Goal: Task Accomplishment & Management: Manage account settings

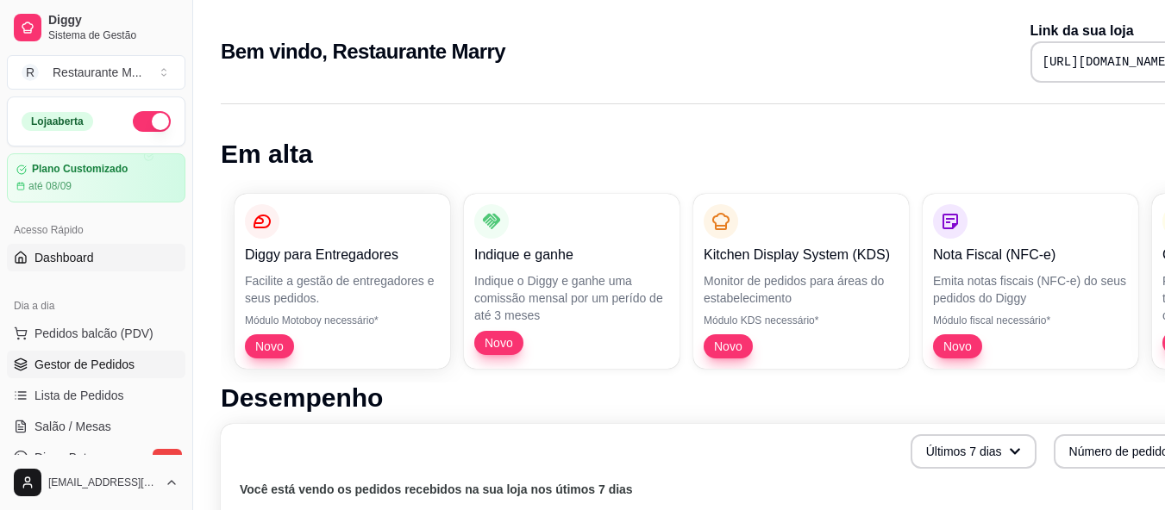
click at [70, 366] on span "Gestor de Pedidos" at bounding box center [84, 364] width 100 height 17
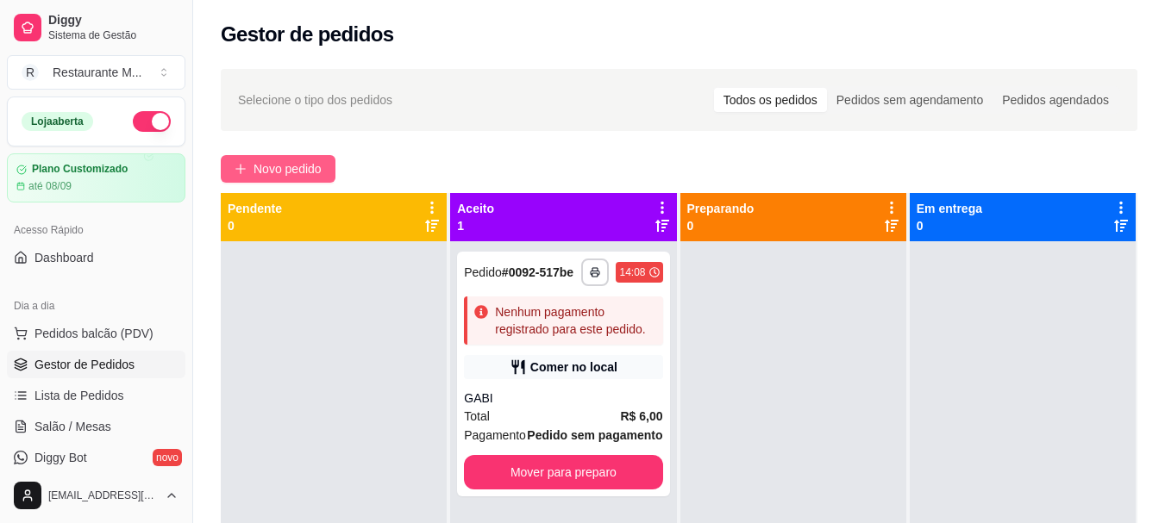
click at [272, 166] on span "Novo pedido" at bounding box center [287, 169] width 68 height 19
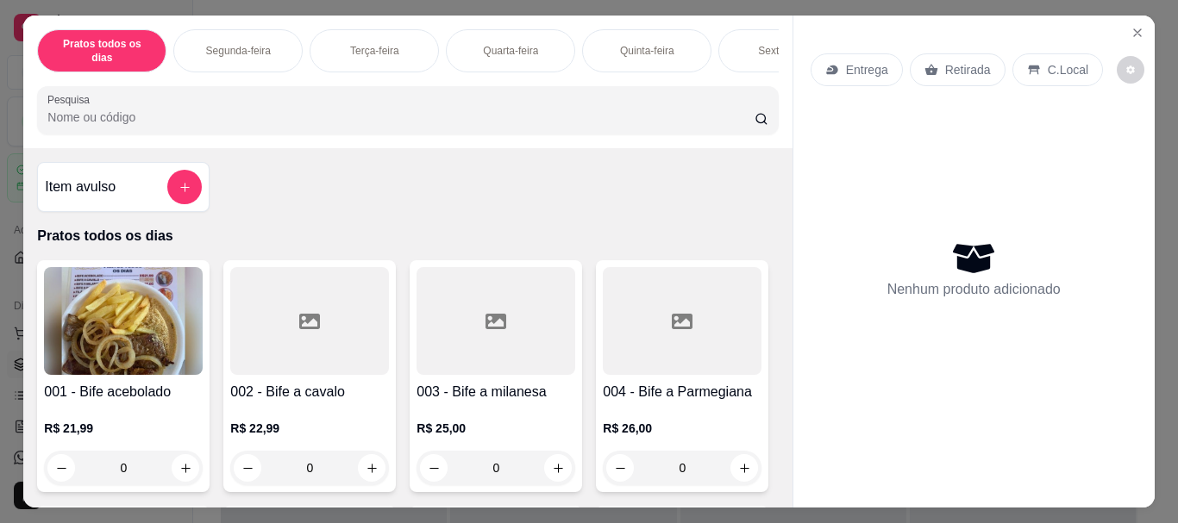
click at [760, 44] on p "Sexta-feira" at bounding box center [783, 51] width 50 height 14
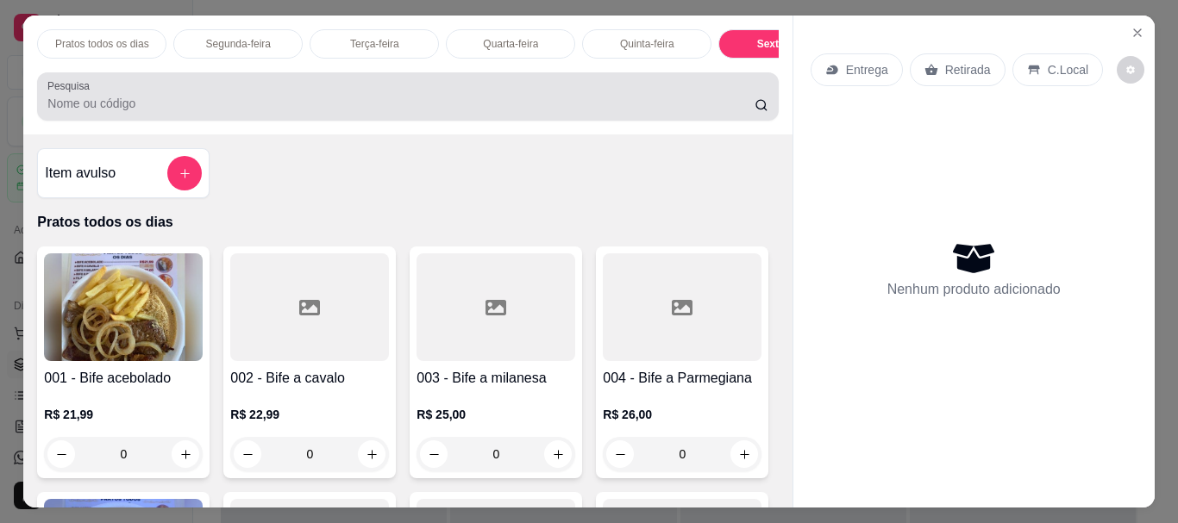
scroll to position [46, 0]
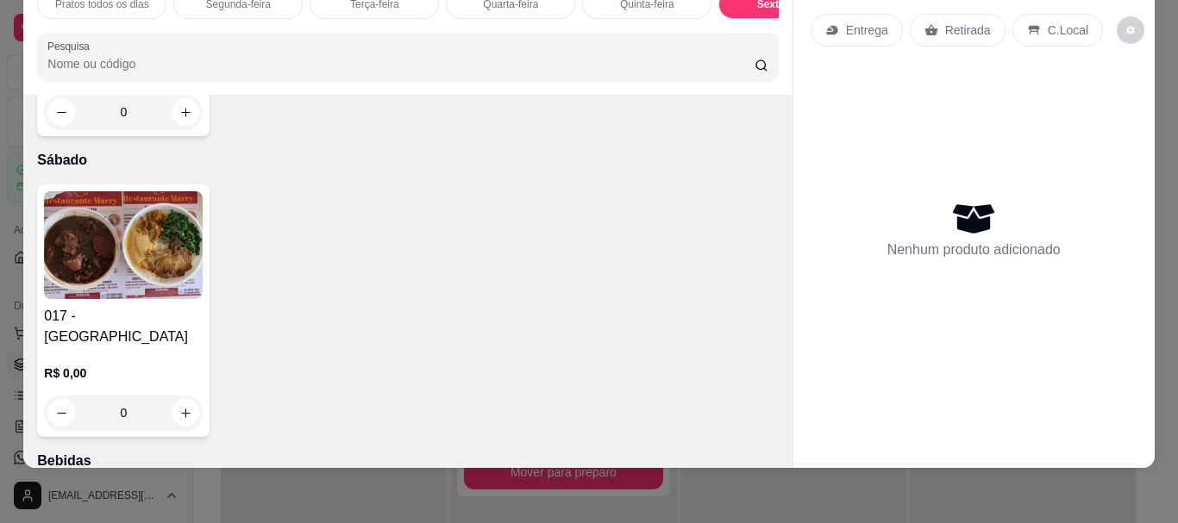
click at [65, 299] on img at bounding box center [123, 245] width 159 height 108
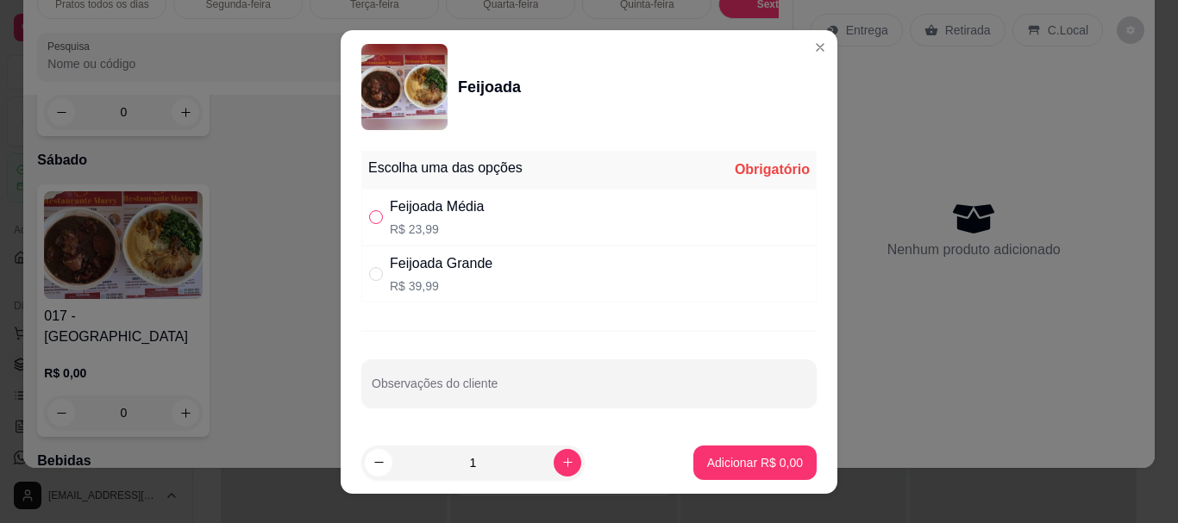
click at [372, 221] on input "" at bounding box center [376, 217] width 14 height 14
radio input "true"
click at [700, 460] on p "Adicionar R$ 23,99" at bounding box center [751, 462] width 103 height 17
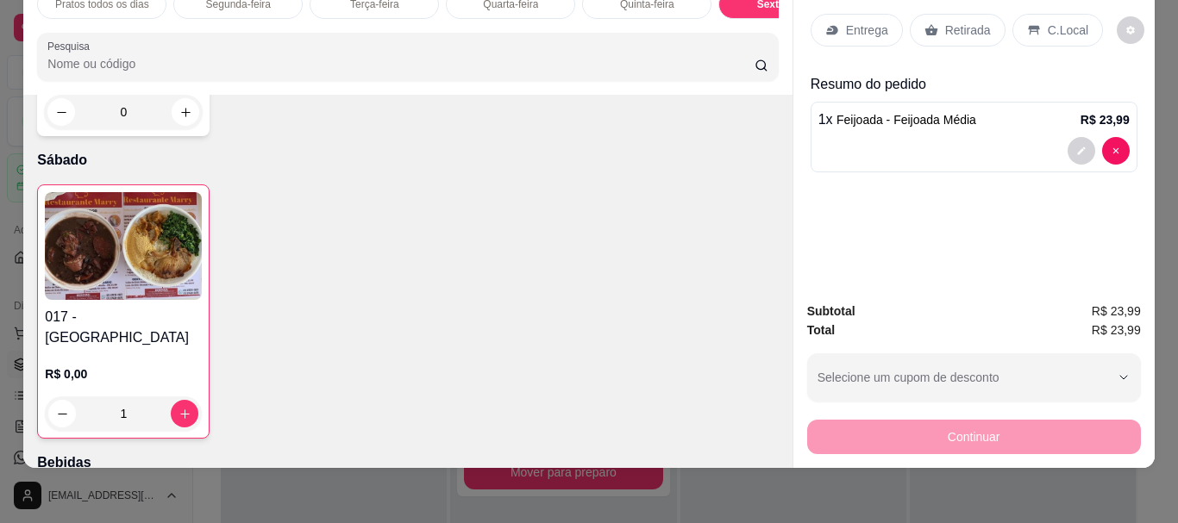
click at [962, 29] on div "Retirada" at bounding box center [958, 30] width 96 height 33
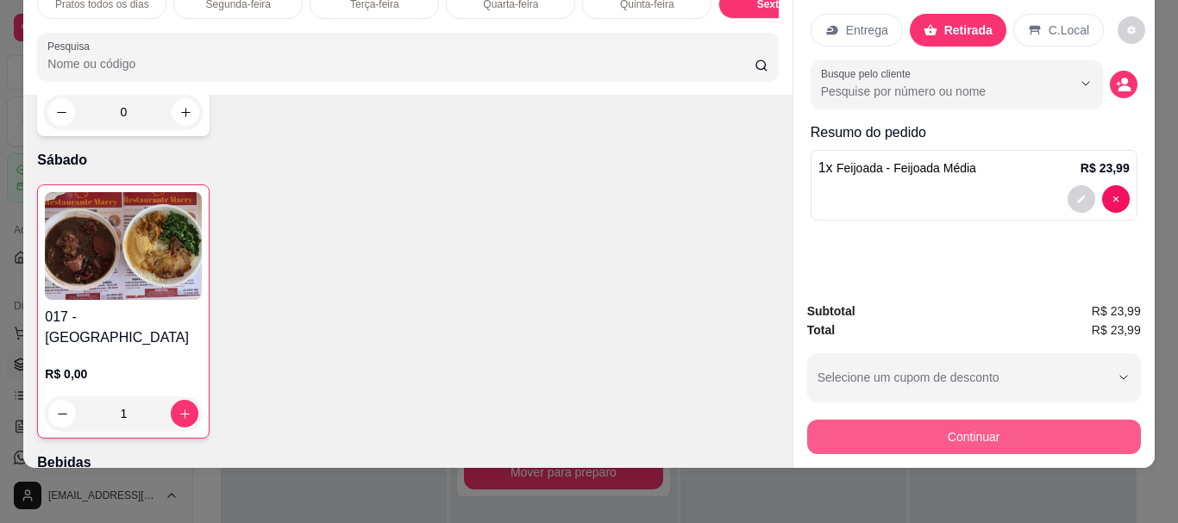
click at [963, 424] on button "Continuar" at bounding box center [974, 437] width 334 height 34
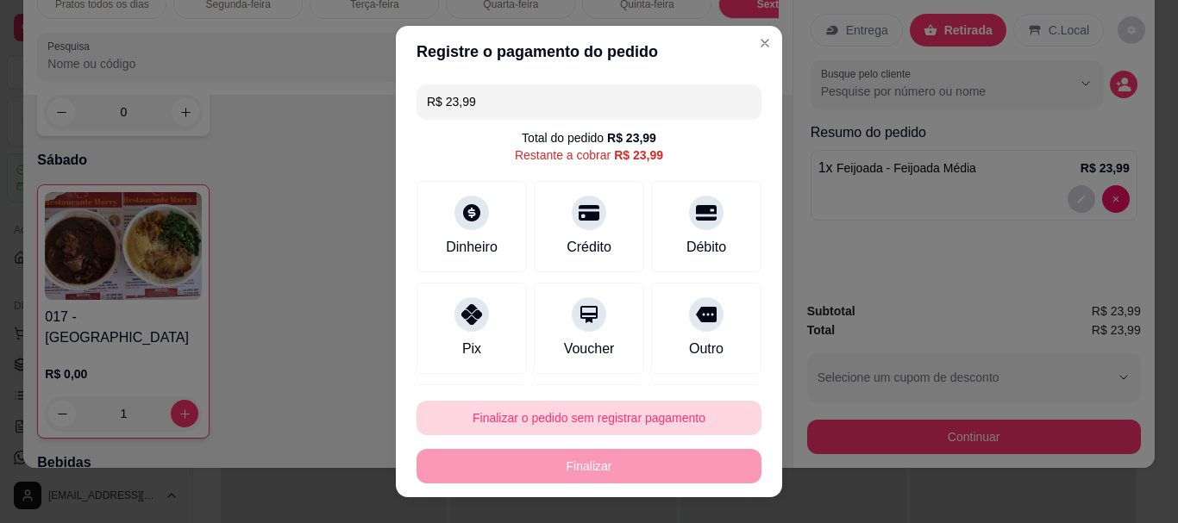
click at [641, 433] on button "Finalizar o pedido sem registrar pagamento" at bounding box center [588, 418] width 345 height 34
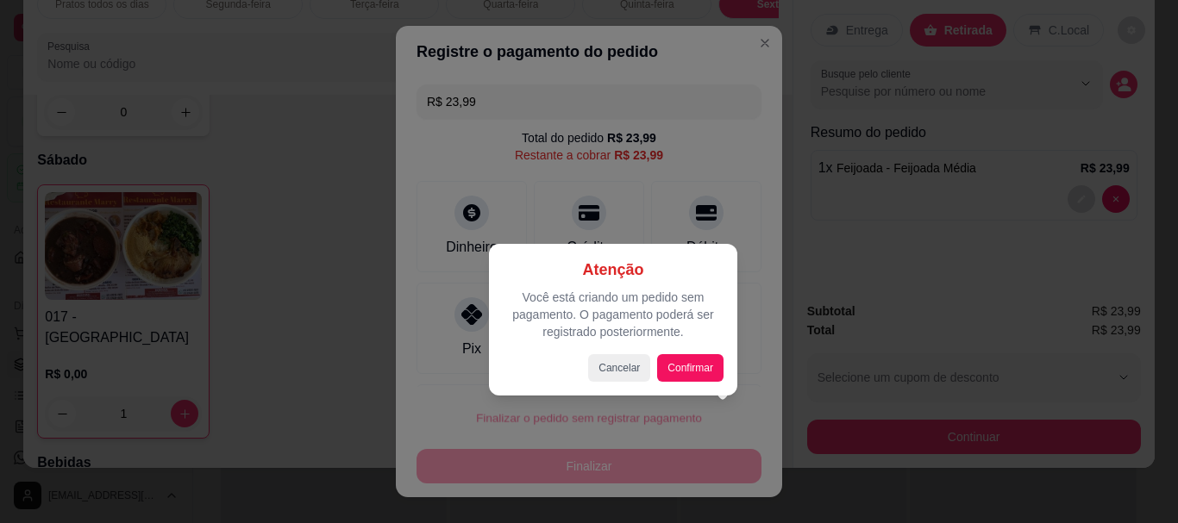
click at [641, 433] on div at bounding box center [589, 261] width 1178 height 523
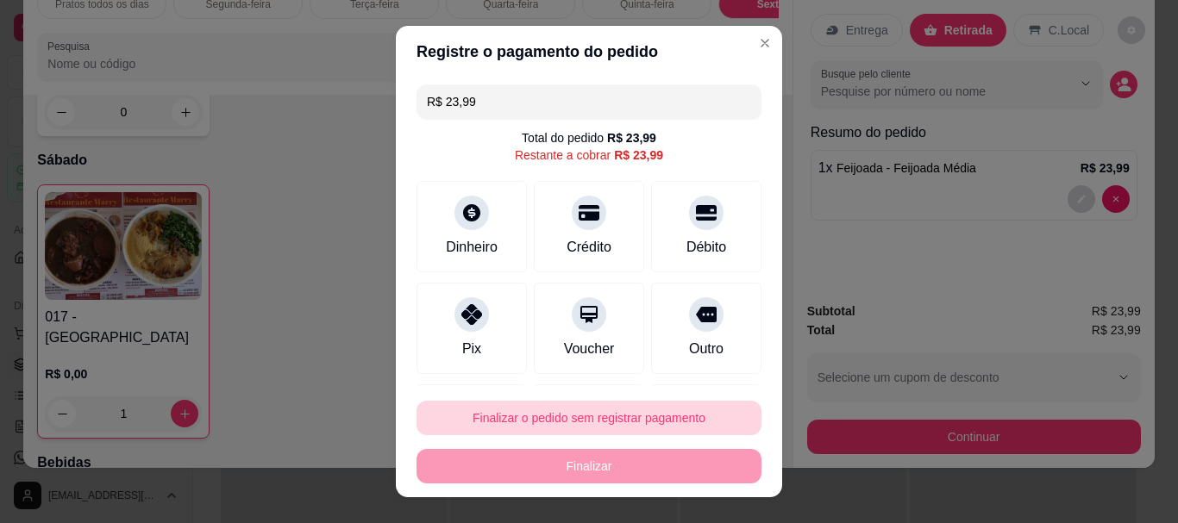
click at [674, 411] on button "Finalizar o pedido sem registrar pagamento" at bounding box center [588, 418] width 345 height 34
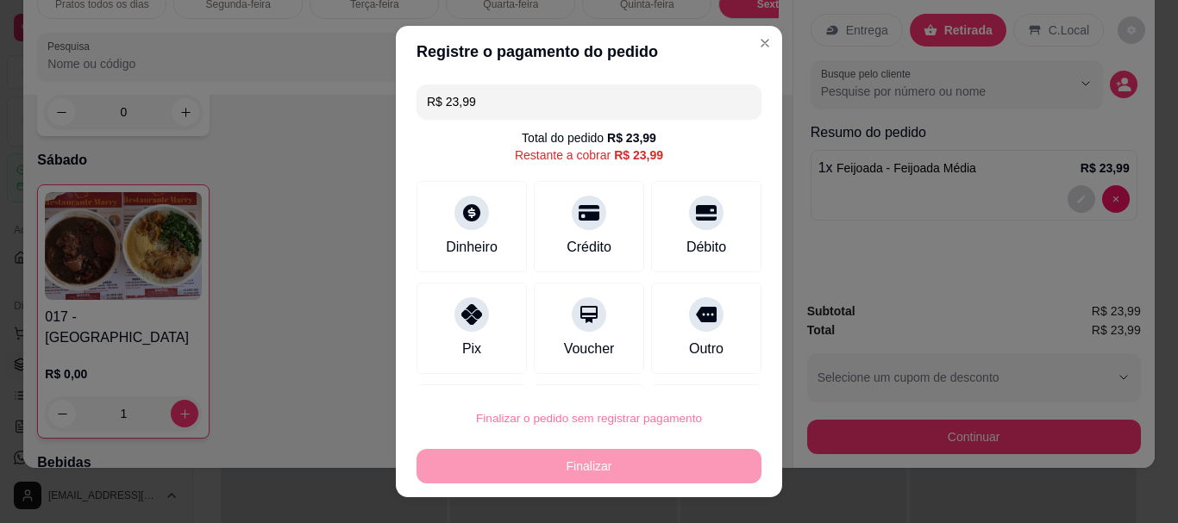
click at [701, 376] on button "Confirmar" at bounding box center [687, 369] width 61 height 26
type input "0"
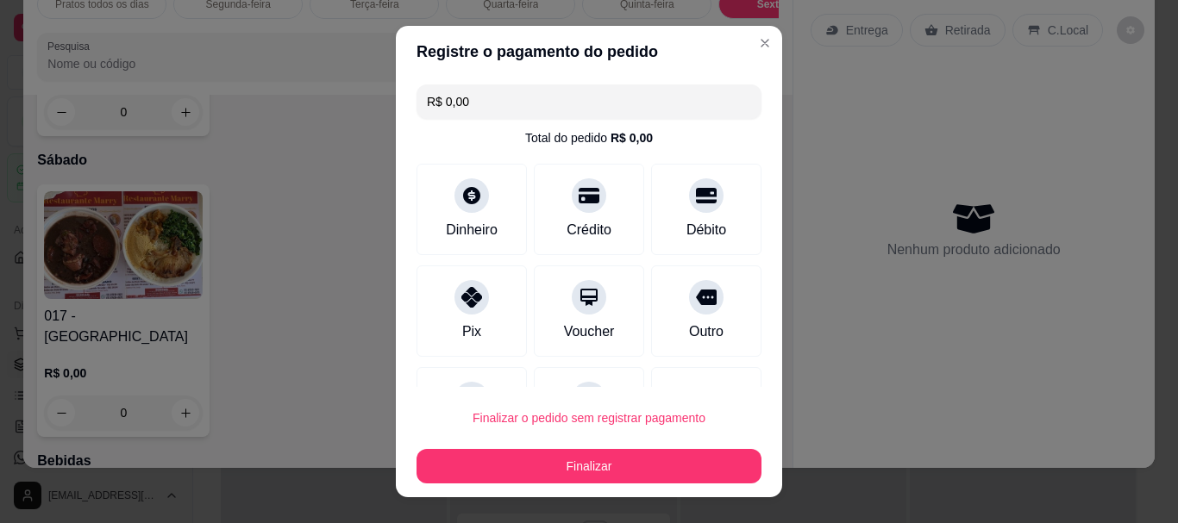
type input "R$ 0,00"
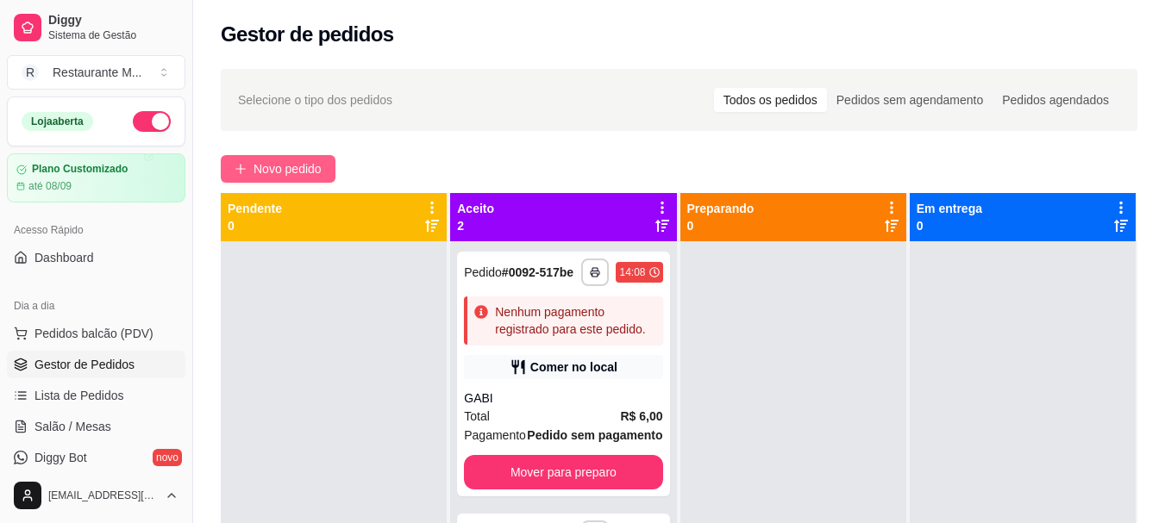
click at [320, 172] on span "Novo pedido" at bounding box center [287, 169] width 68 height 19
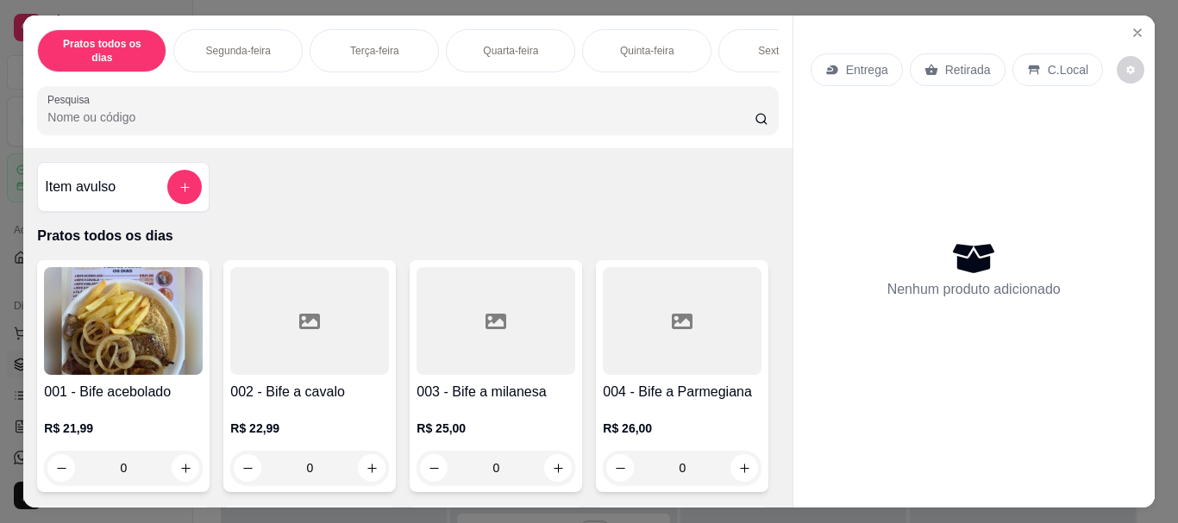
click at [748, 42] on div "Sexta-feira" at bounding box center [782, 50] width 129 height 43
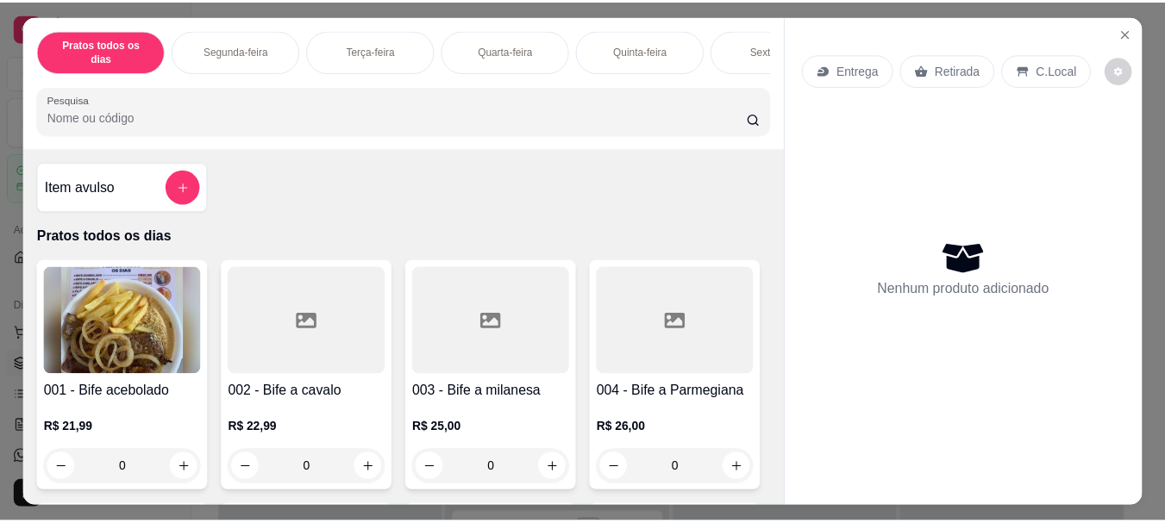
scroll to position [46, 0]
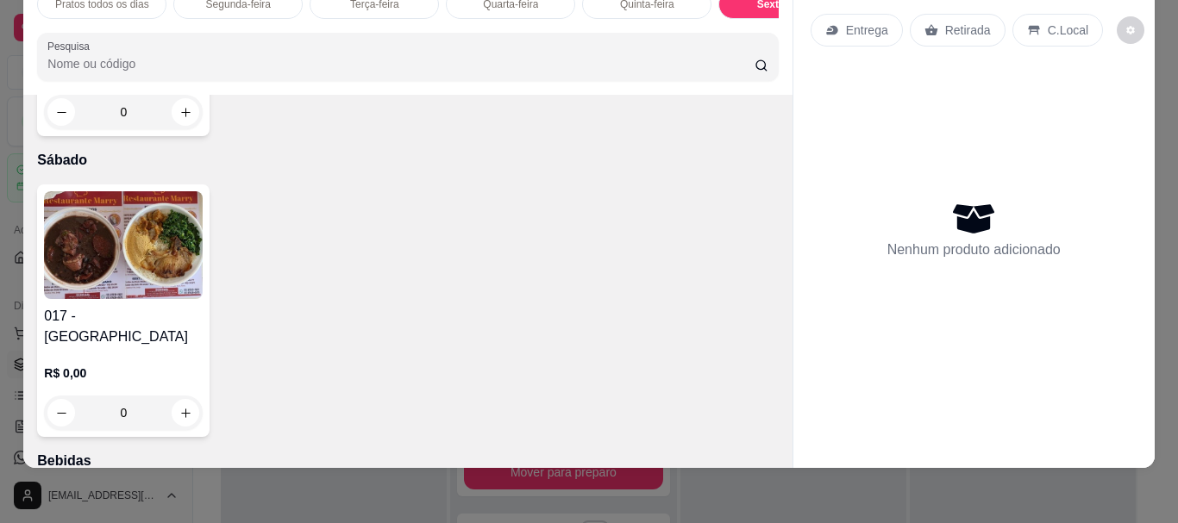
click at [114, 299] on img at bounding box center [123, 245] width 159 height 108
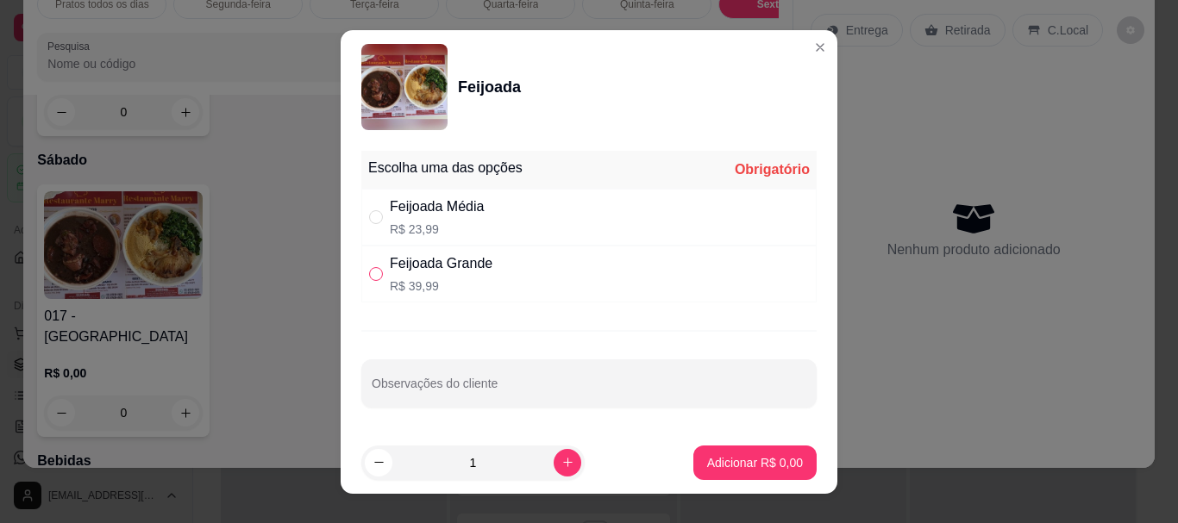
click at [371, 274] on input "" at bounding box center [376, 274] width 14 height 14
radio input "true"
click at [563, 465] on icon "increase-product-quantity" at bounding box center [567, 462] width 9 height 9
type input "2"
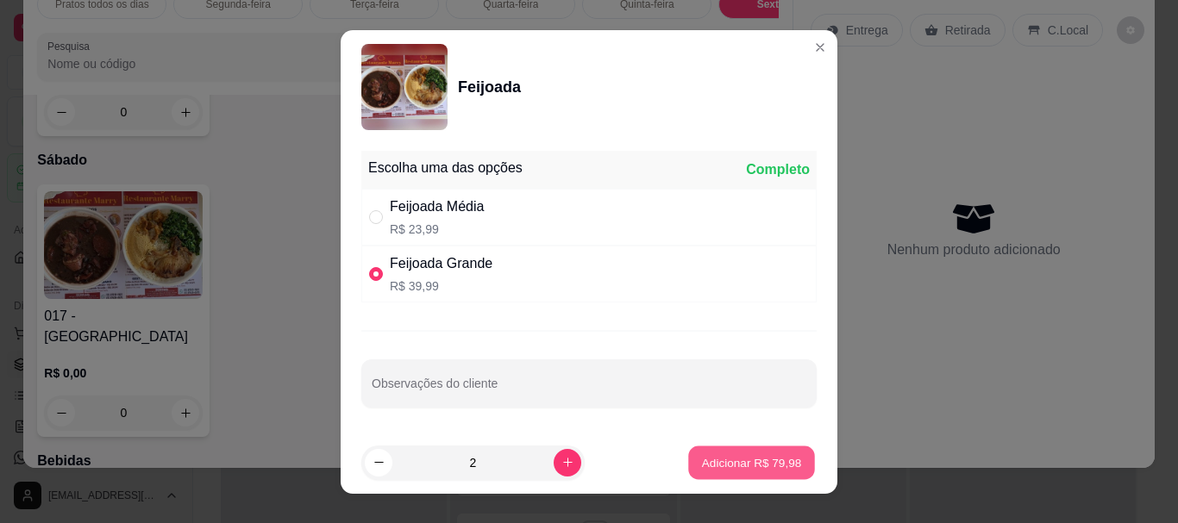
click at [731, 473] on button "Adicionar R$ 79,98" at bounding box center [751, 463] width 127 height 34
type input "2"
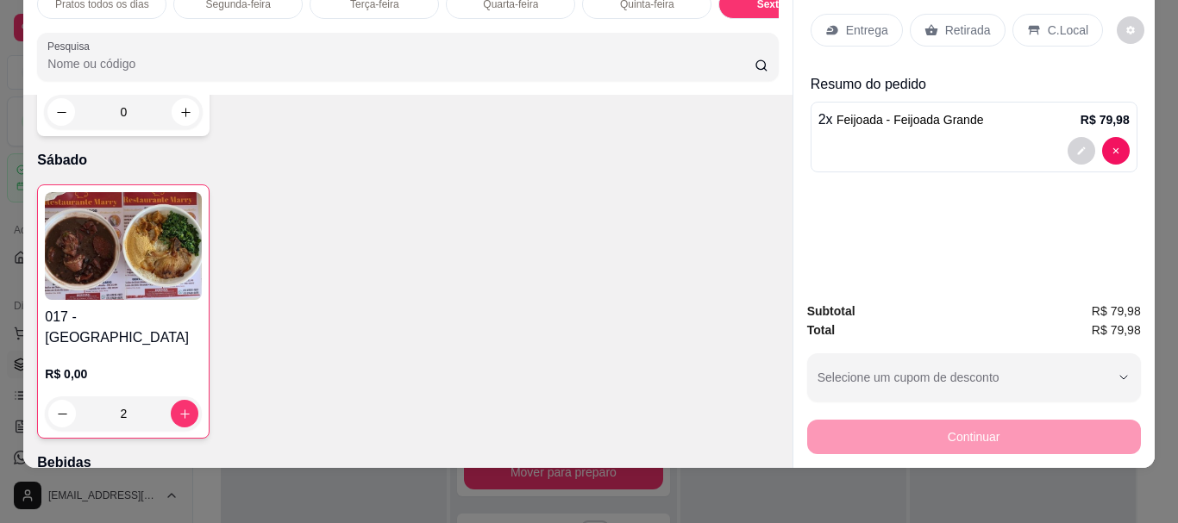
click at [1048, 24] on p "C.Local" at bounding box center [1068, 30] width 41 height 17
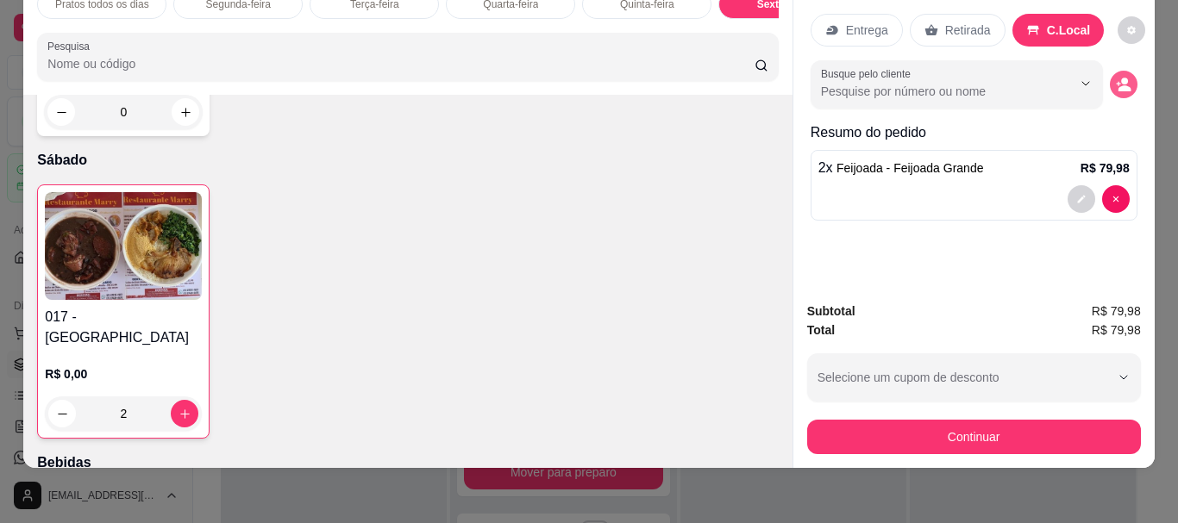
click at [1122, 77] on icon "decrease-product-quantity" at bounding box center [1124, 85] width 16 height 16
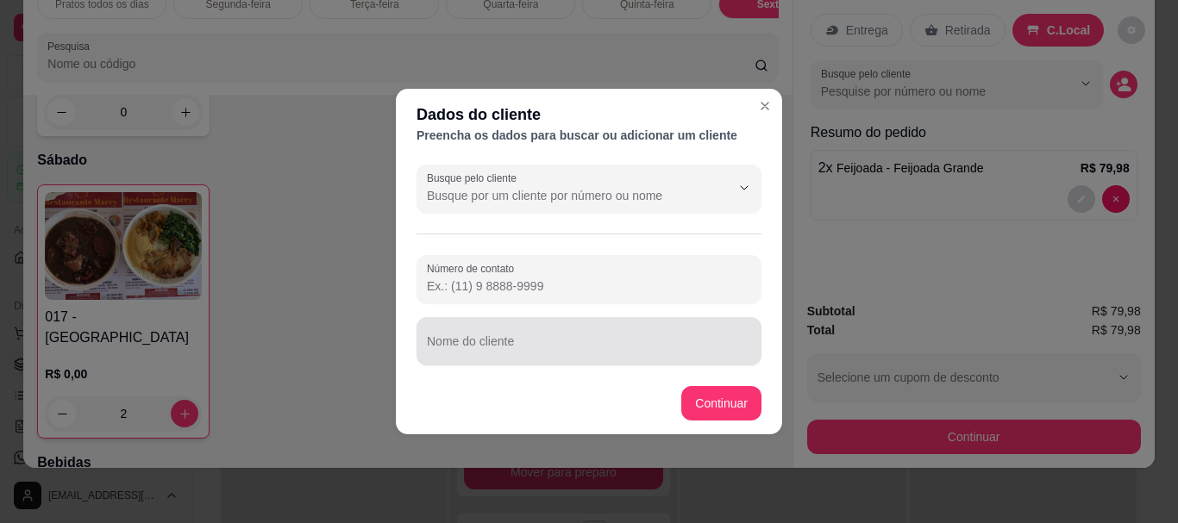
click at [470, 338] on div at bounding box center [589, 341] width 324 height 34
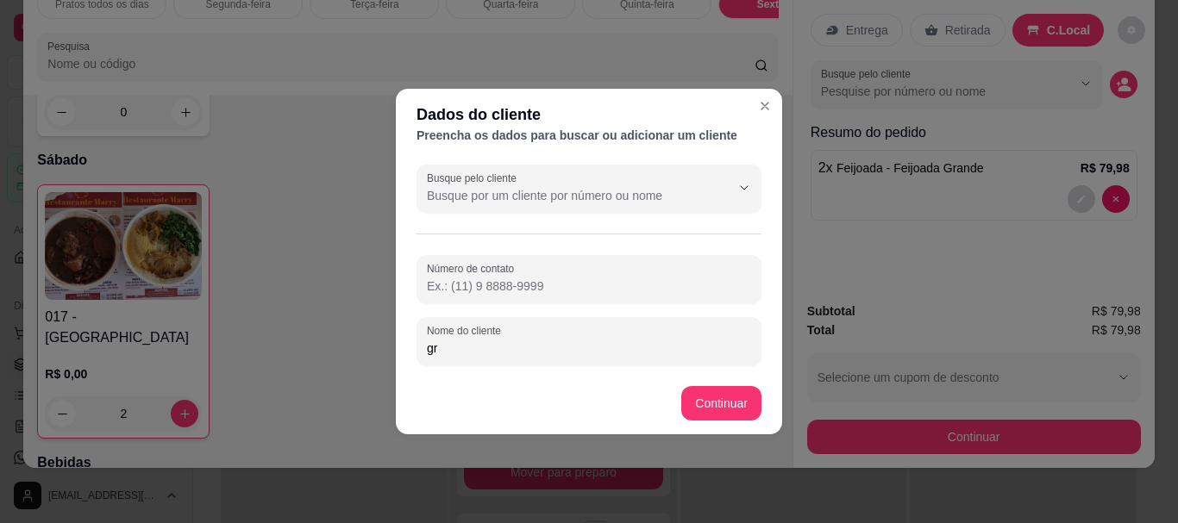
type input "g"
type input "GRAÇA"
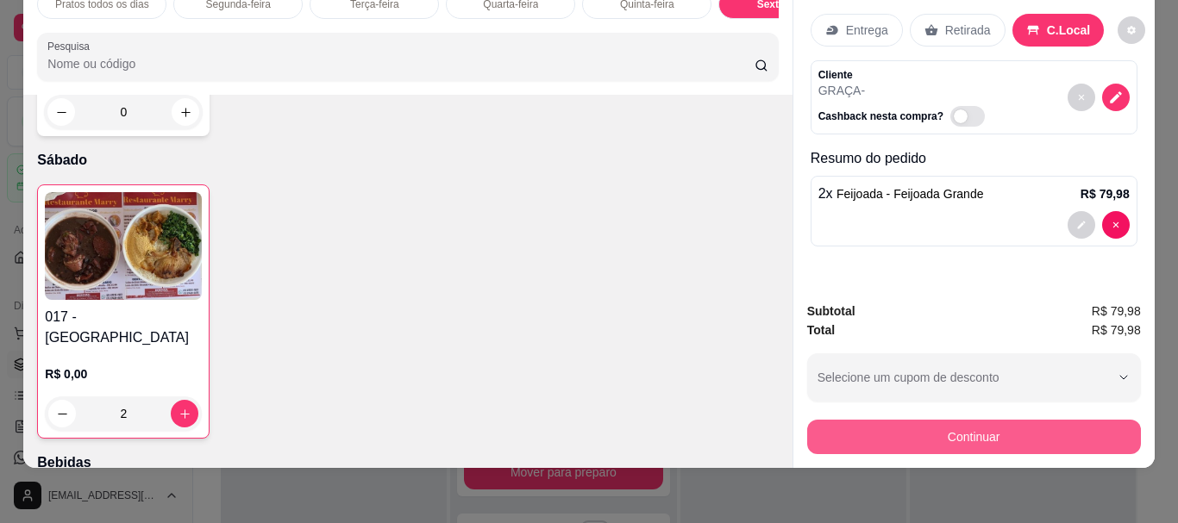
click at [923, 429] on button "Continuar" at bounding box center [974, 437] width 334 height 34
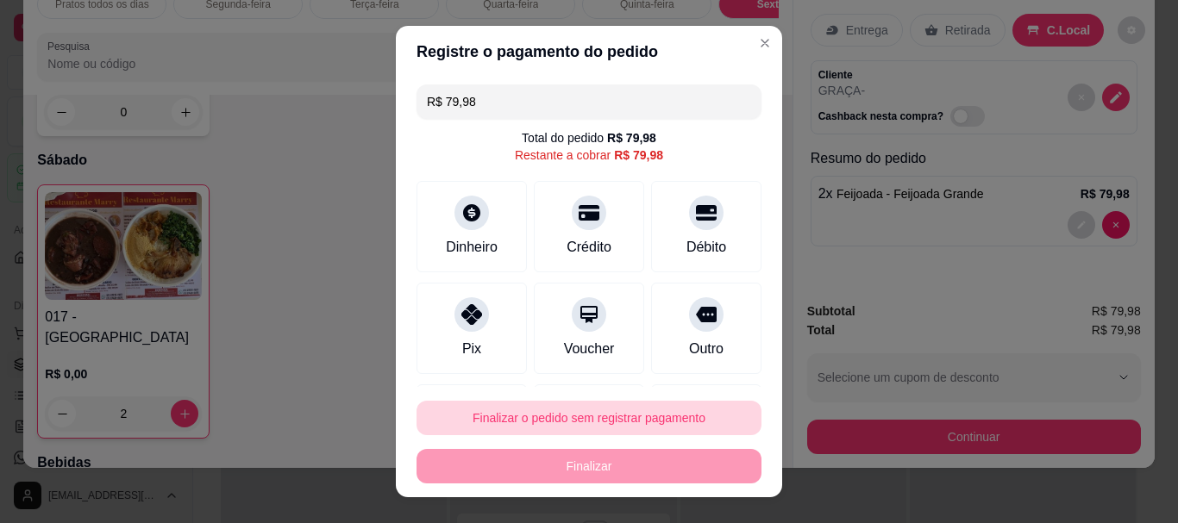
click at [591, 424] on button "Finalizar o pedido sem registrar pagamento" at bounding box center [588, 418] width 345 height 34
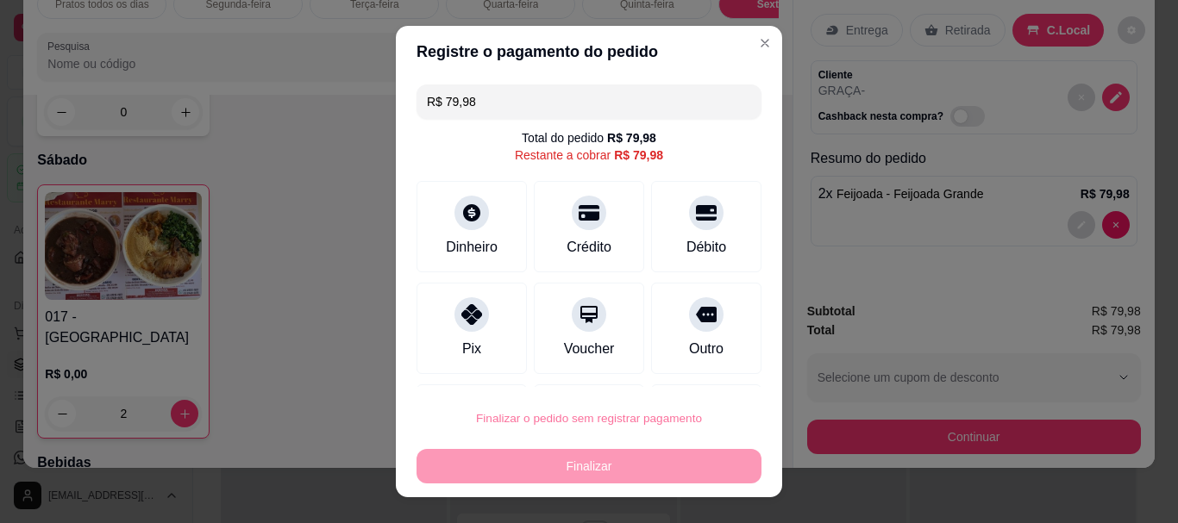
click at [698, 367] on button "Confirmar" at bounding box center [687, 369] width 61 height 26
type input "0"
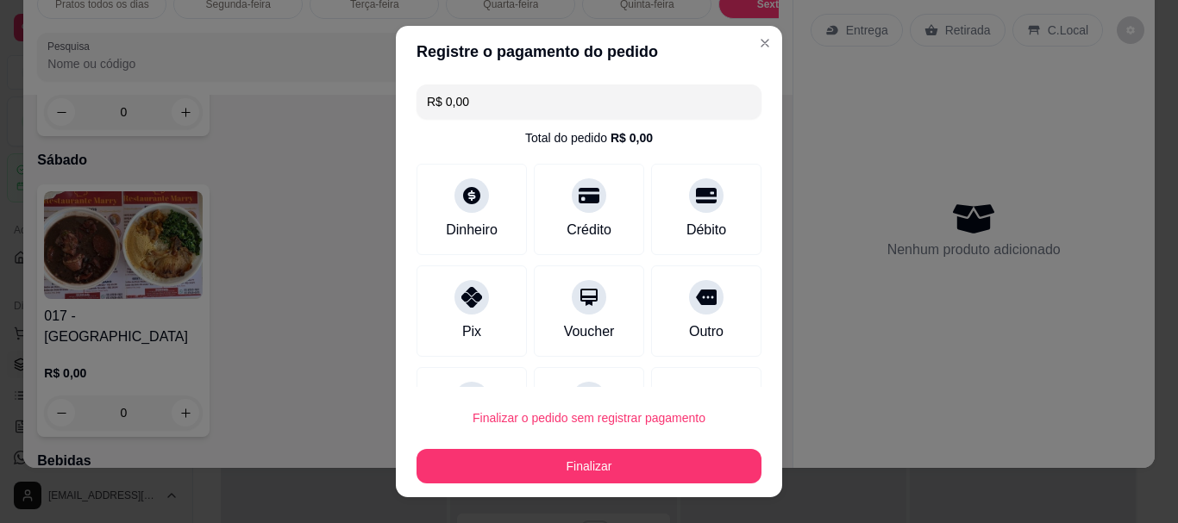
type input "R$ 0,00"
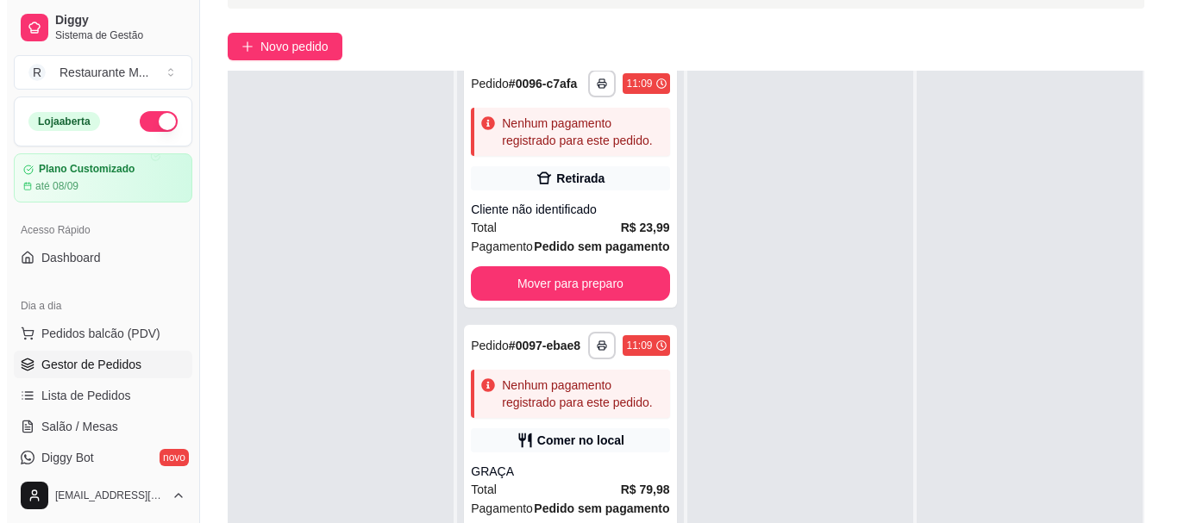
scroll to position [138, 0]
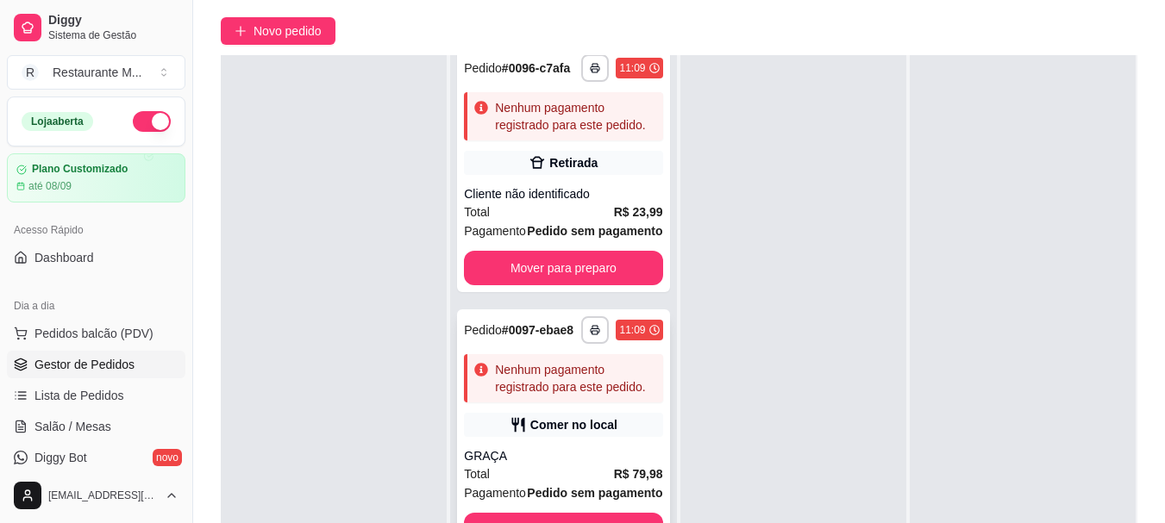
click at [539, 465] on div "Total R$ 79,98" at bounding box center [563, 474] width 198 height 19
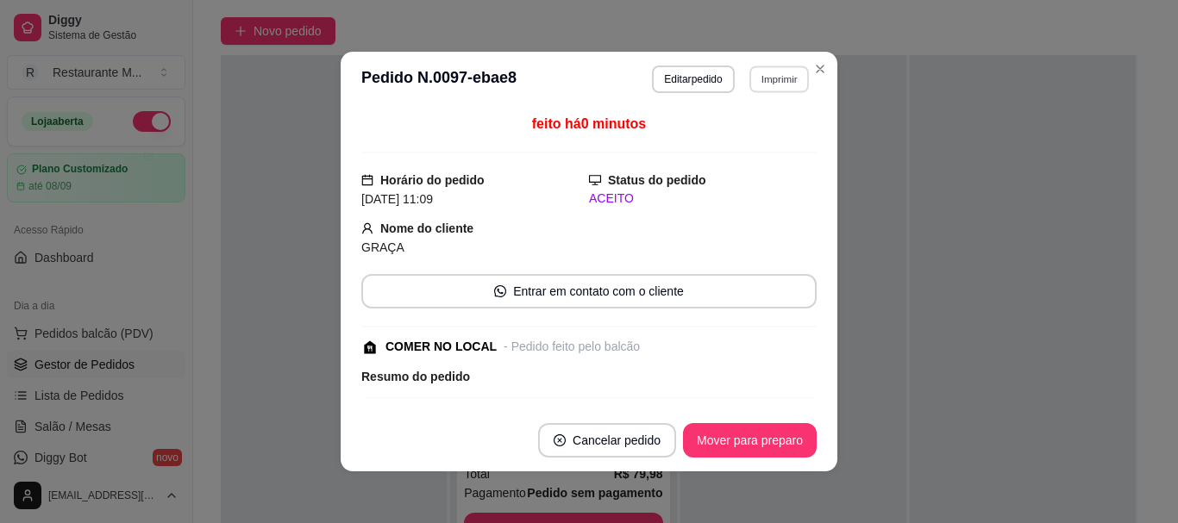
click at [783, 78] on button "Imprimir" at bounding box center [778, 79] width 59 height 27
click at [822, 65] on button "Close" at bounding box center [820, 69] width 28 height 28
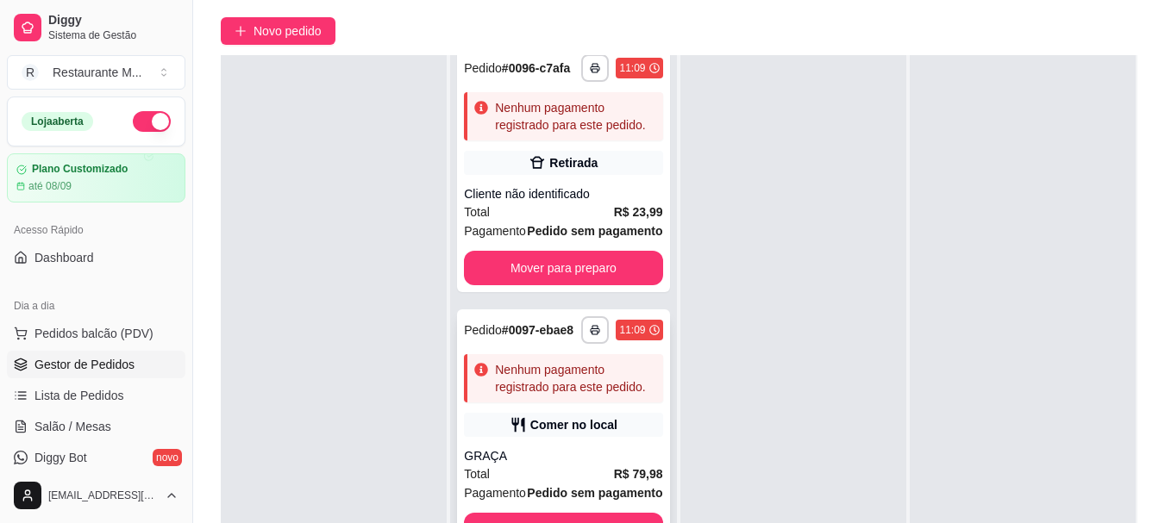
click at [552, 465] on div "Total R$ 79,98" at bounding box center [563, 474] width 198 height 19
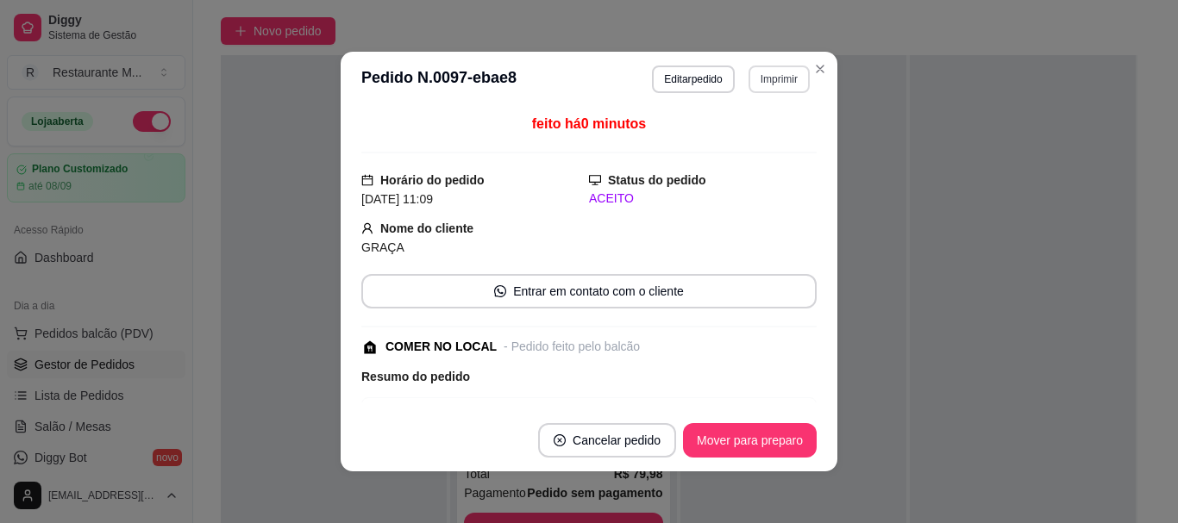
click at [791, 74] on button "Imprimir" at bounding box center [778, 80] width 61 height 28
click at [738, 149] on button "IMPRESSORA" at bounding box center [741, 140] width 125 height 28
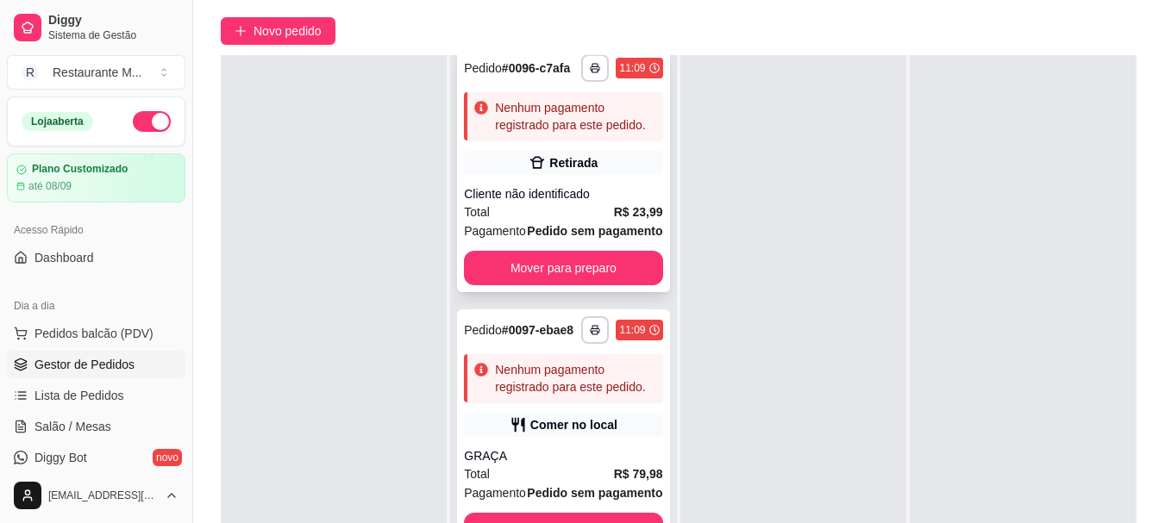
click at [610, 222] on span "Pedido sem pagamento" at bounding box center [594, 231] width 135 height 19
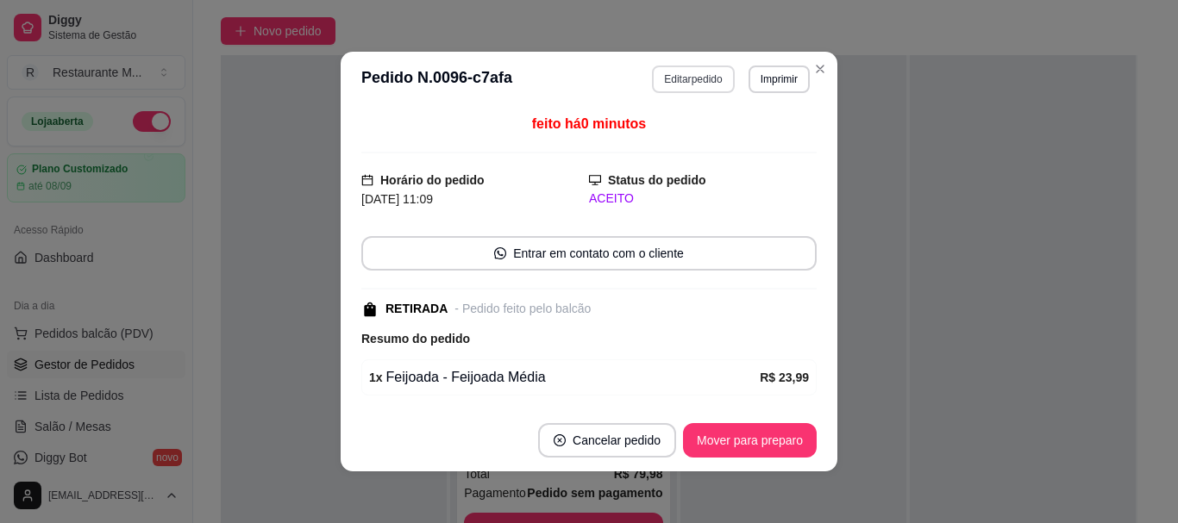
click at [692, 84] on button "Editar pedido" at bounding box center [693, 80] width 82 height 28
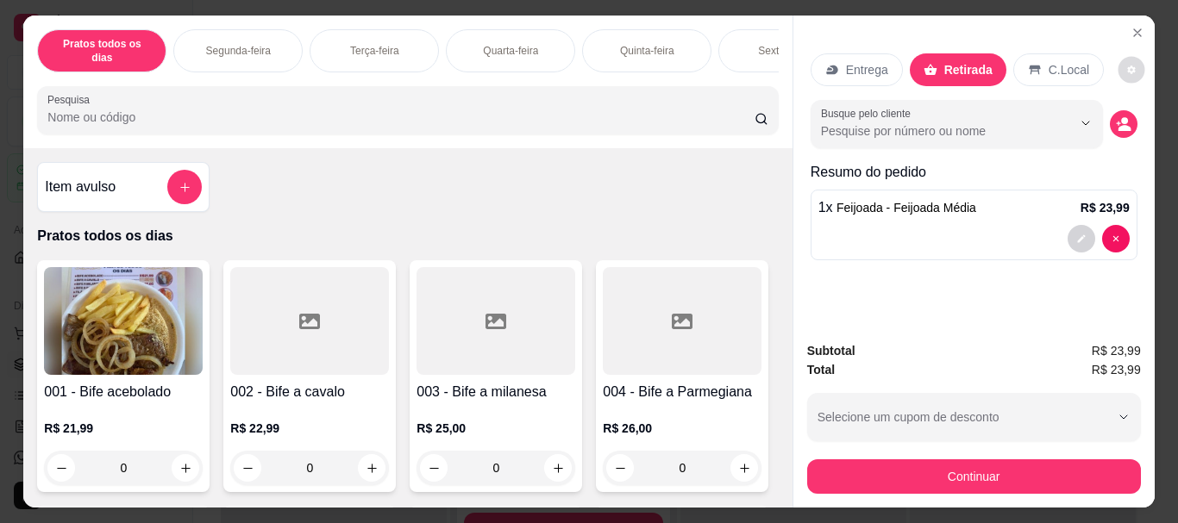
click at [1126, 65] on icon "decrease-product-quantity" at bounding box center [1131, 70] width 10 height 10
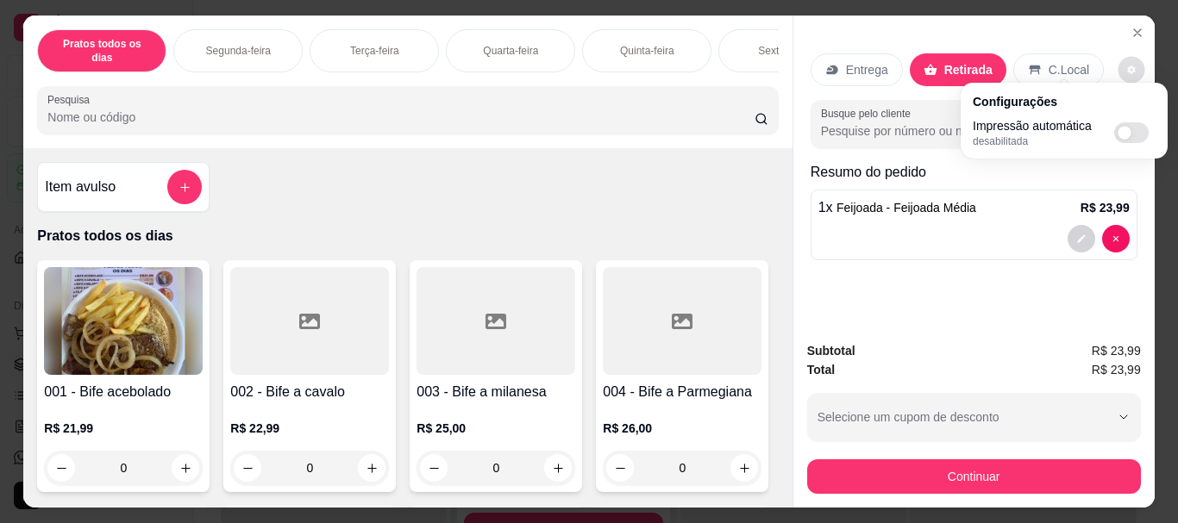
click at [1126, 136] on span "Automatic updates" at bounding box center [1124, 133] width 14 height 14
click at [1124, 136] on input "Automatic updates" at bounding box center [1118, 138] width 11 height 11
checkbox input "true"
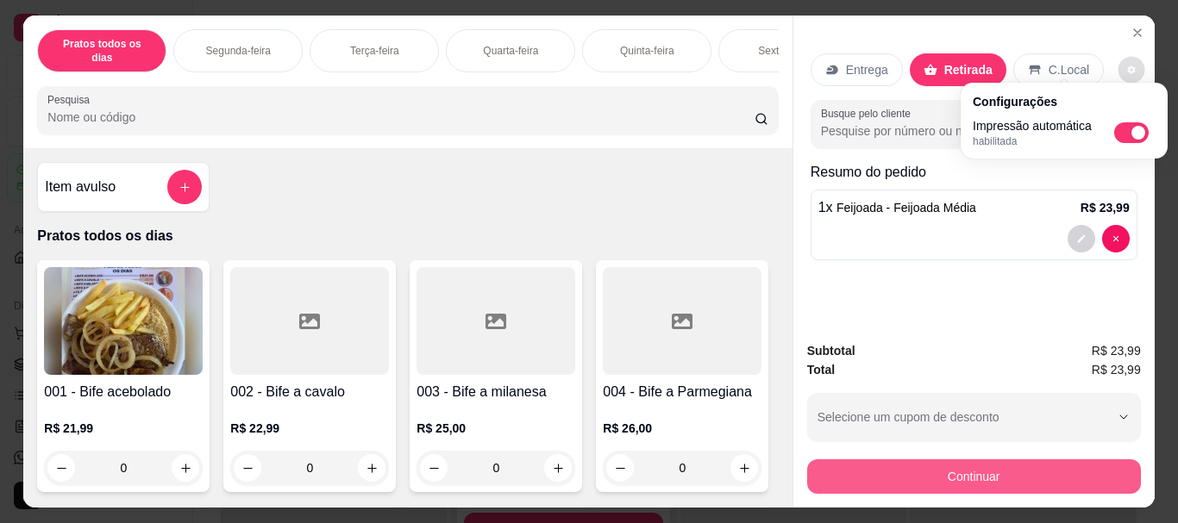
click at [953, 470] on button "Continuar" at bounding box center [974, 477] width 334 height 34
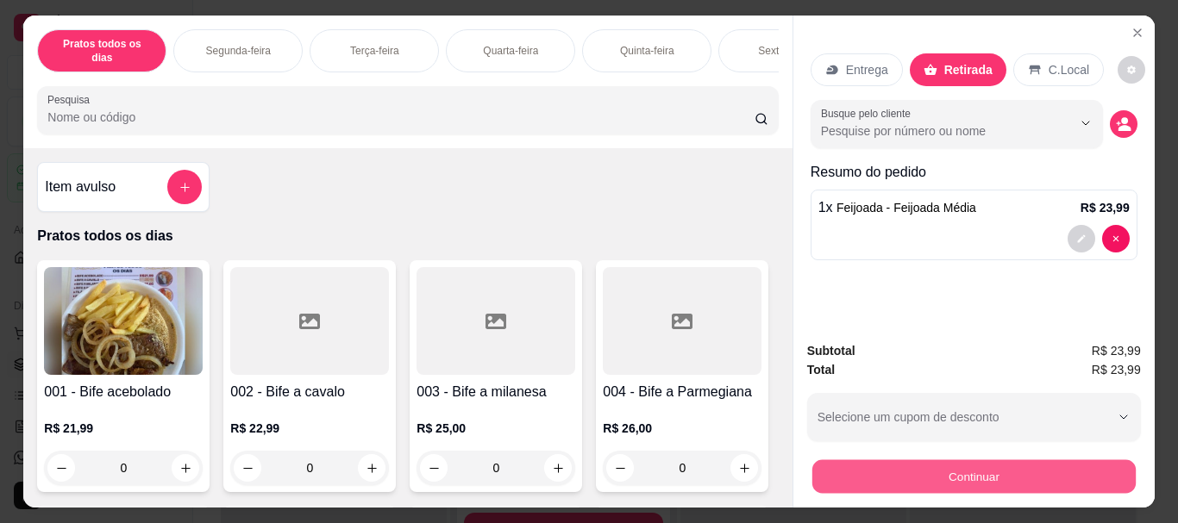
click at [953, 470] on button "Continuar" at bounding box center [972, 477] width 323 height 34
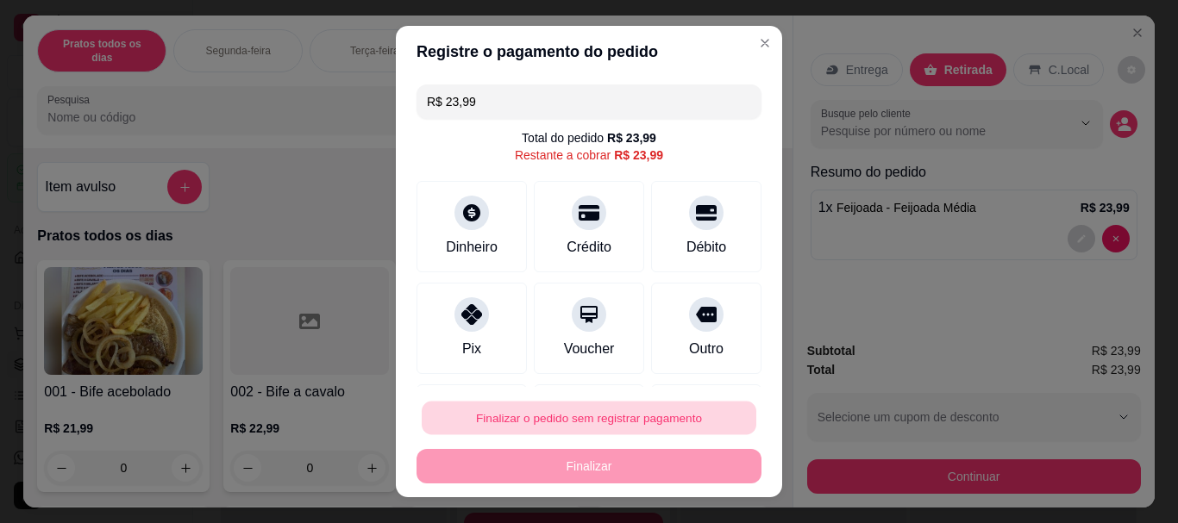
click at [632, 415] on button "Finalizar o pedido sem registrar pagamento" at bounding box center [589, 418] width 335 height 34
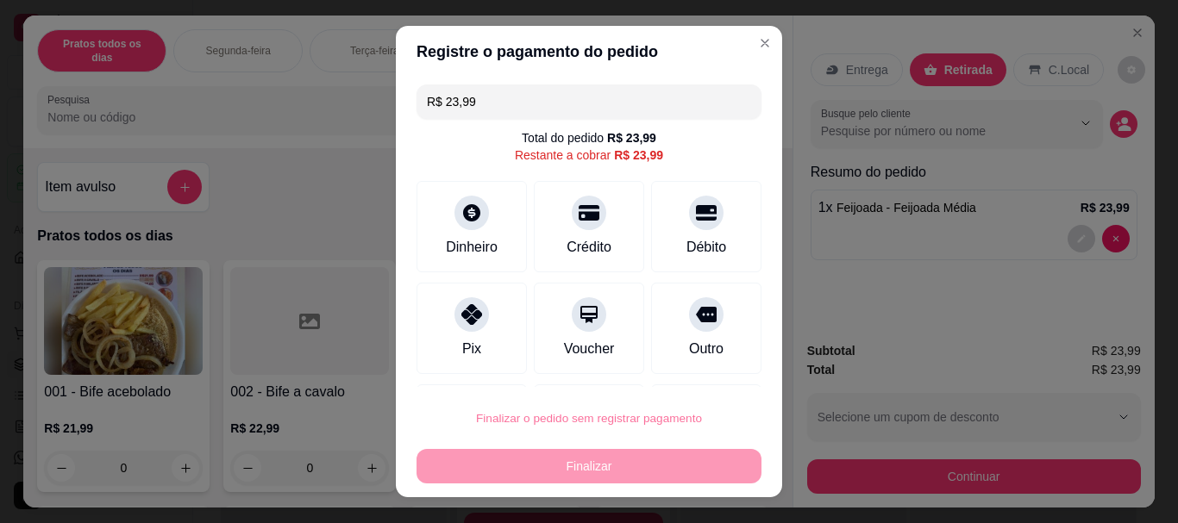
click at [680, 379] on button "Confirmar" at bounding box center [688, 369] width 64 height 27
type input "0"
type input "R$ 0,00"
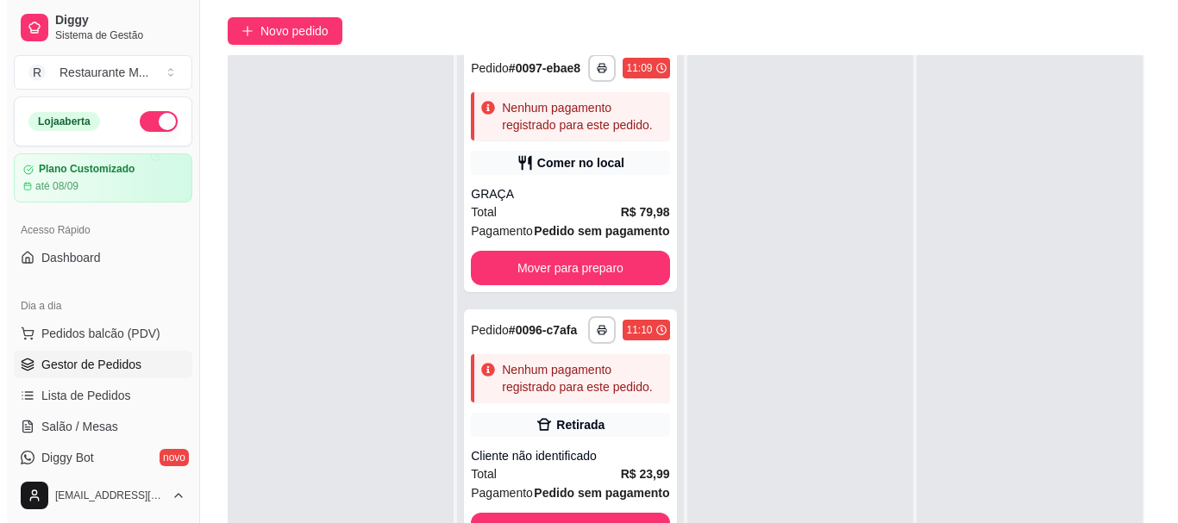
scroll to position [370, 0]
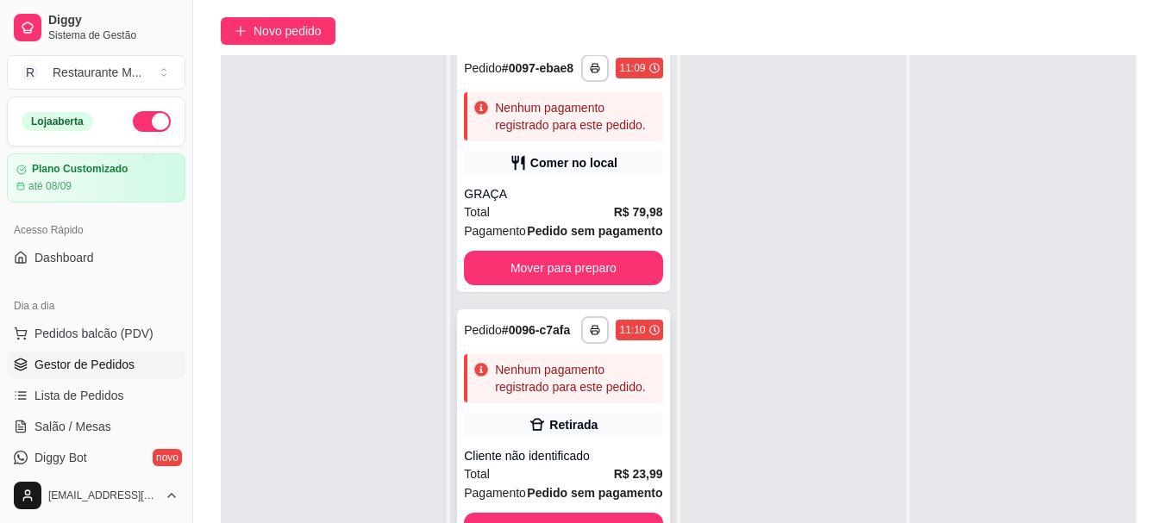
click at [554, 437] on div "Retirada" at bounding box center [563, 425] width 198 height 24
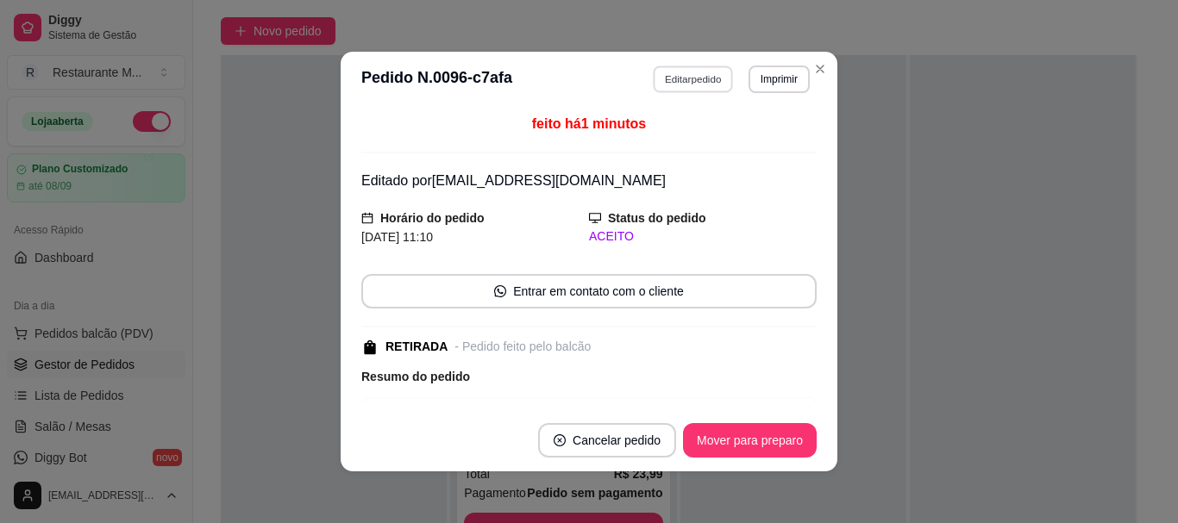
click at [690, 79] on button "Editar pedido" at bounding box center [694, 79] width 80 height 27
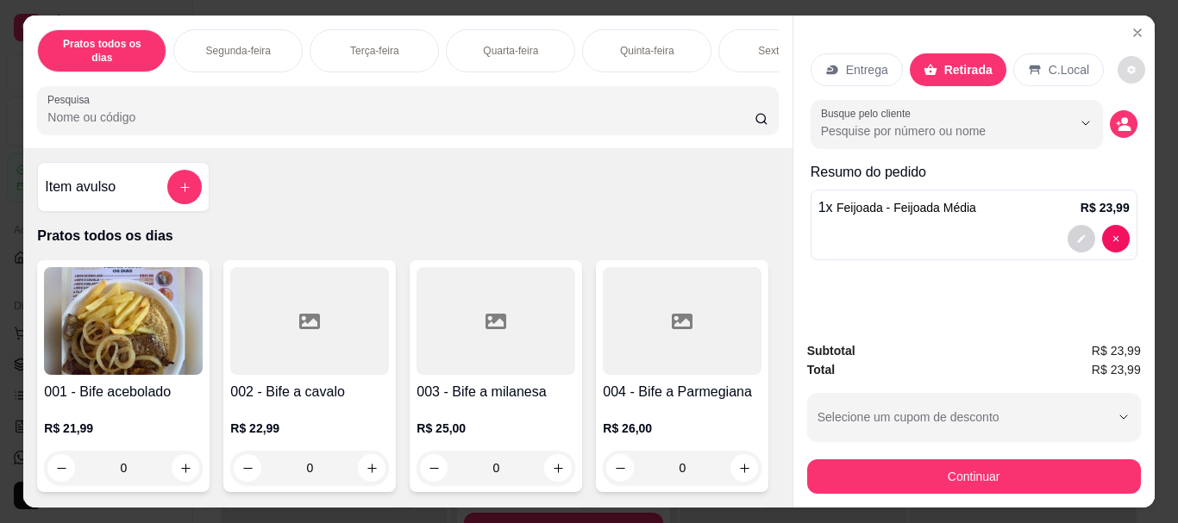
click at [1117, 60] on button "decrease-product-quantity" at bounding box center [1131, 70] width 28 height 28
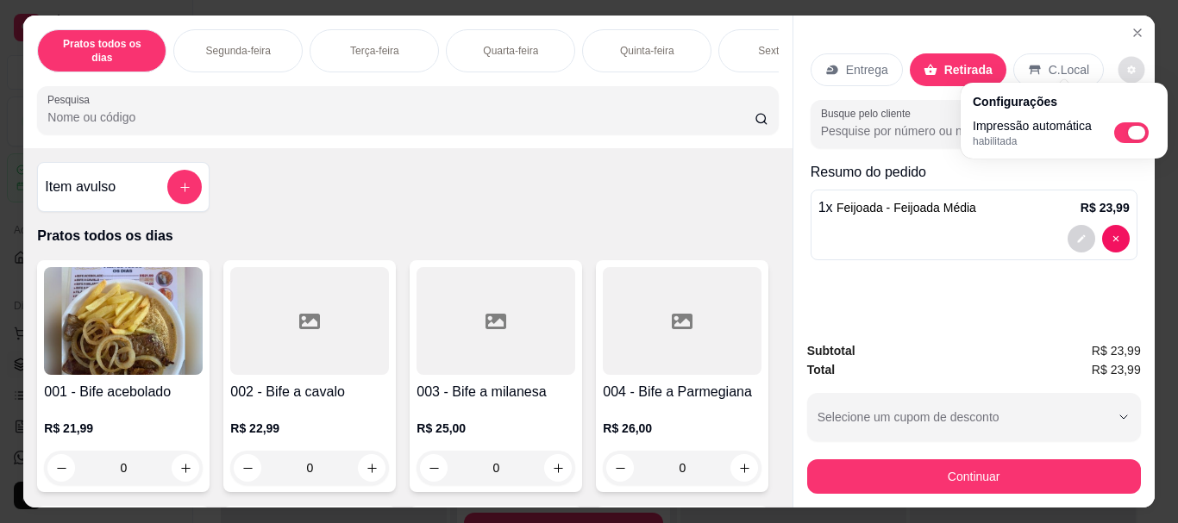
click at [1125, 132] on span "Automatic updates" at bounding box center [1131, 132] width 34 height 21
click at [1124, 133] on input "Automatic updates" at bounding box center [1118, 138] width 11 height 11
checkbox input "false"
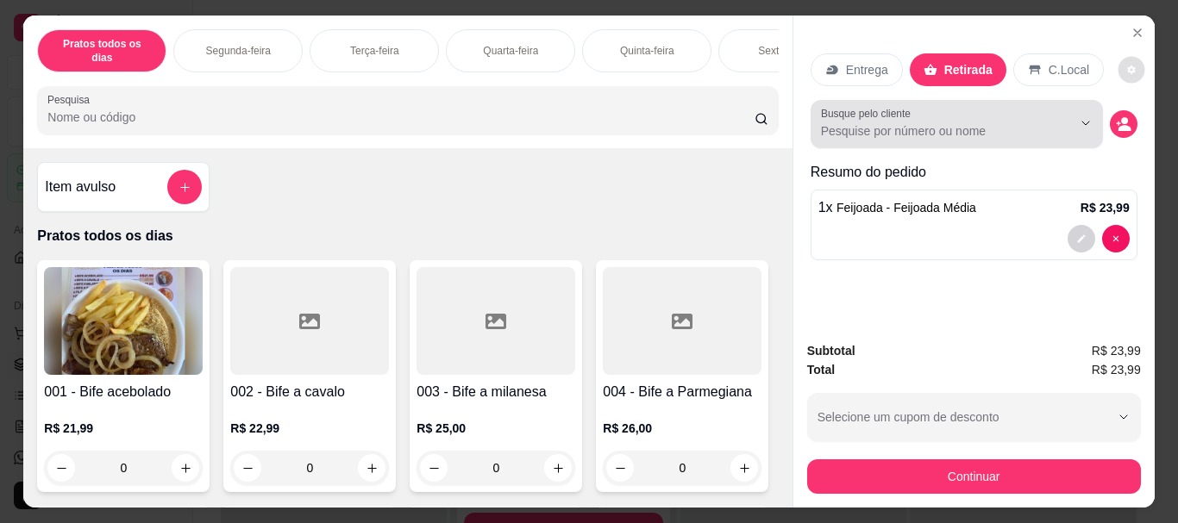
click at [882, 134] on div at bounding box center [957, 124] width 272 height 34
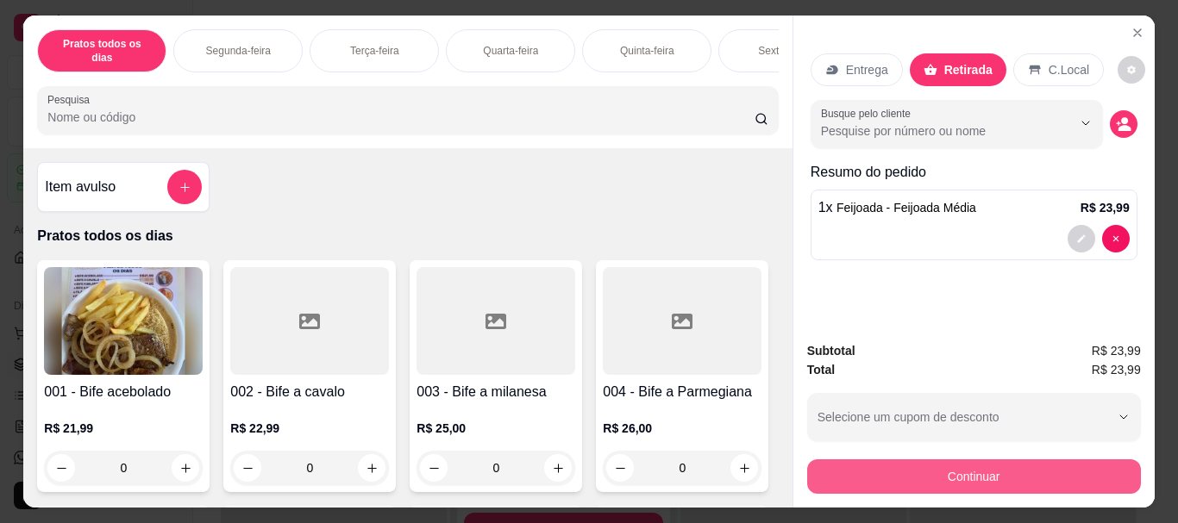
click at [942, 477] on button "Continuar" at bounding box center [974, 477] width 334 height 34
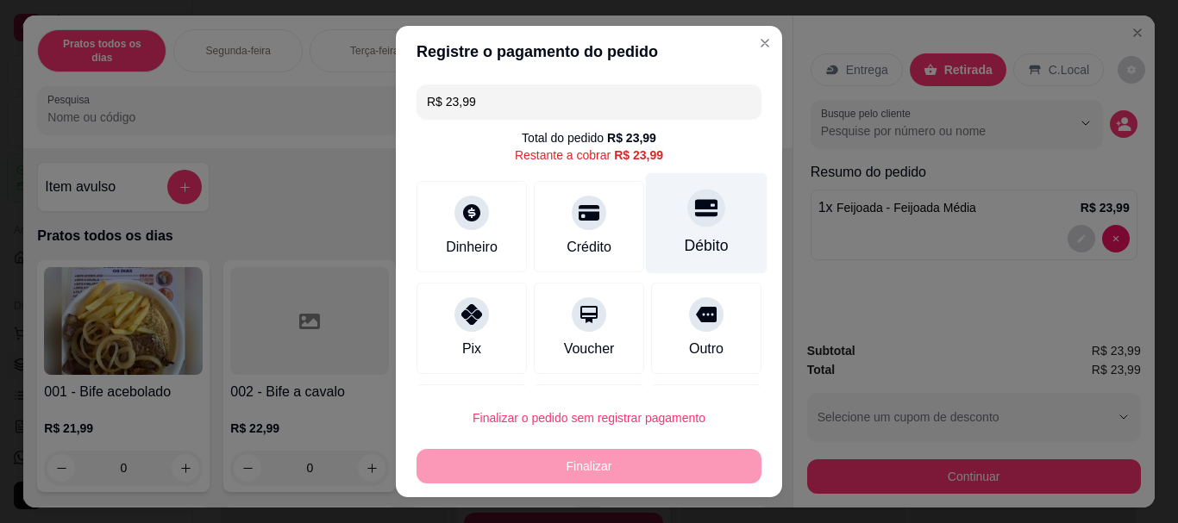
click at [661, 229] on div "Débito" at bounding box center [707, 223] width 122 height 101
type input "R$ 0,00"
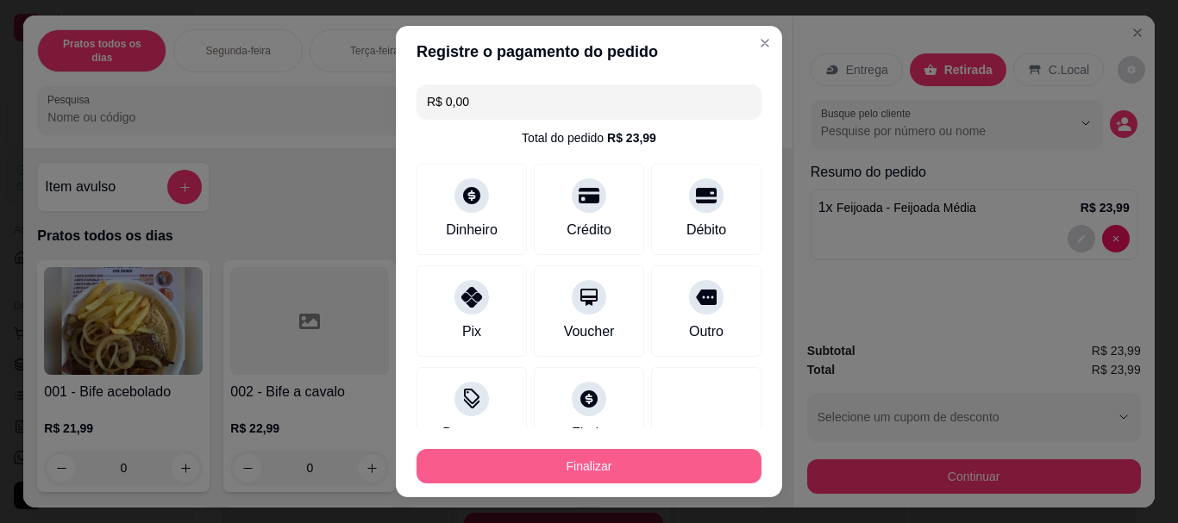
click at [556, 460] on button "Finalizar" at bounding box center [588, 466] width 345 height 34
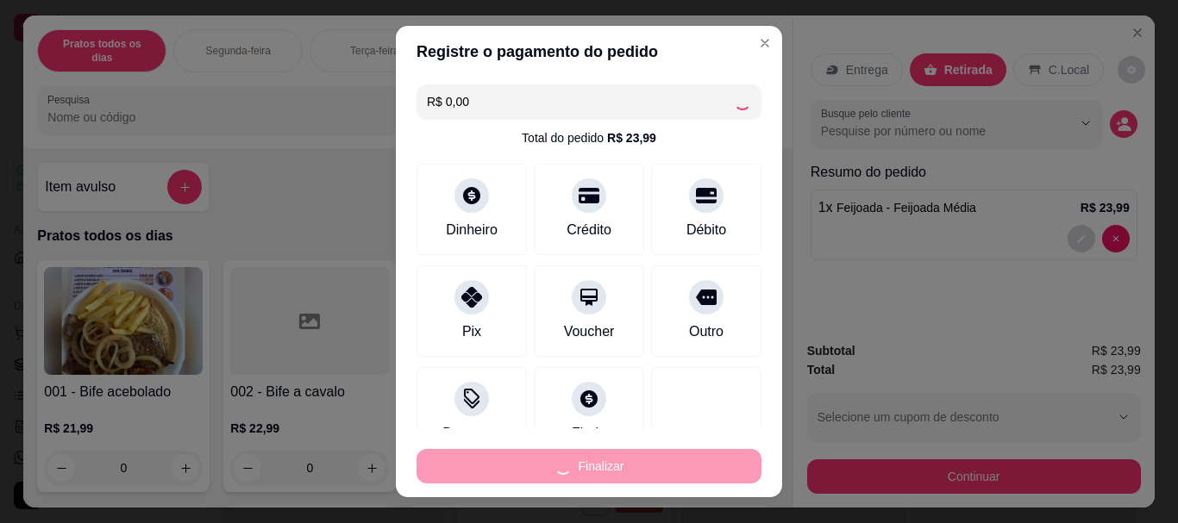
type input "0"
type input "-R$ 23,99"
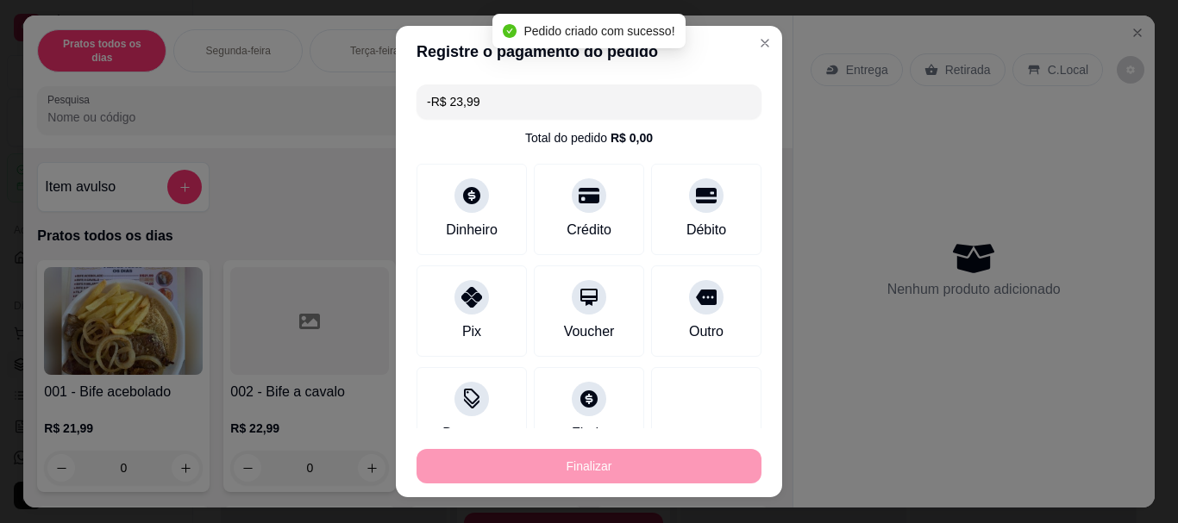
scroll to position [335, 0]
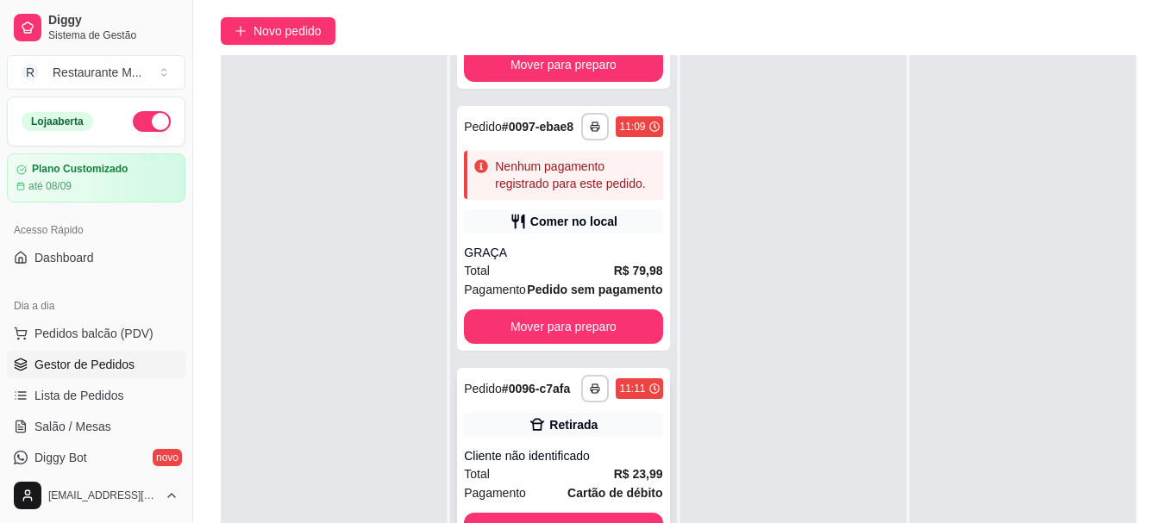
click at [572, 452] on div "Cliente não identificado" at bounding box center [563, 455] width 198 height 17
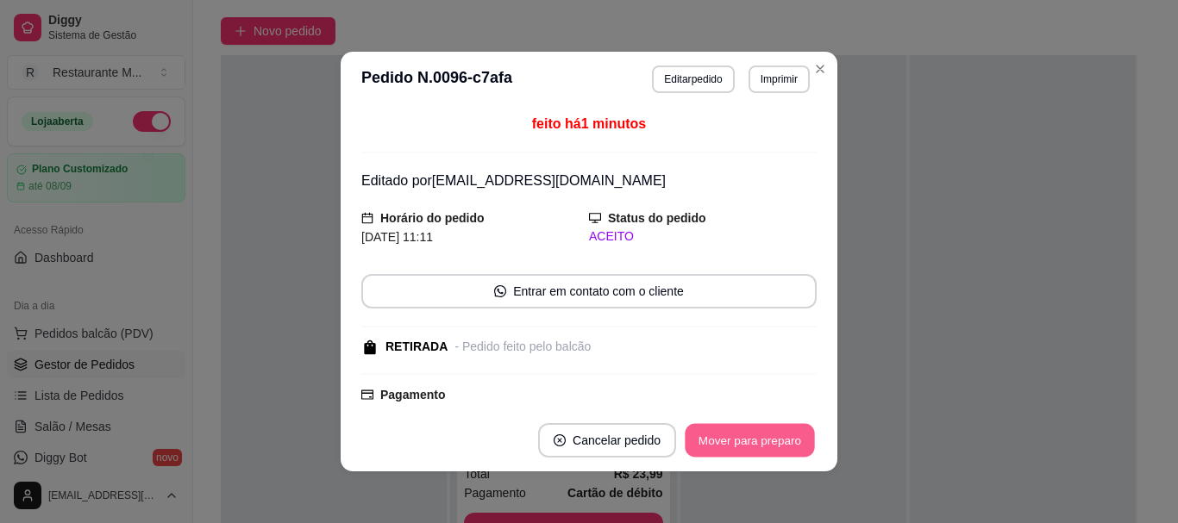
click at [748, 443] on button "Mover para preparo" at bounding box center [749, 441] width 129 height 34
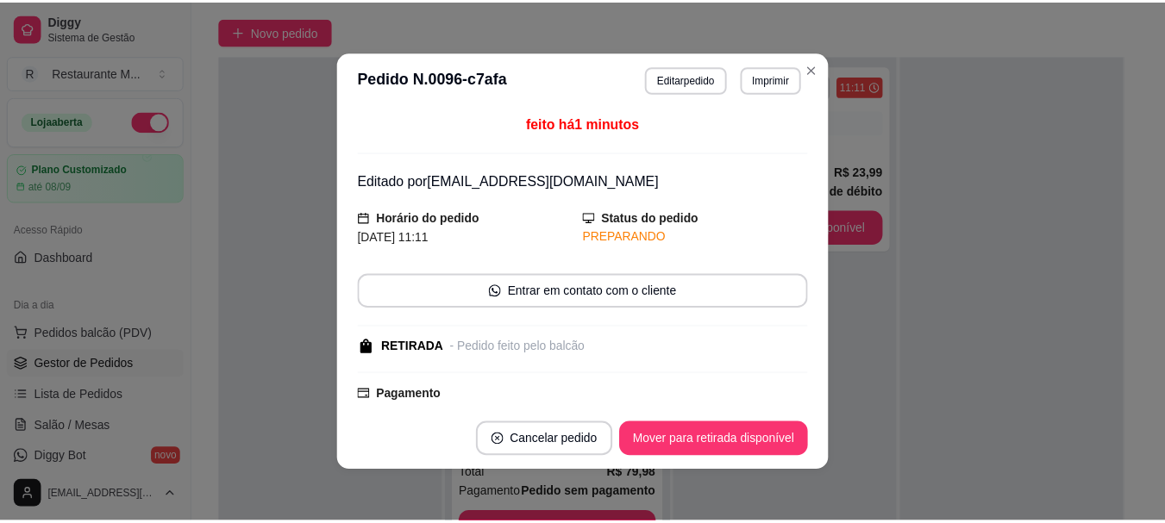
scroll to position [118, 0]
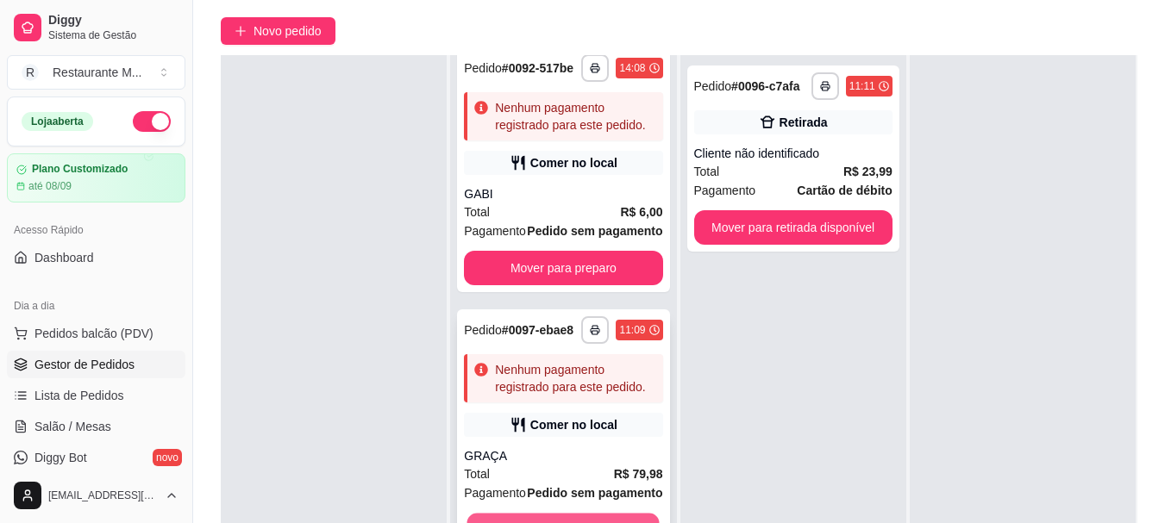
click at [558, 517] on button "Mover para preparo" at bounding box center [563, 531] width 192 height 34
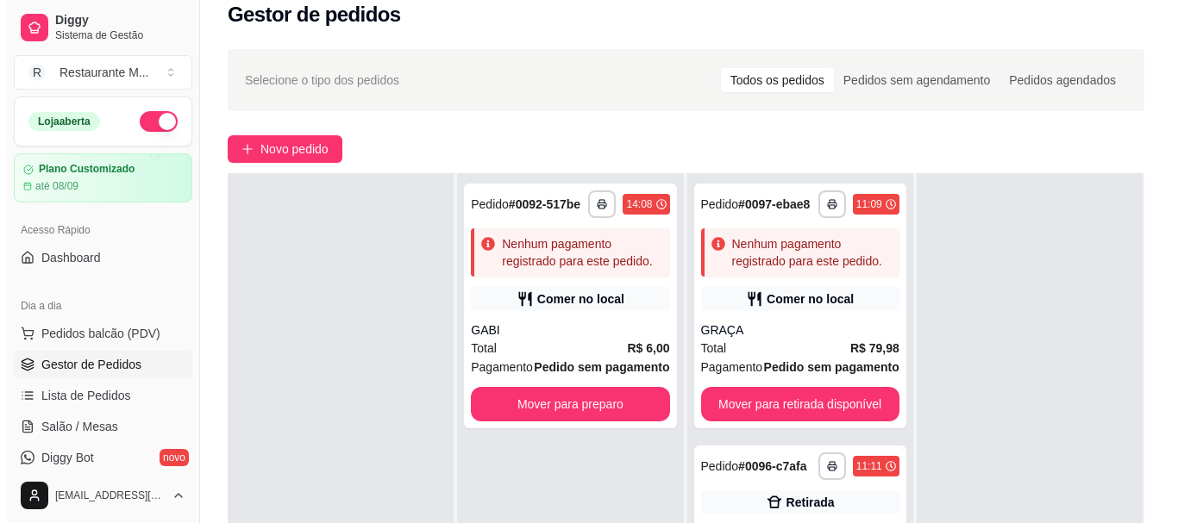
scroll to position [0, 0]
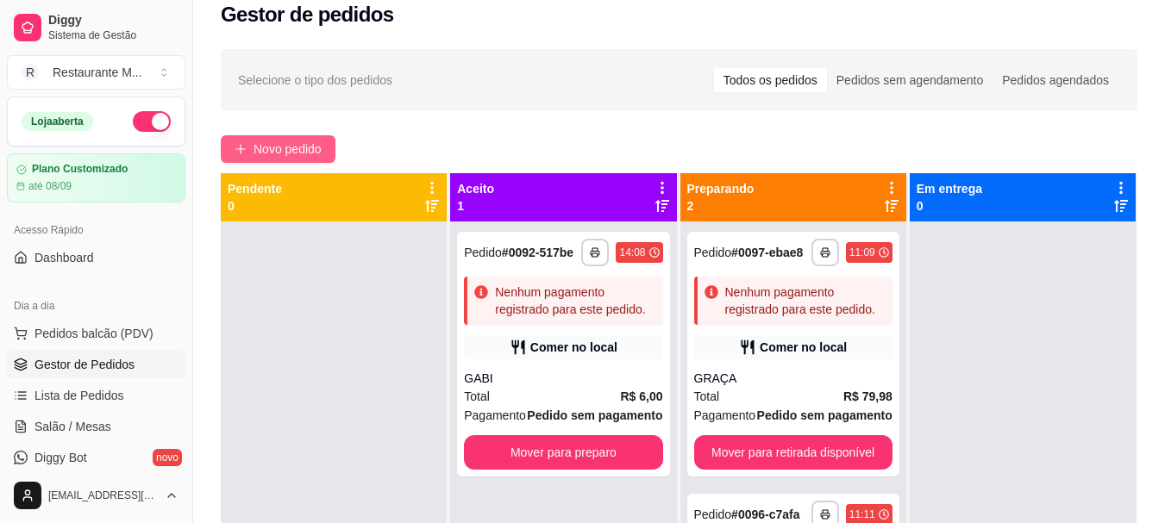
click at [296, 146] on span "Novo pedido" at bounding box center [287, 149] width 68 height 19
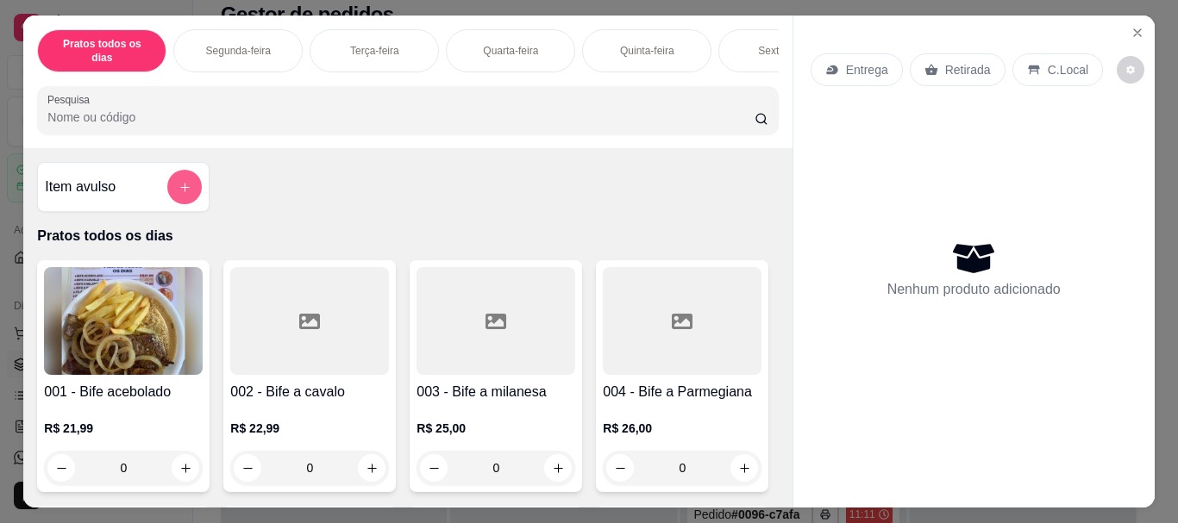
click at [182, 182] on icon "add-separate-item" at bounding box center [184, 187] width 13 height 13
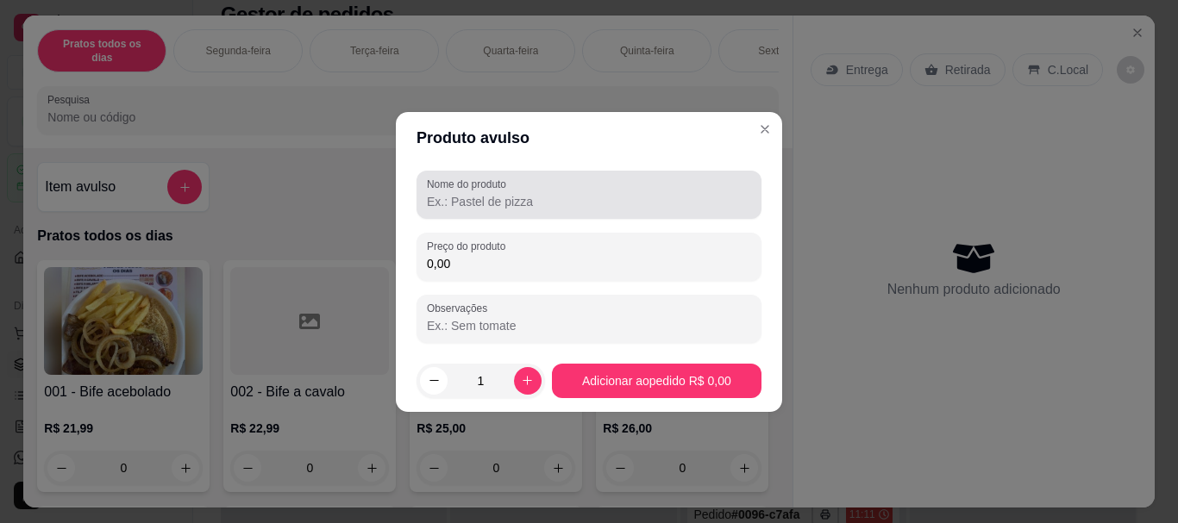
click at [499, 204] on input "Nome do produto" at bounding box center [589, 201] width 324 height 17
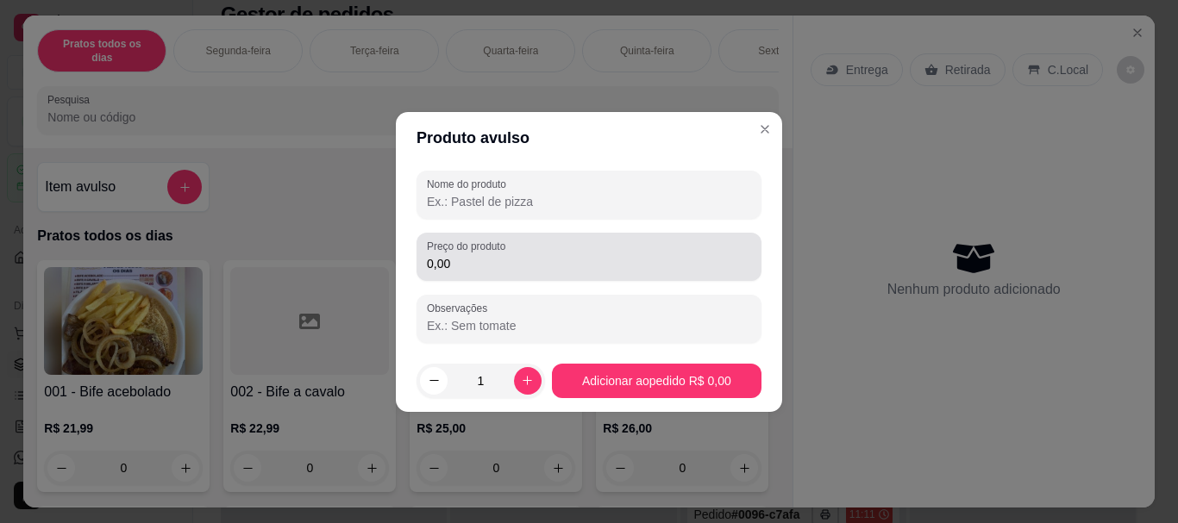
click at [468, 268] on input "0,00" at bounding box center [589, 263] width 324 height 17
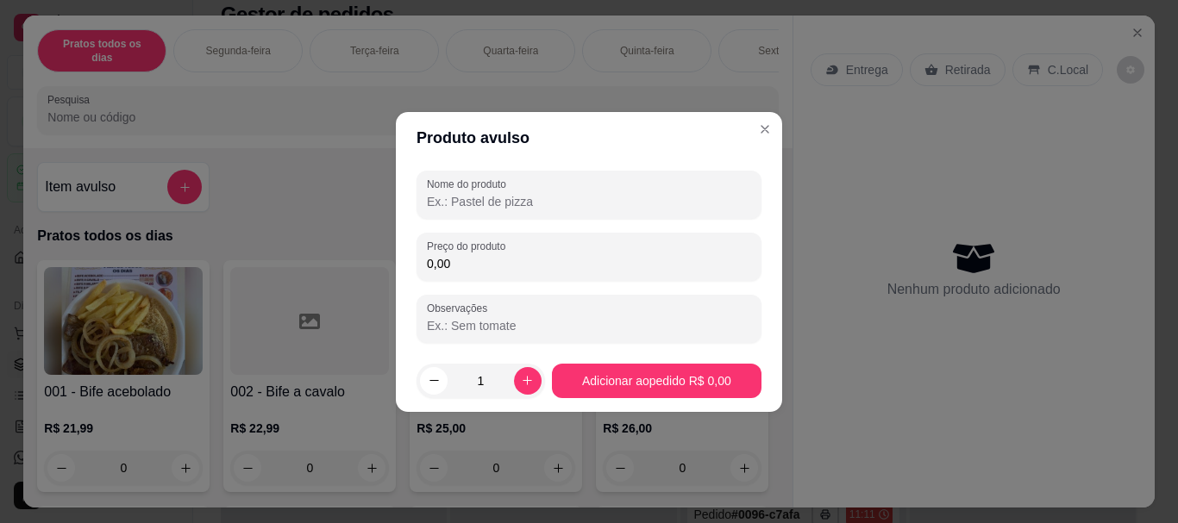
click at [468, 268] on input "0,00" at bounding box center [589, 263] width 324 height 17
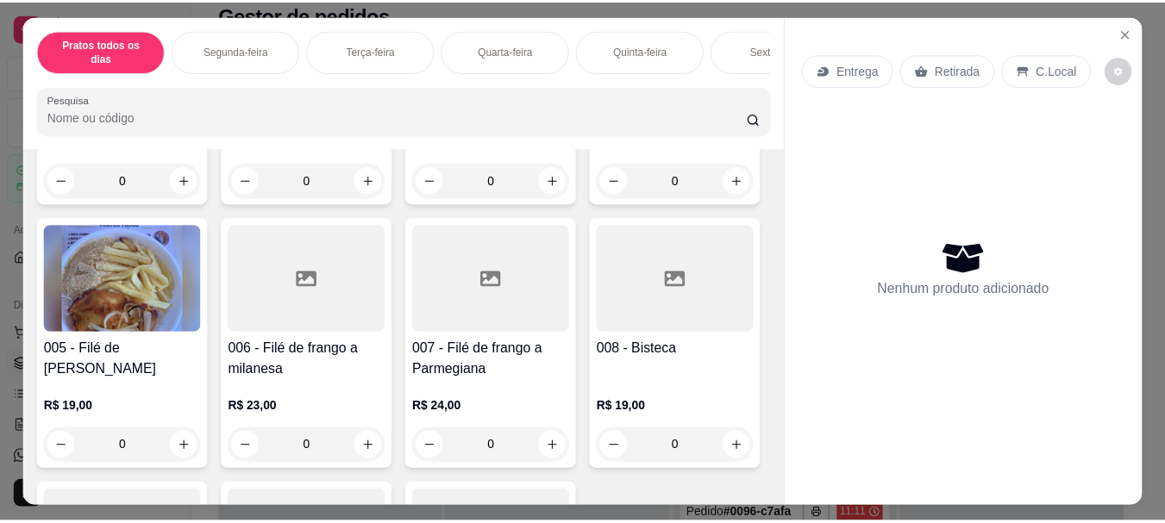
scroll to position [321, 0]
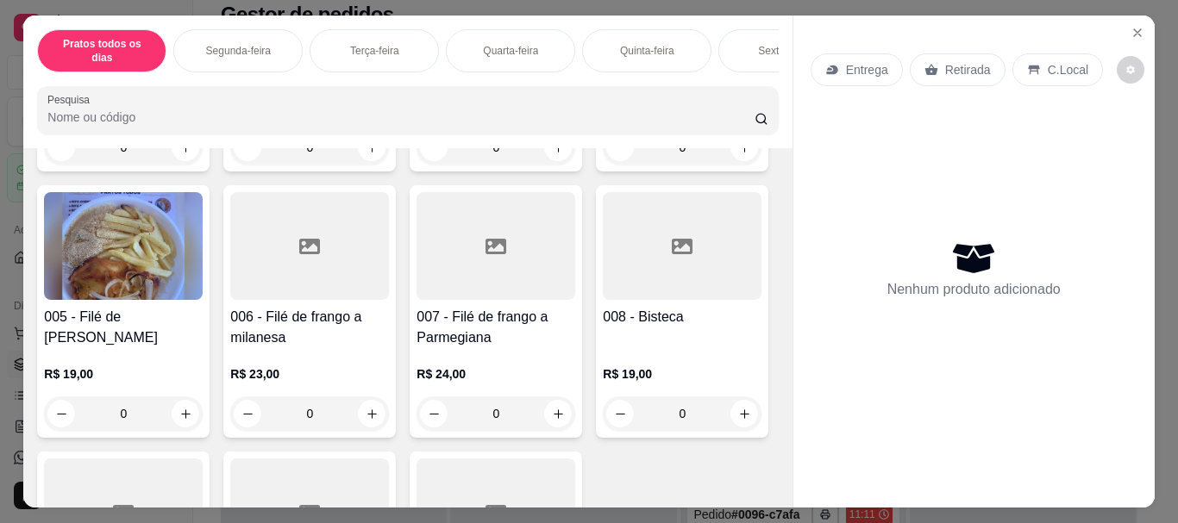
click at [203, 250] on img at bounding box center [123, 246] width 159 height 108
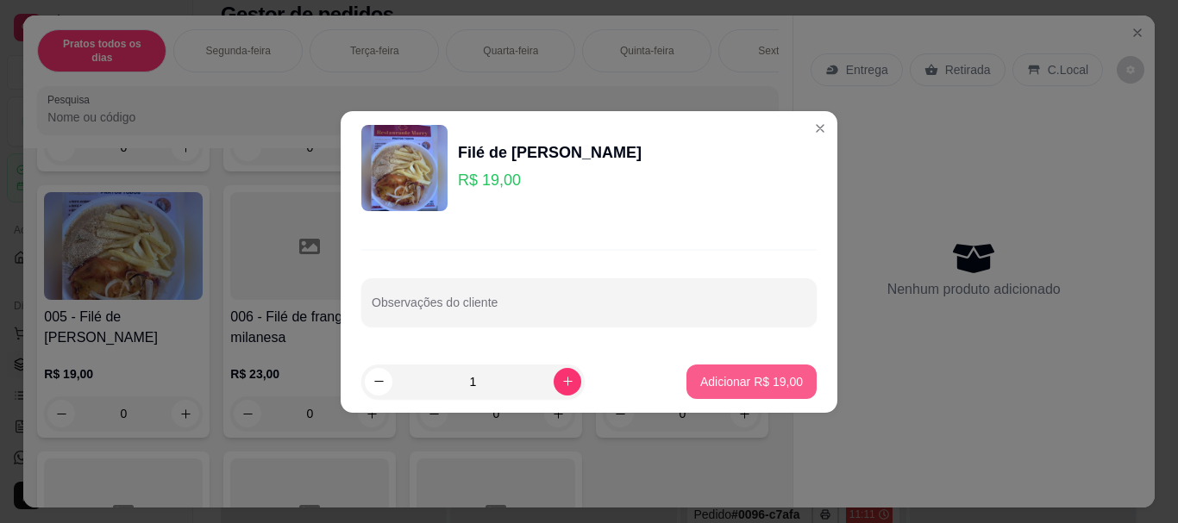
click at [741, 383] on p "Adicionar R$ 19,00" at bounding box center [751, 381] width 103 height 17
type input "1"
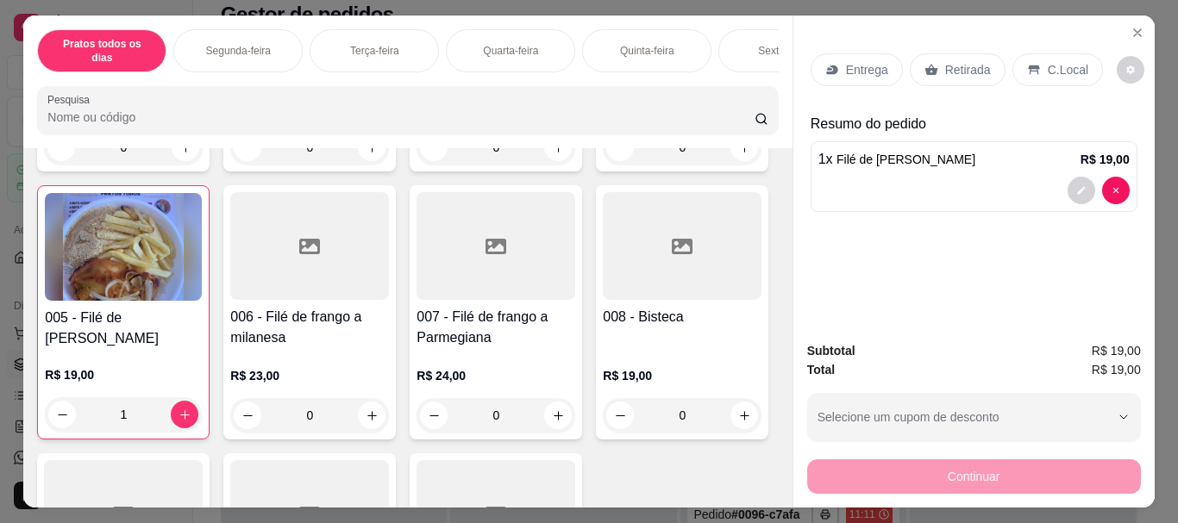
click at [954, 73] on div "Retirada" at bounding box center [958, 69] width 96 height 33
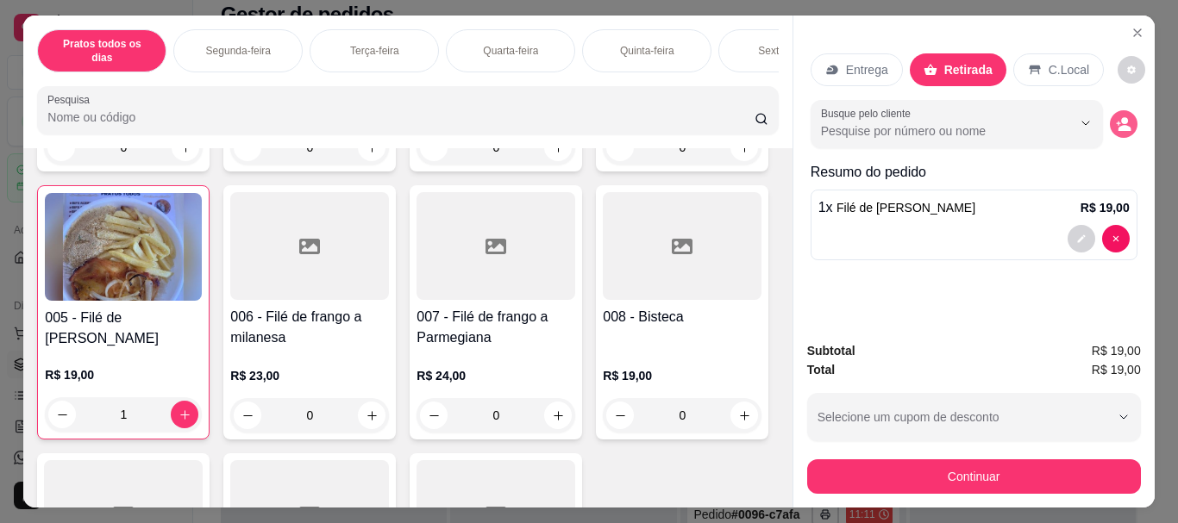
click at [1121, 125] on icon "decrease-product-quantity" at bounding box center [1123, 128] width 13 height 6
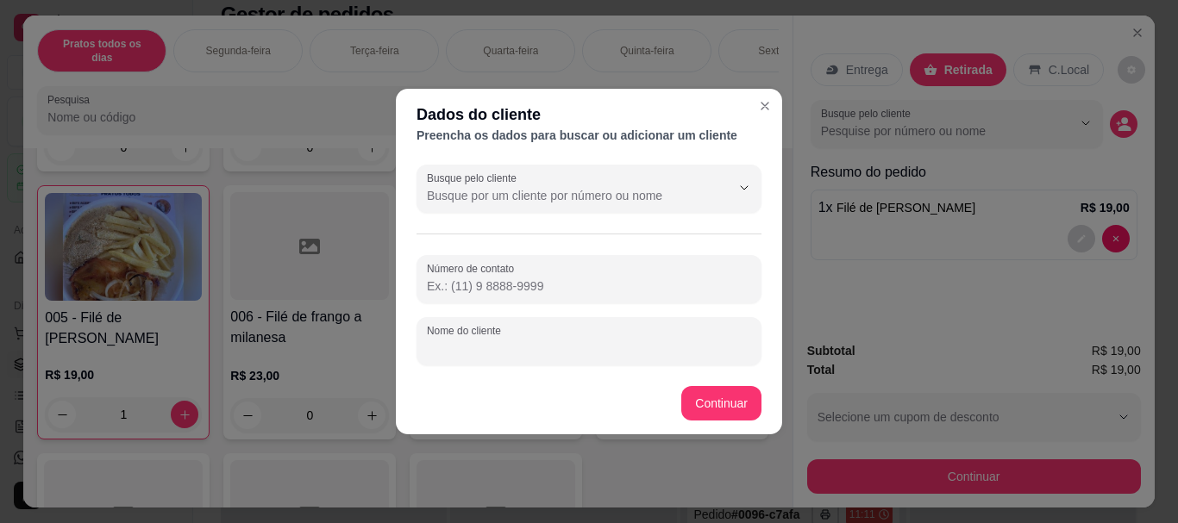
click at [505, 340] on div "Nome do cliente" at bounding box center [588, 341] width 345 height 48
type input "MY"
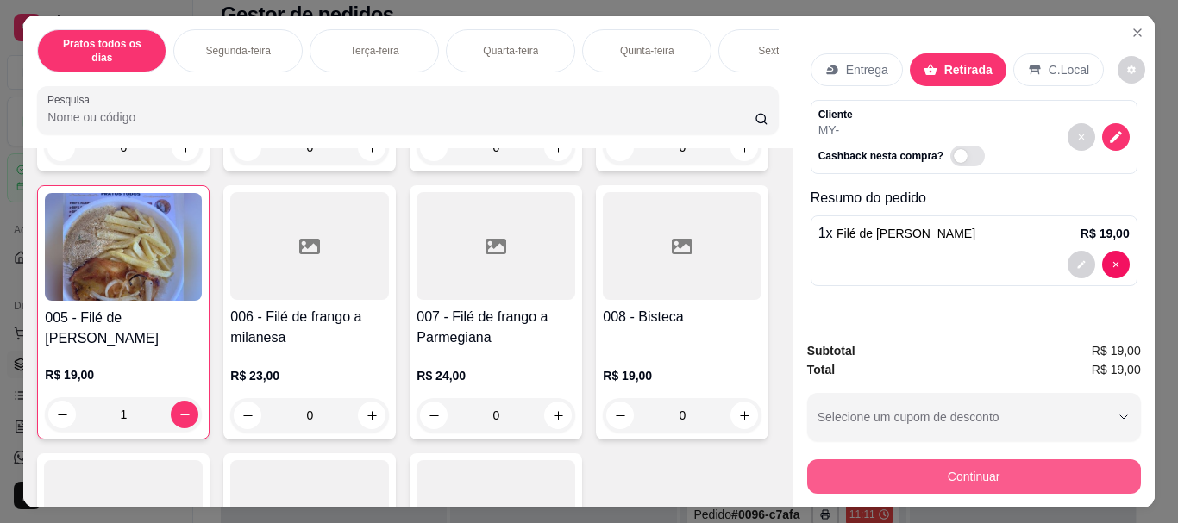
click at [869, 471] on button "Continuar" at bounding box center [974, 477] width 334 height 34
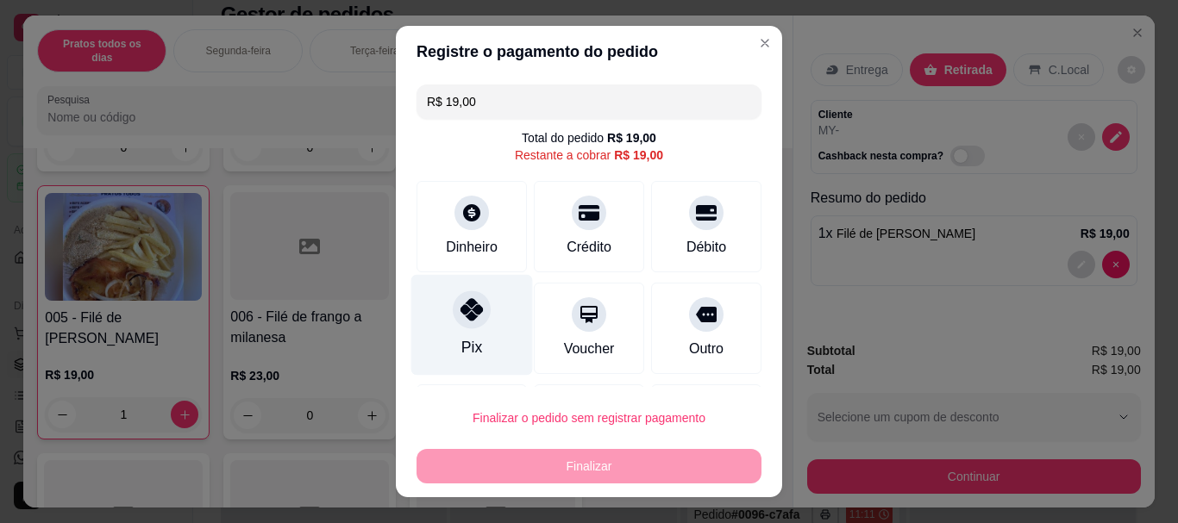
click at [457, 323] on div at bounding box center [472, 310] width 38 height 38
type input "R$ 0,00"
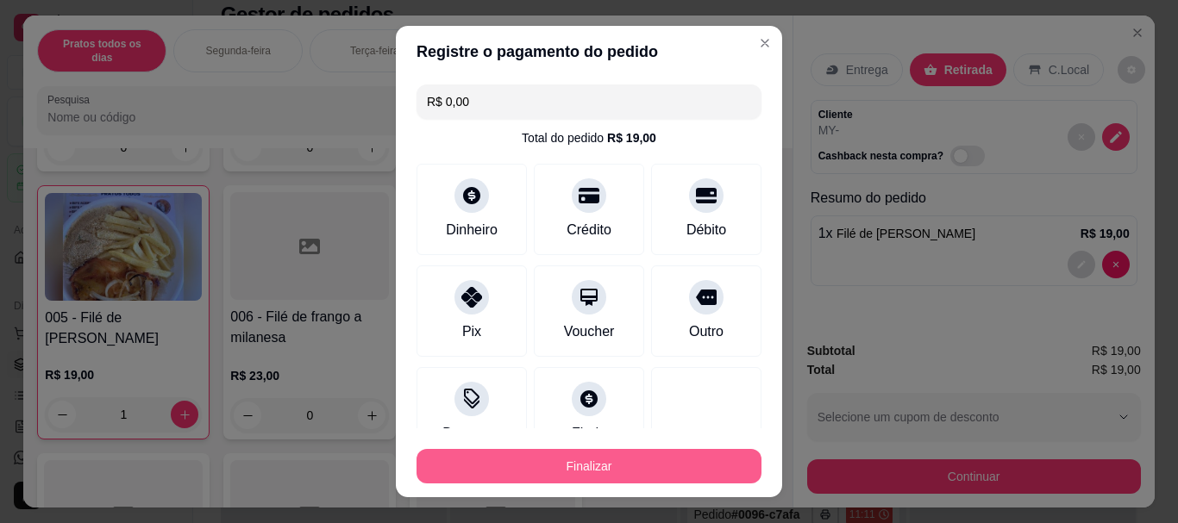
click at [511, 461] on button "Finalizar" at bounding box center [588, 466] width 345 height 34
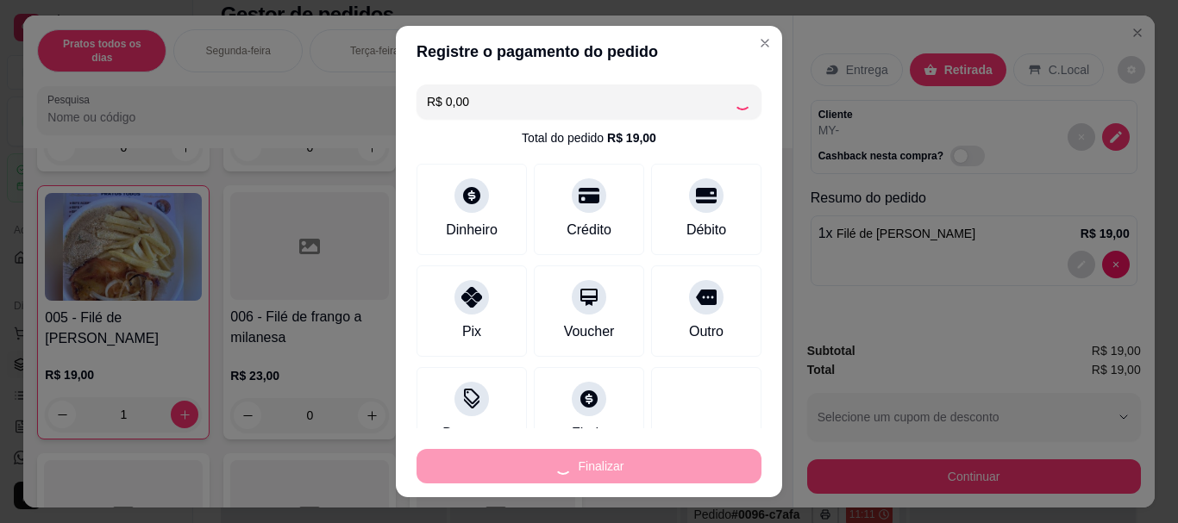
type input "0"
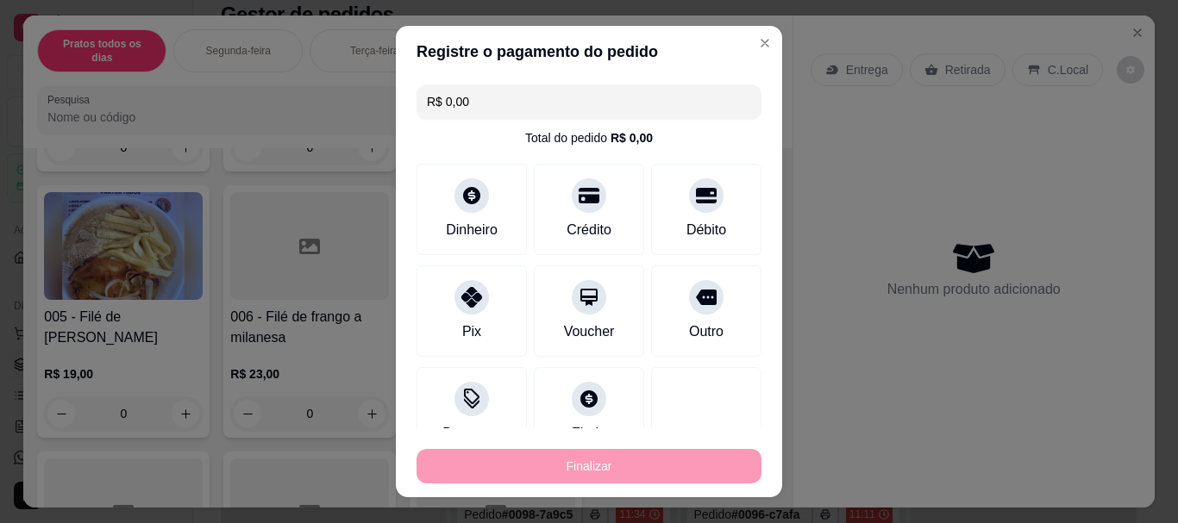
type input "-R$ 19,00"
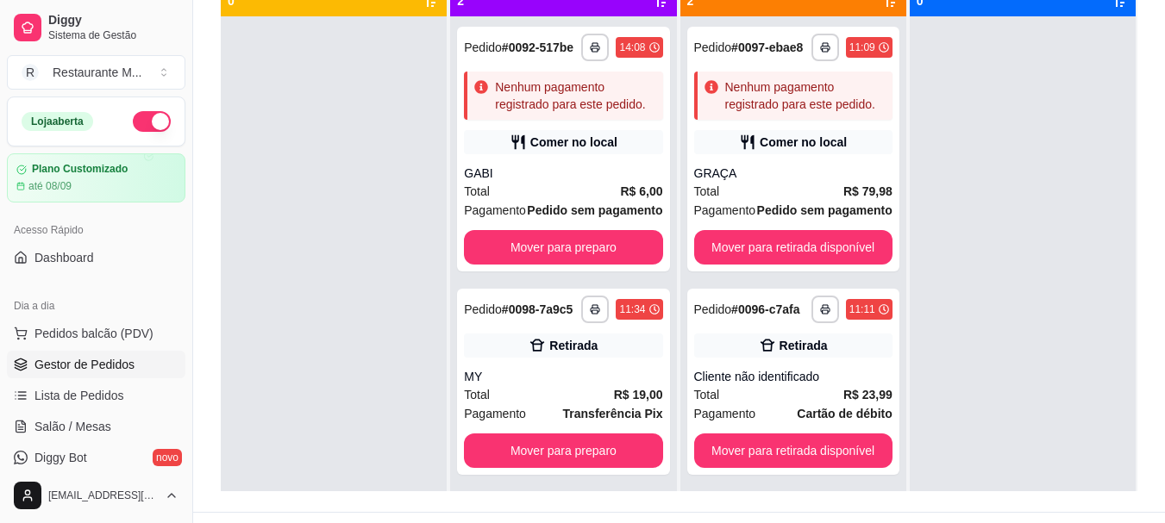
scroll to position [226, 0]
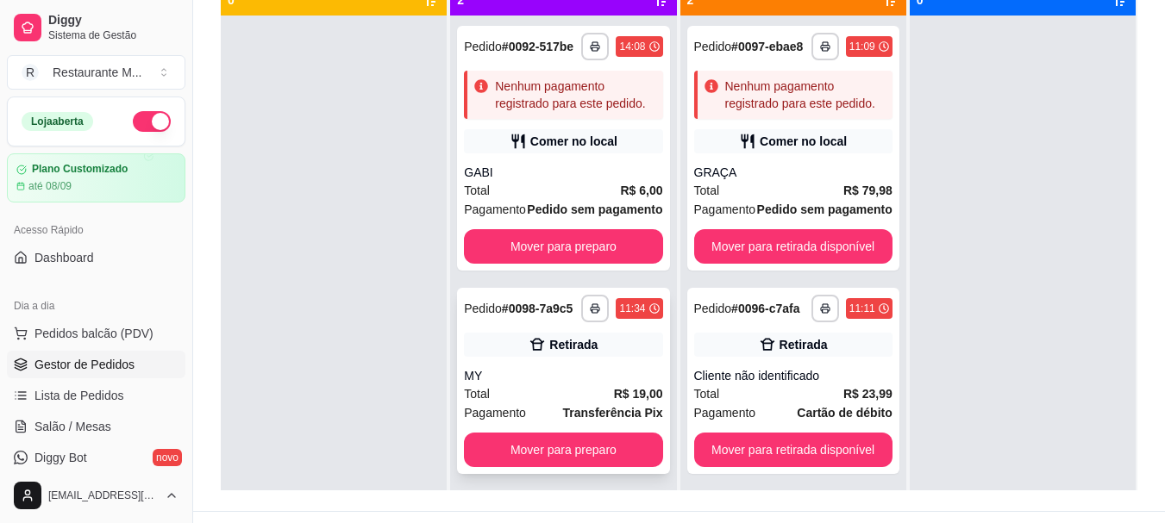
click at [559, 372] on div "MY" at bounding box center [563, 375] width 198 height 17
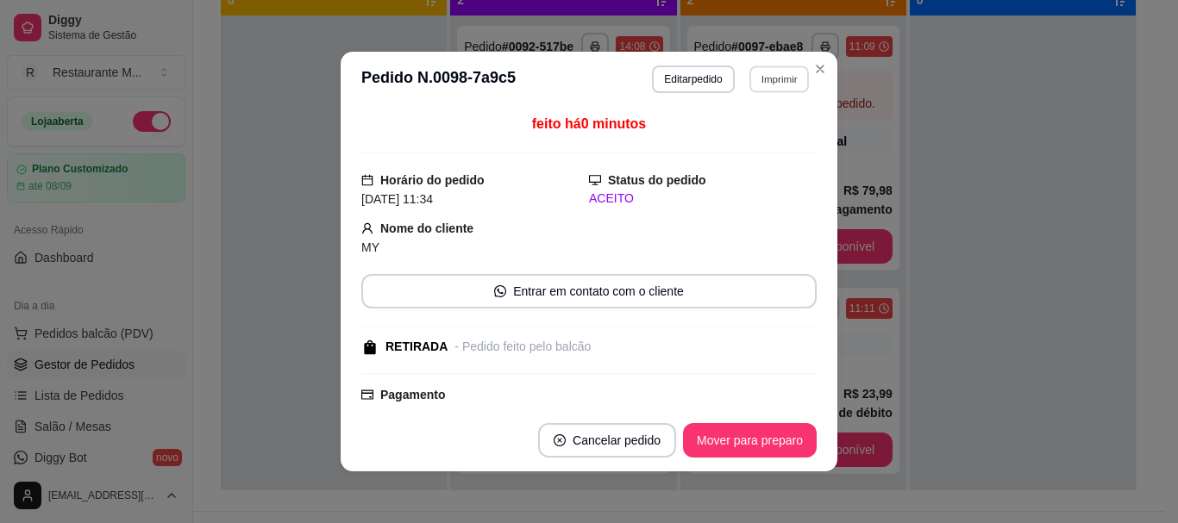
click at [778, 72] on button "Imprimir" at bounding box center [778, 79] width 59 height 27
click at [692, 76] on button "Editar pedido" at bounding box center [693, 80] width 82 height 28
click at [685, 85] on button "Editar pedido" at bounding box center [693, 80] width 82 height 28
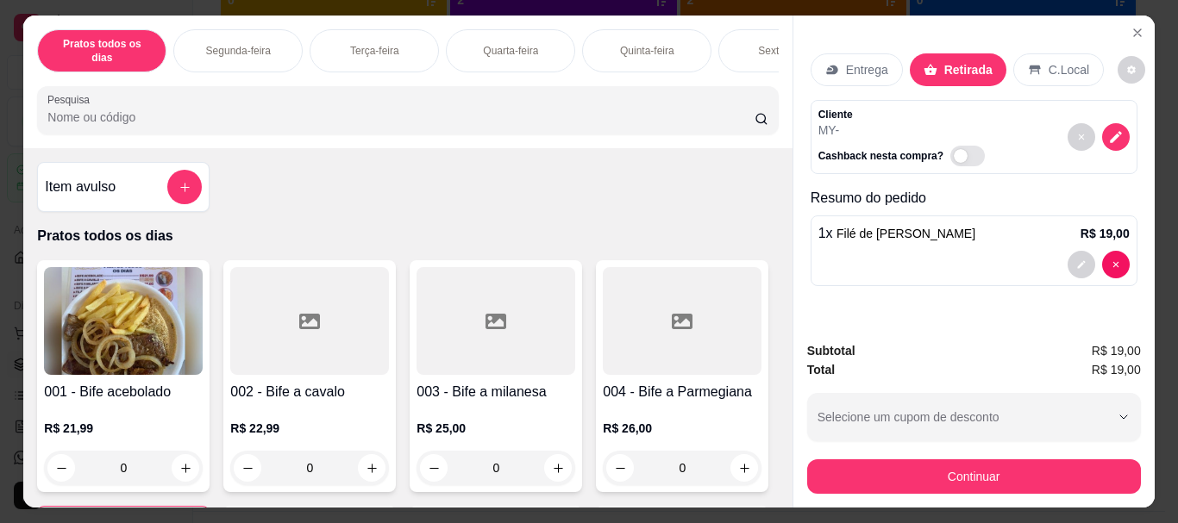
click at [1120, 49] on div "Entrega Retirada C.Local" at bounding box center [973, 70] width 327 height 60
click at [1127, 66] on icon "decrease-product-quantity" at bounding box center [1131, 70] width 8 height 8
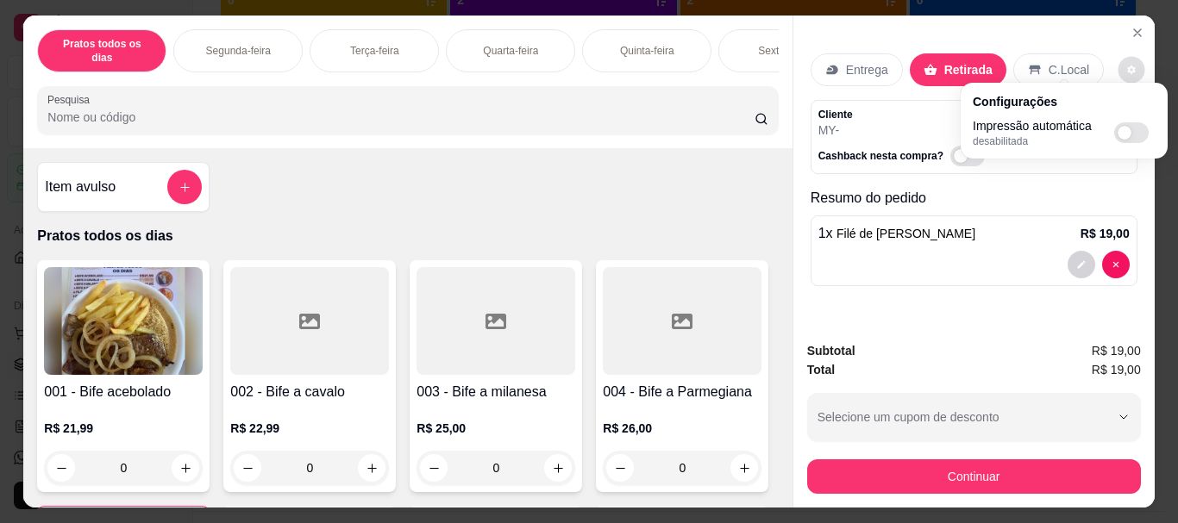
click at [1125, 135] on span "Automatic updates" at bounding box center [1124, 133] width 14 height 14
click at [1124, 135] on input "Automatic updates" at bounding box center [1118, 138] width 11 height 11
checkbox input "true"
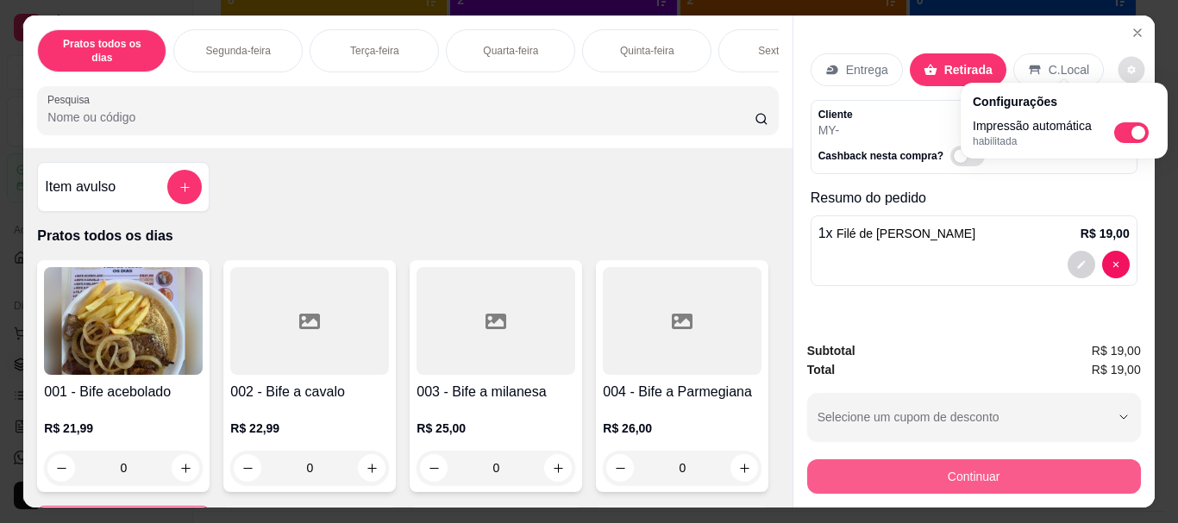
click at [985, 470] on button "Continuar" at bounding box center [974, 477] width 334 height 34
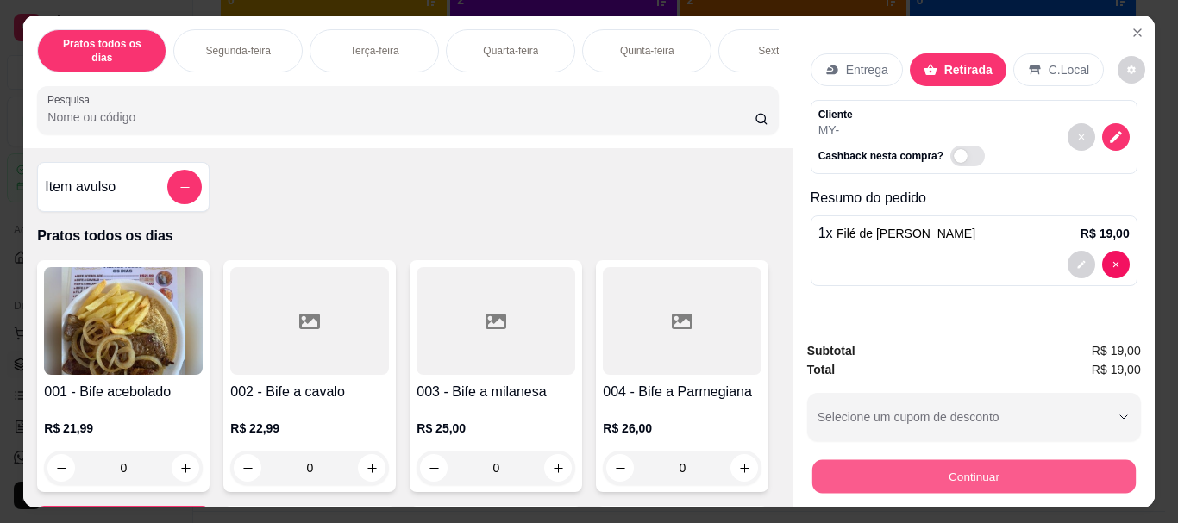
click at [985, 470] on button "Continuar" at bounding box center [972, 477] width 323 height 34
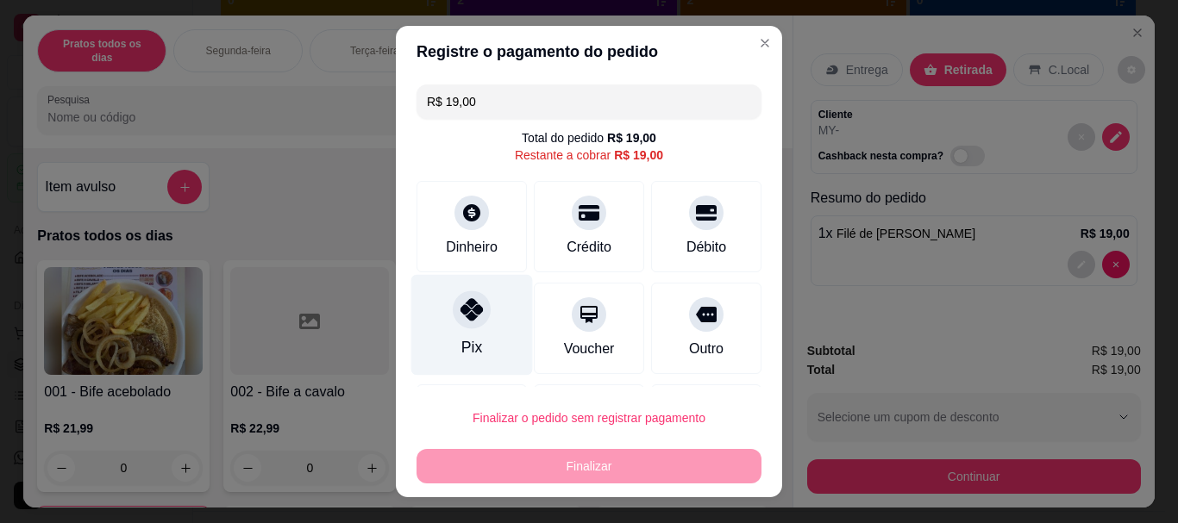
click at [468, 310] on icon at bounding box center [471, 310] width 22 height 22
type input "R$ 0,00"
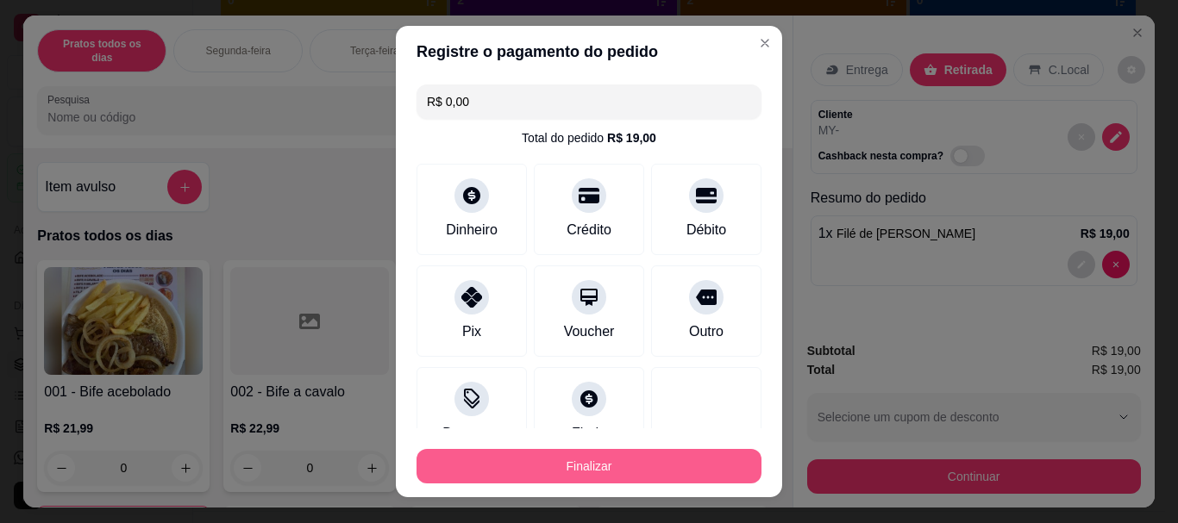
click at [510, 460] on button "Finalizar" at bounding box center [588, 466] width 345 height 34
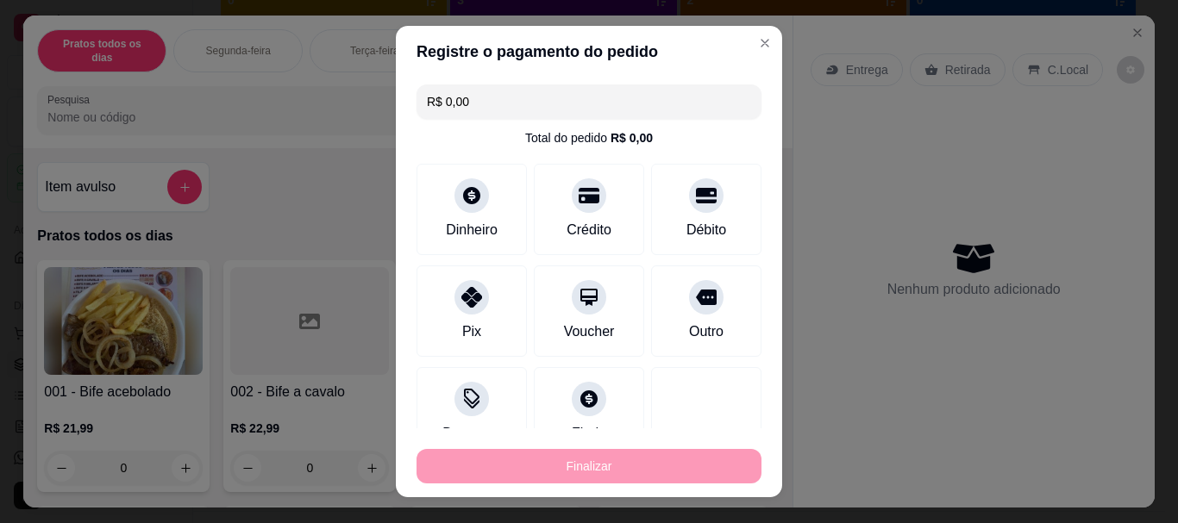
type input "0"
type input "-R$ 19,00"
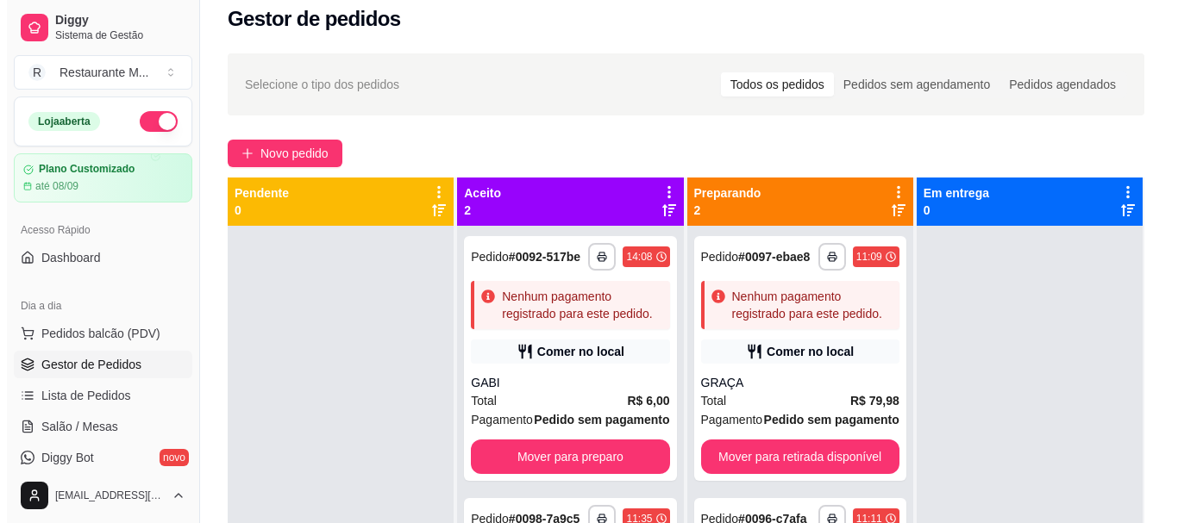
scroll to position [11, 0]
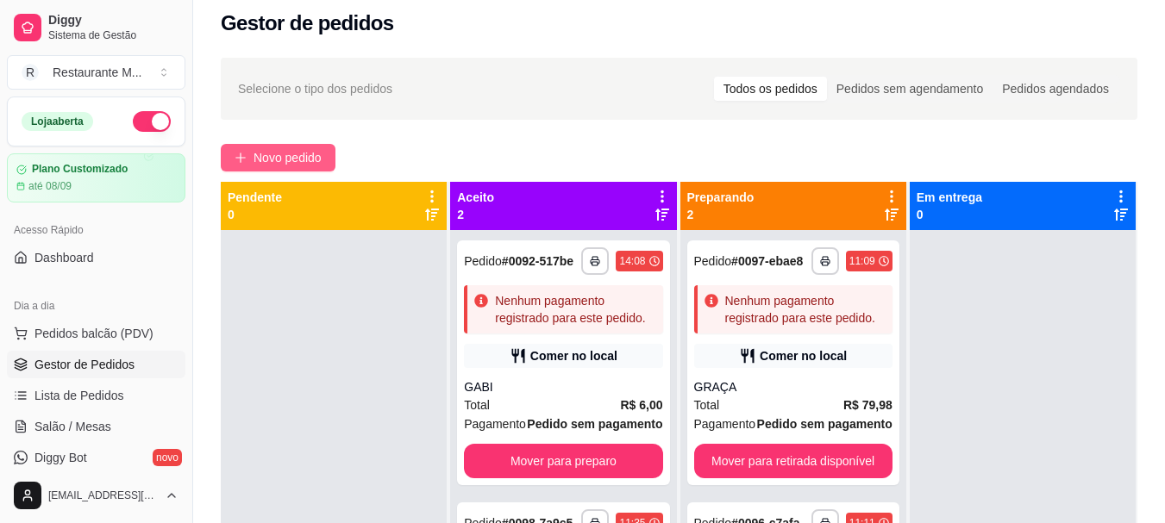
click at [313, 160] on span "Novo pedido" at bounding box center [287, 157] width 68 height 19
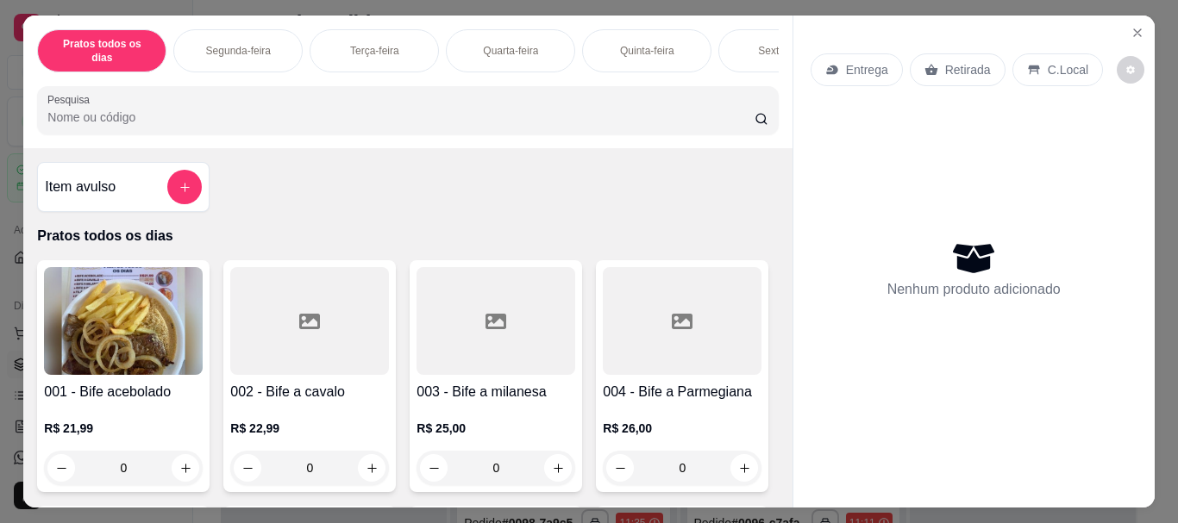
click at [760, 44] on p "Sexta-feira" at bounding box center [783, 51] width 50 height 14
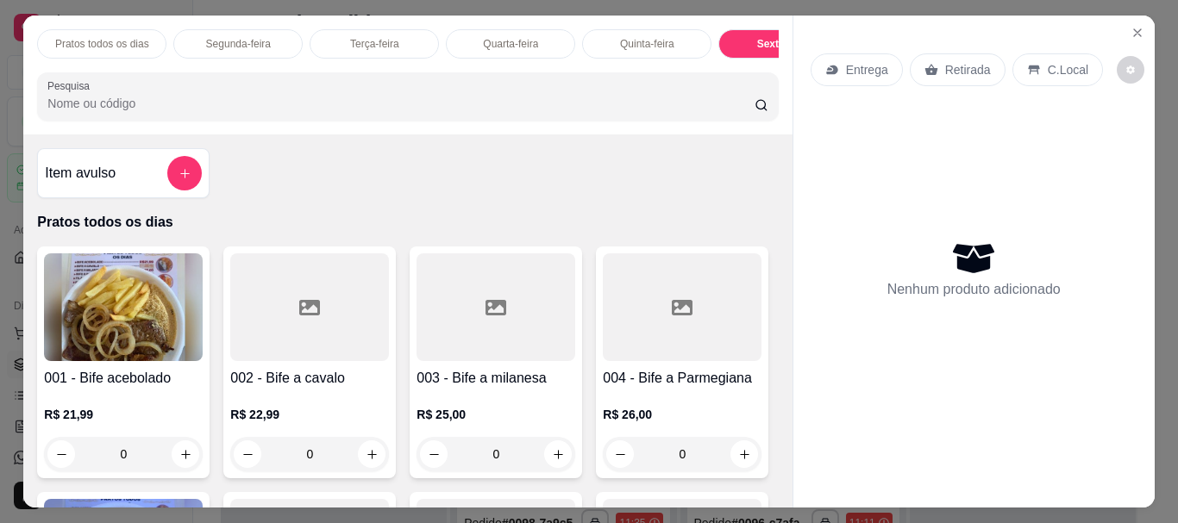
scroll to position [46, 0]
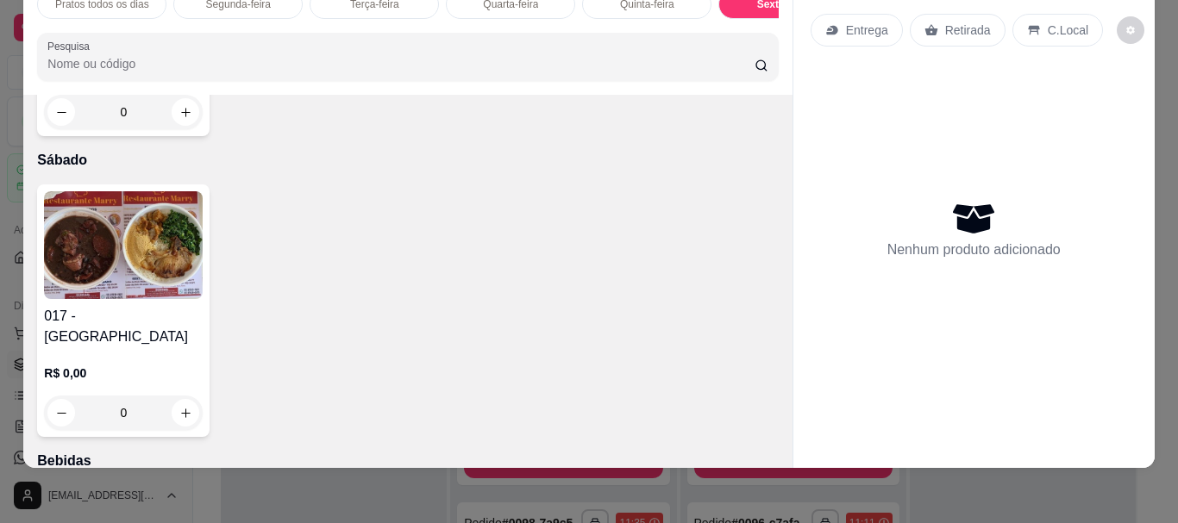
click at [142, 299] on img at bounding box center [123, 245] width 159 height 108
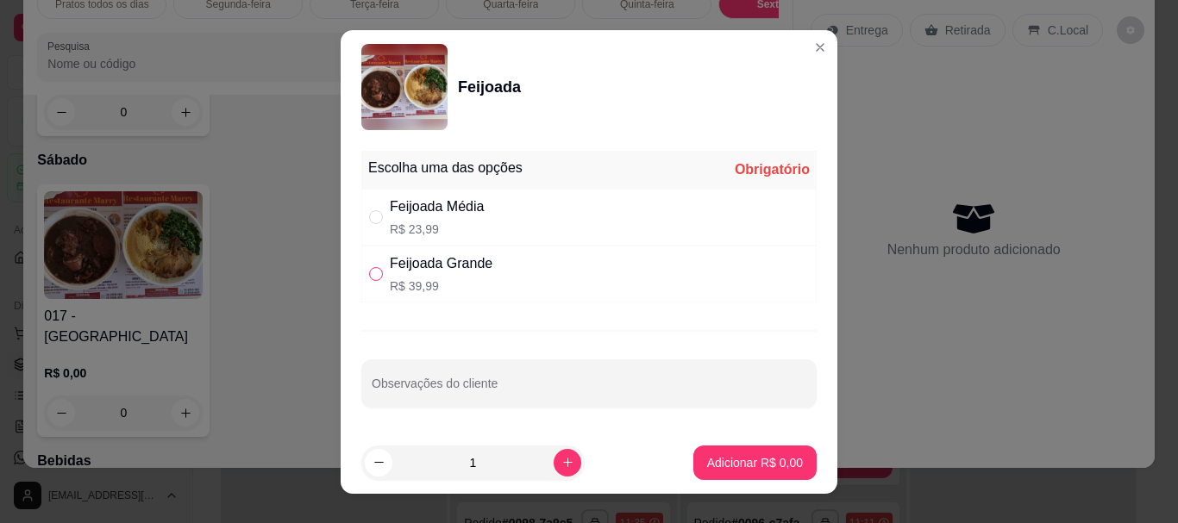
click at [369, 271] on input "" at bounding box center [376, 274] width 14 height 14
radio input "true"
click at [729, 458] on p "Adicionar R$ 39,99" at bounding box center [751, 462] width 103 height 17
type input "1"
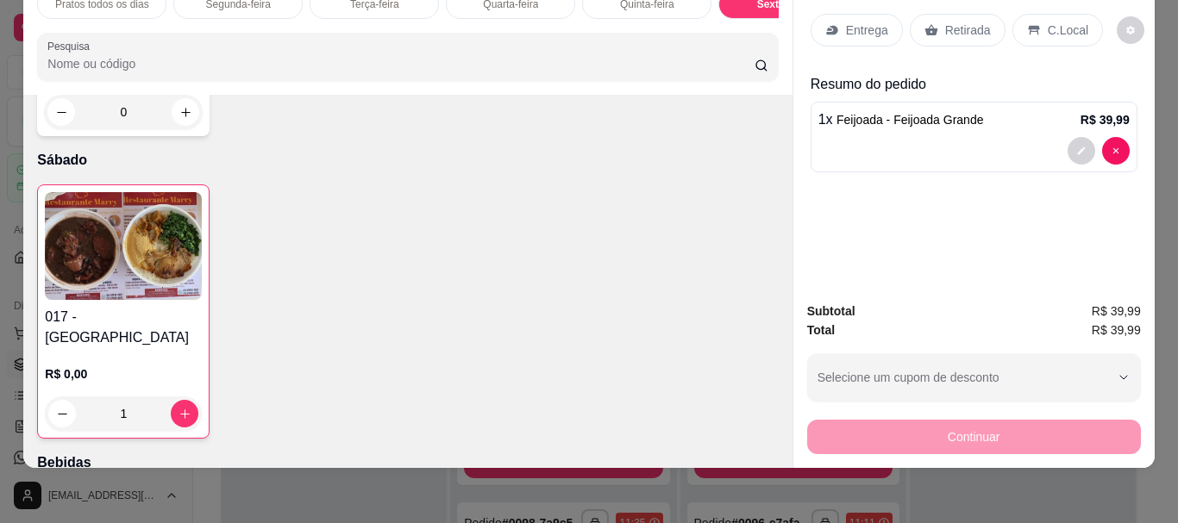
click at [847, 22] on p "Entrega" at bounding box center [867, 30] width 42 height 17
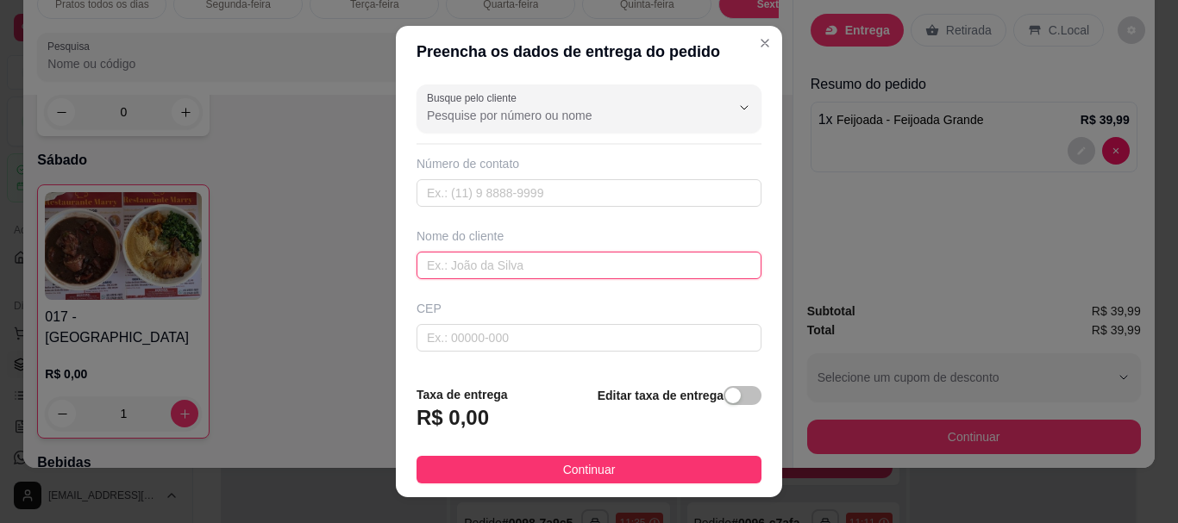
click at [460, 273] on input "text" at bounding box center [588, 266] width 345 height 28
type input "LUCYANA"
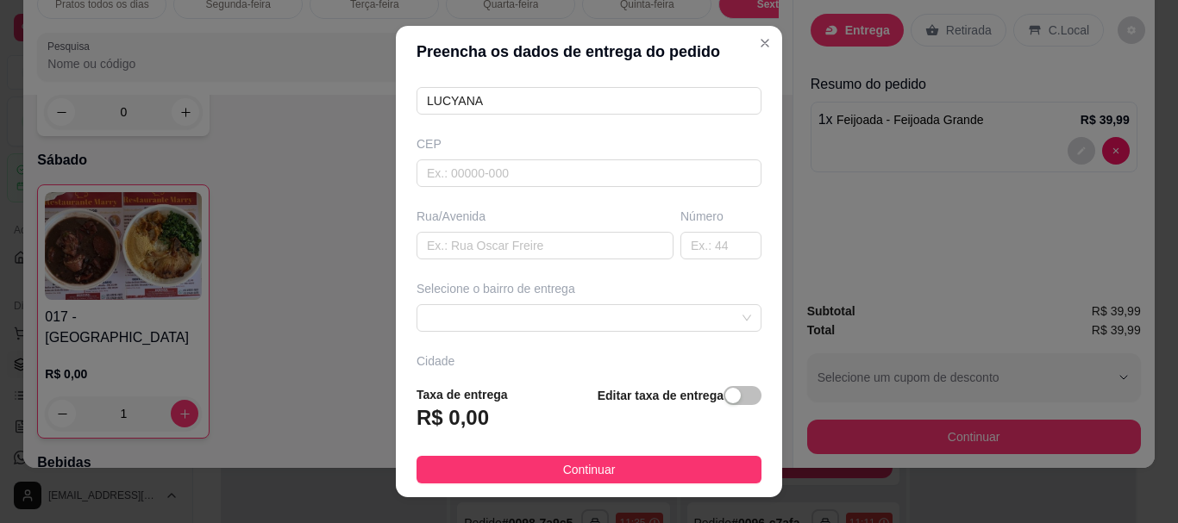
scroll to position [166, 0]
click at [466, 307] on span at bounding box center [589, 317] width 324 height 26
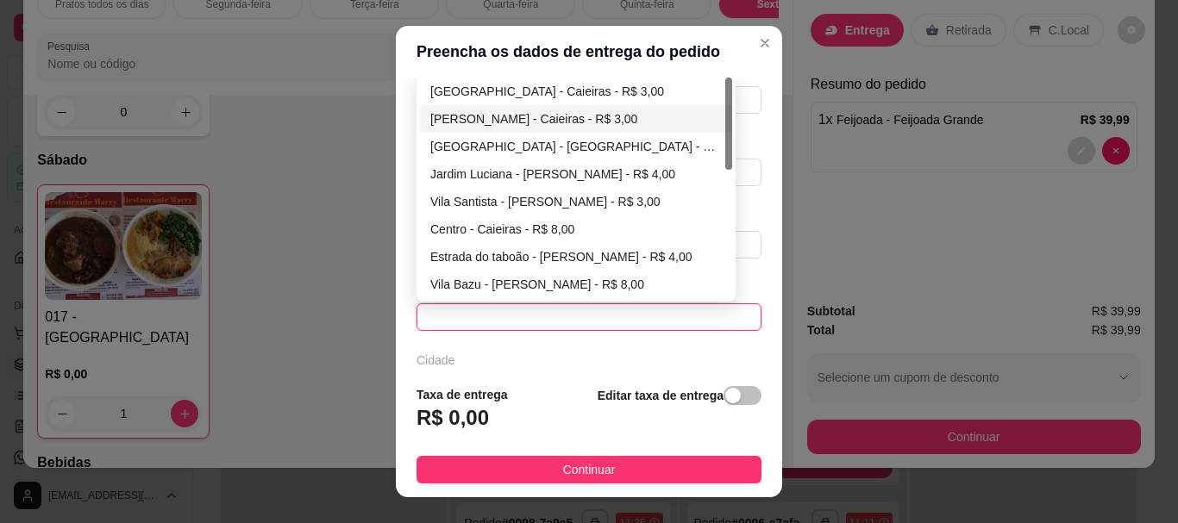
click at [529, 125] on div "[PERSON_NAME] - Caieiras - R$ 3,00" at bounding box center [575, 118] width 291 height 19
type input "Caieiras"
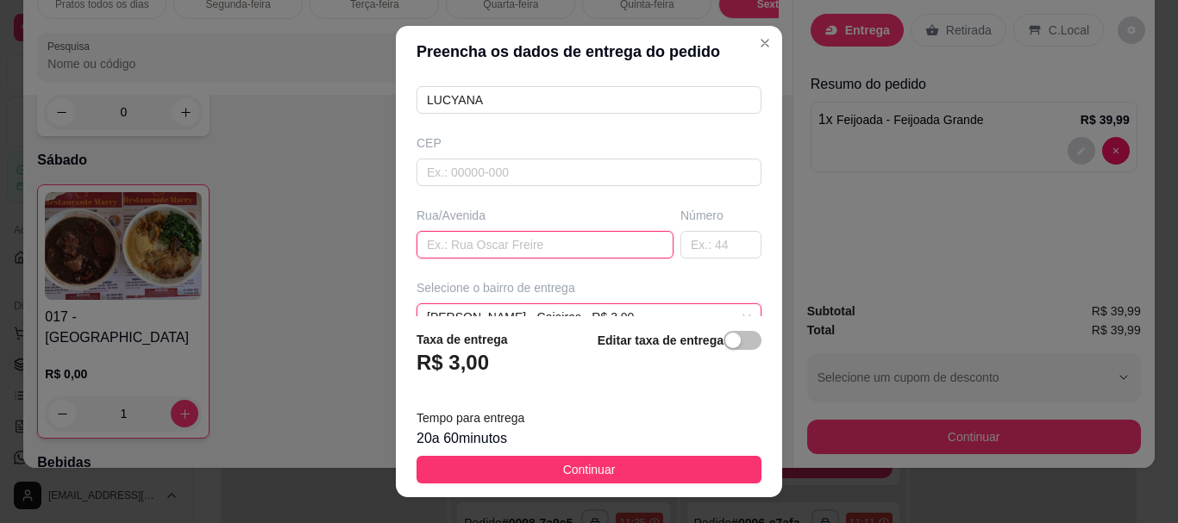
click at [460, 241] on input "text" at bounding box center [544, 245] width 257 height 28
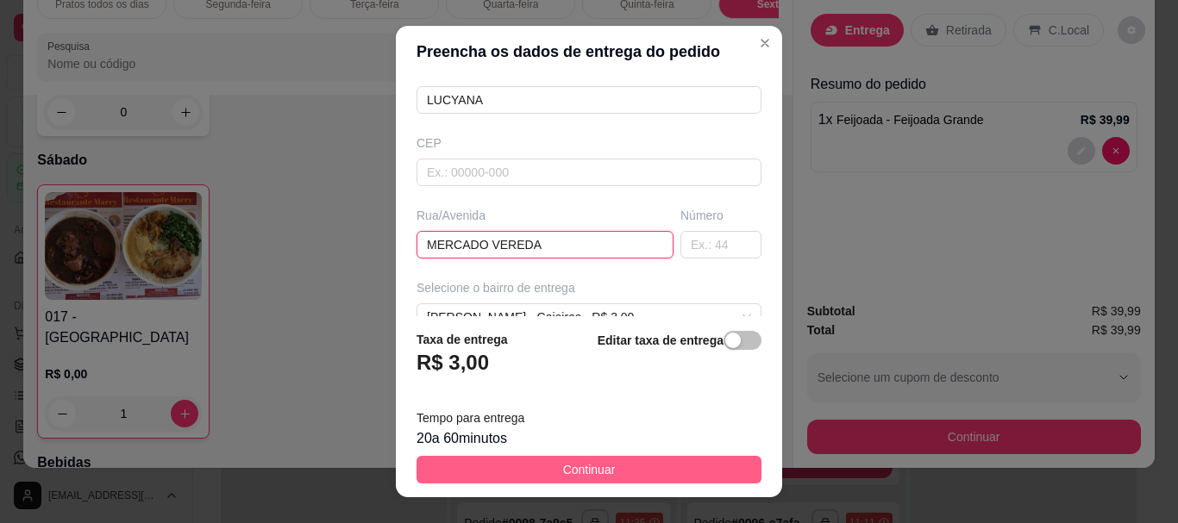
type input "MERCADO VEREDA"
click at [597, 471] on span "Continuar" at bounding box center [589, 469] width 53 height 19
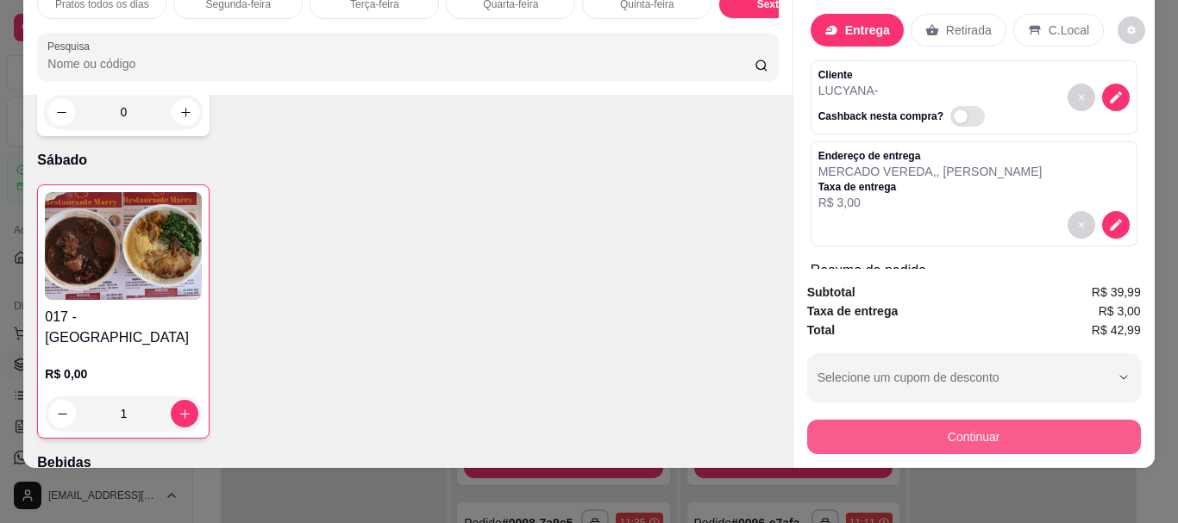
click at [866, 434] on button "Continuar" at bounding box center [974, 437] width 334 height 34
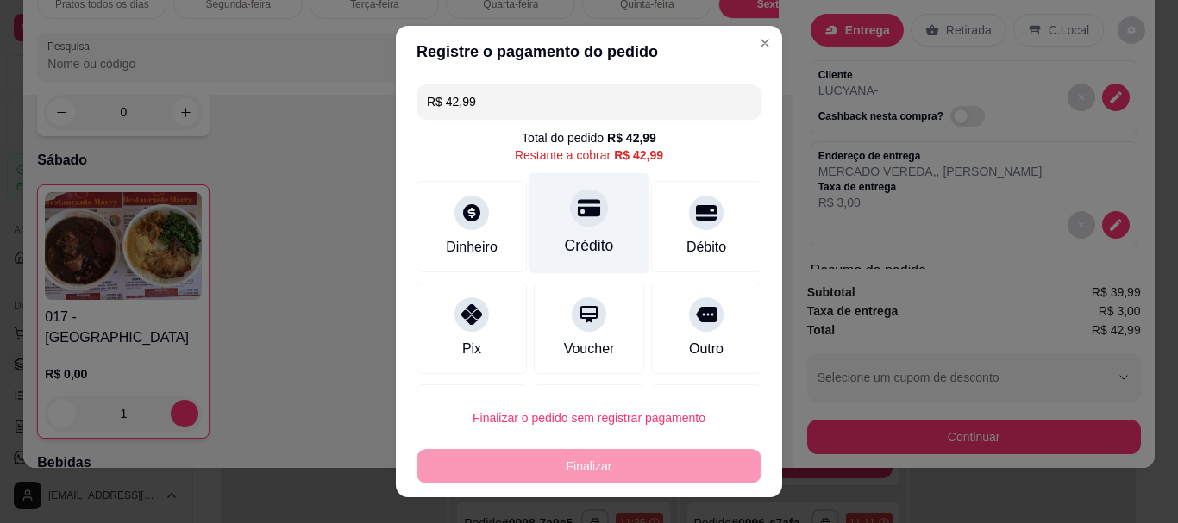
click at [578, 215] on icon at bounding box center [589, 208] width 22 height 17
type input "R$ 0,00"
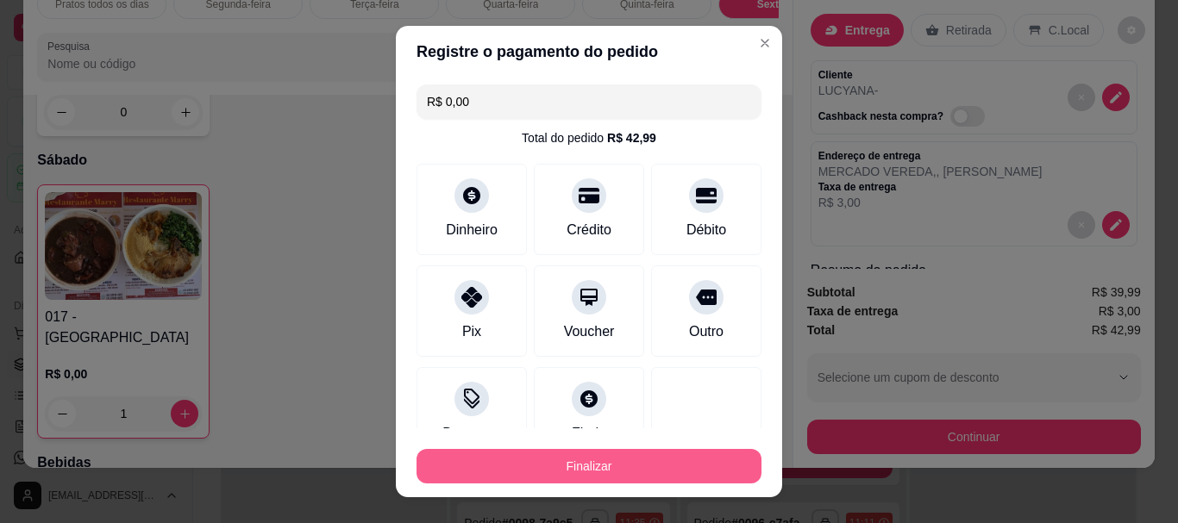
click at [550, 465] on button "Finalizar" at bounding box center [588, 466] width 345 height 34
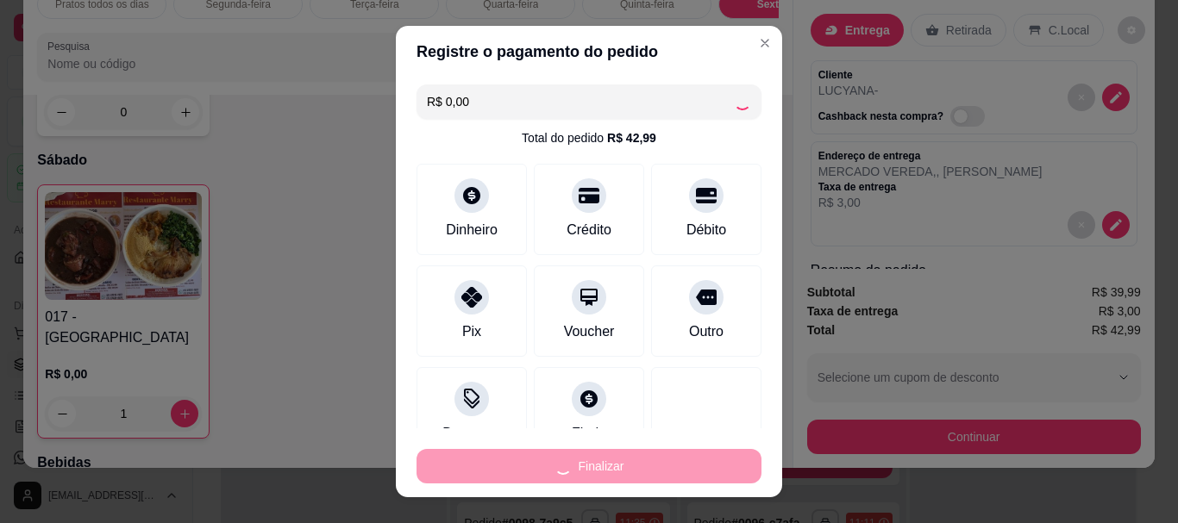
type input "0"
type input "-R$ 42,99"
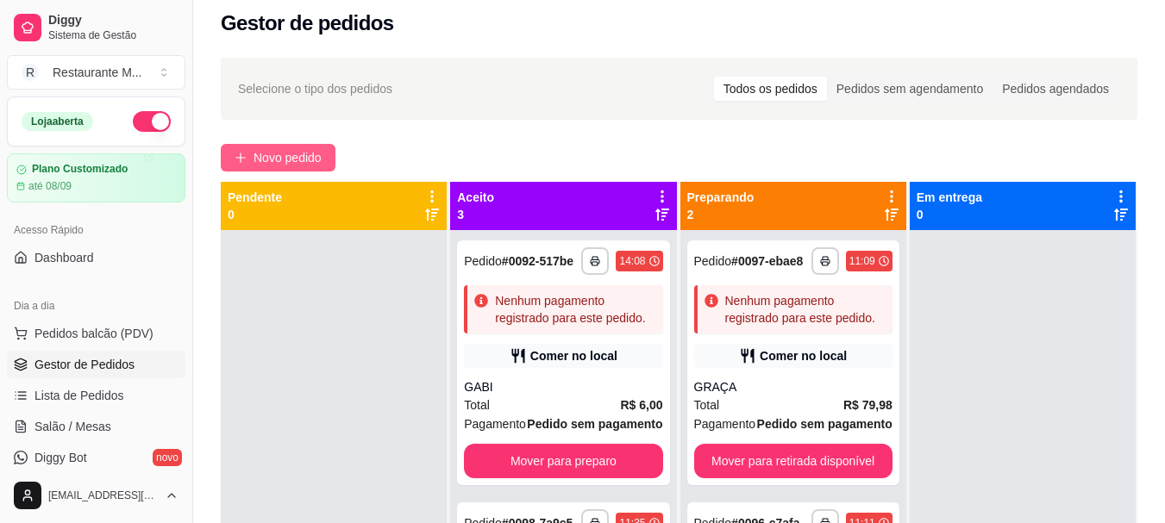
click at [281, 163] on span "Novo pedido" at bounding box center [287, 157] width 68 height 19
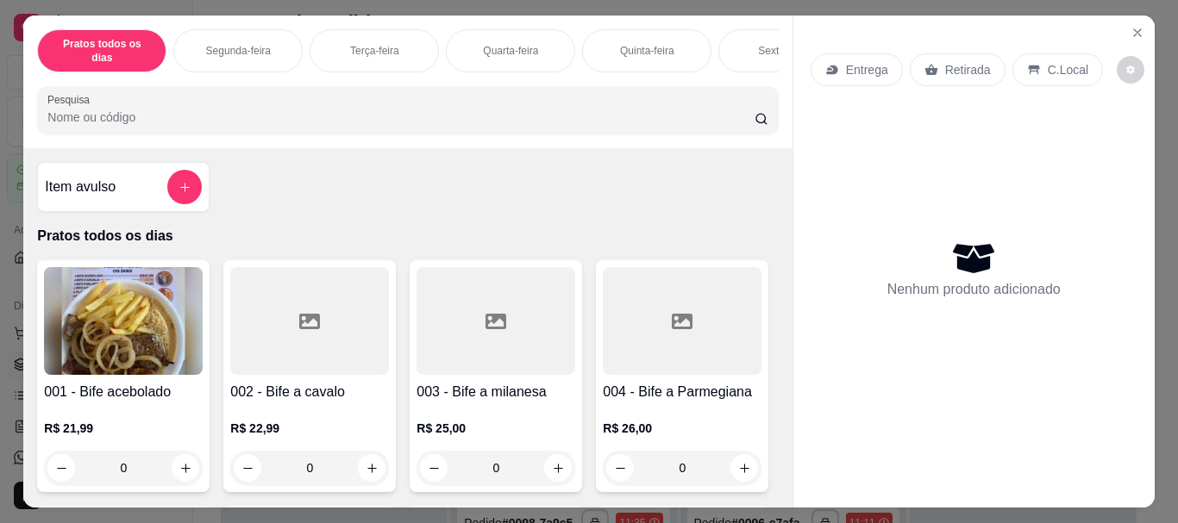
click at [737, 36] on div "Sexta-feira" at bounding box center [782, 50] width 129 height 43
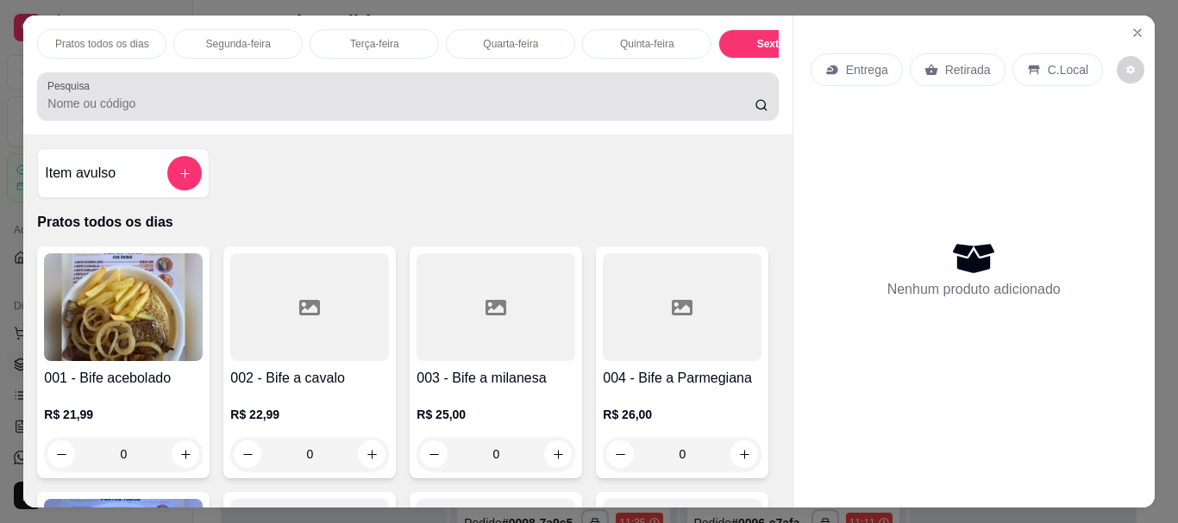
scroll to position [46, 0]
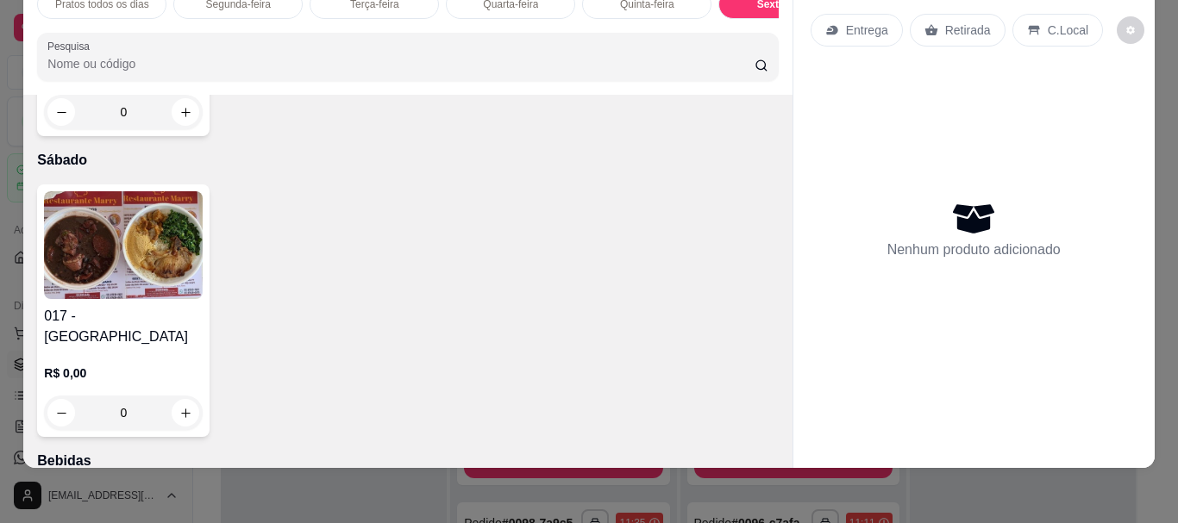
click at [121, 299] on img at bounding box center [123, 245] width 159 height 108
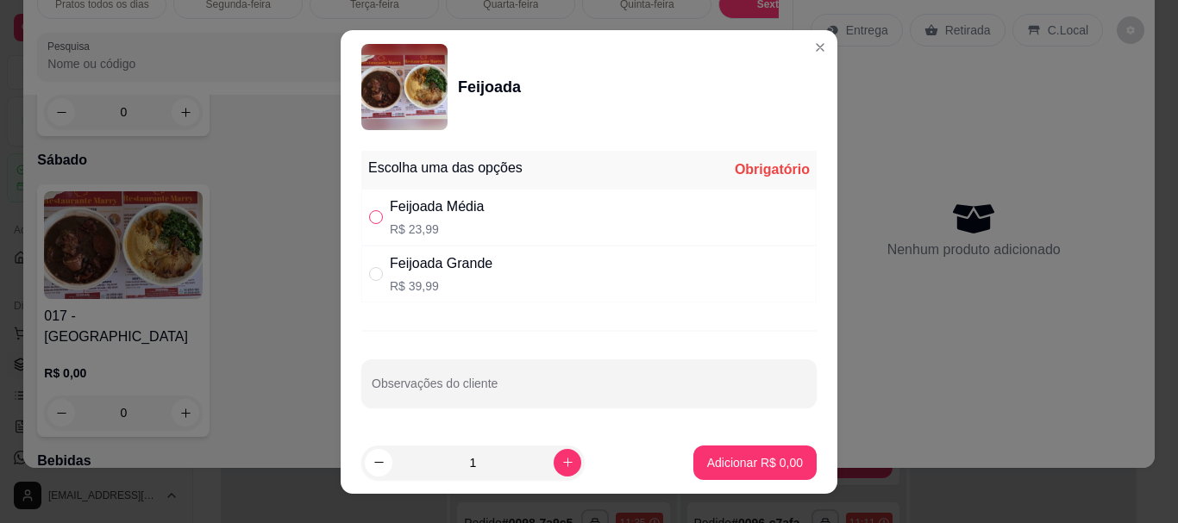
click at [369, 223] on input "" at bounding box center [376, 217] width 14 height 14
radio input "true"
click at [686, 461] on button "Adicionar R$ 23,99" at bounding box center [751, 463] width 130 height 34
type input "1"
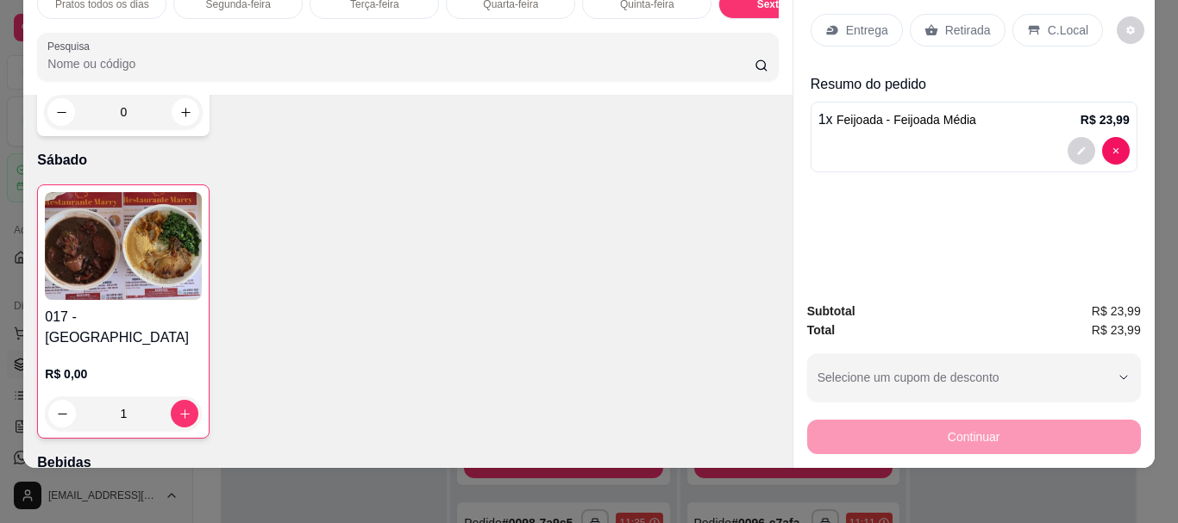
click at [872, 22] on p "Entrega" at bounding box center [867, 30] width 42 height 17
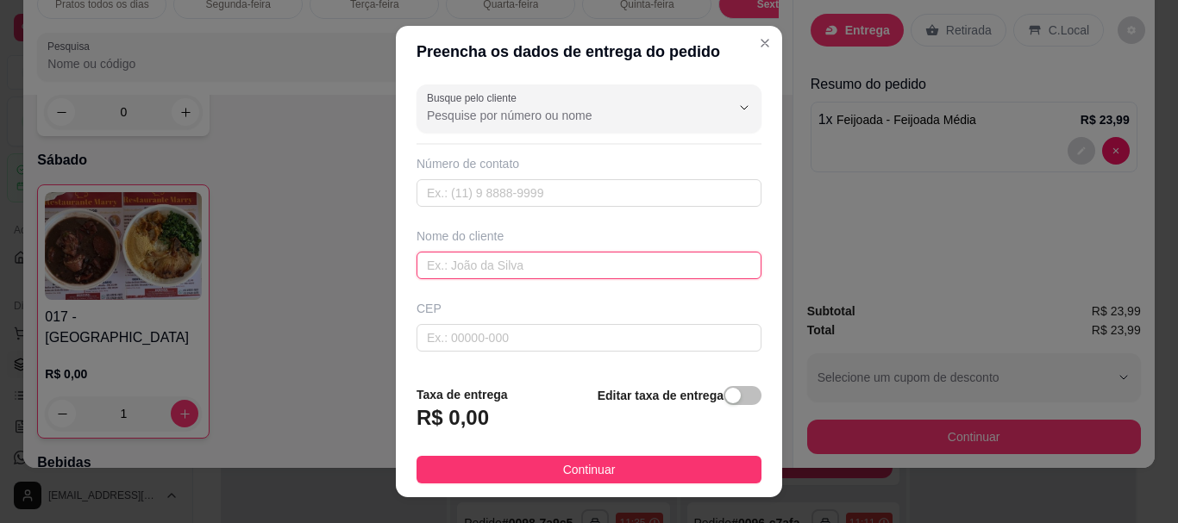
click at [430, 266] on input "text" at bounding box center [588, 266] width 345 height 28
type input "CESAR"
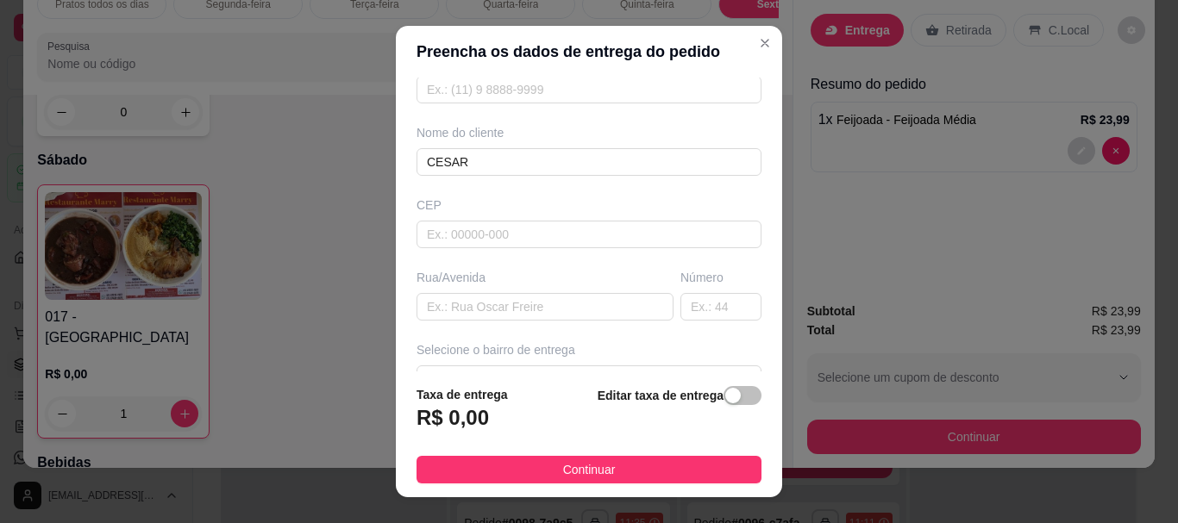
scroll to position [110, 0]
click at [496, 305] on input "text" at bounding box center [544, 300] width 257 height 28
type input "RUA [PERSON_NAME]"
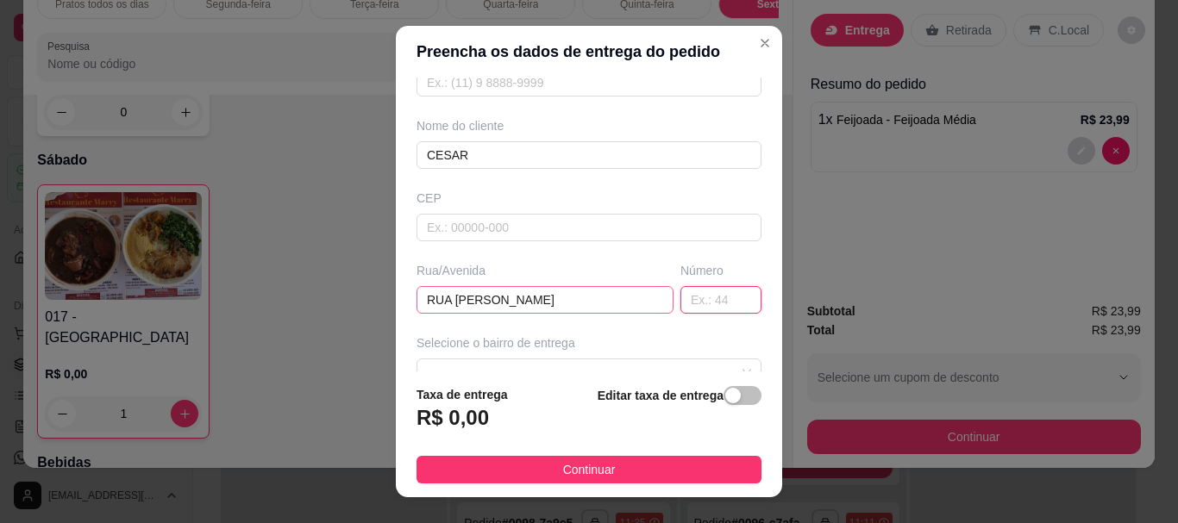
type input "2"
type input "36"
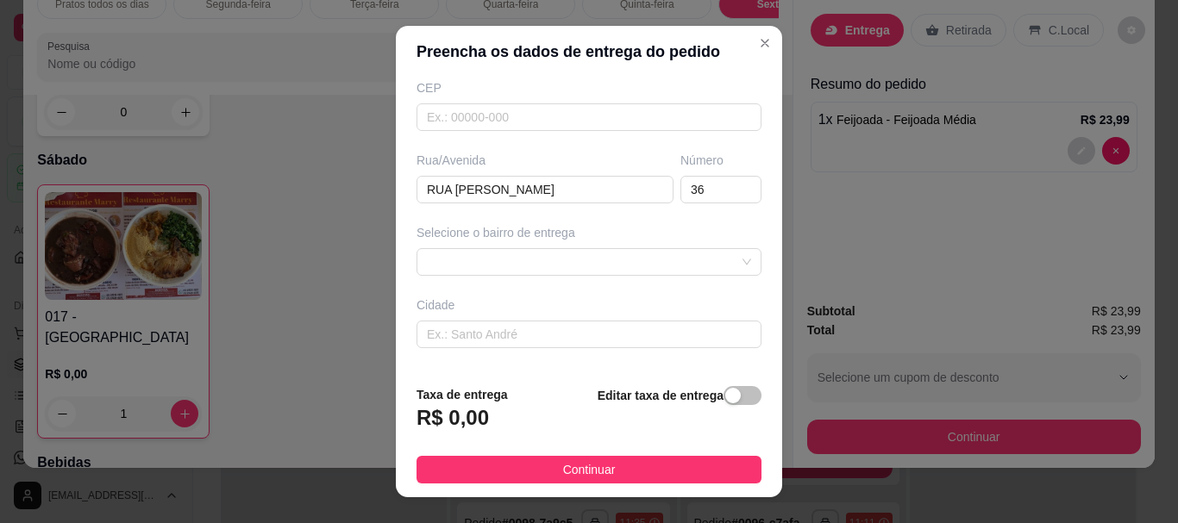
scroll to position [246, 0]
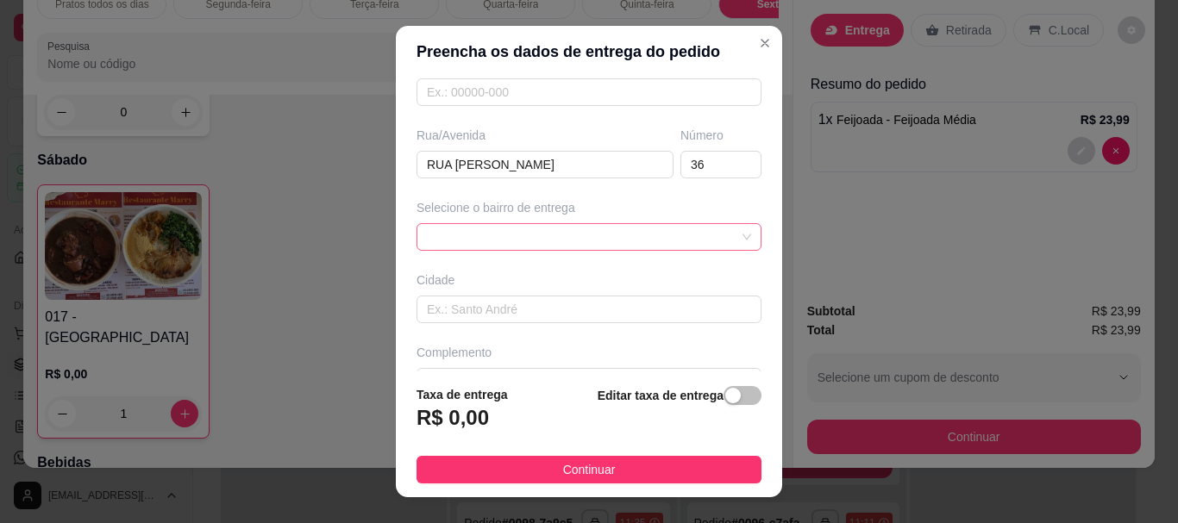
click at [491, 243] on div at bounding box center [588, 237] width 345 height 28
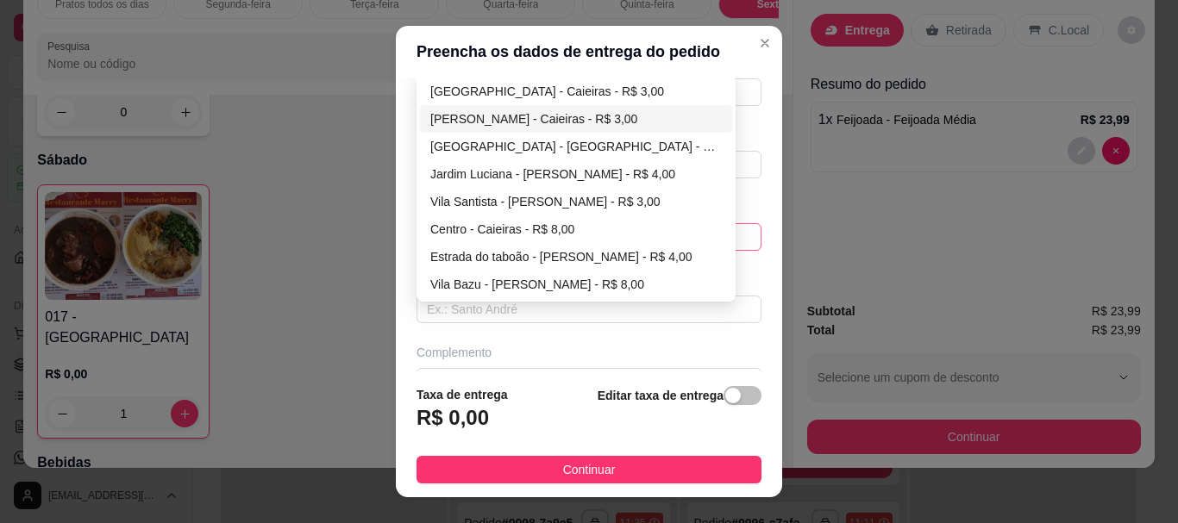
click at [530, 121] on div "[PERSON_NAME] - Caieiras - R$ 3,00" at bounding box center [575, 118] width 291 height 19
type input "Caieiras"
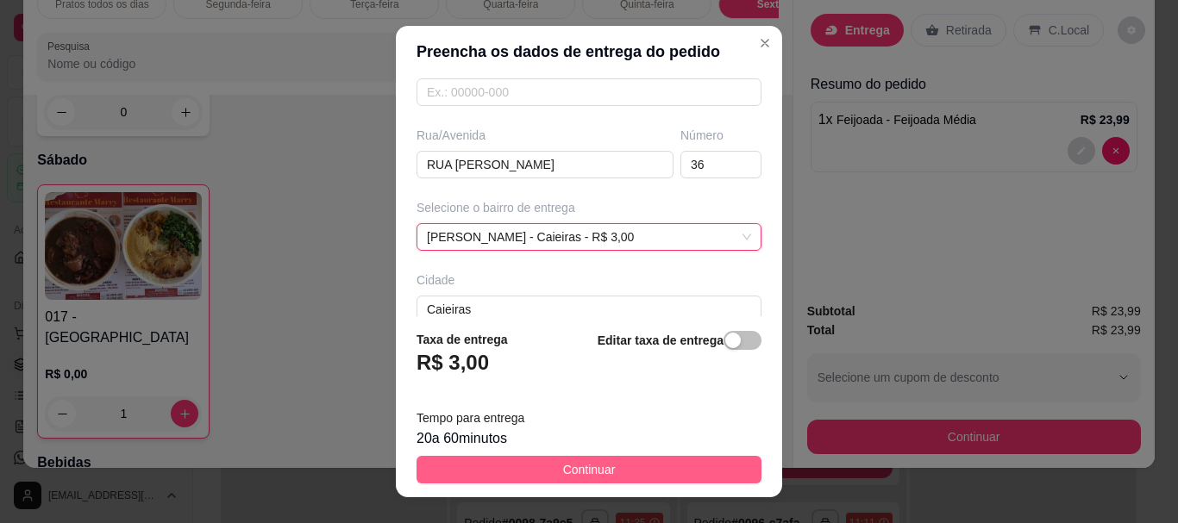
click at [507, 472] on button "Continuar" at bounding box center [588, 470] width 345 height 28
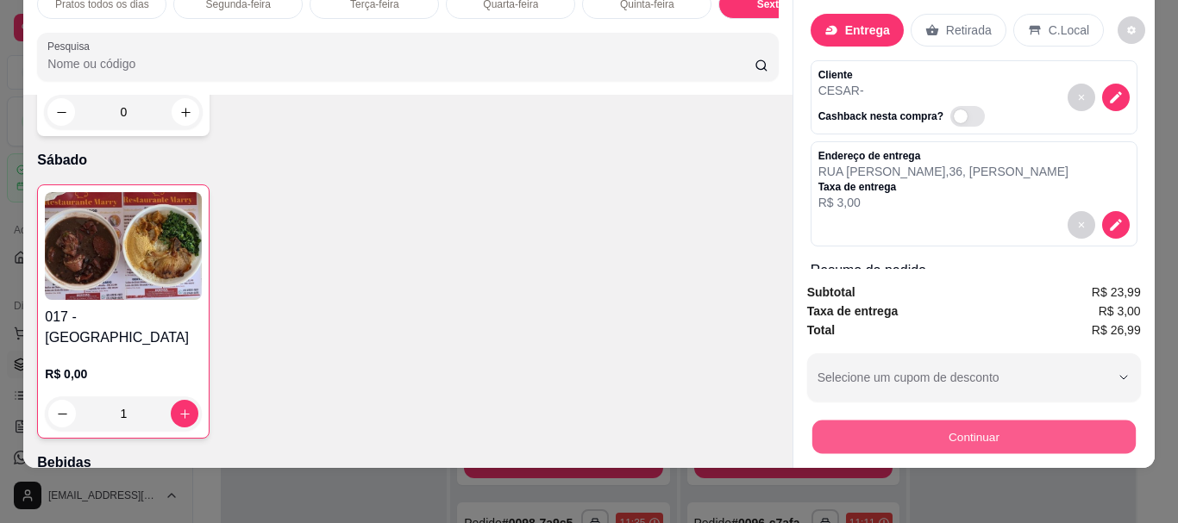
click at [948, 420] on button "Continuar" at bounding box center [972, 437] width 323 height 34
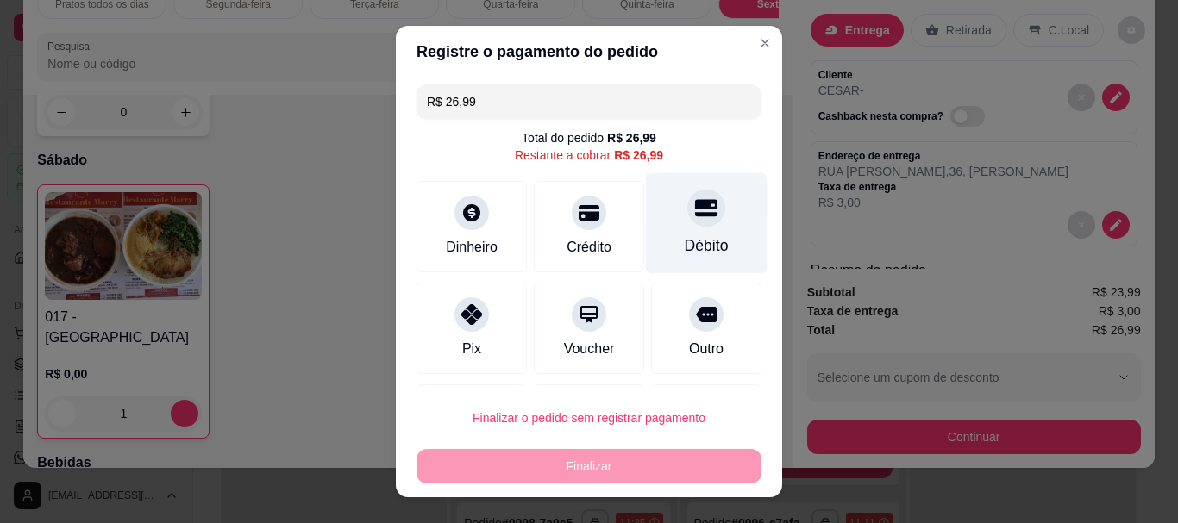
click at [695, 201] on icon at bounding box center [706, 208] width 22 height 17
type input "R$ 0,00"
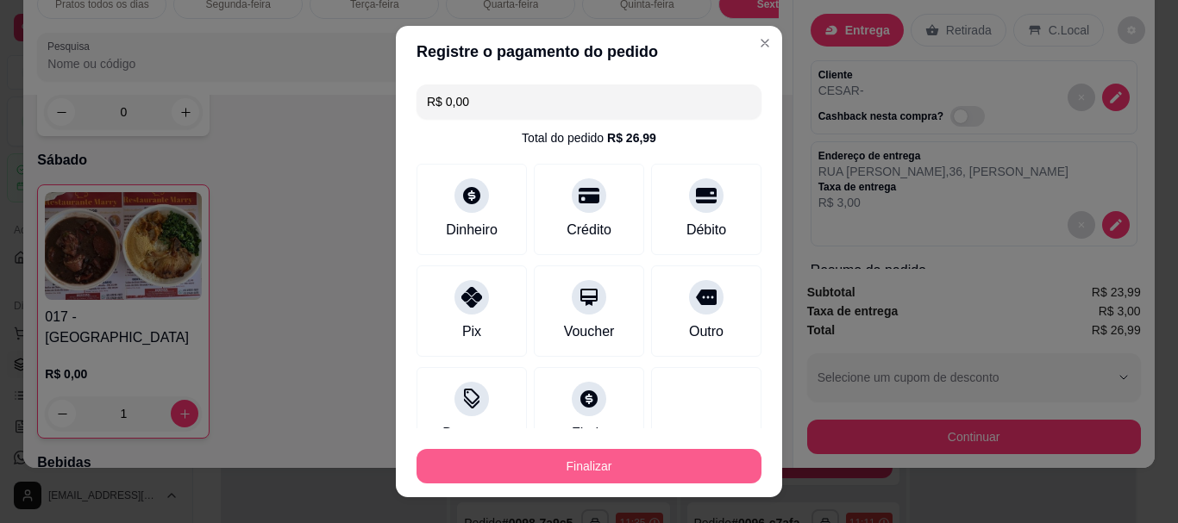
click at [565, 460] on button "Finalizar" at bounding box center [588, 466] width 345 height 34
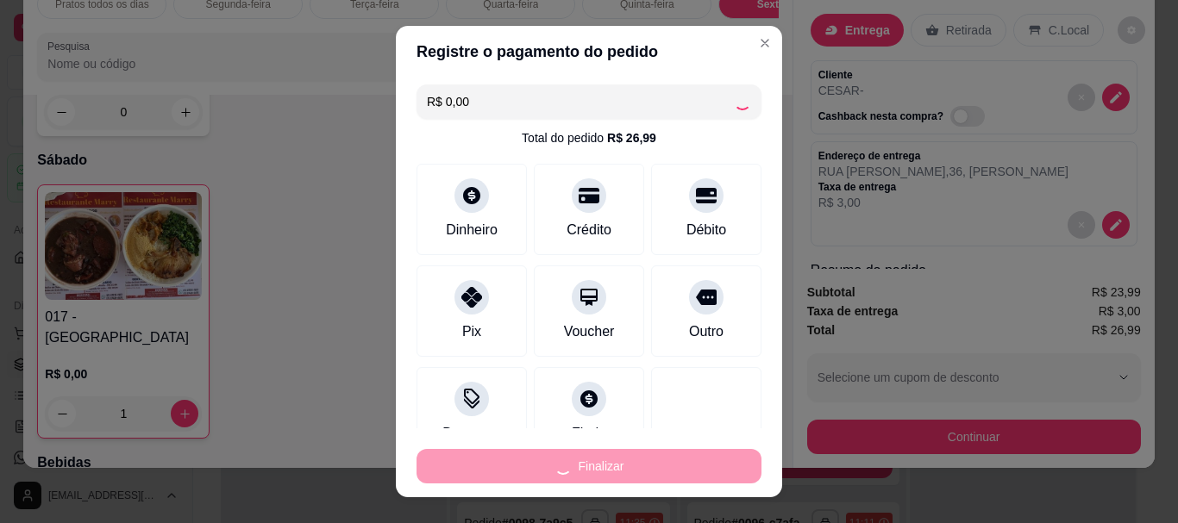
type input "0"
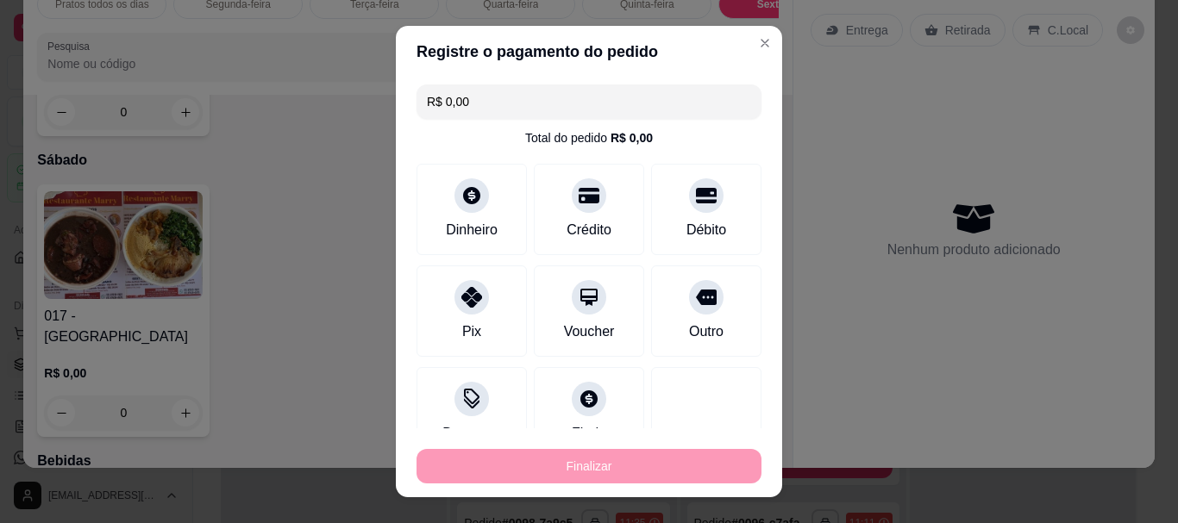
type input "-R$ 26,99"
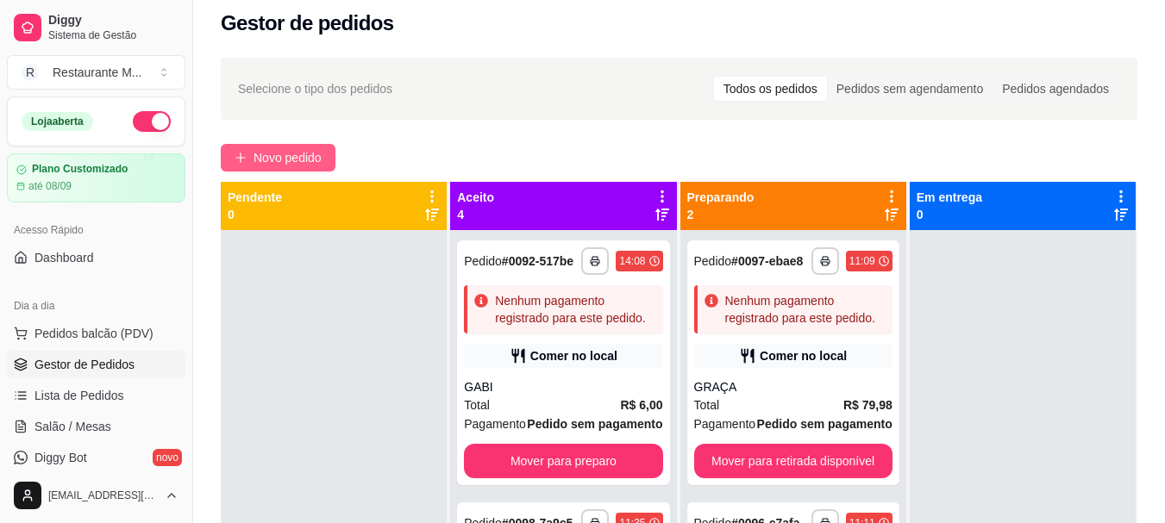
click at [298, 153] on span "Novo pedido" at bounding box center [287, 157] width 68 height 19
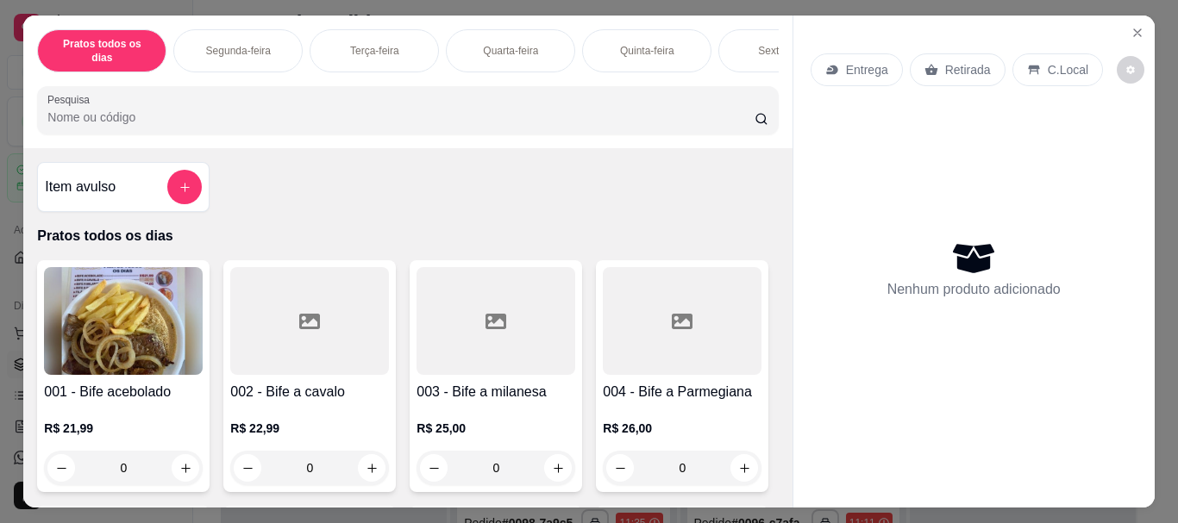
click at [744, 31] on div "Sexta-feira" at bounding box center [782, 50] width 129 height 43
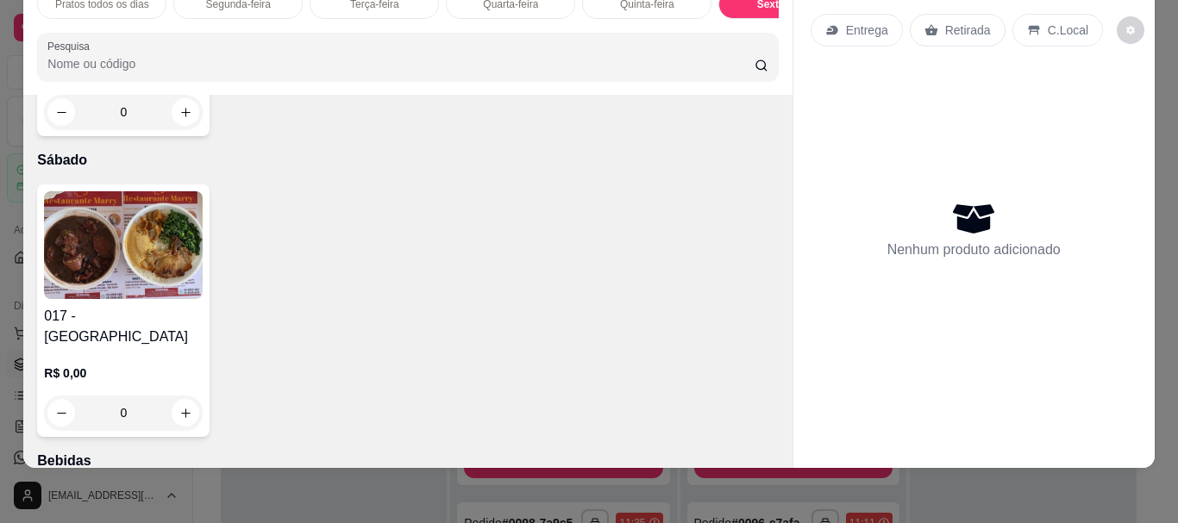
click at [132, 299] on img at bounding box center [123, 245] width 159 height 108
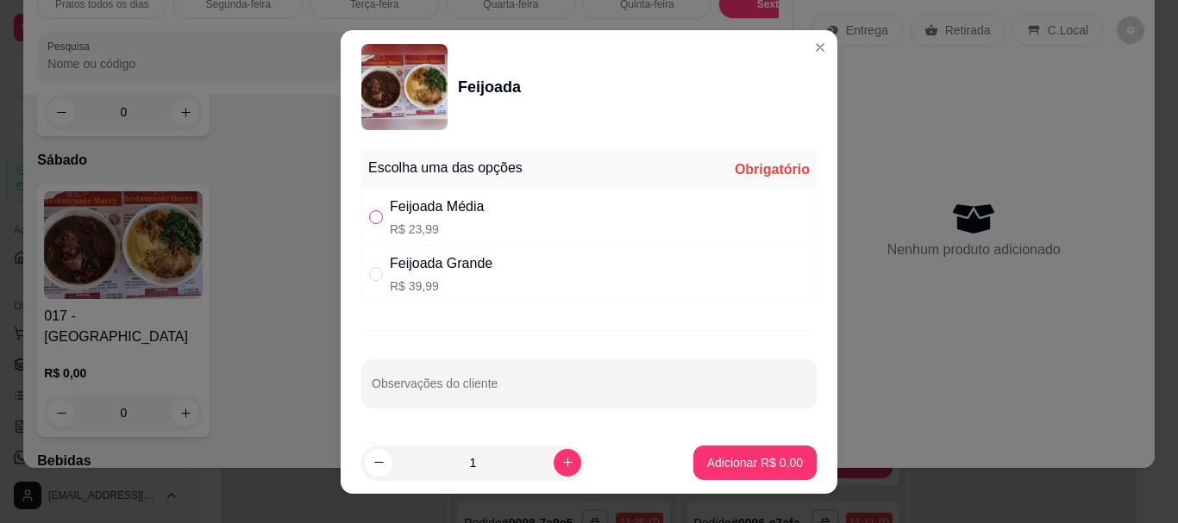
click at [372, 222] on input "" at bounding box center [376, 217] width 14 height 14
radio input "true"
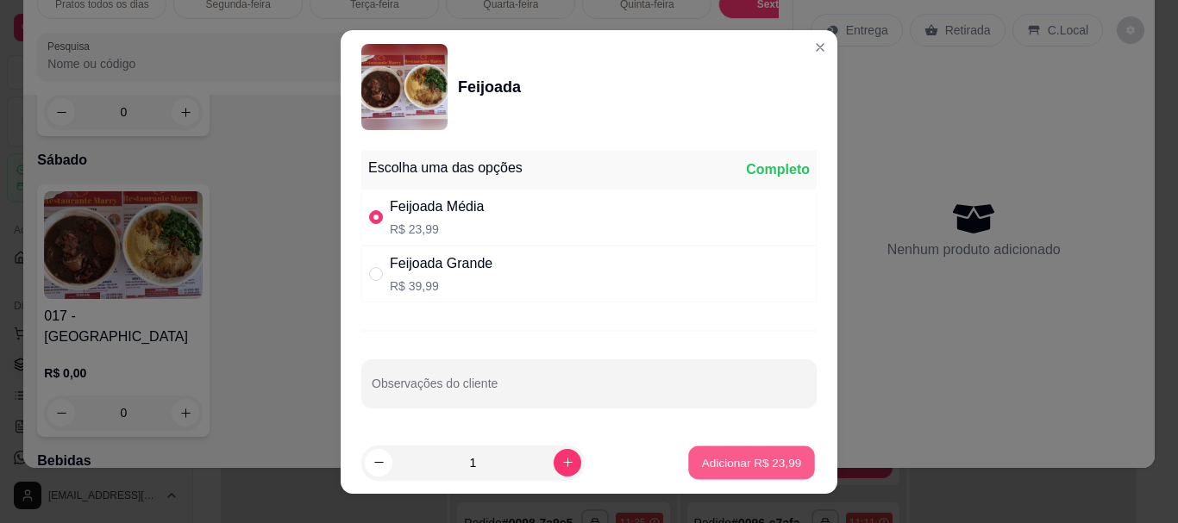
click at [688, 466] on button "Adicionar R$ 23,99" at bounding box center [751, 463] width 127 height 34
type input "1"
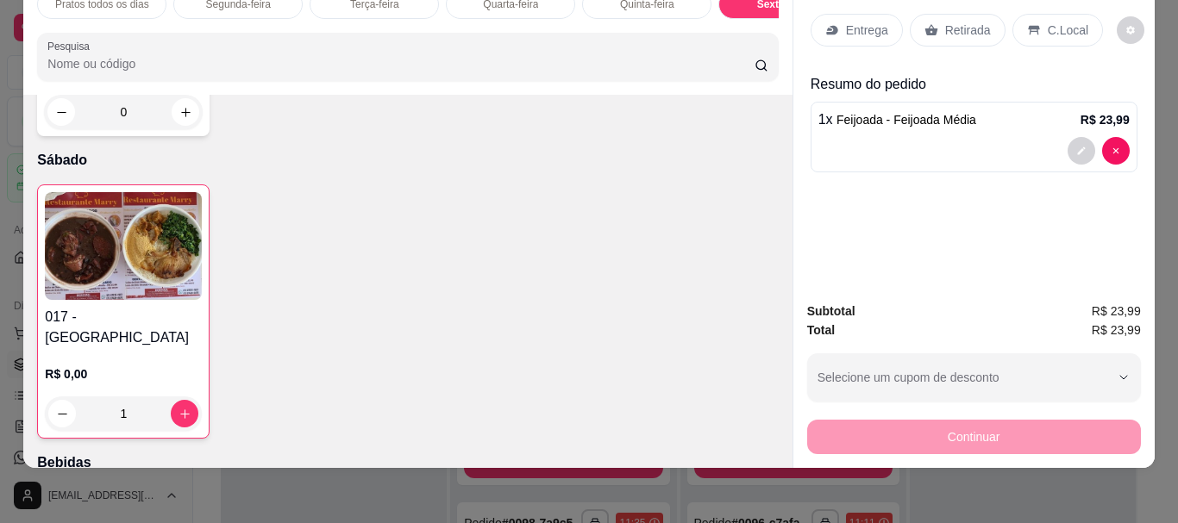
click at [853, 25] on p "Entrega" at bounding box center [867, 30] width 42 height 17
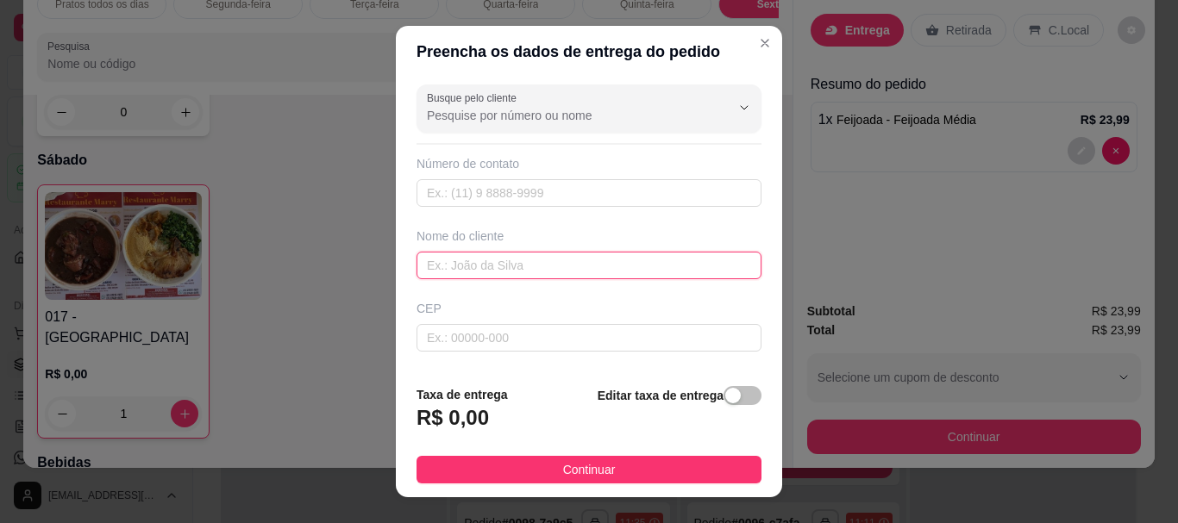
click at [470, 270] on input "text" at bounding box center [588, 266] width 345 height 28
type input "[PERSON_NAME]"
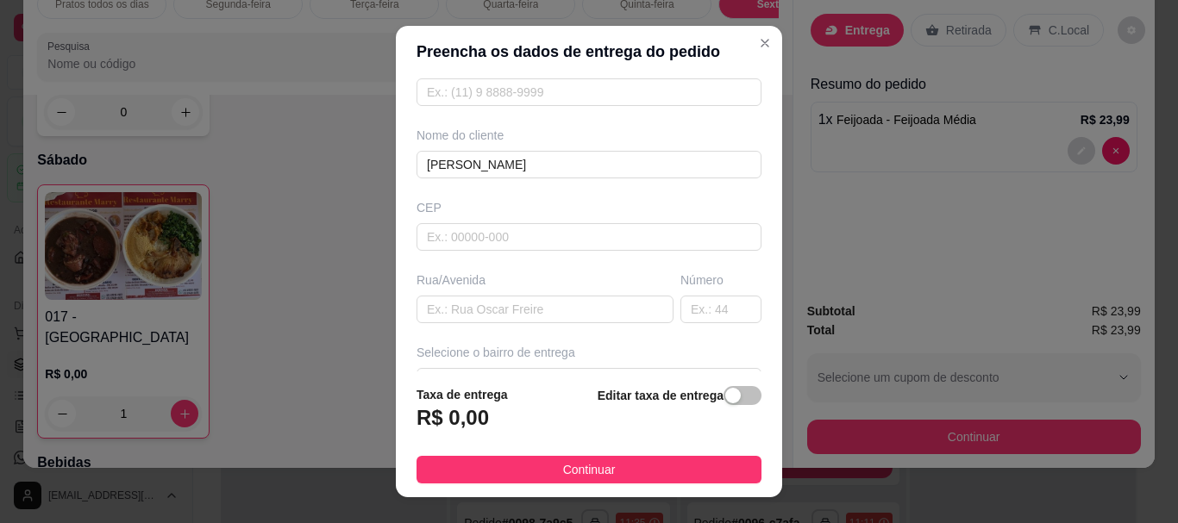
scroll to position [141, 0]
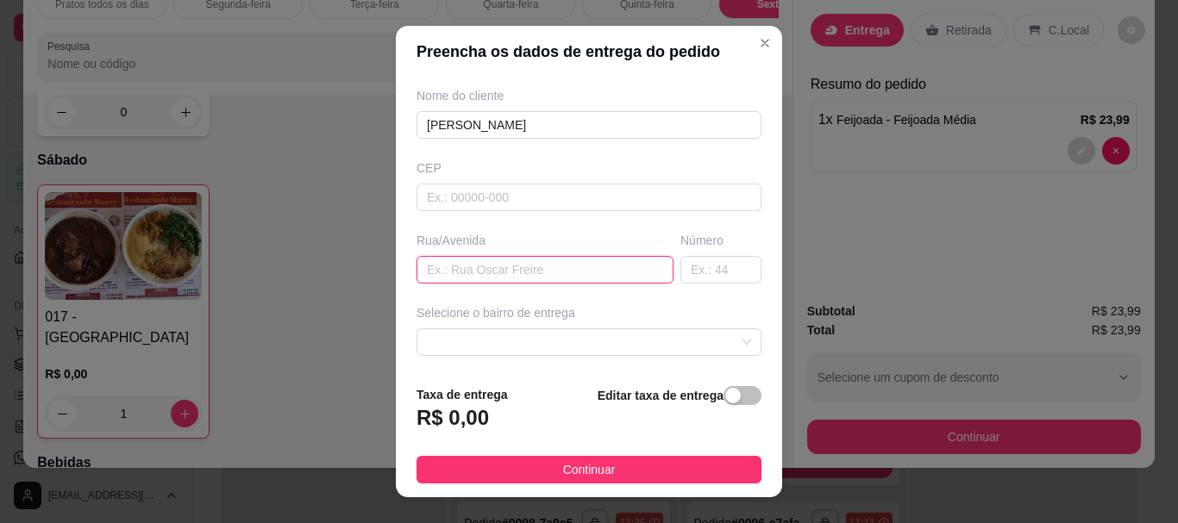
click at [489, 272] on input "text" at bounding box center [544, 270] width 257 height 28
type input "RUA ALDA"
type input "23"
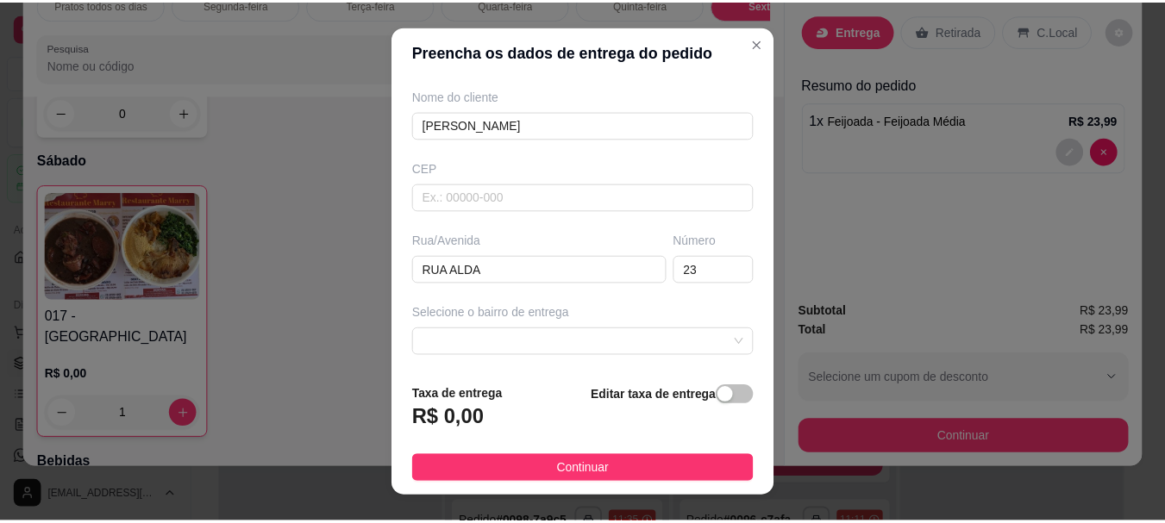
scroll to position [210, 0]
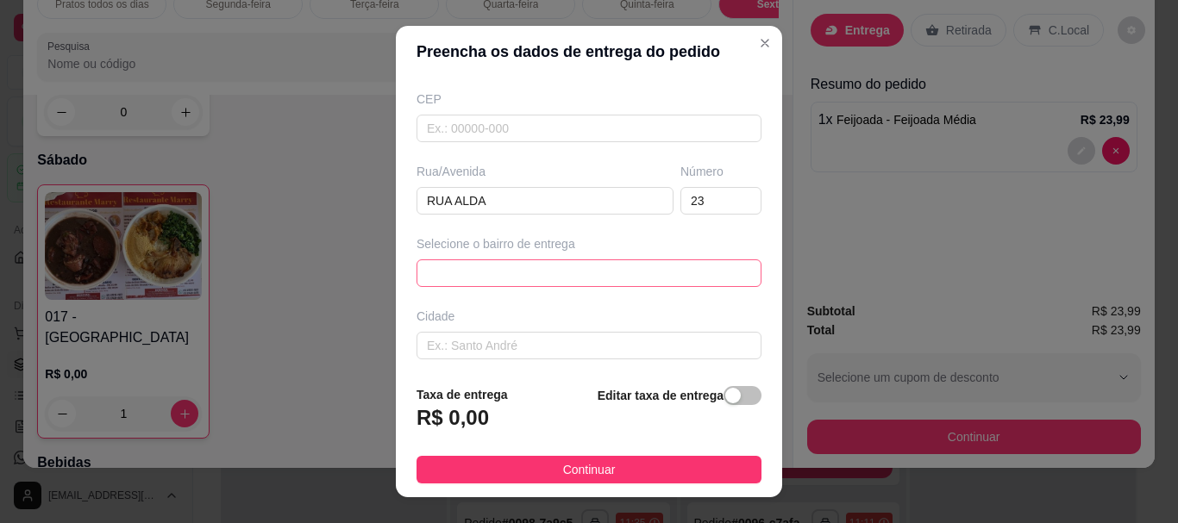
click at [566, 274] on div "672ff47995c070e18377b399 67302425c6ae252e8cc9c532 [GEOGRAPHIC_DATA] - [GEOGRAPH…" at bounding box center [588, 274] width 345 height 28
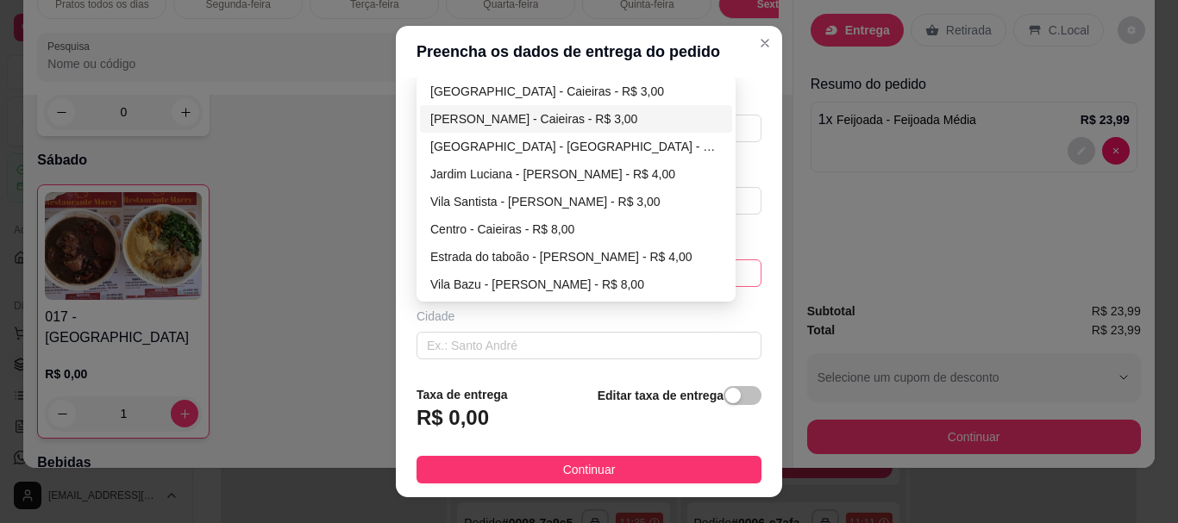
click at [583, 122] on div "[PERSON_NAME] - Caieiras - R$ 3,00" at bounding box center [575, 118] width 291 height 19
type input "Caieiras"
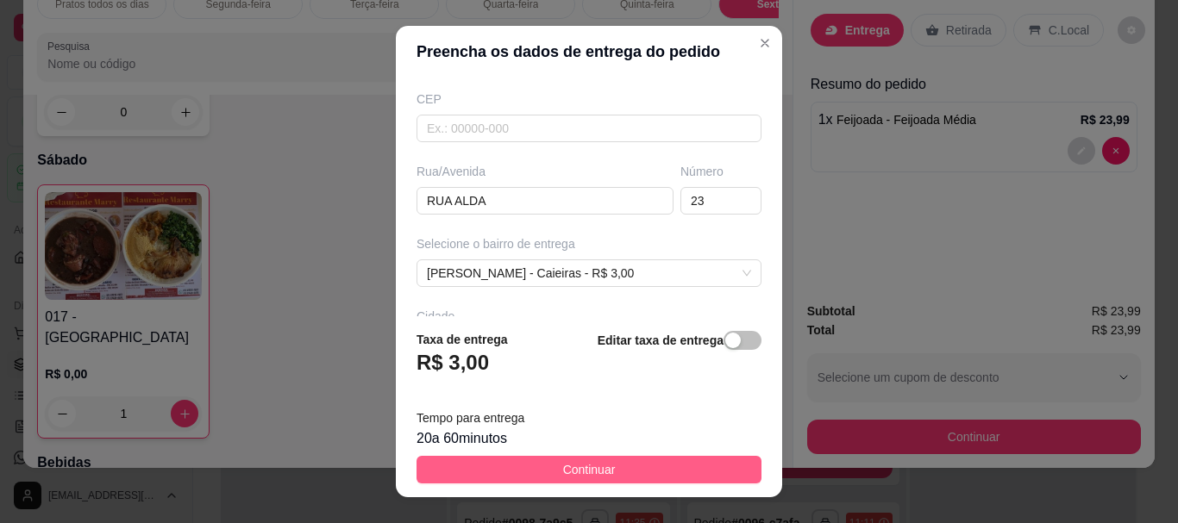
click at [512, 471] on button "Continuar" at bounding box center [588, 470] width 345 height 28
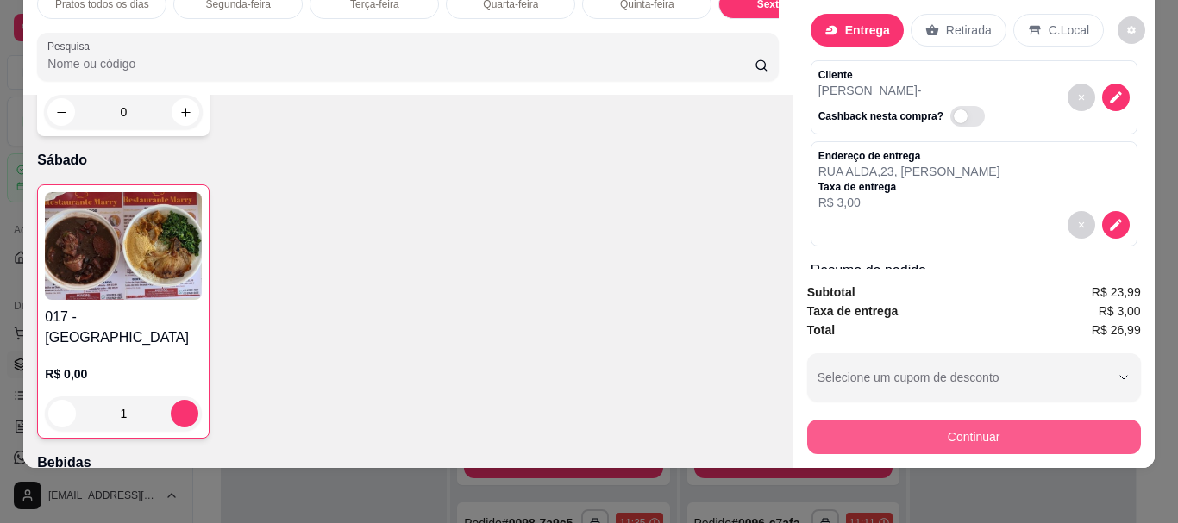
click at [850, 424] on button "Continuar" at bounding box center [974, 437] width 334 height 34
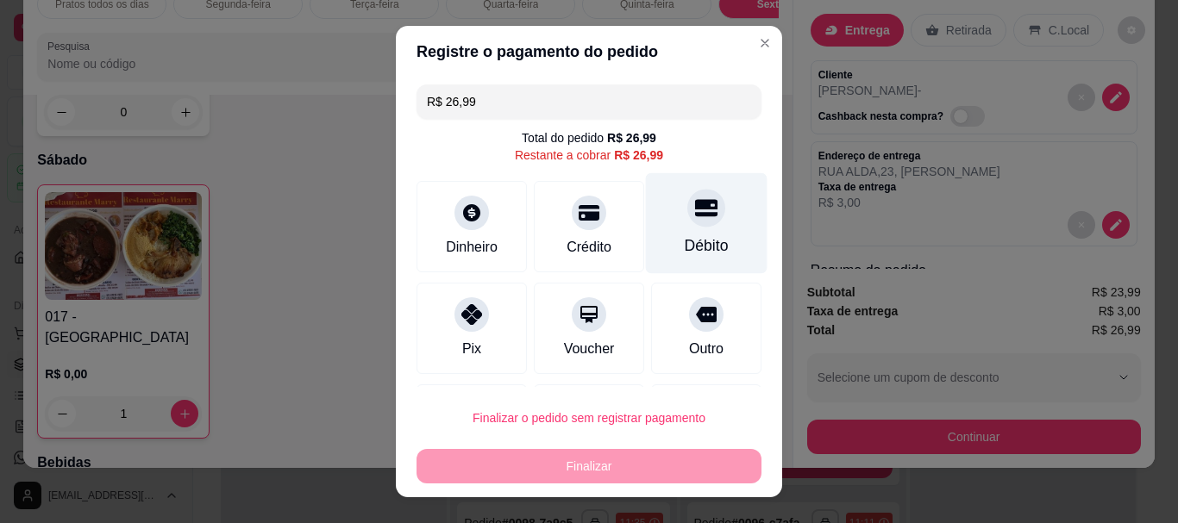
click at [687, 224] on div at bounding box center [706, 209] width 38 height 38
type input "R$ 0,00"
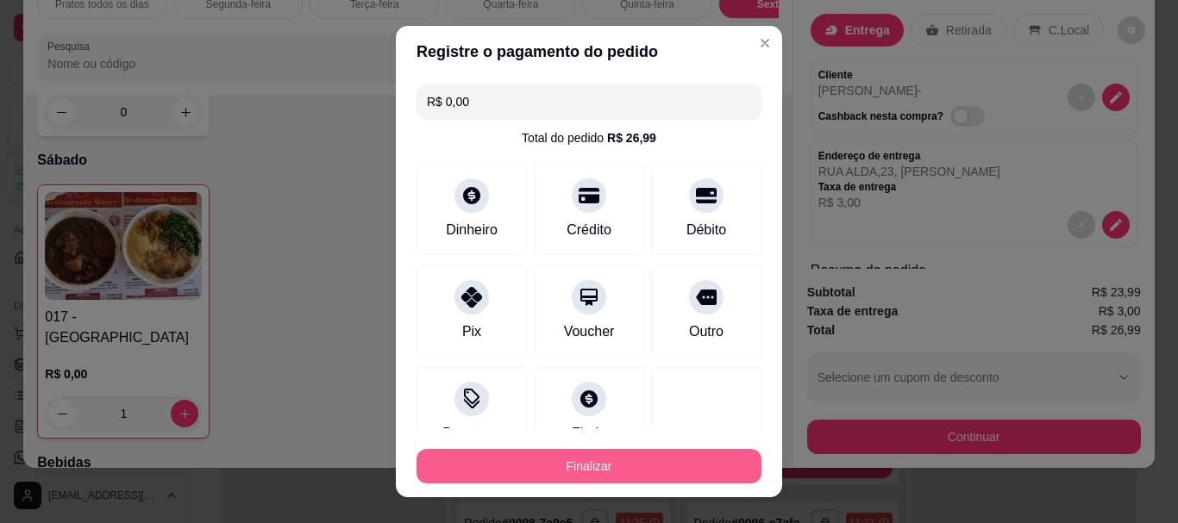
click at [566, 477] on button "Finalizar" at bounding box center [588, 466] width 345 height 34
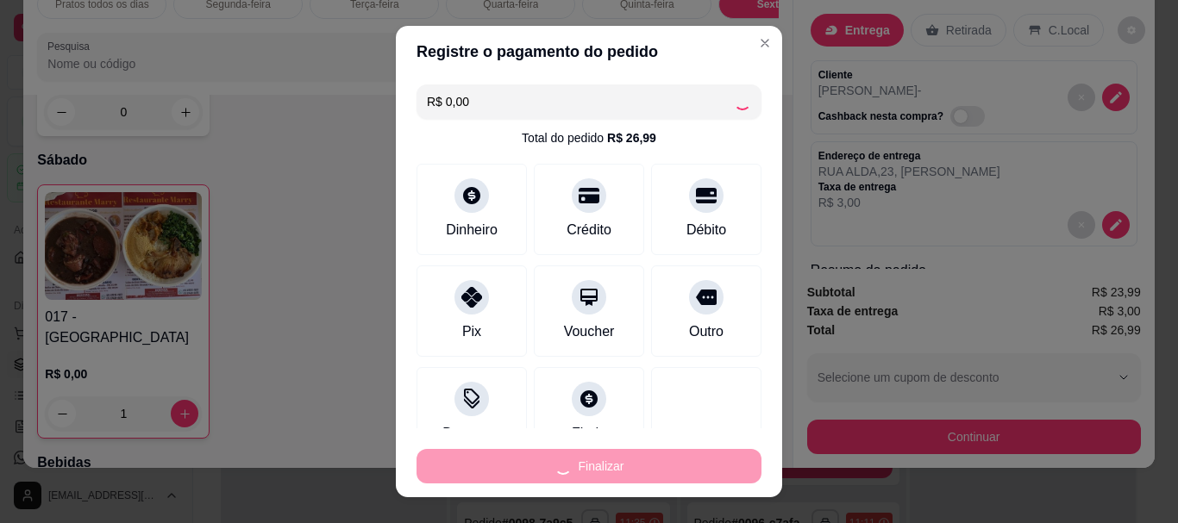
type input "0"
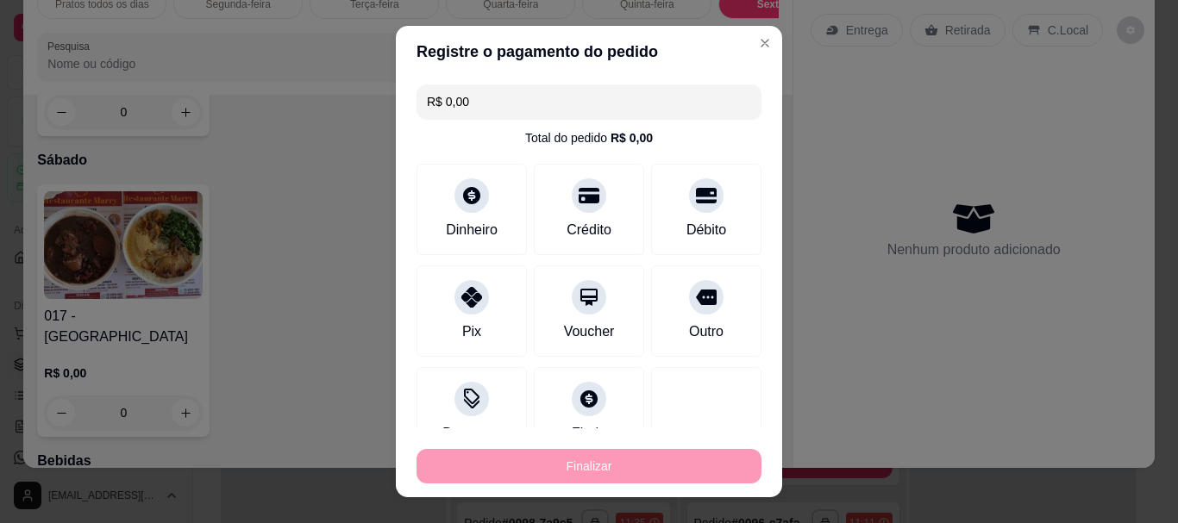
type input "-R$ 26,99"
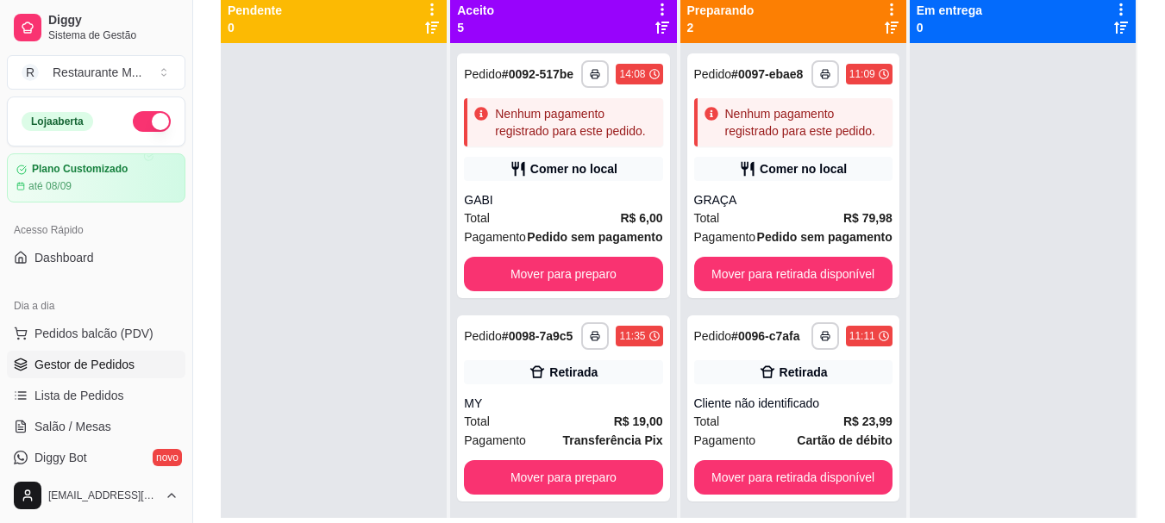
scroll to position [203, 0]
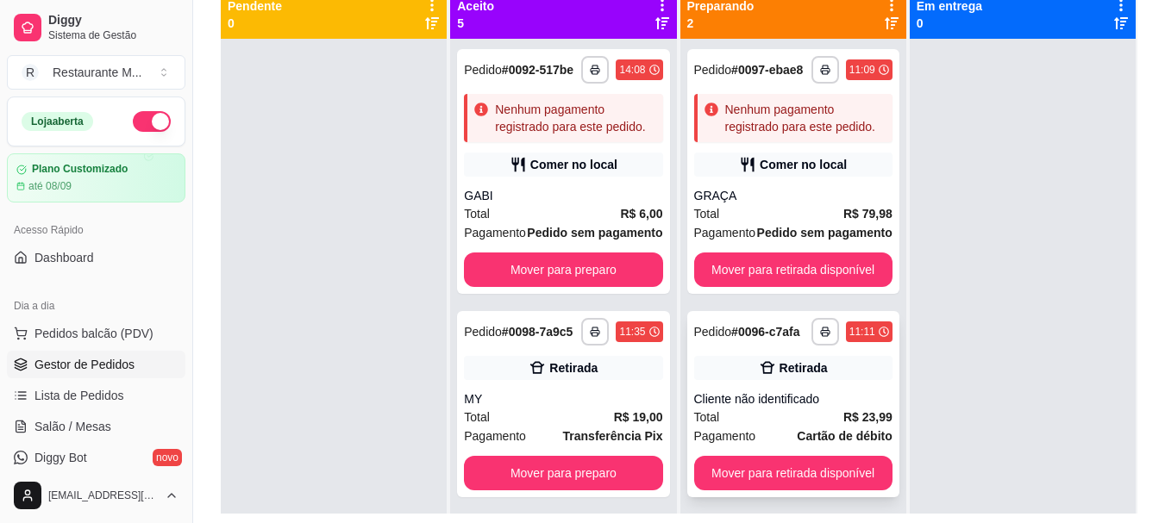
click at [814, 408] on div "Total R$ 23,99" at bounding box center [793, 417] width 198 height 19
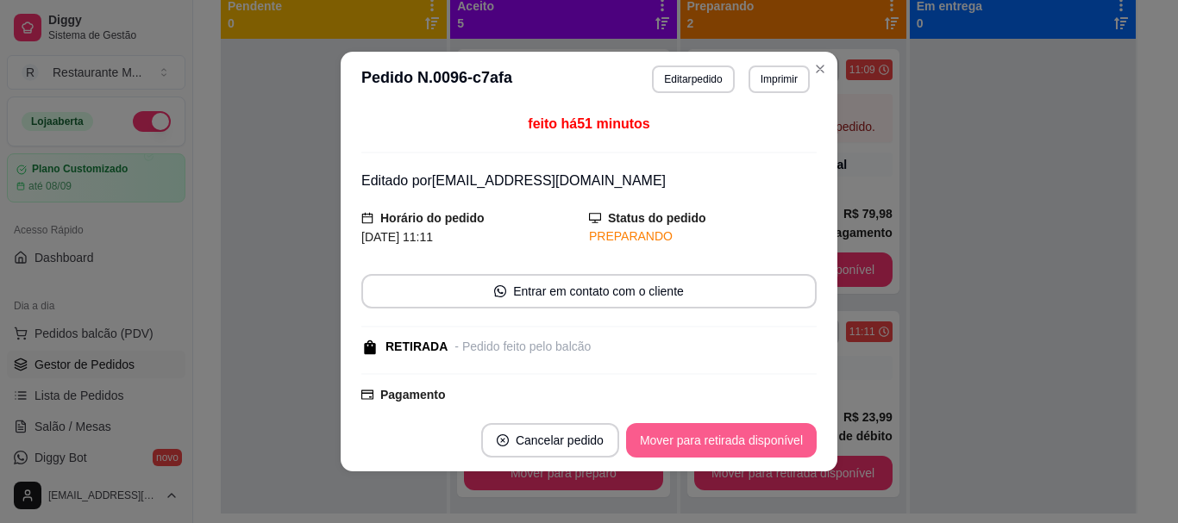
click at [755, 439] on button "Mover para retirada disponível" at bounding box center [721, 440] width 191 height 34
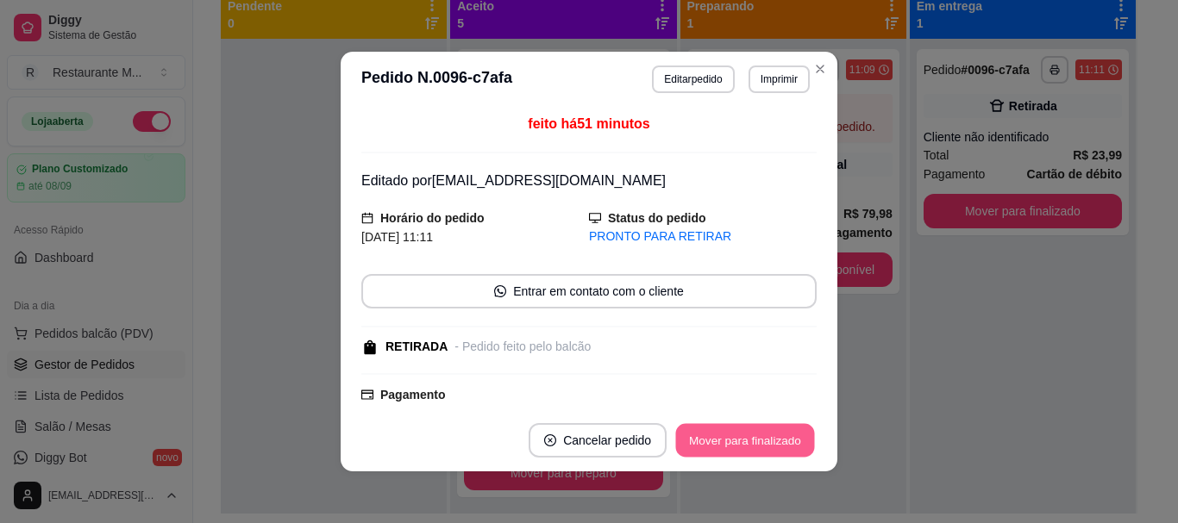
click at [755, 439] on button "Mover para finalizado" at bounding box center [745, 441] width 139 height 34
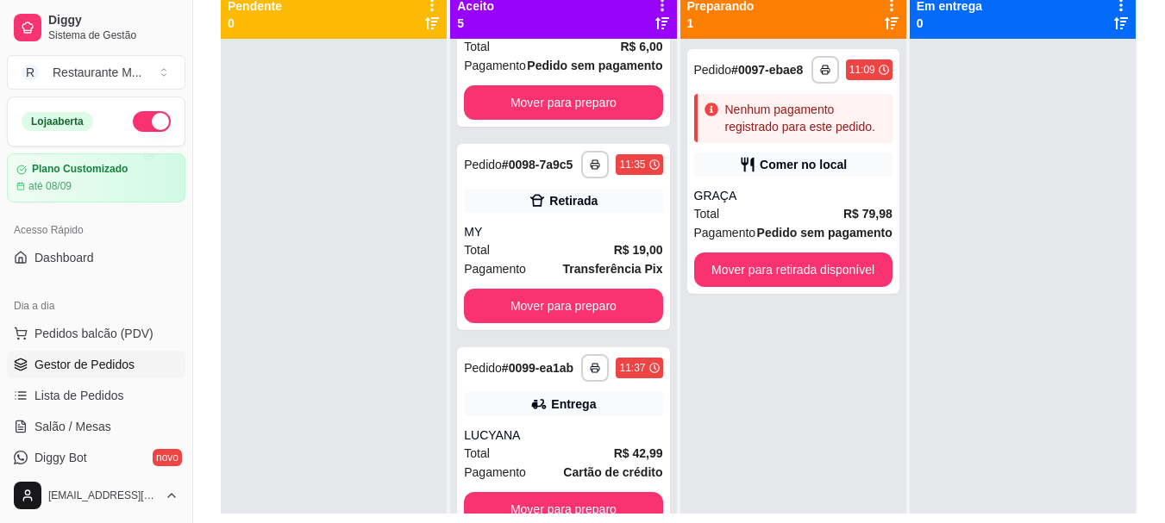
scroll to position [170, 0]
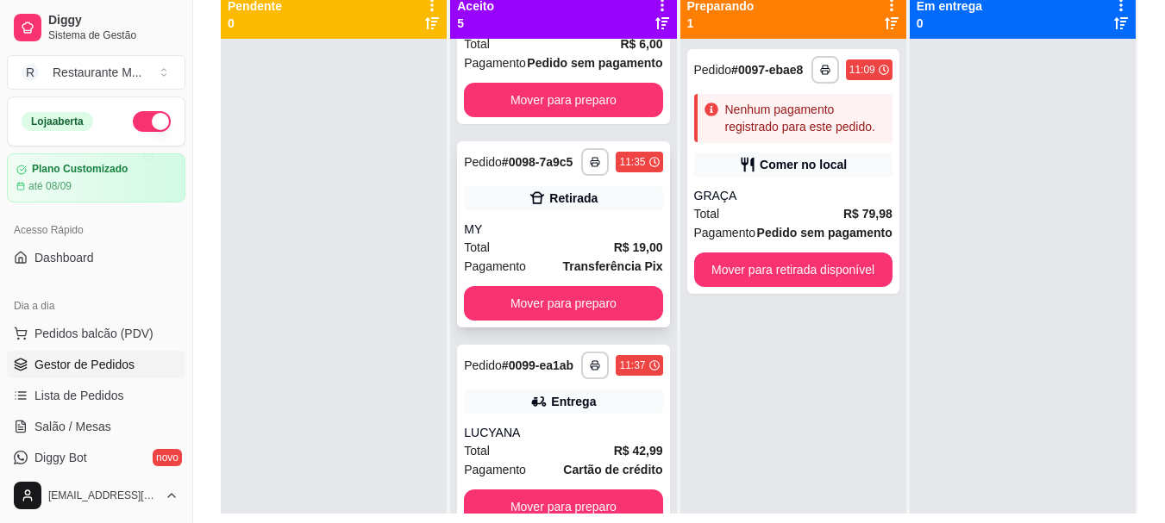
click at [559, 238] on div "MY" at bounding box center [563, 229] width 198 height 17
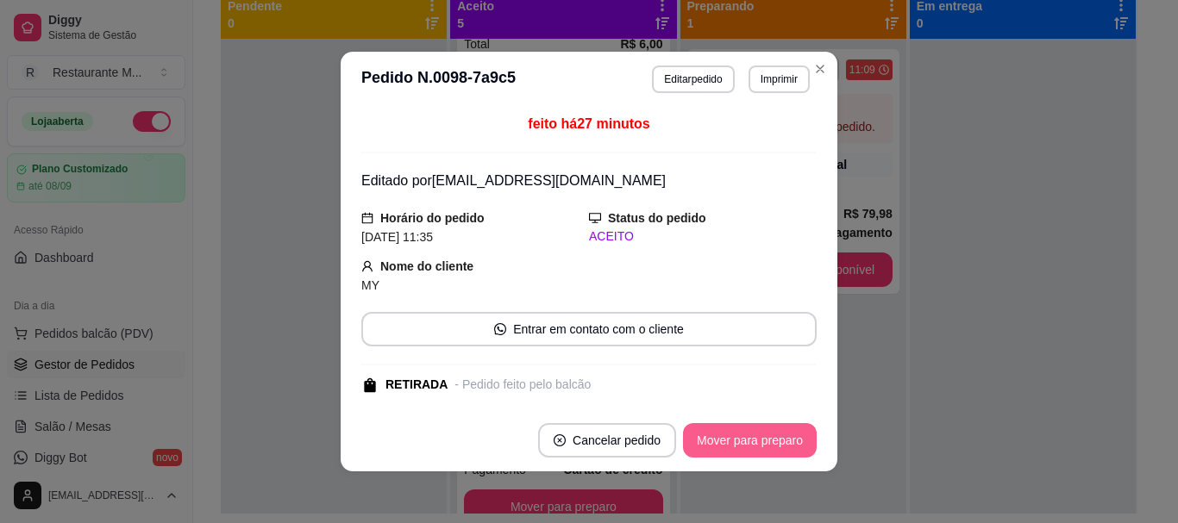
click at [715, 447] on button "Mover para preparo" at bounding box center [750, 440] width 134 height 34
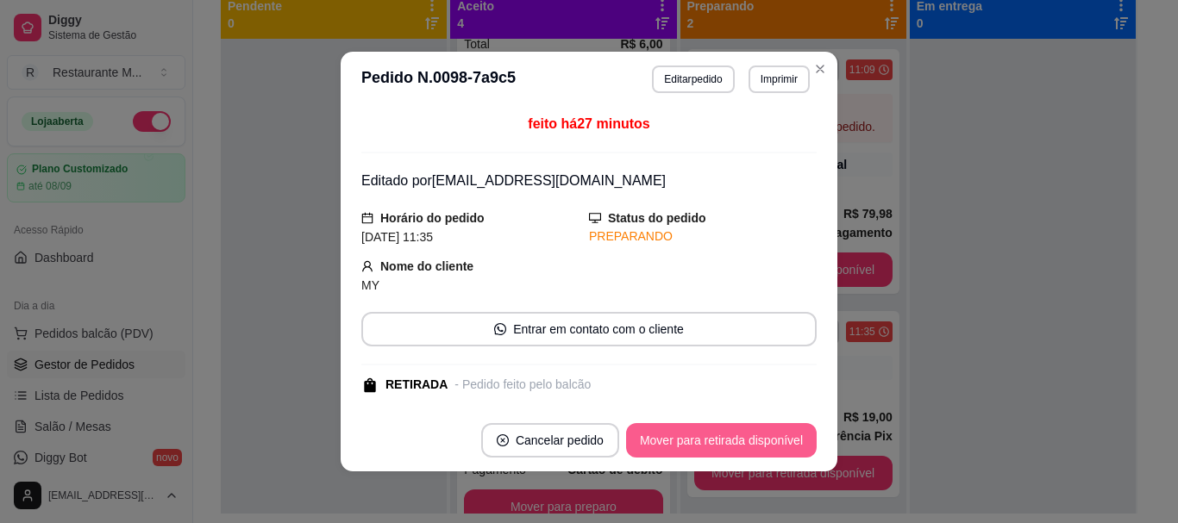
click at [715, 447] on button "Mover para retirada disponível" at bounding box center [721, 440] width 191 height 34
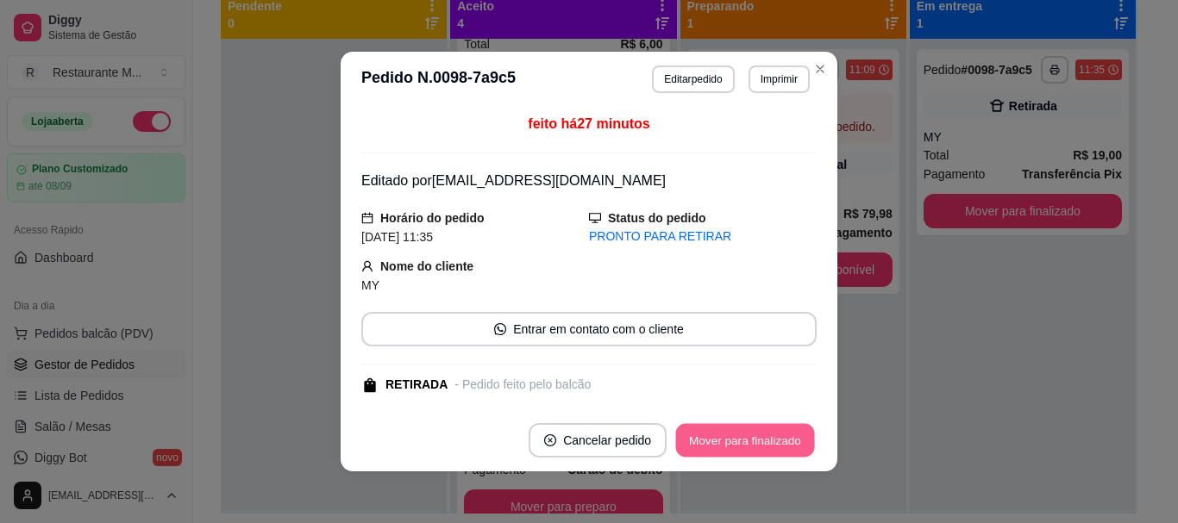
click at [715, 447] on button "Mover para finalizado" at bounding box center [745, 441] width 139 height 34
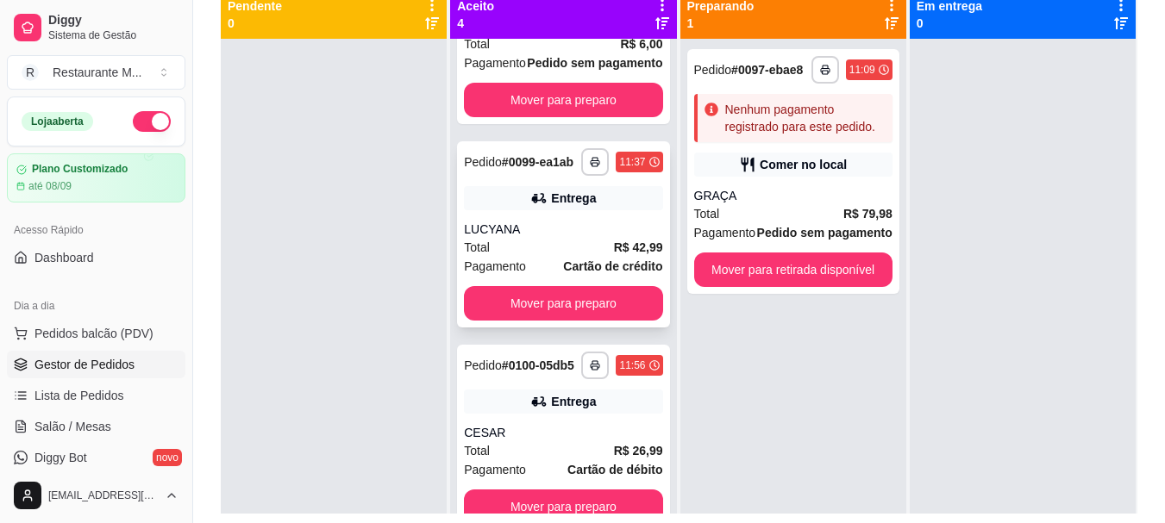
click at [610, 238] on div "LUCYANA" at bounding box center [563, 229] width 198 height 17
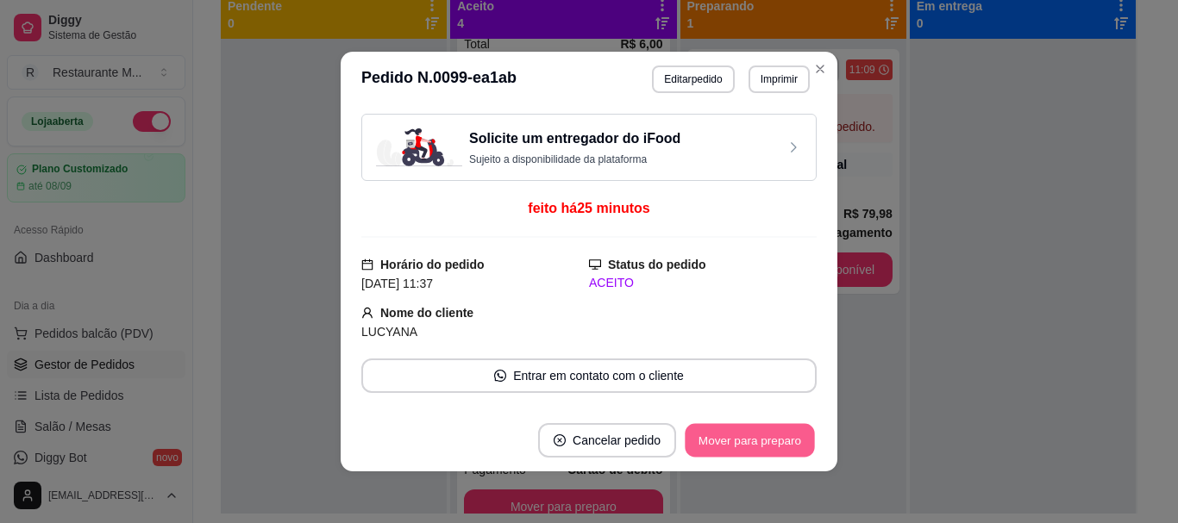
click at [737, 444] on button "Mover para preparo" at bounding box center [749, 441] width 129 height 34
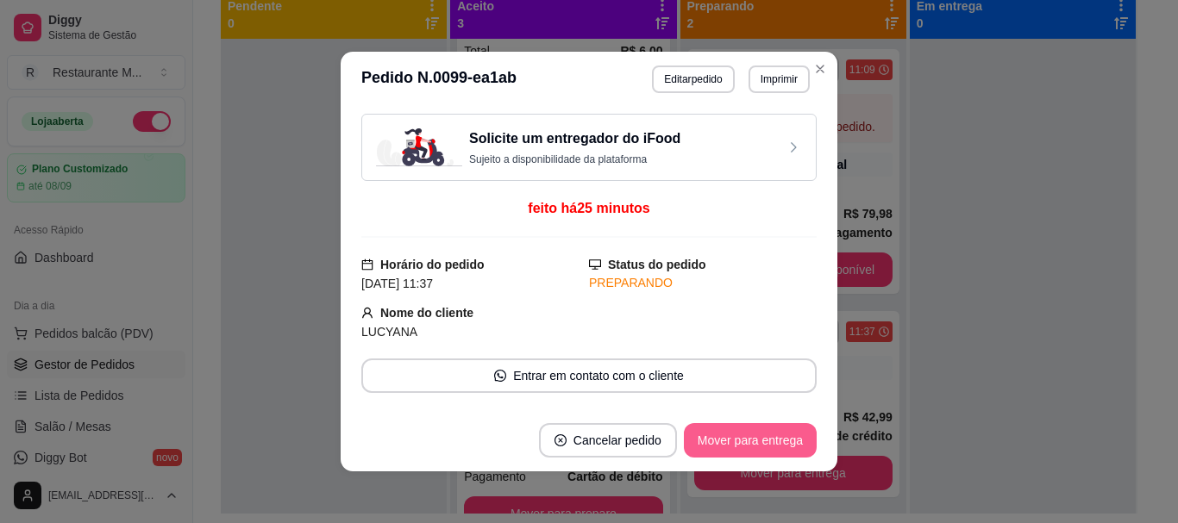
click at [737, 444] on button "Mover para entrega" at bounding box center [750, 440] width 133 height 34
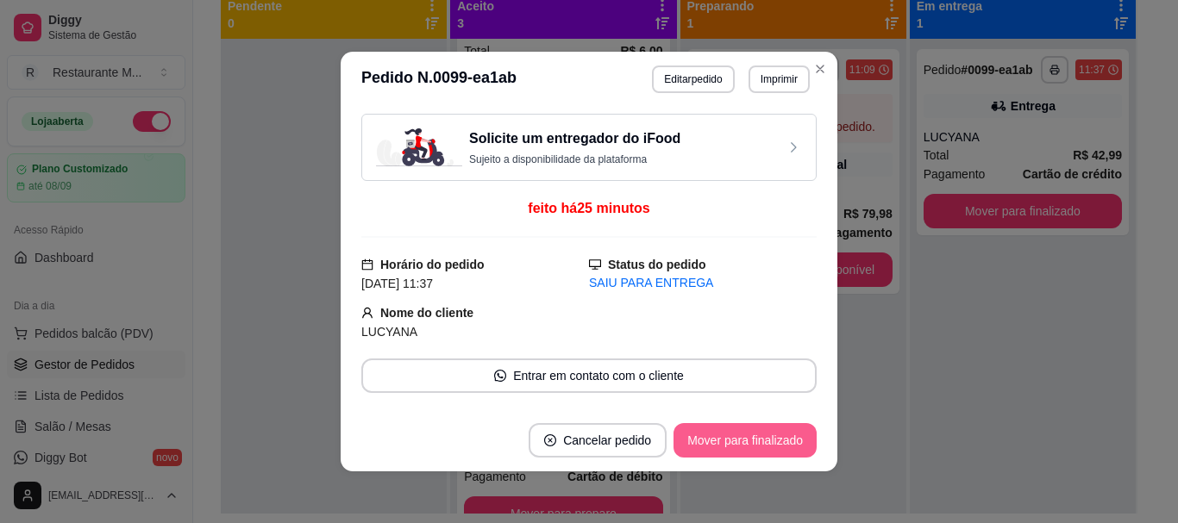
click at [737, 444] on button "Mover para finalizado" at bounding box center [744, 440] width 143 height 34
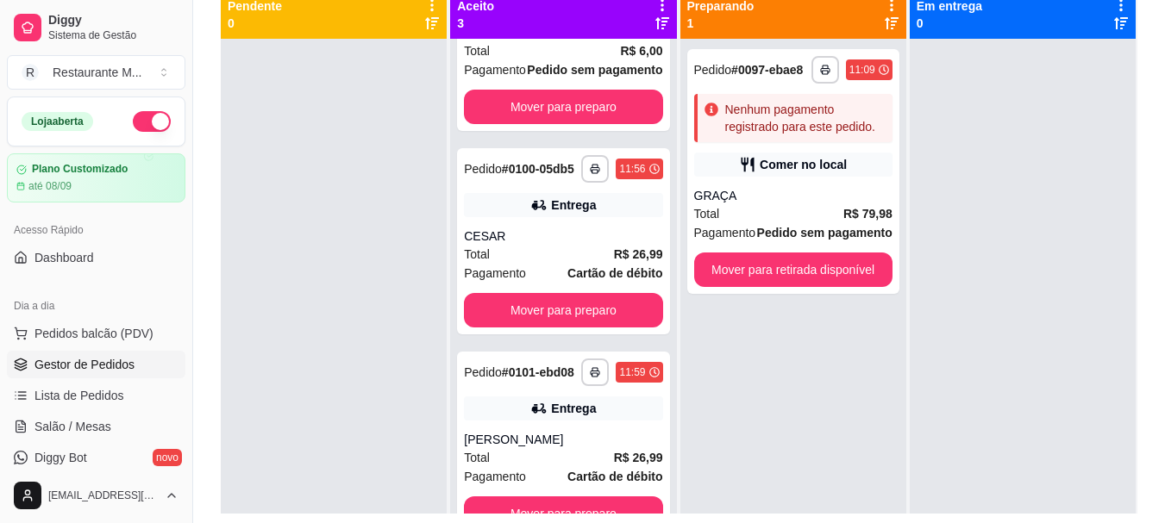
scroll to position [216, 0]
click at [577, 314] on button "Mover para preparo" at bounding box center [563, 311] width 192 height 34
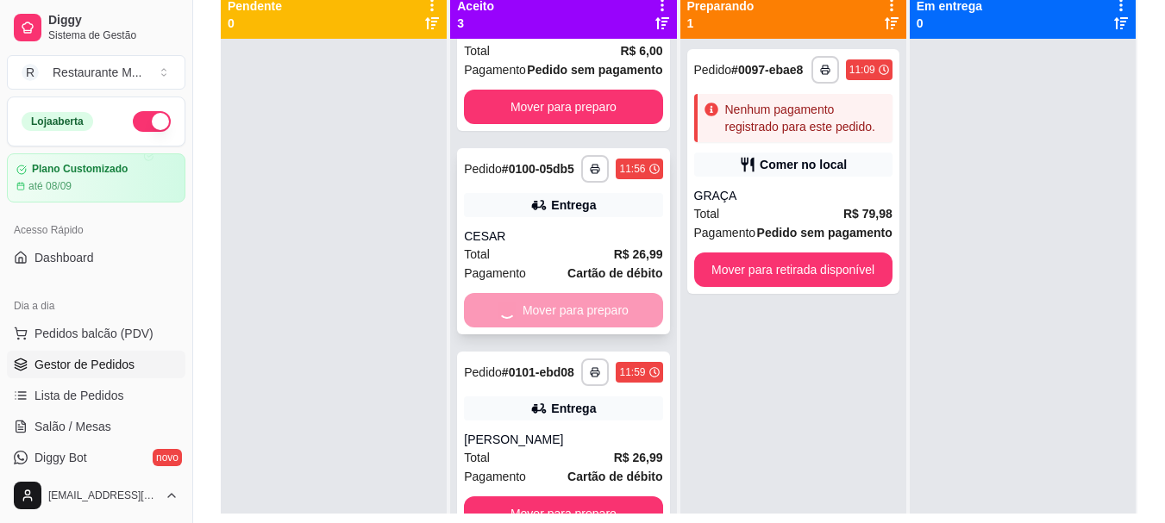
scroll to position [23, 0]
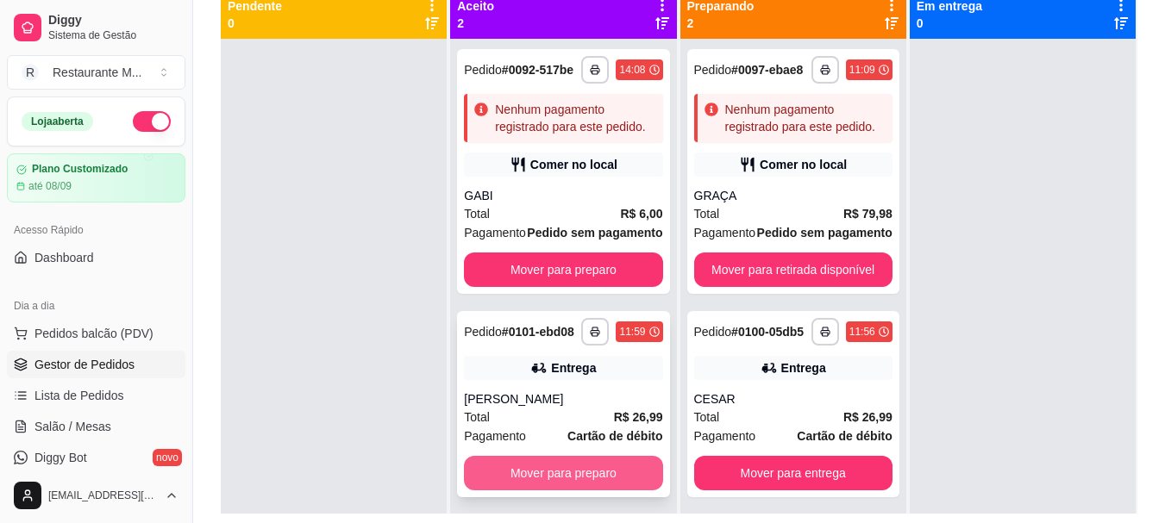
click at [529, 491] on button "Mover para preparo" at bounding box center [563, 473] width 198 height 34
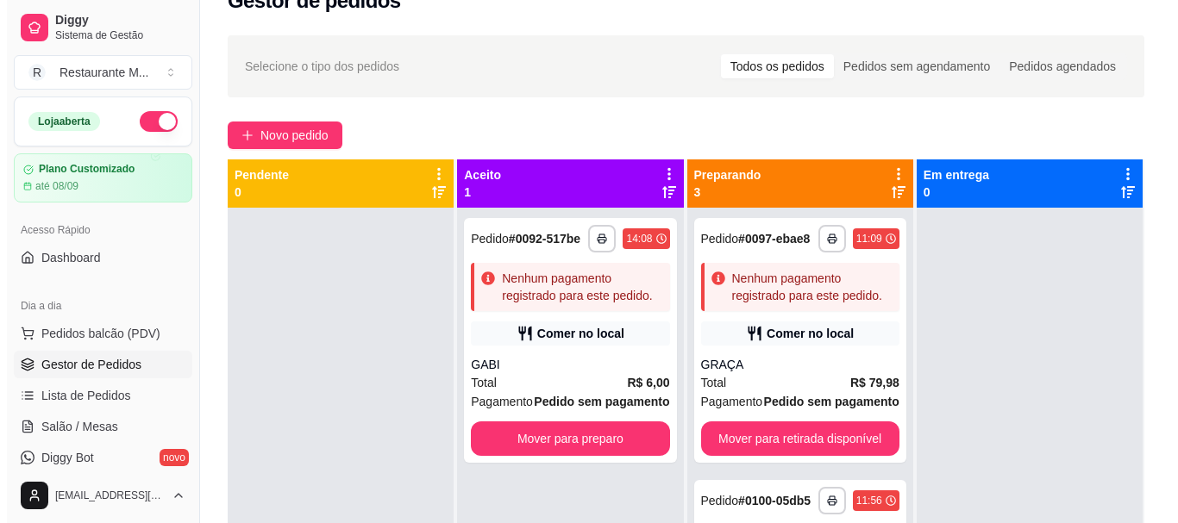
scroll to position [9, 0]
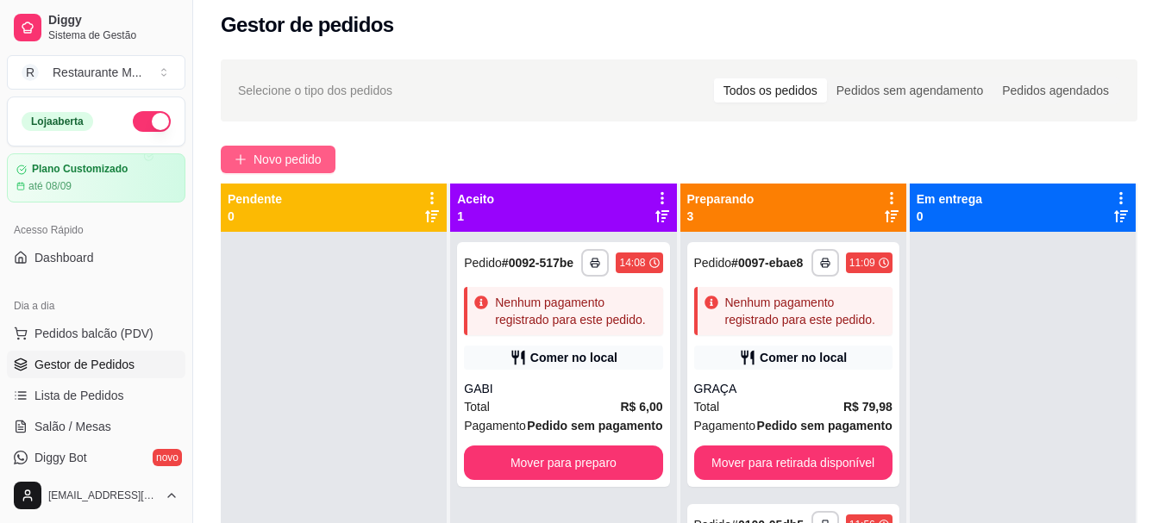
click at [262, 160] on span "Novo pedido" at bounding box center [287, 159] width 68 height 19
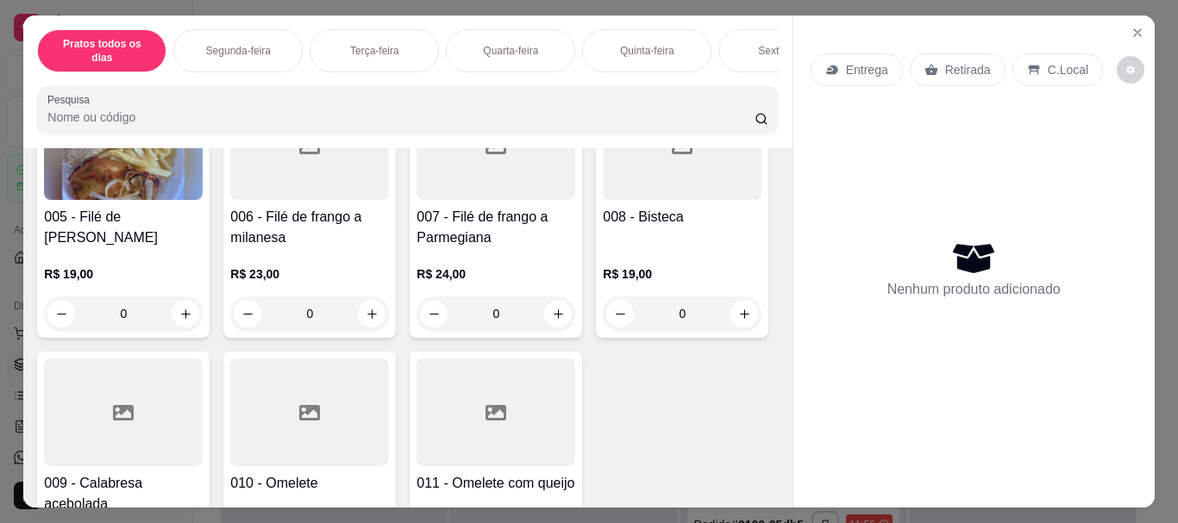
scroll to position [487, 0]
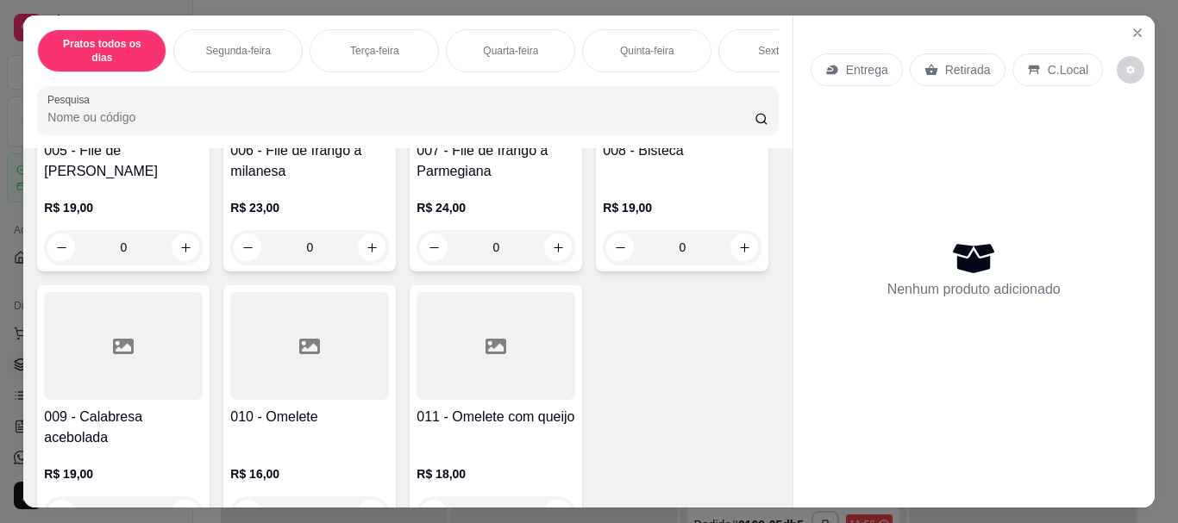
click at [416, 134] on div at bounding box center [495, 80] width 159 height 108
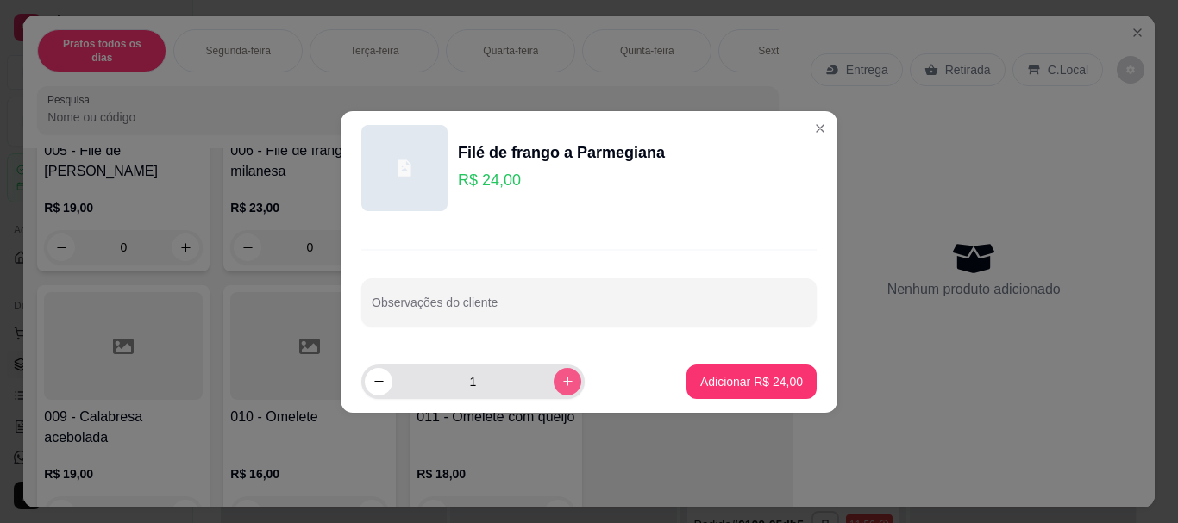
click at [554, 391] on button "increase-product-quantity" at bounding box center [568, 382] width 28 height 28
type input "3"
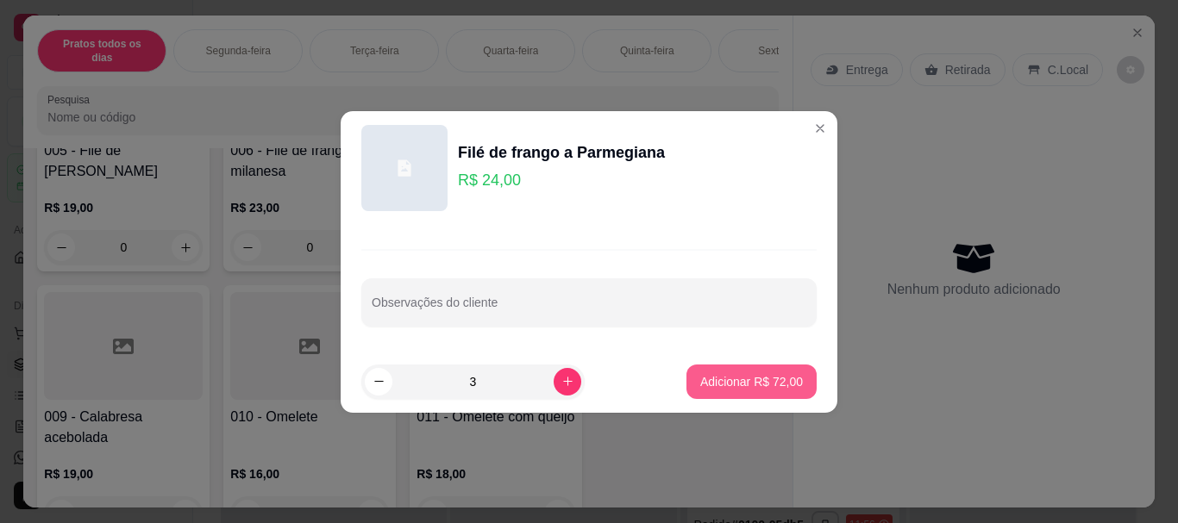
click at [750, 378] on p "Adicionar R$ 72,00" at bounding box center [751, 381] width 103 height 17
type input "3"
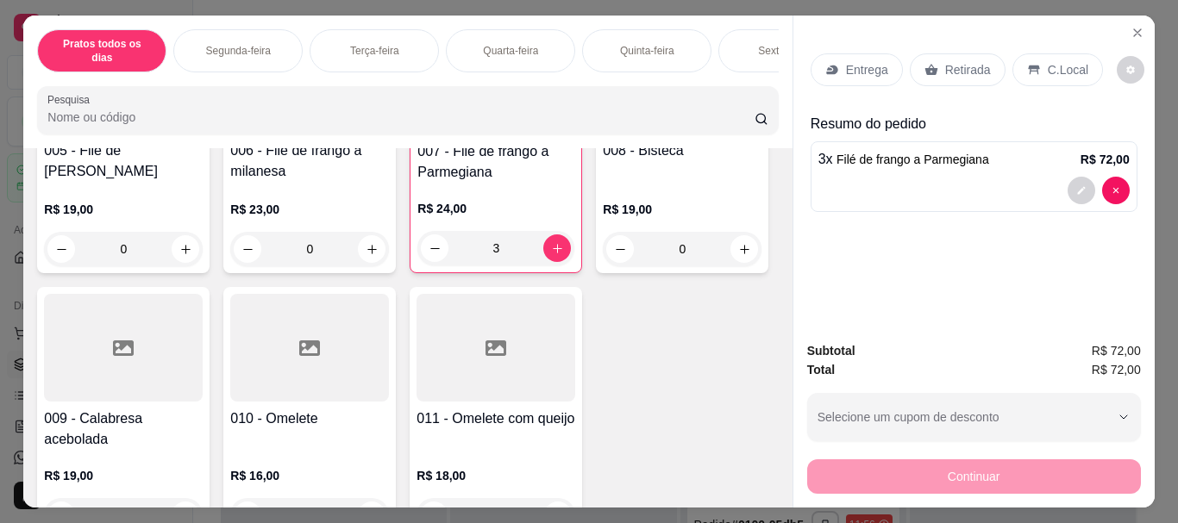
click at [866, 64] on p "Entrega" at bounding box center [867, 69] width 42 height 17
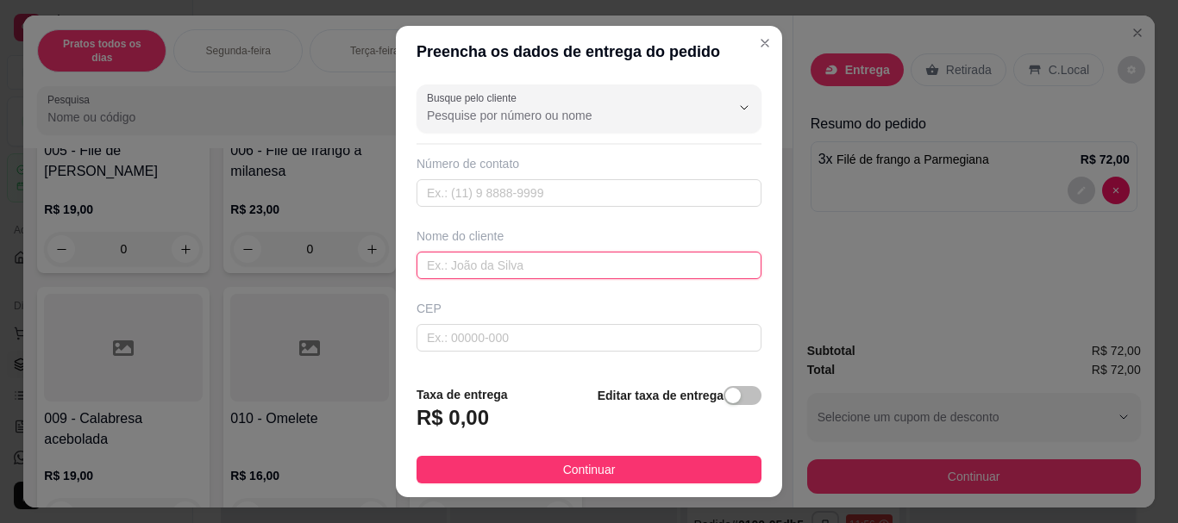
click at [502, 270] on input "text" at bounding box center [588, 266] width 345 height 28
click at [496, 263] on input "text" at bounding box center [588, 266] width 345 height 28
type input "GIZELE"
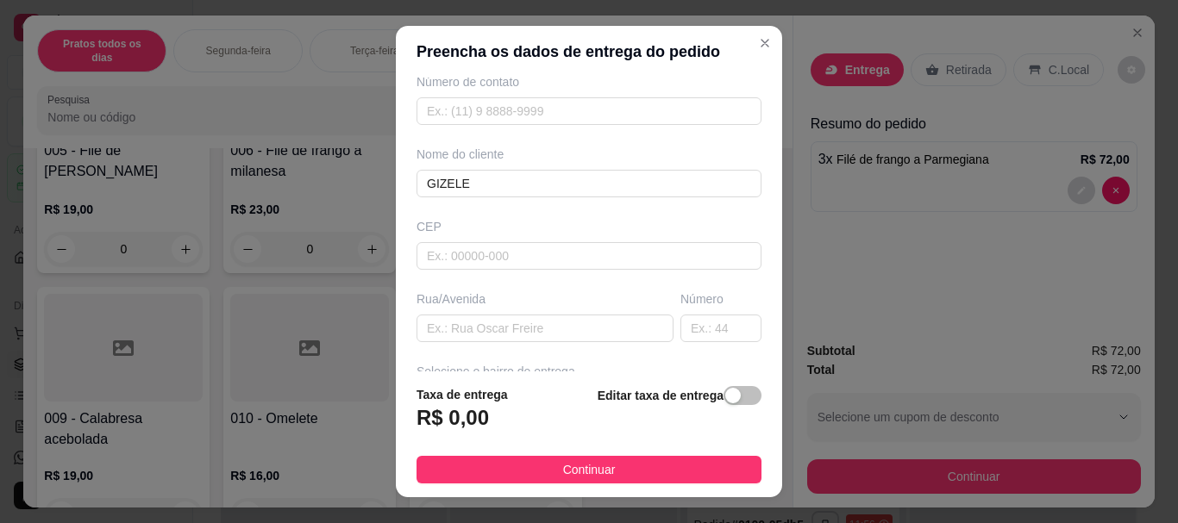
scroll to position [84, 0]
click at [483, 327] on input "text" at bounding box center [544, 327] width 257 height 28
type input "RUA [PERSON_NAME]"
type input "692"
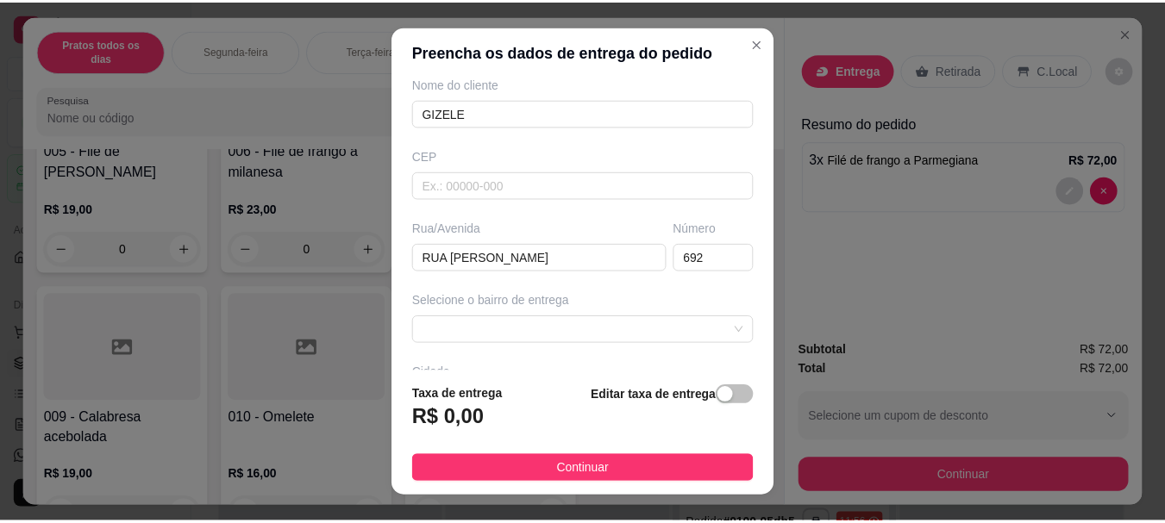
scroll to position [173, 0]
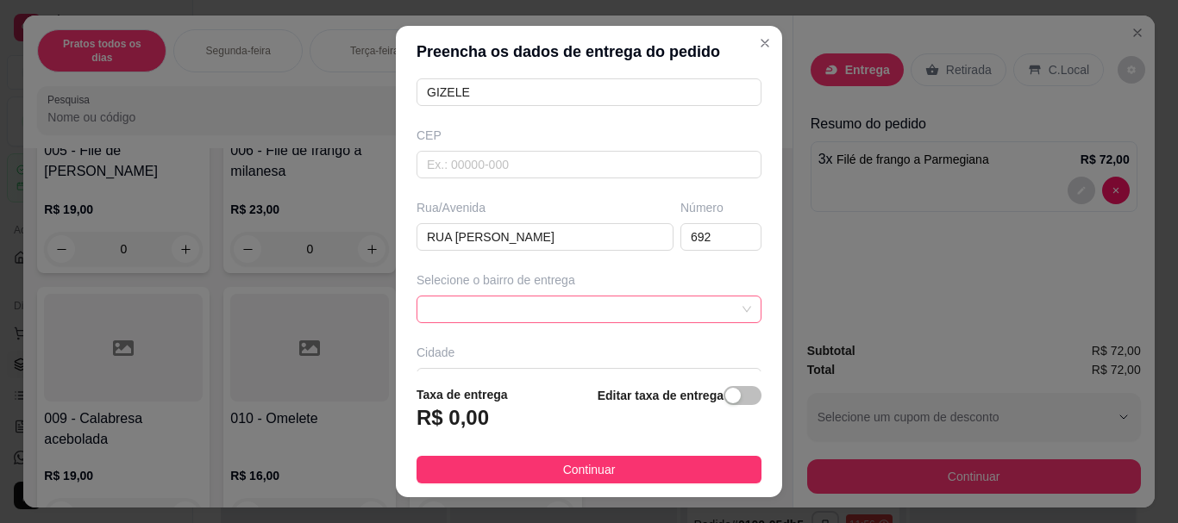
click at [520, 308] on span at bounding box center [589, 310] width 324 height 26
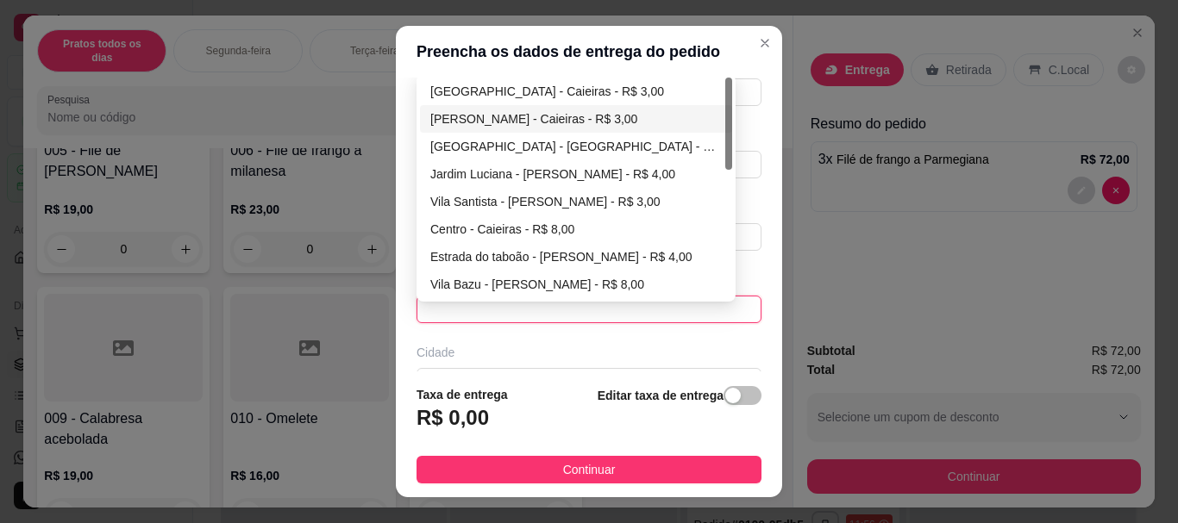
click at [591, 114] on div "[PERSON_NAME] - Caieiras - R$ 3,00" at bounding box center [575, 118] width 291 height 19
type input "Caieiras"
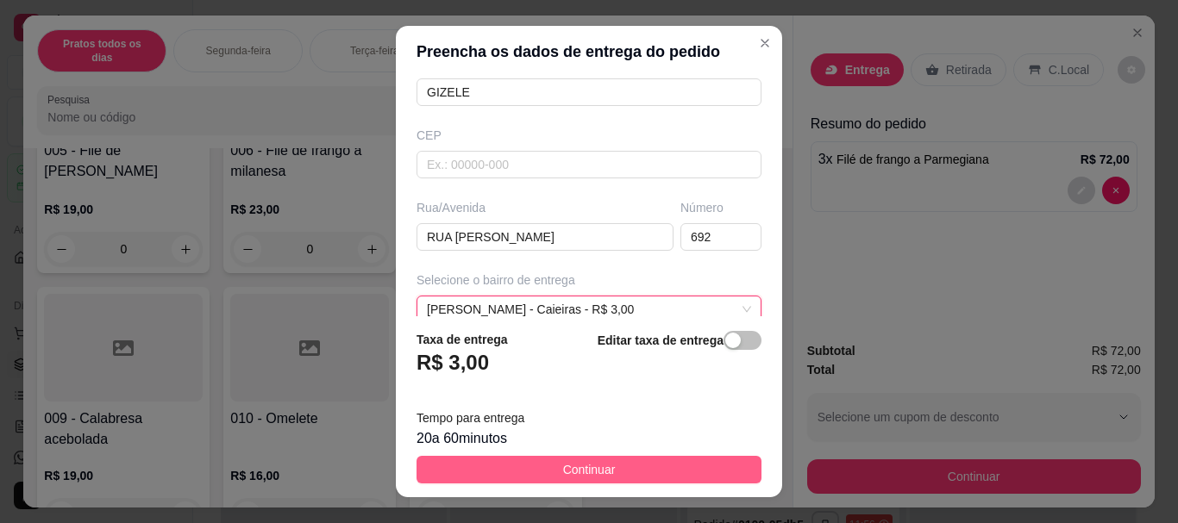
click at [517, 466] on button "Continuar" at bounding box center [588, 470] width 345 height 28
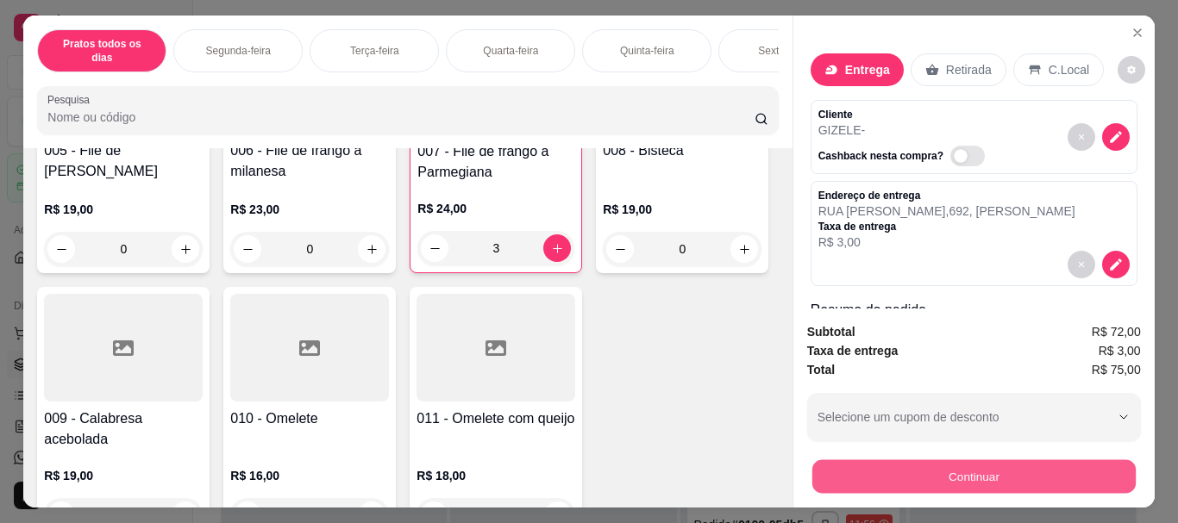
click at [886, 463] on button "Continuar" at bounding box center [972, 477] width 323 height 34
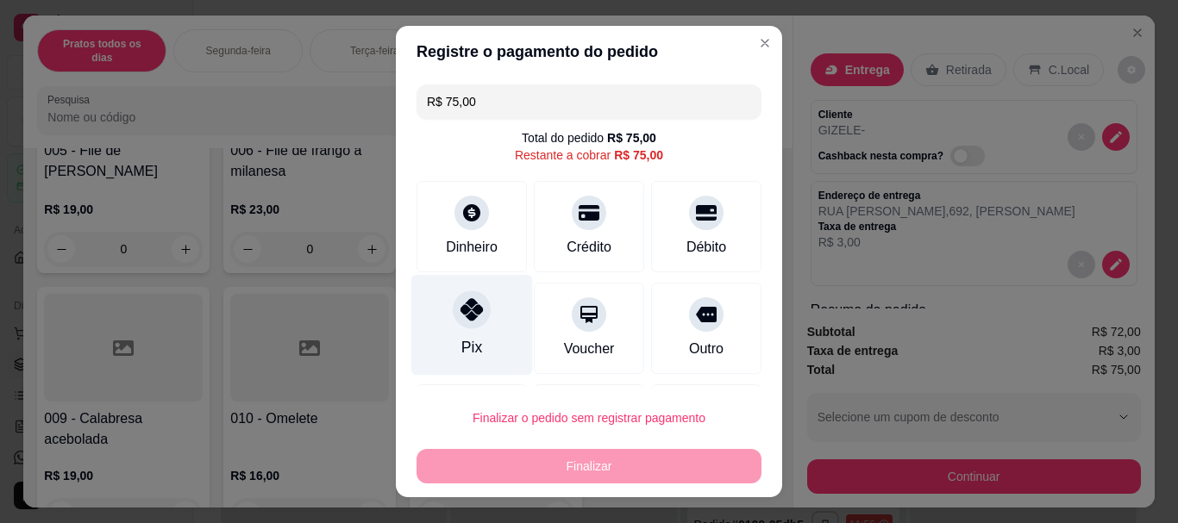
click at [476, 320] on div at bounding box center [472, 310] width 38 height 38
type input "R$ 0,00"
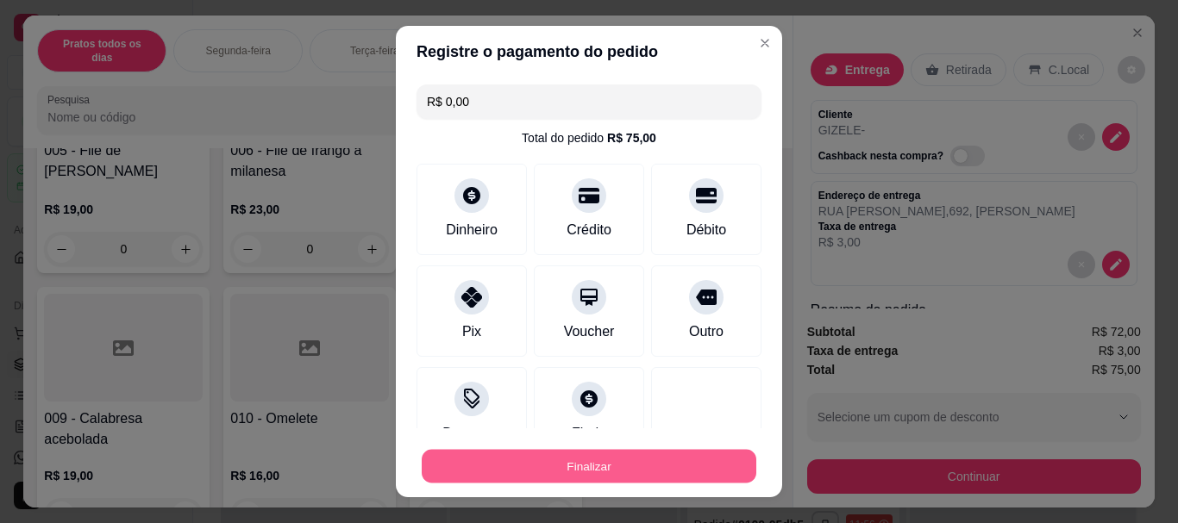
click at [535, 463] on button "Finalizar" at bounding box center [589, 466] width 335 height 34
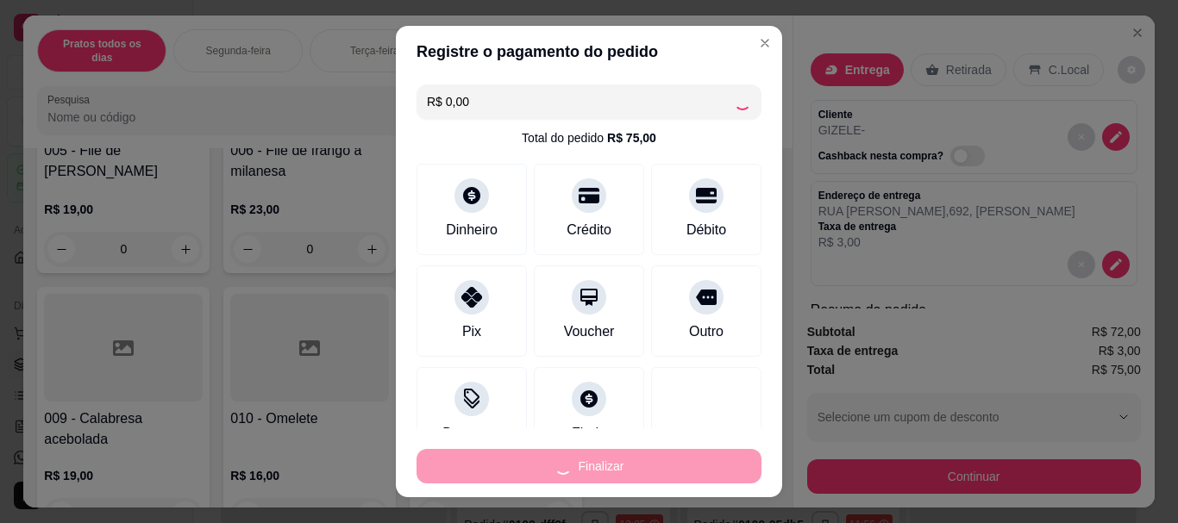
type input "0"
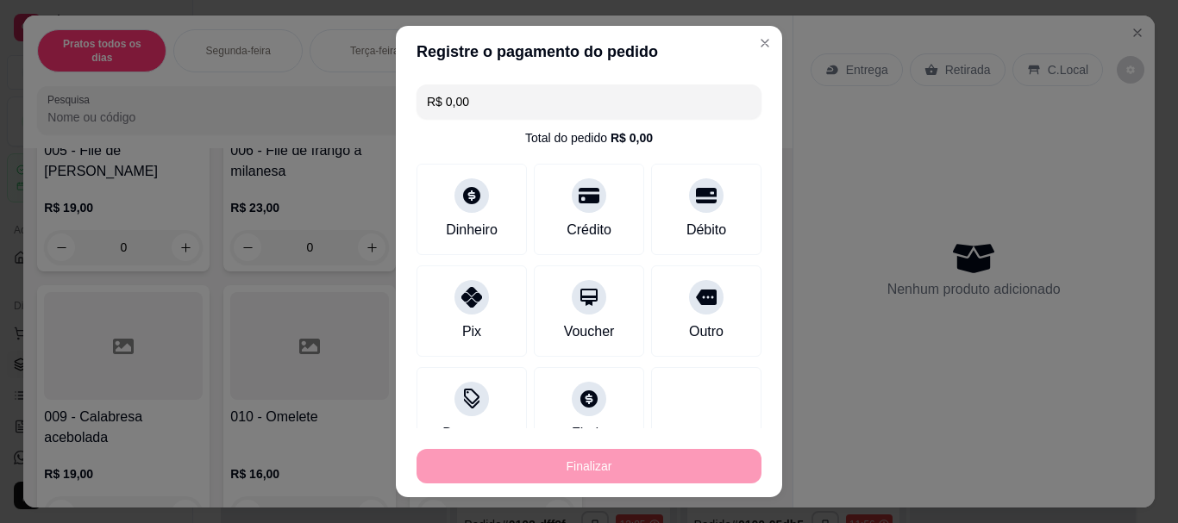
type input "-R$ 75,00"
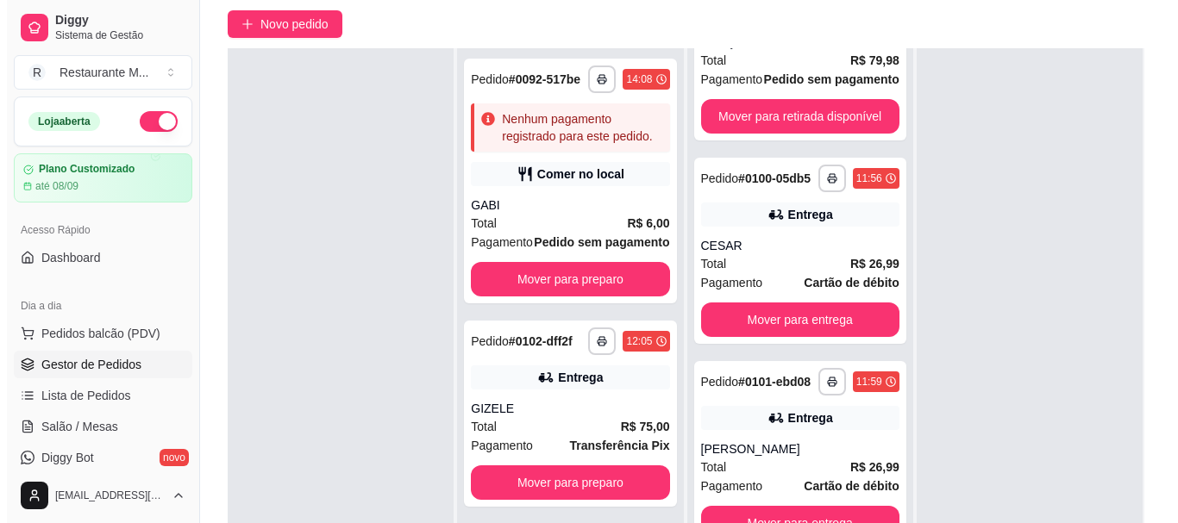
scroll to position [147, 0]
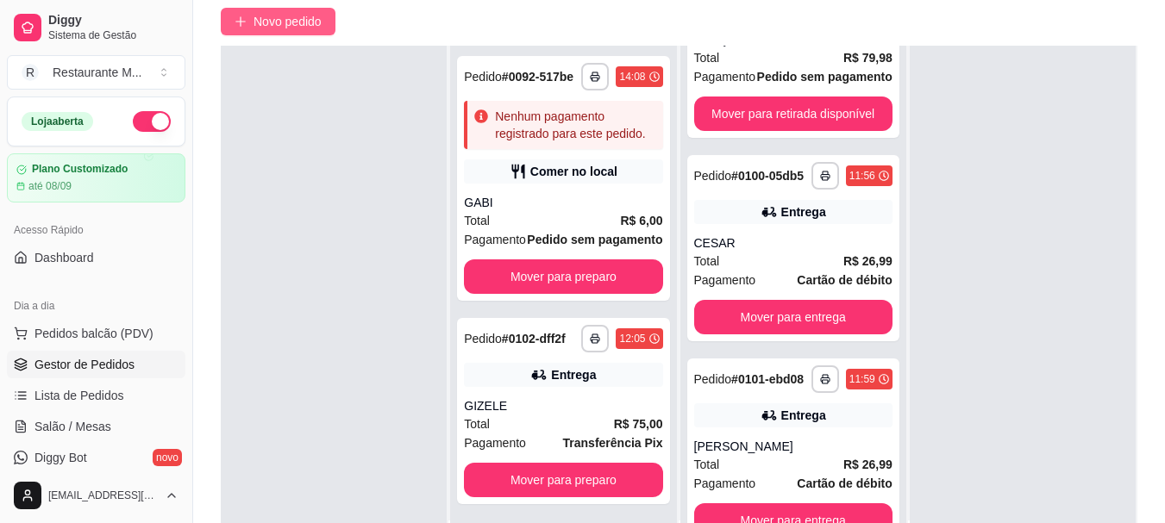
click at [302, 24] on span "Novo pedido" at bounding box center [287, 21] width 68 height 19
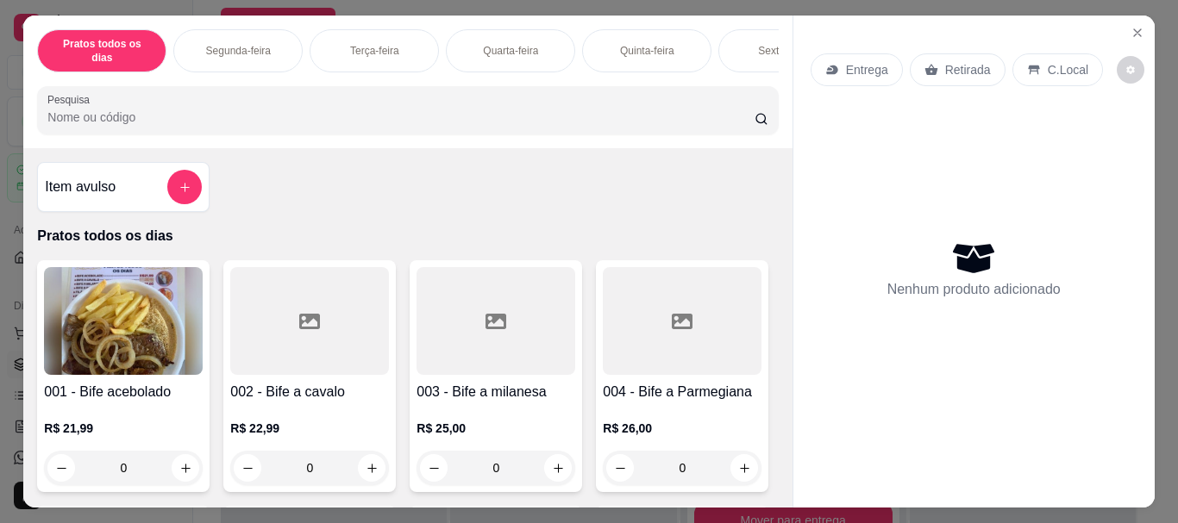
click at [758, 44] on p "Sexta-feira" at bounding box center [783, 51] width 50 height 14
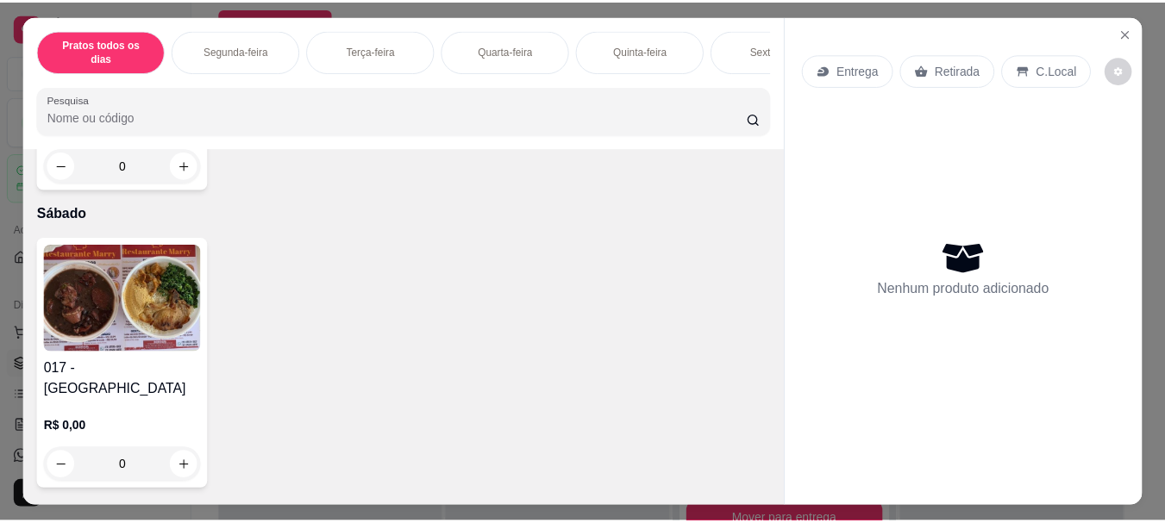
scroll to position [46, 0]
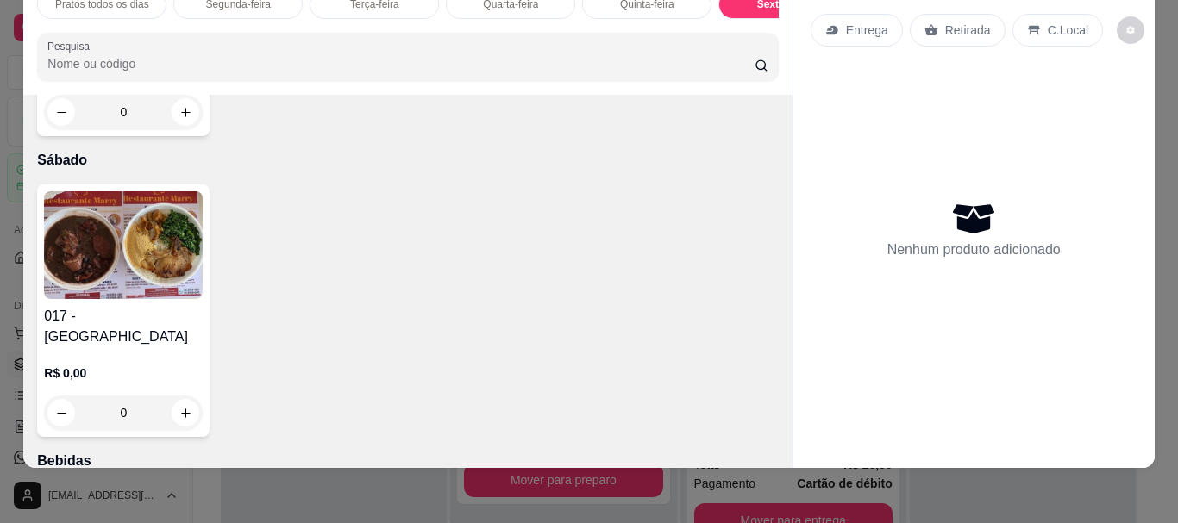
click at [132, 299] on img at bounding box center [123, 245] width 159 height 108
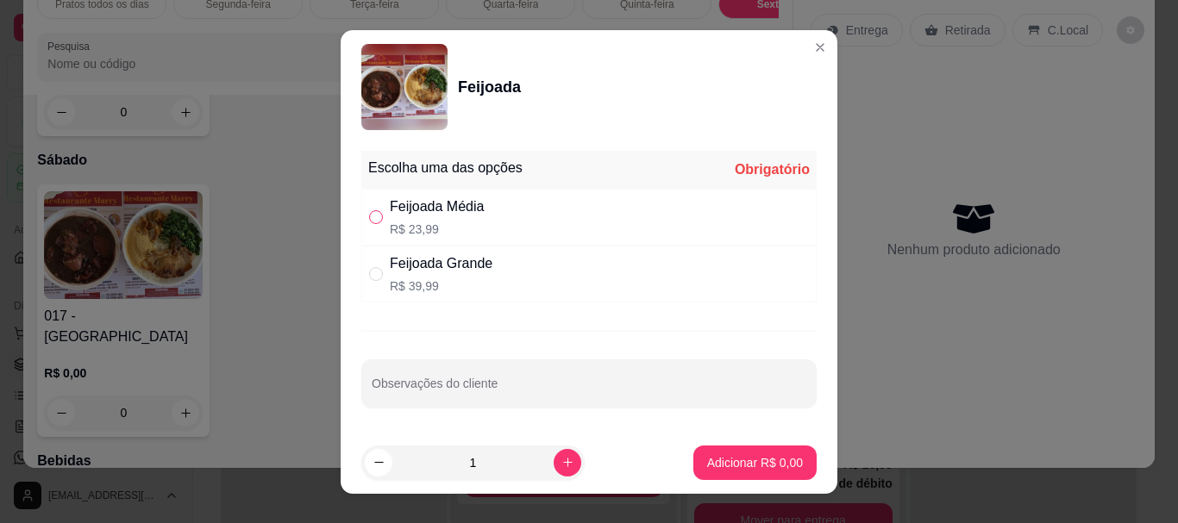
click at [371, 222] on input "" at bounding box center [376, 217] width 14 height 14
radio input "true"
click at [729, 472] on button "Adicionar R$ 23,99" at bounding box center [751, 463] width 130 height 34
type input "1"
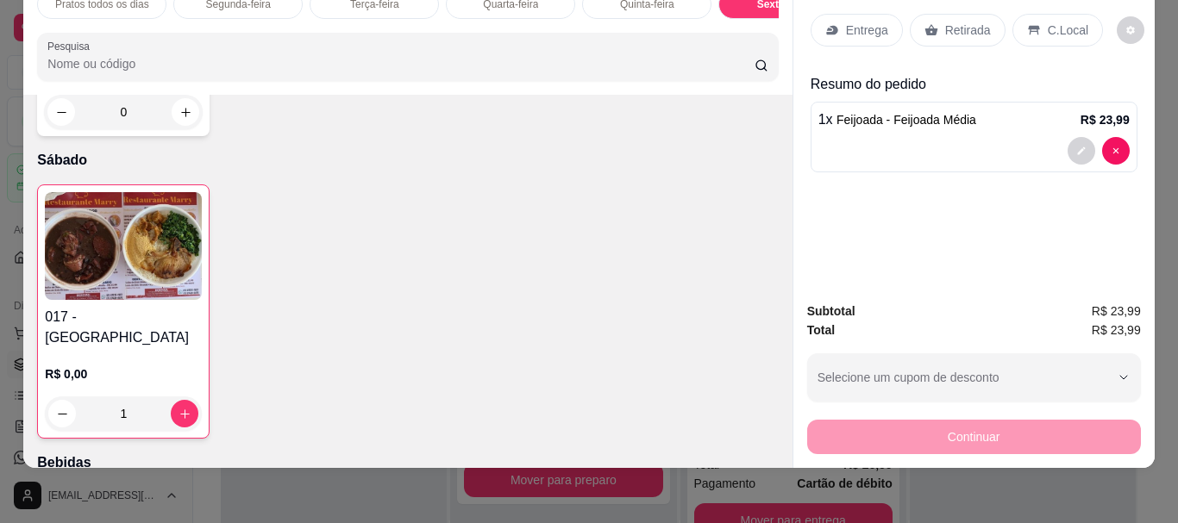
click at [960, 22] on p "Retirada" at bounding box center [968, 30] width 46 height 17
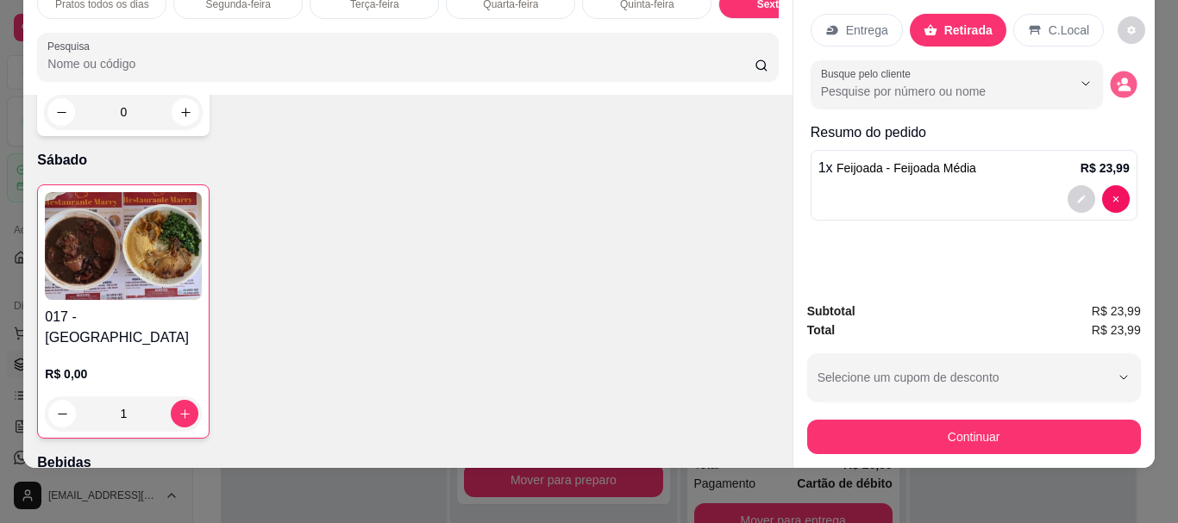
click at [1121, 78] on circle "decrease-product-quantity" at bounding box center [1124, 81] width 7 height 7
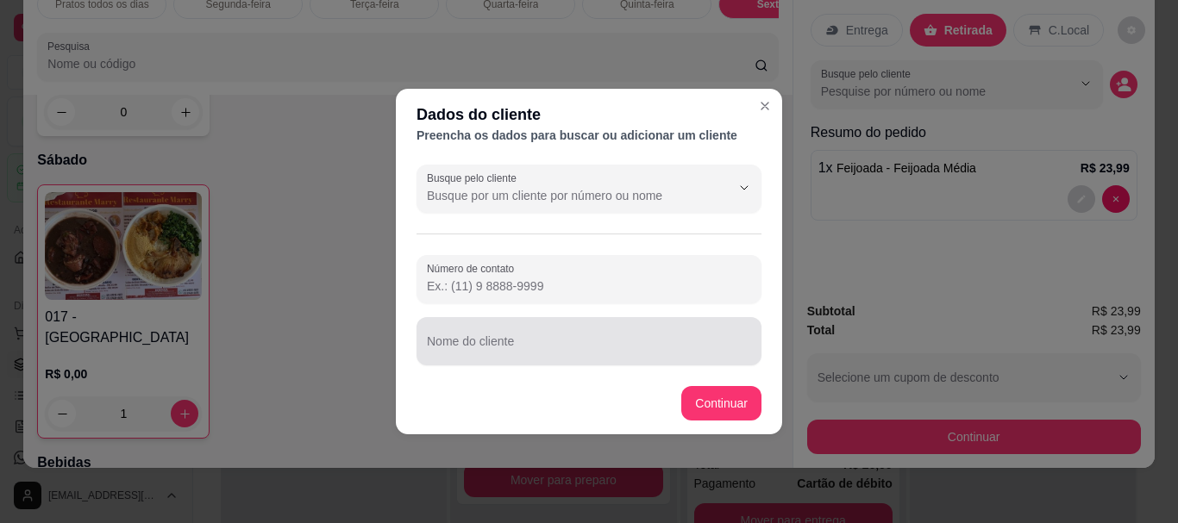
click at [465, 339] on div at bounding box center [589, 341] width 324 height 34
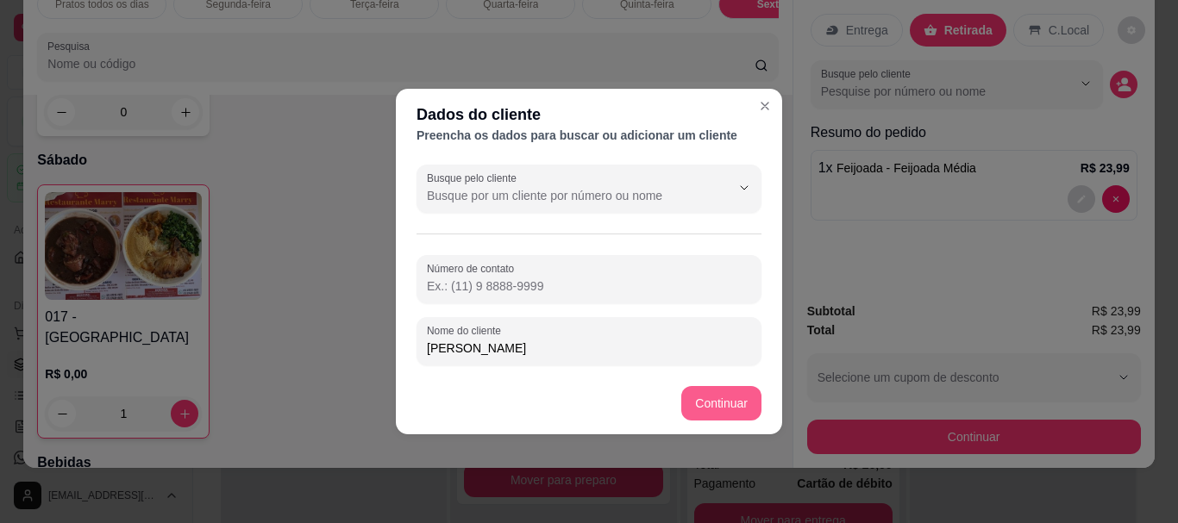
type input "[PERSON_NAME]"
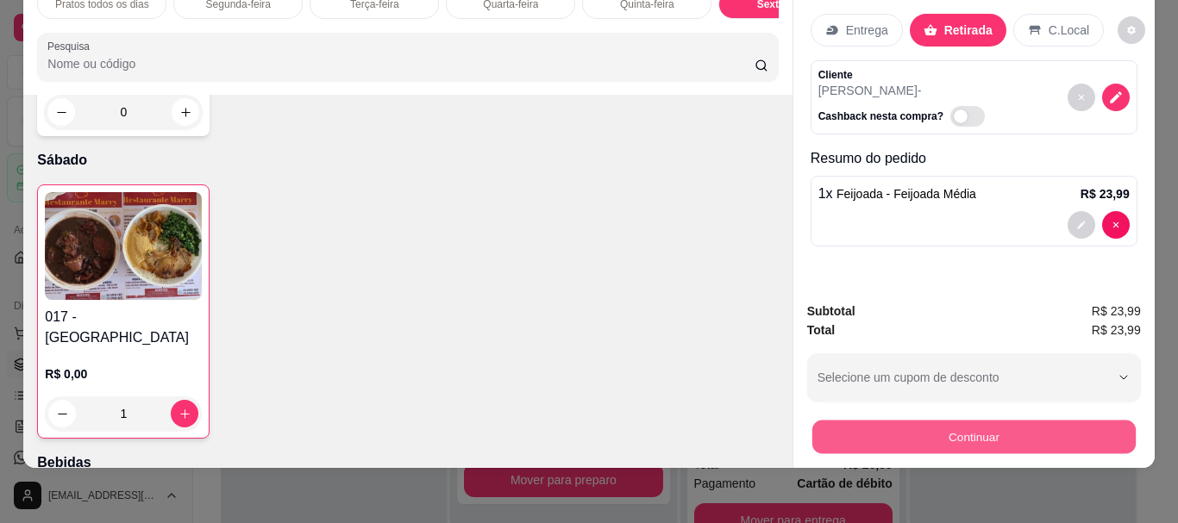
click at [924, 424] on button "Continuar" at bounding box center [972, 437] width 323 height 34
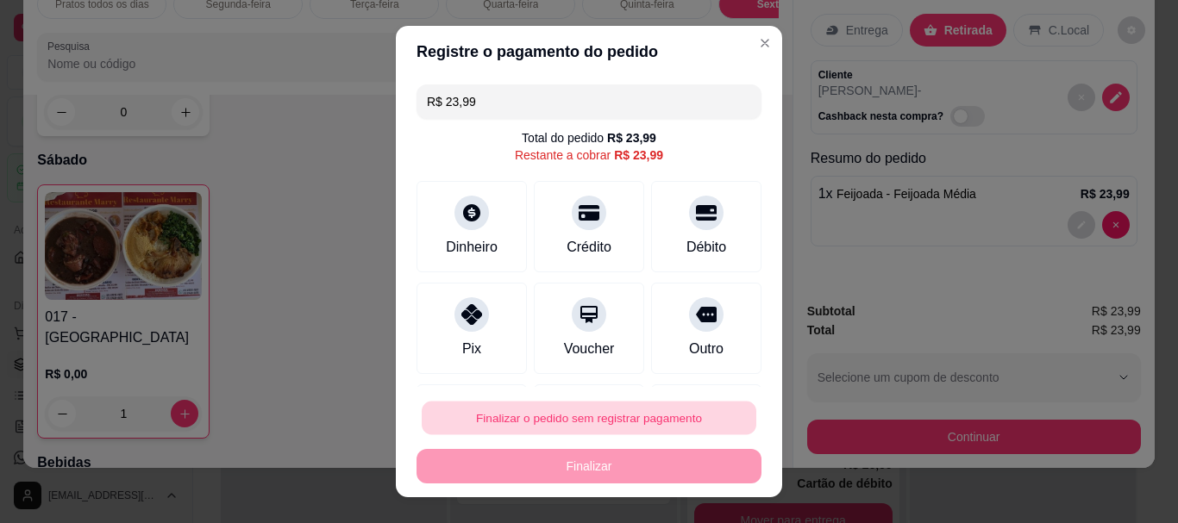
click at [666, 422] on button "Finalizar o pedido sem registrar pagamento" at bounding box center [589, 418] width 335 height 34
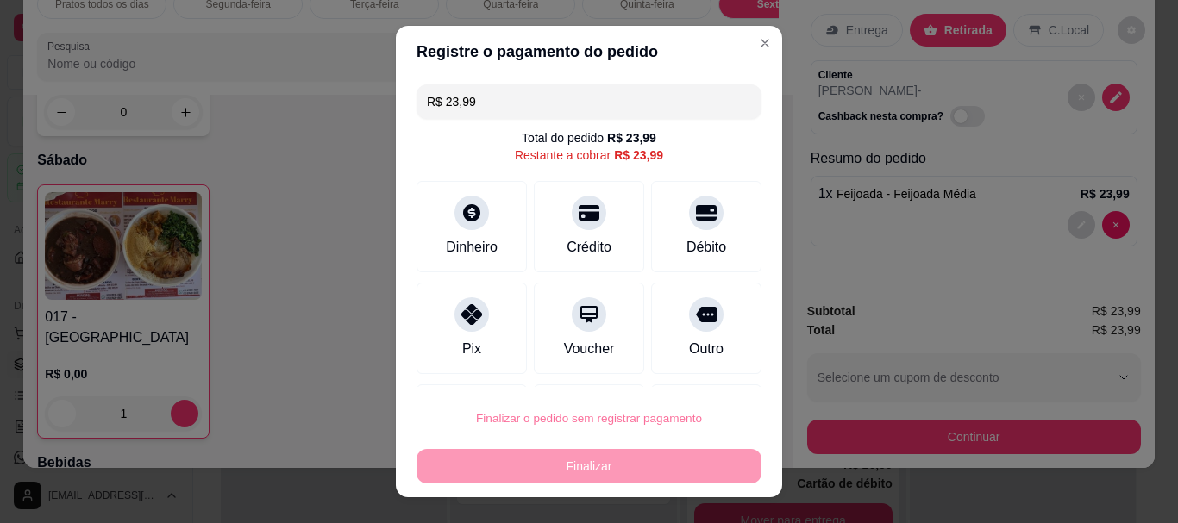
click at [688, 368] on button "Confirmar" at bounding box center [687, 369] width 61 height 26
type input "0"
type input "R$ 0,00"
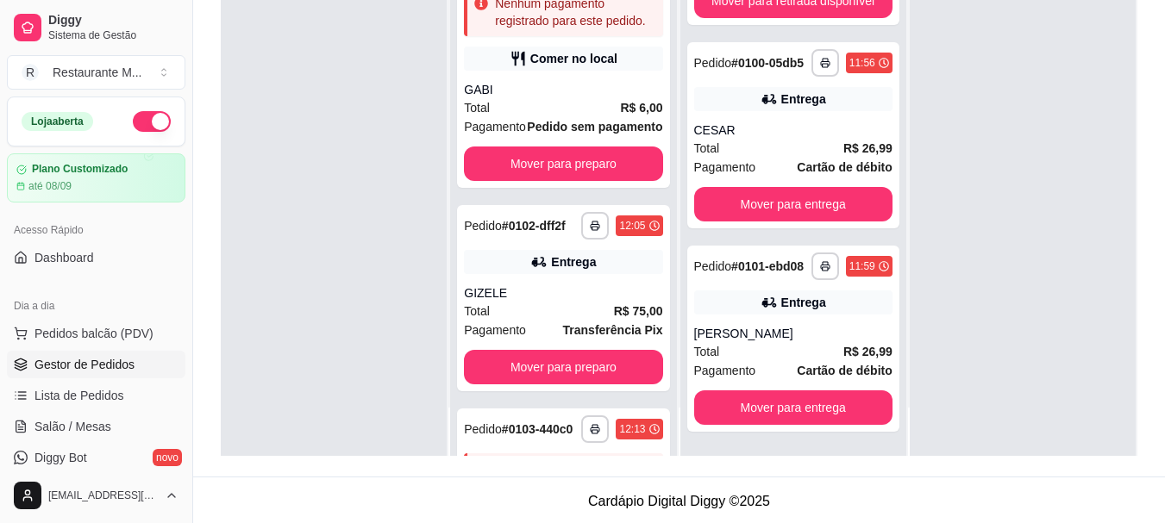
scroll to position [263, 0]
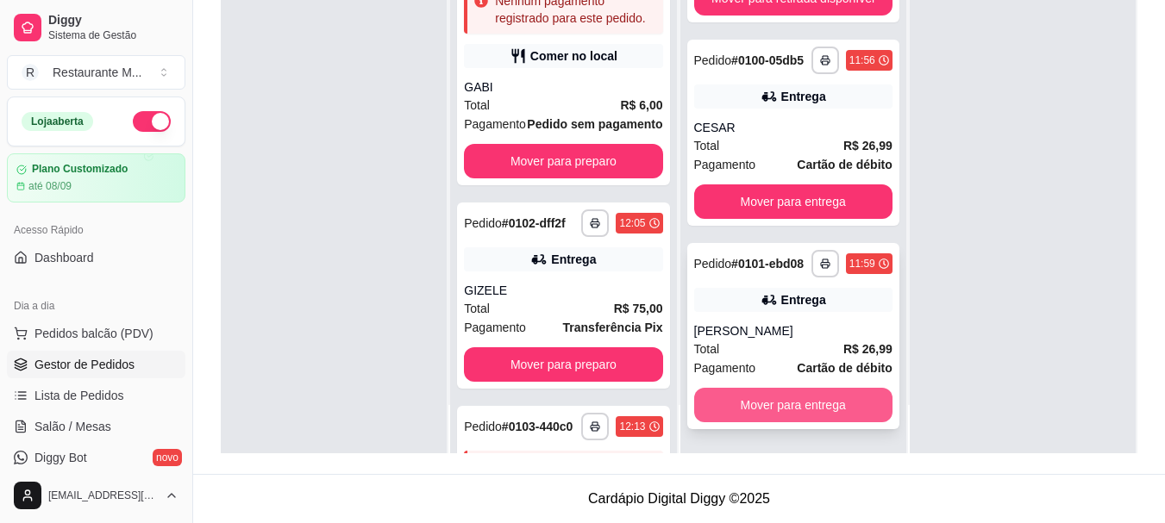
click at [779, 410] on button "Mover para entrega" at bounding box center [793, 405] width 198 height 34
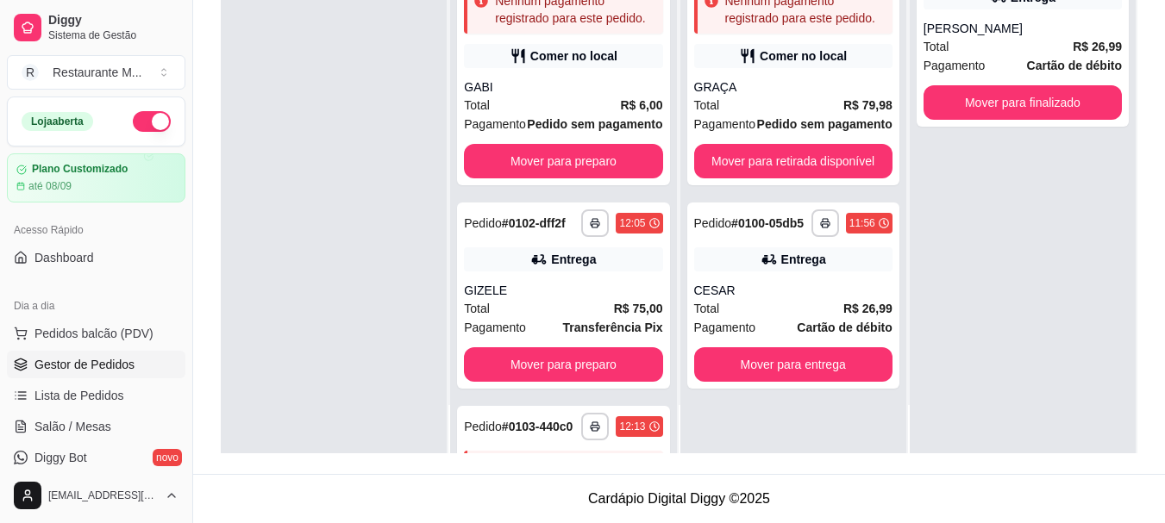
scroll to position [0, 0]
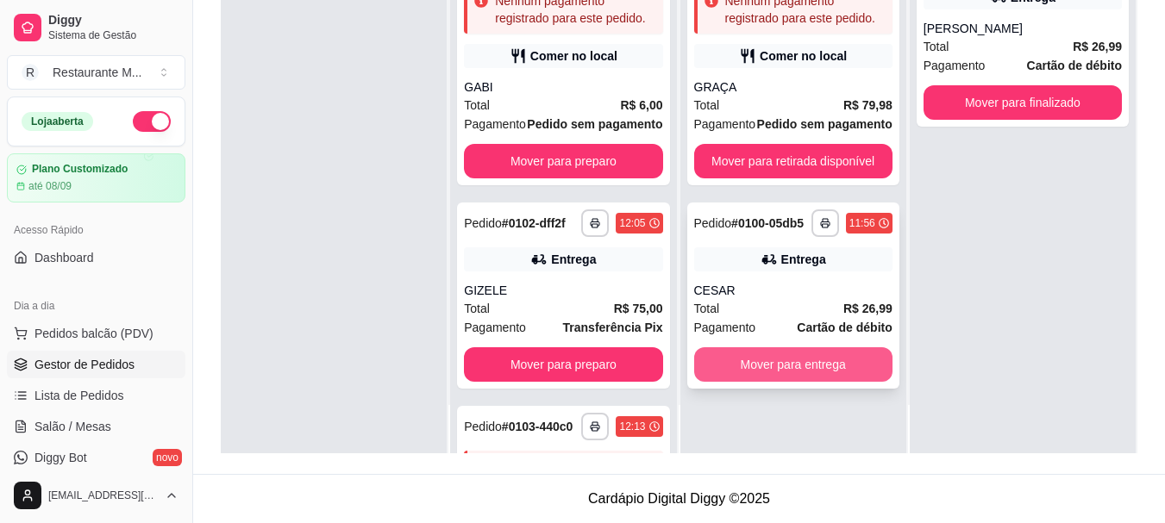
click at [778, 360] on button "Mover para entrega" at bounding box center [793, 364] width 198 height 34
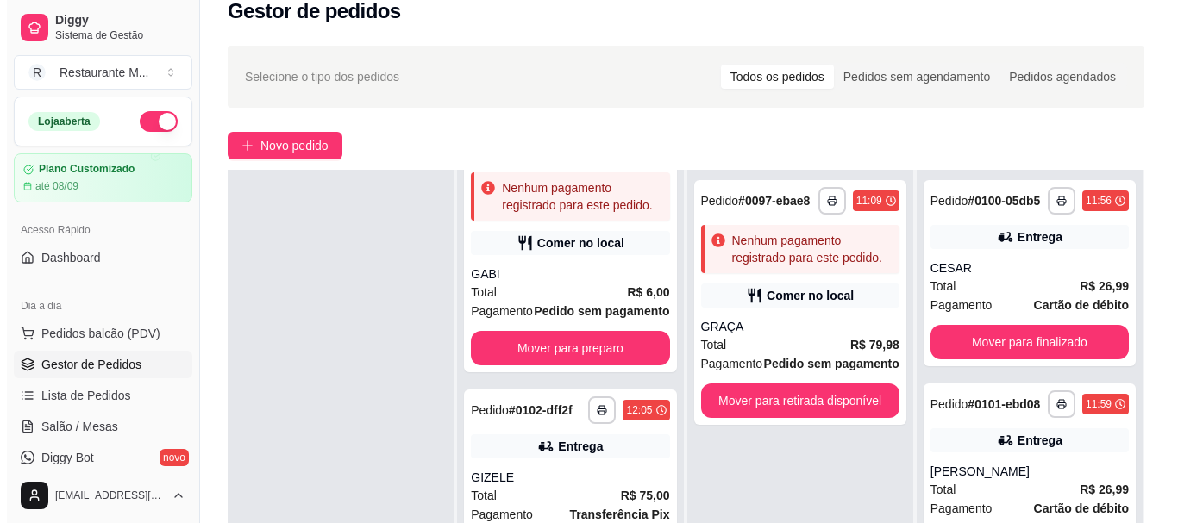
scroll to position [4, 0]
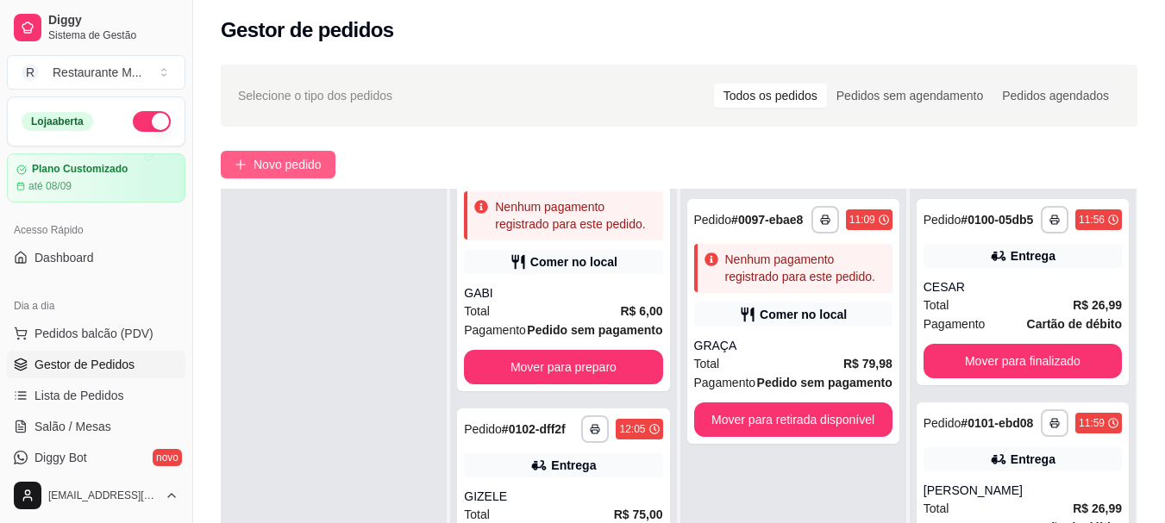
click at [291, 172] on span "Novo pedido" at bounding box center [287, 164] width 68 height 19
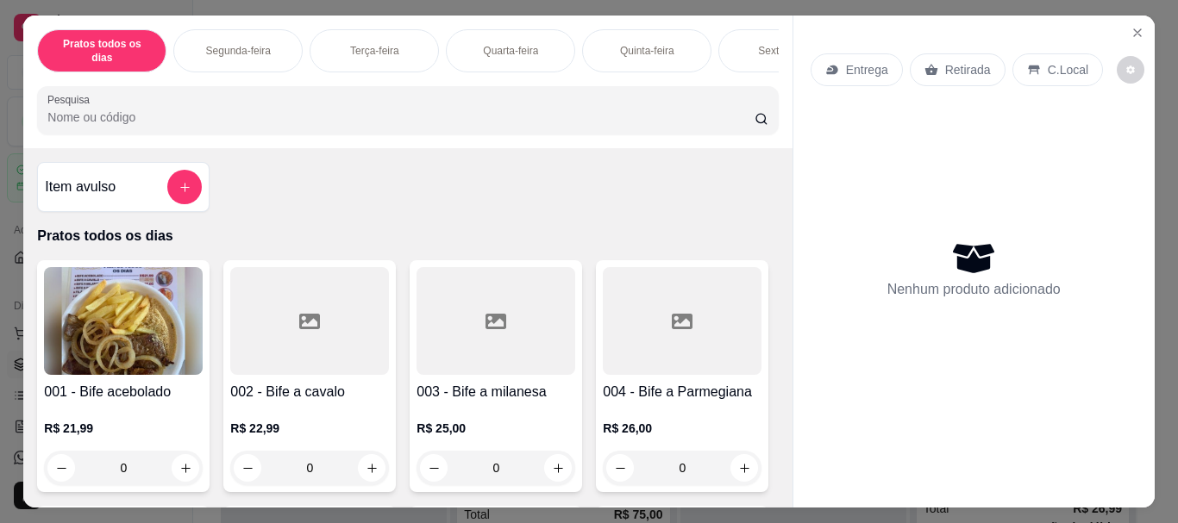
click at [749, 43] on div "Sexta-feira" at bounding box center [782, 50] width 129 height 43
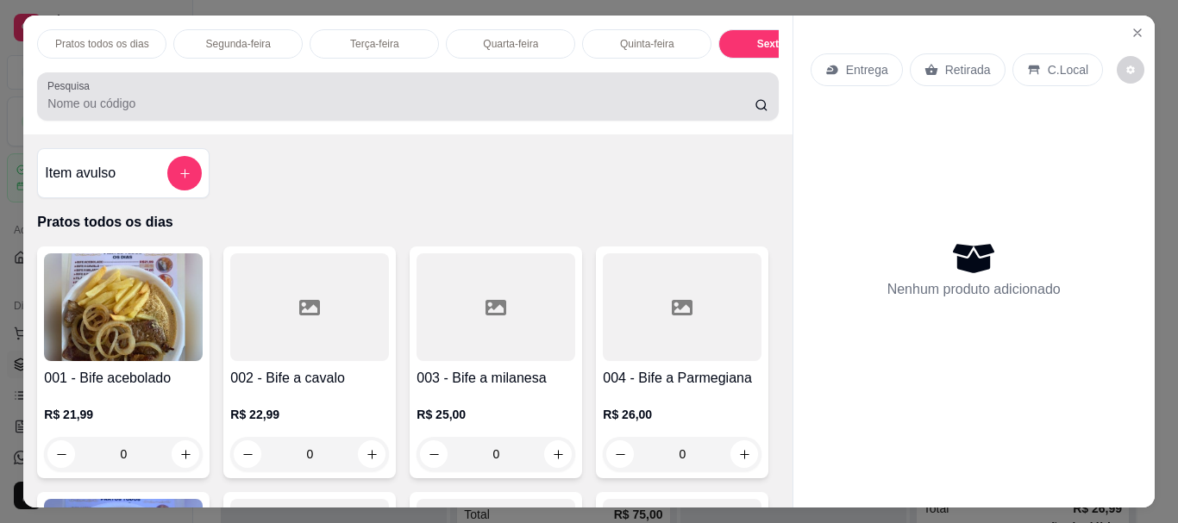
scroll to position [46, 0]
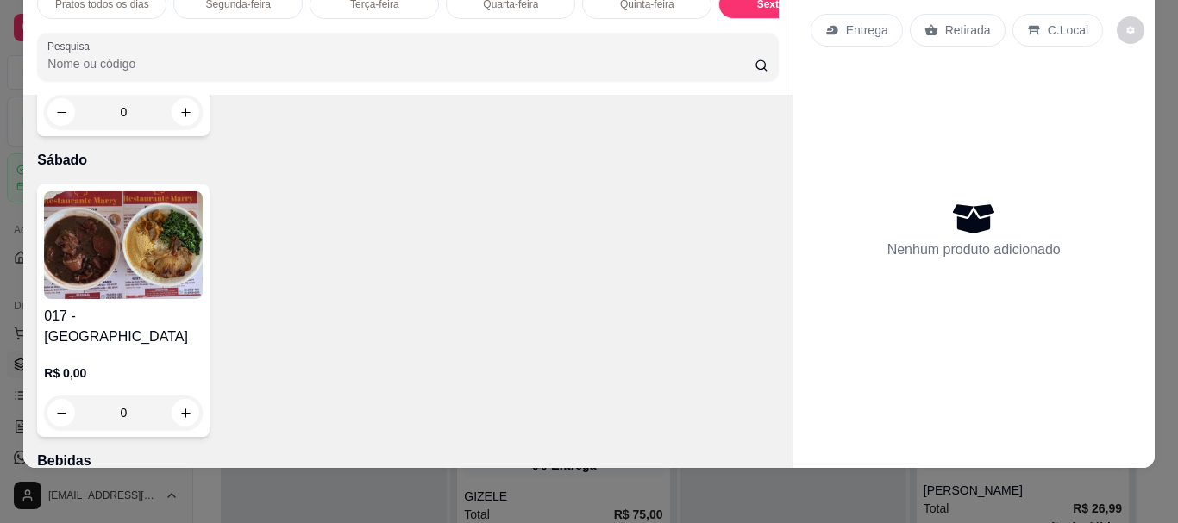
click at [110, 299] on img at bounding box center [123, 245] width 159 height 108
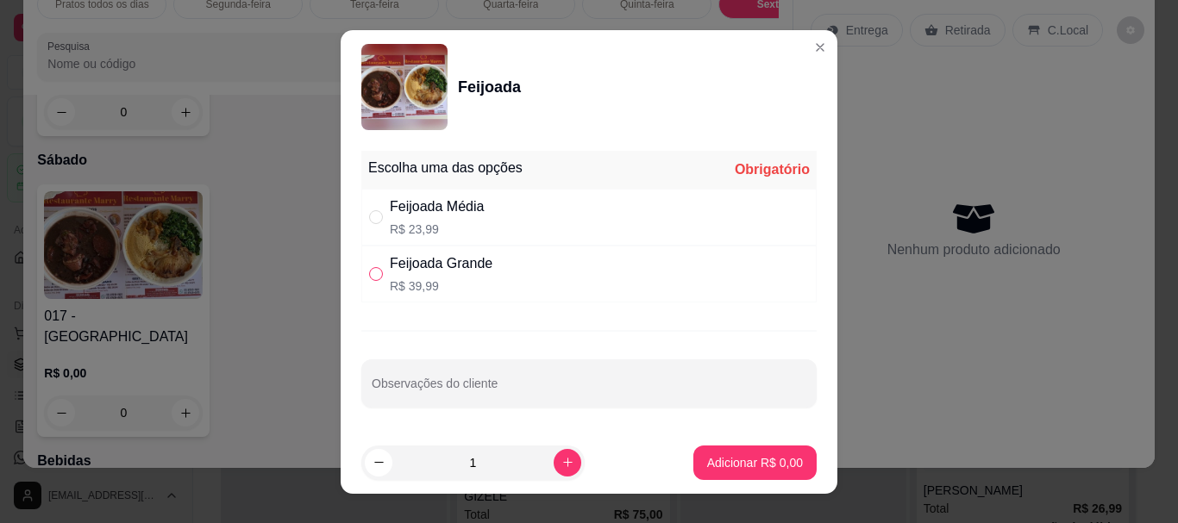
click at [372, 272] on input "" at bounding box center [376, 274] width 14 height 14
radio input "true"
click at [708, 469] on p "Adicionar R$ 39,99" at bounding box center [751, 462] width 103 height 17
type input "1"
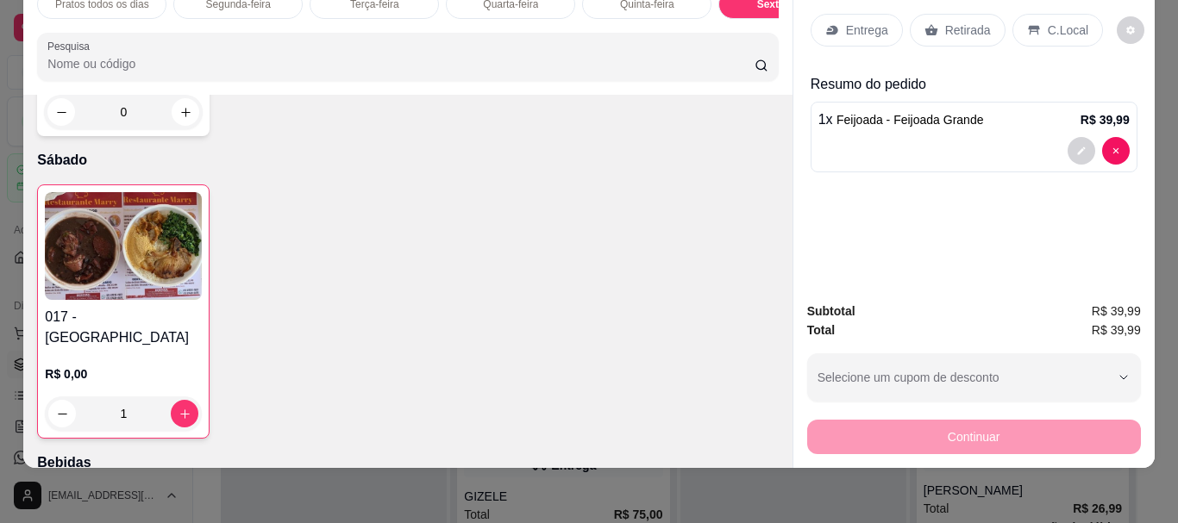
click at [868, 24] on p "Entrega" at bounding box center [867, 30] width 42 height 17
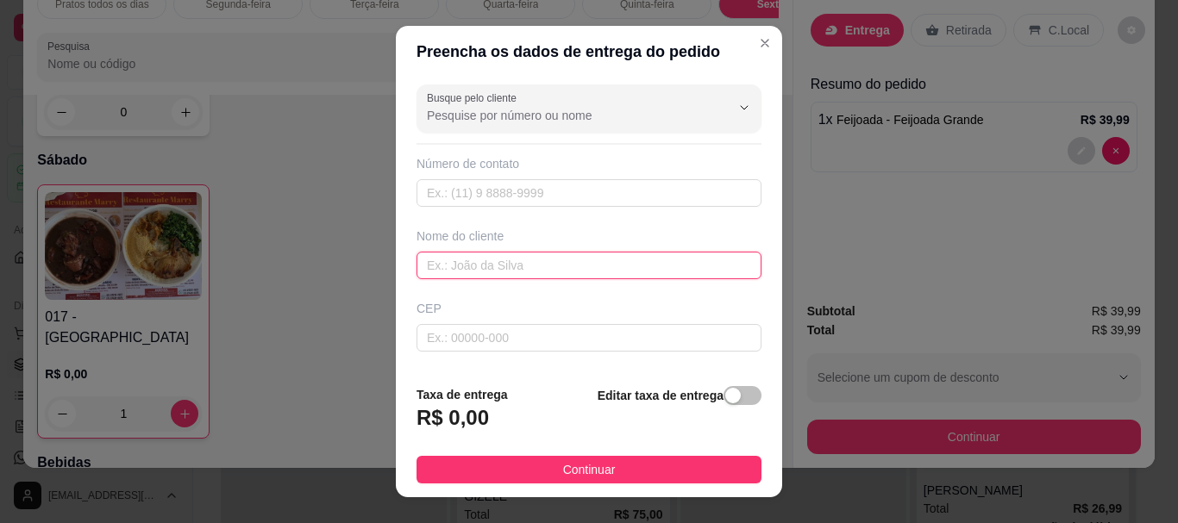
click at [440, 260] on input "text" at bounding box center [588, 266] width 345 height 28
type input "CRISLEI"
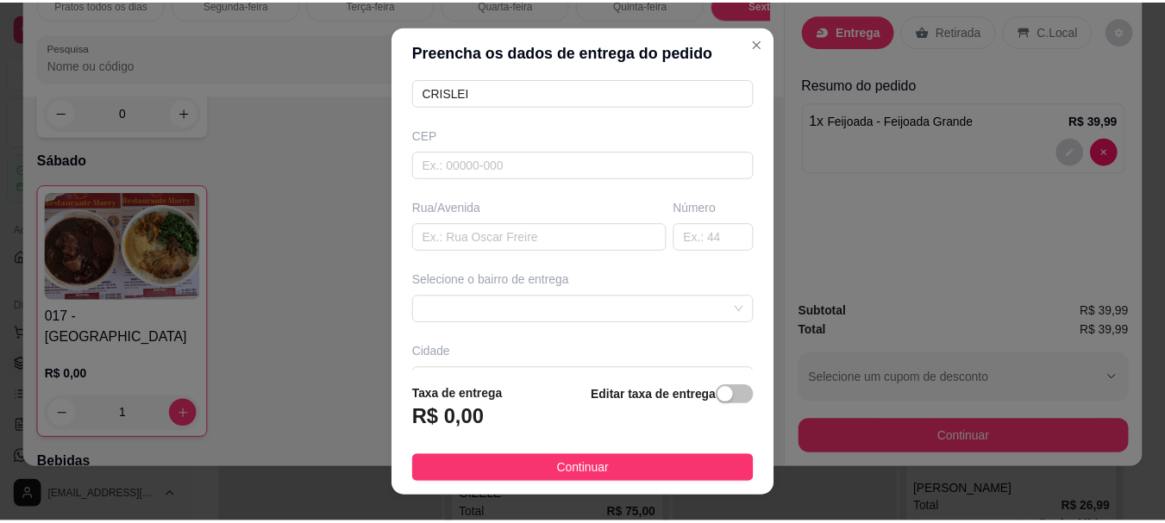
scroll to position [170, 0]
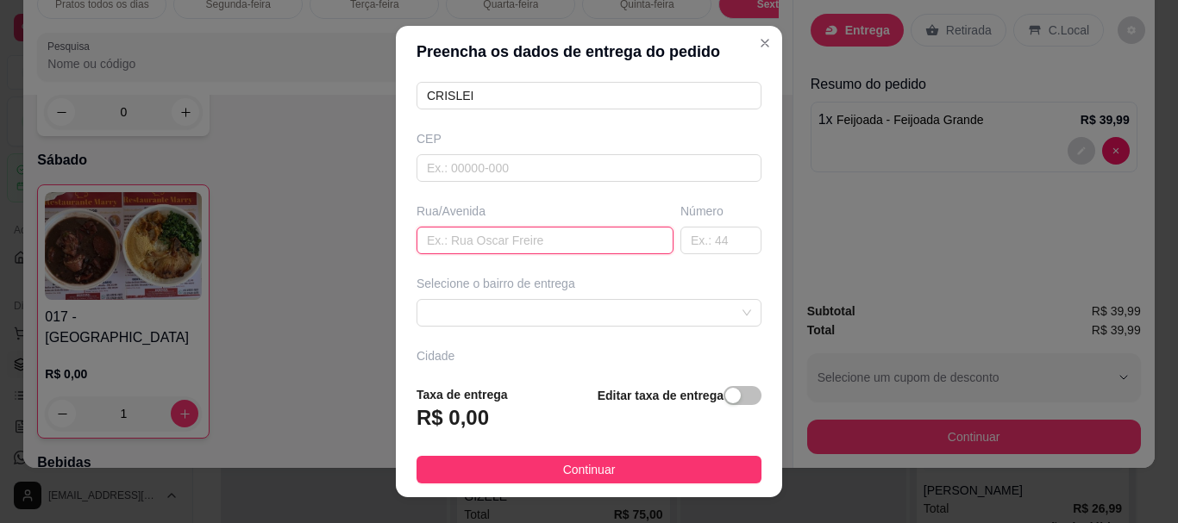
click at [470, 244] on input "text" at bounding box center [544, 241] width 257 height 28
type input "[PERSON_NAME]"
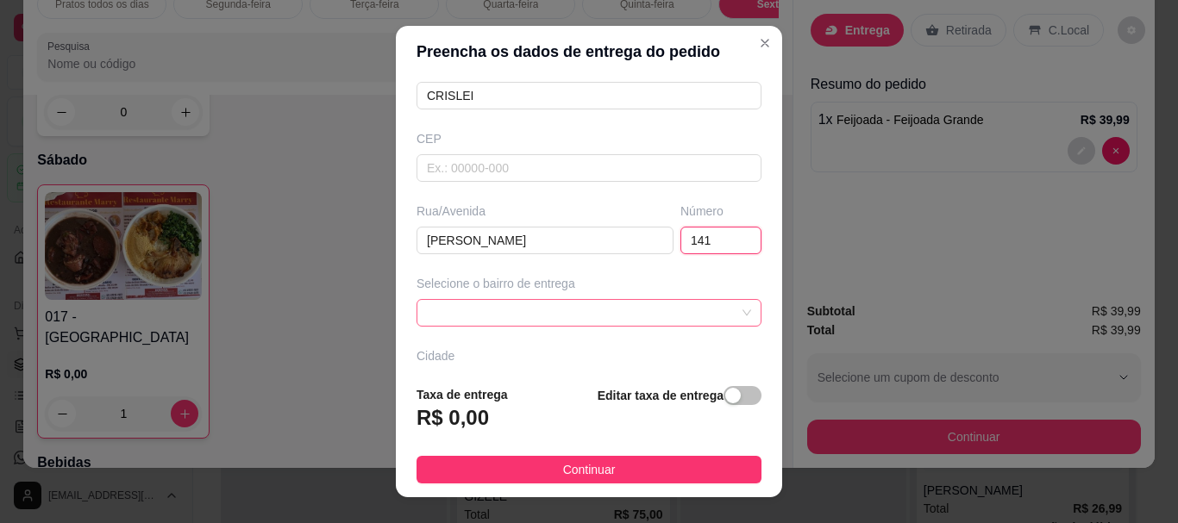
click at [520, 315] on span at bounding box center [589, 313] width 324 height 26
type input "141"
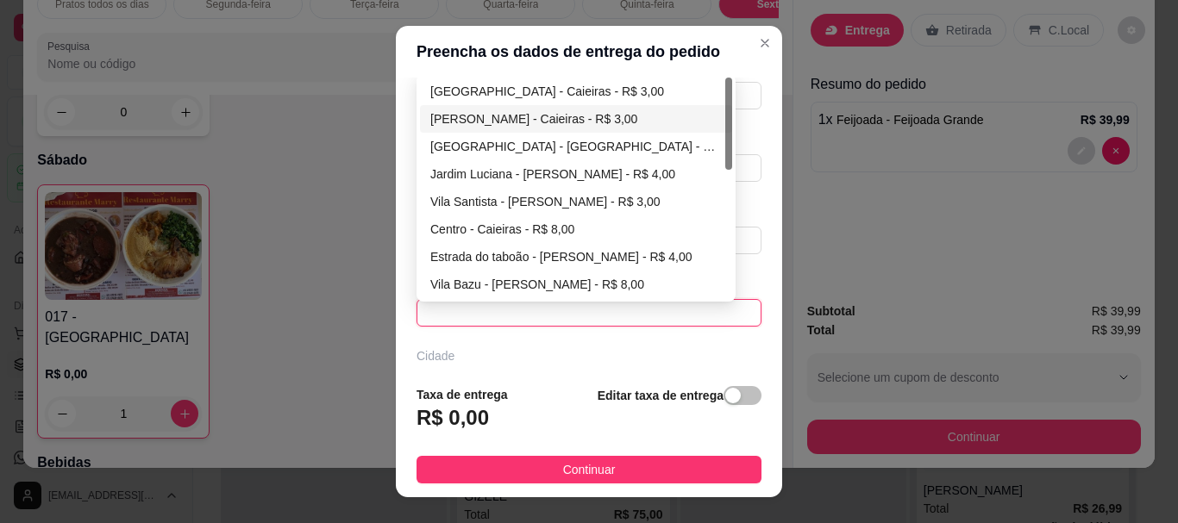
click at [554, 123] on div "[PERSON_NAME] - Caieiras - R$ 3,00" at bounding box center [575, 118] width 291 height 19
type input "Caieiras"
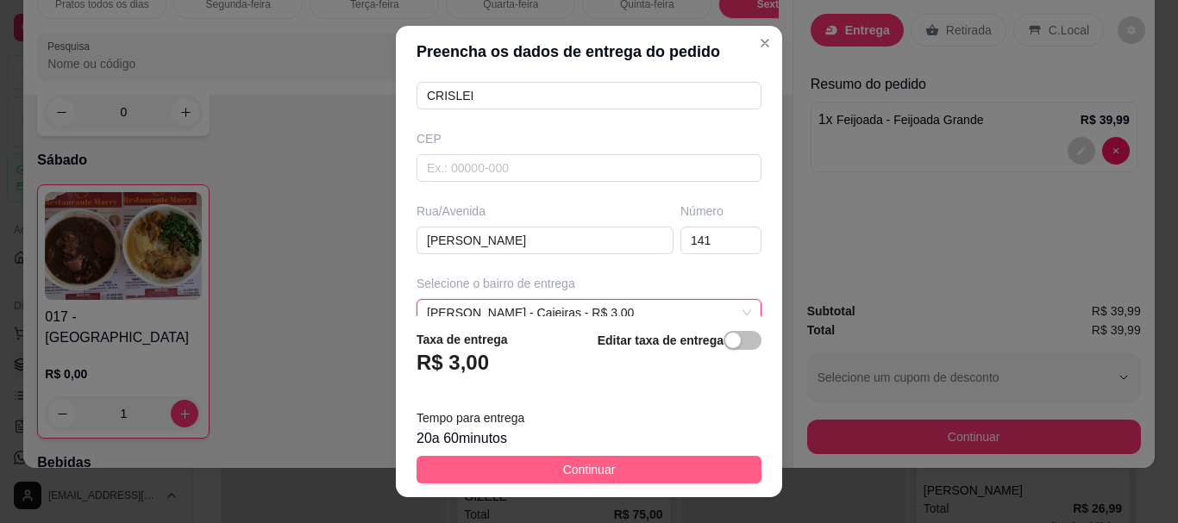
click at [563, 478] on span "Continuar" at bounding box center [589, 469] width 53 height 19
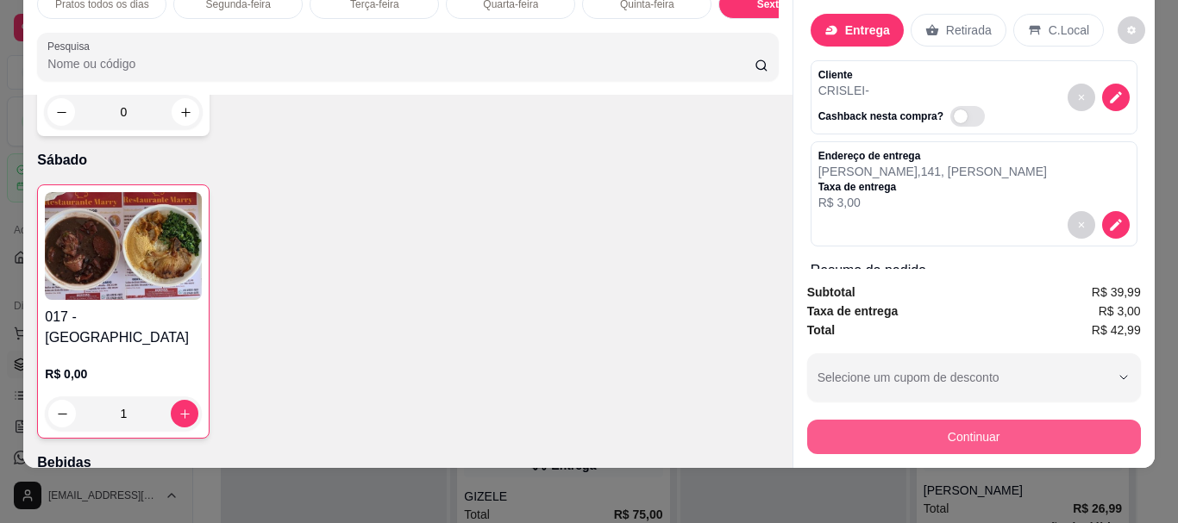
click at [923, 430] on button "Continuar" at bounding box center [974, 437] width 334 height 34
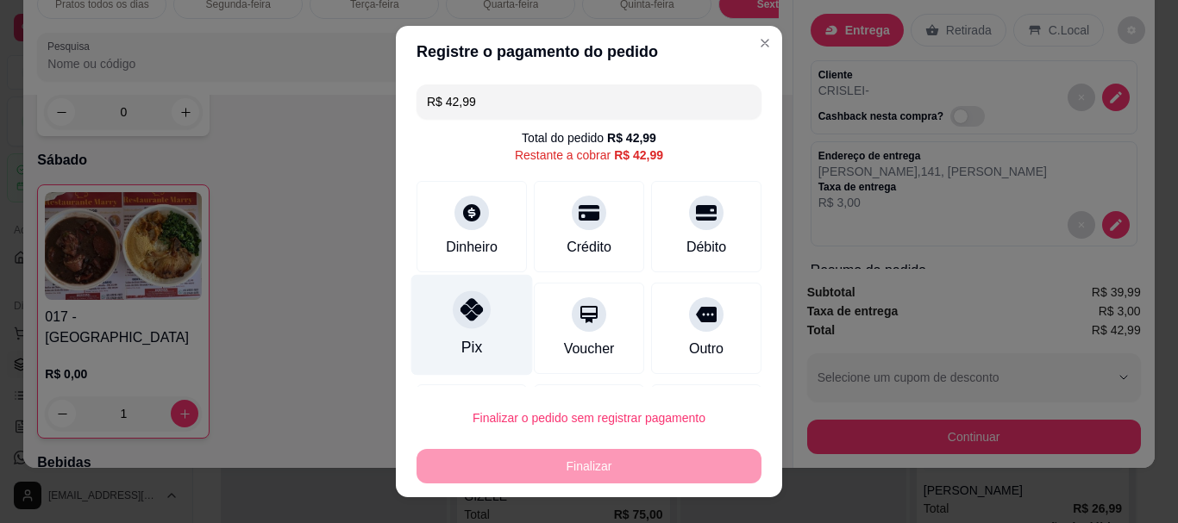
click at [463, 315] on icon at bounding box center [471, 310] width 22 height 22
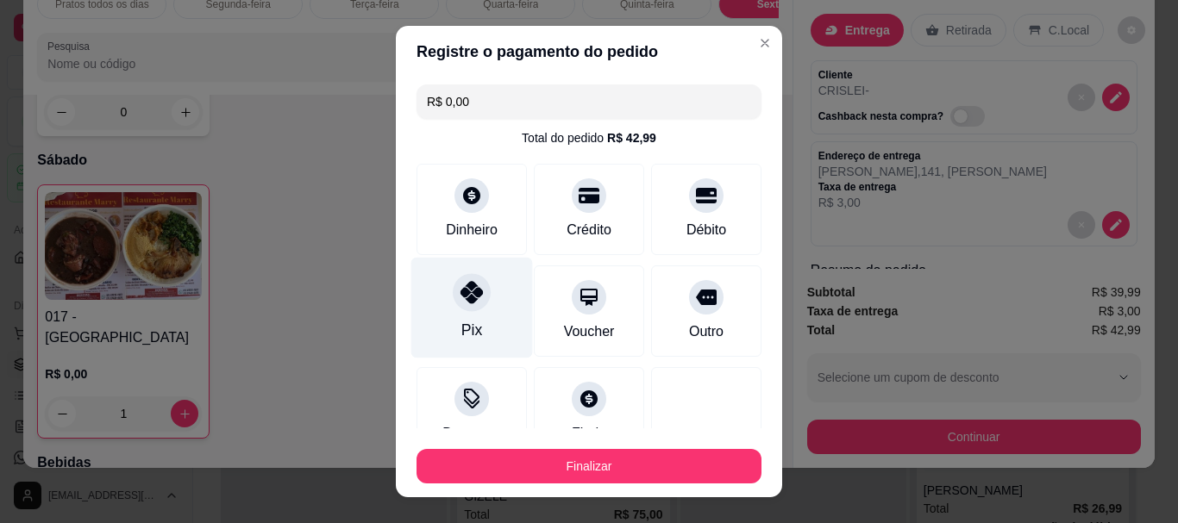
type input "R$ 0,00"
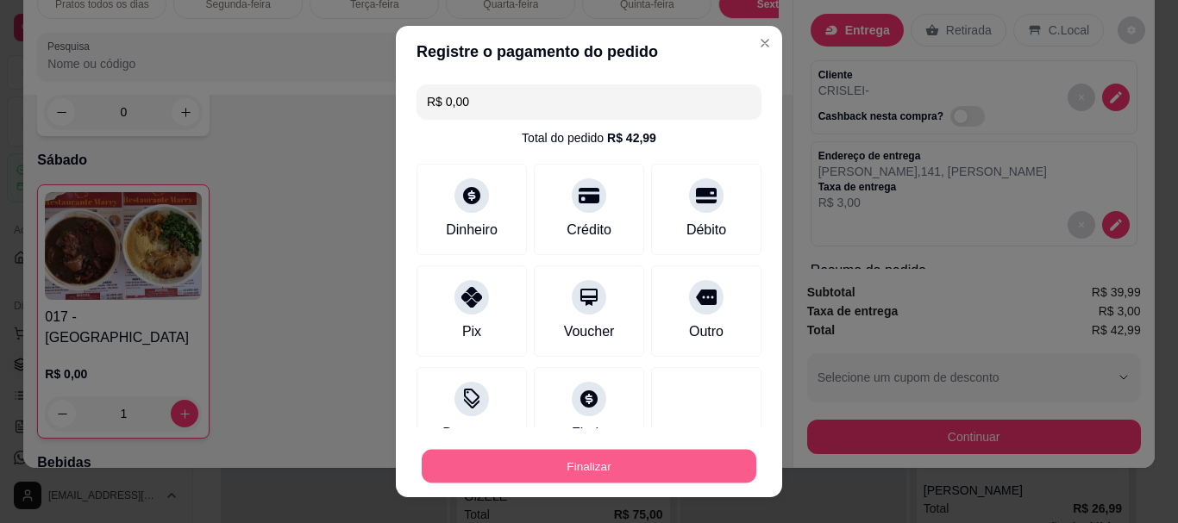
click at [547, 463] on button "Finalizar" at bounding box center [589, 466] width 335 height 34
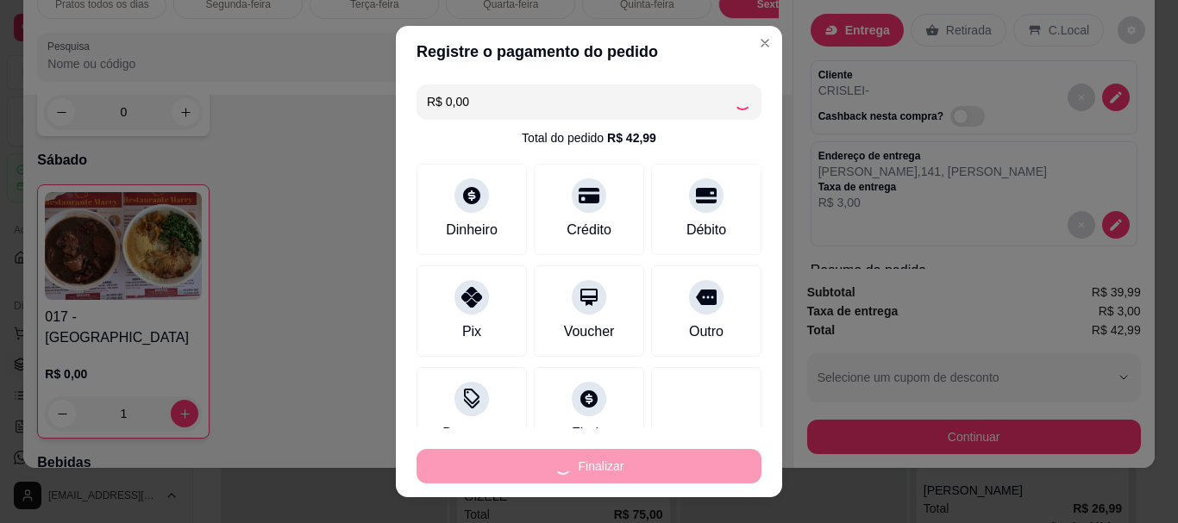
type input "0"
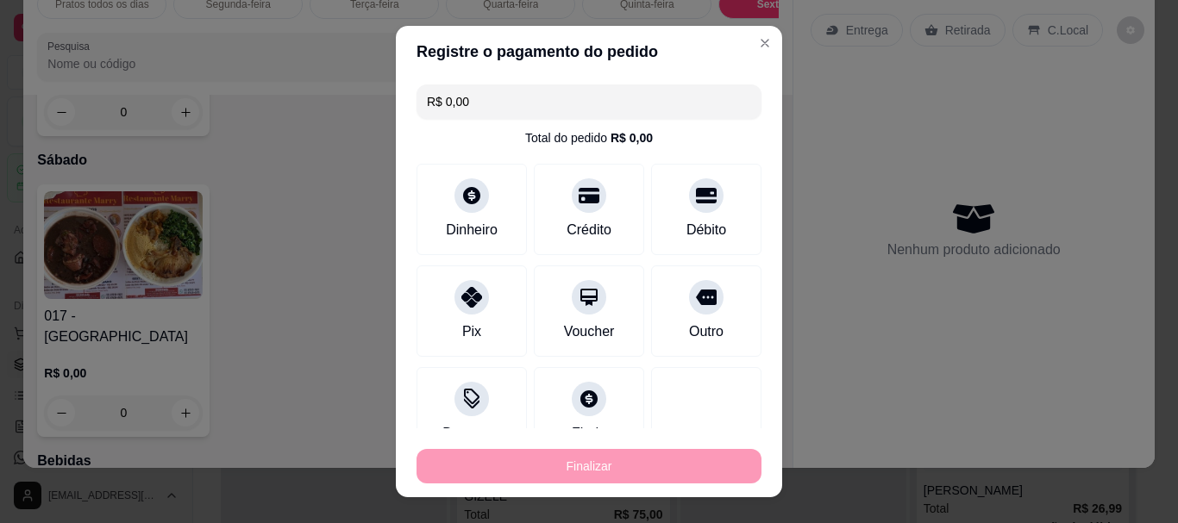
type input "-R$ 42,99"
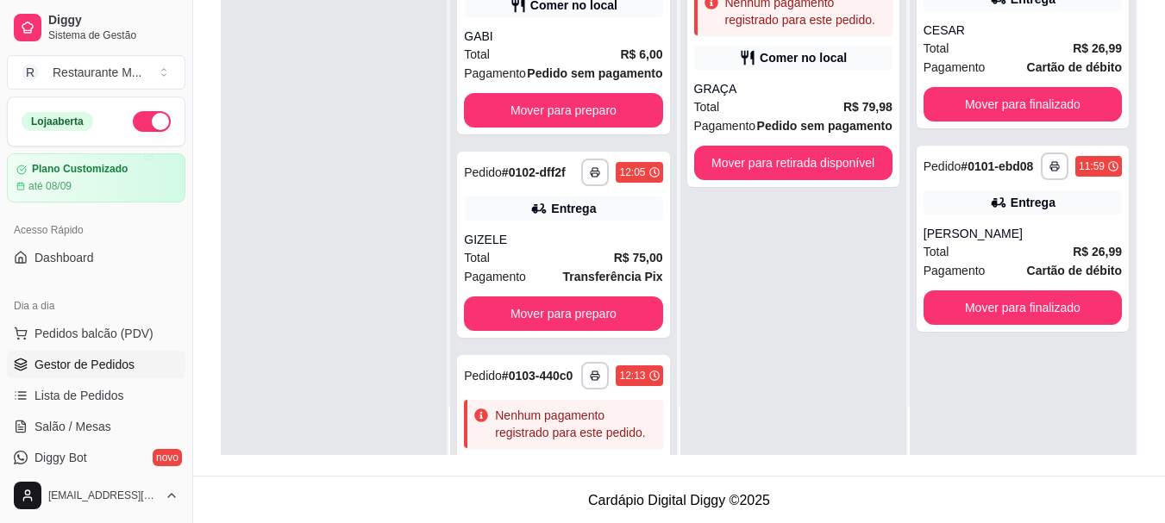
scroll to position [263, 0]
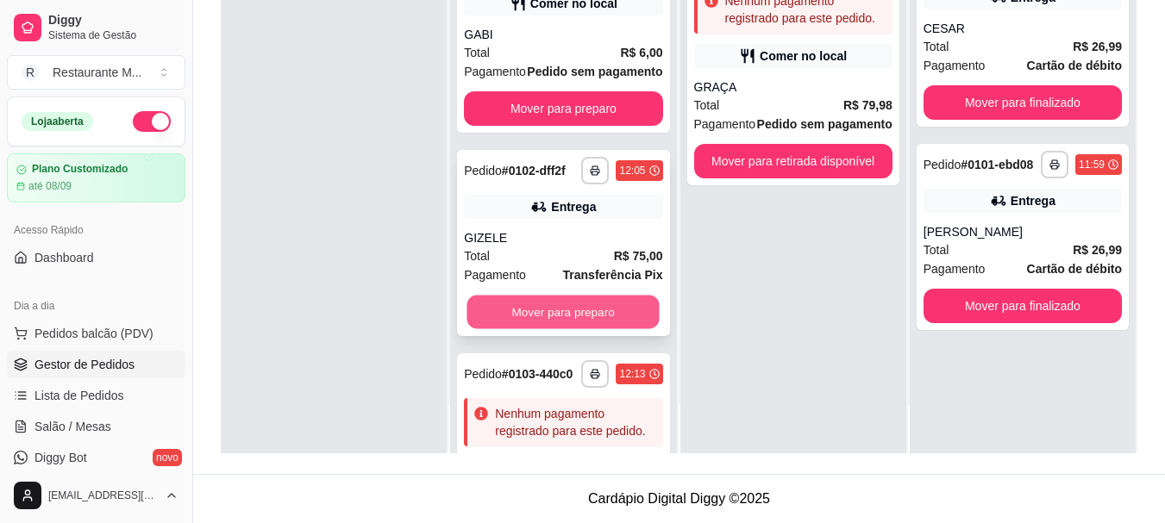
click at [583, 329] on button "Mover para preparo" at bounding box center [563, 313] width 192 height 34
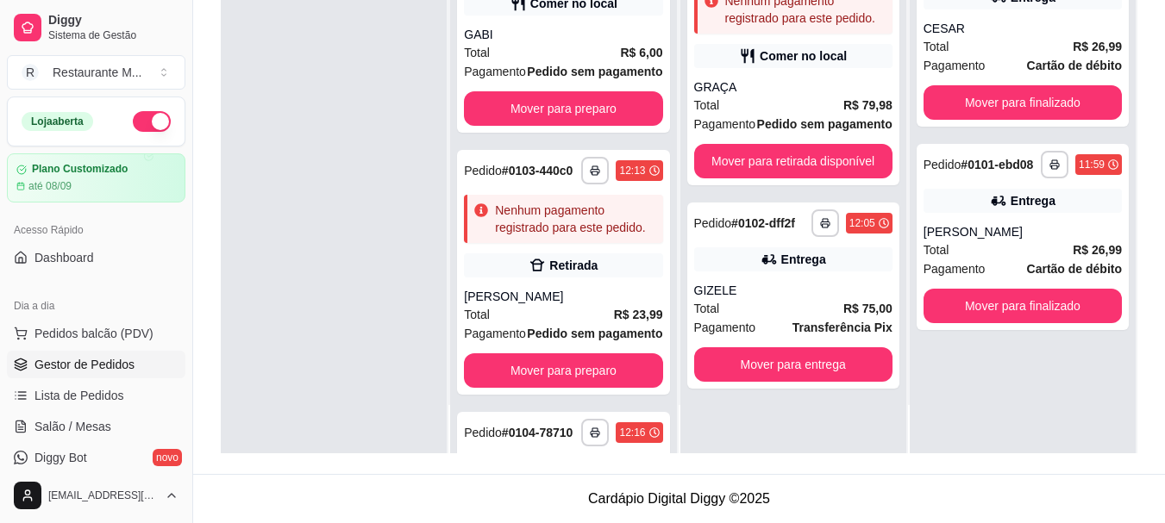
scroll to position [244, 0]
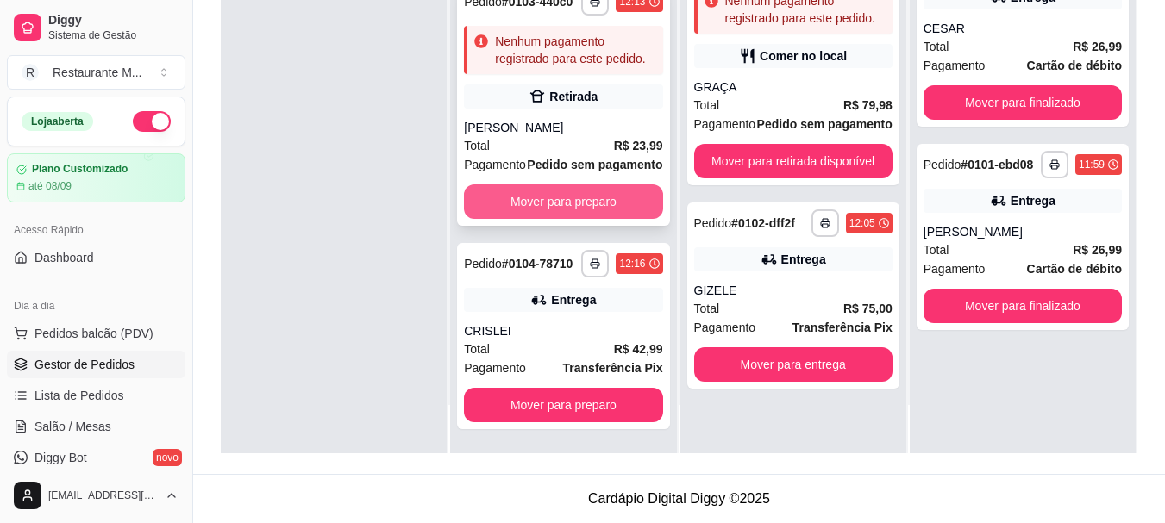
click at [554, 219] on button "Mover para preparo" at bounding box center [563, 202] width 198 height 34
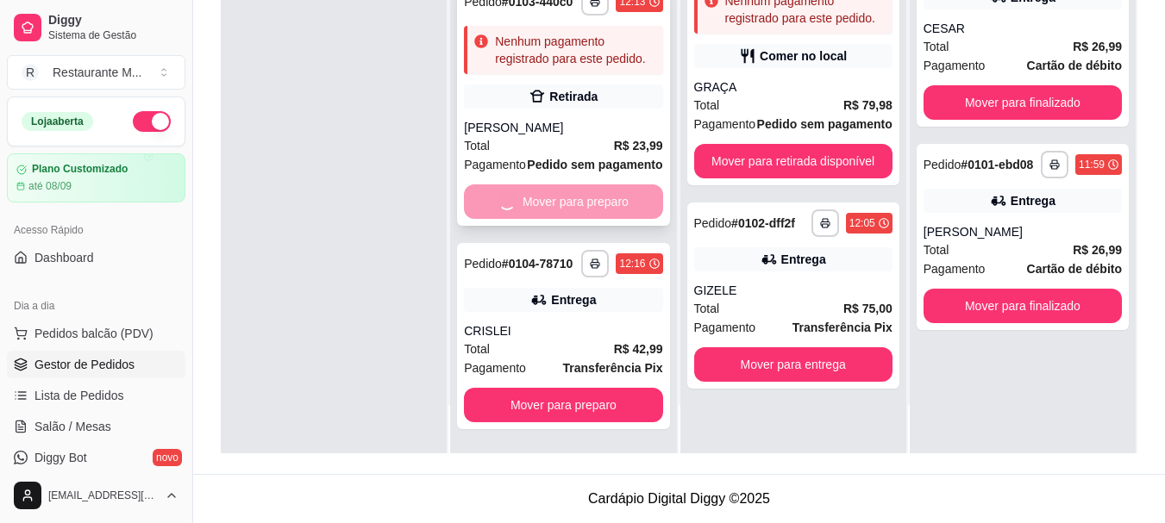
scroll to position [23, 0]
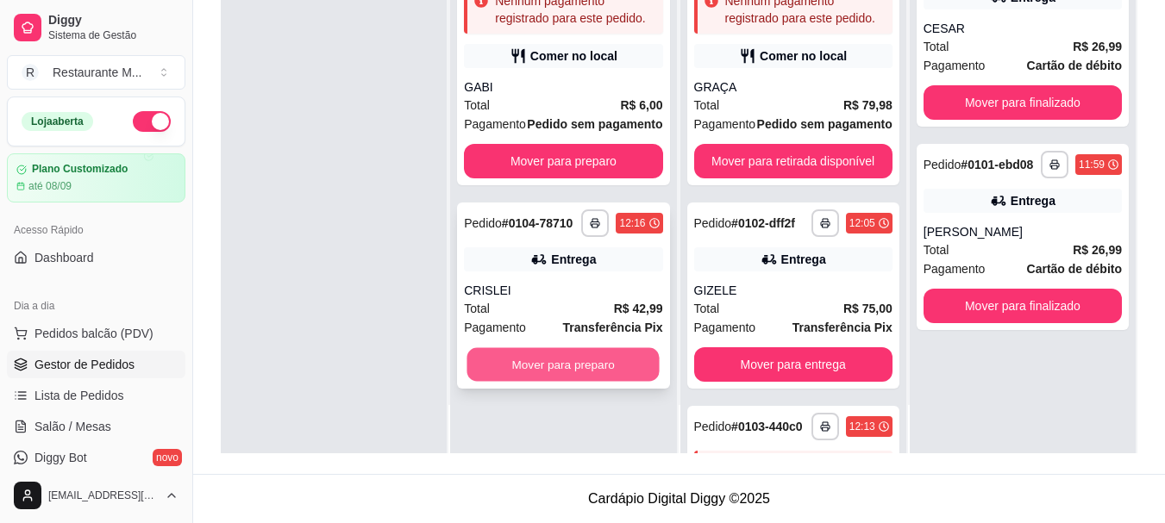
click at [547, 382] on button "Mover para preparo" at bounding box center [563, 365] width 192 height 34
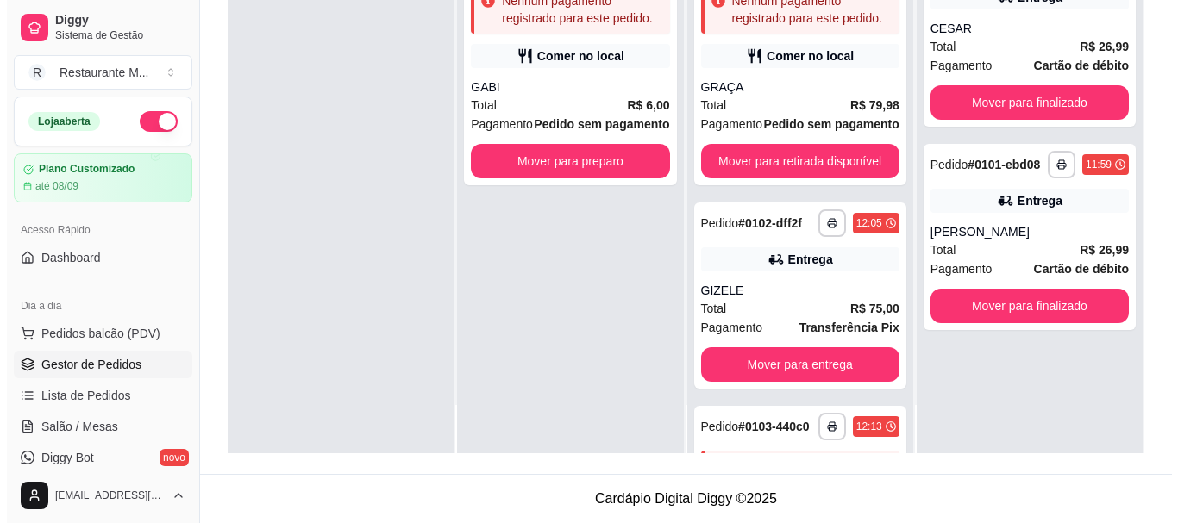
scroll to position [0, 0]
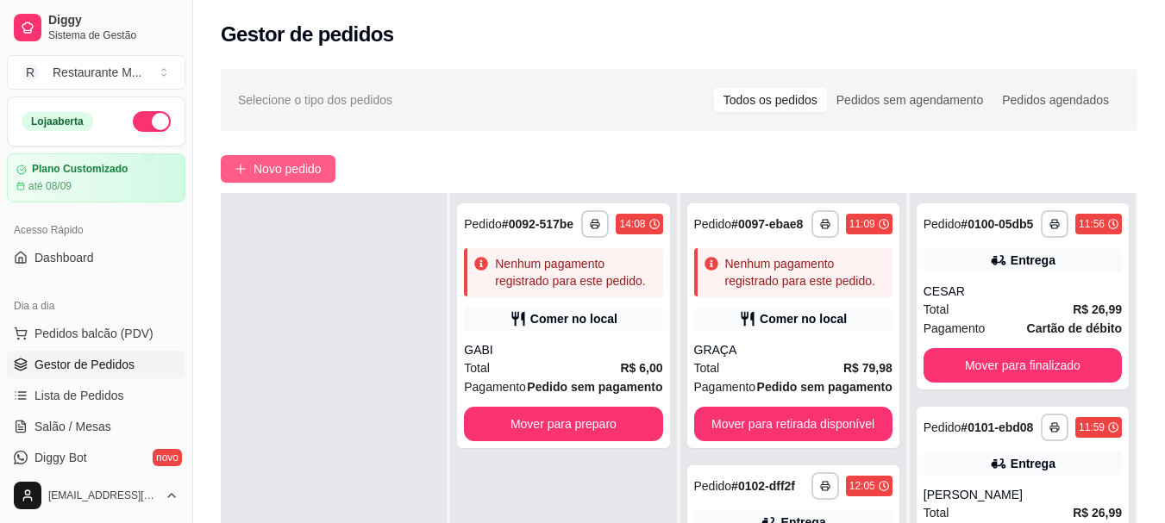
click at [272, 166] on span "Novo pedido" at bounding box center [287, 169] width 68 height 19
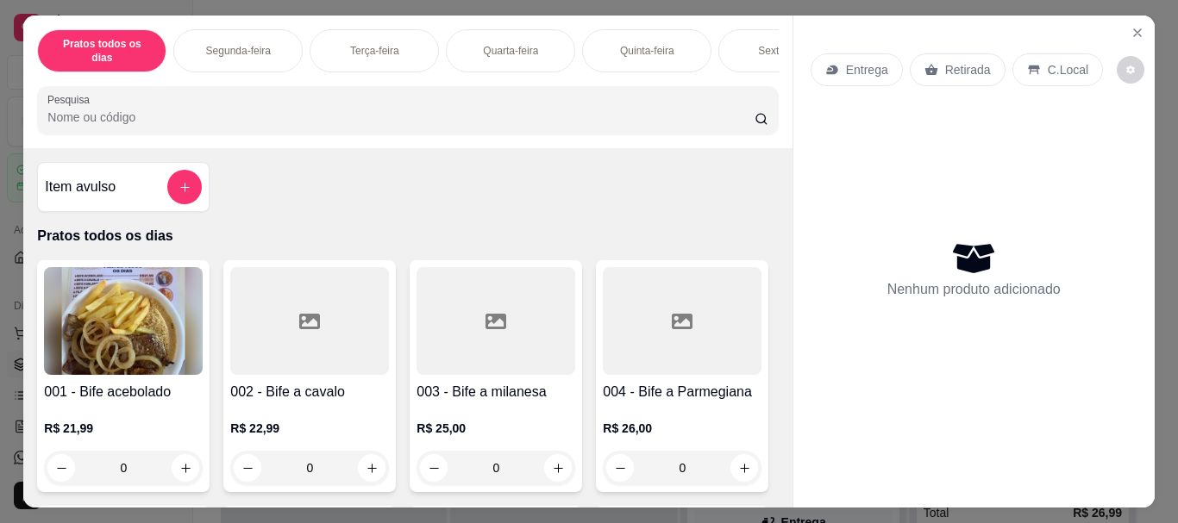
click at [105, 339] on img at bounding box center [123, 321] width 159 height 108
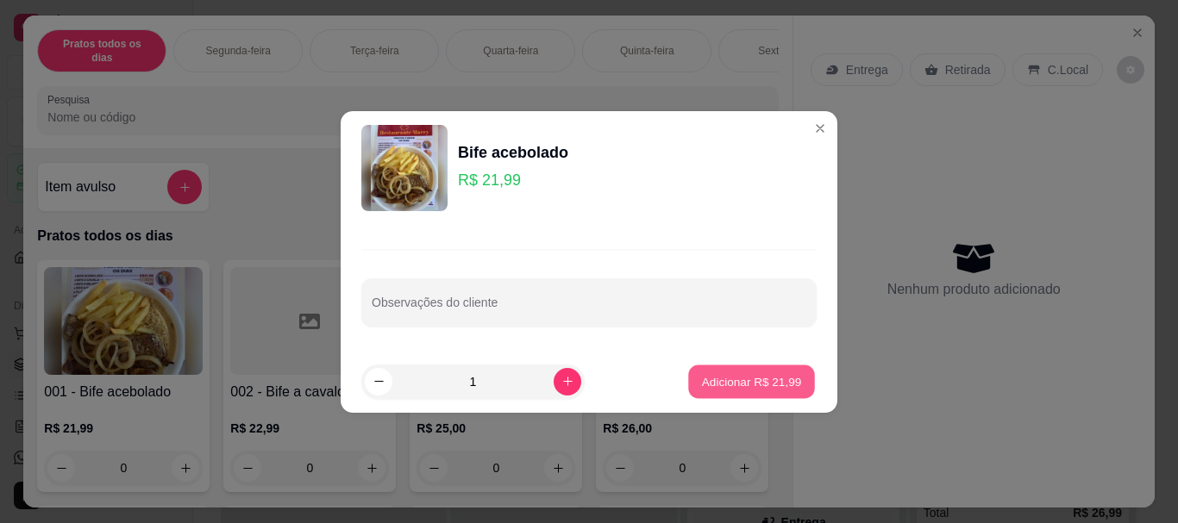
click at [702, 386] on p "Adicionar R$ 21,99" at bounding box center [752, 381] width 100 height 16
type input "1"
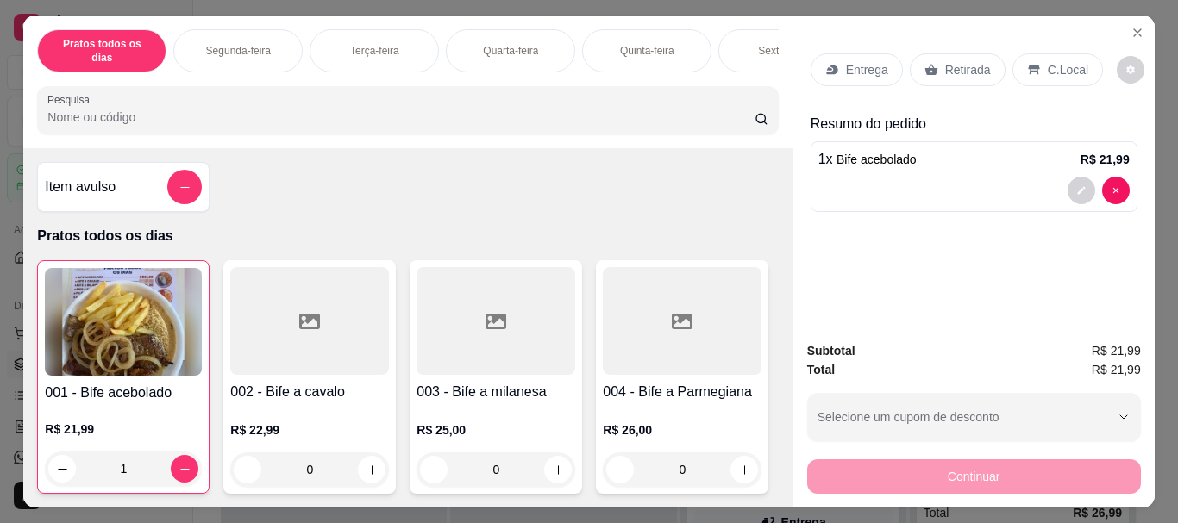
click at [764, 50] on div "Sexta-feira" at bounding box center [782, 50] width 129 height 43
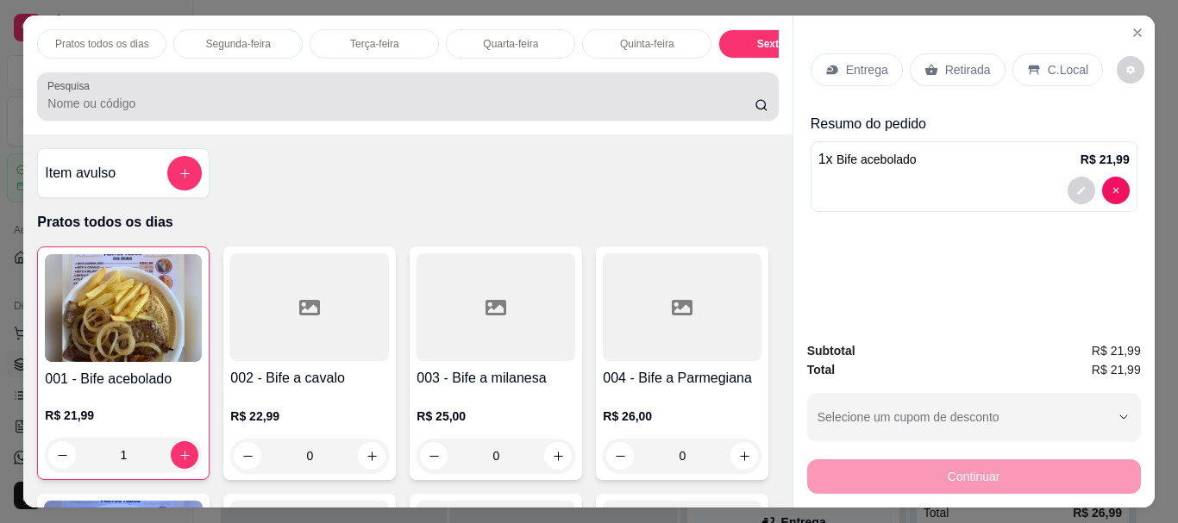
scroll to position [46, 0]
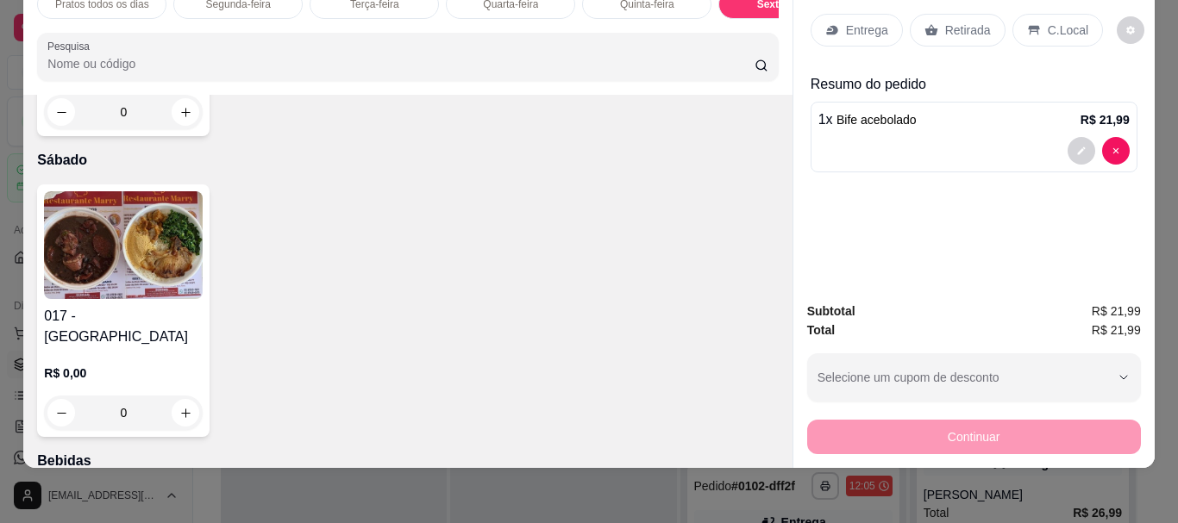
click at [125, 299] on img at bounding box center [123, 245] width 159 height 108
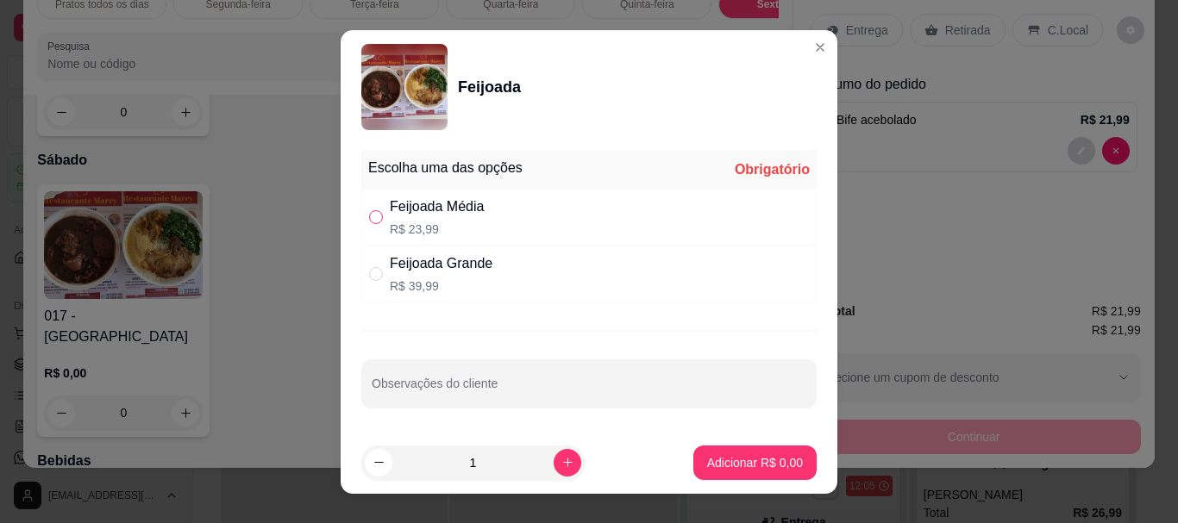
click at [369, 219] on input "" at bounding box center [376, 217] width 14 height 14
radio input "true"
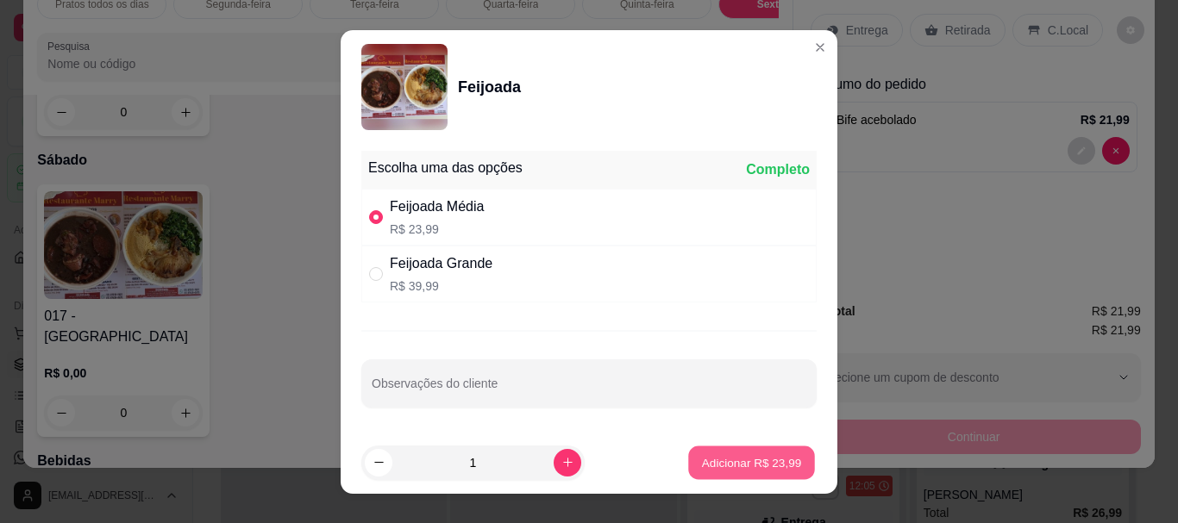
click at [708, 464] on p "Adicionar R$ 23,99" at bounding box center [752, 462] width 100 height 16
type input "1"
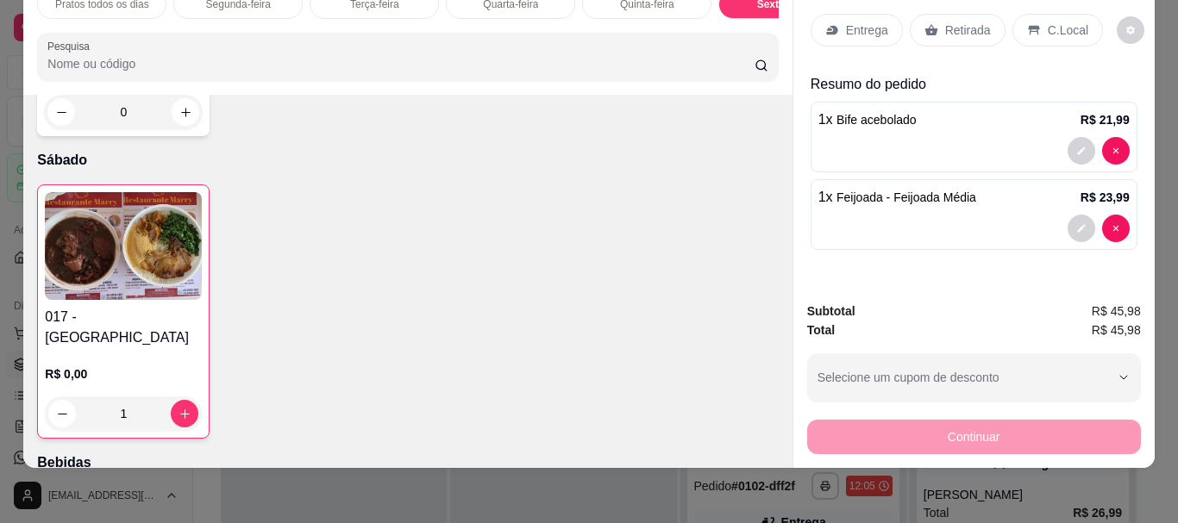
click at [954, 22] on p "Retirada" at bounding box center [968, 30] width 46 height 17
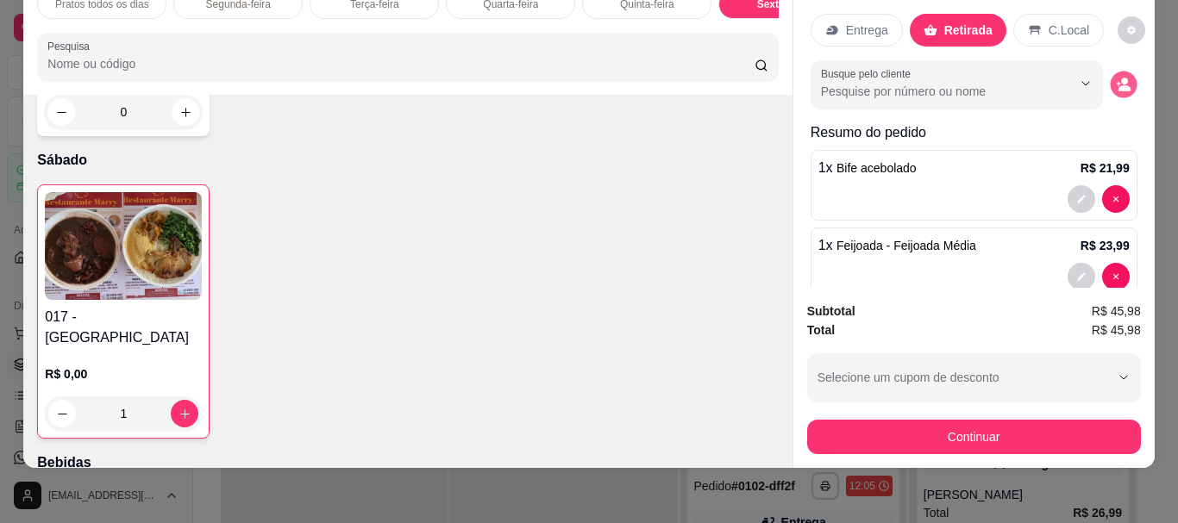
click at [1113, 72] on button "decrease-product-quantity" at bounding box center [1123, 85] width 27 height 27
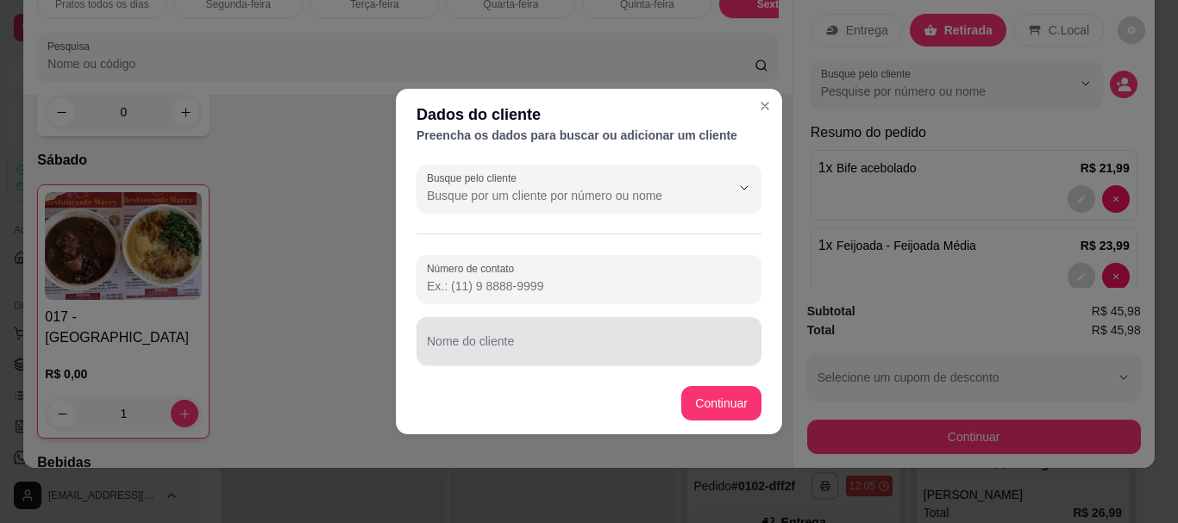
click at [446, 337] on div at bounding box center [589, 341] width 324 height 34
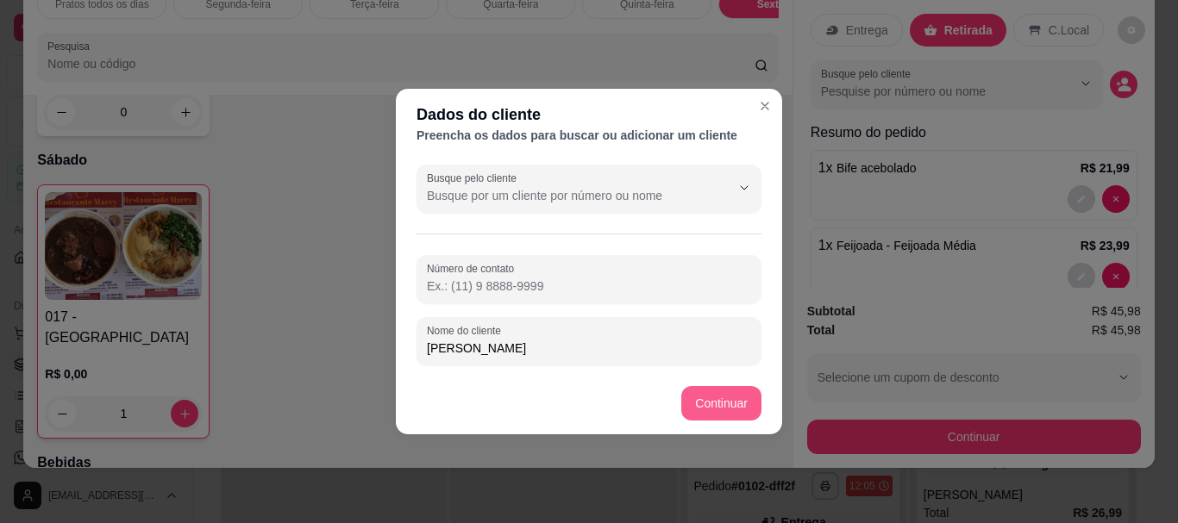
type input "[PERSON_NAME]"
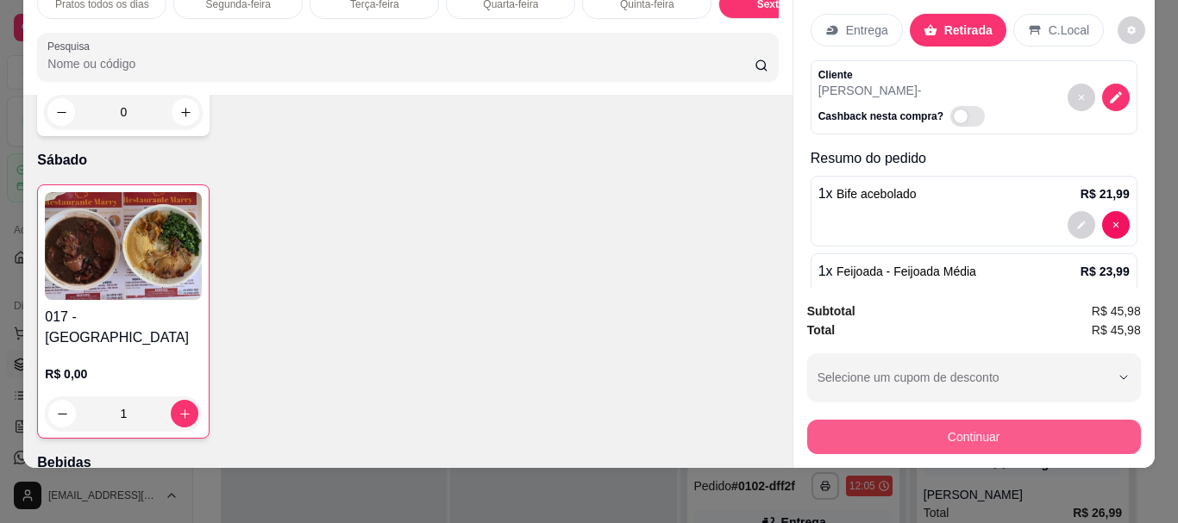
click at [978, 421] on button "Continuar" at bounding box center [974, 437] width 334 height 34
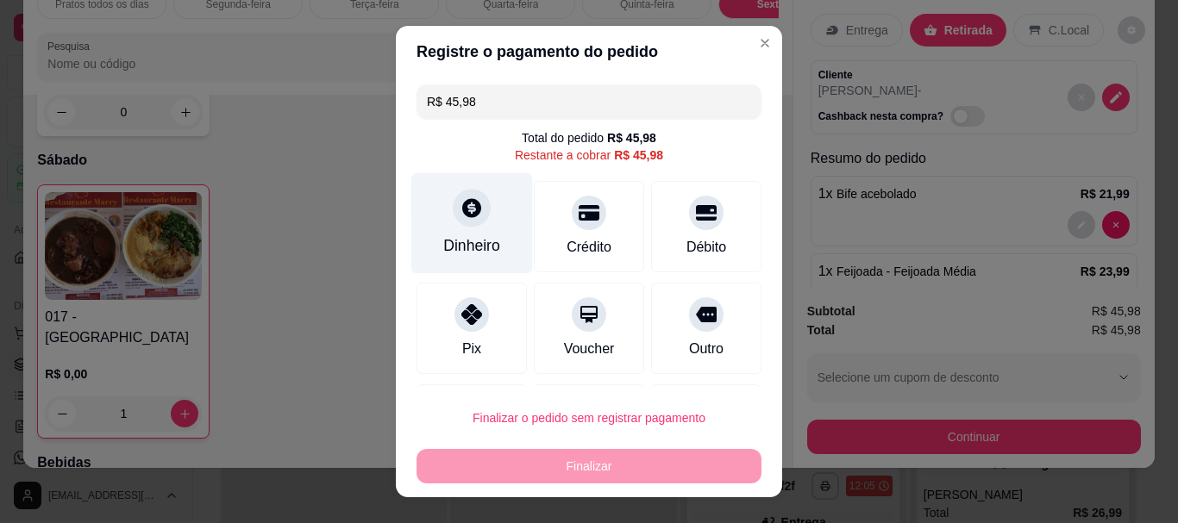
click at [453, 204] on div at bounding box center [472, 209] width 38 height 38
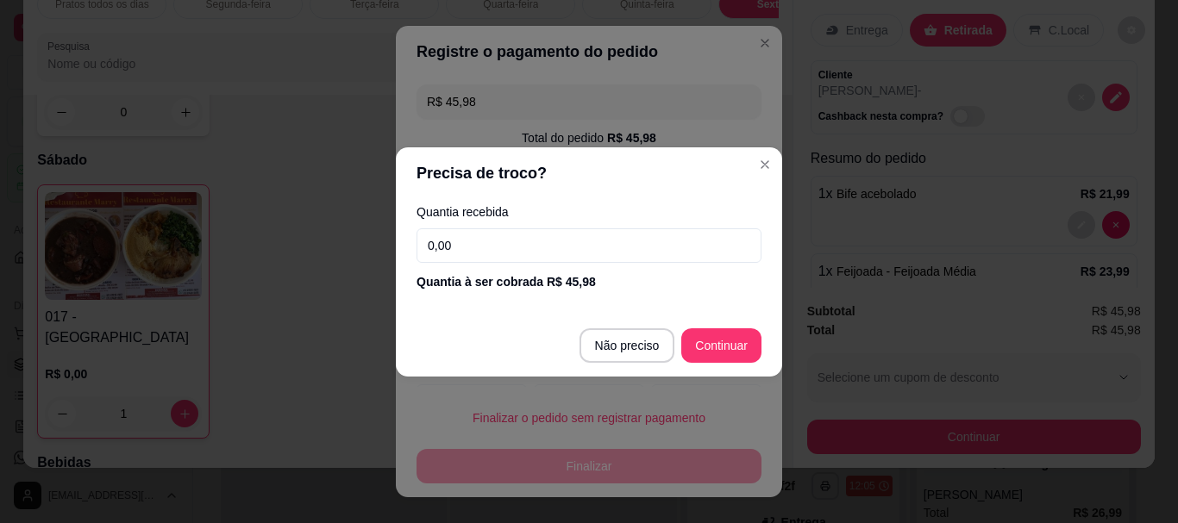
click at [457, 244] on input "0,00" at bounding box center [588, 245] width 345 height 34
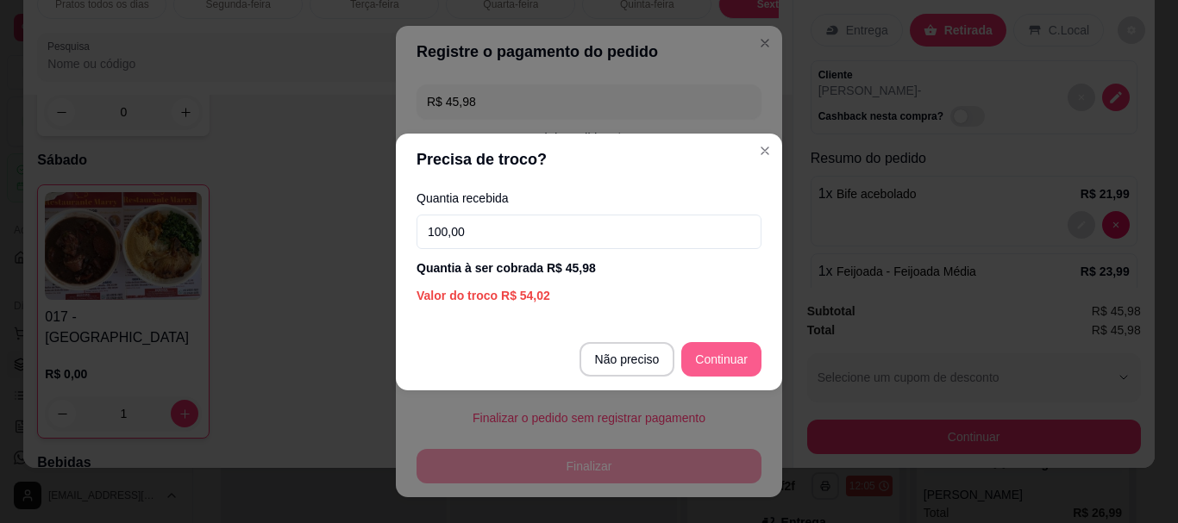
type input "100,00"
type input "R$ 0,00"
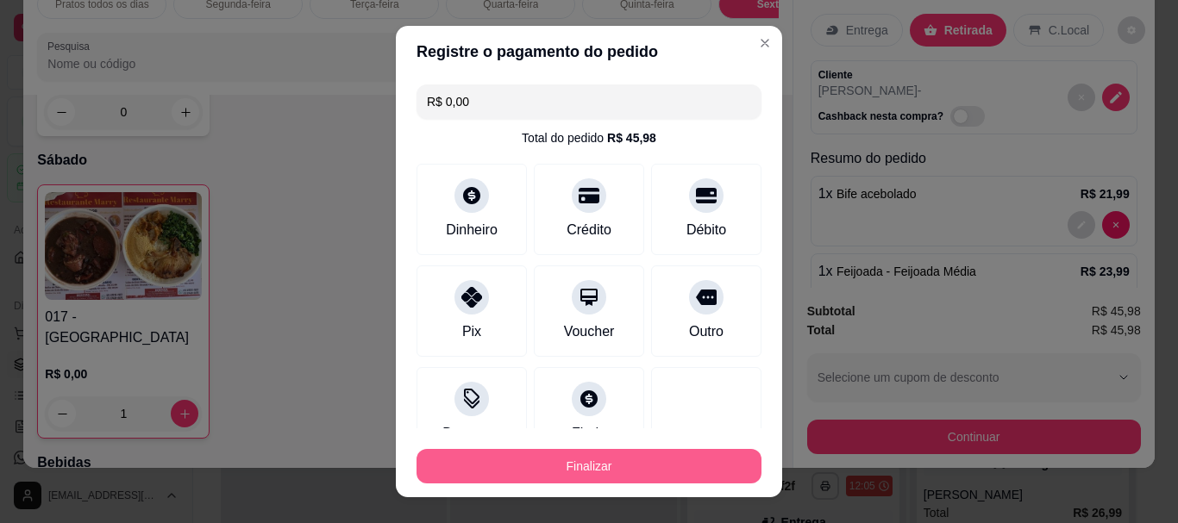
click at [603, 457] on button "Finalizar" at bounding box center [588, 466] width 345 height 34
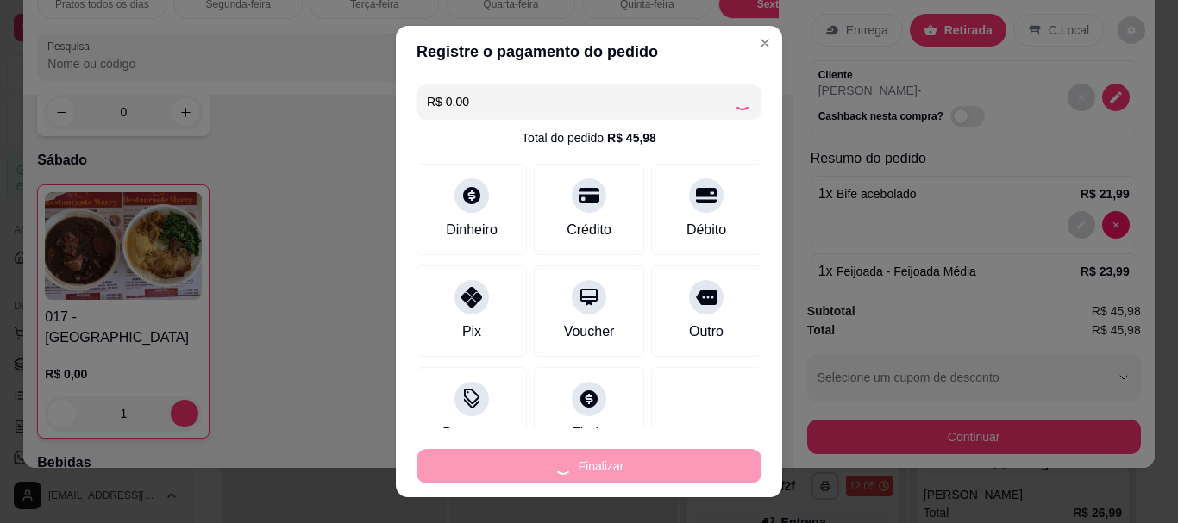
type input "0"
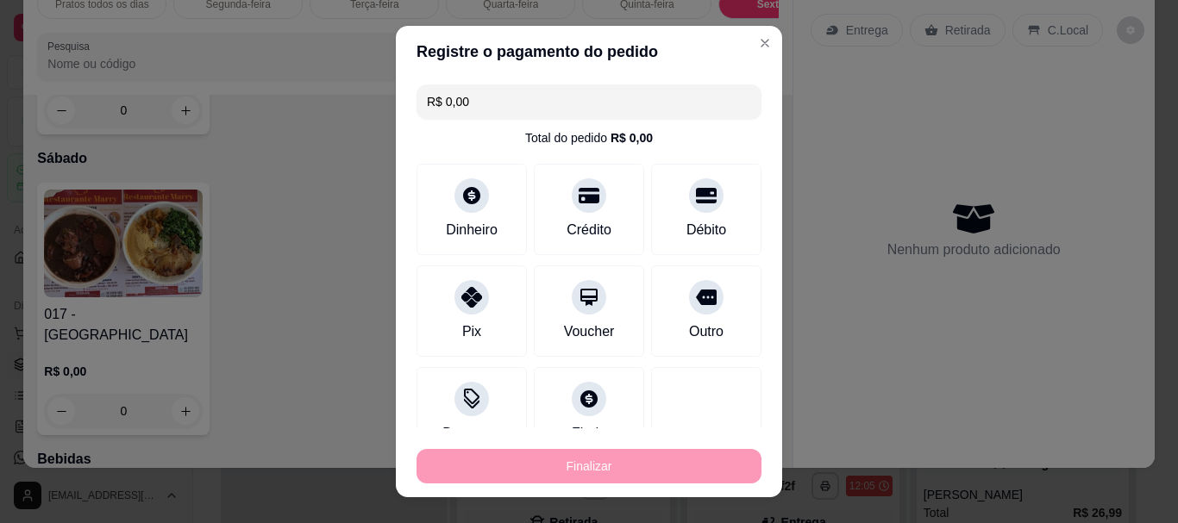
type input "-R$ 45,98"
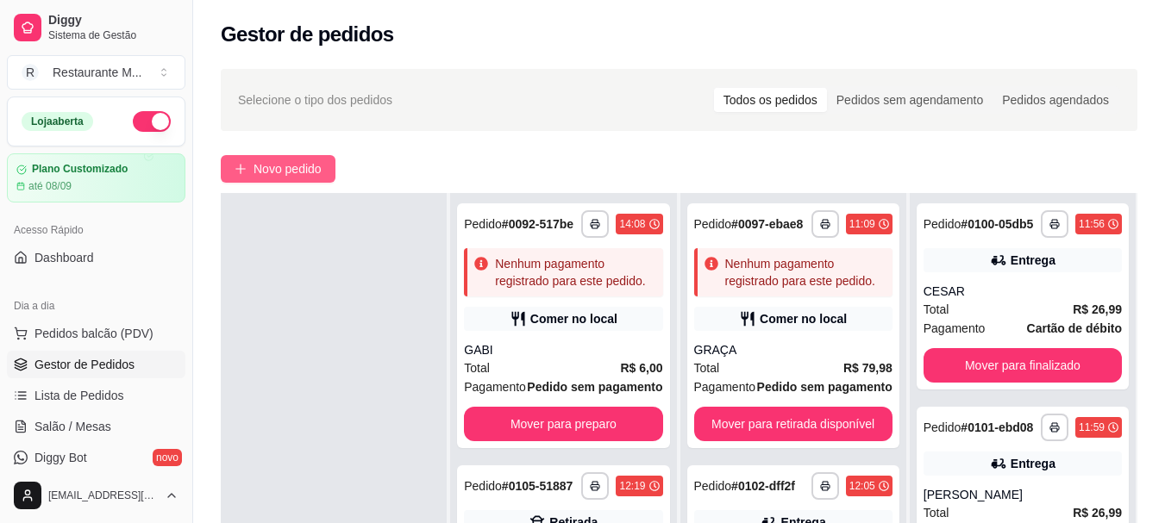
click at [275, 160] on span "Novo pedido" at bounding box center [287, 169] width 68 height 19
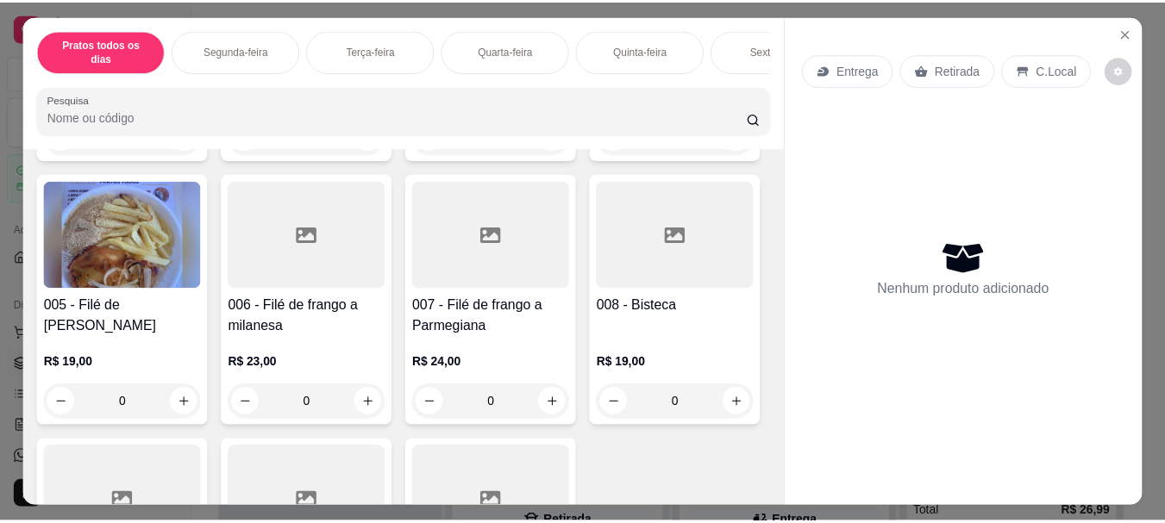
scroll to position [66, 0]
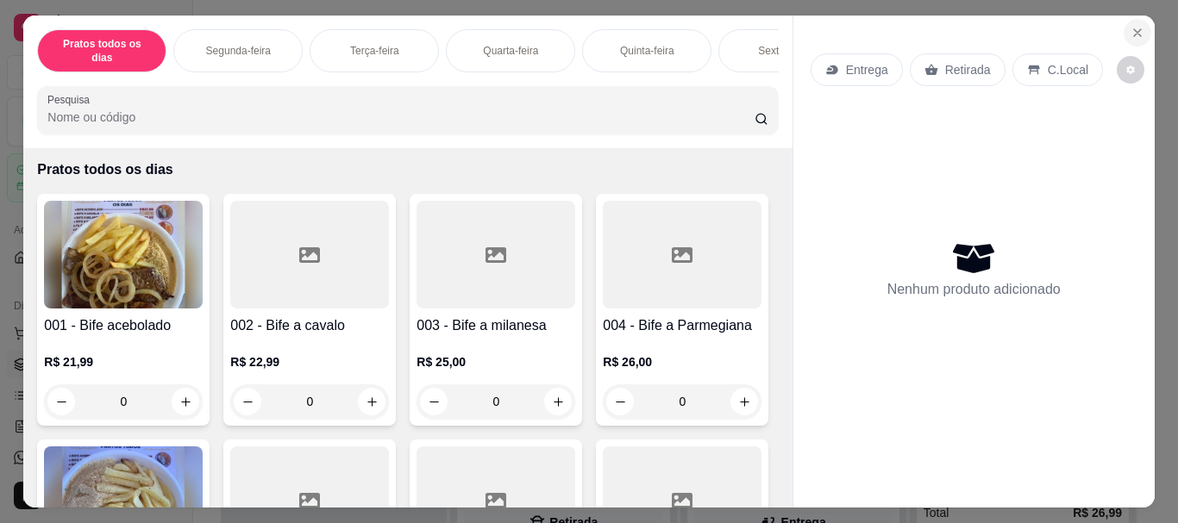
click at [1134, 33] on icon "Close" at bounding box center [1137, 33] width 14 height 14
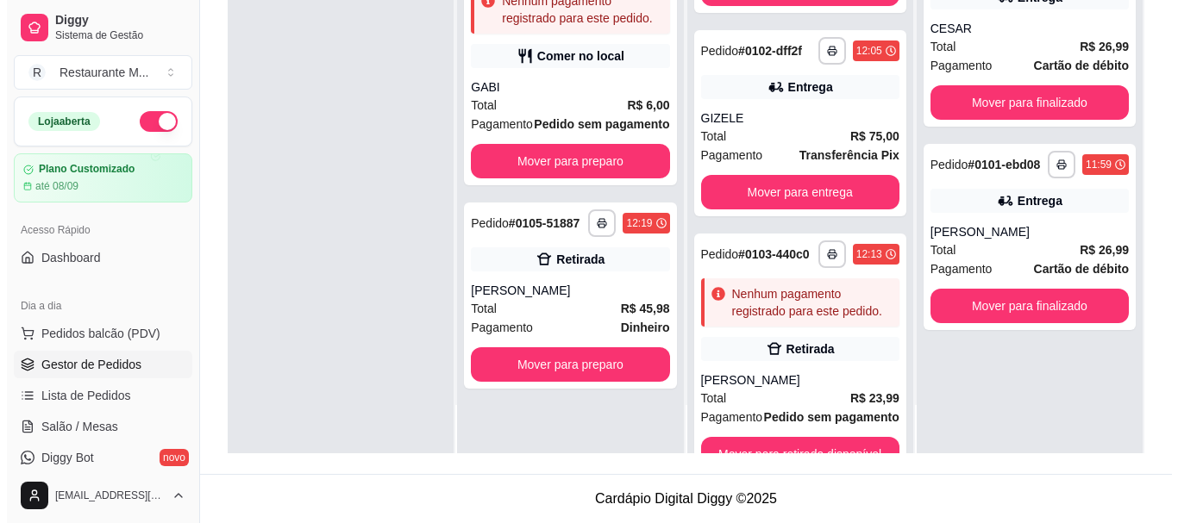
scroll to position [228, 0]
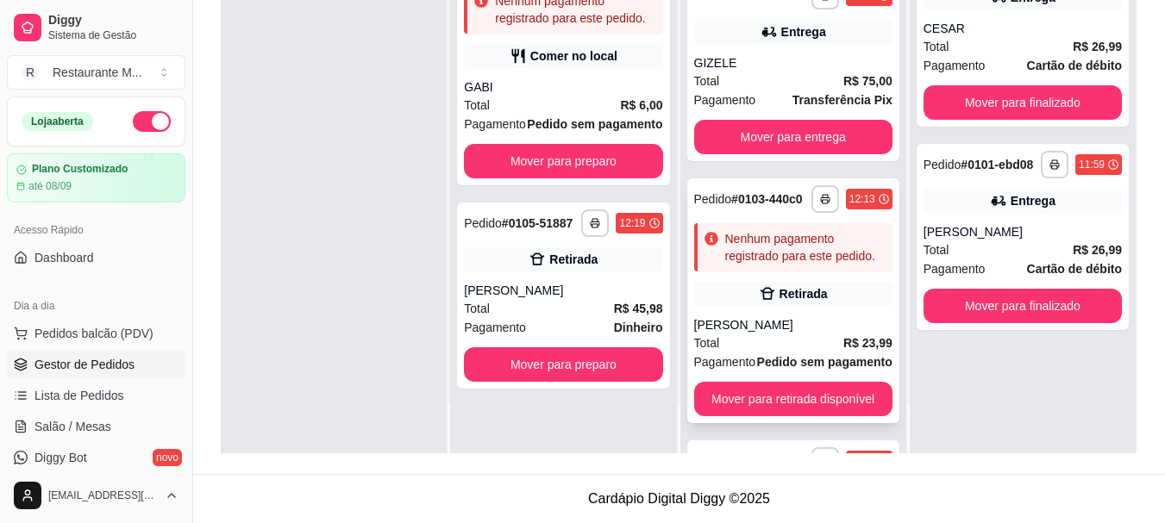
click at [720, 348] on div "Total R$ 23,99" at bounding box center [793, 343] width 198 height 19
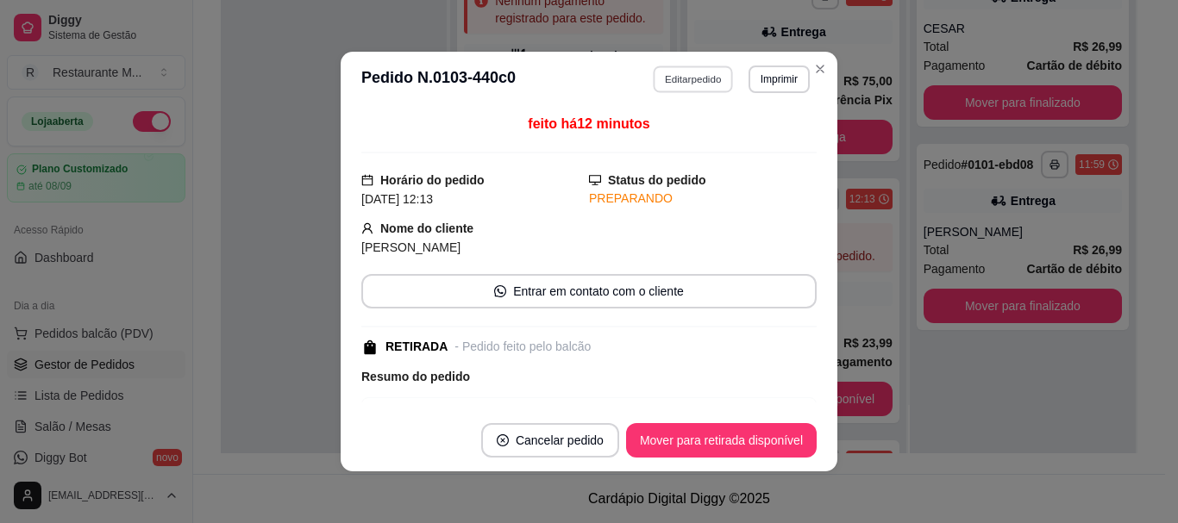
click at [684, 84] on button "Editar pedido" at bounding box center [694, 79] width 80 height 27
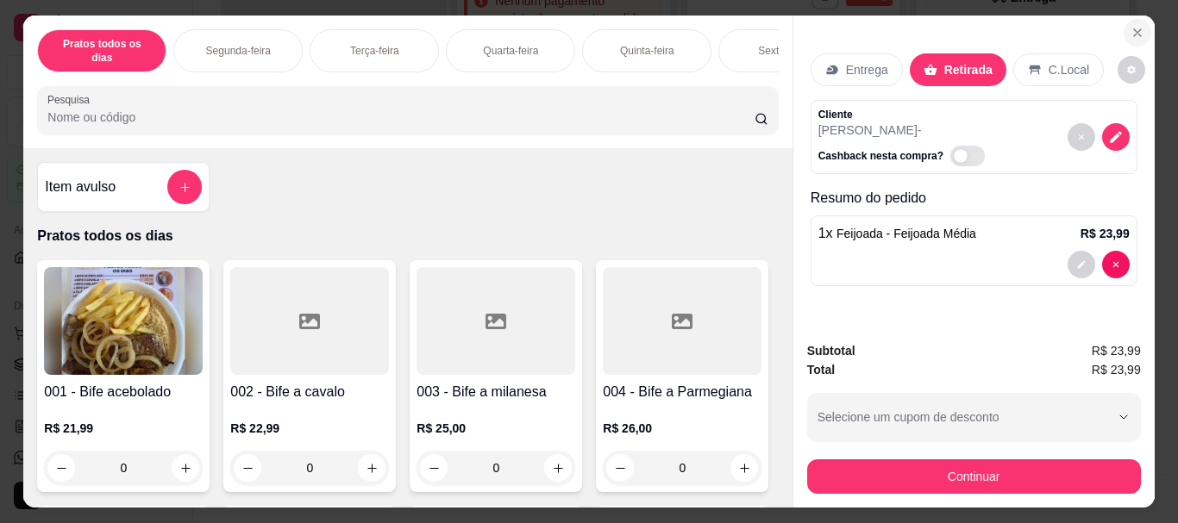
click at [1130, 26] on icon "Close" at bounding box center [1137, 33] width 14 height 14
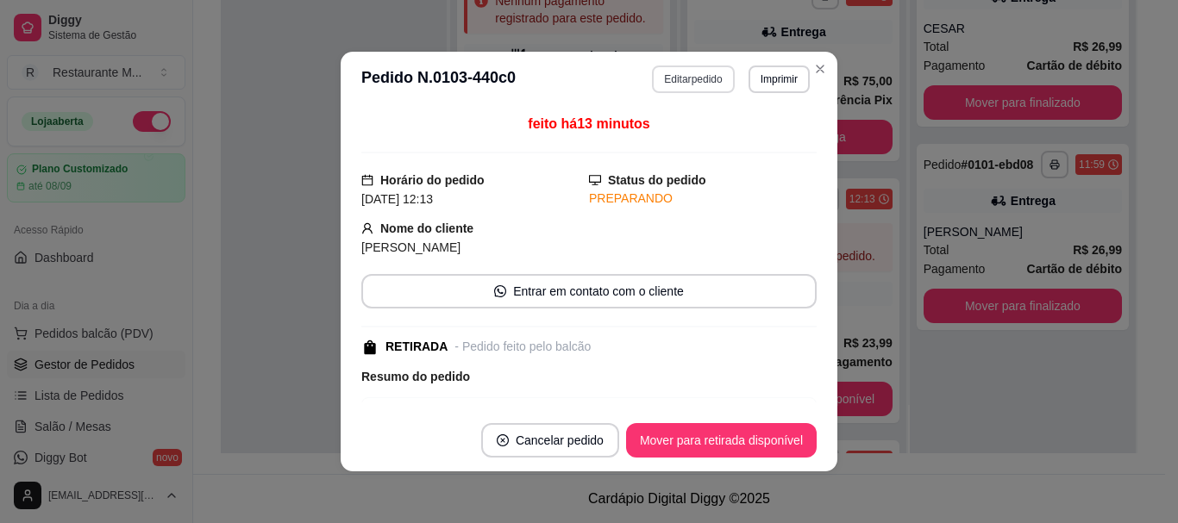
click at [698, 84] on button "Editar pedido" at bounding box center [693, 80] width 82 height 28
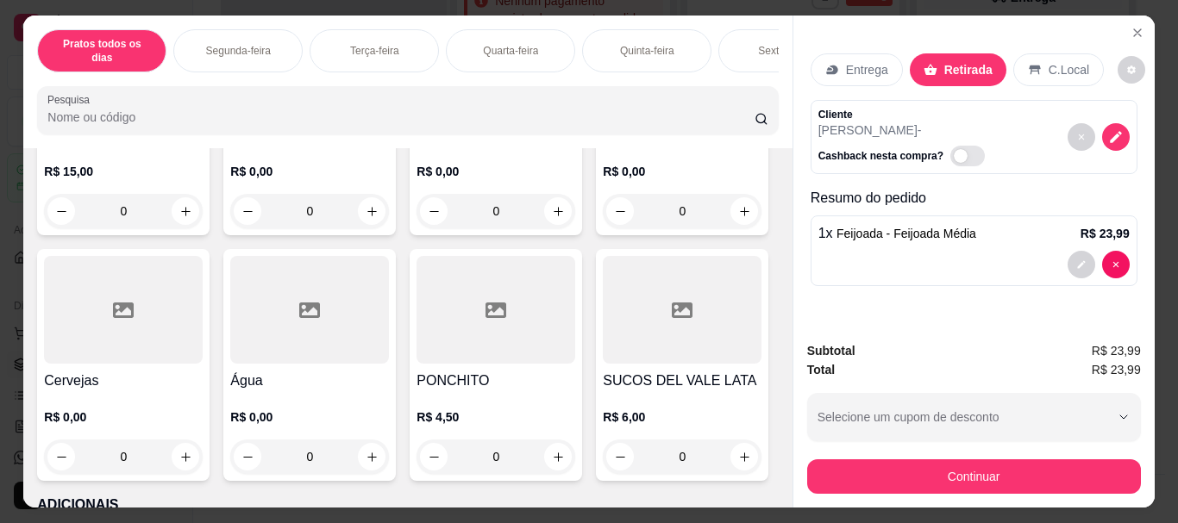
scroll to position [3012, 0]
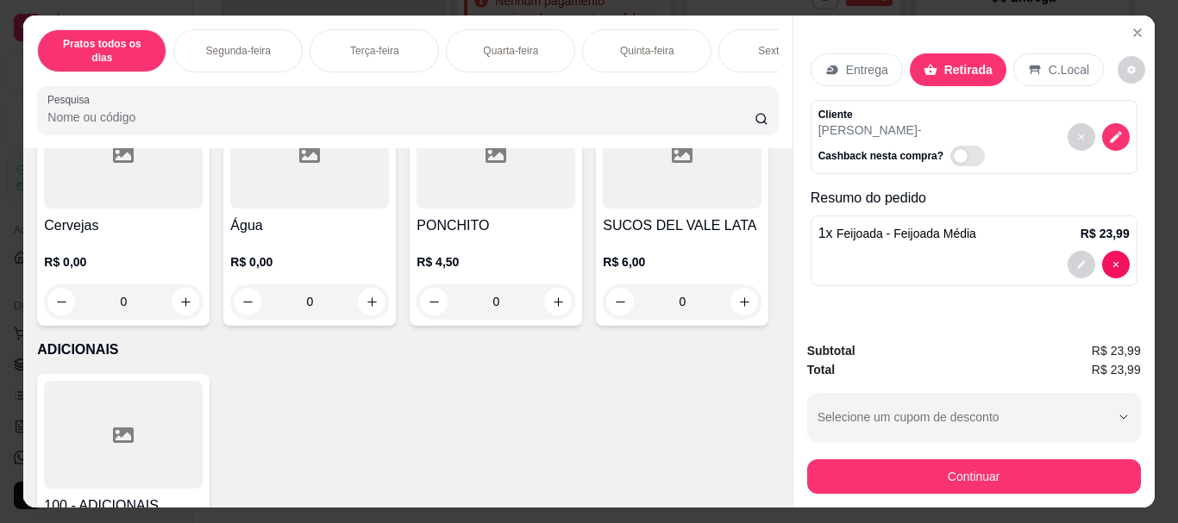
click at [203, 209] on div at bounding box center [123, 155] width 159 height 108
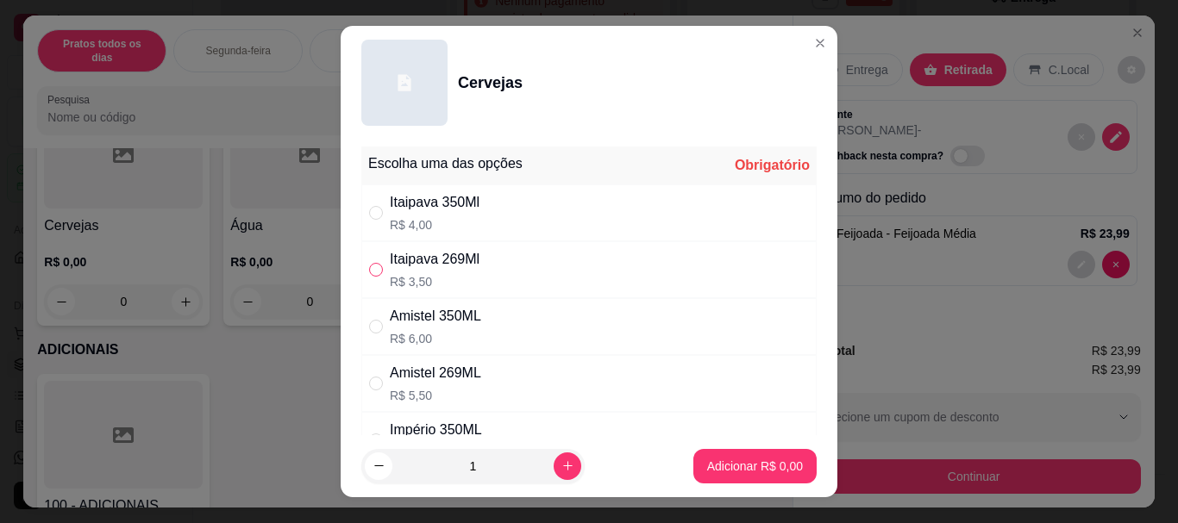
click at [371, 272] on input "" at bounding box center [376, 270] width 14 height 14
radio input "true"
click at [369, 210] on input "" at bounding box center [376, 213] width 14 height 14
radio input "true"
radio input "false"
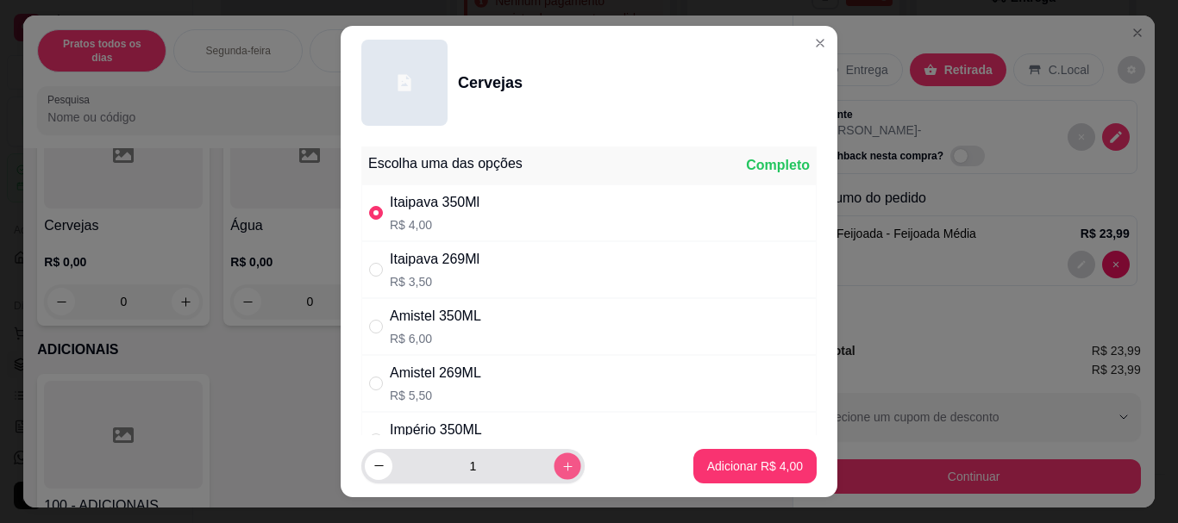
click at [554, 469] on button "increase-product-quantity" at bounding box center [567, 466] width 27 height 27
type input "2"
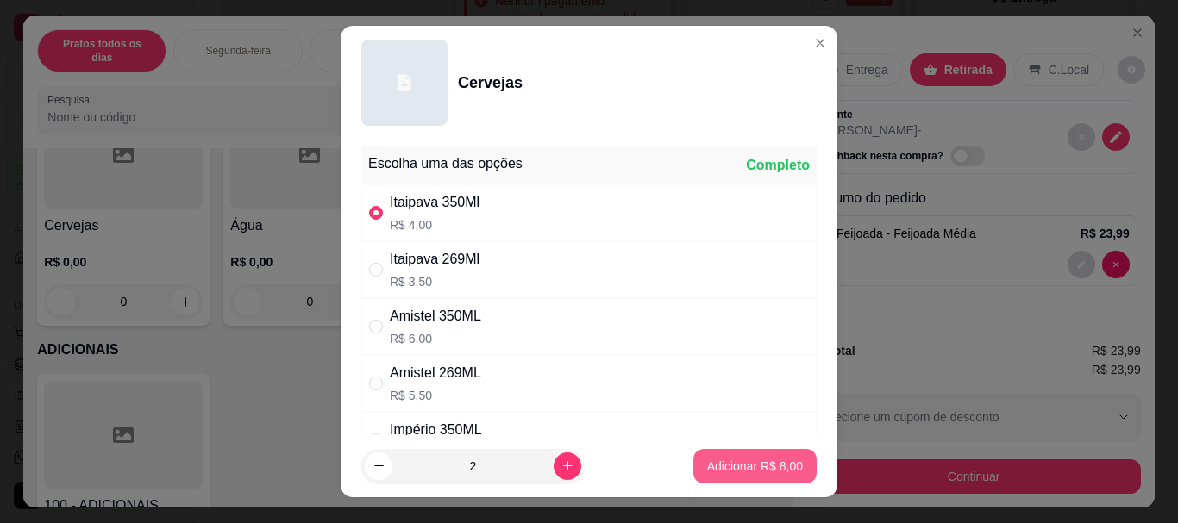
click at [760, 459] on p "Adicionar R$ 8,00" at bounding box center [755, 466] width 96 height 17
type input "2"
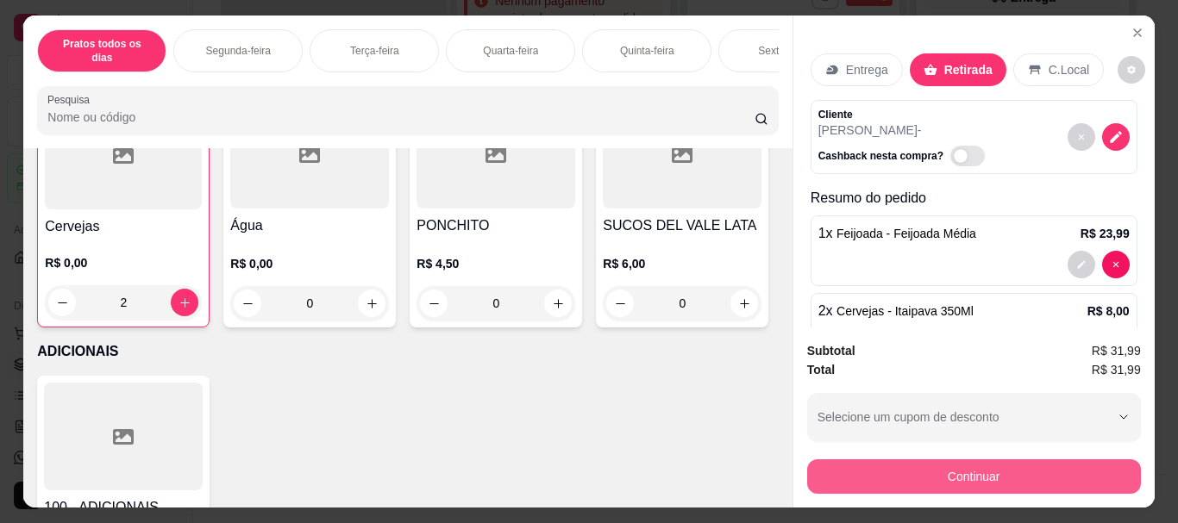
click at [956, 472] on button "Continuar" at bounding box center [974, 477] width 334 height 34
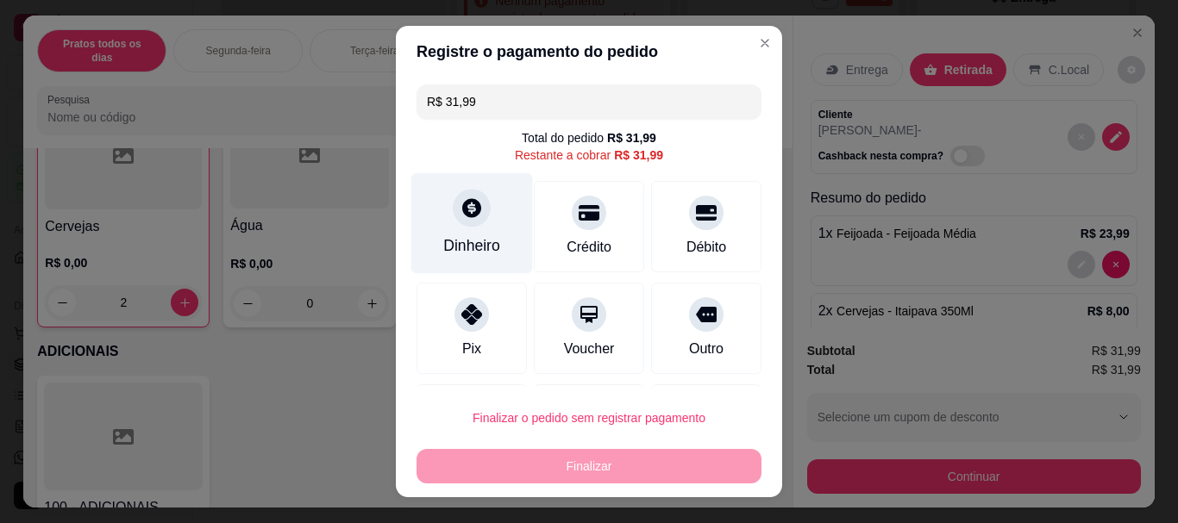
click at [470, 226] on div "Dinheiro" at bounding box center [472, 223] width 122 height 101
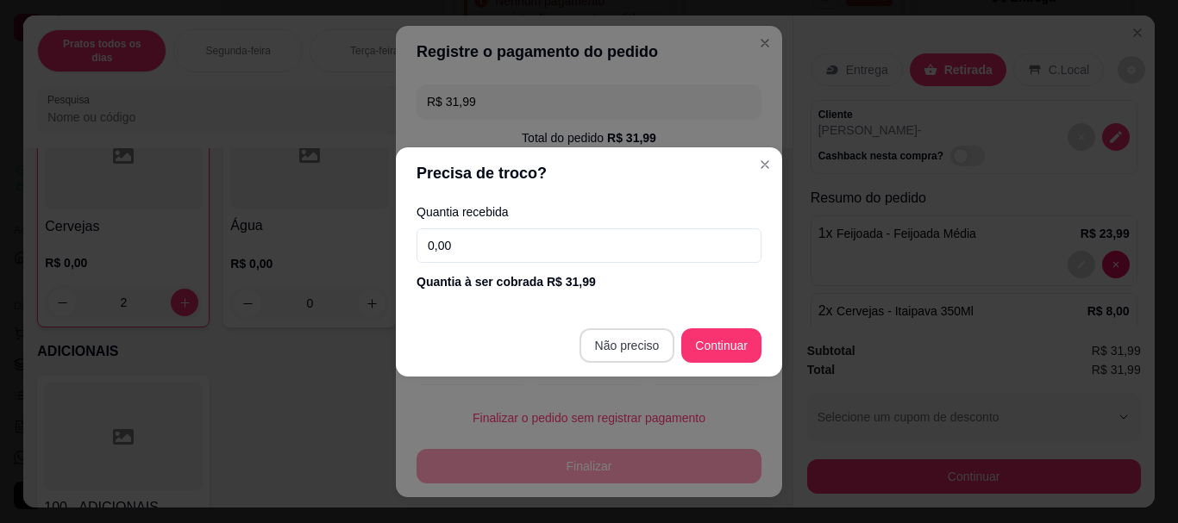
type input "R$ 0,00"
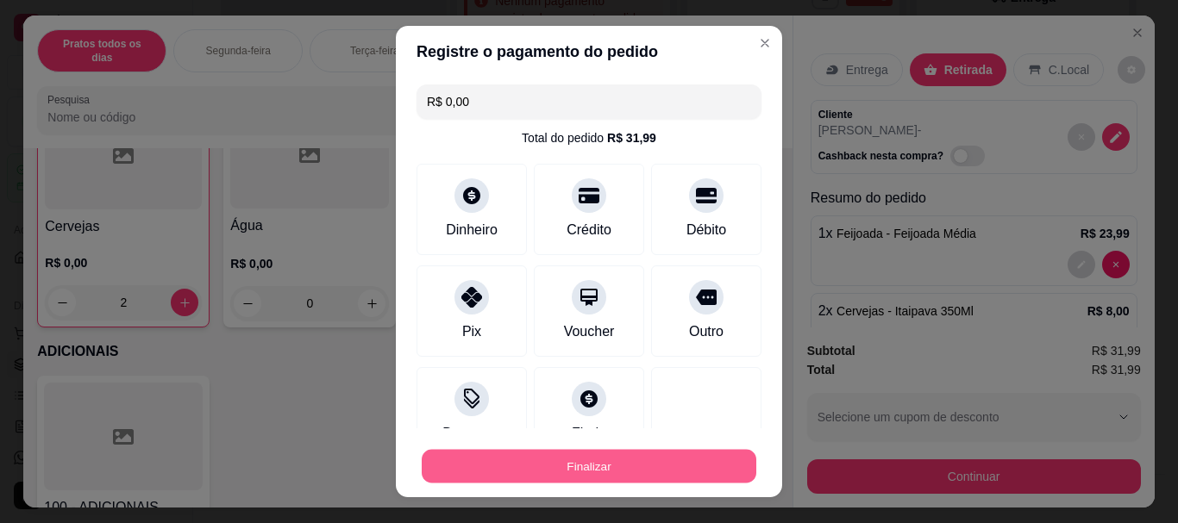
click at [605, 460] on button "Finalizar" at bounding box center [589, 466] width 335 height 34
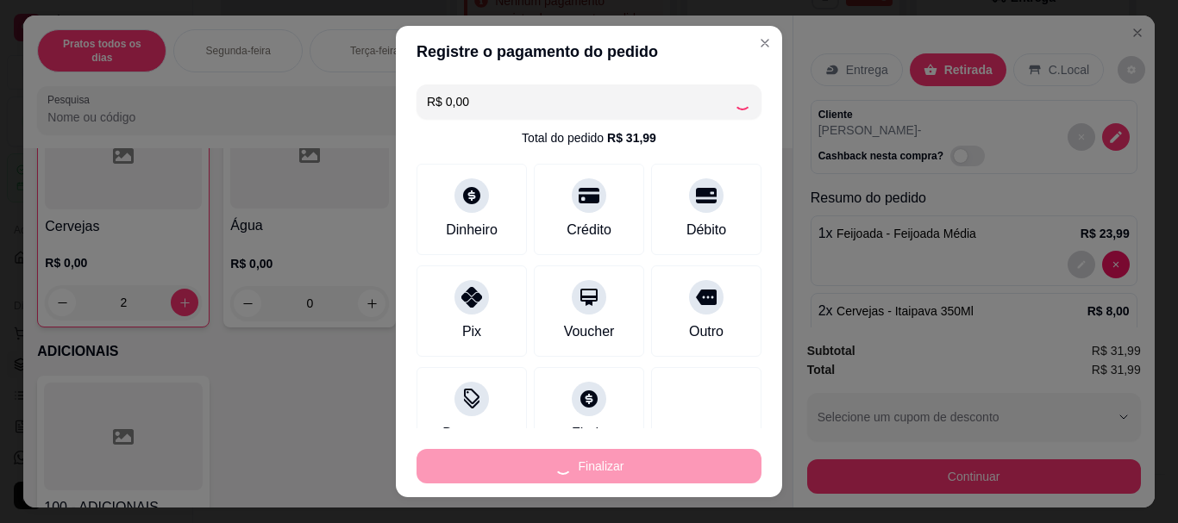
type input "0"
type input "-R$ 31,99"
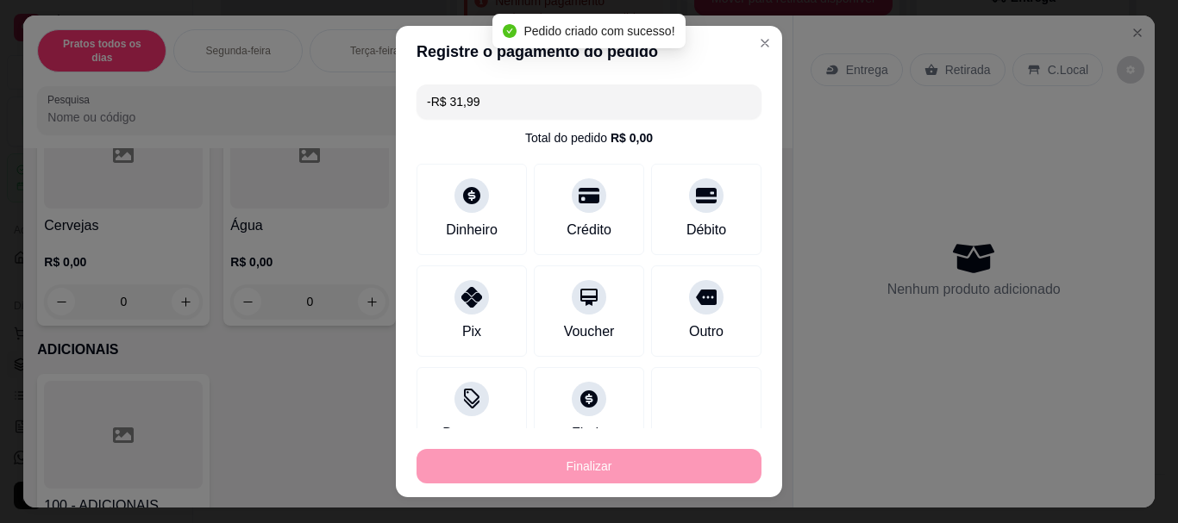
scroll to position [177, 0]
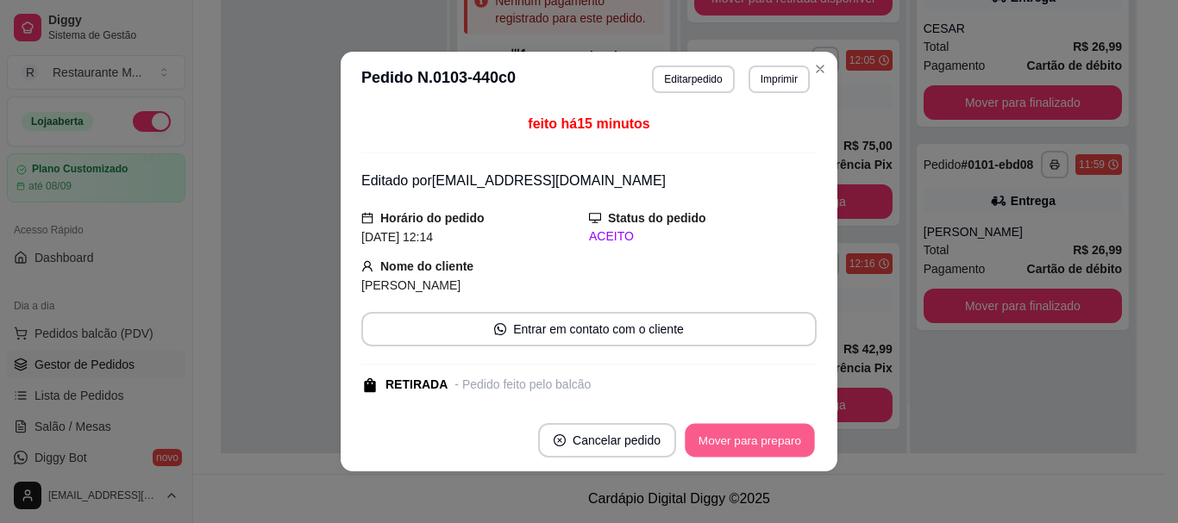
click at [754, 443] on button "Mover para preparo" at bounding box center [749, 441] width 129 height 34
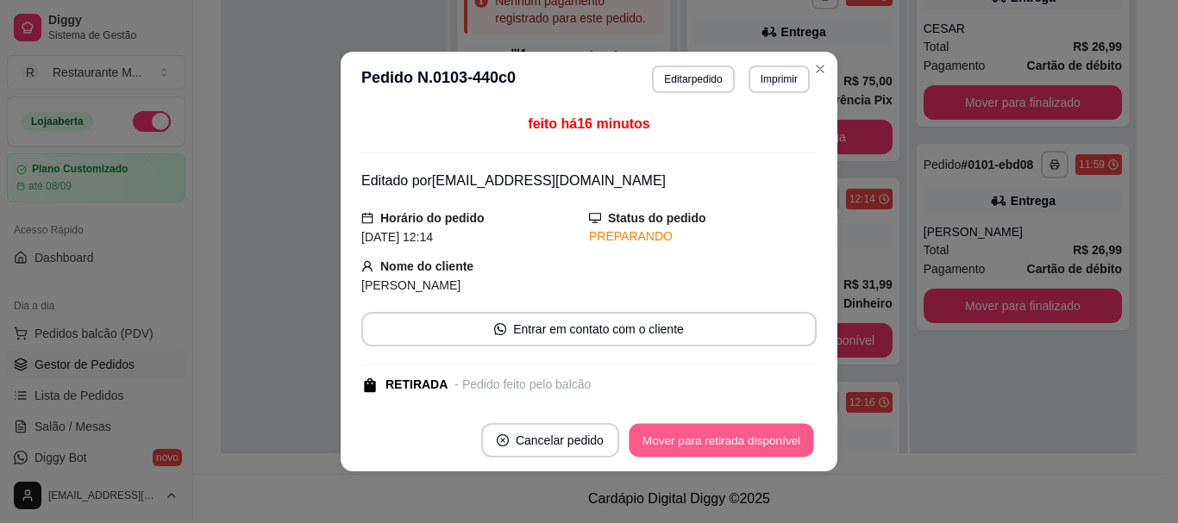
click at [754, 443] on button "Mover para retirada disponível" at bounding box center [721, 441] width 185 height 34
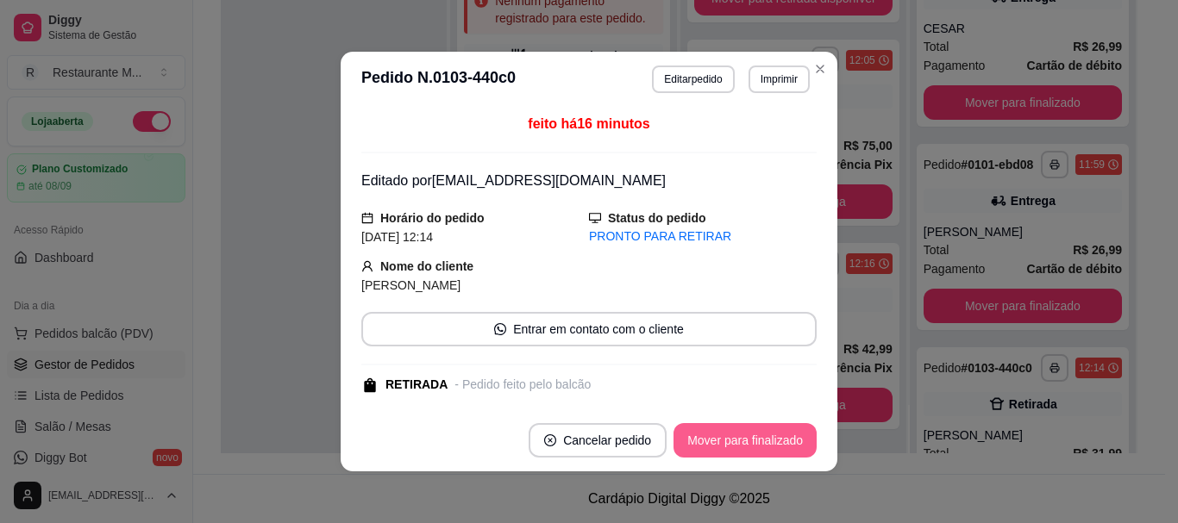
click at [754, 443] on button "Mover para finalizado" at bounding box center [744, 440] width 143 height 34
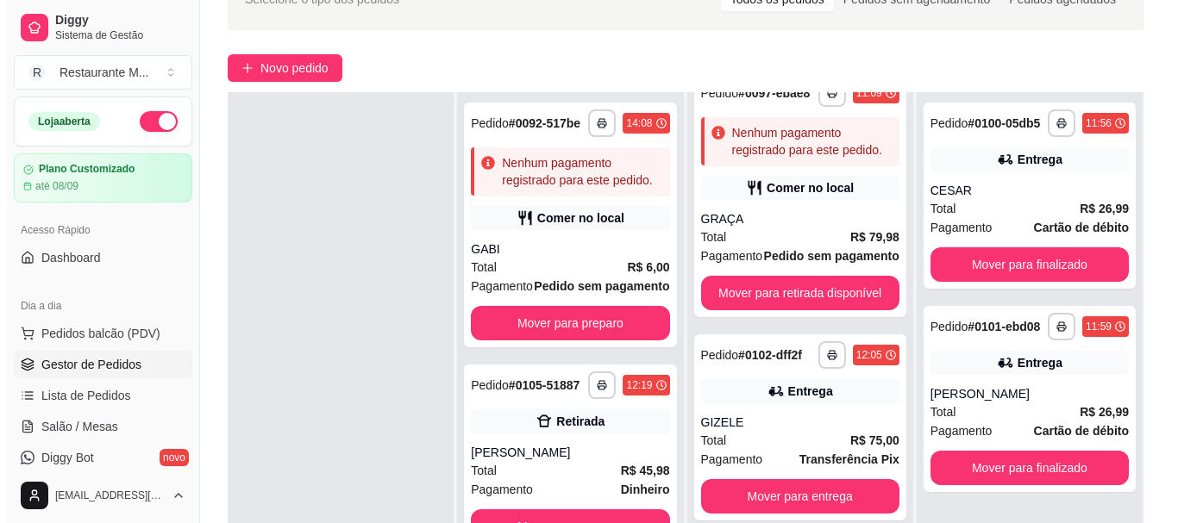
scroll to position [0, 0]
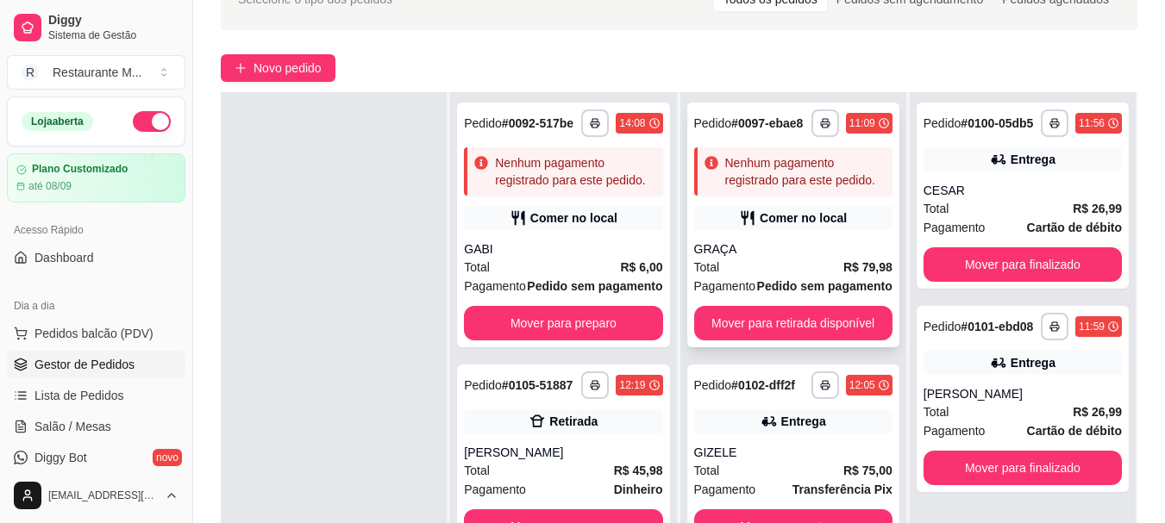
click at [843, 274] on strong "R$ 79,98" at bounding box center [867, 267] width 49 height 14
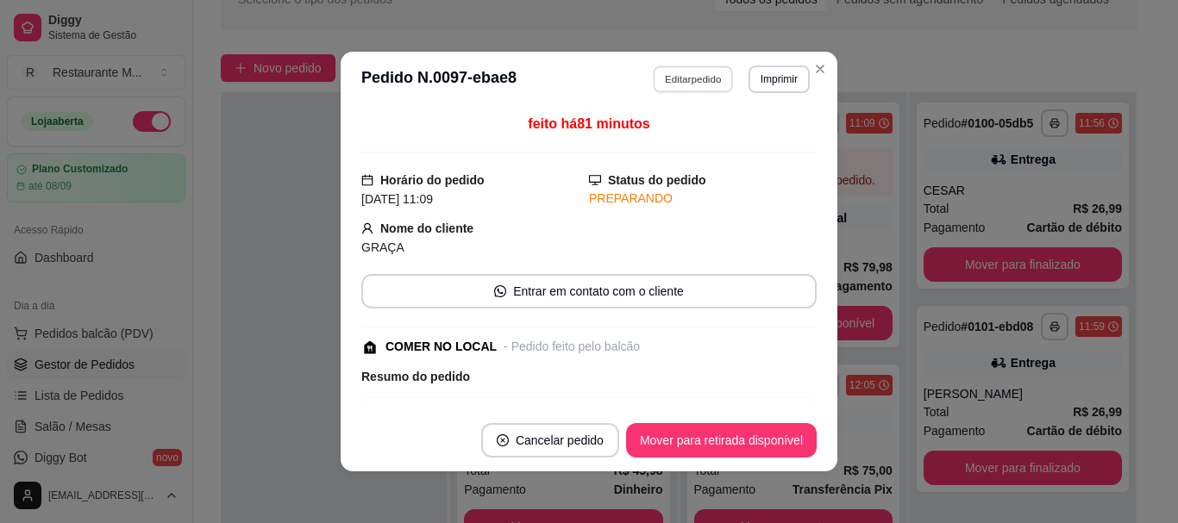
click at [671, 78] on button "Editar pedido" at bounding box center [694, 79] width 80 height 27
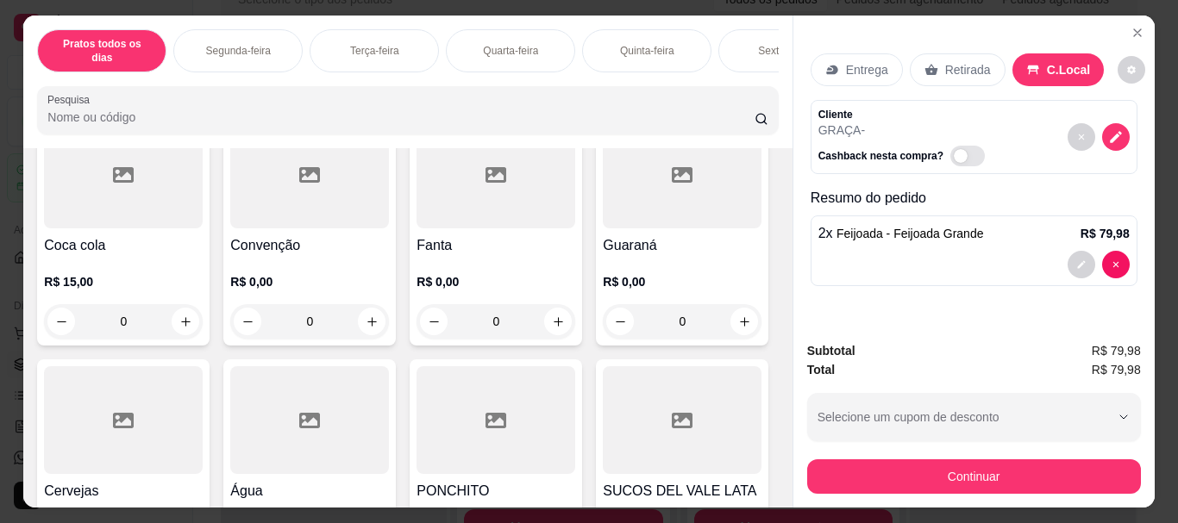
scroll to position [2756, 0]
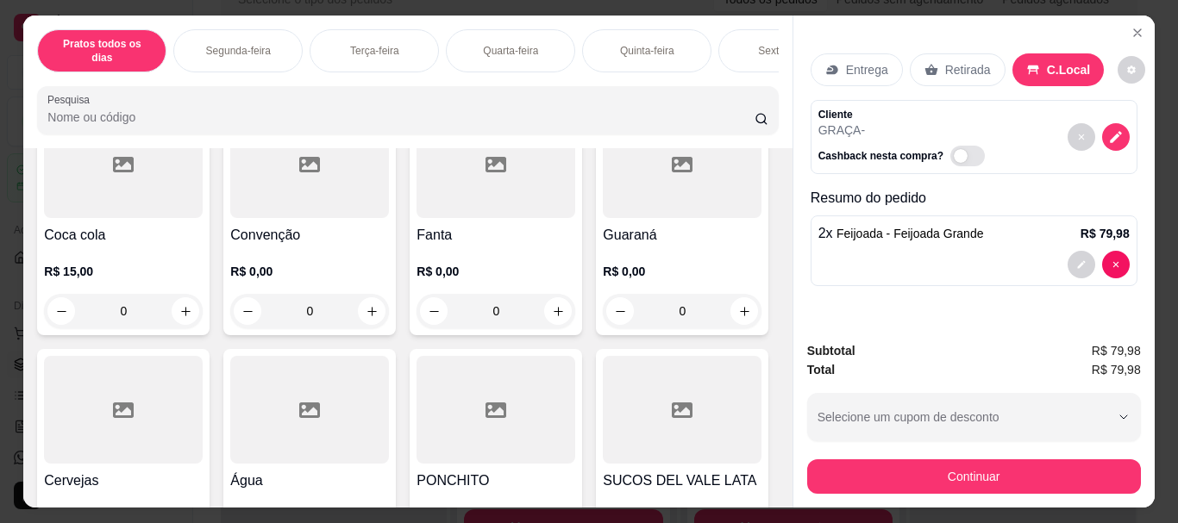
click at [145, 218] on div at bounding box center [123, 164] width 159 height 108
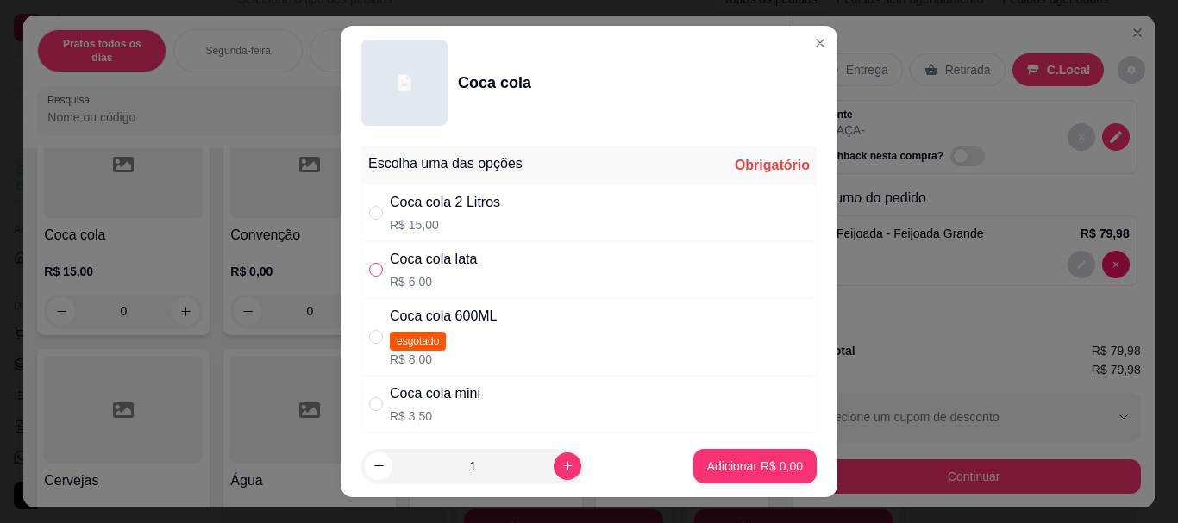
click at [372, 275] on input "" at bounding box center [376, 270] width 14 height 14
radio input "true"
click at [732, 468] on p "Adicionar R$ 6,00" at bounding box center [754, 466] width 93 height 16
type input "1"
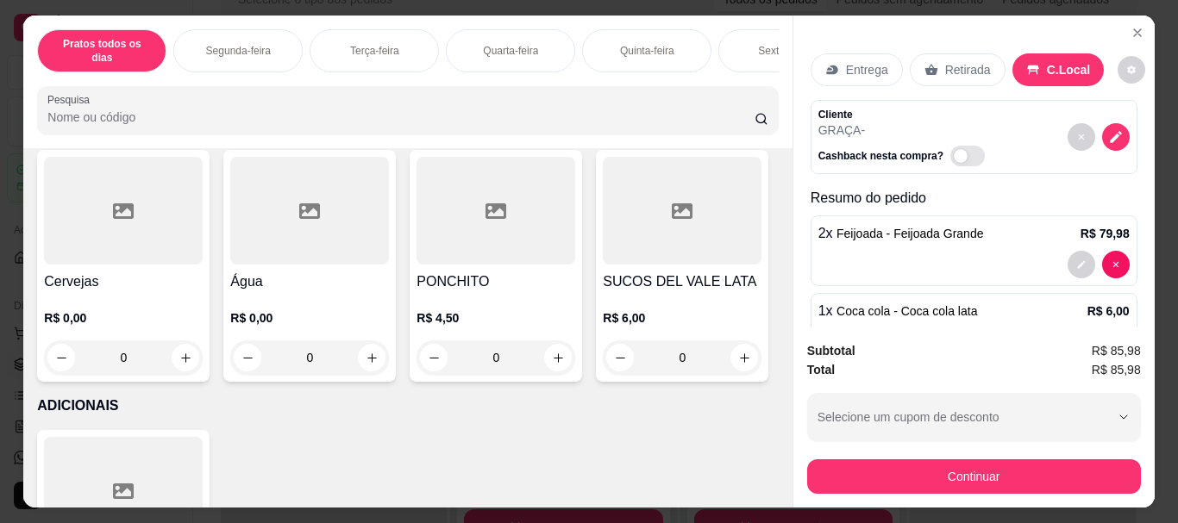
scroll to position [3057, 0]
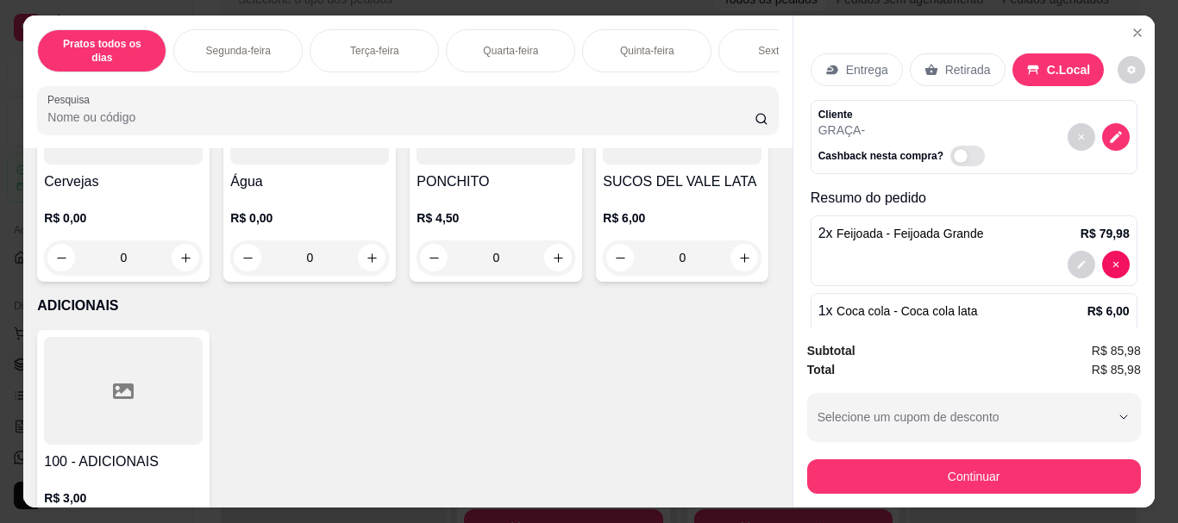
click at [203, 165] on div at bounding box center [123, 111] width 159 height 108
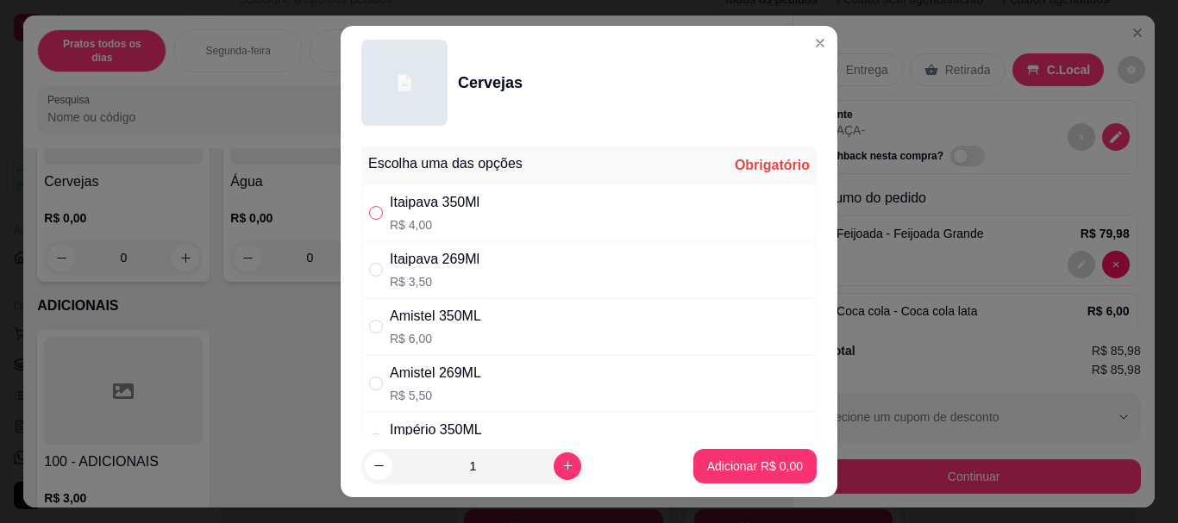
click at [369, 215] on input "" at bounding box center [376, 213] width 14 height 14
radio input "true"
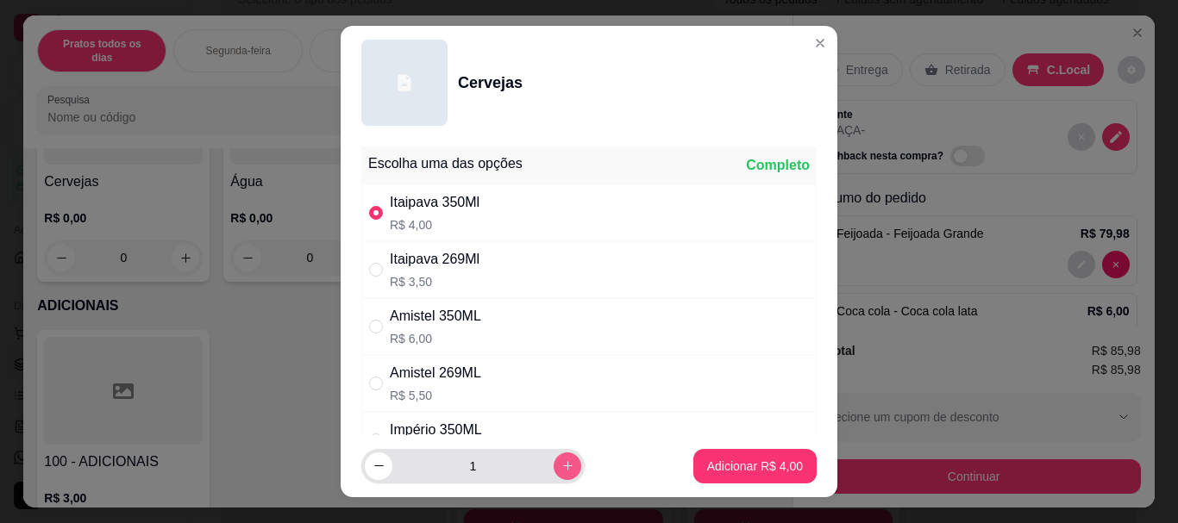
click at [561, 472] on icon "increase-product-quantity" at bounding box center [567, 466] width 13 height 13
type input "4"
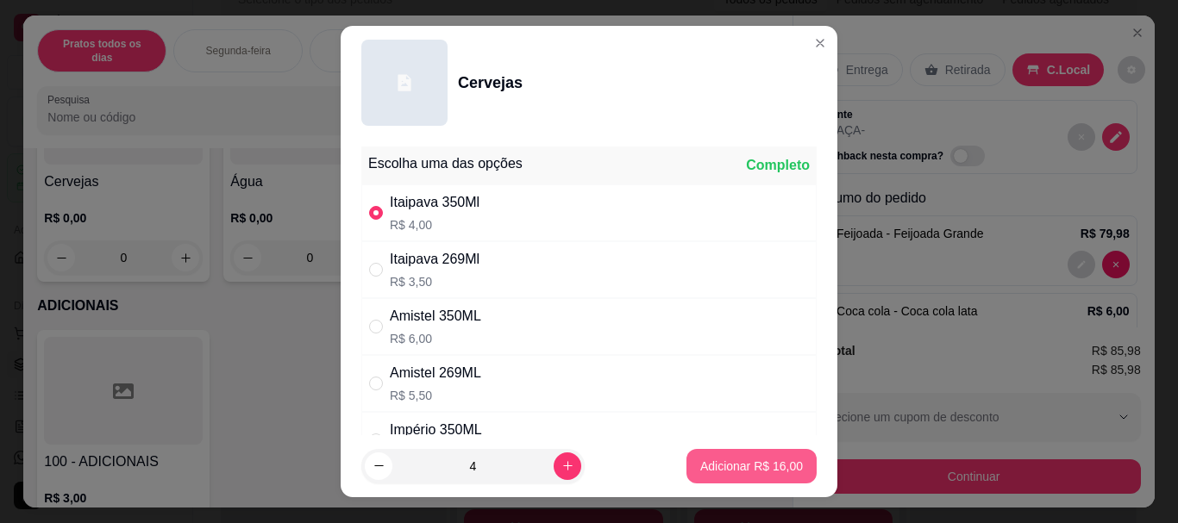
click at [710, 467] on p "Adicionar R$ 16,00" at bounding box center [751, 466] width 103 height 17
type input "4"
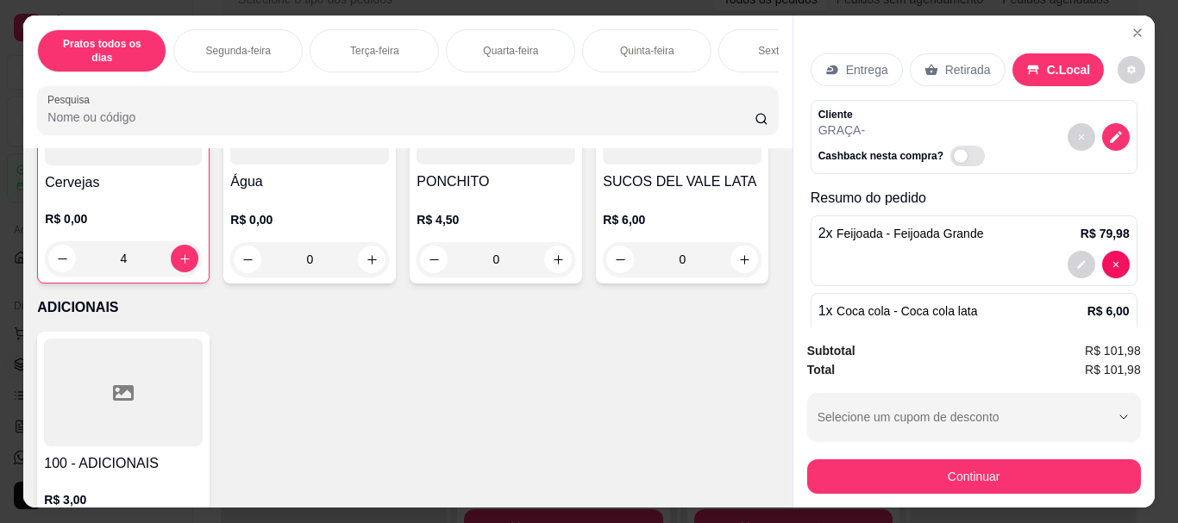
click at [202, 166] on div at bounding box center [123, 112] width 157 height 108
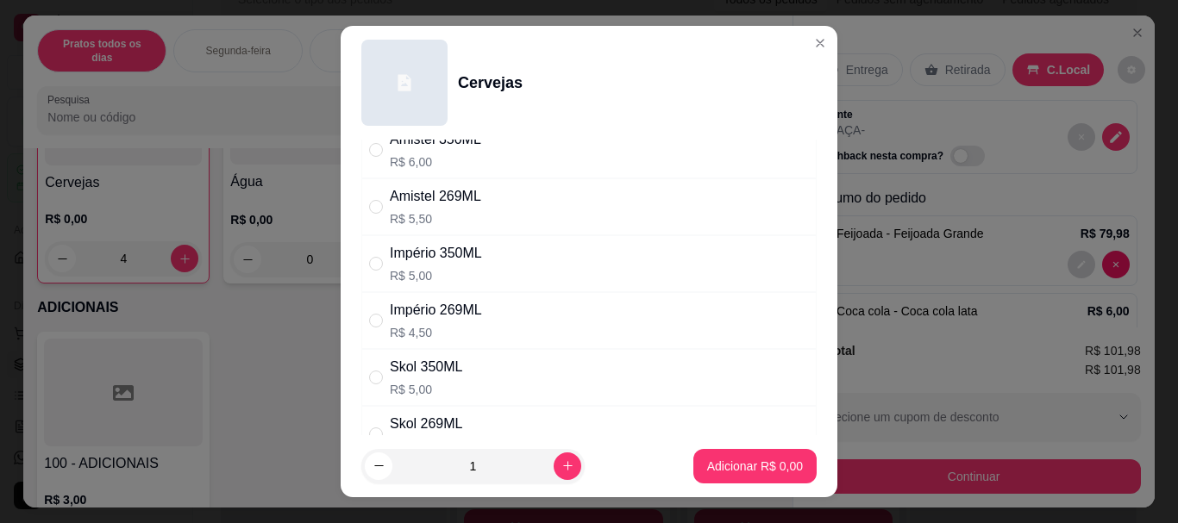
scroll to position [185, 0]
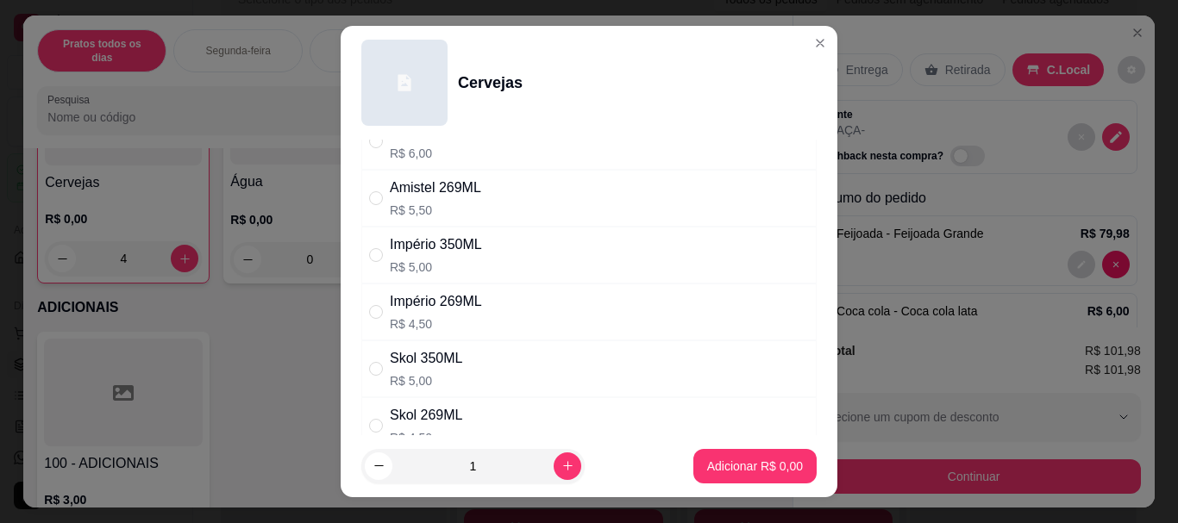
click at [378, 369] on div "" at bounding box center [379, 369] width 21 height 19
radio input "true"
click at [561, 462] on icon "increase-product-quantity" at bounding box center [567, 466] width 13 height 13
type input "3"
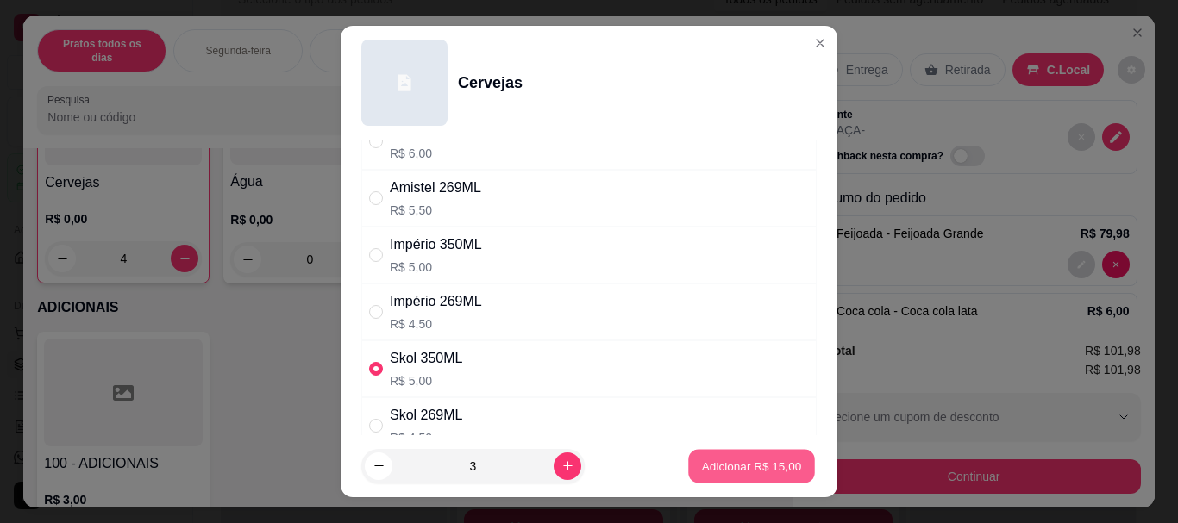
click at [736, 469] on p "Adicionar R$ 15,00" at bounding box center [752, 466] width 100 height 16
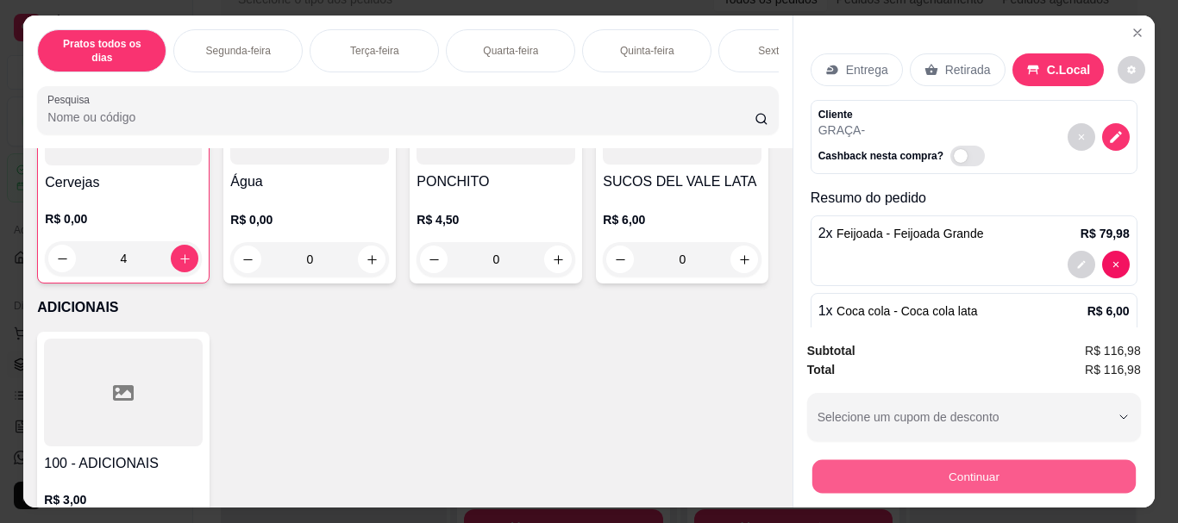
click at [978, 472] on button "Continuar" at bounding box center [972, 477] width 323 height 34
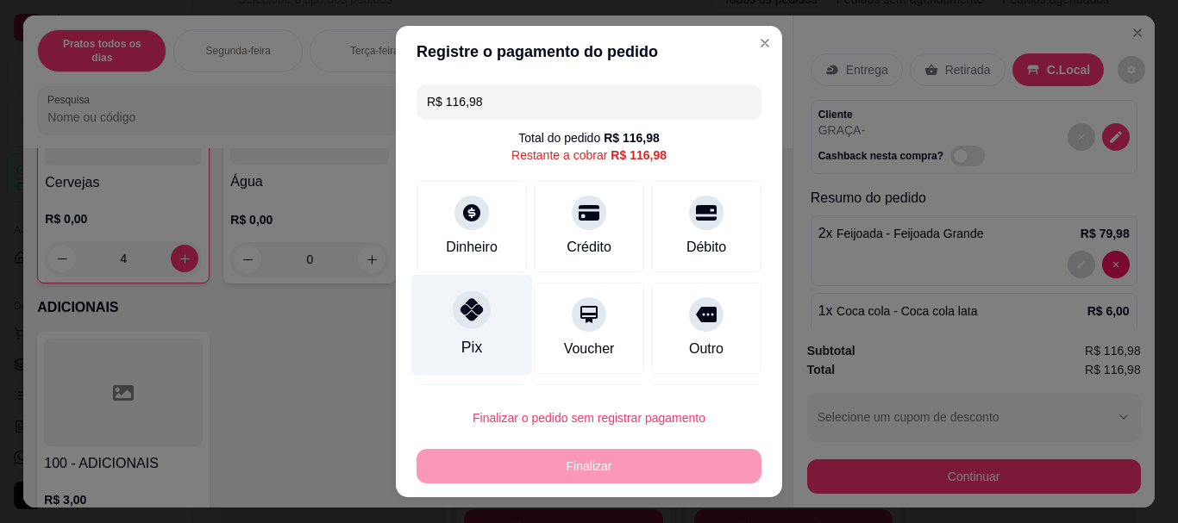
click at [466, 319] on icon at bounding box center [471, 310] width 22 height 22
type input "R$ 0,00"
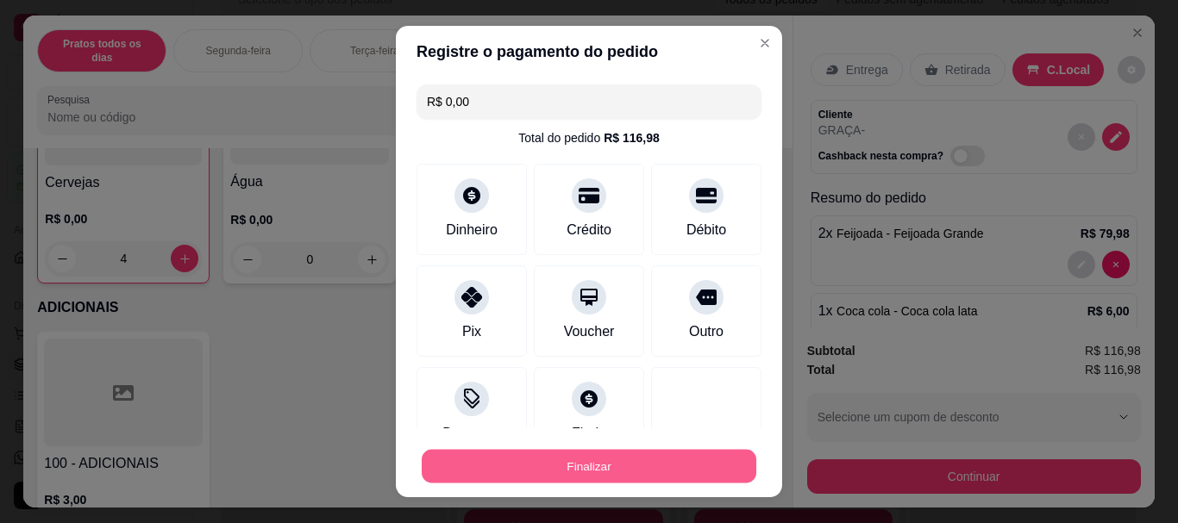
click at [528, 470] on button "Finalizar" at bounding box center [589, 466] width 335 height 34
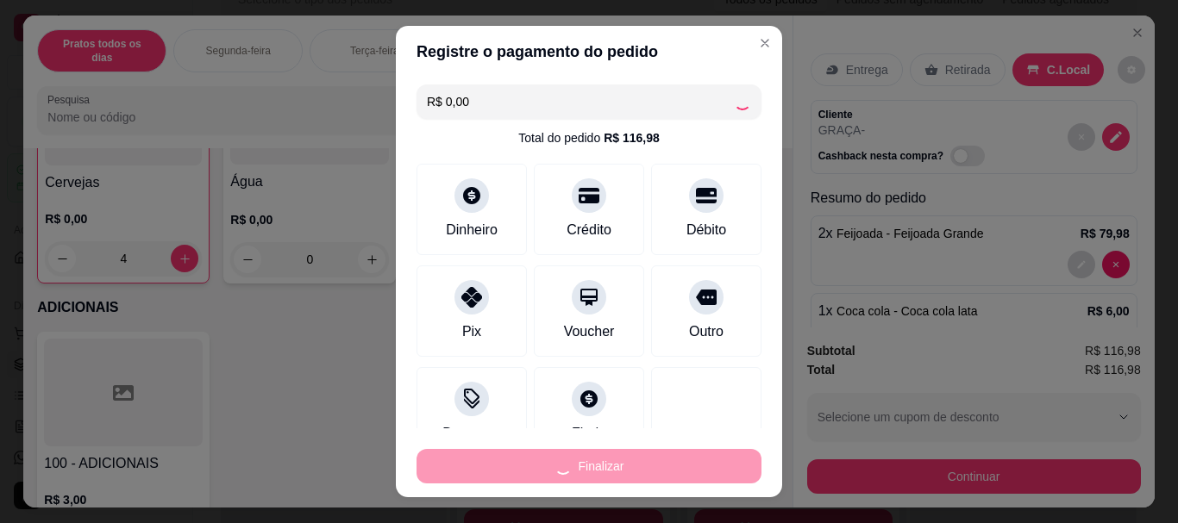
type input "0"
type input "-R$ 116,98"
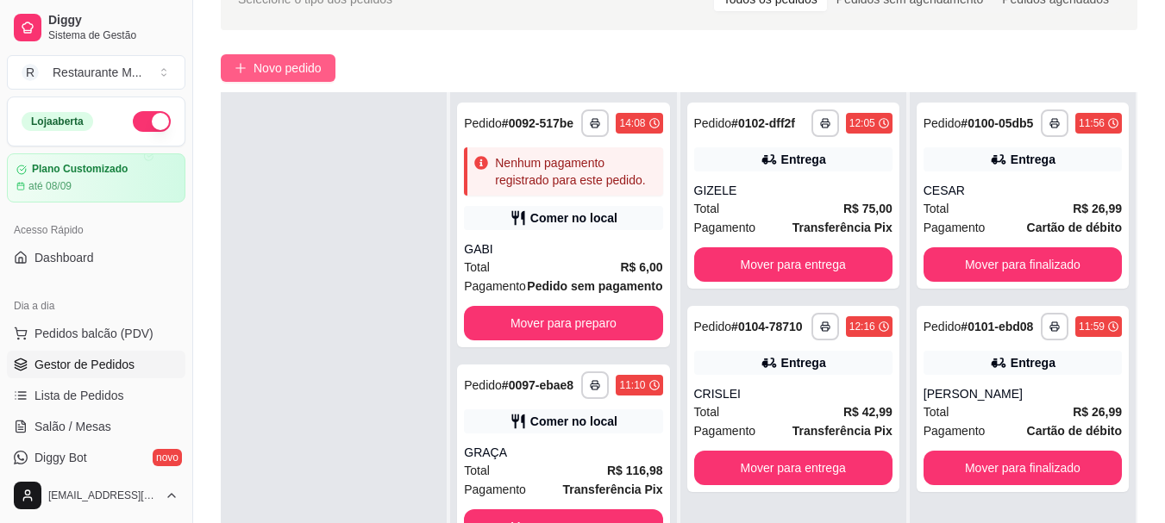
click at [302, 61] on span "Novo pedido" at bounding box center [287, 68] width 68 height 19
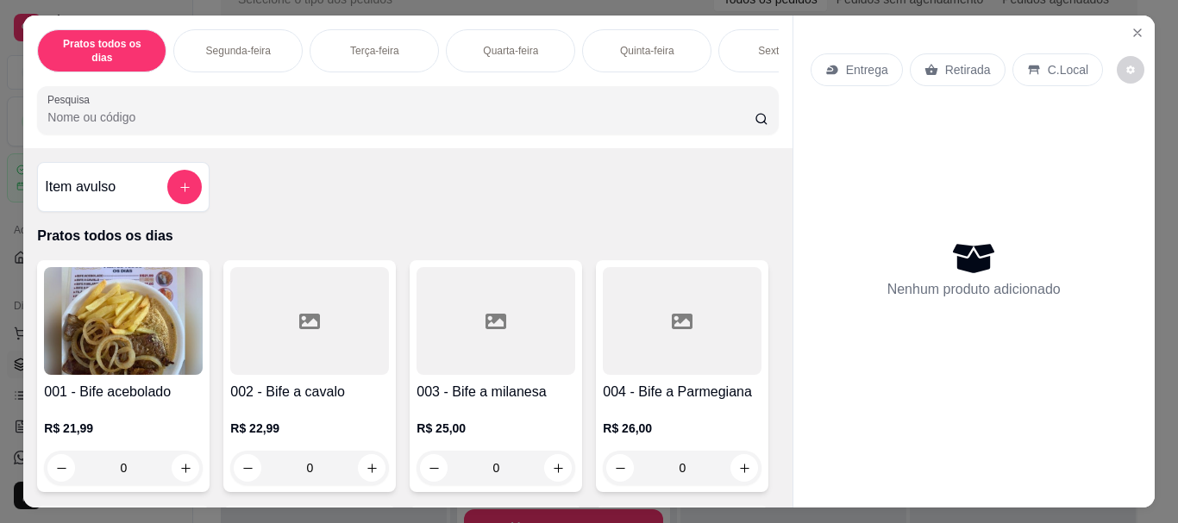
click at [732, 41] on div "Sexta-feira" at bounding box center [782, 50] width 129 height 43
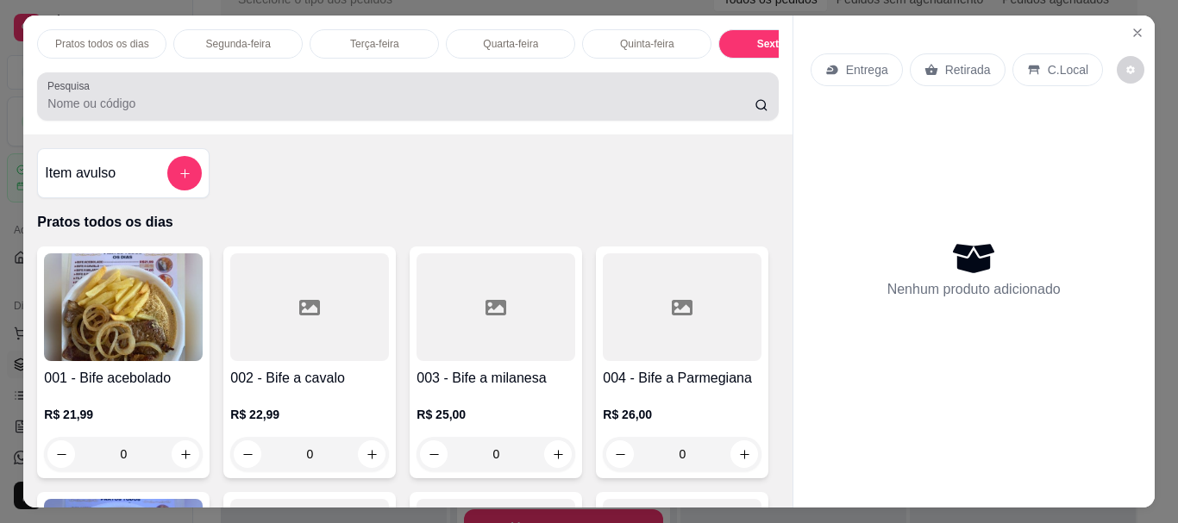
scroll to position [46, 0]
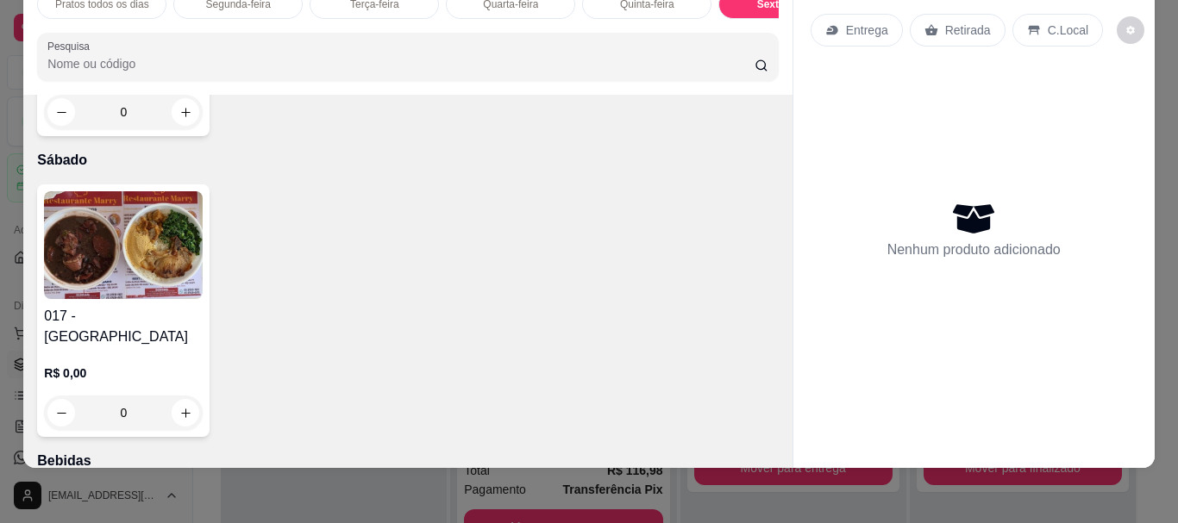
click at [113, 299] on img at bounding box center [123, 245] width 159 height 108
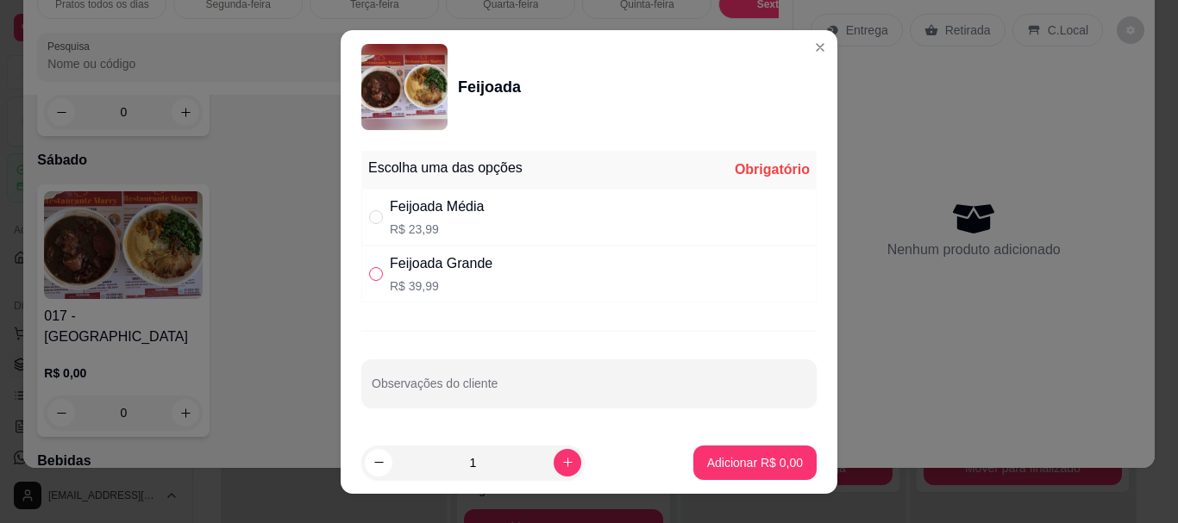
click at [373, 269] on input "" at bounding box center [376, 274] width 14 height 14
radio input "true"
click at [746, 460] on p "Adicionar R$ 39,99" at bounding box center [751, 462] width 103 height 17
type input "1"
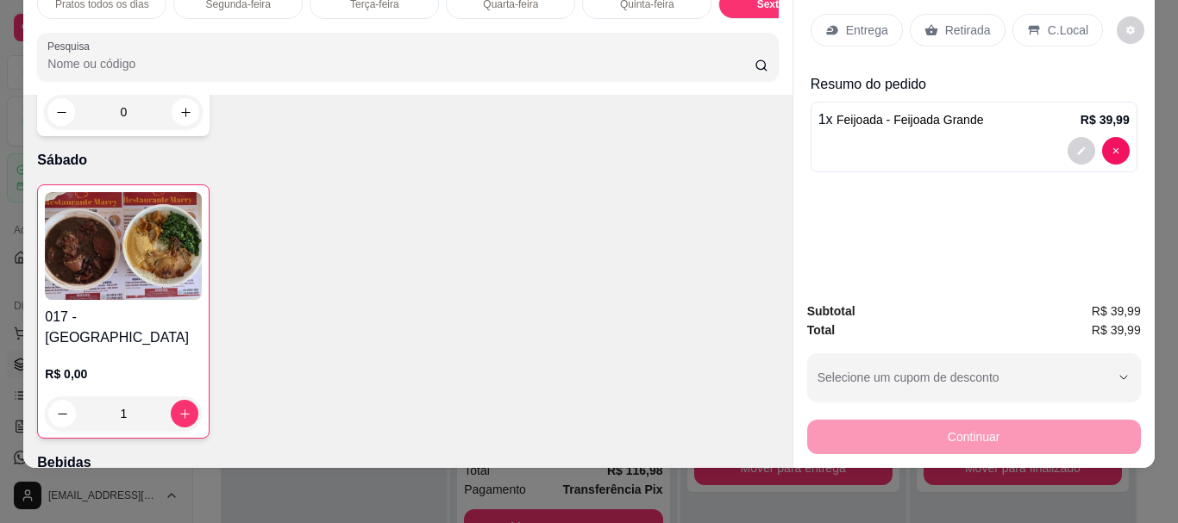
click at [969, 22] on p "Retirada" at bounding box center [968, 30] width 46 height 17
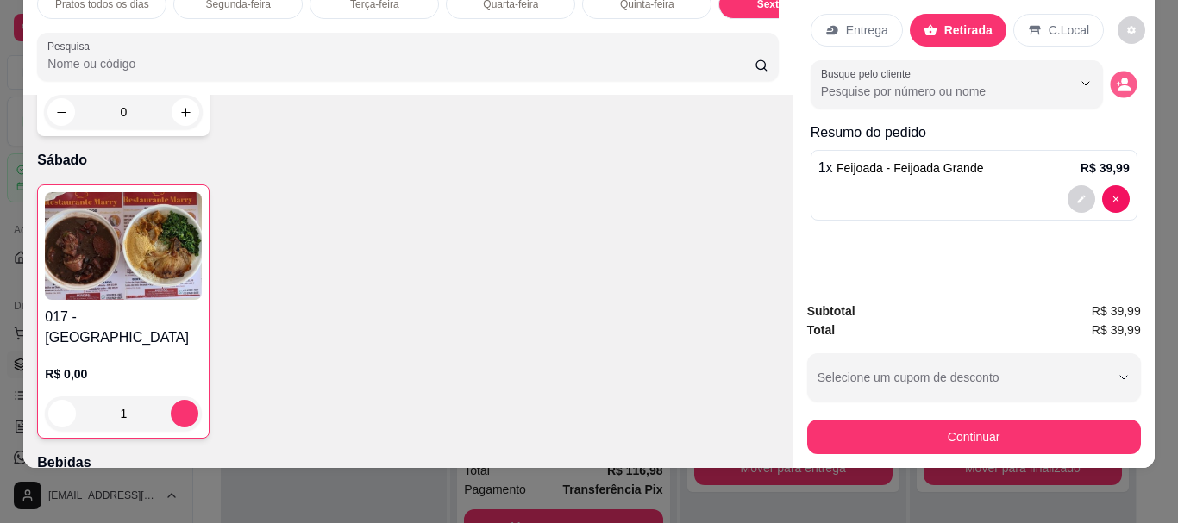
click at [1118, 85] on icon "decrease-product-quantity" at bounding box center [1124, 88] width 12 height 6
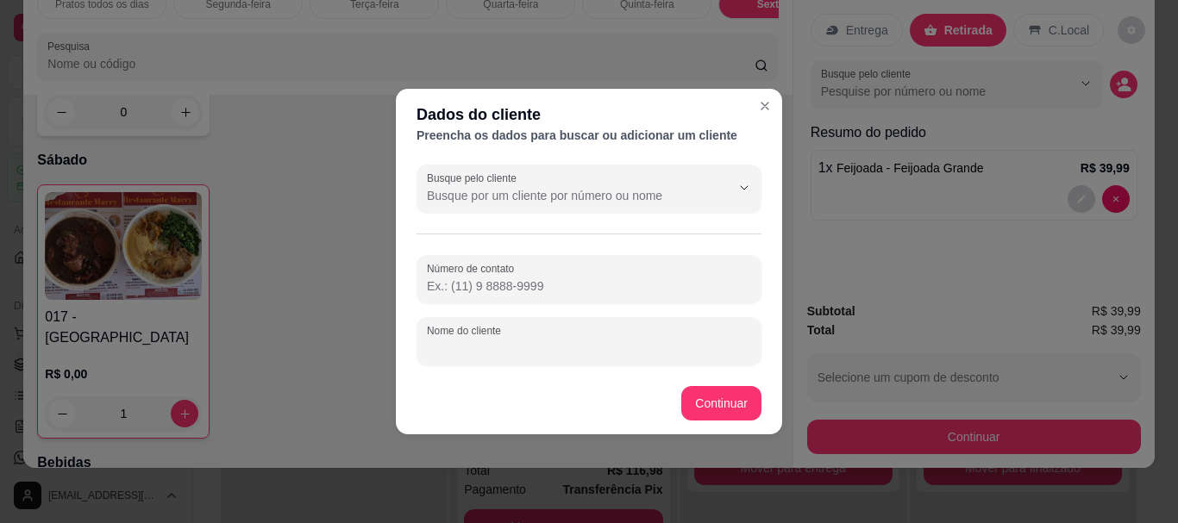
click at [485, 354] on input "Nome do cliente" at bounding box center [589, 348] width 324 height 17
type input "CLAUDINEI"
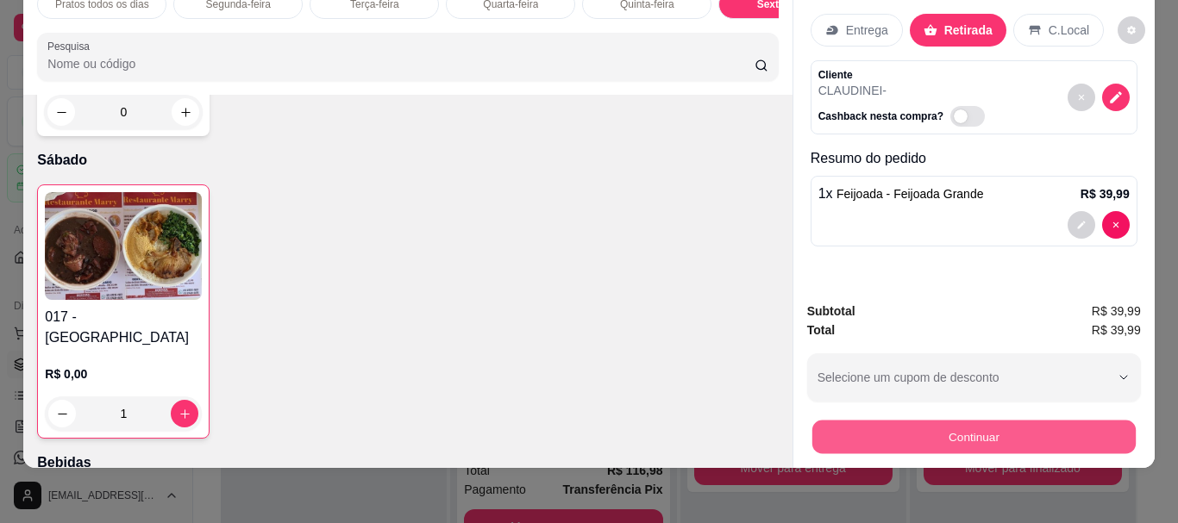
click at [906, 429] on button "Continuar" at bounding box center [972, 437] width 323 height 34
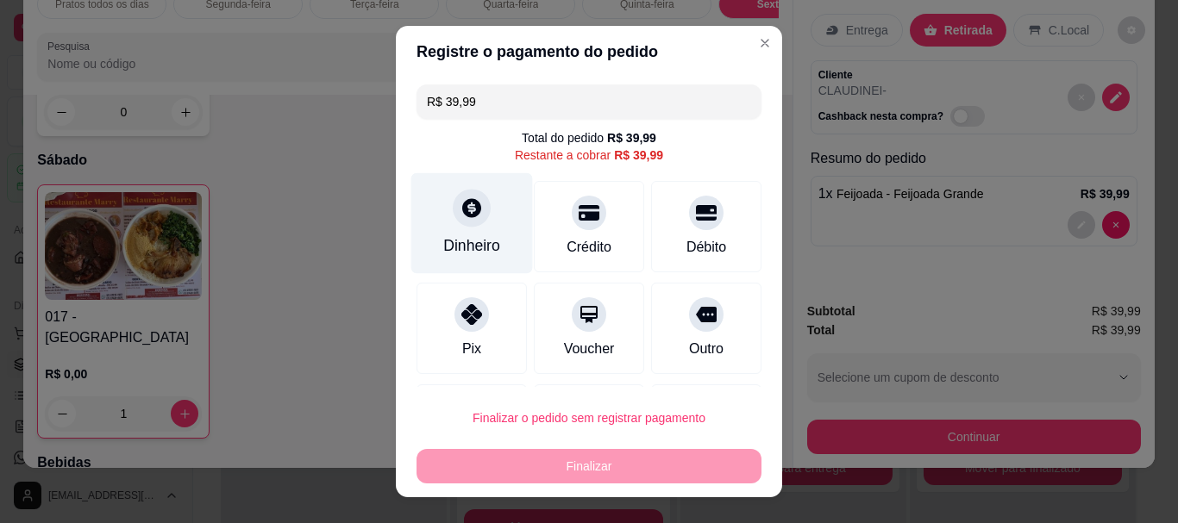
click at [470, 246] on div "Dinheiro" at bounding box center [471, 246] width 57 height 22
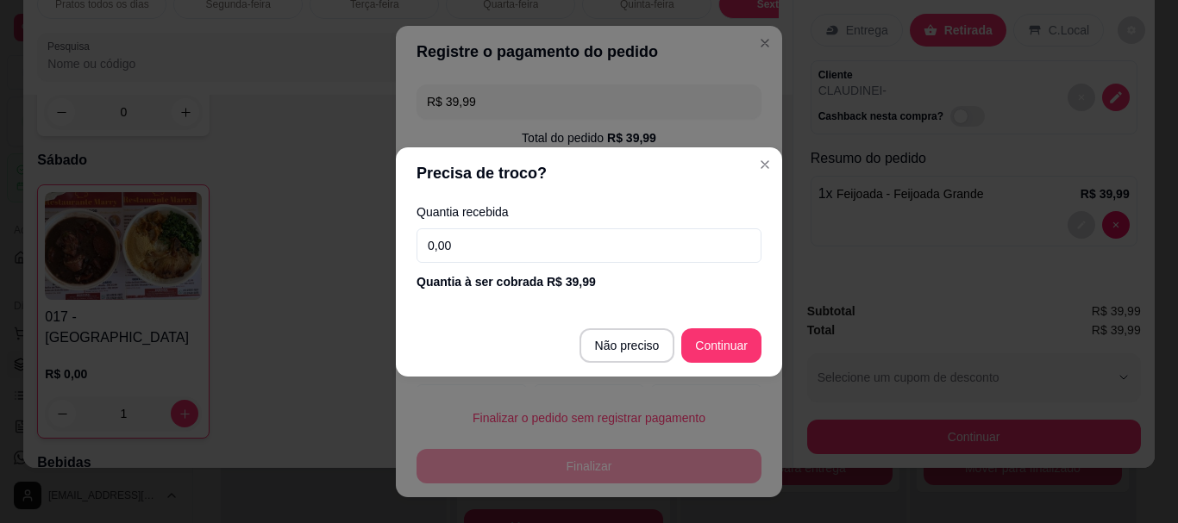
click at [478, 256] on input "0,00" at bounding box center [588, 245] width 345 height 34
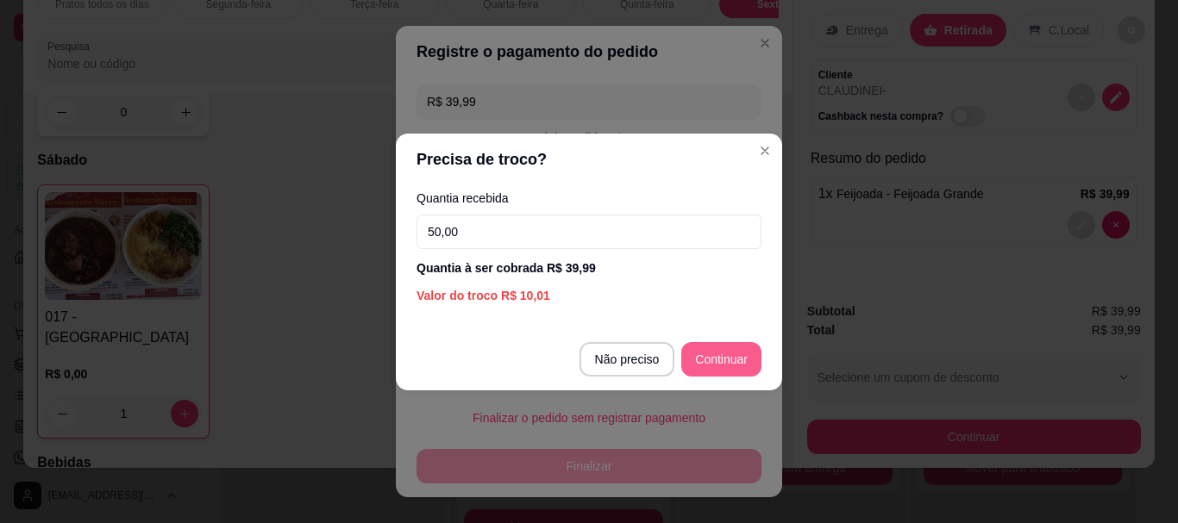
type input "50,00"
type input "R$ 0,00"
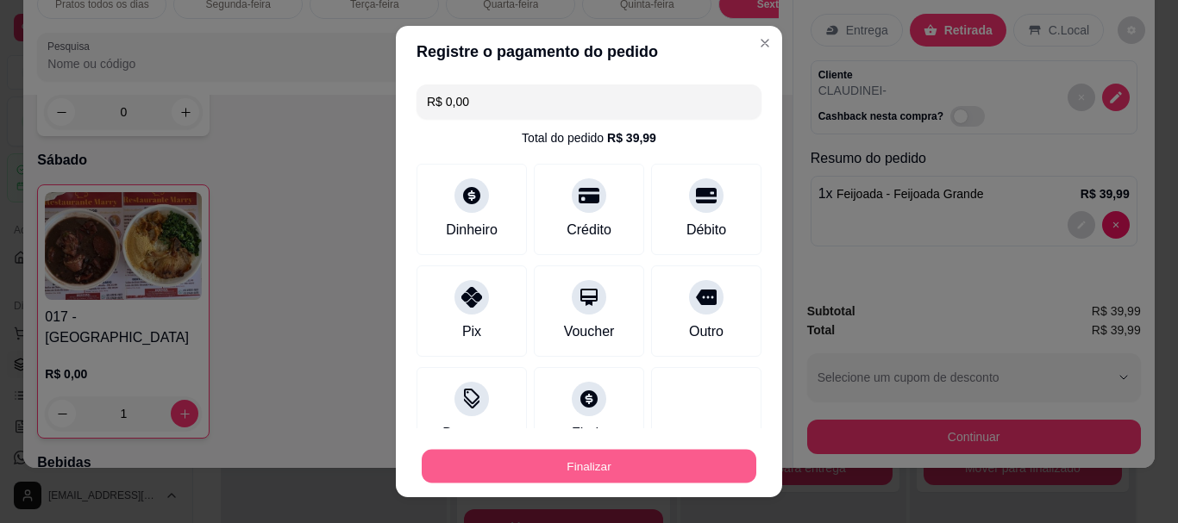
click at [548, 472] on button "Finalizar" at bounding box center [589, 466] width 335 height 34
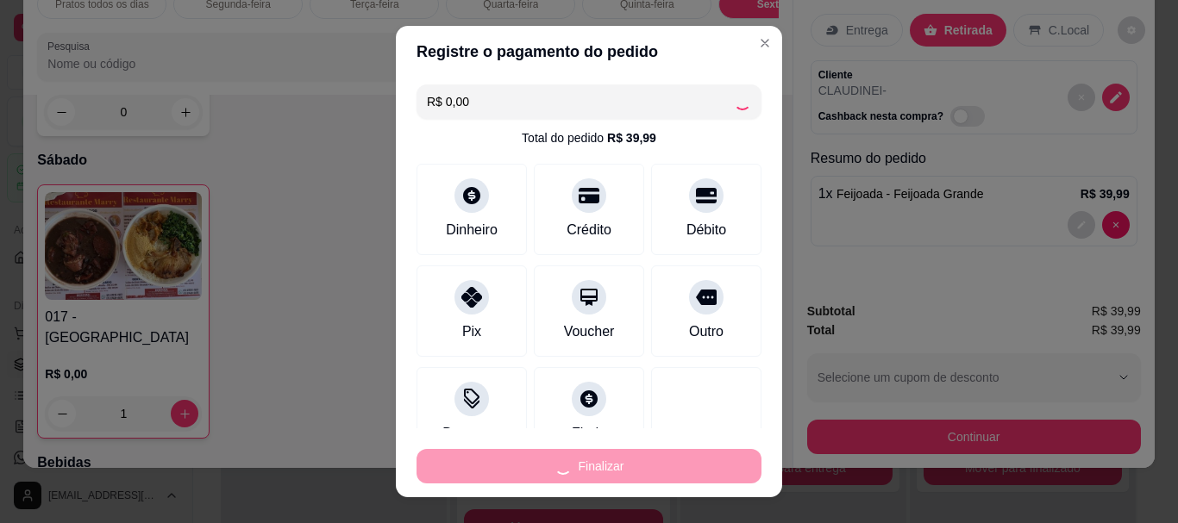
type input "0"
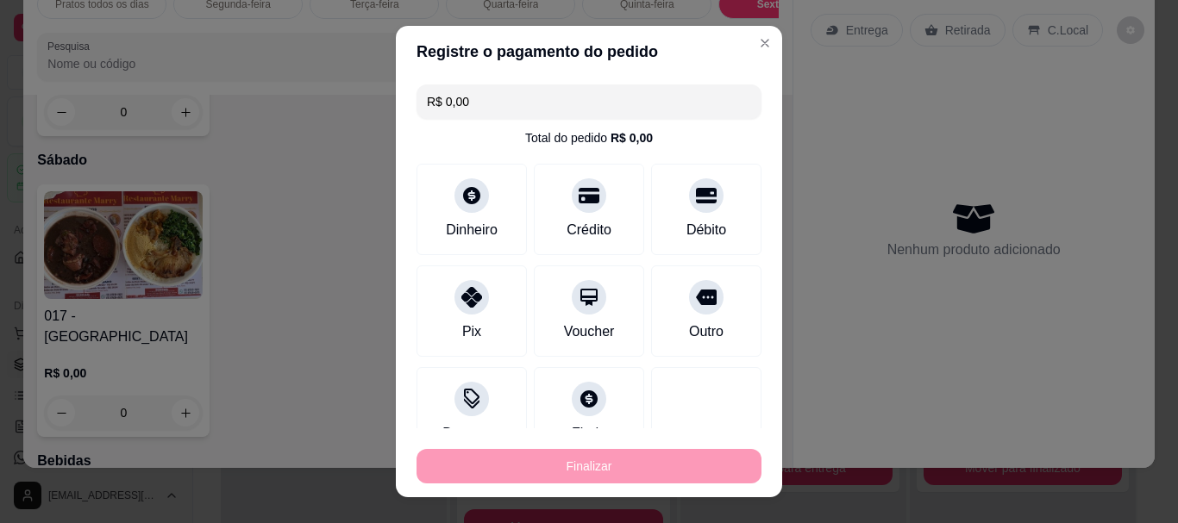
type input "-R$ 39,99"
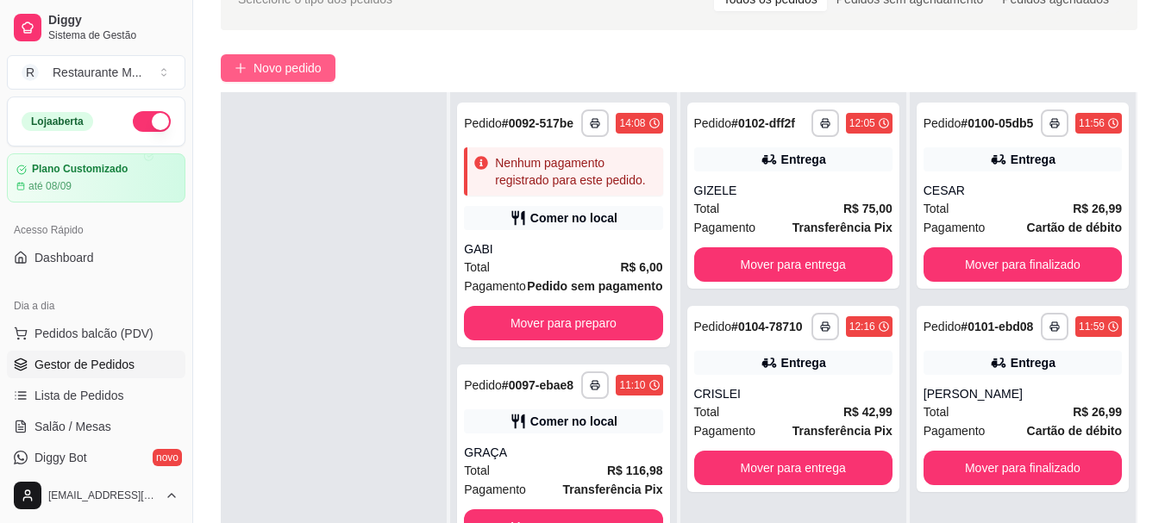
click at [288, 69] on span "Novo pedido" at bounding box center [287, 68] width 68 height 19
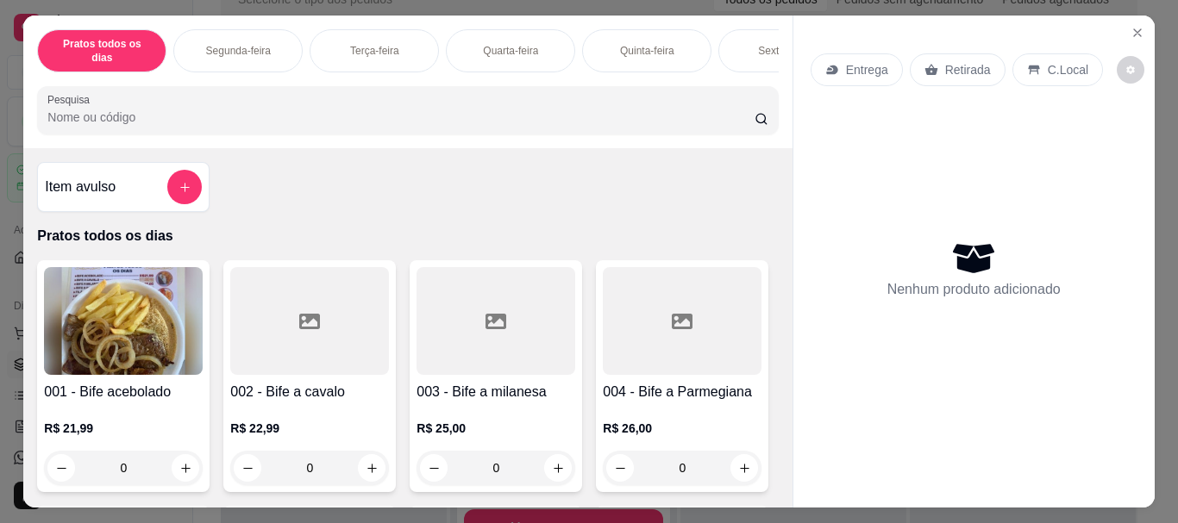
scroll to position [33, 0]
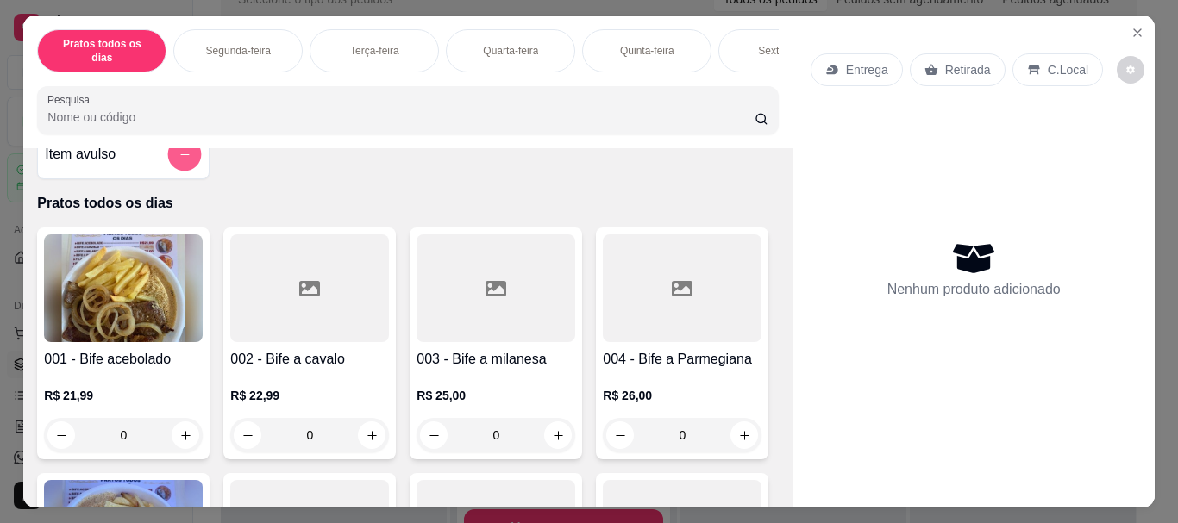
click at [183, 150] on icon "add-separate-item" at bounding box center [184, 154] width 13 height 13
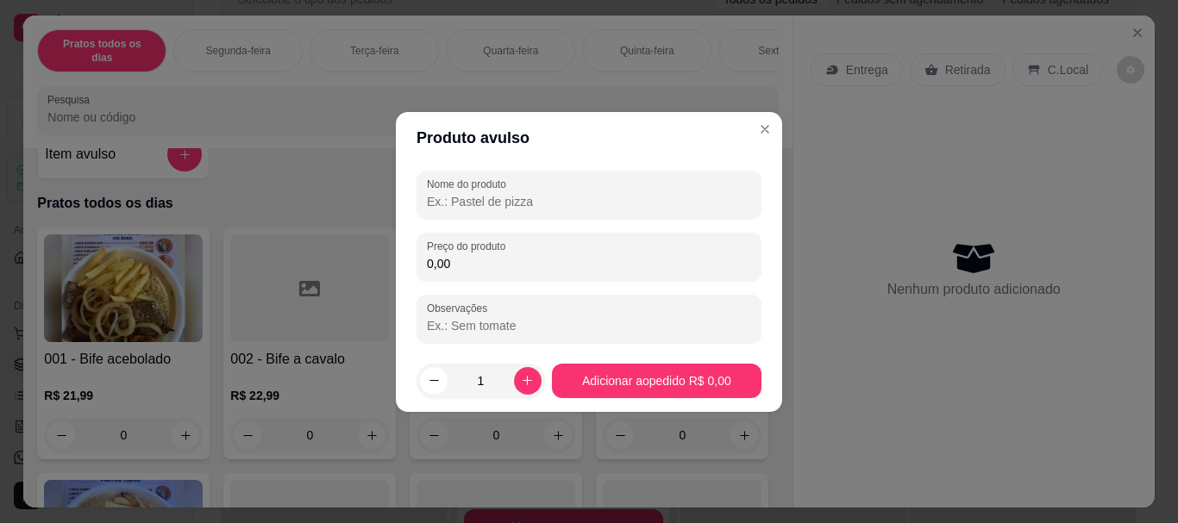
click at [517, 206] on input "Nome do produto" at bounding box center [589, 201] width 324 height 17
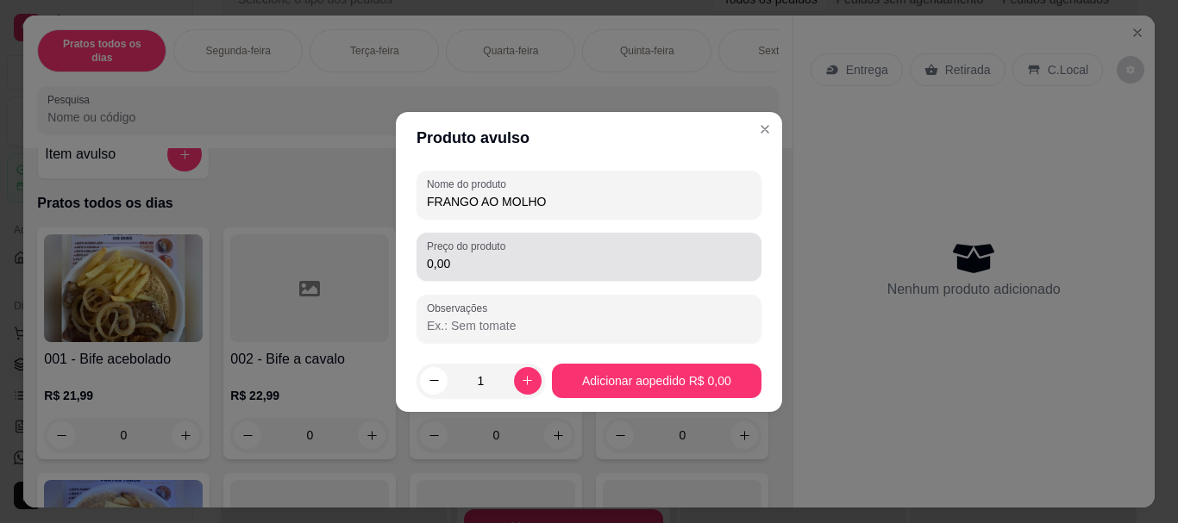
type input "FRANGO AO MOLHO"
click at [454, 260] on input "0,00" at bounding box center [589, 263] width 324 height 17
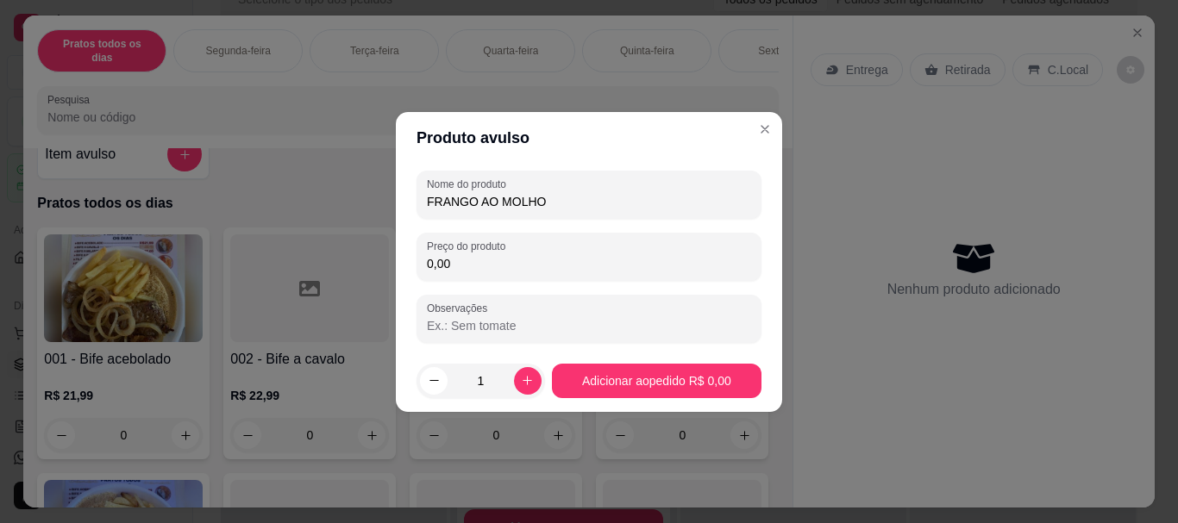
click at [454, 260] on input "0,00" at bounding box center [589, 263] width 324 height 17
type input "22,00"
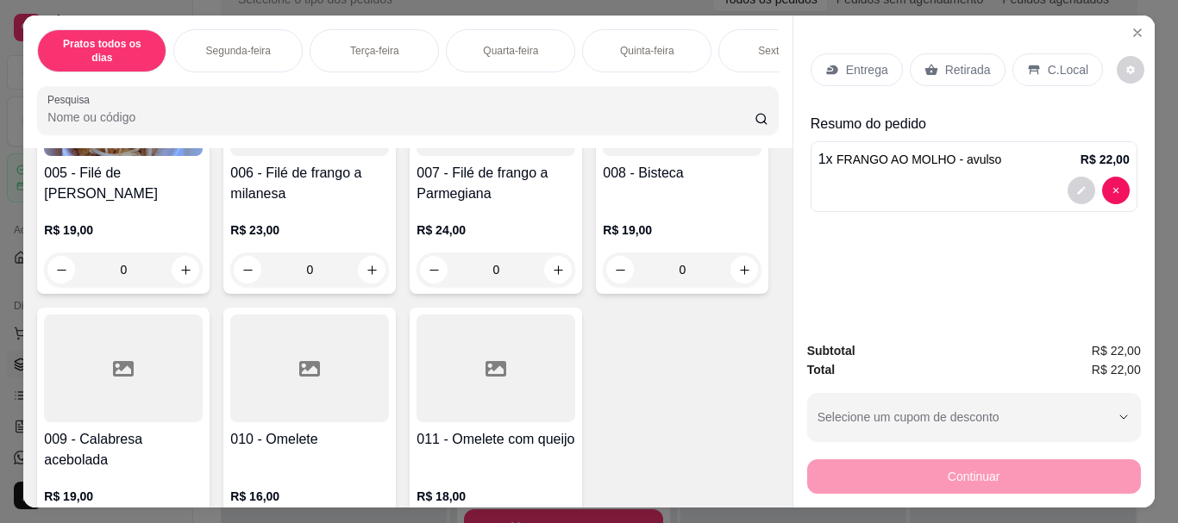
scroll to position [575, 0]
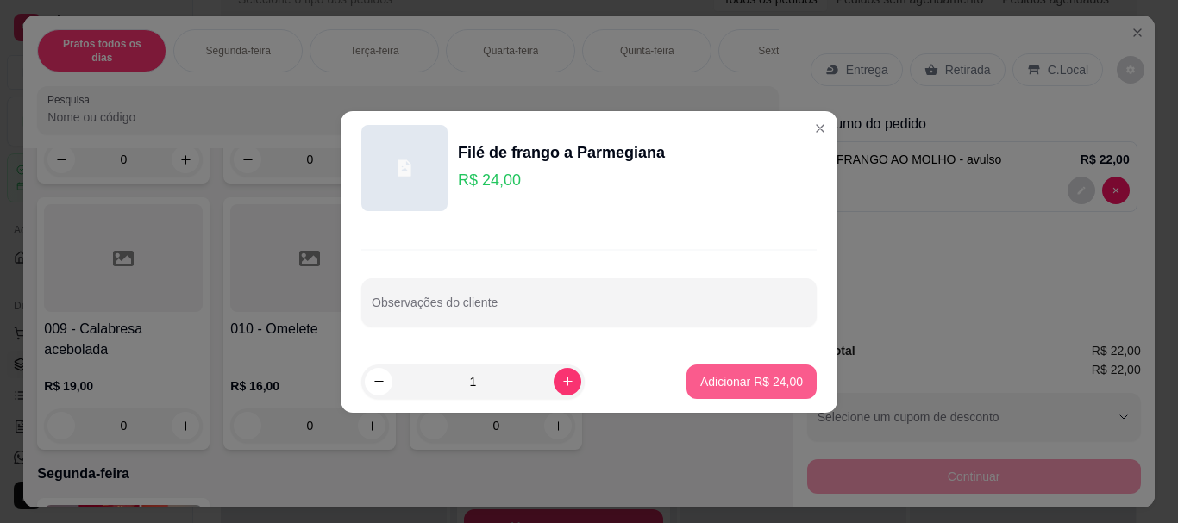
click at [740, 389] on p "Adicionar R$ 24,00" at bounding box center [751, 381] width 103 height 17
type input "1"
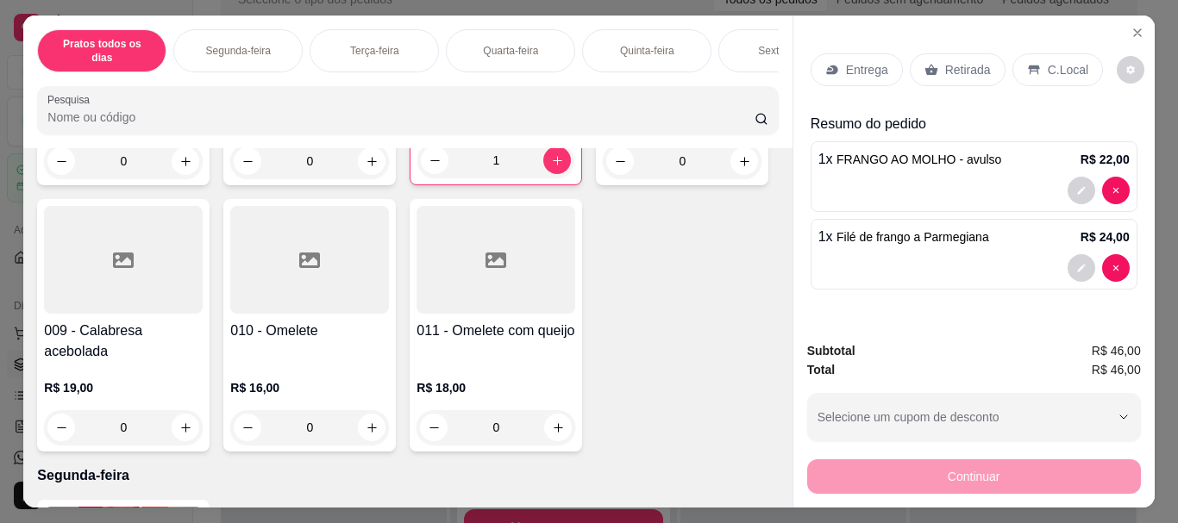
click at [846, 61] on p "Entrega" at bounding box center [867, 69] width 42 height 17
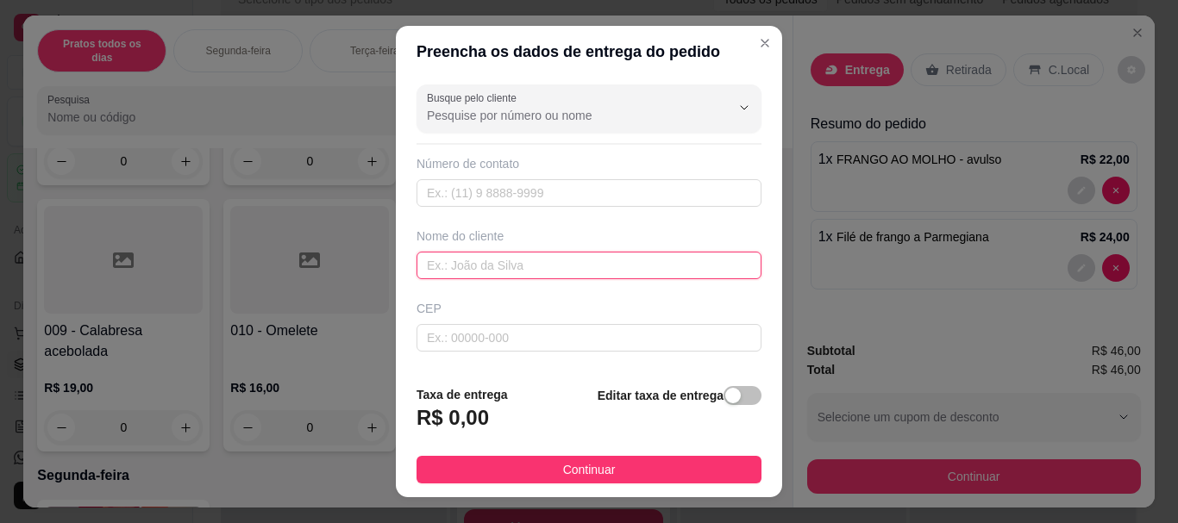
click at [457, 256] on input "text" at bounding box center [588, 266] width 345 height 28
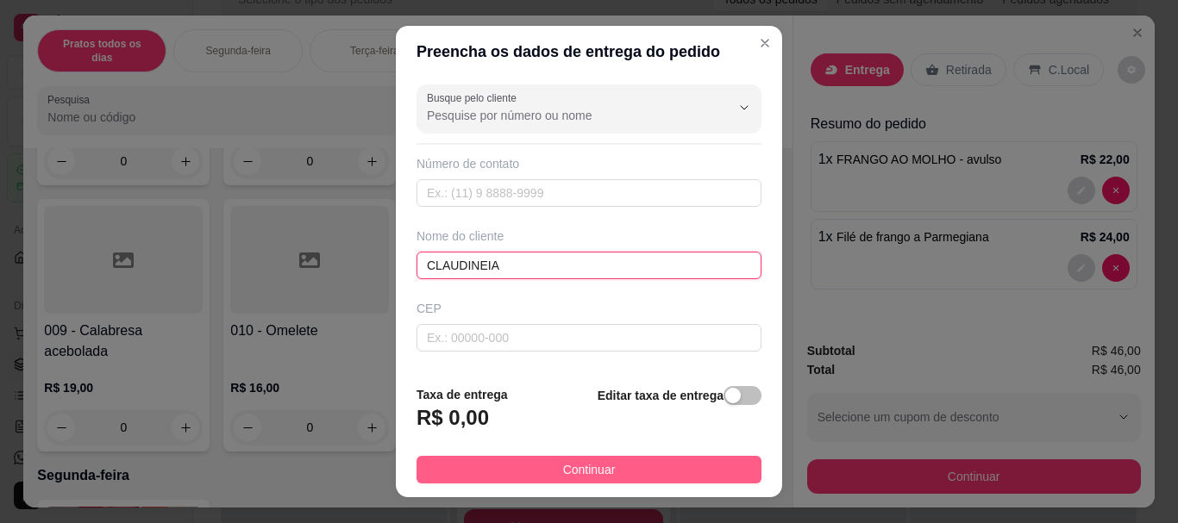
type input "CLAUDINEIA"
click at [603, 473] on button "Continuar" at bounding box center [588, 470] width 345 height 28
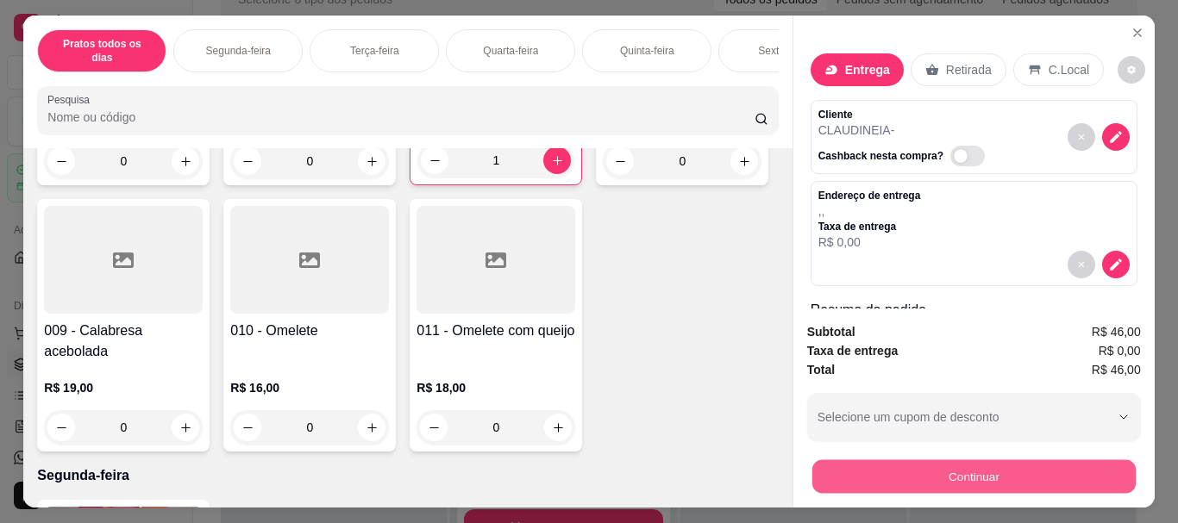
click at [920, 472] on button "Continuar" at bounding box center [972, 477] width 323 height 34
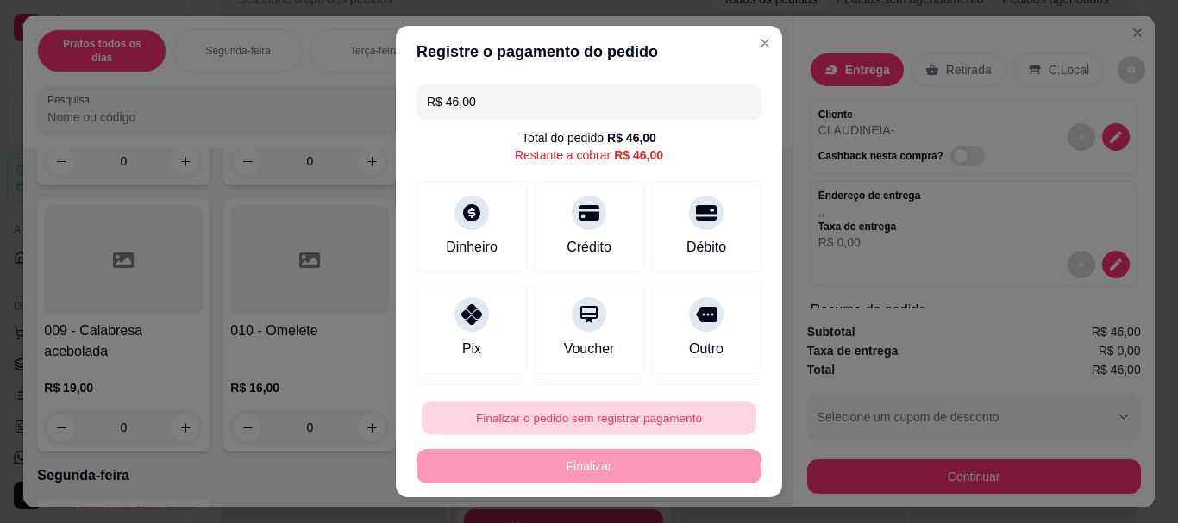
click at [620, 425] on button "Finalizar o pedido sem registrar pagamento" at bounding box center [589, 418] width 335 height 34
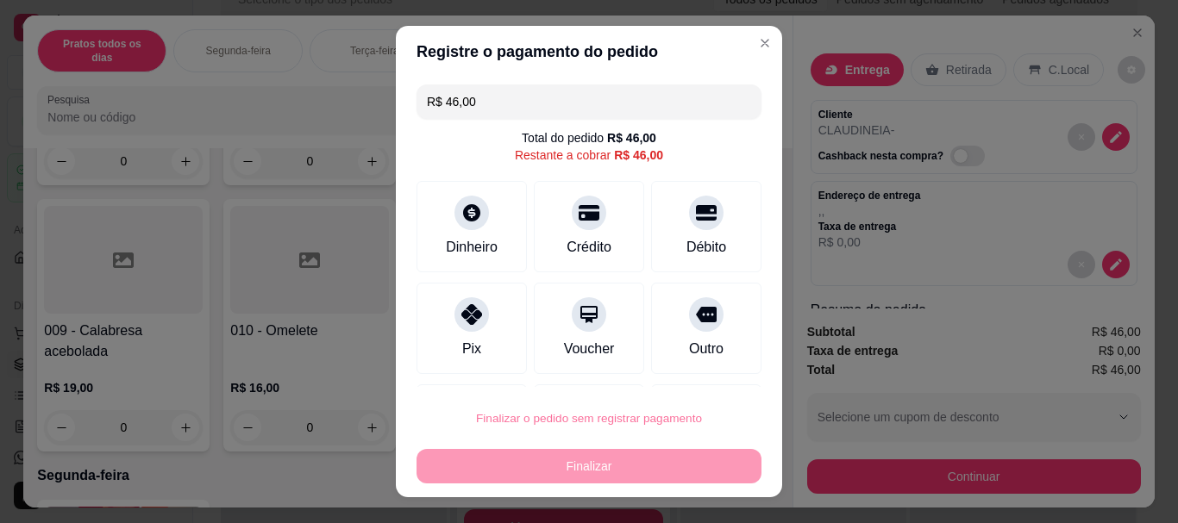
click at [689, 369] on button "Confirmar" at bounding box center [687, 369] width 61 height 26
type input "0"
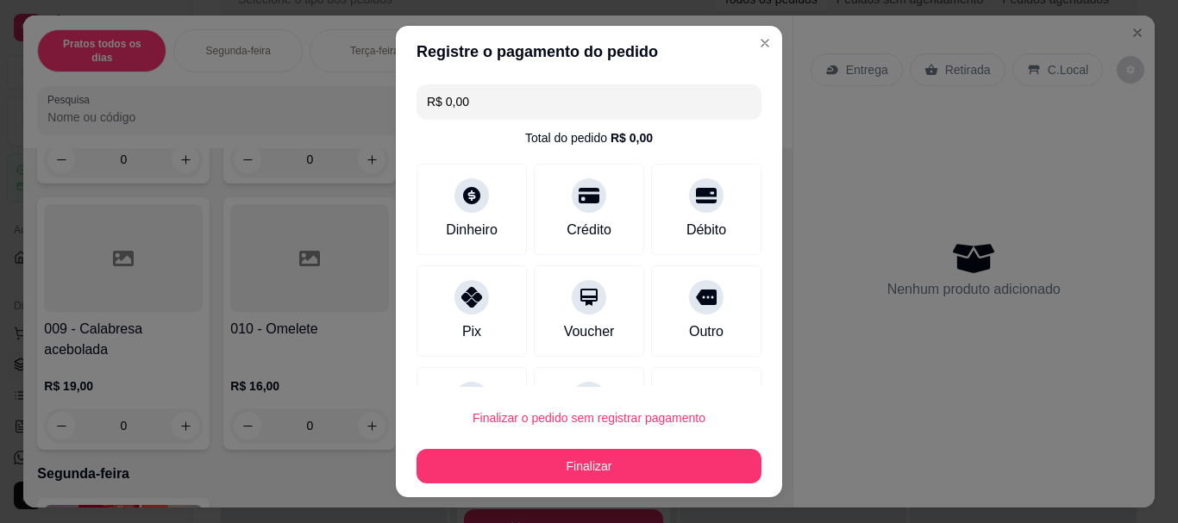
type input "R$ 0,00"
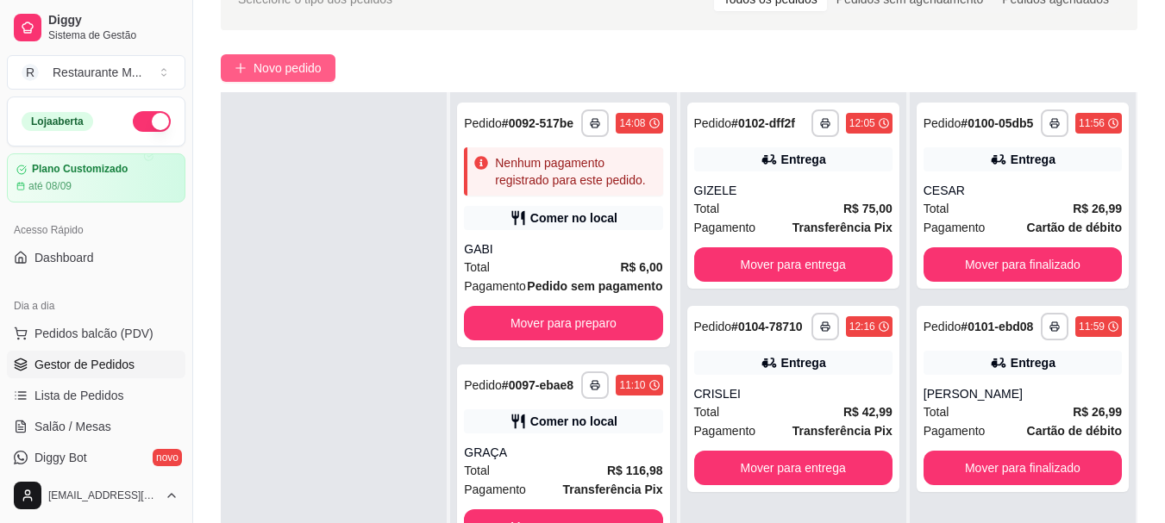
click at [276, 71] on span "Novo pedido" at bounding box center [287, 68] width 68 height 19
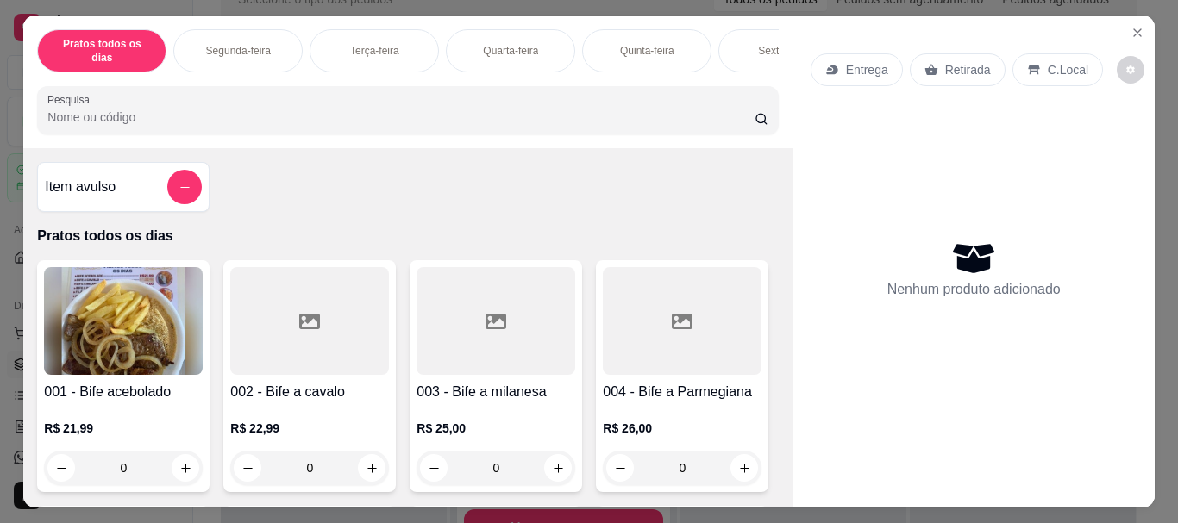
click at [737, 39] on div "Sexta-feira" at bounding box center [782, 50] width 129 height 43
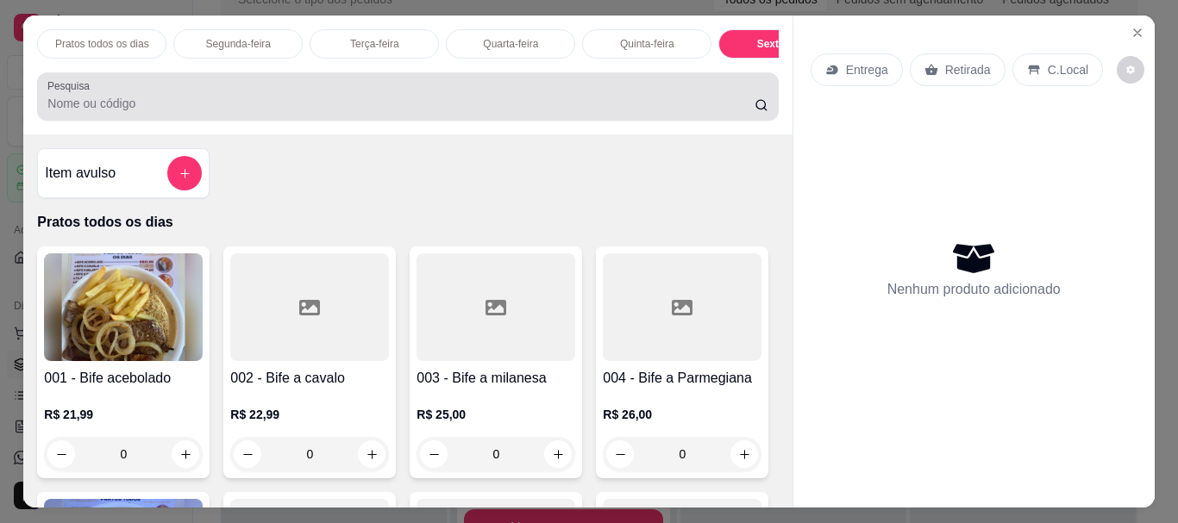
scroll to position [46, 0]
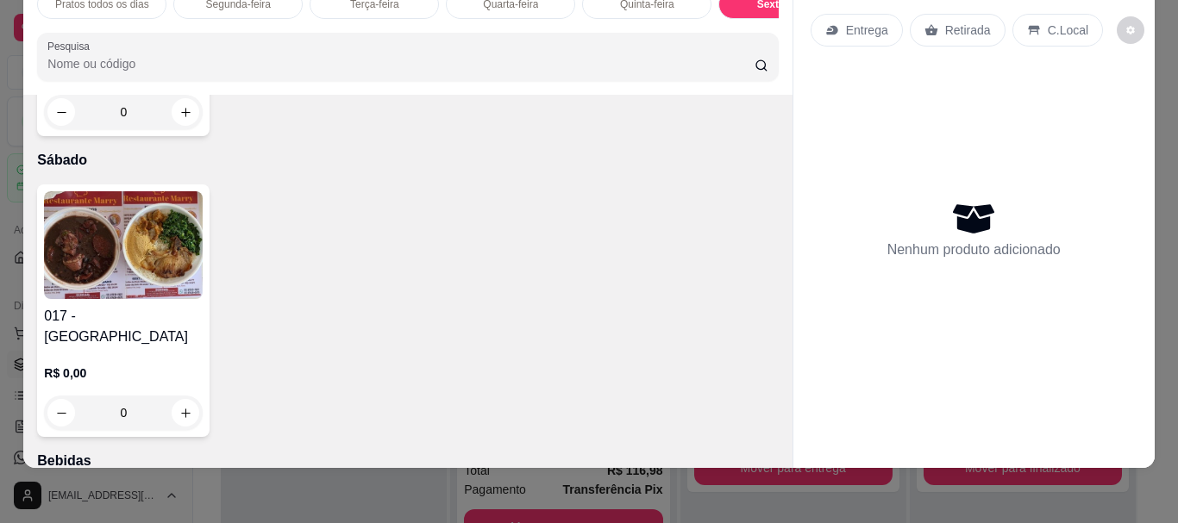
click at [117, 299] on img at bounding box center [123, 245] width 159 height 108
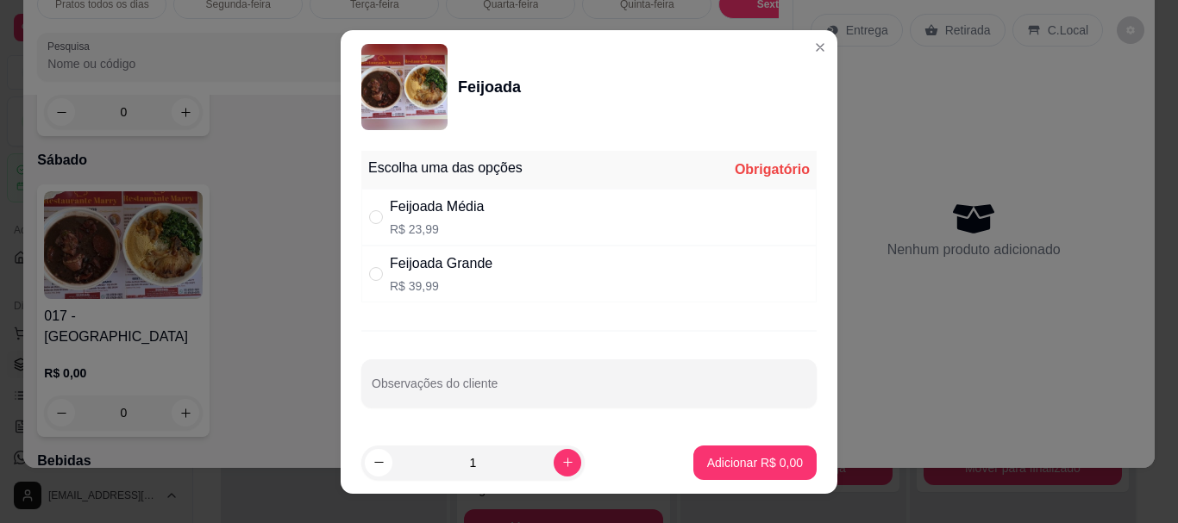
click at [378, 214] on div "" at bounding box center [379, 217] width 21 height 19
radio input "true"
click at [739, 472] on button "Adicionar R$ 23,99" at bounding box center [751, 463] width 130 height 34
type input "1"
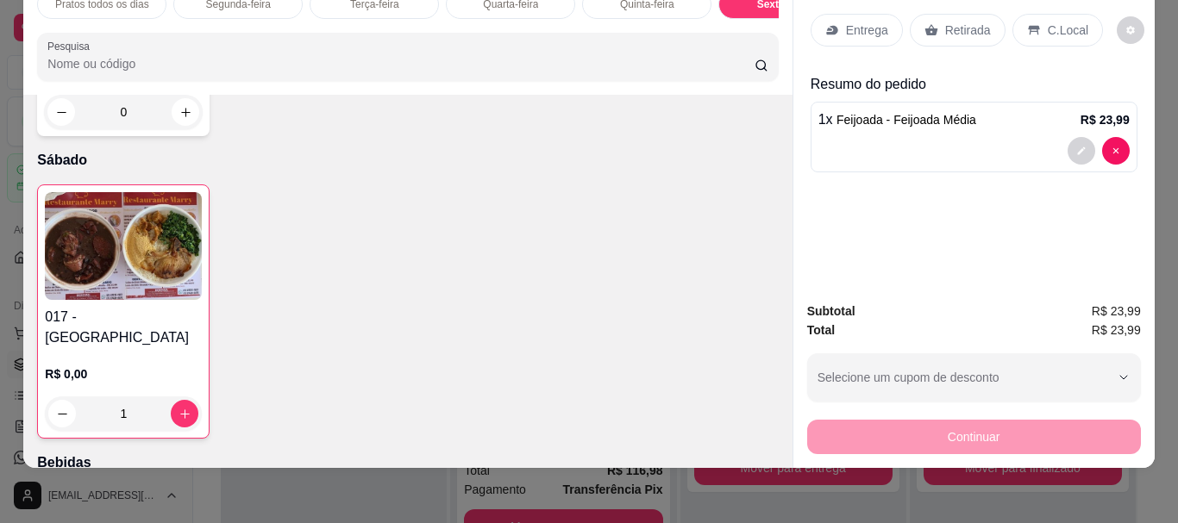
click at [991, 137] on div at bounding box center [973, 151] width 311 height 28
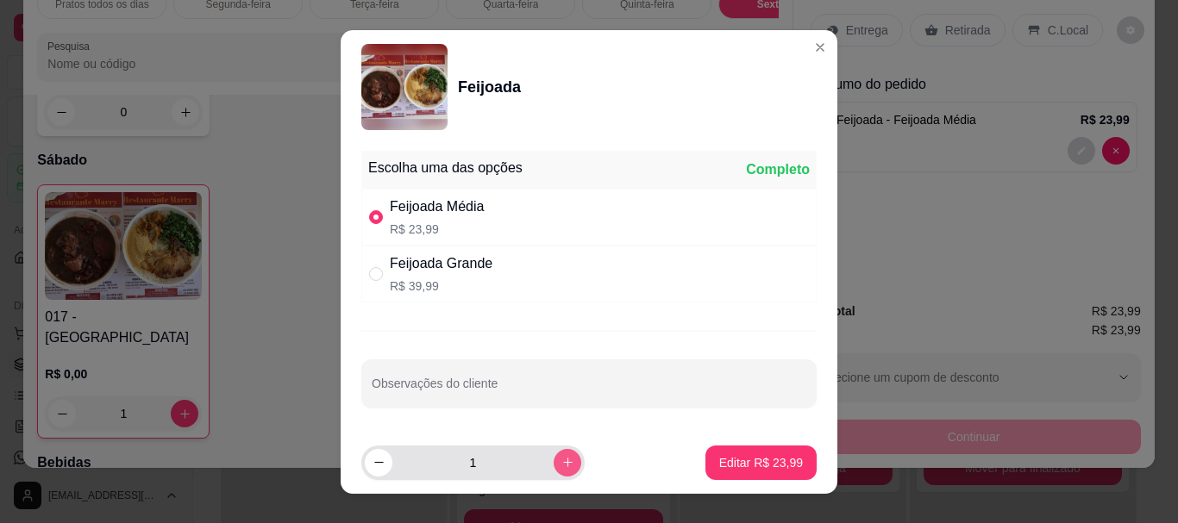
click at [554, 470] on button "increase-product-quantity" at bounding box center [568, 463] width 28 height 28
type input "2"
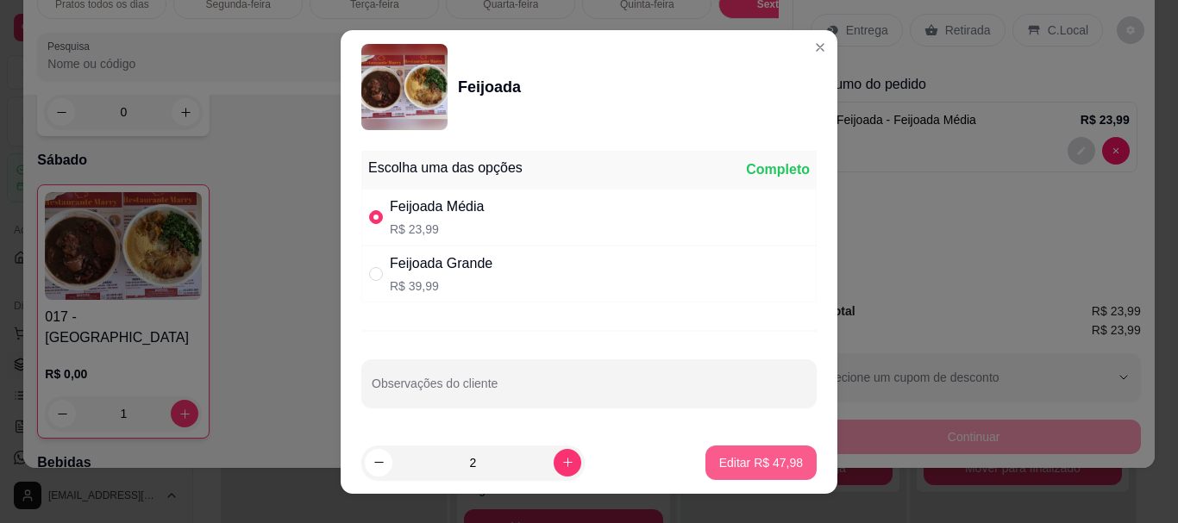
click at [751, 455] on p "Editar R$ 47,98" at bounding box center [761, 462] width 84 height 17
type input "2"
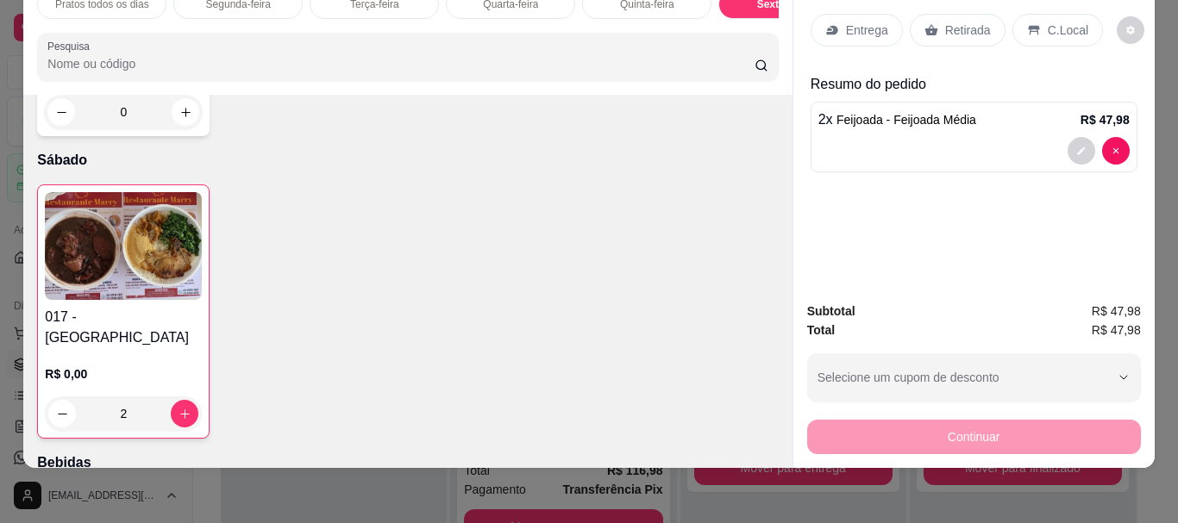
click at [856, 22] on p "Entrega" at bounding box center [867, 30] width 42 height 17
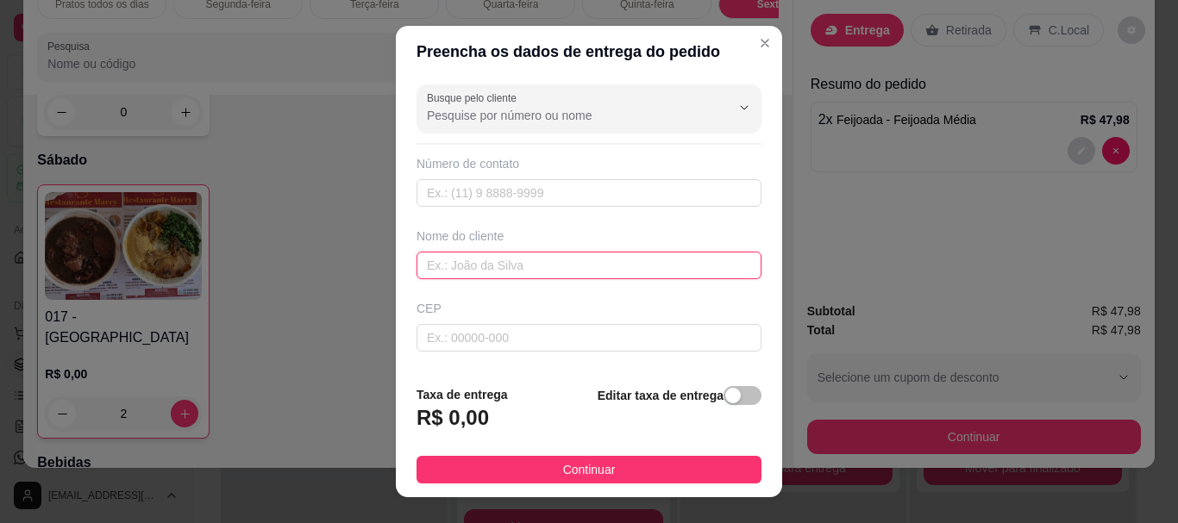
click at [431, 272] on input "text" at bounding box center [588, 266] width 345 height 28
type input "KEZIA"
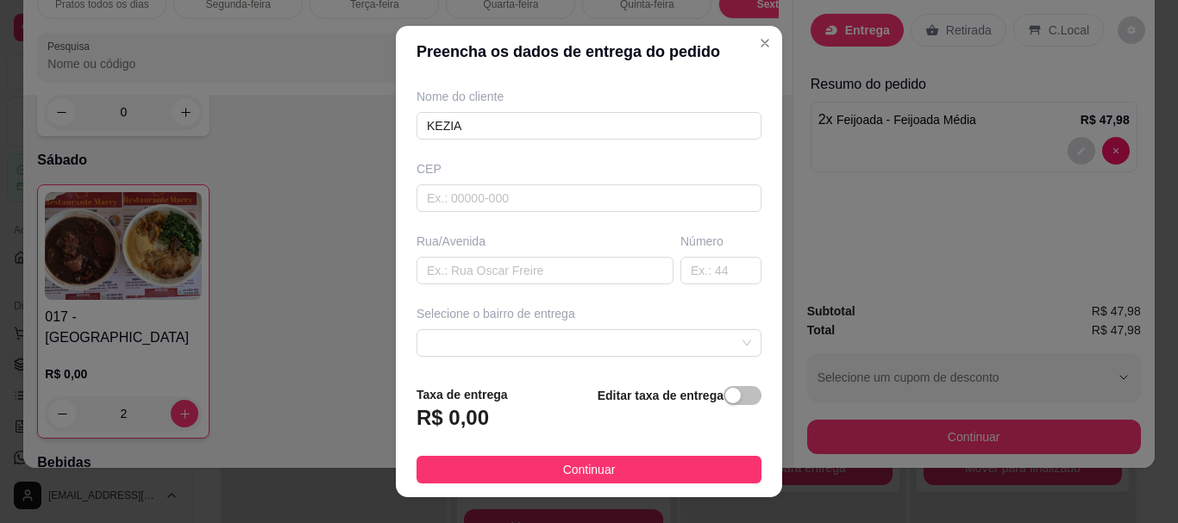
scroll to position [137, 0]
click at [466, 263] on input "text" at bounding box center [544, 274] width 257 height 28
type input "[GEOGRAPHIC_DATA]"
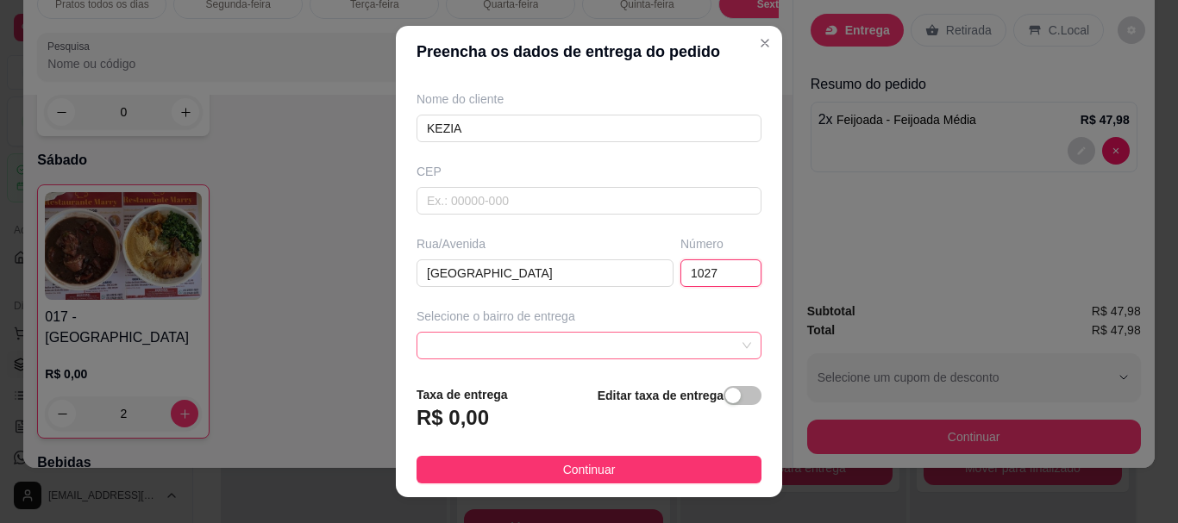
click at [462, 340] on span at bounding box center [589, 346] width 324 height 26
type input "1027"
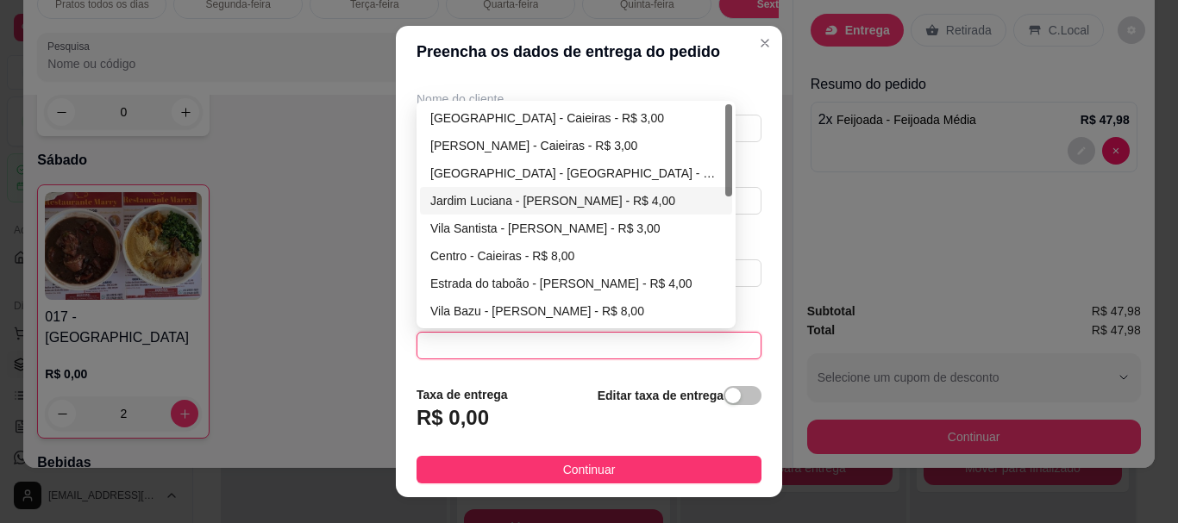
click at [522, 198] on div "Jardim Luciana - [PERSON_NAME] - R$ 4,00" at bounding box center [575, 200] width 291 height 19
type input "[PERSON_NAME]"
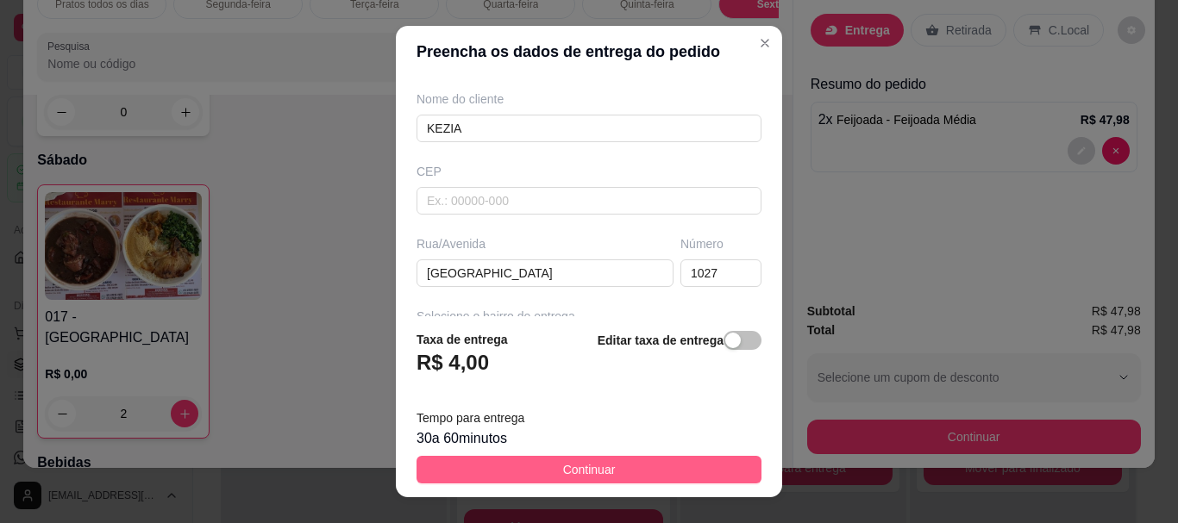
click at [597, 477] on span "Continuar" at bounding box center [589, 469] width 53 height 19
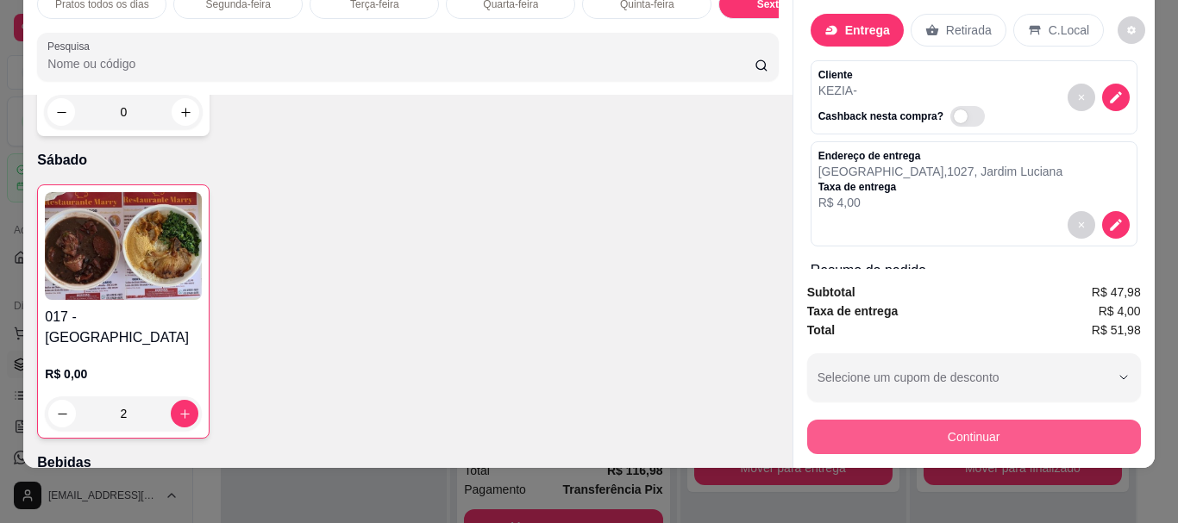
click at [964, 426] on button "Continuar" at bounding box center [974, 437] width 334 height 34
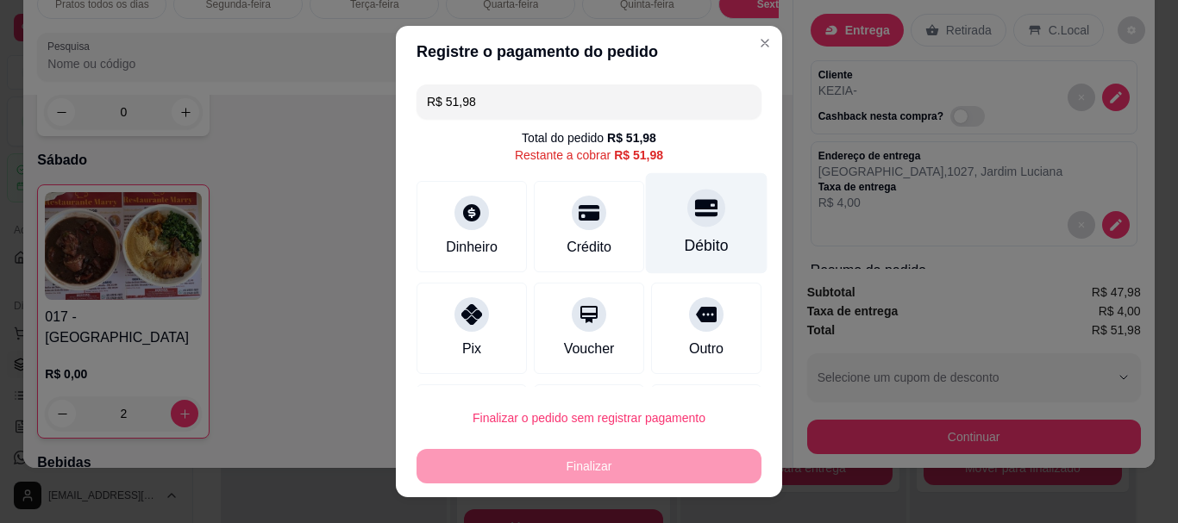
click at [678, 233] on div "Débito" at bounding box center [707, 223] width 122 height 101
type input "R$ 0,00"
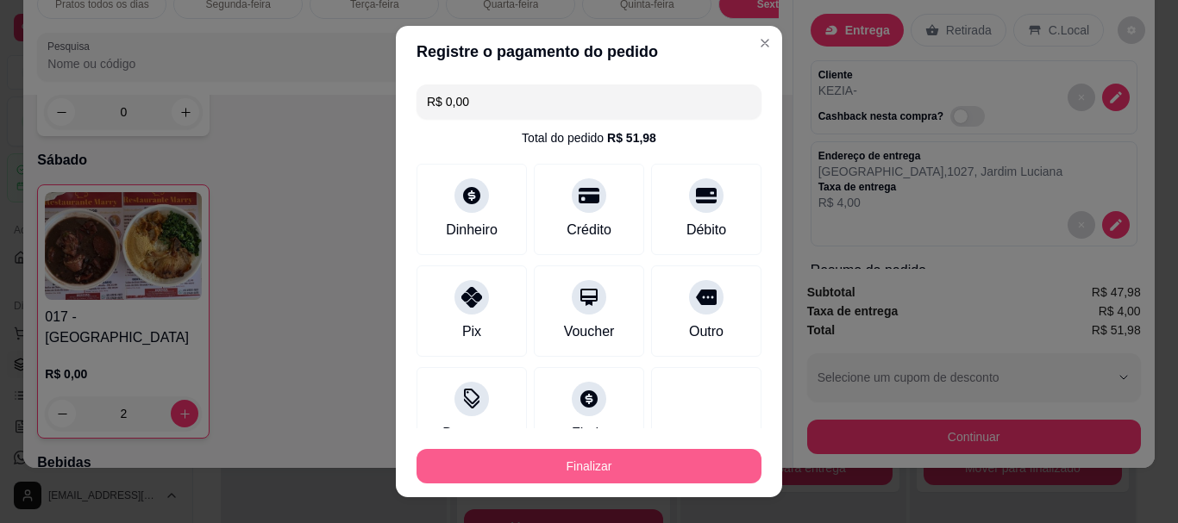
click at [572, 475] on button "Finalizar" at bounding box center [588, 466] width 345 height 34
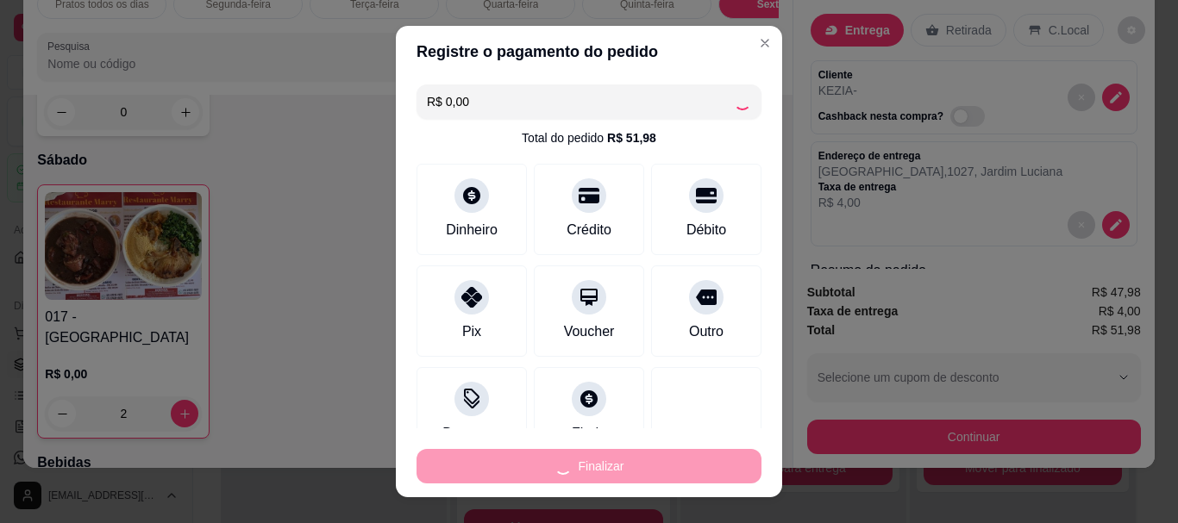
type input "0"
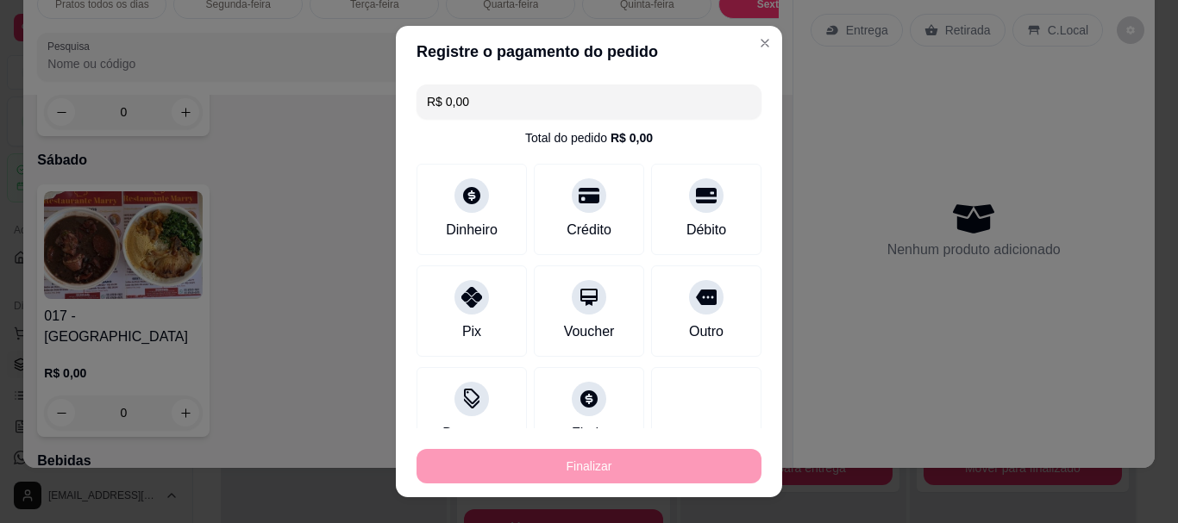
type input "-R$ 51,98"
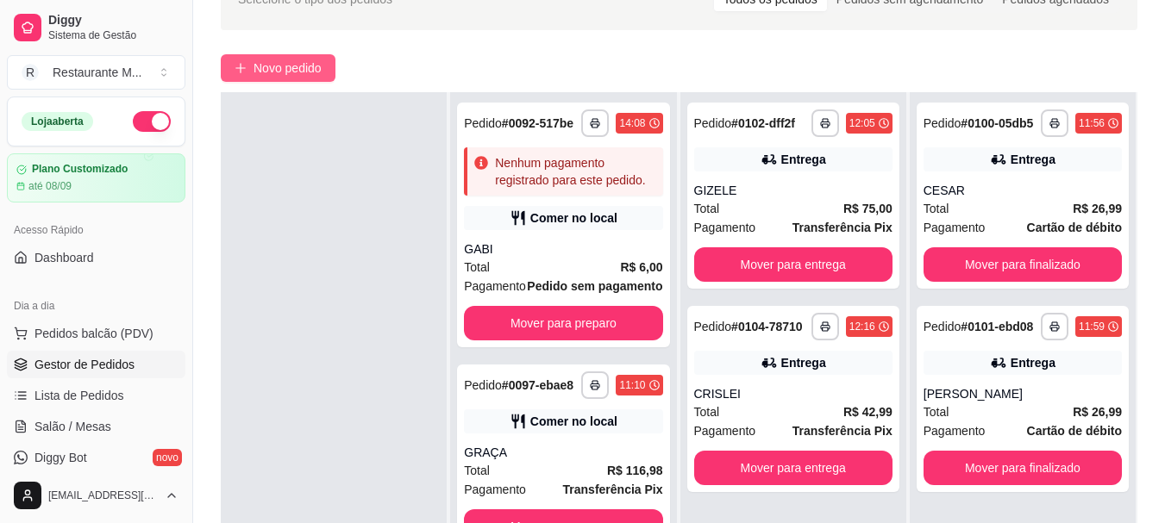
click at [290, 61] on span "Novo pedido" at bounding box center [287, 68] width 68 height 19
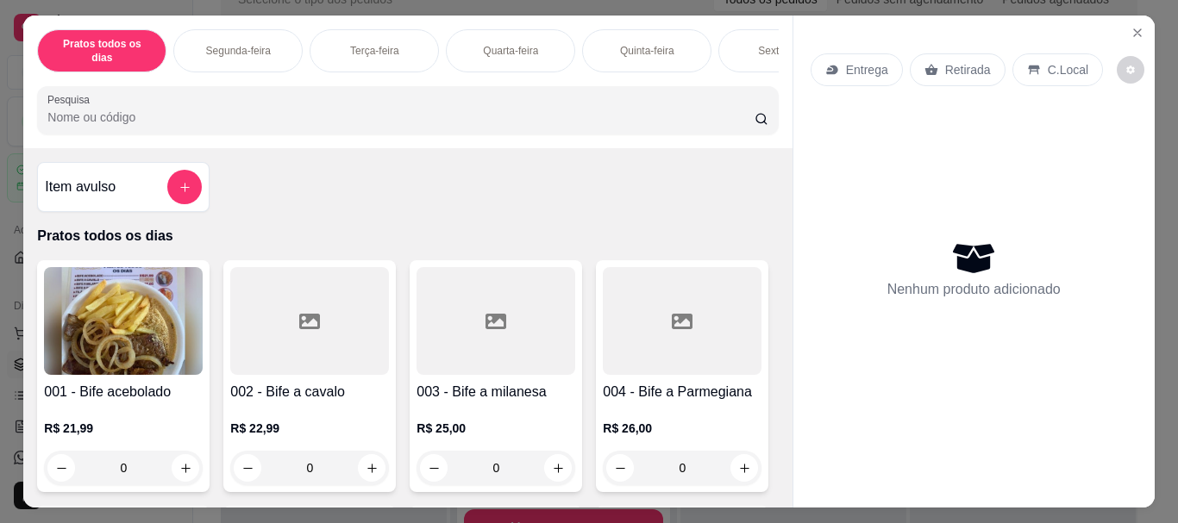
click at [733, 38] on div "Sexta-feira" at bounding box center [782, 50] width 129 height 43
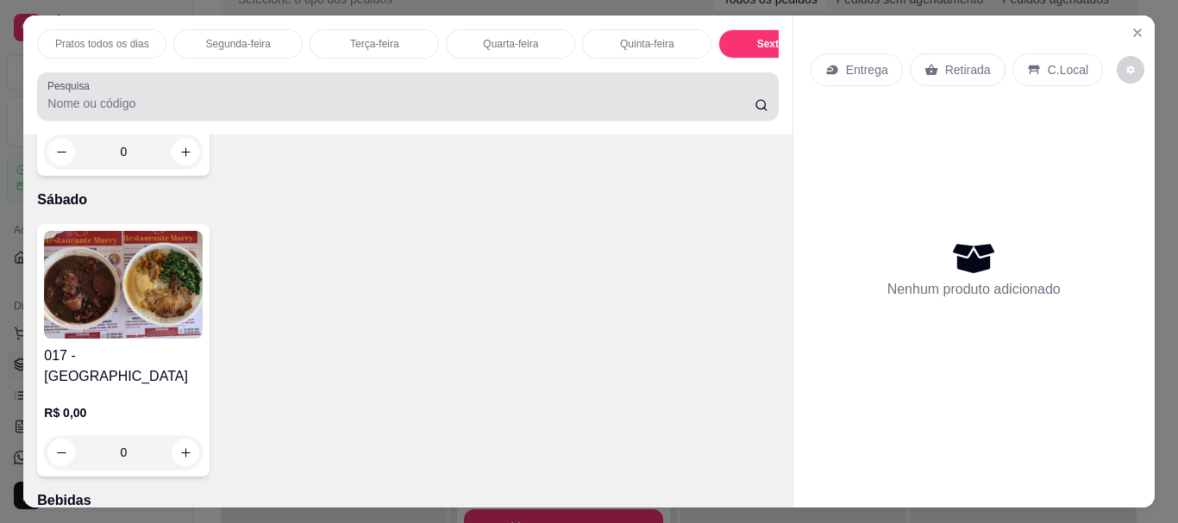
scroll to position [46, 0]
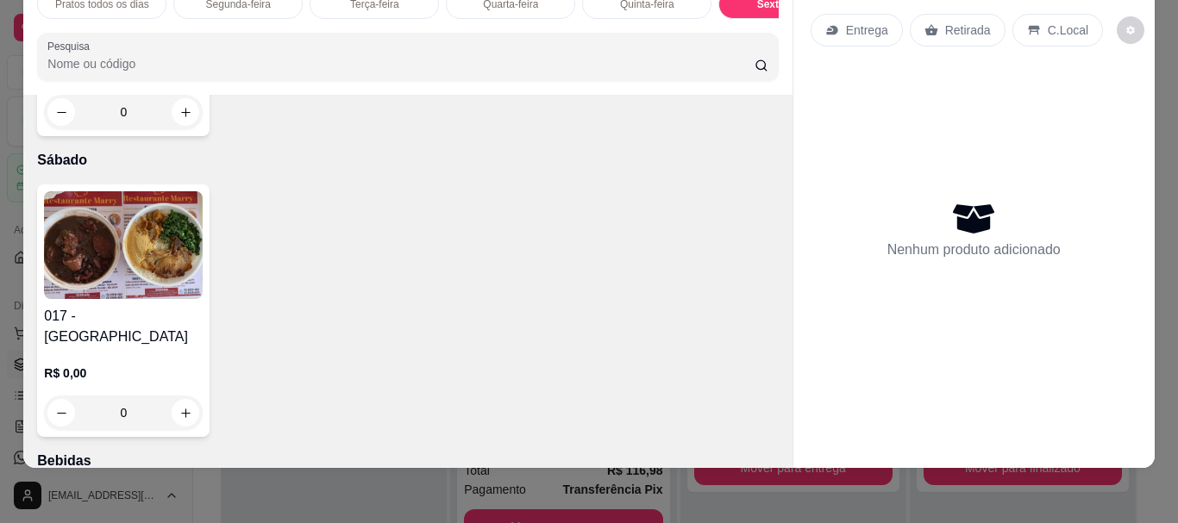
click at [101, 299] on img at bounding box center [123, 245] width 159 height 108
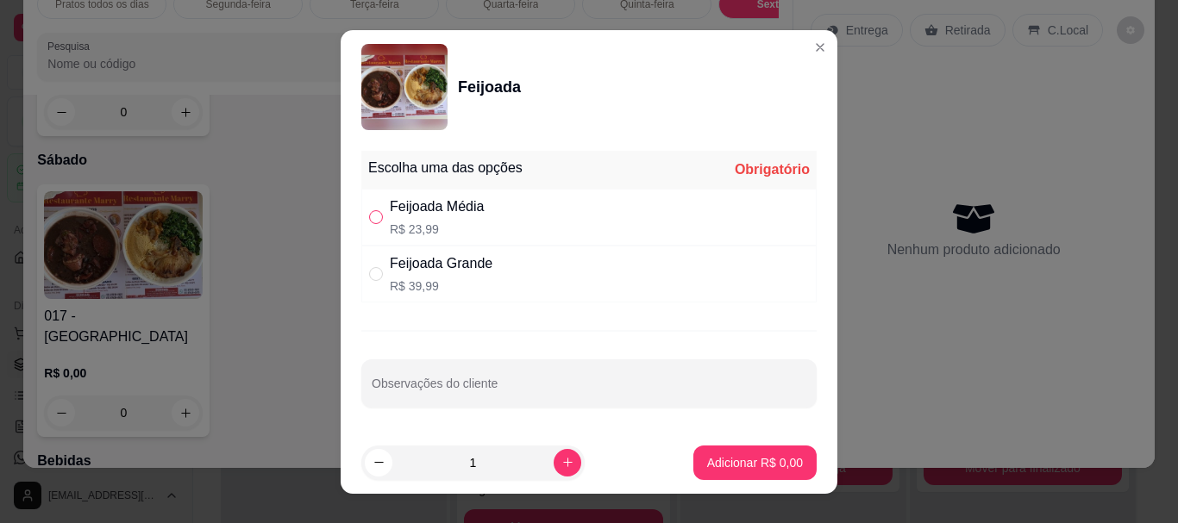
click at [371, 213] on input "" at bounding box center [376, 217] width 14 height 14
radio input "true"
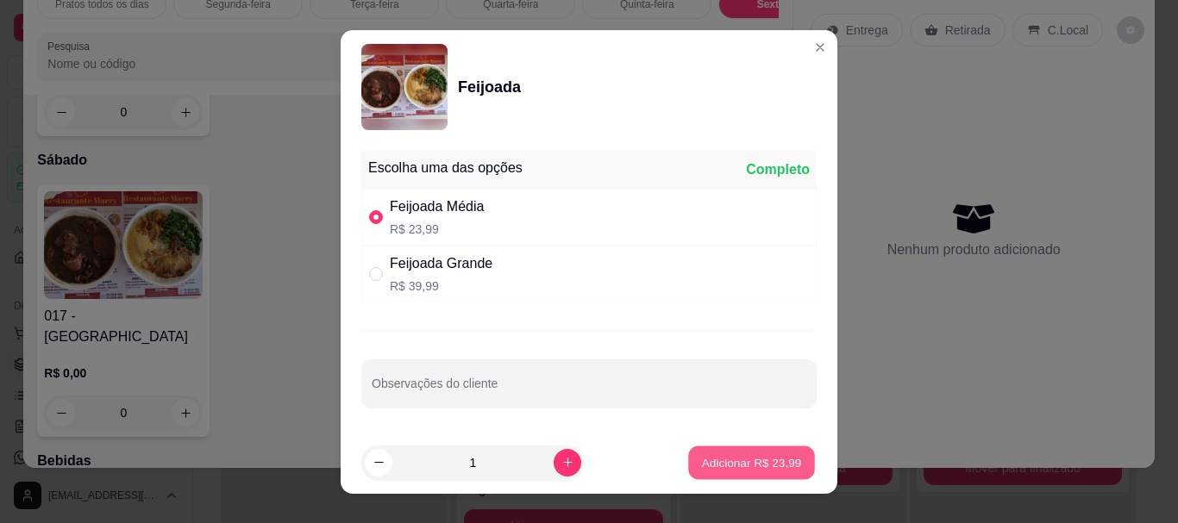
click at [702, 463] on p "Adicionar R$ 23,99" at bounding box center [752, 462] width 100 height 16
type input "1"
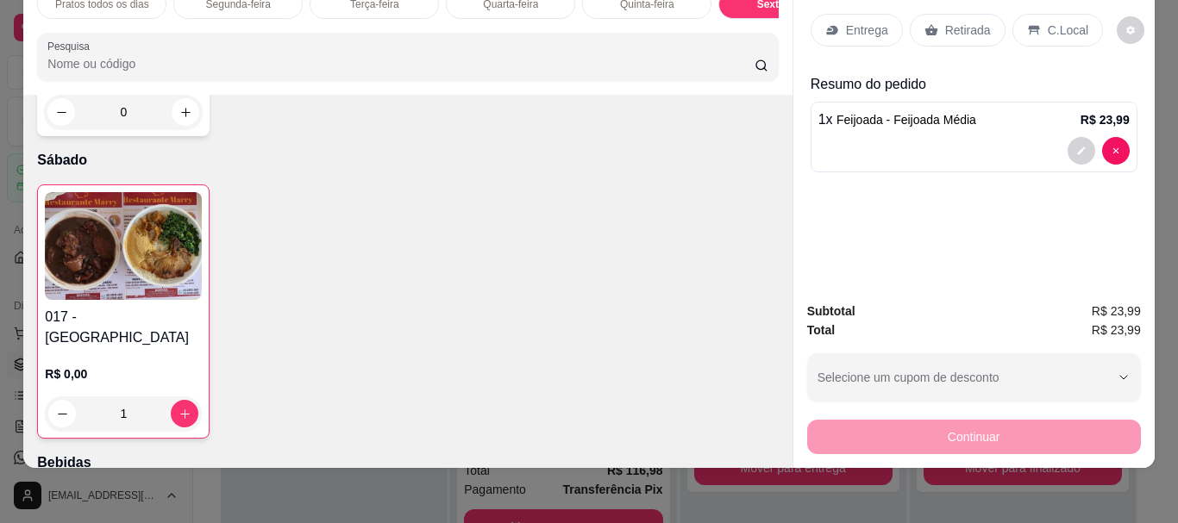
click at [832, 14] on div "Entrega" at bounding box center [856, 30] width 92 height 33
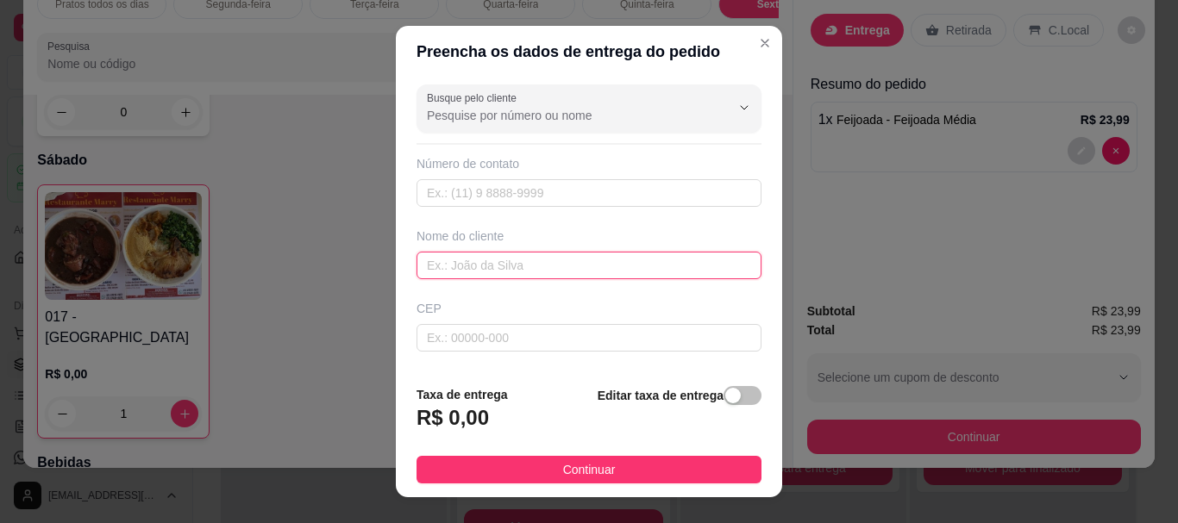
click at [491, 259] on input "text" at bounding box center [588, 266] width 345 height 28
type input "ZENILDA"
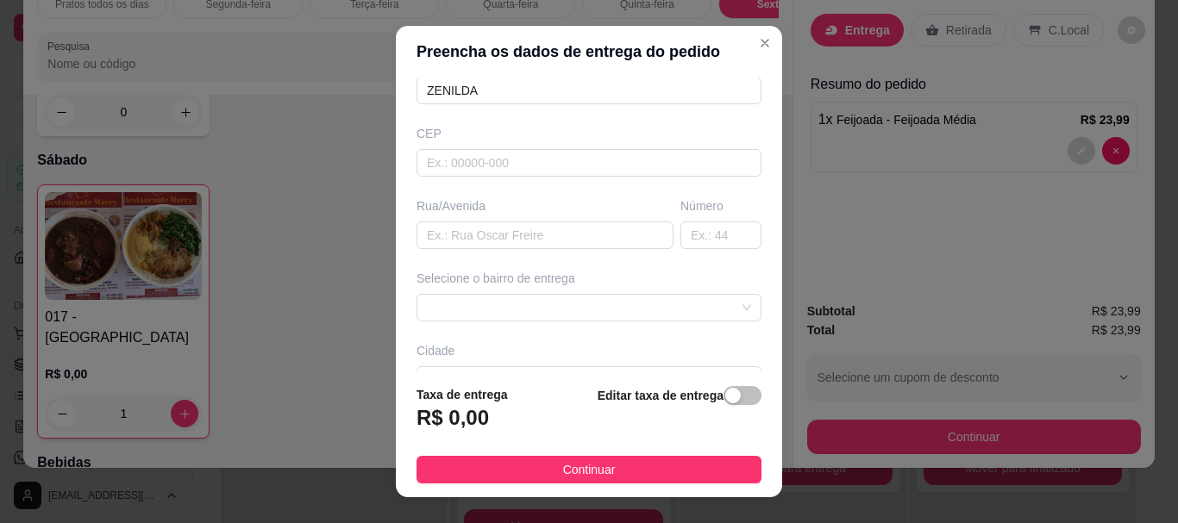
scroll to position [186, 0]
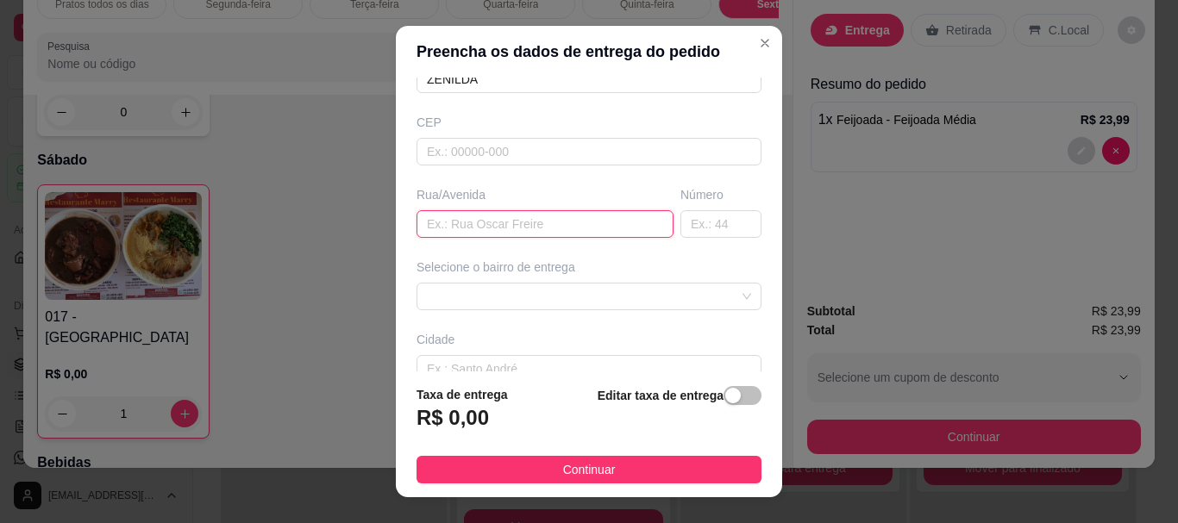
click at [473, 229] on input "text" at bounding box center [544, 224] width 257 height 28
click at [446, 232] on input "text" at bounding box center [544, 224] width 257 height 28
type input "AVENIDA [PERSON_NAME]"
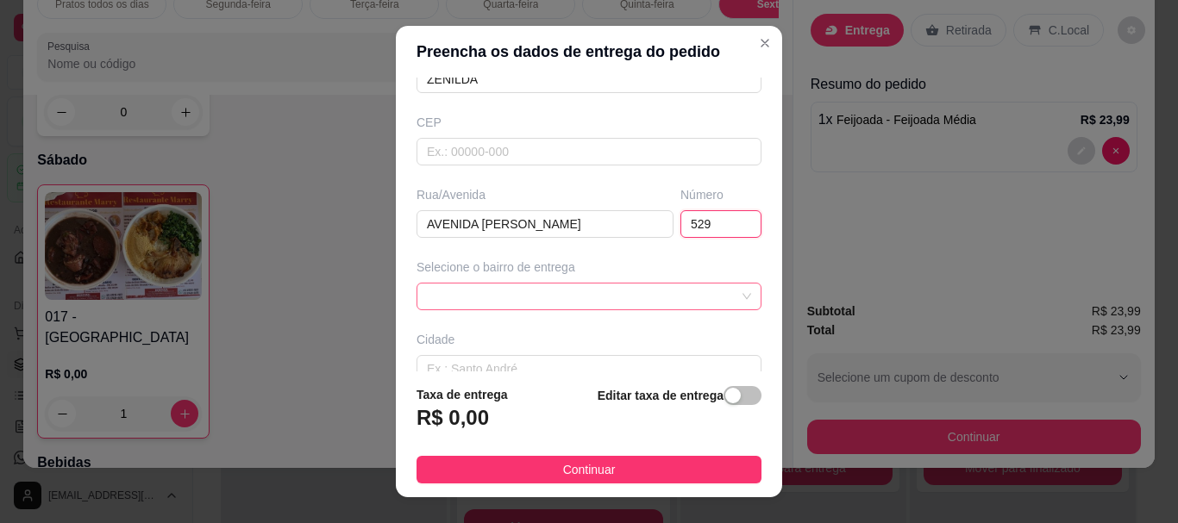
click at [457, 294] on div at bounding box center [588, 297] width 345 height 28
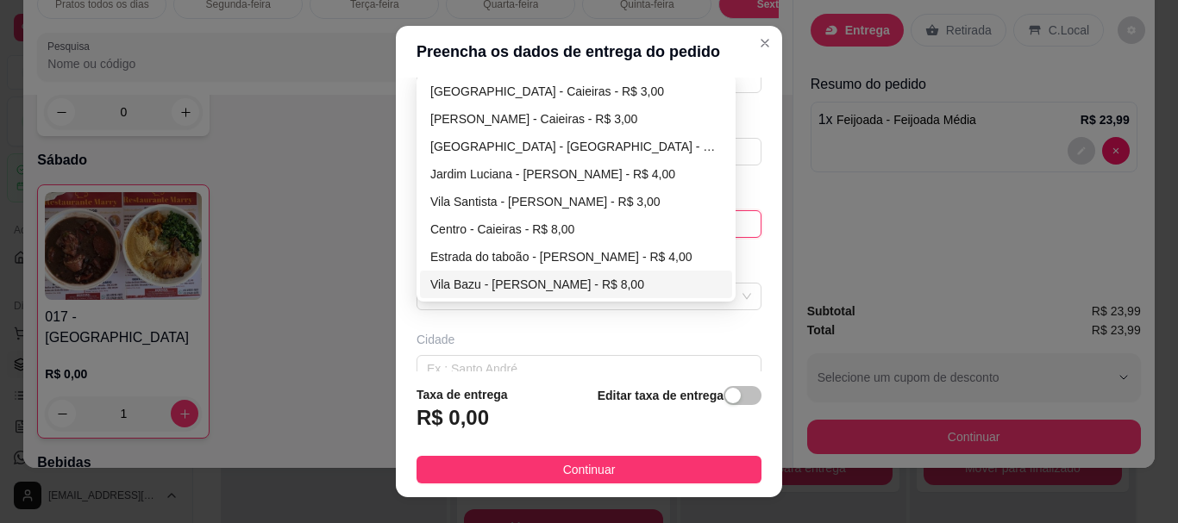
type input "529"
click at [610, 329] on div "Busque pelo cliente Número de contato Nome do cliente [PERSON_NAME] Rua/[GEOGRA…" at bounding box center [589, 224] width 386 height 293
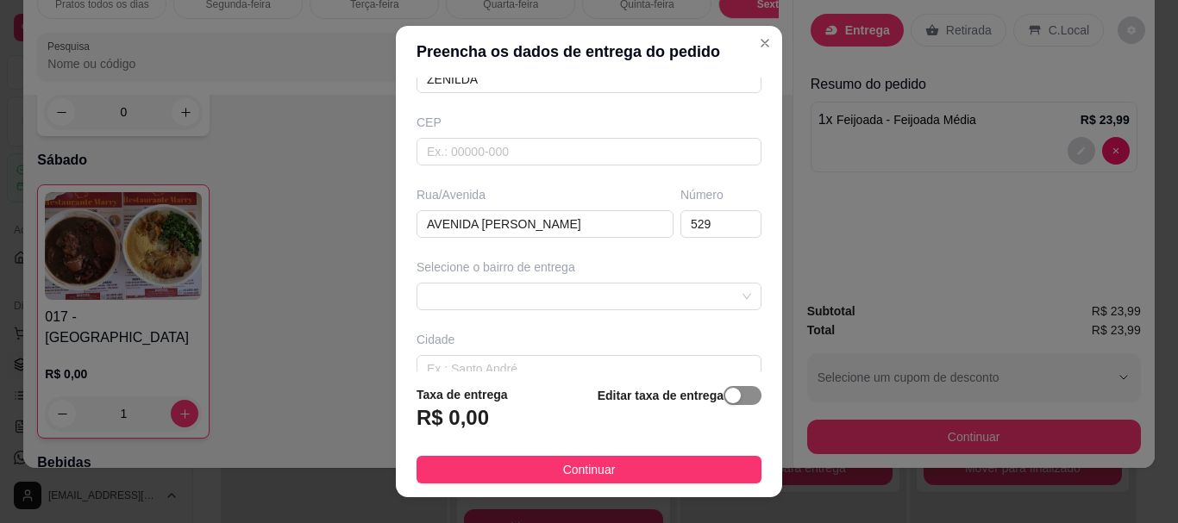
click at [725, 399] on div "button" at bounding box center [733, 396] width 16 height 16
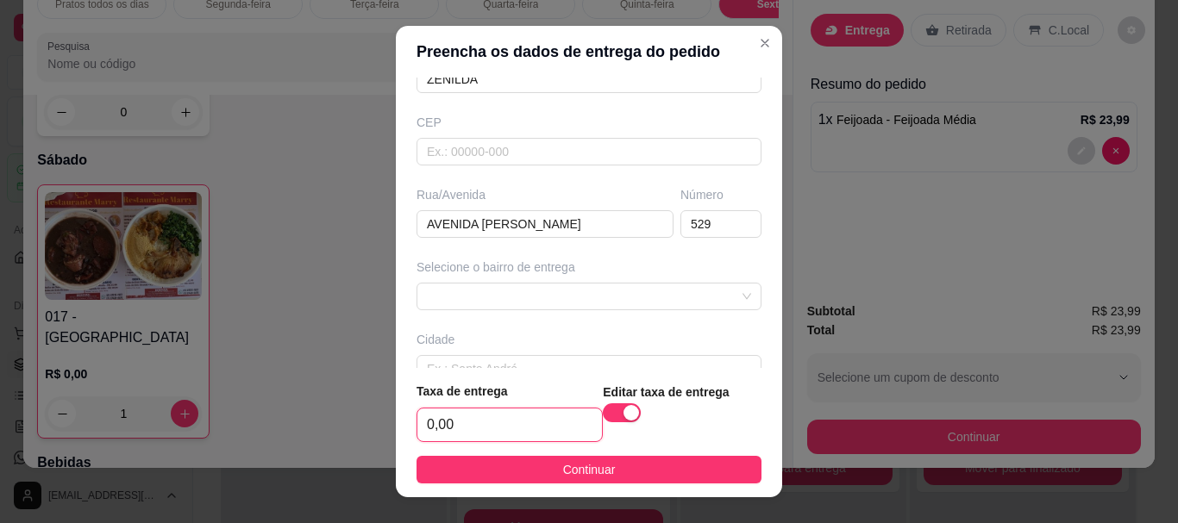
click at [464, 425] on input "0,00" at bounding box center [509, 425] width 185 height 33
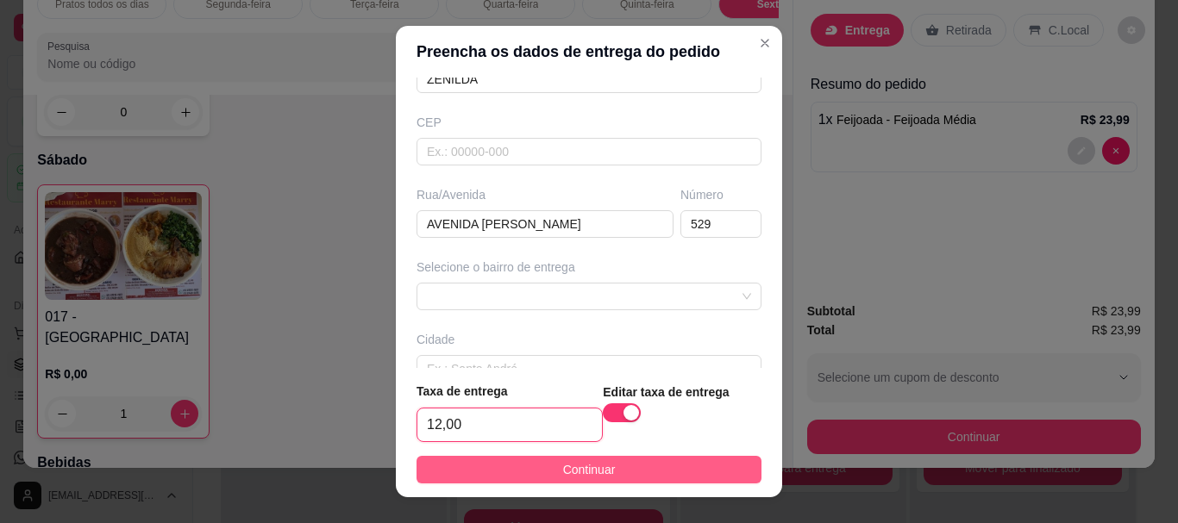
type input "12,00"
click at [530, 466] on button "Continuar" at bounding box center [588, 470] width 345 height 28
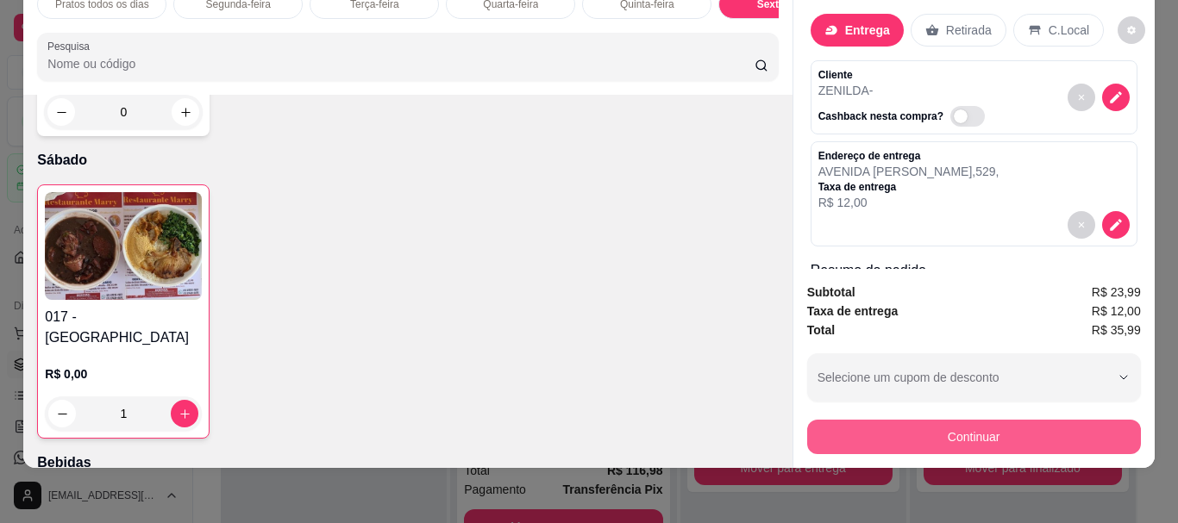
click at [881, 425] on button "Continuar" at bounding box center [974, 437] width 334 height 34
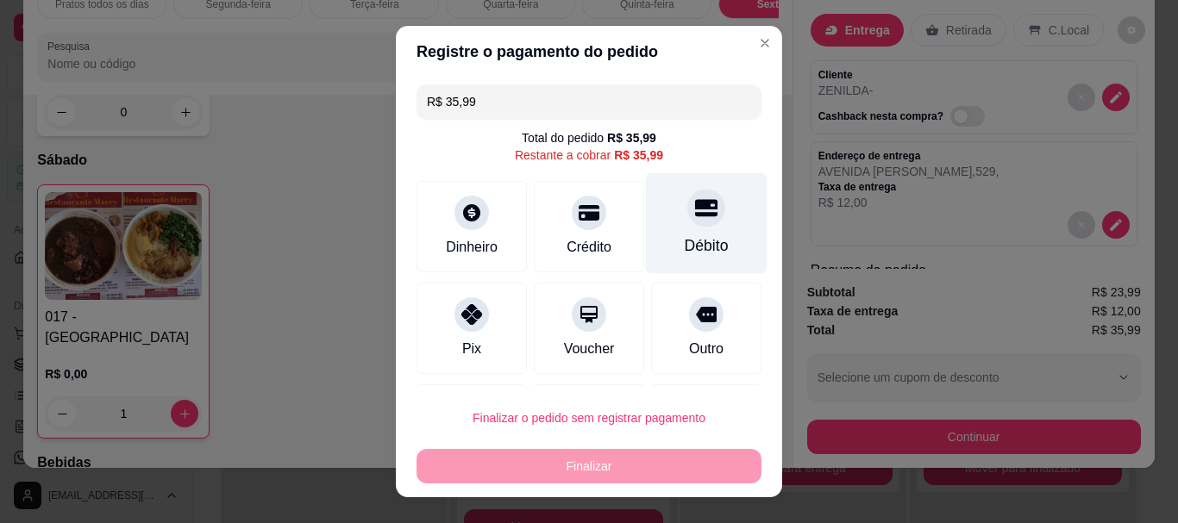
click at [687, 227] on div at bounding box center [706, 209] width 38 height 38
type input "R$ 0,00"
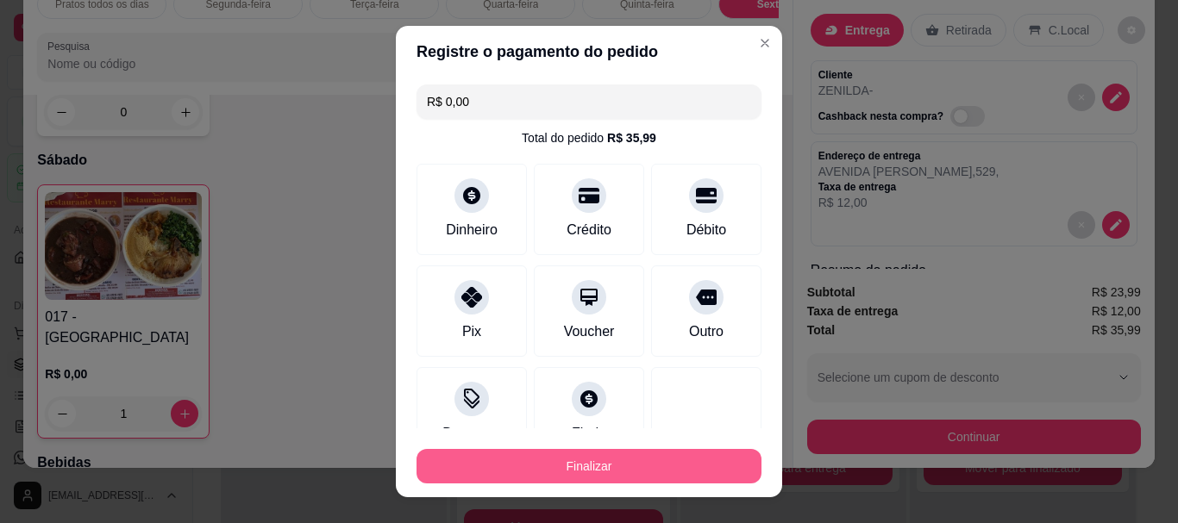
click at [582, 460] on button "Finalizar" at bounding box center [588, 466] width 345 height 34
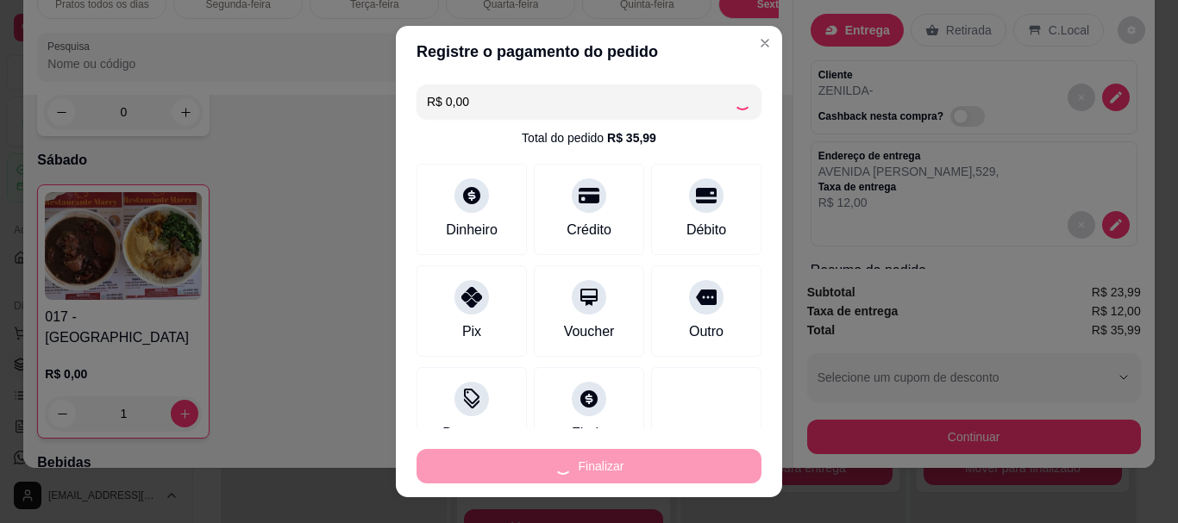
type input "0"
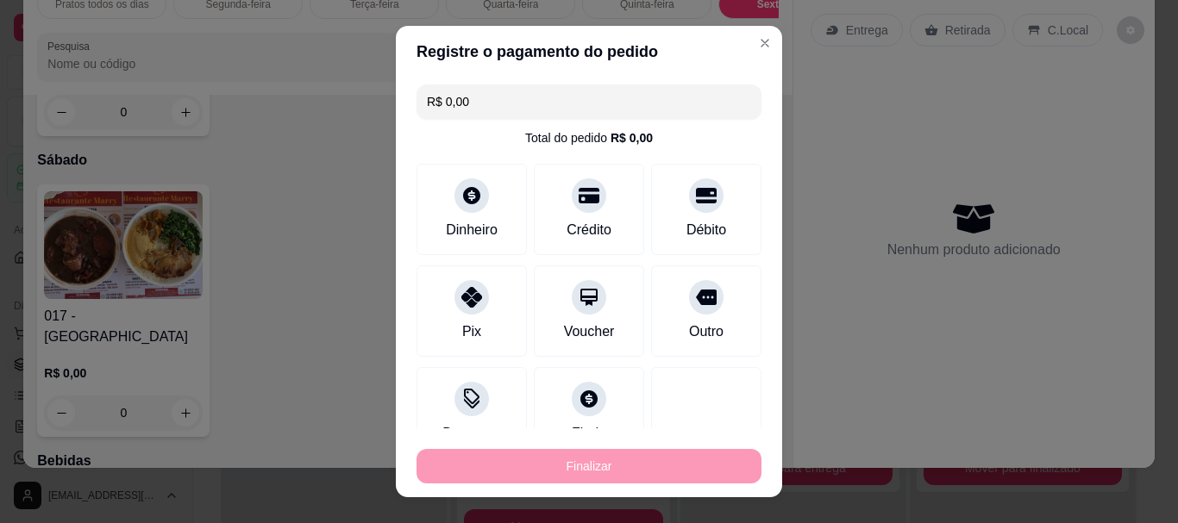
type input "-R$ 35,99"
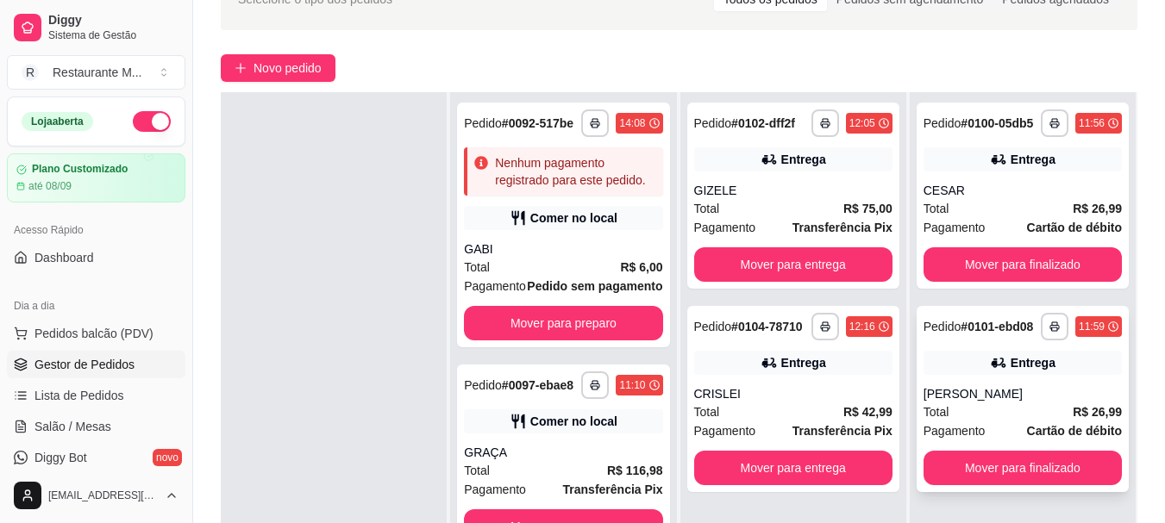
click at [1004, 403] on div "Total R$ 26,99" at bounding box center [1022, 412] width 198 height 19
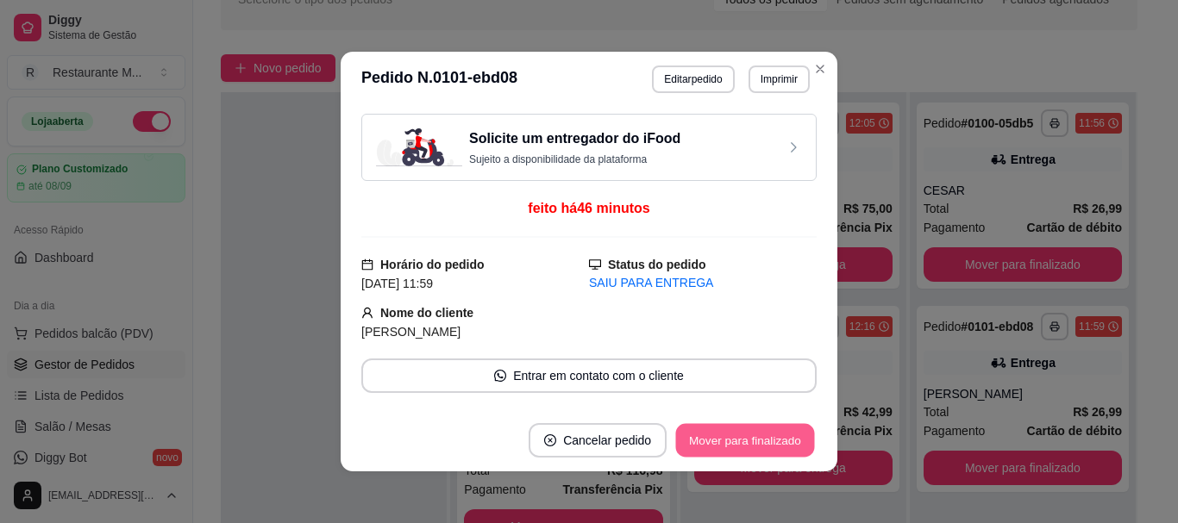
click at [761, 437] on button "Mover para finalizado" at bounding box center [745, 441] width 139 height 34
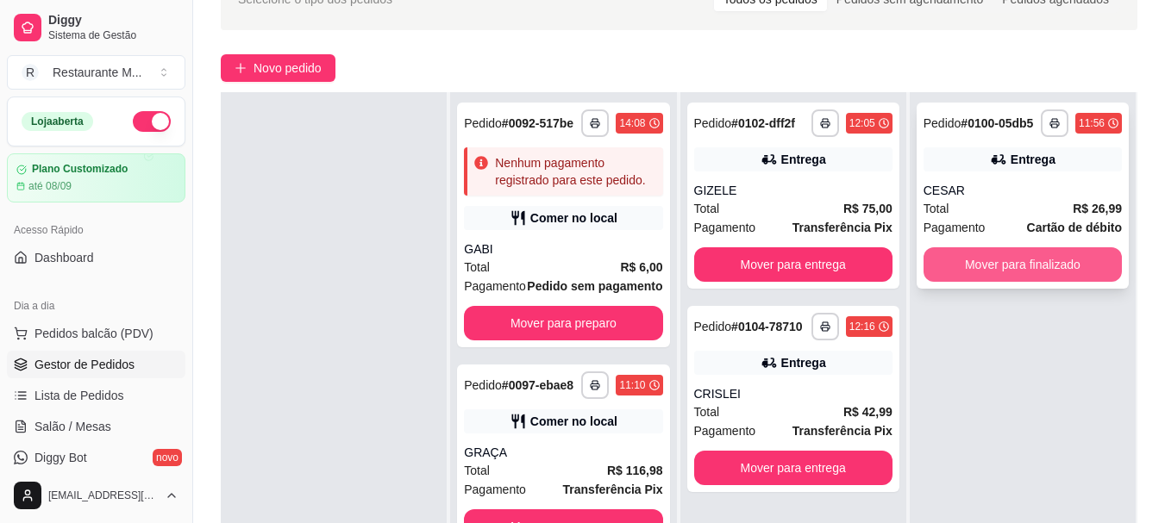
click at [981, 273] on button "Mover para finalizado" at bounding box center [1022, 264] width 198 height 34
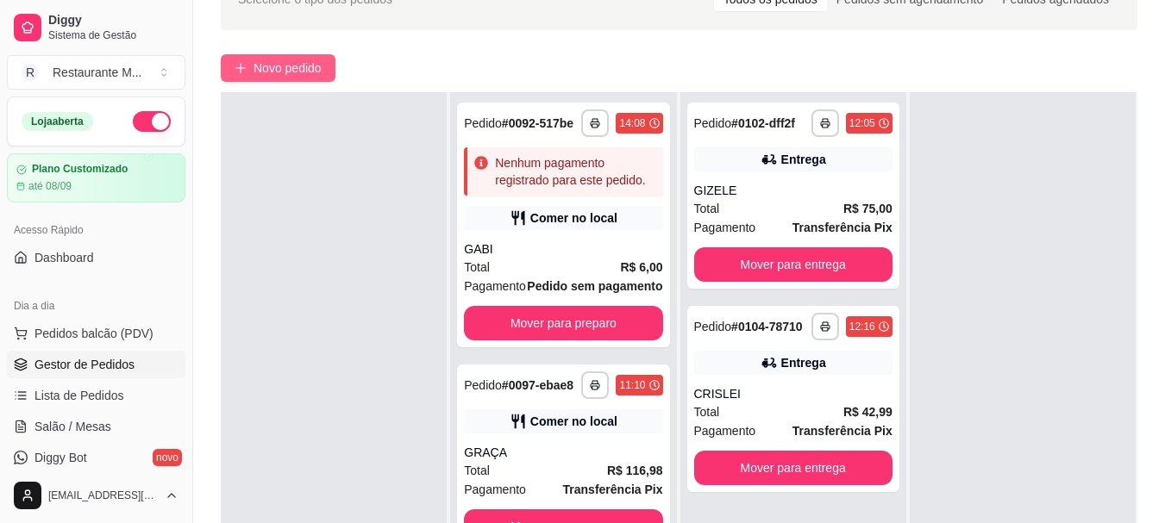
click at [302, 74] on span "Novo pedido" at bounding box center [287, 68] width 68 height 19
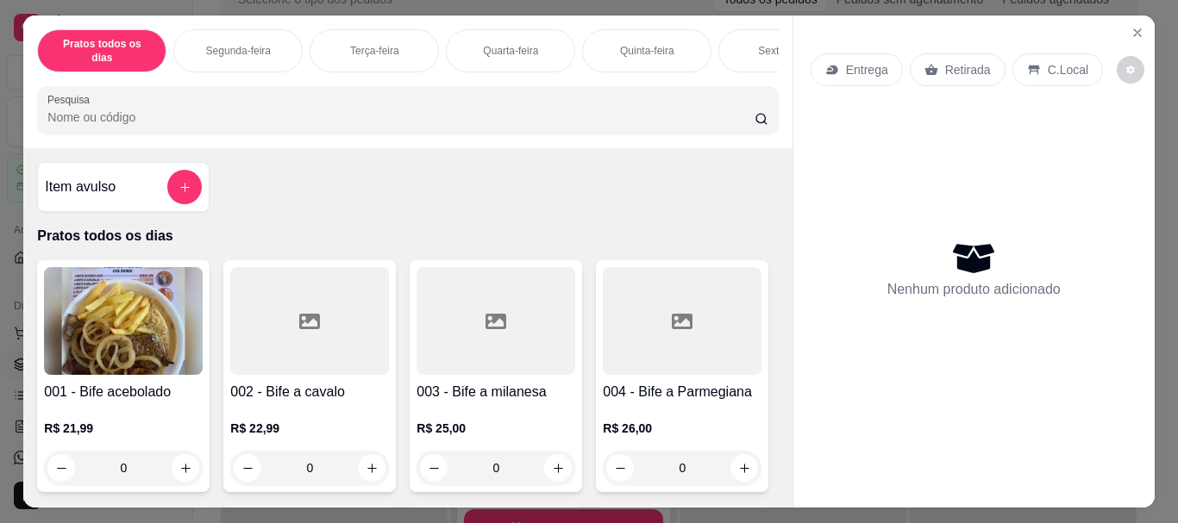
click at [735, 39] on div "Sexta-feira" at bounding box center [782, 50] width 129 height 43
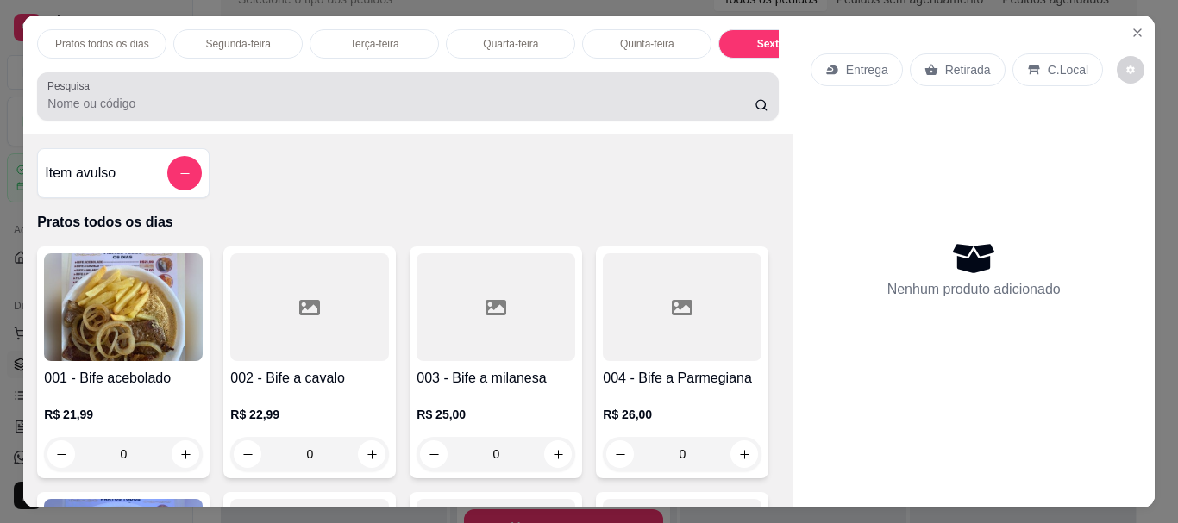
scroll to position [46, 0]
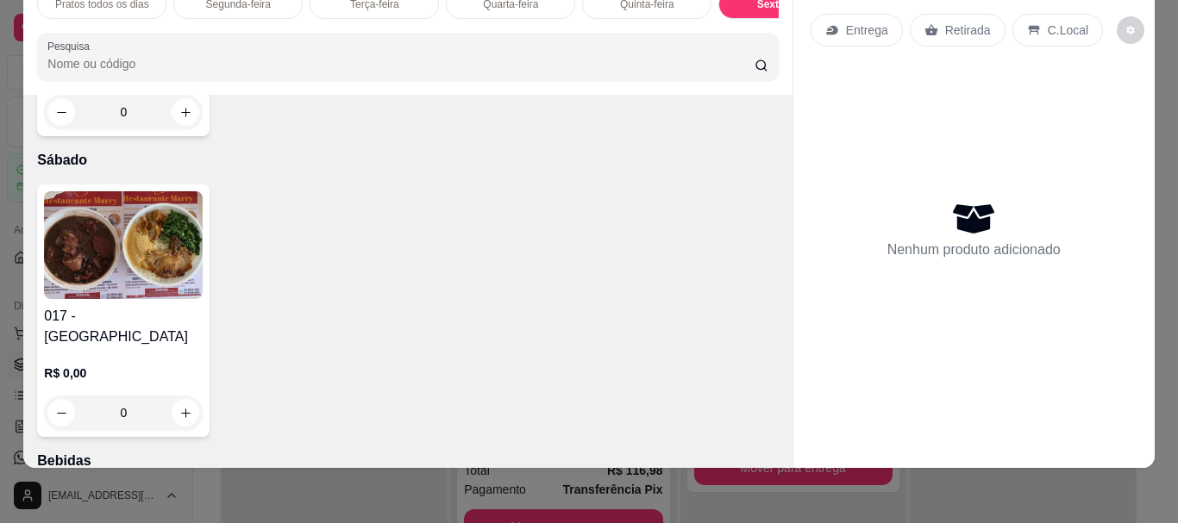
click at [112, 299] on img at bounding box center [123, 245] width 159 height 108
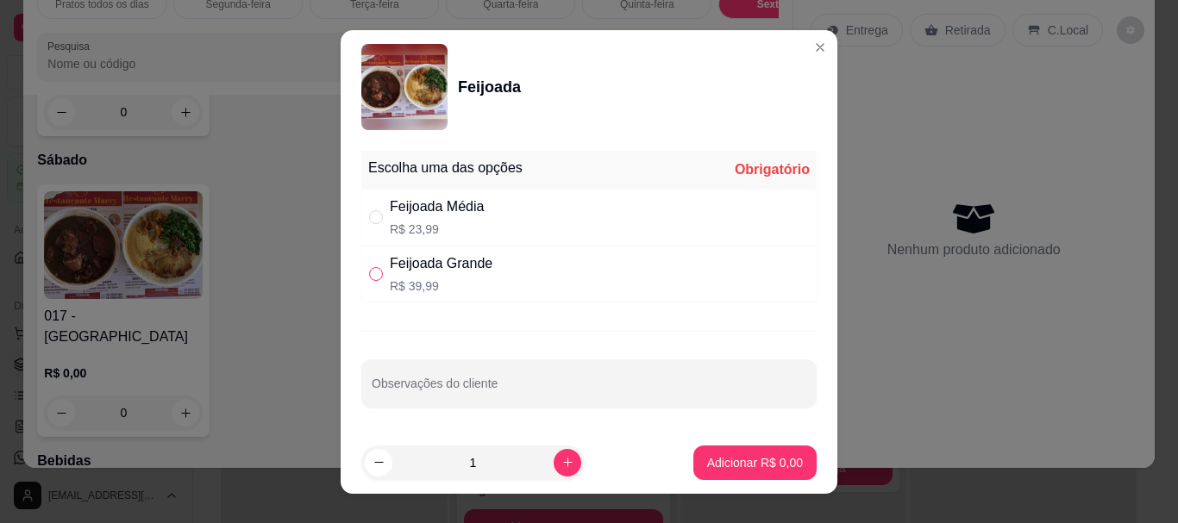
click at [369, 275] on input "" at bounding box center [376, 274] width 14 height 14
radio input "true"
click at [759, 467] on p "Adicionar R$ 39,99" at bounding box center [751, 462] width 103 height 17
type input "1"
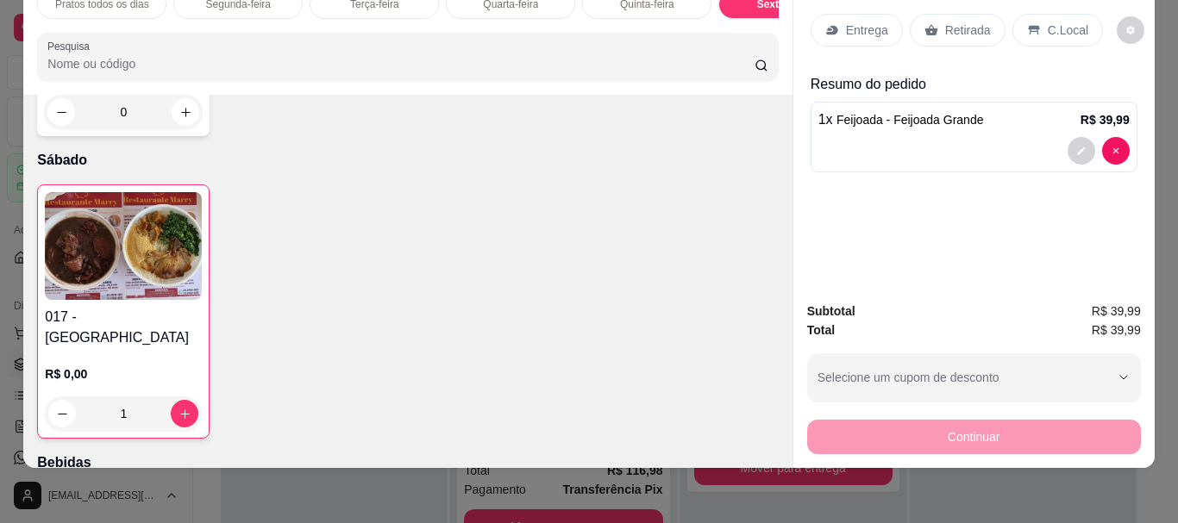
click at [874, 22] on p "Entrega" at bounding box center [867, 30] width 42 height 17
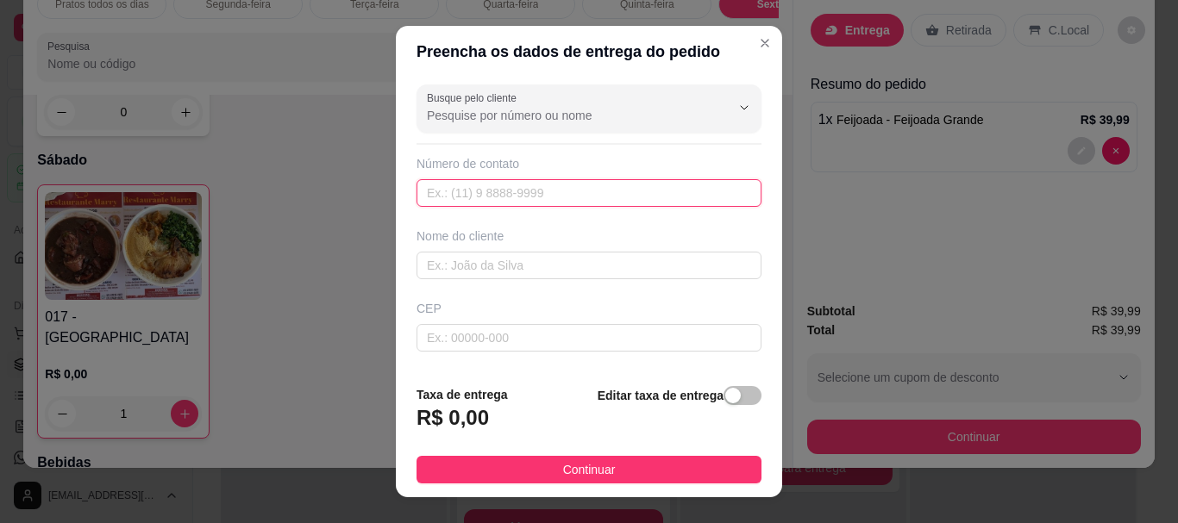
click at [461, 191] on input "text" at bounding box center [588, 193] width 345 height 28
click at [460, 197] on input "text" at bounding box center [588, 193] width 345 height 28
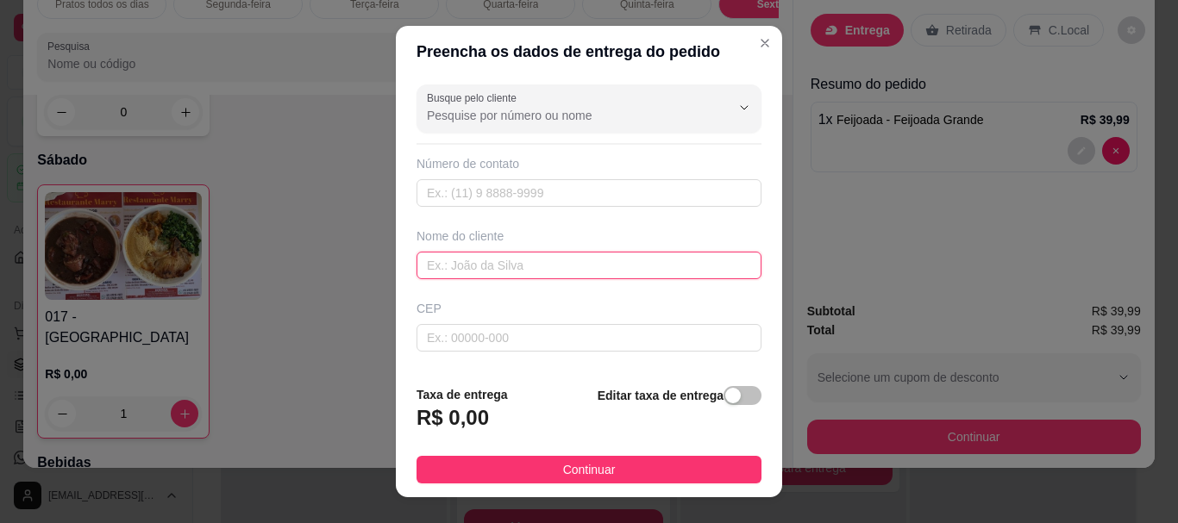
click at [449, 260] on input "text" at bounding box center [588, 266] width 345 height 28
type input "[PERSON_NAME]"
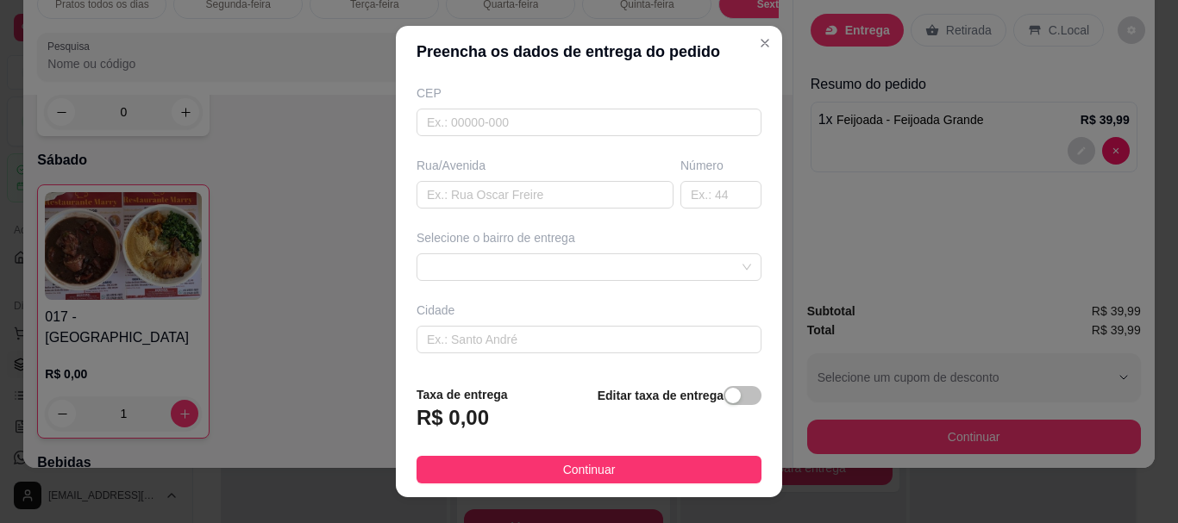
scroll to position [221, 0]
click at [496, 181] on input "text" at bounding box center [544, 190] width 257 height 28
type input "RUA DAS MARGARIDAS"
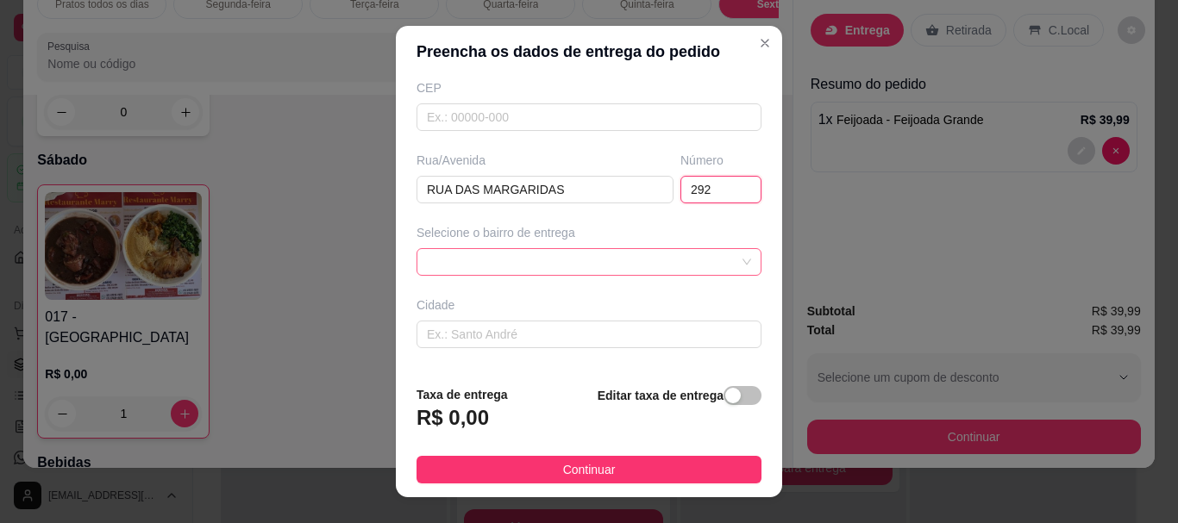
click at [481, 259] on div at bounding box center [588, 262] width 345 height 28
type input "292"
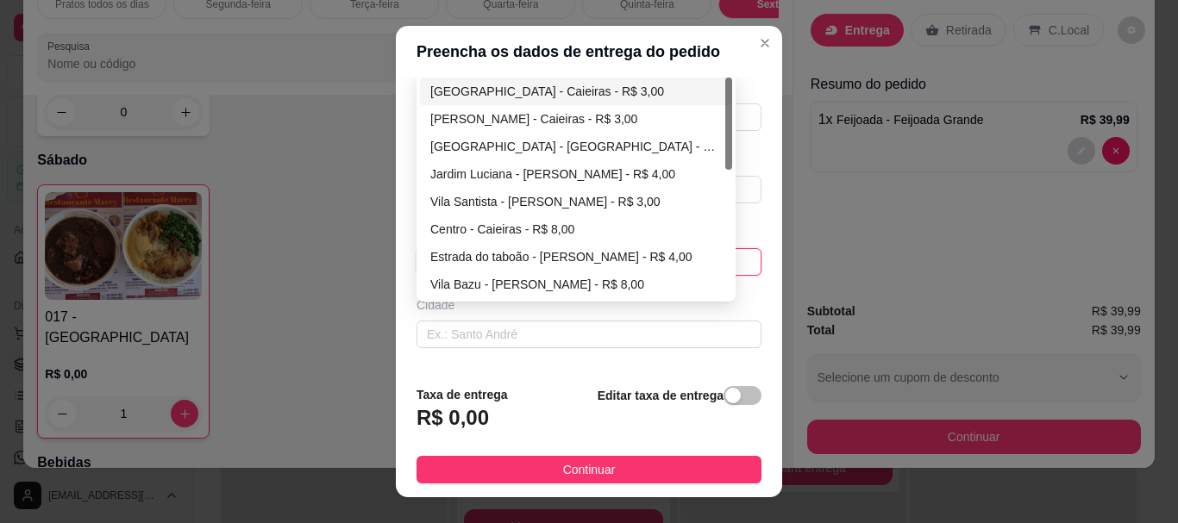
click at [481, 259] on div "Estrada do taboão - [PERSON_NAME] - R$ 4,00" at bounding box center [575, 256] width 291 height 19
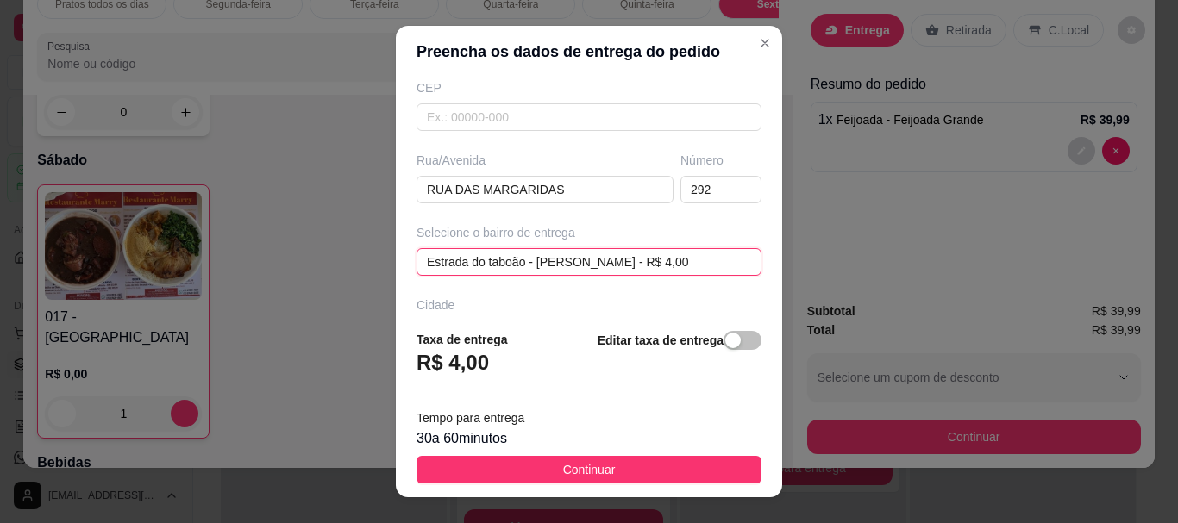
click at [536, 259] on div "Estrada do taboão - [PERSON_NAME] - R$ 4,00 Estrada do taboão - [PERSON_NAME] -…" at bounding box center [588, 262] width 345 height 28
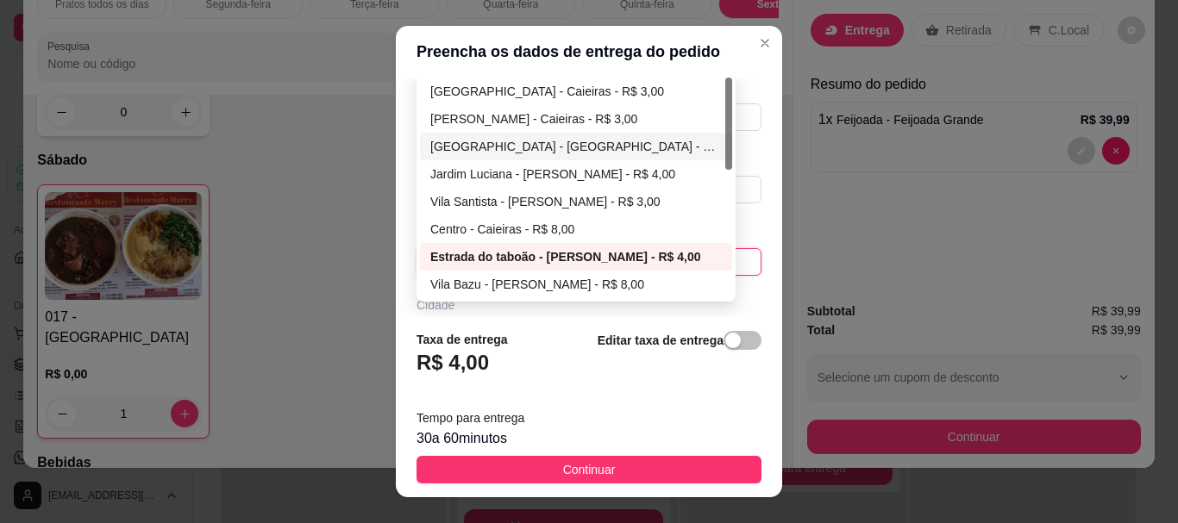
click at [526, 147] on div "[GEOGRAPHIC_DATA] - [GEOGRAPHIC_DATA] - R$ 3,00" at bounding box center [575, 146] width 291 height 19
type input "[PERSON_NAME]"
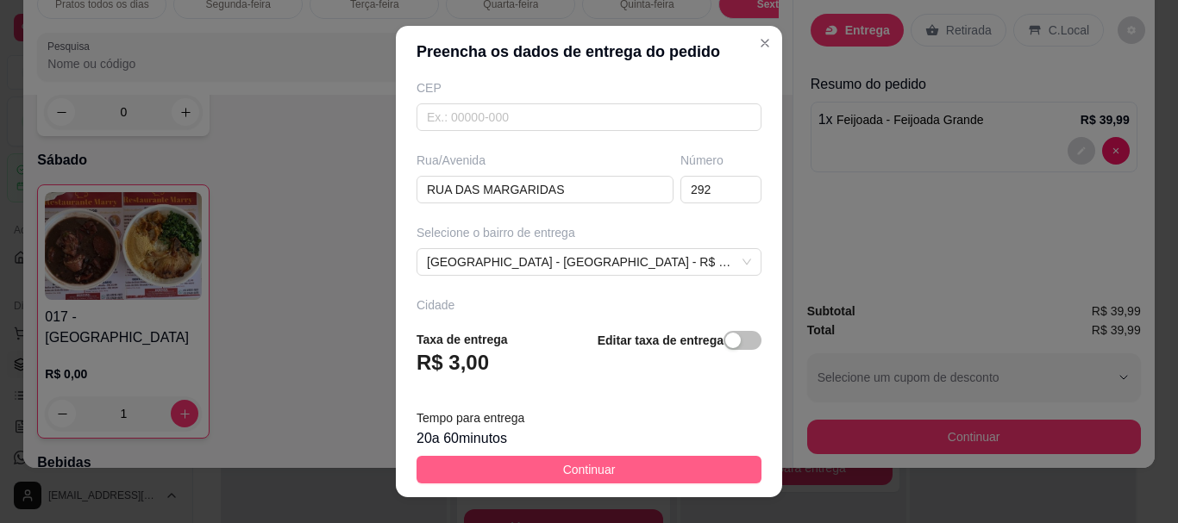
click at [490, 472] on button "Continuar" at bounding box center [588, 470] width 345 height 28
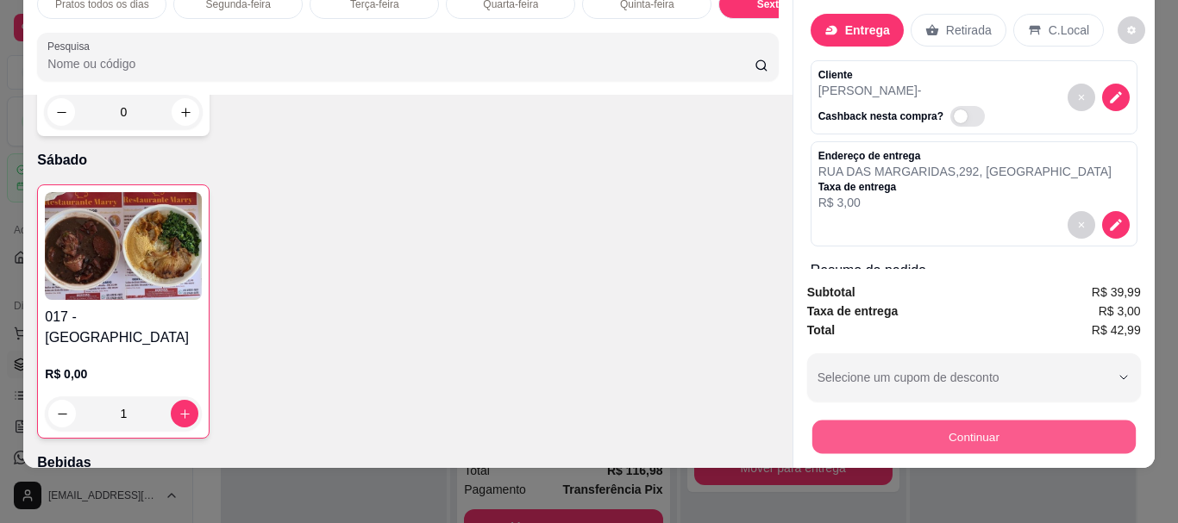
click at [942, 420] on button "Continuar" at bounding box center [972, 437] width 323 height 34
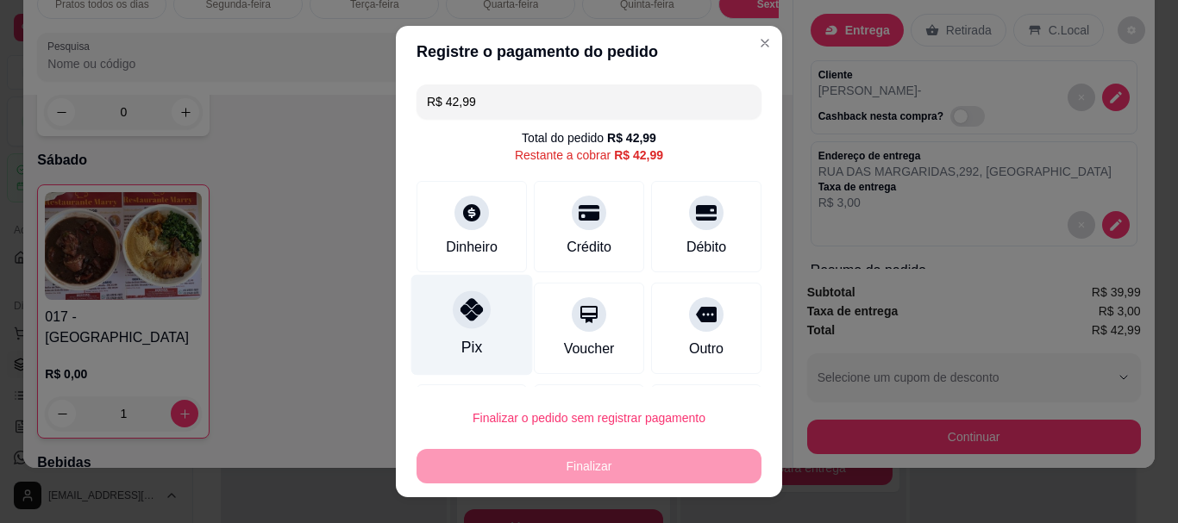
click at [468, 313] on icon at bounding box center [471, 310] width 22 height 22
type input "R$ 0,00"
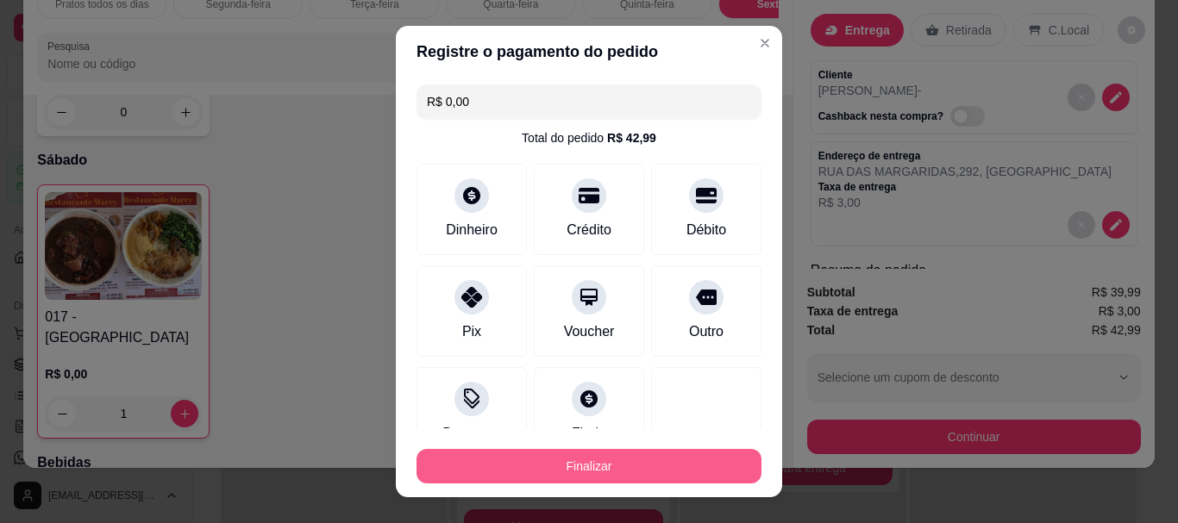
click at [523, 464] on button "Finalizar" at bounding box center [588, 466] width 345 height 34
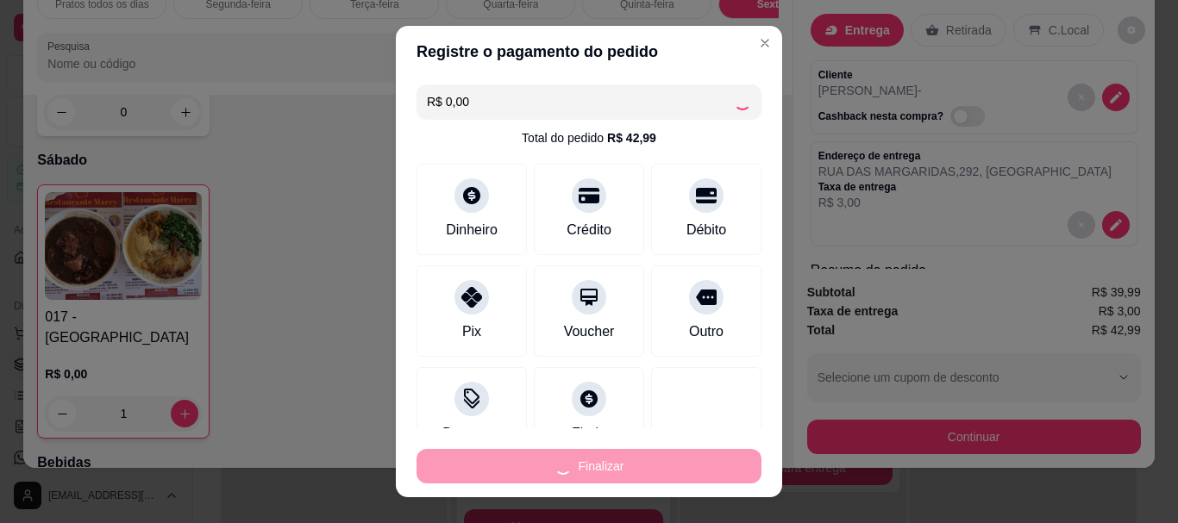
type input "0"
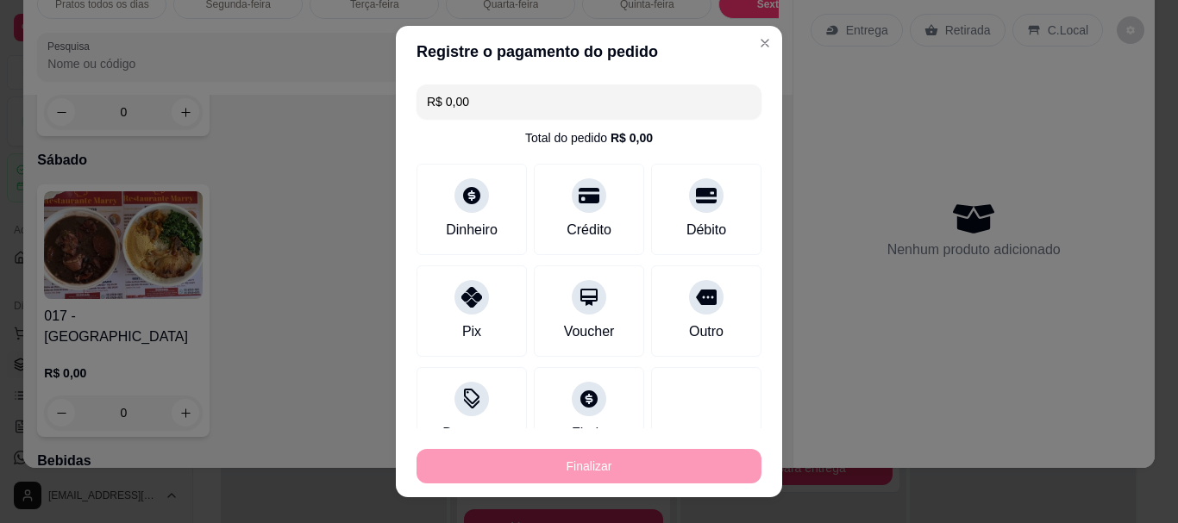
type input "-R$ 42,99"
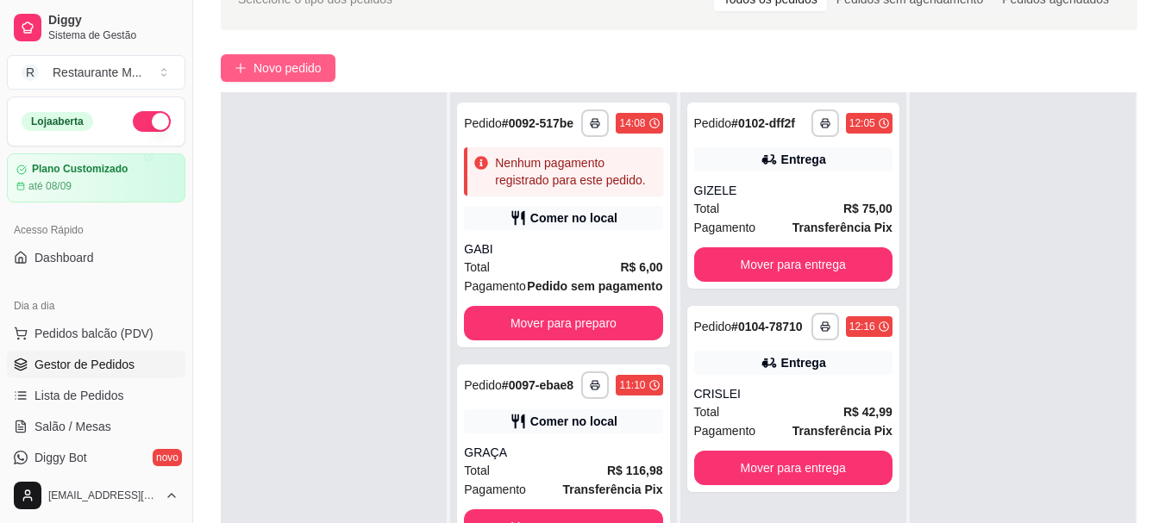
click at [281, 59] on span "Novo pedido" at bounding box center [287, 68] width 68 height 19
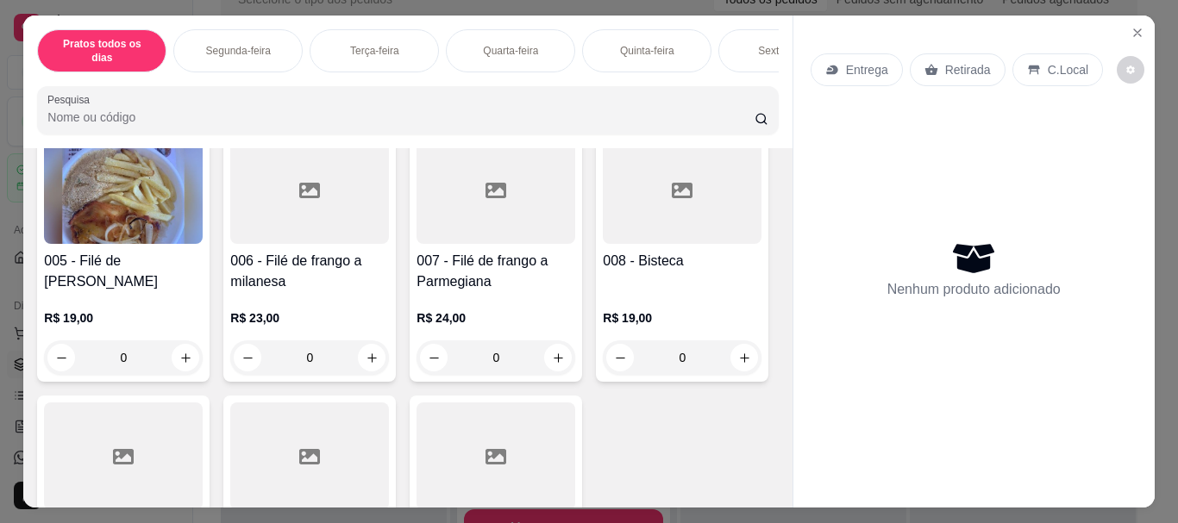
scroll to position [487, 0]
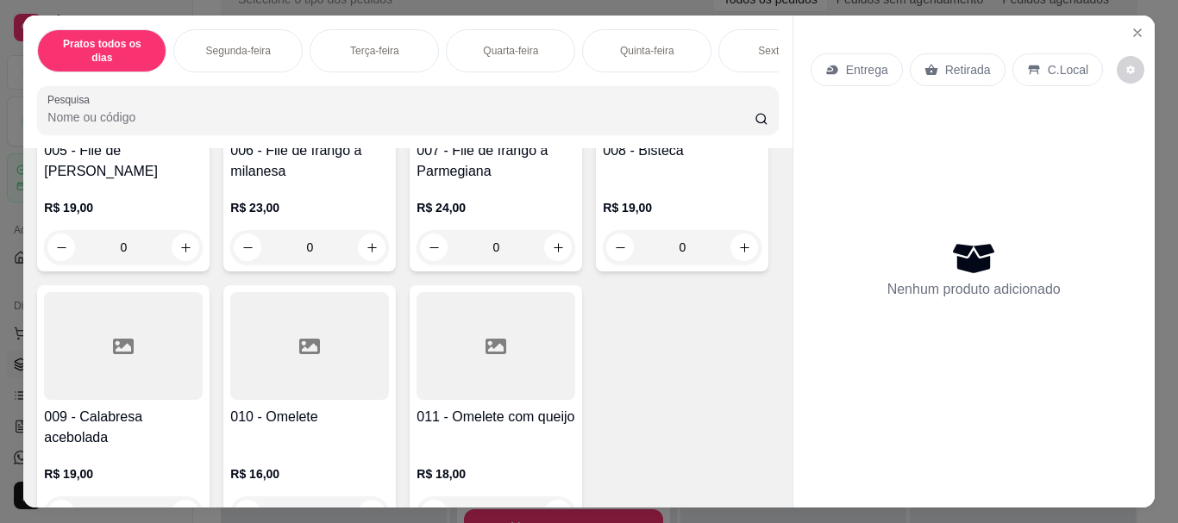
click at [416, 134] on div at bounding box center [495, 80] width 159 height 108
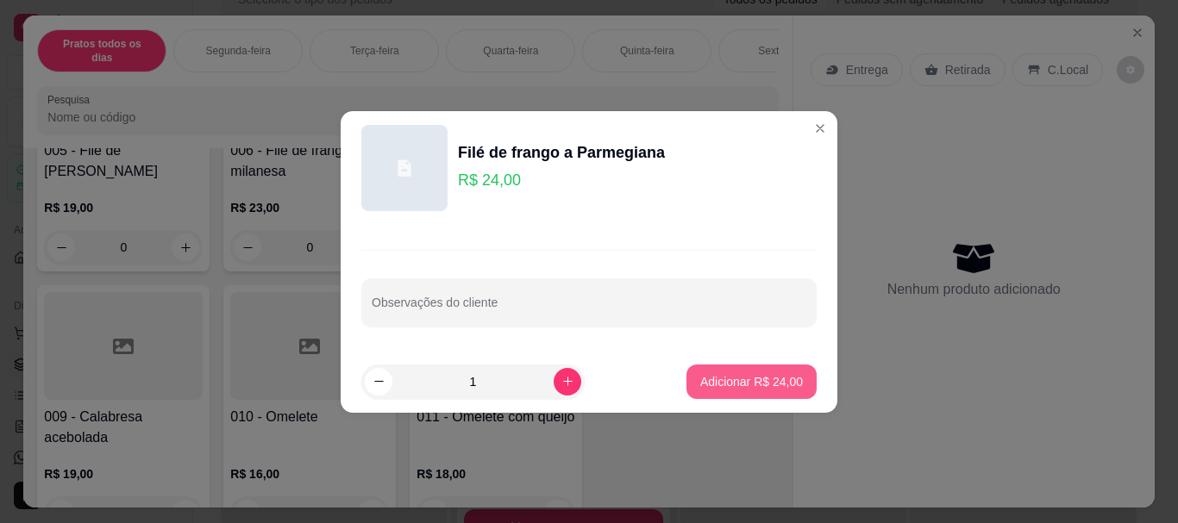
click at [718, 381] on p "Adicionar R$ 24,00" at bounding box center [751, 381] width 103 height 17
type input "1"
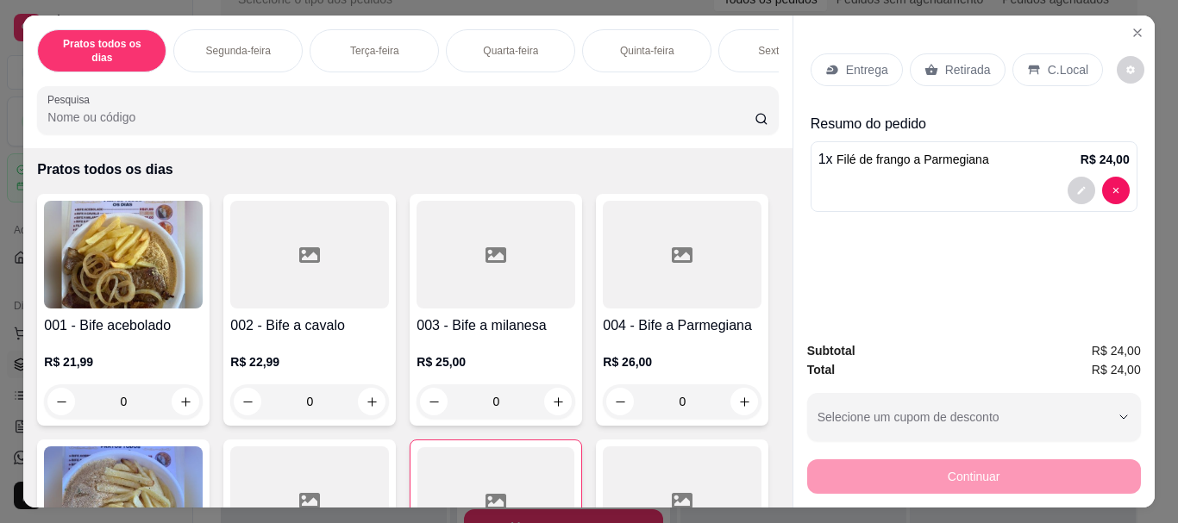
scroll to position [44, 0]
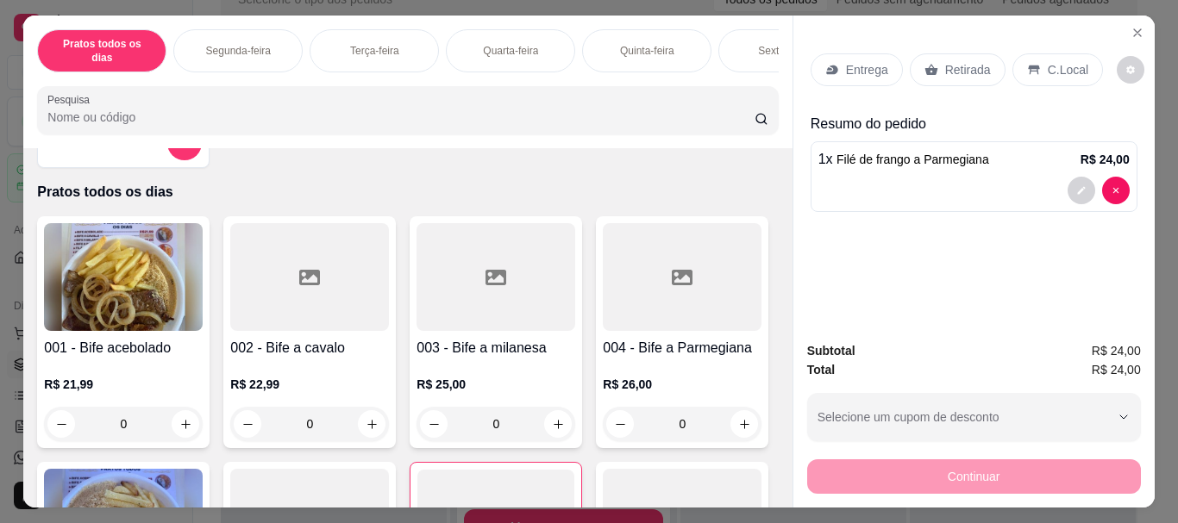
click at [118, 311] on img at bounding box center [123, 277] width 159 height 108
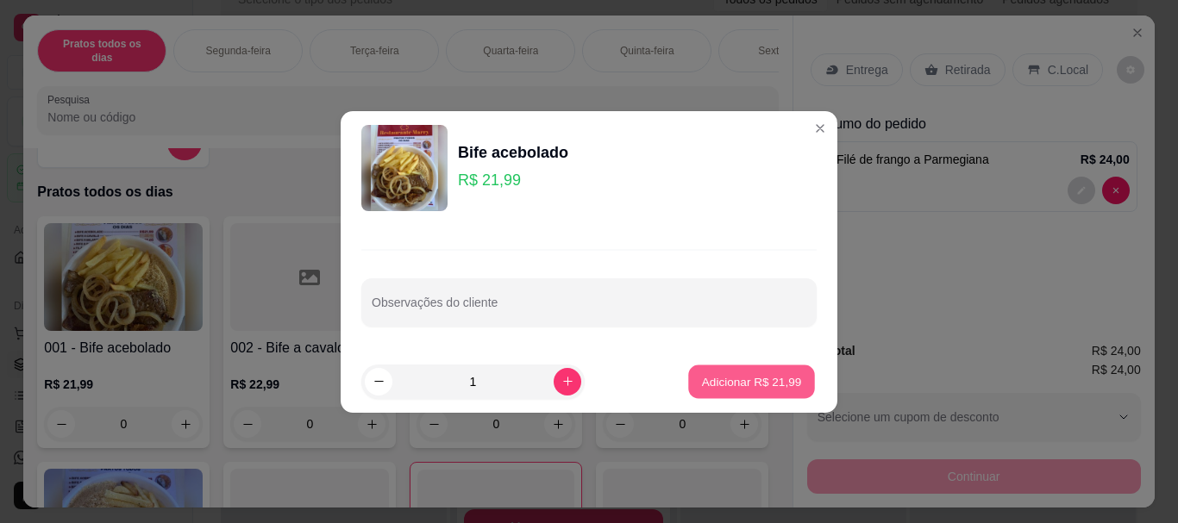
click at [726, 385] on p "Adicionar R$ 21,99" at bounding box center [752, 381] width 100 height 16
type input "1"
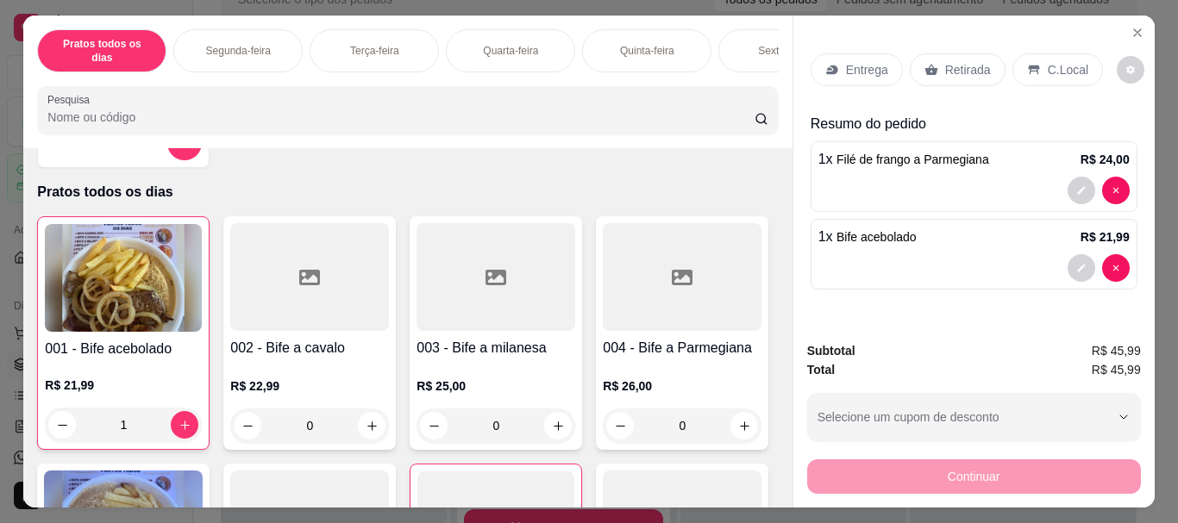
click at [872, 69] on p "Entrega" at bounding box center [867, 69] width 42 height 17
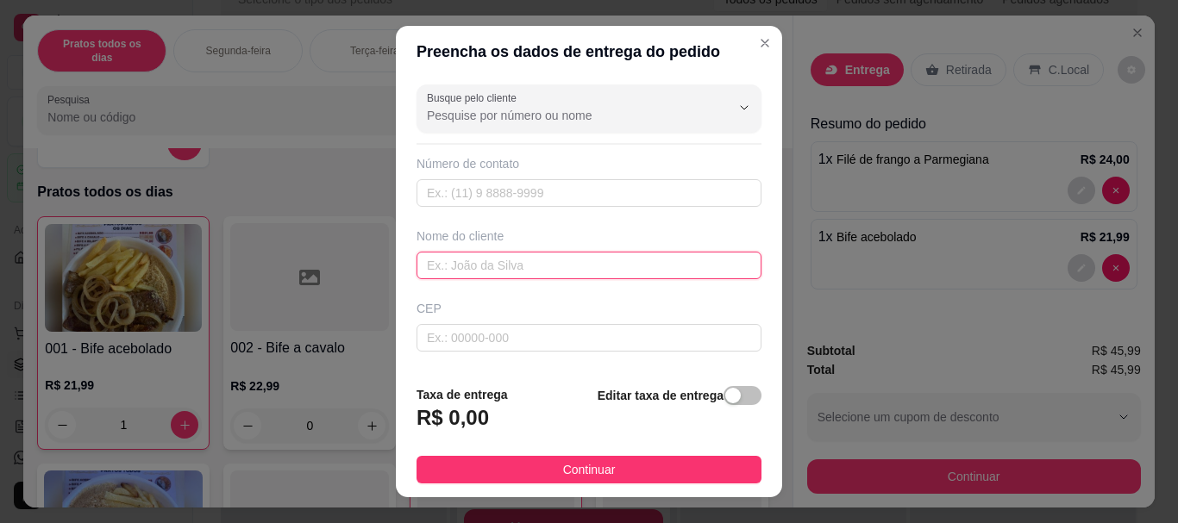
click at [462, 261] on input "text" at bounding box center [588, 266] width 345 height 28
type input "[PERSON_NAME]"
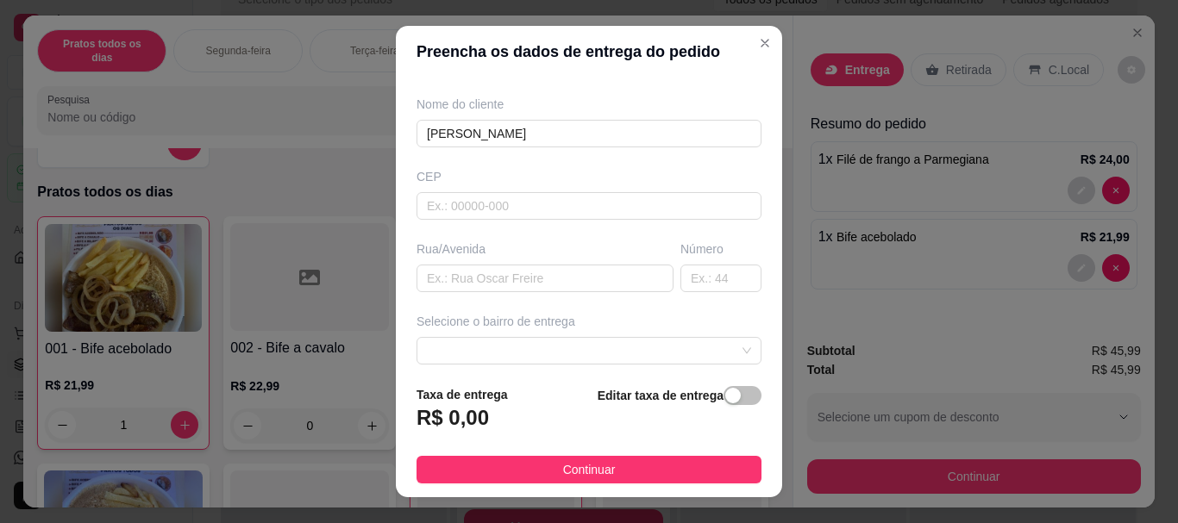
scroll to position [128, 0]
click at [426, 279] on input "text" at bounding box center [544, 283] width 257 height 28
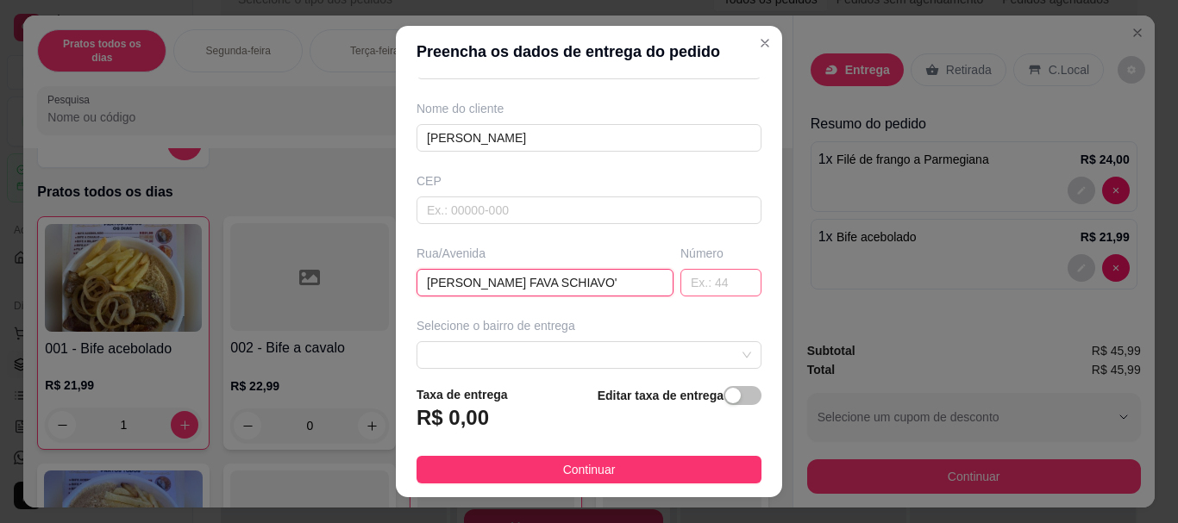
type input "[PERSON_NAME] FAVA SCHIAVO'"
click at [680, 276] on input "text" at bounding box center [720, 283] width 81 height 28
click at [597, 341] on div at bounding box center [588, 355] width 345 height 28
type input "522"
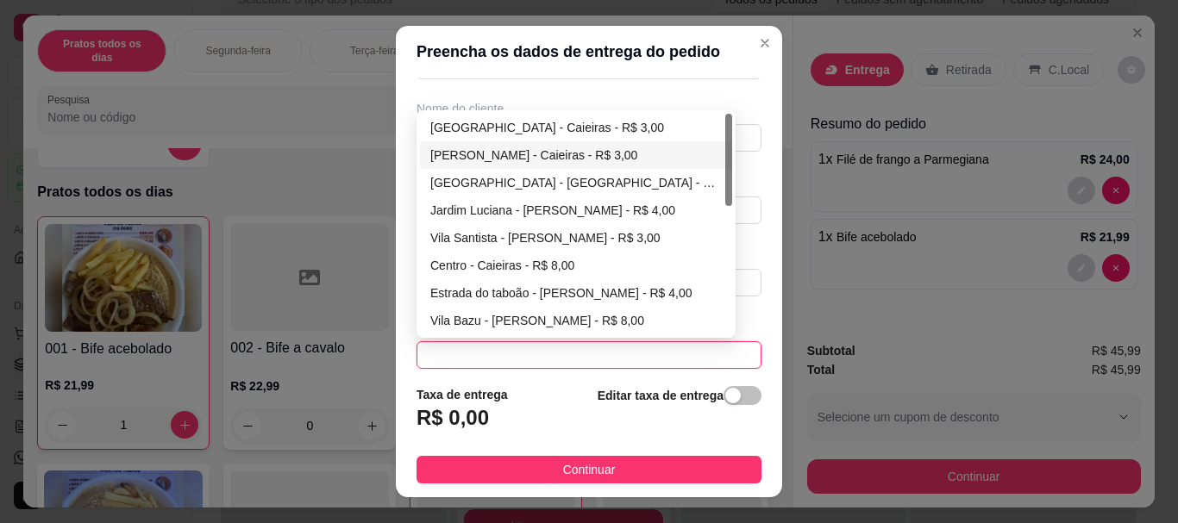
click at [526, 160] on div "[PERSON_NAME] - Caieiras - R$ 3,00" at bounding box center [575, 155] width 291 height 19
type input "Caieiras"
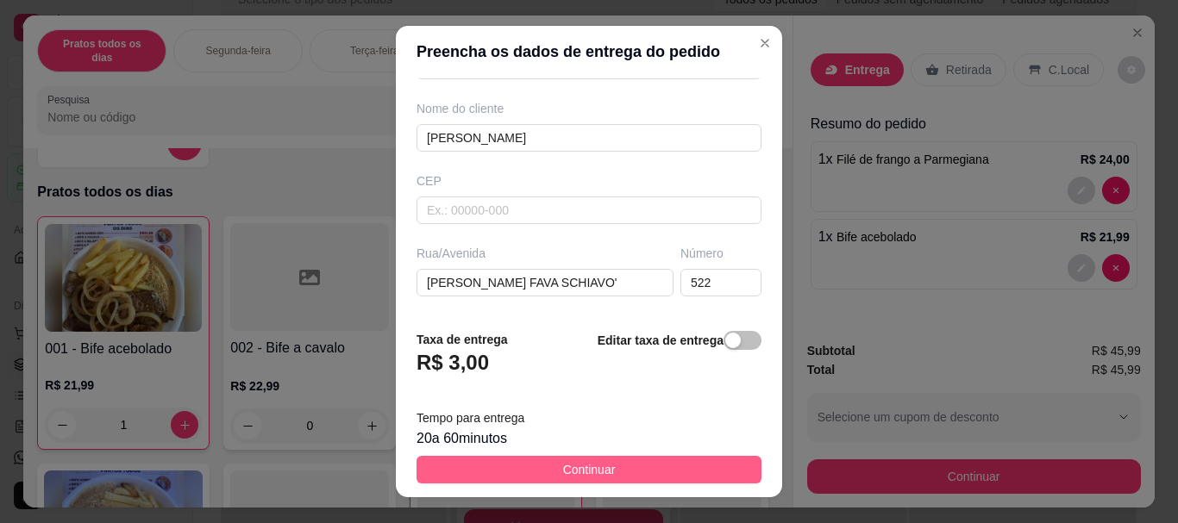
click at [620, 465] on button "Continuar" at bounding box center [588, 470] width 345 height 28
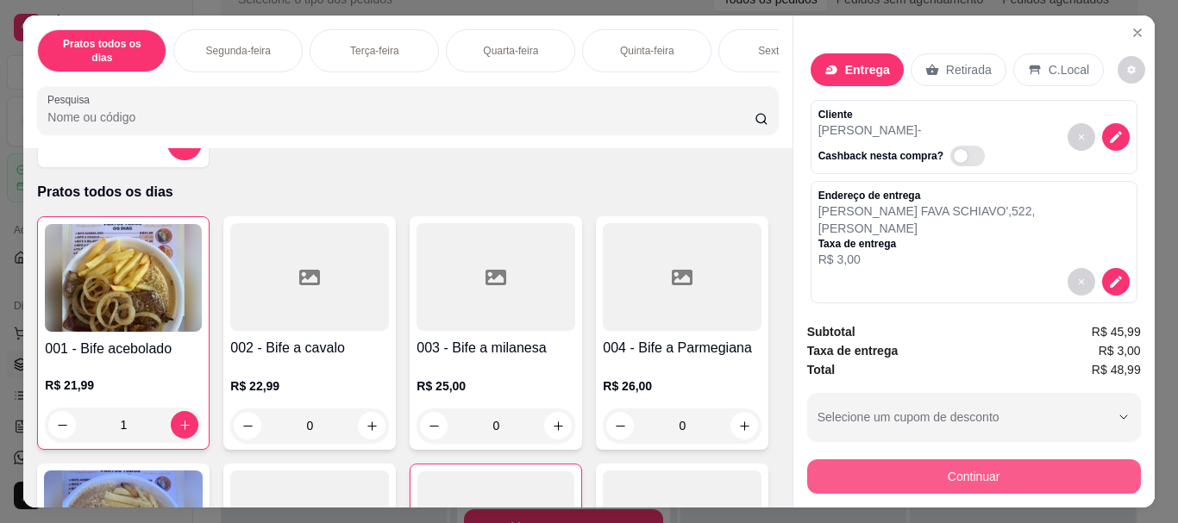
click at [962, 470] on button "Continuar" at bounding box center [974, 477] width 334 height 34
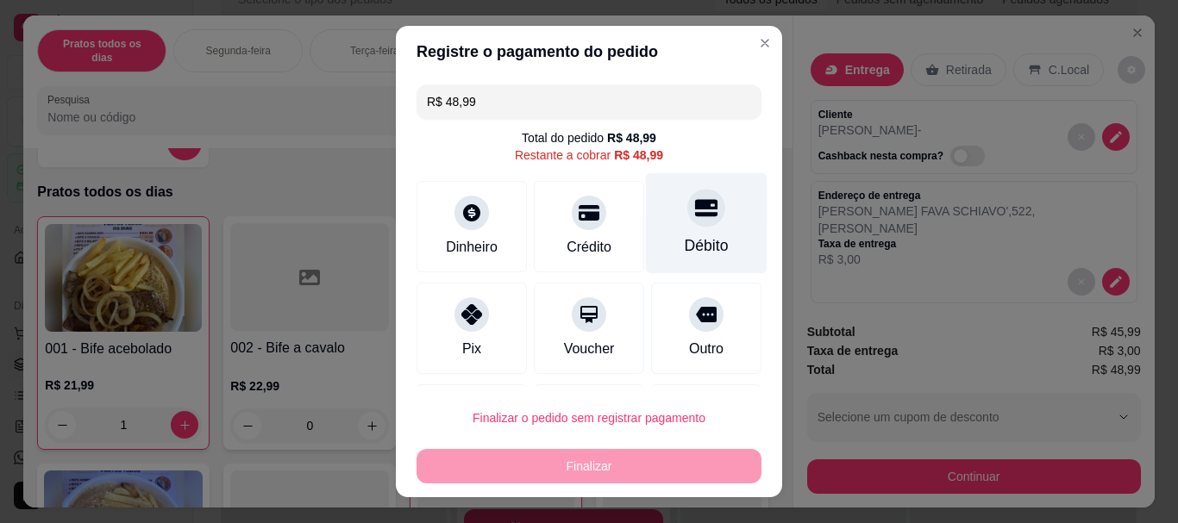
click at [676, 228] on div "Débito" at bounding box center [707, 223] width 122 height 101
type input "R$ 0,00"
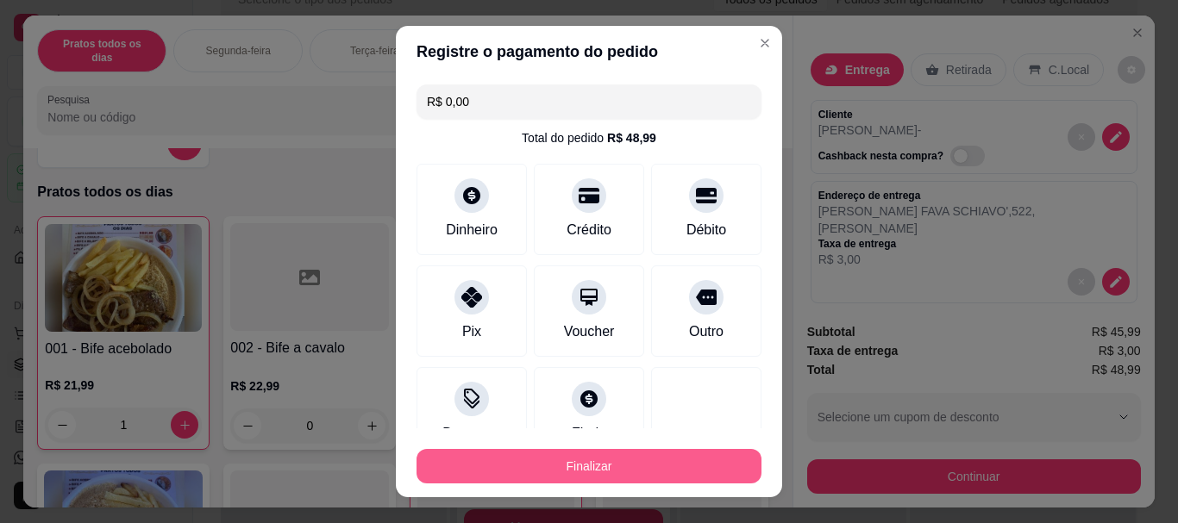
click at [580, 460] on button "Finalizar" at bounding box center [588, 466] width 345 height 34
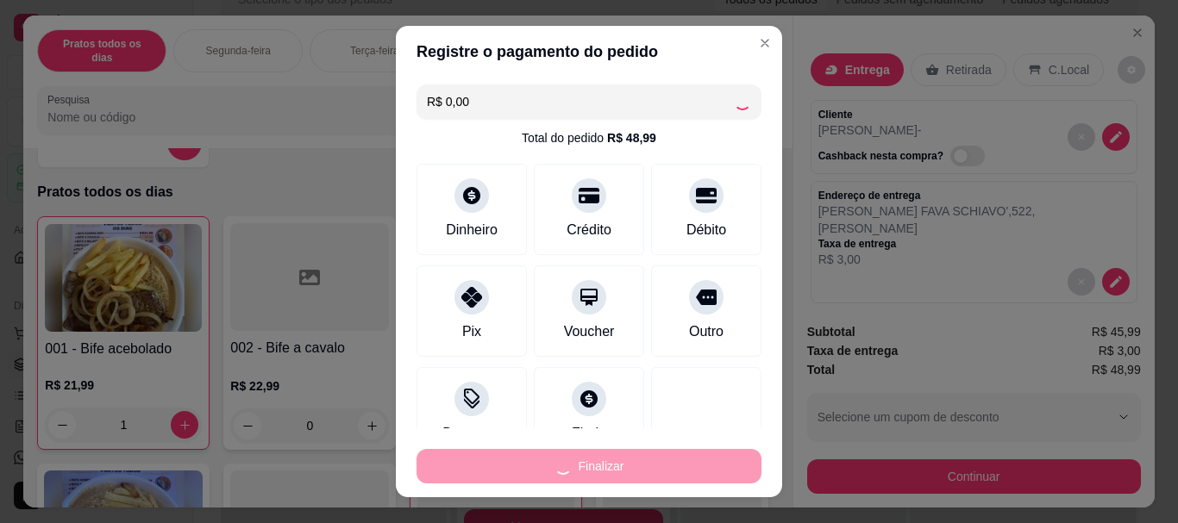
type input "0"
type input "-R$ 48,99"
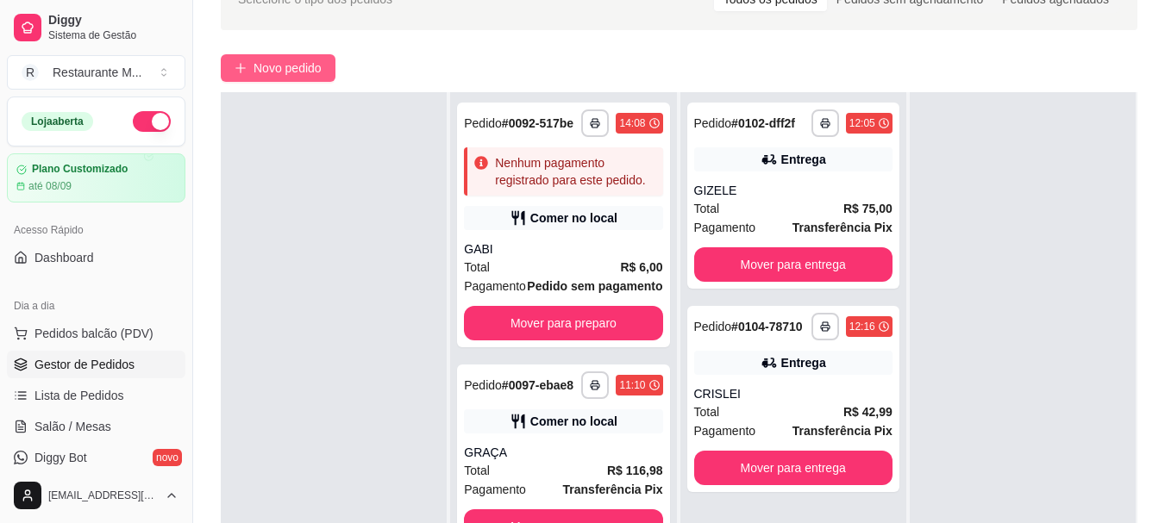
click at [258, 76] on span "Novo pedido" at bounding box center [287, 68] width 68 height 19
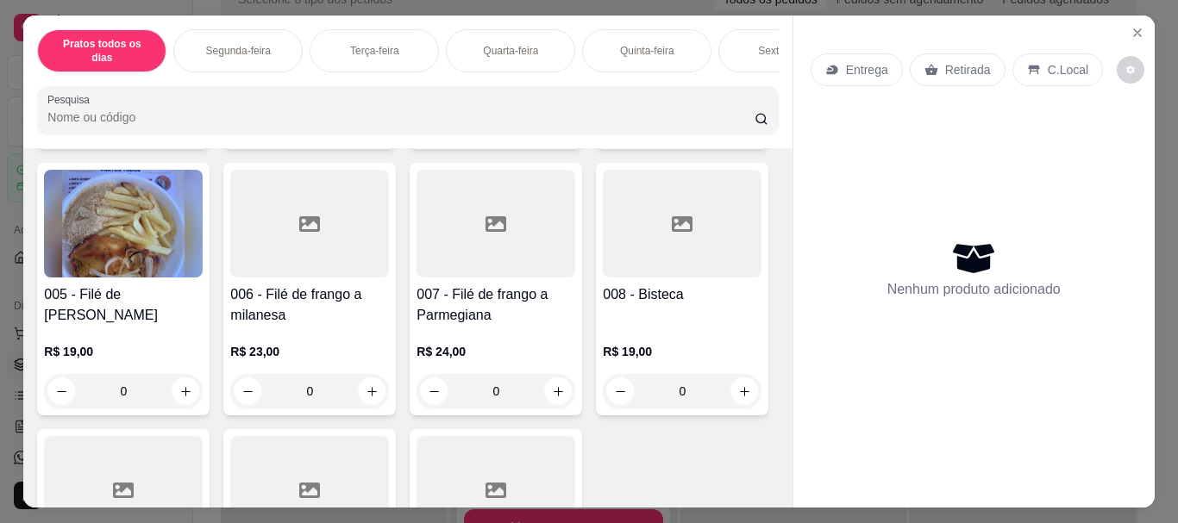
scroll to position [354, 0]
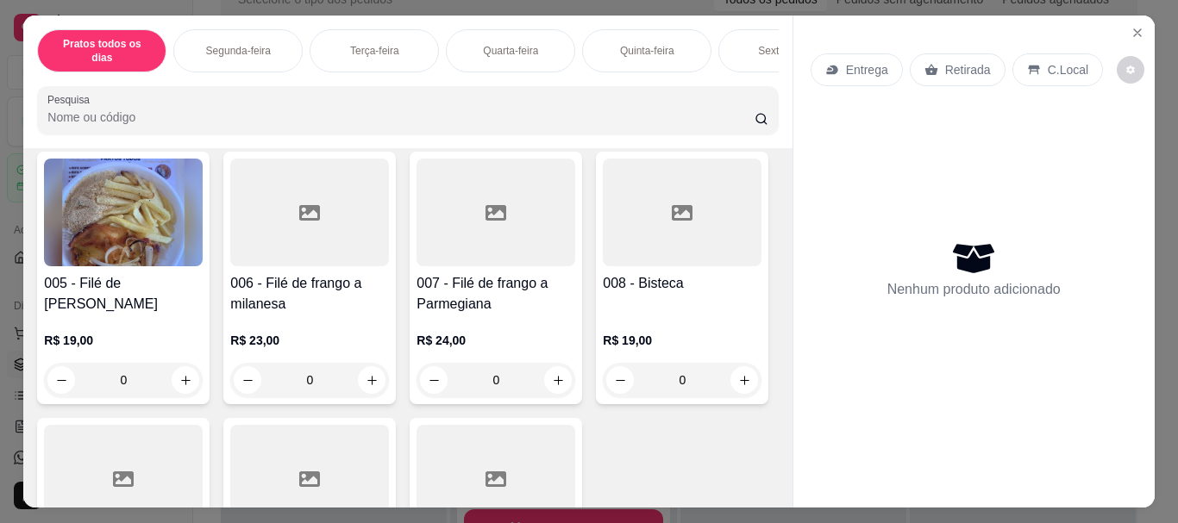
click at [416, 266] on div at bounding box center [495, 213] width 159 height 108
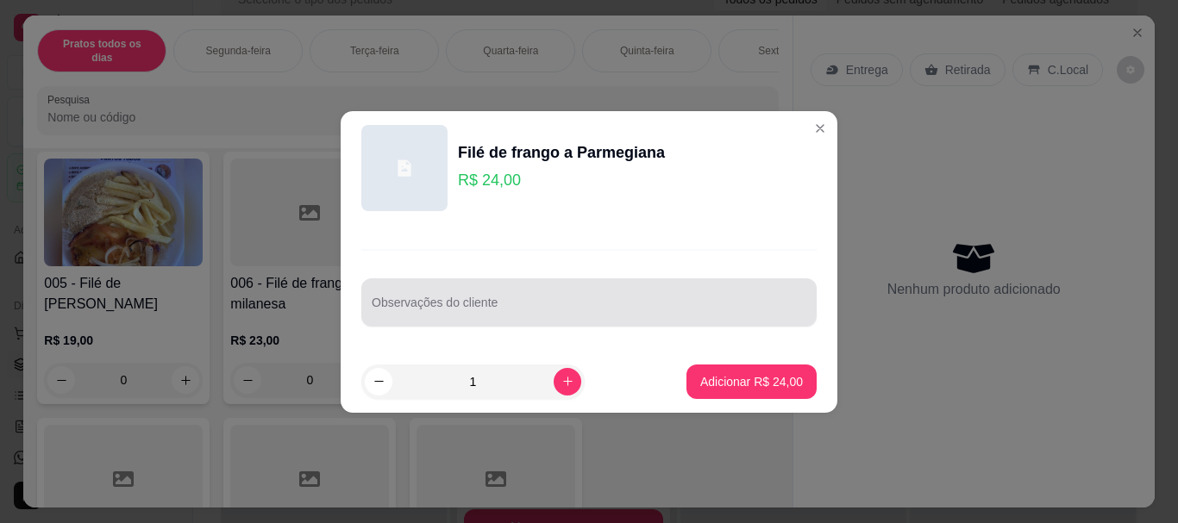
click at [430, 296] on div at bounding box center [589, 302] width 435 height 34
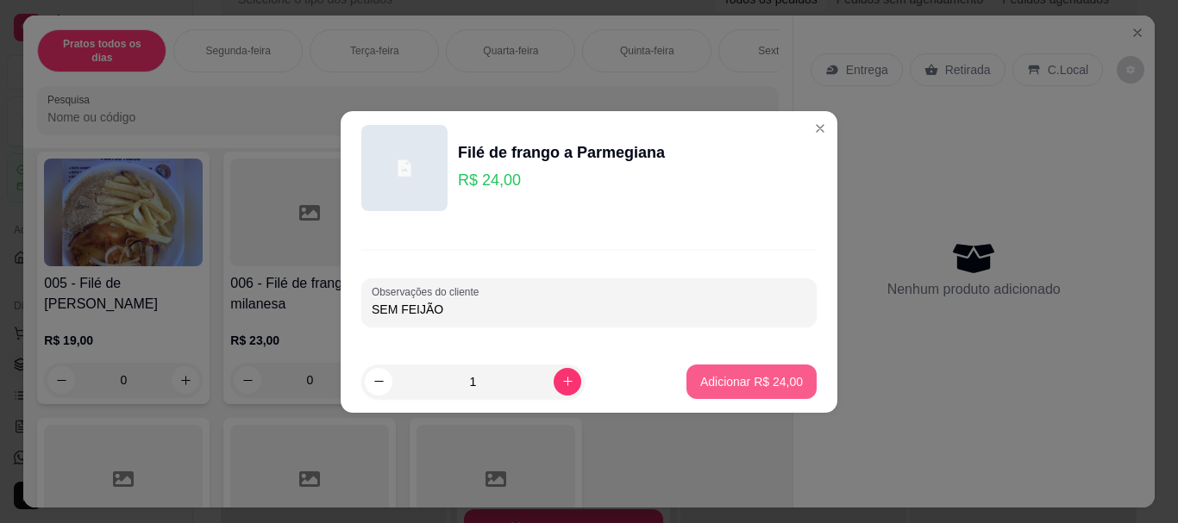
type input "SEM FEIJÃO"
click at [711, 384] on p "Adicionar R$ 24,00" at bounding box center [751, 381] width 103 height 17
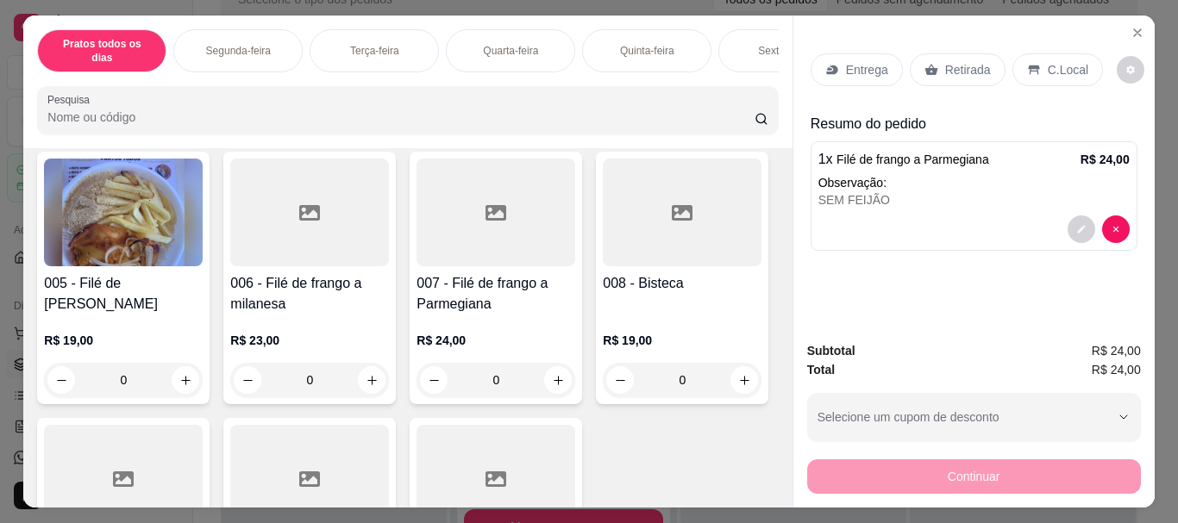
click at [860, 72] on p "Entrega" at bounding box center [867, 69] width 42 height 17
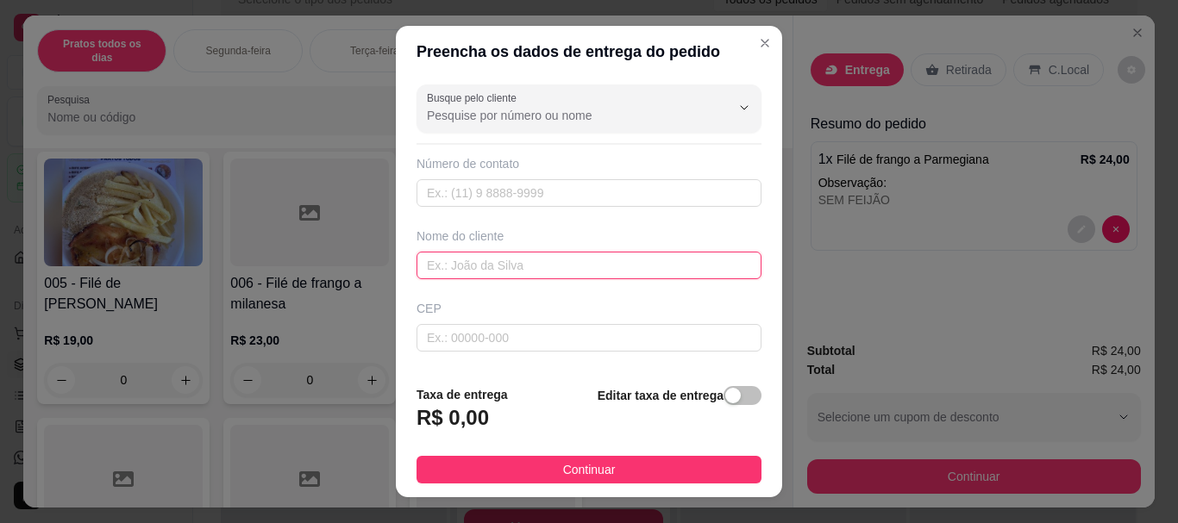
click at [510, 268] on input "text" at bounding box center [588, 266] width 345 height 28
type input "MULTIMARAVILHA"
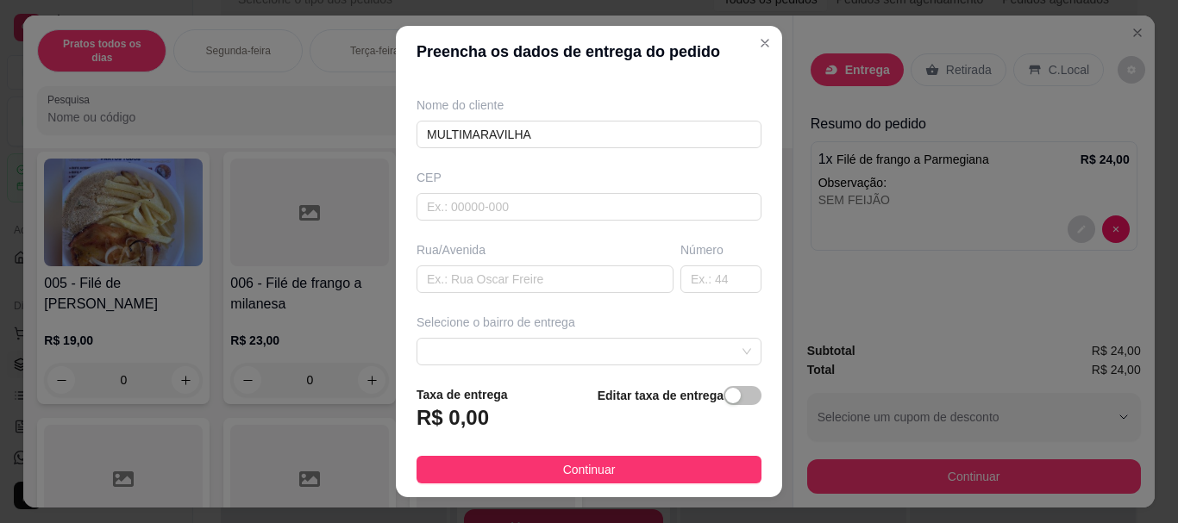
scroll to position [132, 0]
click at [496, 351] on span at bounding box center [589, 351] width 324 height 26
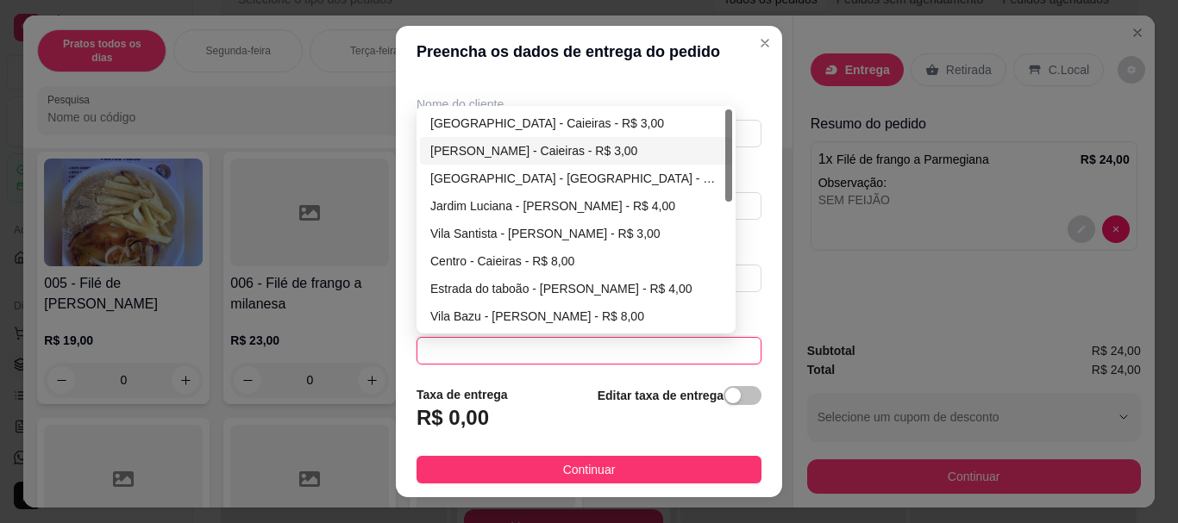
click at [528, 160] on div "[PERSON_NAME] - Caieiras - R$ 3,00" at bounding box center [575, 150] width 291 height 19
type input "Caieiras"
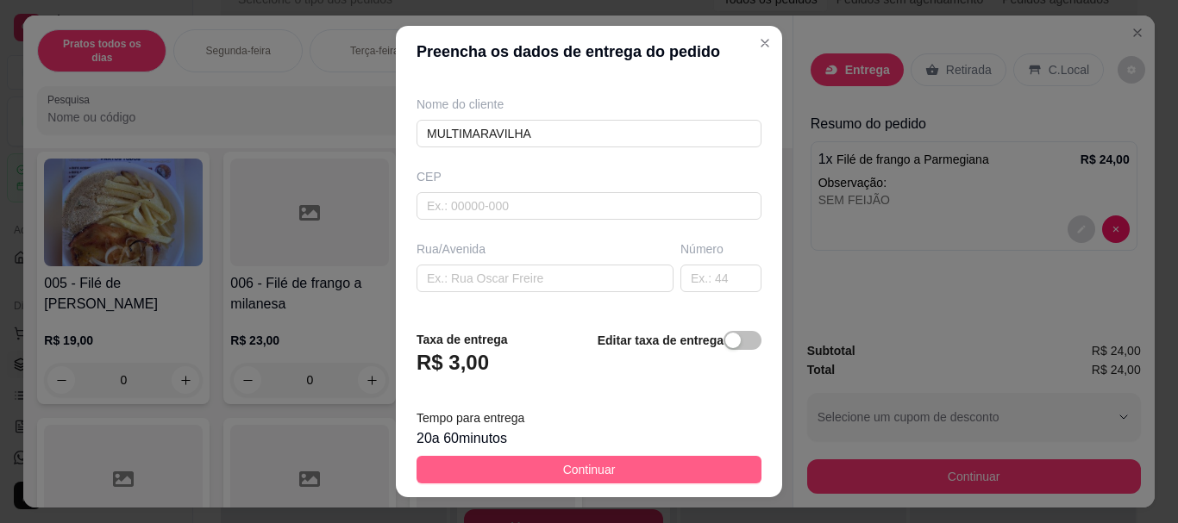
click at [511, 470] on button "Continuar" at bounding box center [588, 470] width 345 height 28
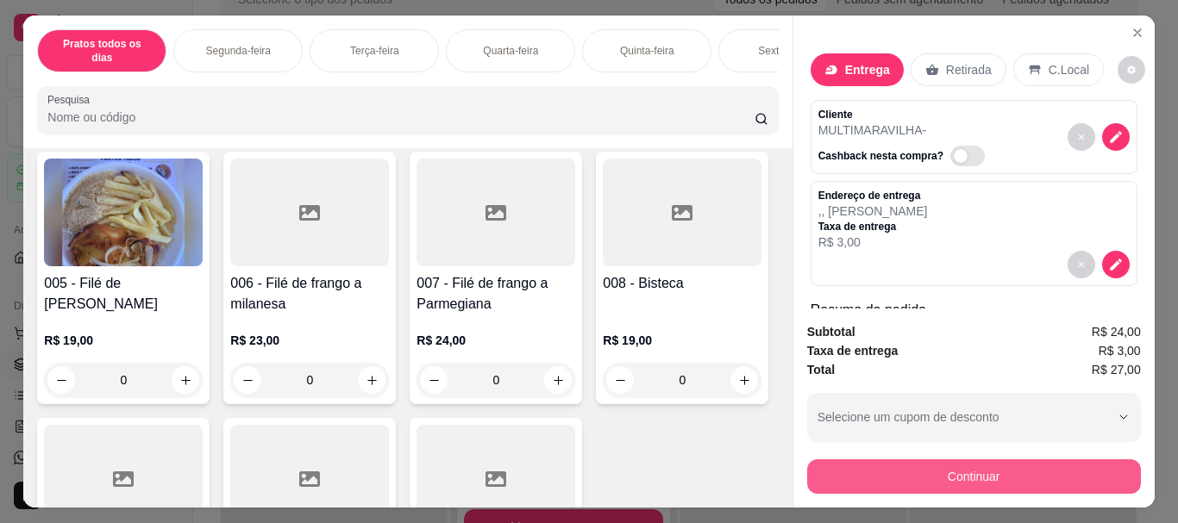
click at [947, 471] on button "Continuar" at bounding box center [974, 477] width 334 height 34
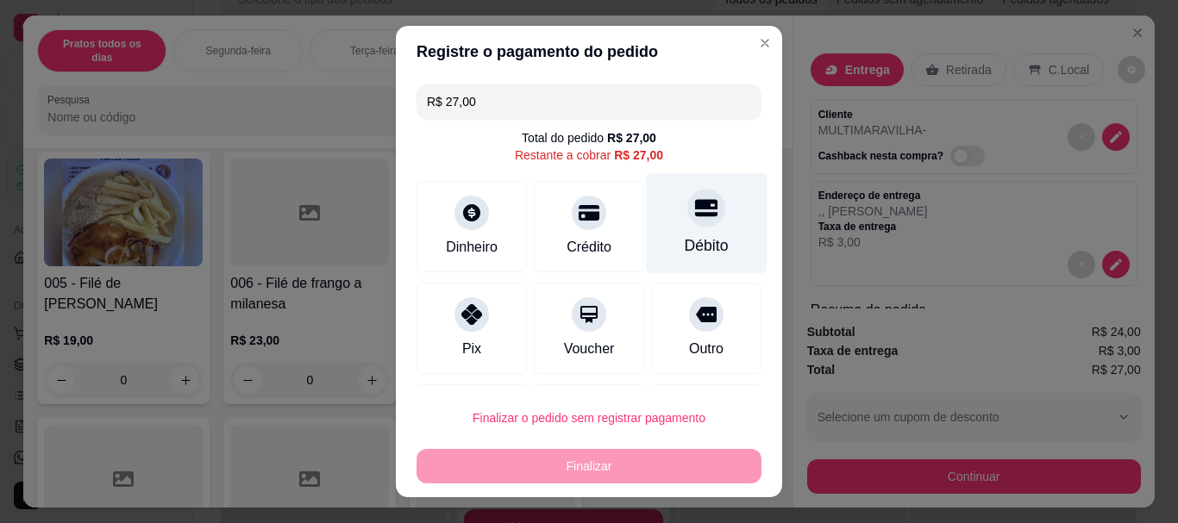
click at [655, 215] on div "Débito" at bounding box center [707, 223] width 122 height 101
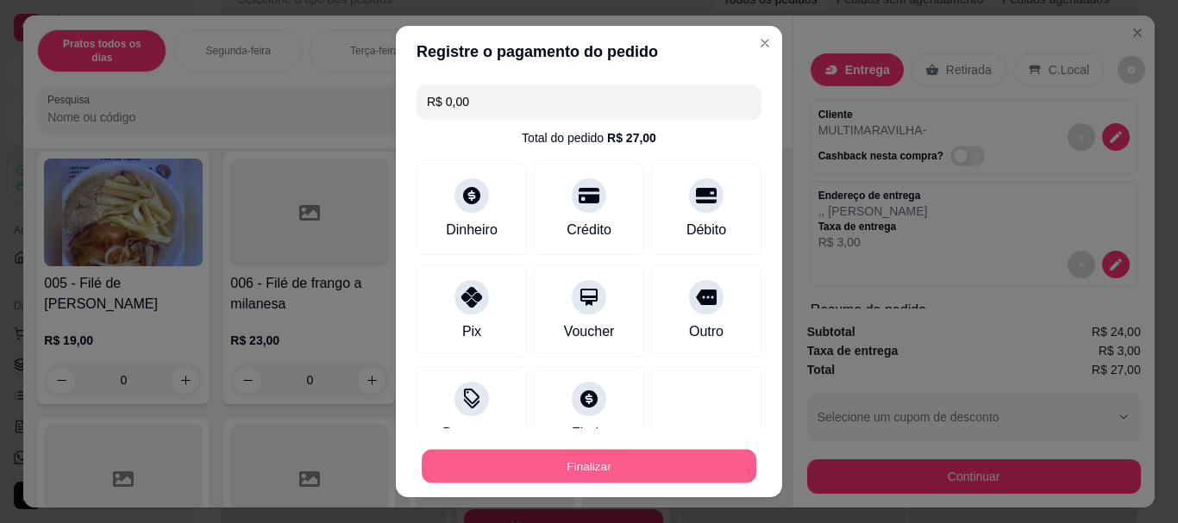
click at [514, 459] on button "Finalizar" at bounding box center [589, 466] width 335 height 34
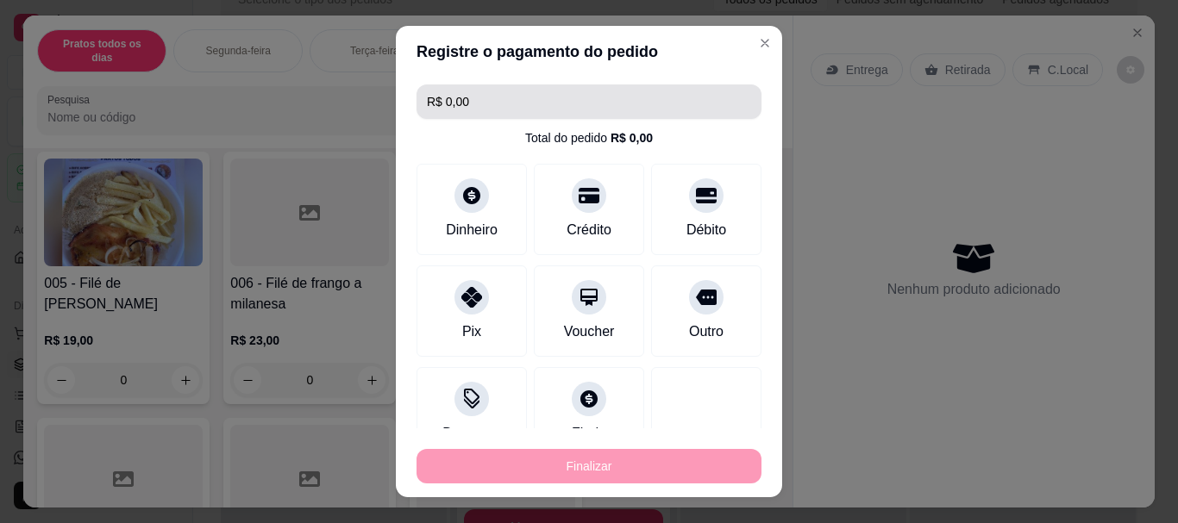
type input "-R$ 27,00"
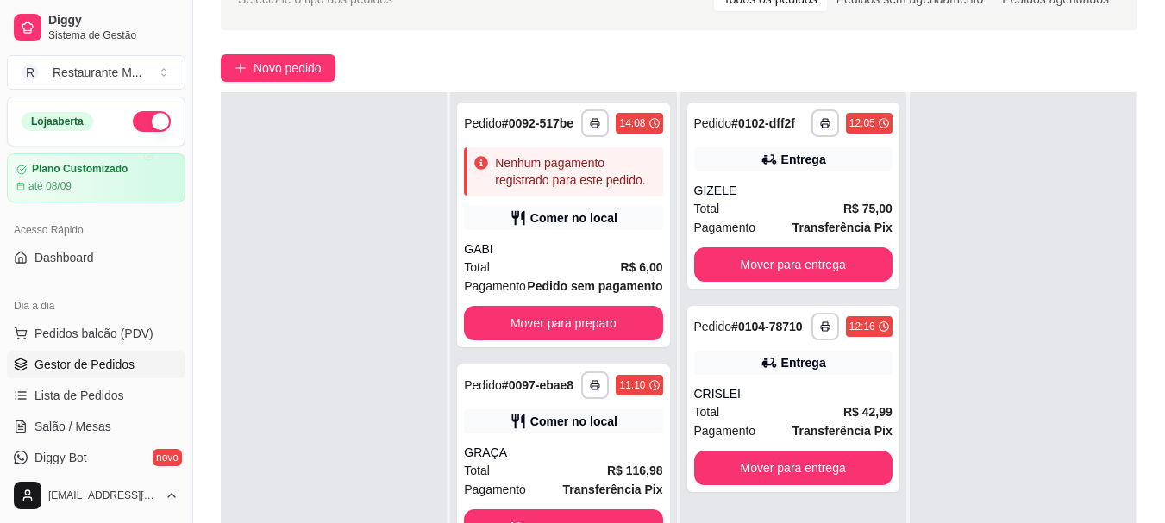
click at [746, 36] on div "**********" at bounding box center [679, 297] width 972 height 679
click at [302, 62] on span "Novo pedido" at bounding box center [287, 68] width 68 height 19
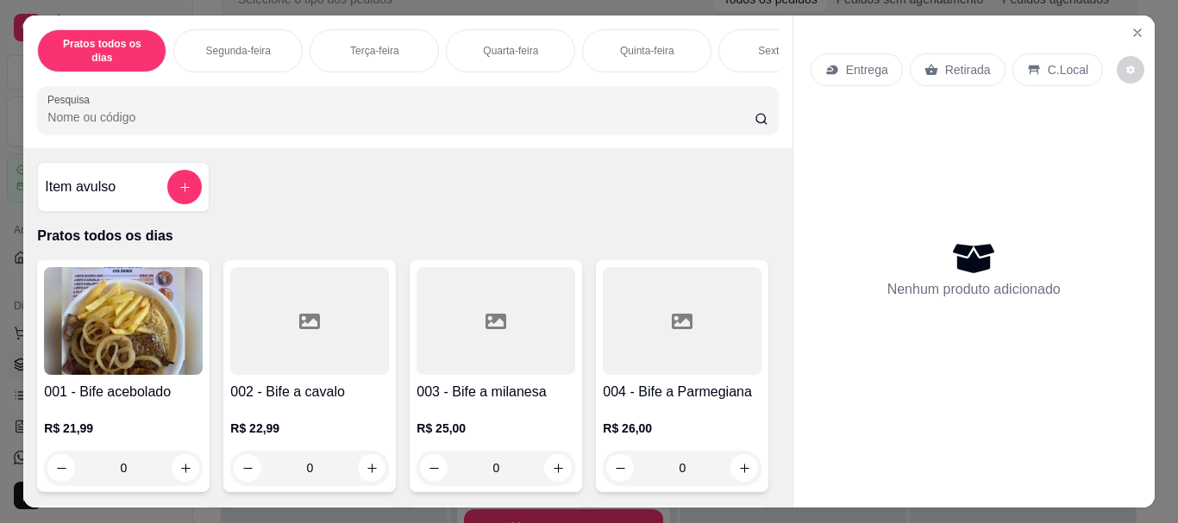
click at [122, 321] on img at bounding box center [123, 321] width 159 height 108
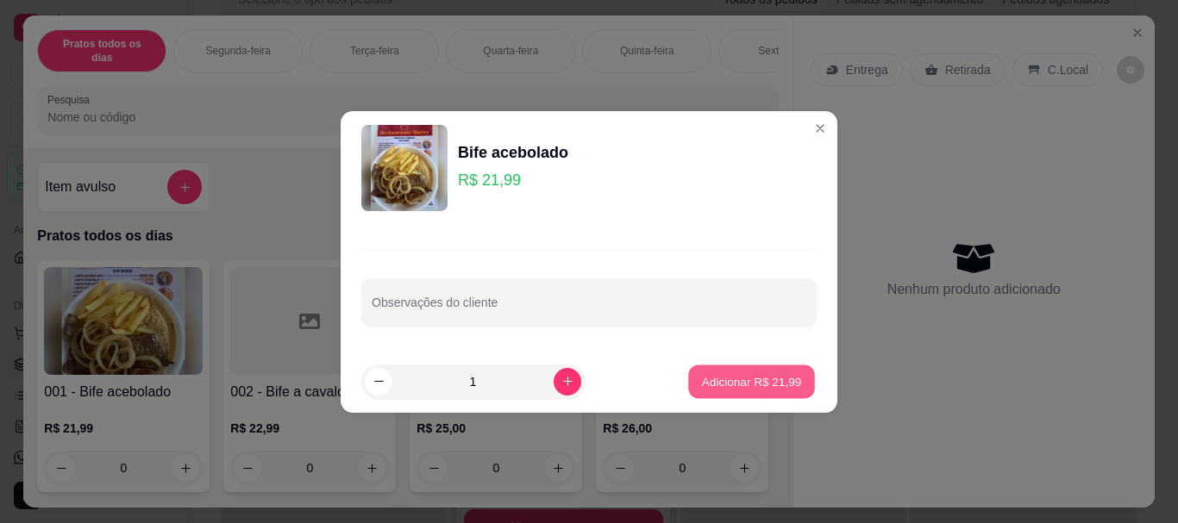
click at [702, 385] on p "Adicionar R$ 21,99" at bounding box center [752, 381] width 100 height 16
type input "1"
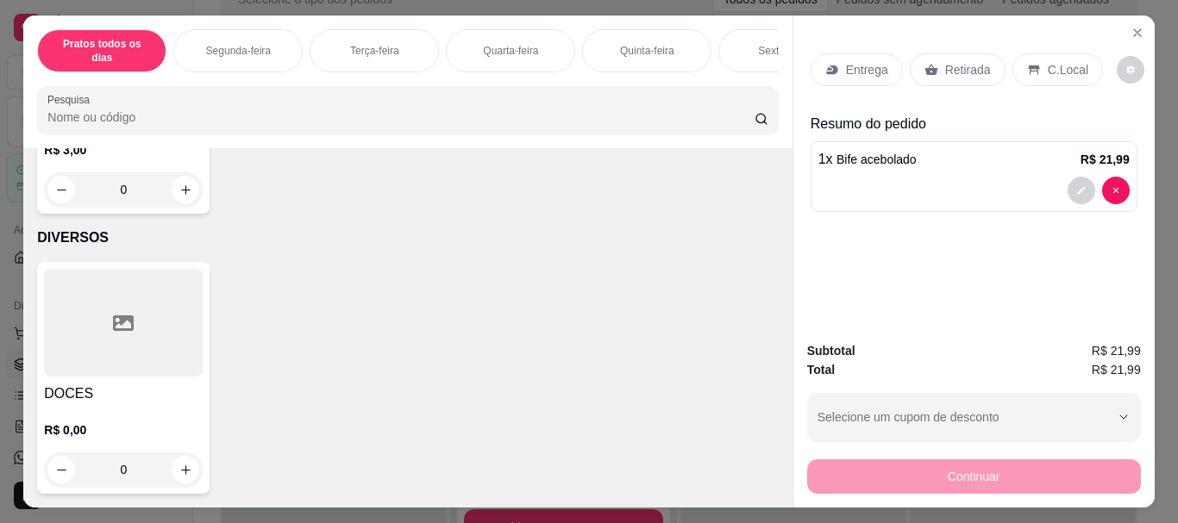
scroll to position [3543, 0]
click at [176, 97] on div at bounding box center [123, 43] width 159 height 108
click at [137, 377] on div at bounding box center [123, 323] width 159 height 108
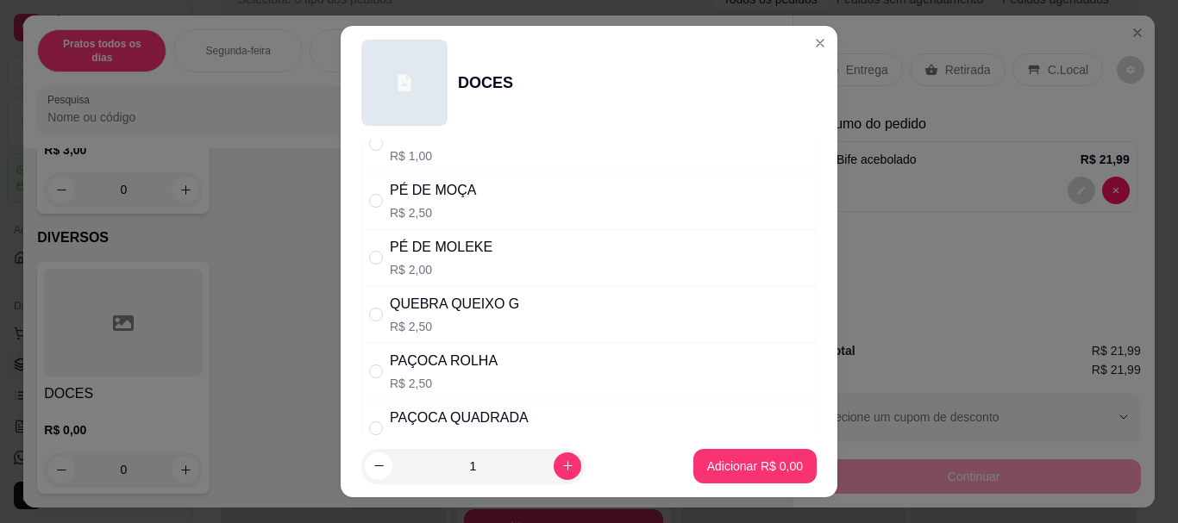
scroll to position [135, 0]
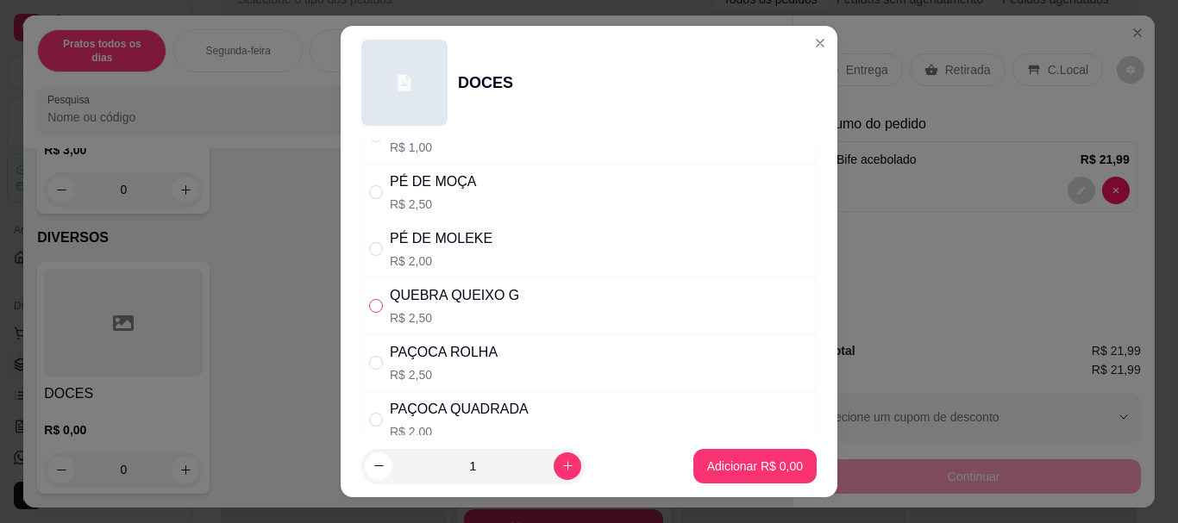
click at [373, 310] on input "" at bounding box center [376, 306] width 14 height 14
radio input "true"
click at [561, 463] on icon "increase-product-quantity" at bounding box center [567, 466] width 13 height 13
type input "2"
click at [707, 470] on p "Adicionar R$ 5,00" at bounding box center [755, 466] width 96 height 17
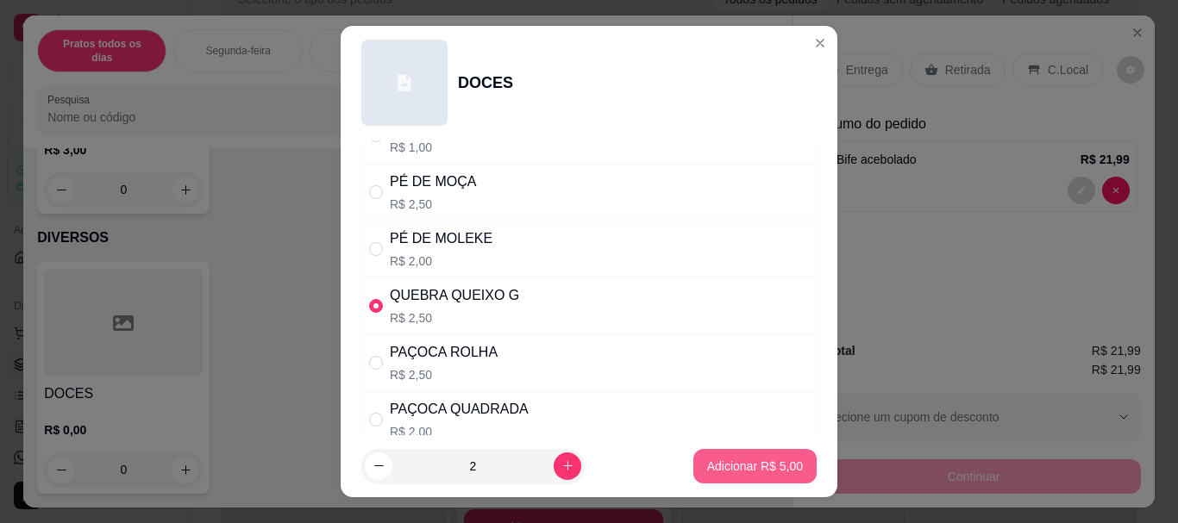
type input "2"
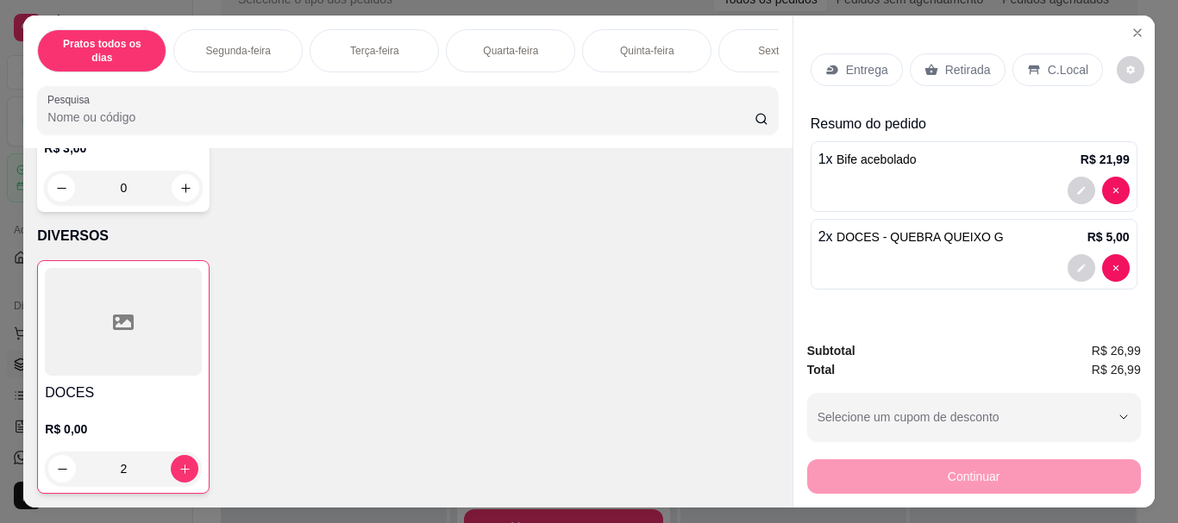
click at [1048, 66] on p "C.Local" at bounding box center [1068, 69] width 41 height 17
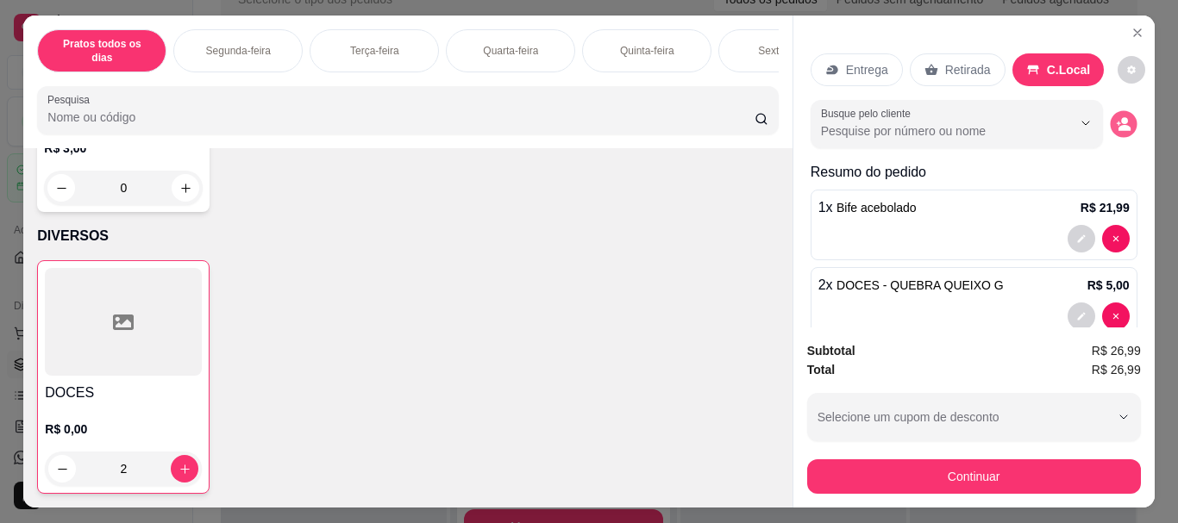
click at [1118, 125] on icon "decrease-product-quantity" at bounding box center [1124, 128] width 12 height 6
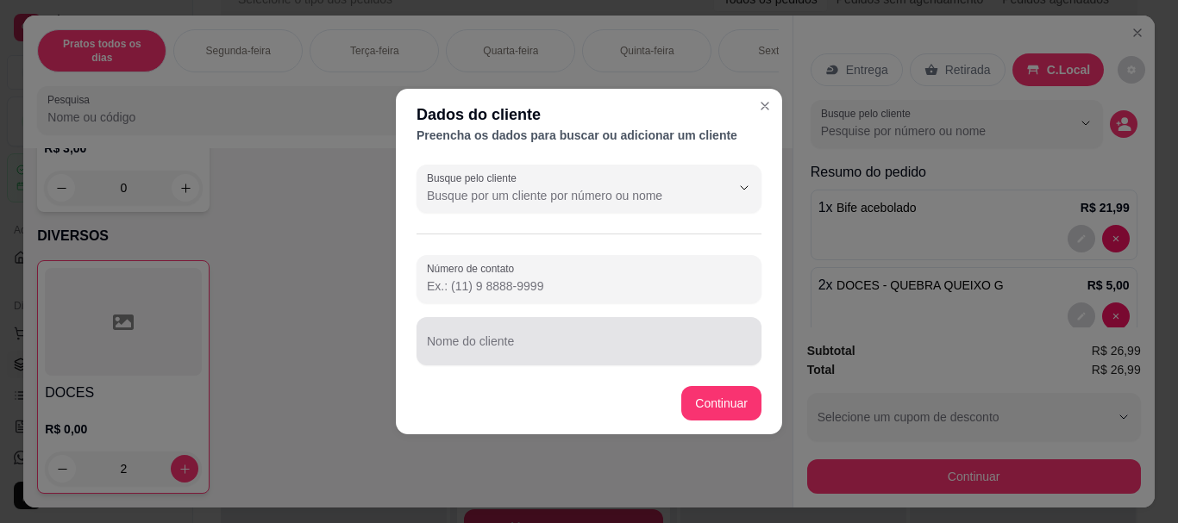
click at [466, 348] on input "Nome do cliente" at bounding box center [589, 348] width 324 height 17
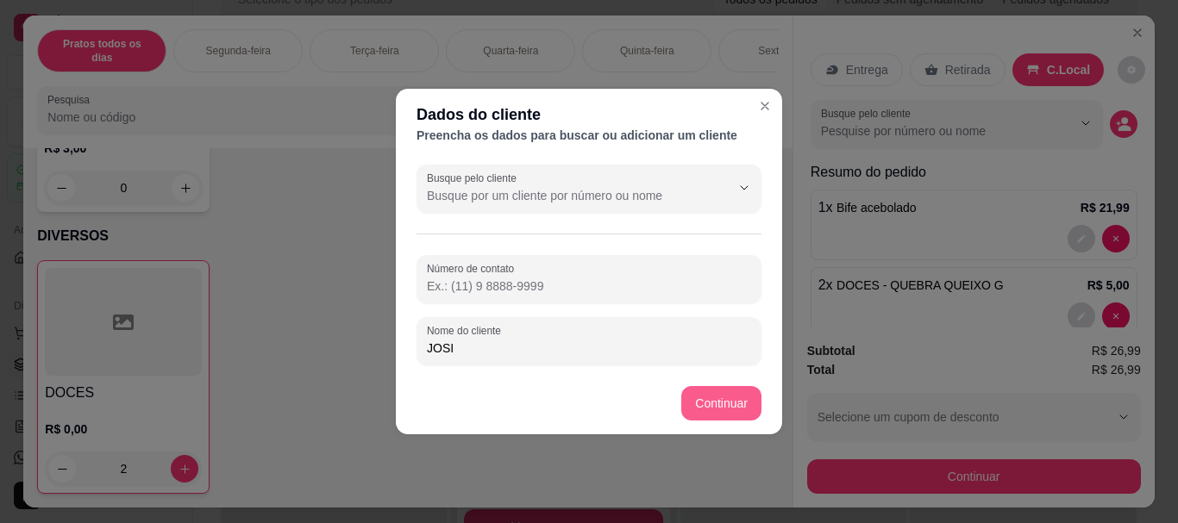
type input "JOSI"
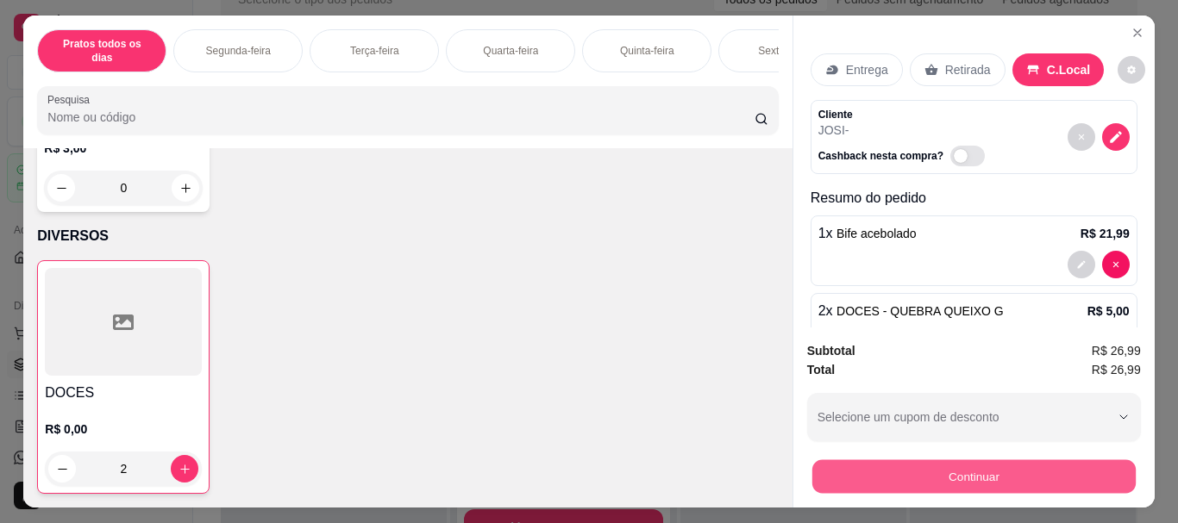
click at [925, 466] on button "Continuar" at bounding box center [972, 477] width 323 height 34
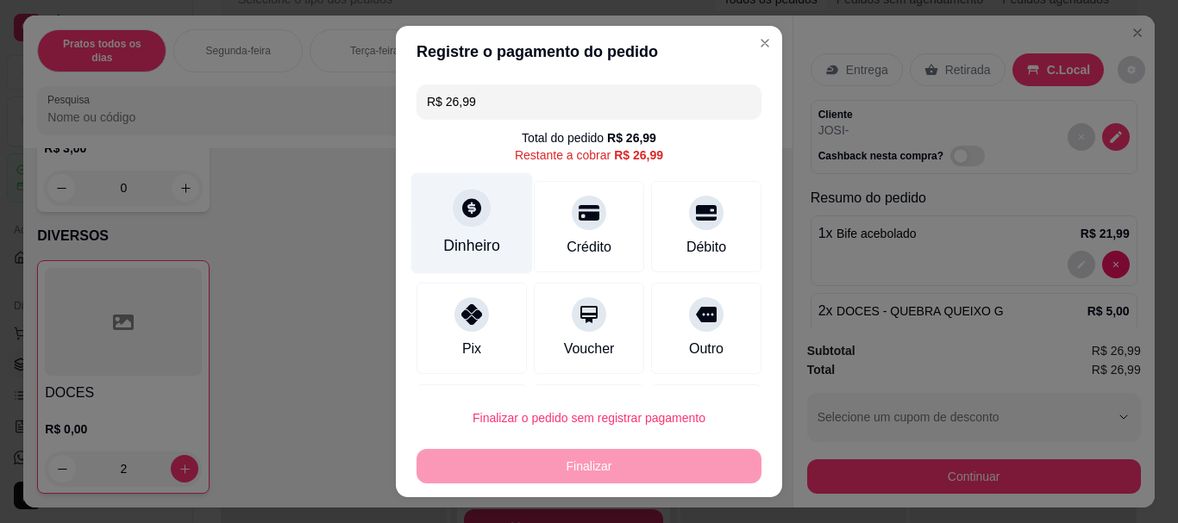
click at [466, 244] on div "Dinheiro" at bounding box center [471, 246] width 57 height 22
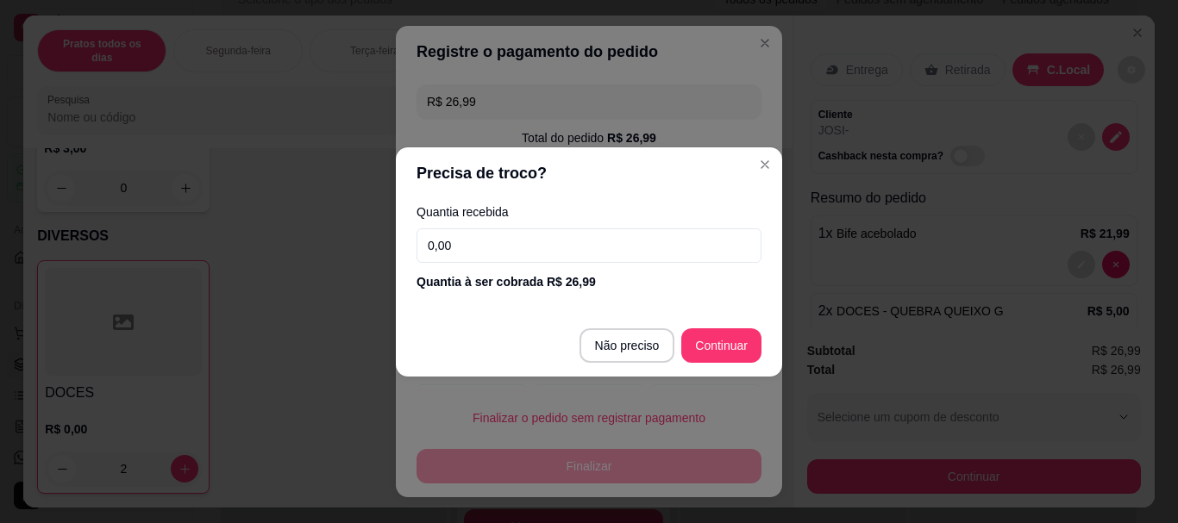
click at [496, 242] on input "0,00" at bounding box center [588, 245] width 345 height 34
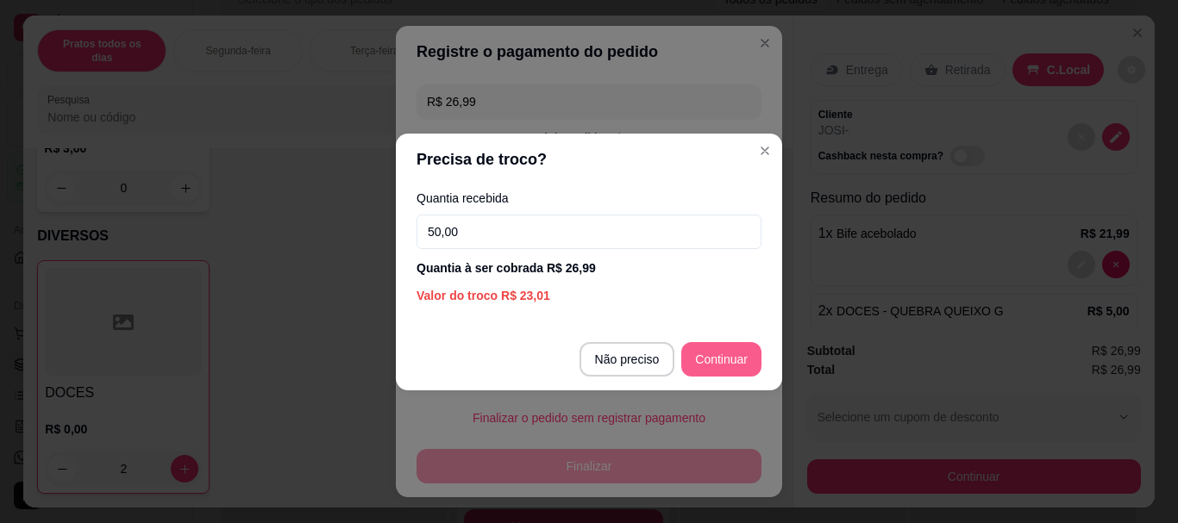
type input "50,00"
type input "R$ 0,00"
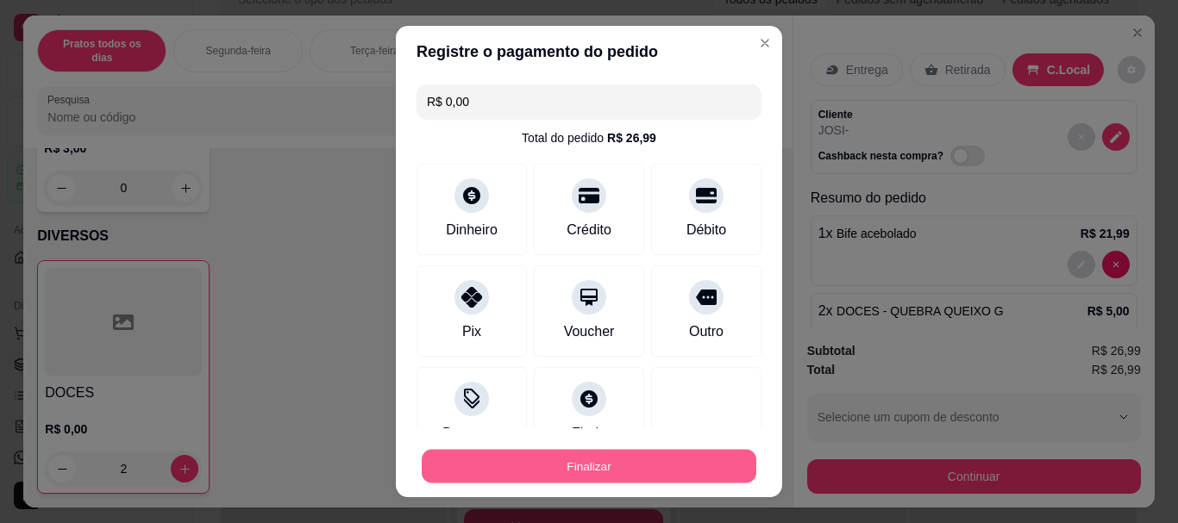
click at [572, 467] on button "Finalizar" at bounding box center [589, 466] width 335 height 34
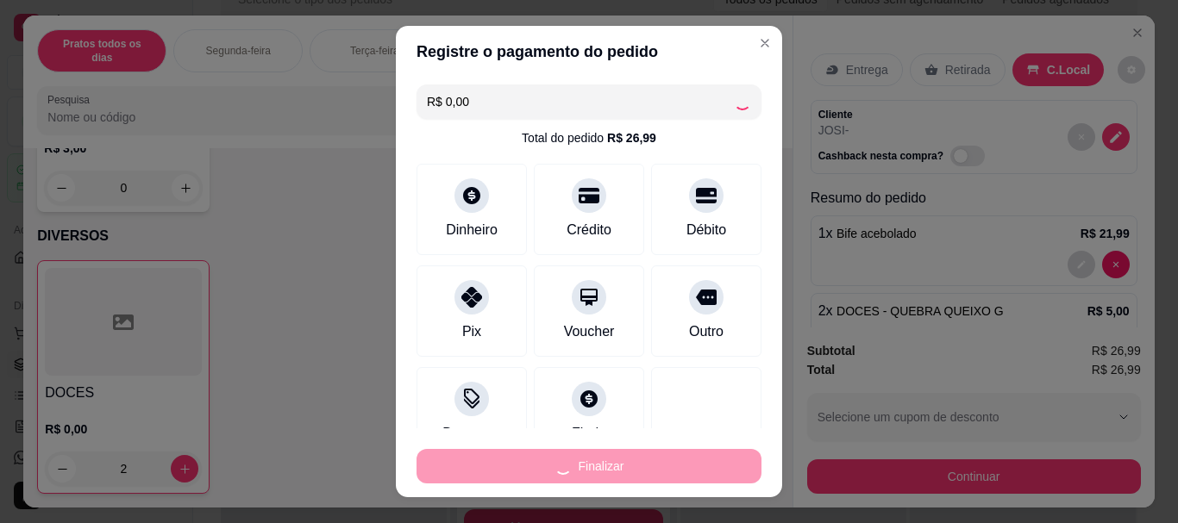
type input "0"
type input "-R$ 26,99"
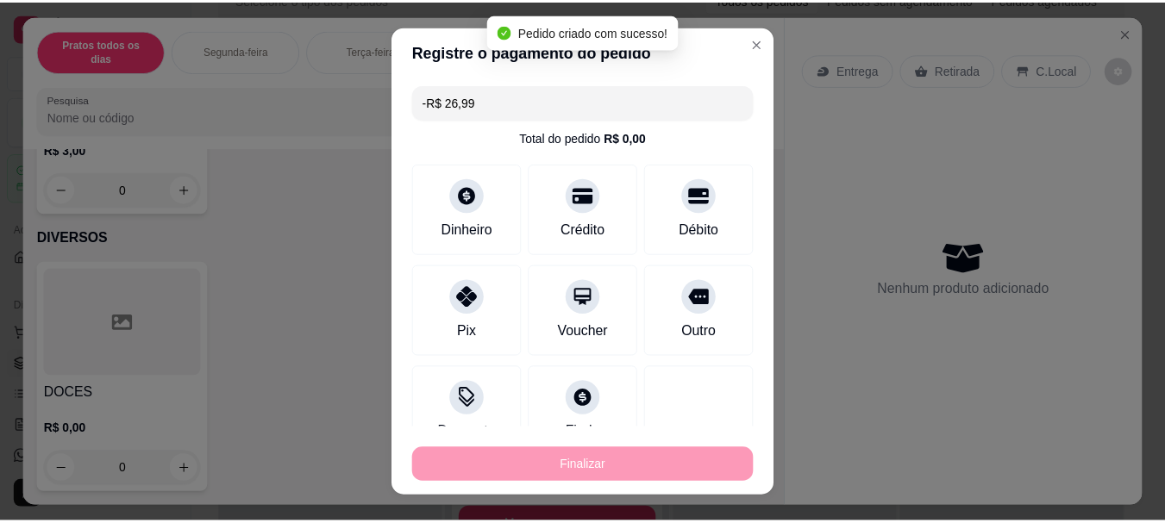
scroll to position [3675, 0]
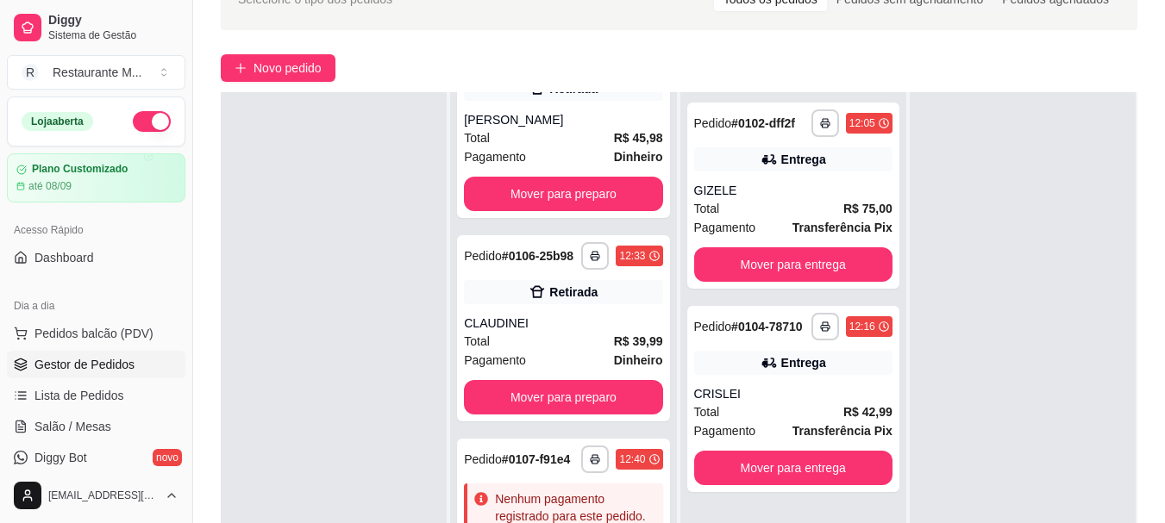
scroll to position [523, 0]
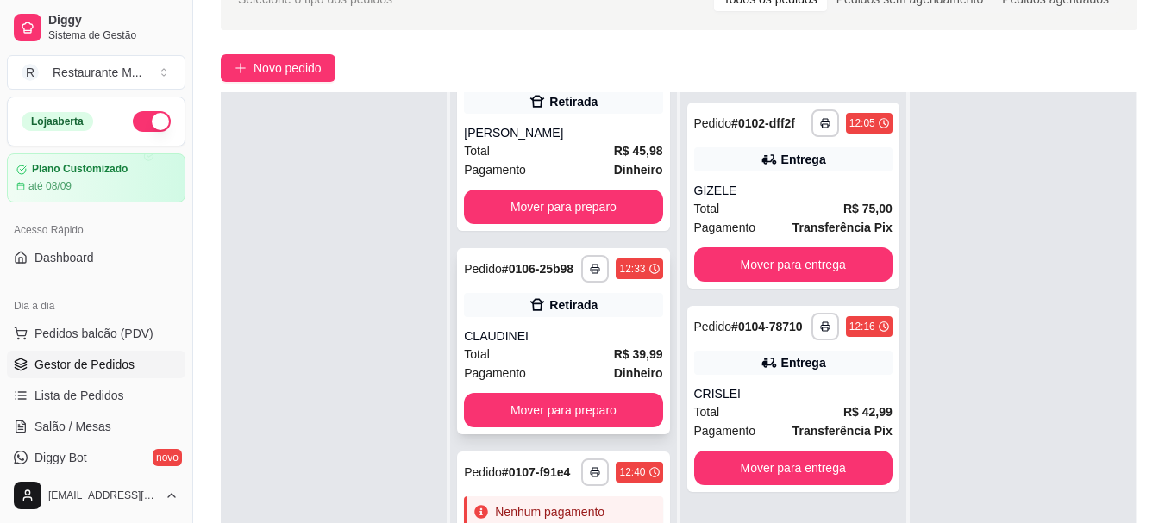
click at [544, 364] on div "Total R$ 39,99" at bounding box center [563, 354] width 198 height 19
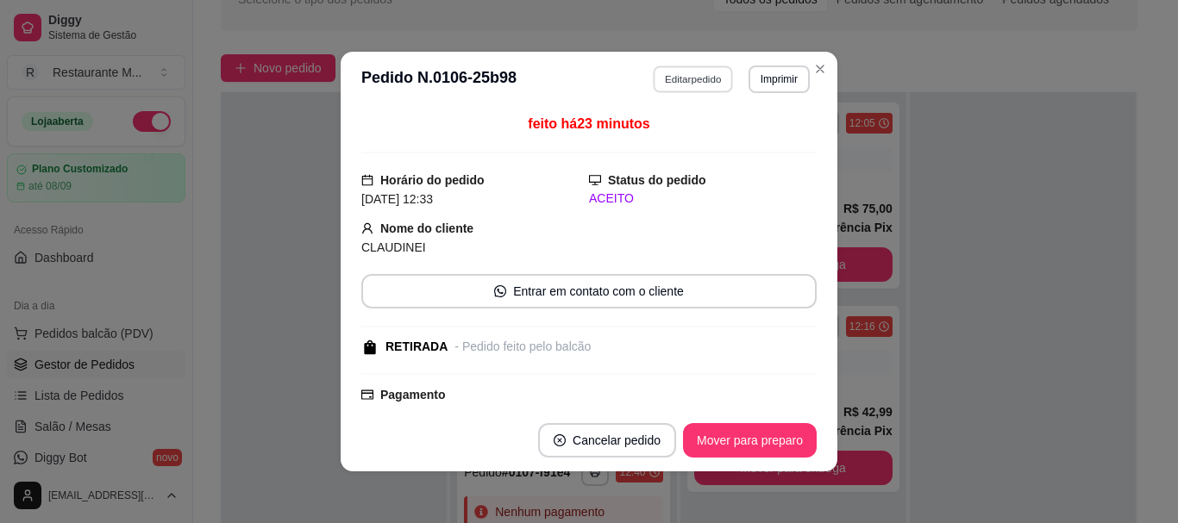
click at [678, 88] on button "Editar pedido" at bounding box center [694, 79] width 80 height 27
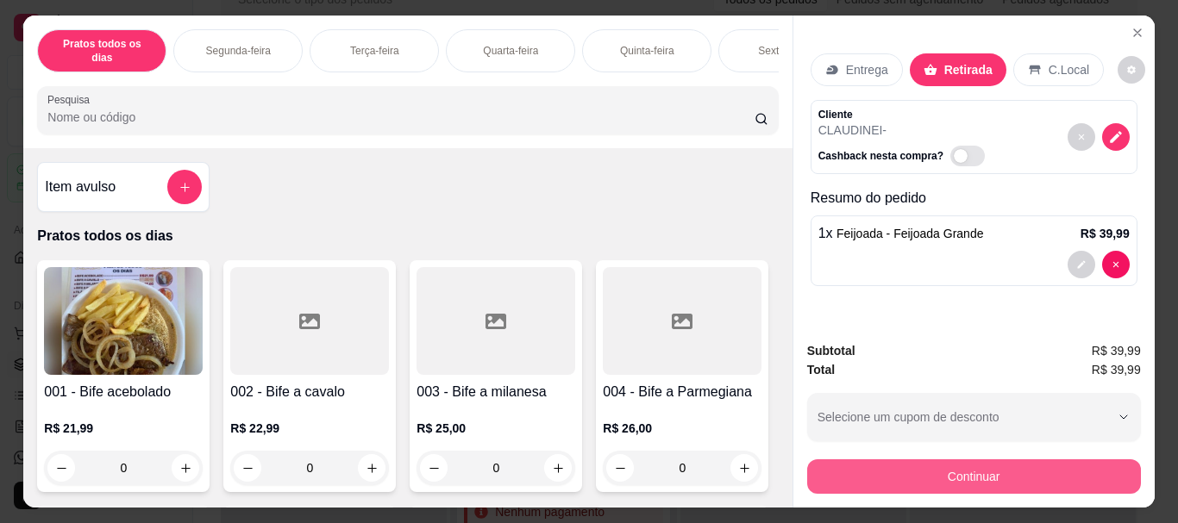
click at [898, 466] on button "Continuar" at bounding box center [974, 477] width 334 height 34
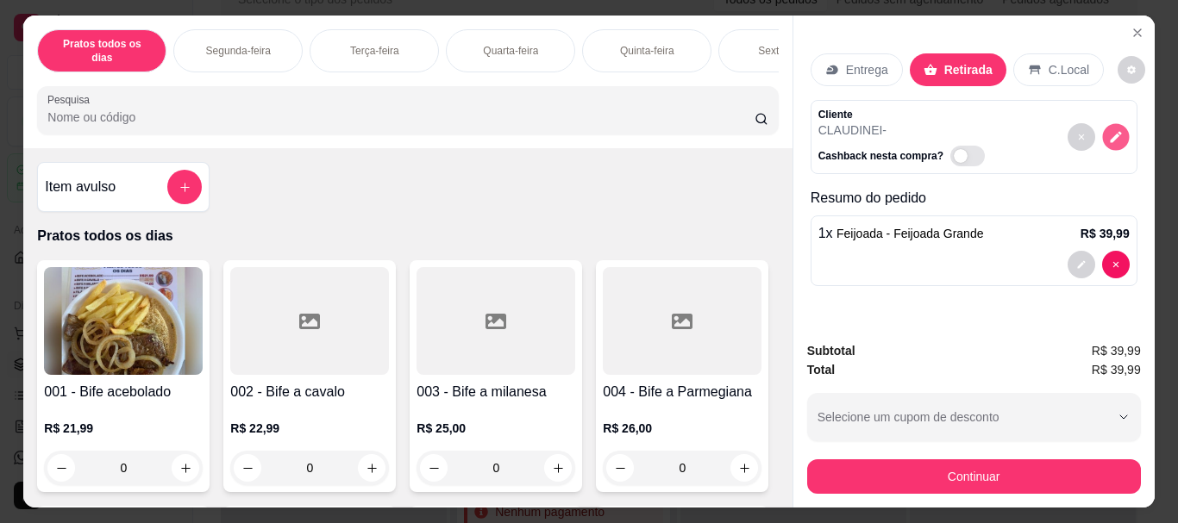
click at [1110, 133] on icon "decrease-product-quantity" at bounding box center [1115, 137] width 11 height 11
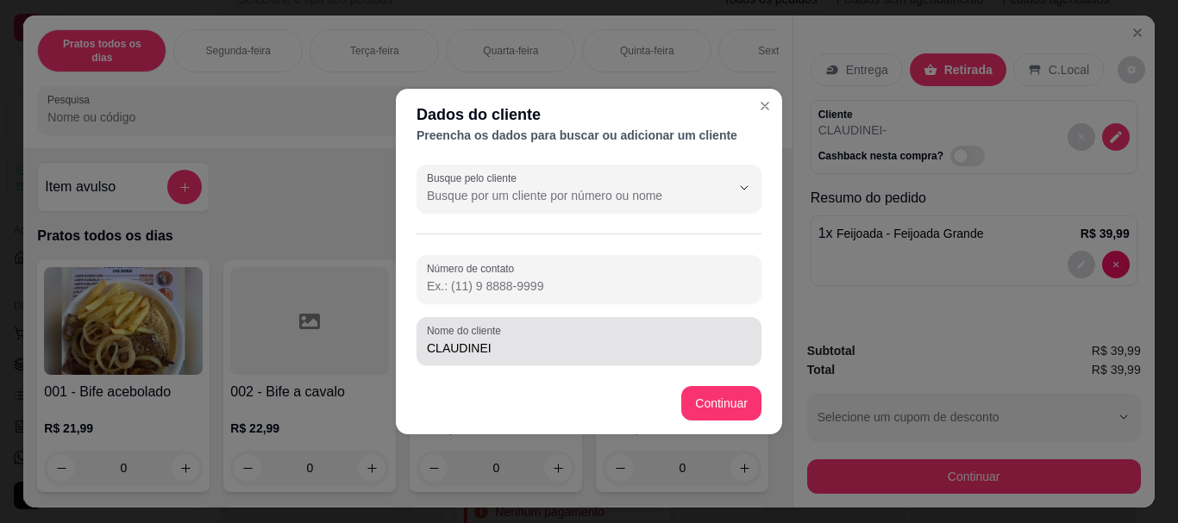
click at [512, 341] on input "CLAUDINEI" at bounding box center [589, 348] width 324 height 17
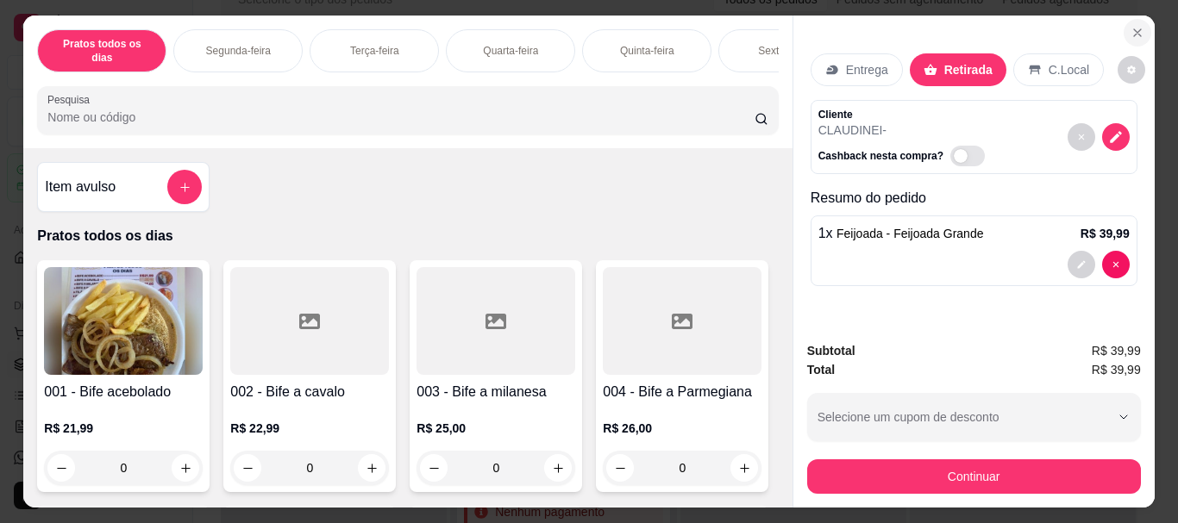
click at [1131, 26] on icon "Close" at bounding box center [1137, 33] width 14 height 14
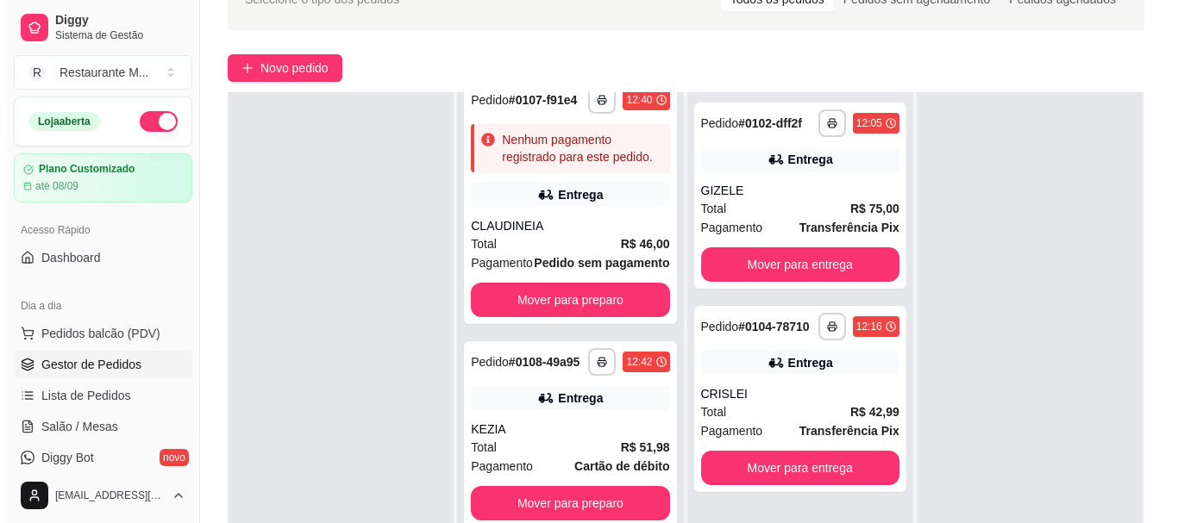
scroll to position [905, 0]
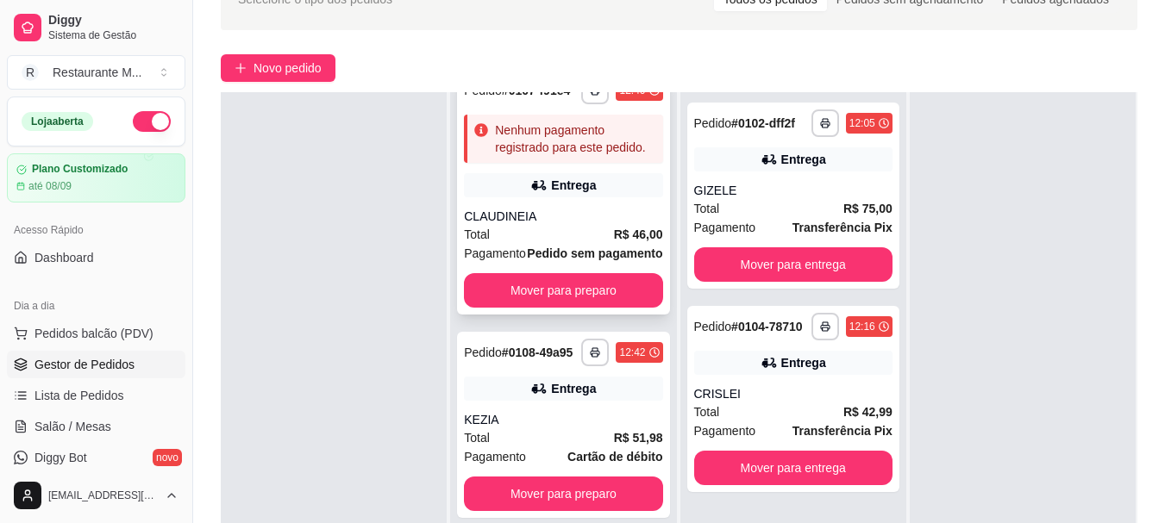
click at [565, 225] on div "CLAUDINEIA" at bounding box center [563, 216] width 198 height 17
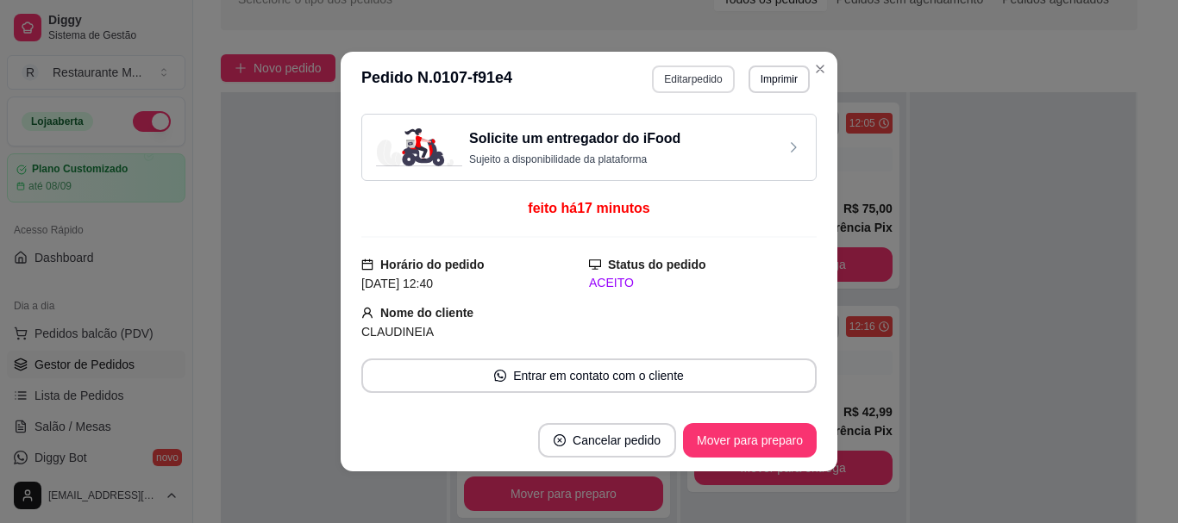
click at [704, 79] on button "Editar pedido" at bounding box center [693, 80] width 82 height 28
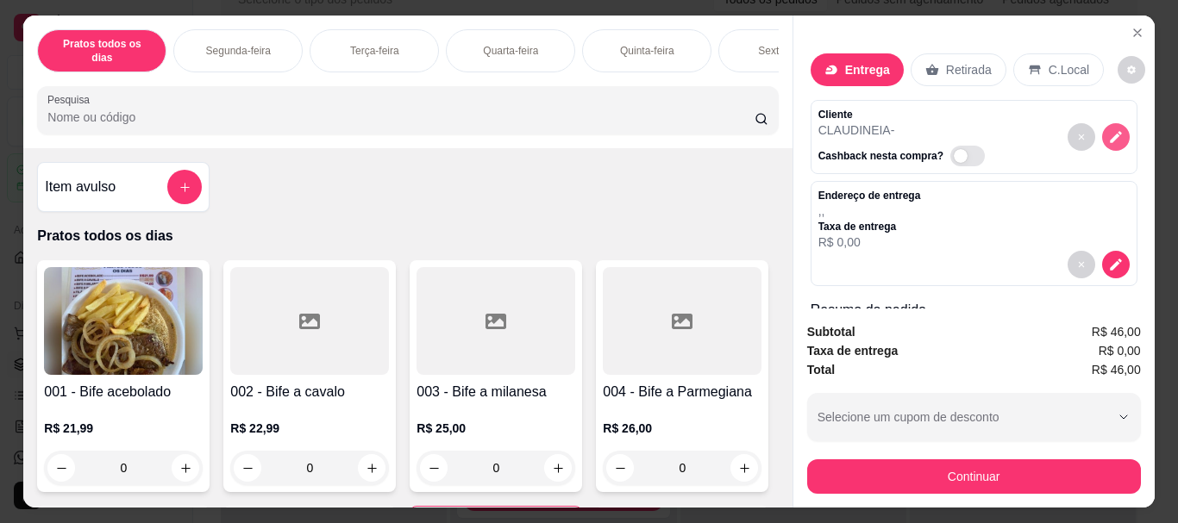
click at [1108, 133] on icon "decrease-product-quantity" at bounding box center [1116, 137] width 16 height 16
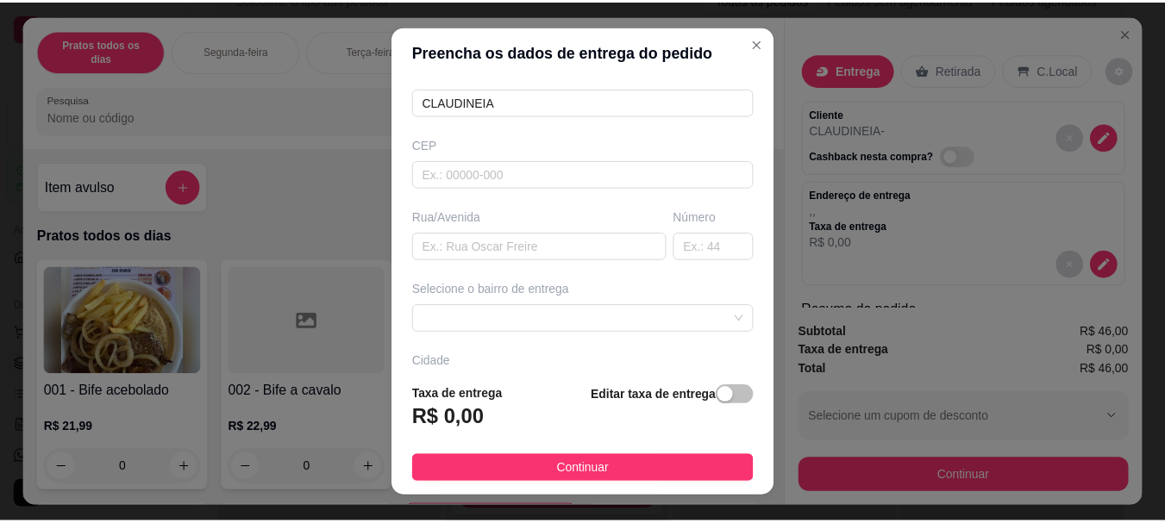
scroll to position [172, 0]
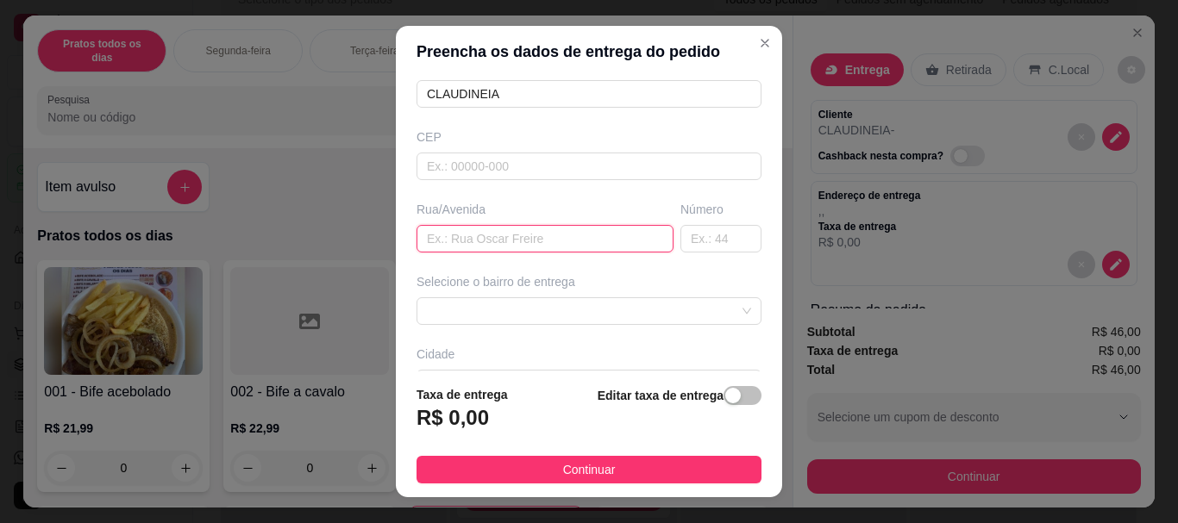
click at [437, 248] on input "text" at bounding box center [544, 239] width 257 height 28
type input "RUA [PERSON_NAME]"
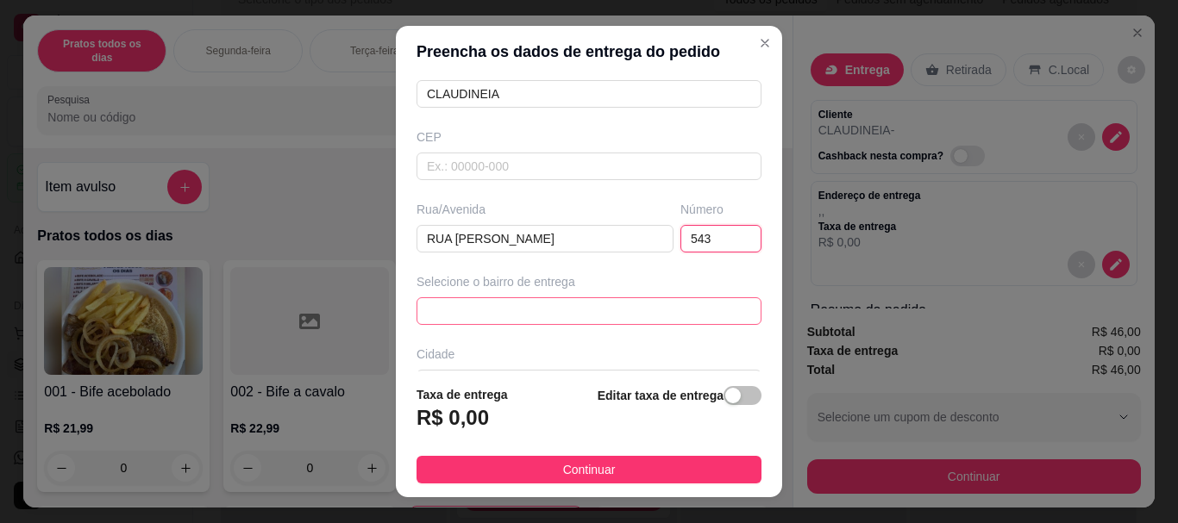
click at [496, 307] on span at bounding box center [589, 311] width 324 height 26
type input "543"
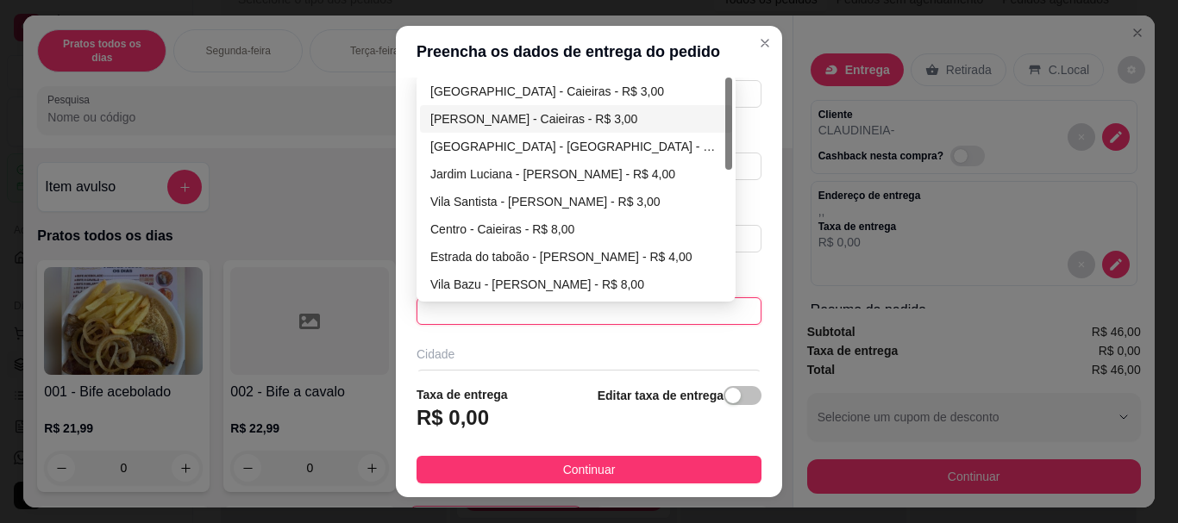
click at [560, 125] on div "[PERSON_NAME] - Caieiras - R$ 3,00" at bounding box center [575, 118] width 291 height 19
type input "Caieiras"
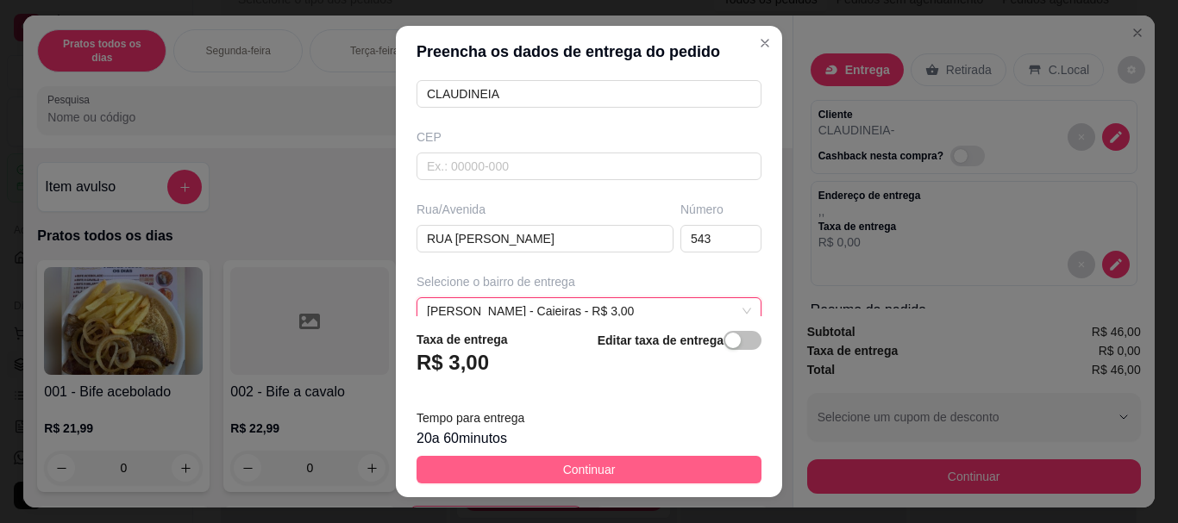
click at [497, 471] on button "Continuar" at bounding box center [588, 470] width 345 height 28
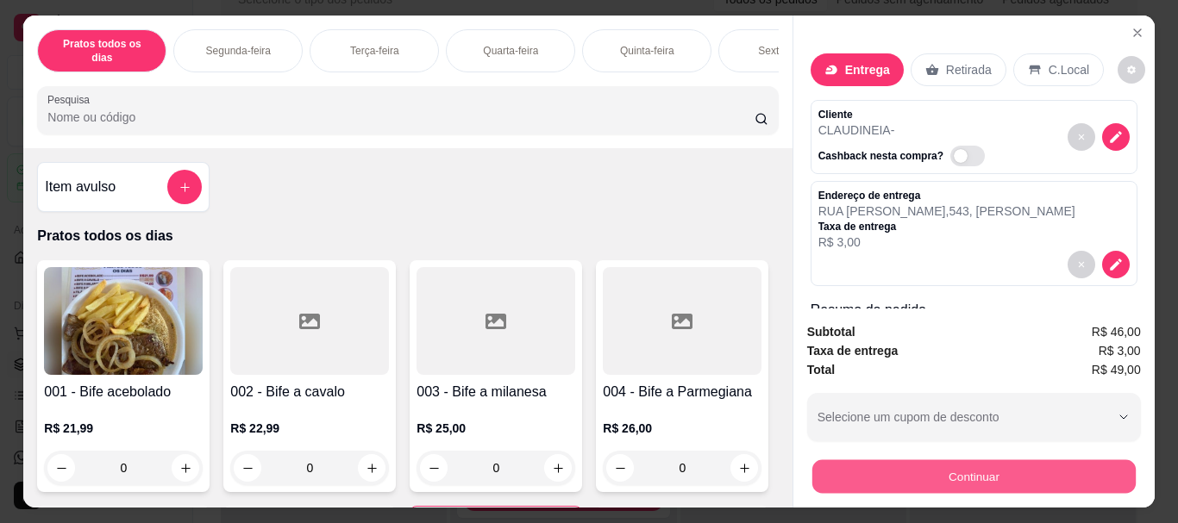
click at [909, 472] on button "Continuar" at bounding box center [972, 477] width 323 height 34
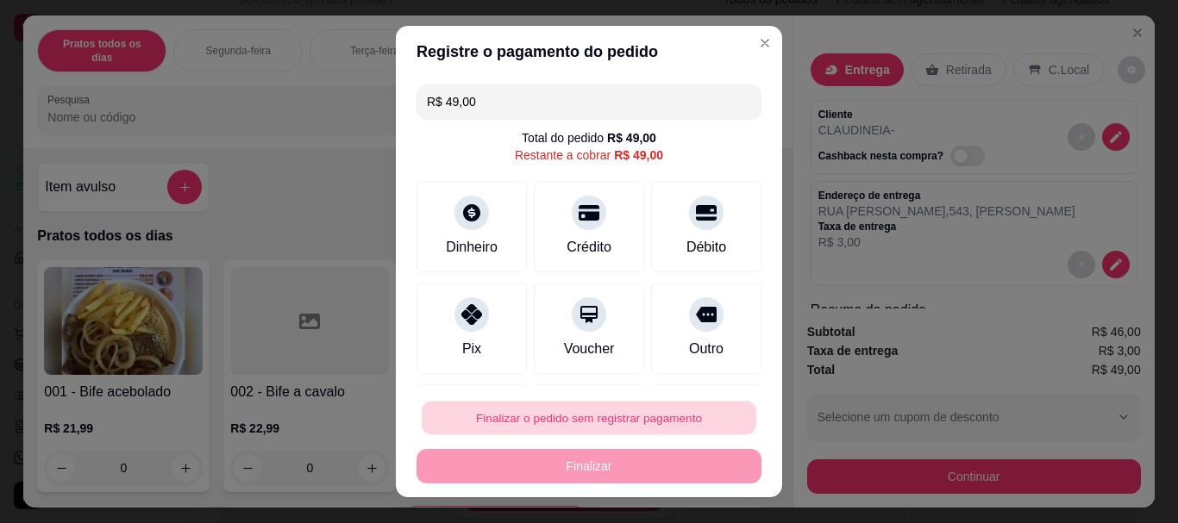
click at [625, 423] on button "Finalizar o pedido sem registrar pagamento" at bounding box center [589, 418] width 335 height 34
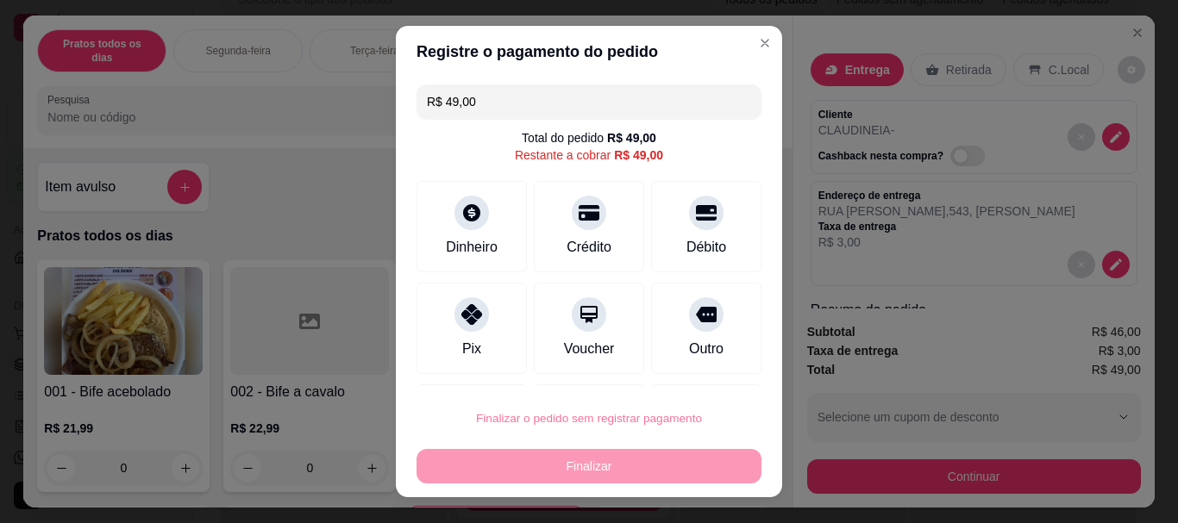
click at [690, 370] on button "Confirmar" at bounding box center [687, 369] width 61 height 26
type input "0"
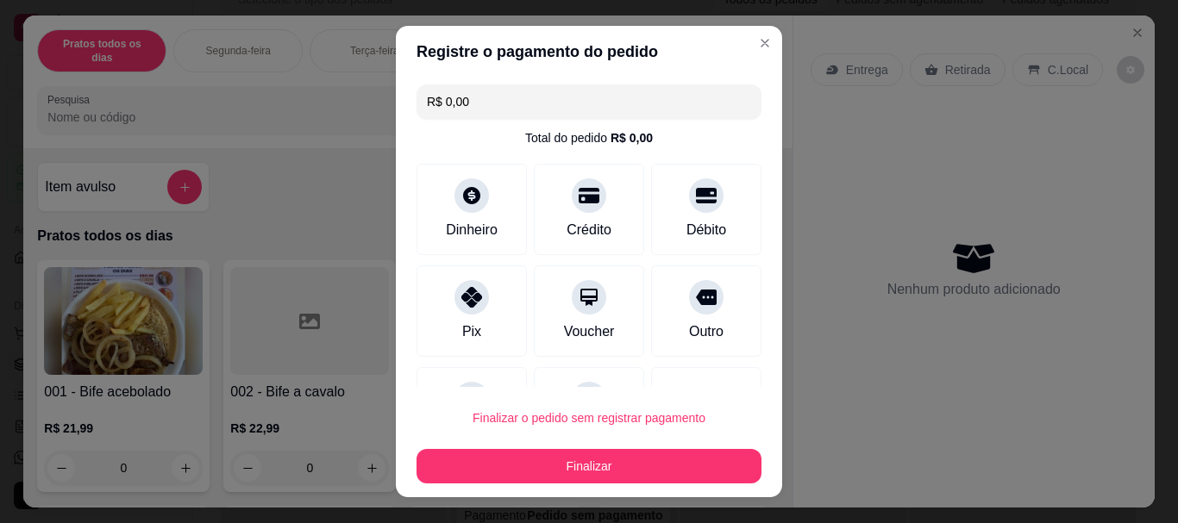
type input "R$ 0,00"
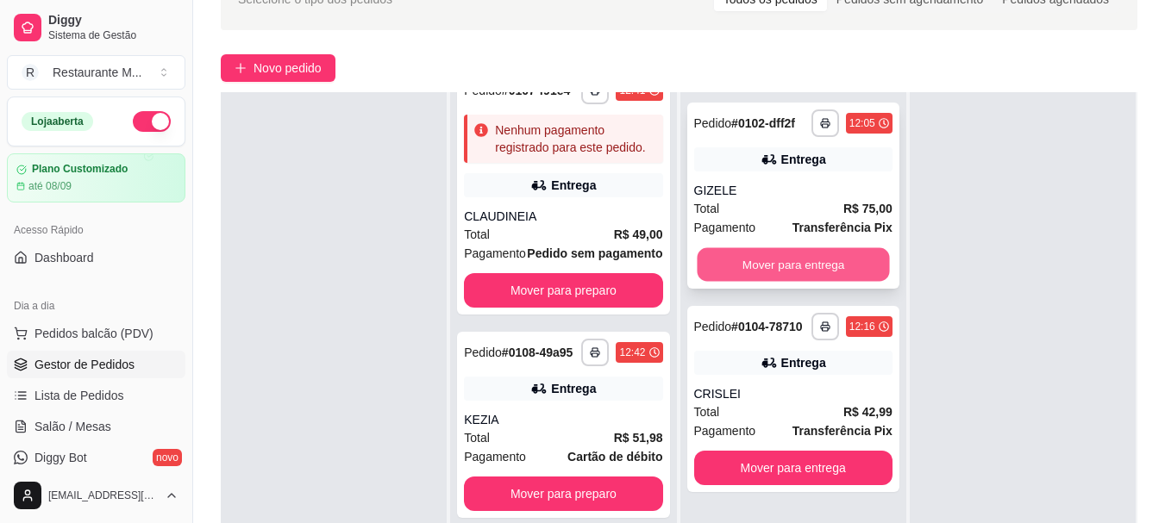
click at [773, 264] on button "Mover para entrega" at bounding box center [793, 265] width 192 height 34
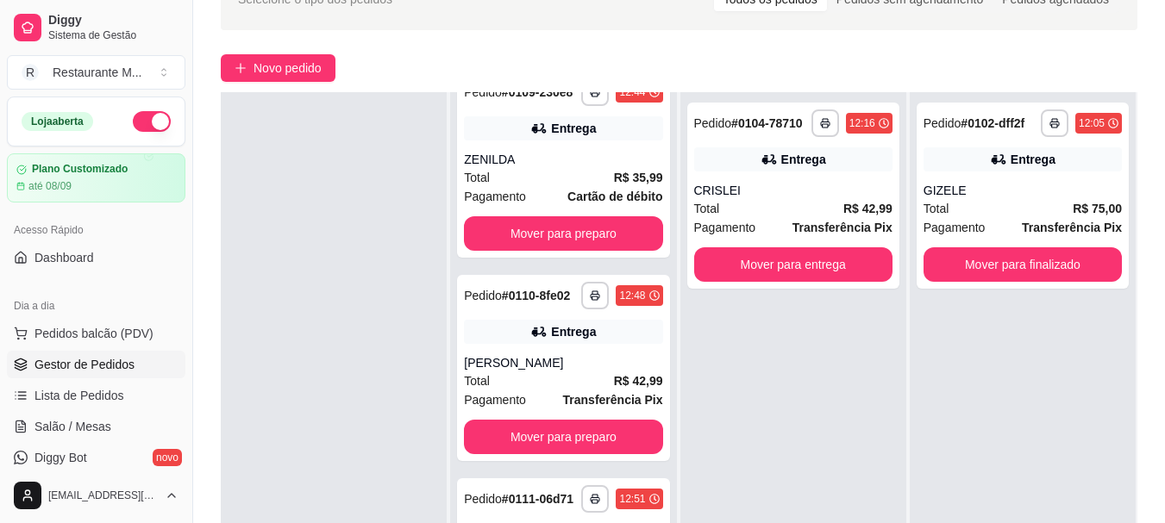
scroll to position [1400, 0]
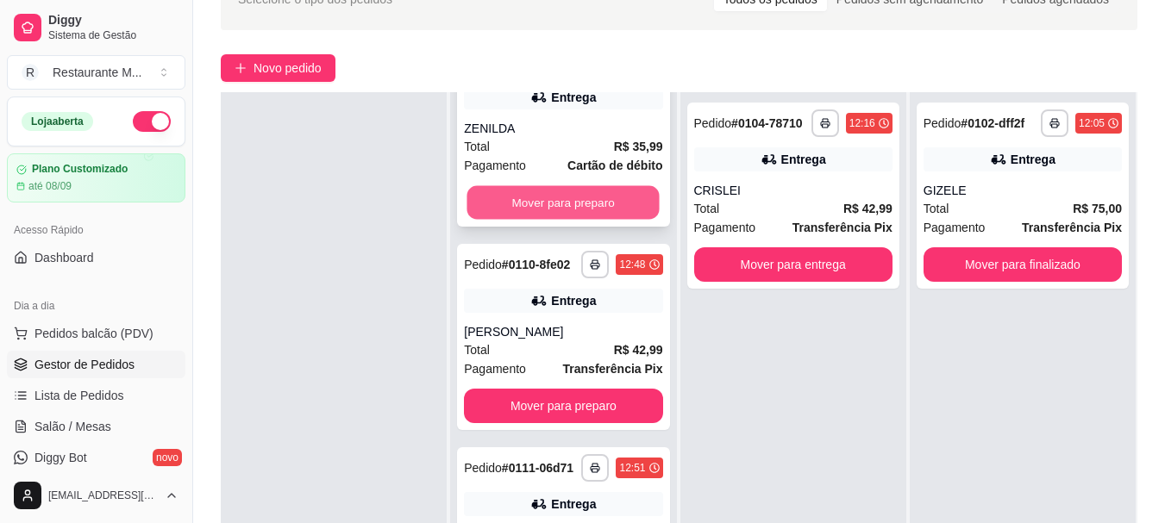
click at [569, 220] on button "Mover para preparo" at bounding box center [563, 203] width 192 height 34
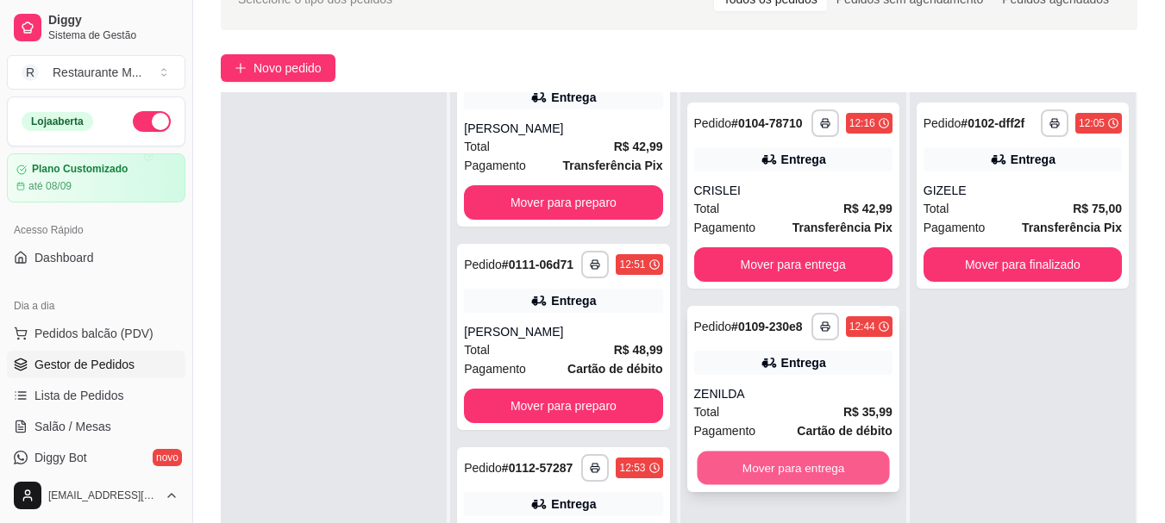
click at [748, 464] on button "Mover para entrega" at bounding box center [793, 469] width 192 height 34
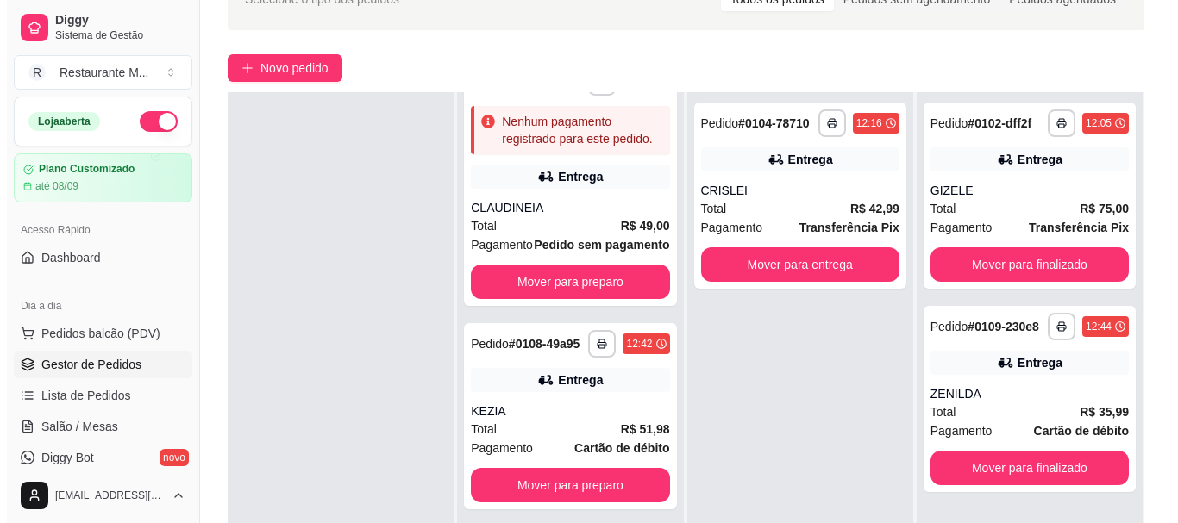
scroll to position [939, 0]
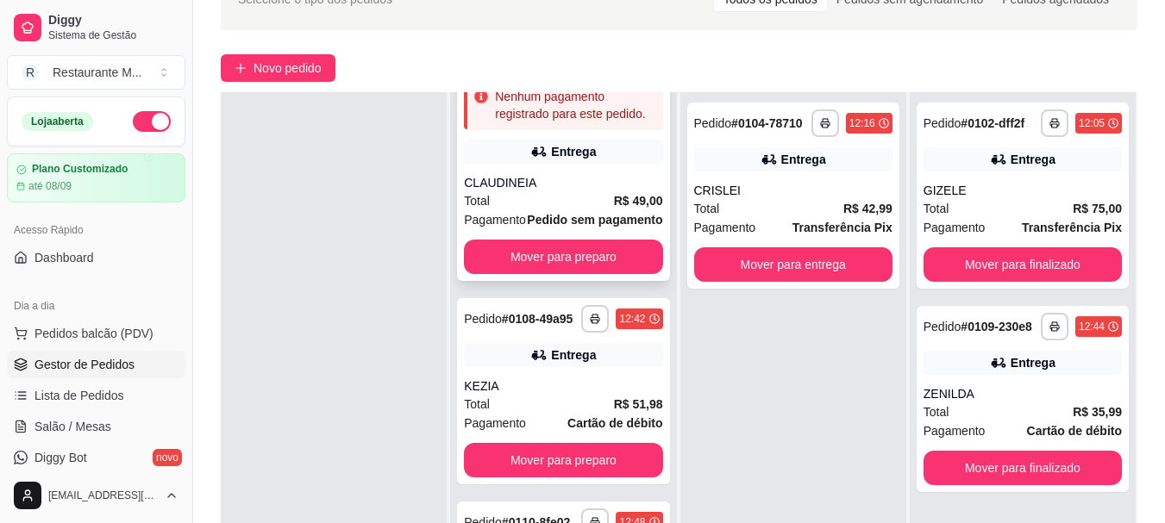
click at [579, 281] on div "**********" at bounding box center [563, 158] width 212 height 245
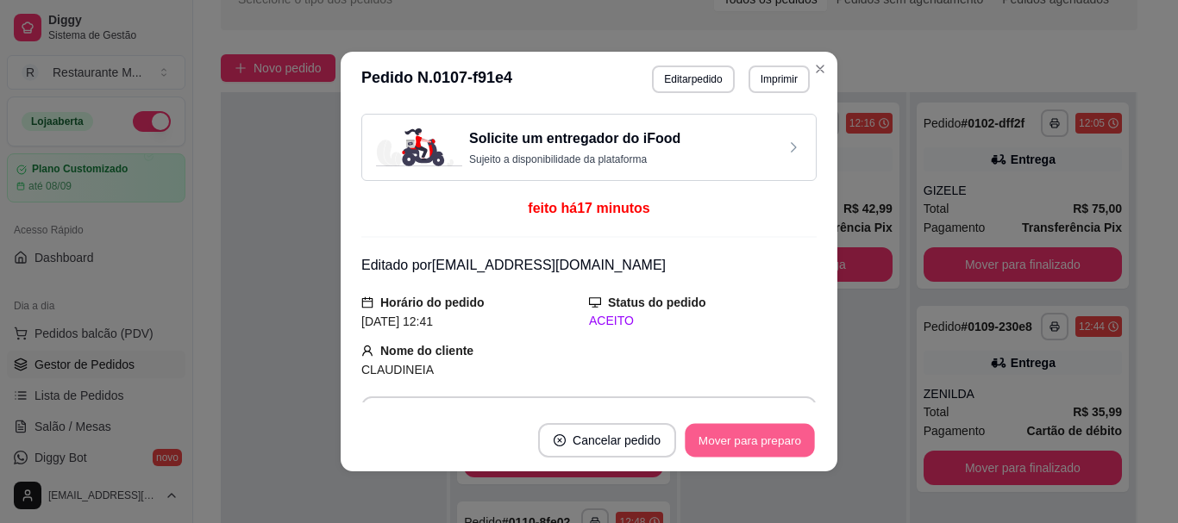
click at [729, 441] on button "Mover para preparo" at bounding box center [749, 441] width 129 height 34
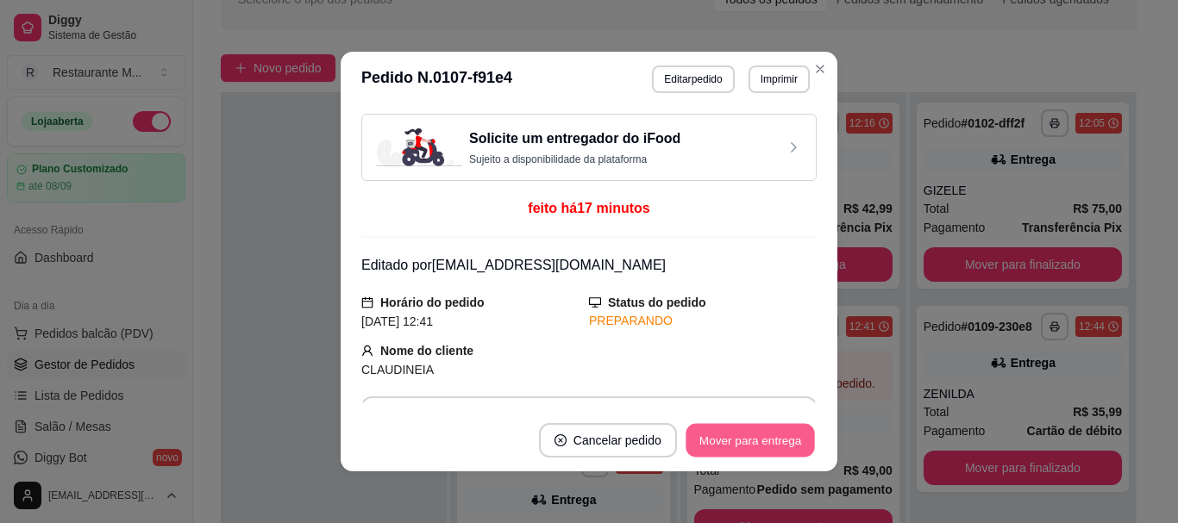
click at [729, 441] on button "Mover para entrega" at bounding box center [749, 441] width 129 height 34
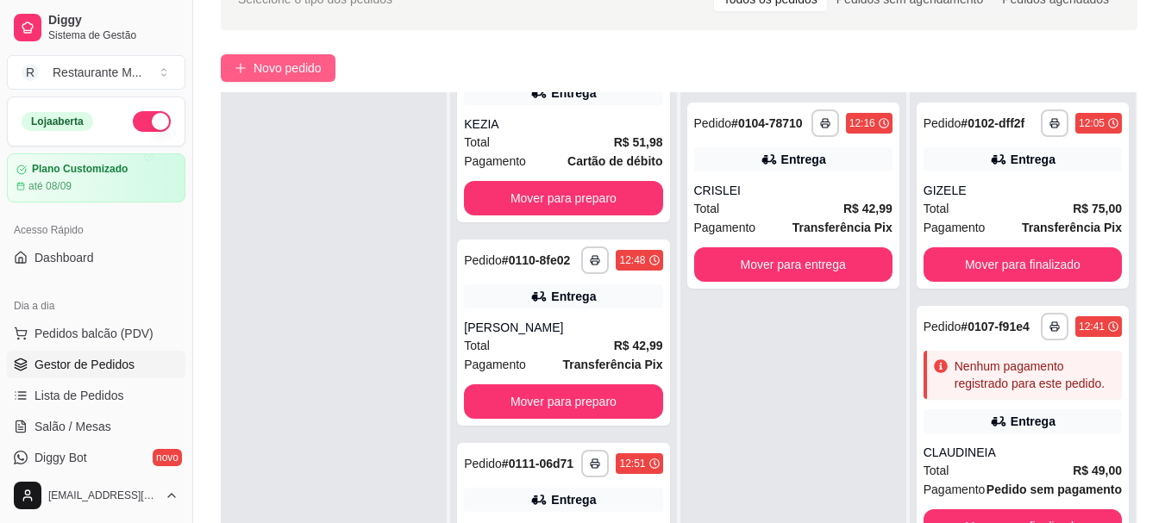
click at [278, 76] on span "Novo pedido" at bounding box center [287, 68] width 68 height 19
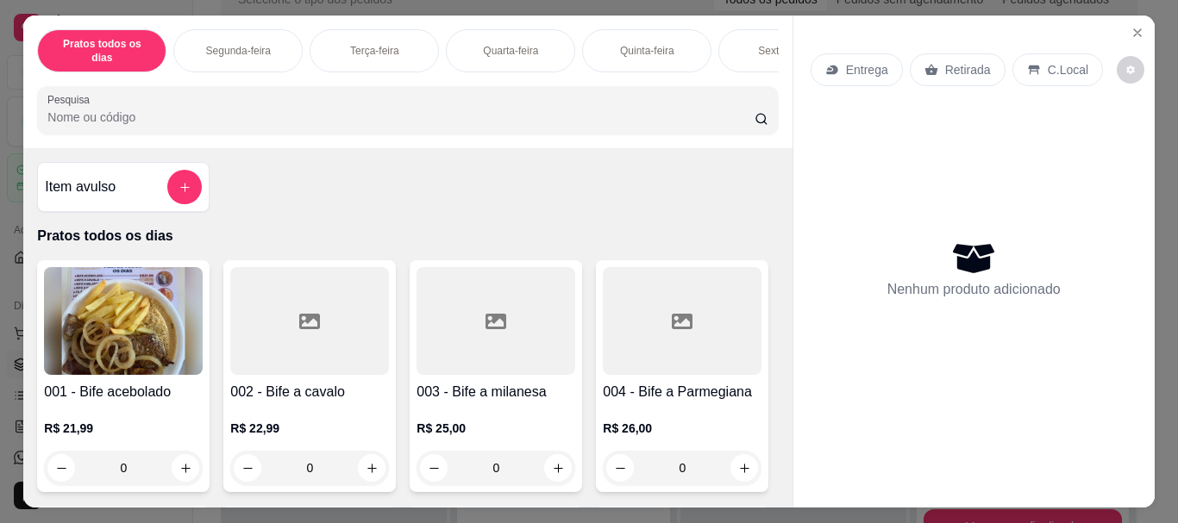
click at [746, 37] on div "Sexta-feira" at bounding box center [782, 50] width 129 height 43
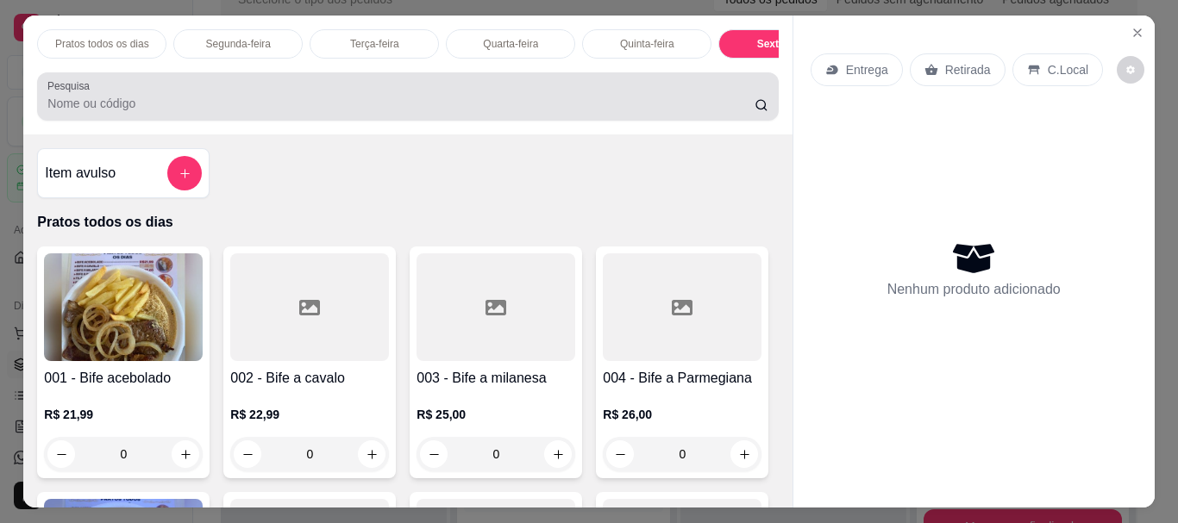
scroll to position [46, 0]
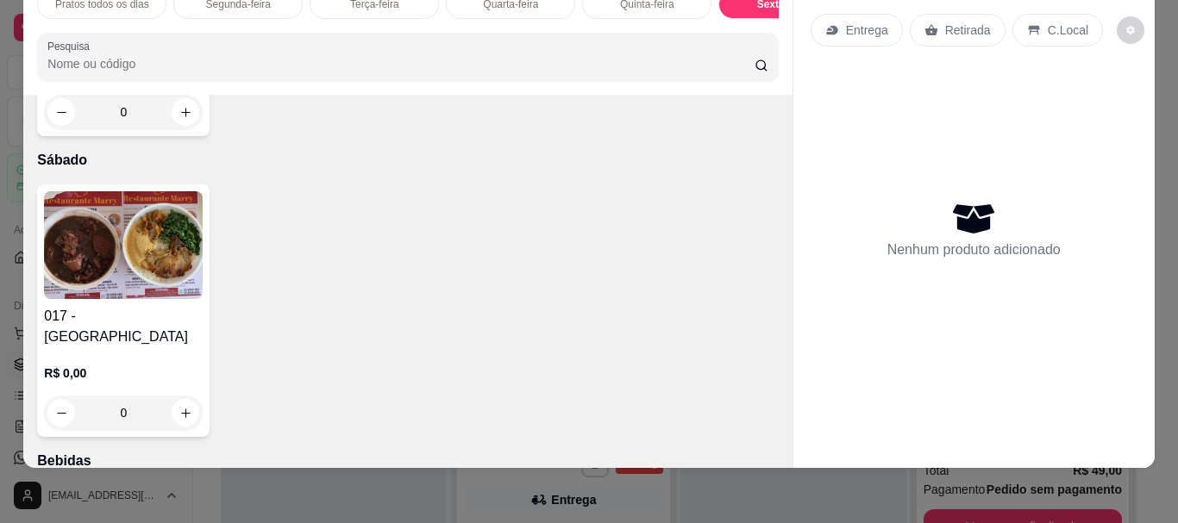
click at [110, 299] on img at bounding box center [123, 245] width 159 height 108
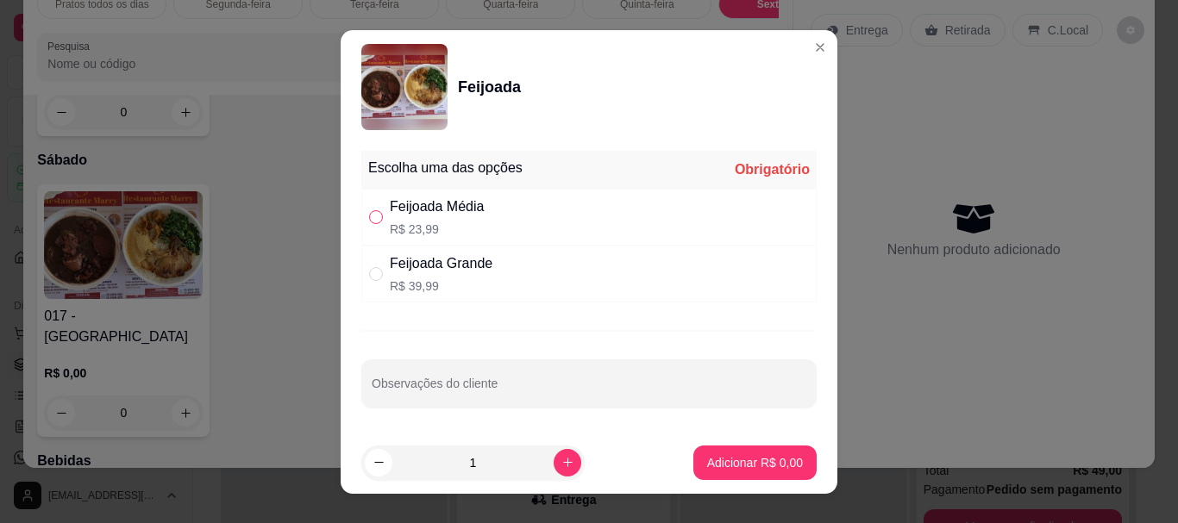
click at [372, 220] on input "" at bounding box center [376, 217] width 14 height 14
radio input "true"
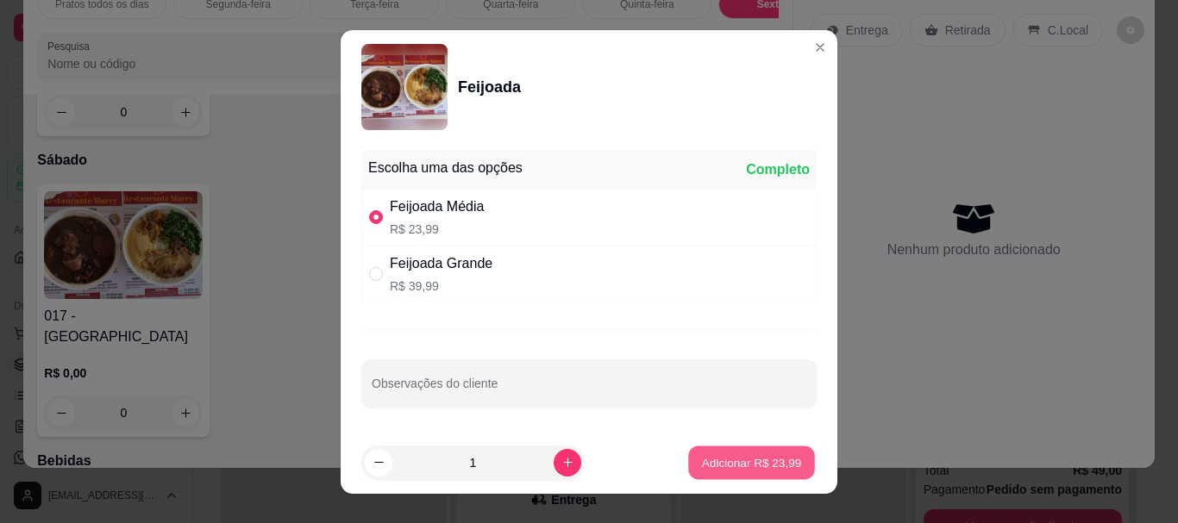
click at [710, 460] on p "Adicionar R$ 23,99" at bounding box center [752, 462] width 100 height 16
type input "1"
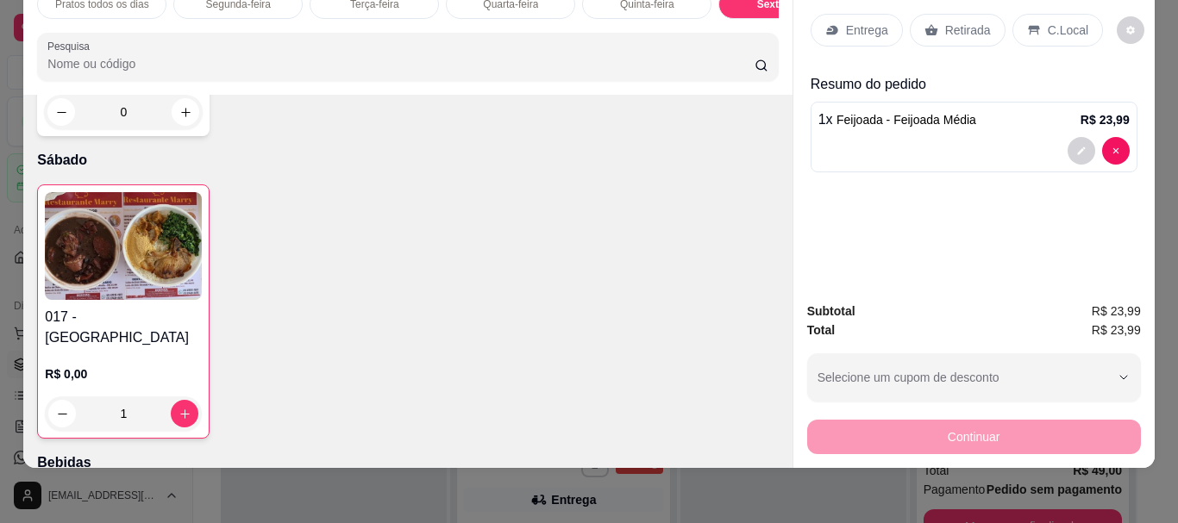
click at [962, 22] on p "Retirada" at bounding box center [968, 30] width 46 height 17
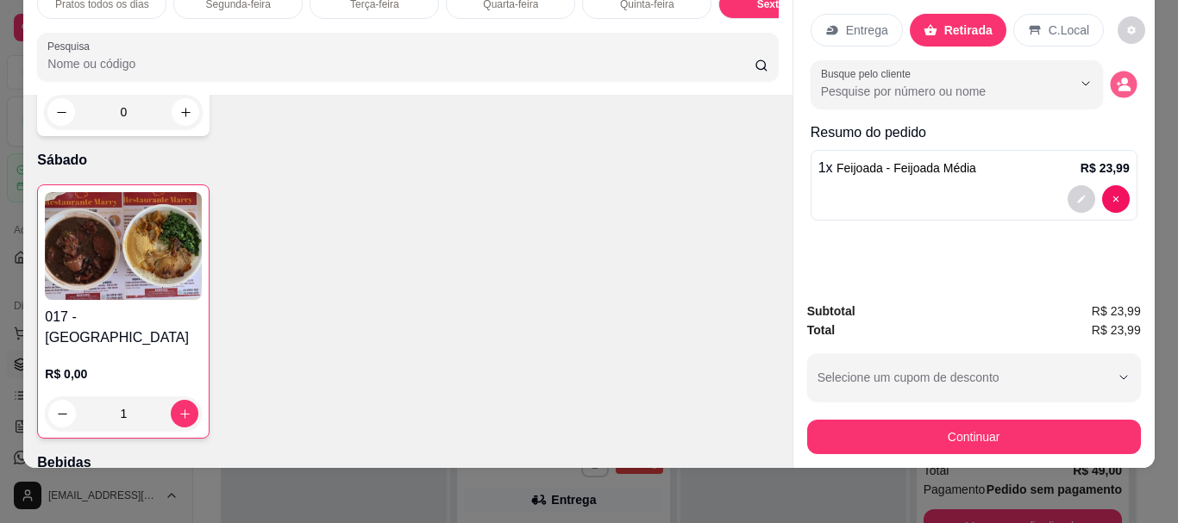
click at [1121, 78] on circle "decrease-product-quantity" at bounding box center [1124, 81] width 7 height 7
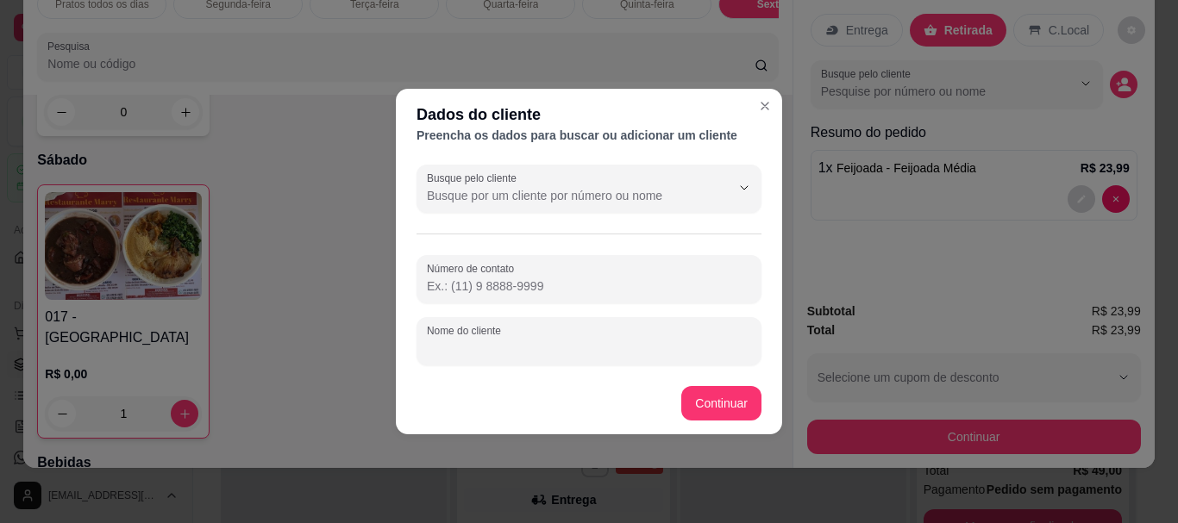
click at [474, 355] on input "Nome do cliente" at bounding box center [589, 348] width 324 height 17
type input "IDALECIO"
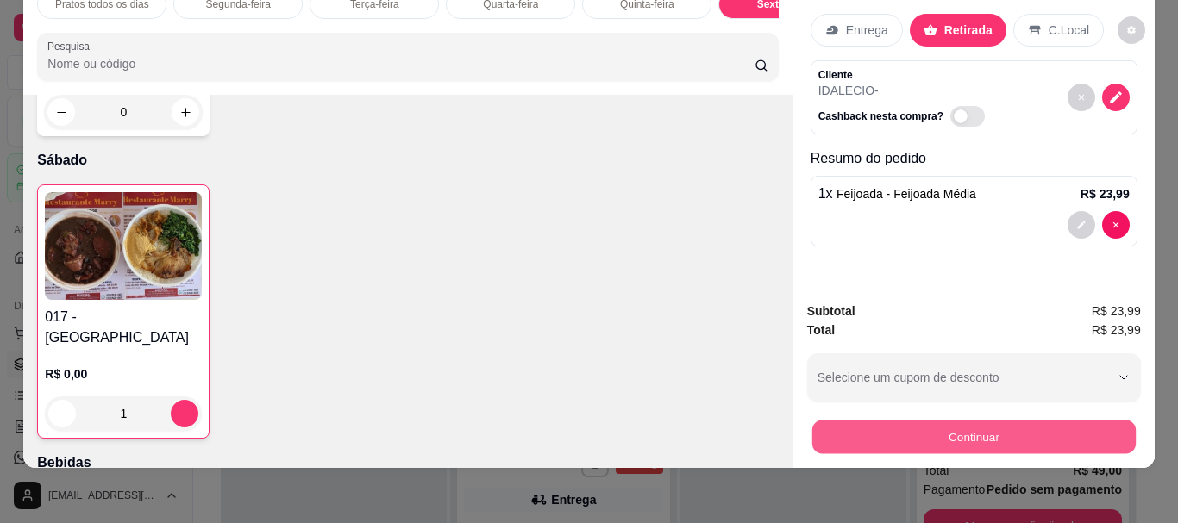
click at [881, 427] on button "Continuar" at bounding box center [972, 437] width 323 height 34
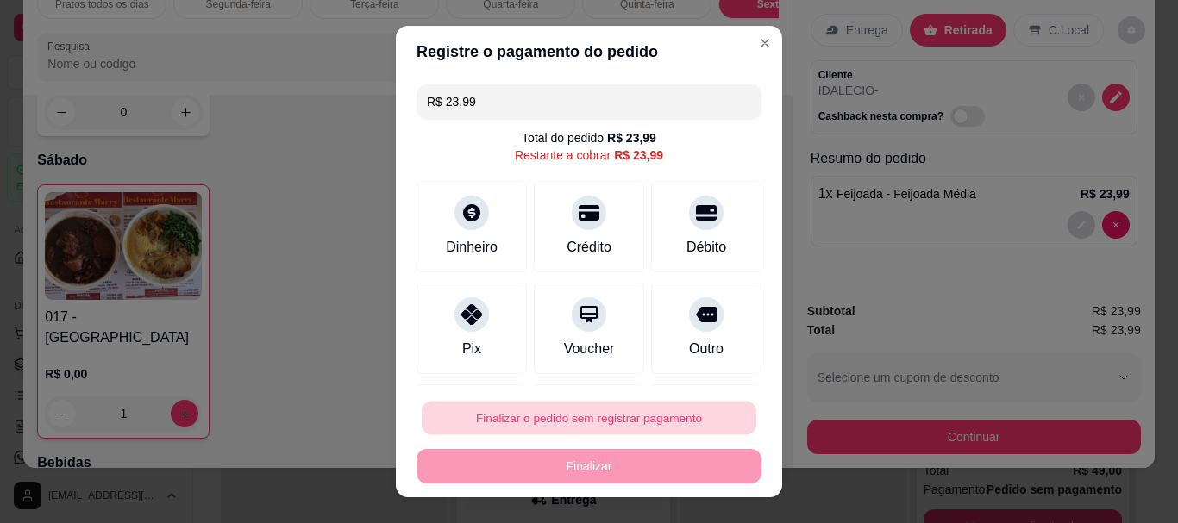
click at [599, 403] on button "Finalizar o pedido sem registrar pagamento" at bounding box center [589, 418] width 335 height 34
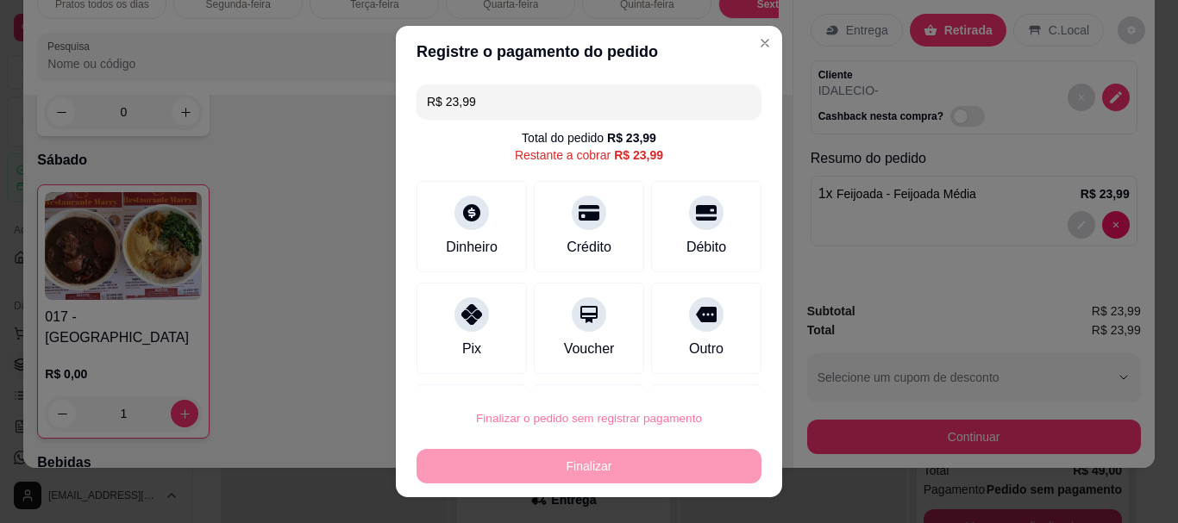
click at [675, 370] on button "Confirmar" at bounding box center [687, 369] width 61 height 26
type input "0"
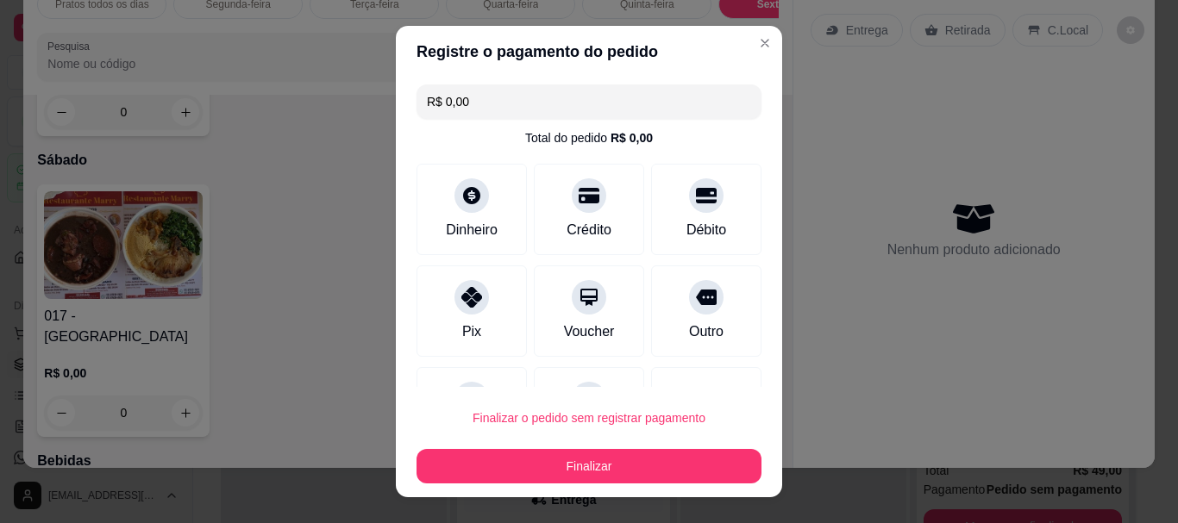
type input "R$ 0,00"
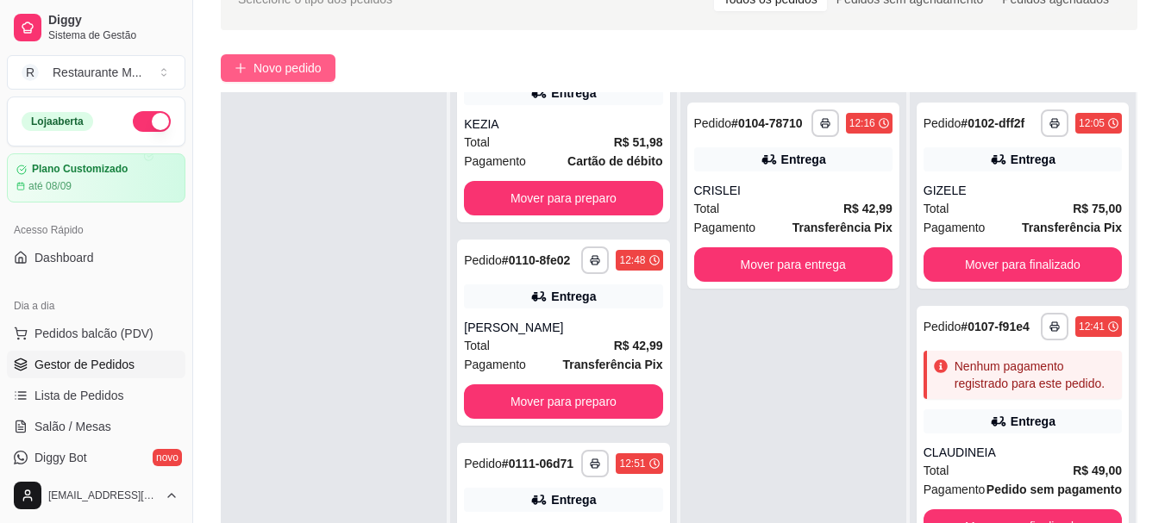
click at [273, 71] on span "Novo pedido" at bounding box center [287, 68] width 68 height 19
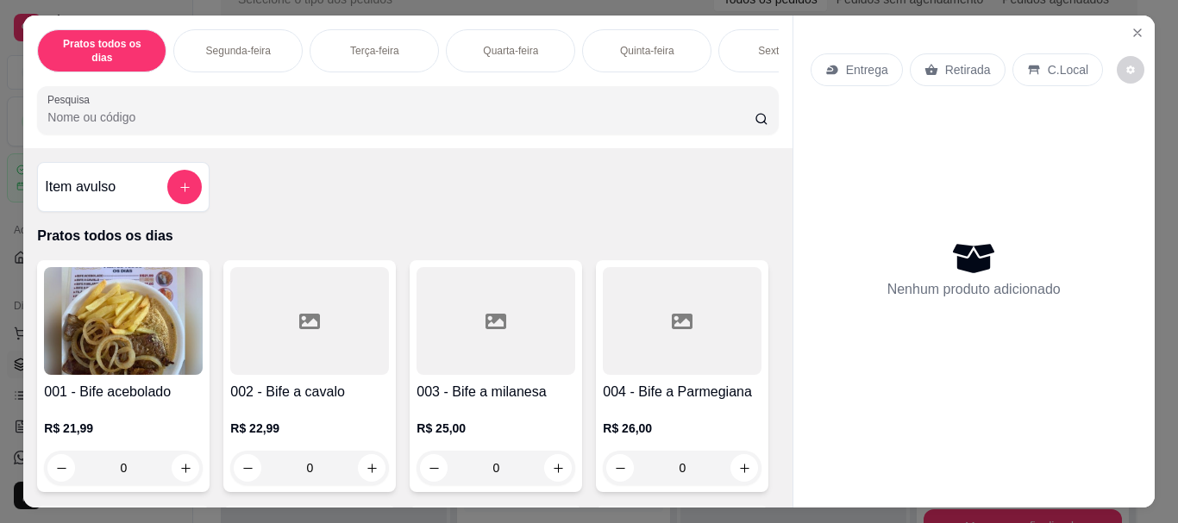
click at [746, 45] on div "Sexta-feira" at bounding box center [782, 50] width 129 height 43
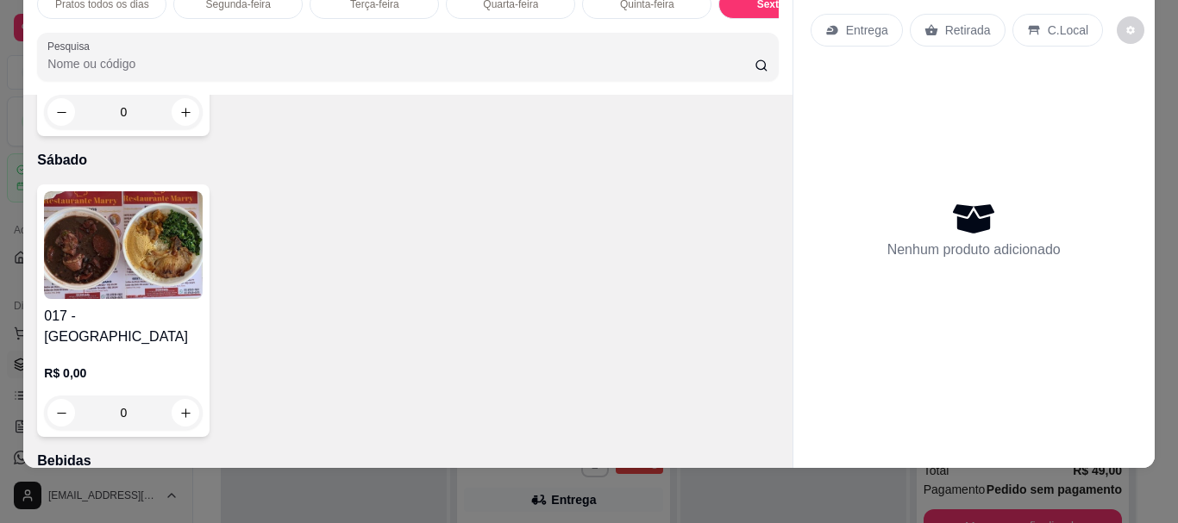
click at [96, 299] on img at bounding box center [123, 245] width 159 height 108
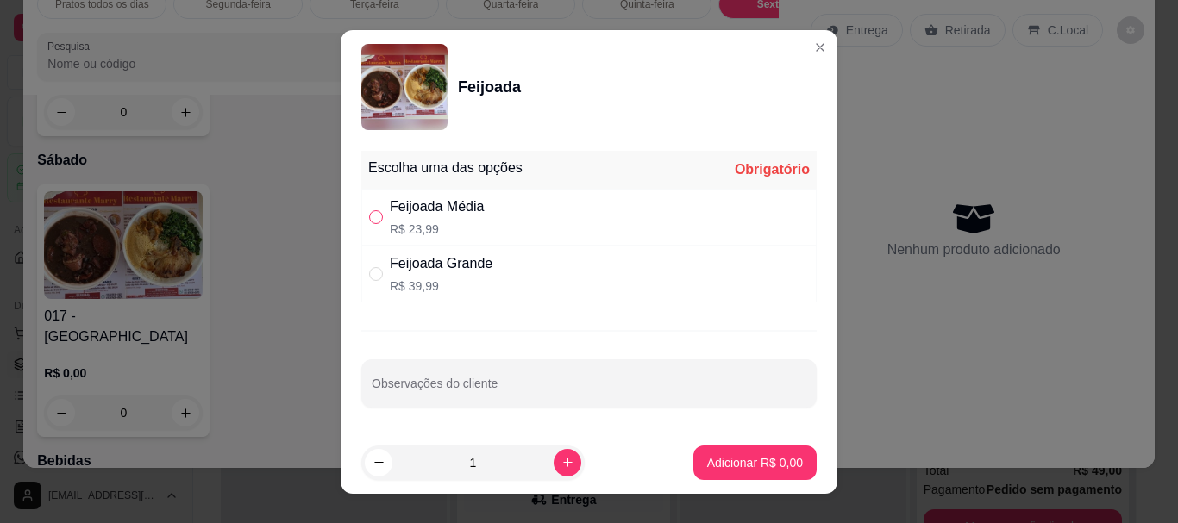
click at [369, 218] on input "" at bounding box center [376, 217] width 14 height 14
radio input "true"
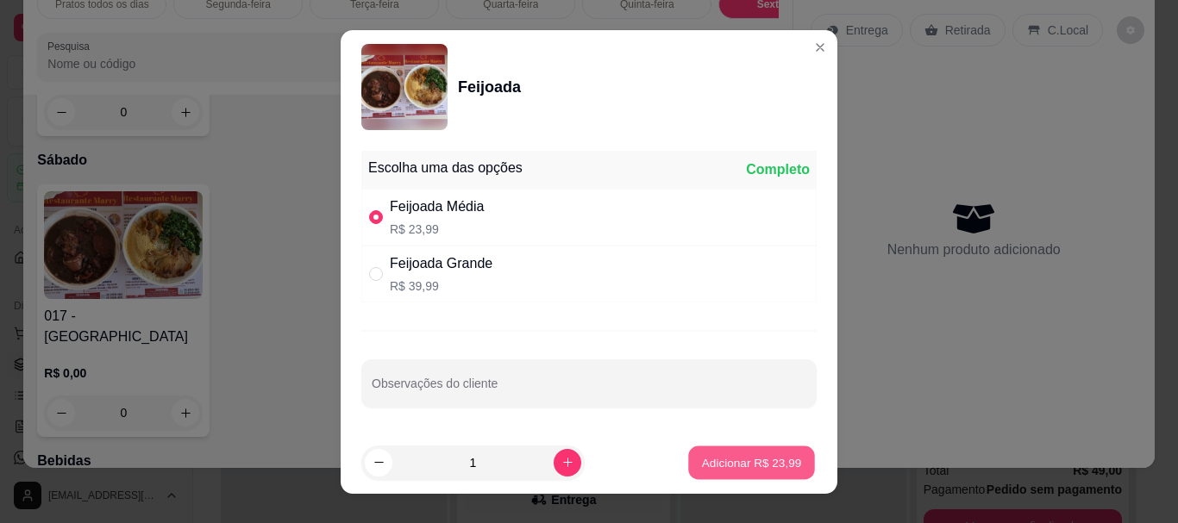
click at [733, 472] on button "Adicionar R$ 23,99" at bounding box center [751, 463] width 127 height 34
type input "1"
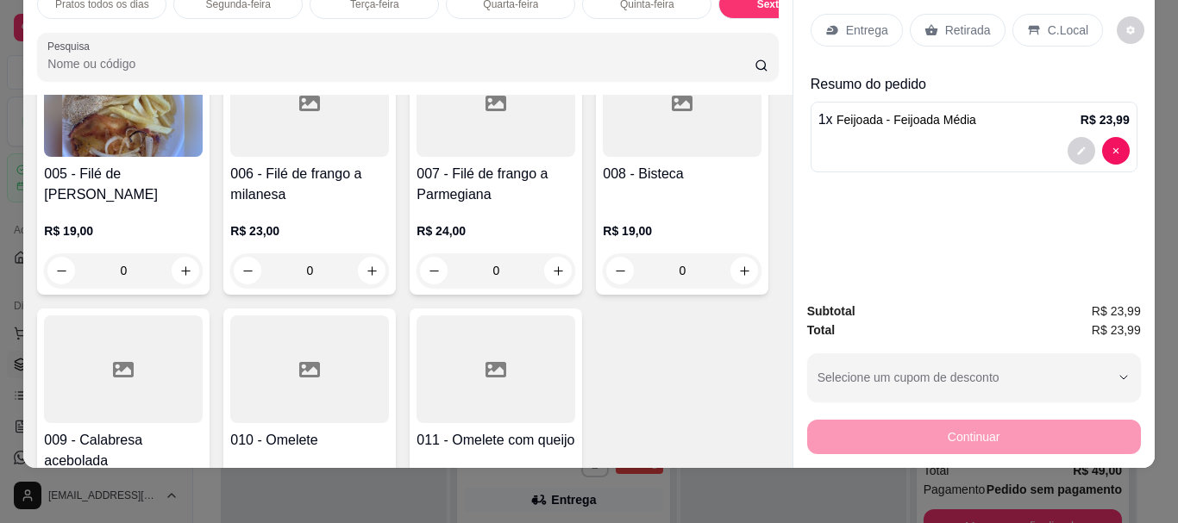
scroll to position [443, 0]
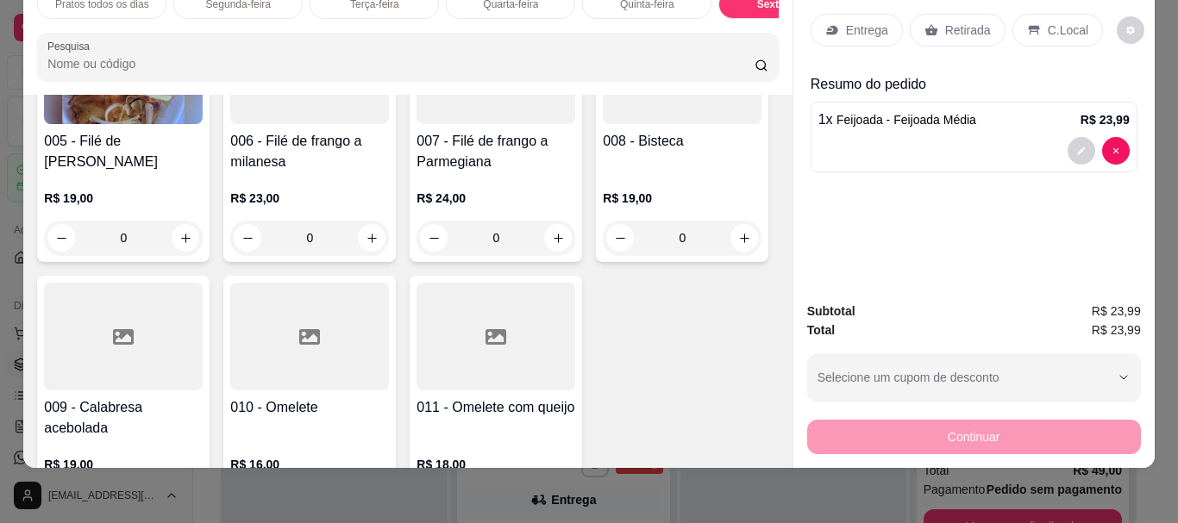
click at [416, 124] on div at bounding box center [495, 70] width 159 height 108
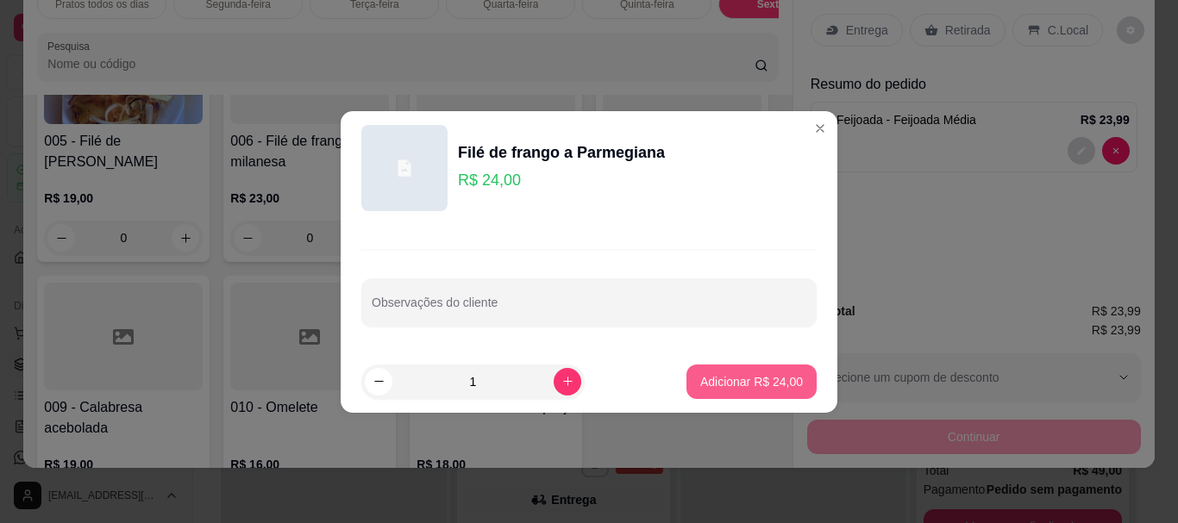
click at [716, 383] on p "Adicionar R$ 24,00" at bounding box center [751, 381] width 103 height 17
type input "1"
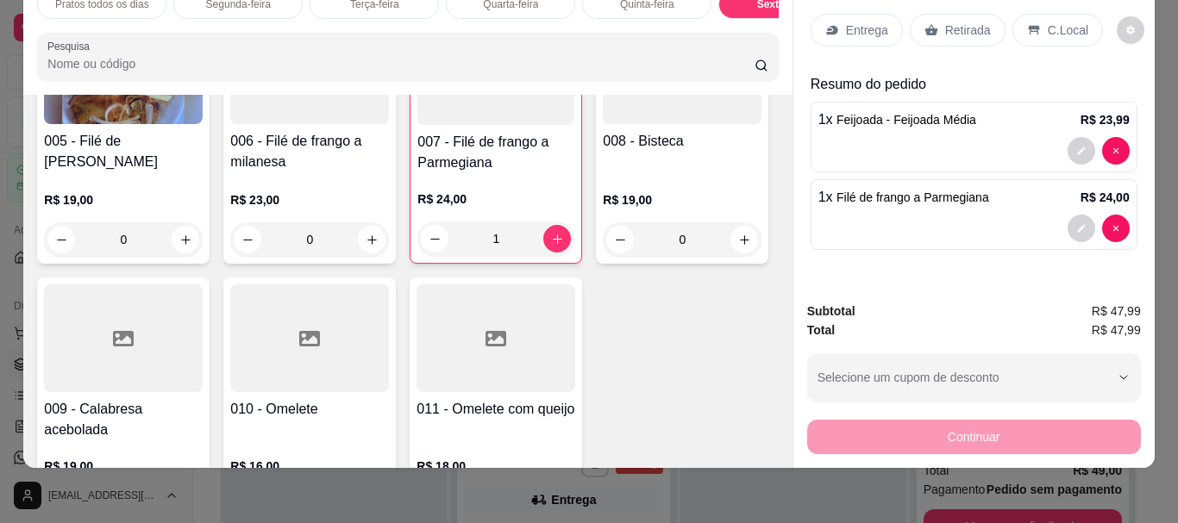
click at [972, 22] on p "Retirada" at bounding box center [968, 30] width 46 height 17
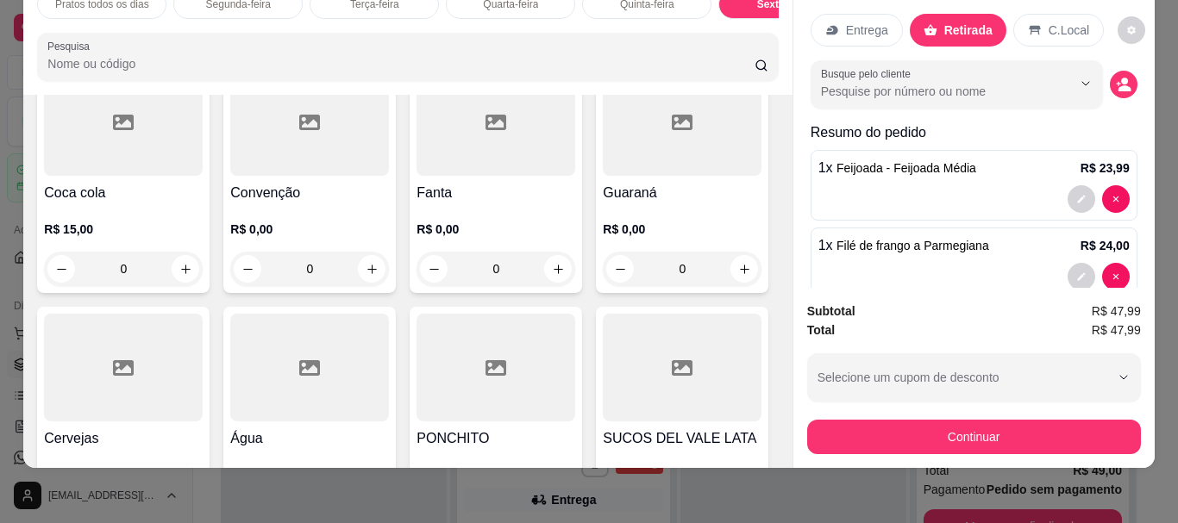
scroll to position [2781, 0]
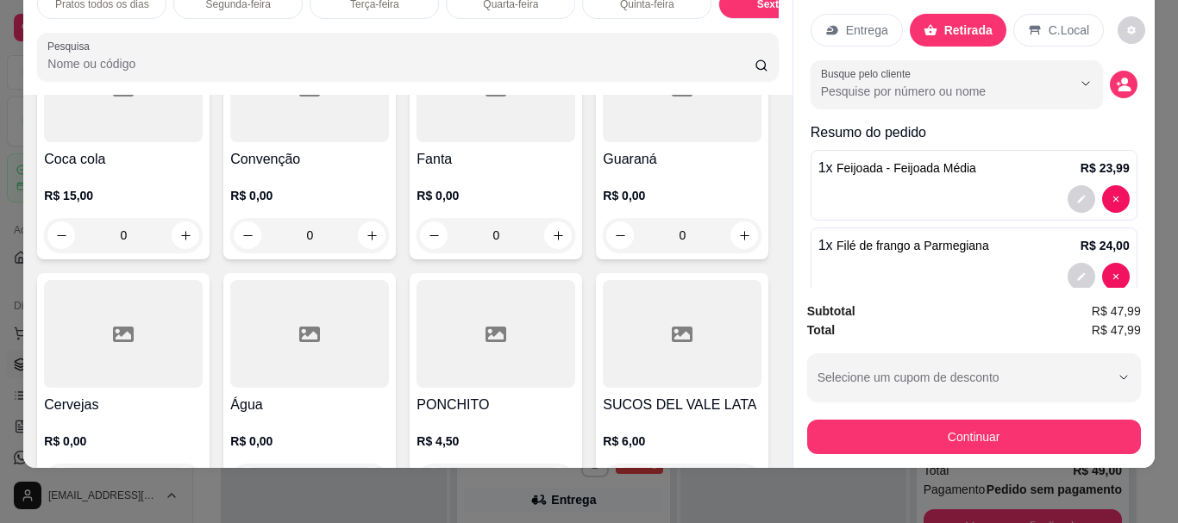
click at [330, 142] on div at bounding box center [309, 88] width 159 height 108
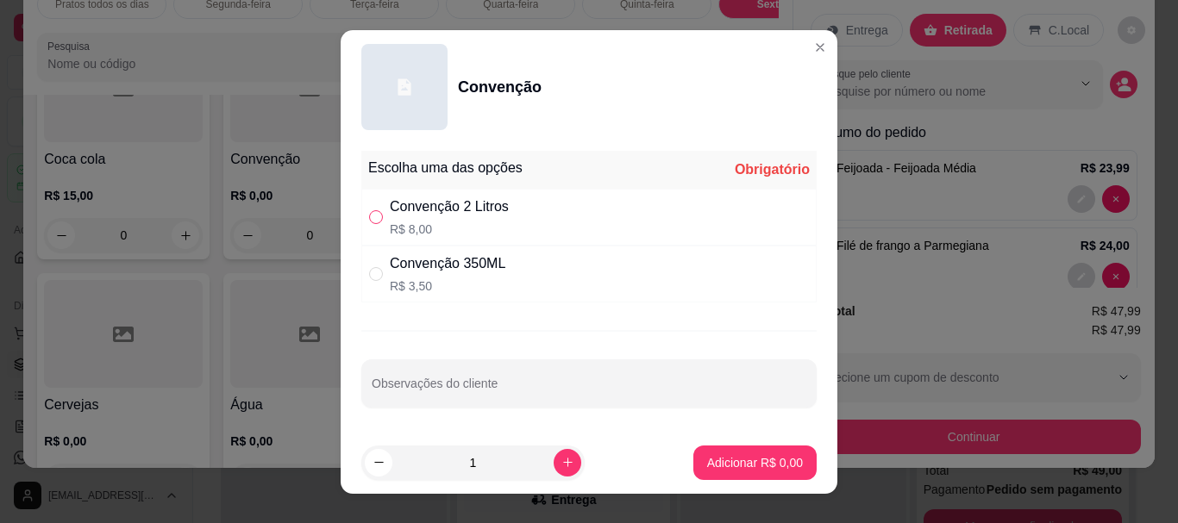
click at [373, 217] on input "" at bounding box center [376, 217] width 14 height 14
radio input "true"
click at [724, 468] on p "Adicionar R$ 8,00" at bounding box center [754, 462] width 93 height 16
type input "1"
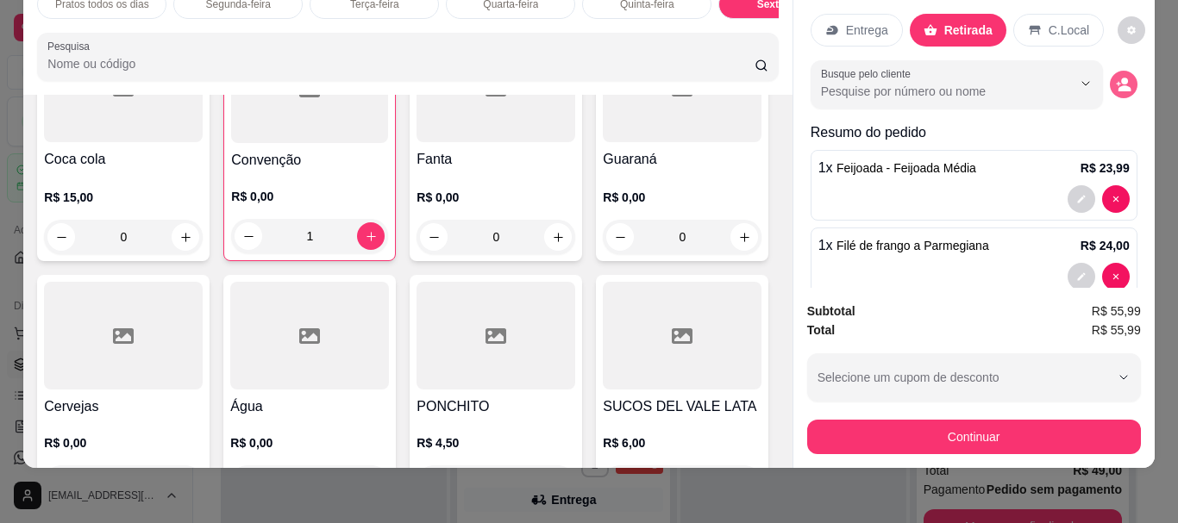
click at [1116, 77] on icon "decrease-product-quantity" at bounding box center [1124, 85] width 16 height 16
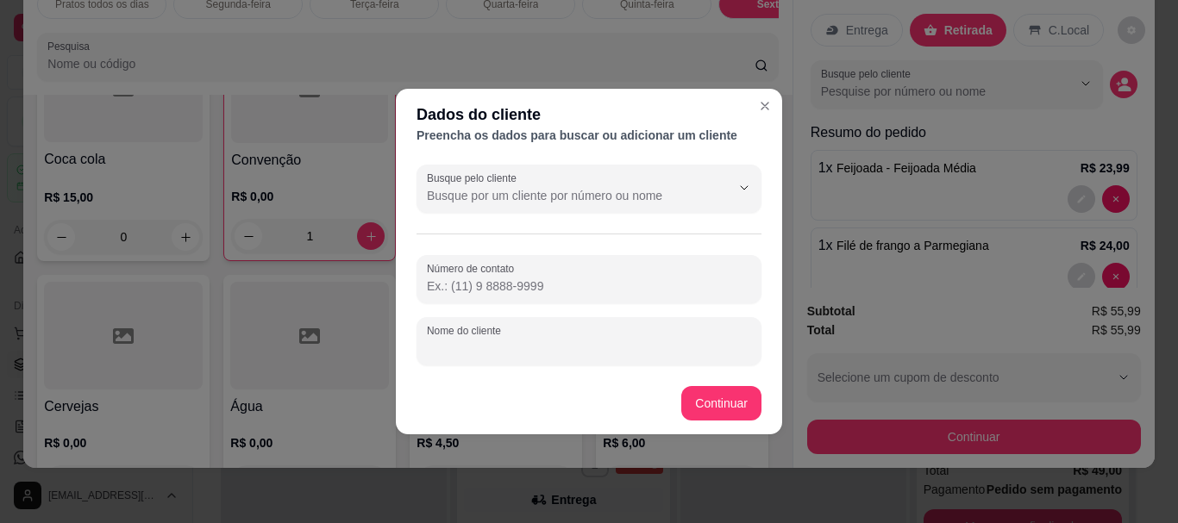
click at [502, 356] on input "Nome do cliente" at bounding box center [589, 348] width 324 height 17
type input "[PERSON_NAME]"
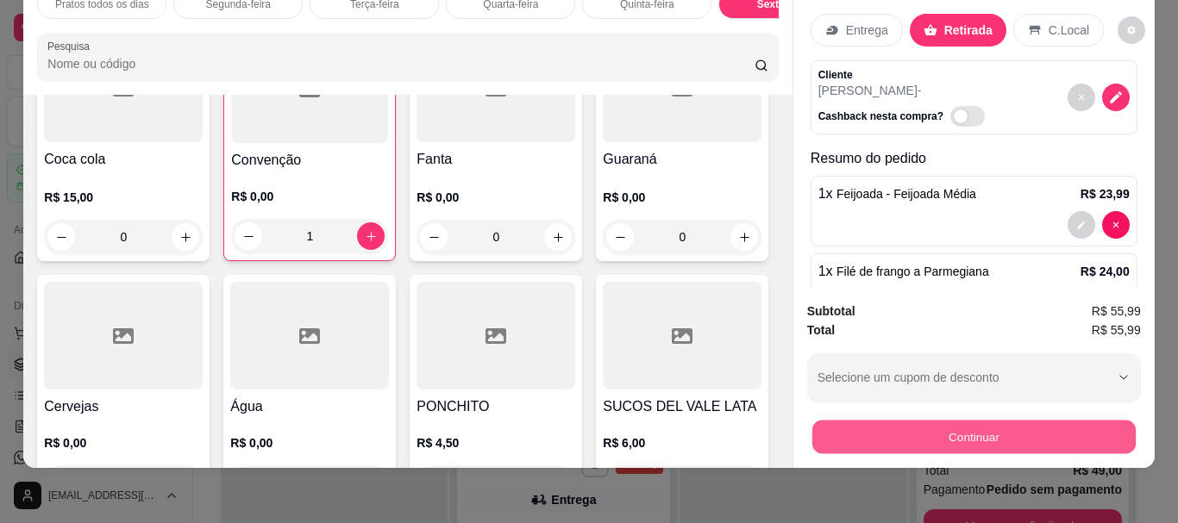
click at [957, 422] on button "Continuar" at bounding box center [972, 437] width 323 height 34
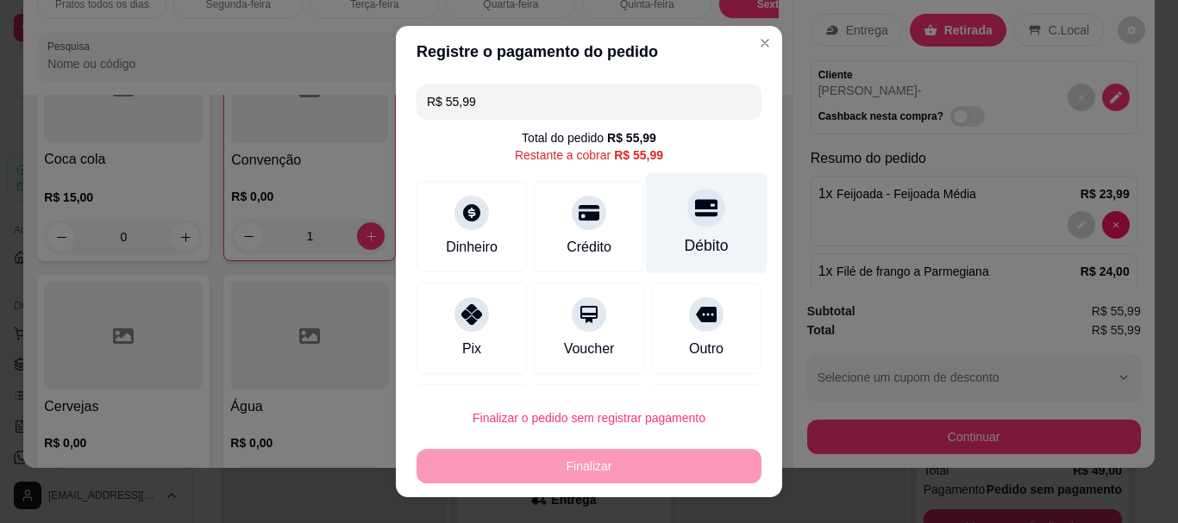
click at [687, 225] on div at bounding box center [706, 209] width 38 height 38
type input "R$ 0,00"
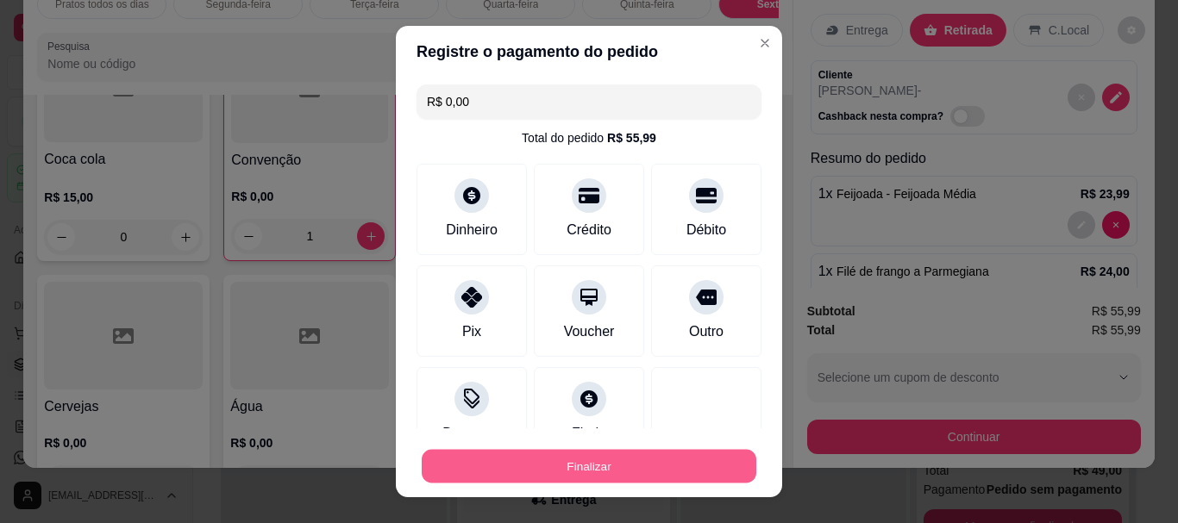
click at [540, 468] on button "Finalizar" at bounding box center [589, 466] width 335 height 34
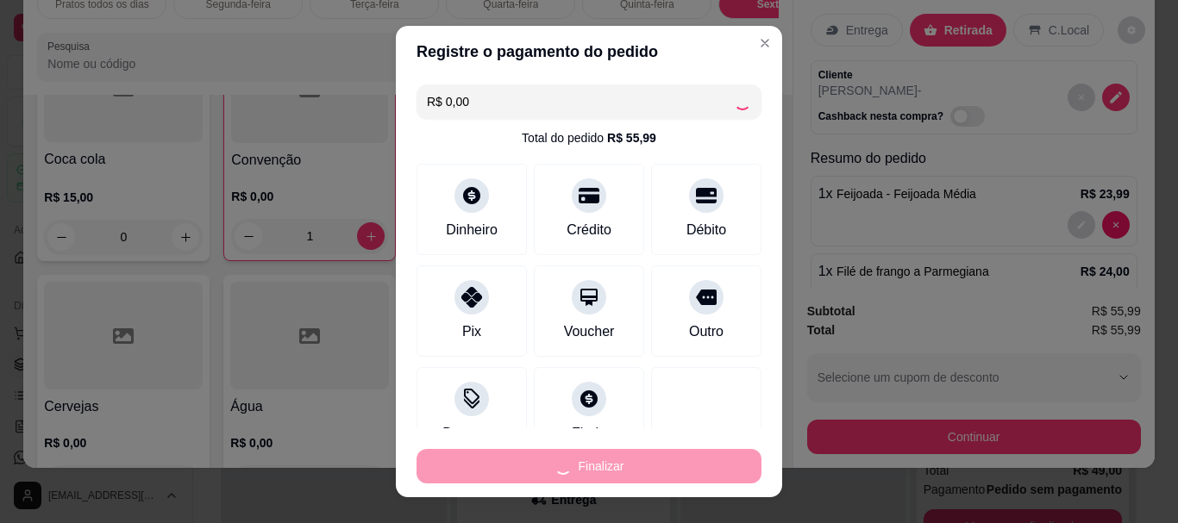
type input "0"
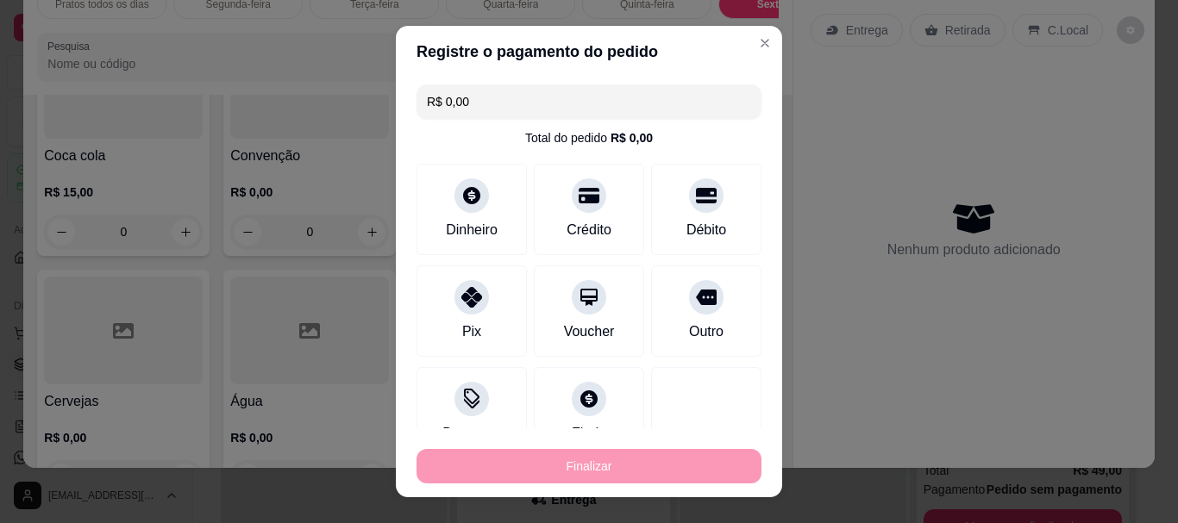
type input "-R$ 55,99"
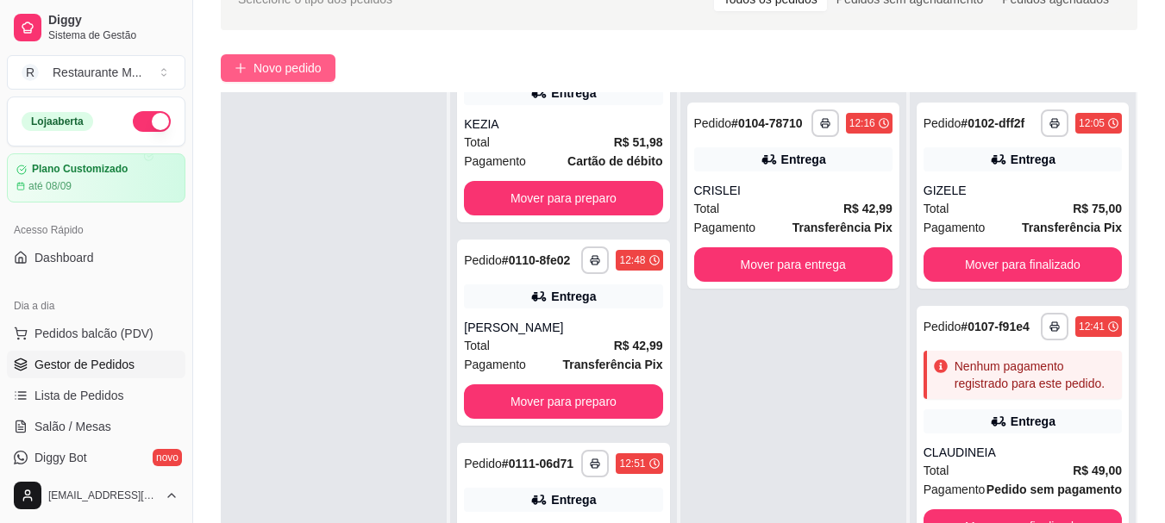
click at [293, 78] on button "Novo pedido" at bounding box center [278, 68] width 115 height 28
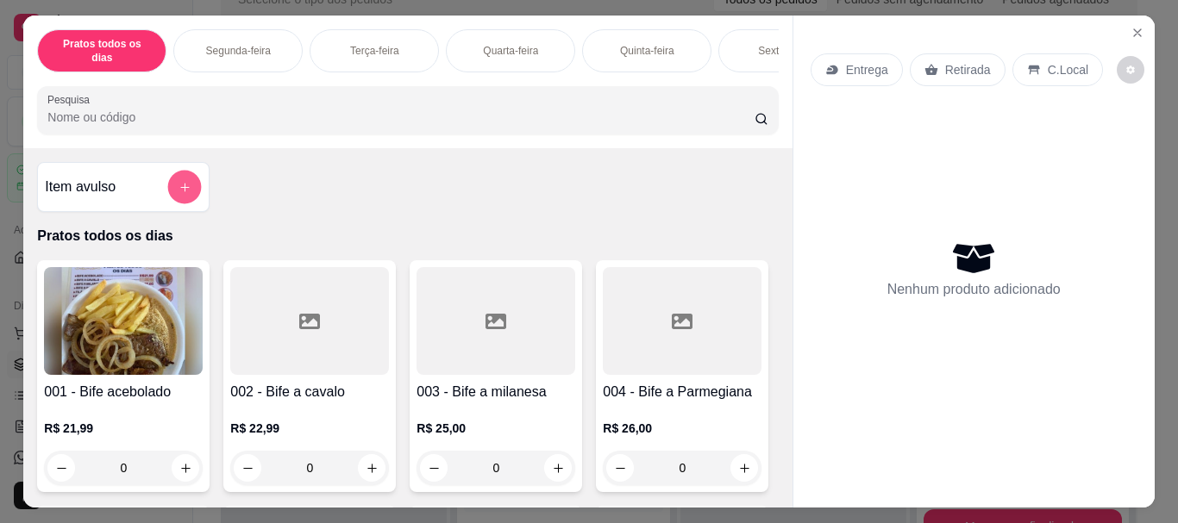
click at [177, 171] on button "add-separate-item" at bounding box center [185, 188] width 34 height 34
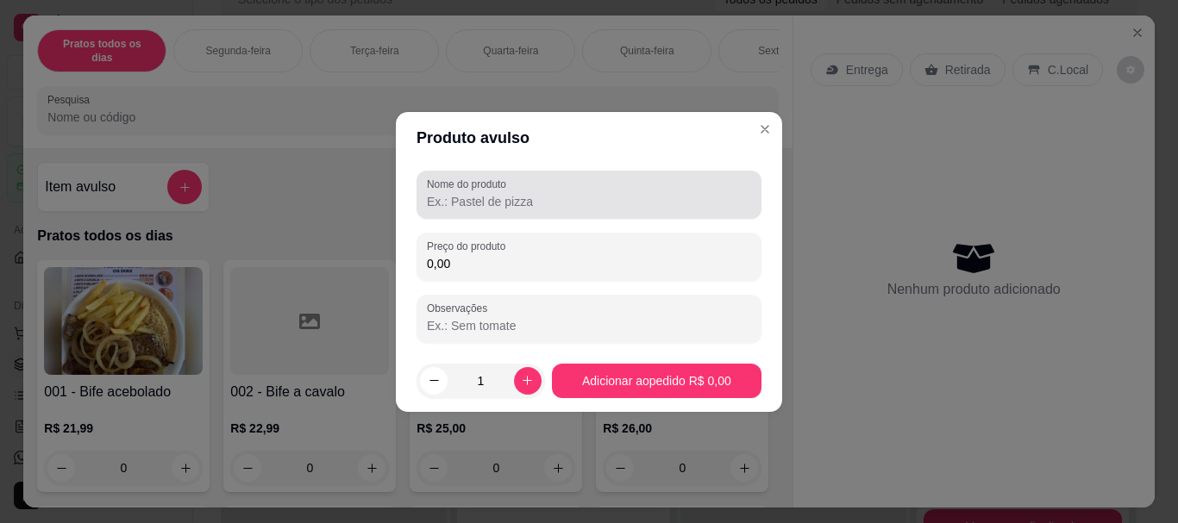
click at [472, 202] on input "Nome do produto" at bounding box center [589, 201] width 324 height 17
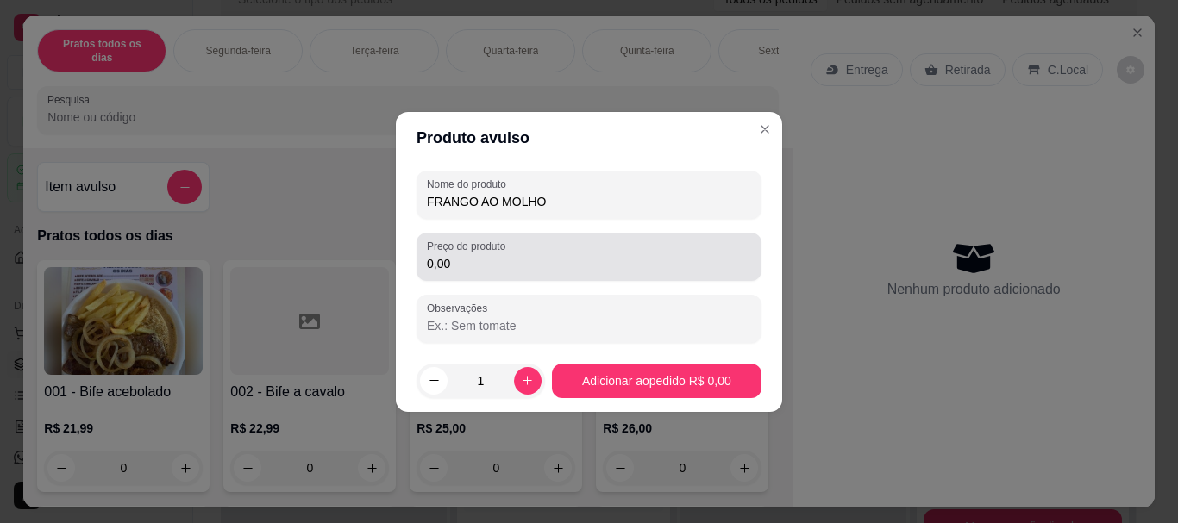
type input "FRANGO AO MOLHO"
click at [450, 268] on input "0,00" at bounding box center [589, 263] width 324 height 17
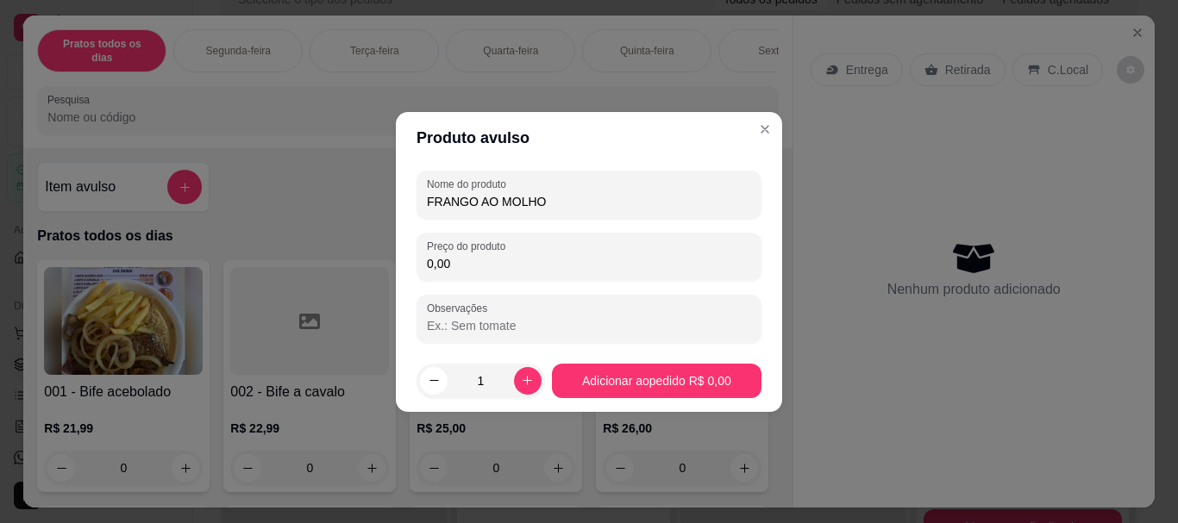
click at [450, 268] on input "0,00" at bounding box center [589, 263] width 324 height 17
type input "22,00"
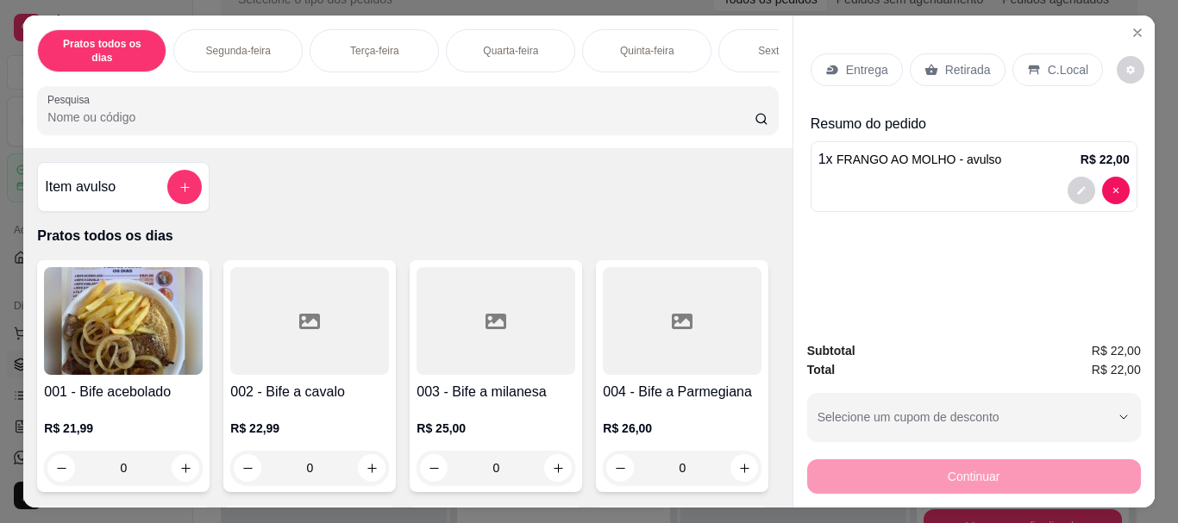
click at [869, 72] on p "Entrega" at bounding box center [867, 69] width 42 height 17
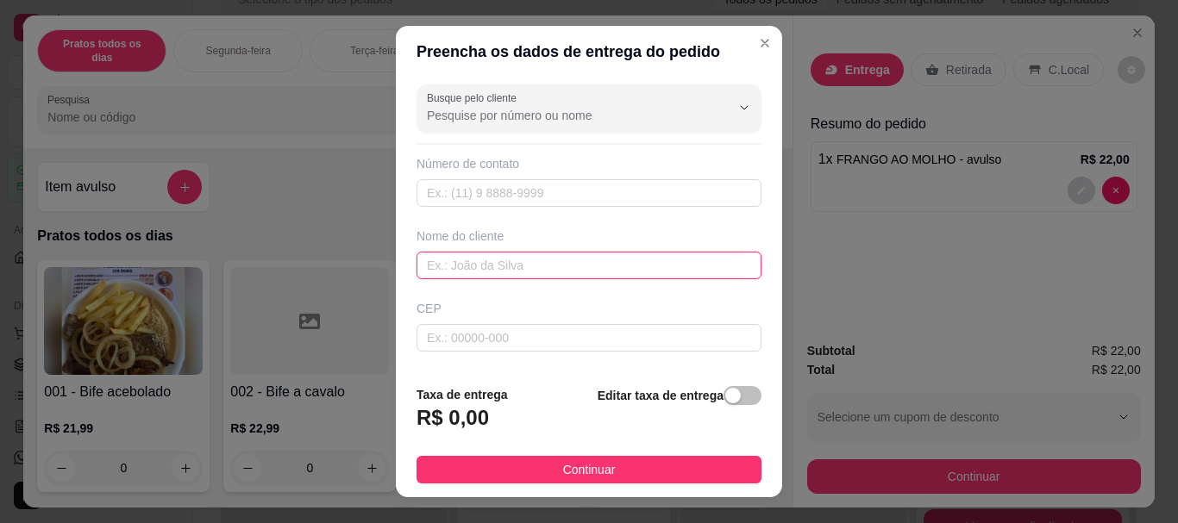
click at [465, 274] on input "text" at bounding box center [588, 266] width 345 height 28
type input "OSEIAS"
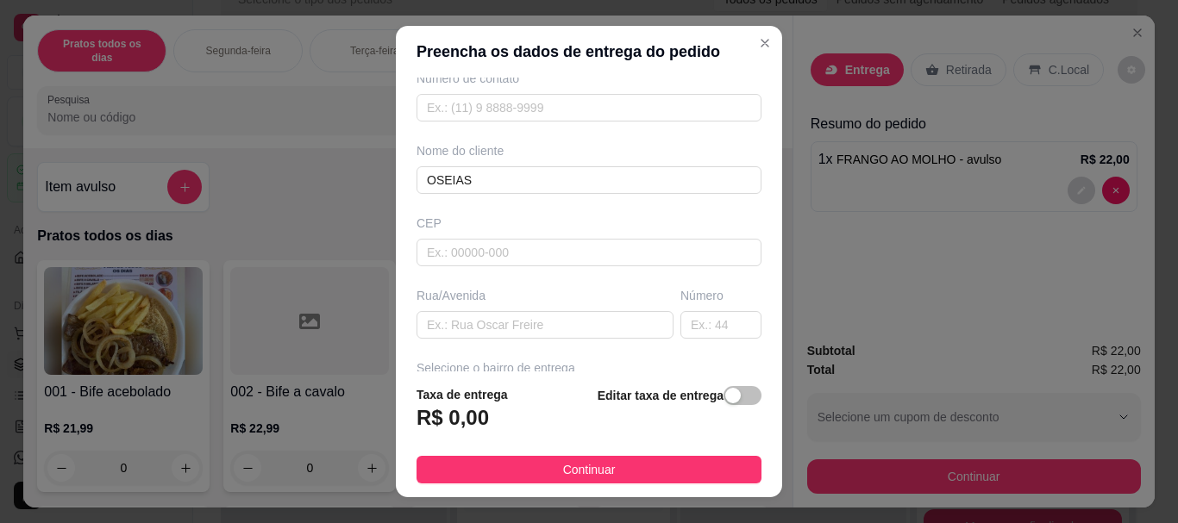
scroll to position [143, 0]
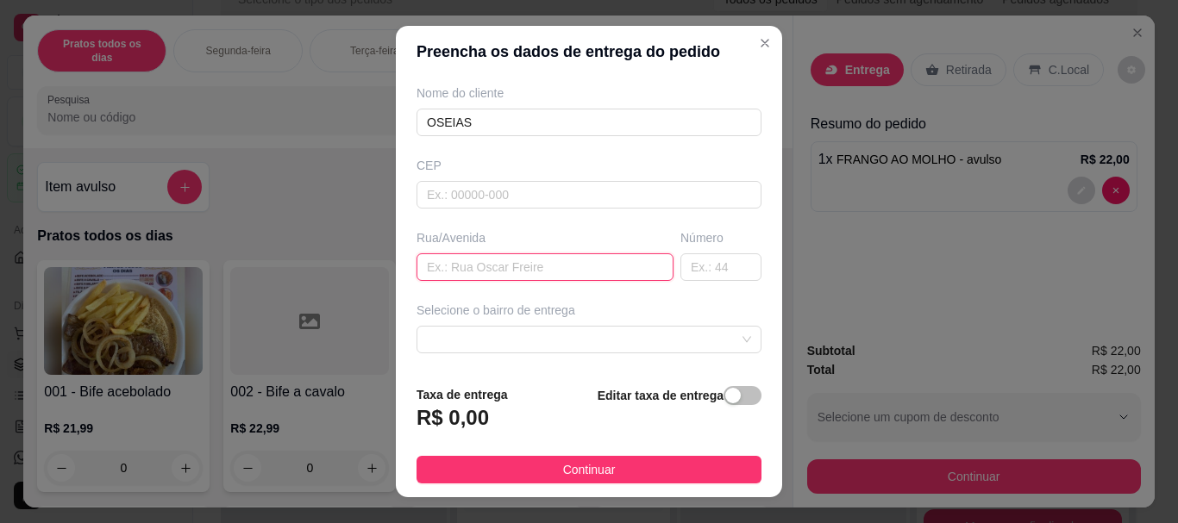
click at [483, 259] on input "text" at bounding box center [544, 267] width 257 height 28
type input "RUA [PERSON_NAME]"
click at [493, 334] on span at bounding box center [589, 340] width 324 height 26
type input "78"
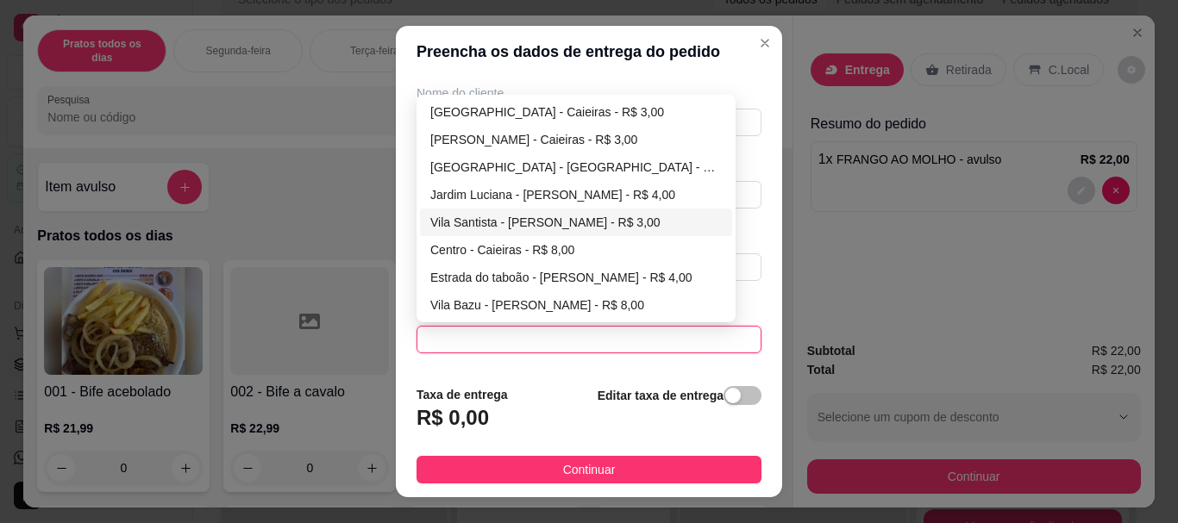
click at [532, 221] on div "Vila Santista - [PERSON_NAME] - R$ 3,00" at bounding box center [575, 222] width 291 height 19
type input "[PERSON_NAME]"
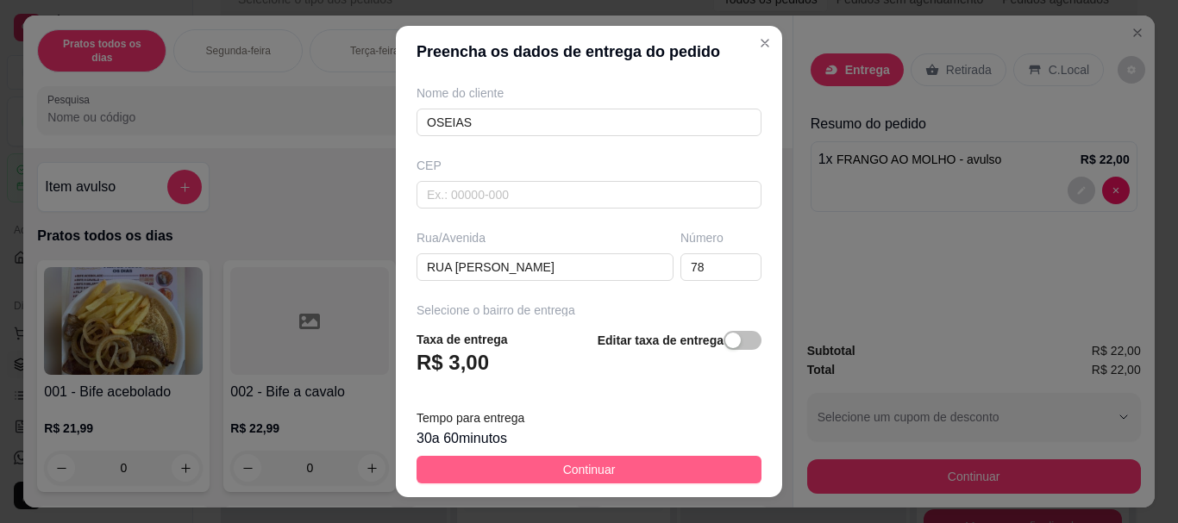
click at [485, 474] on button "Continuar" at bounding box center [588, 470] width 345 height 28
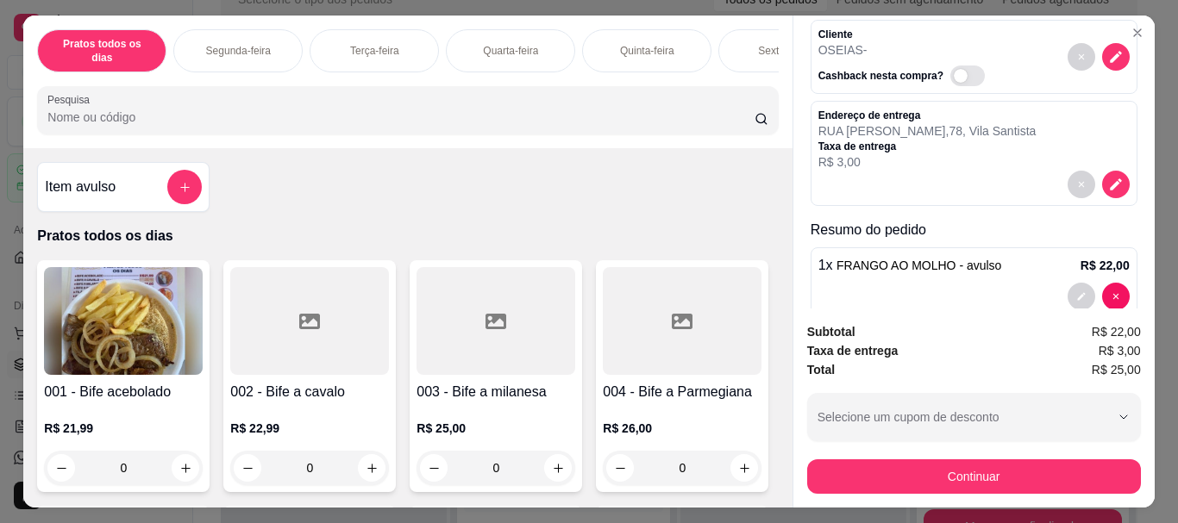
scroll to position [90, 0]
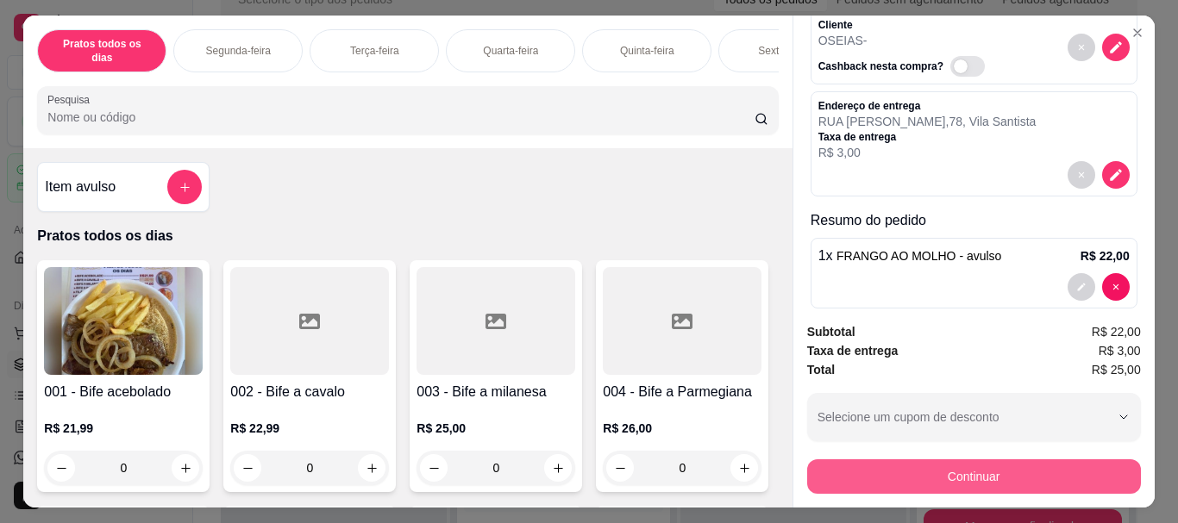
click at [969, 471] on button "Continuar" at bounding box center [974, 477] width 334 height 34
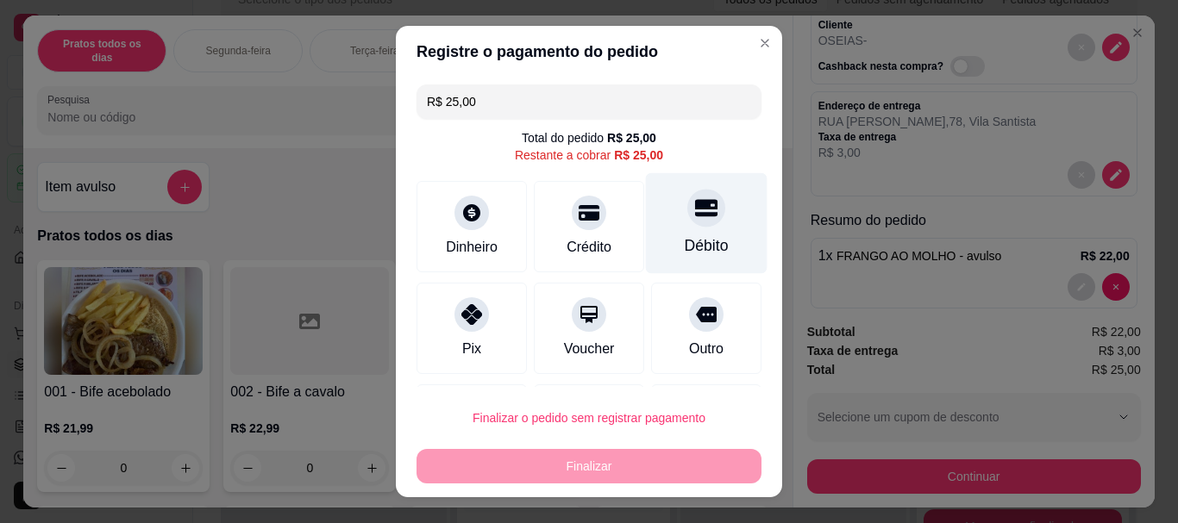
click at [706, 231] on div "Débito" at bounding box center [707, 223] width 122 height 101
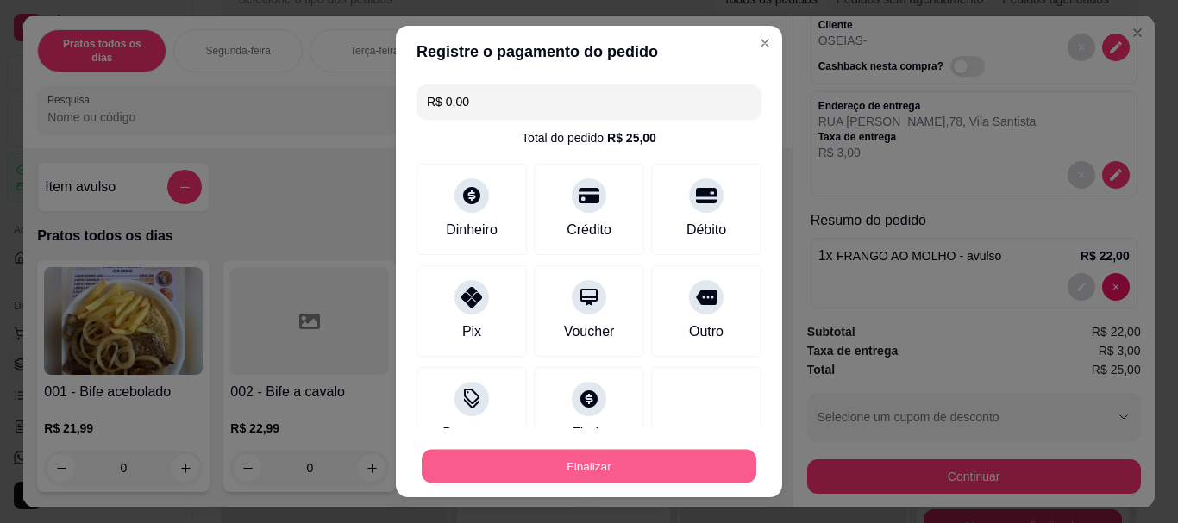
click at [601, 464] on button "Finalizar" at bounding box center [589, 466] width 335 height 34
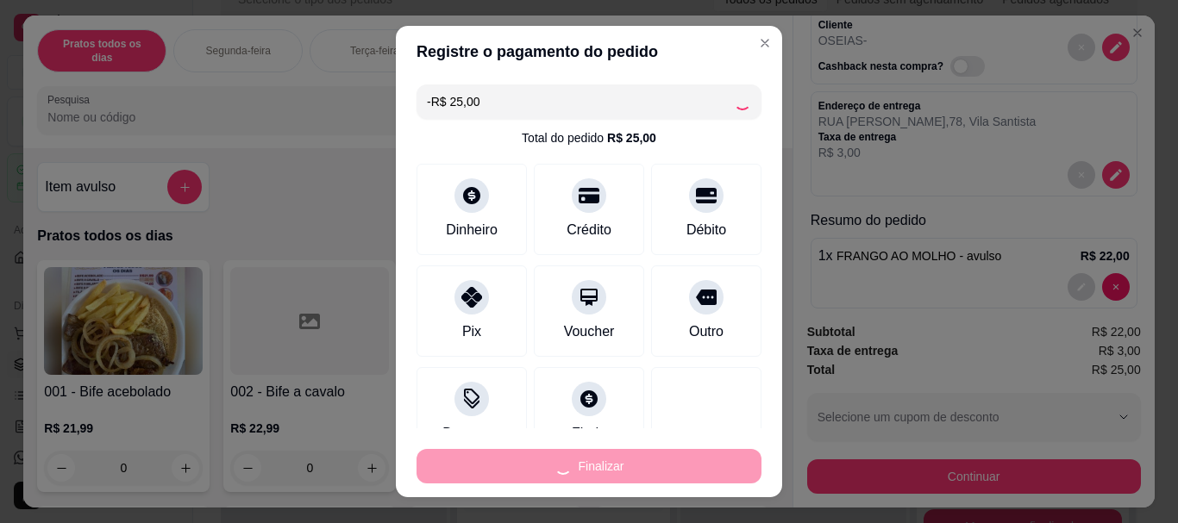
scroll to position [0, 0]
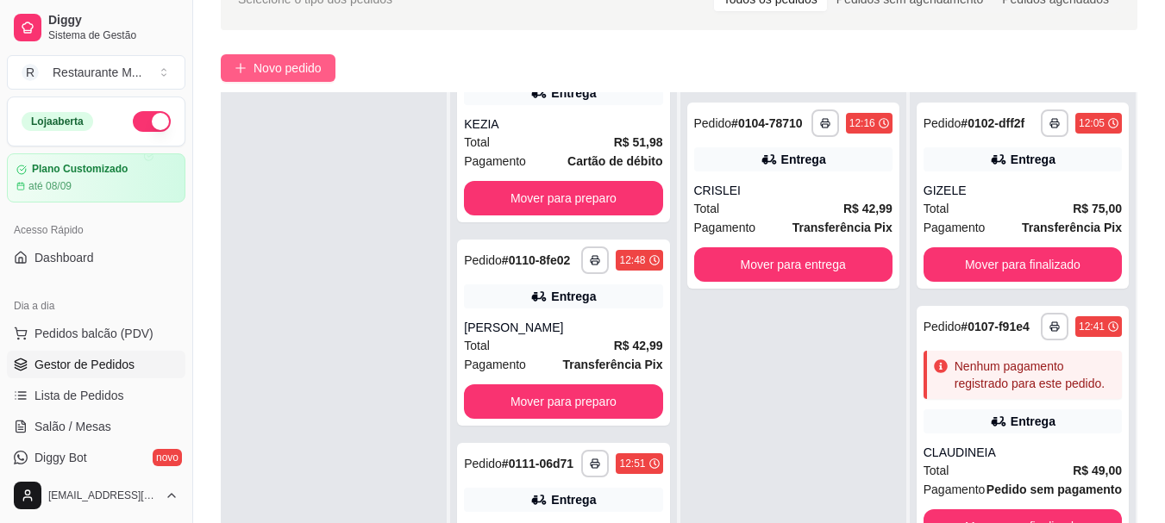
click at [308, 67] on span "Novo pedido" at bounding box center [287, 68] width 68 height 19
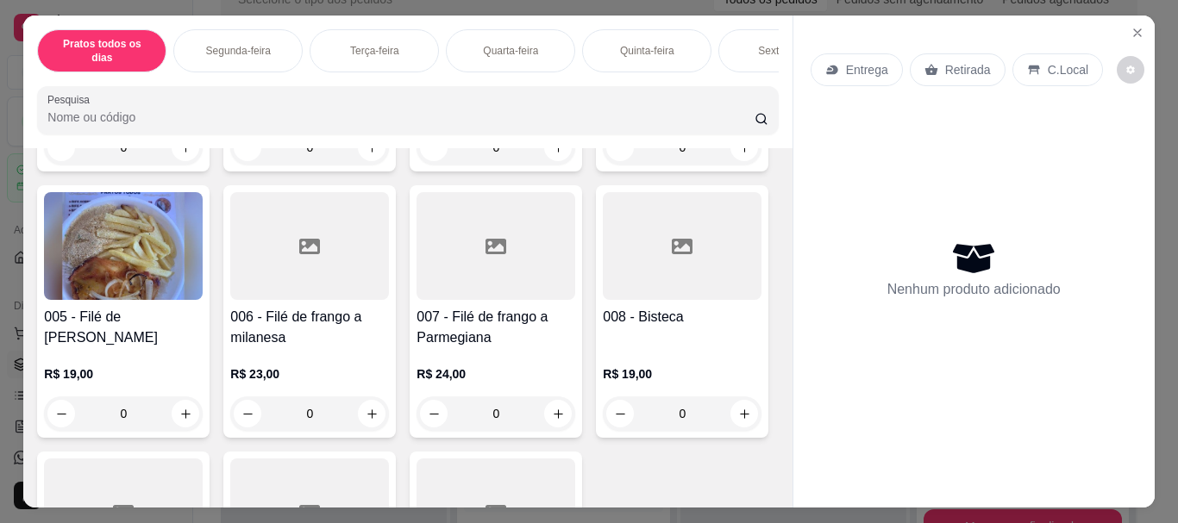
scroll to position [343, 0]
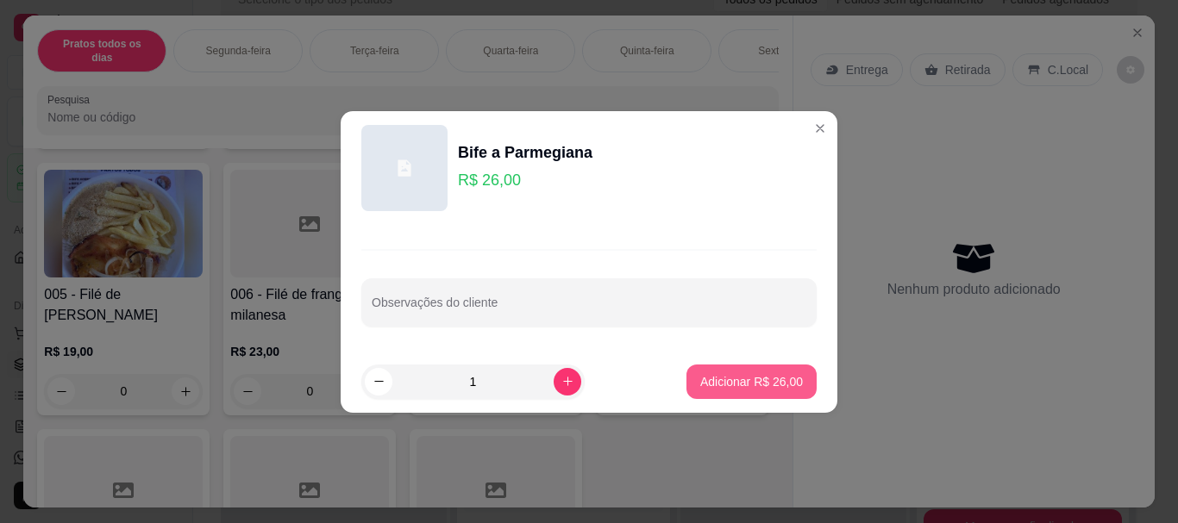
click at [754, 385] on p "Adicionar R$ 26,00" at bounding box center [751, 381] width 103 height 17
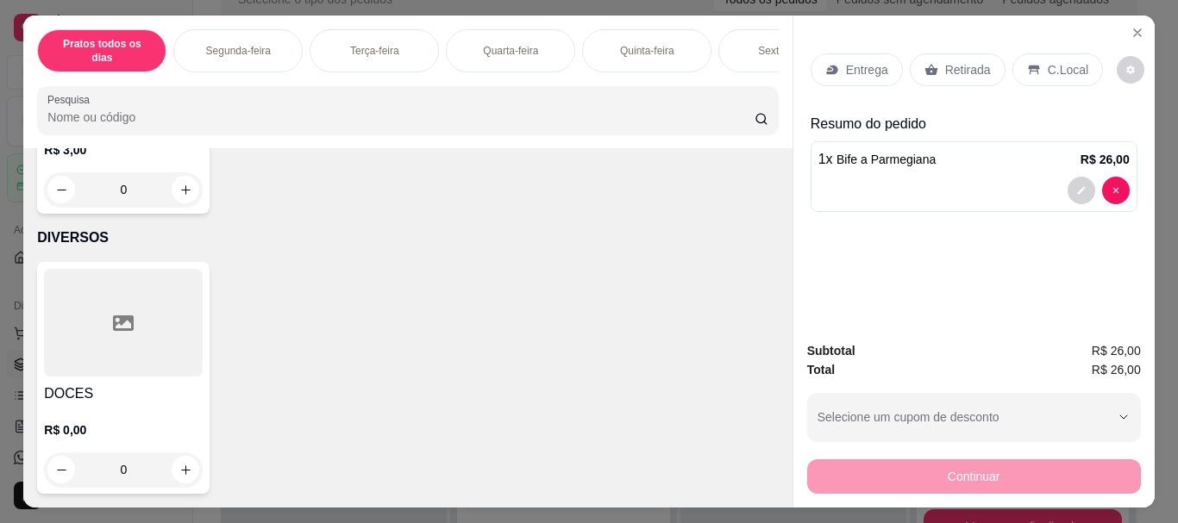
scroll to position [3851, 0]
click at [89, 147] on p "R$ 3,00" at bounding box center [123, 149] width 159 height 17
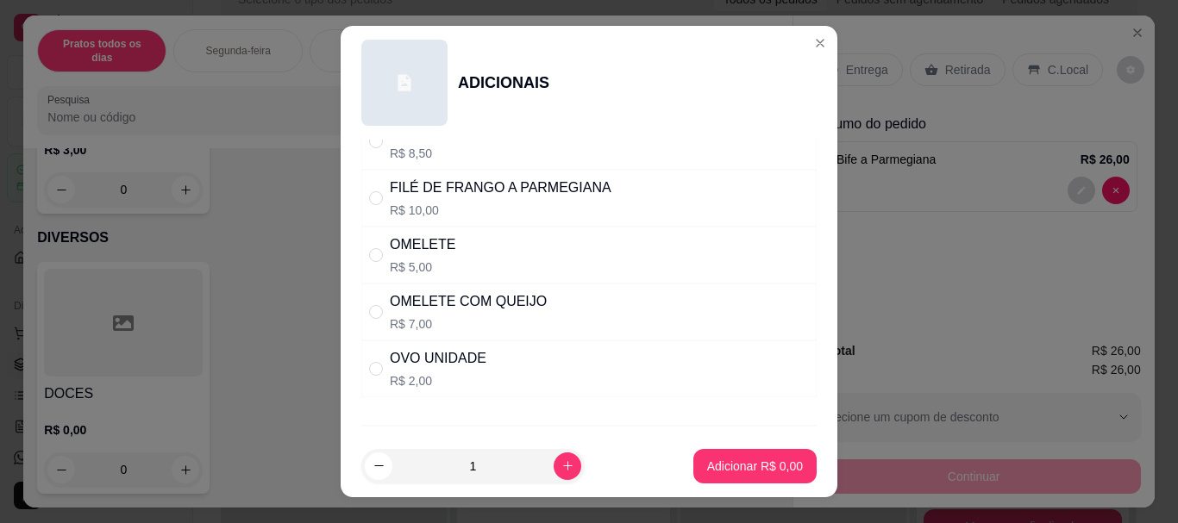
scroll to position [516, 0]
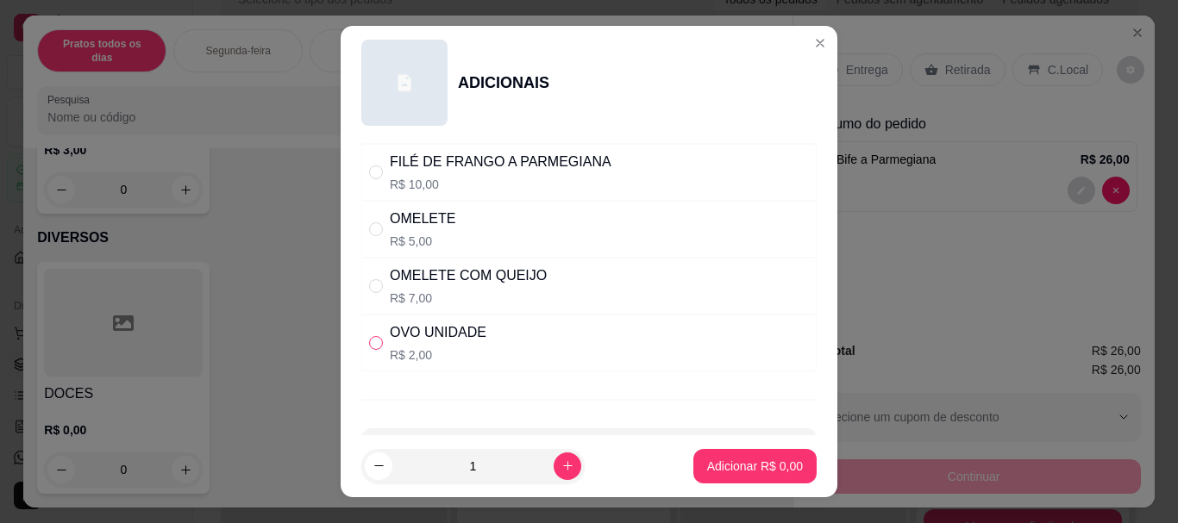
click at [370, 347] on input "" at bounding box center [376, 343] width 14 height 14
click at [718, 471] on p "Adicionar R$ 2,00" at bounding box center [754, 466] width 93 height 16
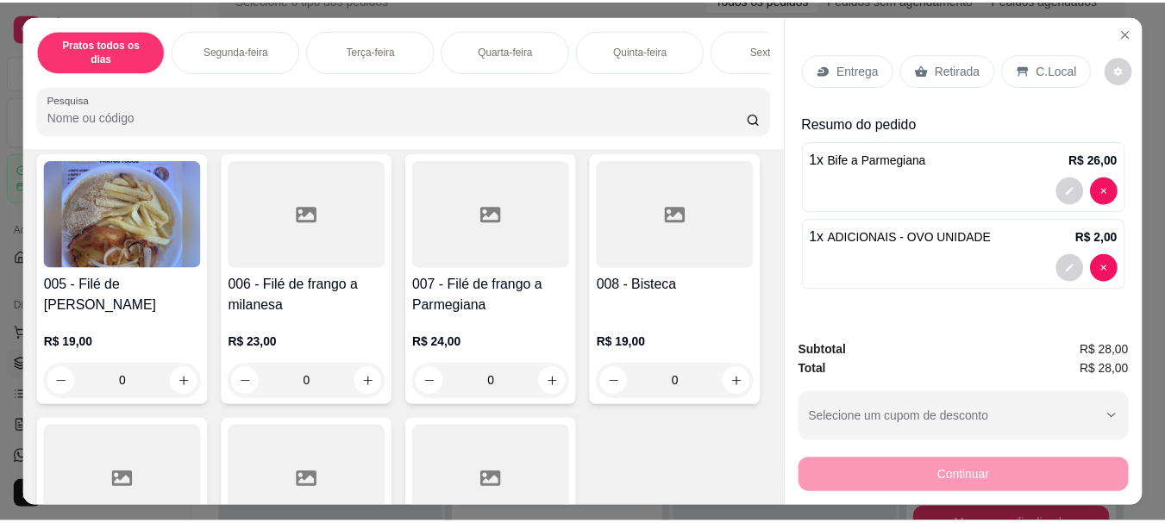
scroll to position [0, 0]
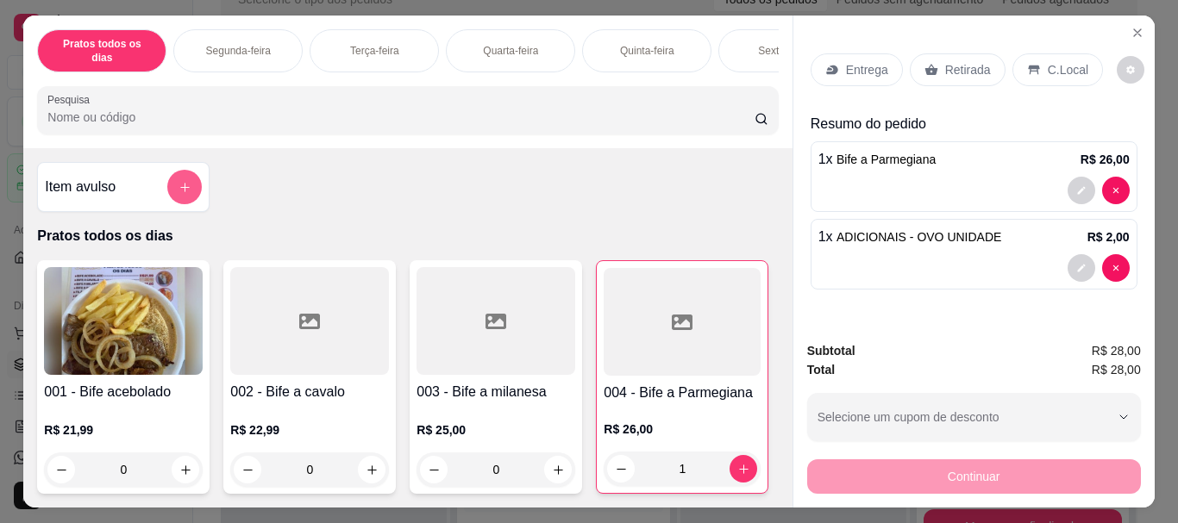
click at [178, 181] on icon "add-separate-item" at bounding box center [184, 187] width 13 height 13
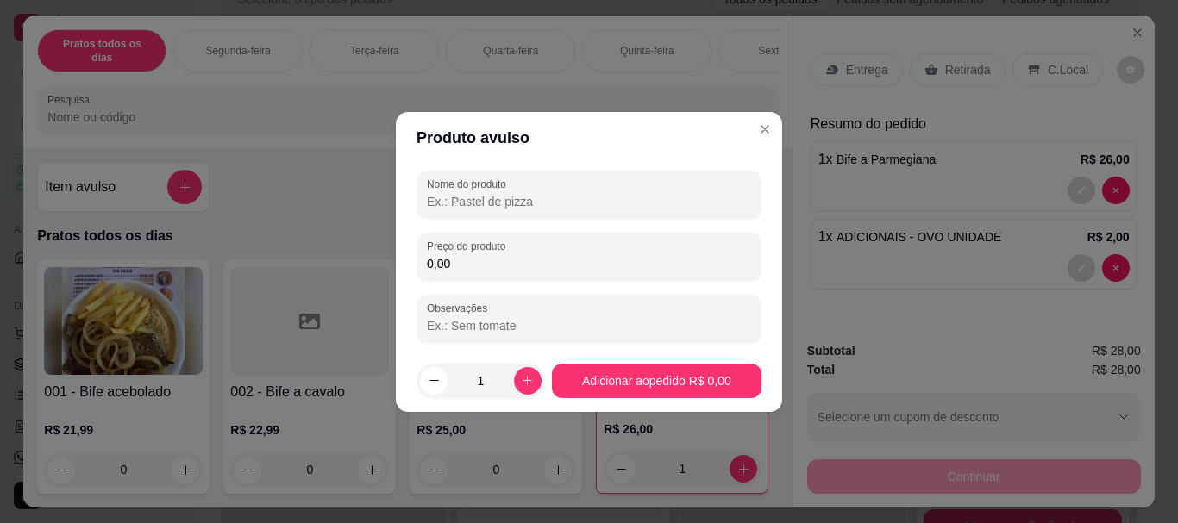
click at [450, 205] on input "Nome do produto" at bounding box center [589, 201] width 324 height 17
click at [460, 261] on input "0,00" at bounding box center [589, 263] width 324 height 17
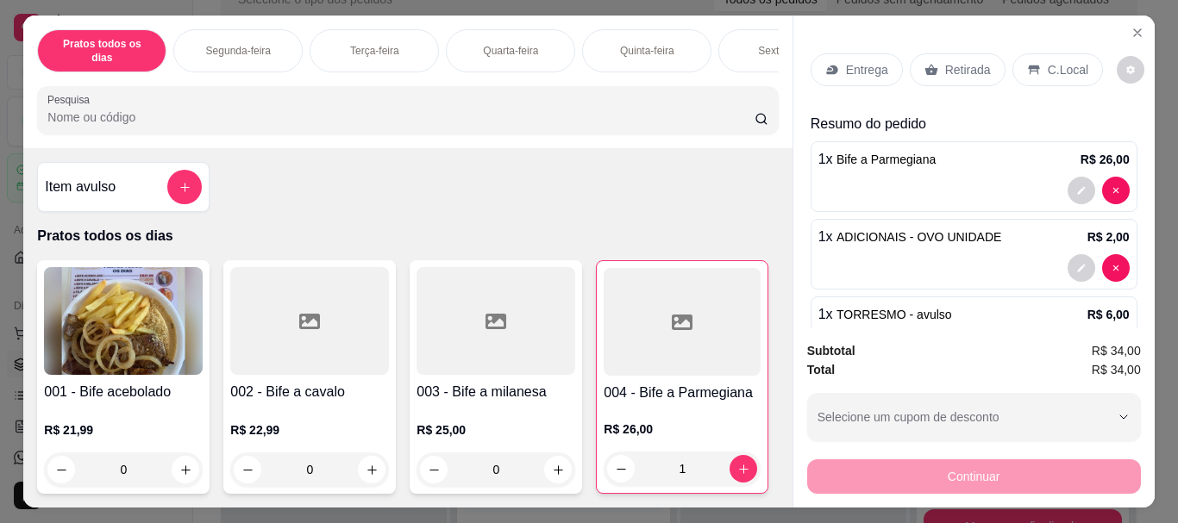
click at [1023, 304] on div "1 x TORRESMO - avulso R$ 6,00" at bounding box center [973, 314] width 311 height 21
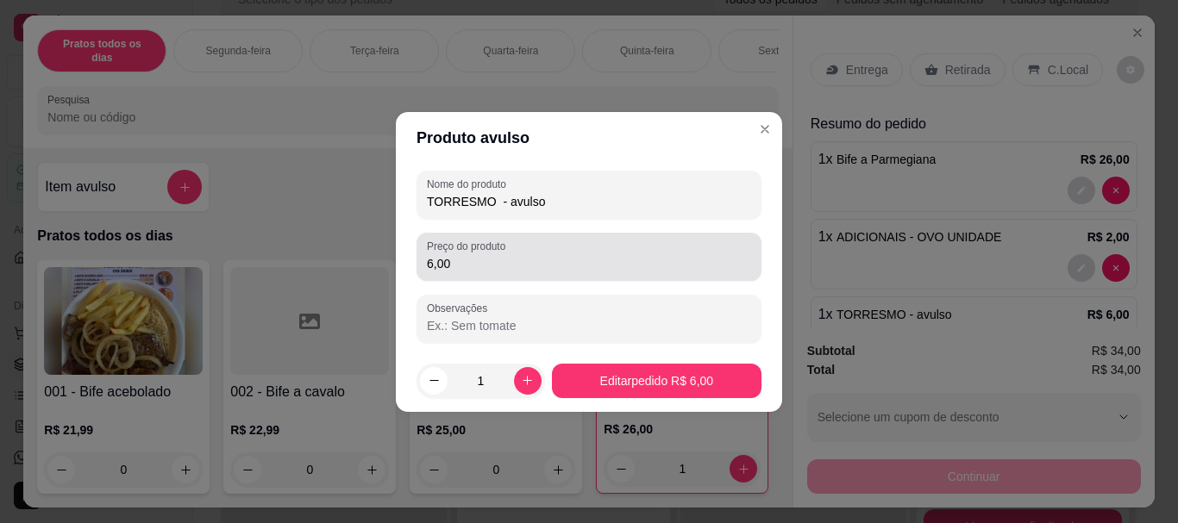
click at [458, 267] on input "6,00" at bounding box center [589, 263] width 324 height 17
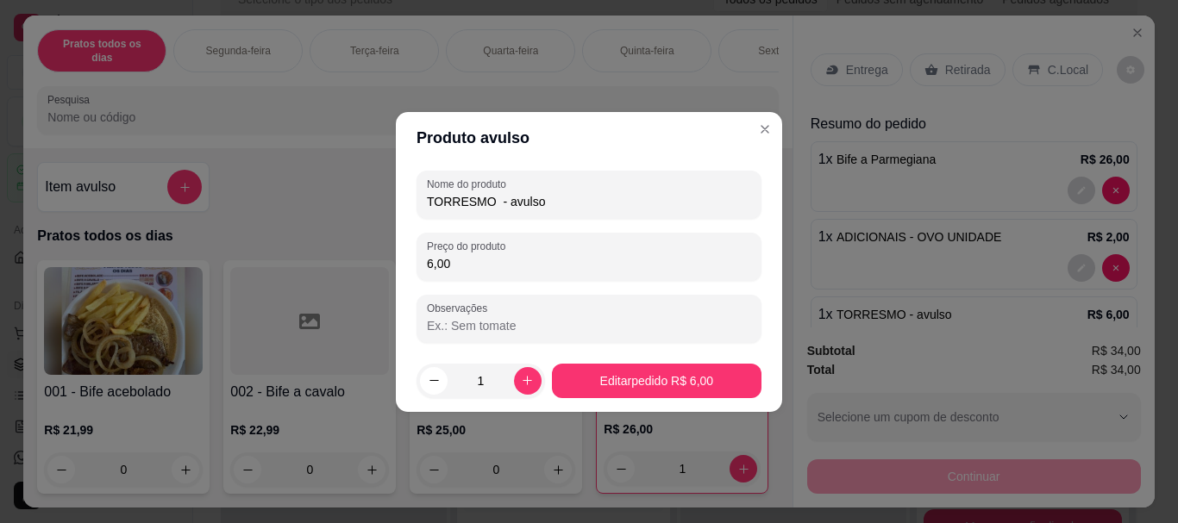
click at [458, 267] on input "6,00" at bounding box center [589, 263] width 324 height 17
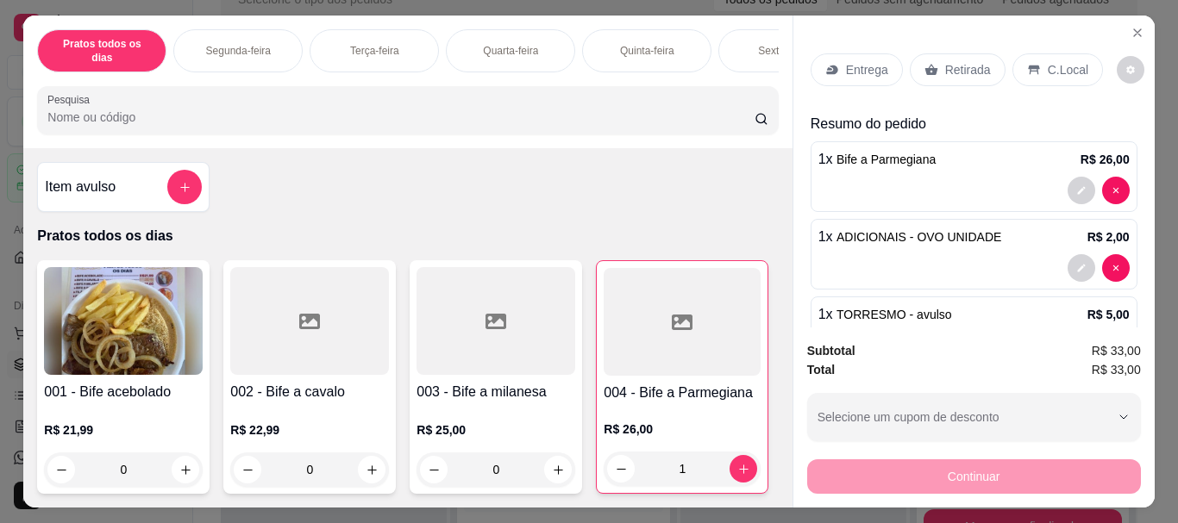
click at [1029, 68] on icon at bounding box center [1034, 70] width 14 height 14
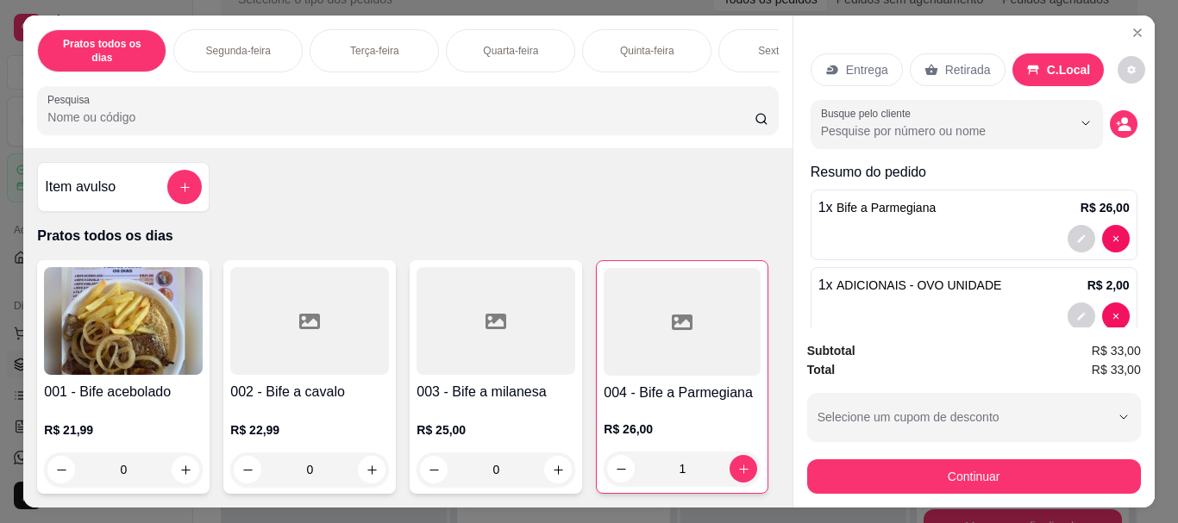
click at [1092, 128] on div "Busque pelo cliente" at bounding box center [973, 124] width 327 height 48
click at [1121, 117] on circle "decrease-product-quantity" at bounding box center [1124, 120] width 7 height 7
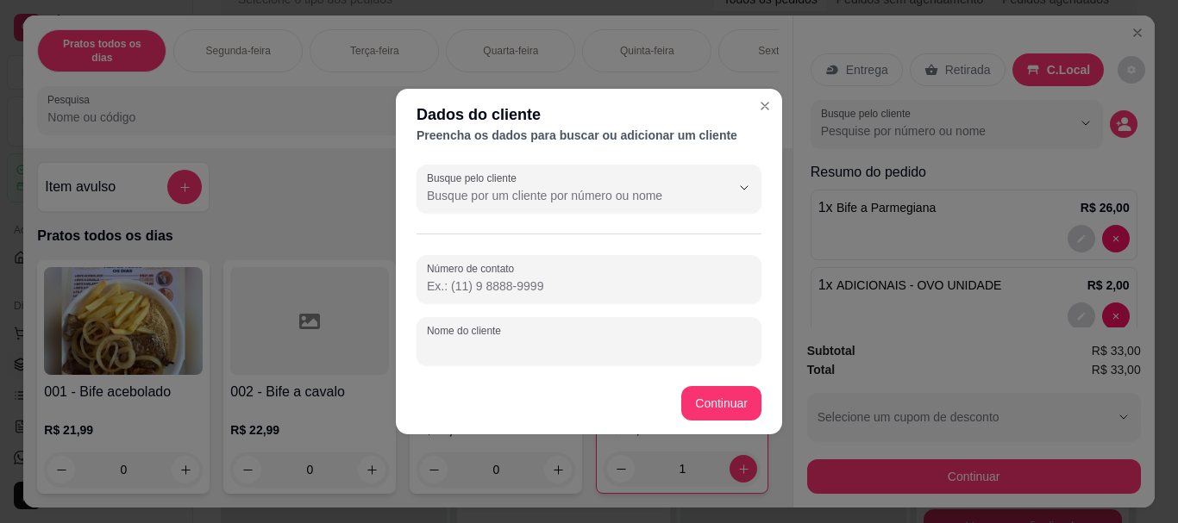
click at [480, 341] on input "Nome do cliente" at bounding box center [589, 348] width 324 height 17
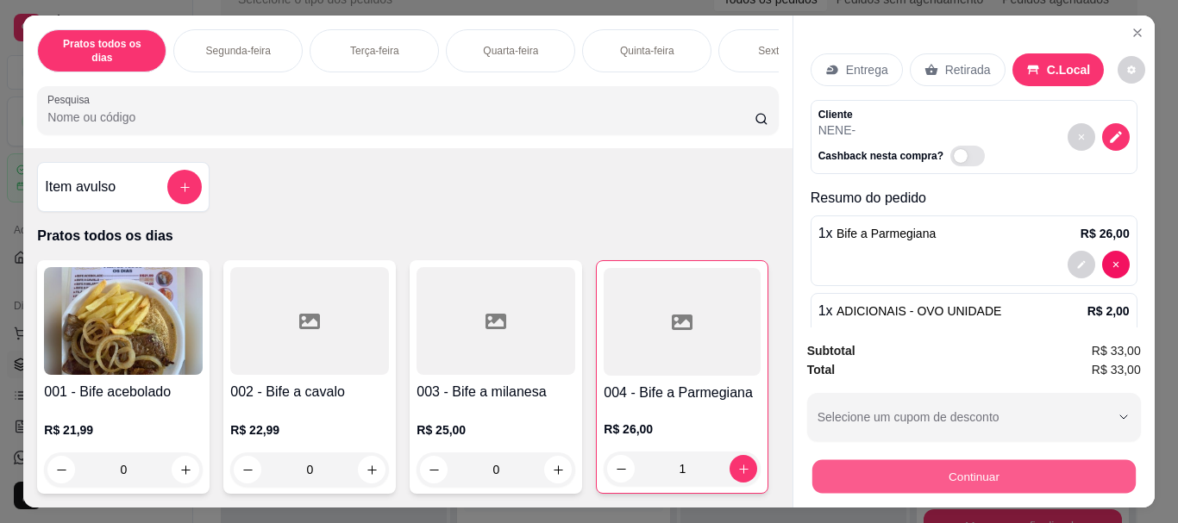
click at [829, 471] on button "Continuar" at bounding box center [972, 477] width 323 height 34
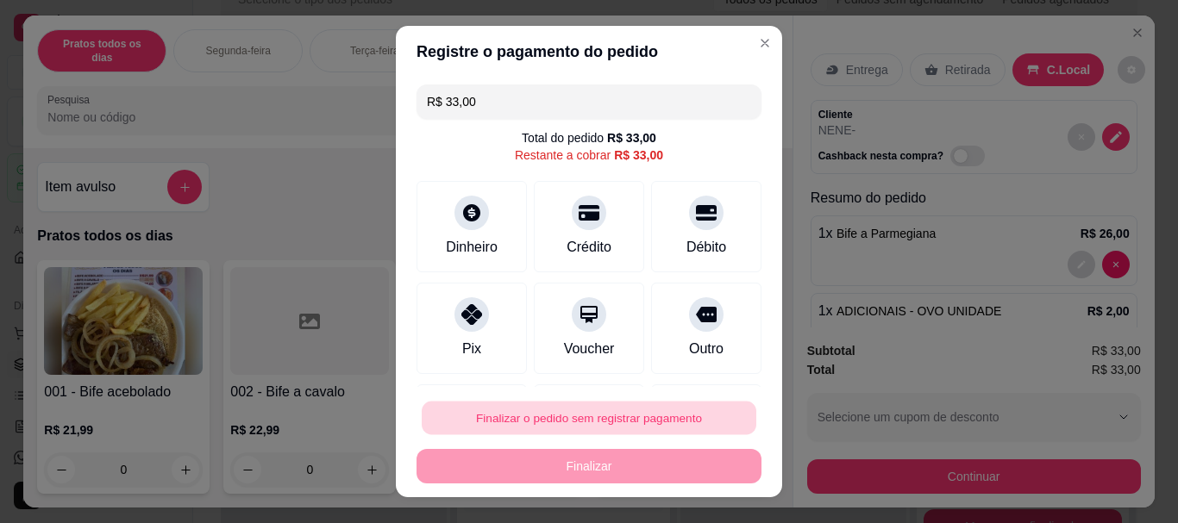
click at [632, 414] on button "Finalizar o pedido sem registrar pagamento" at bounding box center [589, 418] width 335 height 34
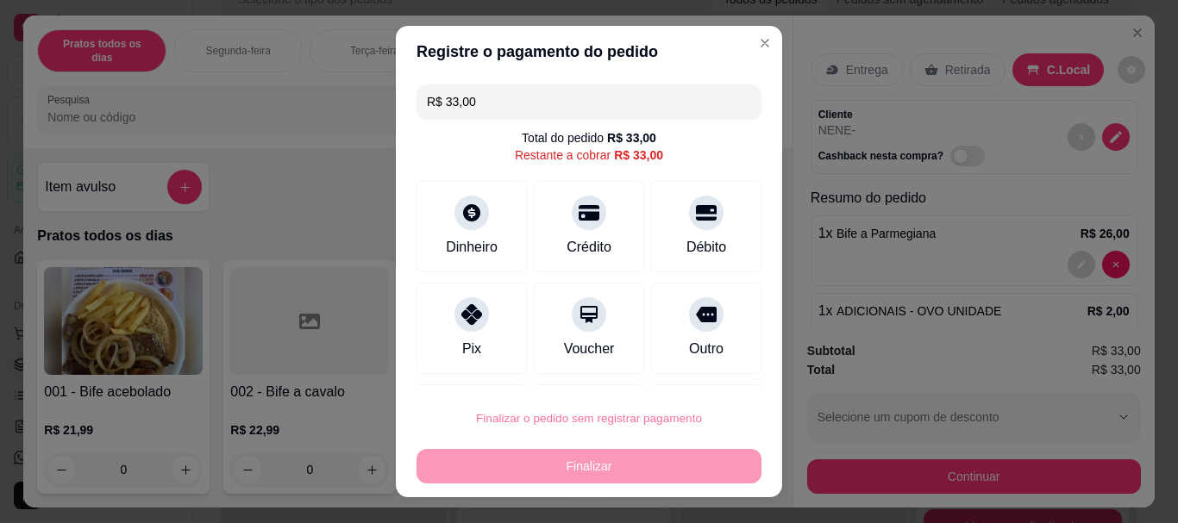
click at [680, 375] on button "Confirmar" at bounding box center [687, 369] width 61 height 26
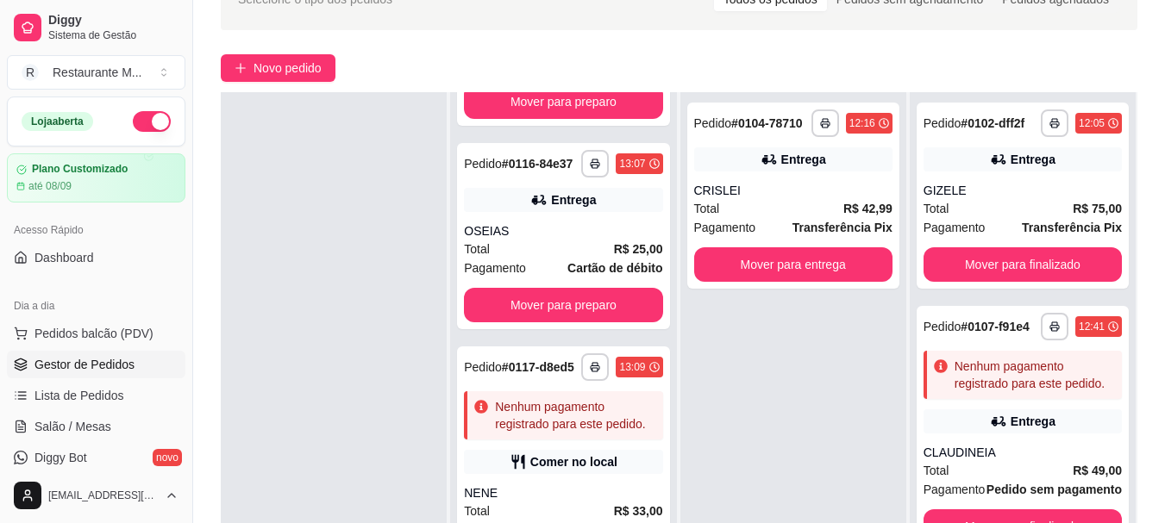
scroll to position [2603, 0]
click at [829, 380] on div "**********" at bounding box center [793, 353] width 226 height 523
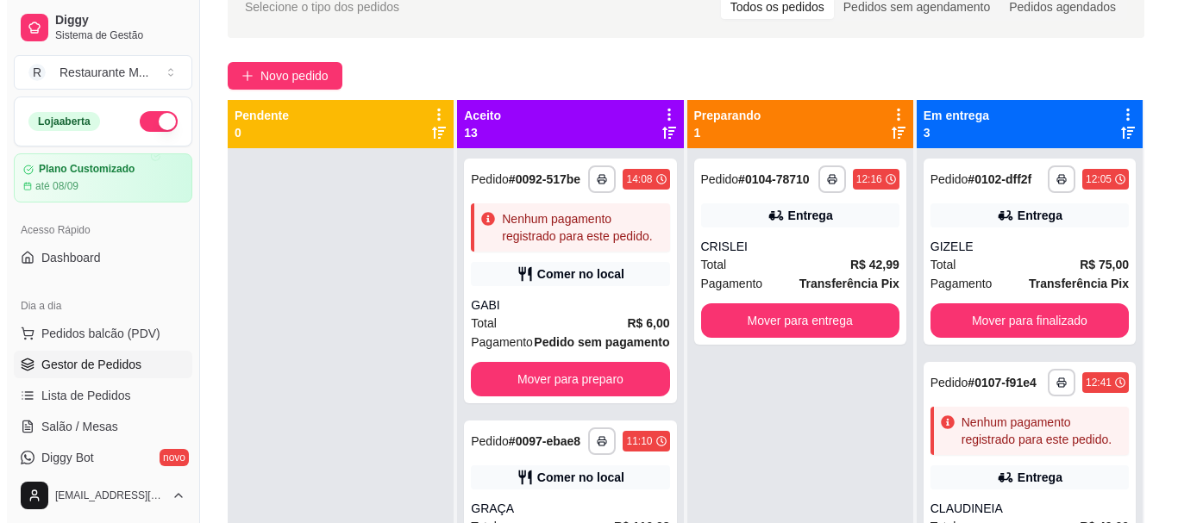
scroll to position [70, 0]
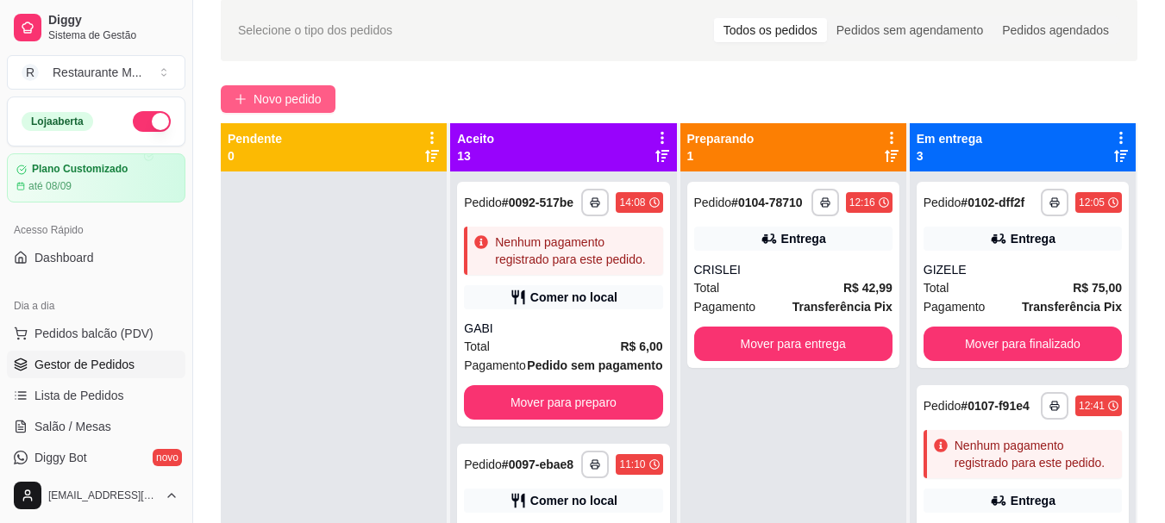
click at [295, 99] on span "Novo pedido" at bounding box center [287, 99] width 68 height 19
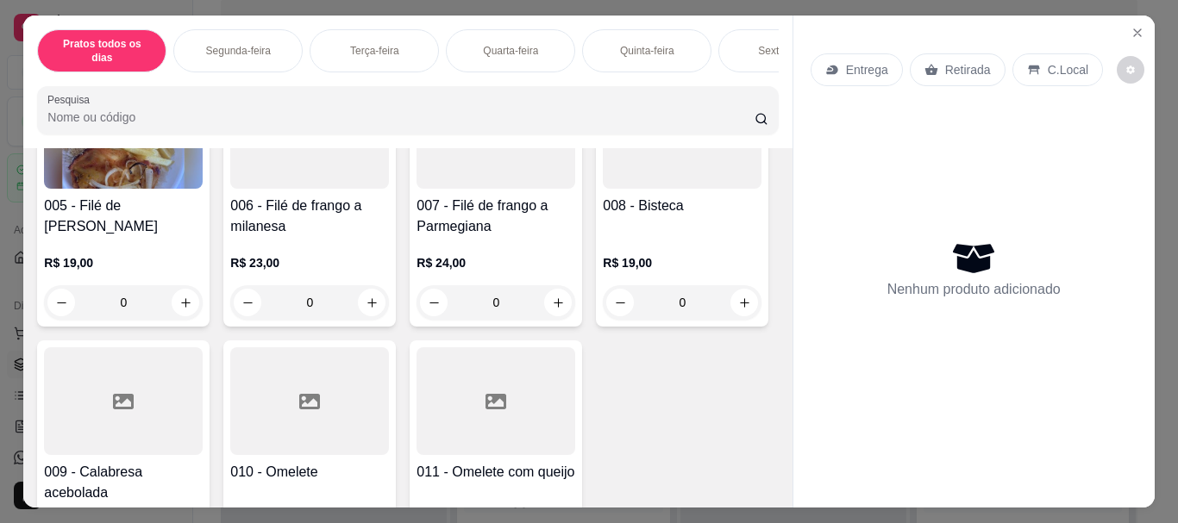
scroll to position [487, 0]
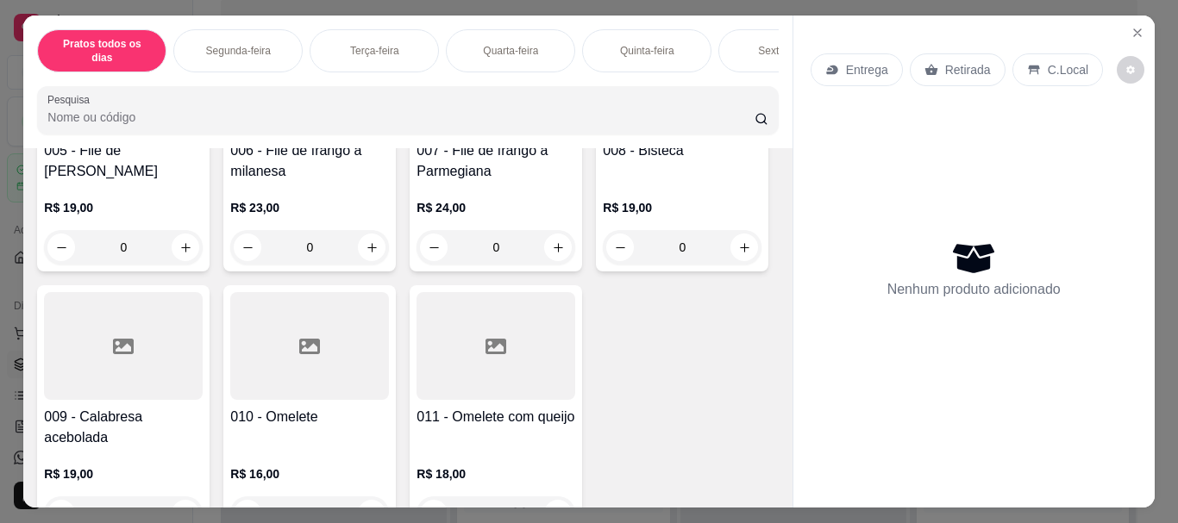
click at [416, 134] on div at bounding box center [495, 80] width 159 height 108
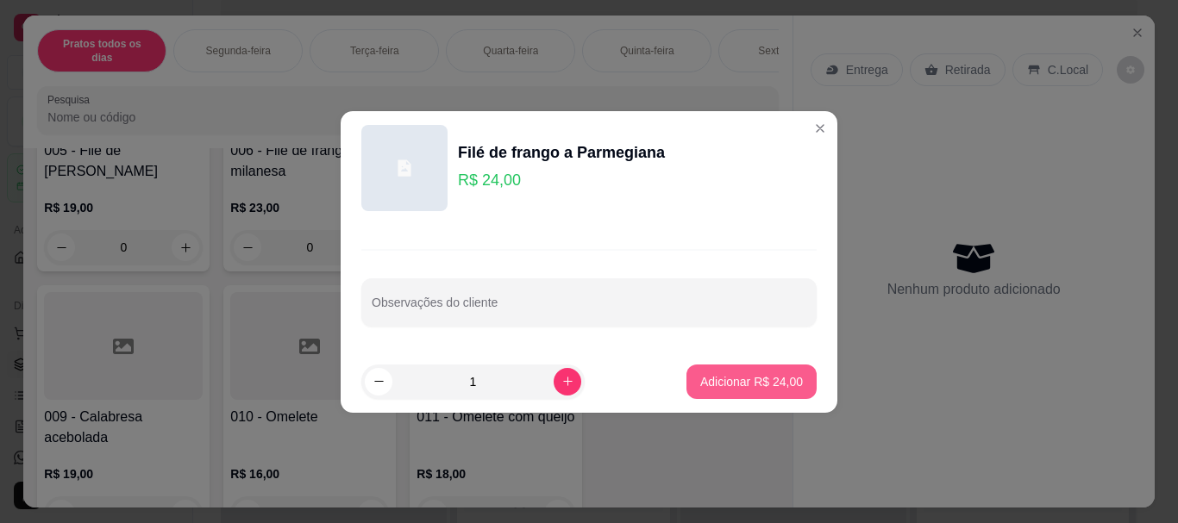
click at [751, 381] on p "Adicionar R$ 24,00" at bounding box center [751, 381] width 103 height 17
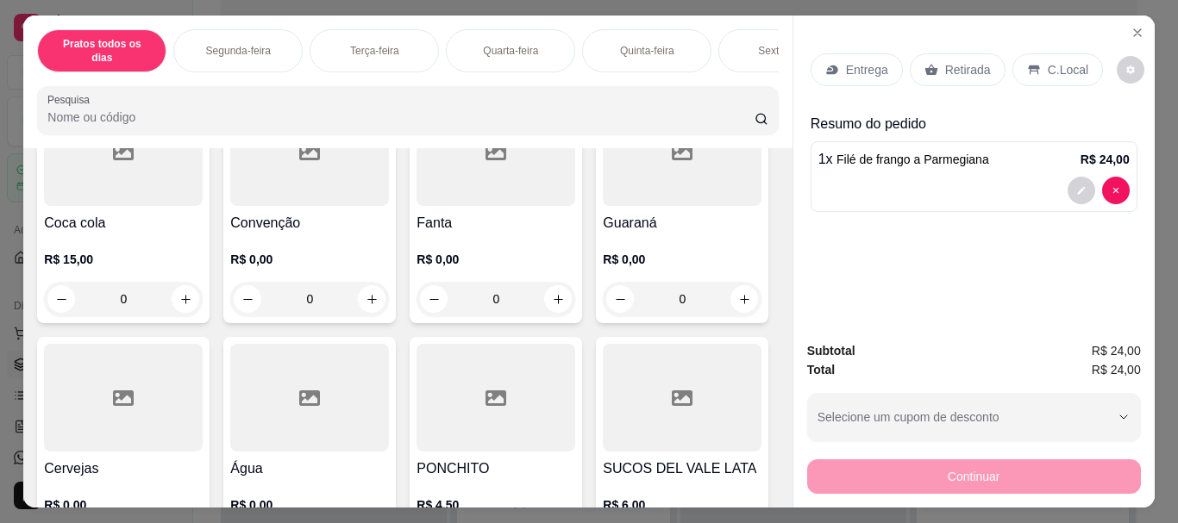
scroll to position [2779, 0]
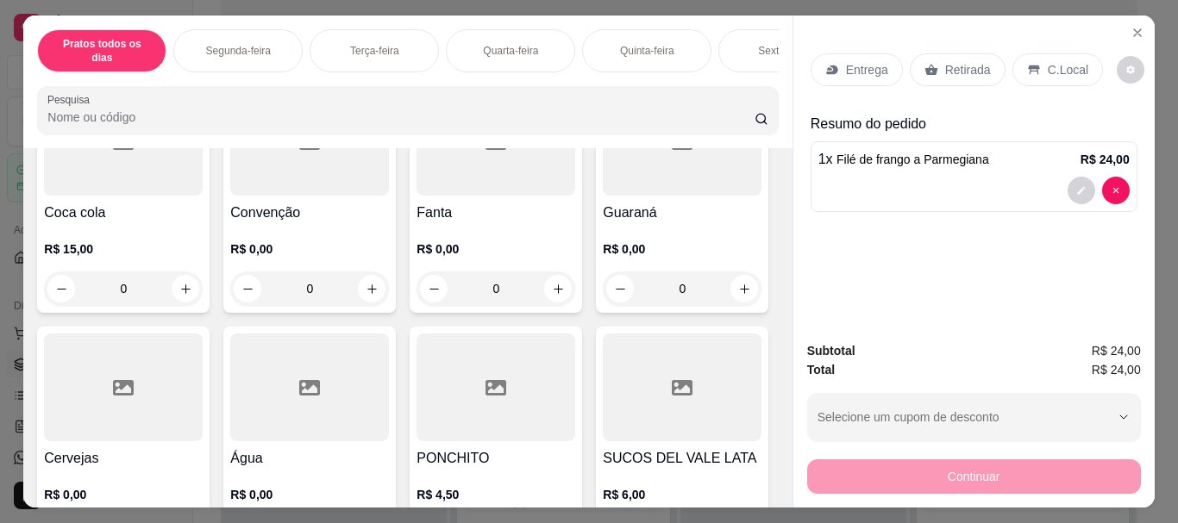
click at [282, 196] on div at bounding box center [309, 142] width 159 height 108
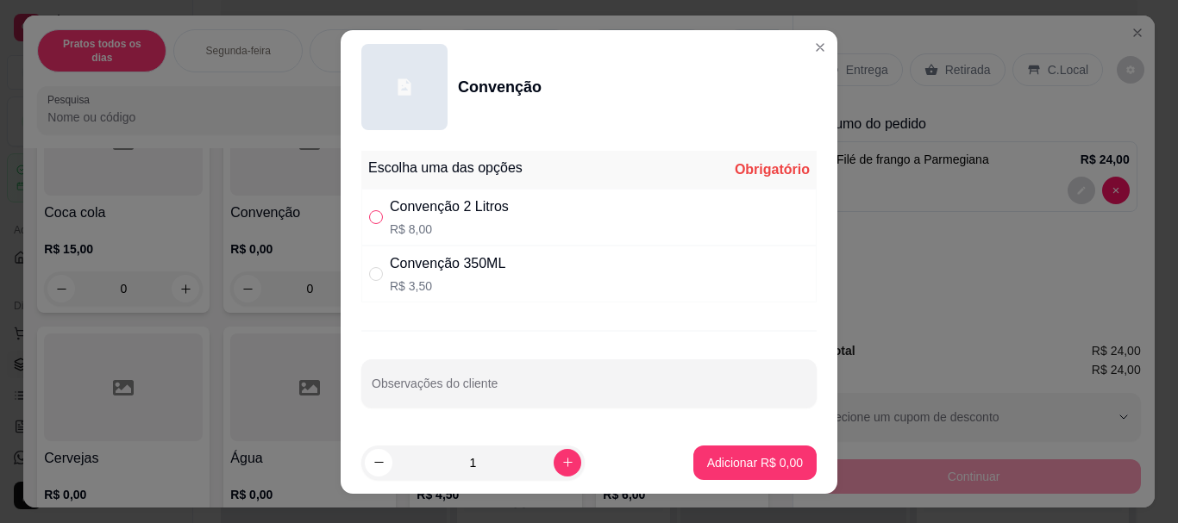
click at [372, 221] on input "" at bounding box center [376, 217] width 14 height 14
click at [707, 464] on p "Adicionar R$ 8,00" at bounding box center [755, 462] width 96 height 17
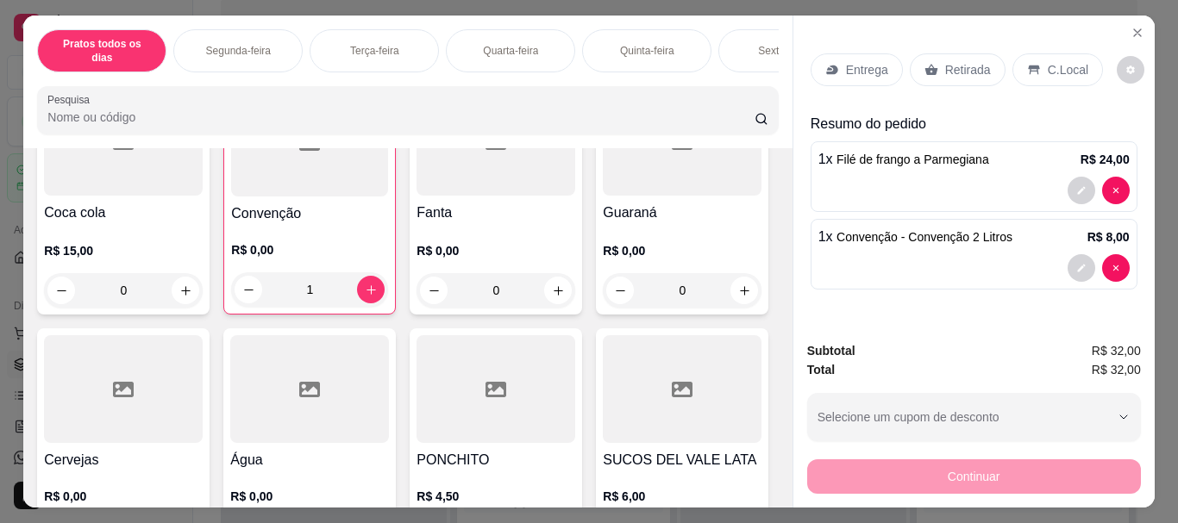
click at [945, 61] on p "Retirada" at bounding box center [968, 69] width 46 height 17
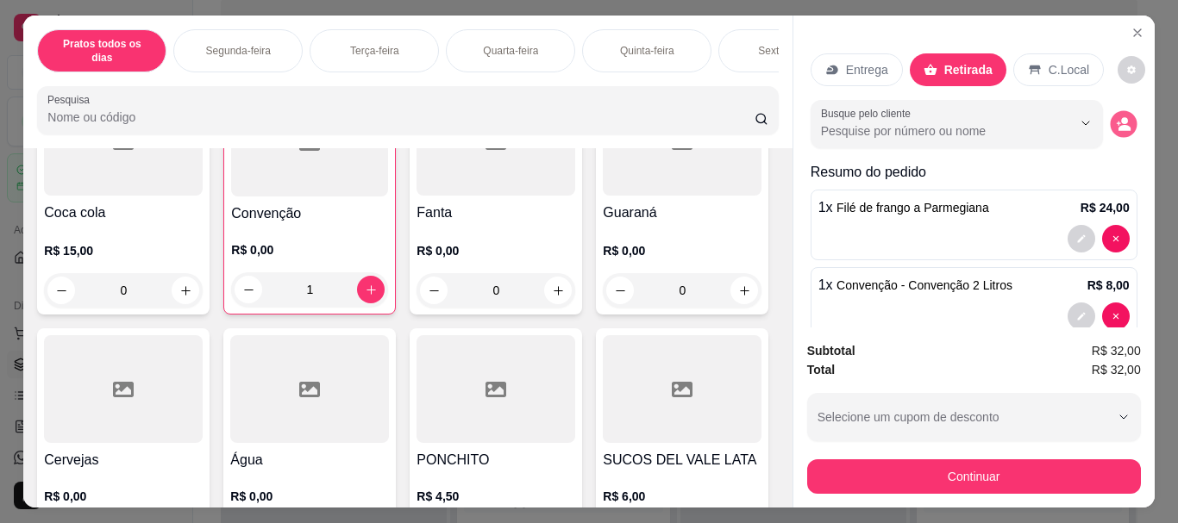
click at [1116, 116] on icon "decrease-product-quantity" at bounding box center [1123, 123] width 15 height 15
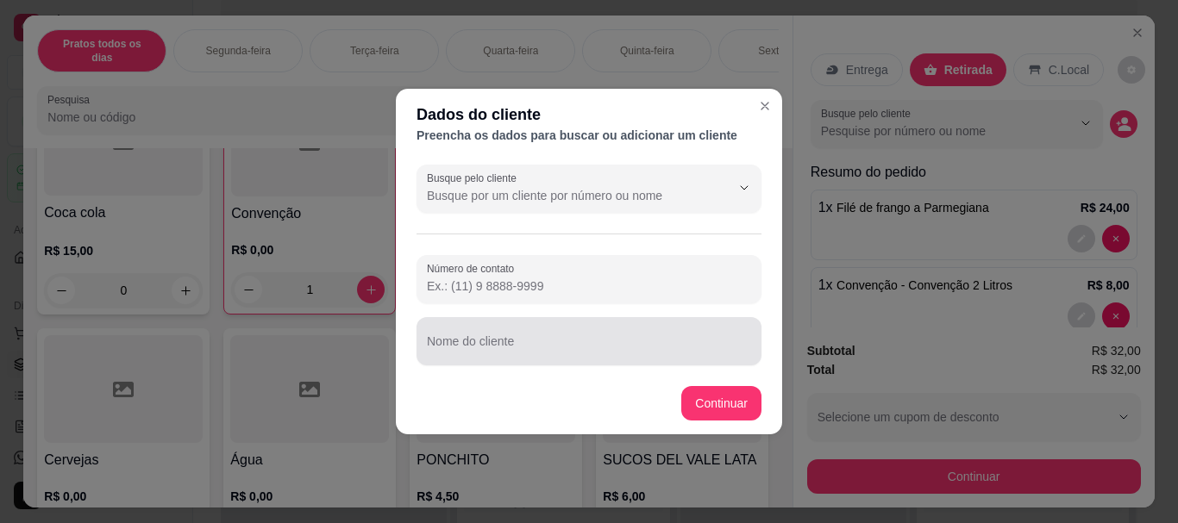
click at [477, 336] on div at bounding box center [589, 341] width 324 height 34
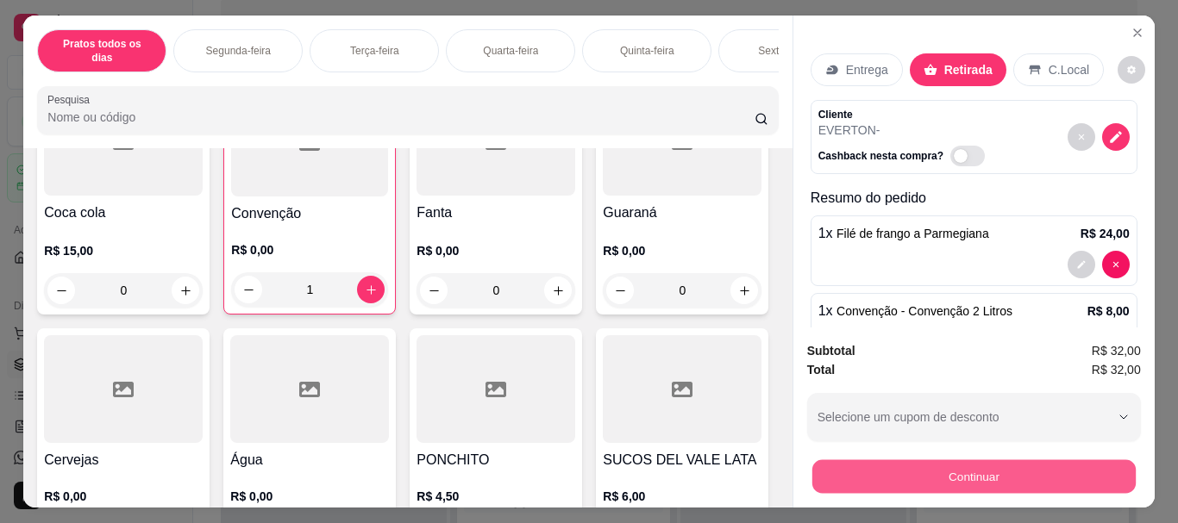
click at [927, 470] on button "Continuar" at bounding box center [972, 477] width 323 height 34
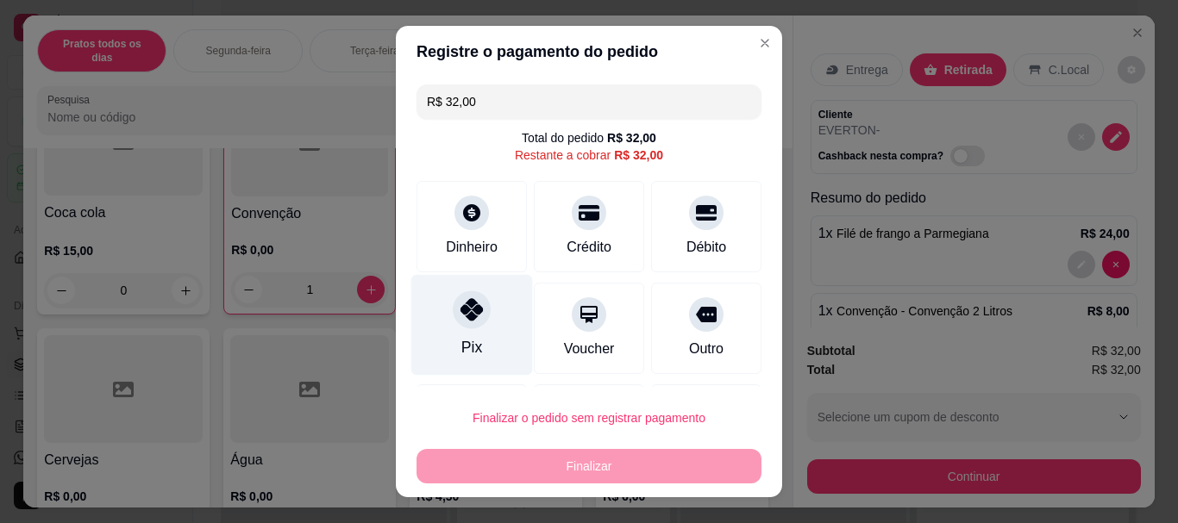
click at [463, 326] on div at bounding box center [472, 310] width 38 height 38
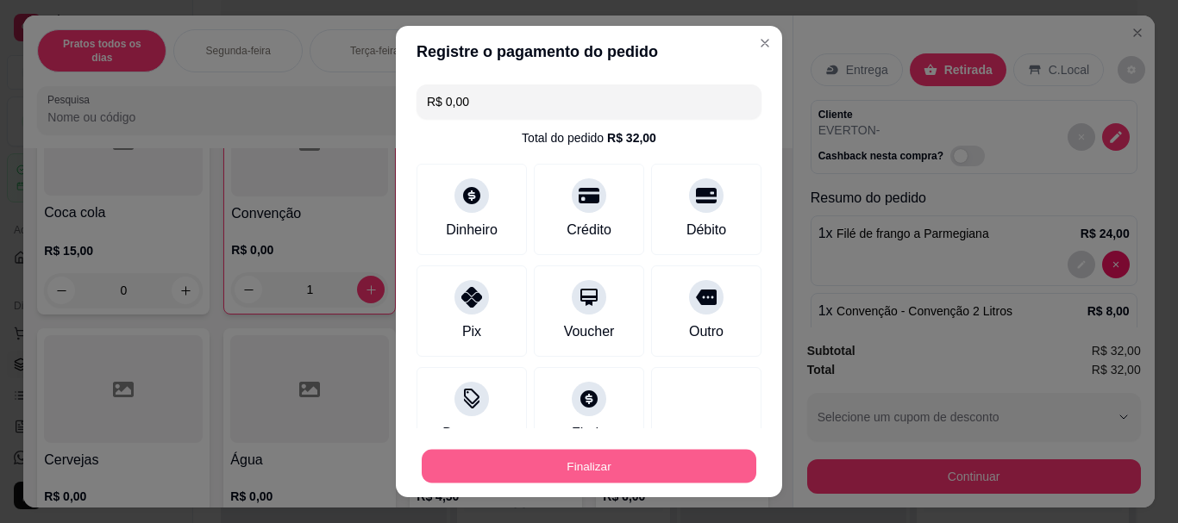
click at [535, 461] on button "Finalizar" at bounding box center [589, 466] width 335 height 34
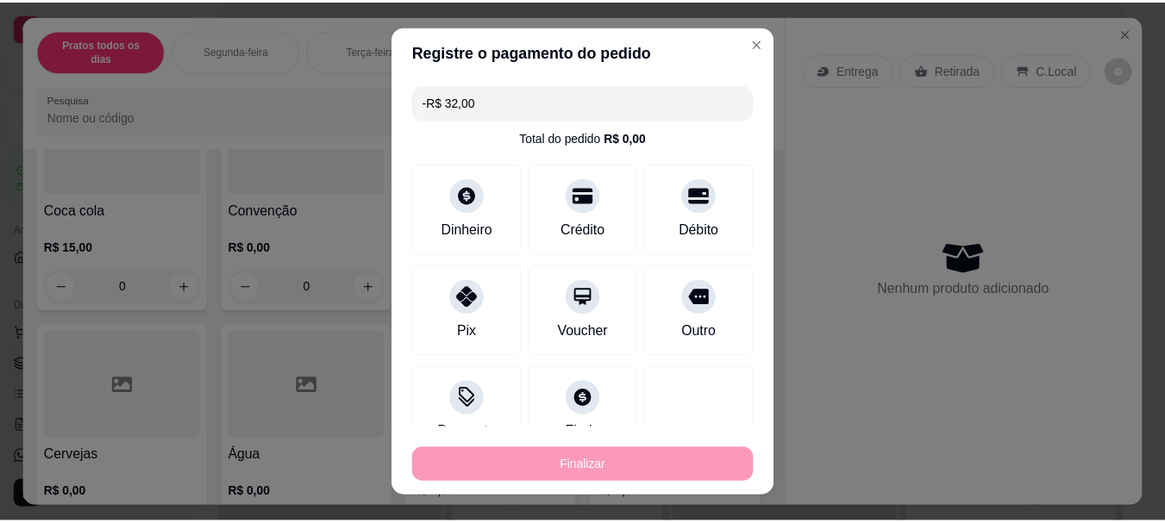
scroll to position [2777, 0]
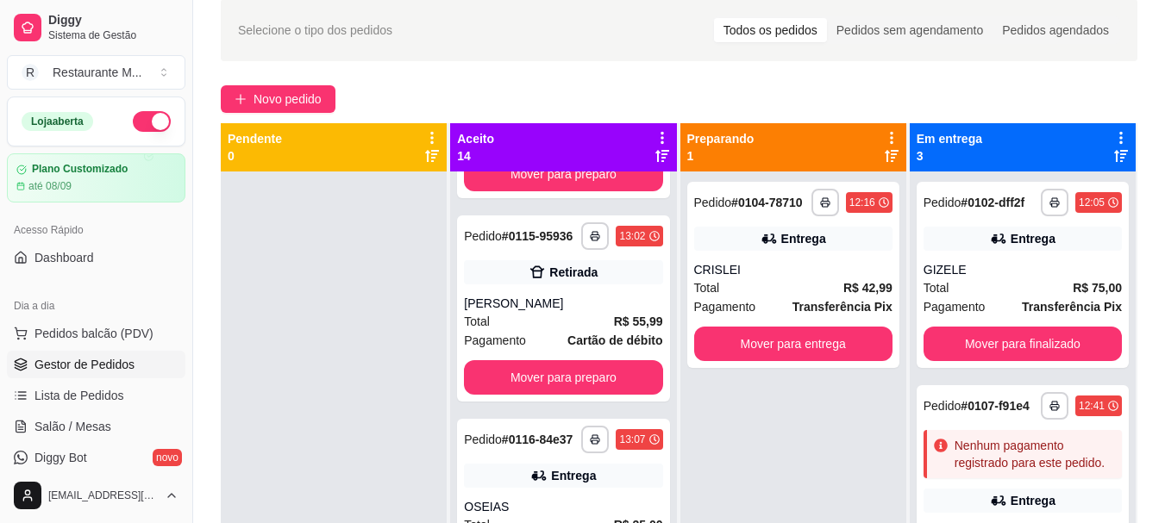
scroll to position [2101, 0]
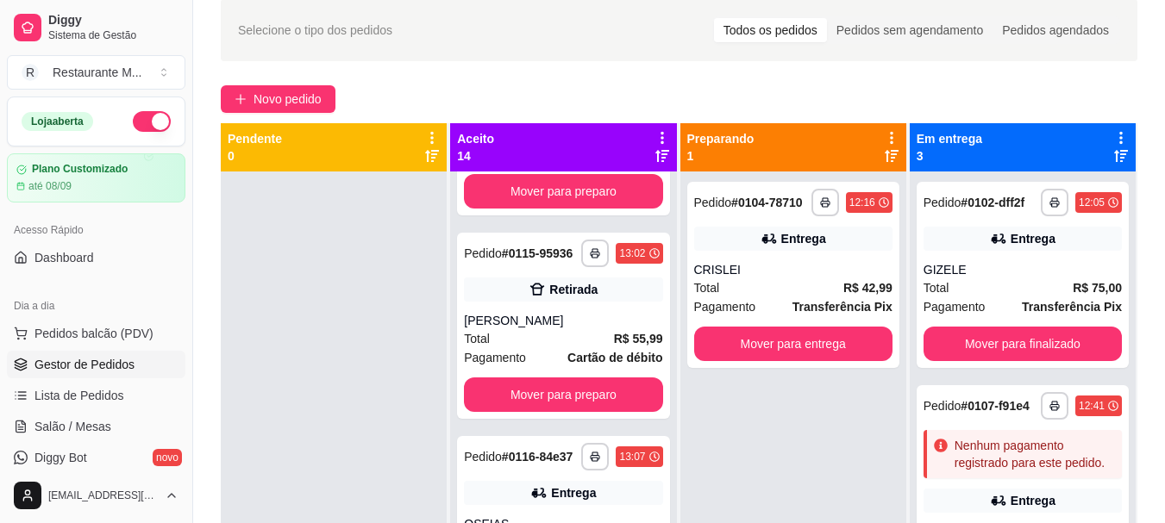
click at [660, 506] on div "**********" at bounding box center [563, 433] width 226 height 523
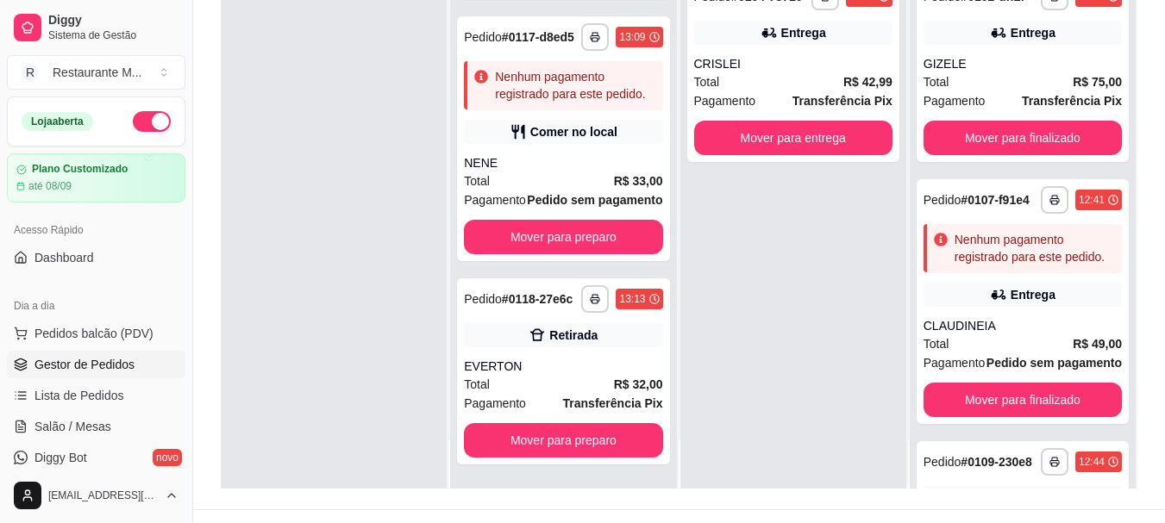
scroll to position [263, 0]
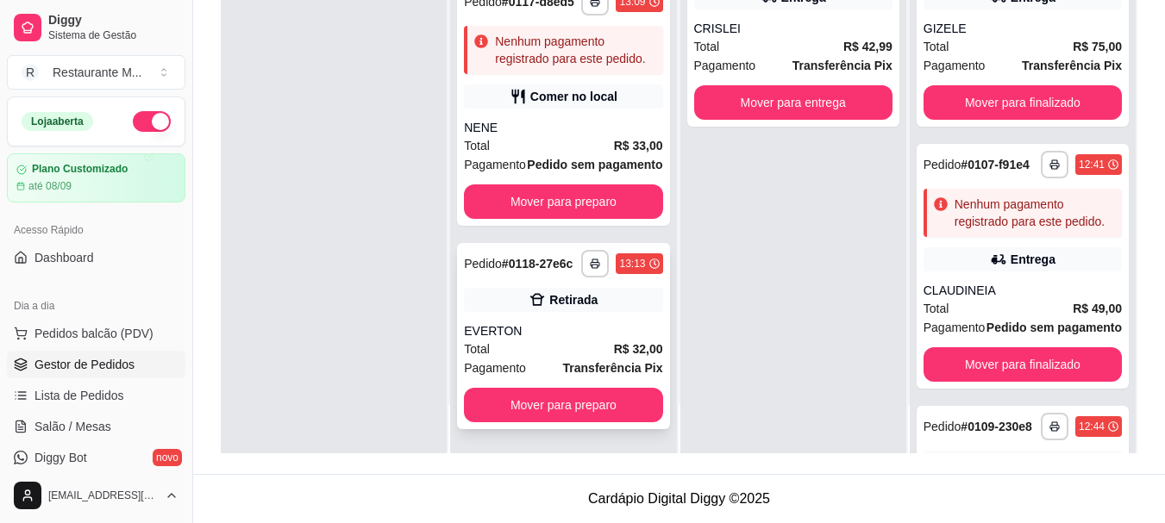
click at [614, 342] on strong "R$ 32,00" at bounding box center [638, 349] width 49 height 14
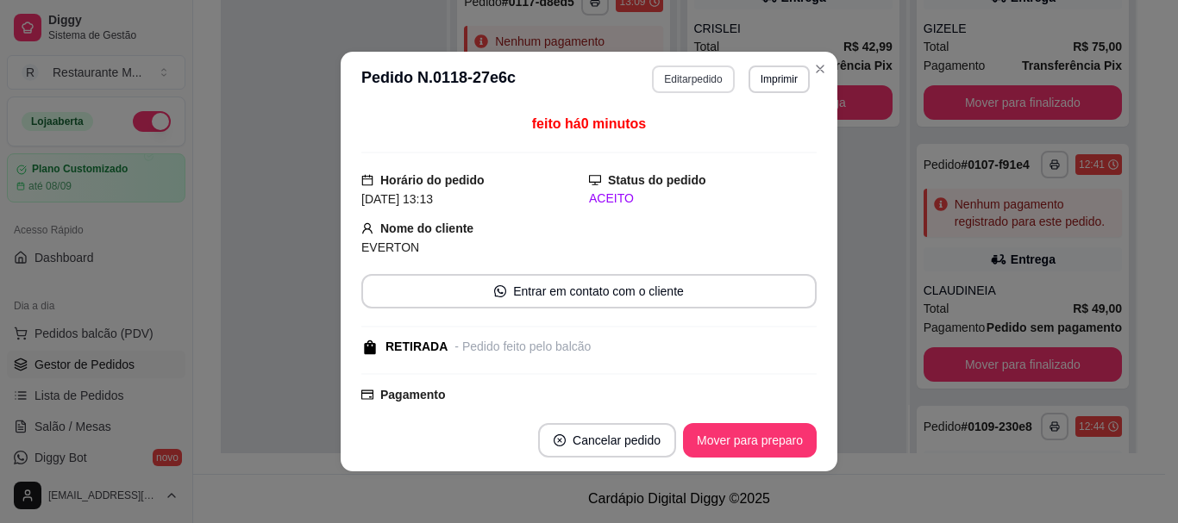
click at [699, 72] on button "Editar pedido" at bounding box center [693, 80] width 82 height 28
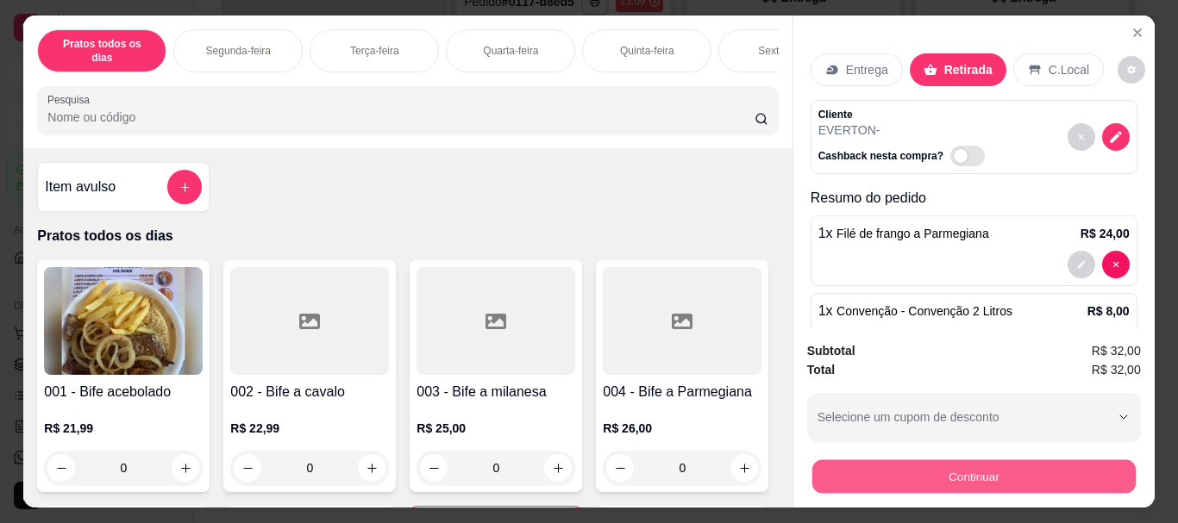
click at [916, 468] on button "Continuar" at bounding box center [972, 477] width 323 height 34
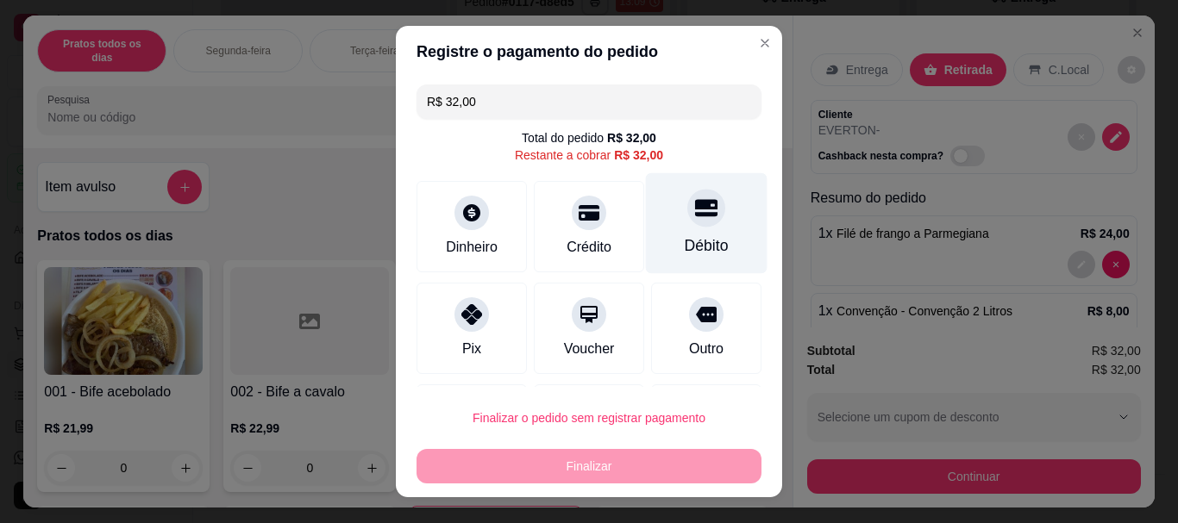
click at [688, 228] on div "Débito" at bounding box center [707, 223] width 122 height 101
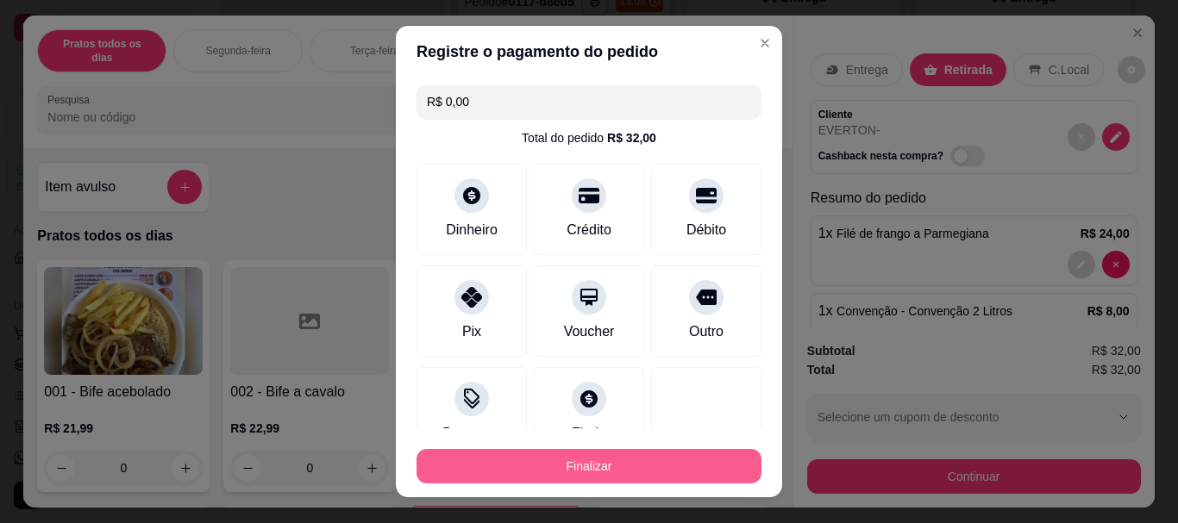
click at [576, 473] on button "Finalizar" at bounding box center [588, 466] width 345 height 34
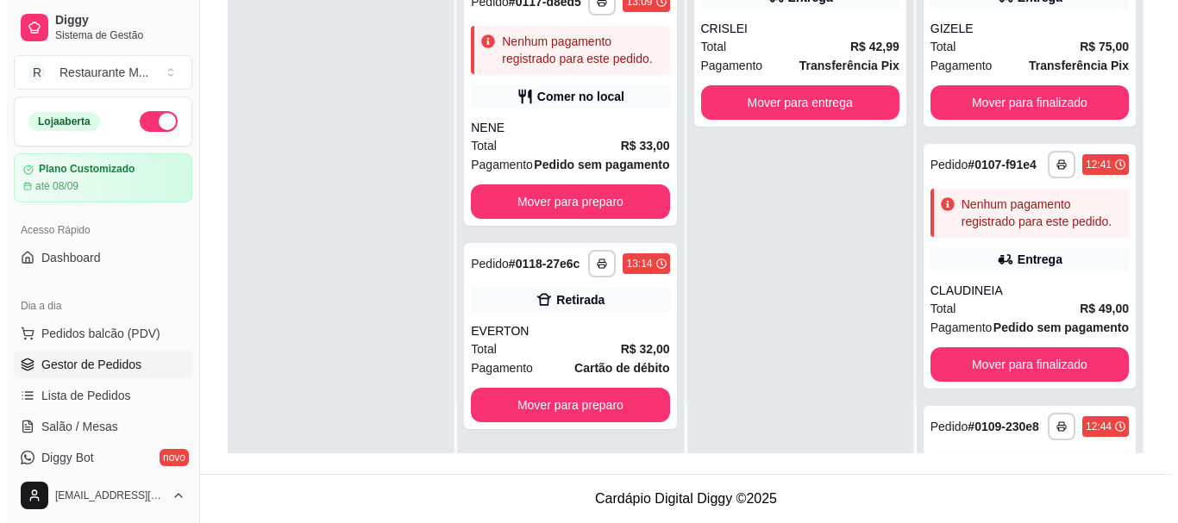
scroll to position [7, 0]
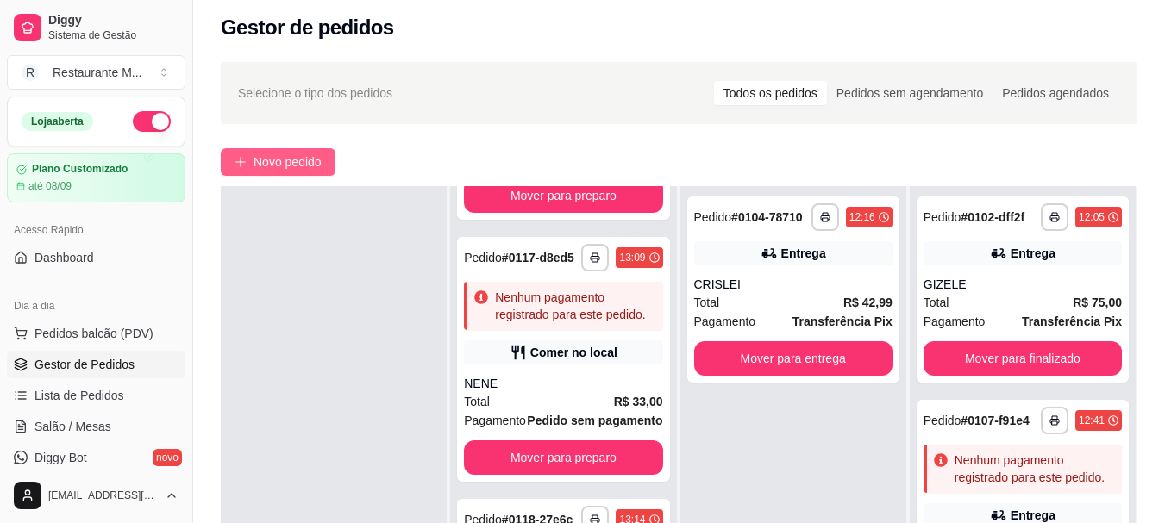
click at [292, 167] on span "Novo pedido" at bounding box center [287, 162] width 68 height 19
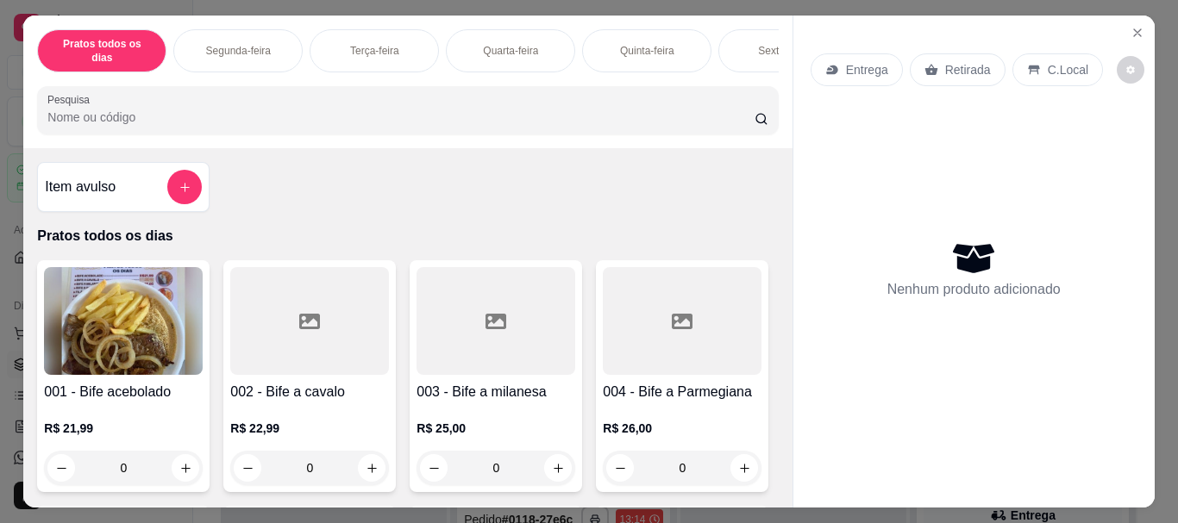
click at [746, 38] on div "Sexta-feira" at bounding box center [782, 50] width 129 height 43
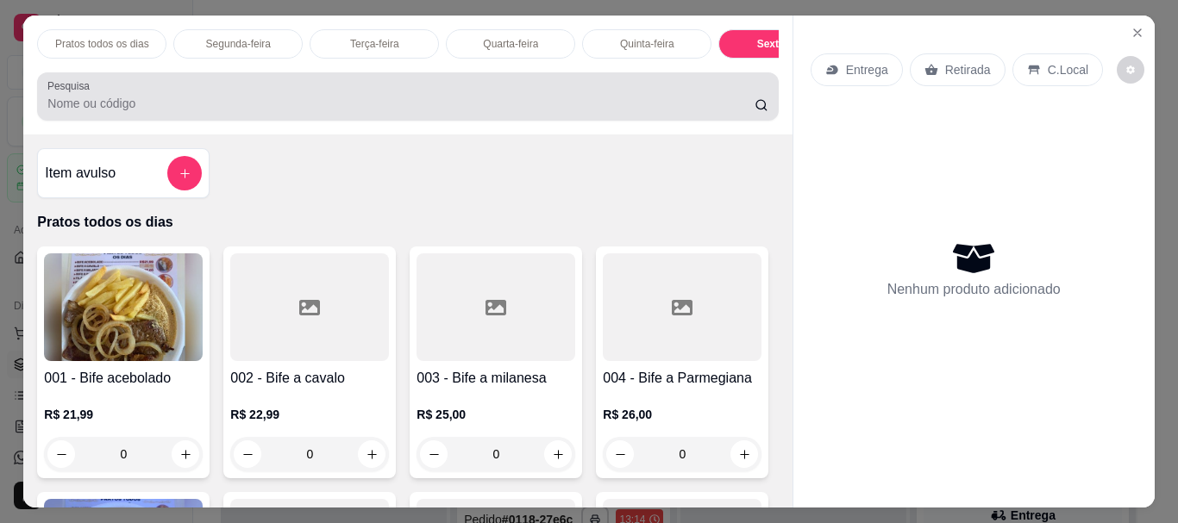
scroll to position [46, 0]
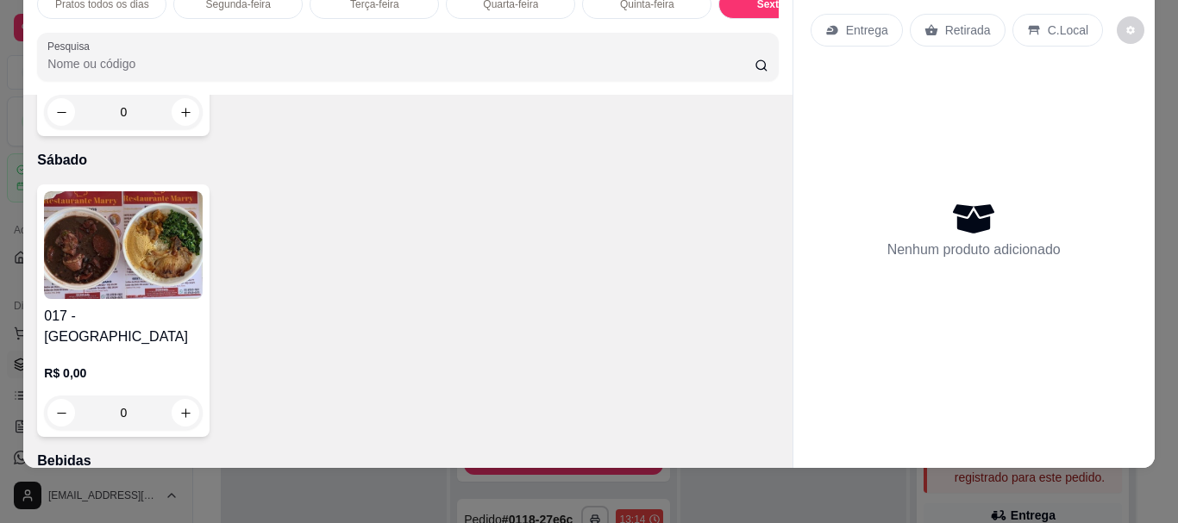
click at [116, 299] on img at bounding box center [123, 245] width 159 height 108
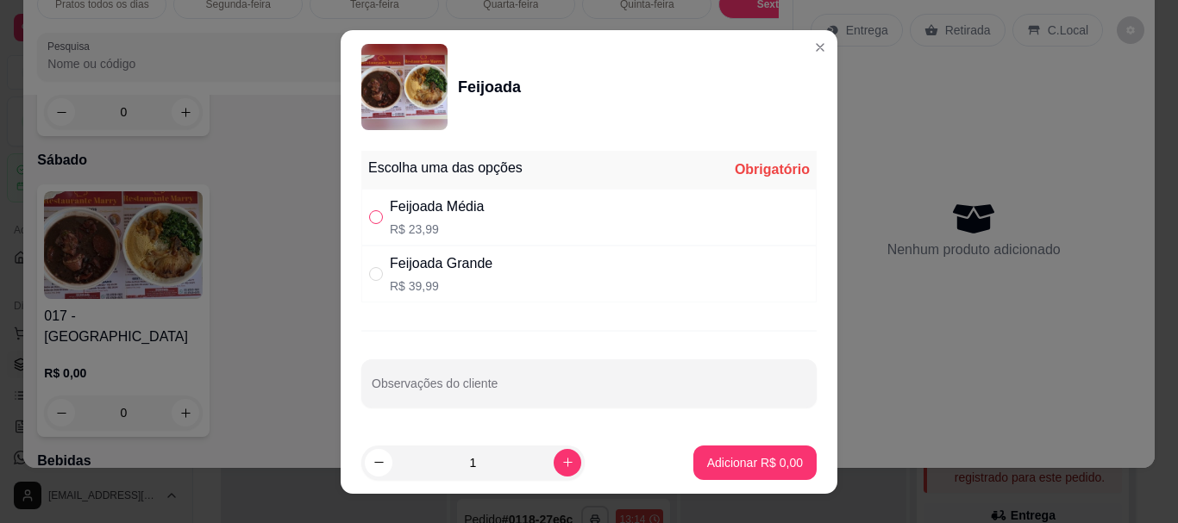
click at [372, 219] on input "" at bounding box center [376, 217] width 14 height 14
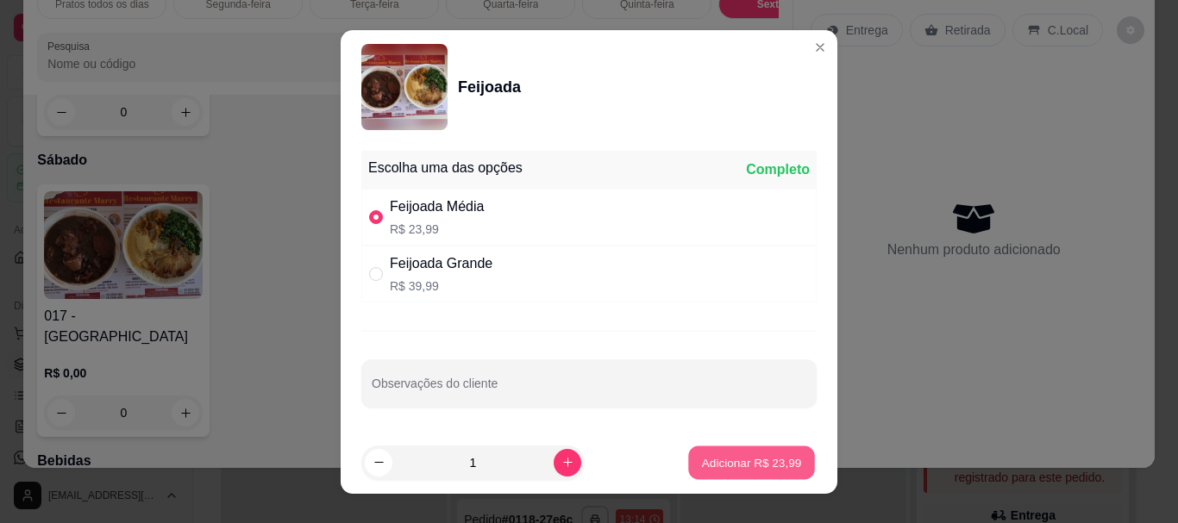
click at [710, 459] on p "Adicionar R$ 23,99" at bounding box center [752, 462] width 100 height 16
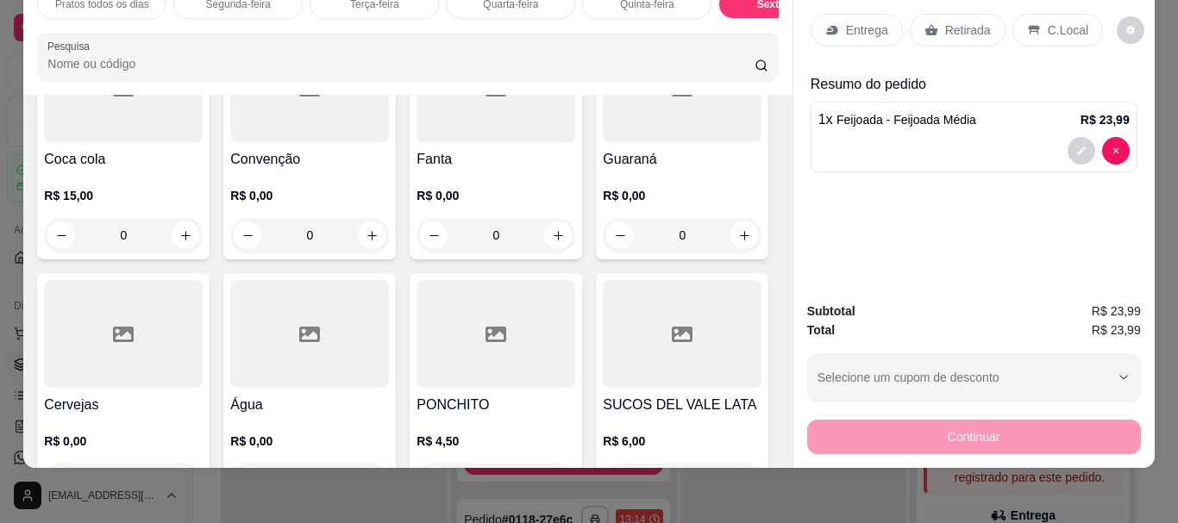
scroll to position [2801, 0]
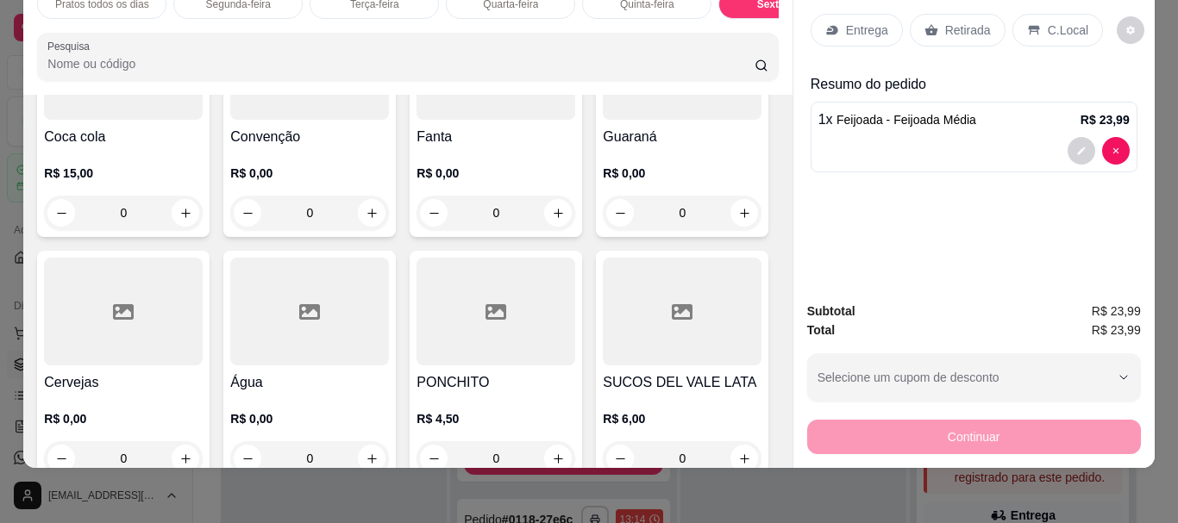
click at [135, 120] on div at bounding box center [123, 66] width 159 height 108
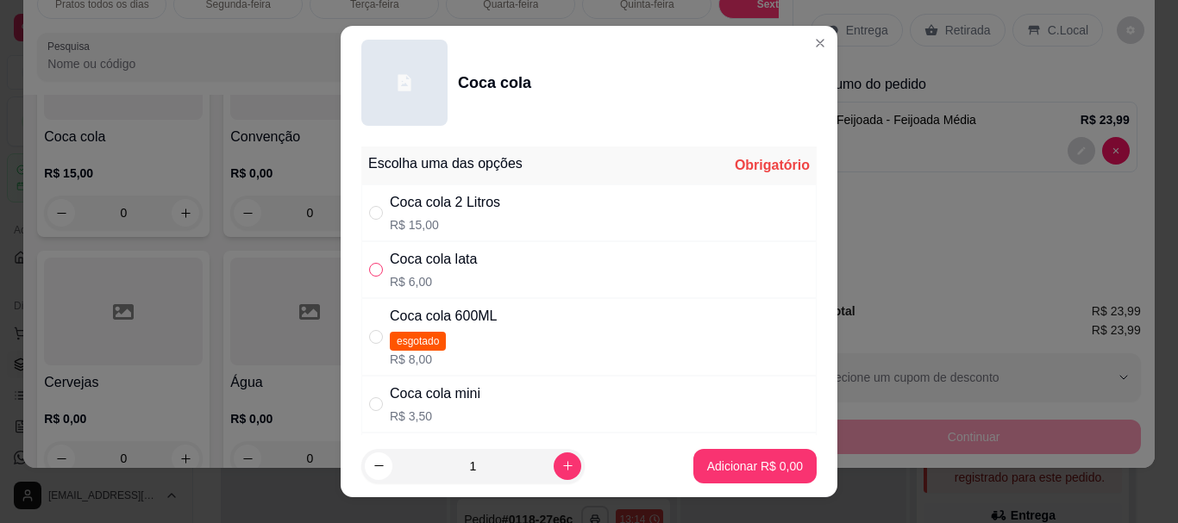
click at [370, 271] on input "" at bounding box center [376, 270] width 14 height 14
click at [749, 458] on p "Adicionar R$ 6,00" at bounding box center [754, 466] width 93 height 16
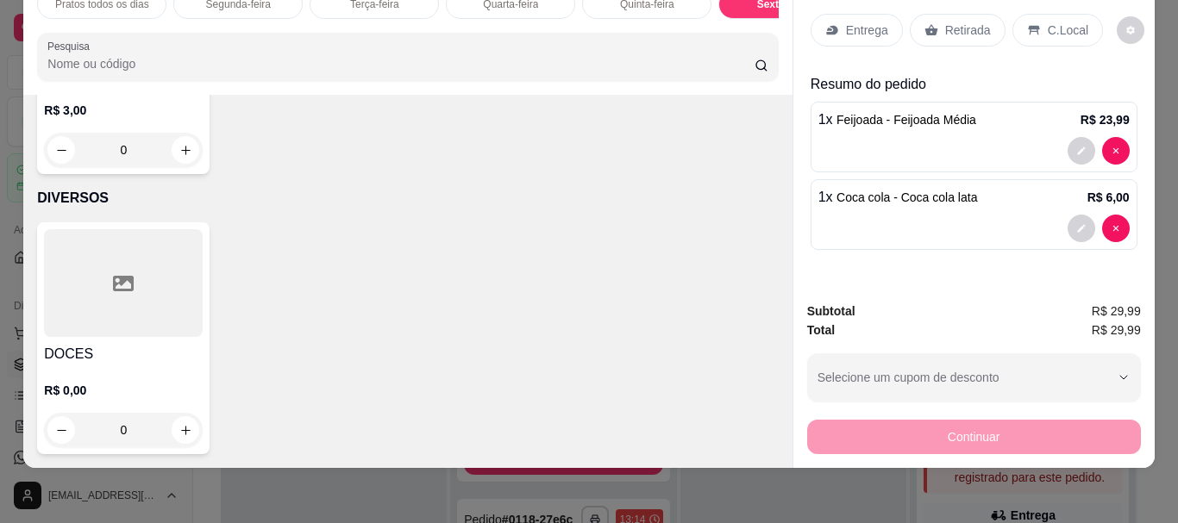
scroll to position [3711, 0]
click at [147, 337] on div at bounding box center [123, 283] width 159 height 108
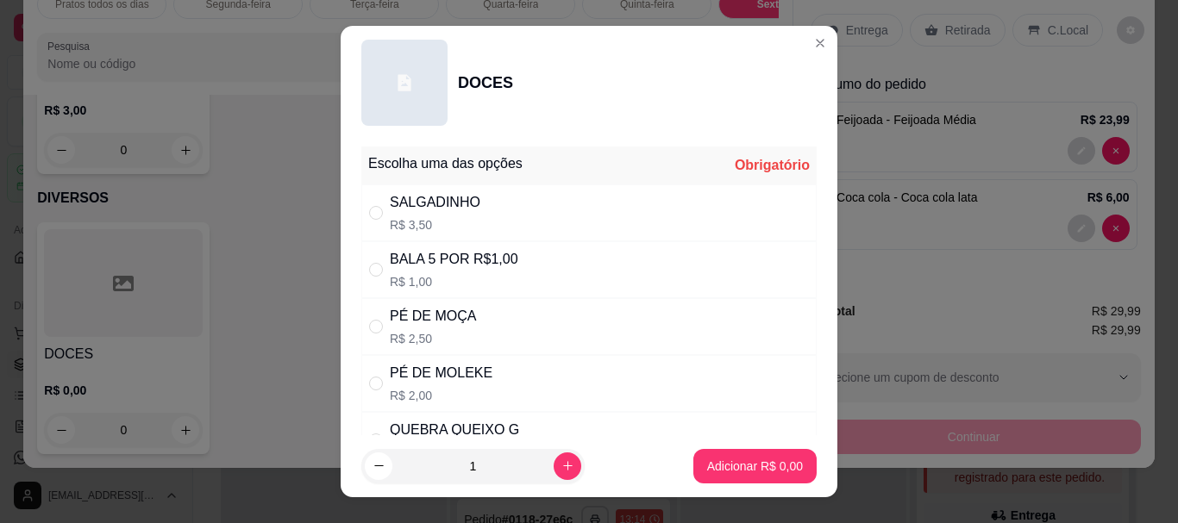
scroll to position [67, 0]
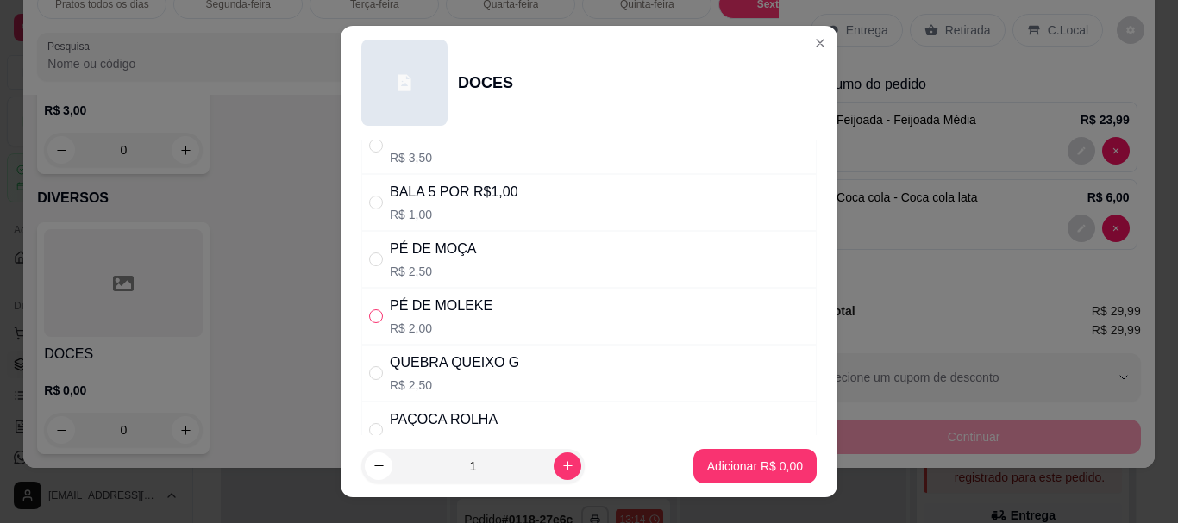
click at [369, 316] on input "" at bounding box center [376, 317] width 14 height 14
click at [710, 467] on p "Adicionar R$ 2,00" at bounding box center [755, 466] width 96 height 17
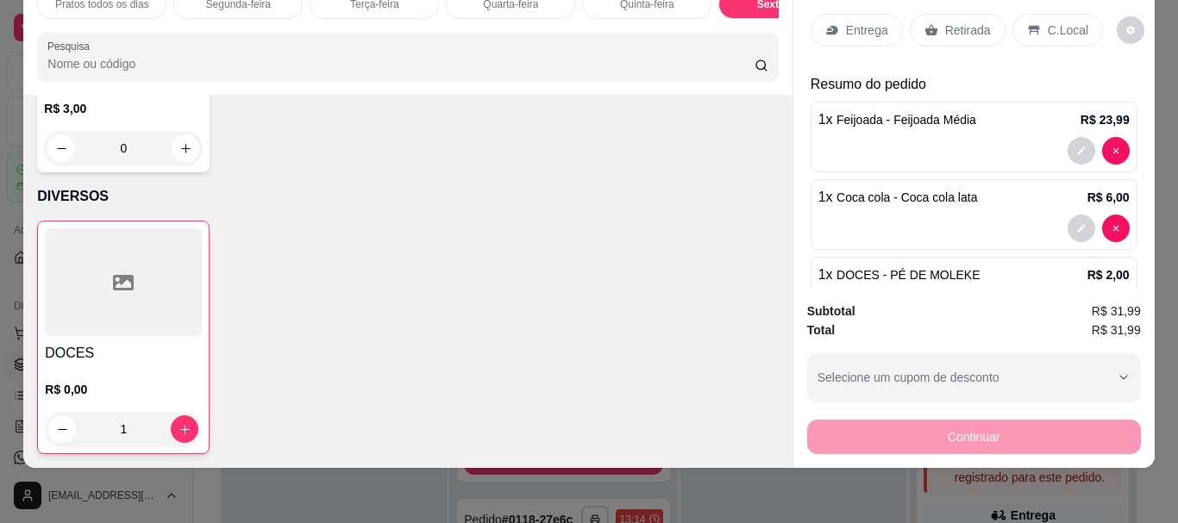
click at [1048, 22] on p "C.Local" at bounding box center [1068, 30] width 41 height 17
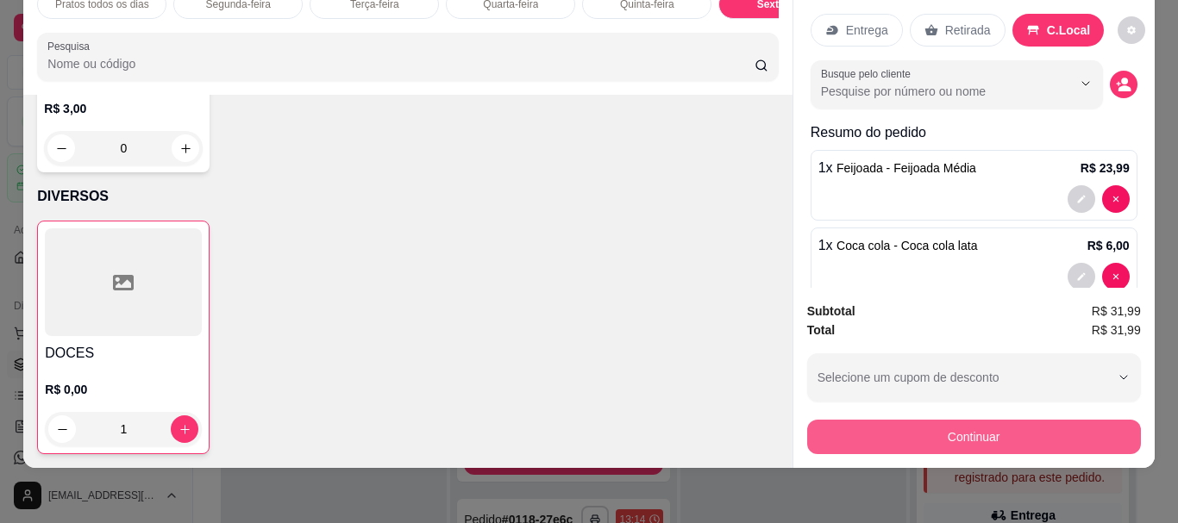
click at [1016, 437] on button "Continuar" at bounding box center [974, 437] width 334 height 34
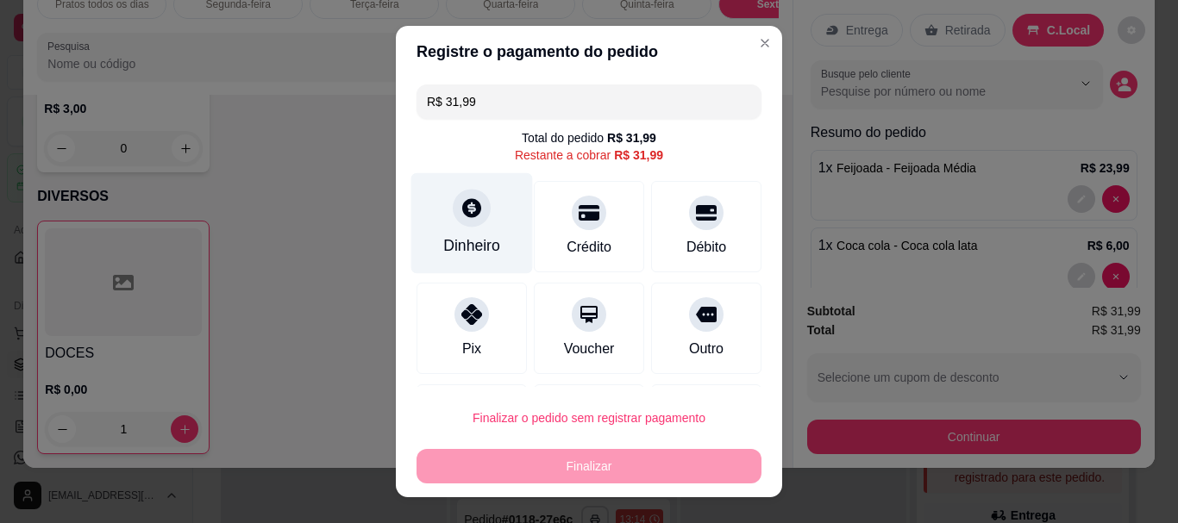
click at [440, 223] on div "Dinheiro" at bounding box center [472, 223] width 122 height 101
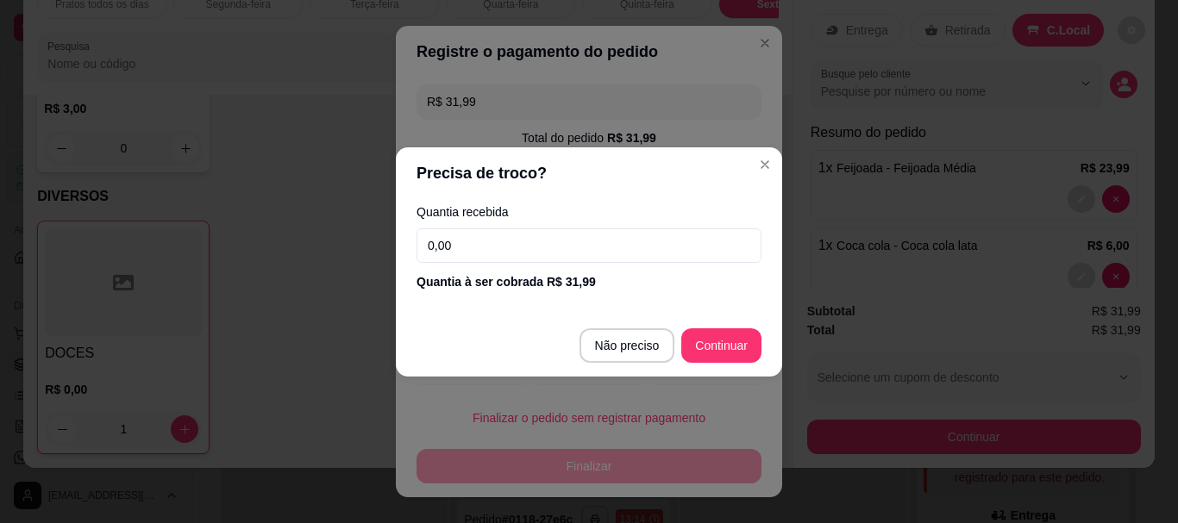
click at [466, 256] on input "0,00" at bounding box center [588, 245] width 345 height 34
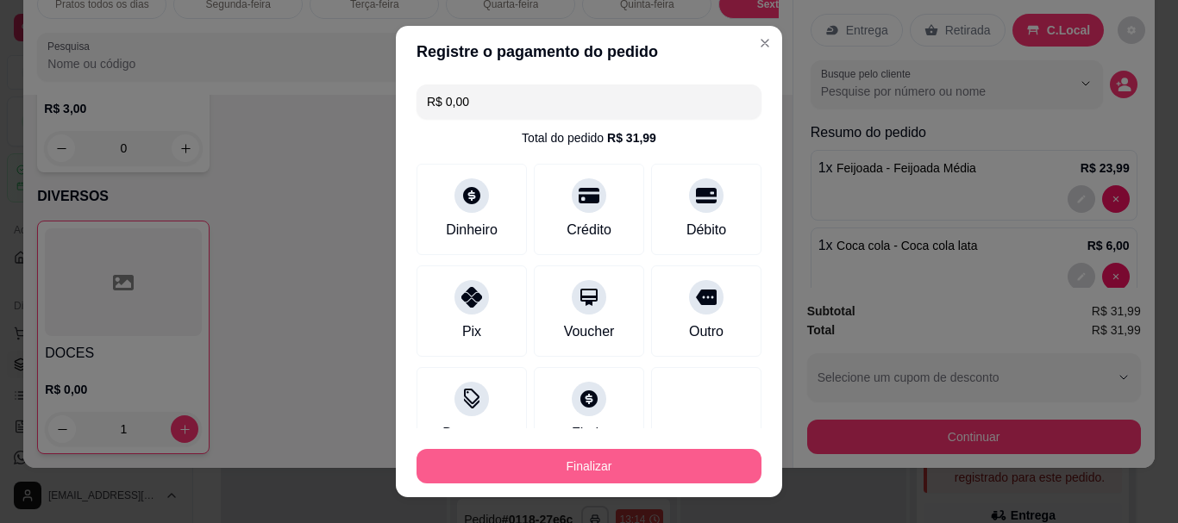
click at [600, 474] on button "Finalizar" at bounding box center [588, 466] width 345 height 34
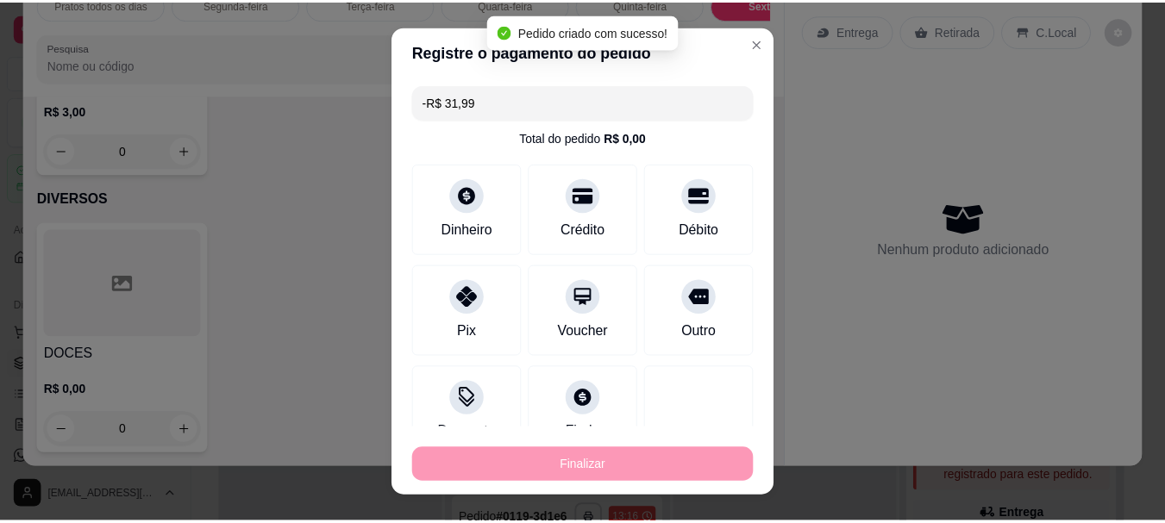
scroll to position [3707, 0]
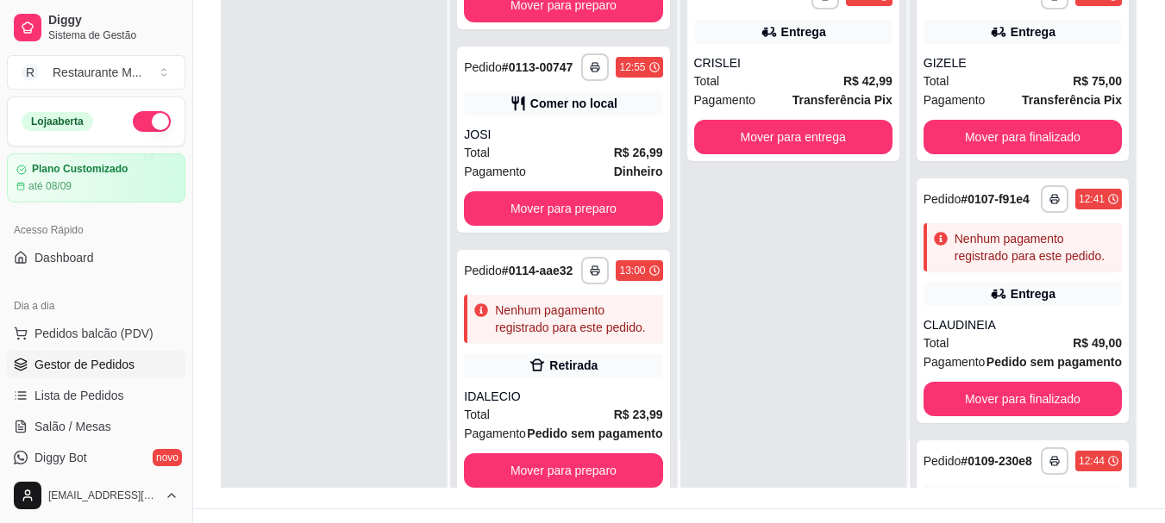
scroll to position [1815, 0]
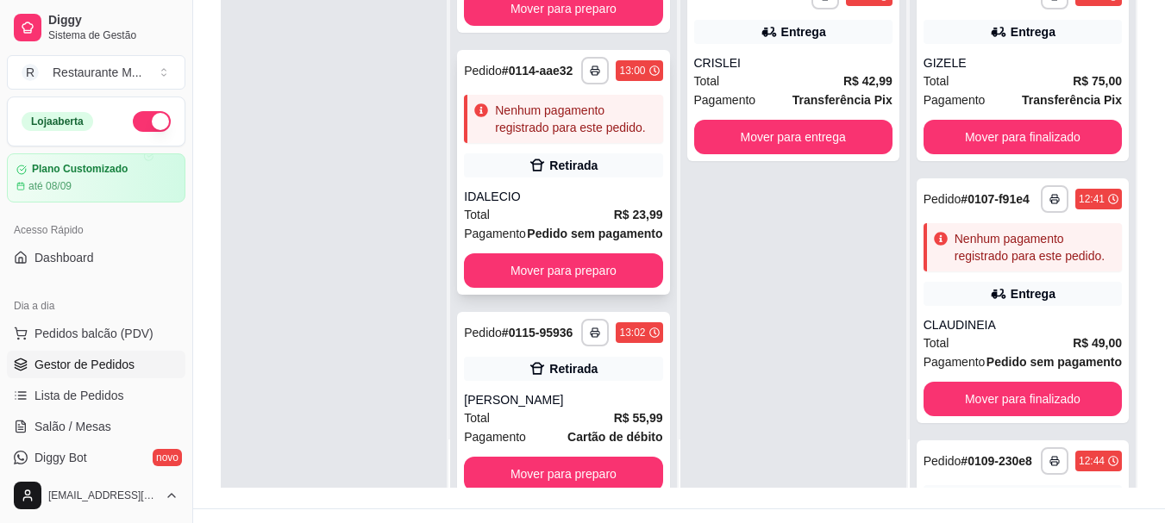
click at [536, 205] on div "IDALECIO" at bounding box center [563, 196] width 198 height 17
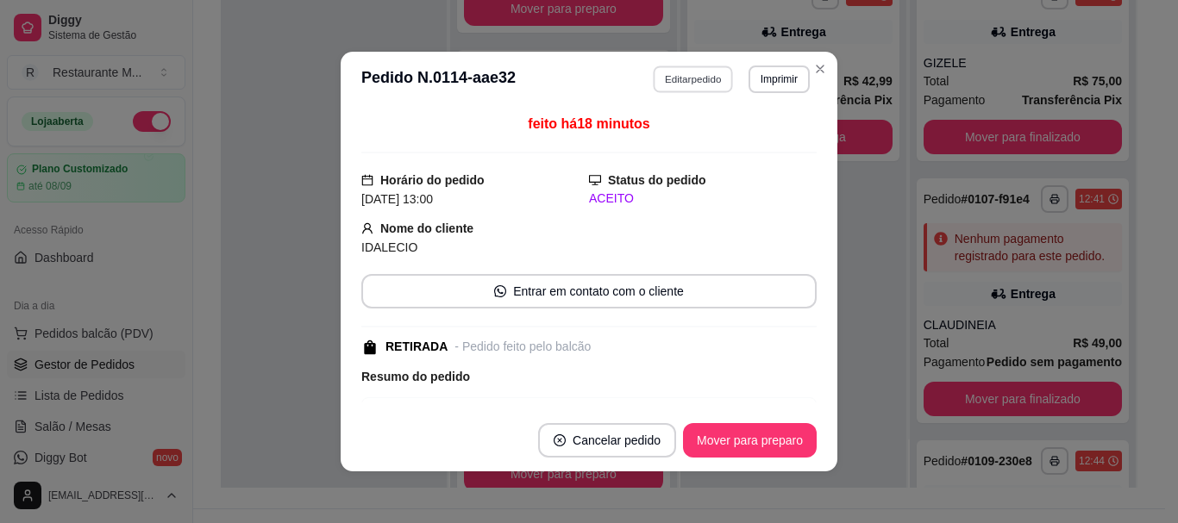
click at [695, 75] on button "Editar pedido" at bounding box center [694, 79] width 80 height 27
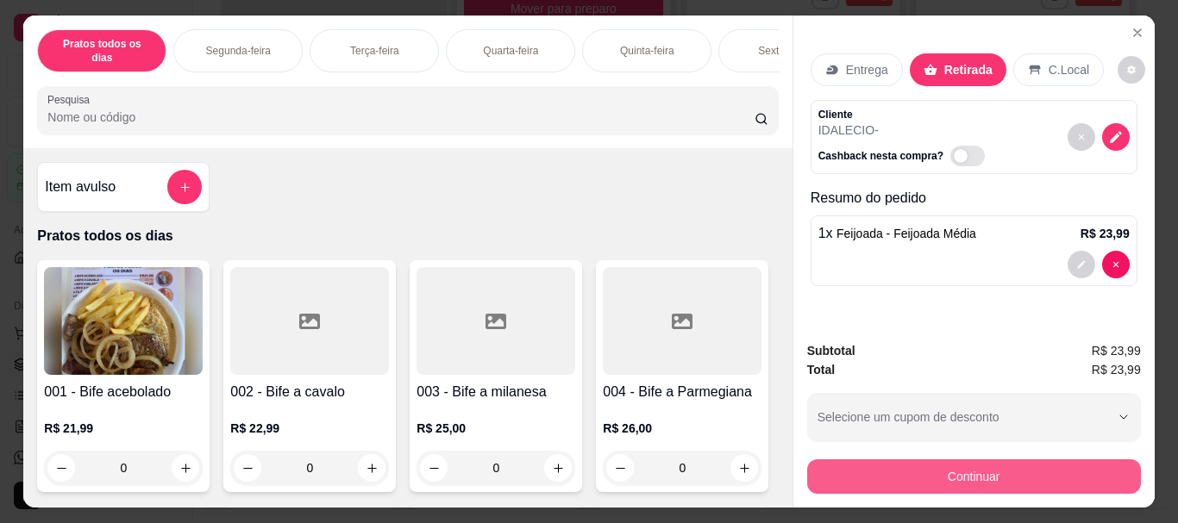
click at [901, 472] on button "Continuar" at bounding box center [974, 477] width 334 height 34
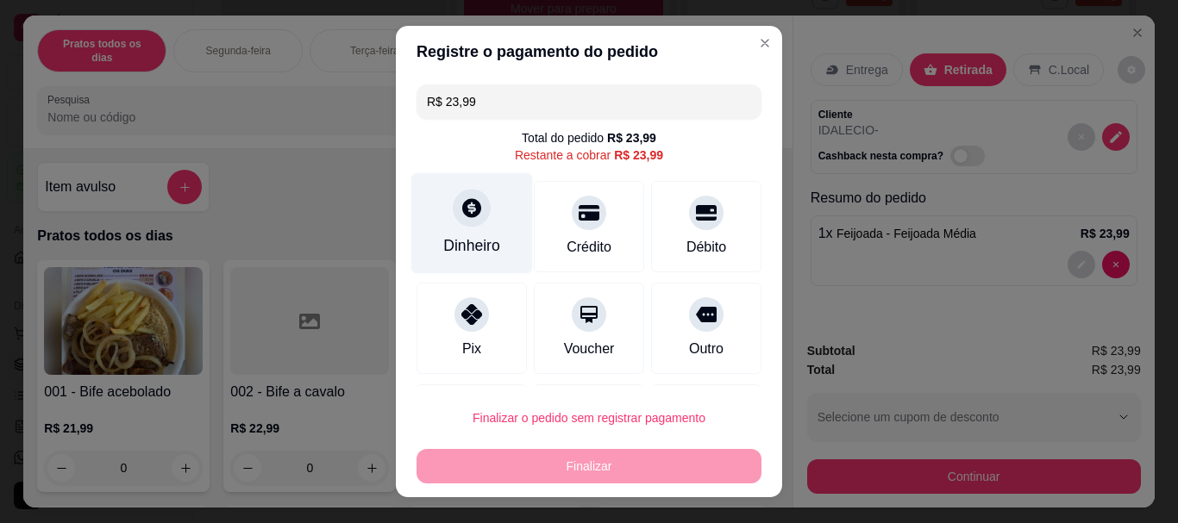
click at [469, 235] on div "Dinheiro" at bounding box center [471, 246] width 57 height 22
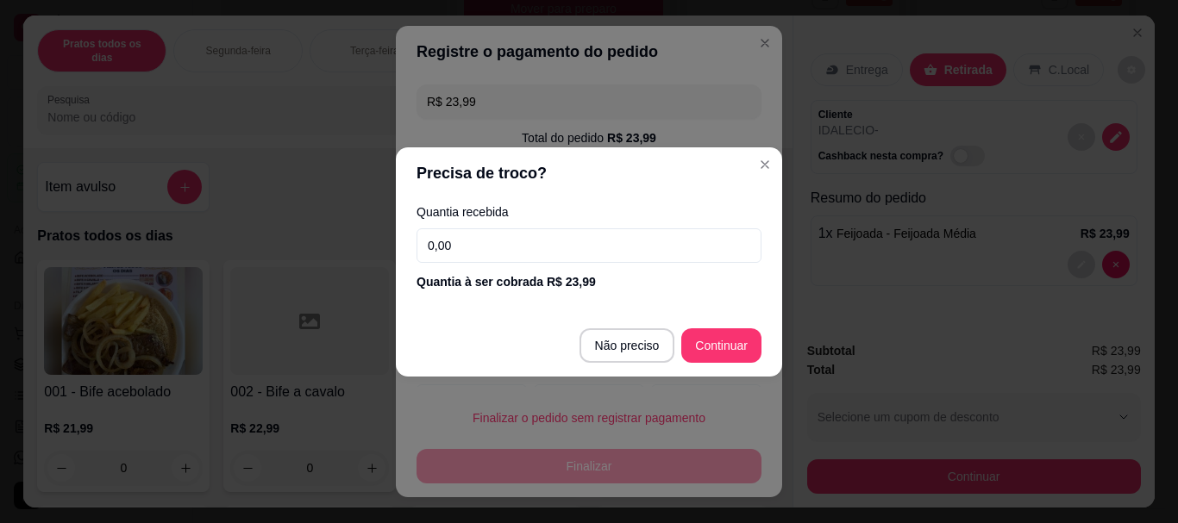
click at [473, 240] on input "0,00" at bounding box center [588, 245] width 345 height 34
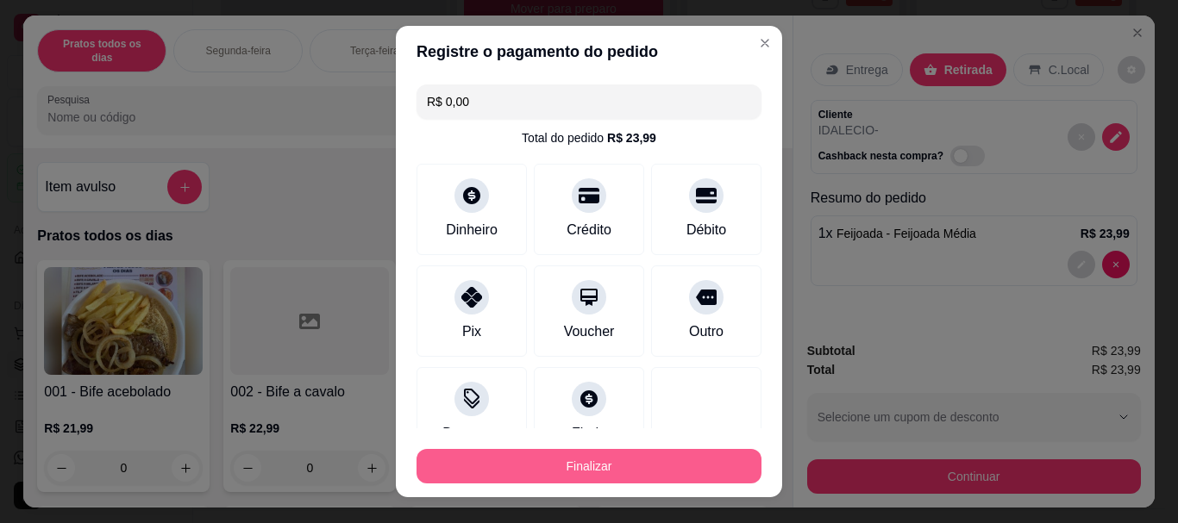
click at [569, 479] on button "Finalizar" at bounding box center [588, 466] width 345 height 34
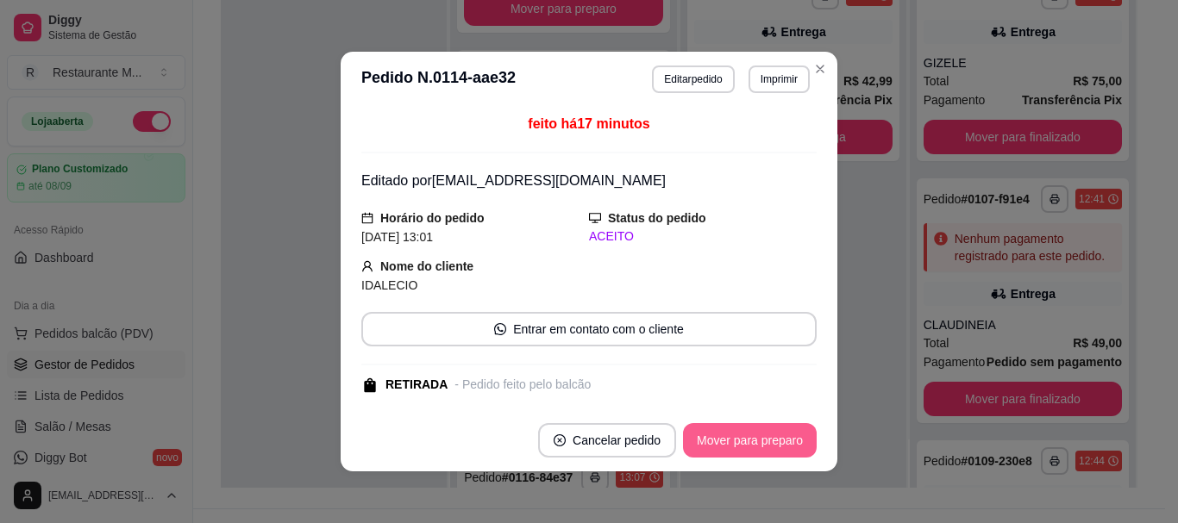
click at [749, 448] on button "Mover para preparo" at bounding box center [750, 440] width 134 height 34
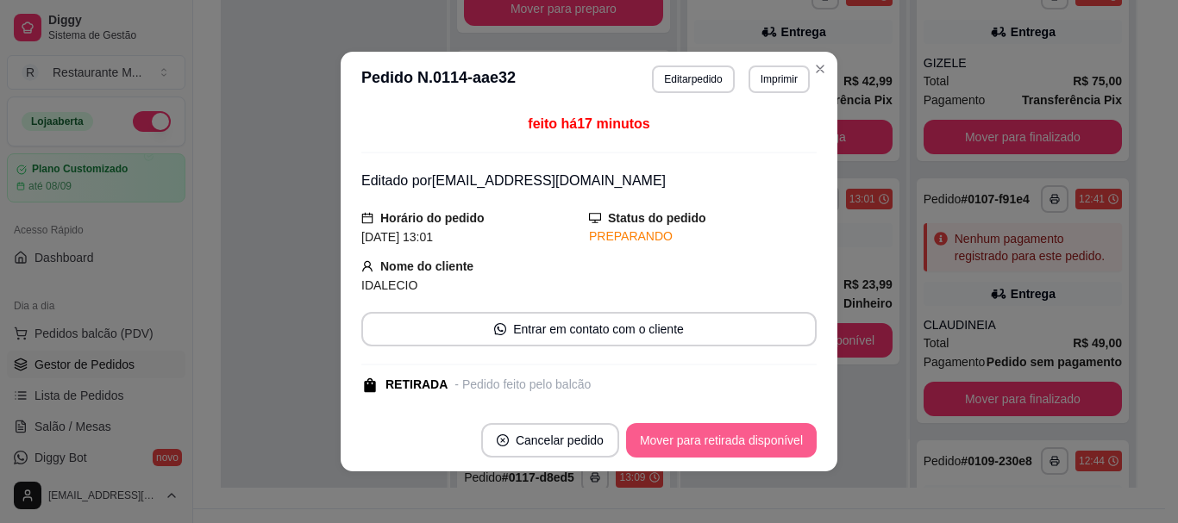
click at [749, 448] on button "Mover para retirada disponível" at bounding box center [721, 440] width 191 height 34
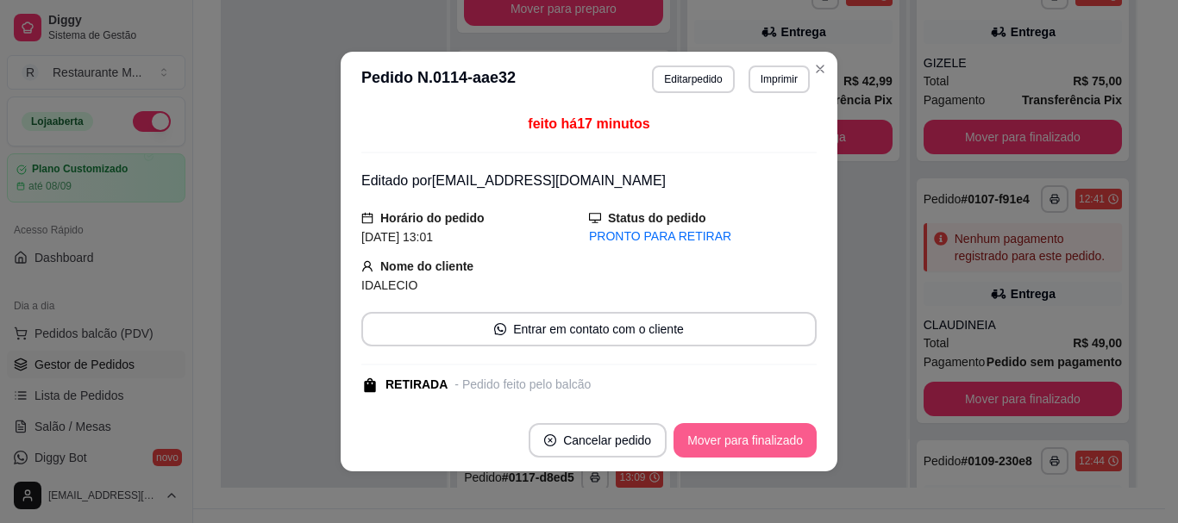
click at [749, 448] on button "Mover para finalizado" at bounding box center [744, 440] width 143 height 34
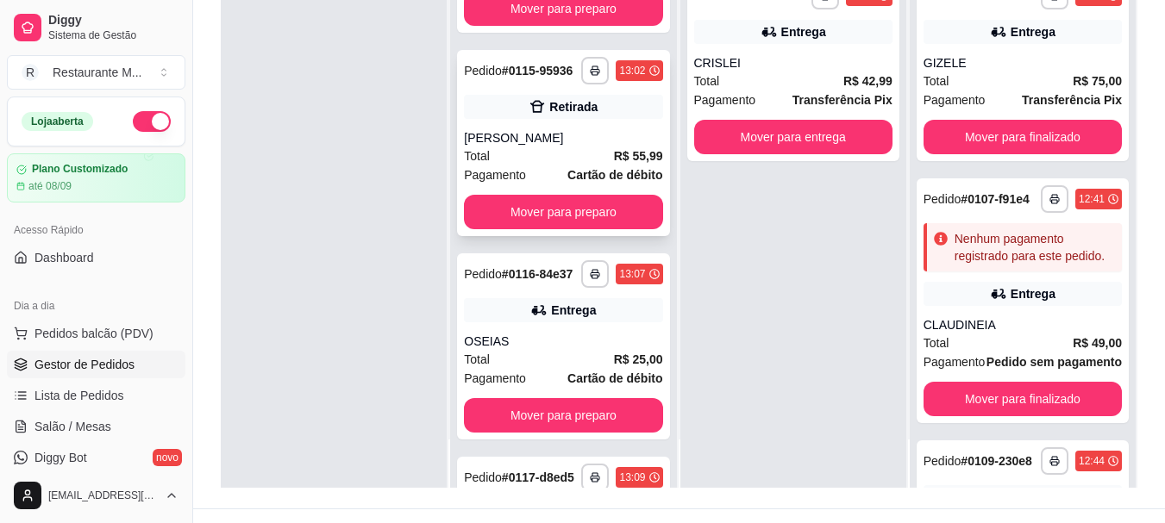
click at [565, 166] on div "Total R$ 55,99" at bounding box center [563, 156] width 198 height 19
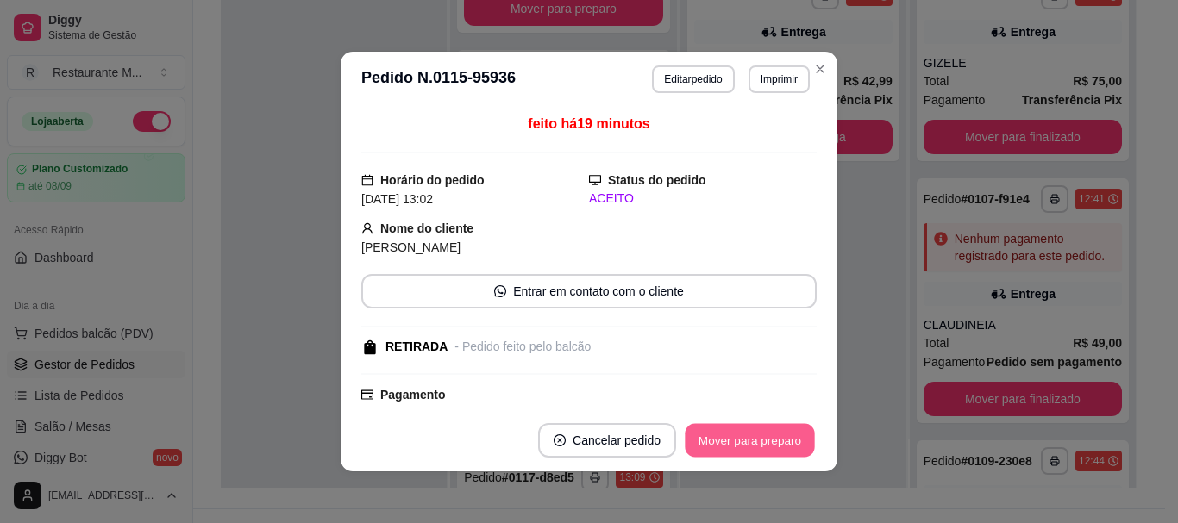
click at [741, 451] on button "Mover para preparo" at bounding box center [749, 441] width 129 height 34
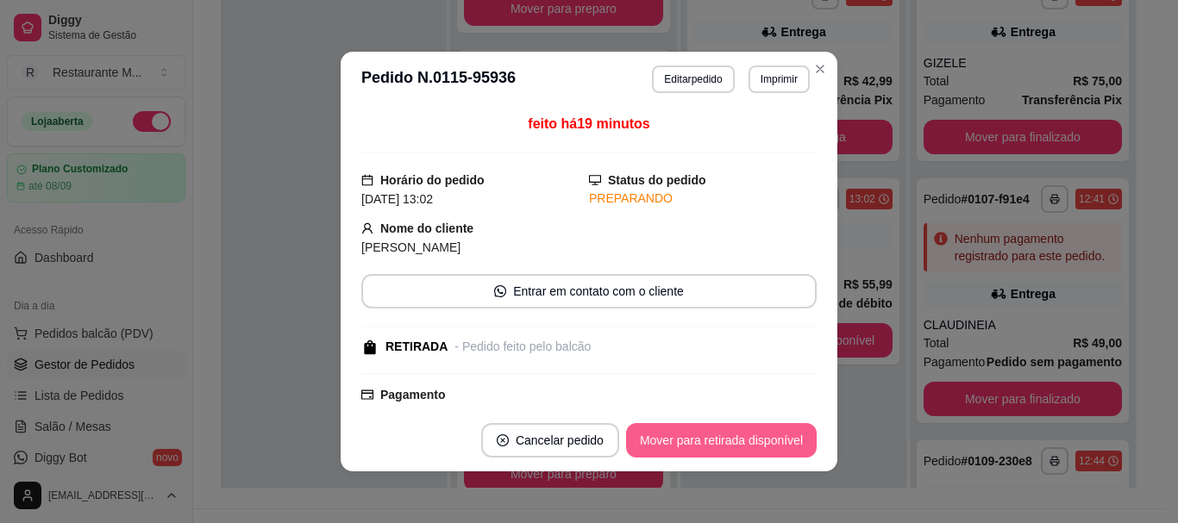
click at [741, 451] on button "Mover para retirada disponível" at bounding box center [721, 440] width 191 height 34
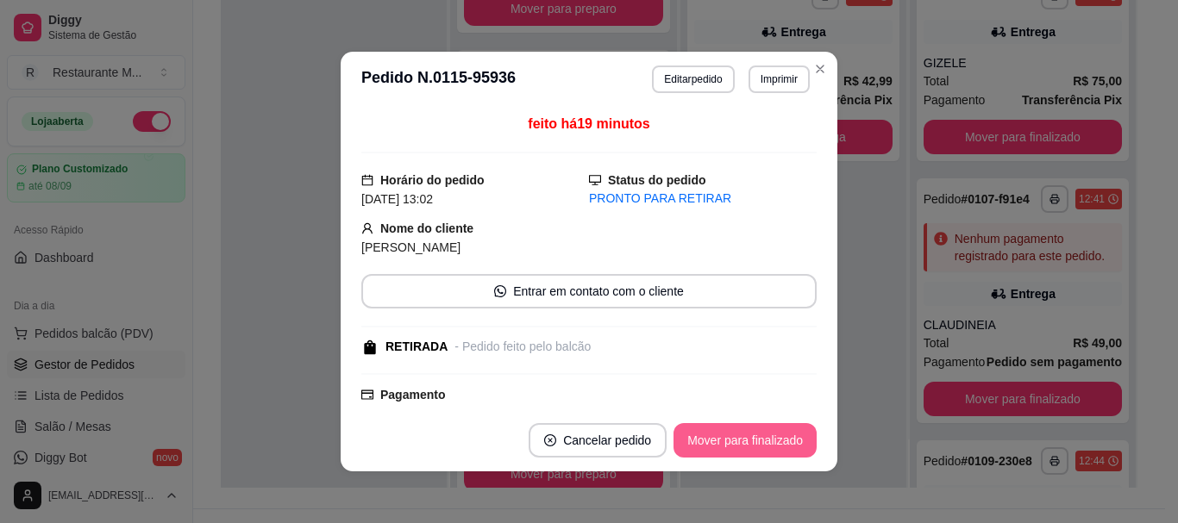
click at [741, 451] on button "Mover para finalizado" at bounding box center [744, 440] width 143 height 34
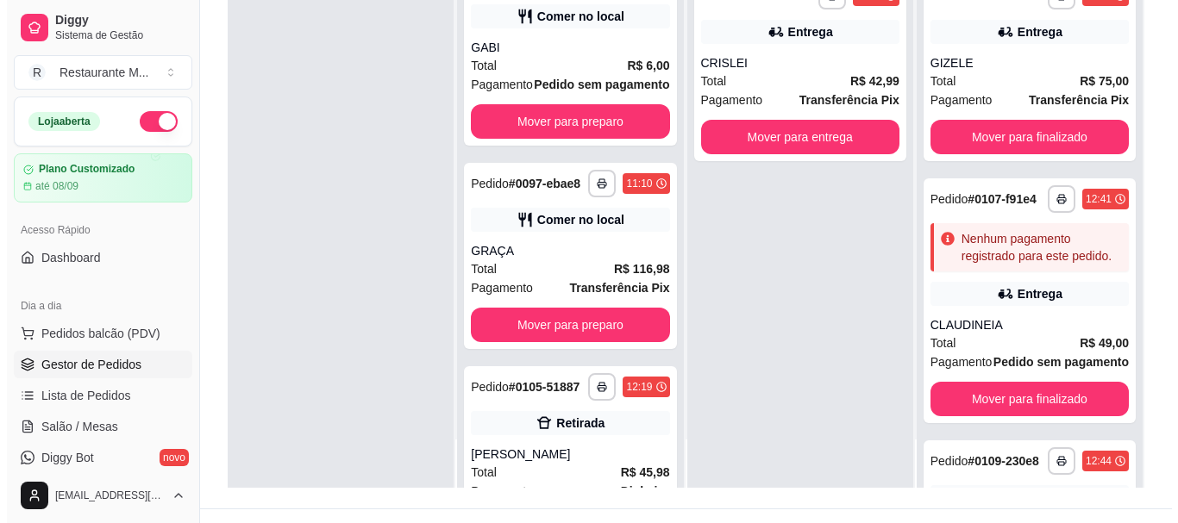
scroll to position [104, 0]
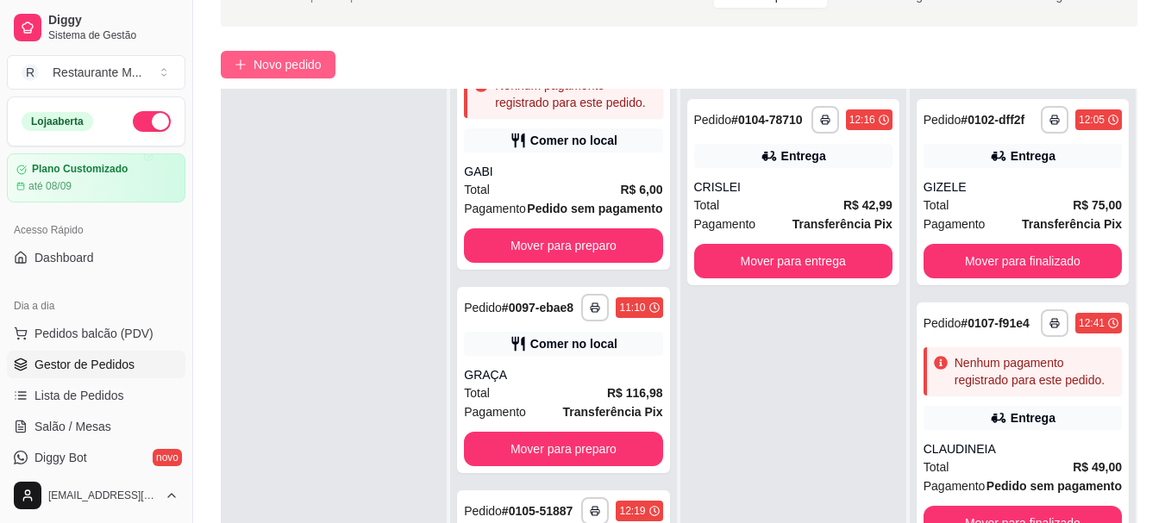
click at [267, 62] on span "Novo pedido" at bounding box center [287, 64] width 68 height 19
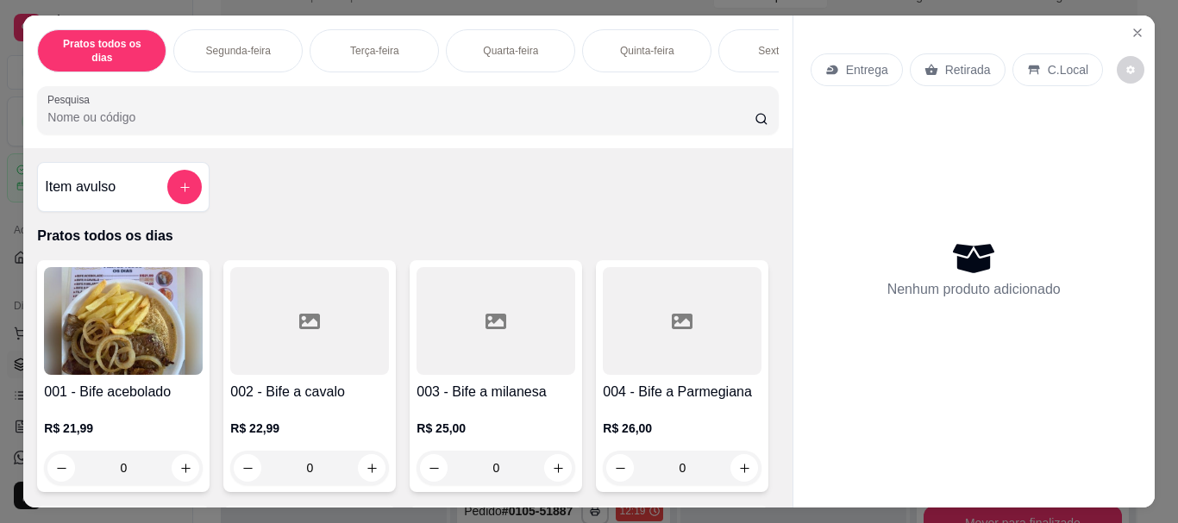
click at [277, 347] on div at bounding box center [309, 321] width 159 height 108
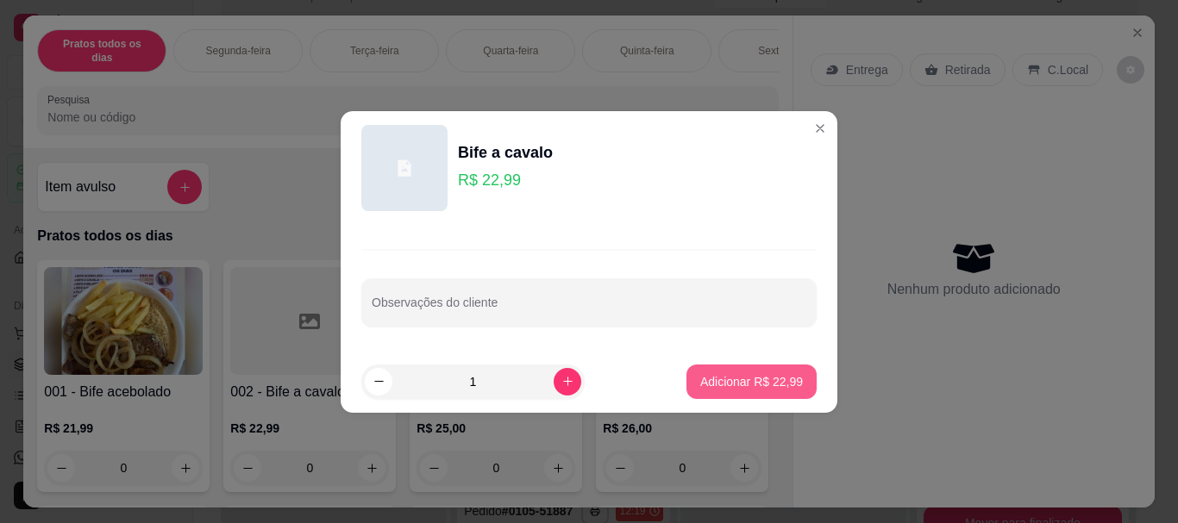
click at [715, 378] on p "Adicionar R$ 22,99" at bounding box center [751, 381] width 103 height 17
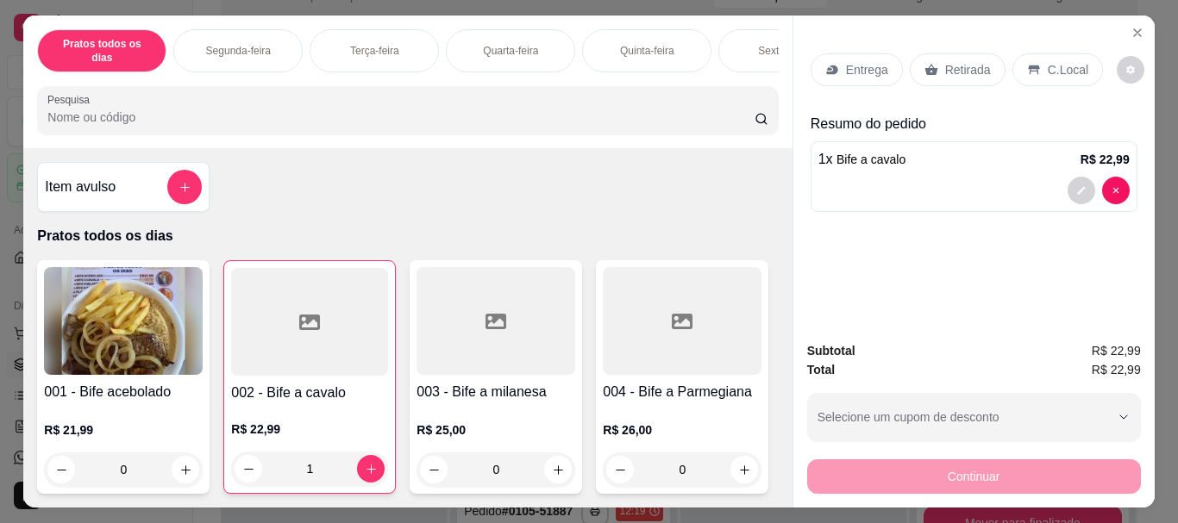
click at [962, 65] on p "Retirada" at bounding box center [968, 69] width 46 height 17
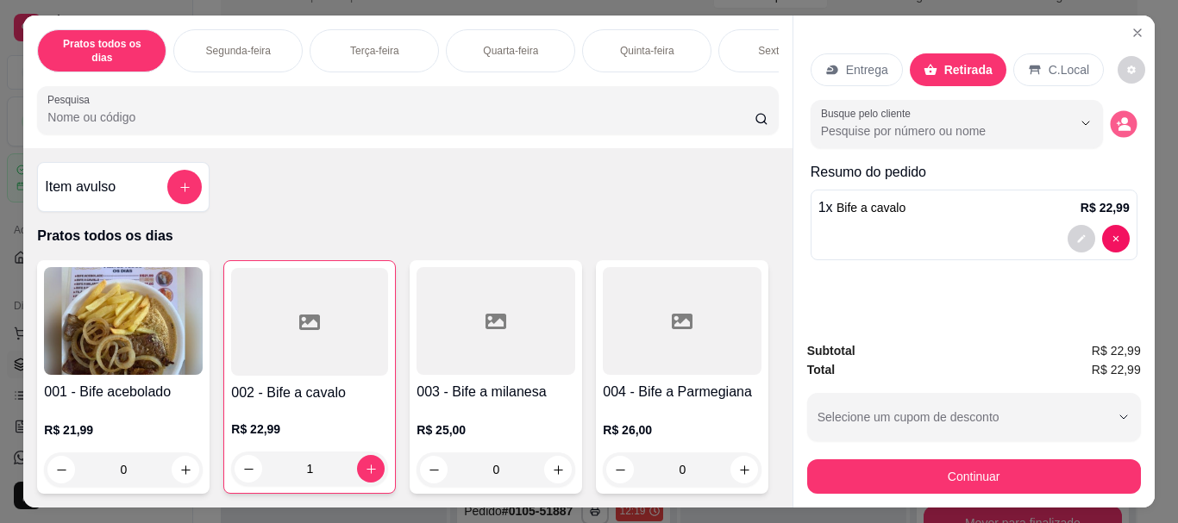
click at [1116, 116] on icon "decrease-product-quantity" at bounding box center [1123, 123] width 15 height 15
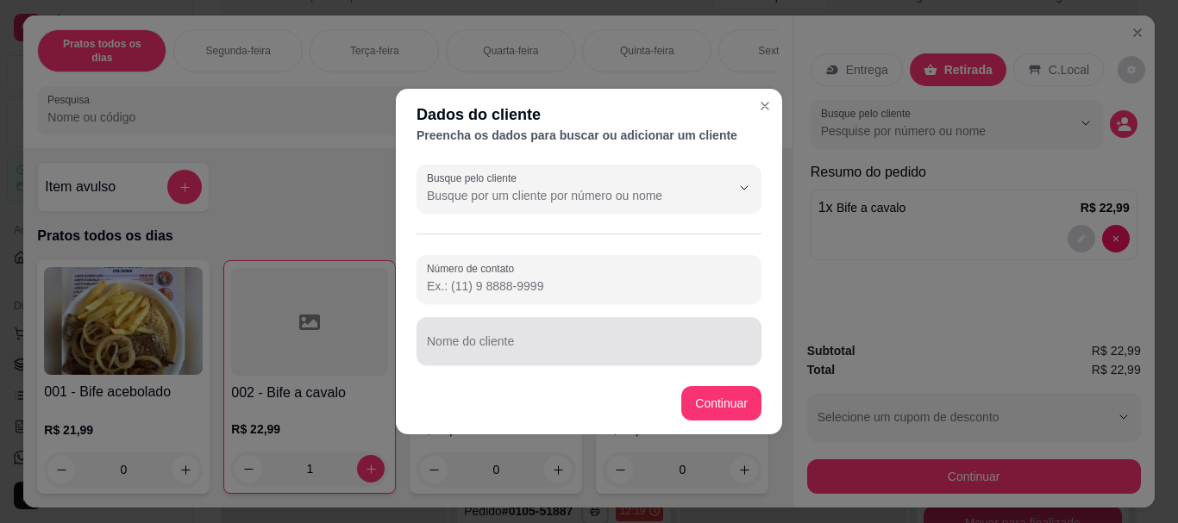
click at [474, 328] on div at bounding box center [589, 341] width 324 height 34
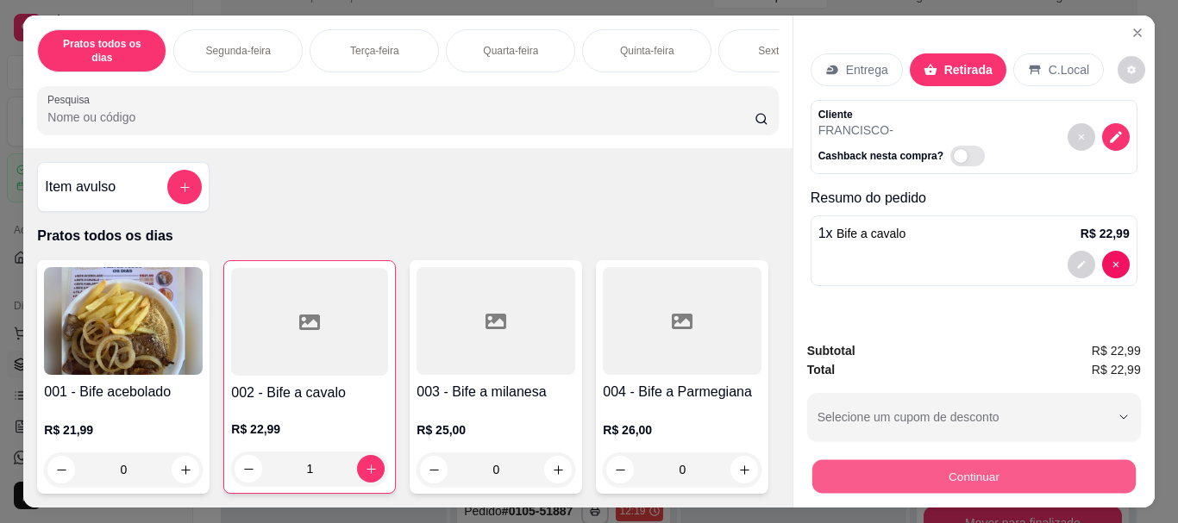
click at [930, 463] on button "Continuar" at bounding box center [972, 477] width 323 height 34
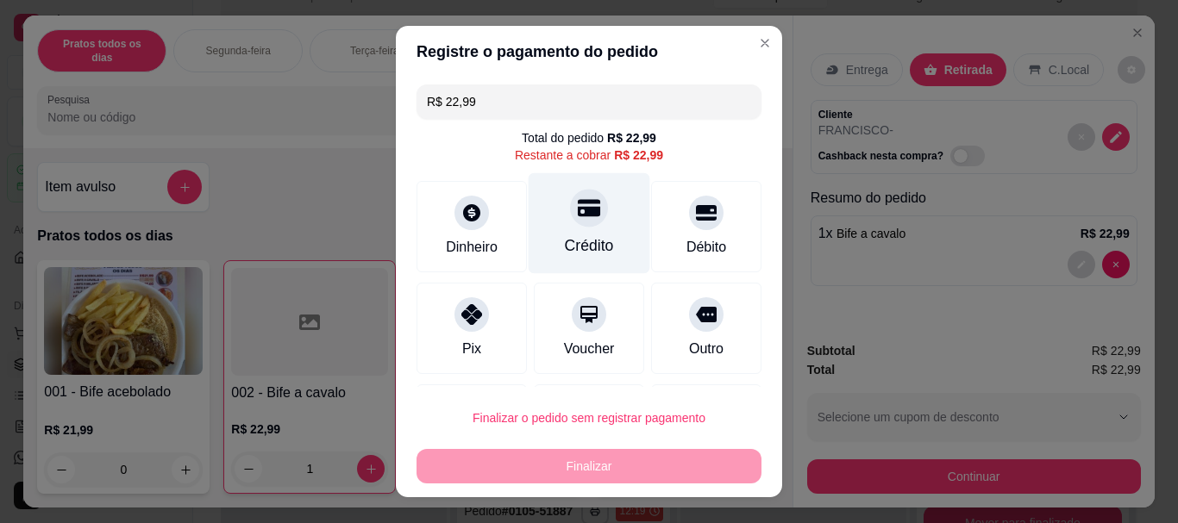
click at [585, 223] on div "Crédito" at bounding box center [590, 223] width 122 height 101
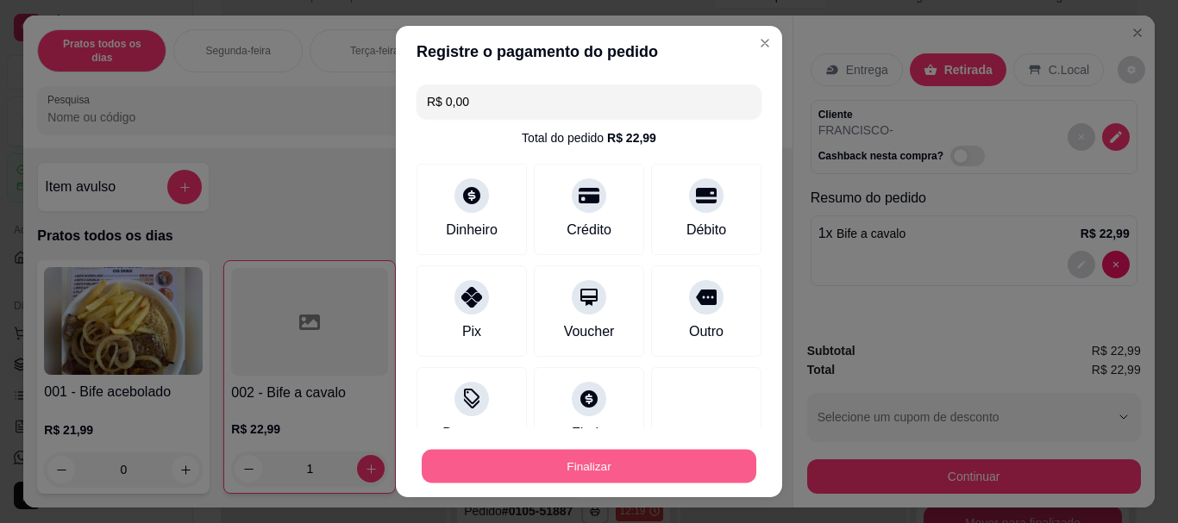
click at [576, 470] on button "Finalizar" at bounding box center [589, 466] width 335 height 34
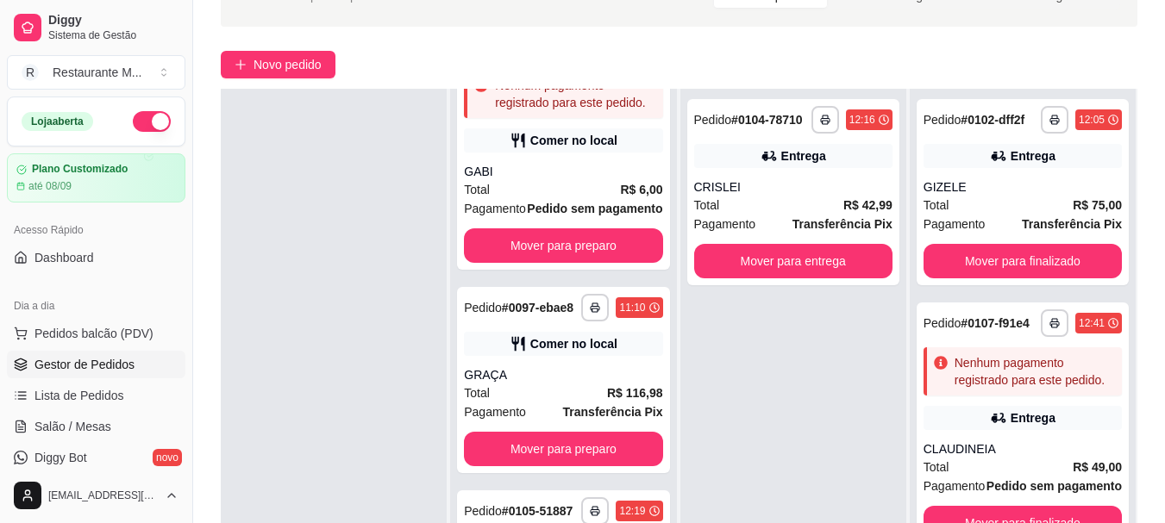
click at [265, 80] on div "**********" at bounding box center [679, 293] width 972 height 679
click at [293, 58] on span "Novo pedido" at bounding box center [287, 64] width 68 height 19
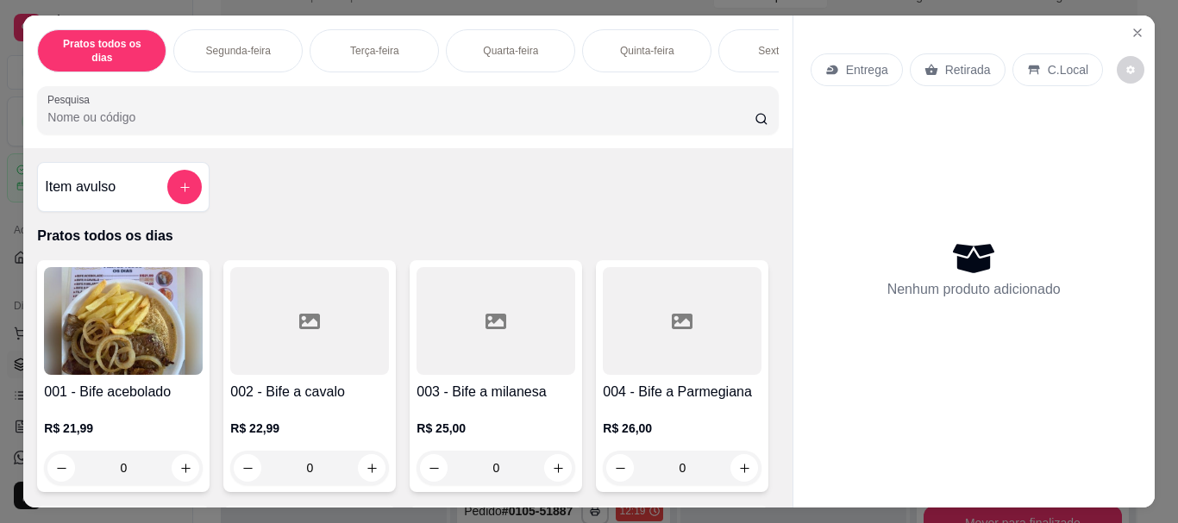
click at [751, 34] on div "Sexta-feira" at bounding box center [782, 50] width 129 height 43
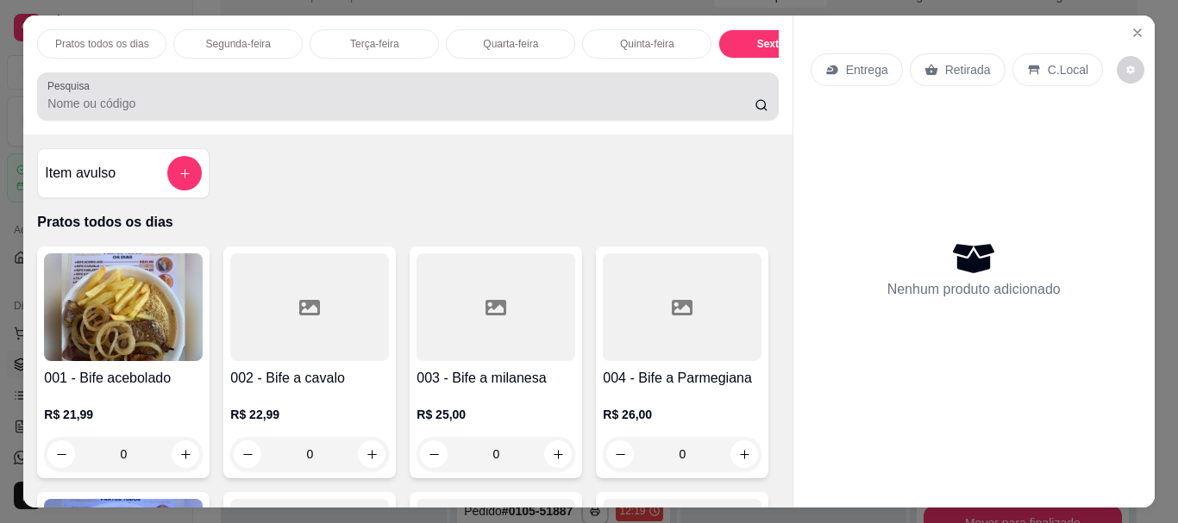
scroll to position [46, 0]
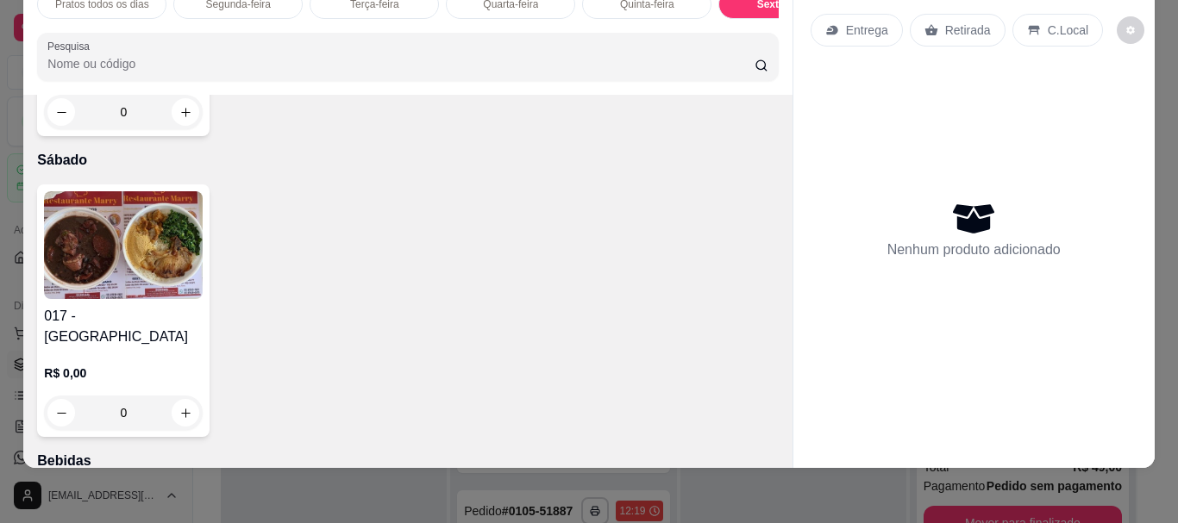
click at [115, 299] on img at bounding box center [123, 245] width 159 height 108
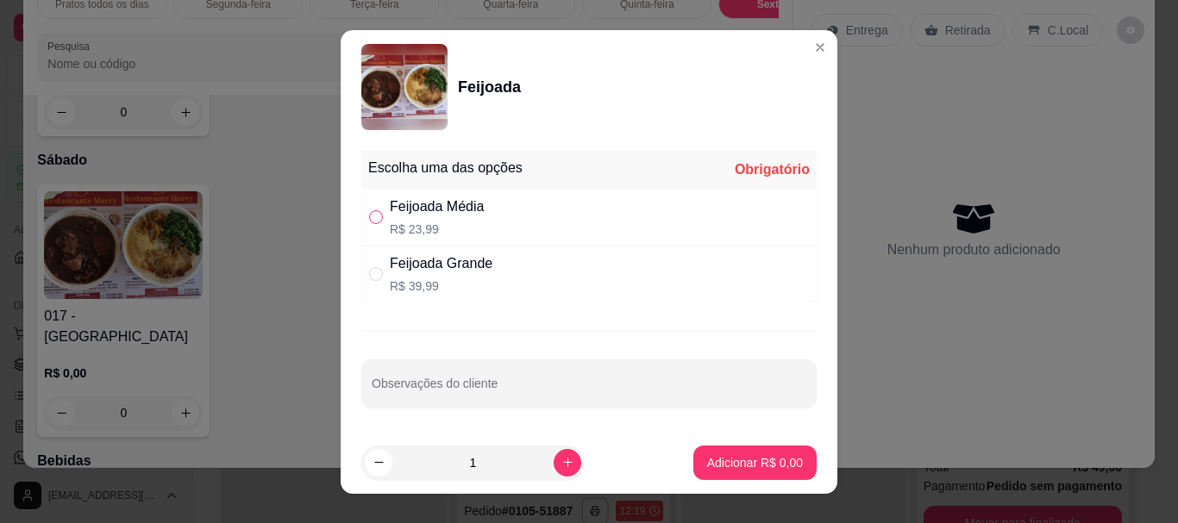
click at [370, 223] on input "" at bounding box center [376, 217] width 14 height 14
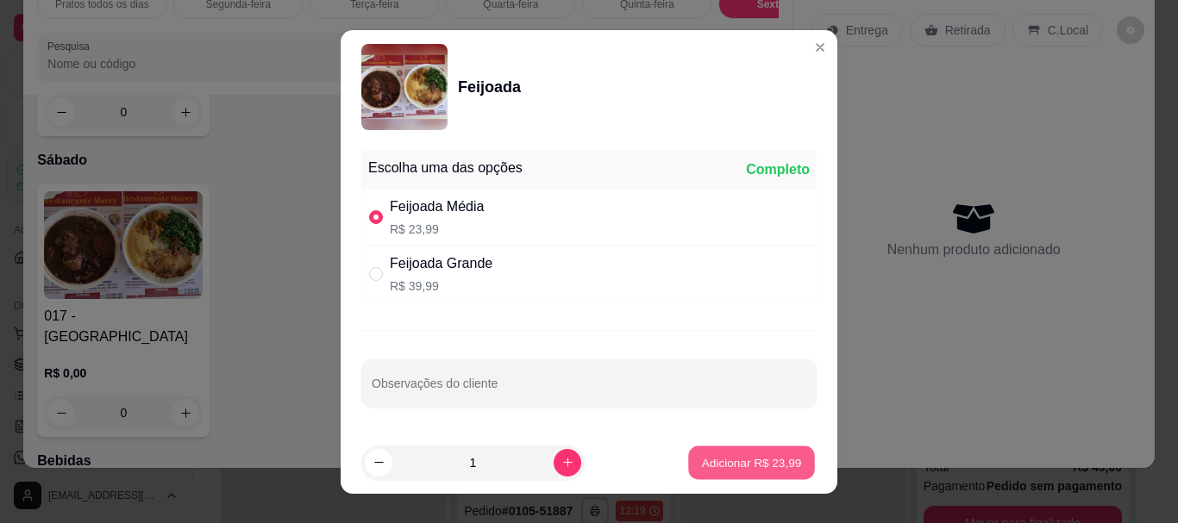
click at [719, 457] on p "Adicionar R$ 23,99" at bounding box center [752, 462] width 100 height 16
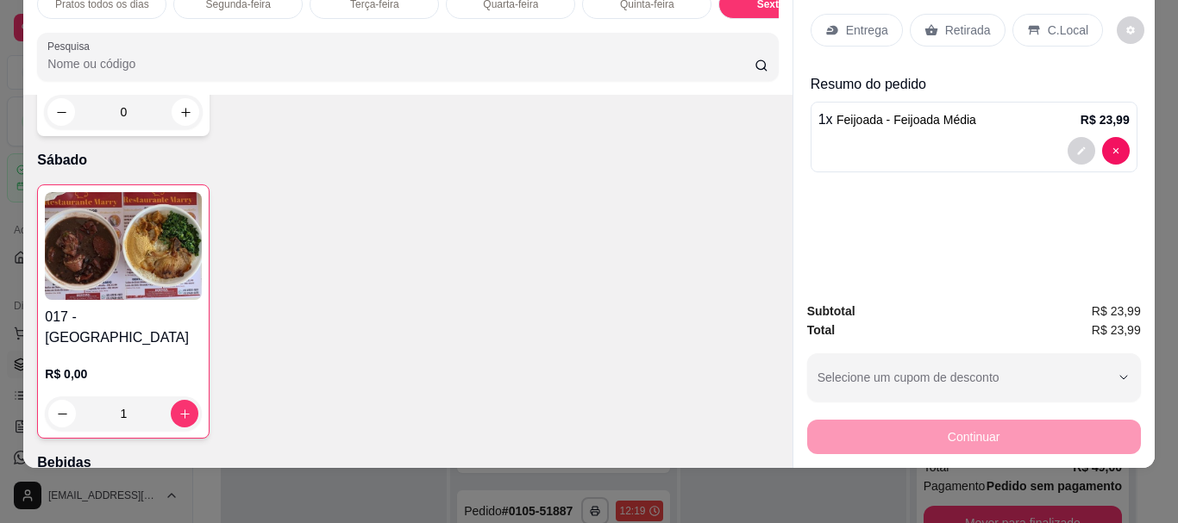
click at [877, 22] on p "Entrega" at bounding box center [867, 30] width 42 height 17
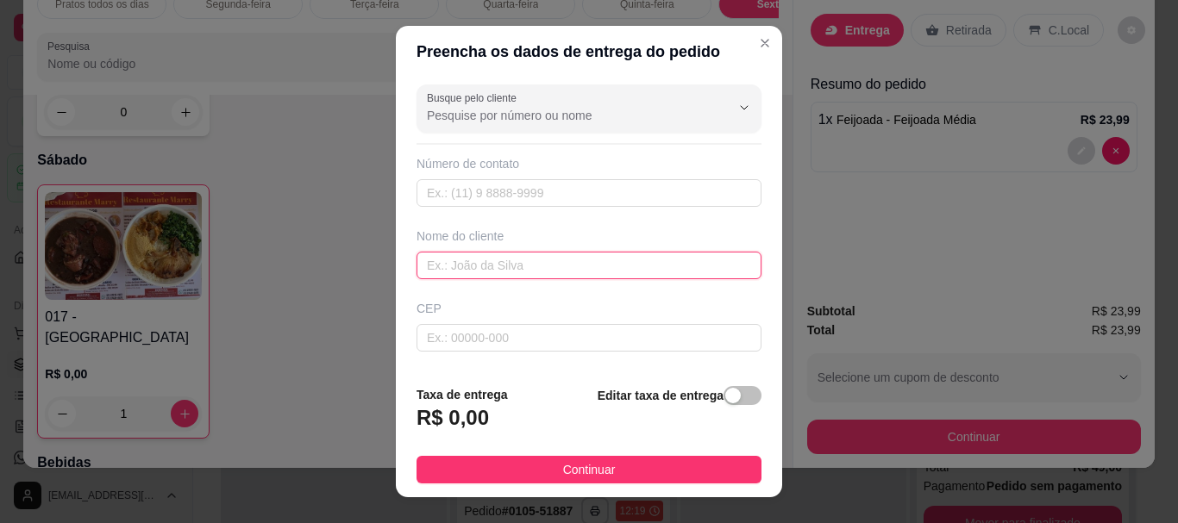
click at [455, 268] on input "text" at bounding box center [588, 266] width 345 height 28
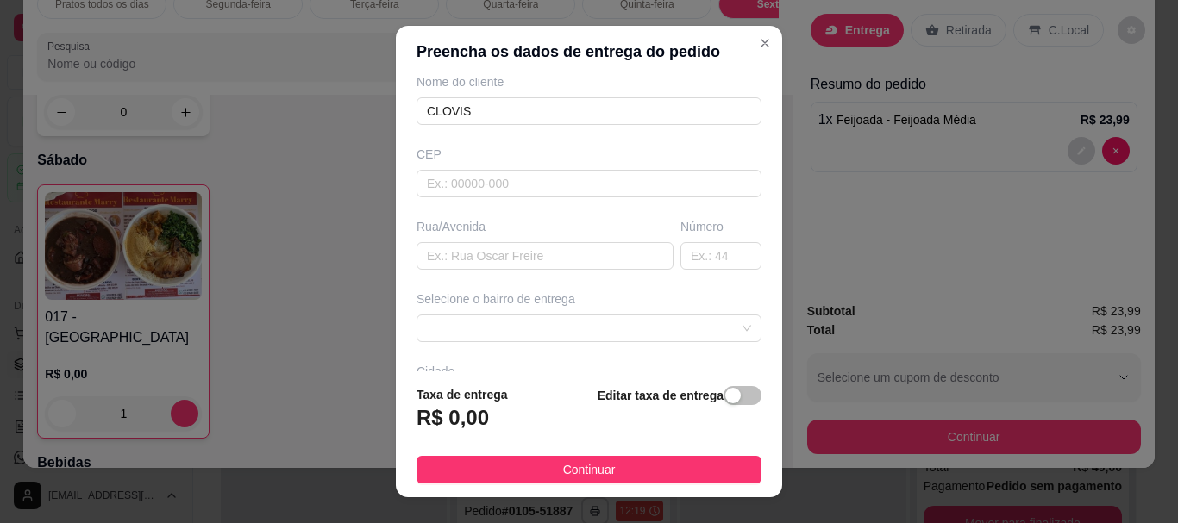
scroll to position [151, 0]
click at [572, 335] on span at bounding box center [589, 332] width 324 height 26
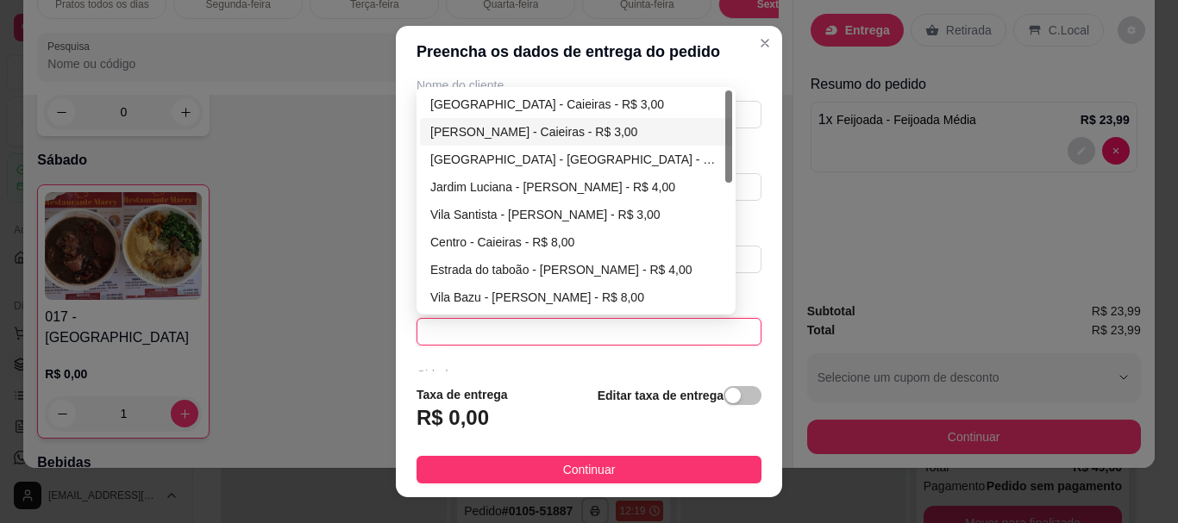
click at [560, 130] on div "[PERSON_NAME] - Caieiras - R$ 3,00" at bounding box center [575, 131] width 291 height 19
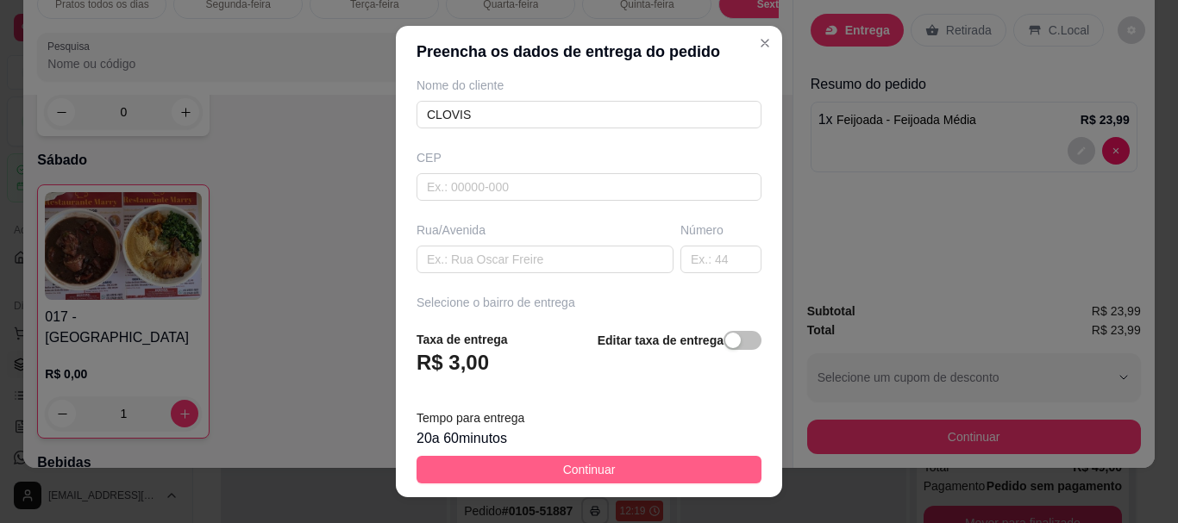
click at [567, 471] on span "Continuar" at bounding box center [589, 469] width 53 height 19
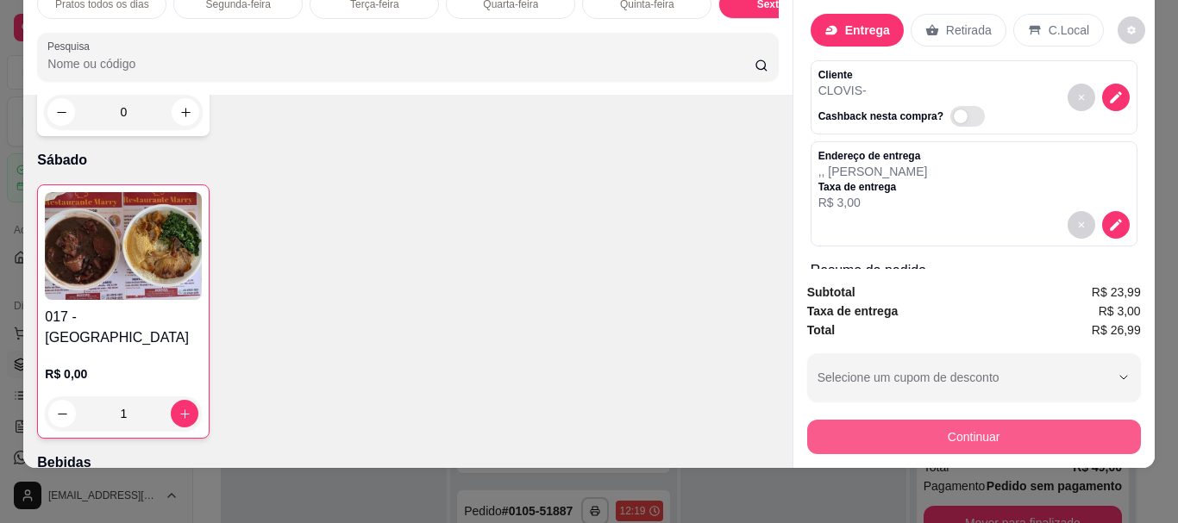
click at [954, 427] on button "Continuar" at bounding box center [974, 437] width 334 height 34
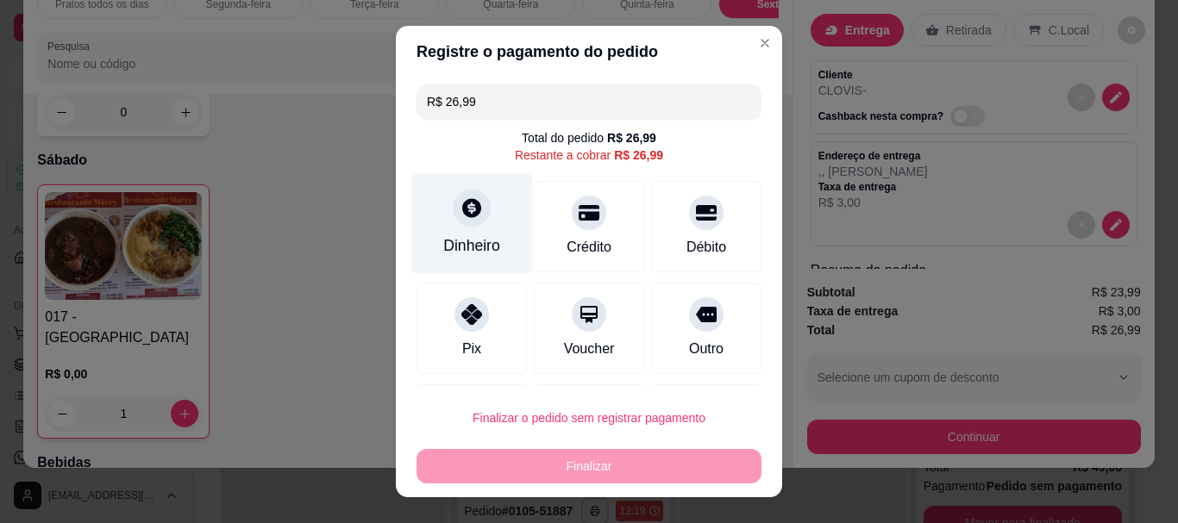
click at [454, 229] on div "Dinheiro" at bounding box center [472, 223] width 122 height 101
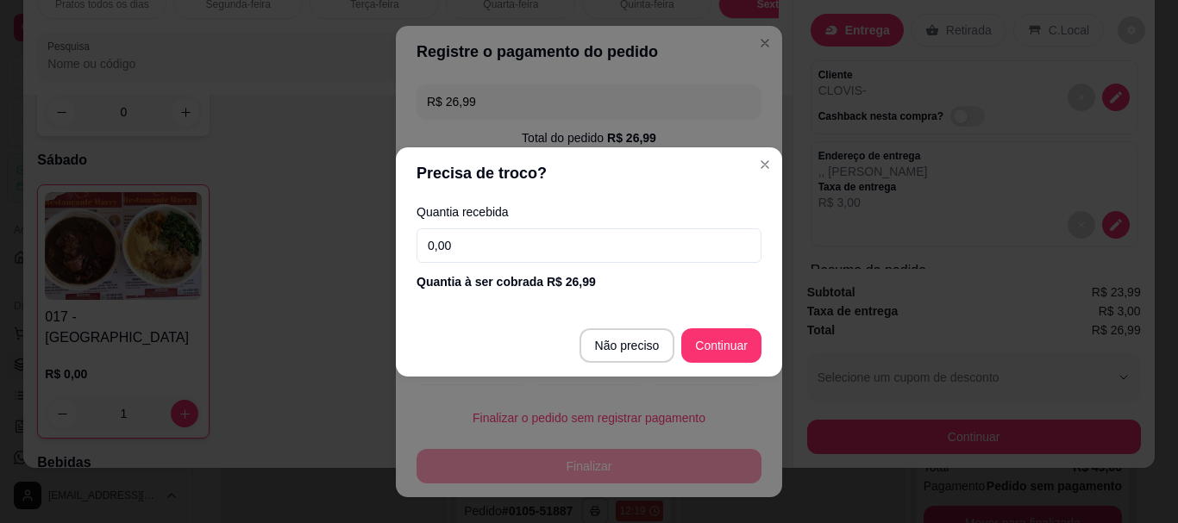
click at [458, 251] on input "0,00" at bounding box center [588, 245] width 345 height 34
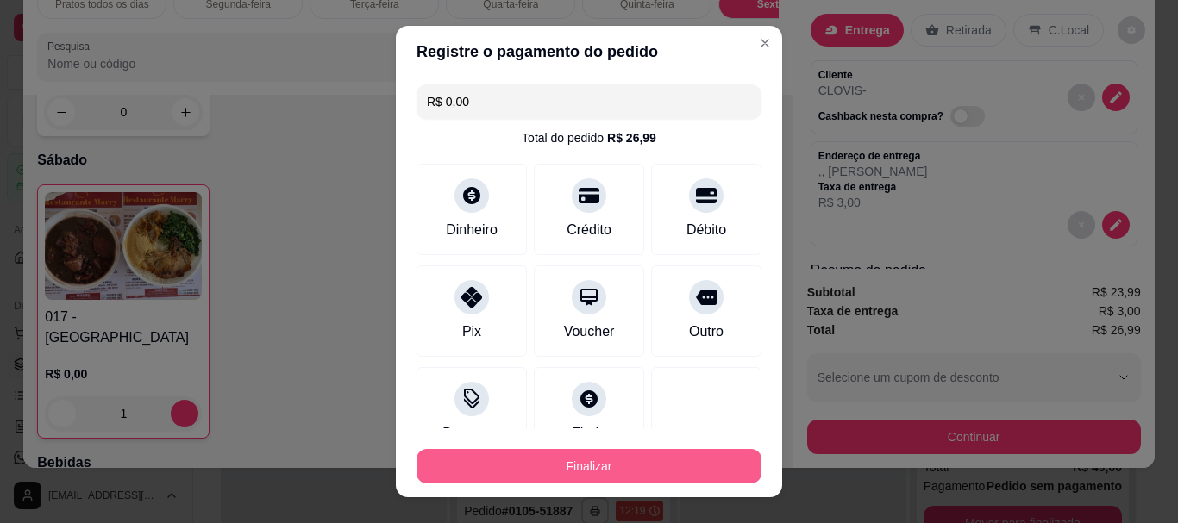
click at [587, 474] on button "Finalizar" at bounding box center [588, 466] width 345 height 34
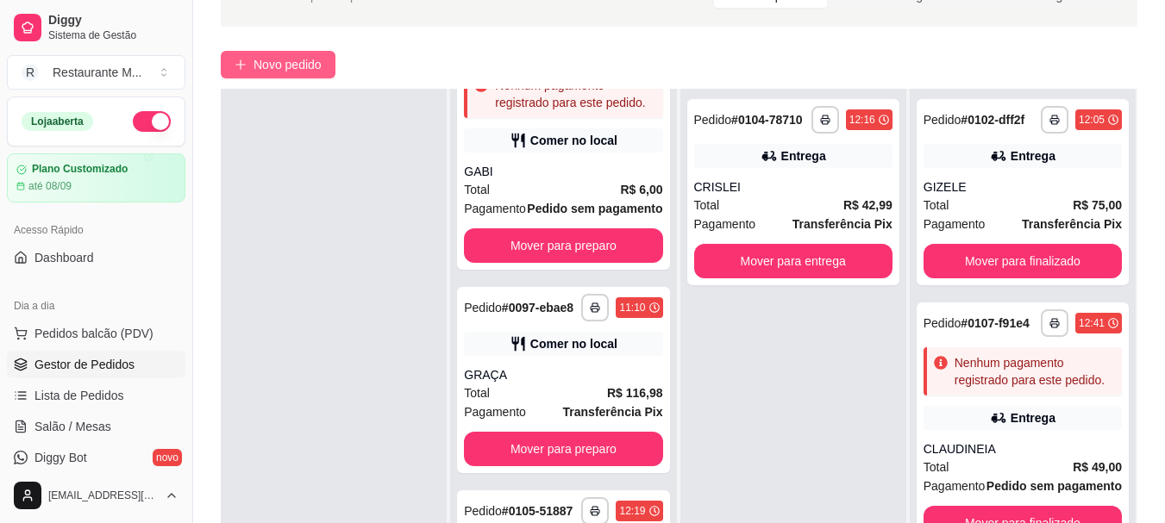
click at [269, 59] on span "Novo pedido" at bounding box center [287, 64] width 68 height 19
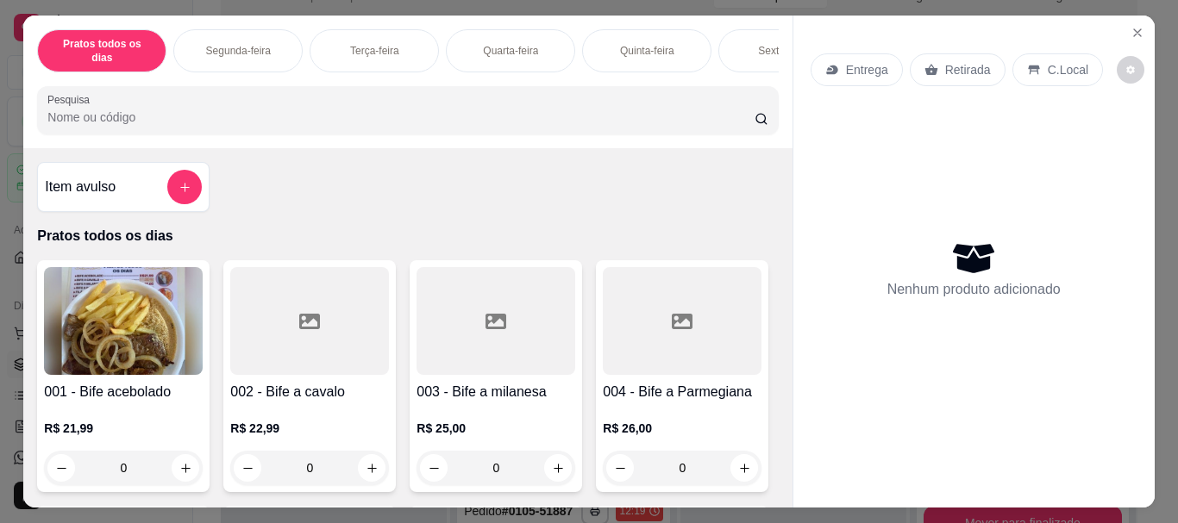
click at [322, 308] on div at bounding box center [309, 321] width 159 height 108
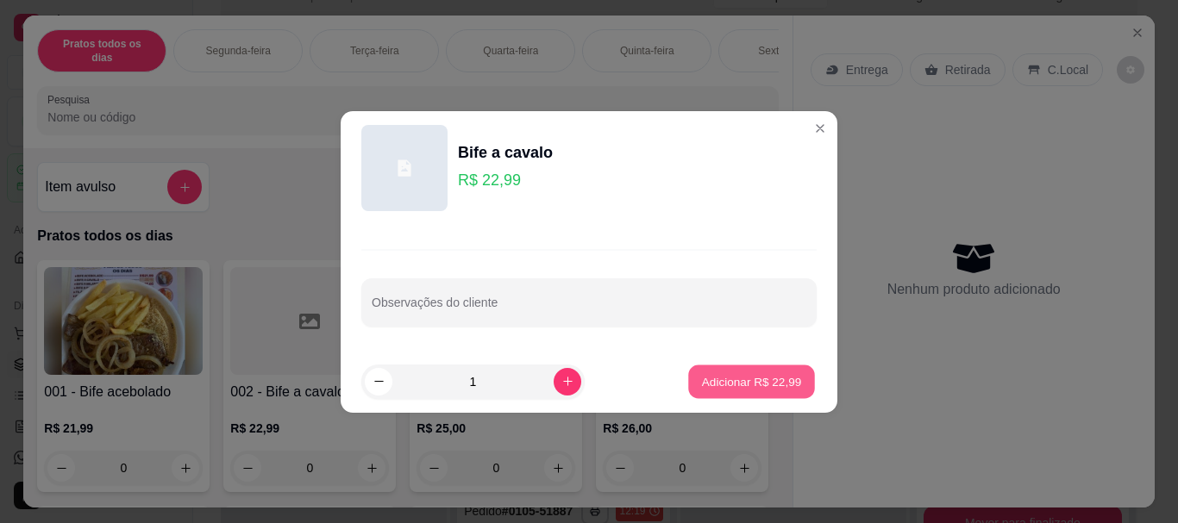
click at [716, 380] on p "Adicionar R$ 22,99" at bounding box center [752, 381] width 100 height 16
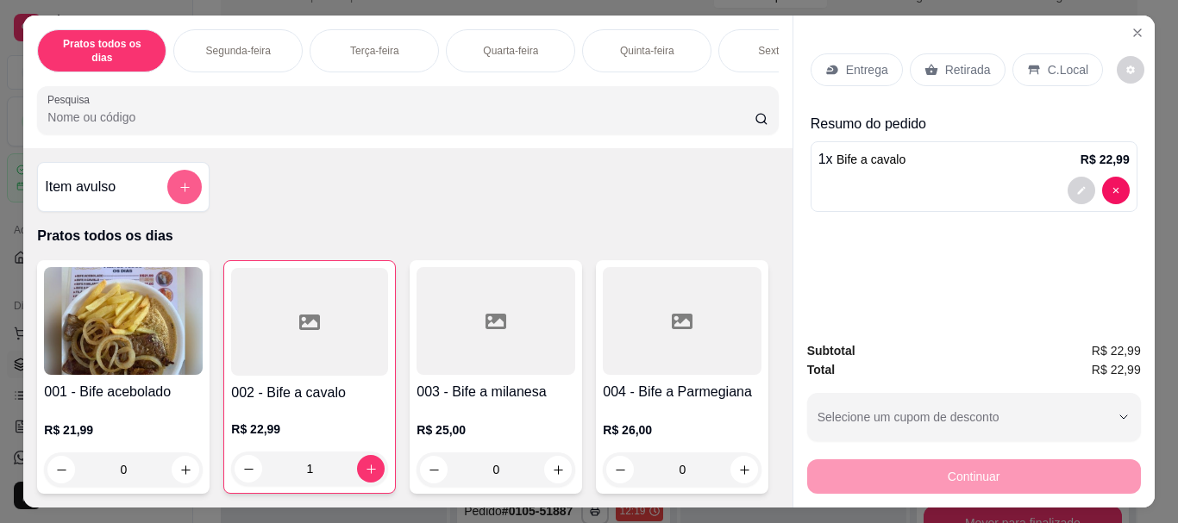
click at [170, 187] on button "add-separate-item" at bounding box center [184, 187] width 34 height 34
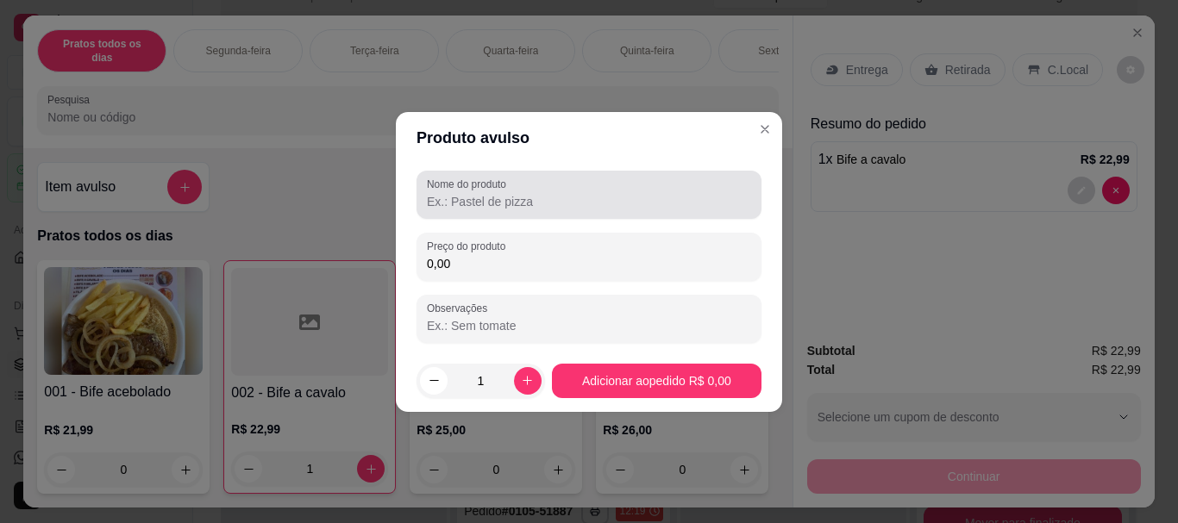
click at [447, 211] on div at bounding box center [589, 195] width 324 height 34
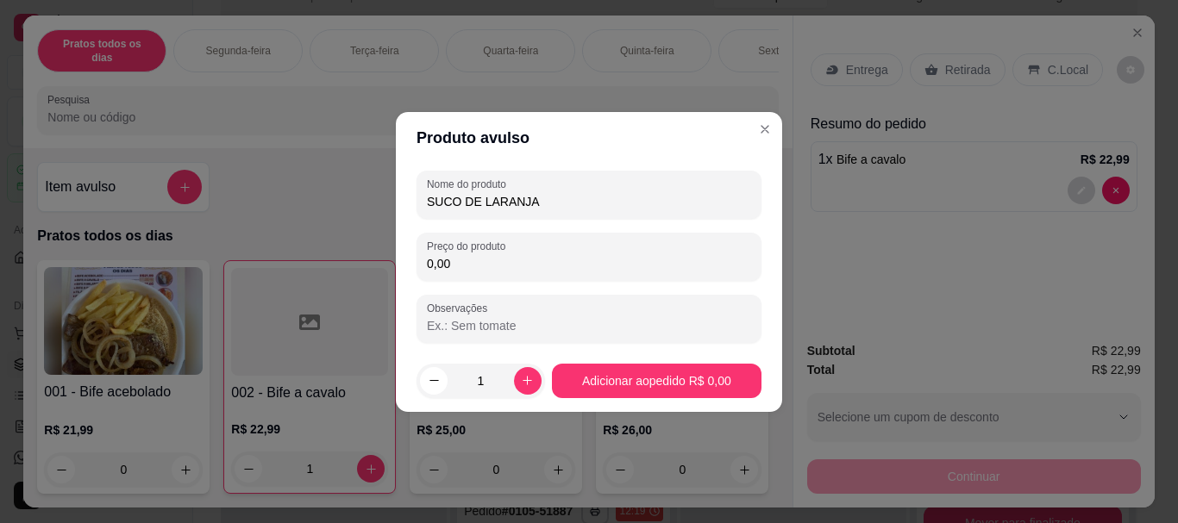
click at [460, 268] on input "0,00" at bounding box center [589, 263] width 324 height 17
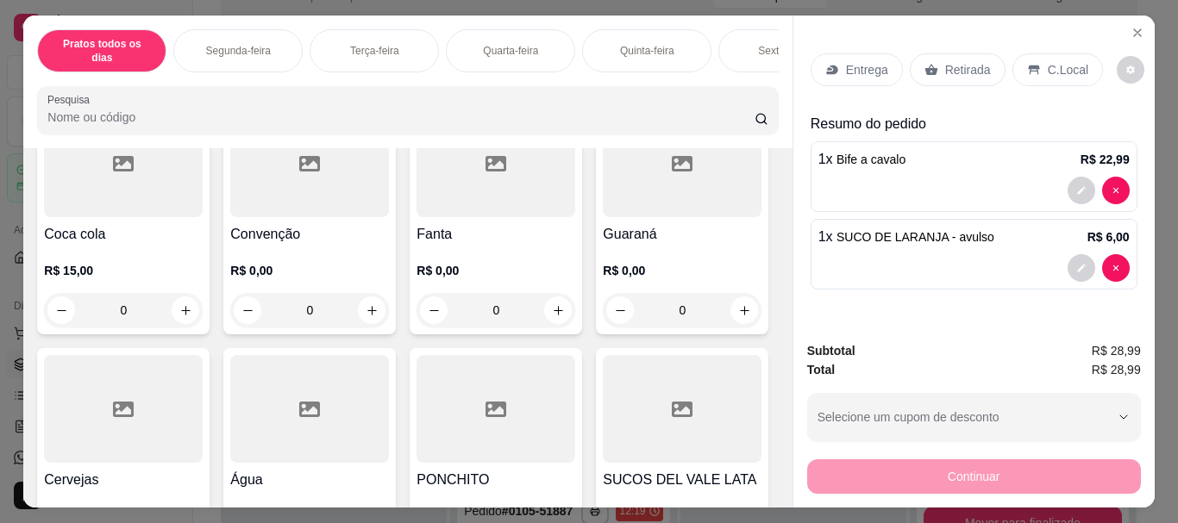
scroll to position [2835, 0]
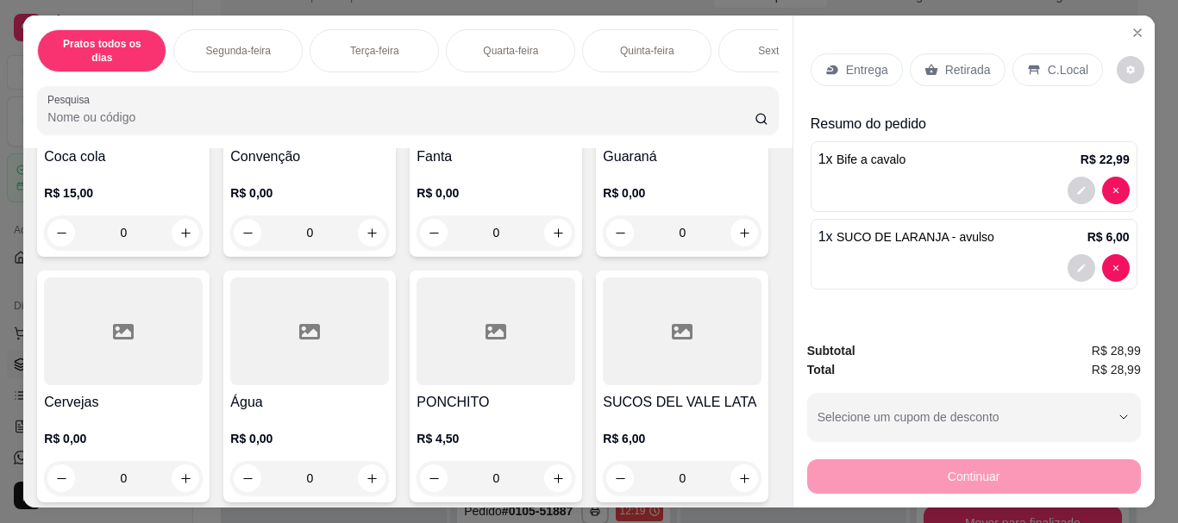
click at [203, 385] on div at bounding box center [123, 332] width 159 height 108
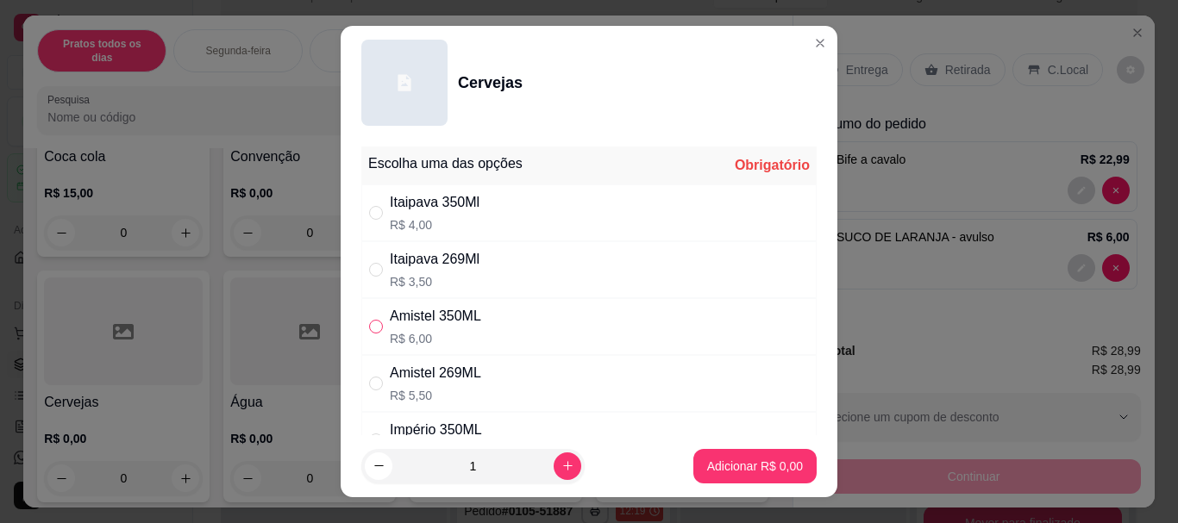
click at [374, 328] on input "" at bounding box center [376, 327] width 14 height 14
click at [707, 458] on p "Adicionar R$ 6,00" at bounding box center [755, 466] width 96 height 17
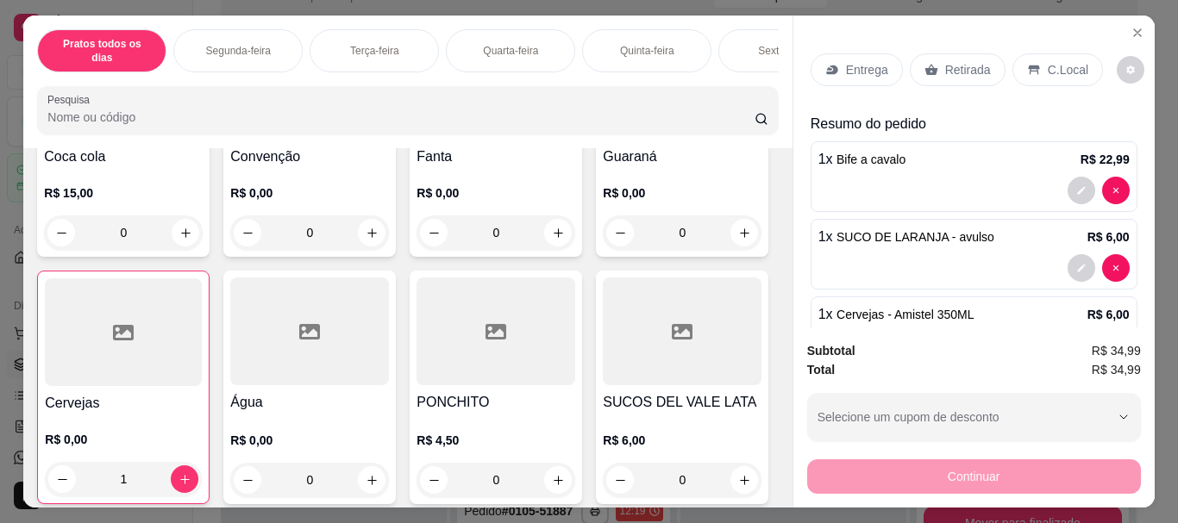
click at [1073, 53] on div "C.Local" at bounding box center [1057, 69] width 91 height 33
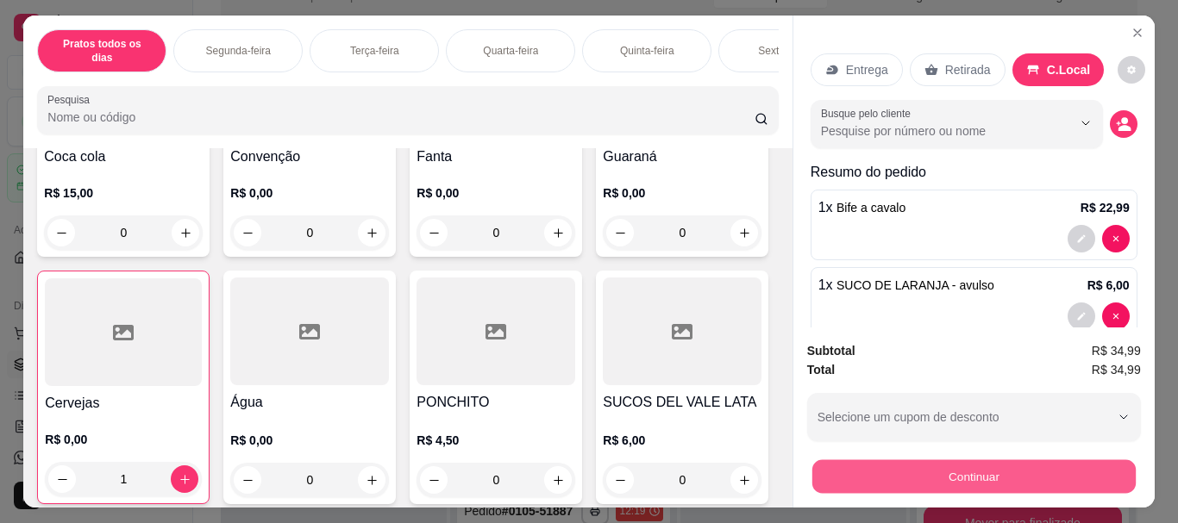
click at [975, 474] on button "Continuar" at bounding box center [972, 477] width 323 height 34
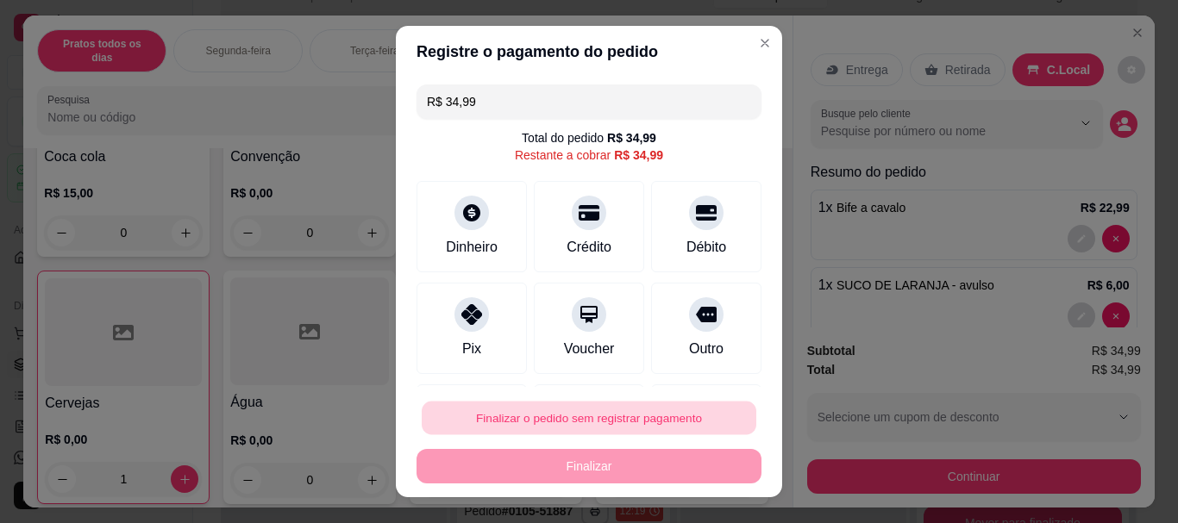
click at [569, 416] on button "Finalizar o pedido sem registrar pagamento" at bounding box center [589, 418] width 335 height 34
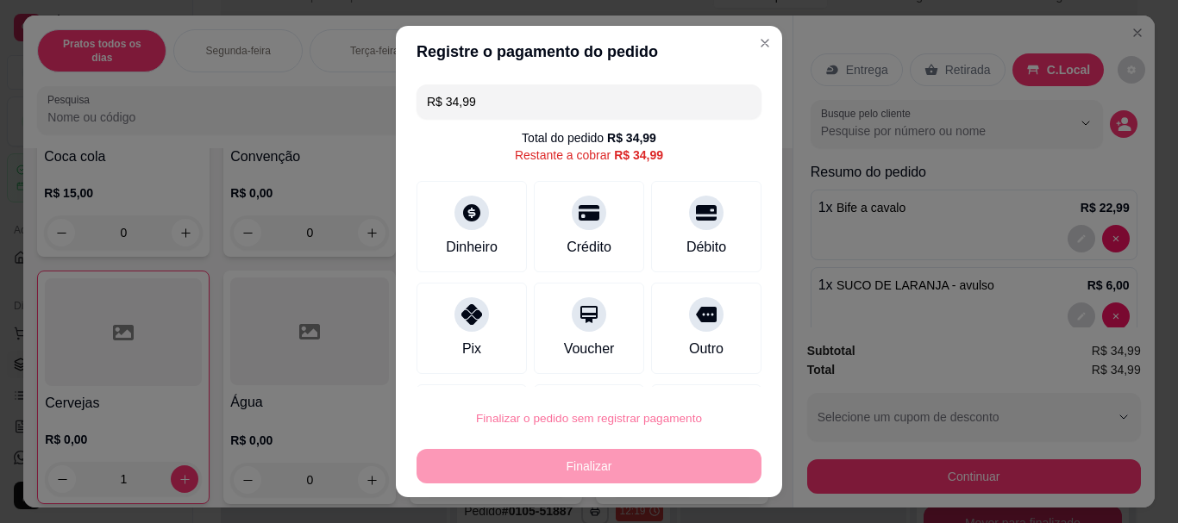
click at [686, 378] on button "Confirmar" at bounding box center [688, 369] width 64 height 27
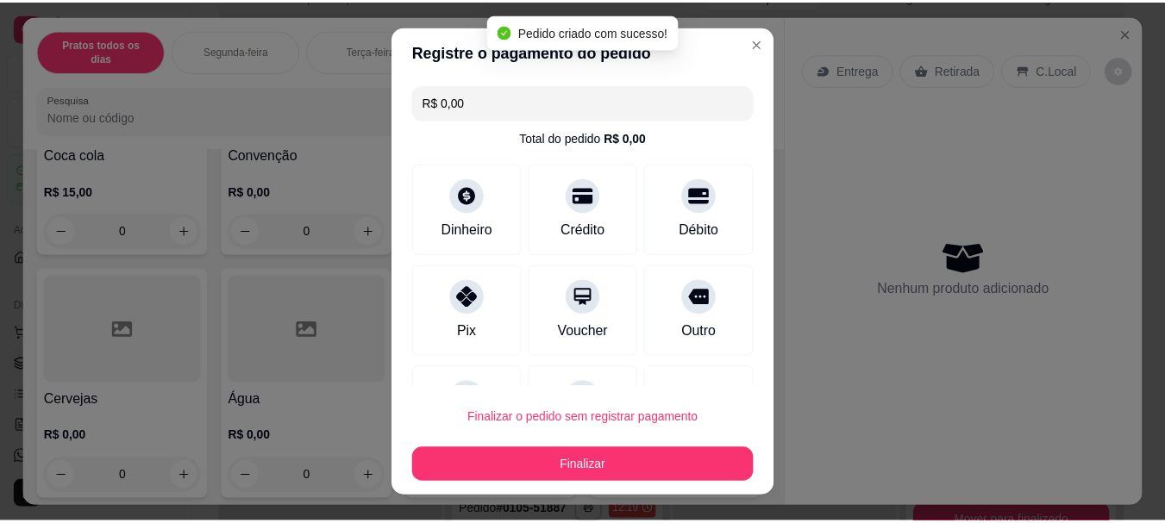
scroll to position [2833, 0]
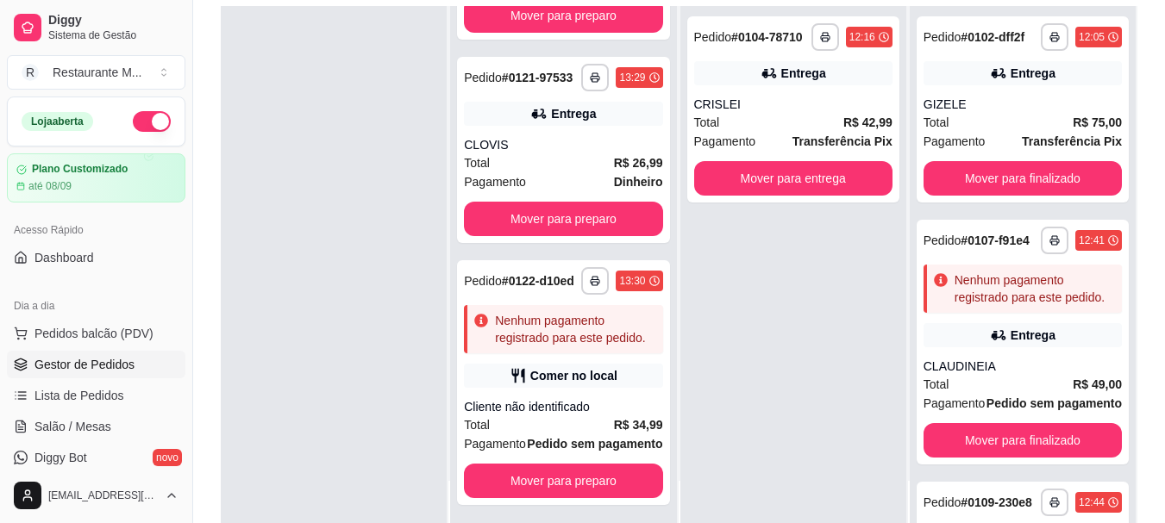
scroll to position [242, 0]
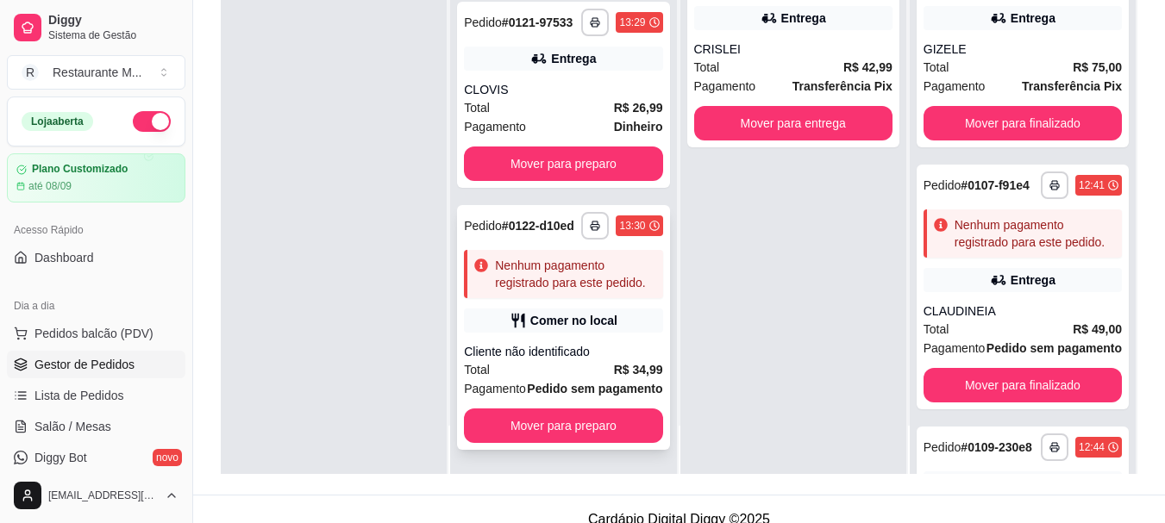
click at [561, 343] on div "Cliente não identificado" at bounding box center [563, 351] width 198 height 17
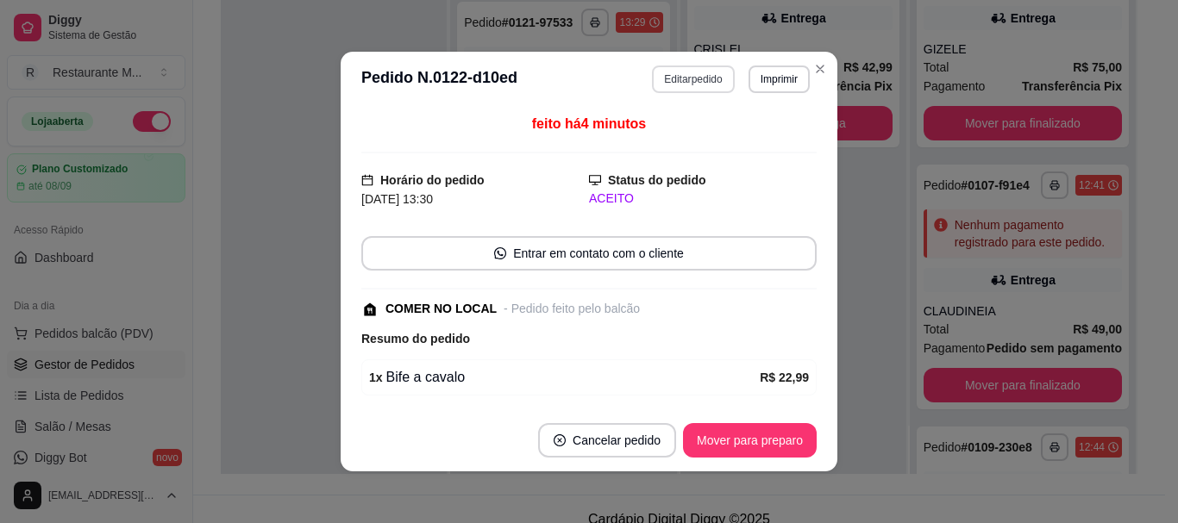
click at [685, 79] on button "Editar pedido" at bounding box center [693, 80] width 82 height 28
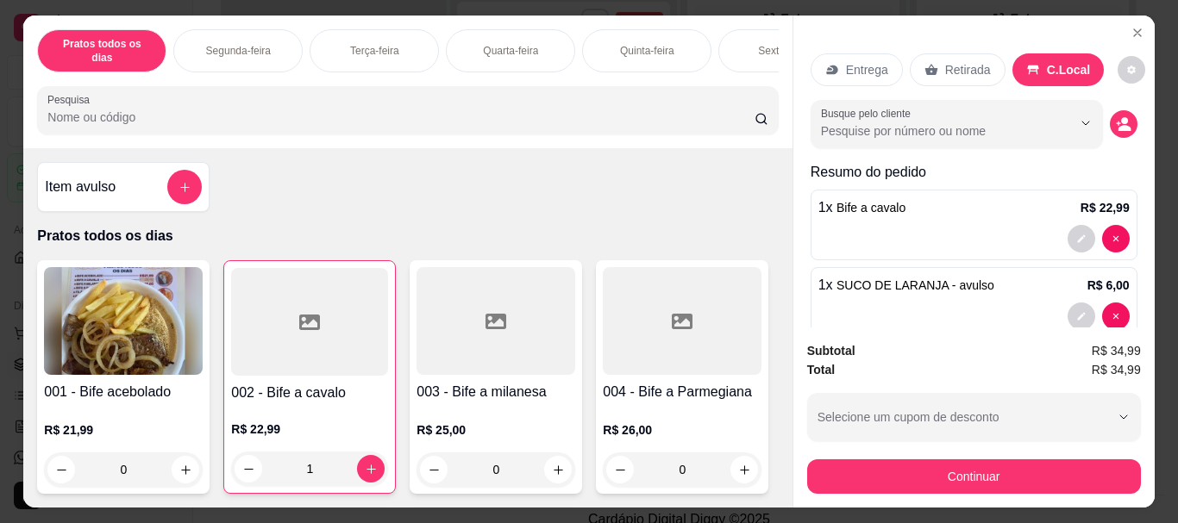
click at [932, 225] on div at bounding box center [973, 239] width 311 height 28
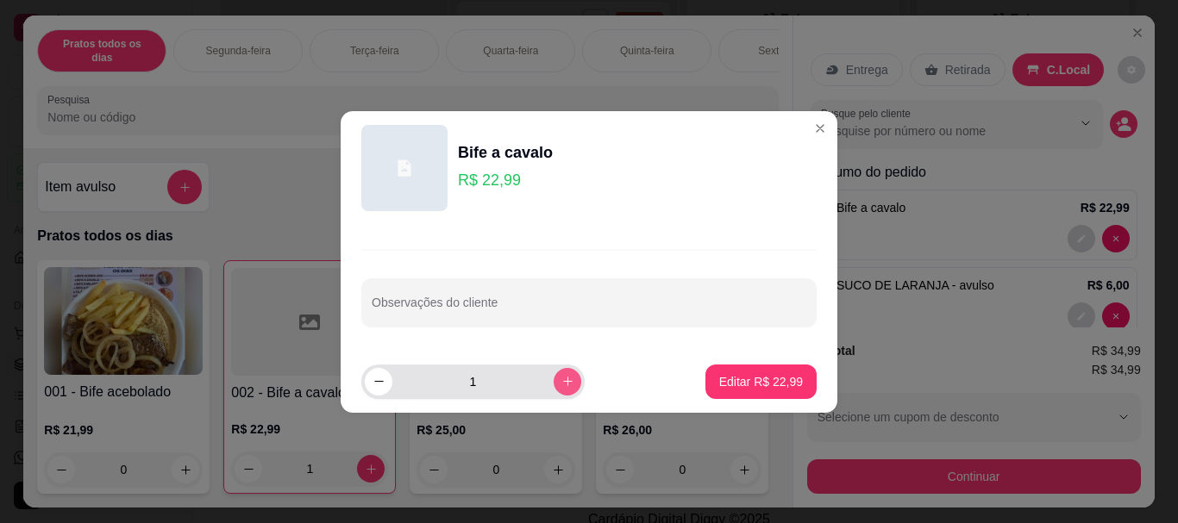
click at [561, 383] on icon "increase-product-quantity" at bounding box center [567, 381] width 13 height 13
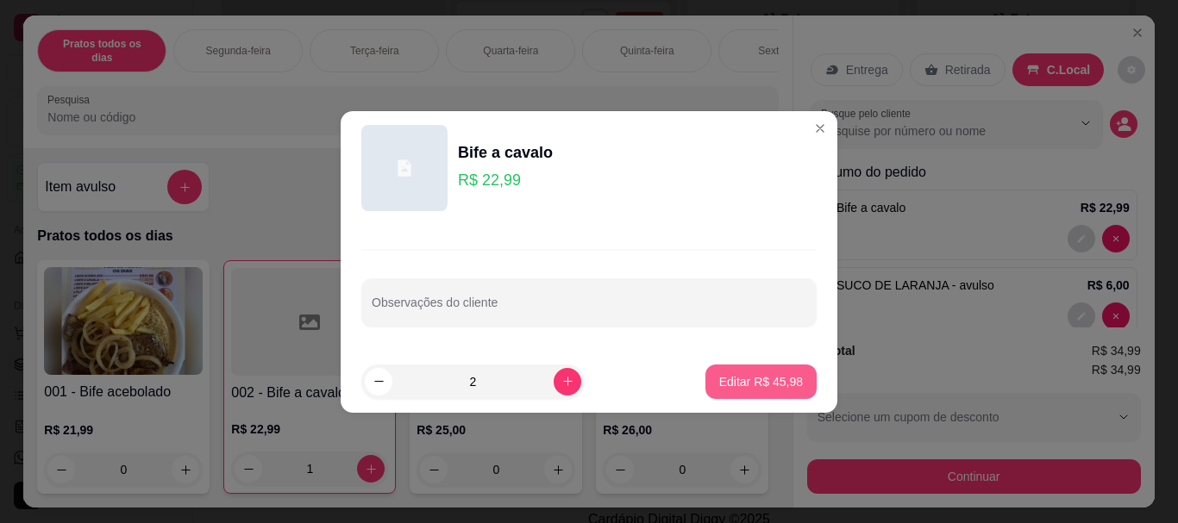
click at [742, 384] on p "Editar R$ 45,98" at bounding box center [761, 381] width 84 height 17
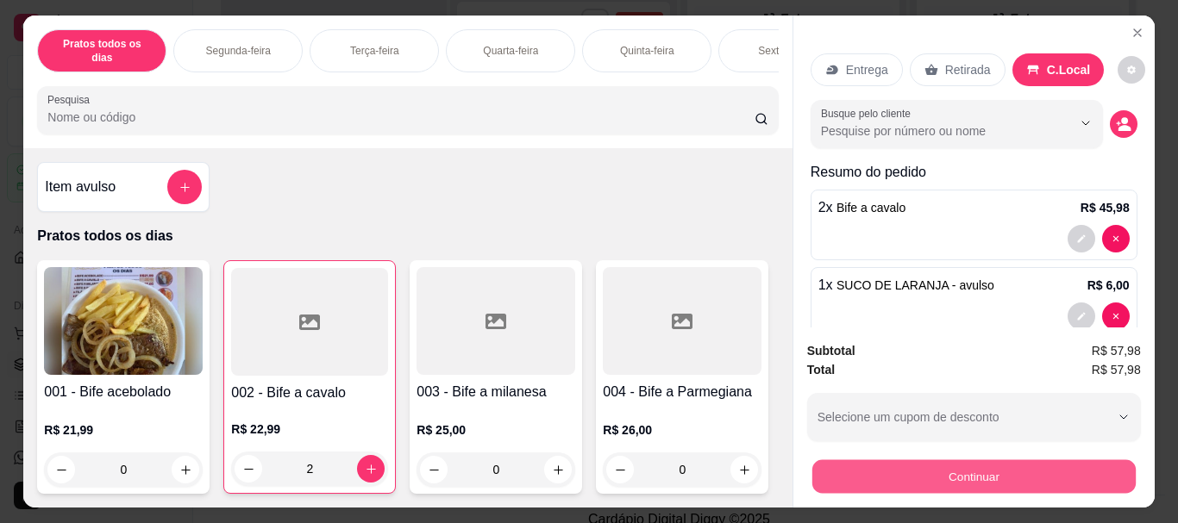
click at [942, 462] on button "Continuar" at bounding box center [972, 477] width 323 height 34
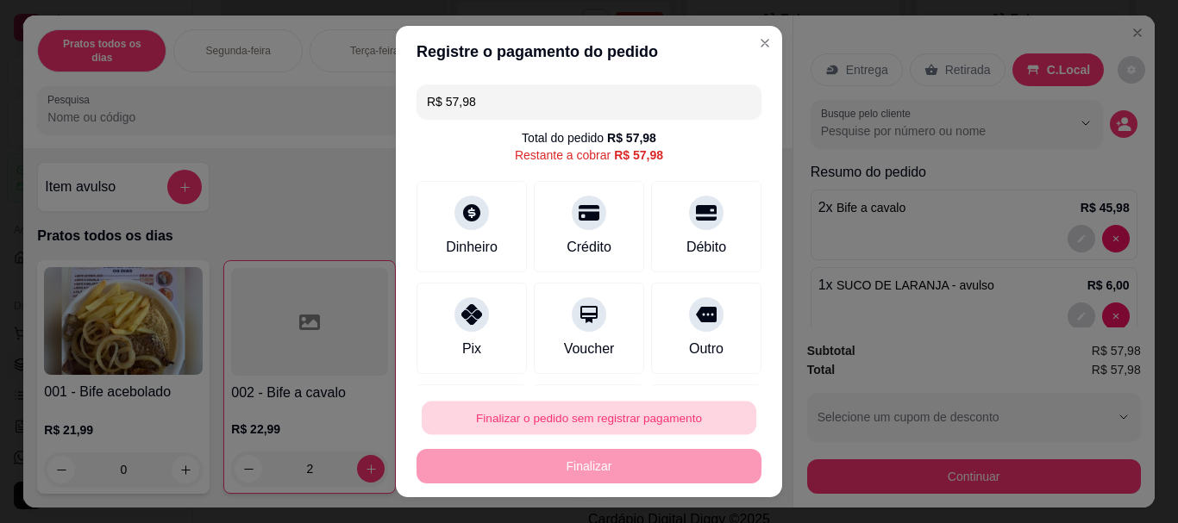
click at [627, 420] on button "Finalizar o pedido sem registrar pagamento" at bounding box center [589, 418] width 335 height 34
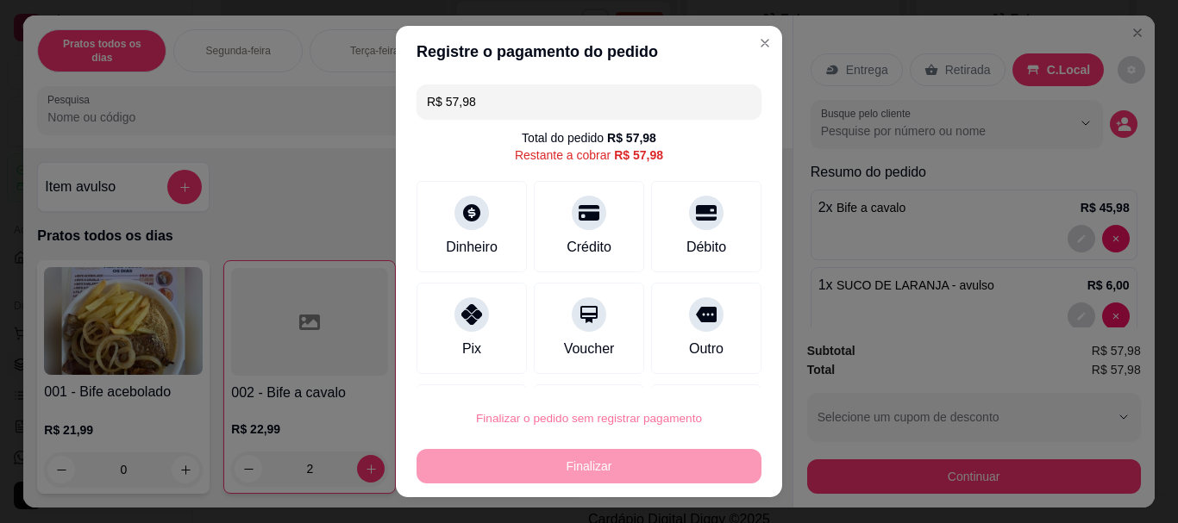
click at [686, 371] on button "Confirmar" at bounding box center [688, 369] width 64 height 27
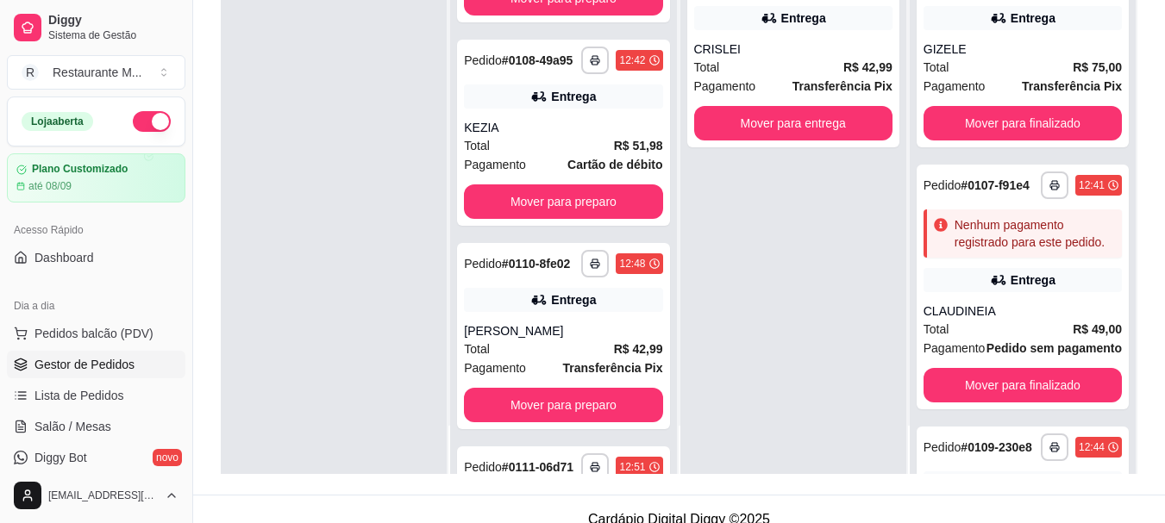
scroll to position [701, 0]
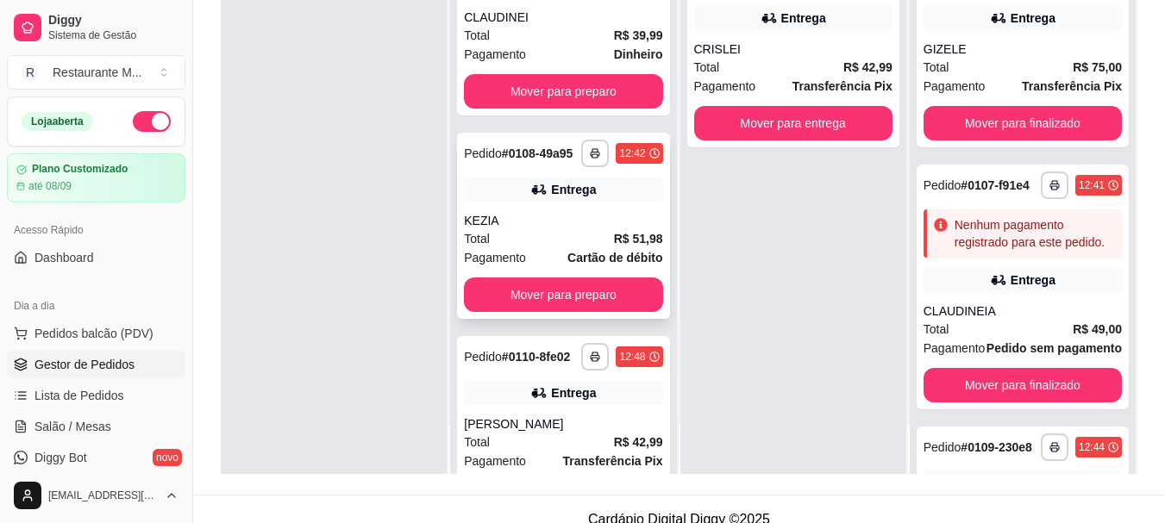
click at [505, 202] on div "Entrega" at bounding box center [563, 190] width 198 height 24
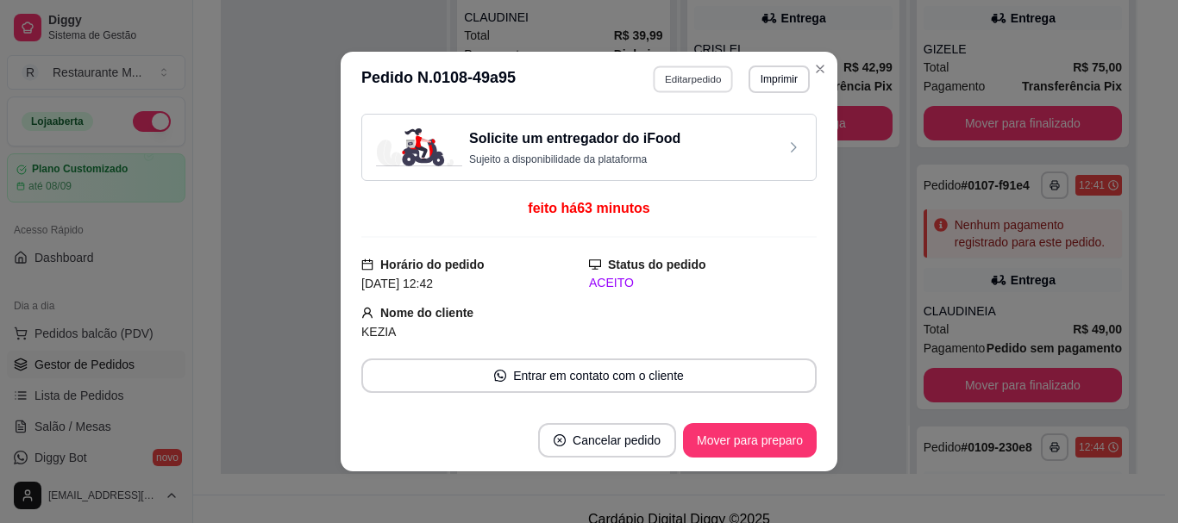
click at [685, 86] on button "Editar pedido" at bounding box center [694, 79] width 80 height 27
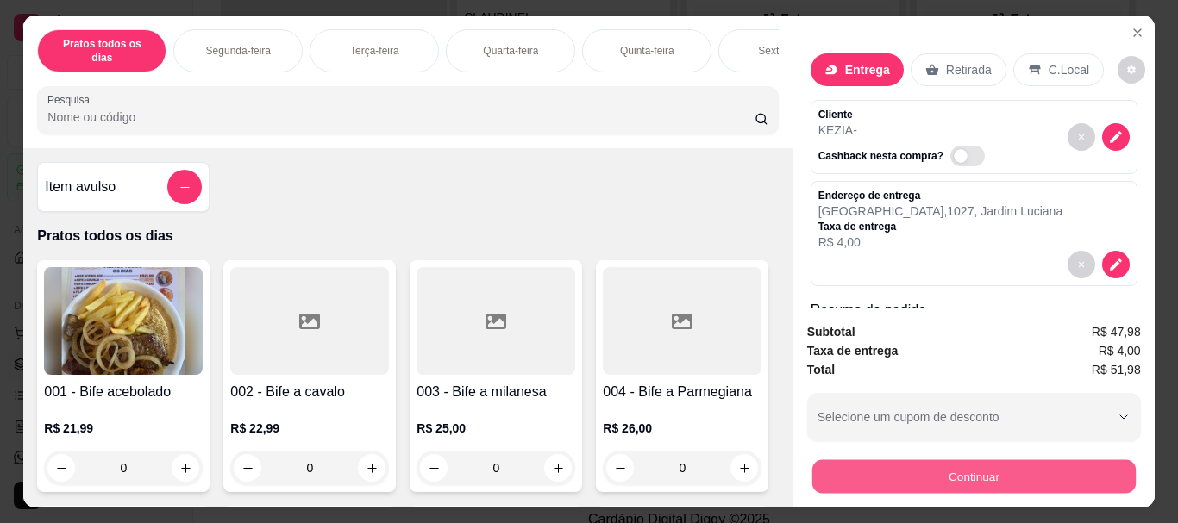
click at [892, 466] on button "Continuar" at bounding box center [972, 477] width 323 height 34
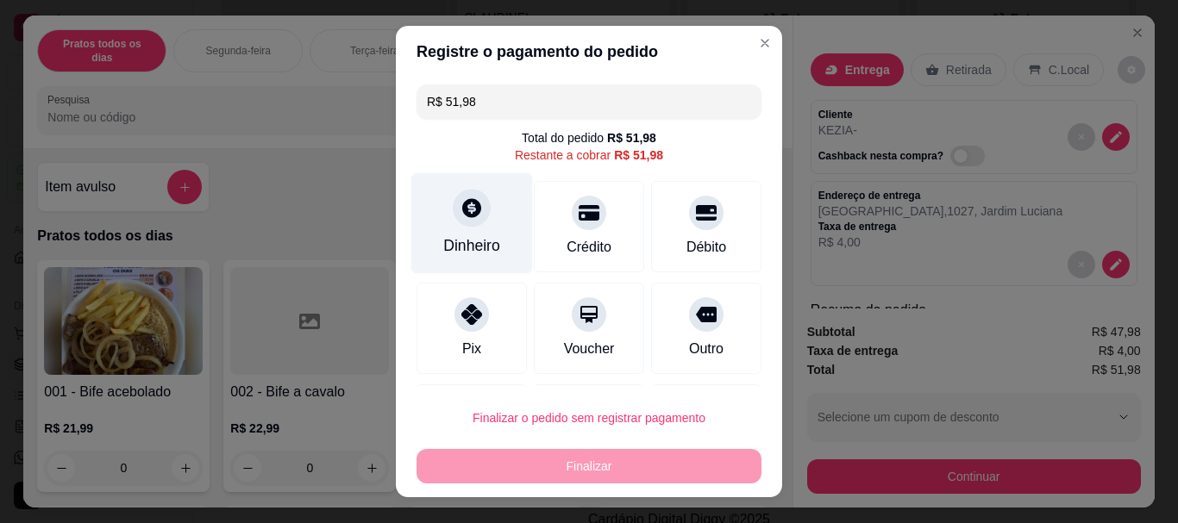
click at [453, 221] on div at bounding box center [472, 209] width 38 height 38
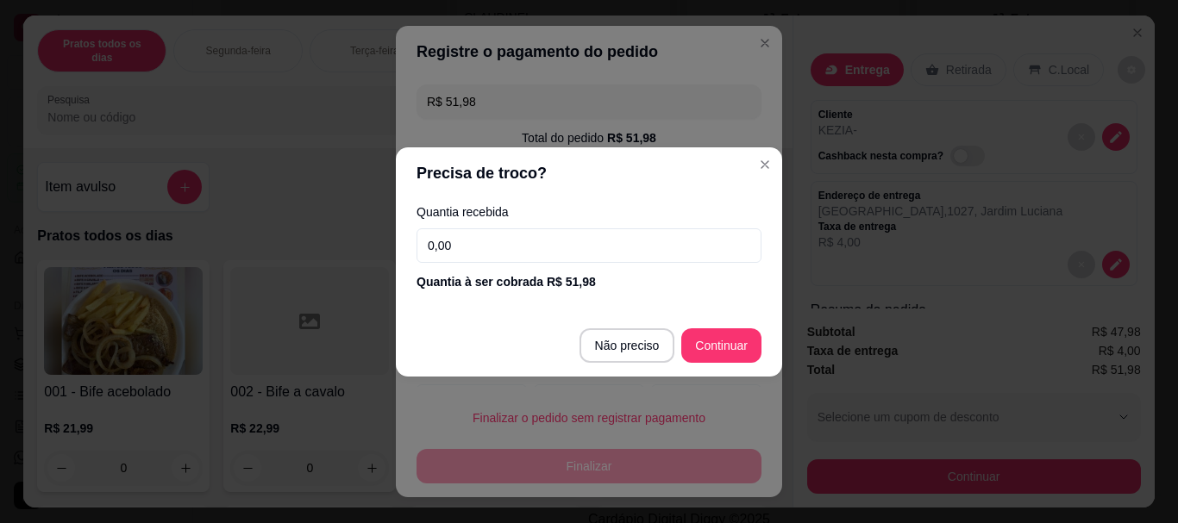
click at [453, 245] on input "0,00" at bounding box center [588, 245] width 345 height 34
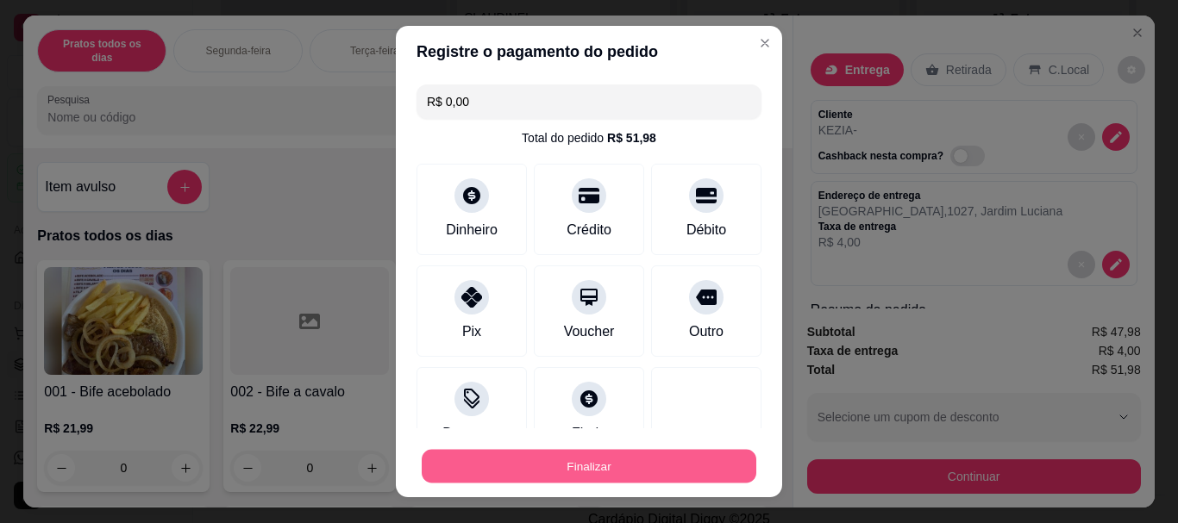
click at [565, 480] on button "Finalizar" at bounding box center [589, 466] width 335 height 34
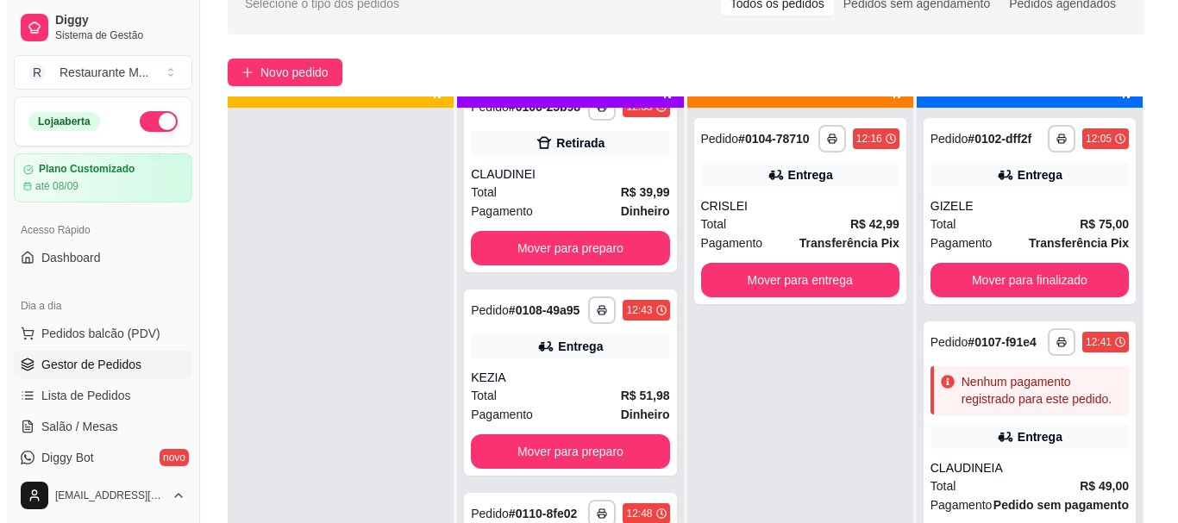
scroll to position [4, 0]
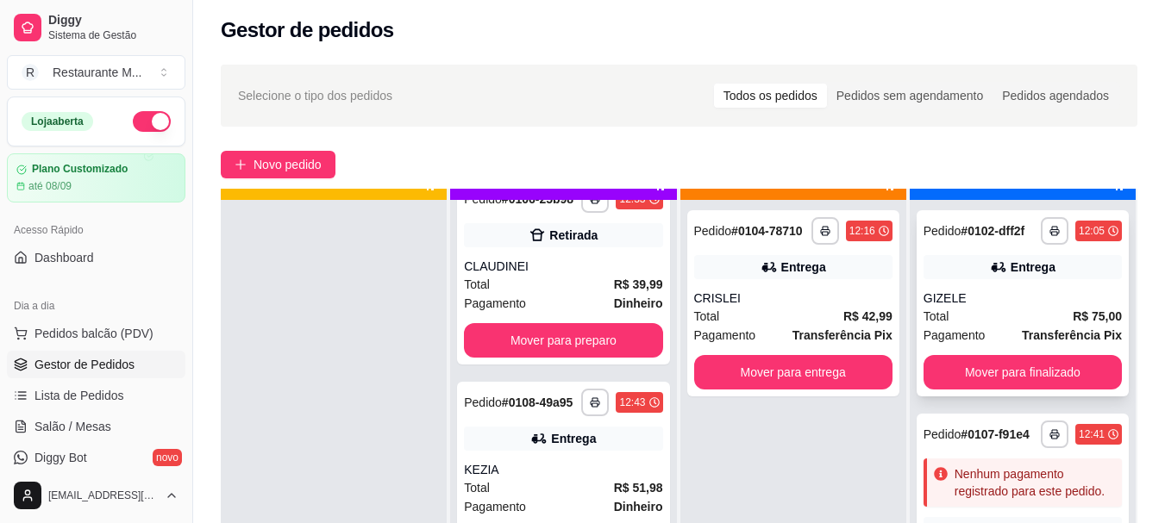
click at [985, 326] on div "Total R$ 75,00" at bounding box center [1022, 316] width 198 height 19
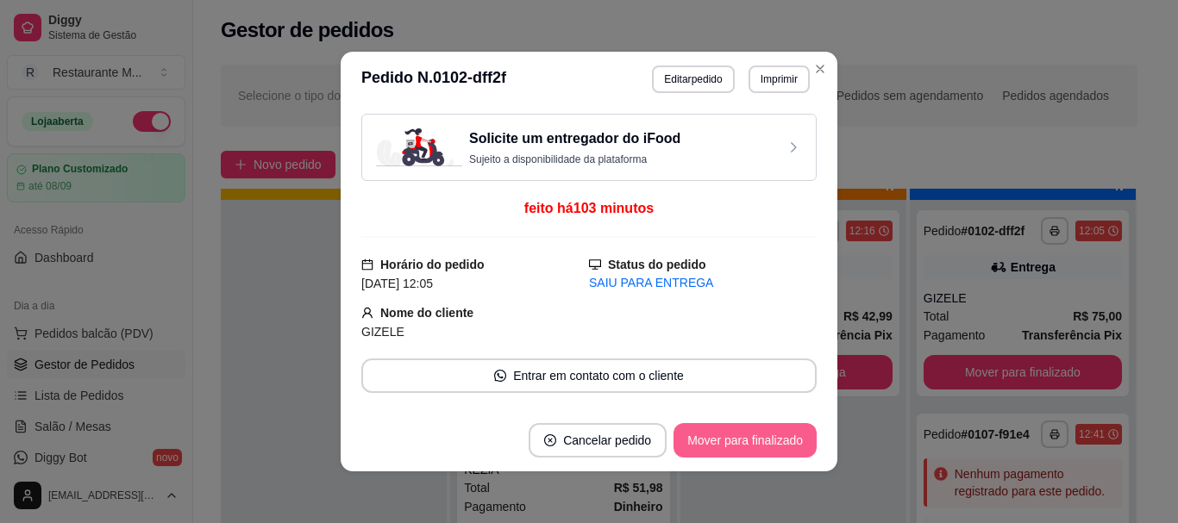
click at [706, 443] on button "Mover para finalizado" at bounding box center [744, 440] width 143 height 34
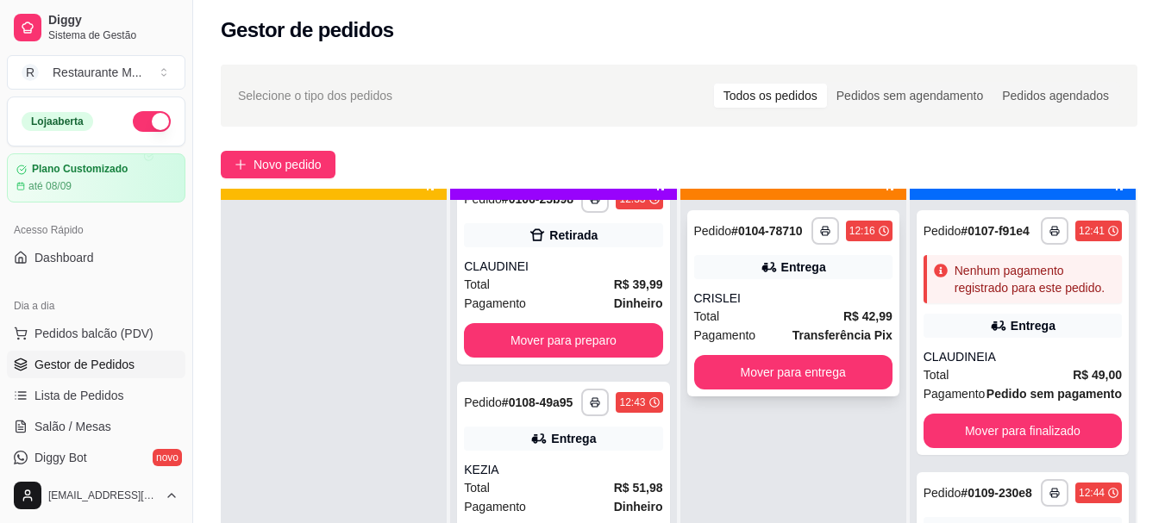
click at [748, 315] on div "Total R$ 42,99" at bounding box center [793, 316] width 198 height 19
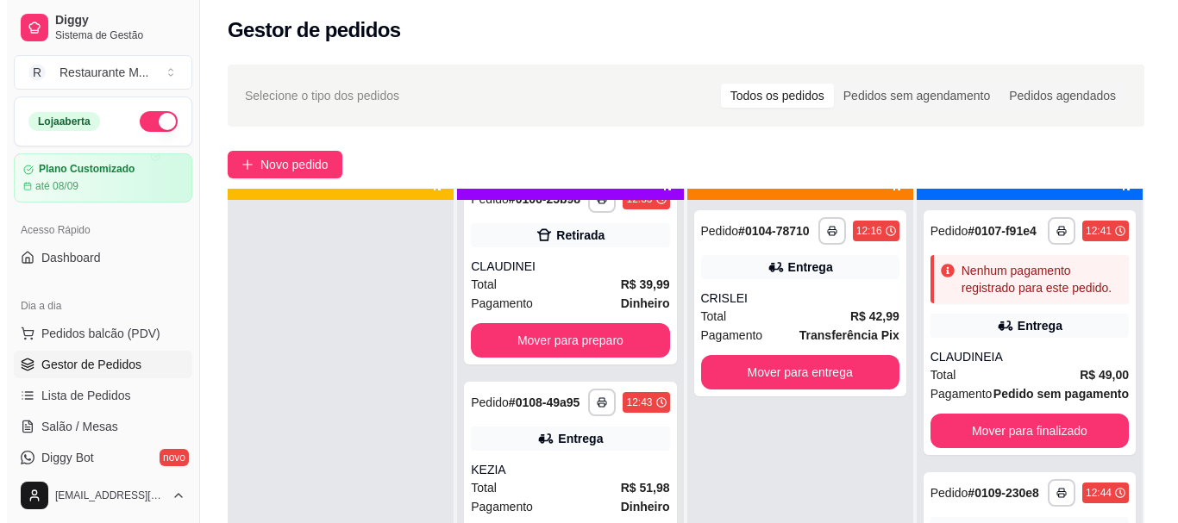
scroll to position [23, 0]
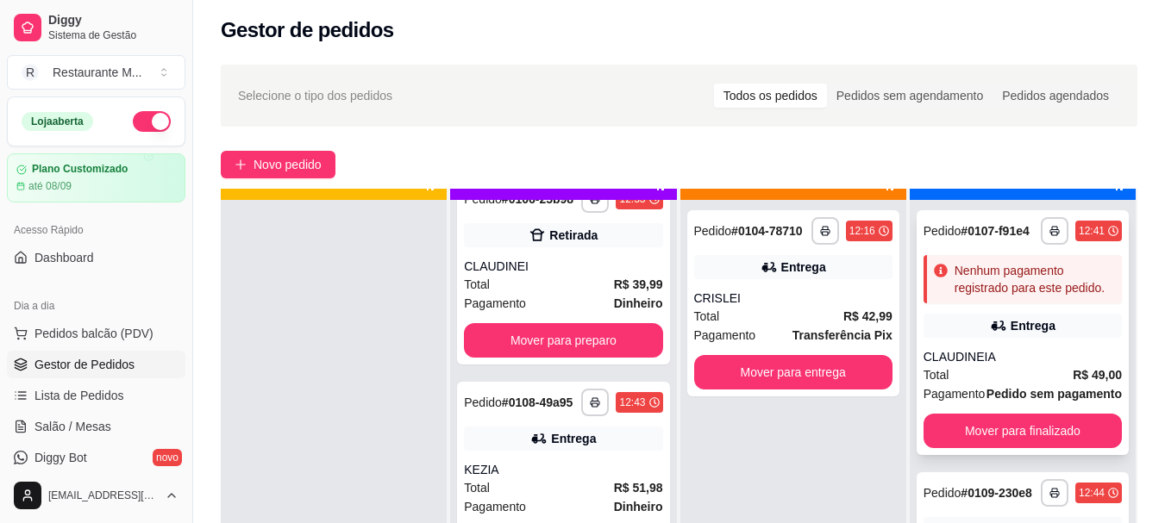
click at [954, 385] on div "Total R$ 49,00" at bounding box center [1022, 375] width 198 height 19
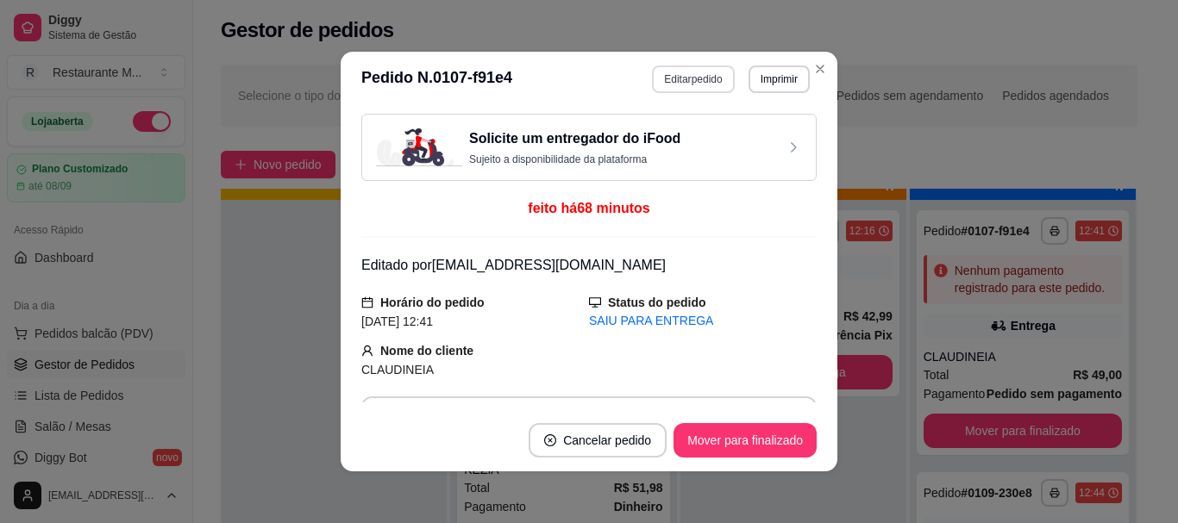
click at [684, 73] on button "Editar pedido" at bounding box center [693, 80] width 82 height 28
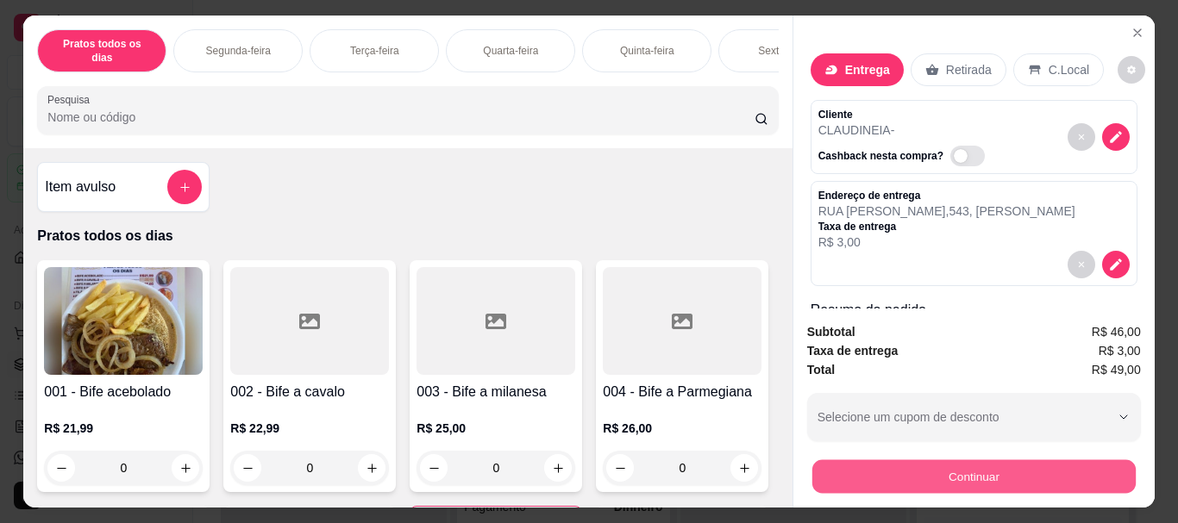
click at [886, 480] on button "Continuar" at bounding box center [972, 477] width 323 height 34
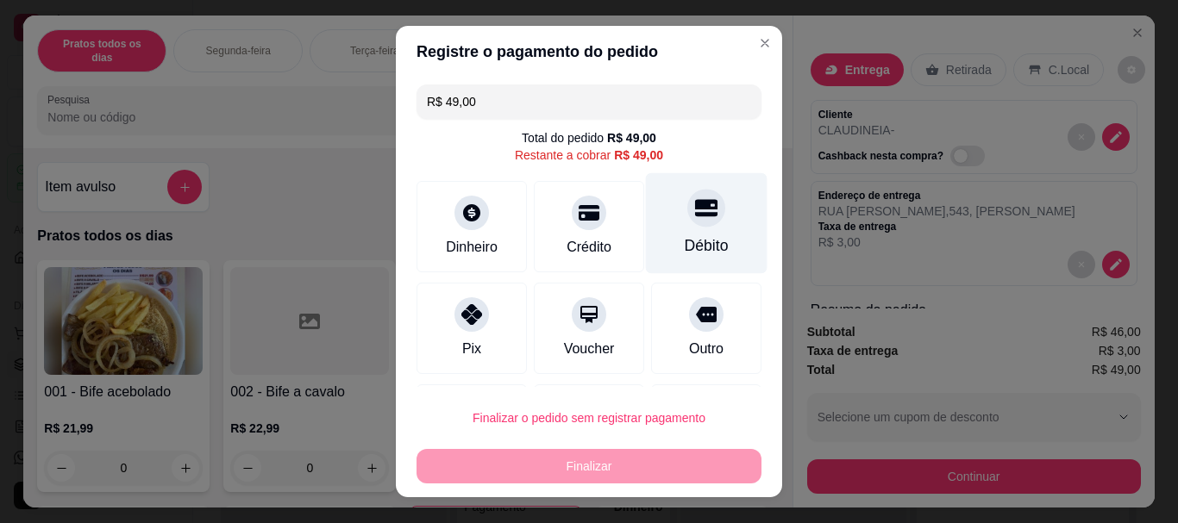
click at [689, 221] on div at bounding box center [706, 209] width 38 height 38
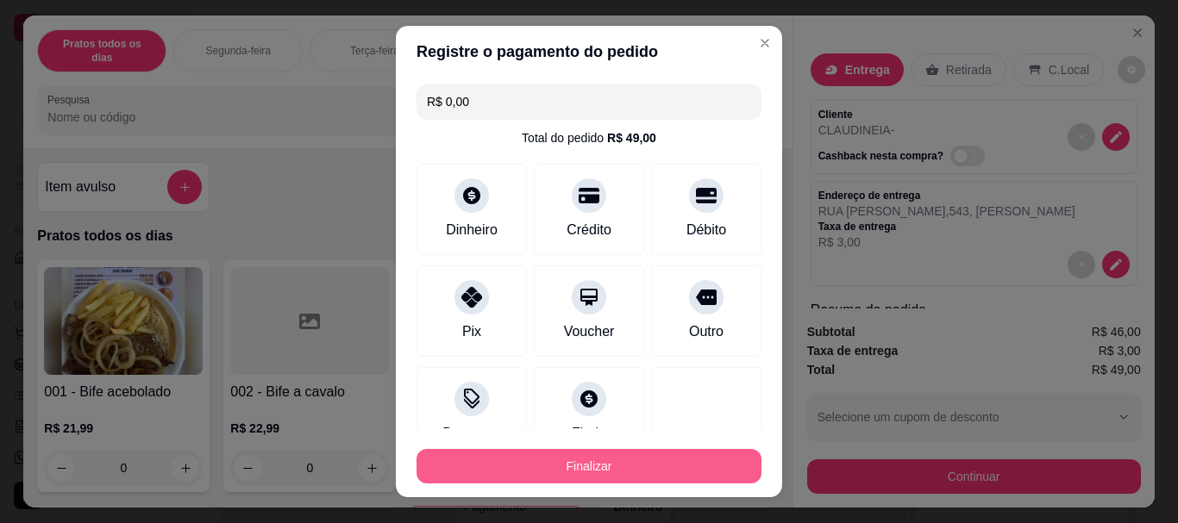
click at [606, 459] on button "Finalizar" at bounding box center [588, 466] width 345 height 34
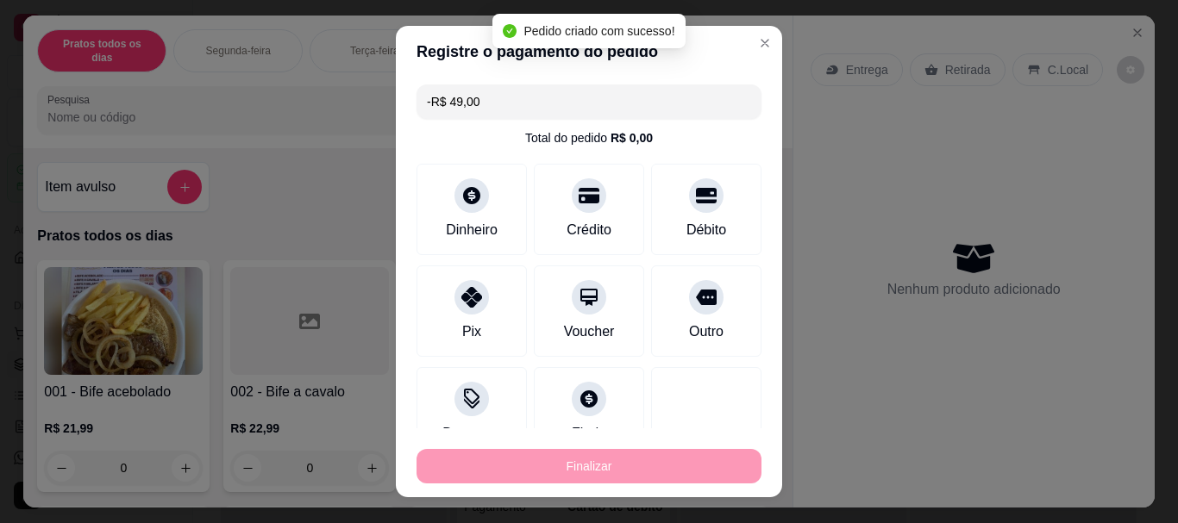
scroll to position [0, 0]
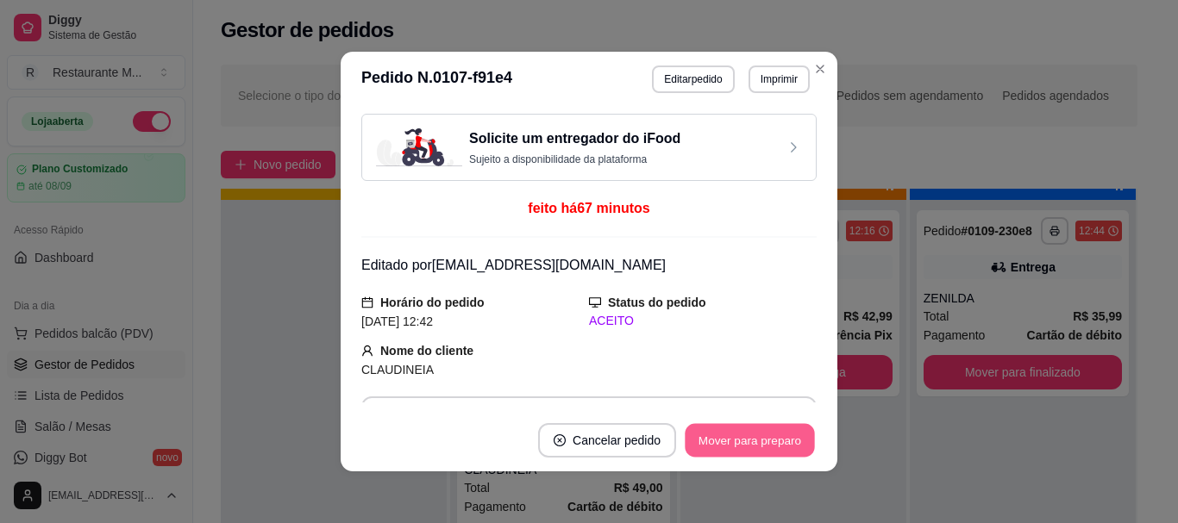
click at [736, 441] on button "Mover para preparo" at bounding box center [749, 441] width 129 height 34
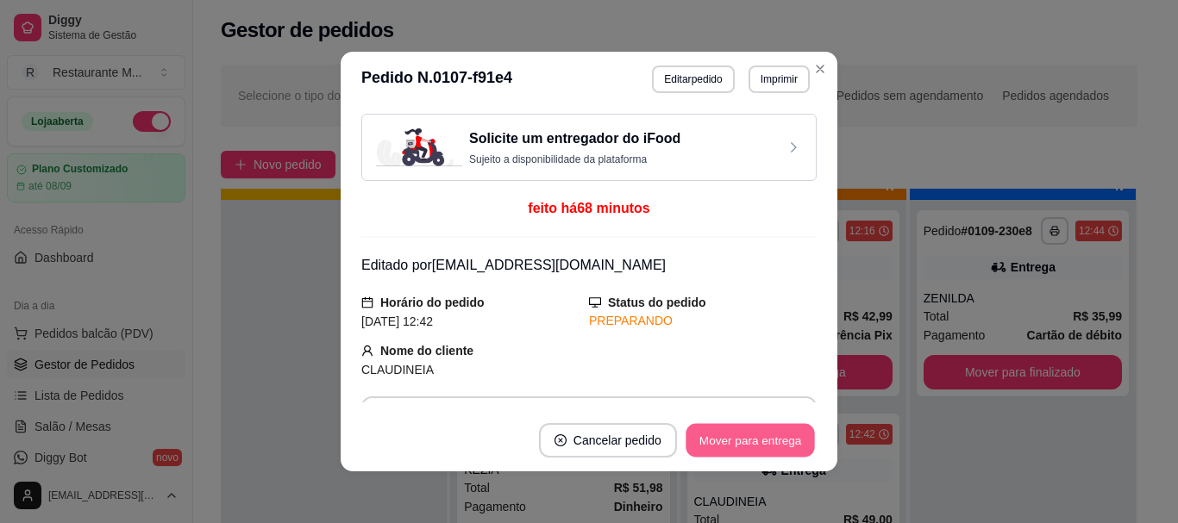
click at [736, 441] on button "Mover para entrega" at bounding box center [749, 441] width 129 height 34
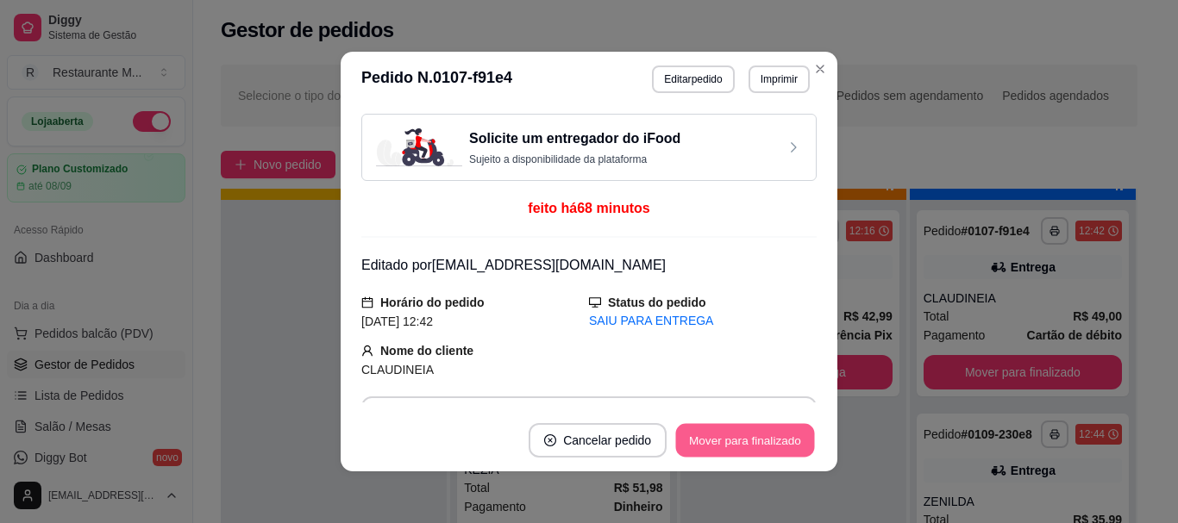
click at [736, 441] on button "Mover para finalizado" at bounding box center [745, 441] width 139 height 34
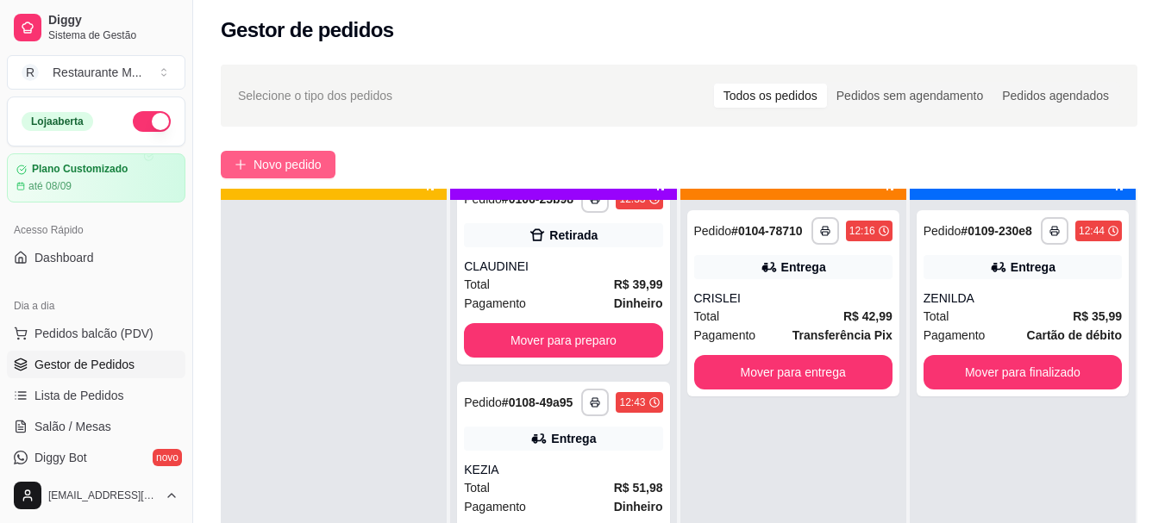
click at [291, 157] on span "Novo pedido" at bounding box center [287, 164] width 68 height 19
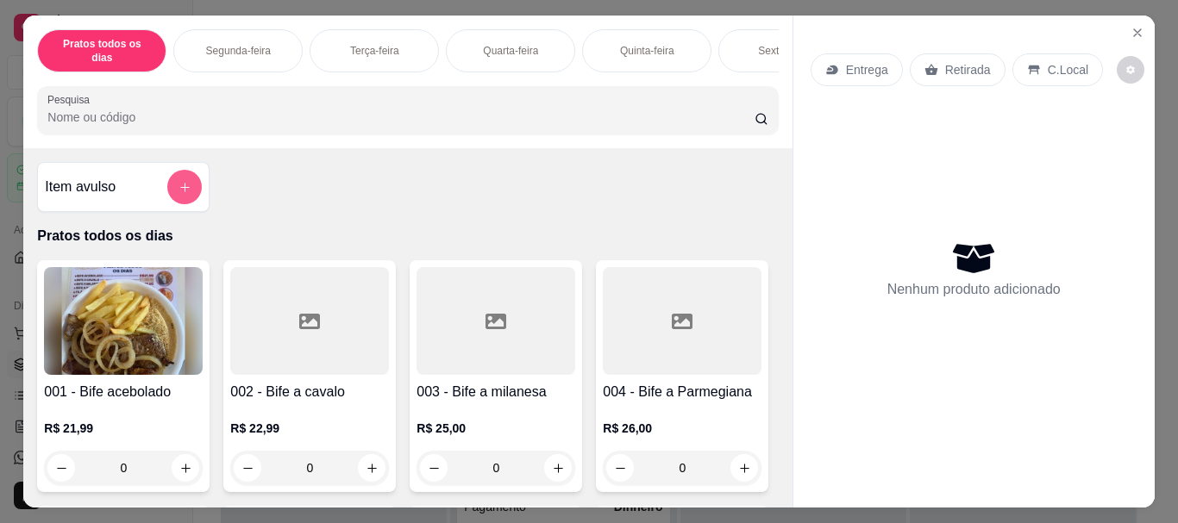
click at [178, 185] on icon "add-separate-item" at bounding box center [184, 187] width 13 height 13
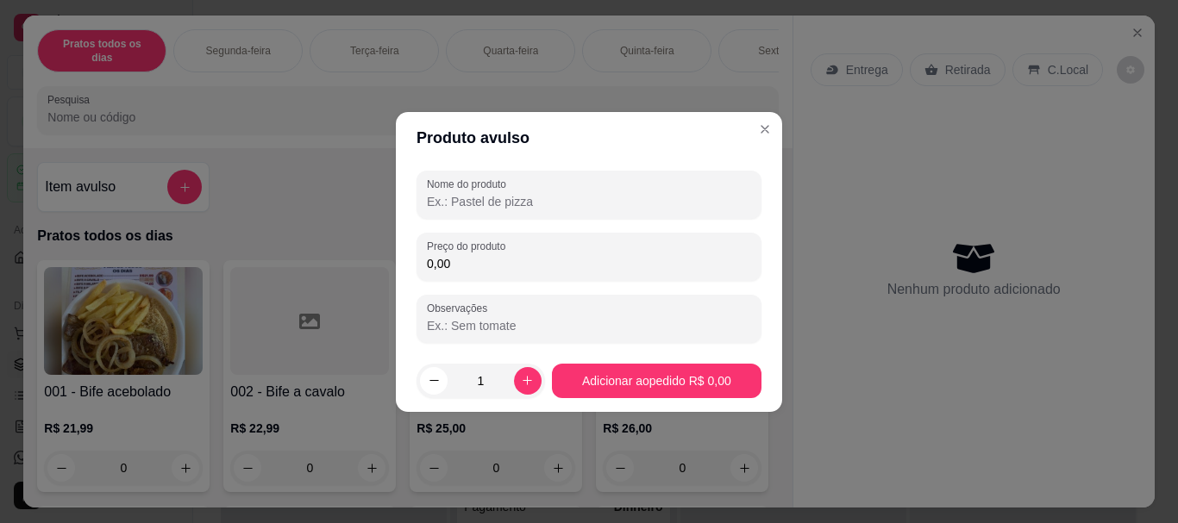
click at [497, 196] on input "Nome do produto" at bounding box center [589, 201] width 324 height 17
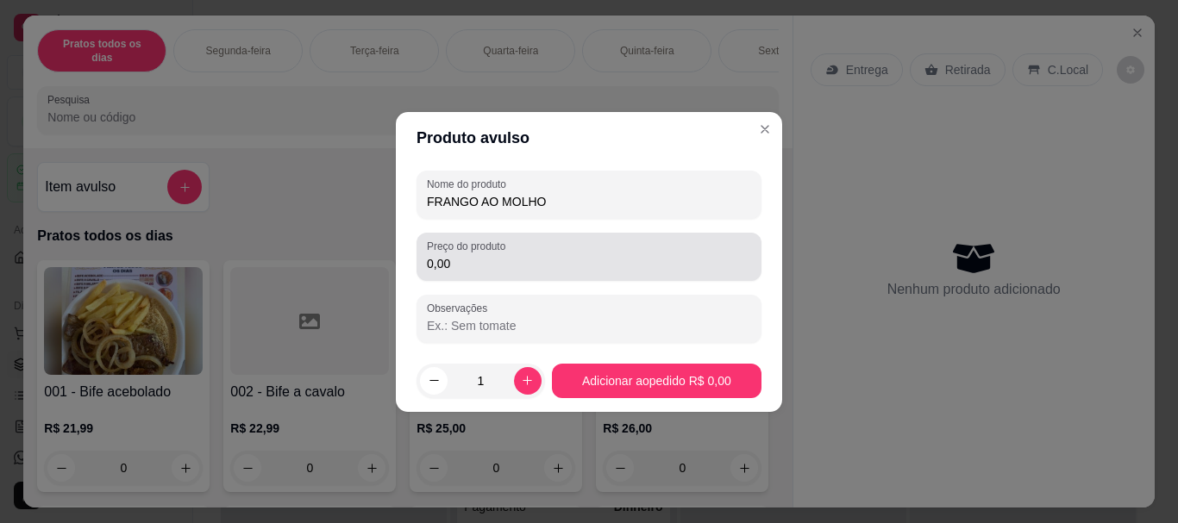
click at [454, 262] on input "0,00" at bounding box center [589, 263] width 324 height 17
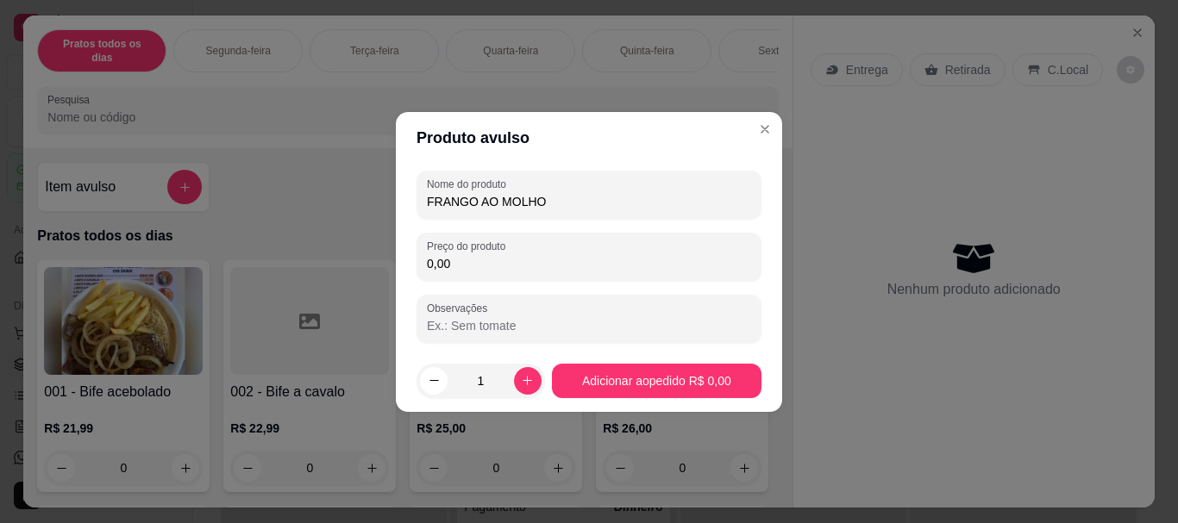
click at [454, 262] on input "0,00" at bounding box center [589, 263] width 324 height 17
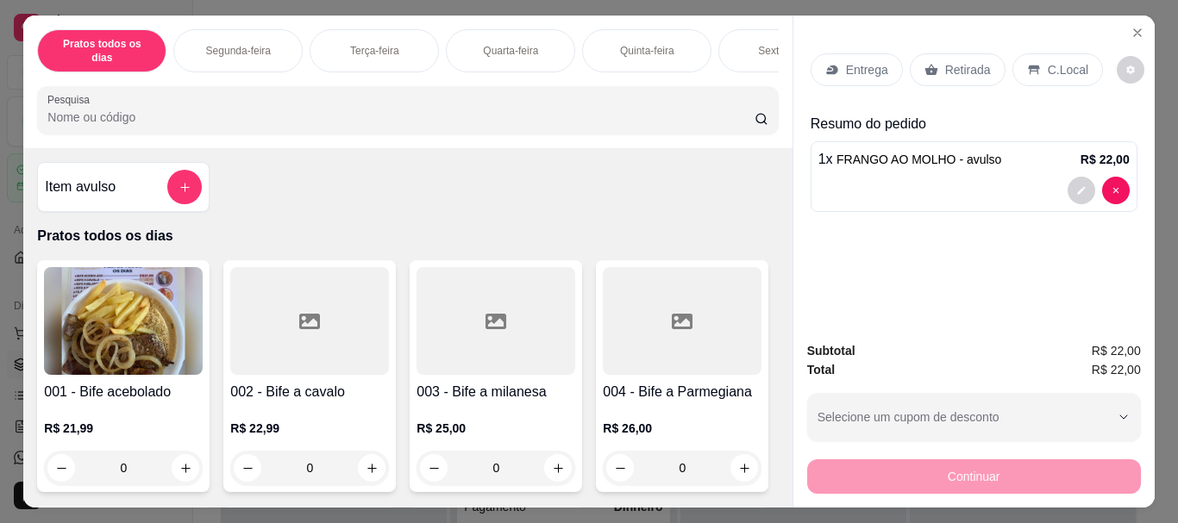
scroll to position [310, 0]
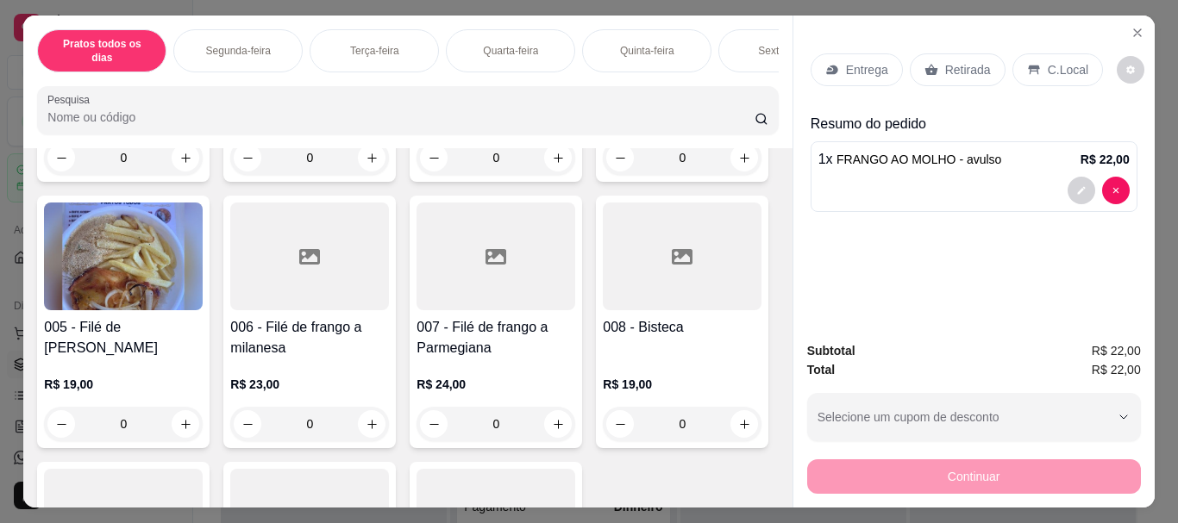
click at [203, 283] on img at bounding box center [123, 257] width 159 height 108
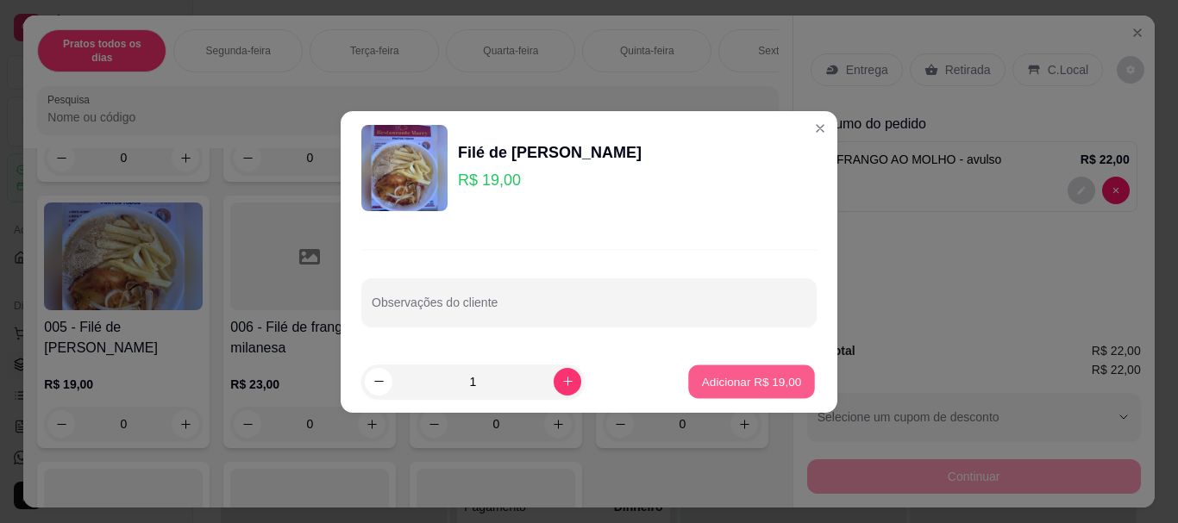
click at [722, 393] on button "Adicionar R$ 19,00" at bounding box center [751, 382] width 127 height 34
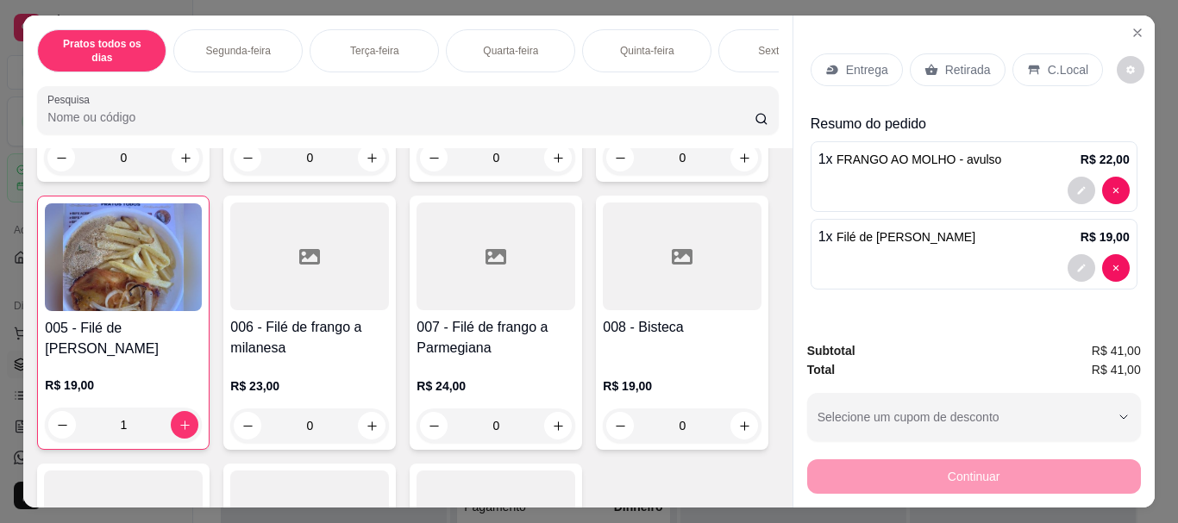
click at [862, 66] on p "Entrega" at bounding box center [867, 69] width 42 height 17
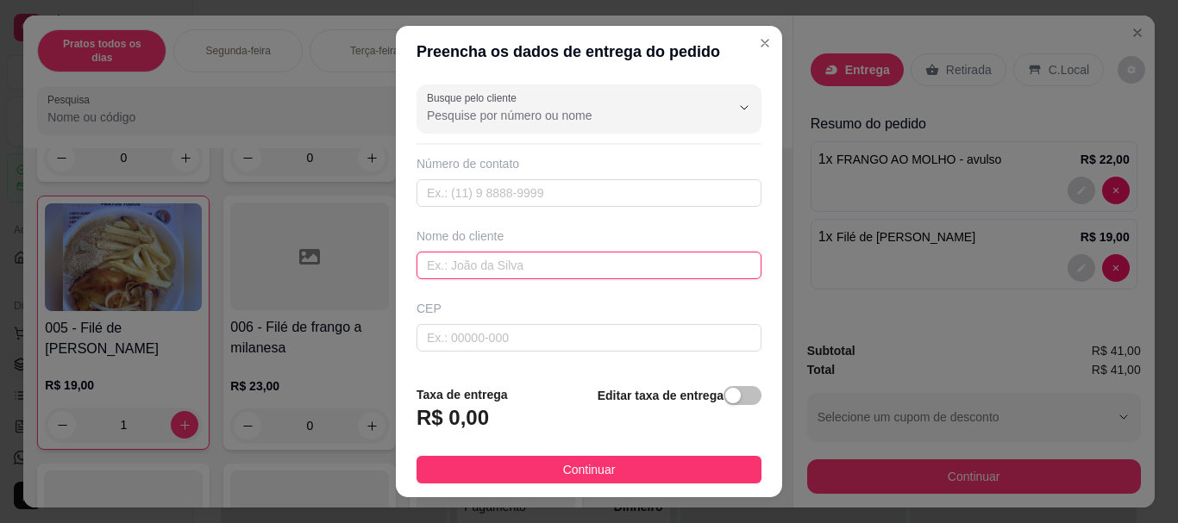
click at [454, 267] on input "text" at bounding box center [588, 266] width 345 height 28
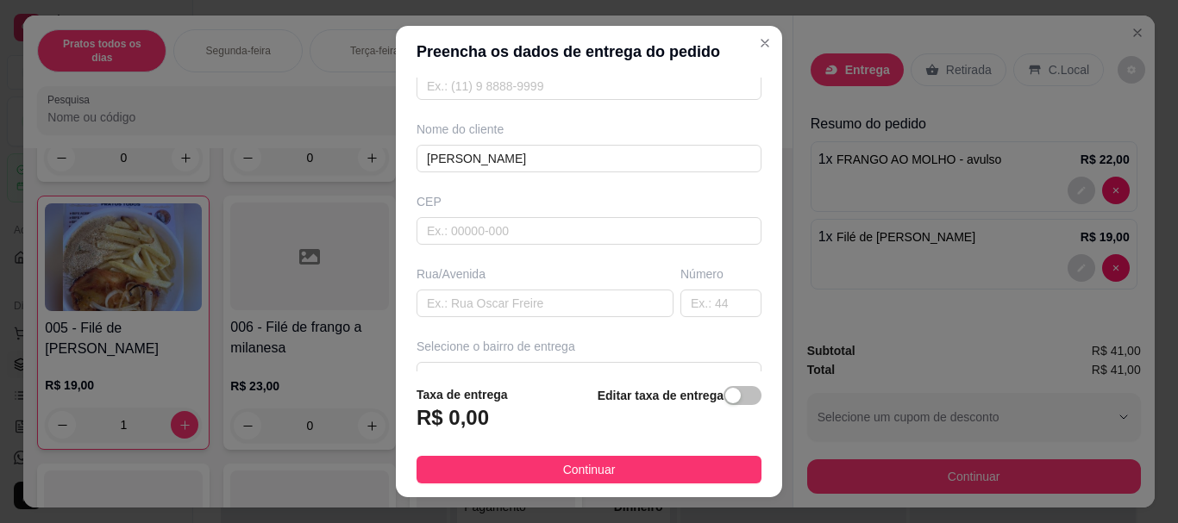
scroll to position [121, 0]
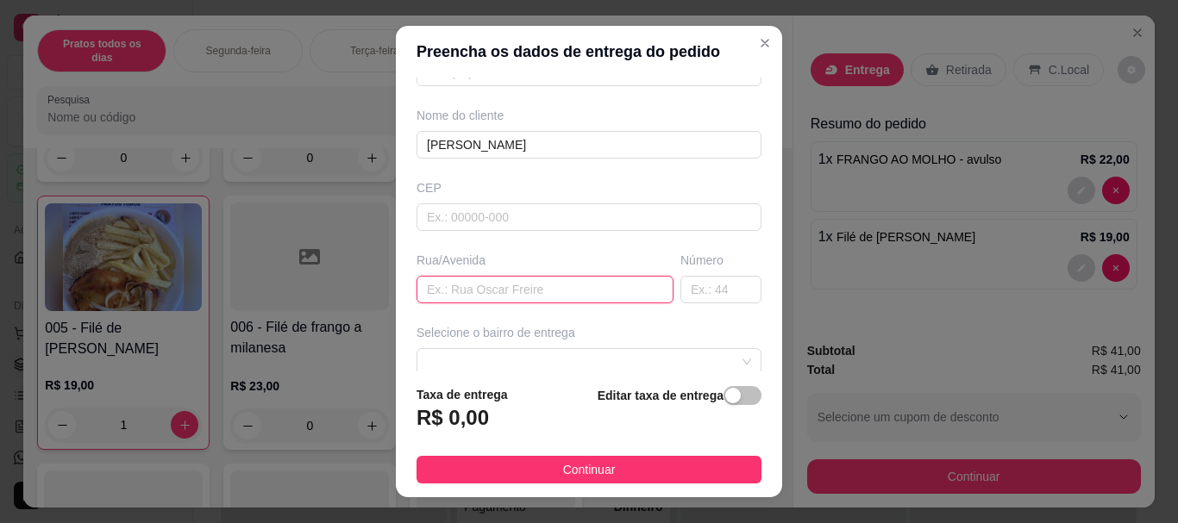
click at [429, 301] on input "text" at bounding box center [544, 290] width 257 height 28
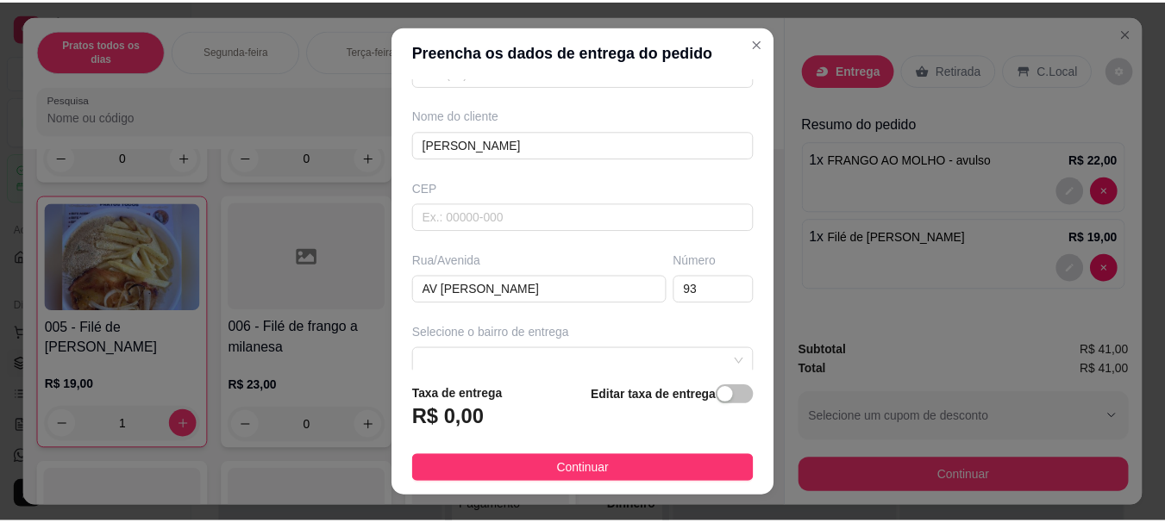
scroll to position [246, 0]
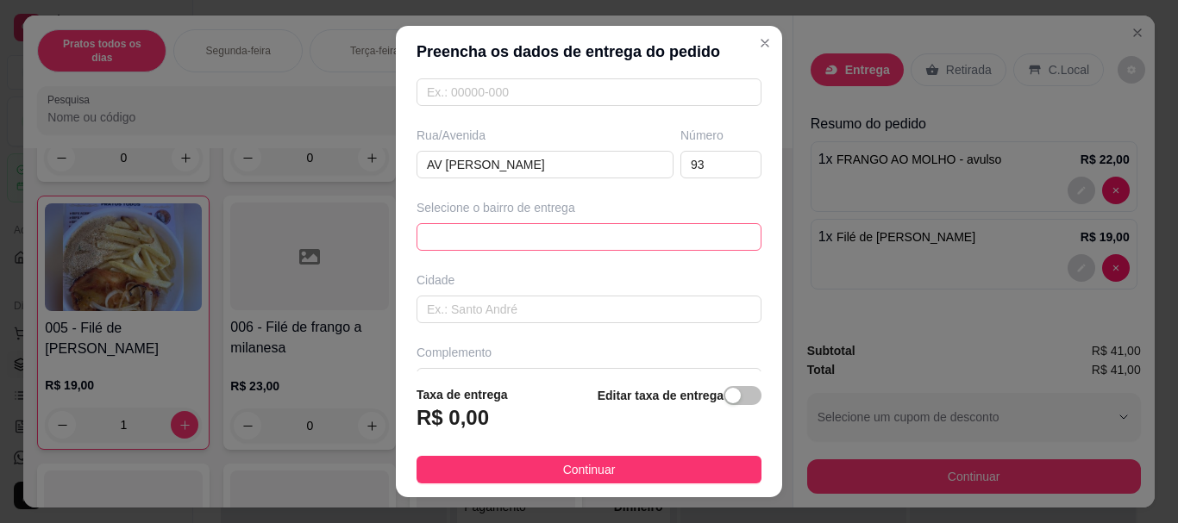
click at [544, 239] on div "672ff47995c070e18377b399 67302425c6ae252e8cc9c532 [GEOGRAPHIC_DATA] - [GEOGRAPH…" at bounding box center [588, 237] width 345 height 28
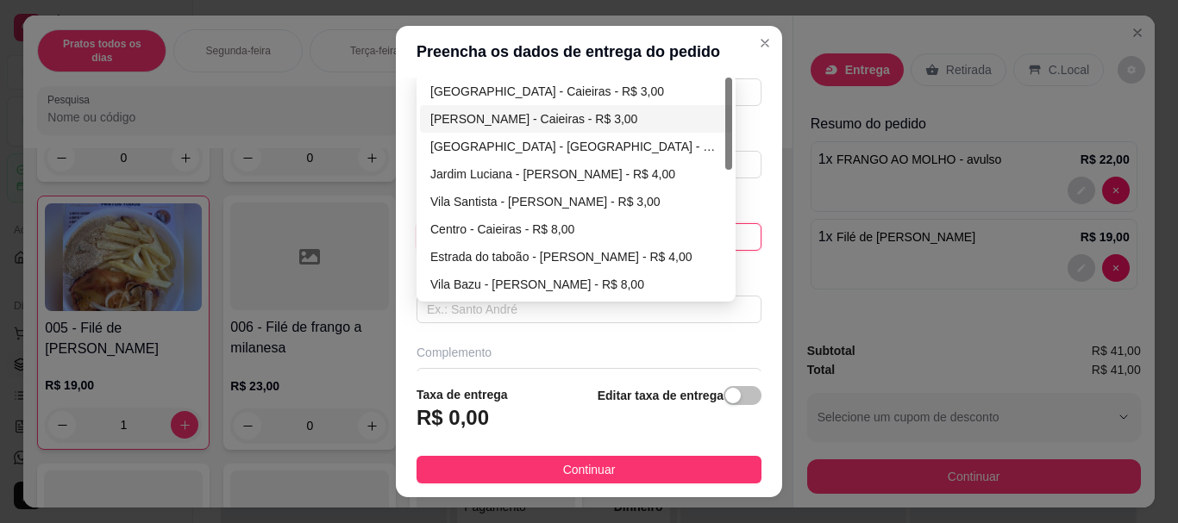
click at [531, 120] on div "[PERSON_NAME] - Caieiras - R$ 3,00" at bounding box center [575, 118] width 291 height 19
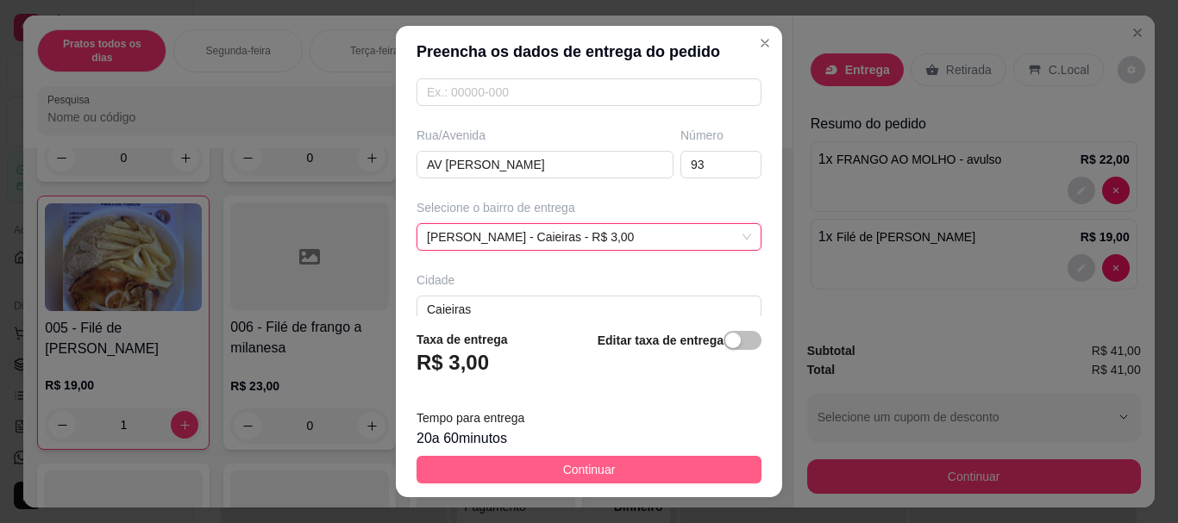
click at [576, 474] on span "Continuar" at bounding box center [589, 469] width 53 height 19
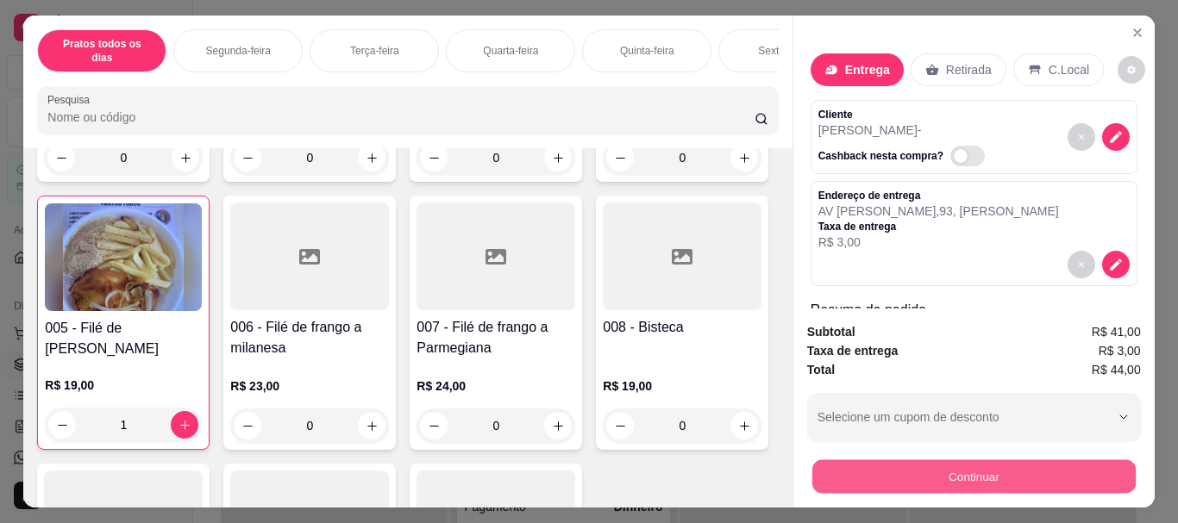
click at [973, 479] on button "Continuar" at bounding box center [972, 477] width 323 height 34
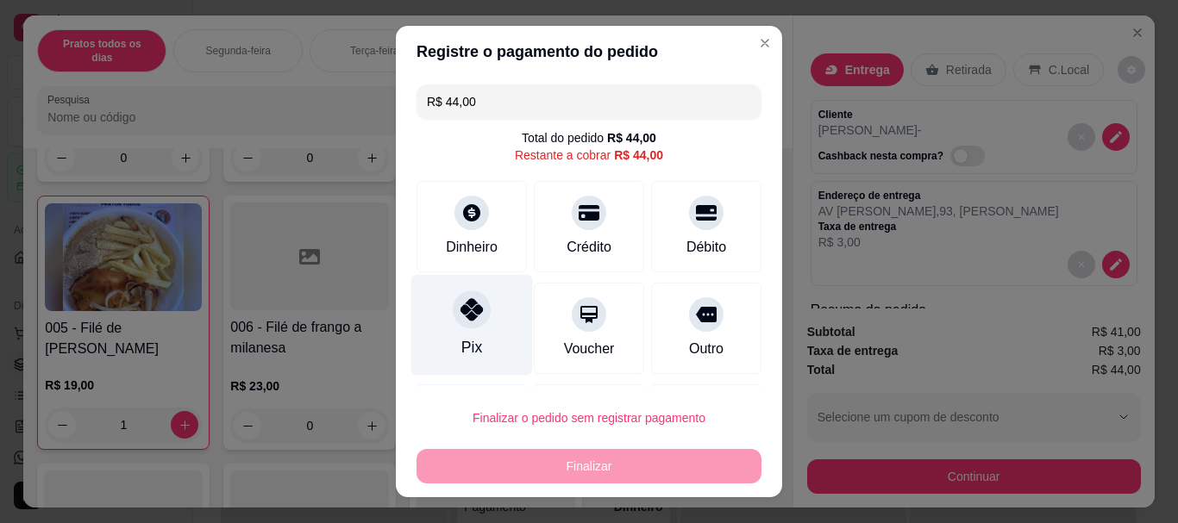
click at [435, 323] on div "Pix" at bounding box center [472, 325] width 122 height 101
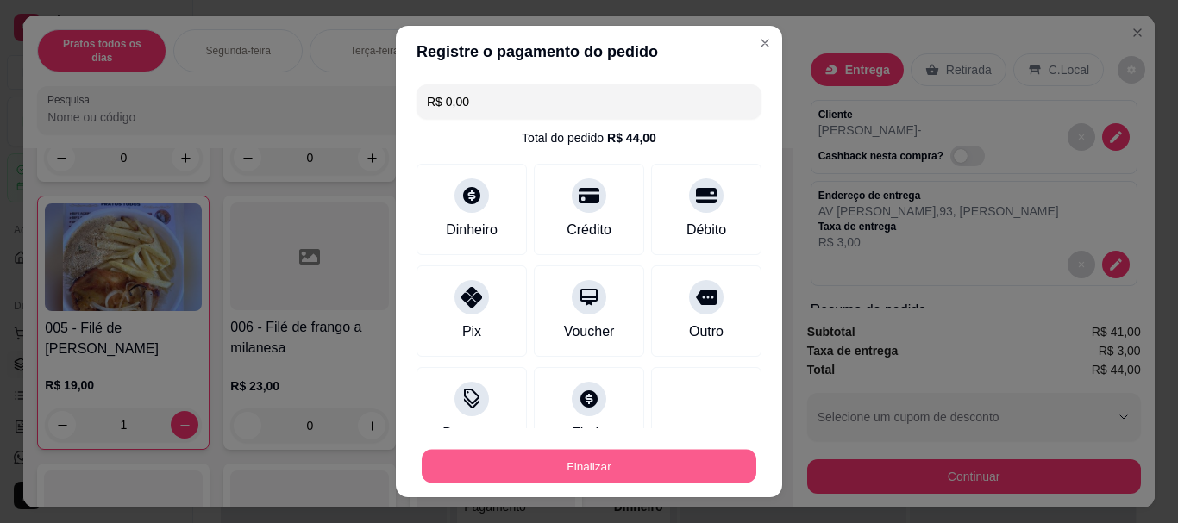
click at [507, 466] on button "Finalizar" at bounding box center [589, 466] width 335 height 34
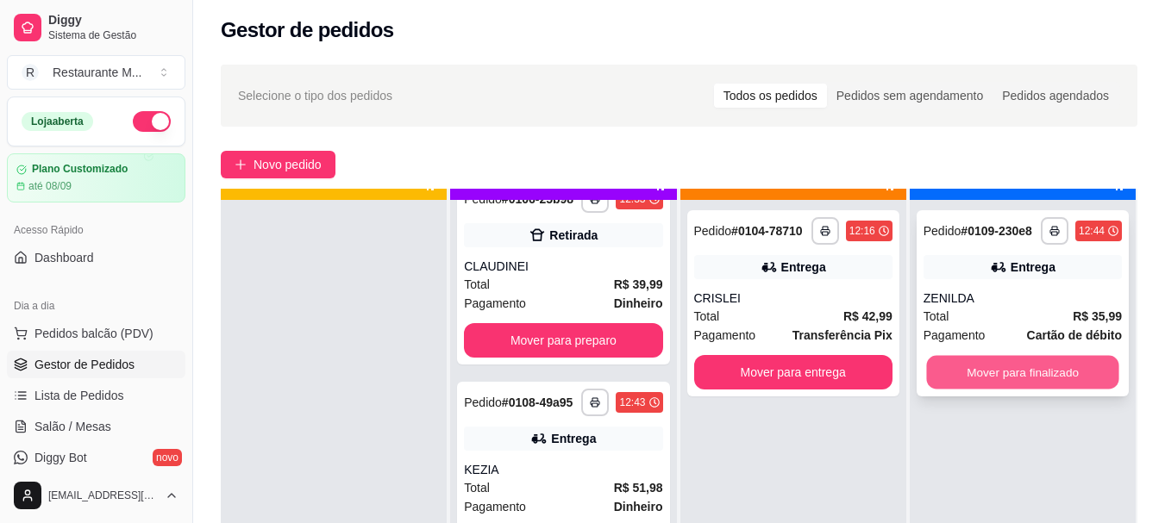
click at [997, 373] on button "Mover para finalizado" at bounding box center [1022, 373] width 192 height 34
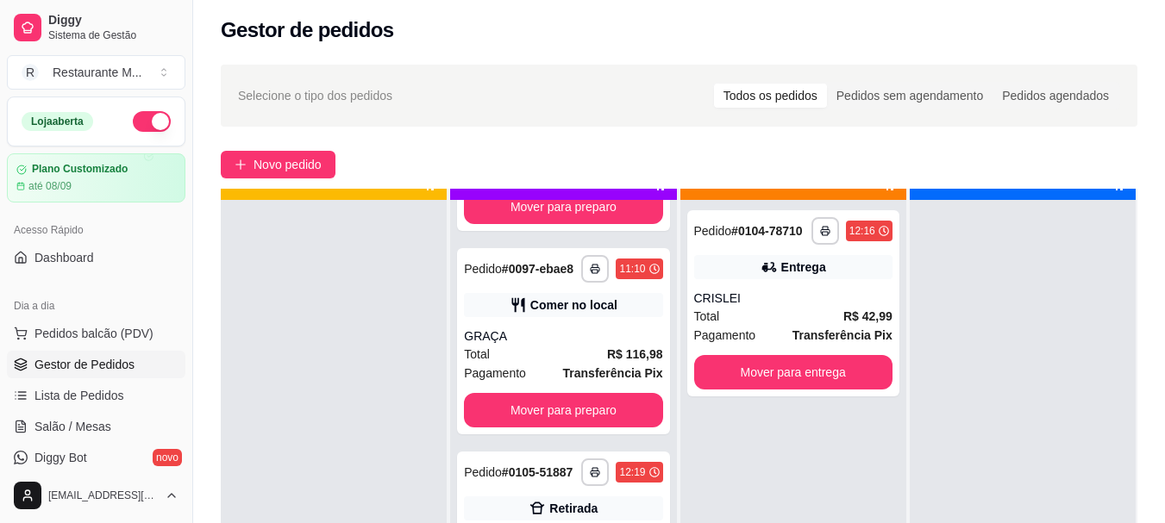
scroll to position [168, 0]
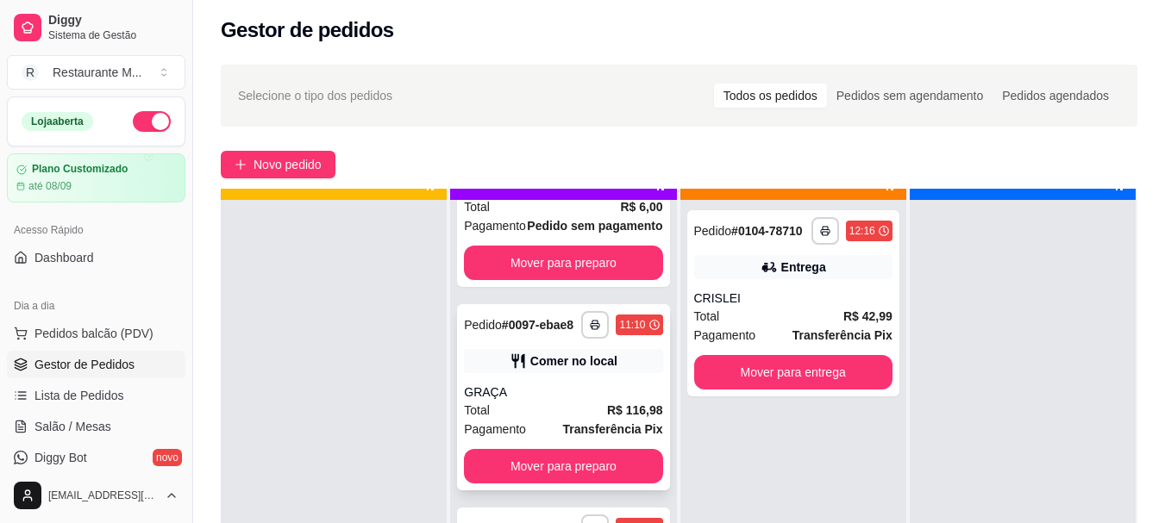
click at [563, 436] on strong "Transferência Pix" at bounding box center [613, 429] width 100 height 14
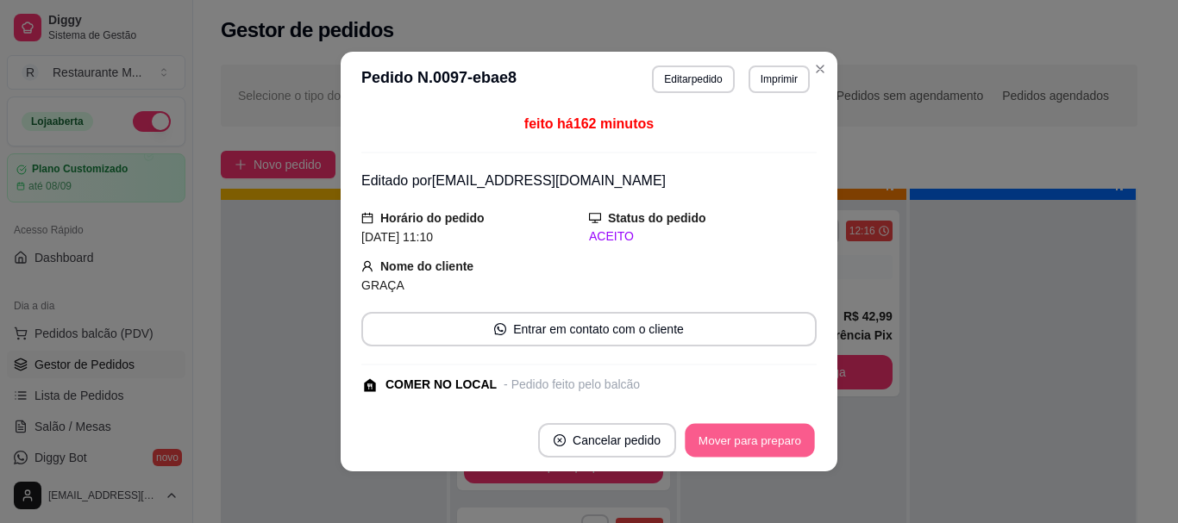
click at [751, 446] on button "Mover para preparo" at bounding box center [749, 441] width 129 height 34
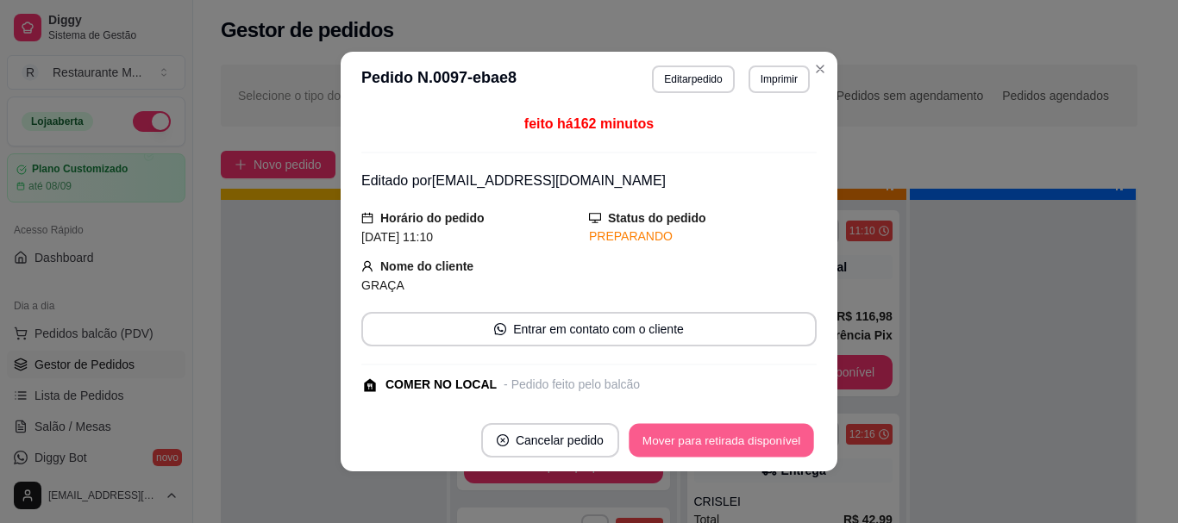
click at [751, 446] on button "Mover para retirada disponível" at bounding box center [721, 441] width 185 height 34
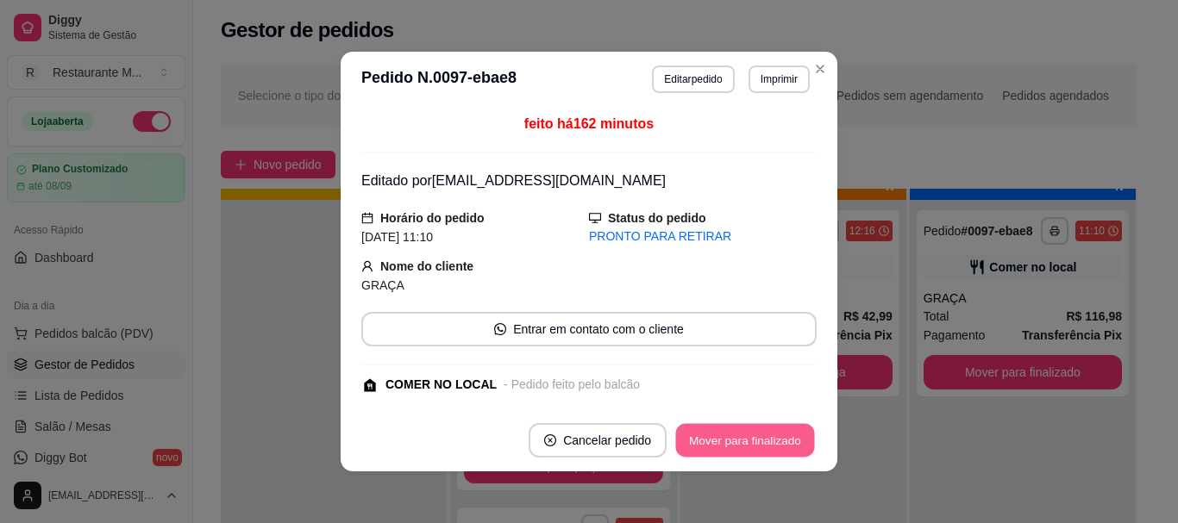
click at [751, 446] on button "Mover para finalizado" at bounding box center [745, 441] width 139 height 34
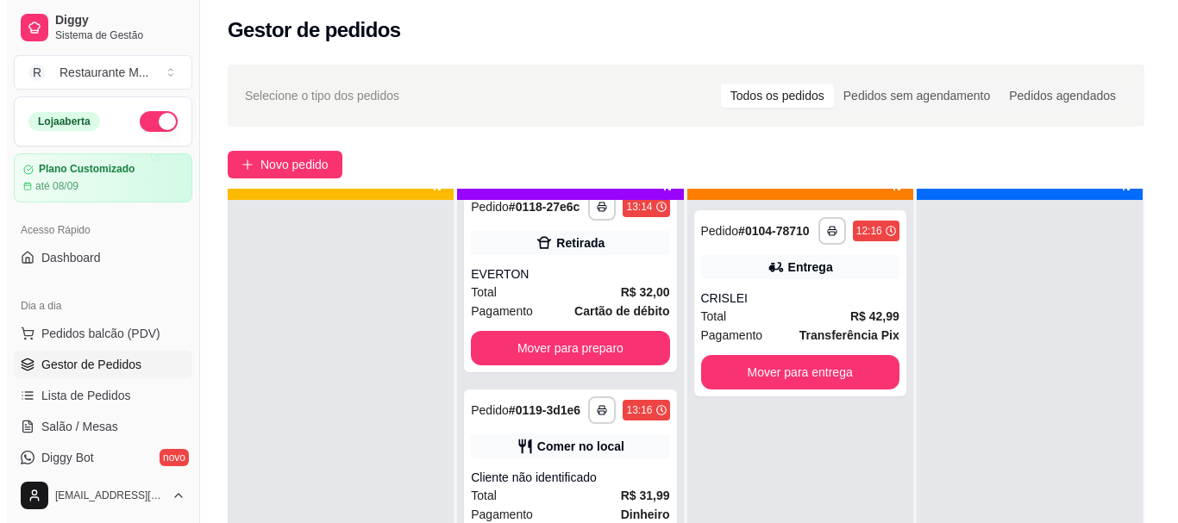
scroll to position [2170, 0]
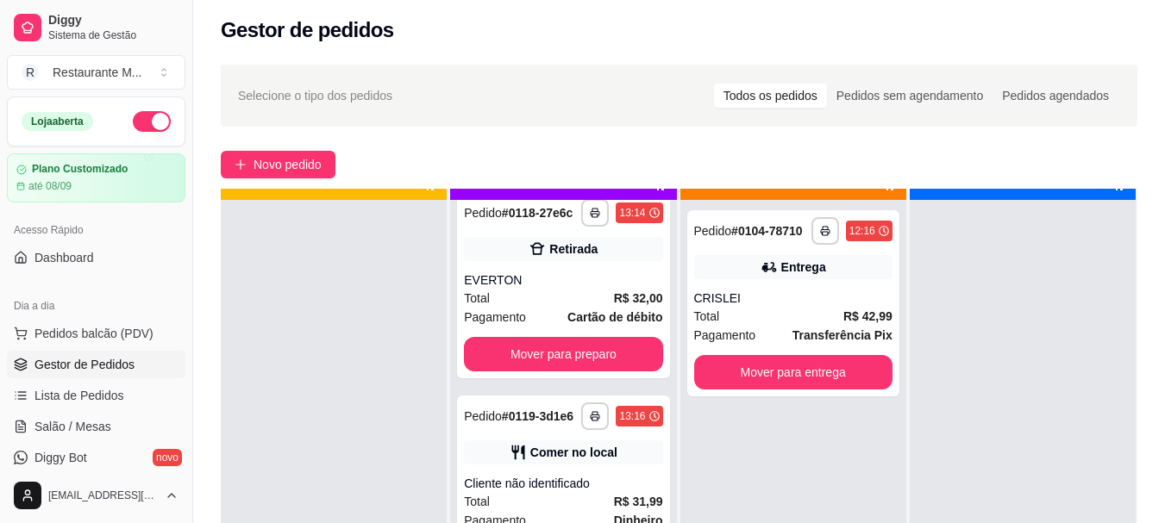
click at [563, 104] on div "Total R$ 33,00" at bounding box center [563, 94] width 198 height 19
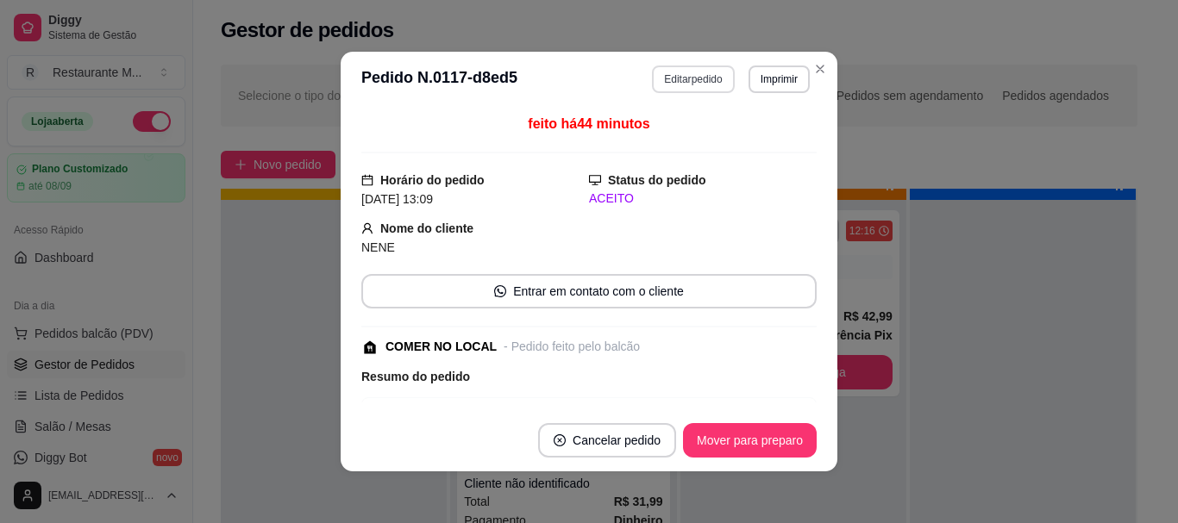
click at [689, 82] on button "Editar pedido" at bounding box center [693, 80] width 82 height 28
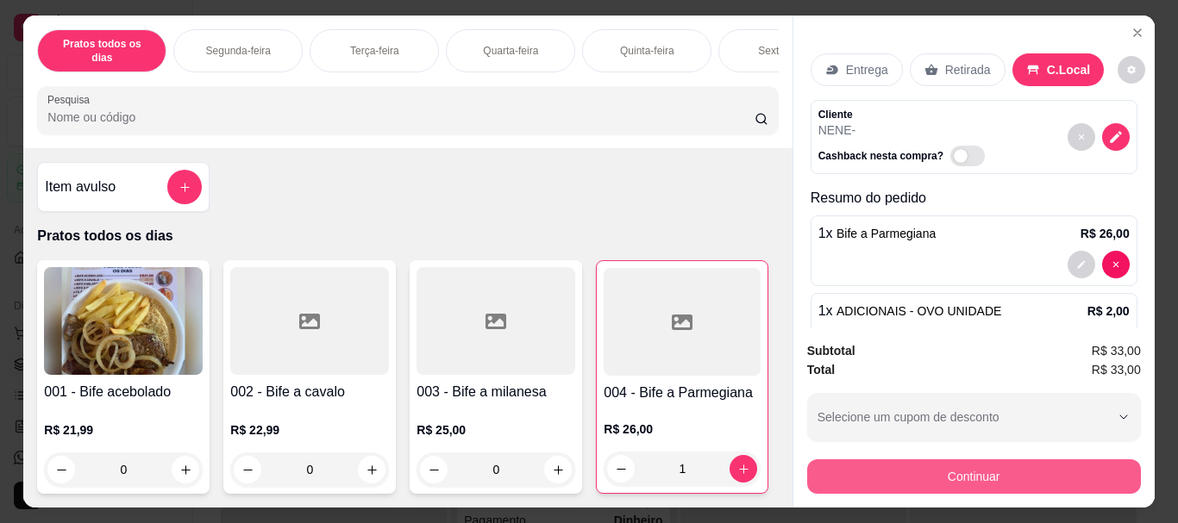
click at [899, 478] on button "Continuar" at bounding box center [974, 477] width 334 height 34
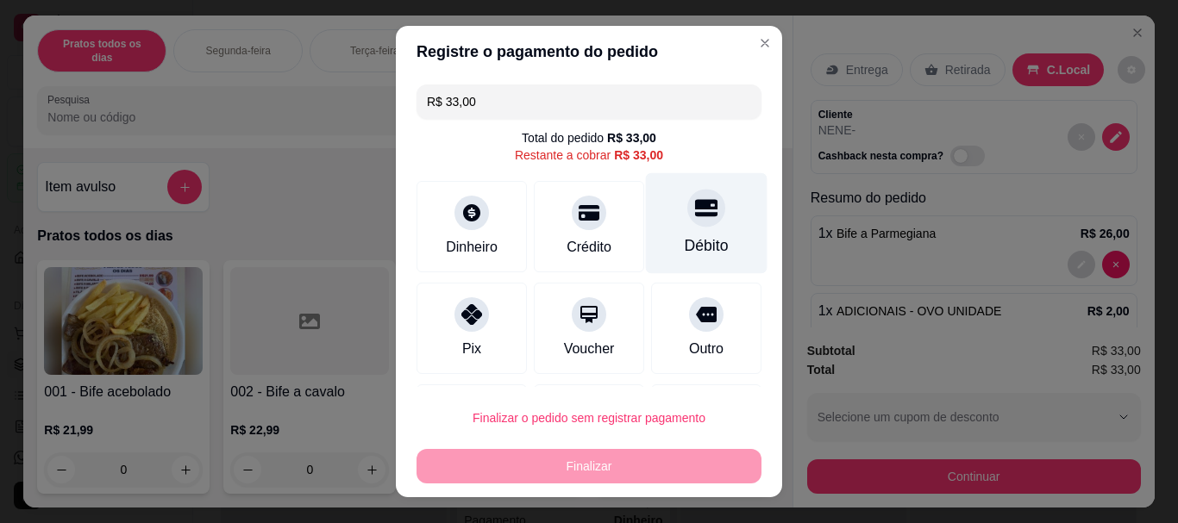
click at [695, 208] on icon at bounding box center [706, 208] width 22 height 17
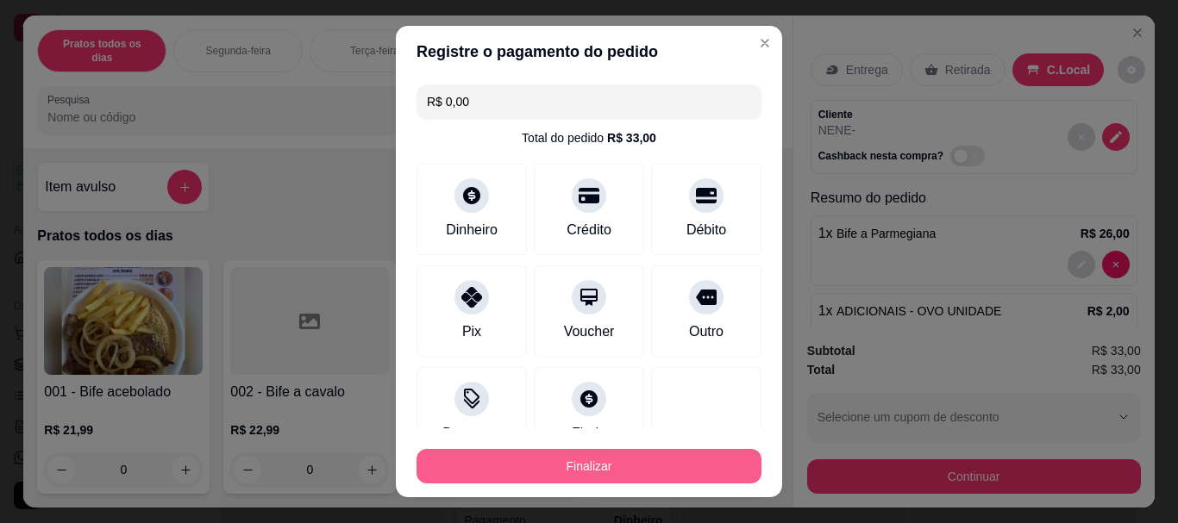
click at [573, 460] on button "Finalizar" at bounding box center [588, 466] width 345 height 34
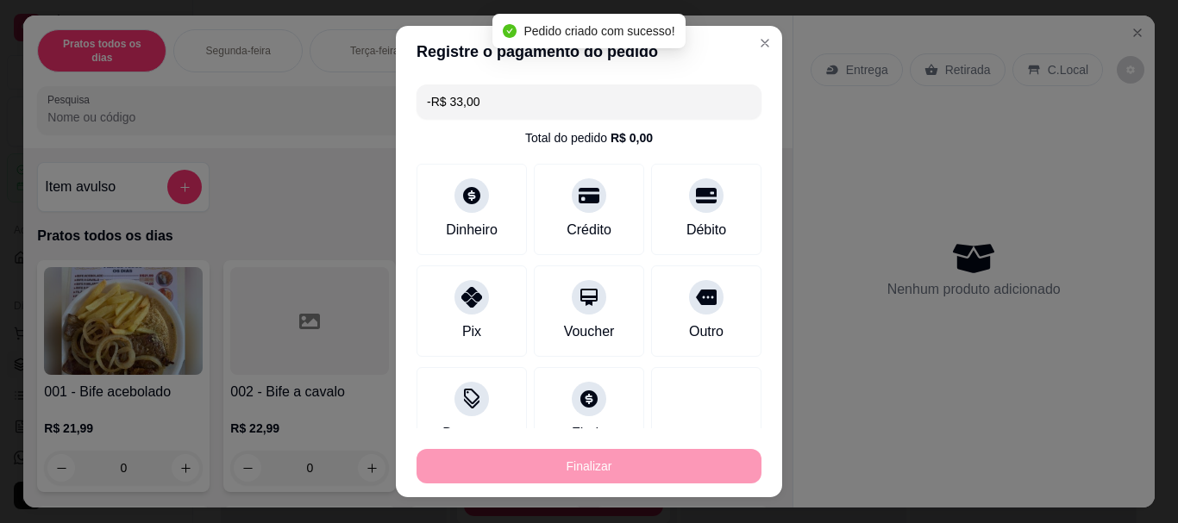
scroll to position [1858, 0]
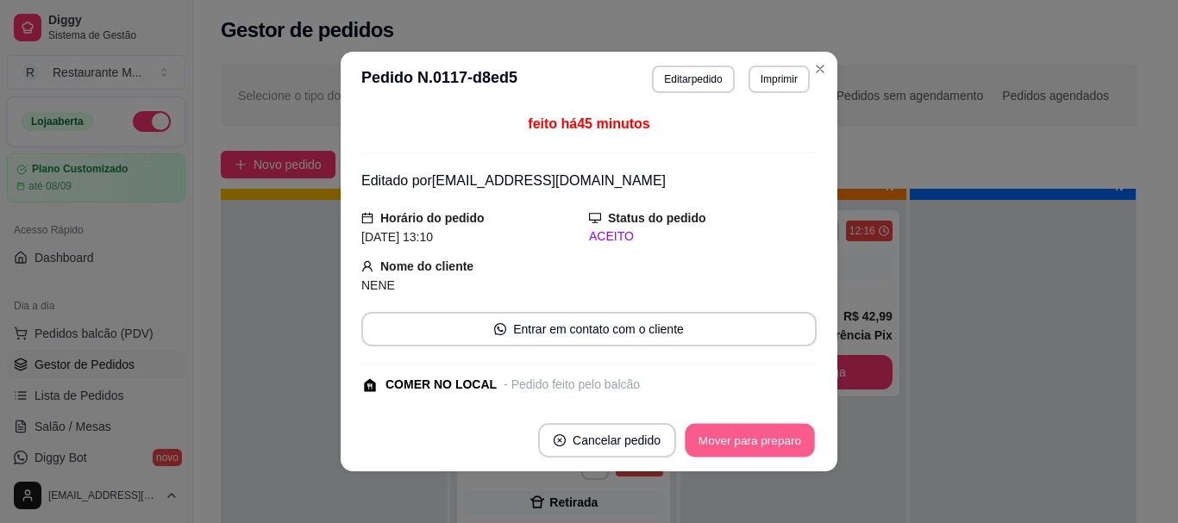
click at [735, 438] on button "Mover para preparo" at bounding box center [749, 441] width 129 height 34
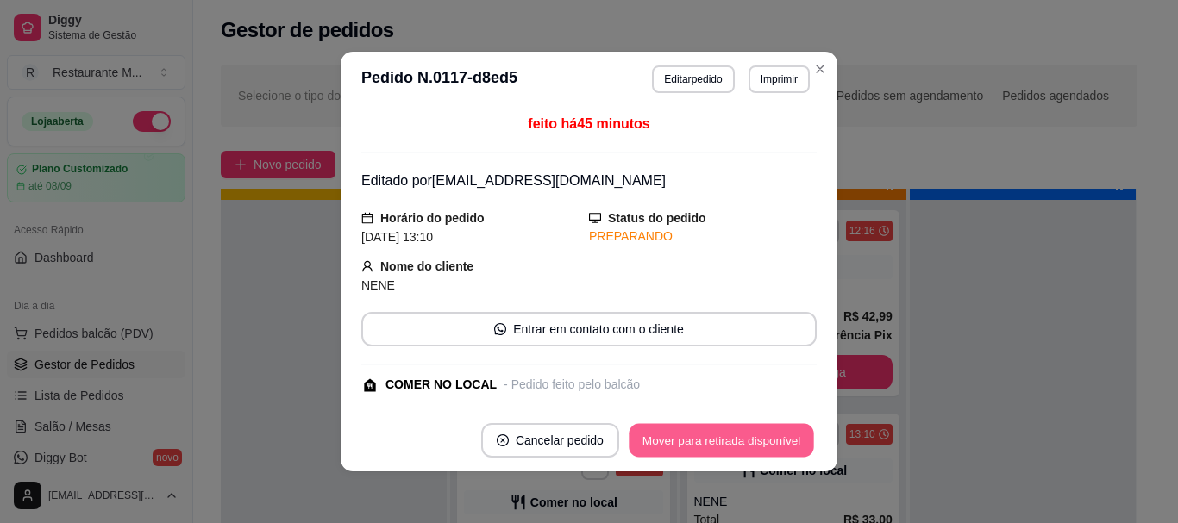
click at [735, 438] on button "Mover para retirada disponível" at bounding box center [721, 441] width 185 height 34
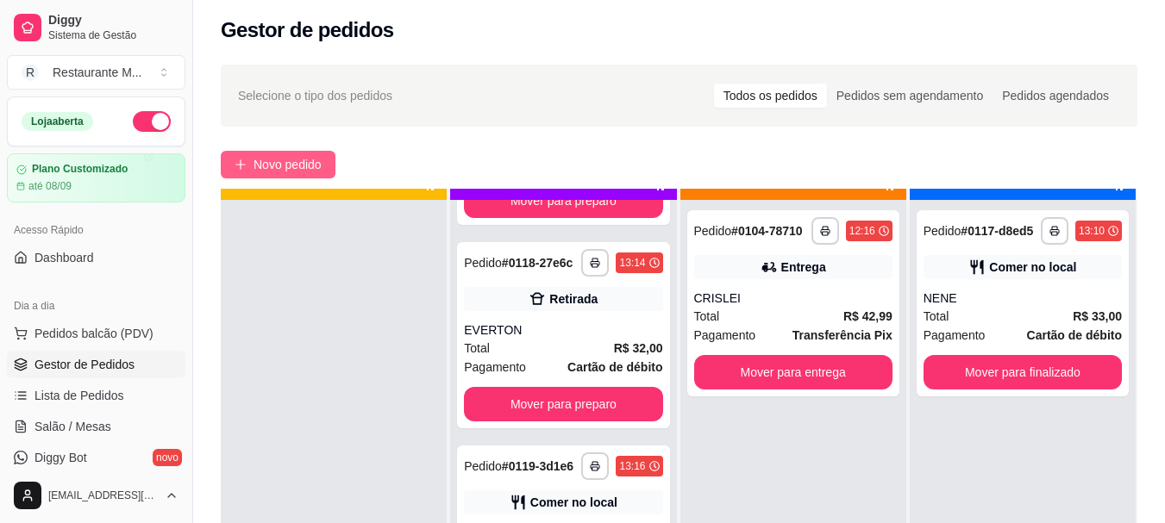
click at [272, 156] on span "Novo pedido" at bounding box center [287, 164] width 68 height 19
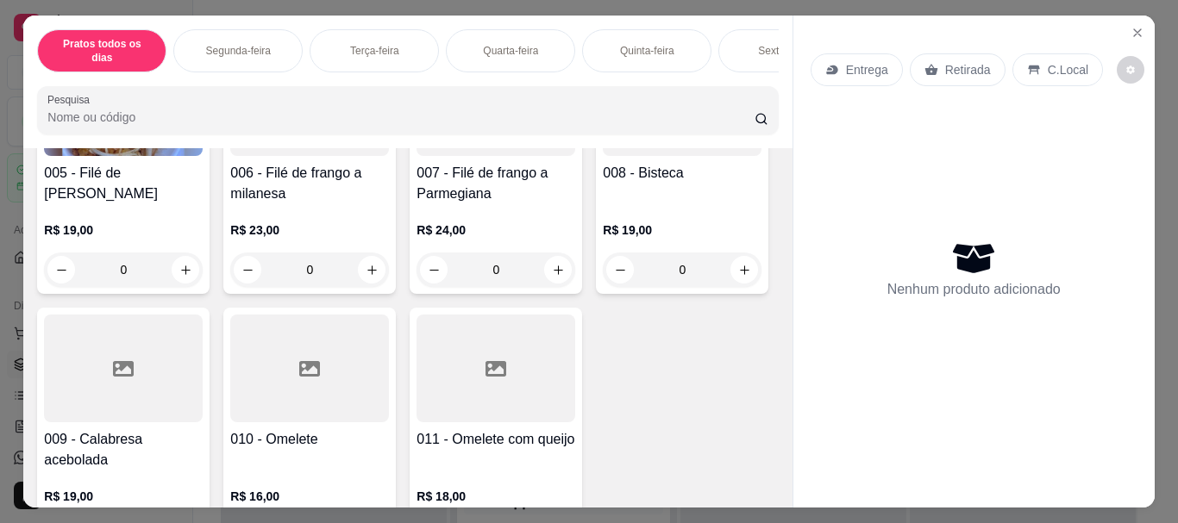
scroll to position [487, 0]
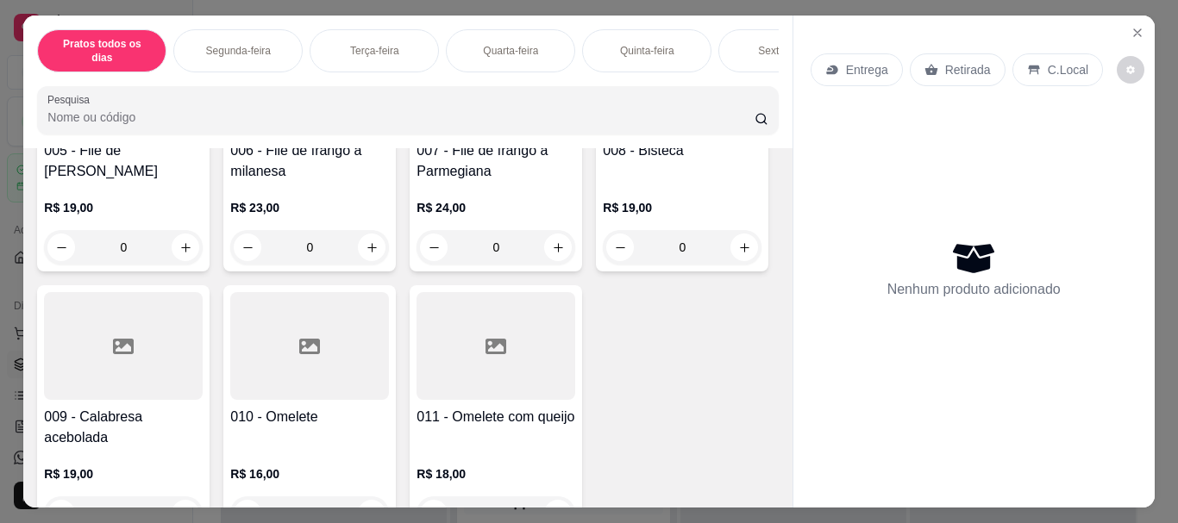
click at [416, 134] on div at bounding box center [495, 80] width 159 height 108
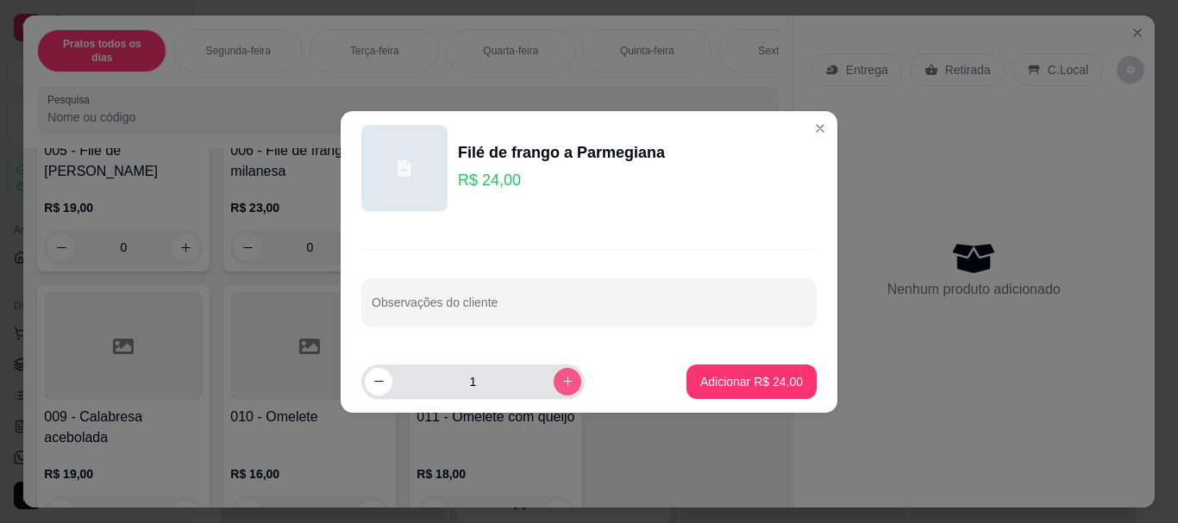
click at [560, 372] on button "increase-product-quantity" at bounding box center [568, 382] width 28 height 28
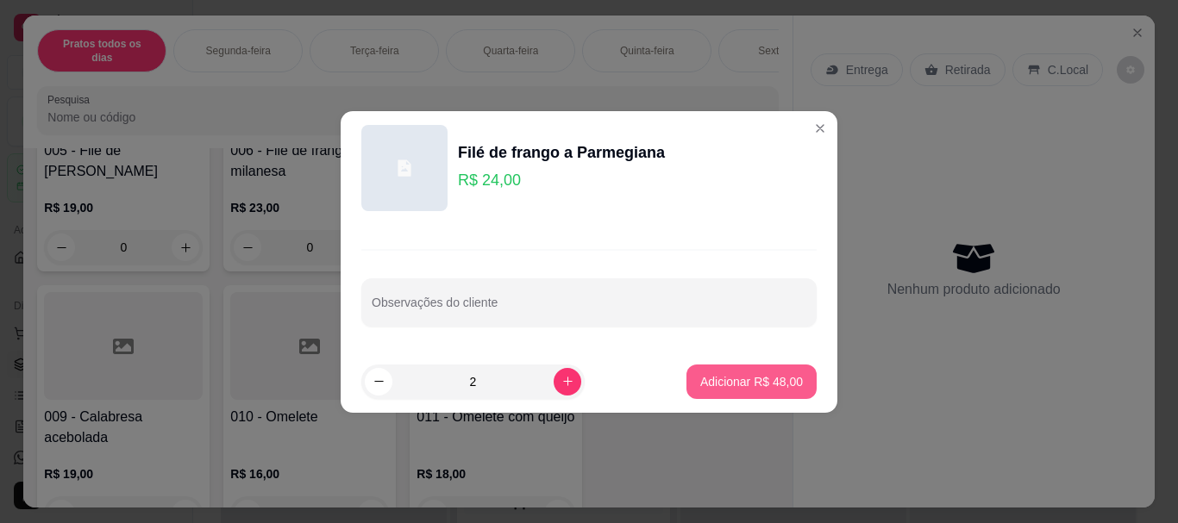
click at [745, 375] on p "Adicionar R$ 48,00" at bounding box center [751, 381] width 103 height 17
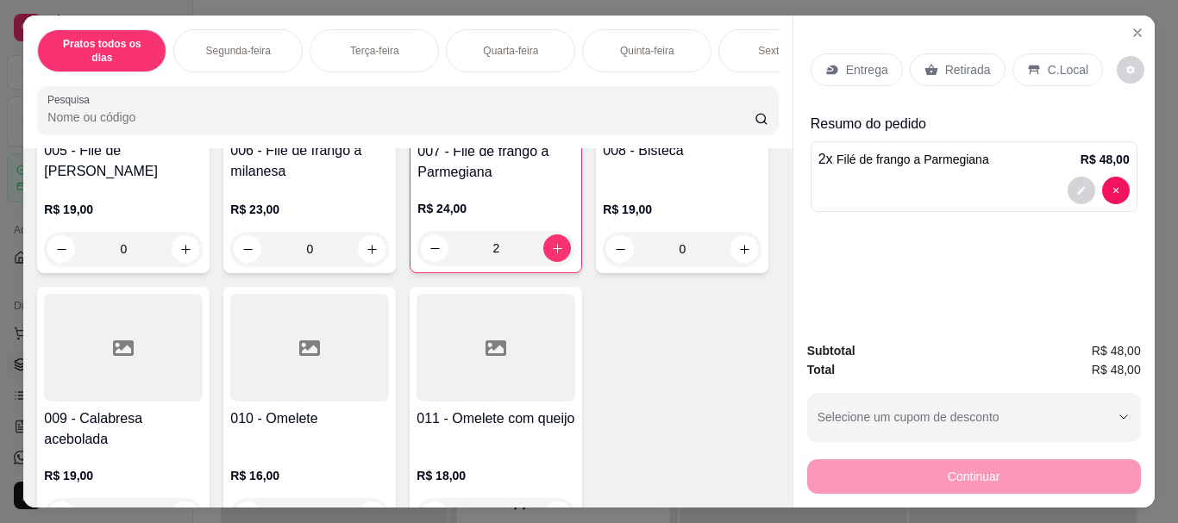
click at [851, 62] on p "Entrega" at bounding box center [867, 69] width 42 height 17
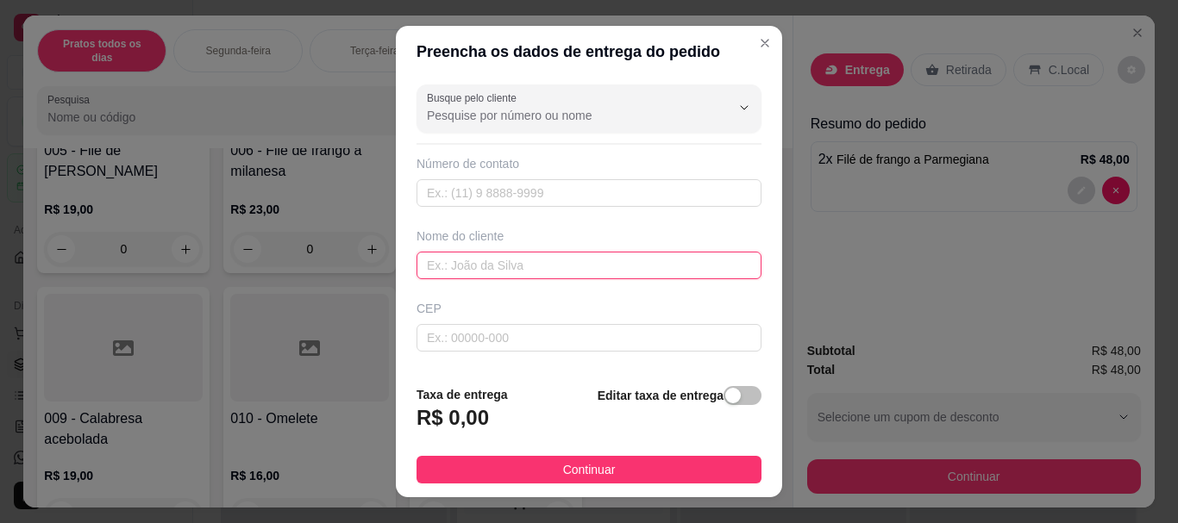
click at [504, 265] on input "text" at bounding box center [588, 266] width 345 height 28
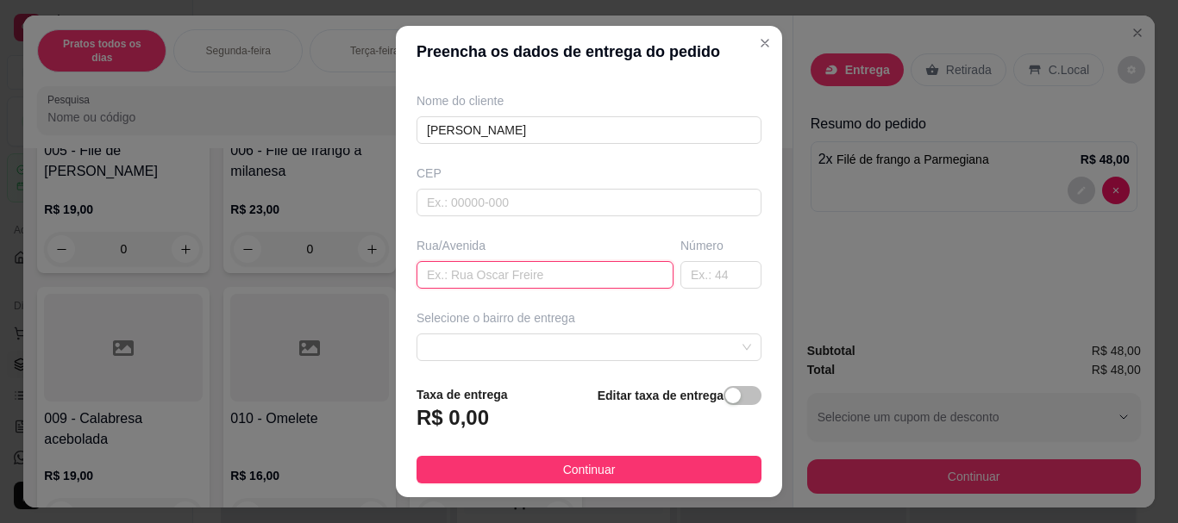
click at [462, 282] on input "text" at bounding box center [544, 275] width 257 height 28
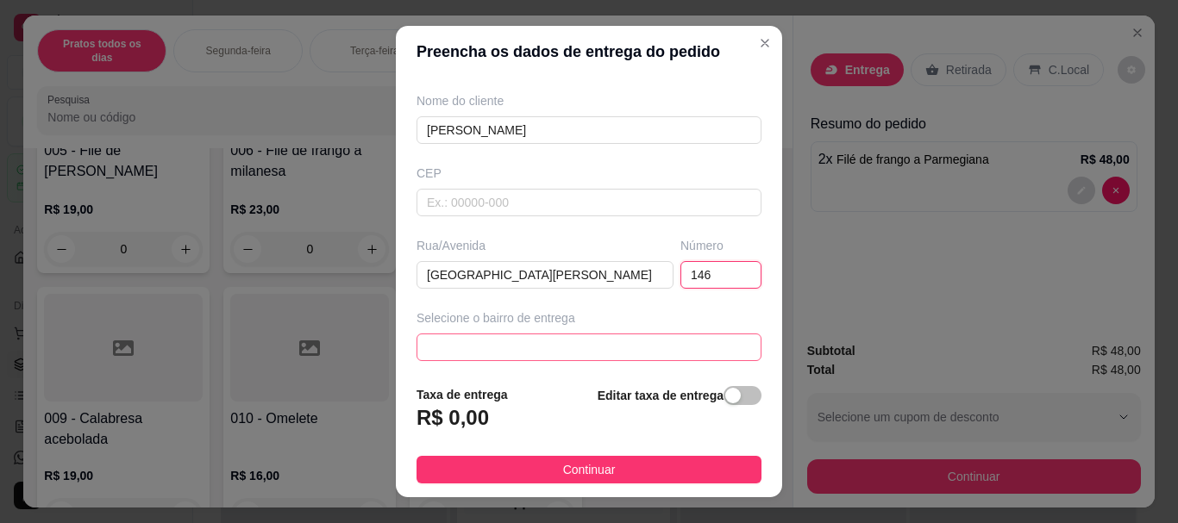
click at [468, 345] on span at bounding box center [589, 348] width 324 height 26
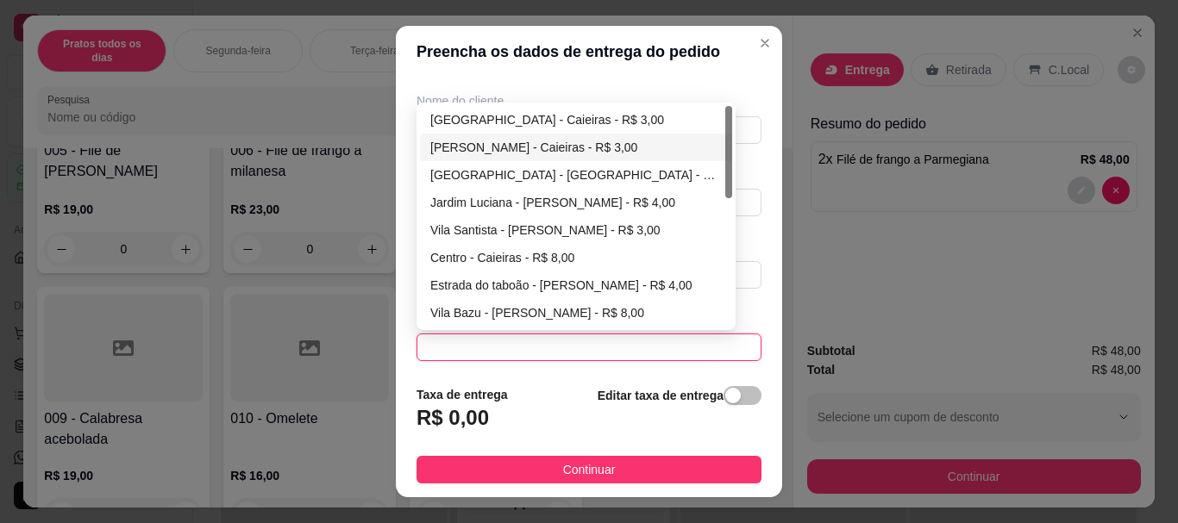
click at [530, 156] on div "[PERSON_NAME] - Caieiras - R$ 3,00" at bounding box center [575, 147] width 291 height 19
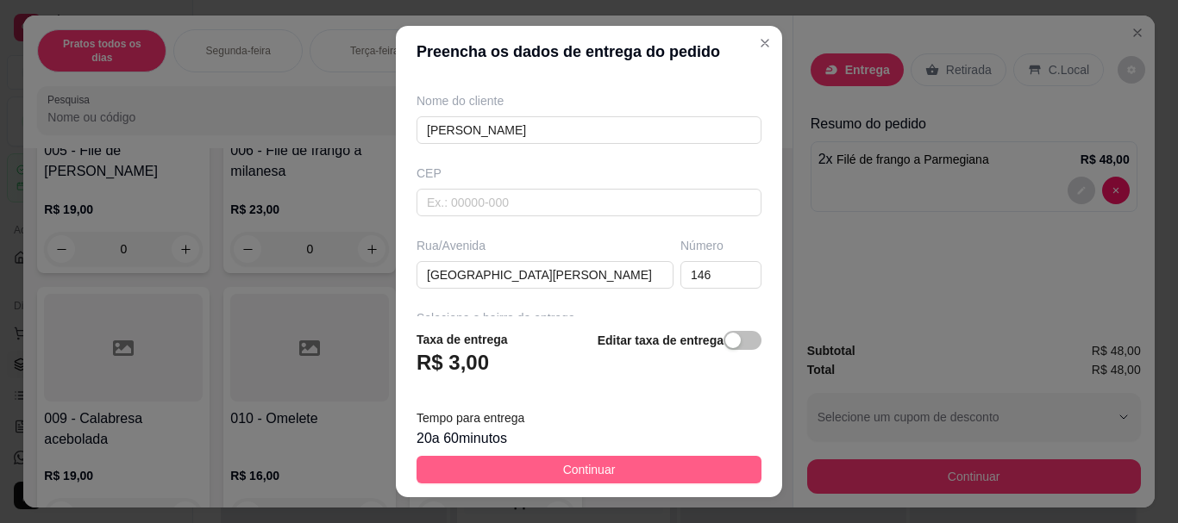
click at [563, 468] on span "Continuar" at bounding box center [589, 469] width 53 height 19
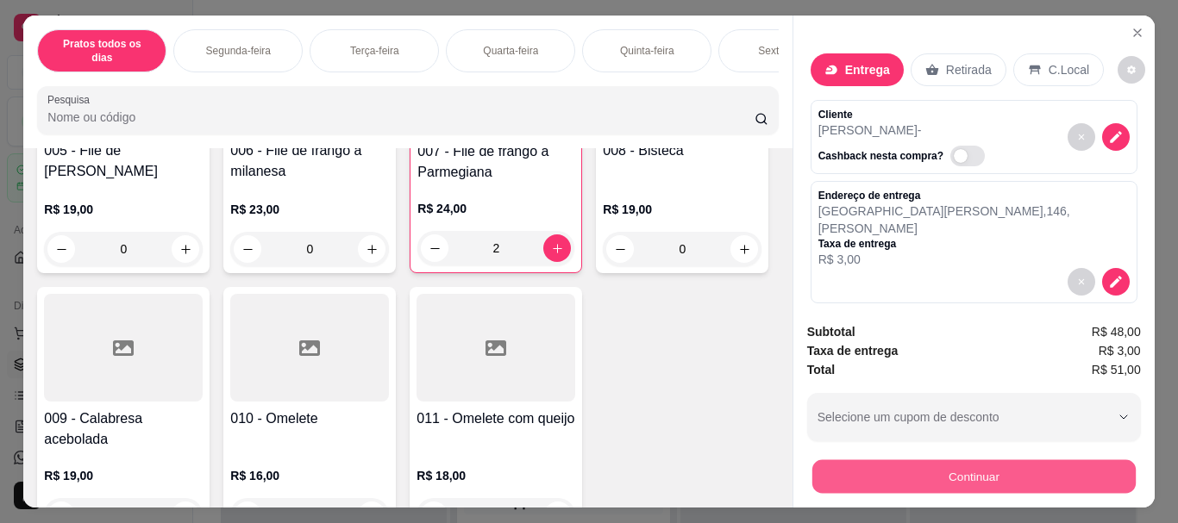
click at [1004, 478] on button "Continuar" at bounding box center [972, 477] width 323 height 34
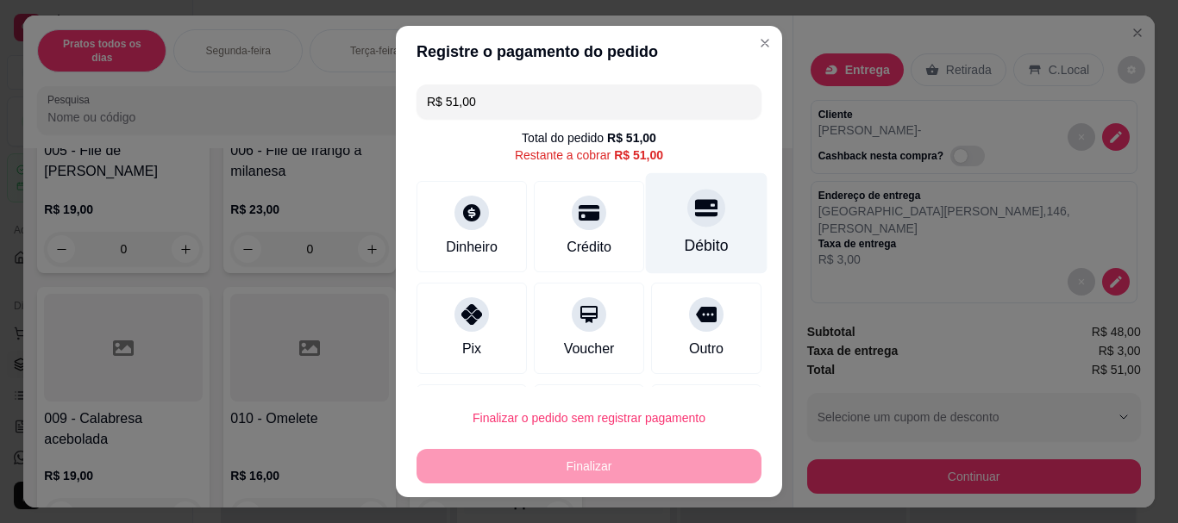
click at [687, 221] on div at bounding box center [706, 209] width 38 height 38
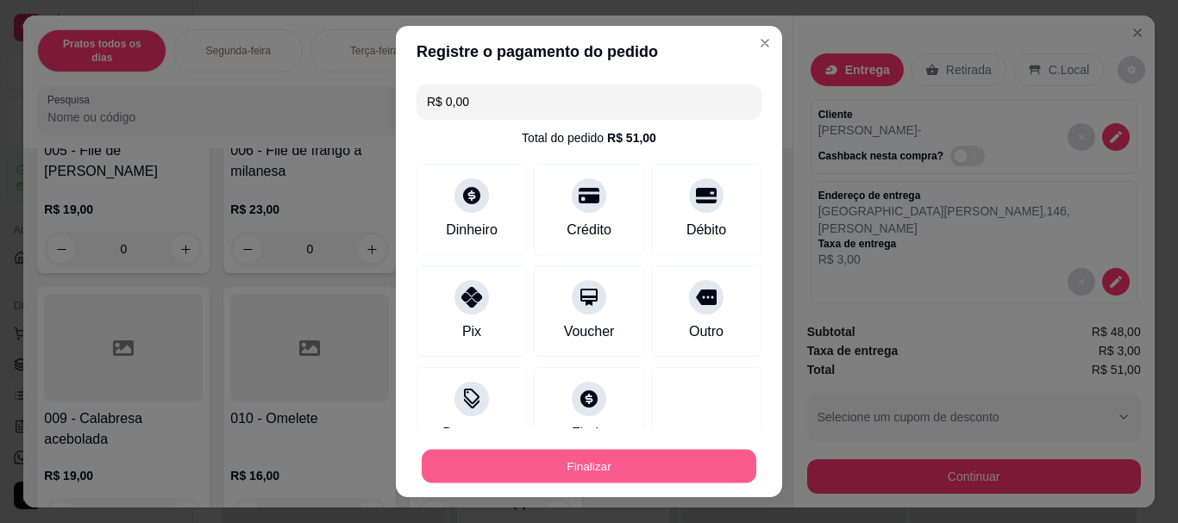
click at [550, 466] on button "Finalizar" at bounding box center [589, 466] width 335 height 34
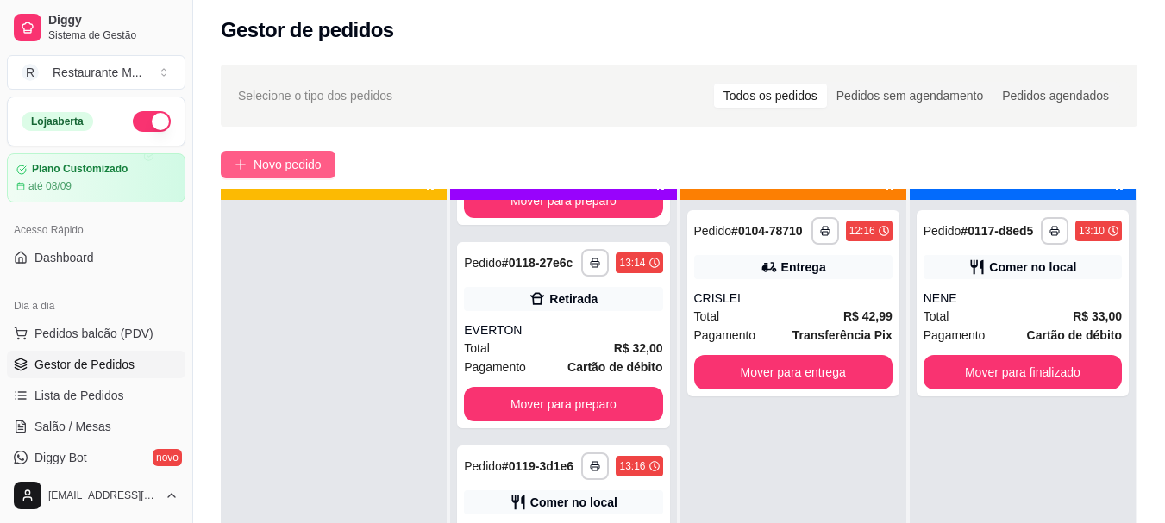
click at [259, 168] on span "Novo pedido" at bounding box center [287, 164] width 68 height 19
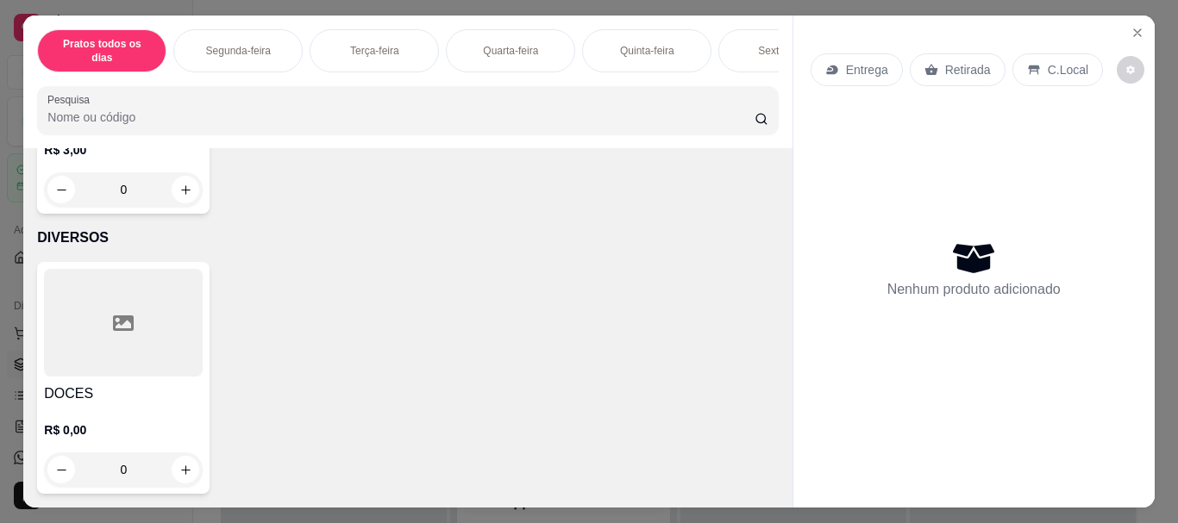
scroll to position [3851, 0]
click at [111, 138] on div "Pratos todos os dias Segunda-feira Terça-feira Quarta-feira Quinta-feira Sexta-…" at bounding box center [407, 82] width 768 height 133
click at [124, 151] on p "R$ 3,00" at bounding box center [123, 149] width 159 height 17
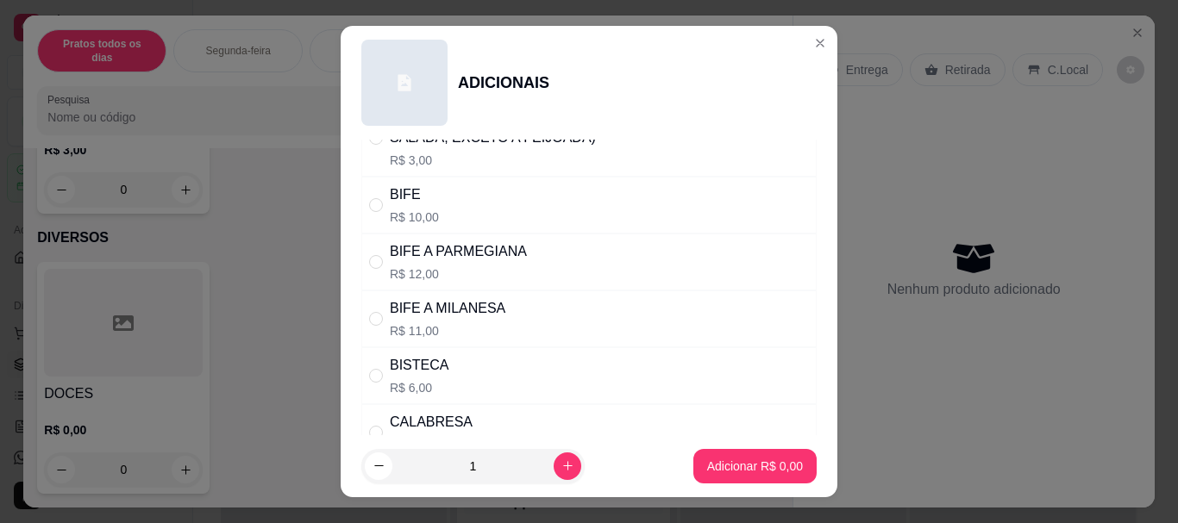
scroll to position [126, 0]
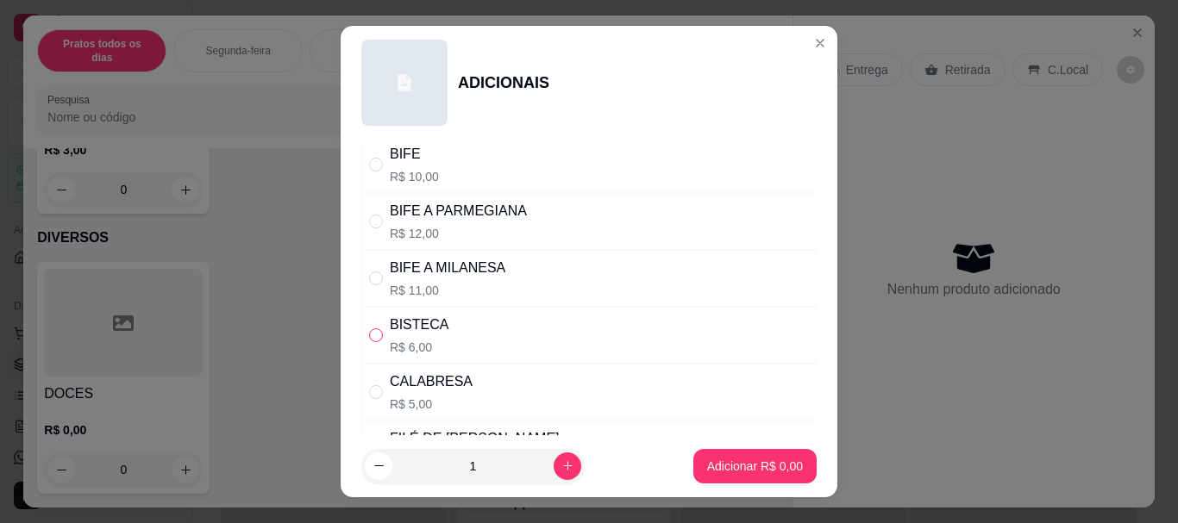
click at [373, 335] on input "" at bounding box center [376, 335] width 14 height 14
click at [726, 461] on p "Adicionar R$ 6,00" at bounding box center [754, 466] width 93 height 16
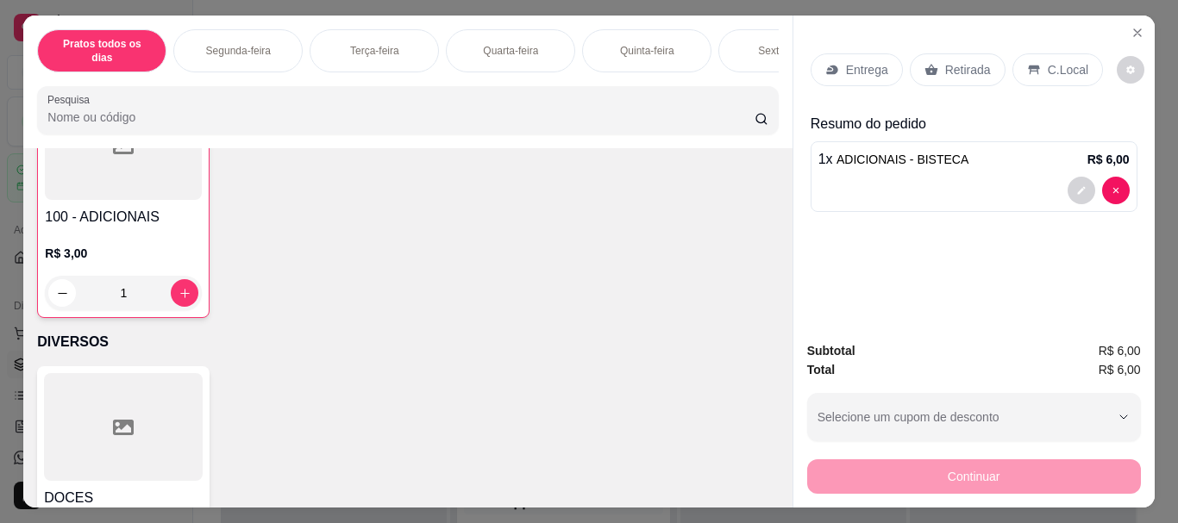
scroll to position [3200, 0]
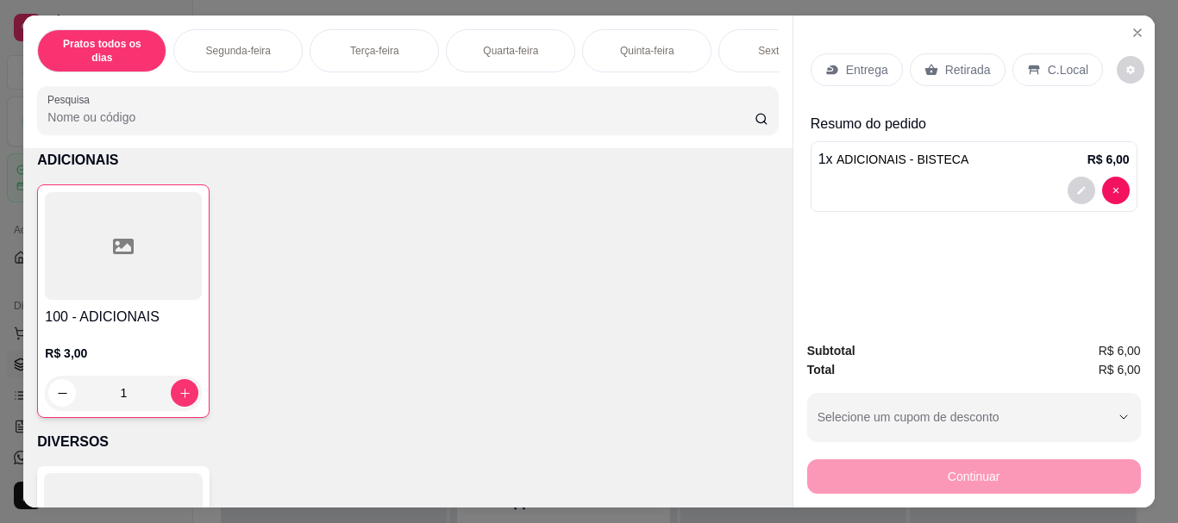
click at [203, 47] on h4 "Cervejas" at bounding box center [123, 36] width 159 height 21
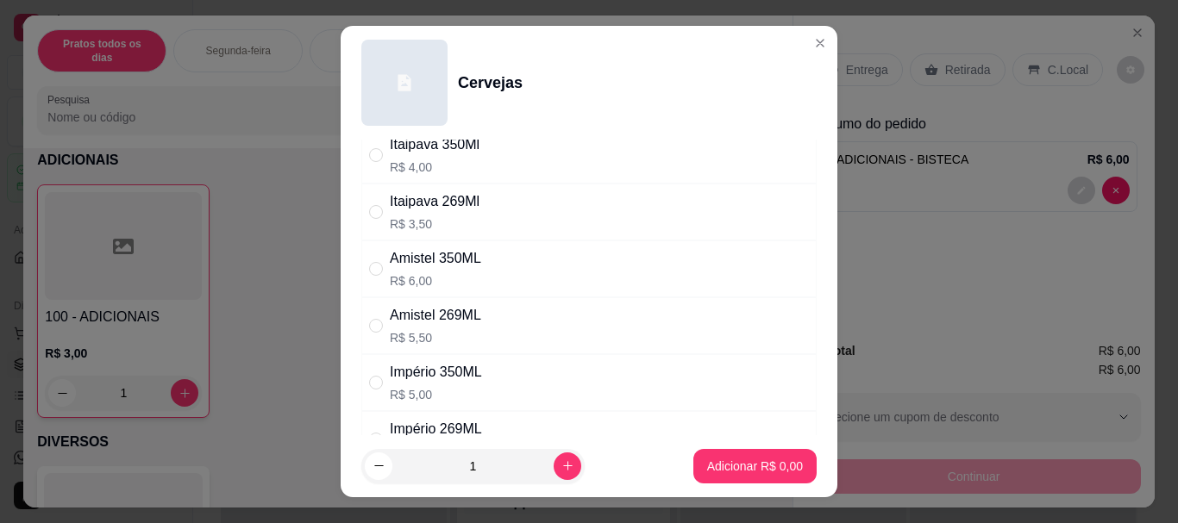
scroll to position [100, 0]
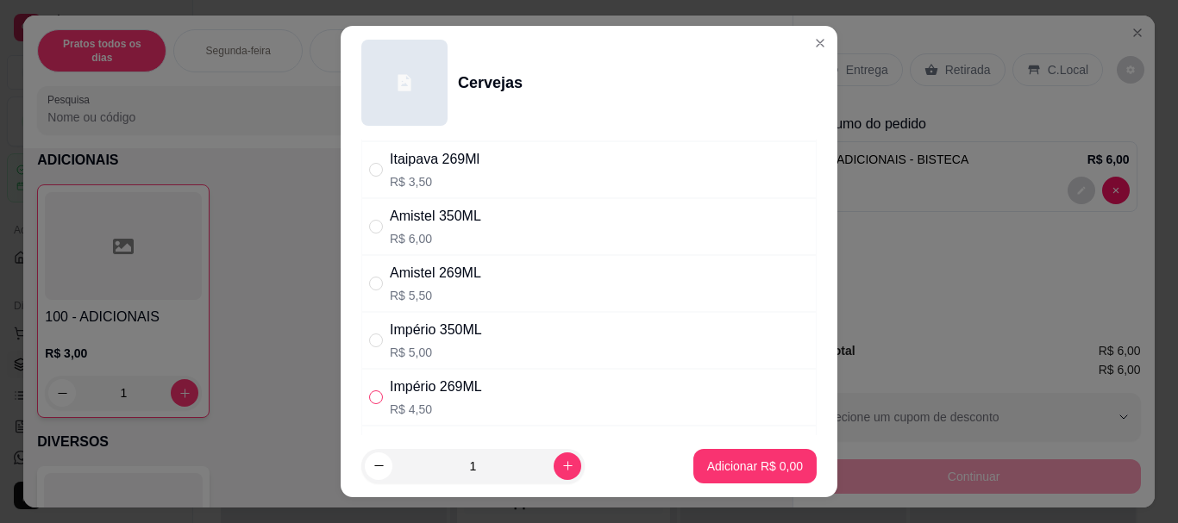
click at [369, 398] on input "" at bounding box center [376, 398] width 14 height 14
click at [554, 464] on button "increase-product-quantity" at bounding box center [568, 467] width 28 height 28
click at [708, 465] on p "Adicionar R$ 9,00" at bounding box center [754, 466] width 93 height 16
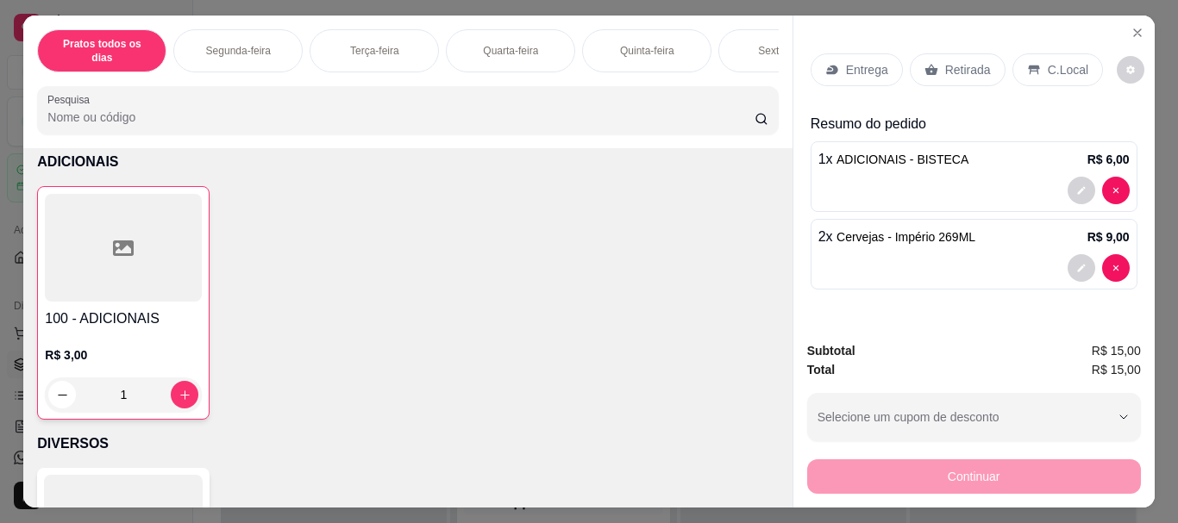
click at [1032, 71] on div "C.Local" at bounding box center [1057, 69] width 91 height 33
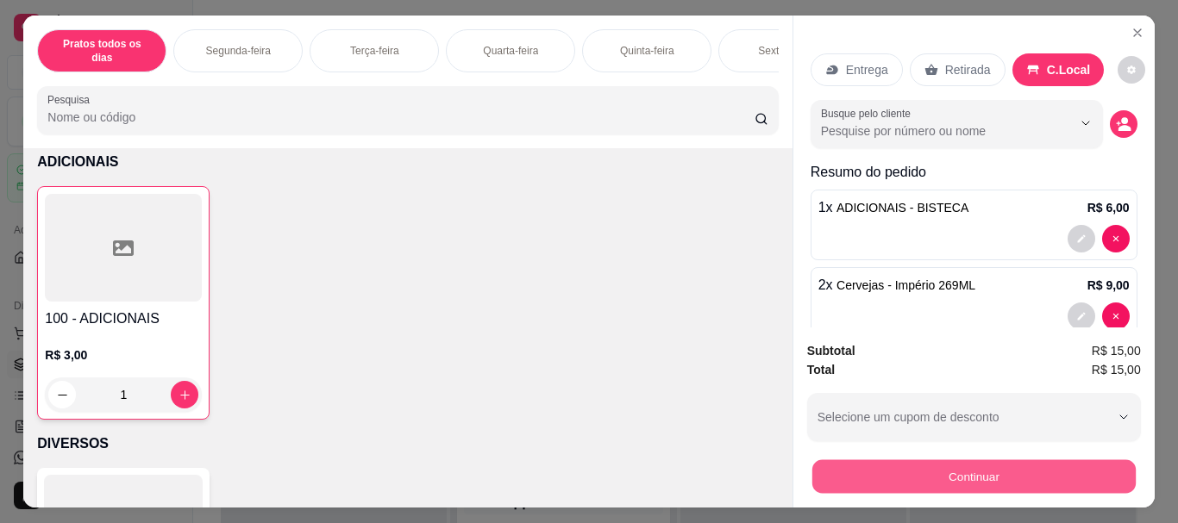
click at [945, 460] on button "Continuar" at bounding box center [972, 477] width 323 height 34
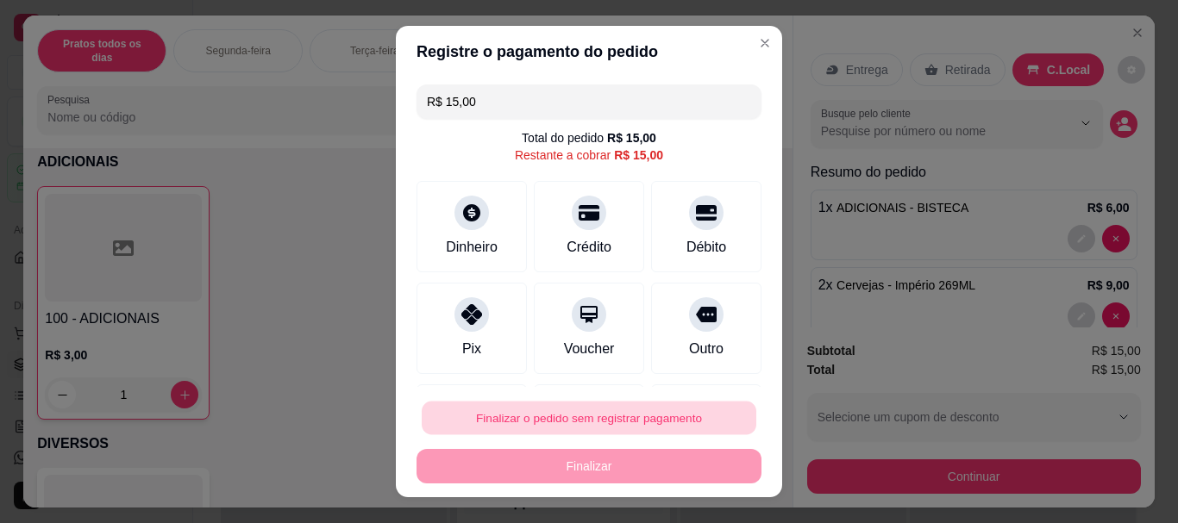
click at [622, 424] on button "Finalizar o pedido sem registrar pagamento" at bounding box center [589, 418] width 335 height 34
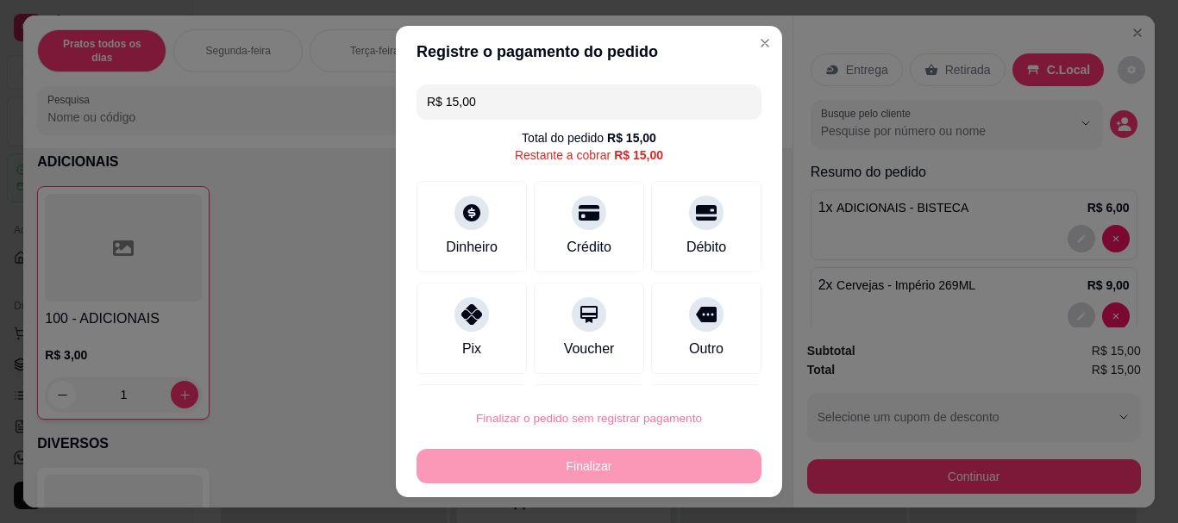
click at [690, 374] on button "Confirmar" at bounding box center [688, 369] width 64 height 27
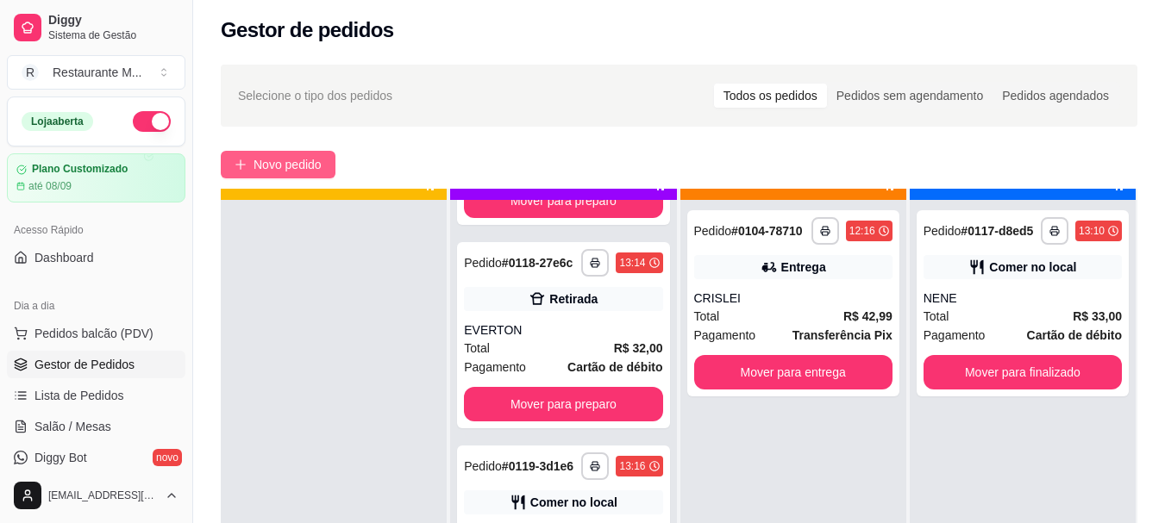
click at [295, 172] on span "Novo pedido" at bounding box center [287, 164] width 68 height 19
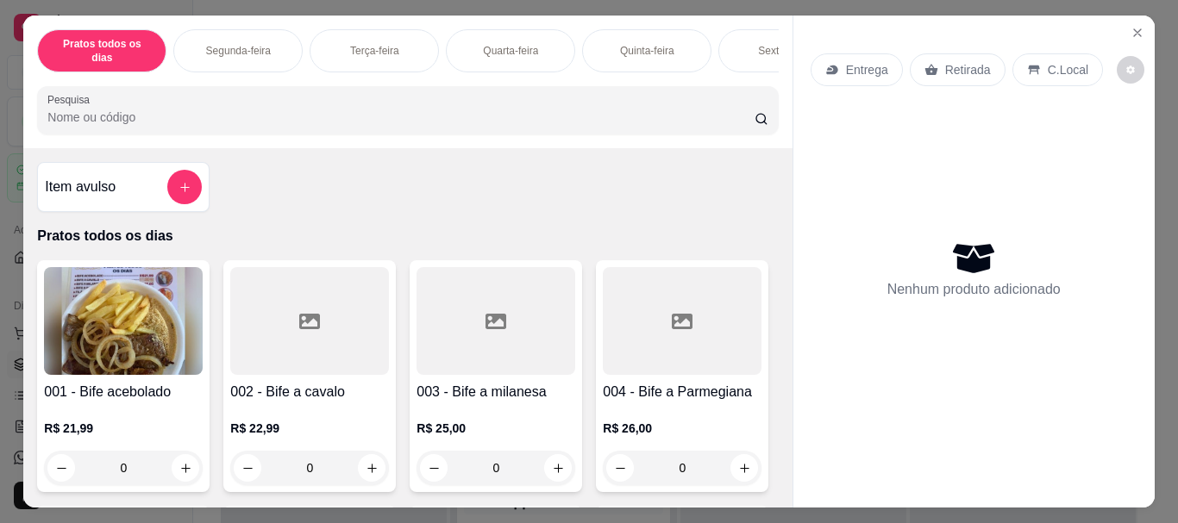
click at [174, 341] on img at bounding box center [123, 321] width 159 height 108
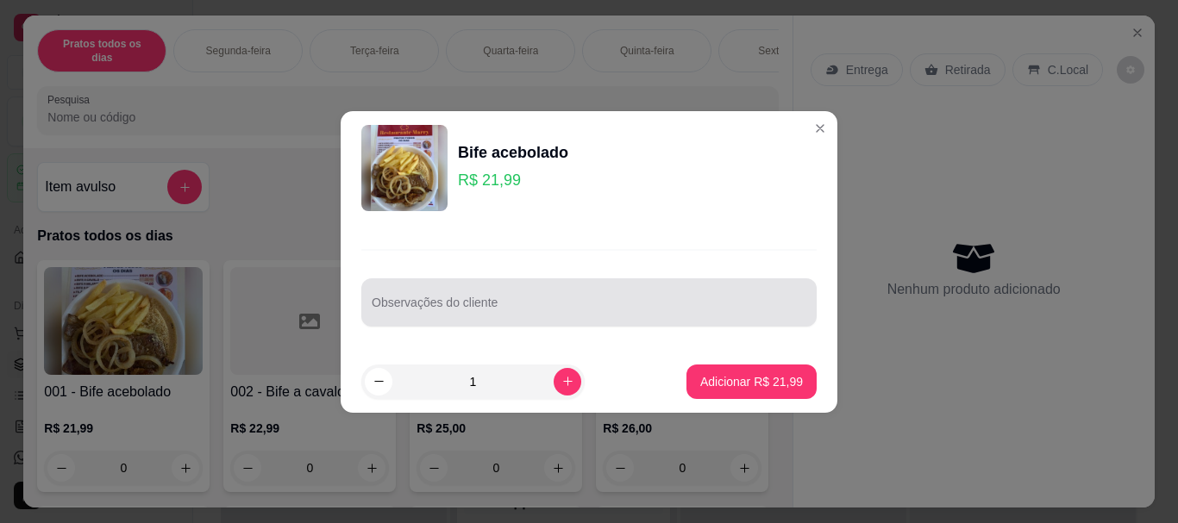
click at [453, 303] on input "Observações do cliente" at bounding box center [589, 309] width 435 height 17
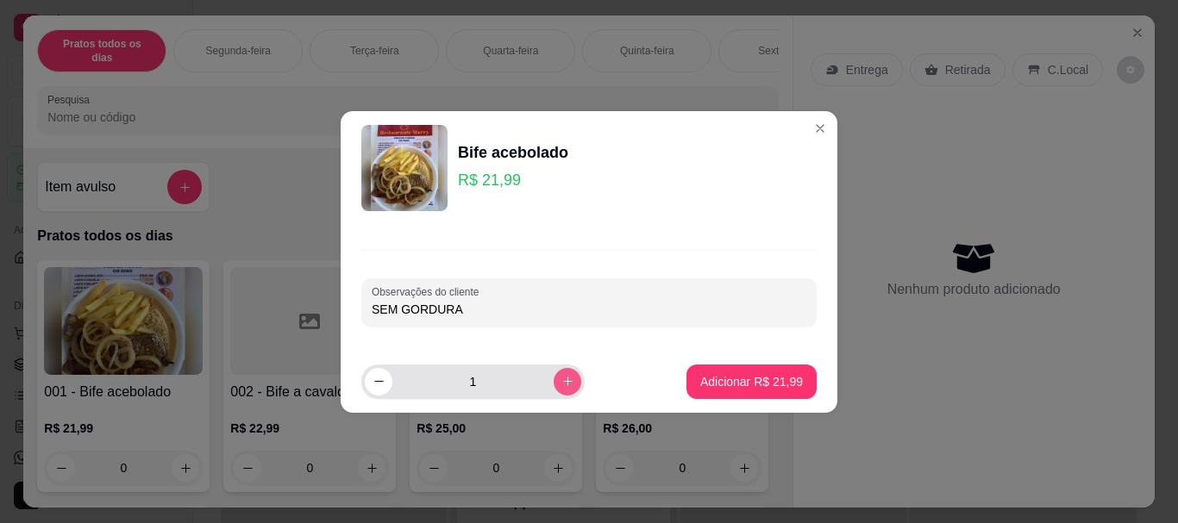
click at [561, 383] on icon "increase-product-quantity" at bounding box center [567, 381] width 13 height 13
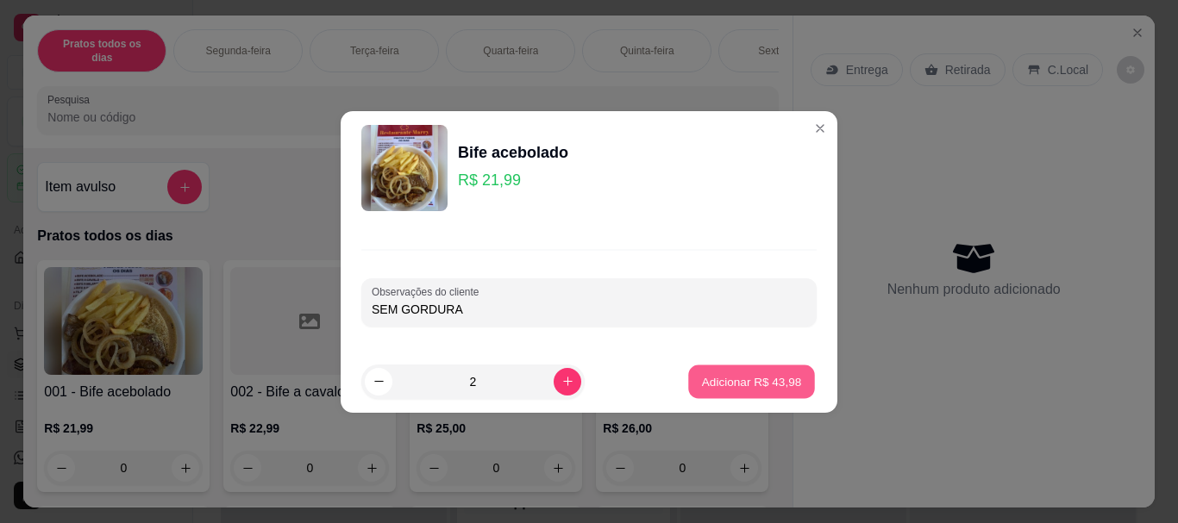
click at [719, 381] on p "Adicionar R$ 43,98" at bounding box center [752, 381] width 100 height 16
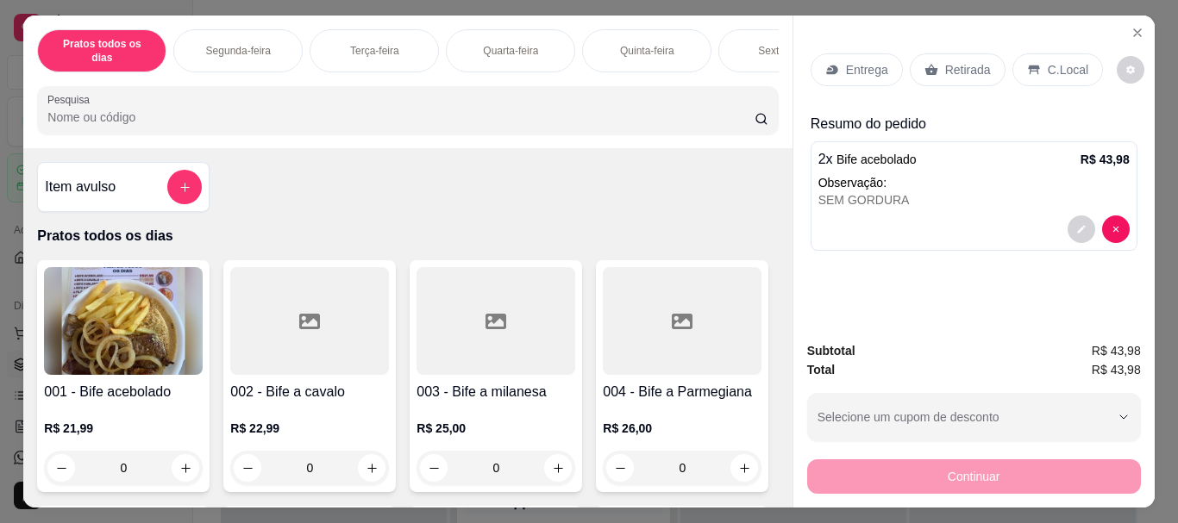
click at [953, 61] on p "Retirada" at bounding box center [968, 69] width 46 height 17
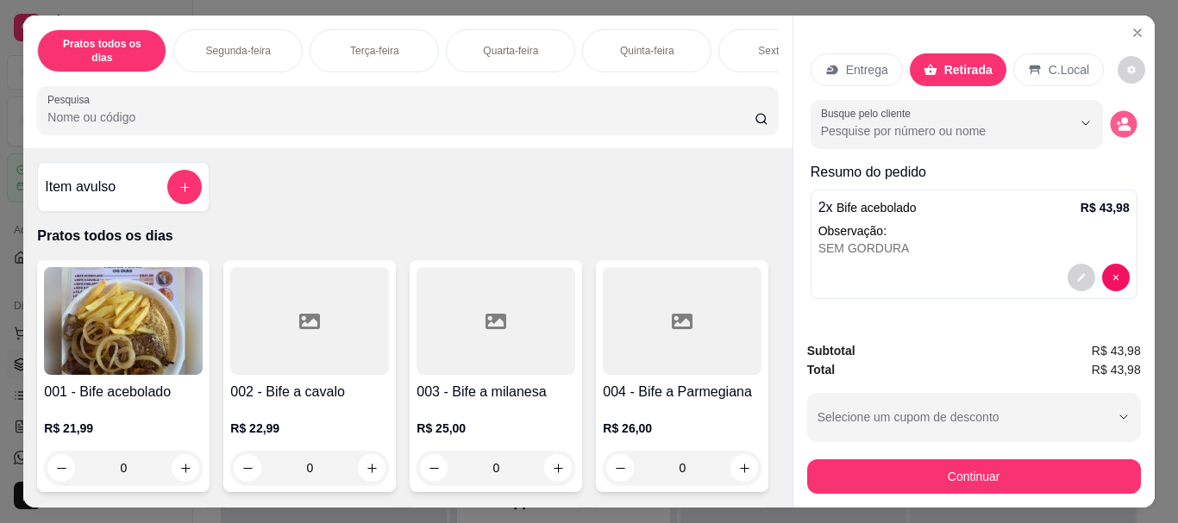
click at [1110, 119] on button "decrease-product-quantity" at bounding box center [1123, 124] width 27 height 27
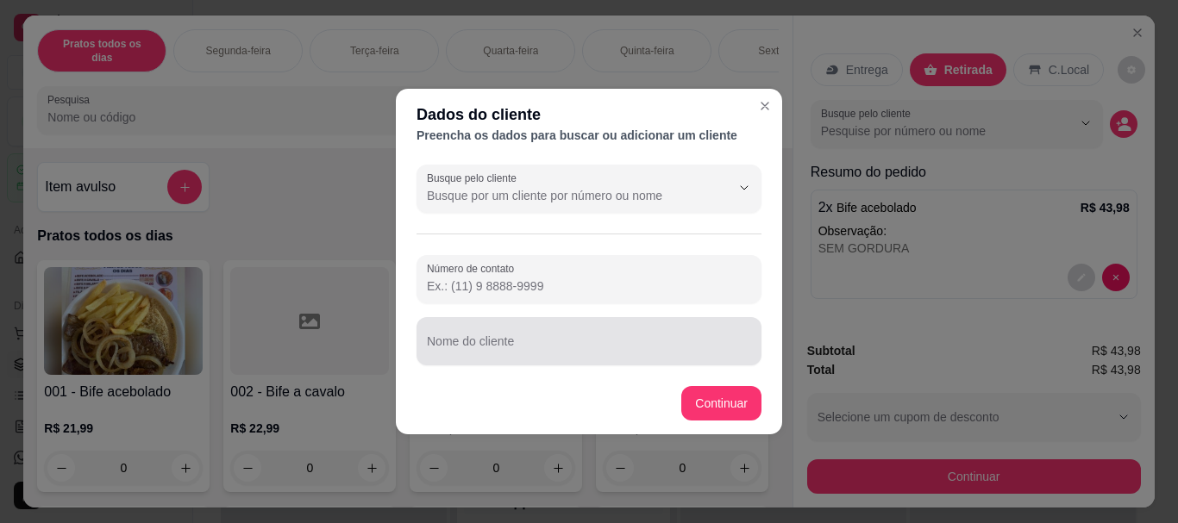
click at [498, 347] on input "Nome do cliente" at bounding box center [589, 348] width 324 height 17
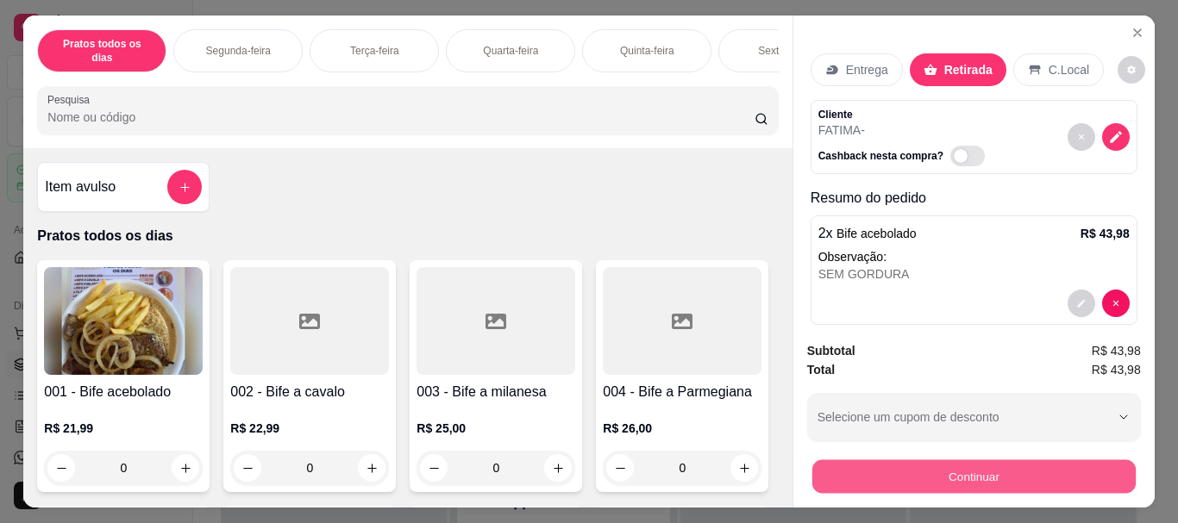
click at [863, 473] on button "Continuar" at bounding box center [972, 477] width 323 height 34
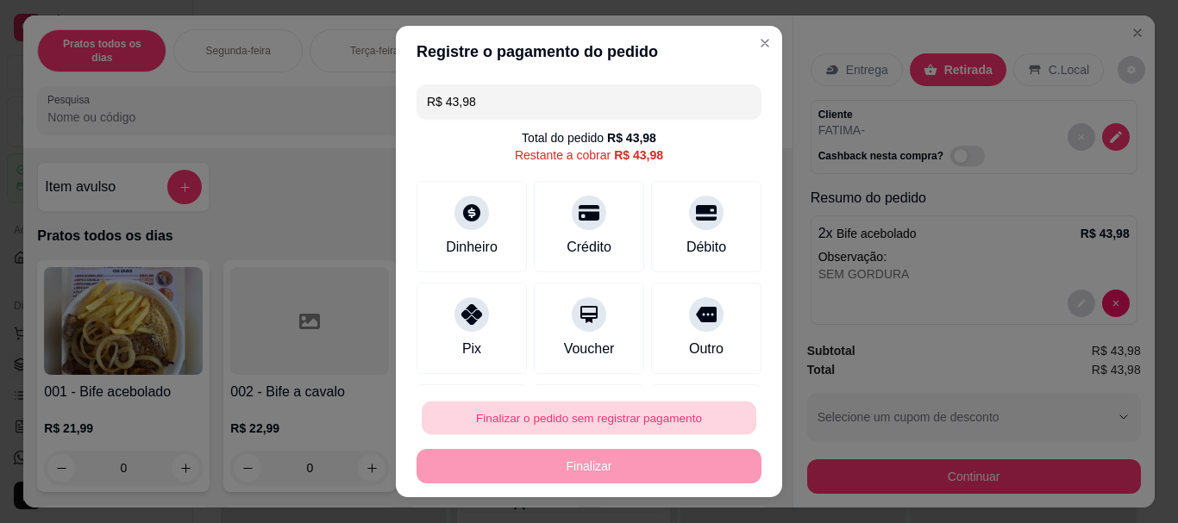
click at [618, 413] on button "Finalizar o pedido sem registrar pagamento" at bounding box center [589, 418] width 335 height 34
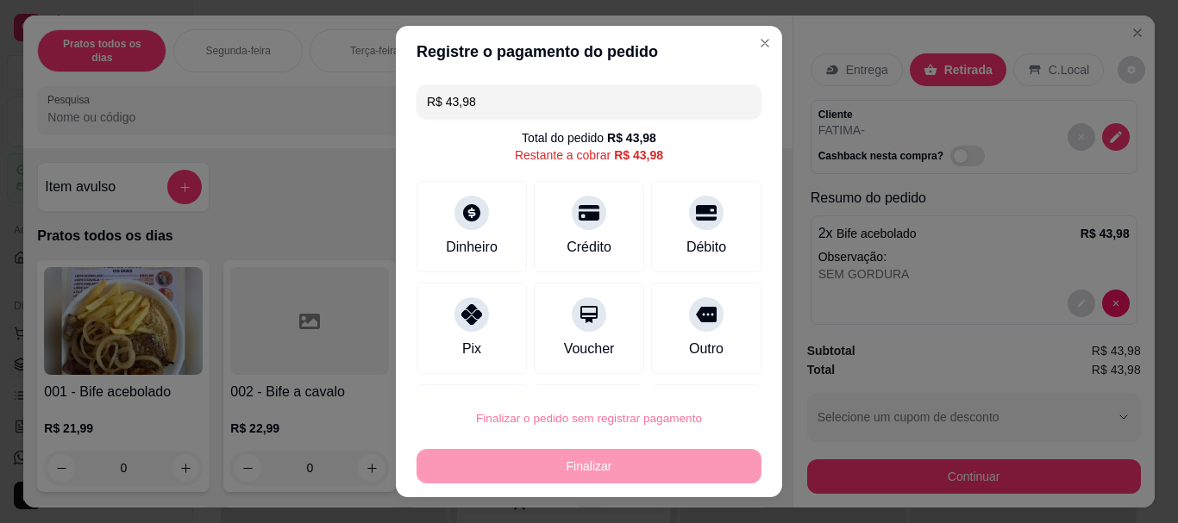
click at [685, 365] on button "Confirmar" at bounding box center [687, 369] width 61 height 26
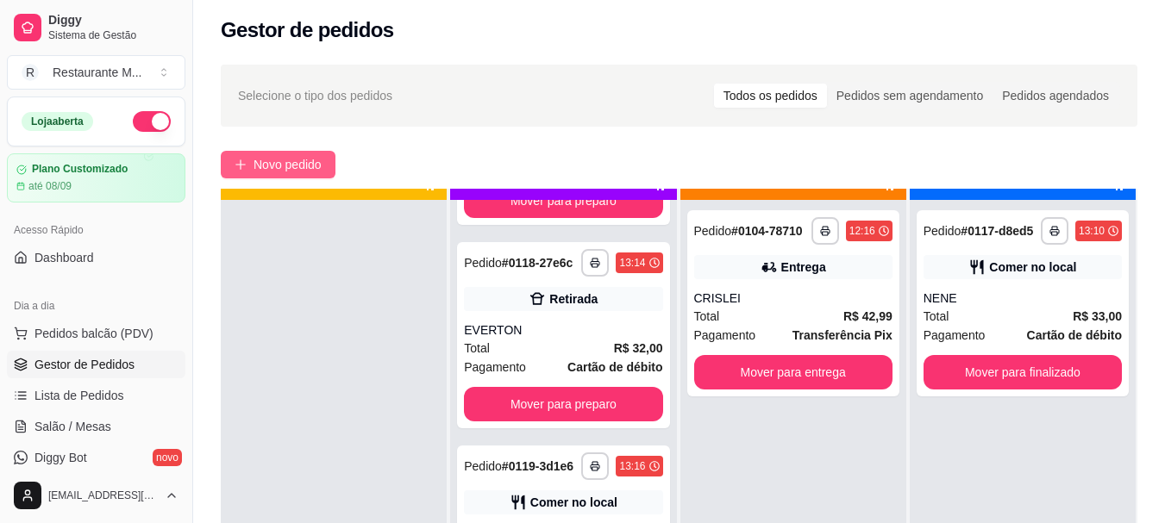
click at [291, 158] on span "Novo pedido" at bounding box center [287, 164] width 68 height 19
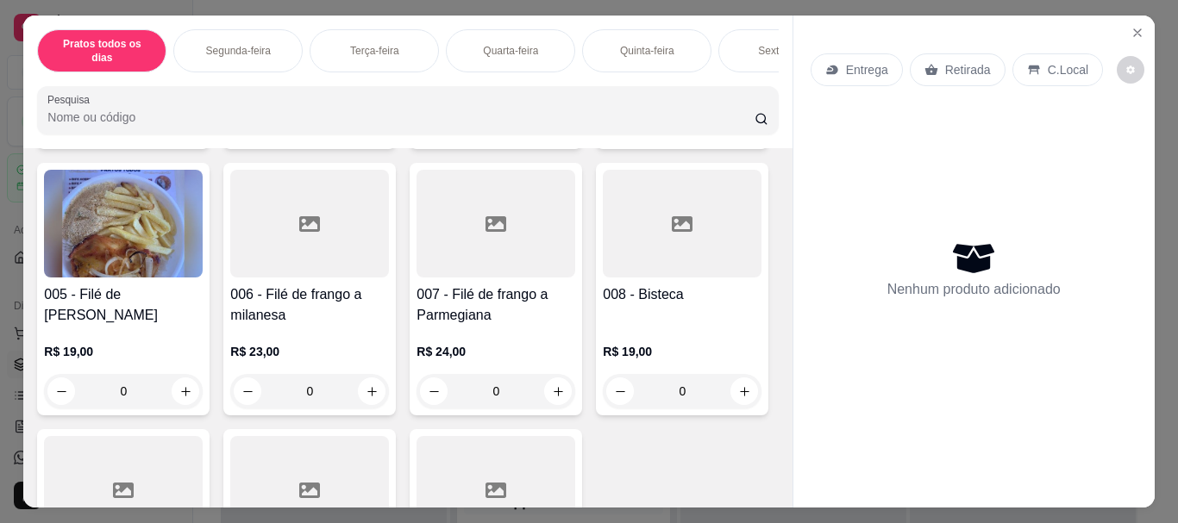
scroll to position [366, 0]
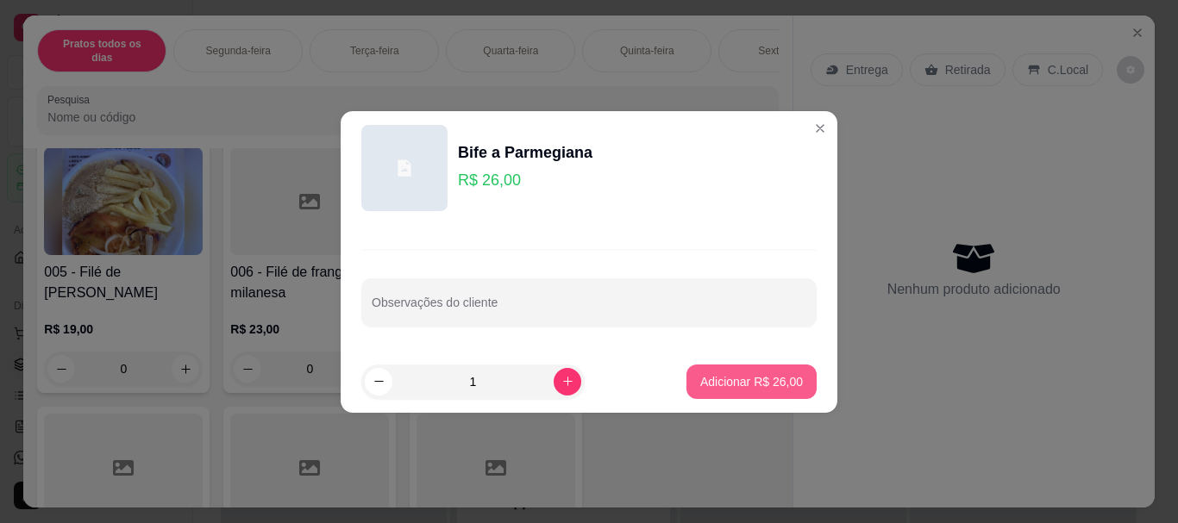
click at [749, 375] on p "Adicionar R$ 26,00" at bounding box center [751, 381] width 103 height 17
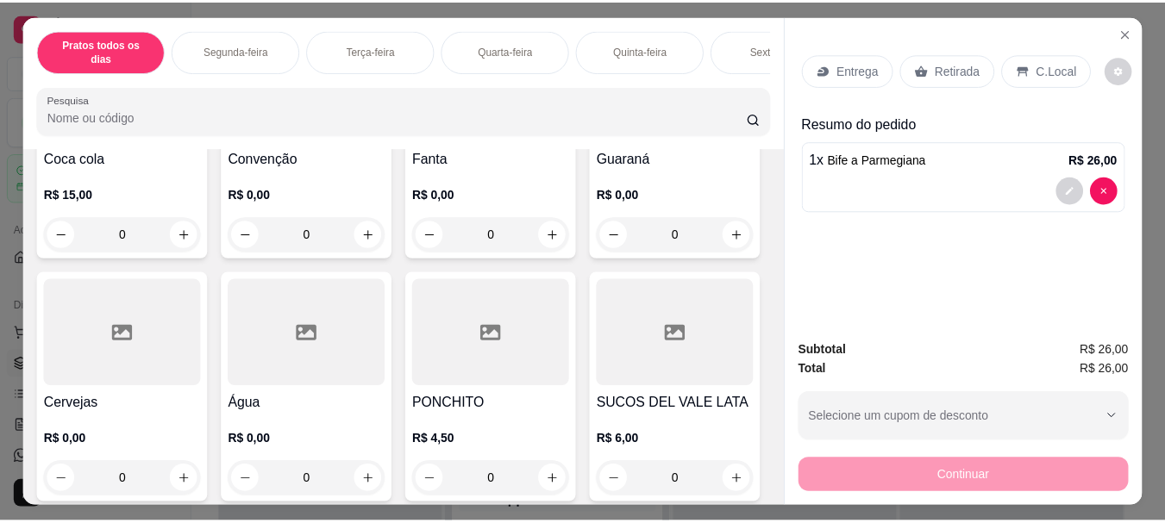
scroll to position [2867, 0]
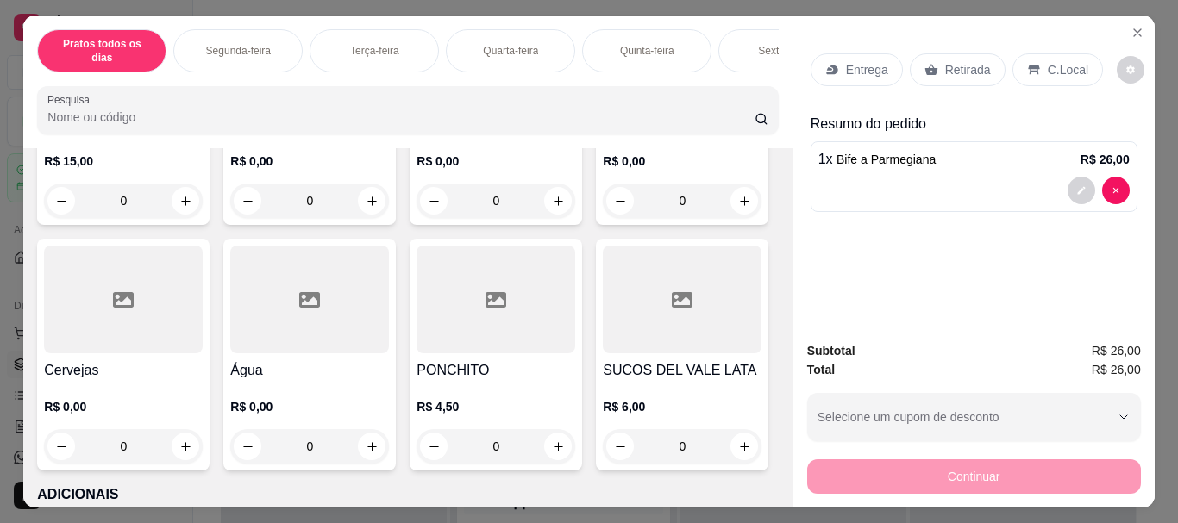
click at [198, 225] on div "Coca cola R$ 15,00 0" at bounding box center [123, 109] width 172 height 232
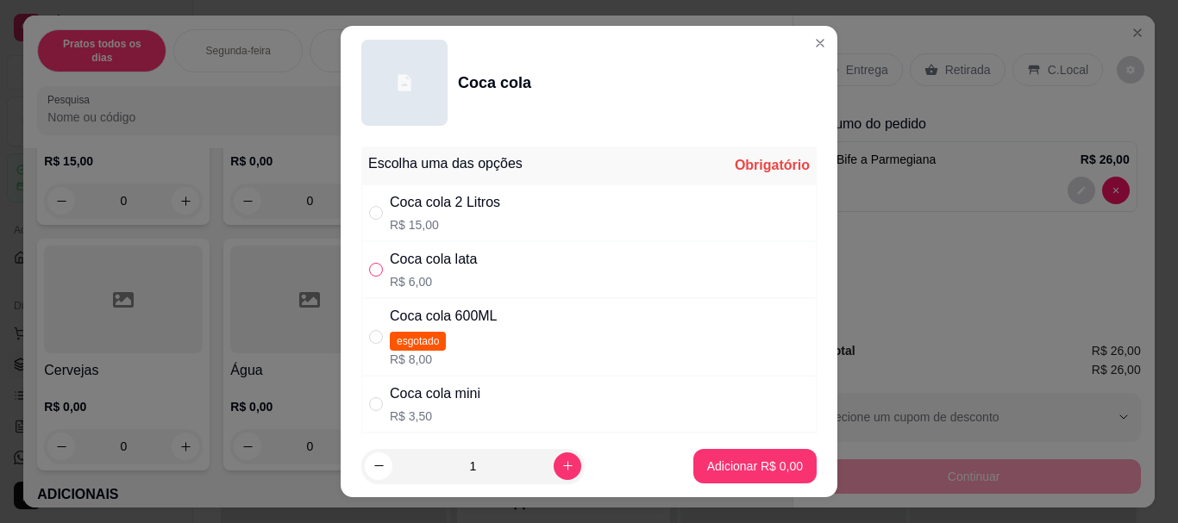
click at [373, 266] on input "" at bounding box center [376, 270] width 14 height 14
click at [738, 464] on p "Adicionar R$ 6,00" at bounding box center [754, 466] width 93 height 16
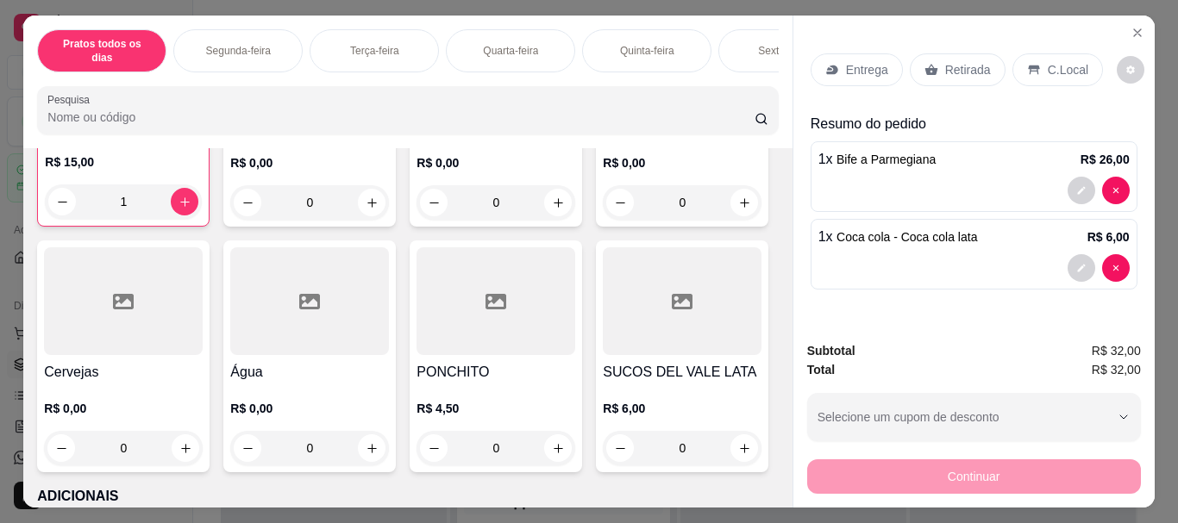
click at [96, 109] on div at bounding box center [123, 55] width 157 height 108
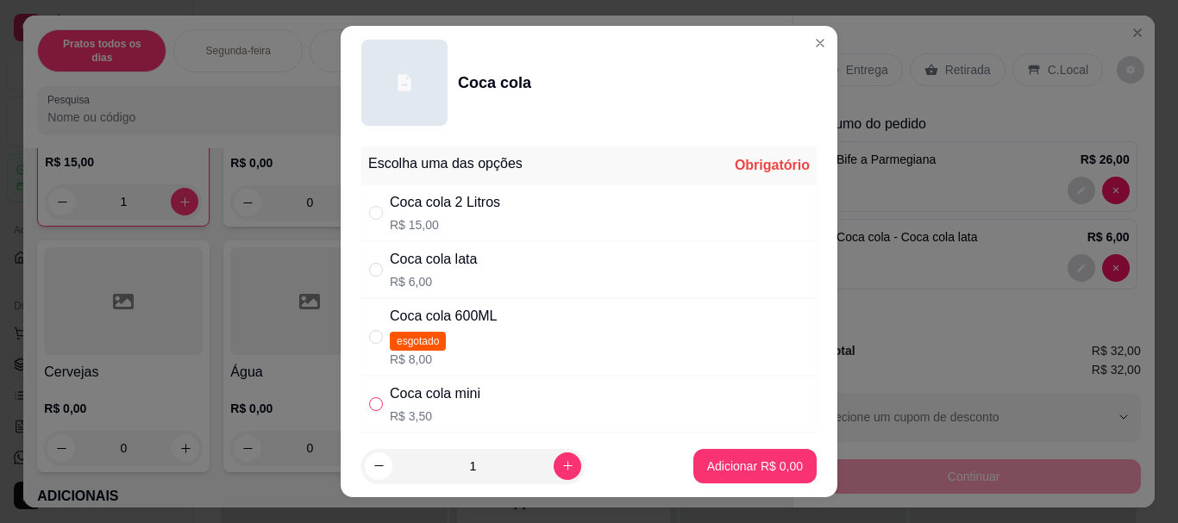
click at [370, 405] on input "" at bounding box center [376, 404] width 14 height 14
click at [715, 470] on p "Adicionar R$ 3,50" at bounding box center [755, 466] width 96 height 17
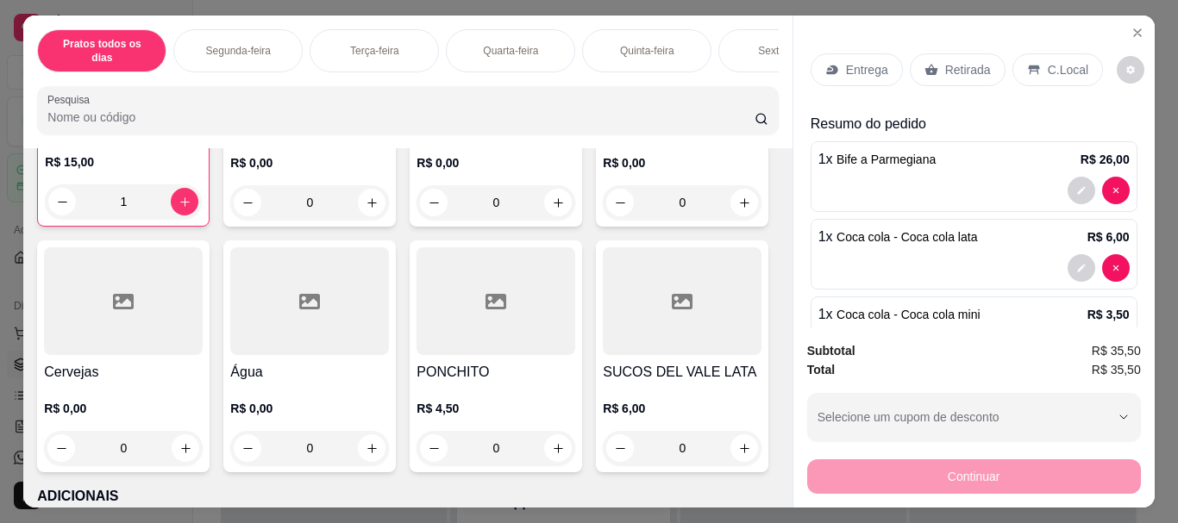
click at [1048, 64] on p "C.Local" at bounding box center [1068, 69] width 41 height 17
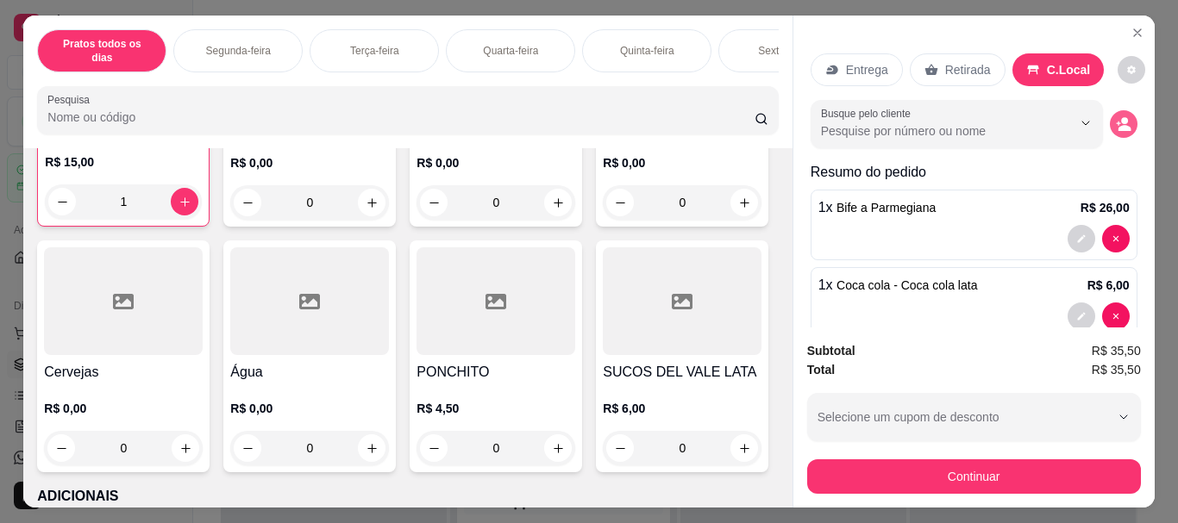
click at [1116, 122] on icon "decrease-product-quantity" at bounding box center [1118, 124] width 4 height 4
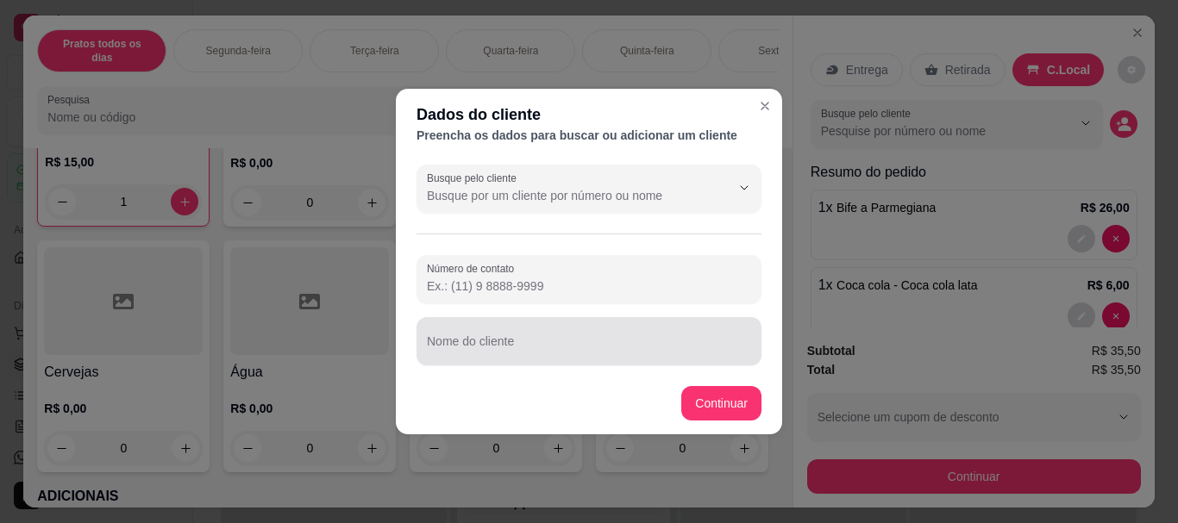
click at [516, 341] on input "Nome do cliente" at bounding box center [589, 348] width 324 height 17
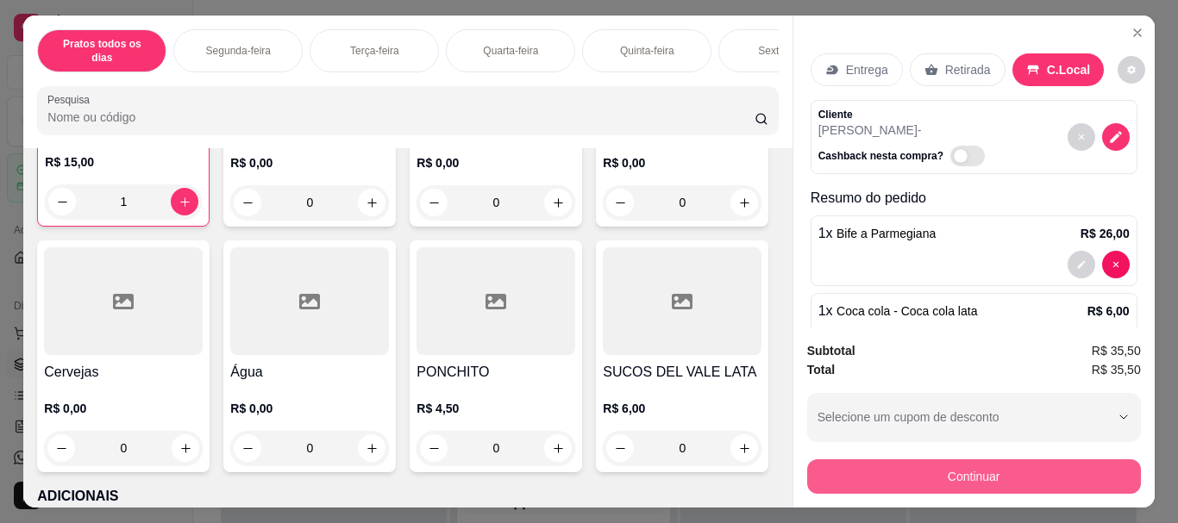
click at [985, 472] on button "Continuar" at bounding box center [974, 477] width 334 height 34
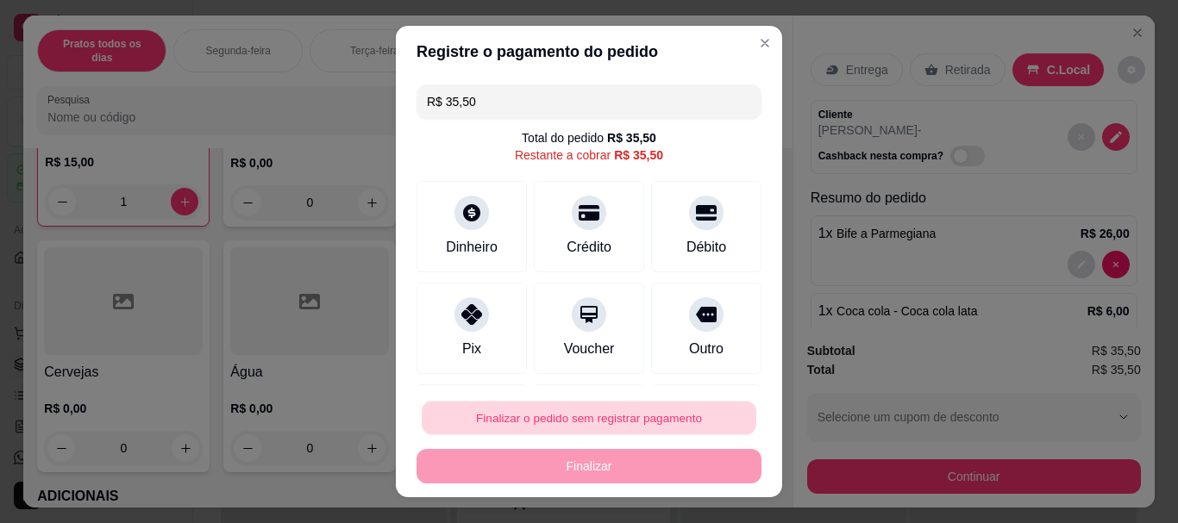
click at [620, 416] on button "Finalizar o pedido sem registrar pagamento" at bounding box center [589, 418] width 335 height 34
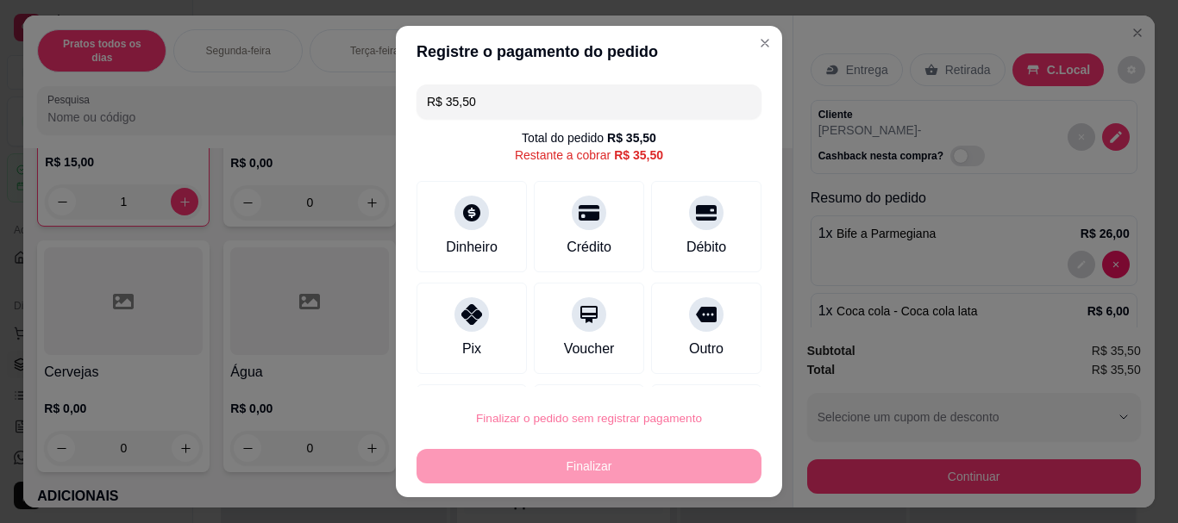
click at [673, 371] on button "Confirmar" at bounding box center [687, 369] width 61 height 26
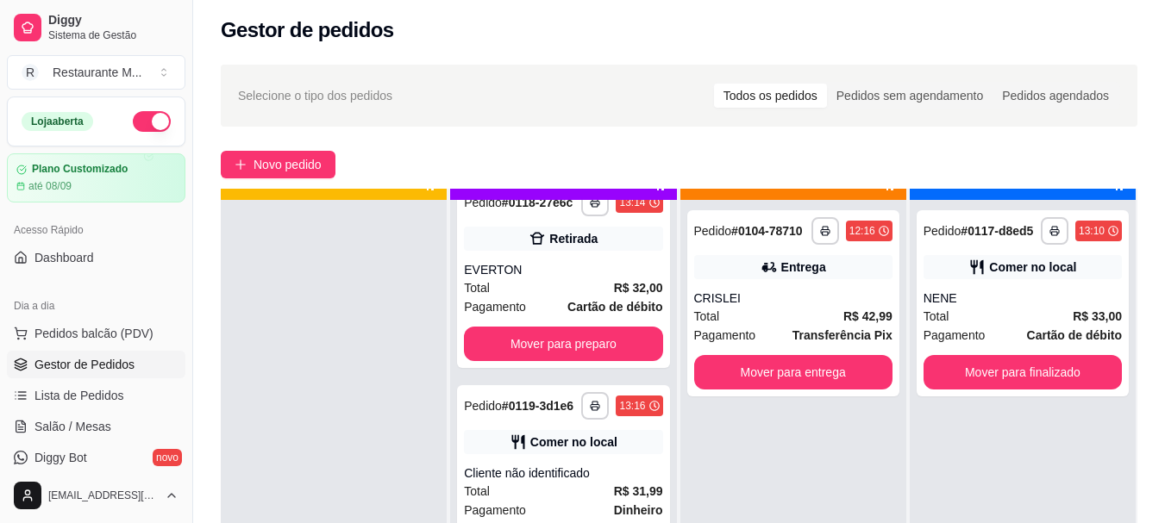
scroll to position [1935, 0]
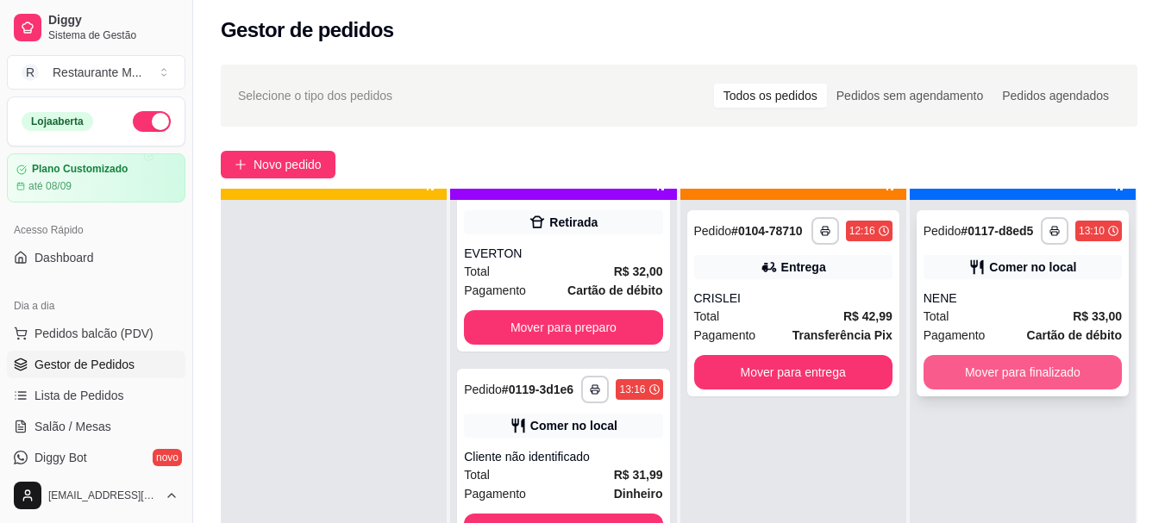
click at [985, 366] on button "Mover para finalizado" at bounding box center [1022, 372] width 198 height 34
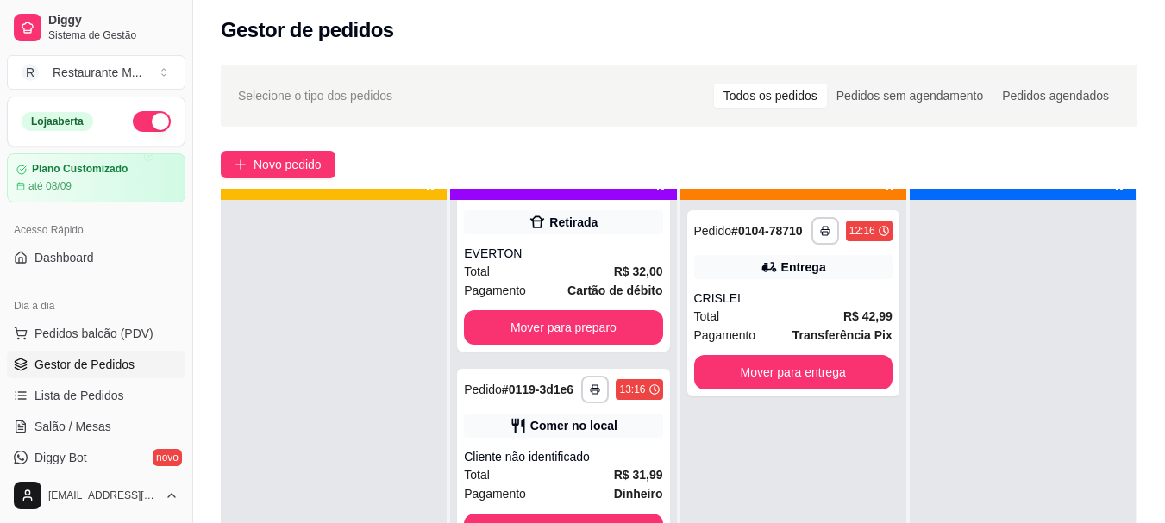
scroll to position [1659, 0]
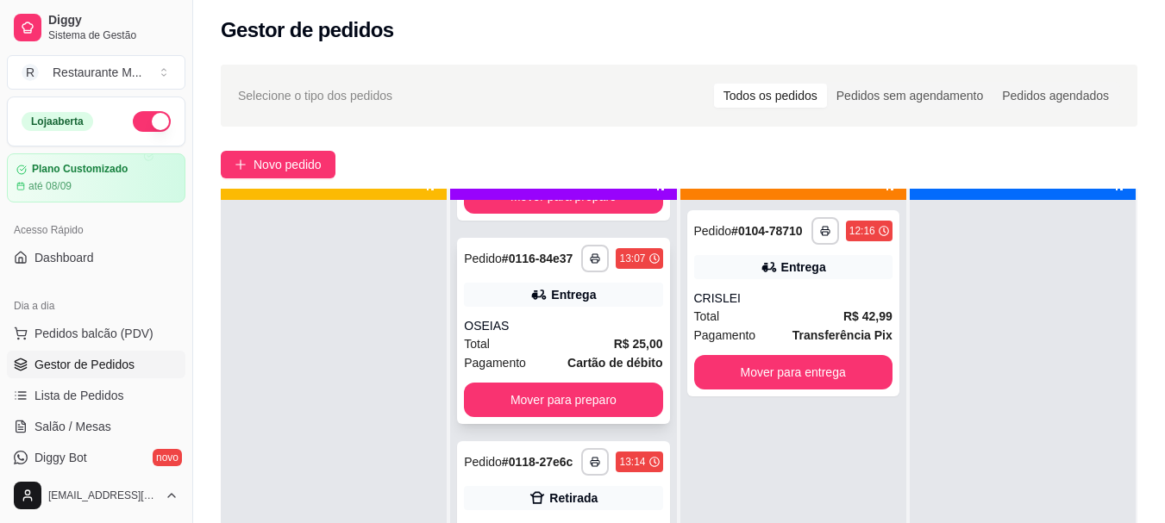
click at [546, 335] on div "OSEIAS" at bounding box center [563, 325] width 198 height 17
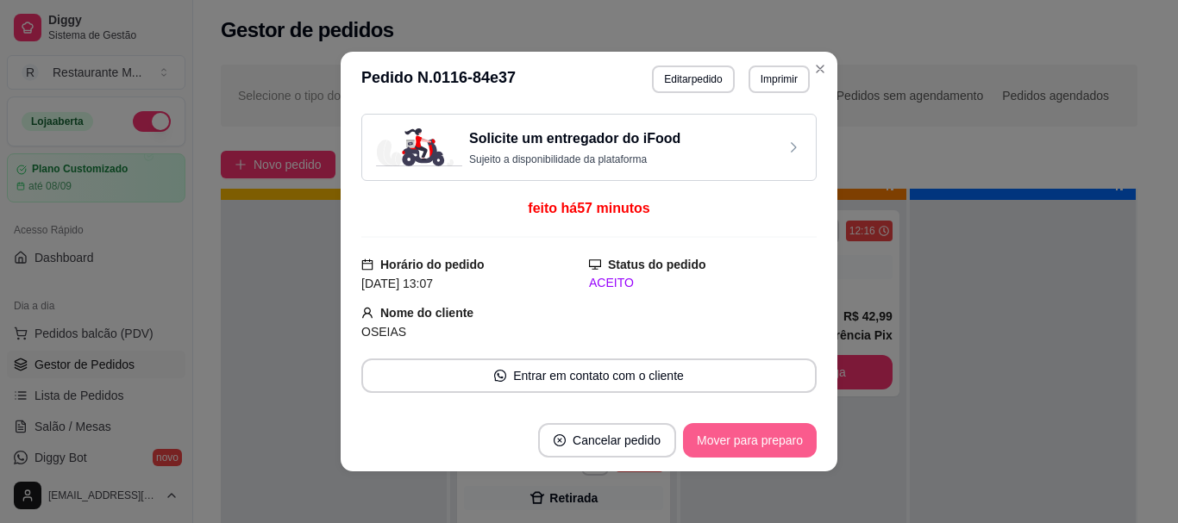
click at [733, 441] on button "Mover para preparo" at bounding box center [750, 440] width 134 height 34
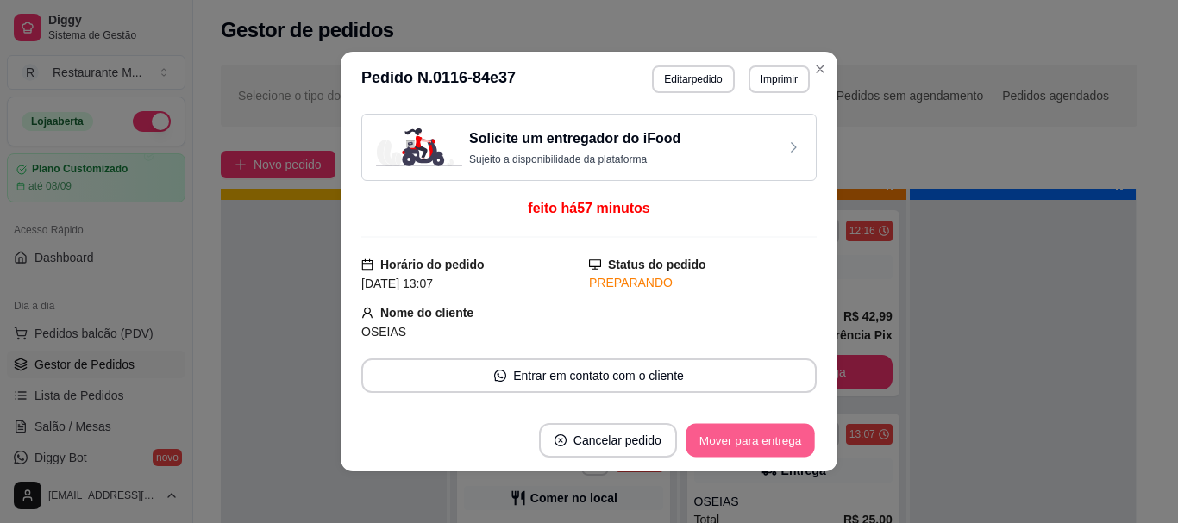
click at [733, 441] on button "Mover para entrega" at bounding box center [749, 441] width 129 height 34
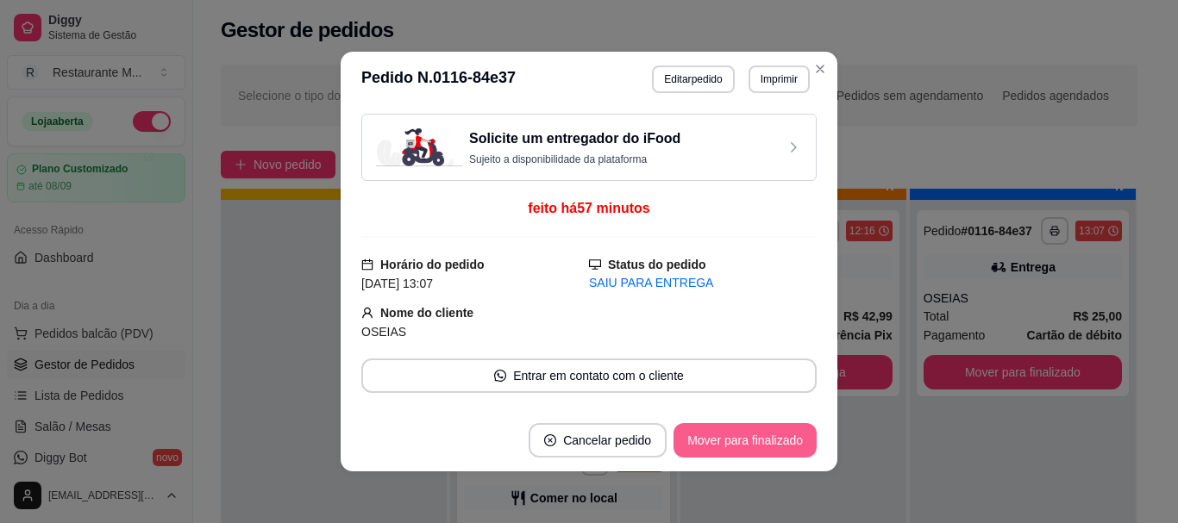
click at [733, 441] on button "Mover para finalizado" at bounding box center [744, 440] width 143 height 34
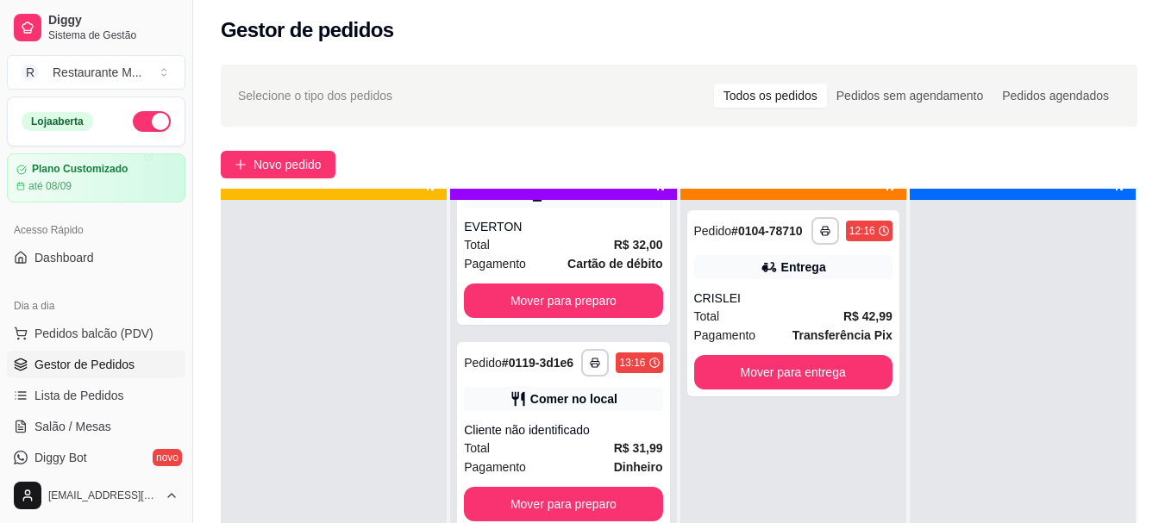
scroll to position [1774, 0]
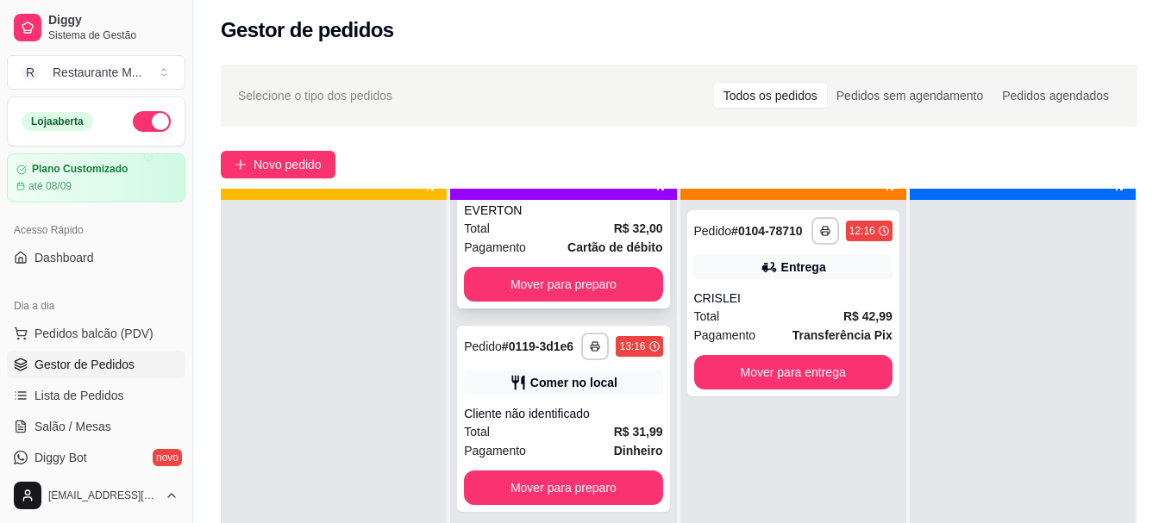
click at [562, 238] on div "Total R$ 32,00" at bounding box center [563, 228] width 198 height 19
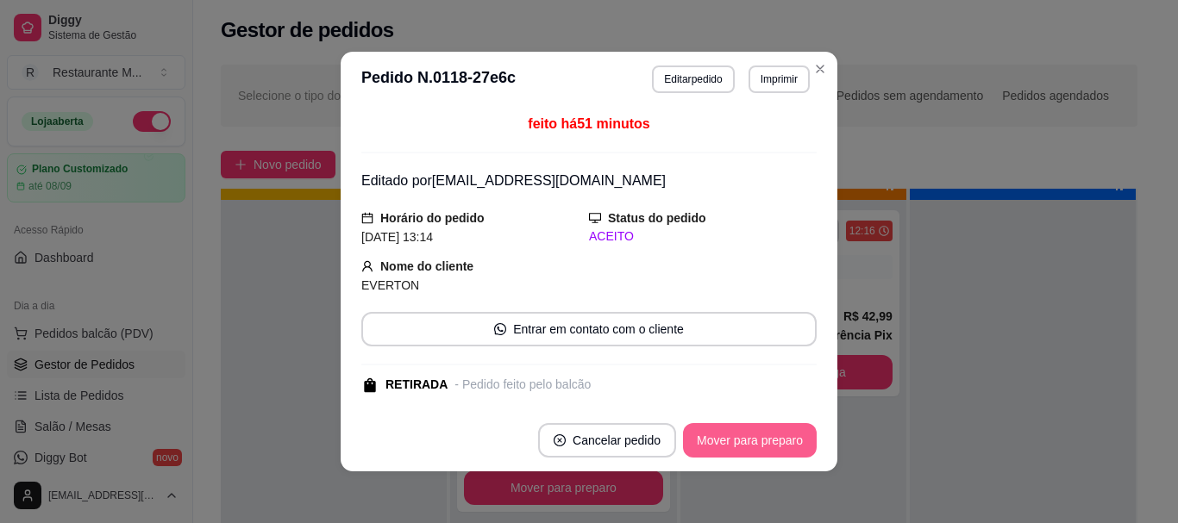
click at [741, 444] on button "Mover para preparo" at bounding box center [750, 440] width 134 height 34
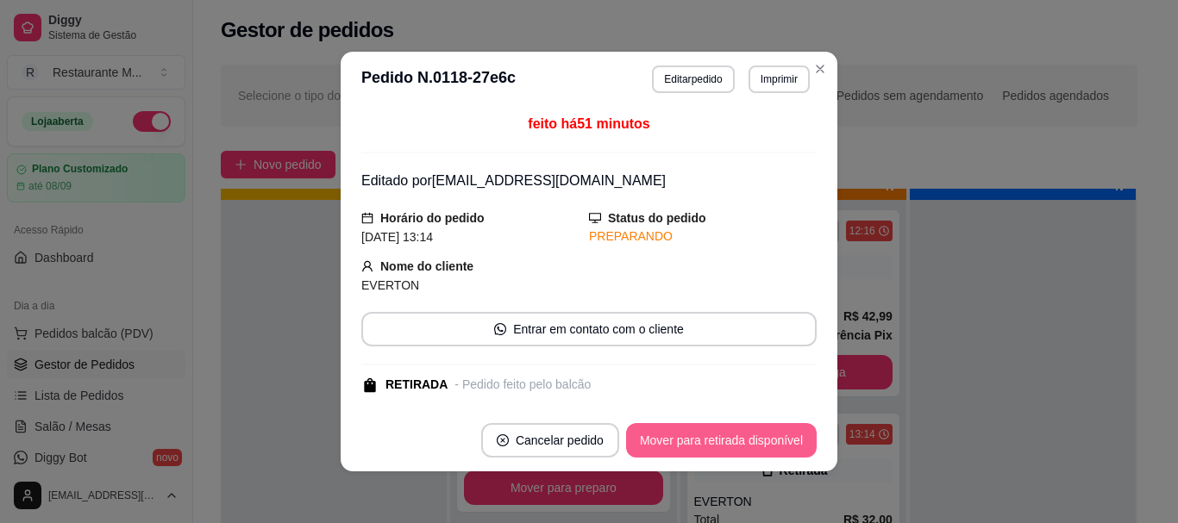
click at [741, 444] on button "Mover para retirada disponível" at bounding box center [721, 440] width 191 height 34
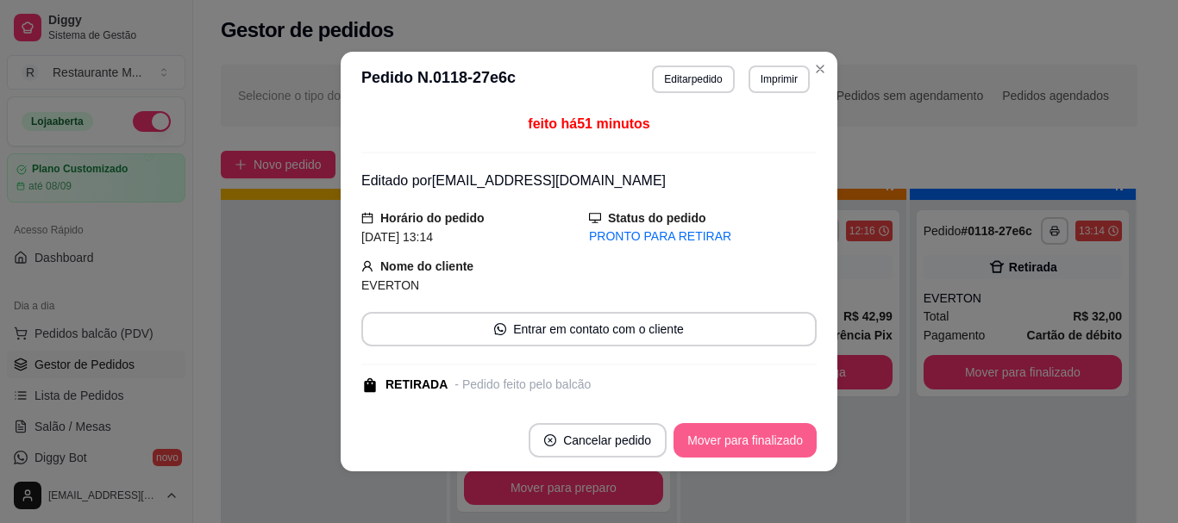
click at [741, 444] on button "Mover para finalizado" at bounding box center [744, 440] width 143 height 34
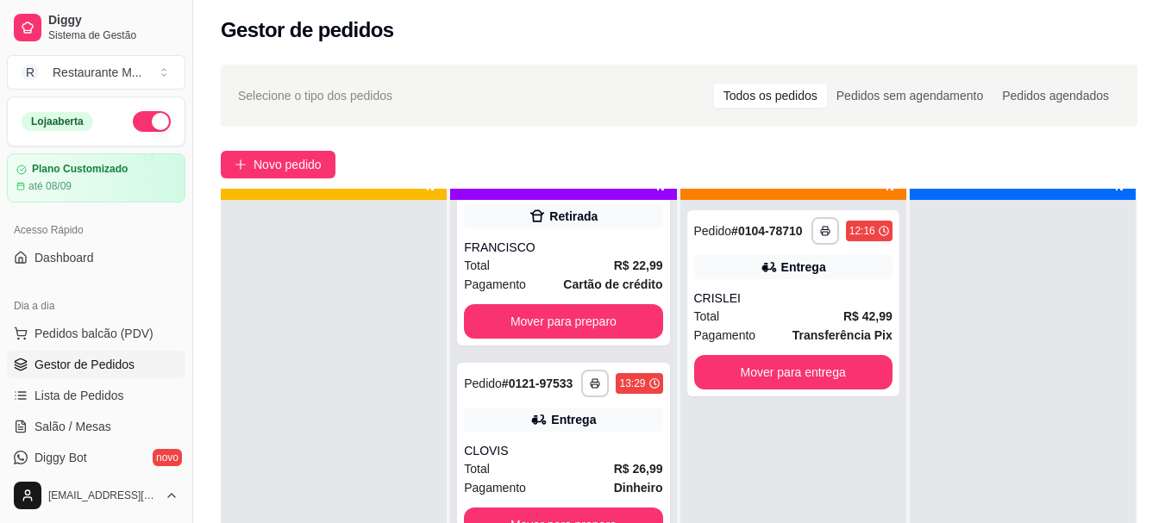
scroll to position [1948, 0]
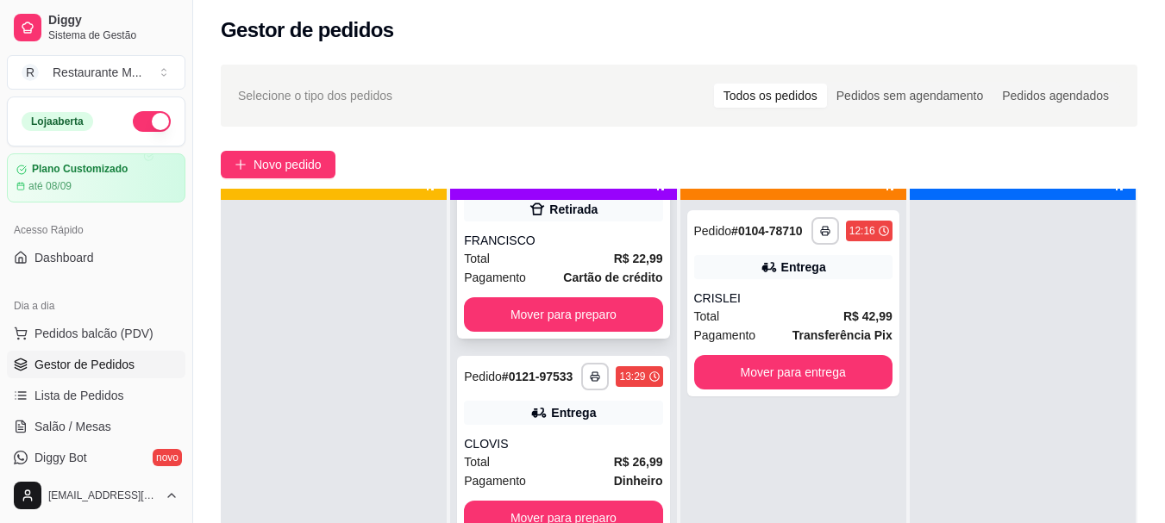
click at [560, 249] on div "FRANCISCO" at bounding box center [563, 240] width 198 height 17
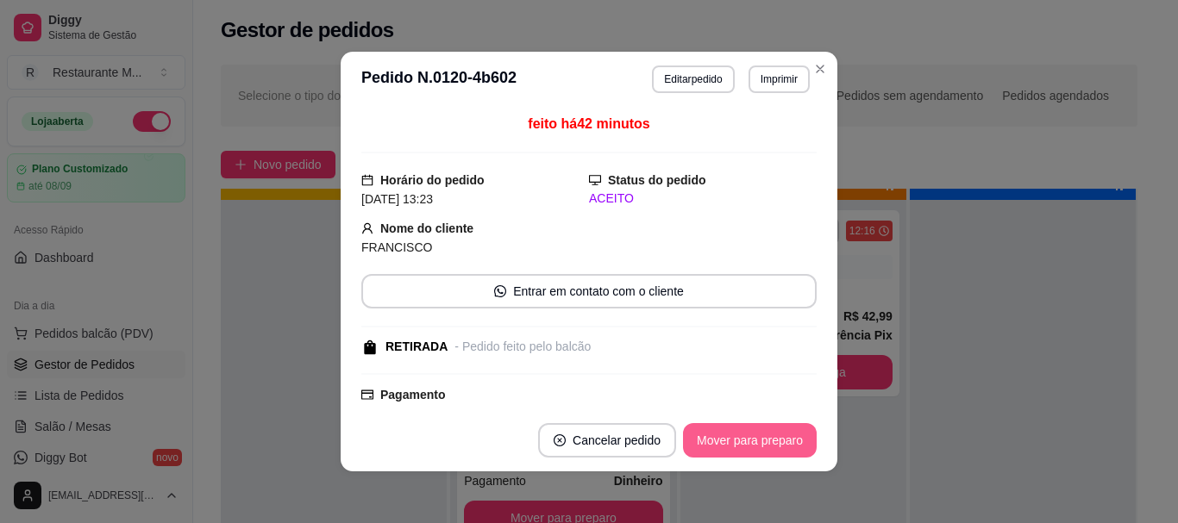
click at [717, 448] on button "Mover para preparo" at bounding box center [750, 440] width 134 height 34
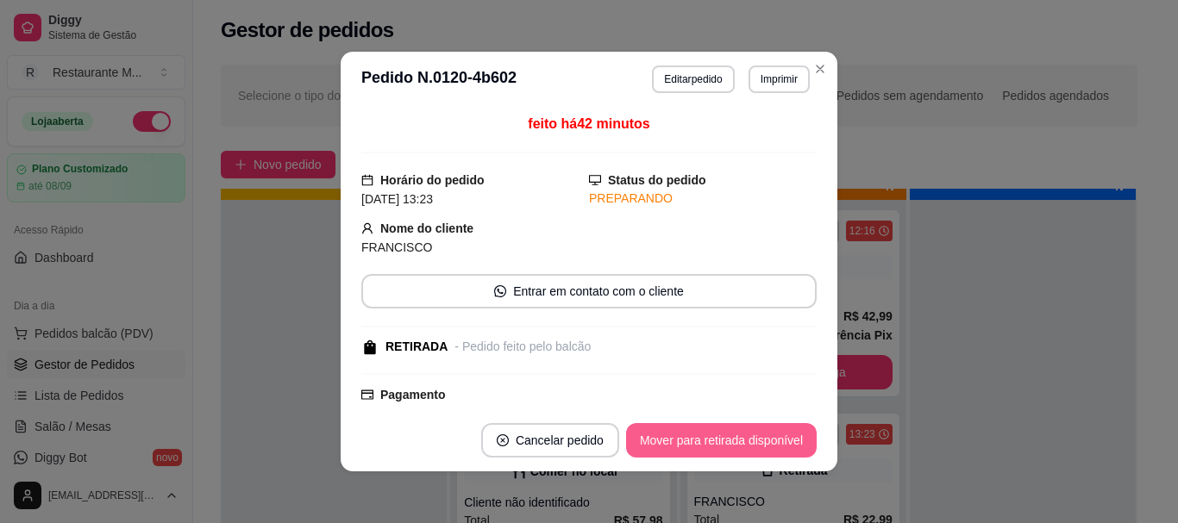
click at [717, 448] on button "Mover para retirada disponível" at bounding box center [721, 440] width 191 height 34
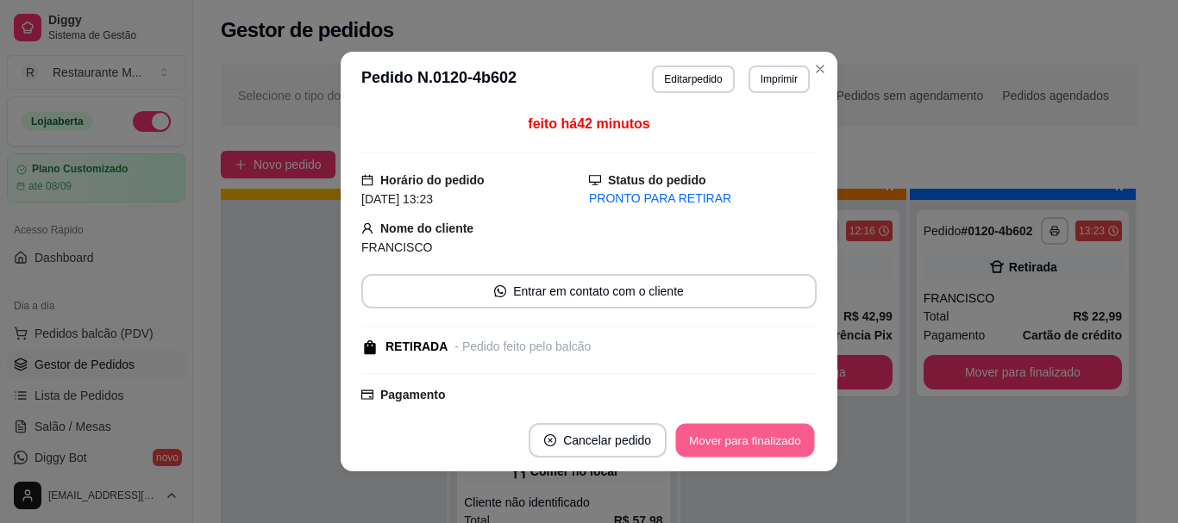
click at [717, 448] on button "Mover para finalizado" at bounding box center [745, 441] width 139 height 34
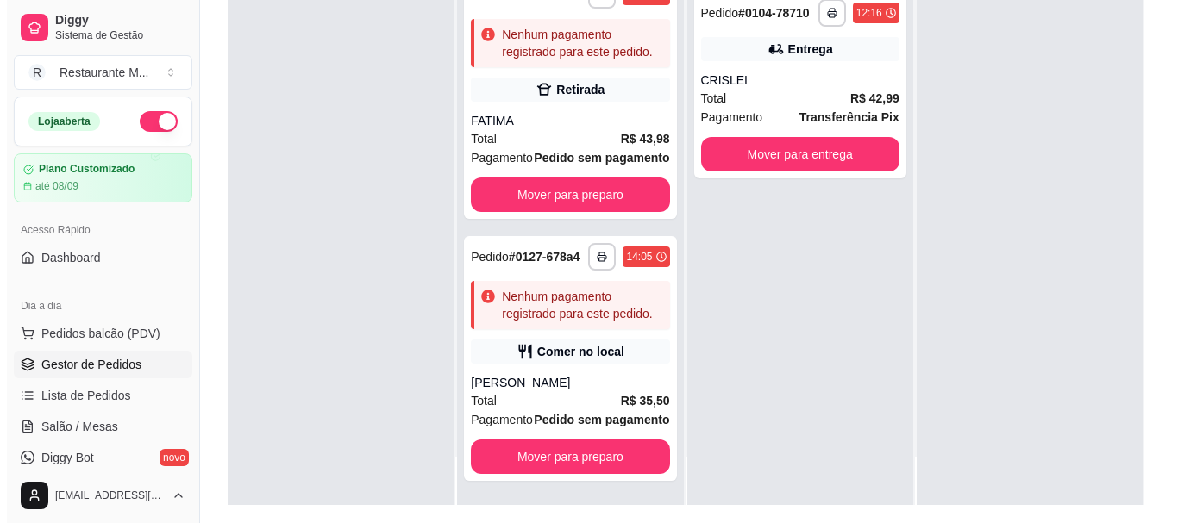
scroll to position [3065, 0]
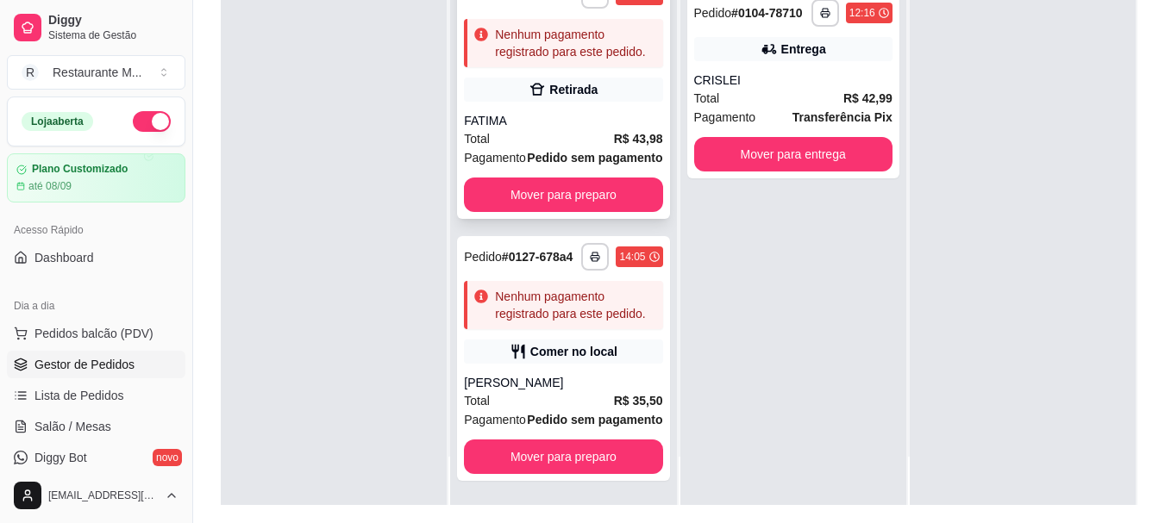
click at [598, 129] on div "FATIMA" at bounding box center [563, 120] width 198 height 17
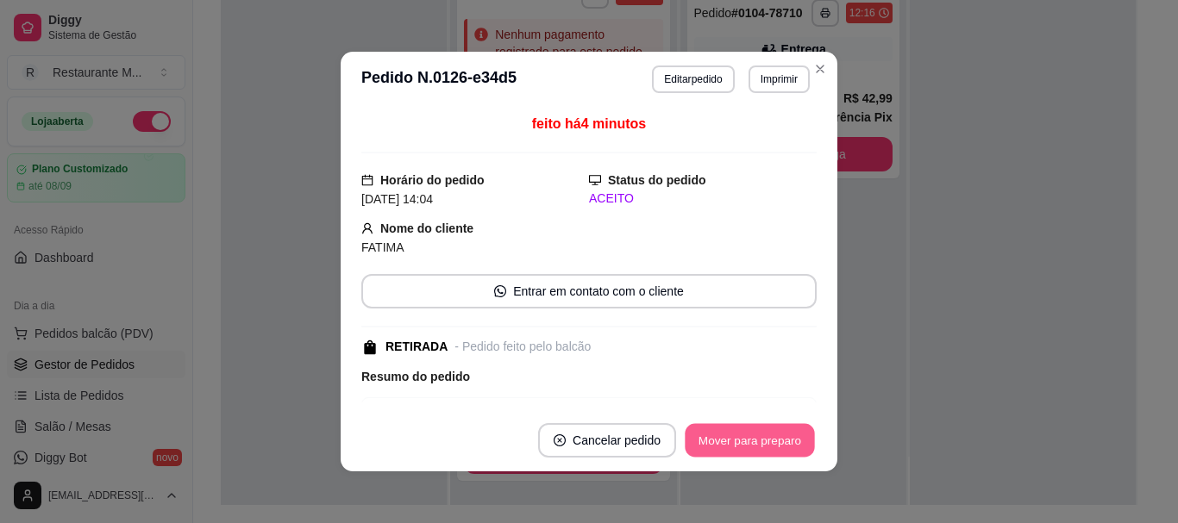
click at [729, 444] on button "Mover para preparo" at bounding box center [749, 441] width 129 height 34
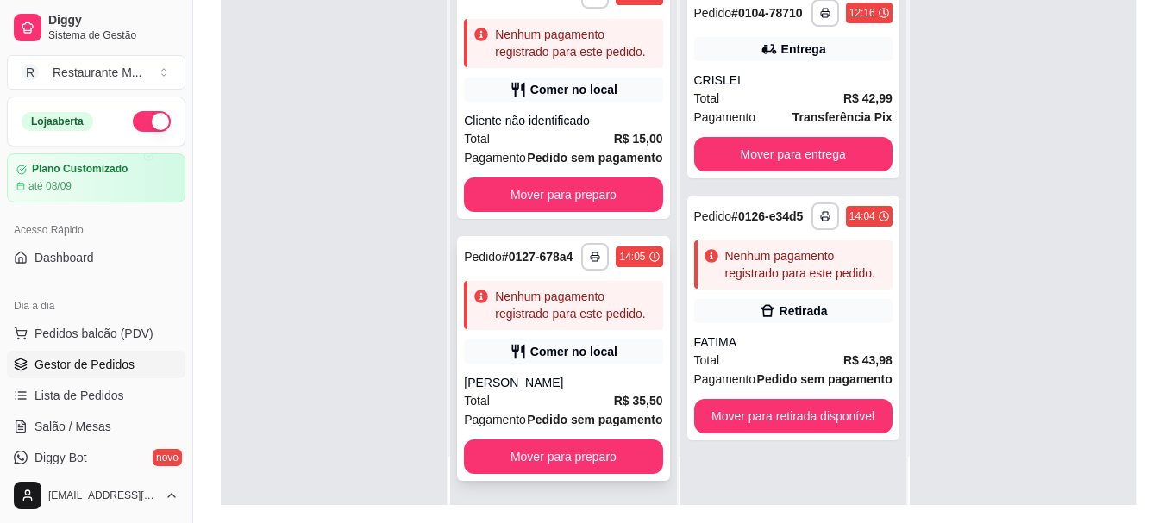
click at [577, 391] on div "[PERSON_NAME]" at bounding box center [563, 382] width 198 height 17
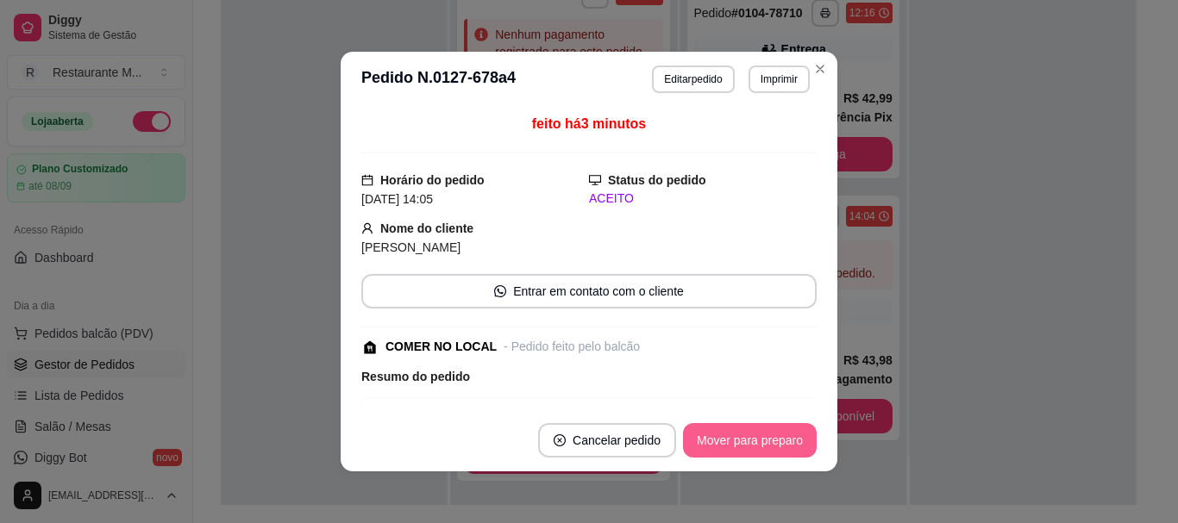
click at [701, 434] on button "Mover para preparo" at bounding box center [750, 440] width 134 height 34
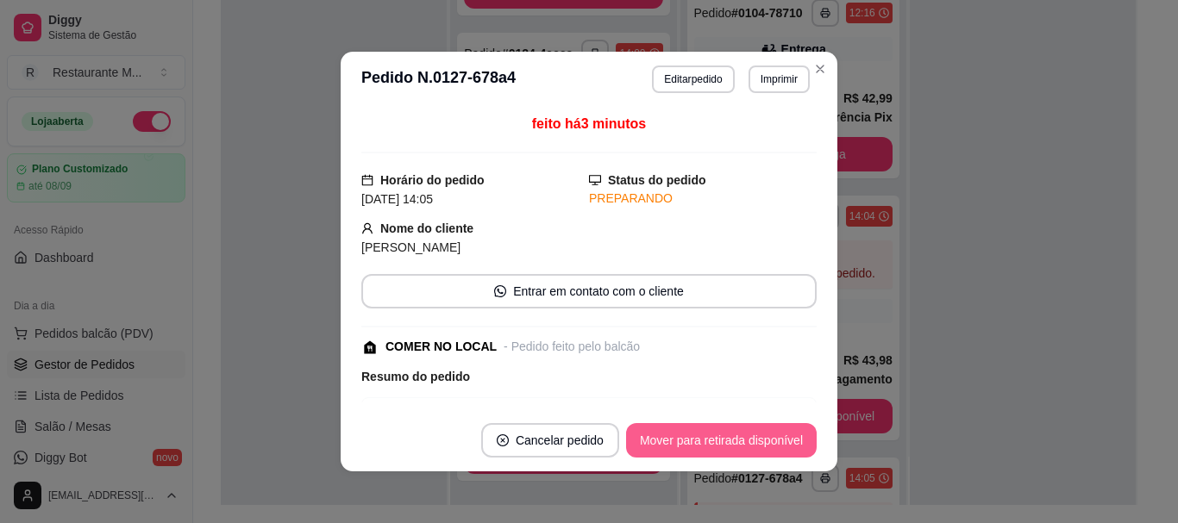
scroll to position [2820, 0]
click at [701, 434] on button "Mover para retirada disponível" at bounding box center [721, 440] width 191 height 34
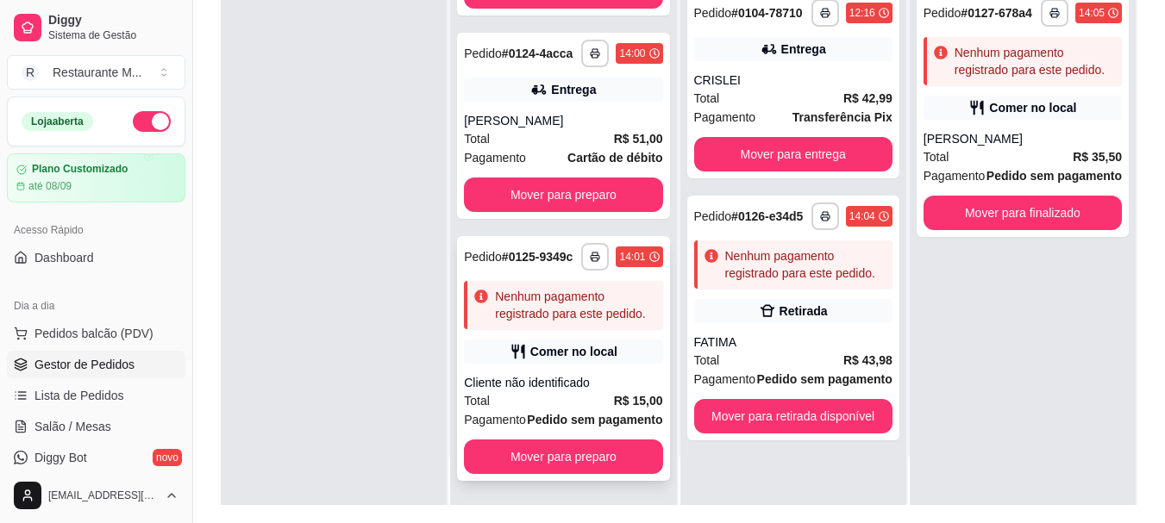
click at [552, 374] on div "Cliente não identificado" at bounding box center [563, 382] width 198 height 17
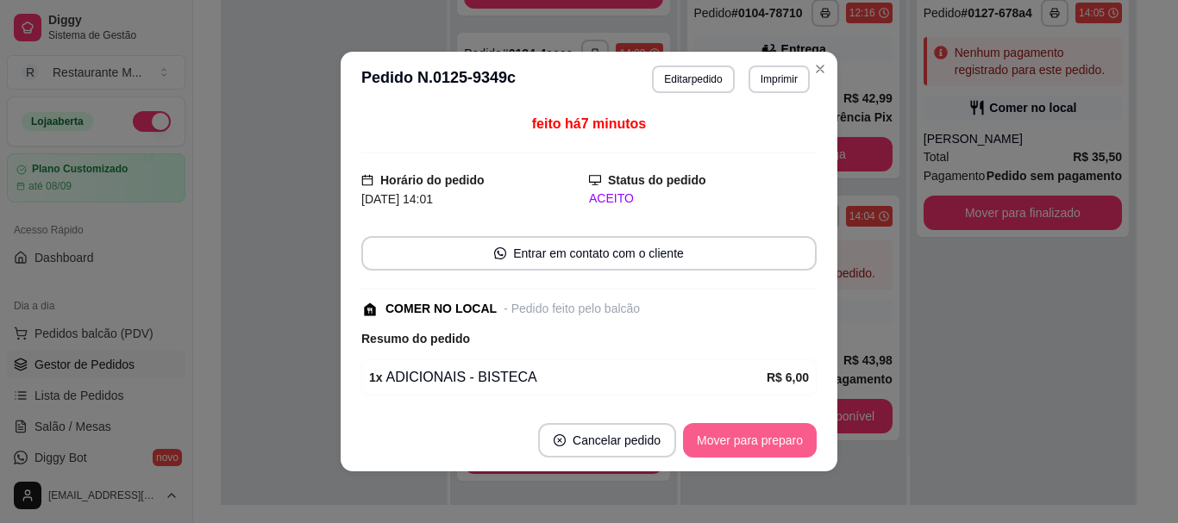
click at [737, 447] on button "Mover para preparo" at bounding box center [750, 440] width 134 height 34
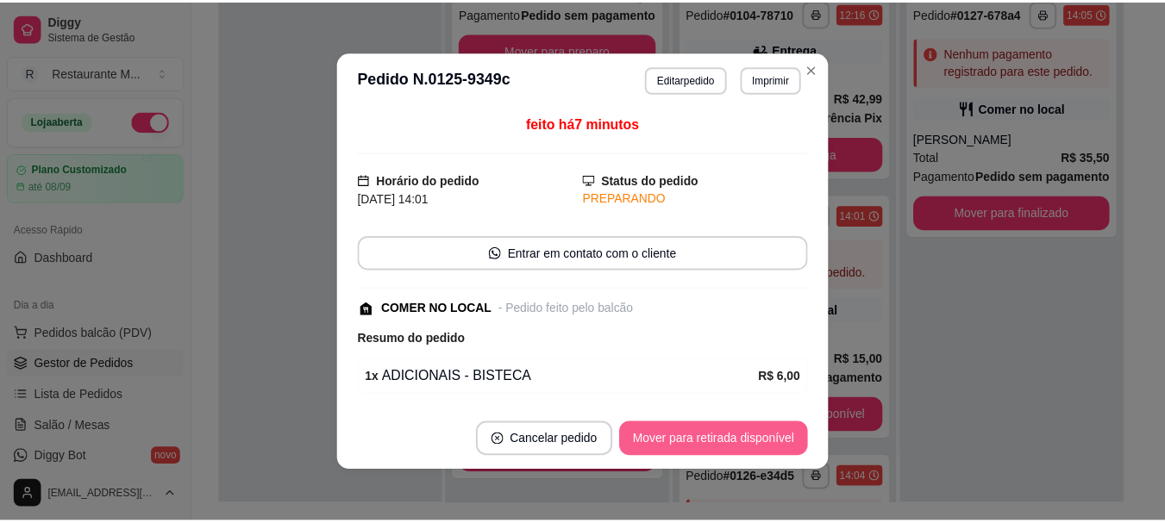
scroll to position [2508, 0]
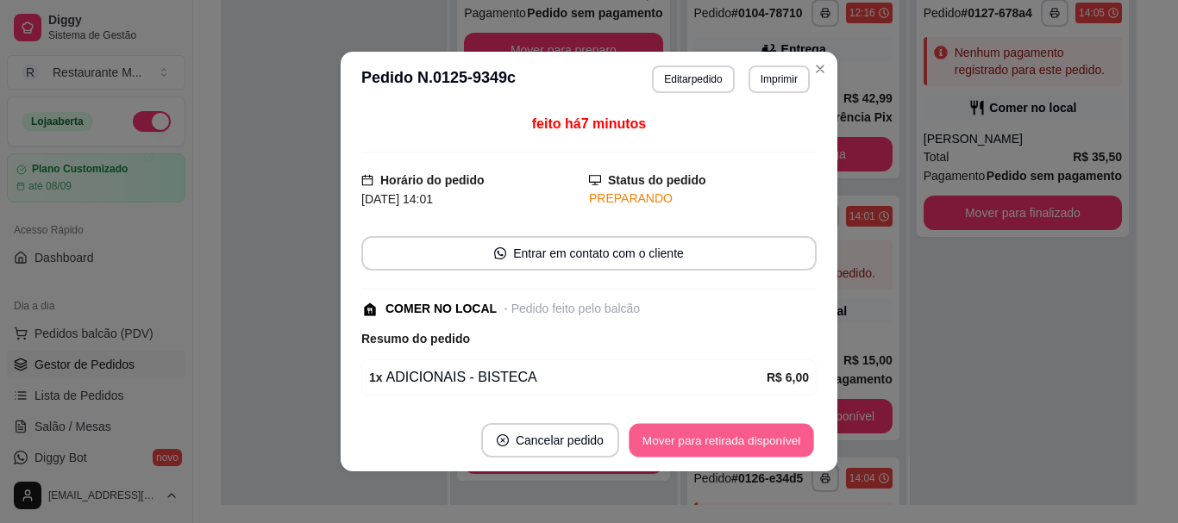
click at [737, 447] on button "Mover para retirada disponível" at bounding box center [721, 441] width 185 height 34
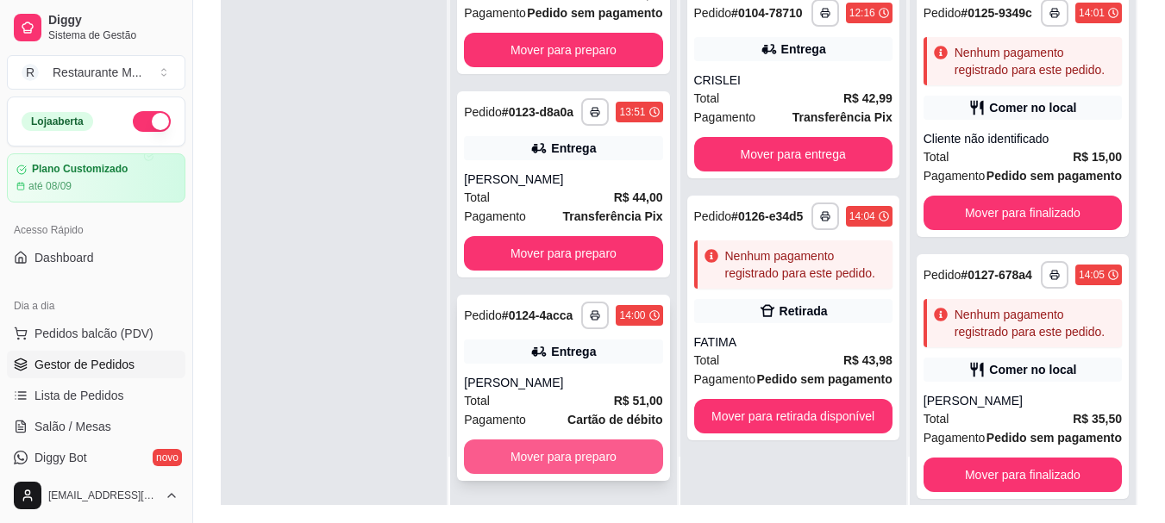
click at [572, 466] on button "Mover para preparo" at bounding box center [563, 457] width 198 height 34
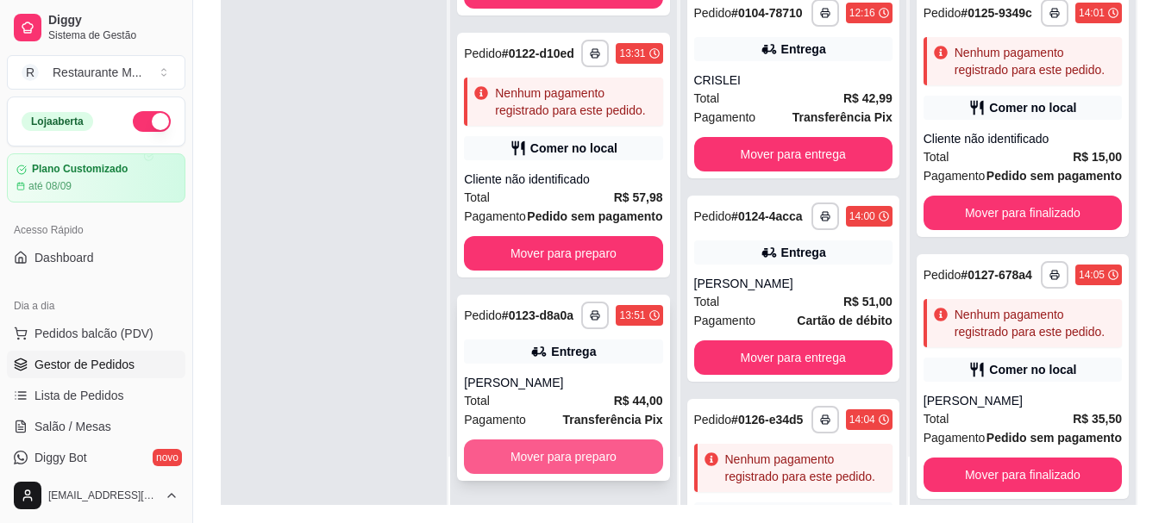
click at [542, 453] on button "Mover para preparo" at bounding box center [563, 457] width 198 height 34
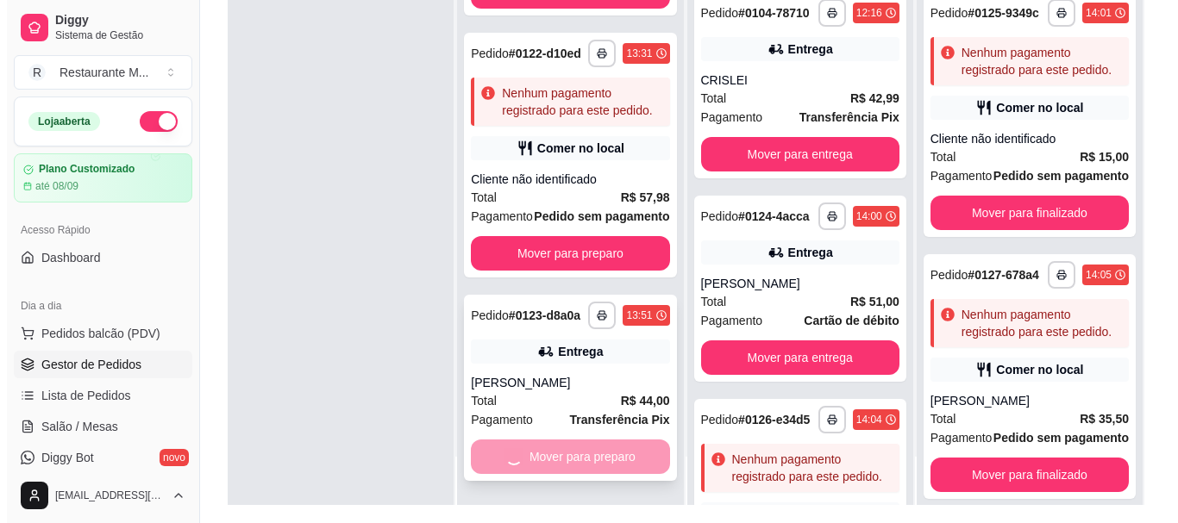
scroll to position [2074, 0]
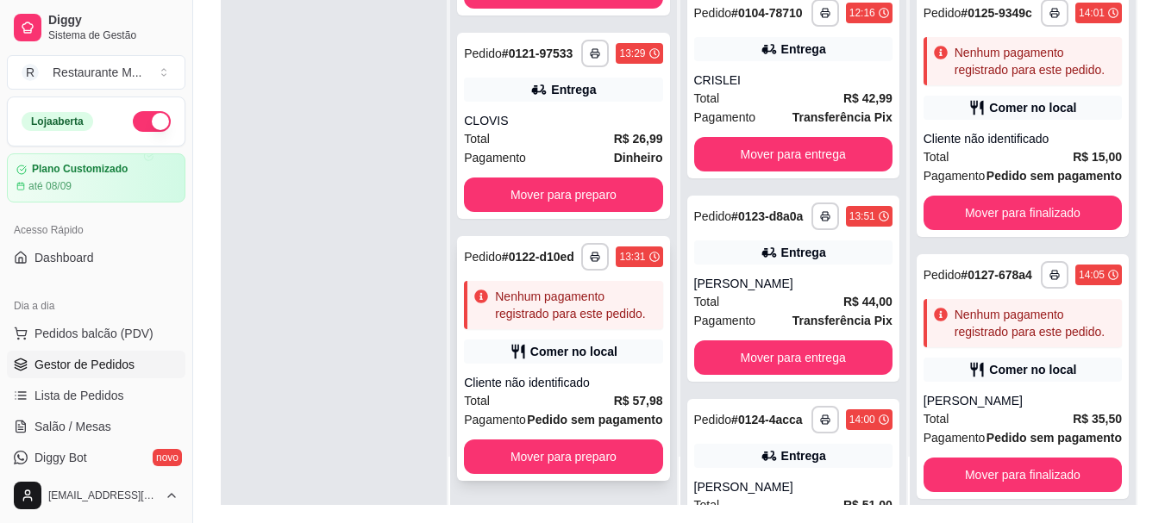
click at [519, 391] on div "Total R$ 57,98" at bounding box center [563, 400] width 198 height 19
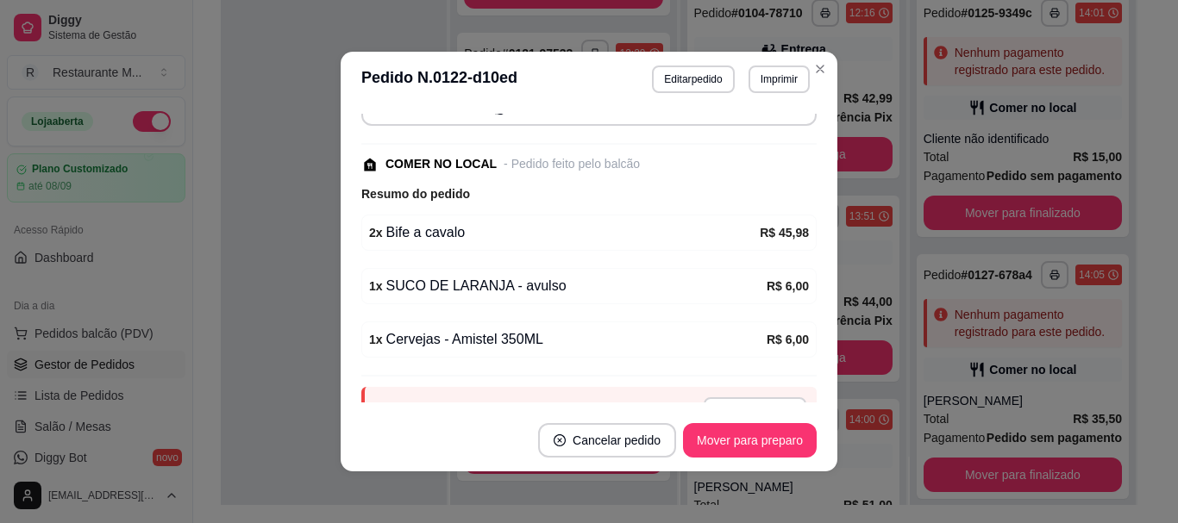
scroll to position [194, 0]
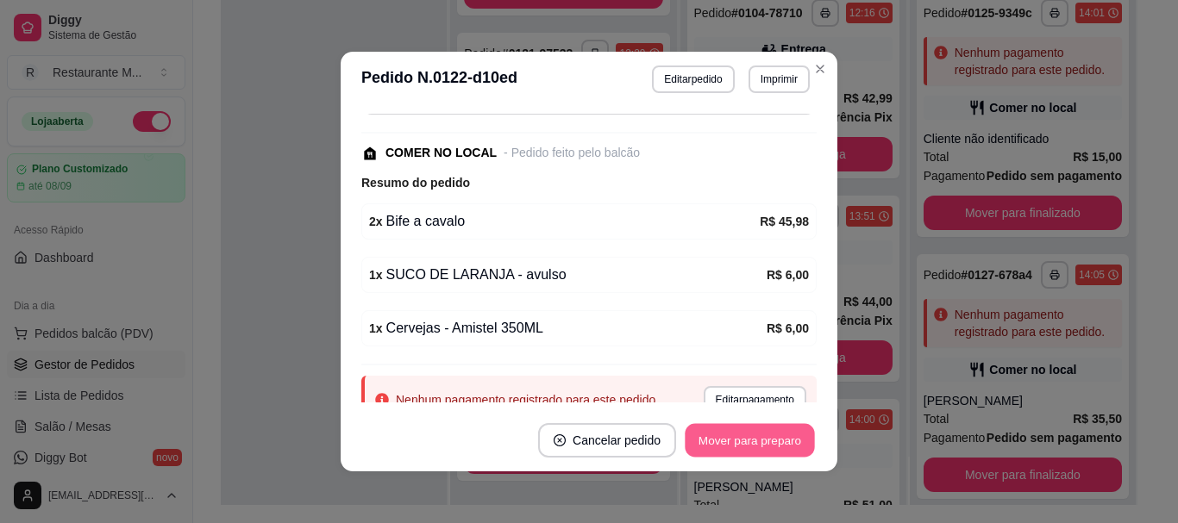
click at [762, 433] on button "Mover para preparo" at bounding box center [749, 441] width 129 height 34
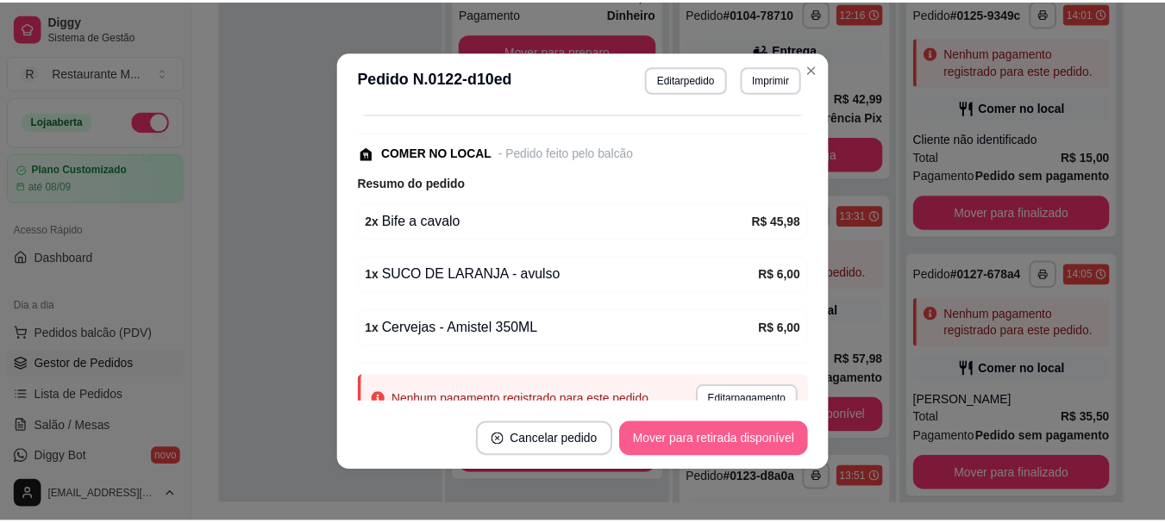
scroll to position [1761, 0]
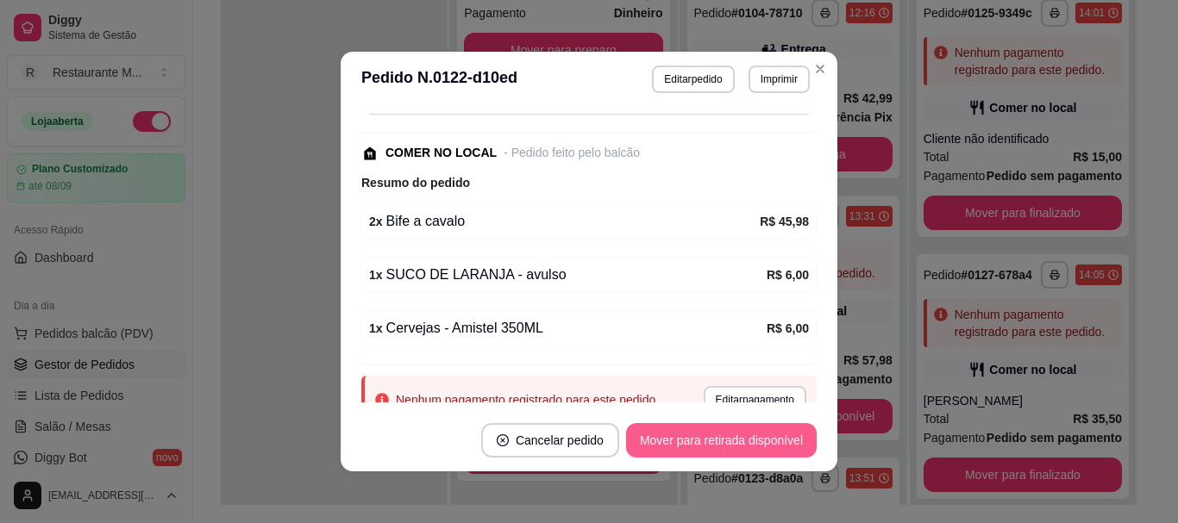
click at [762, 433] on button "Mover para retirada disponível" at bounding box center [721, 440] width 191 height 34
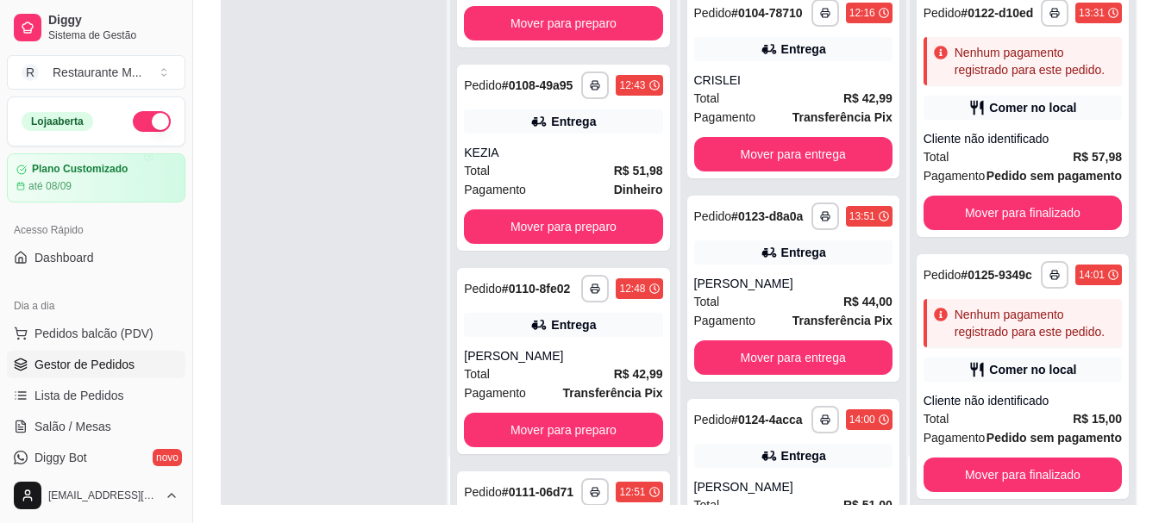
scroll to position [636, 0]
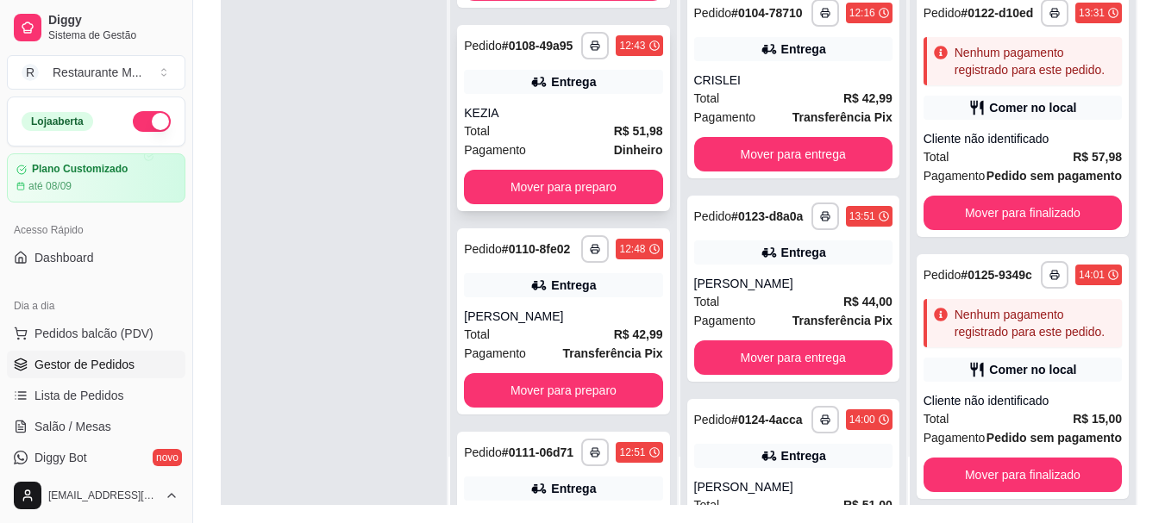
click at [544, 141] on div "Total R$ 51,98" at bounding box center [563, 131] width 198 height 19
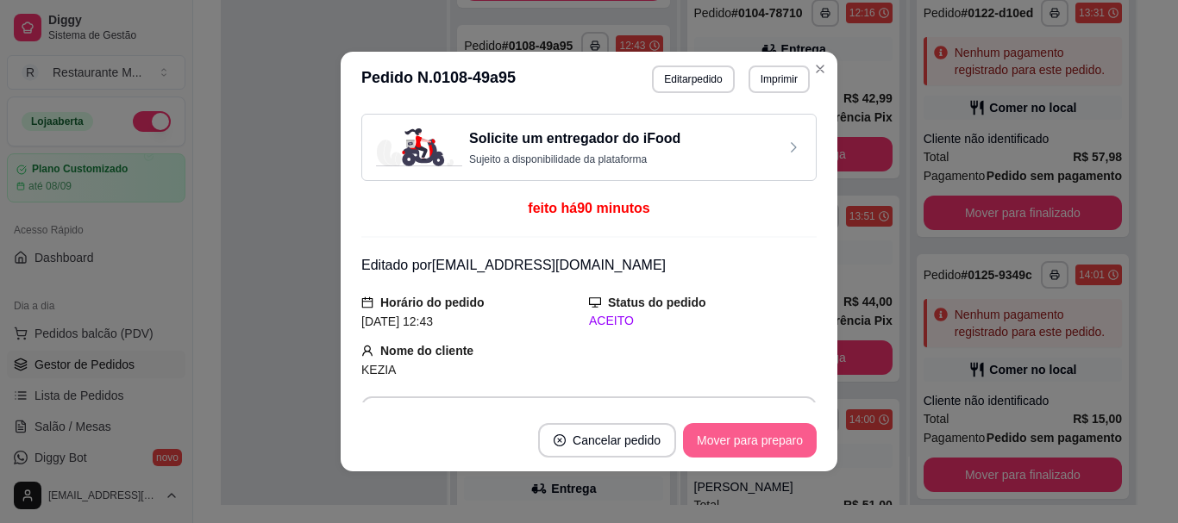
click at [751, 447] on button "Mover para preparo" at bounding box center [750, 440] width 134 height 34
click at [751, 447] on button "Mover para entrega" at bounding box center [749, 441] width 129 height 34
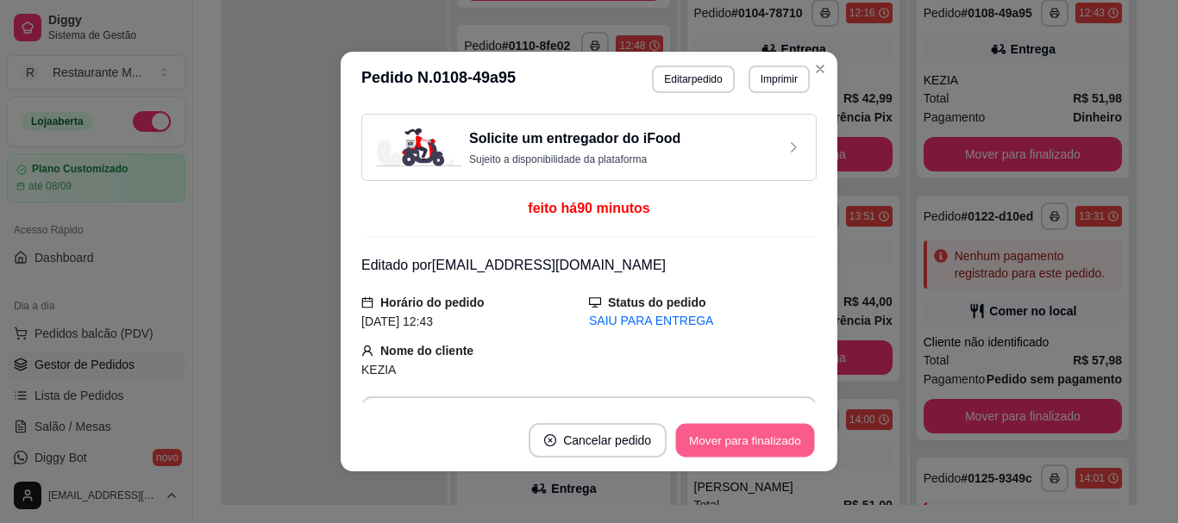
click at [751, 447] on button "Mover para finalizado" at bounding box center [745, 441] width 139 height 34
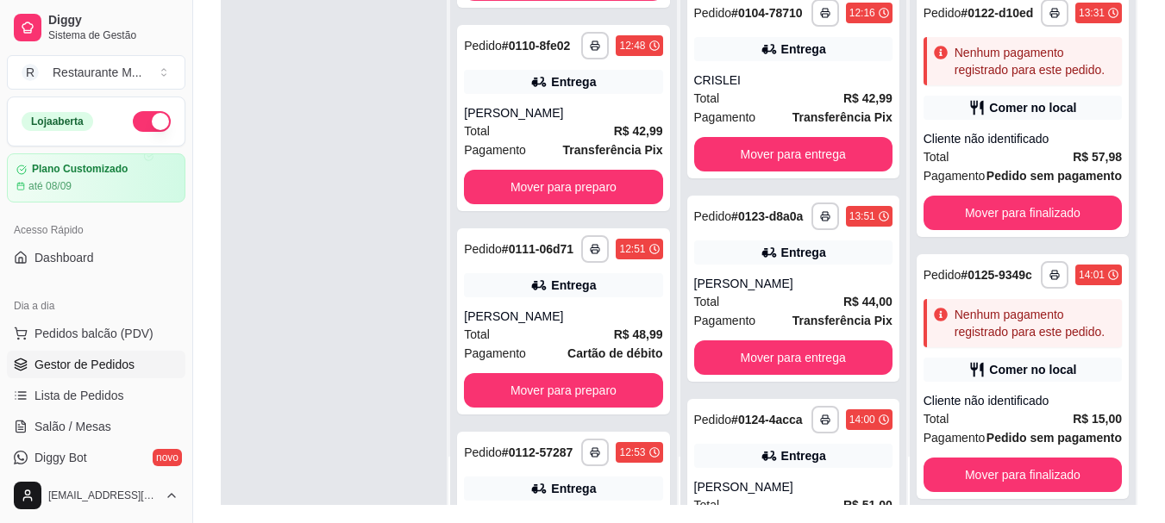
scroll to position [0, 0]
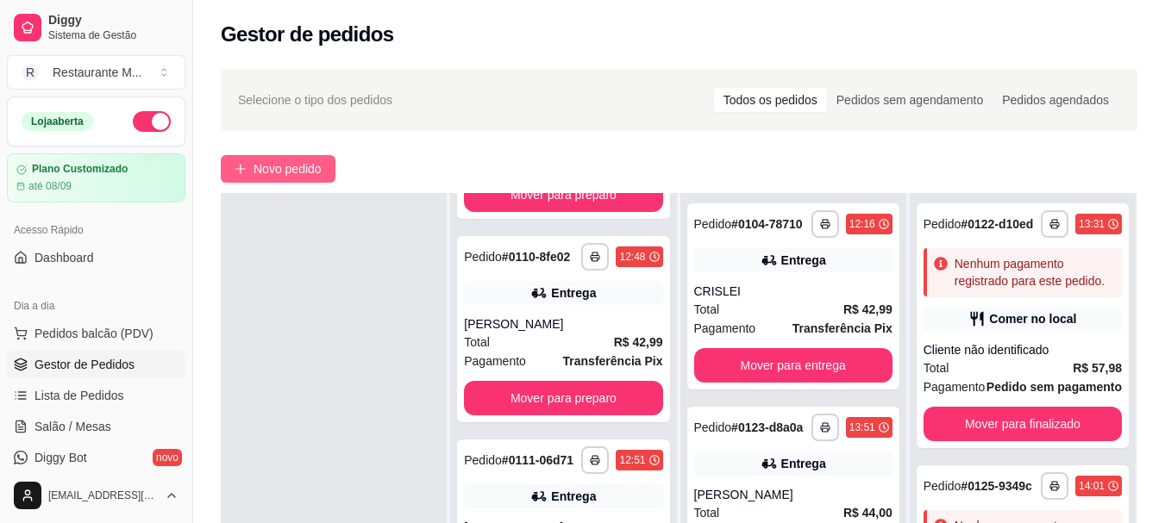
click at [282, 174] on span "Novo pedido" at bounding box center [287, 169] width 68 height 19
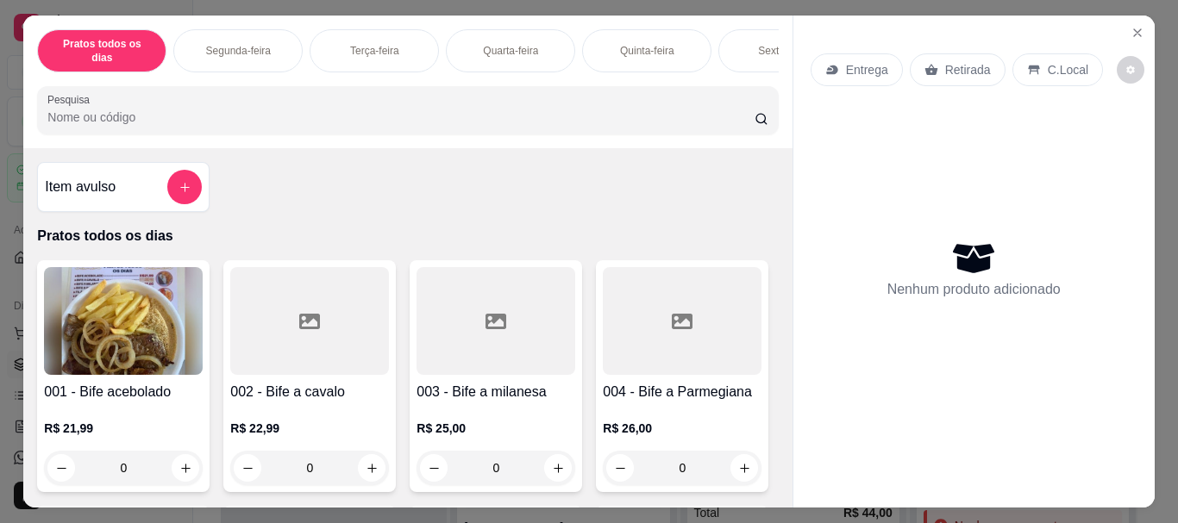
click at [141, 317] on img at bounding box center [123, 321] width 159 height 108
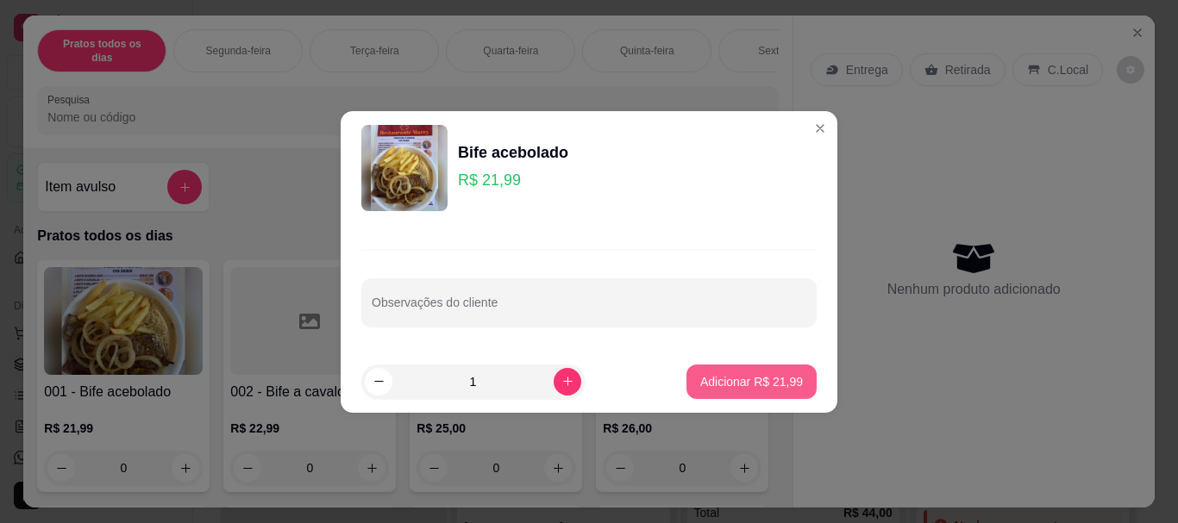
click at [708, 380] on p "Adicionar R$ 21,99" at bounding box center [751, 381] width 103 height 17
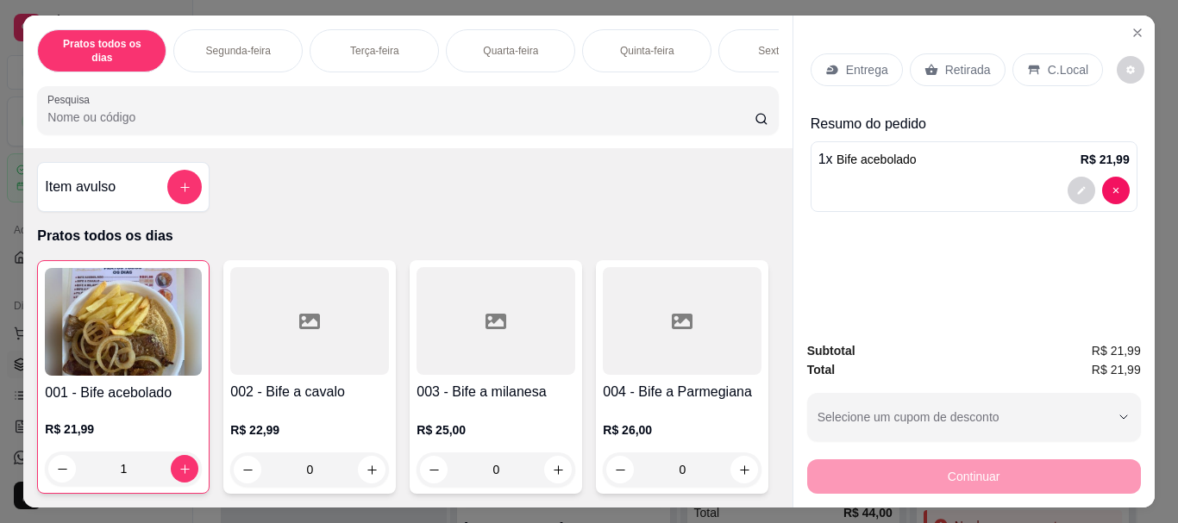
click at [920, 177] on div at bounding box center [973, 191] width 311 height 28
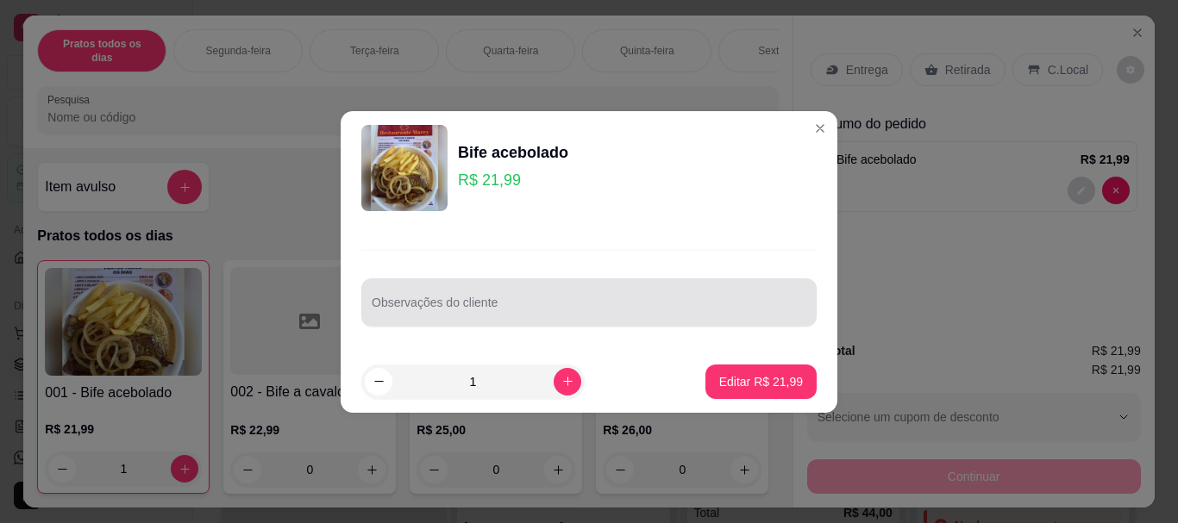
click at [441, 314] on input "Observações do cliente" at bounding box center [589, 309] width 435 height 17
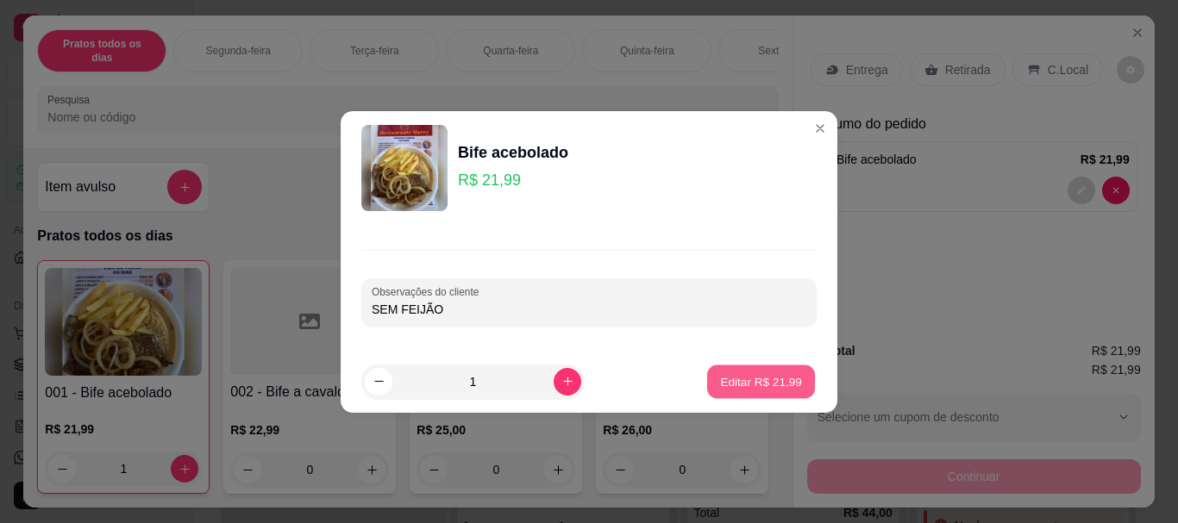
click at [717, 391] on button "Editar R$ 21,99" at bounding box center [761, 382] width 108 height 34
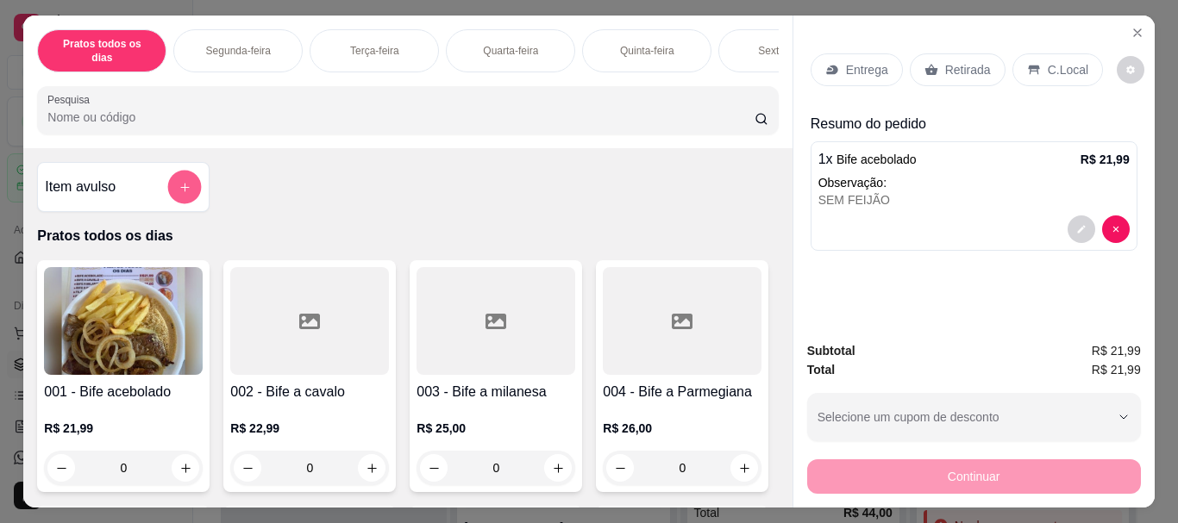
click at [177, 172] on button "add-separate-item" at bounding box center [185, 188] width 34 height 34
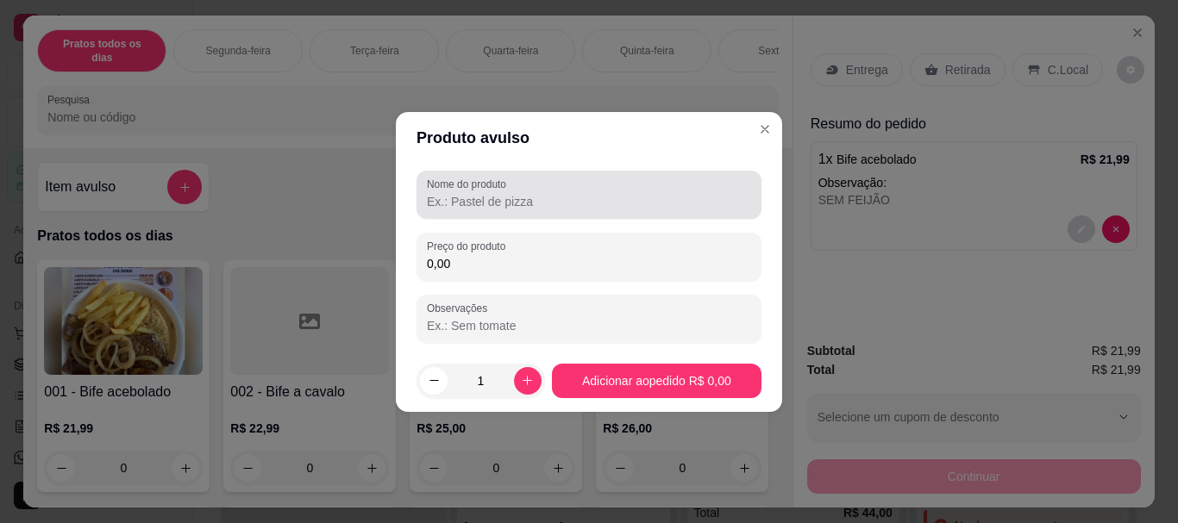
click at [449, 207] on input "Nome do produto" at bounding box center [589, 201] width 324 height 17
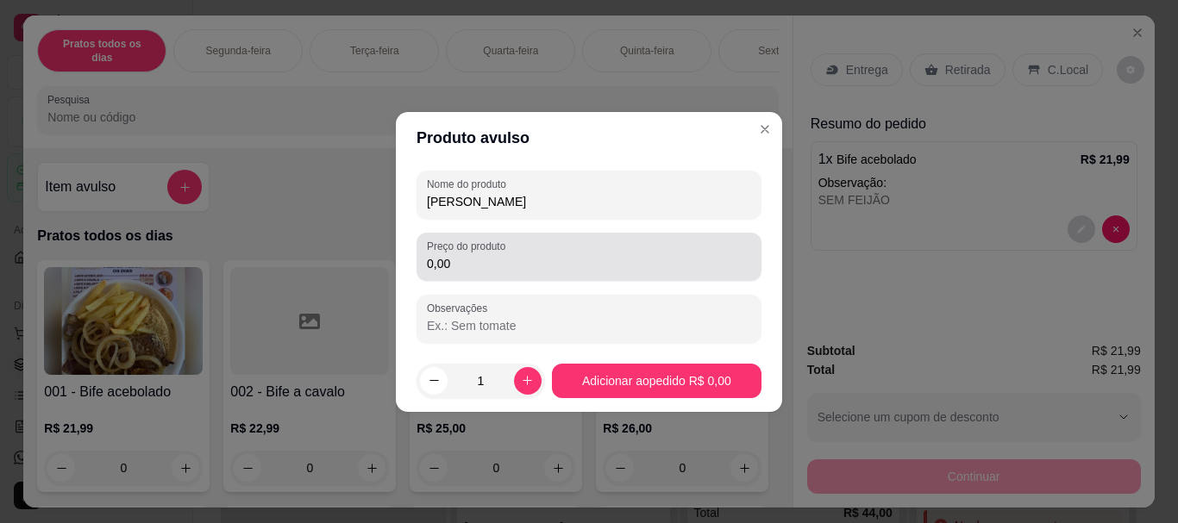
click at [458, 260] on input "0,00" at bounding box center [589, 263] width 324 height 17
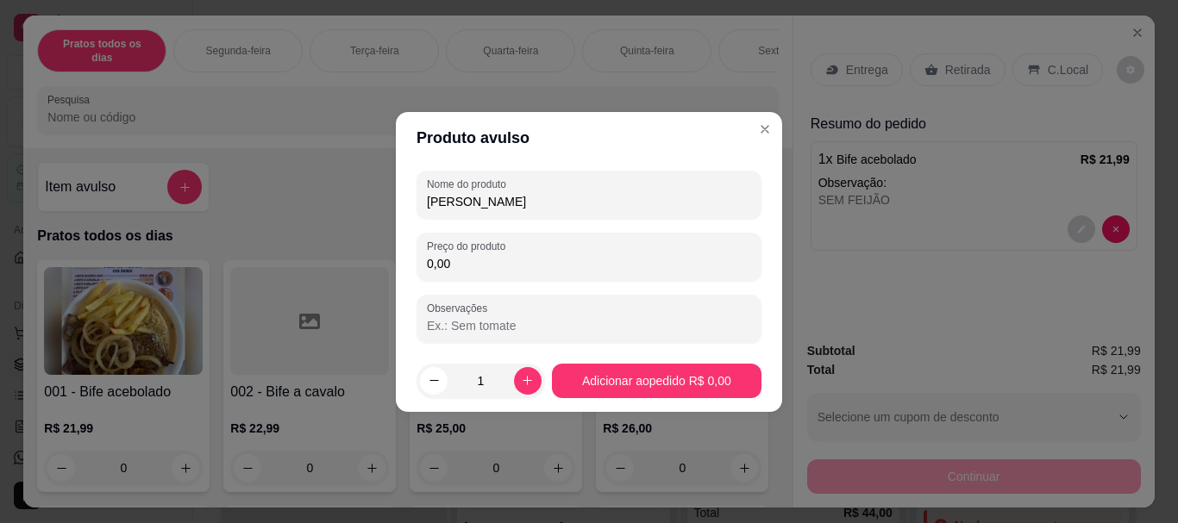
click at [458, 260] on input "0,00" at bounding box center [589, 263] width 324 height 17
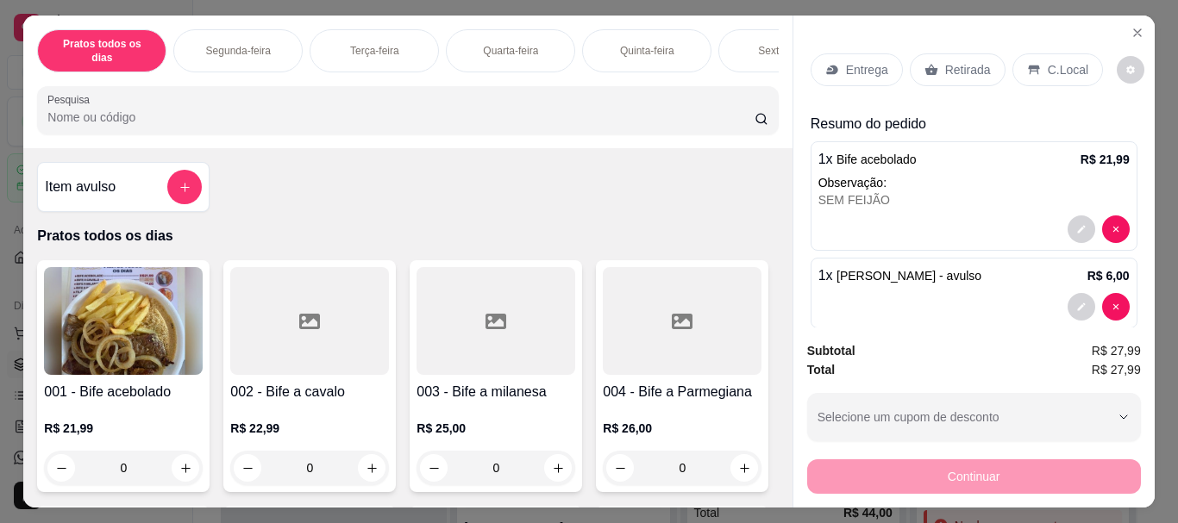
click at [1048, 62] on p "C.Local" at bounding box center [1068, 69] width 41 height 17
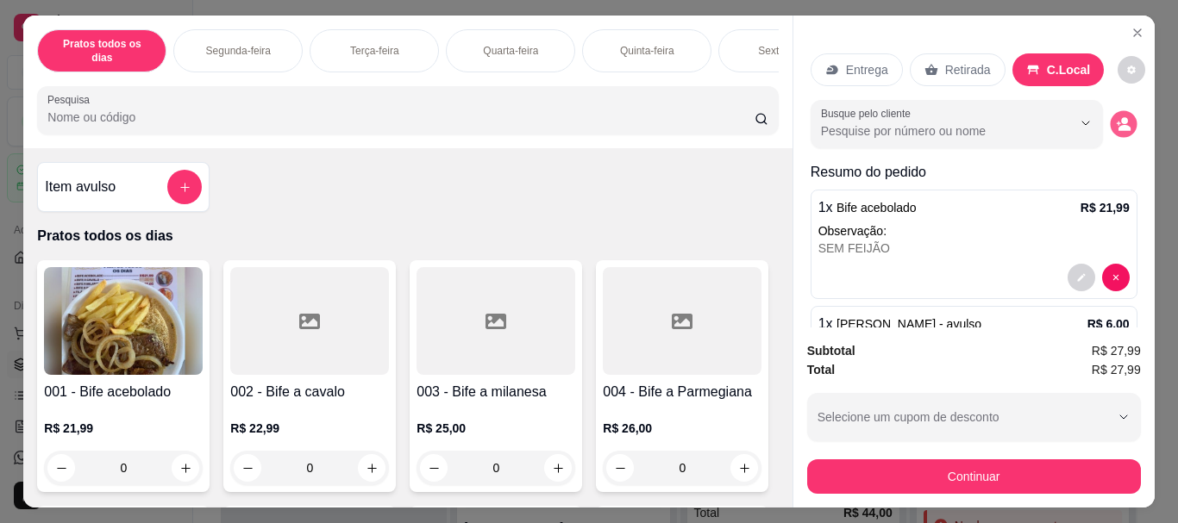
click at [1116, 119] on icon "decrease-product-quantity" at bounding box center [1123, 123] width 15 height 15
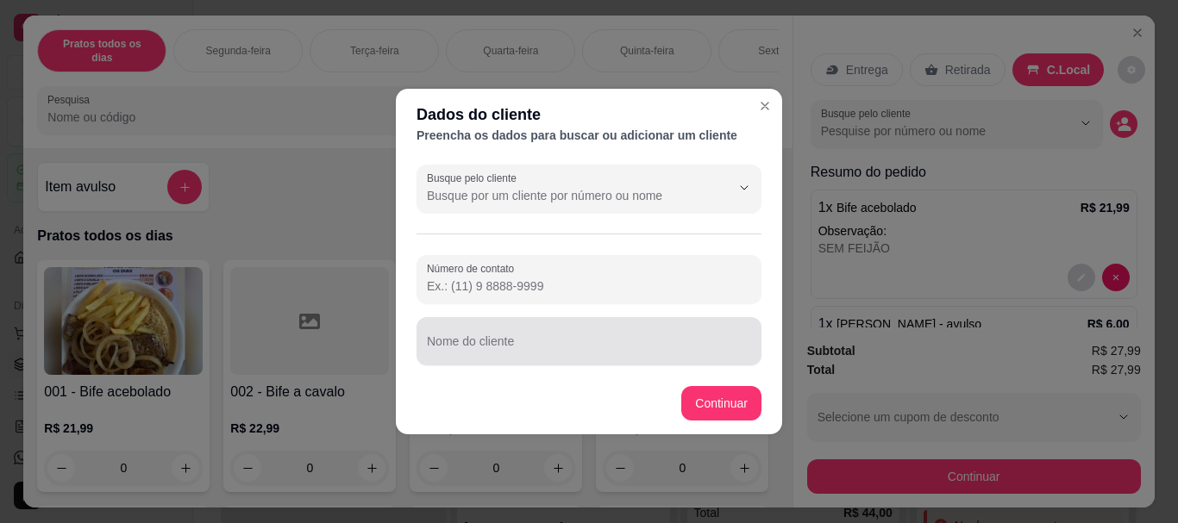
click at [557, 341] on input "Nome do cliente" at bounding box center [589, 348] width 324 height 17
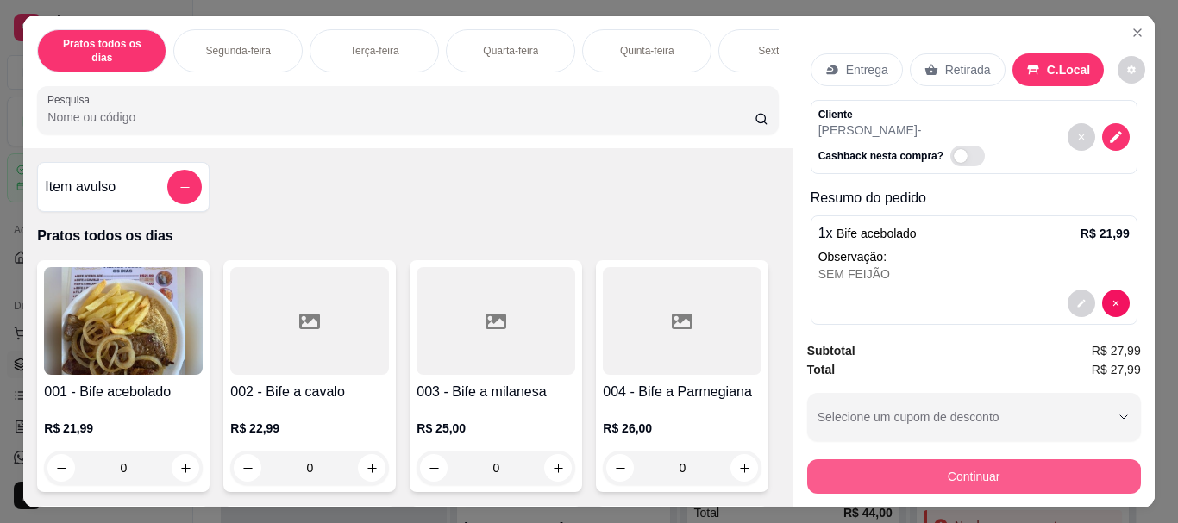
click at [882, 474] on button "Continuar" at bounding box center [974, 477] width 334 height 34
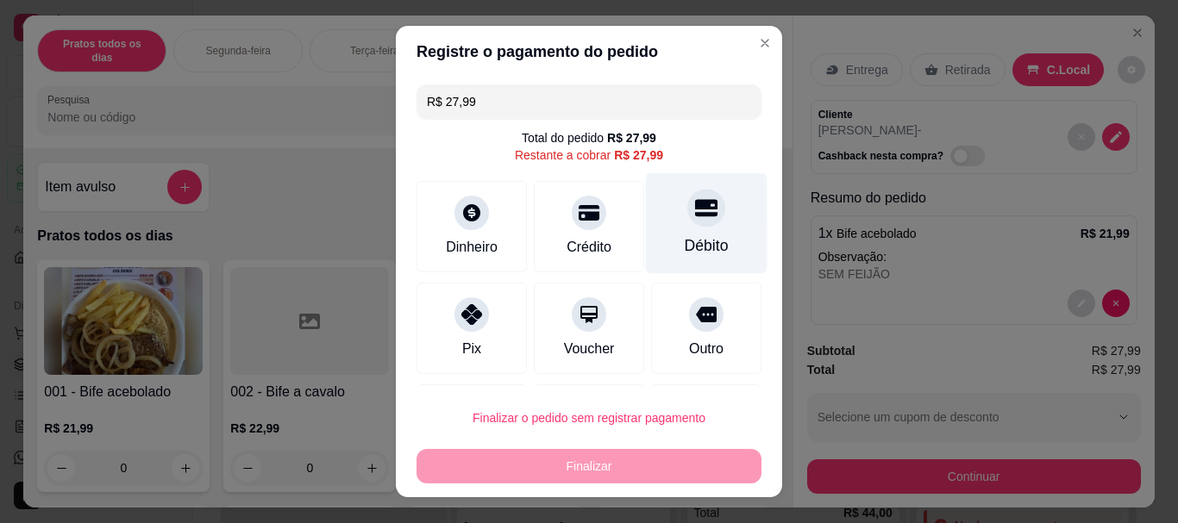
click at [685, 246] on div "Débito" at bounding box center [707, 246] width 44 height 22
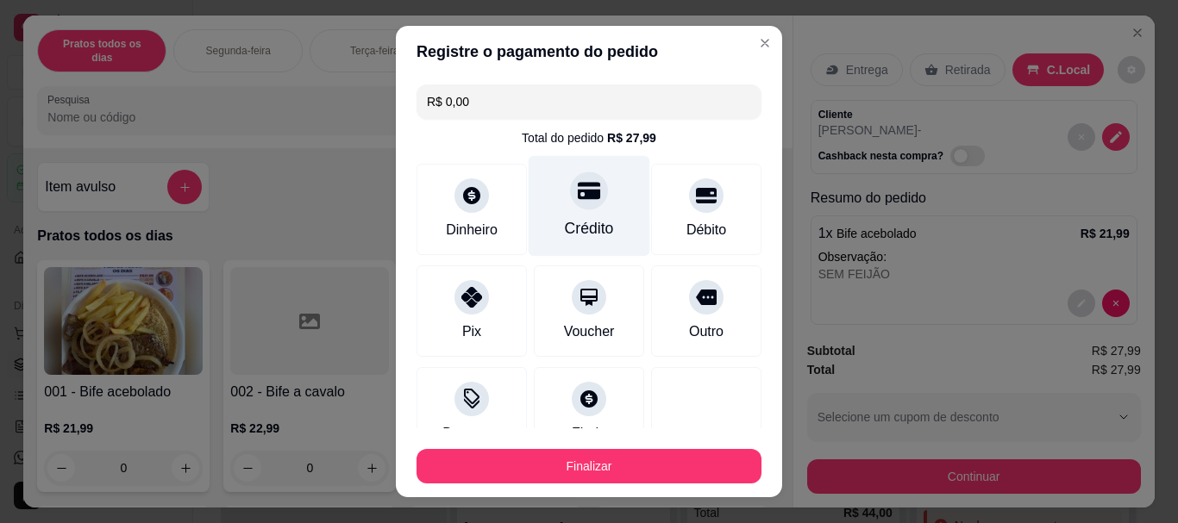
click at [570, 213] on div "Crédito" at bounding box center [590, 206] width 122 height 101
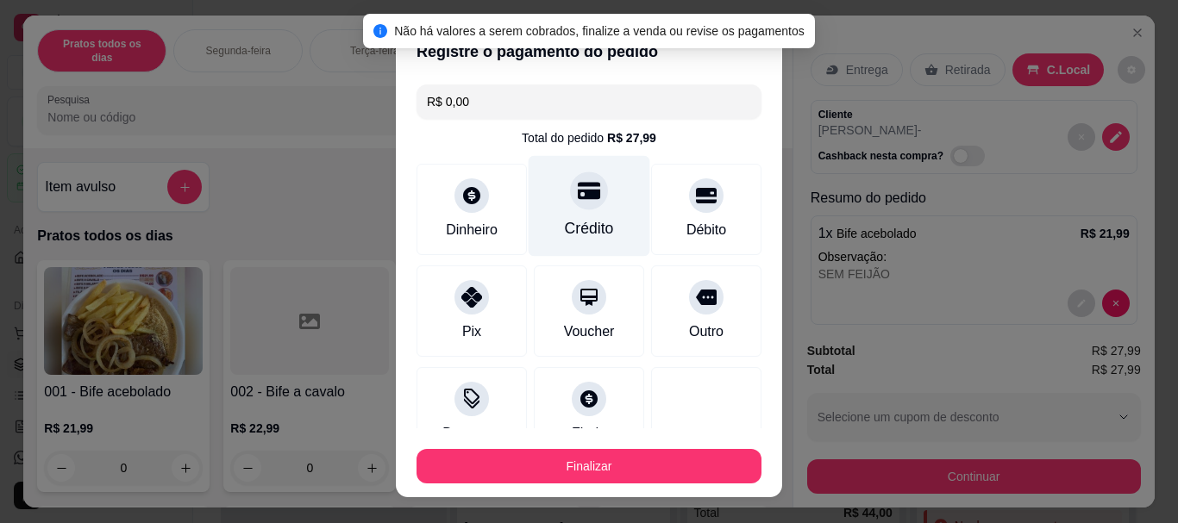
click at [570, 213] on div "Crédito" at bounding box center [590, 206] width 122 height 101
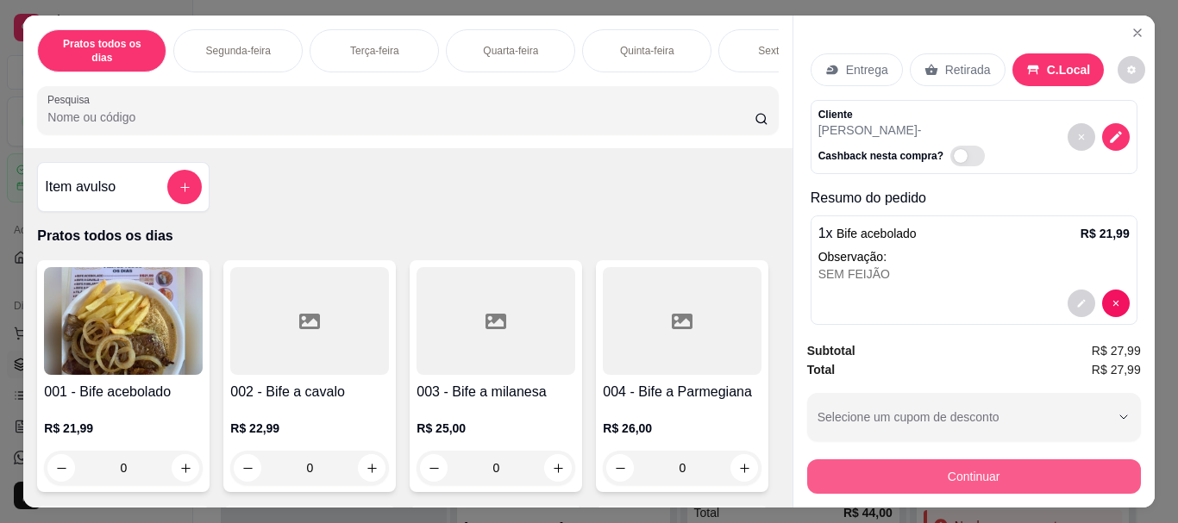
click at [874, 469] on button "Continuar" at bounding box center [974, 477] width 334 height 34
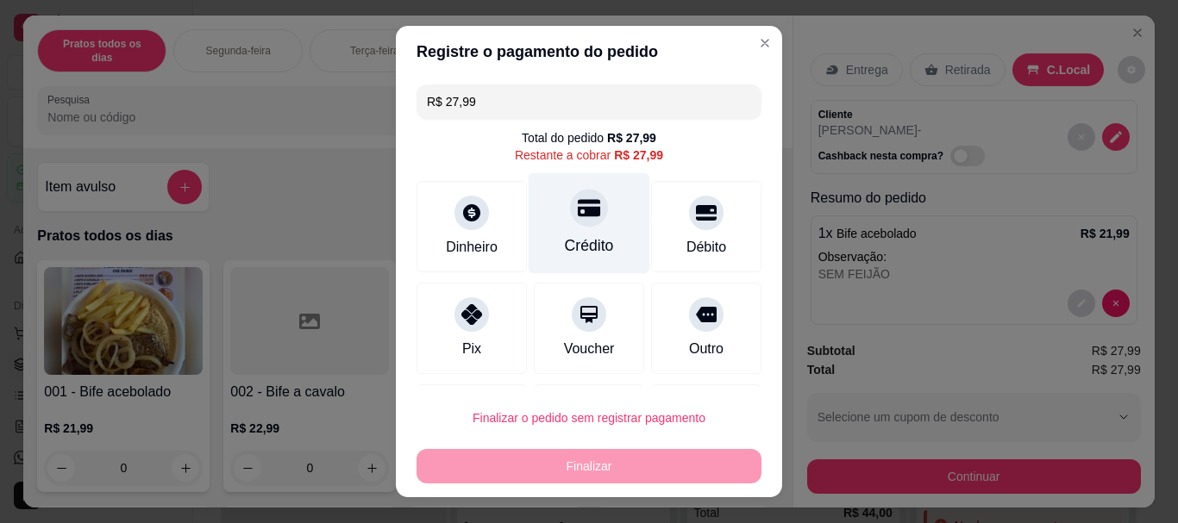
click at [580, 234] on div "Crédito" at bounding box center [590, 223] width 122 height 101
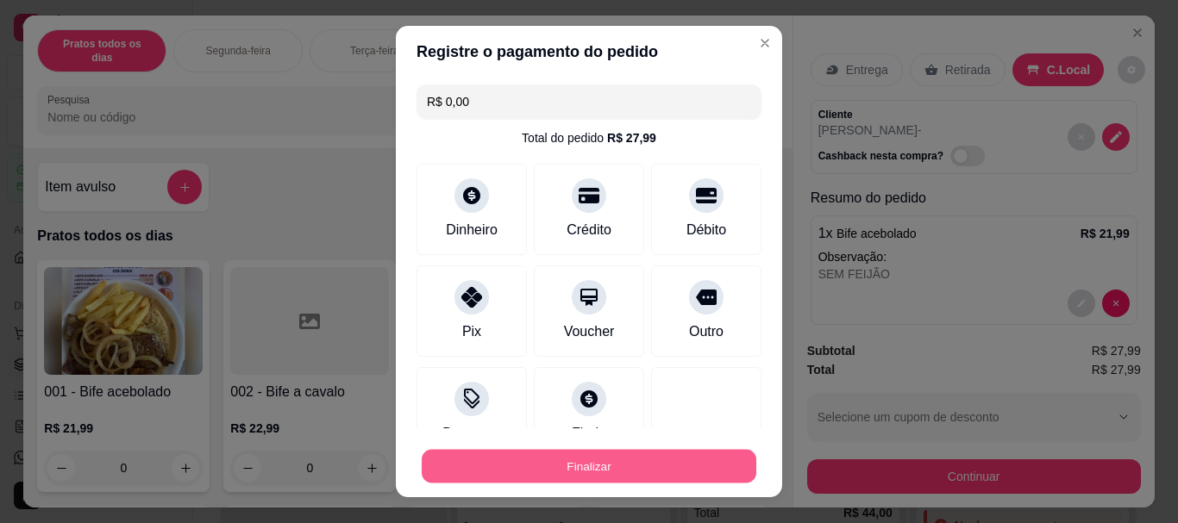
click at [535, 468] on button "Finalizar" at bounding box center [589, 466] width 335 height 34
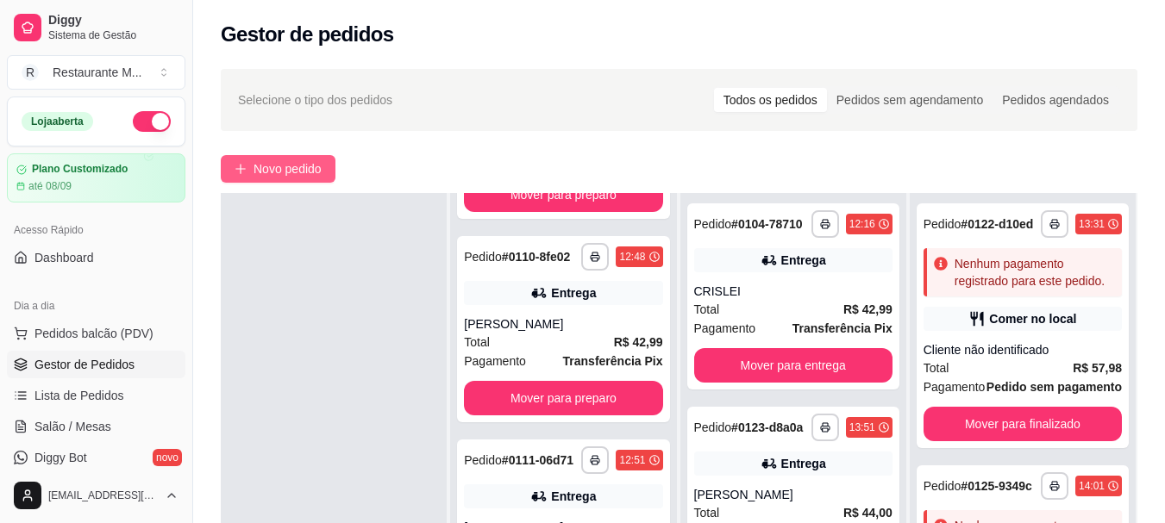
click at [283, 172] on span "Novo pedido" at bounding box center [287, 169] width 68 height 19
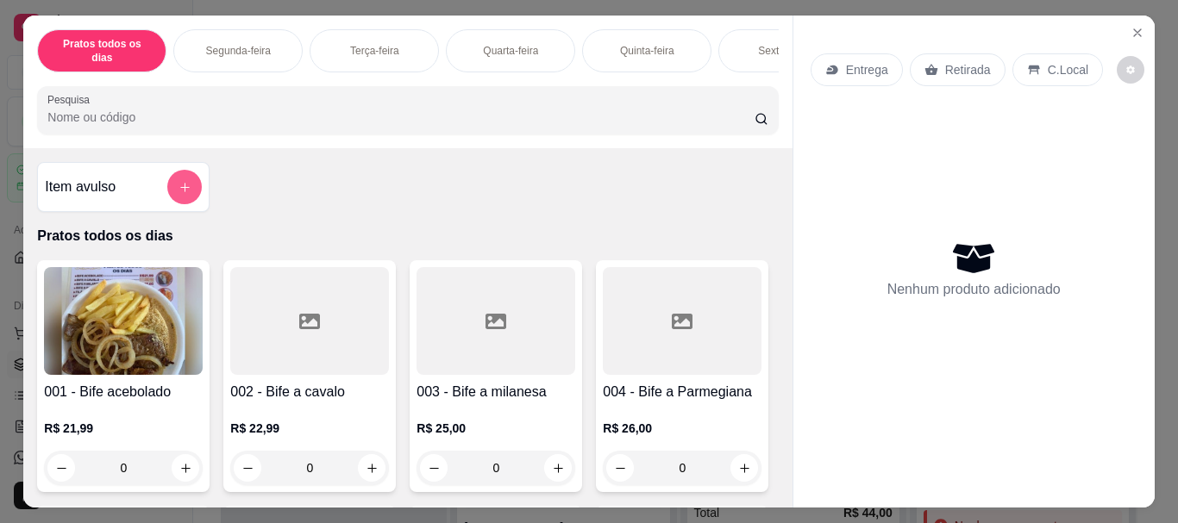
click at [178, 186] on icon "add-separate-item" at bounding box center [184, 187] width 13 height 13
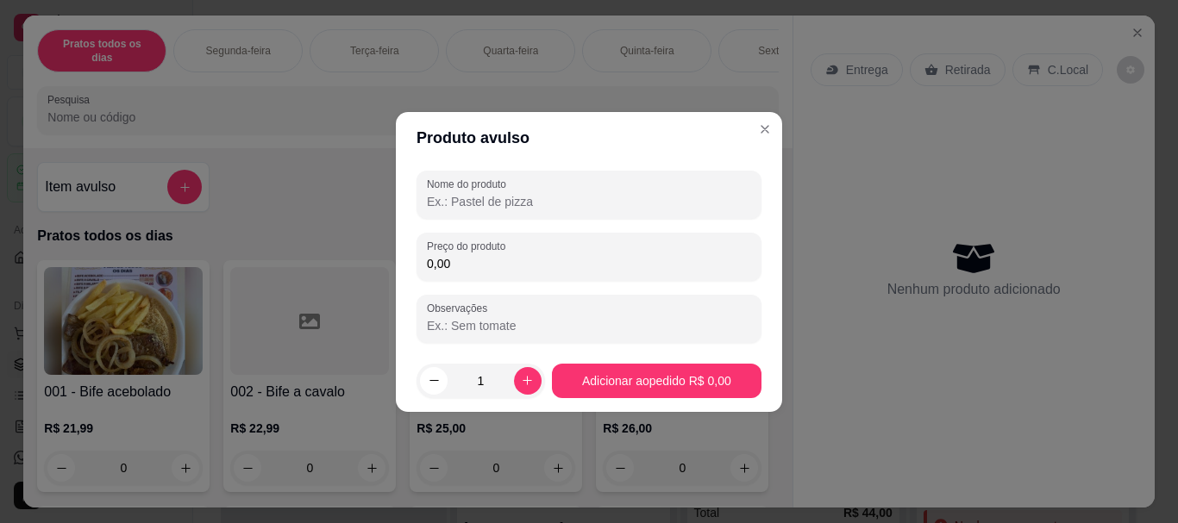
click at [432, 197] on input "Nome do produto" at bounding box center [589, 201] width 324 height 17
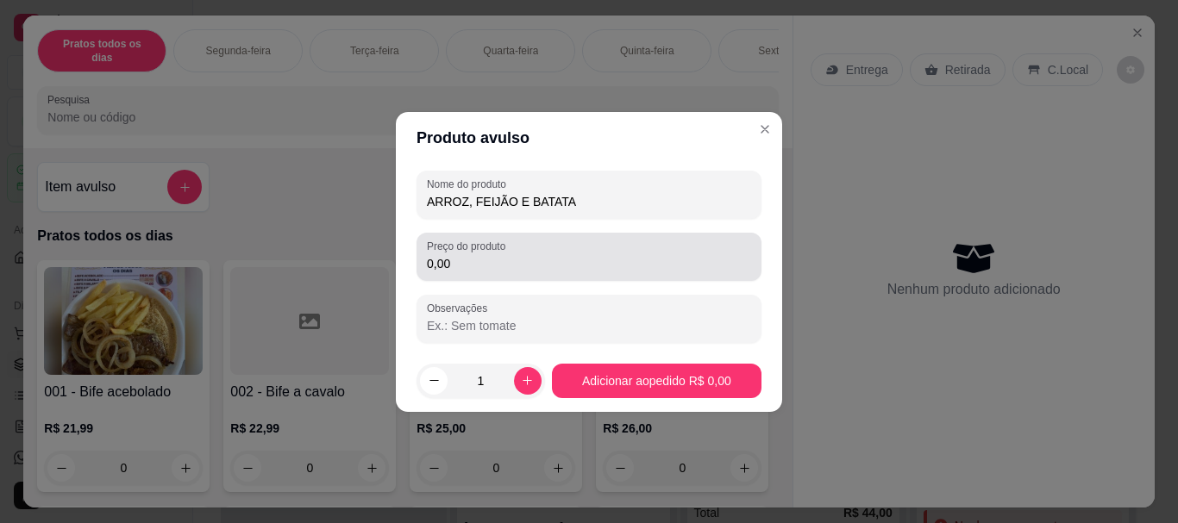
click at [450, 257] on input "0,00" at bounding box center [589, 263] width 324 height 17
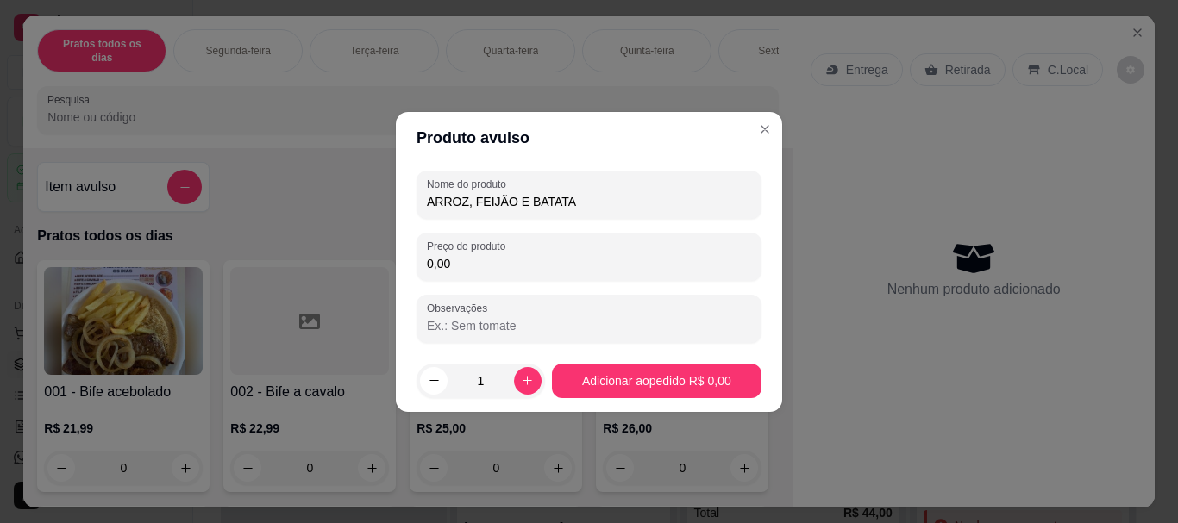
click at [450, 257] on input "0,00" at bounding box center [589, 263] width 324 height 17
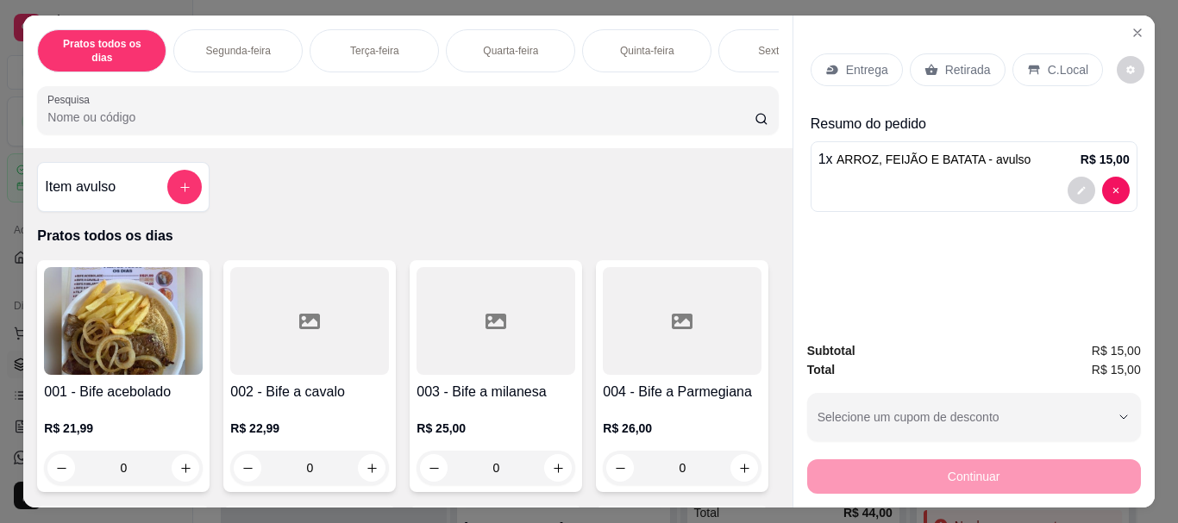
click at [967, 63] on p "Retirada" at bounding box center [968, 69] width 46 height 17
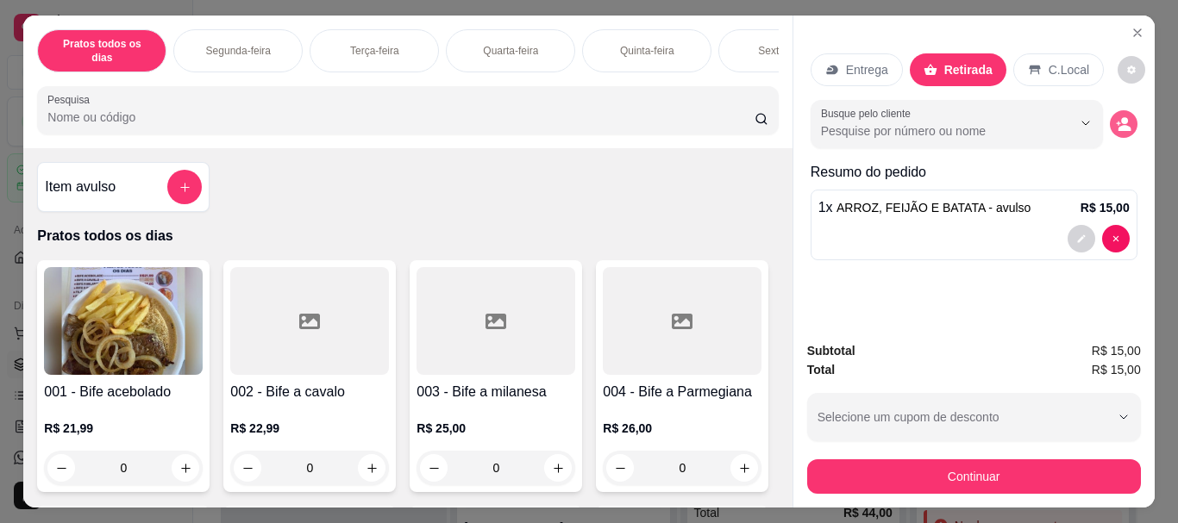
click at [1118, 119] on icon "decrease-product-quantity" at bounding box center [1124, 124] width 16 height 16
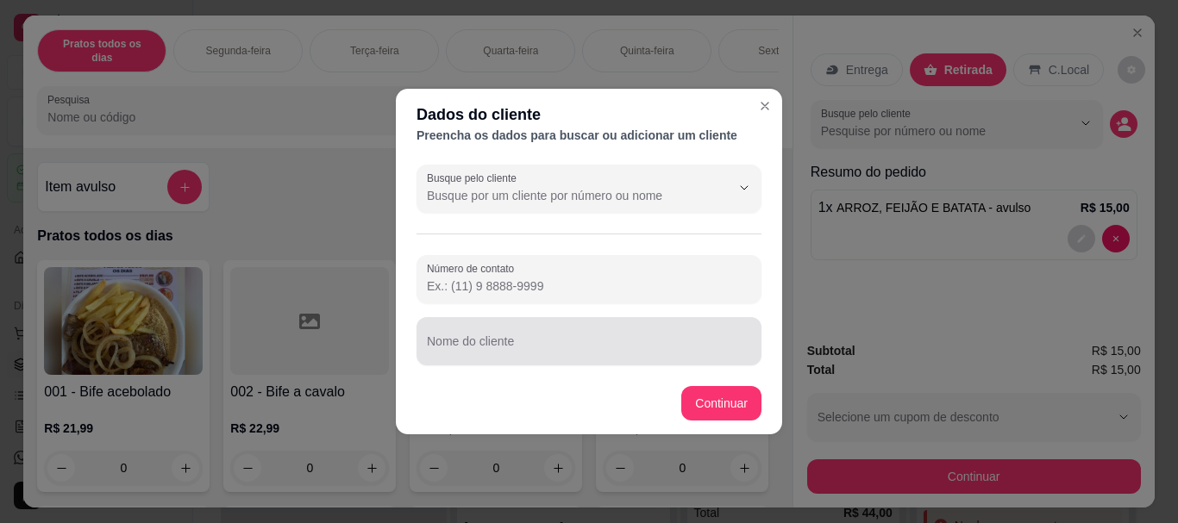
click at [492, 337] on div at bounding box center [589, 341] width 324 height 34
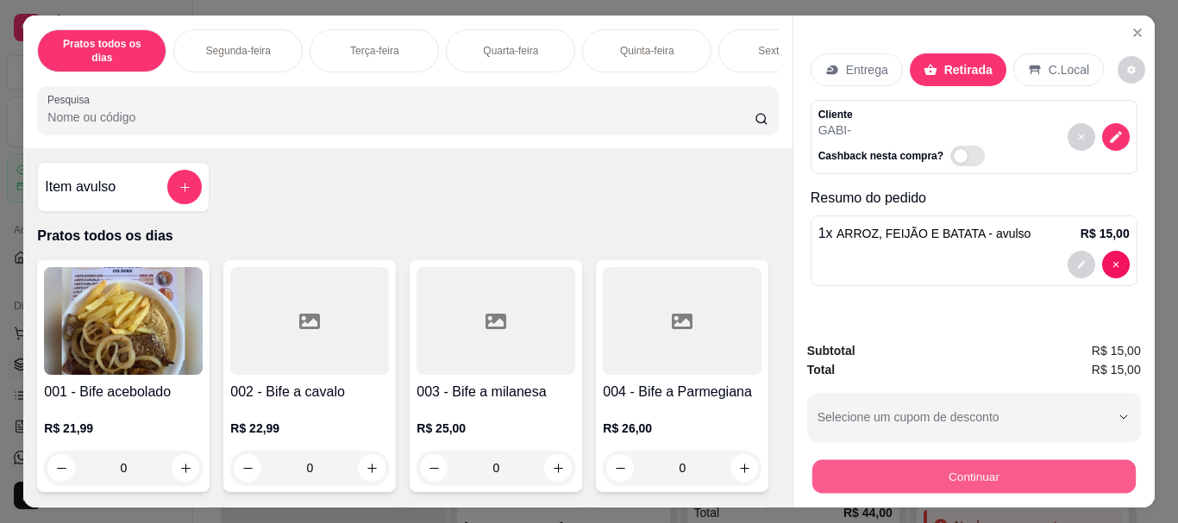
click at [943, 469] on button "Continuar" at bounding box center [972, 477] width 323 height 34
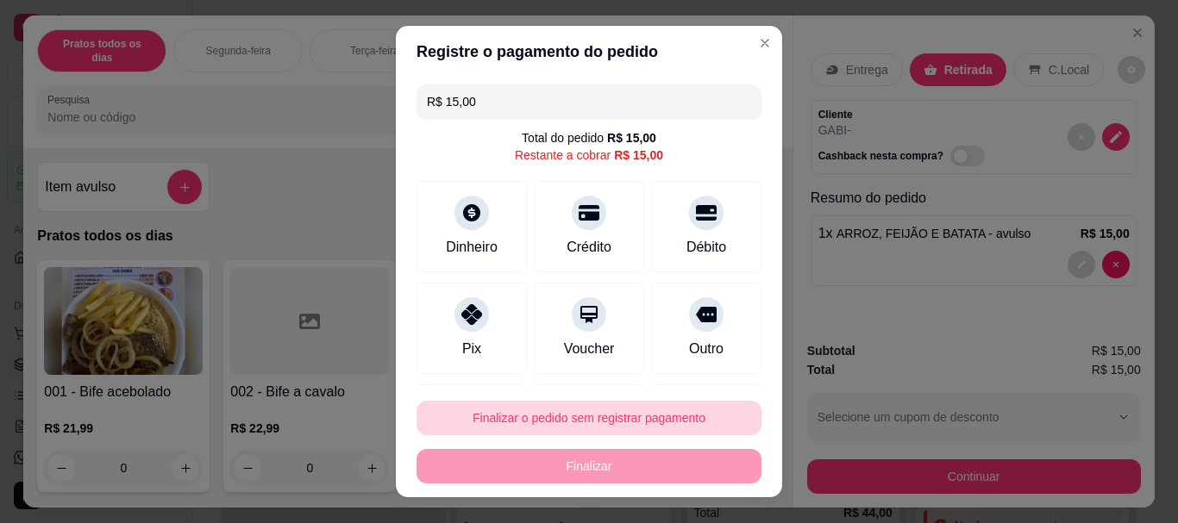
click at [598, 413] on button "Finalizar o pedido sem registrar pagamento" at bounding box center [588, 418] width 345 height 34
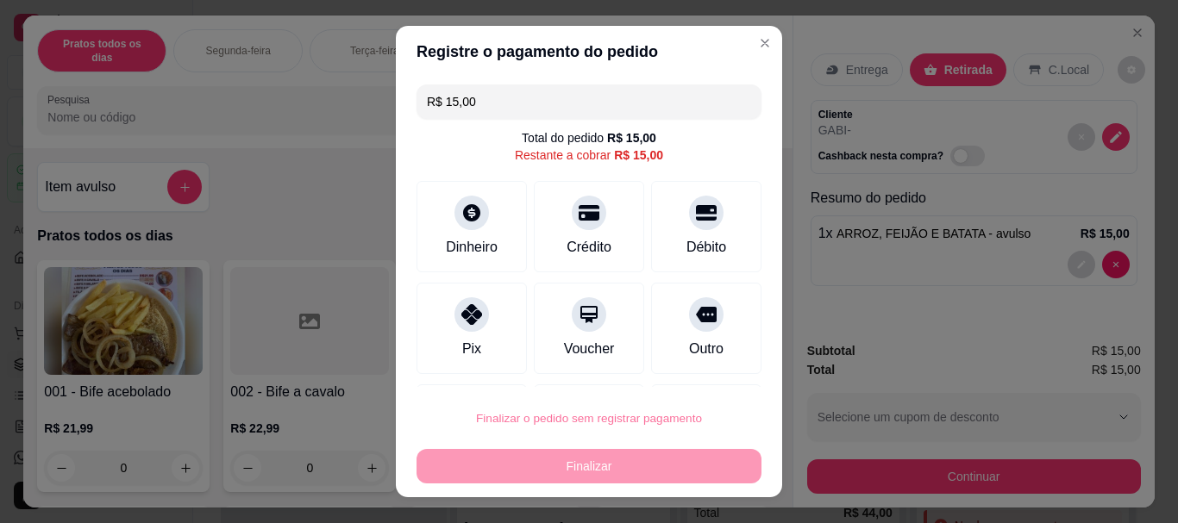
click at [681, 368] on button "Confirmar" at bounding box center [688, 369] width 64 height 27
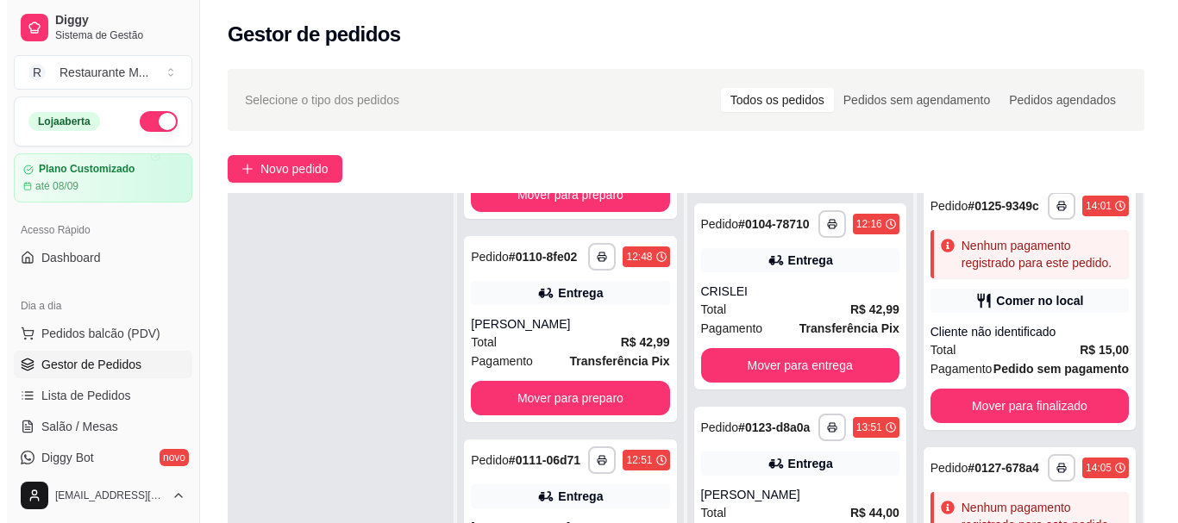
scroll to position [430, 0]
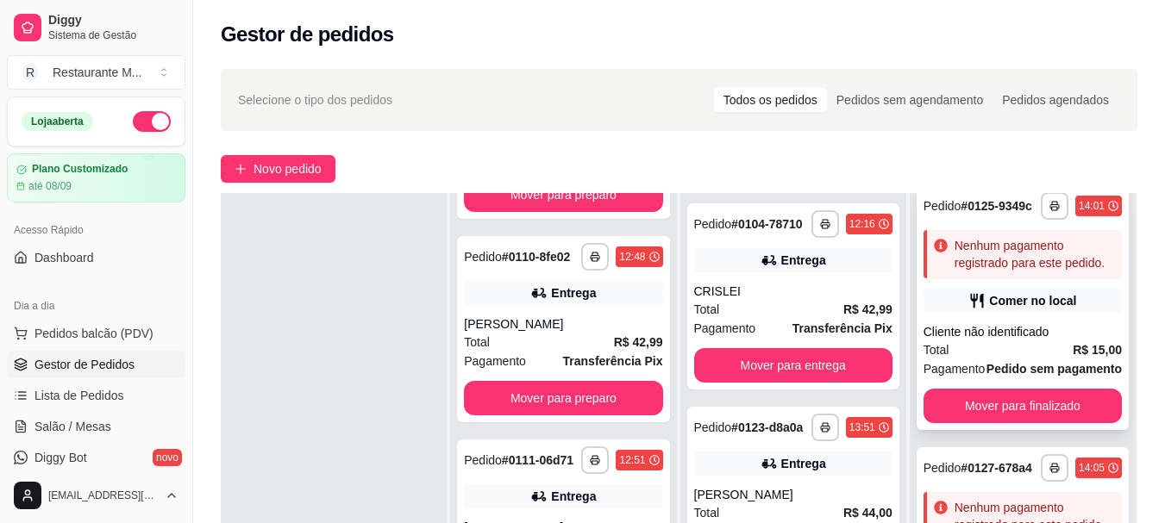
click at [1036, 341] on div "Total R$ 15,00" at bounding box center [1022, 350] width 198 height 19
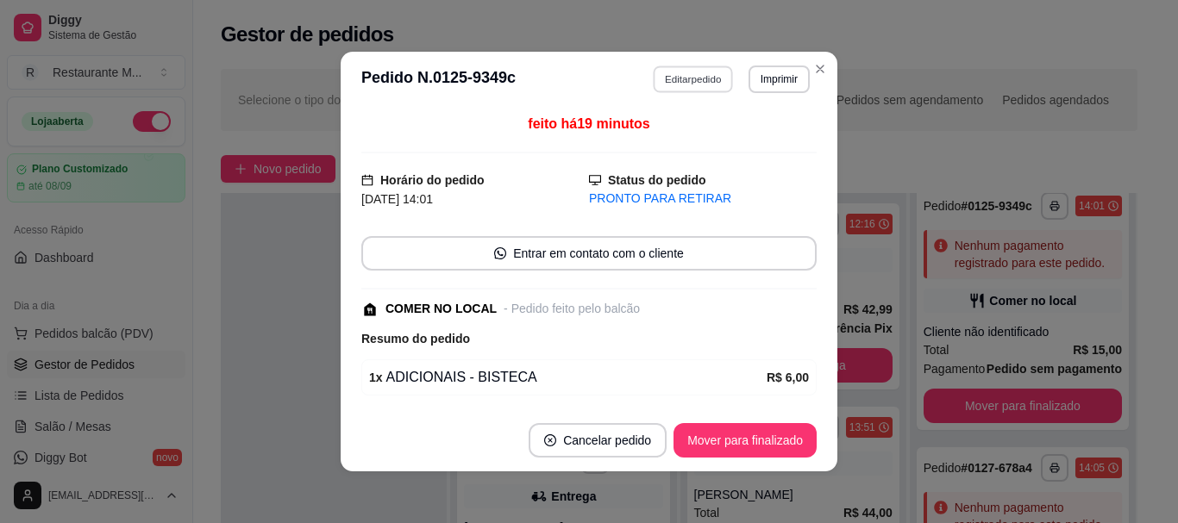
click at [676, 91] on button "Editar pedido" at bounding box center [694, 79] width 80 height 27
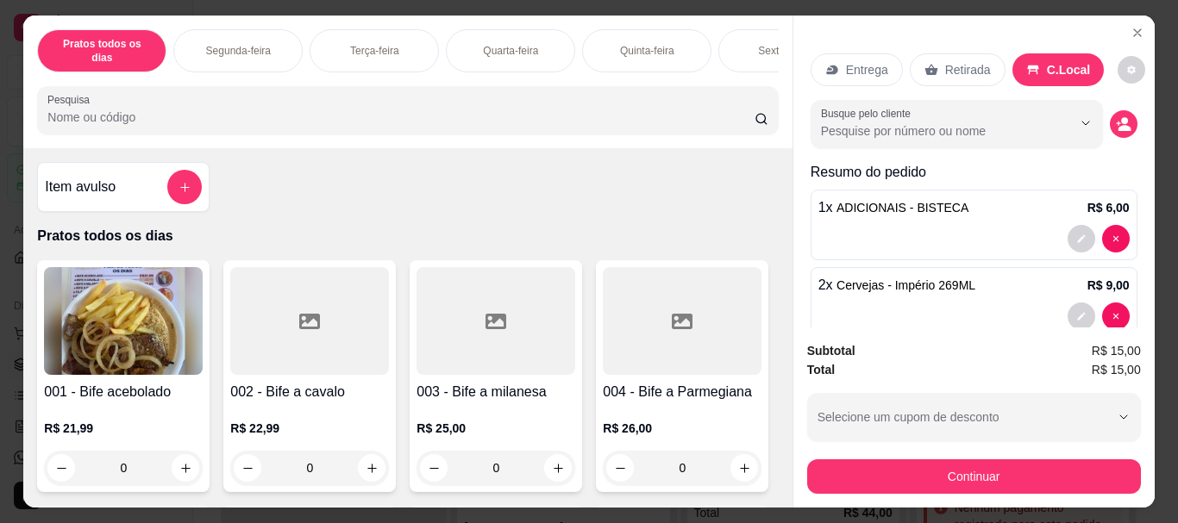
click at [938, 289] on p "2 x Cervejas - Império 269ML" at bounding box center [896, 285] width 157 height 21
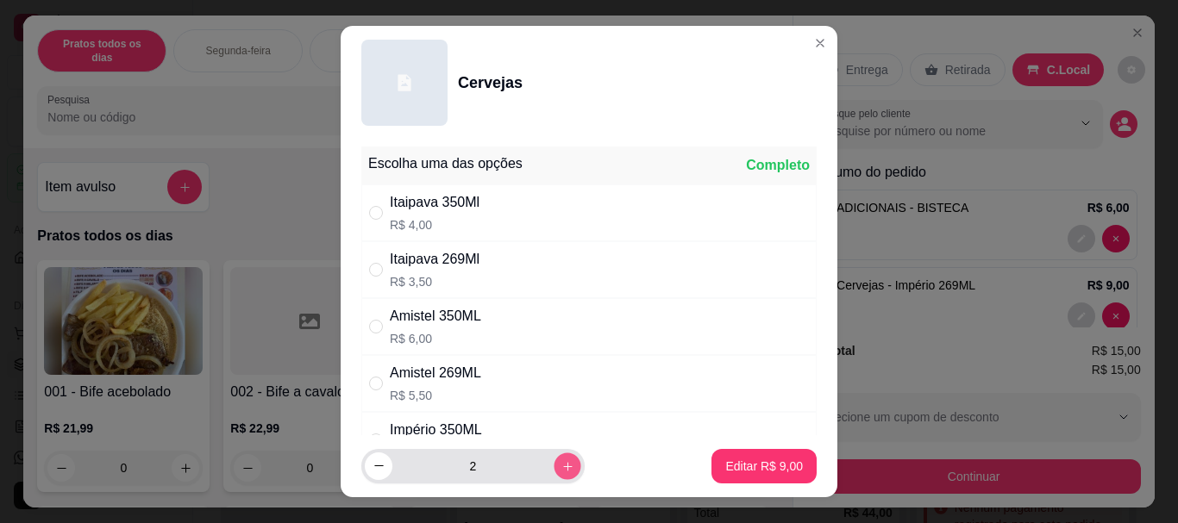
click at [554, 466] on button "increase-product-quantity" at bounding box center [567, 466] width 27 height 27
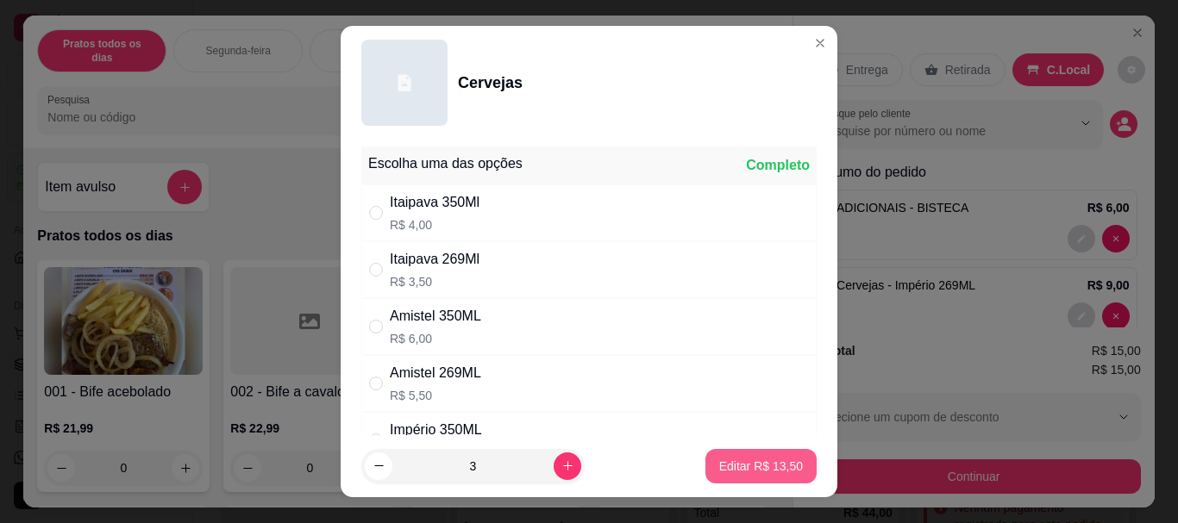
click at [749, 457] on button "Editar R$ 13,50" at bounding box center [760, 466] width 111 height 34
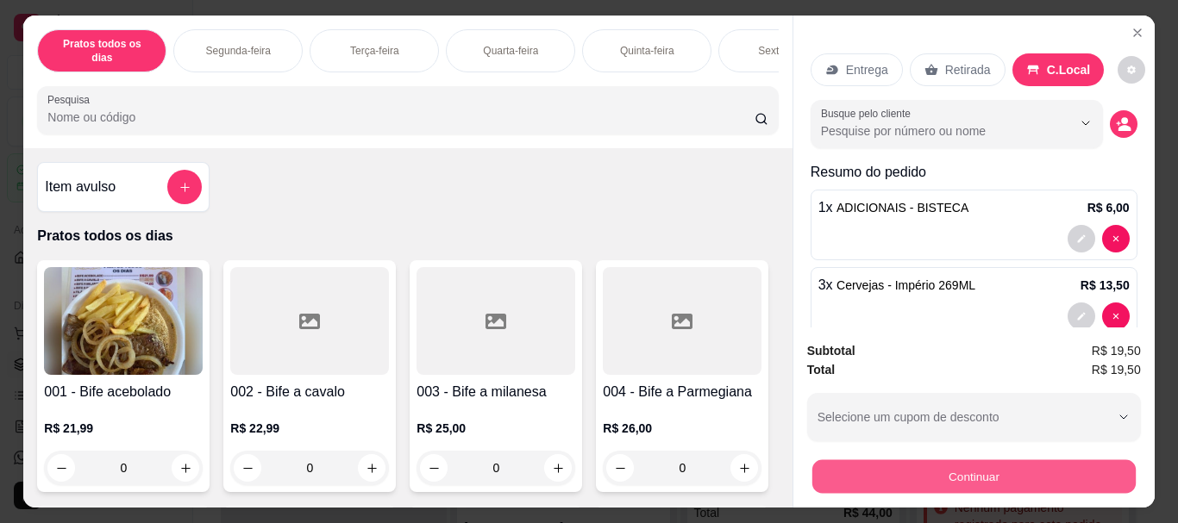
click at [971, 467] on button "Continuar" at bounding box center [972, 477] width 323 height 34
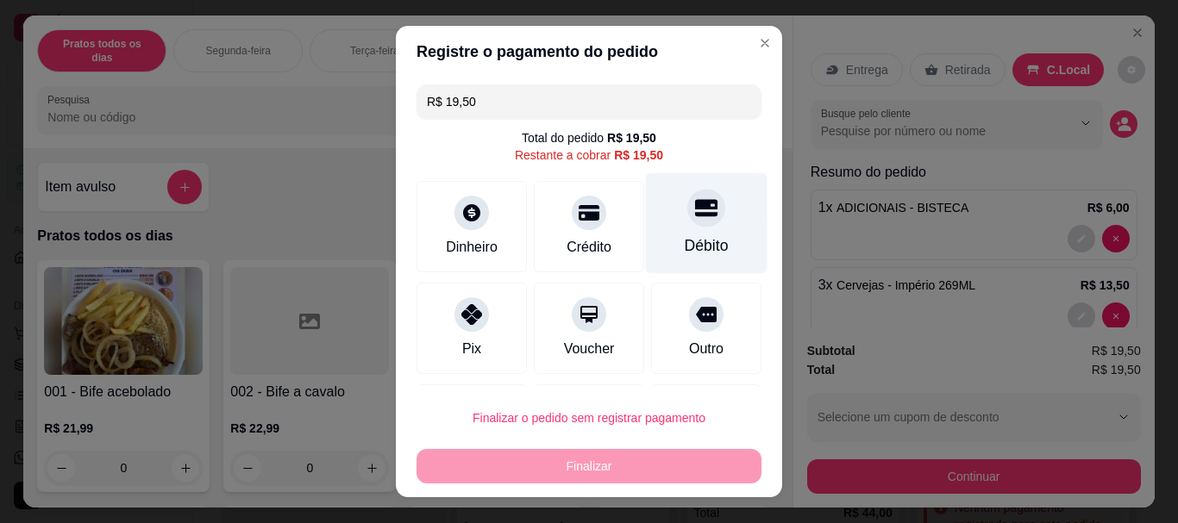
click at [695, 214] on icon at bounding box center [706, 208] width 22 height 17
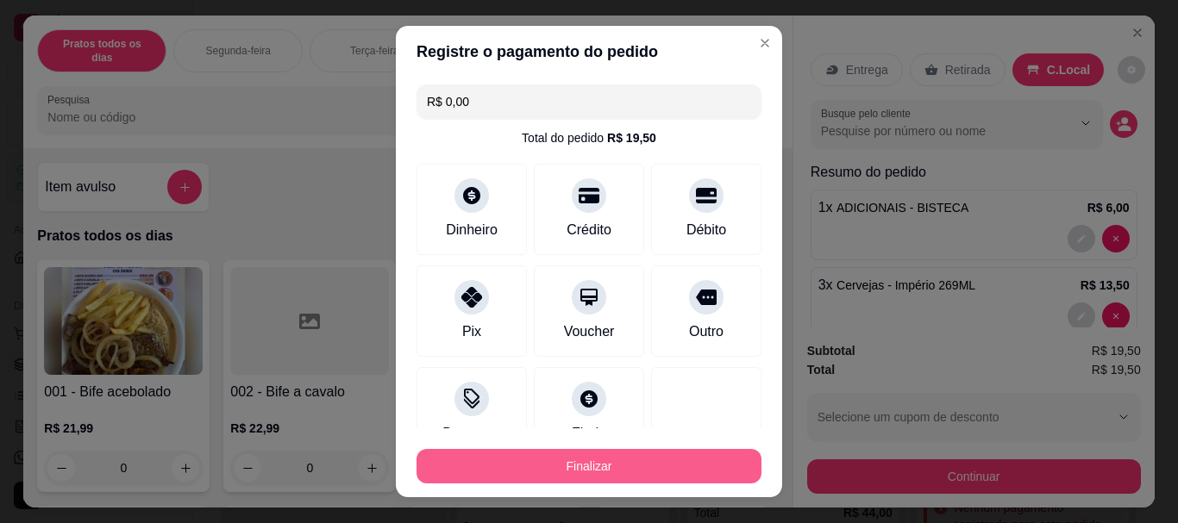
click at [576, 468] on button "Finalizar" at bounding box center [588, 466] width 345 height 34
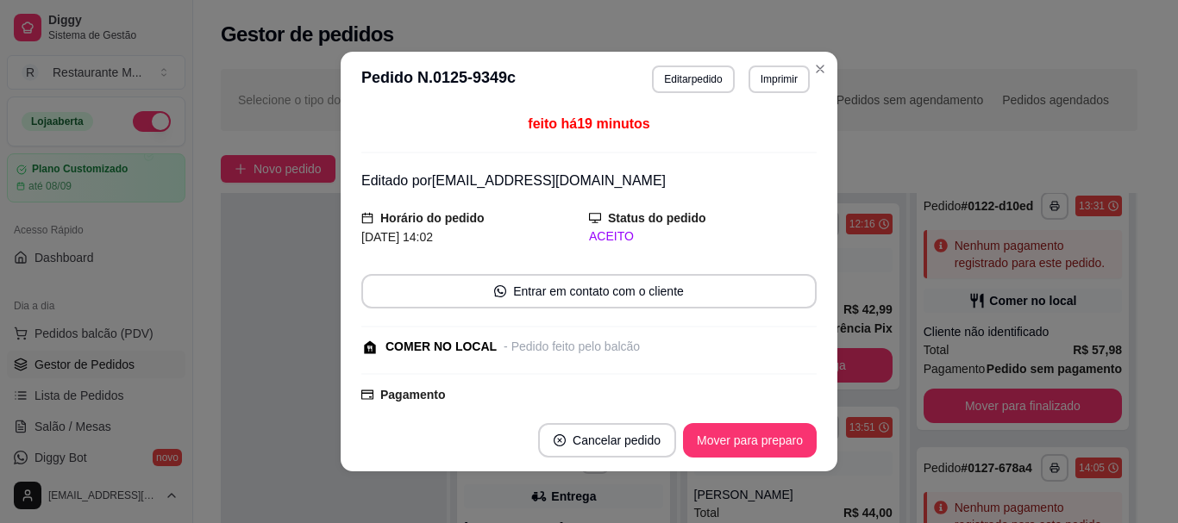
scroll to position [248, 0]
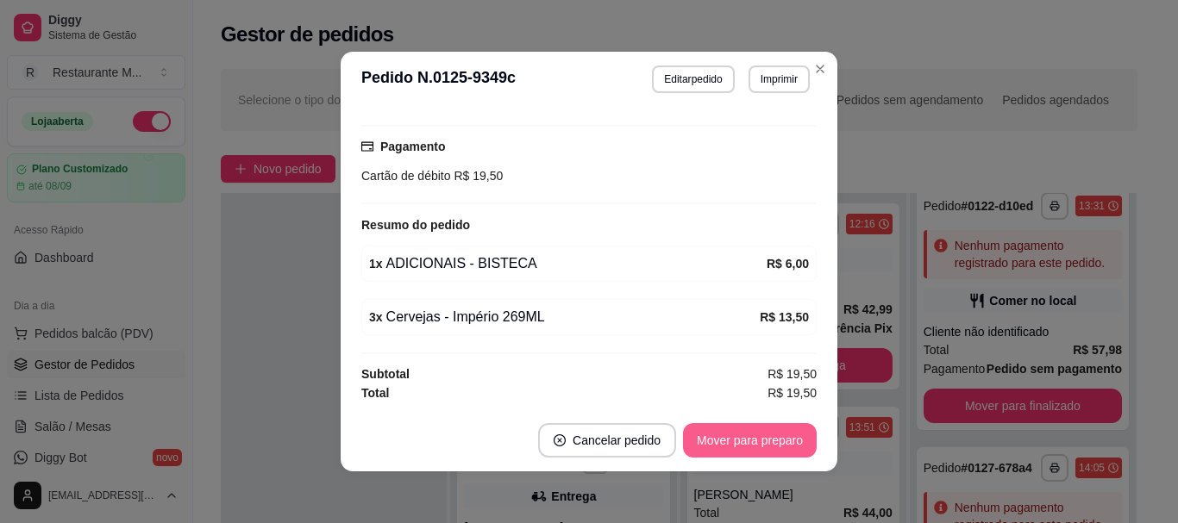
click at [759, 441] on button "Mover para preparo" at bounding box center [750, 440] width 134 height 34
click at [759, 441] on button "Mover para retirada disponível" at bounding box center [721, 440] width 191 height 34
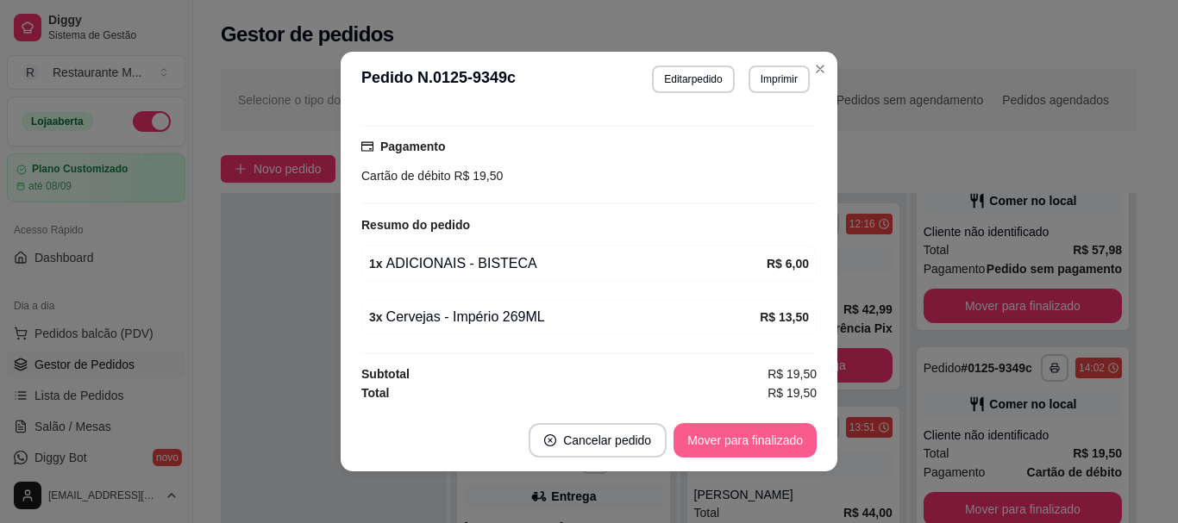
scroll to position [335, 0]
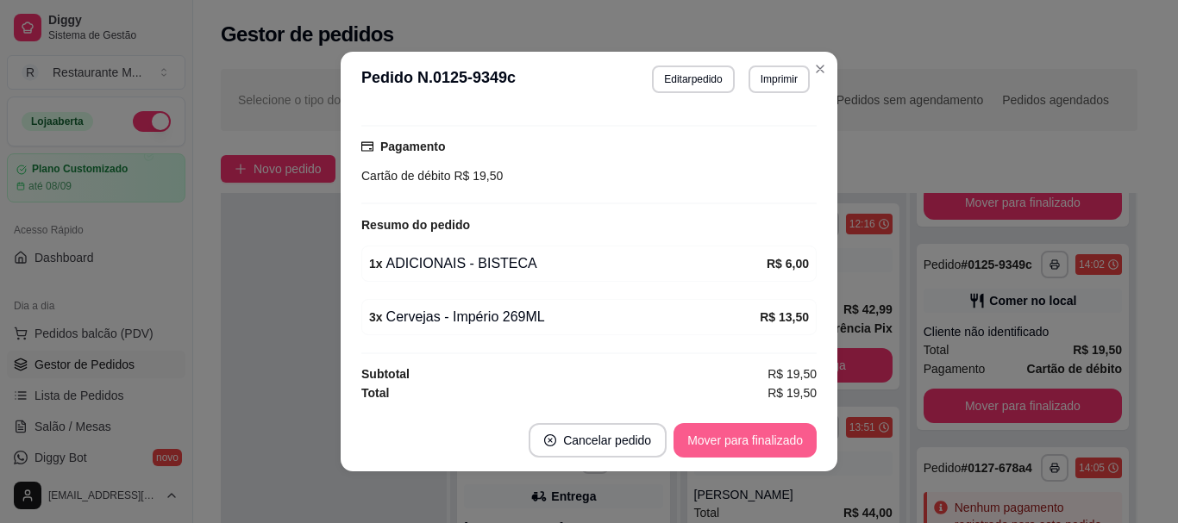
click at [759, 441] on button "Mover para finalizado" at bounding box center [744, 440] width 143 height 34
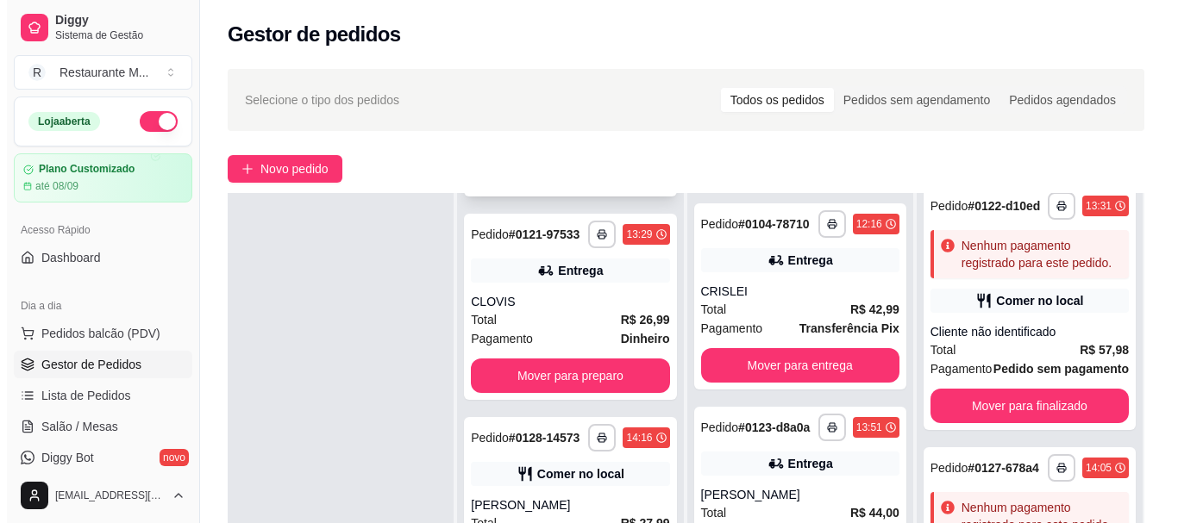
scroll to position [1711, 0]
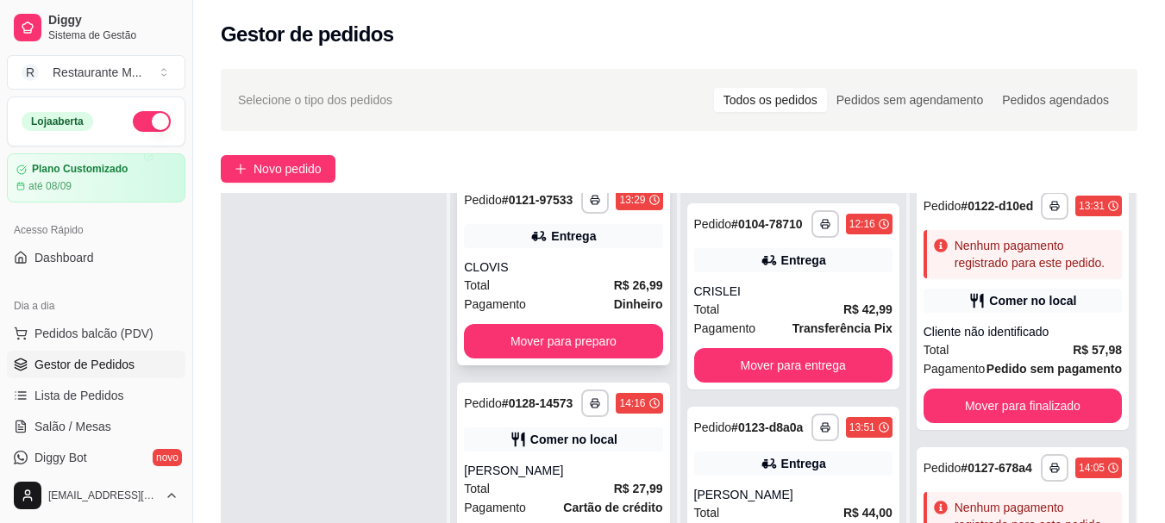
click at [588, 295] on div "Total R$ 26,99" at bounding box center [563, 285] width 198 height 19
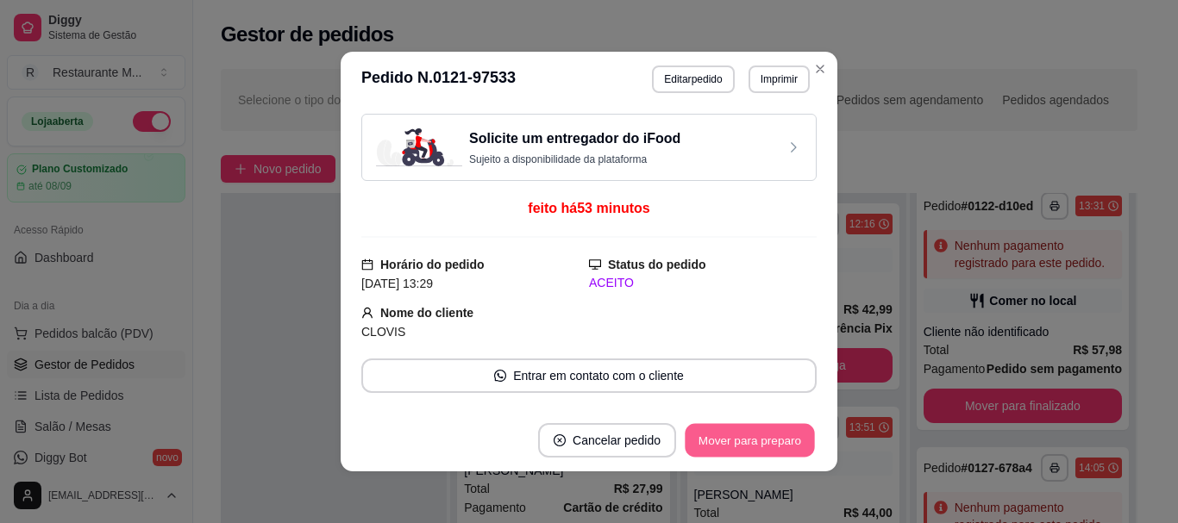
click at [735, 455] on button "Mover para preparo" at bounding box center [749, 441] width 129 height 34
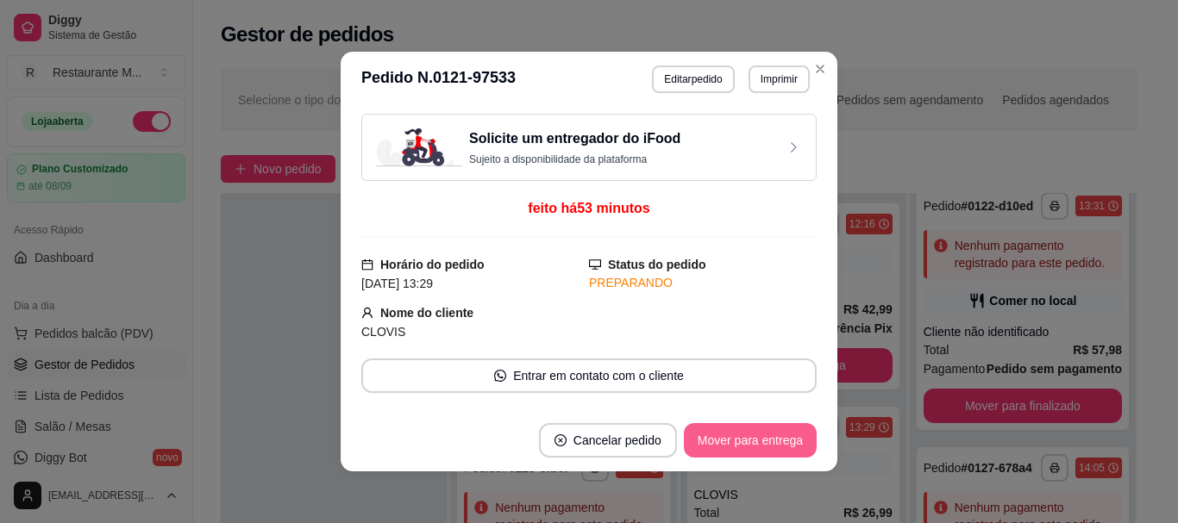
click at [735, 455] on button "Mover para entrega" at bounding box center [750, 440] width 133 height 34
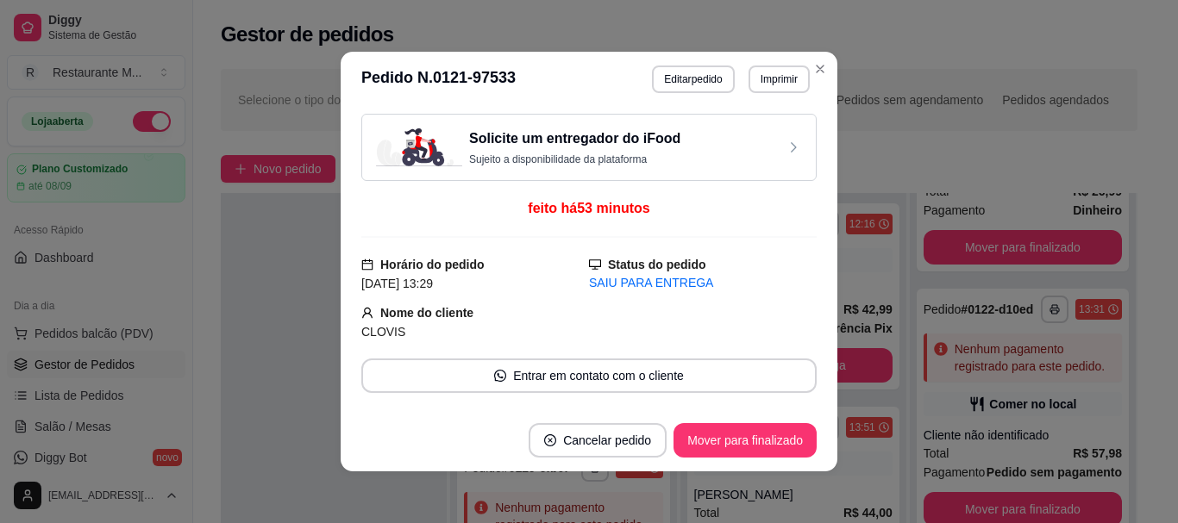
scroll to position [335, 0]
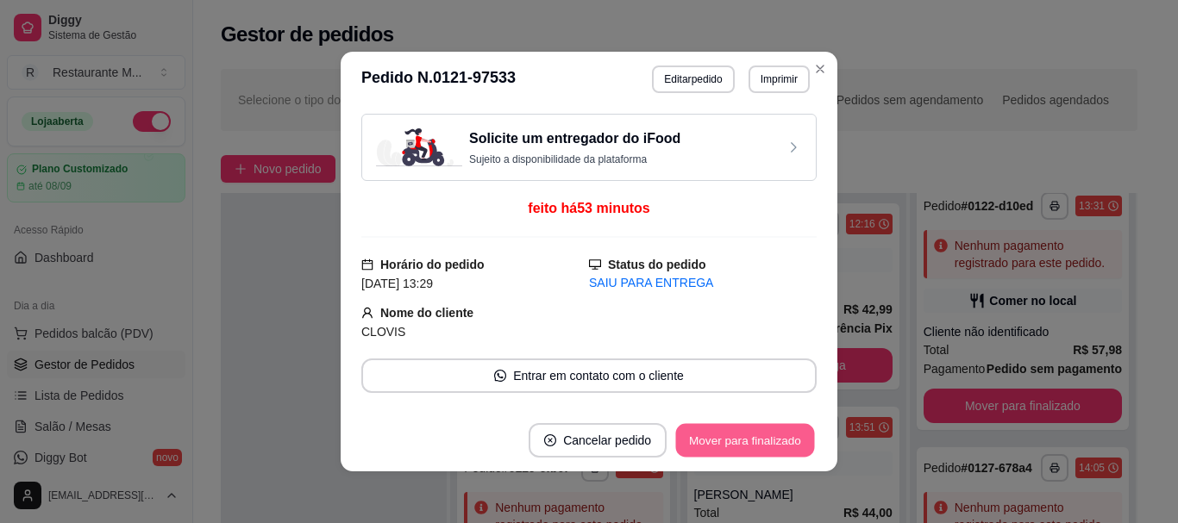
click at [735, 455] on button "Mover para finalizado" at bounding box center [745, 441] width 139 height 34
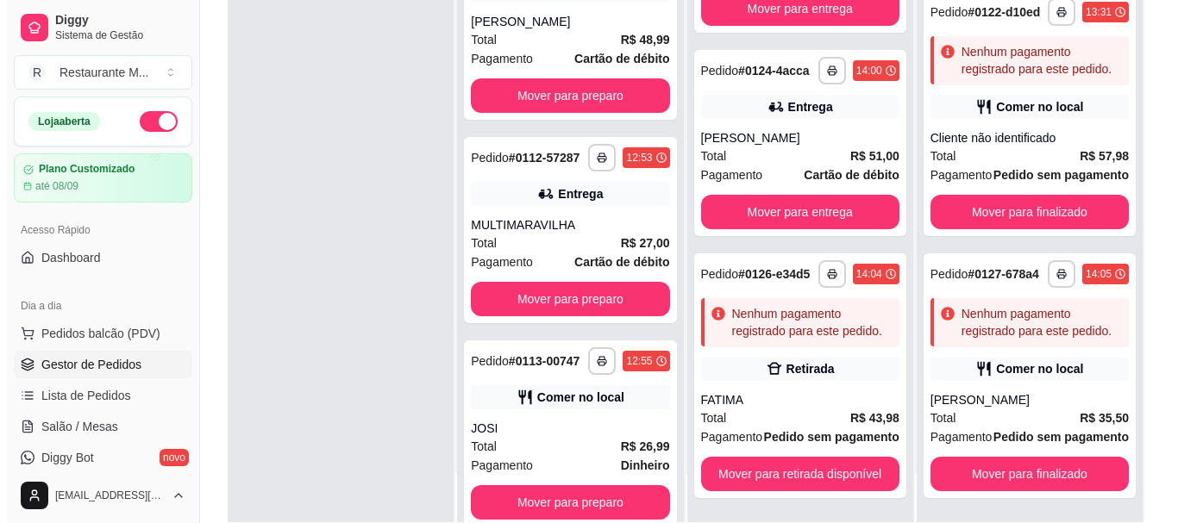
scroll to position [983, 0]
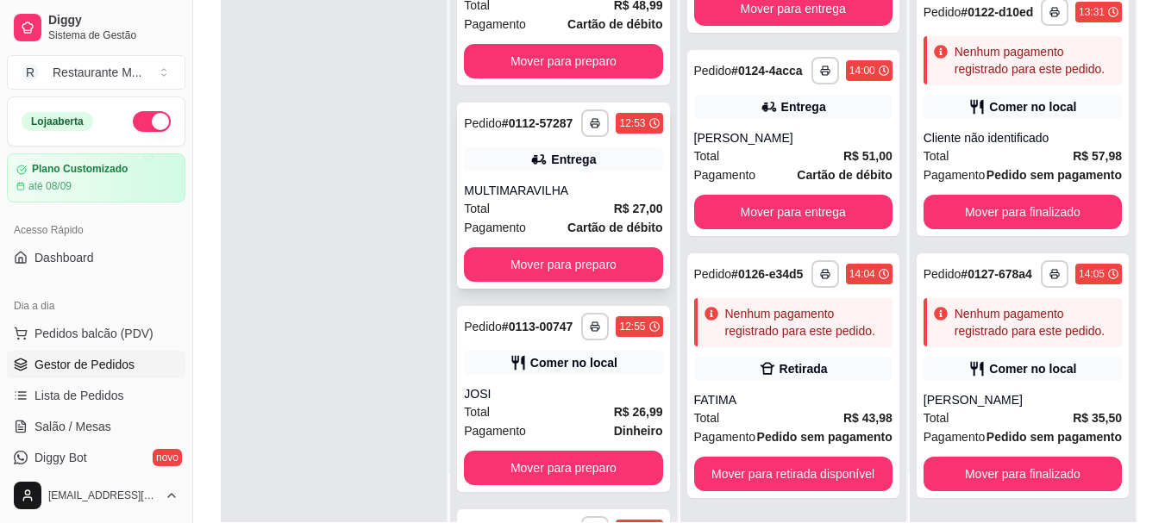
click at [524, 218] on div "Total R$ 27,00" at bounding box center [563, 208] width 198 height 19
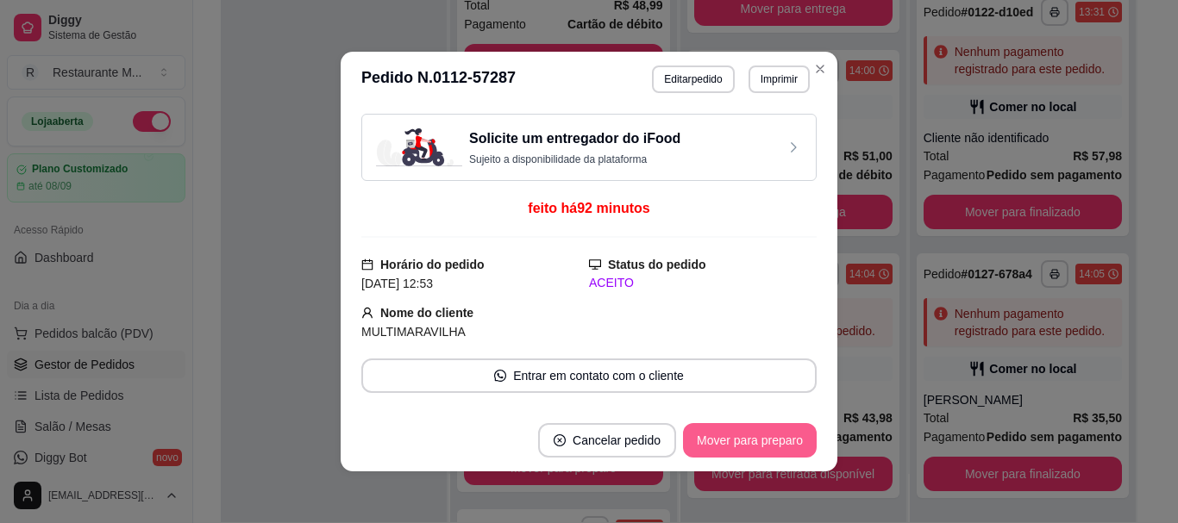
click at [735, 450] on button "Mover para preparo" at bounding box center [750, 440] width 134 height 34
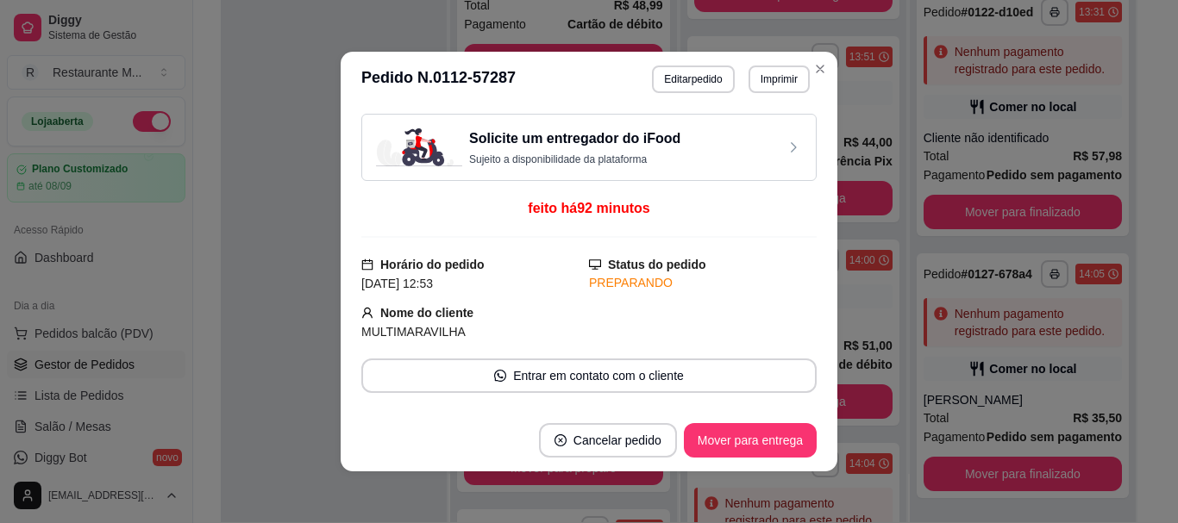
scroll to position [584, 0]
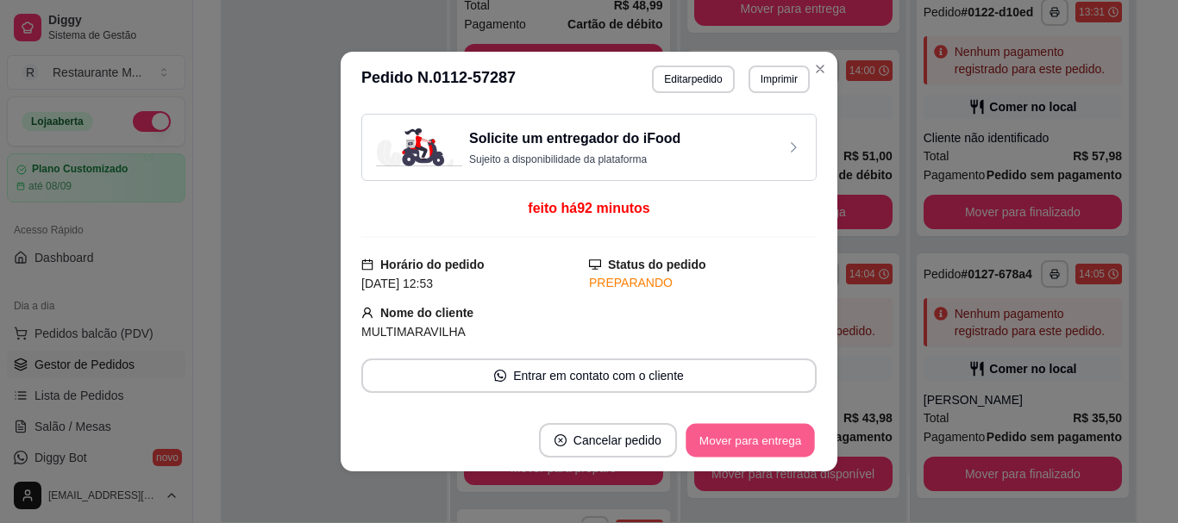
click at [735, 450] on button "Mover para entrega" at bounding box center [749, 441] width 129 height 34
click at [735, 450] on button "Mover para finalizado" at bounding box center [745, 441] width 139 height 34
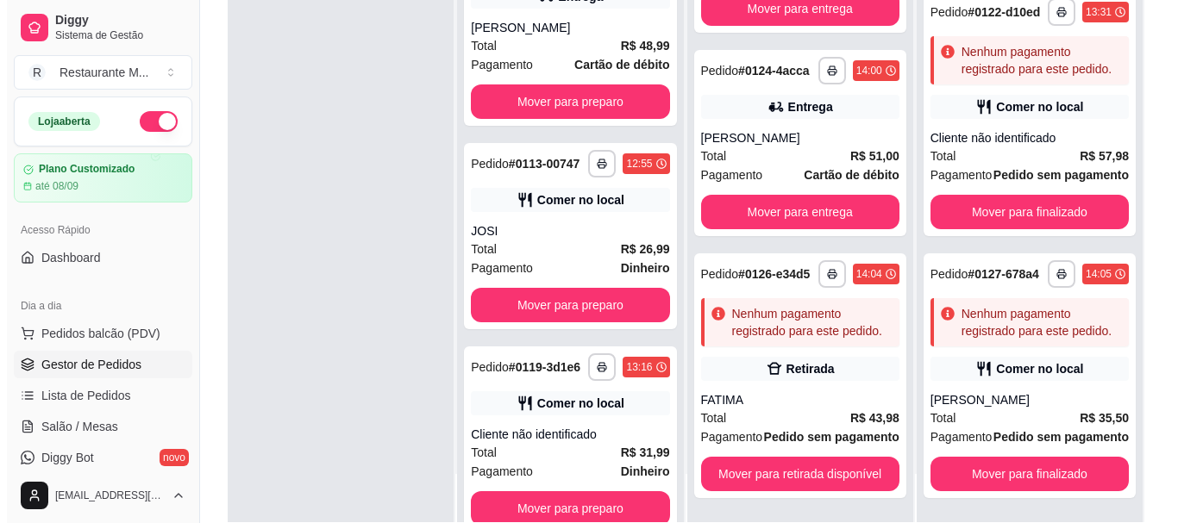
scroll to position [916, 0]
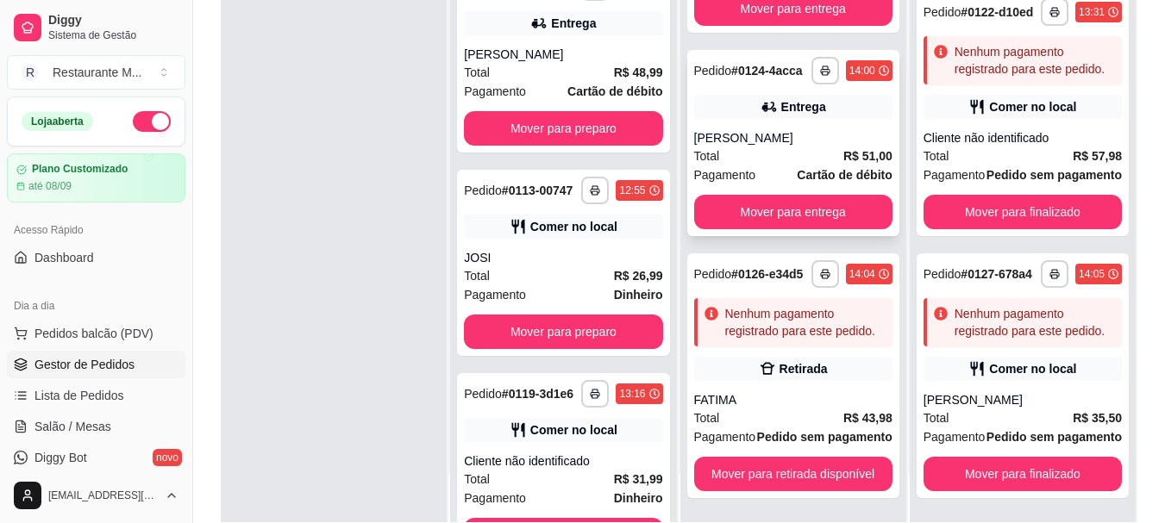
click at [761, 147] on div "Total R$ 51,00" at bounding box center [793, 156] width 198 height 19
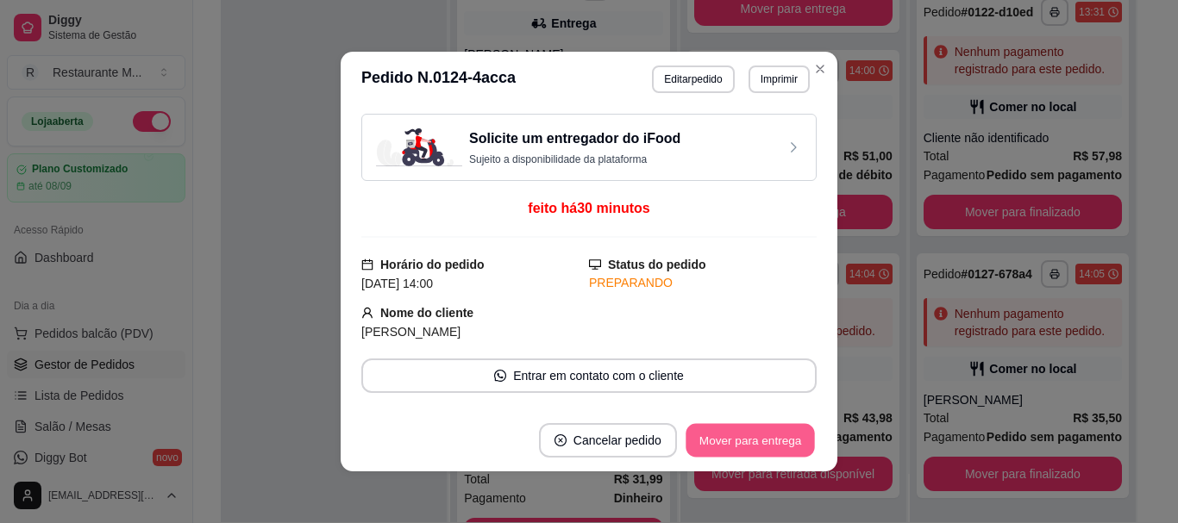
click at [752, 446] on button "Mover para entrega" at bounding box center [749, 441] width 129 height 34
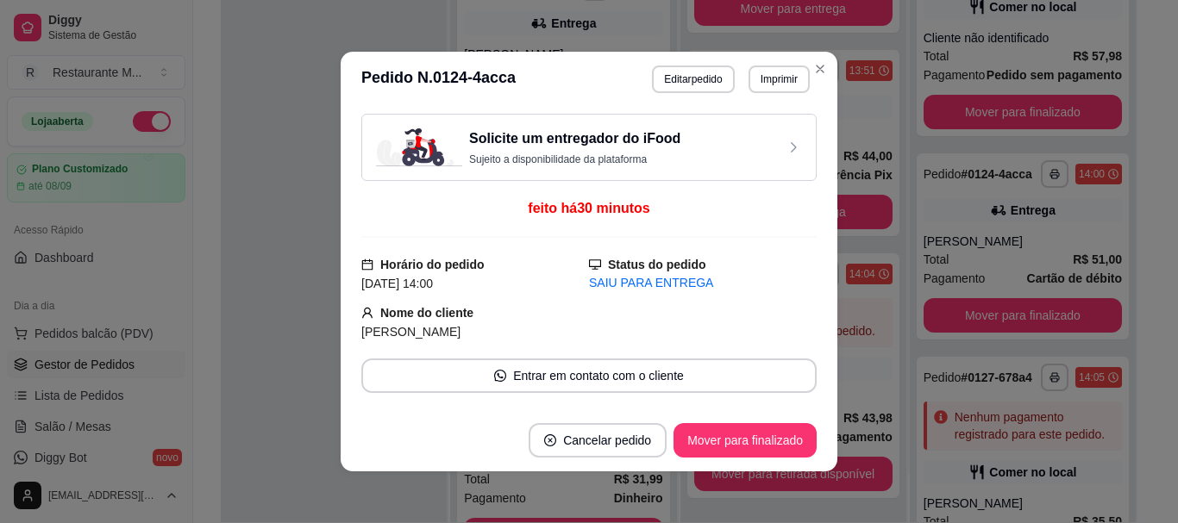
scroll to position [177, 0]
click at [752, 446] on button "Mover para finalizado" at bounding box center [745, 441] width 139 height 34
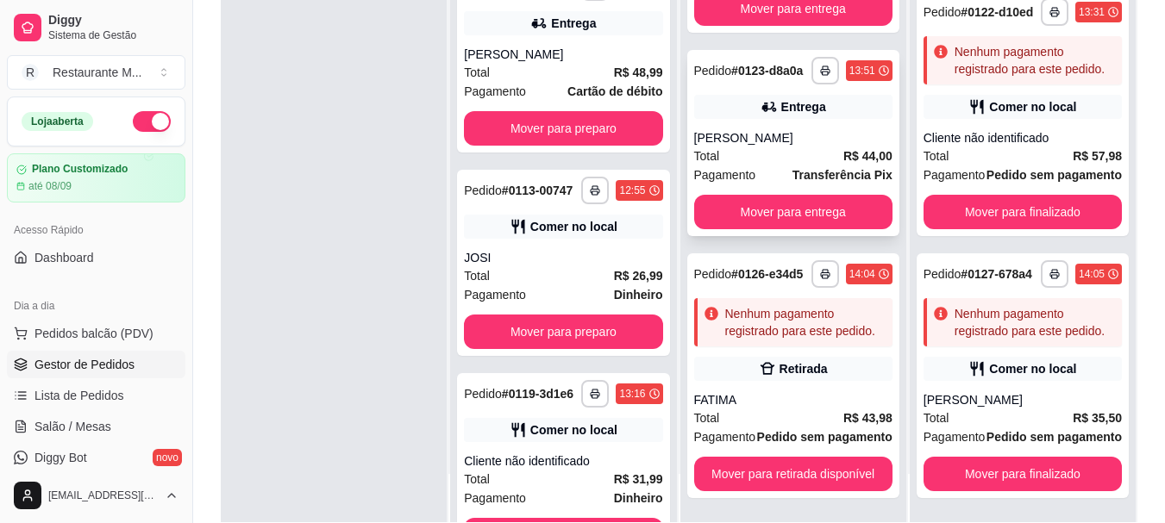
click at [802, 129] on div "[PERSON_NAME]" at bounding box center [793, 137] width 198 height 17
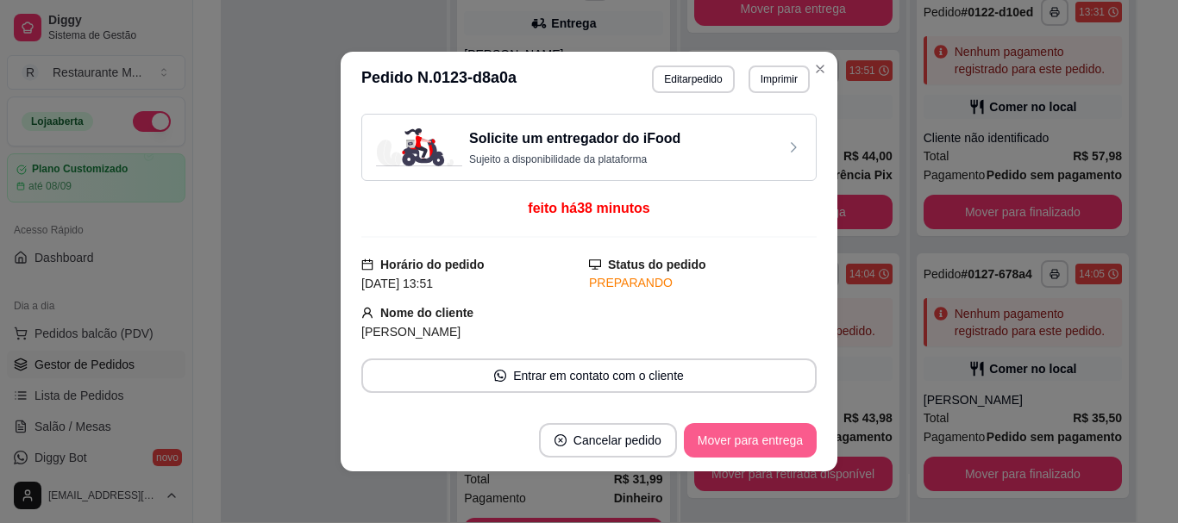
click at [757, 441] on button "Mover para entrega" at bounding box center [750, 440] width 133 height 34
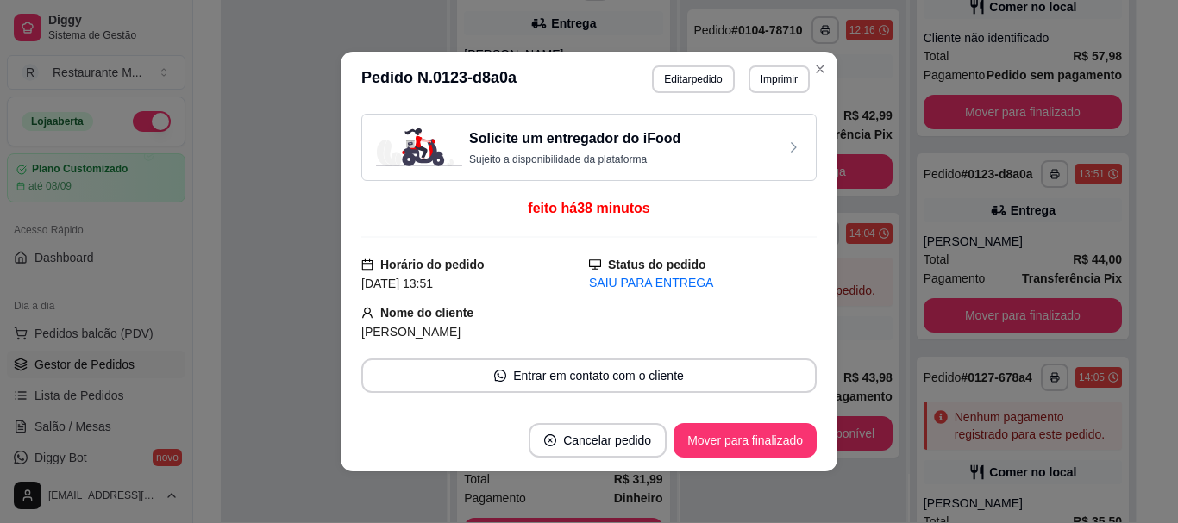
scroll to position [0, 0]
click at [757, 441] on button "Mover para finalizado" at bounding box center [744, 440] width 143 height 34
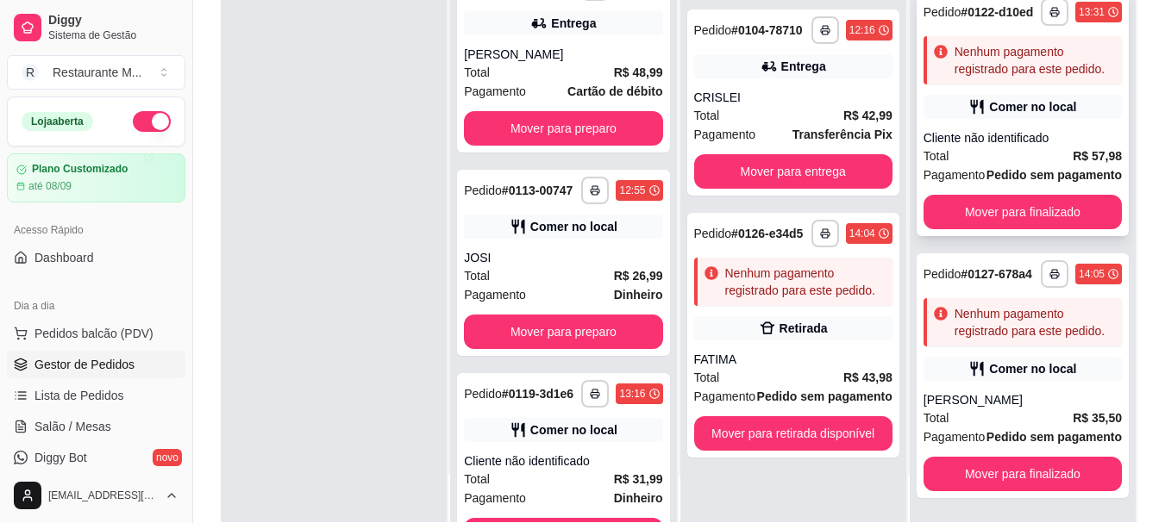
click at [1009, 147] on div "Total R$ 57,98" at bounding box center [1022, 156] width 198 height 19
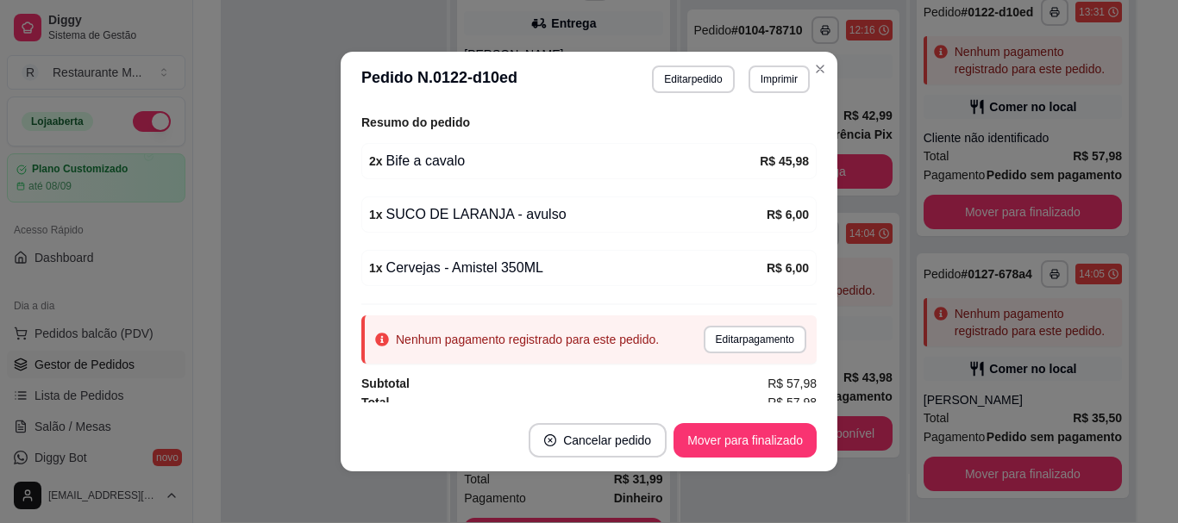
scroll to position [264, 0]
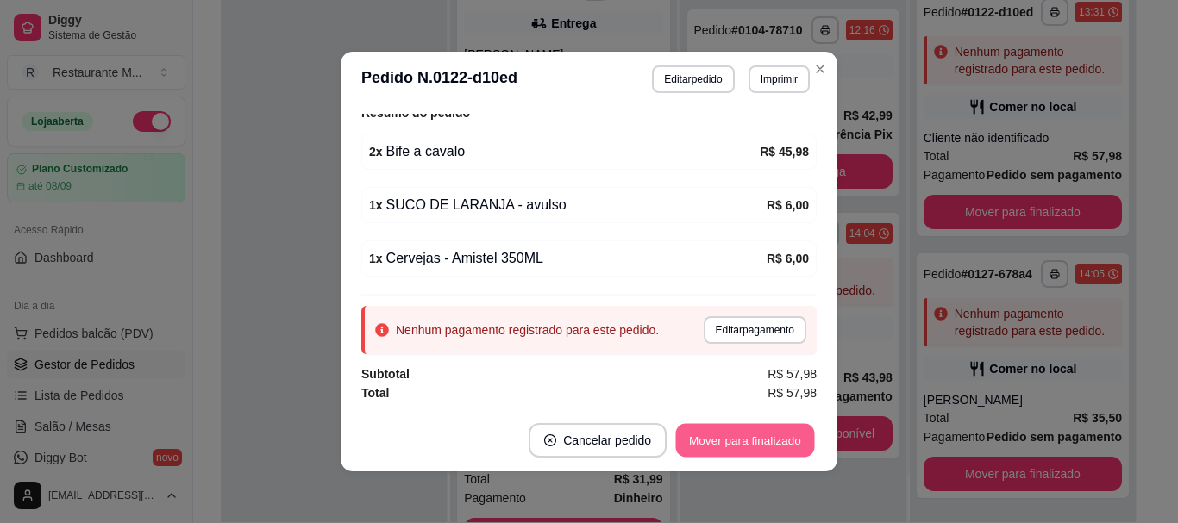
click at [753, 437] on button "Mover para finalizado" at bounding box center [745, 441] width 139 height 34
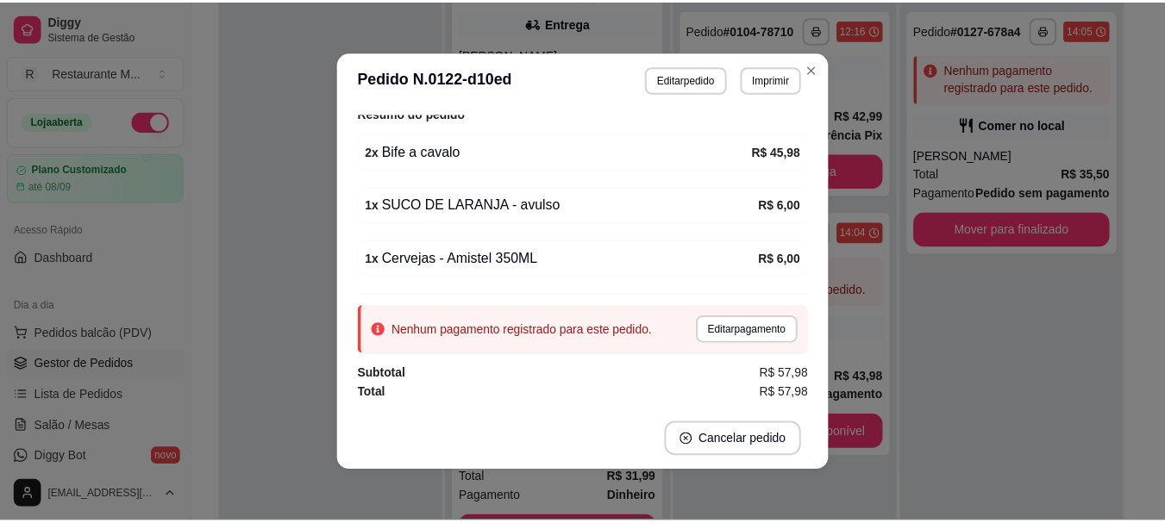
scroll to position [172, 0]
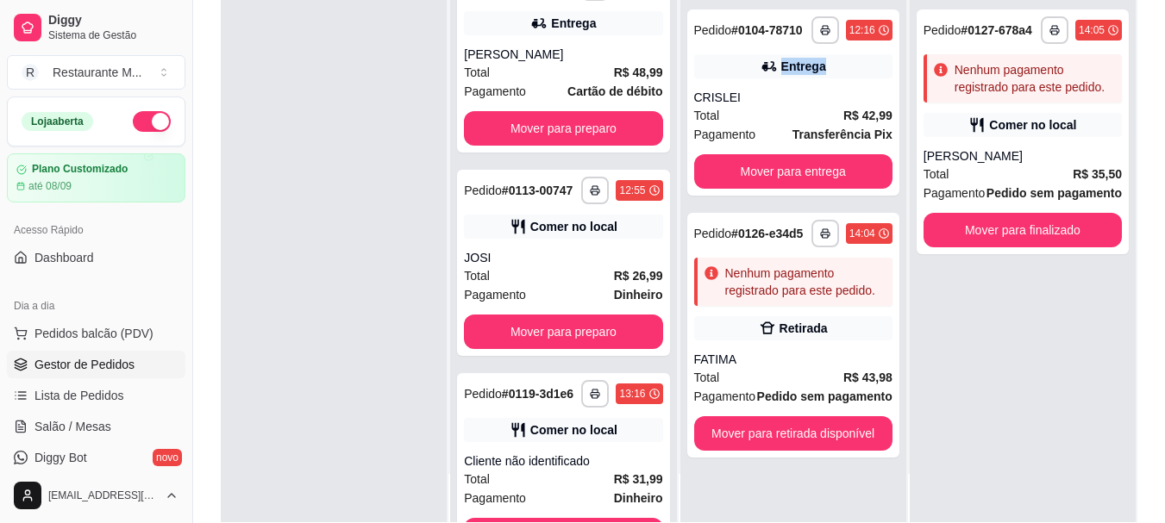
click at [808, 64] on div "Entrega" at bounding box center [803, 66] width 45 height 17
click at [767, 347] on div "**********" at bounding box center [793, 335] width 212 height 245
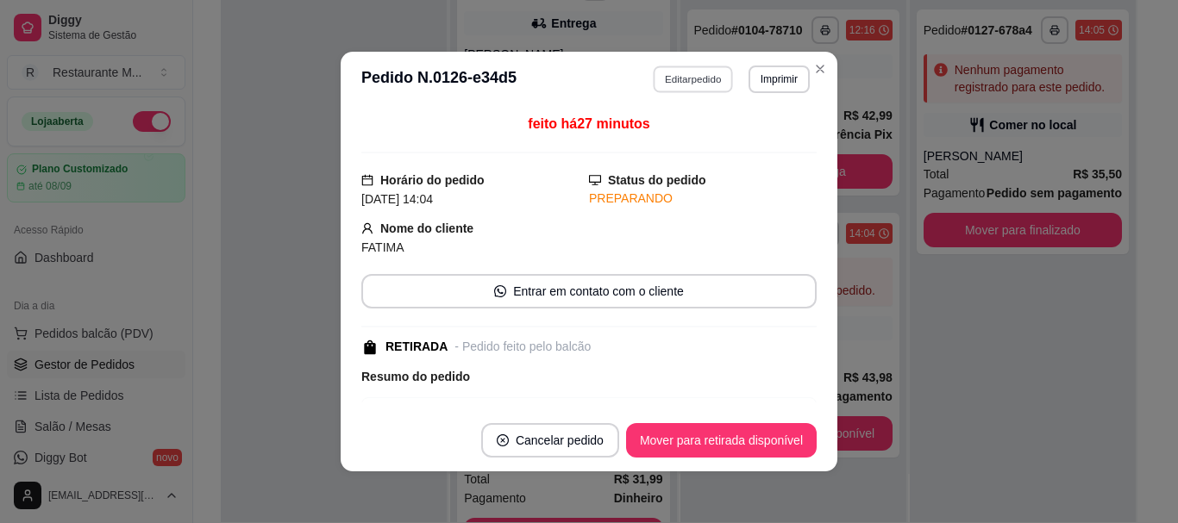
click at [711, 85] on button "Editar pedido" at bounding box center [694, 79] width 80 height 27
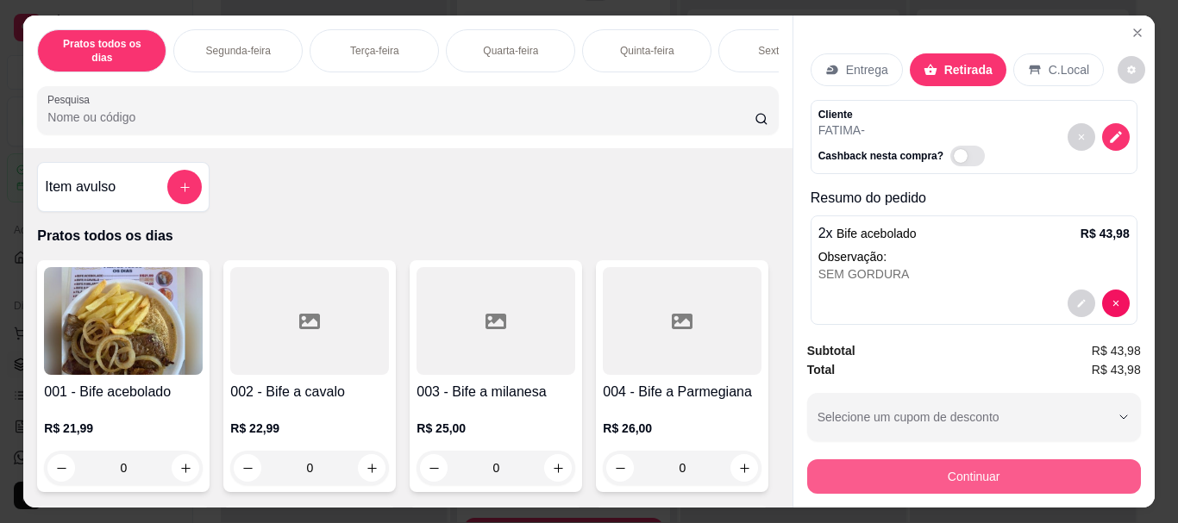
click at [886, 467] on button "Continuar" at bounding box center [974, 477] width 334 height 34
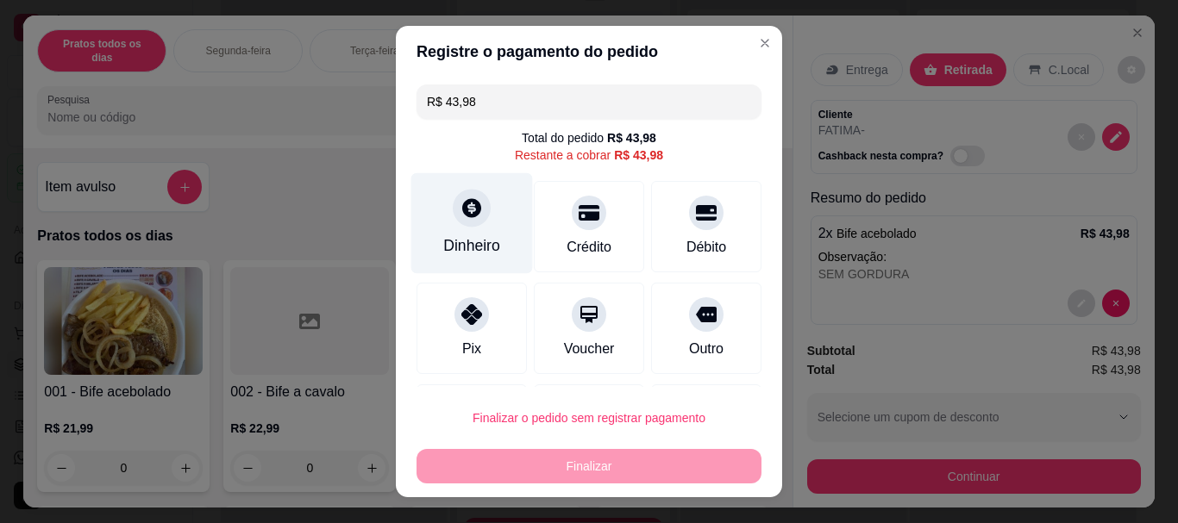
click at [458, 250] on div "Dinheiro" at bounding box center [471, 246] width 57 height 22
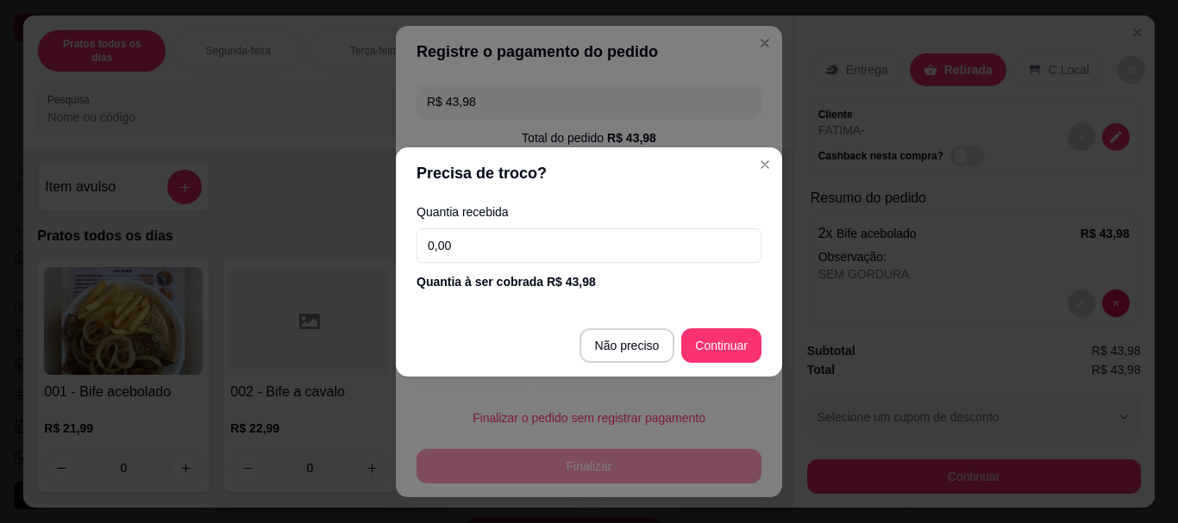
click at [477, 248] on input "0,00" at bounding box center [588, 245] width 345 height 34
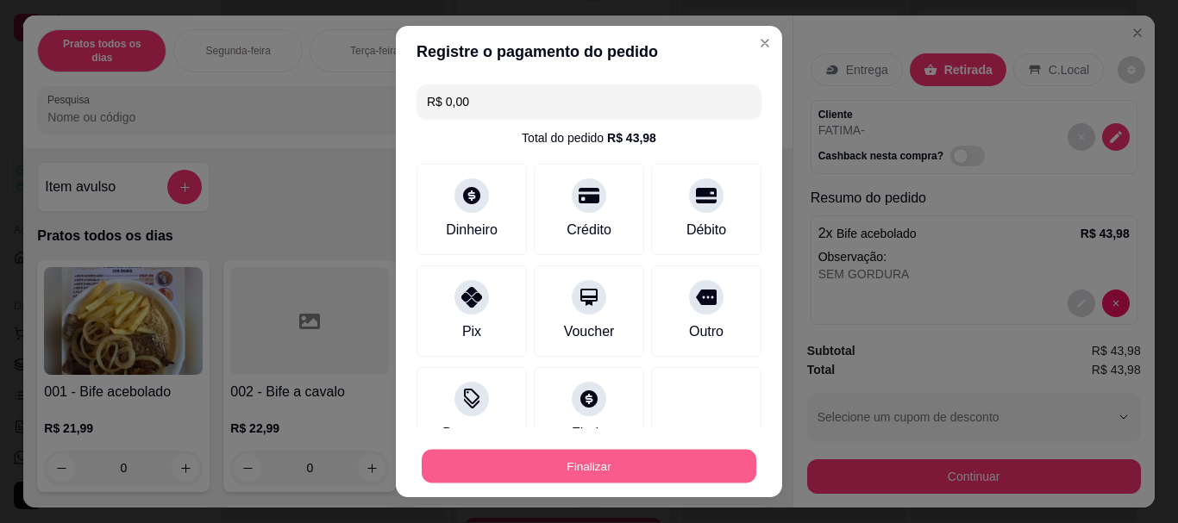
click at [604, 470] on button "Finalizar" at bounding box center [589, 466] width 335 height 34
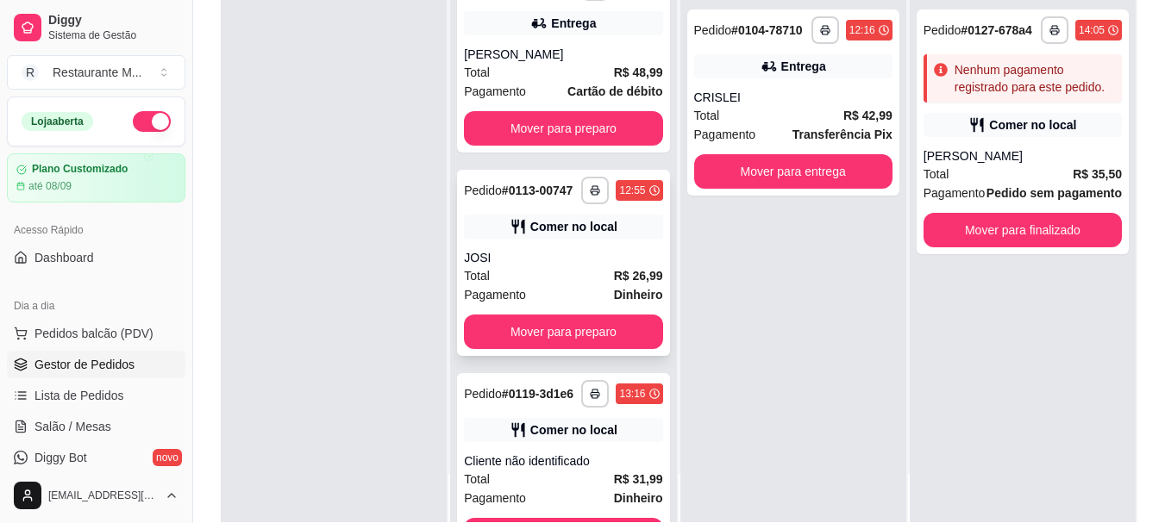
click at [569, 266] on div "JOSI" at bounding box center [563, 257] width 198 height 17
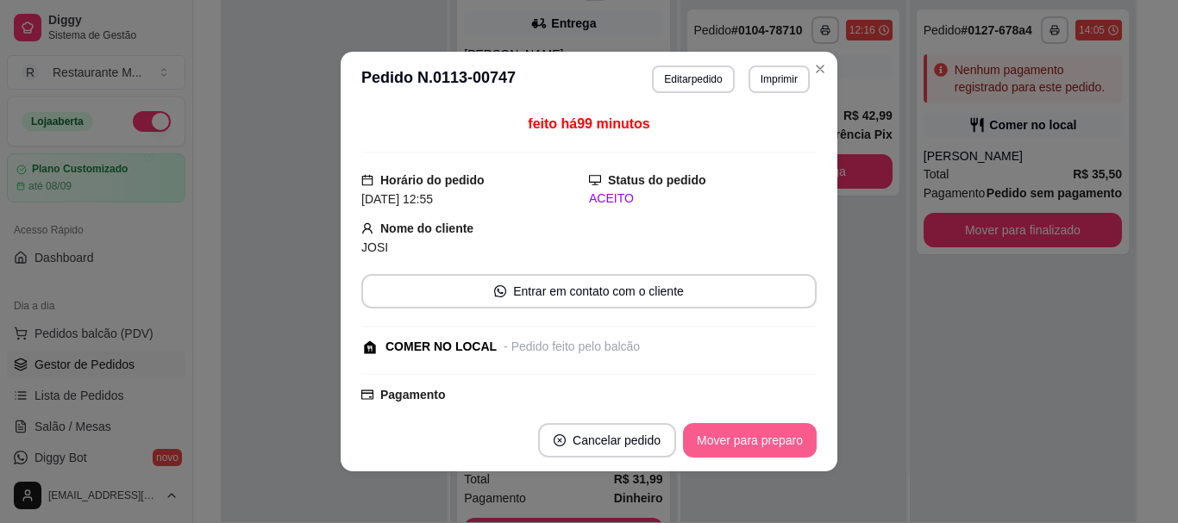
click at [732, 435] on button "Mover para preparo" at bounding box center [750, 440] width 134 height 34
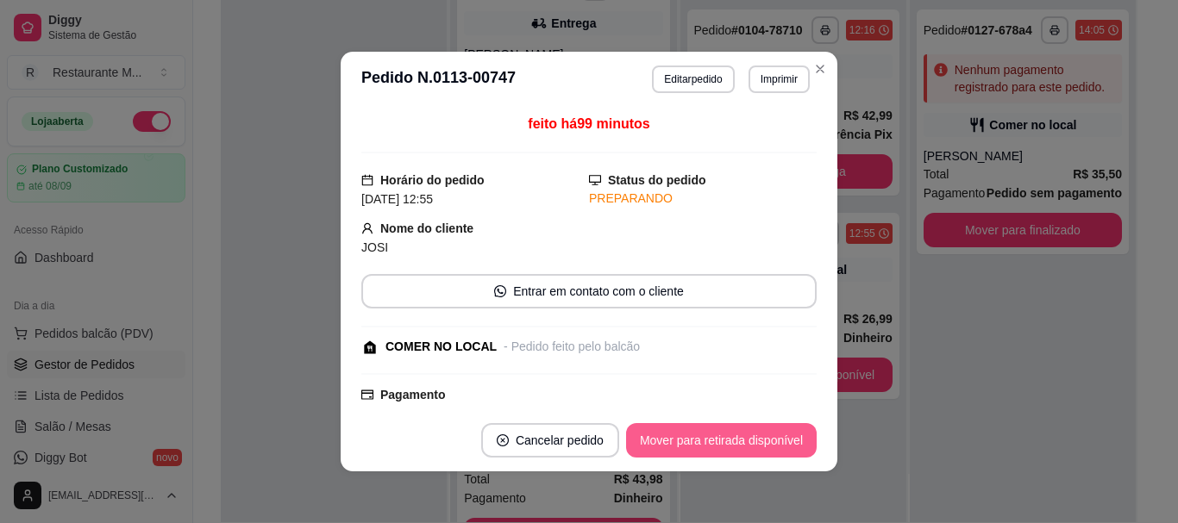
click at [732, 435] on button "Mover para retirada disponível" at bounding box center [721, 440] width 191 height 34
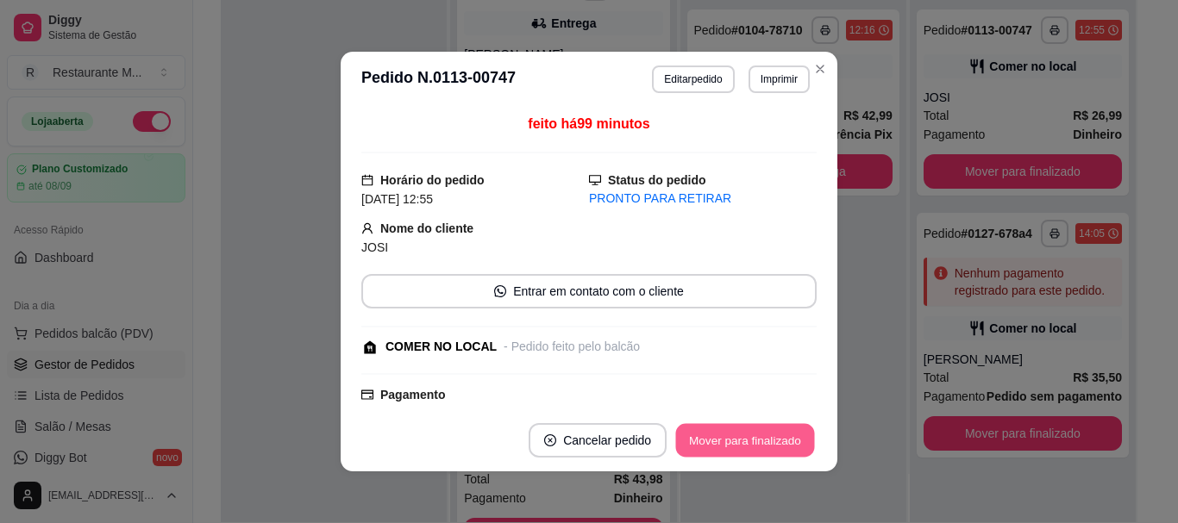
click at [732, 435] on button "Mover para finalizado" at bounding box center [745, 441] width 139 height 34
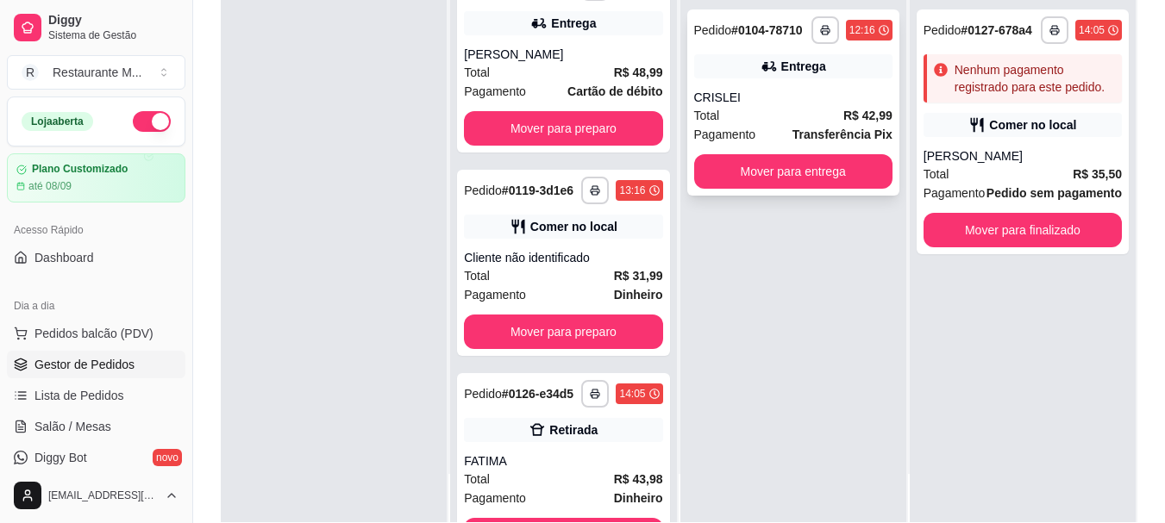
click at [785, 120] on div "Total R$ 42,99" at bounding box center [793, 115] width 198 height 19
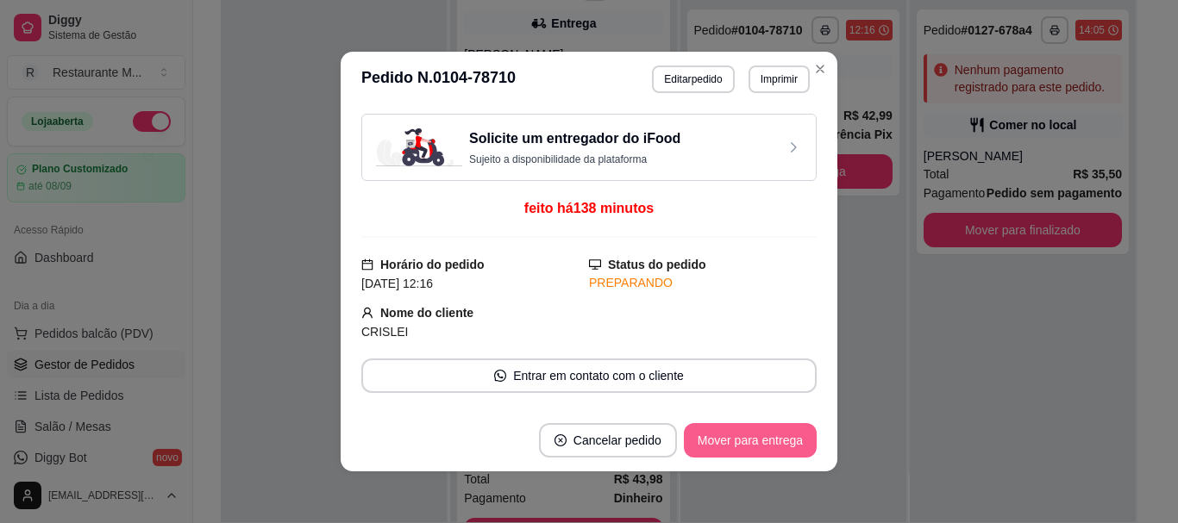
click at [749, 435] on button "Mover para entrega" at bounding box center [750, 440] width 133 height 34
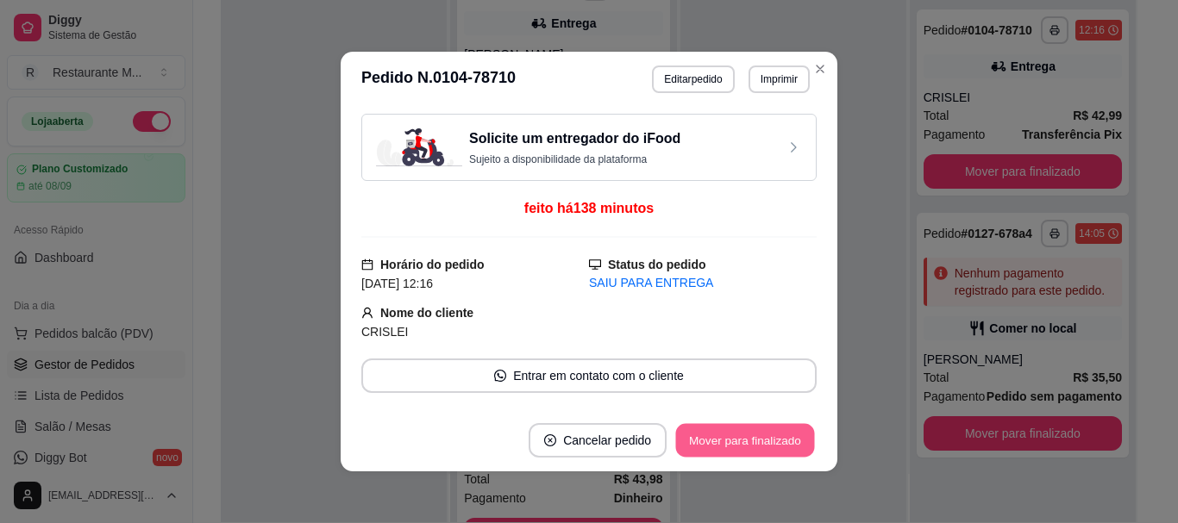
click at [749, 435] on button "Mover para finalizado" at bounding box center [745, 441] width 139 height 34
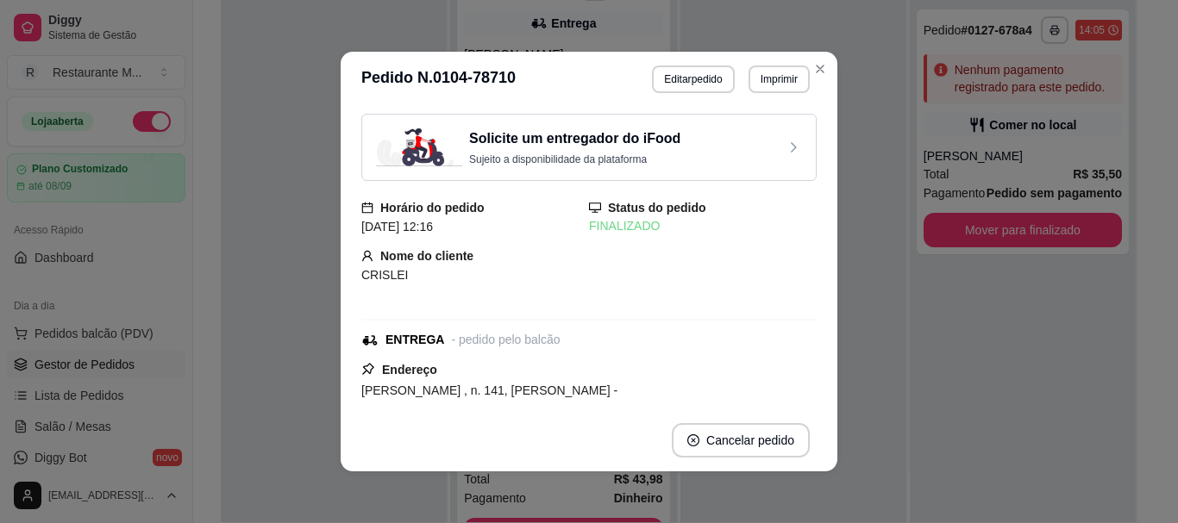
click at [811, 85] on header "**********" at bounding box center [589, 79] width 497 height 55
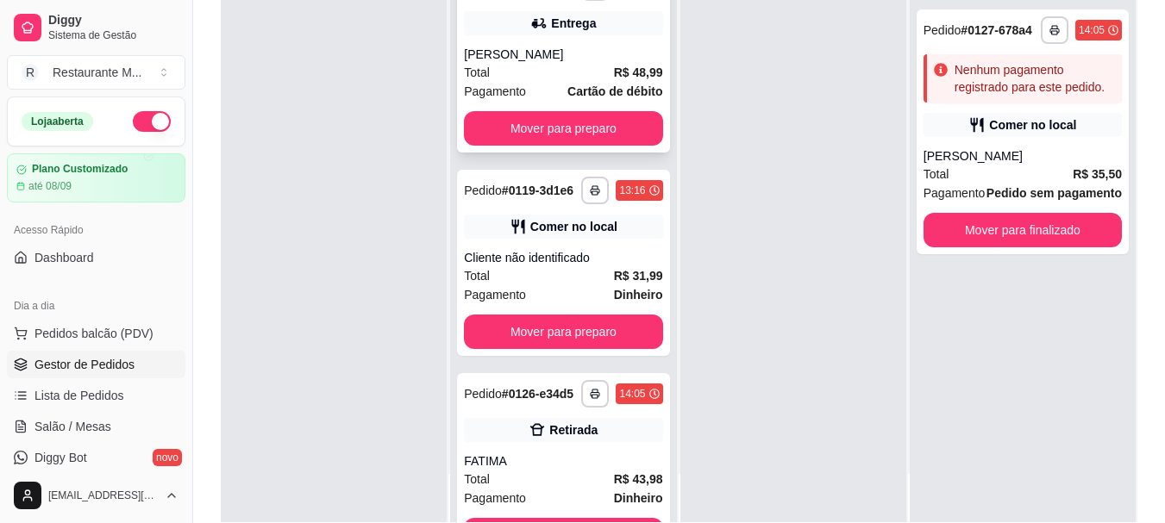
click at [578, 63] on div "[PERSON_NAME]" at bounding box center [563, 54] width 198 height 17
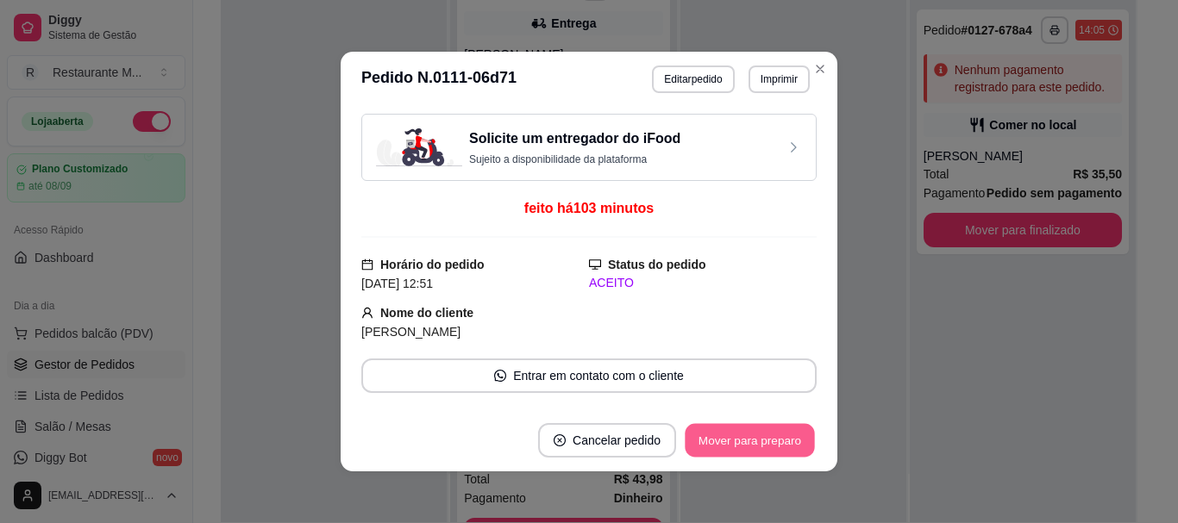
click at [740, 448] on button "Mover para preparo" at bounding box center [749, 441] width 129 height 34
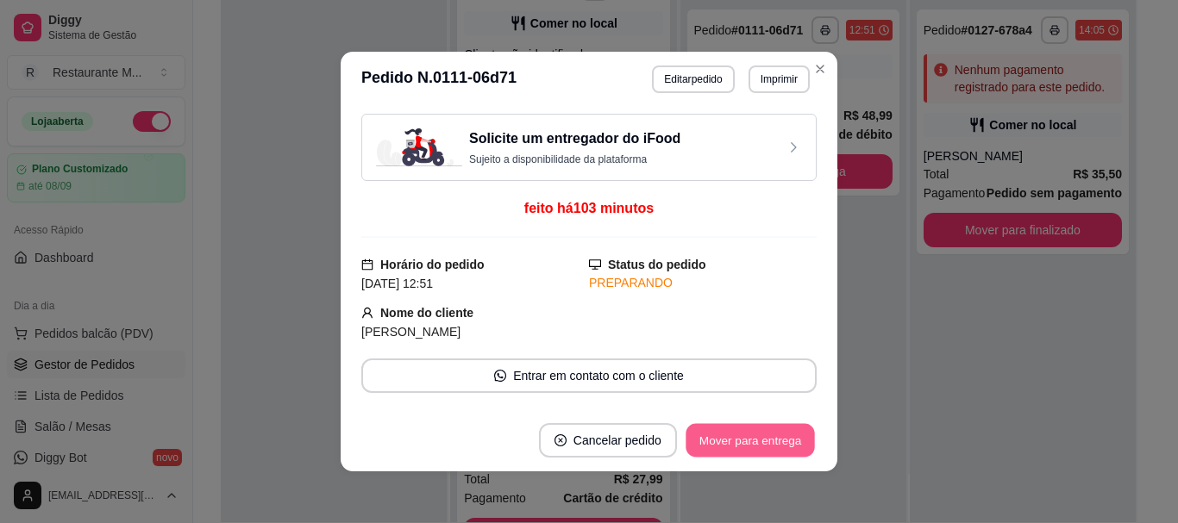
click at [740, 448] on button "Mover para entrega" at bounding box center [749, 441] width 129 height 34
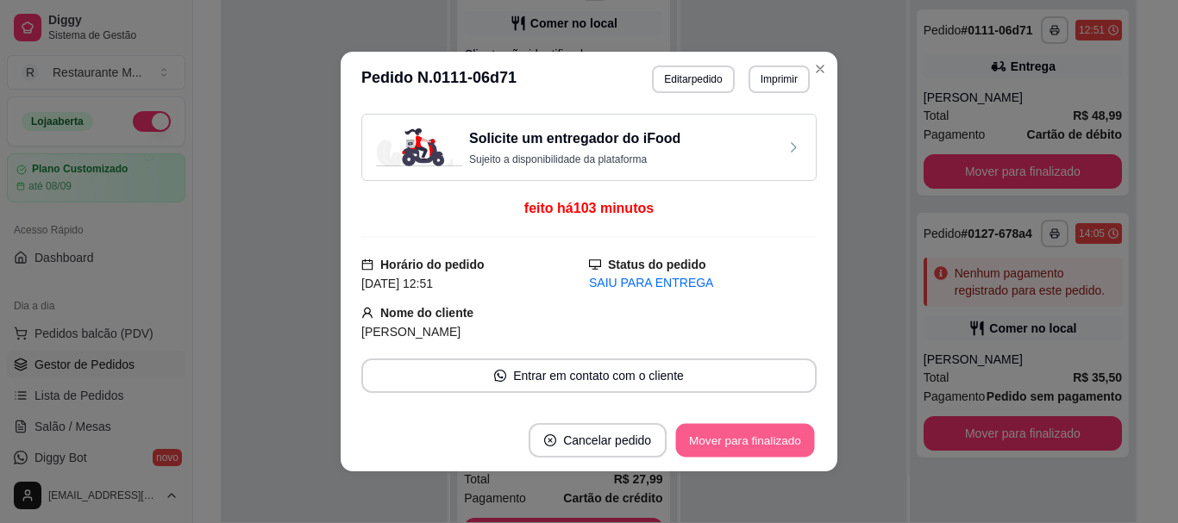
click at [740, 448] on button "Mover para finalizado" at bounding box center [745, 441] width 139 height 34
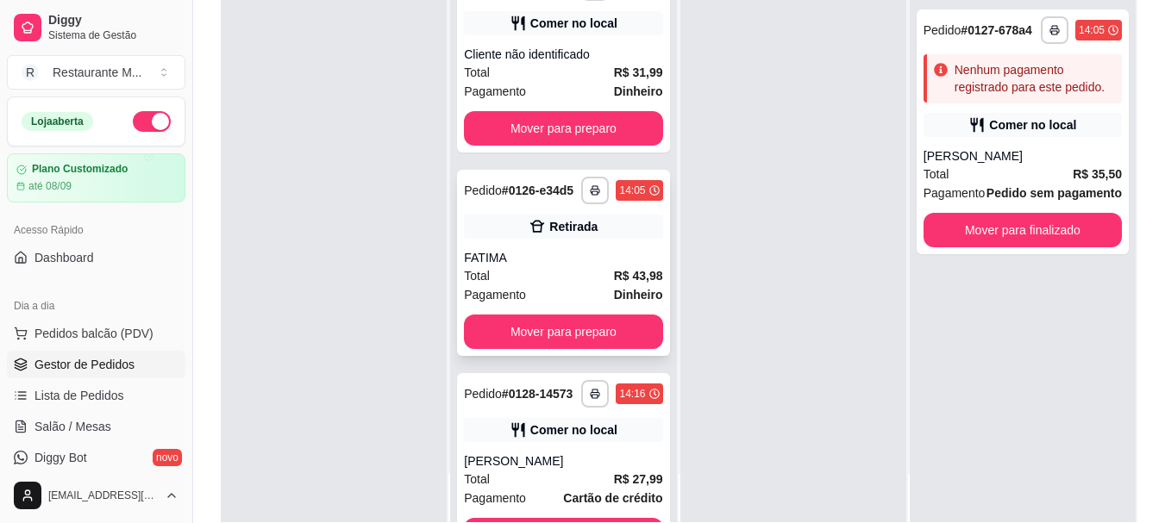
click at [566, 266] on div "FATIMA" at bounding box center [563, 257] width 198 height 17
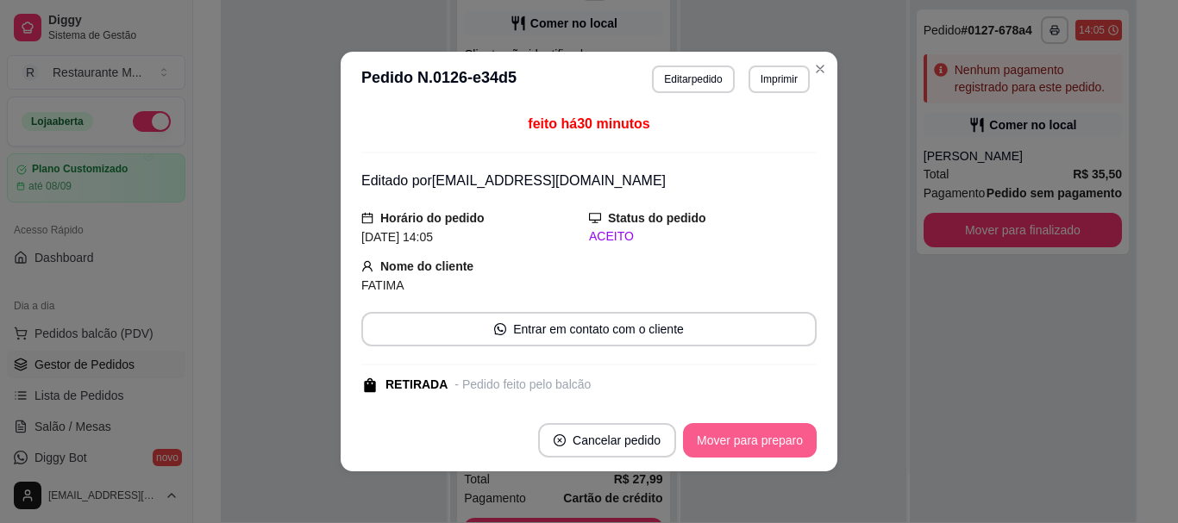
click at [707, 441] on button "Mover para preparo" at bounding box center [750, 440] width 134 height 34
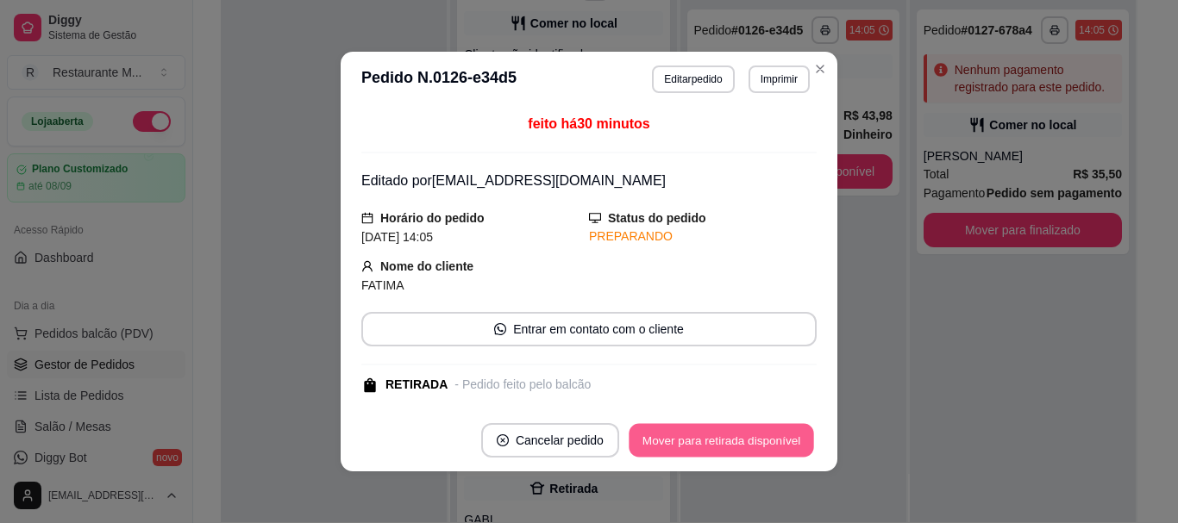
click at [707, 441] on button "Mover para retirada disponível" at bounding box center [721, 441] width 185 height 34
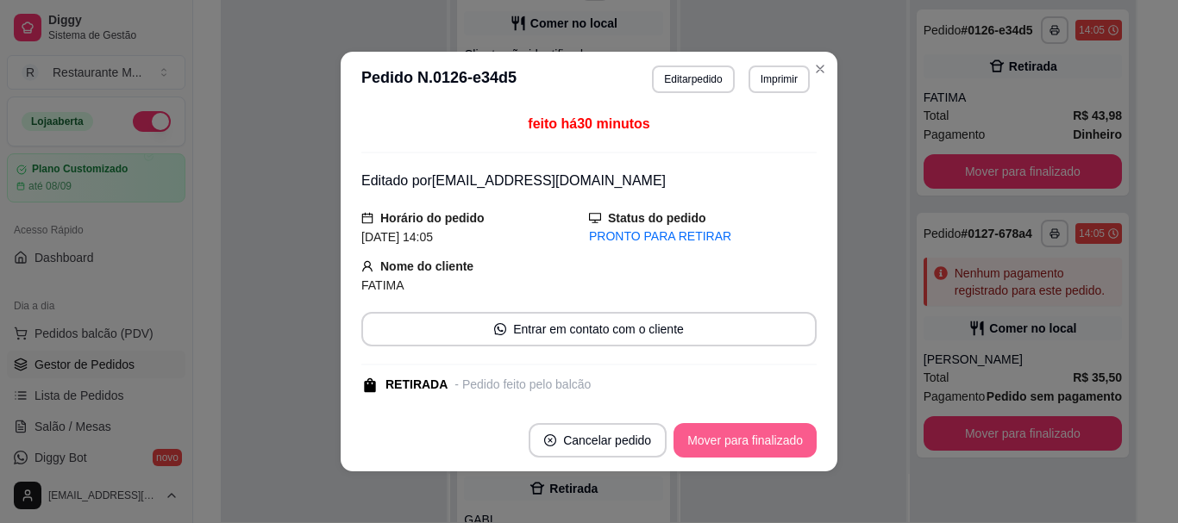
click at [707, 441] on button "Mover para finalizado" at bounding box center [744, 440] width 143 height 34
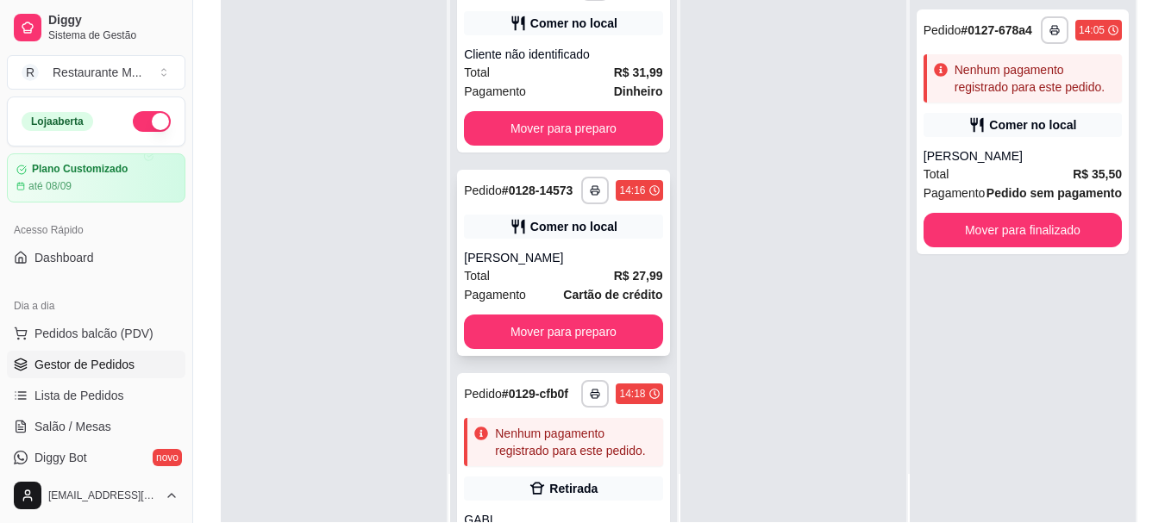
click at [585, 285] on div "Total R$ 27,99" at bounding box center [563, 275] width 198 height 19
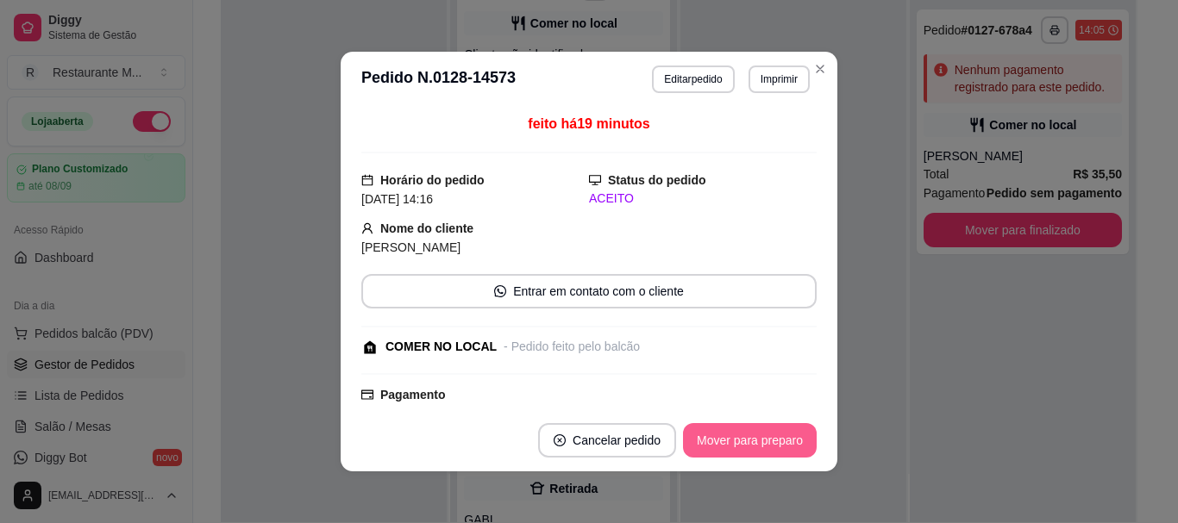
click at [710, 433] on button "Mover para preparo" at bounding box center [750, 440] width 134 height 34
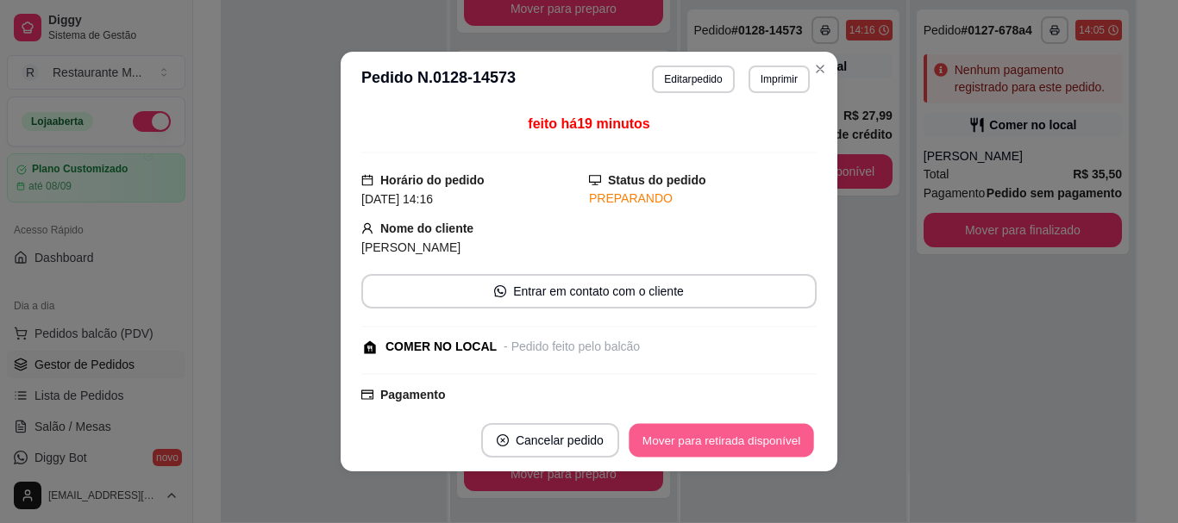
click at [710, 433] on button "Mover para retirada disponível" at bounding box center [721, 441] width 185 height 34
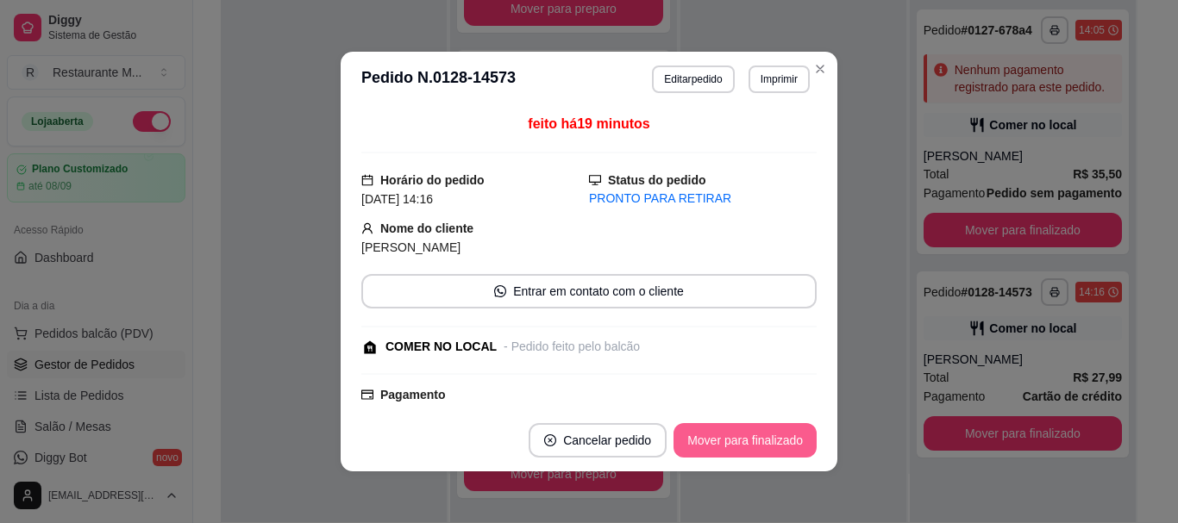
click at [710, 433] on button "Mover para finalizado" at bounding box center [744, 440] width 143 height 34
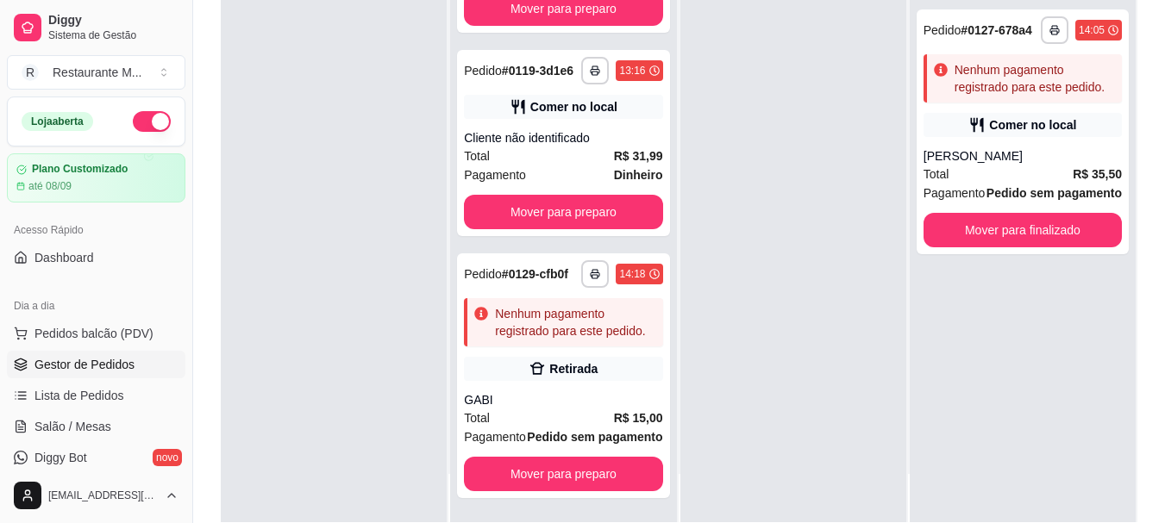
scroll to position [987, 0]
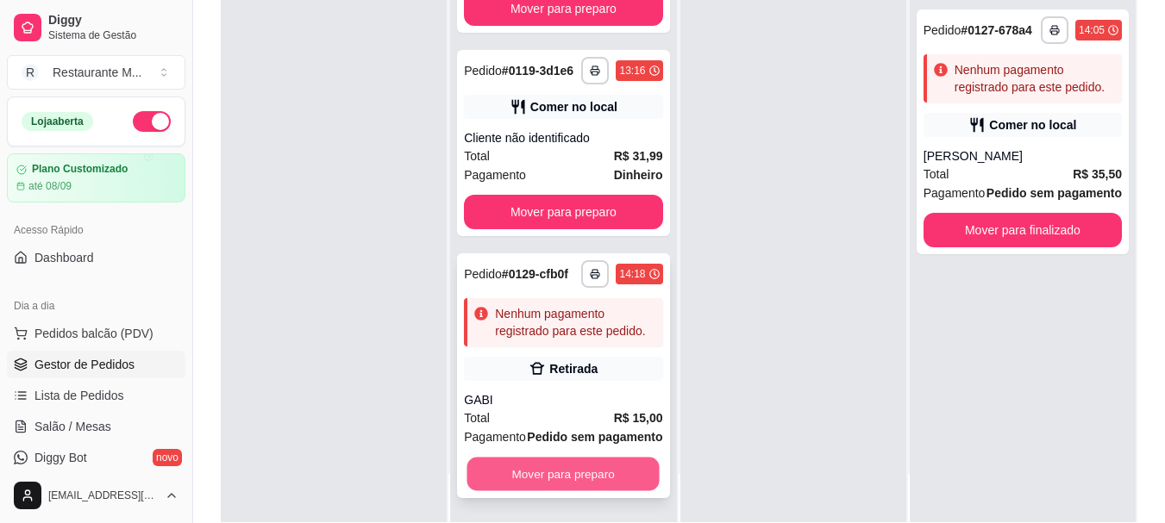
click at [588, 475] on button "Mover para preparo" at bounding box center [563, 475] width 192 height 34
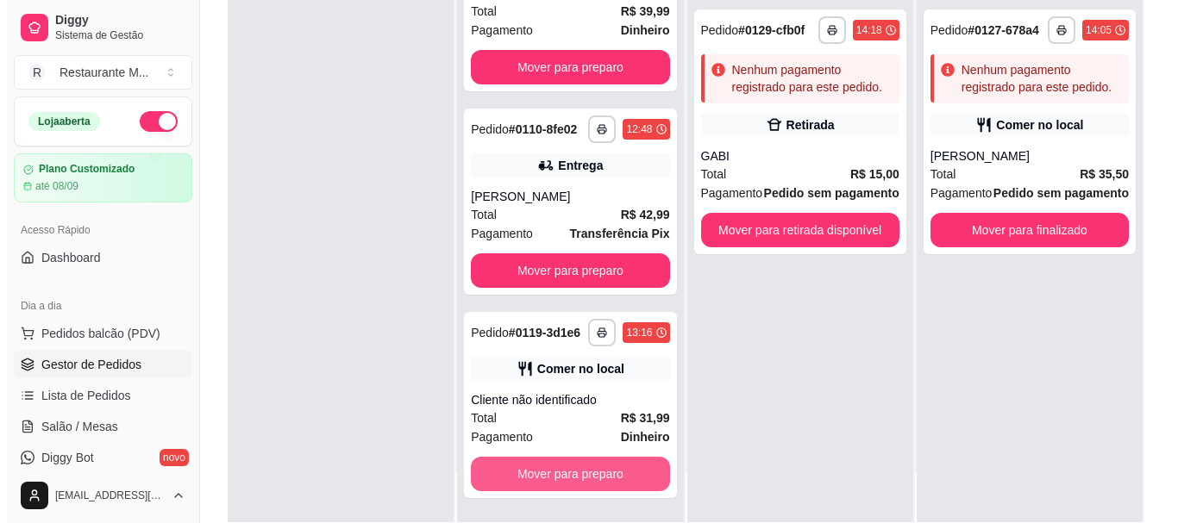
scroll to position [675, 0]
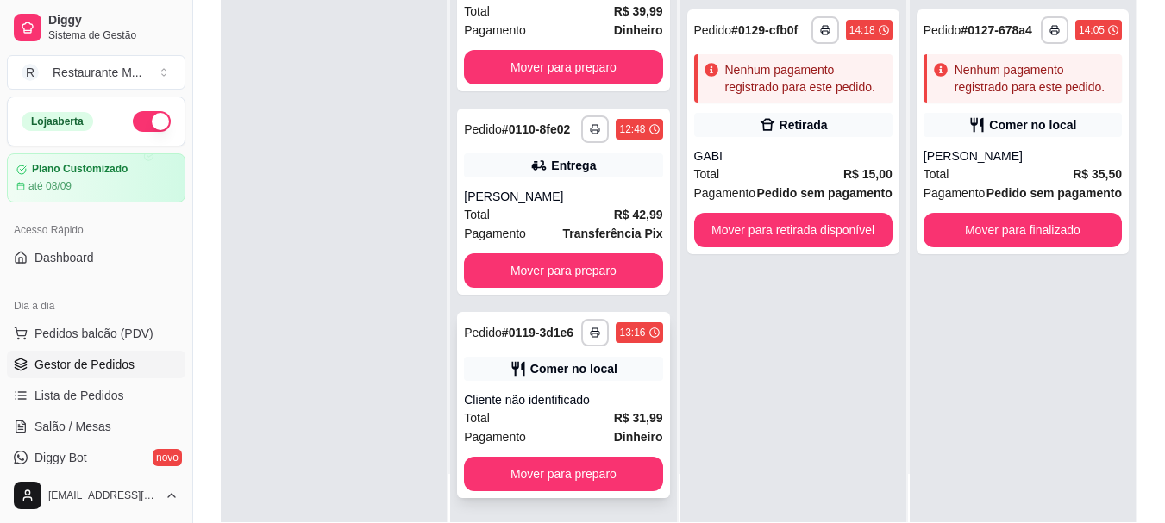
click at [571, 433] on div "Pagamento Dinheiro" at bounding box center [563, 437] width 198 height 19
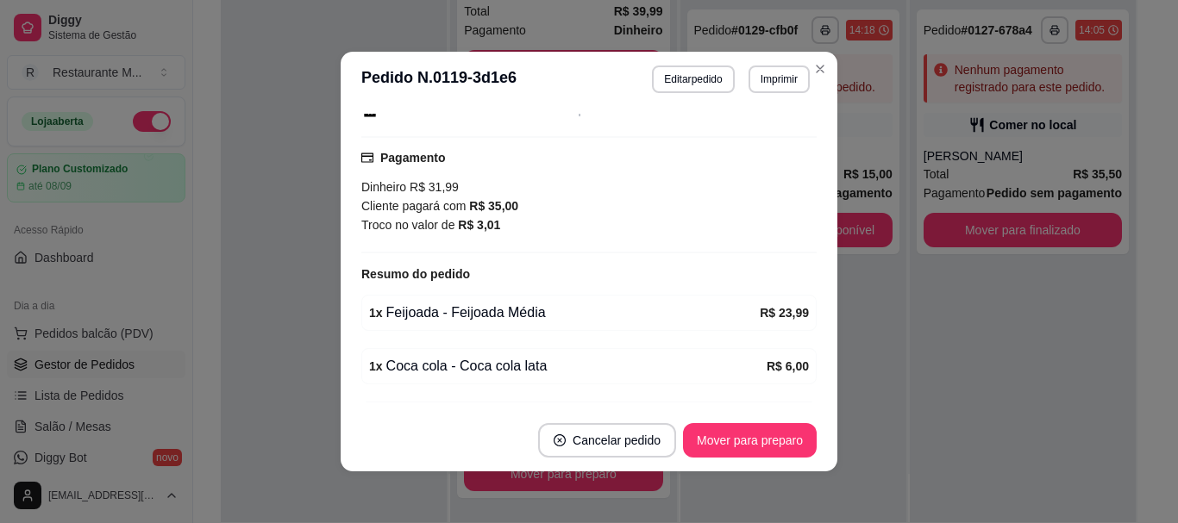
scroll to position [207, 0]
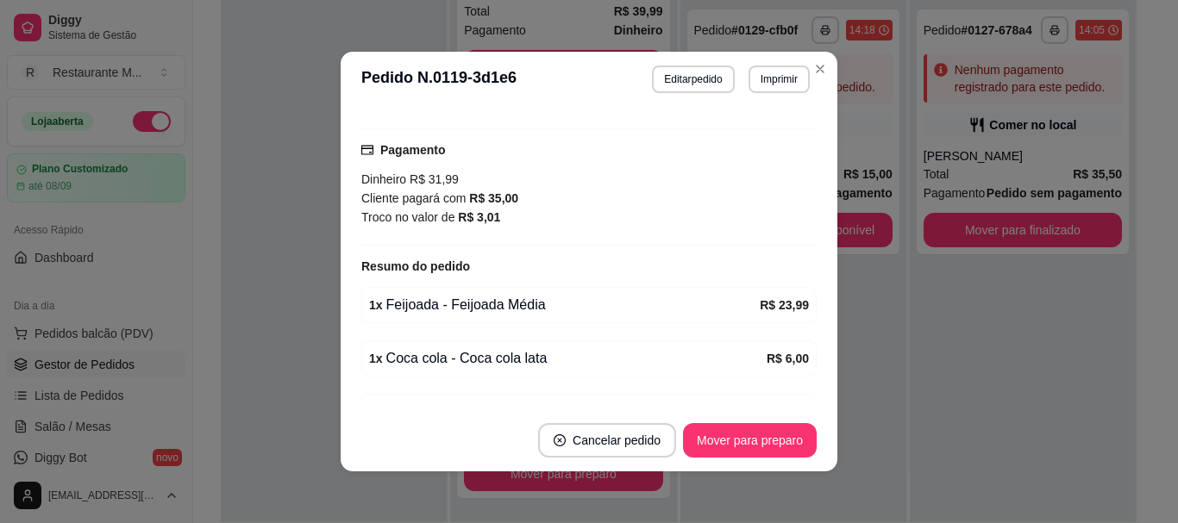
click at [805, 82] on header "**********" at bounding box center [589, 79] width 497 height 55
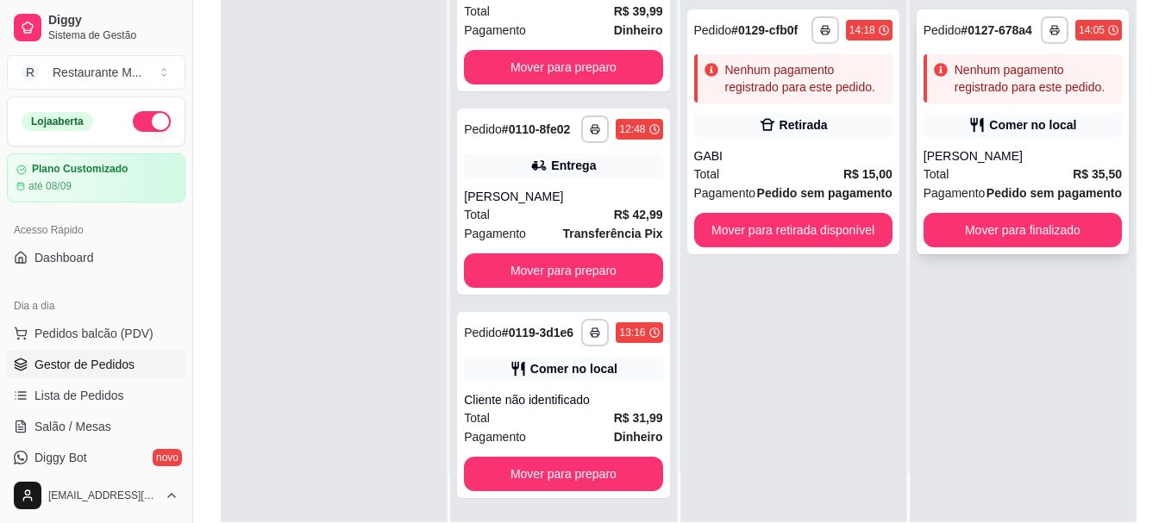
click at [996, 175] on div "Total R$ 35,50" at bounding box center [1022, 174] width 198 height 19
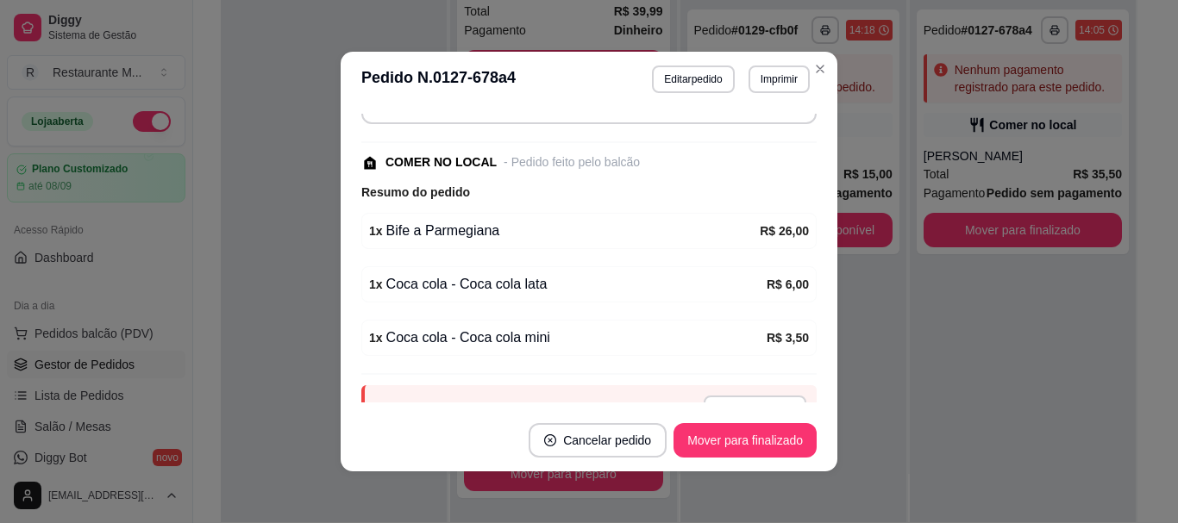
scroll to position [264, 0]
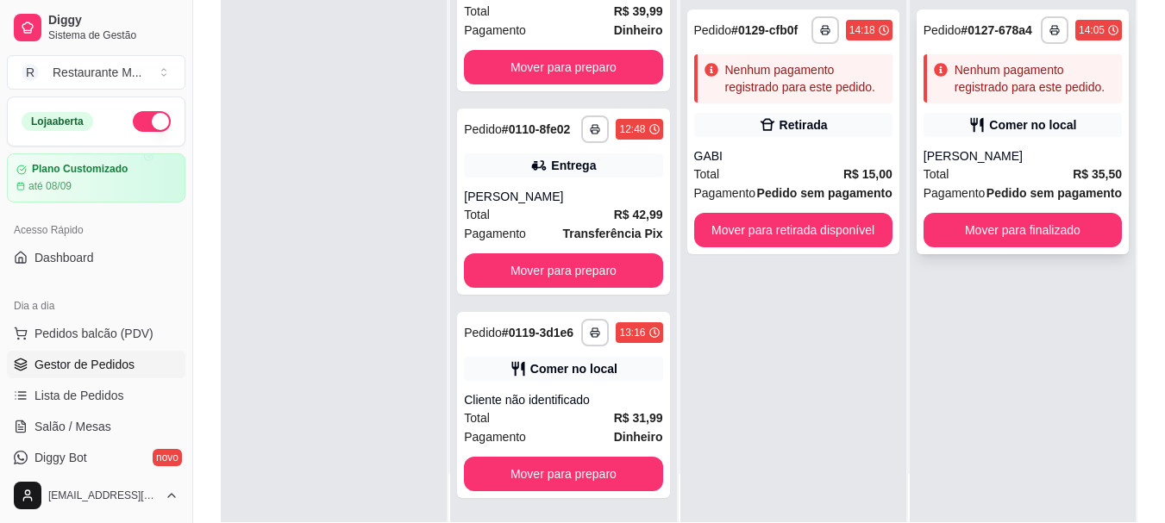
click at [973, 162] on div "[PERSON_NAME]" at bounding box center [1022, 155] width 198 height 17
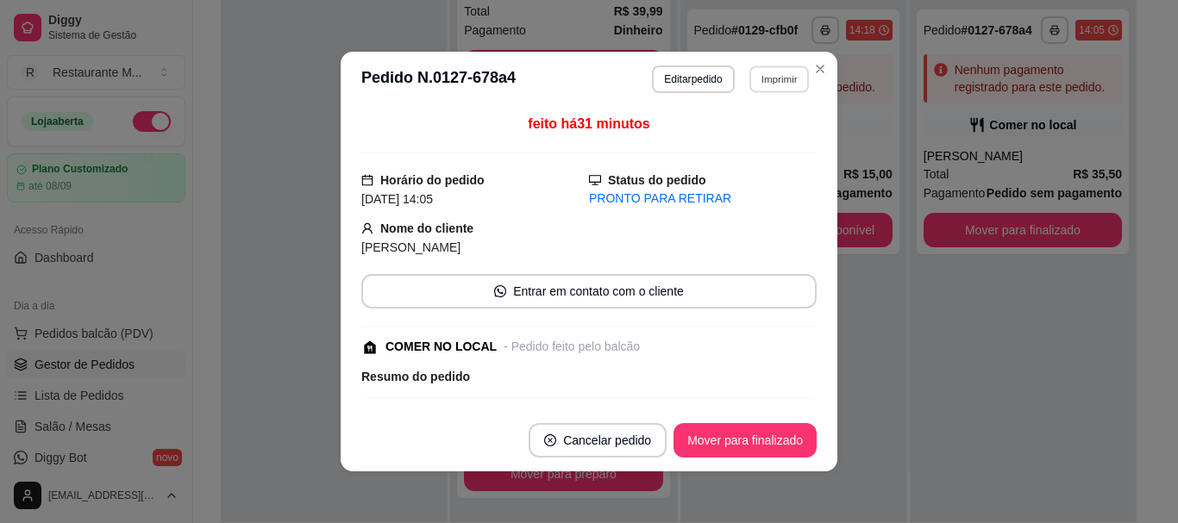
click at [773, 77] on button "Imprimir" at bounding box center [778, 79] width 59 height 27
click at [693, 77] on button "Editar pedido" at bounding box center [693, 80] width 82 height 28
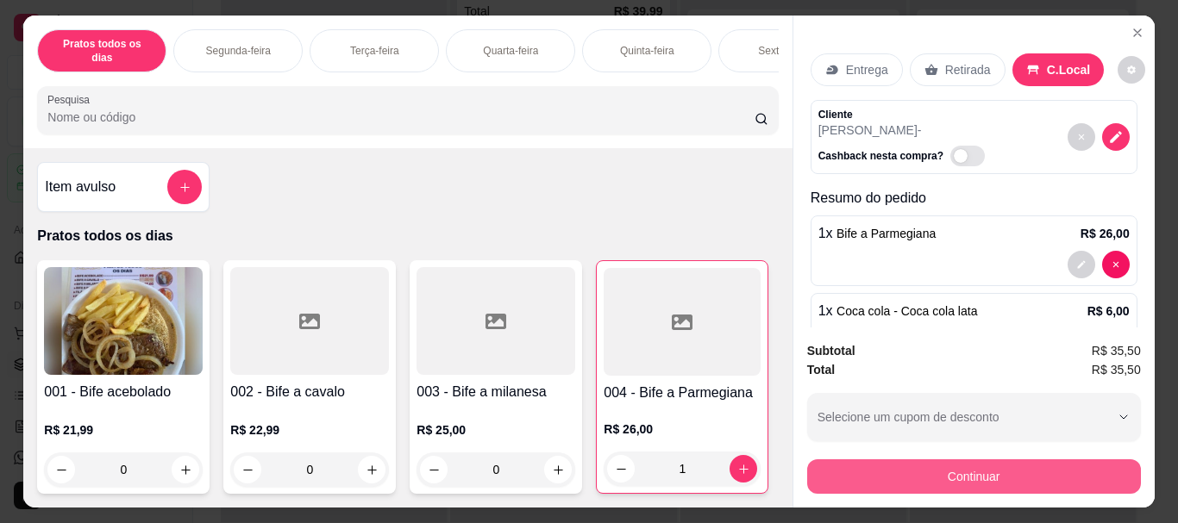
click at [865, 465] on button "Continuar" at bounding box center [974, 477] width 334 height 34
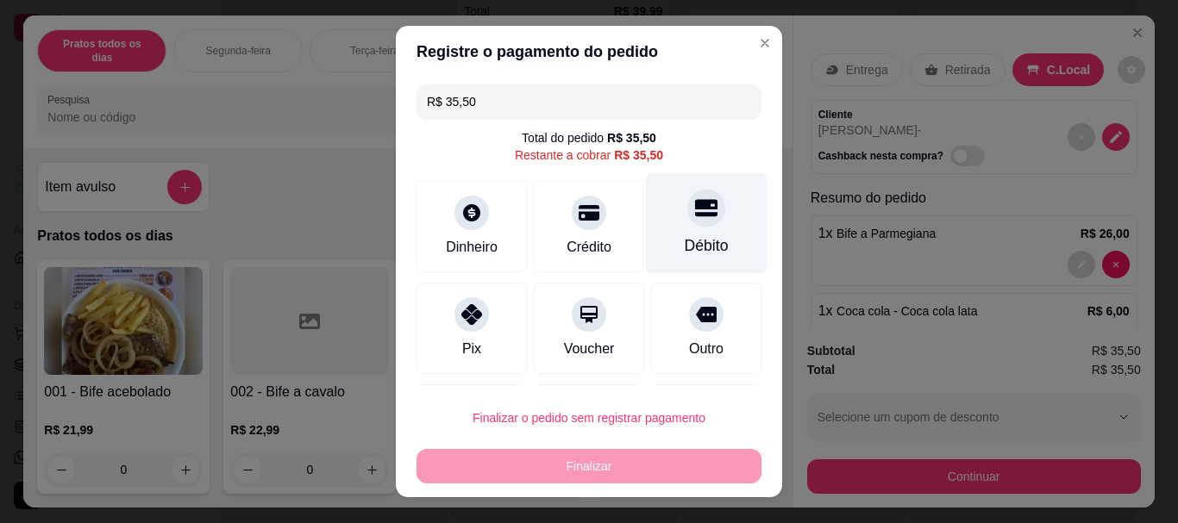
click at [660, 229] on div "Débito" at bounding box center [707, 223] width 122 height 101
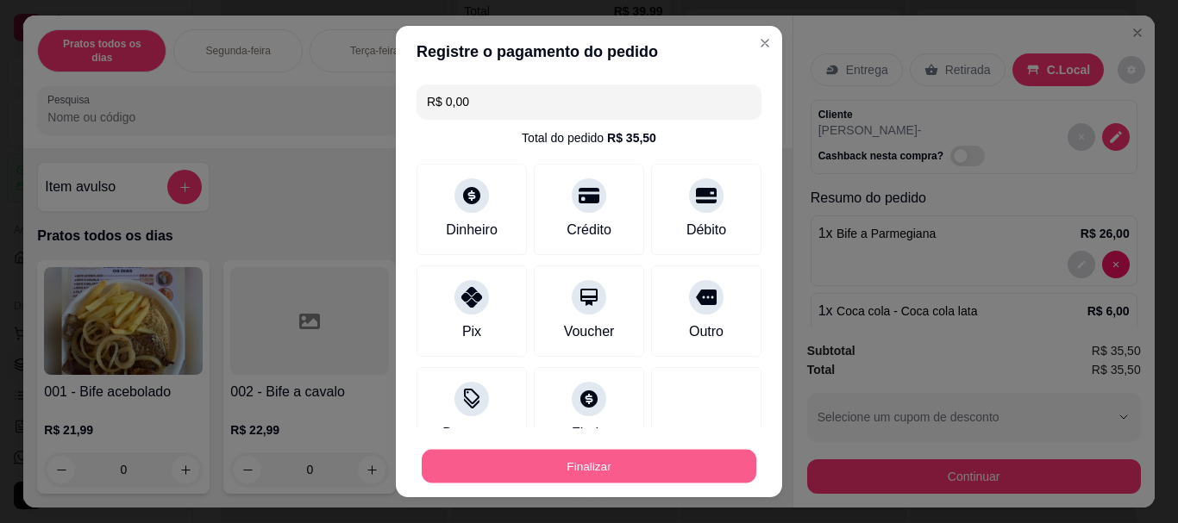
click at [586, 472] on button "Finalizar" at bounding box center [589, 466] width 335 height 34
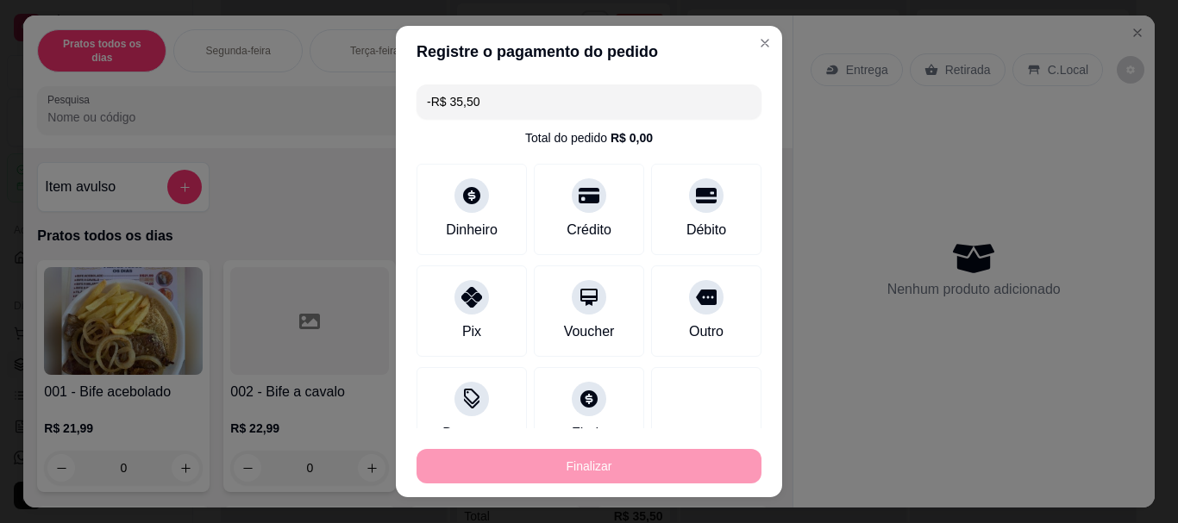
scroll to position [892, 0]
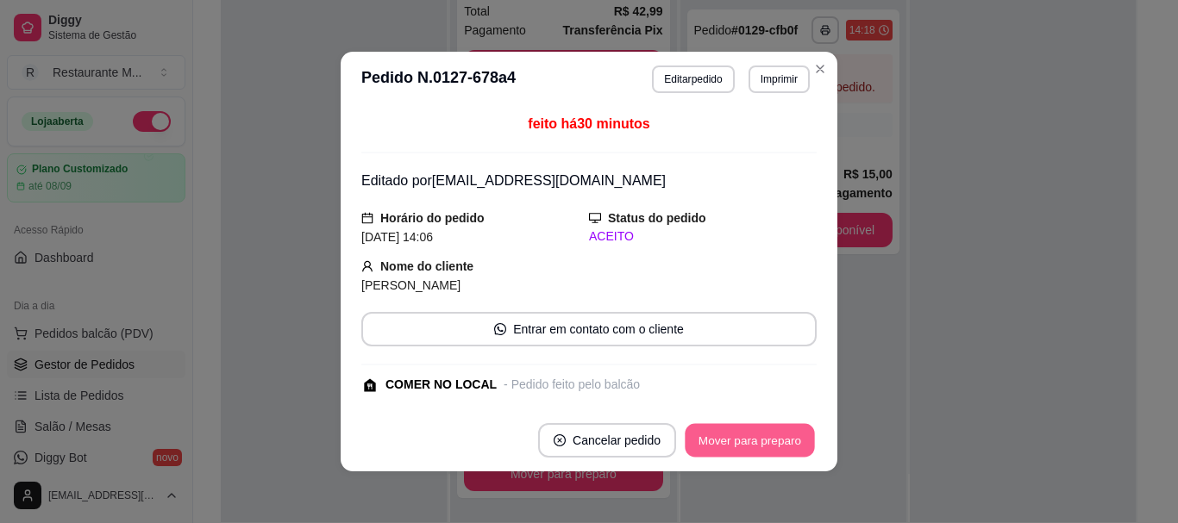
click at [722, 443] on button "Mover para preparo" at bounding box center [749, 441] width 129 height 34
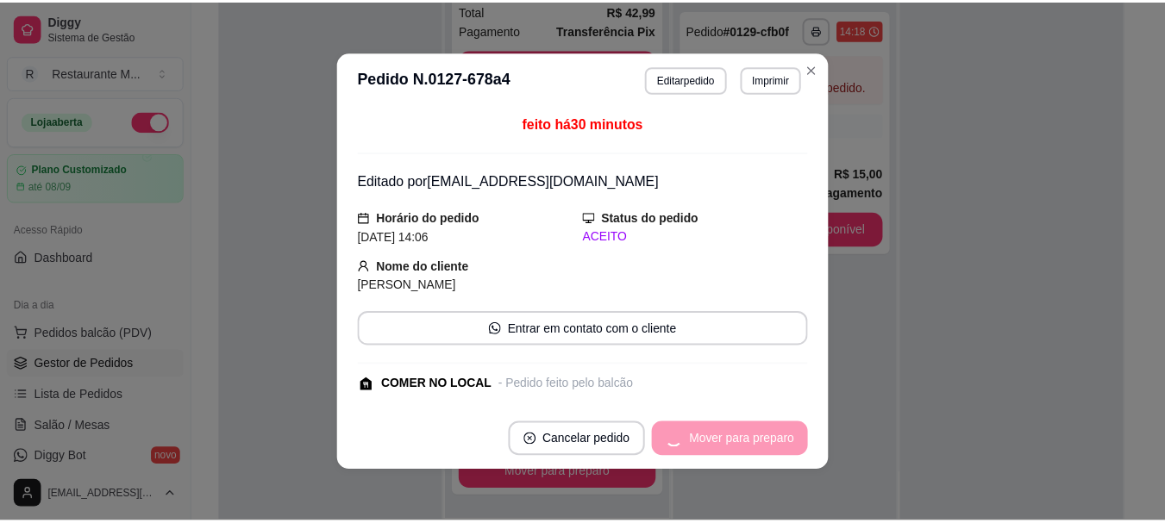
scroll to position [675, 0]
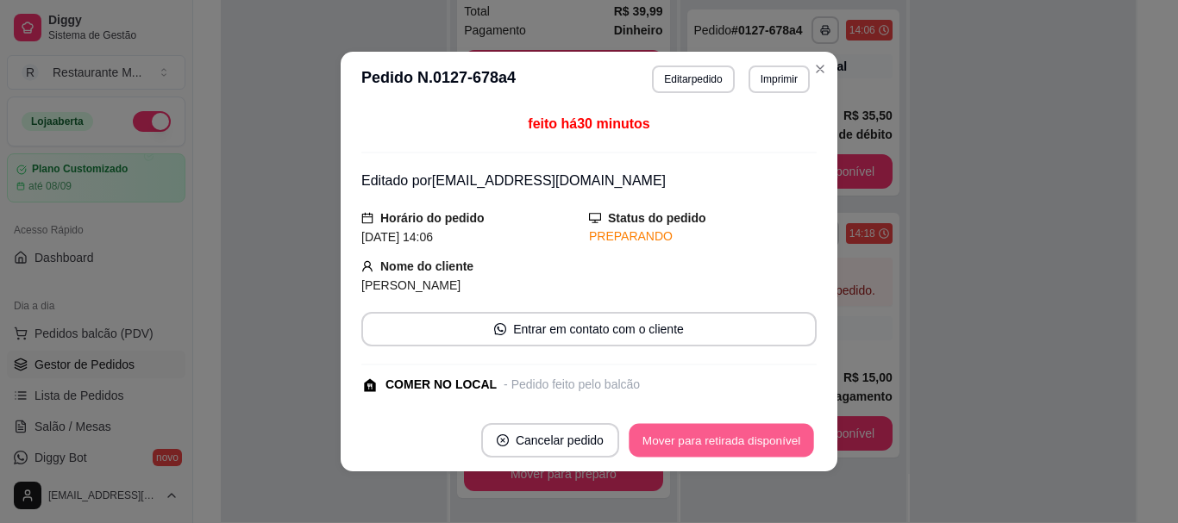
click at [722, 443] on button "Mover para retirada disponível" at bounding box center [721, 441] width 185 height 34
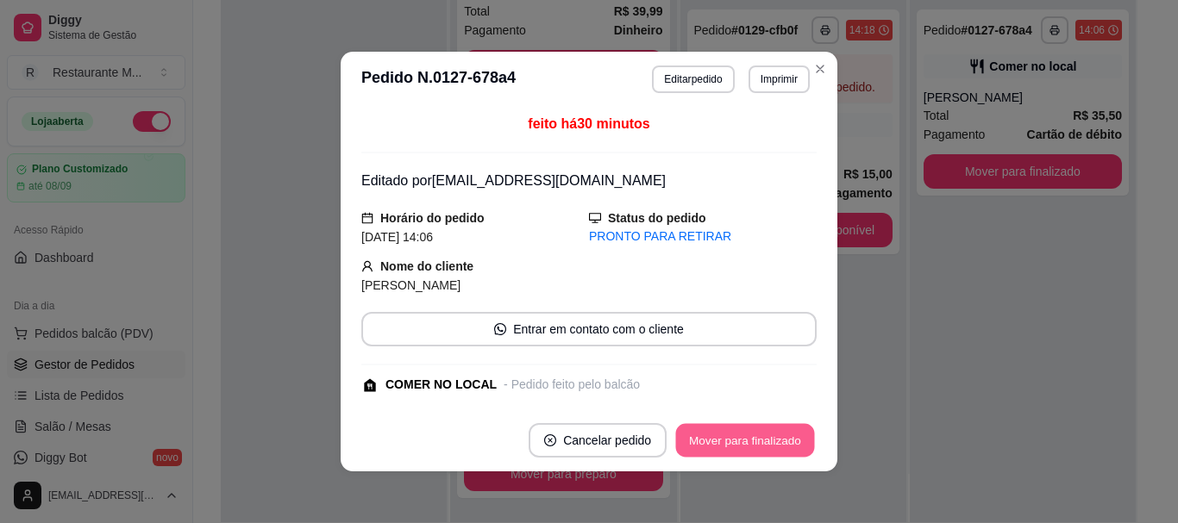
click at [722, 443] on button "Mover para finalizado" at bounding box center [745, 441] width 139 height 34
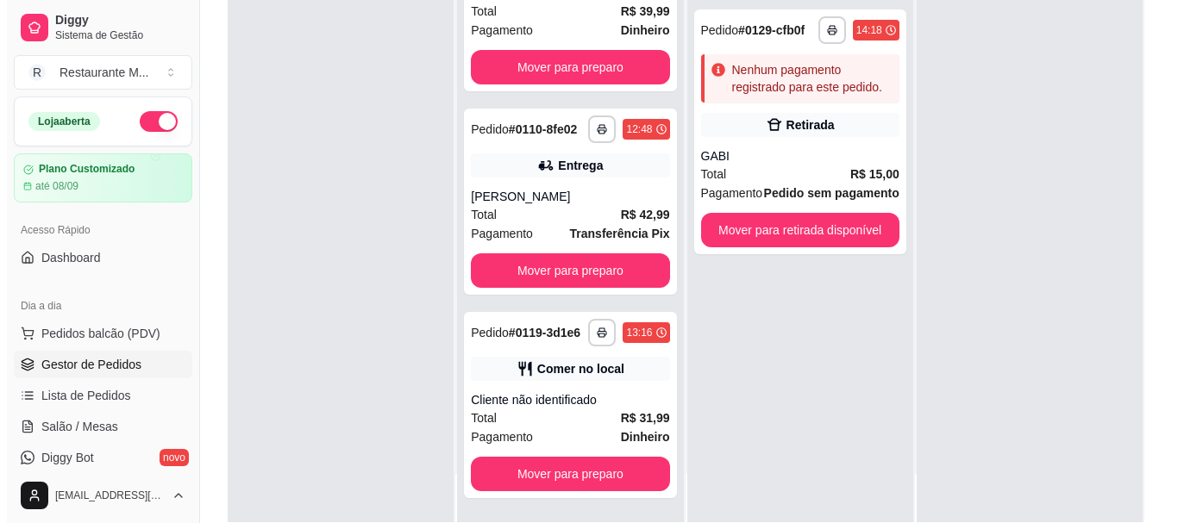
scroll to position [660, 0]
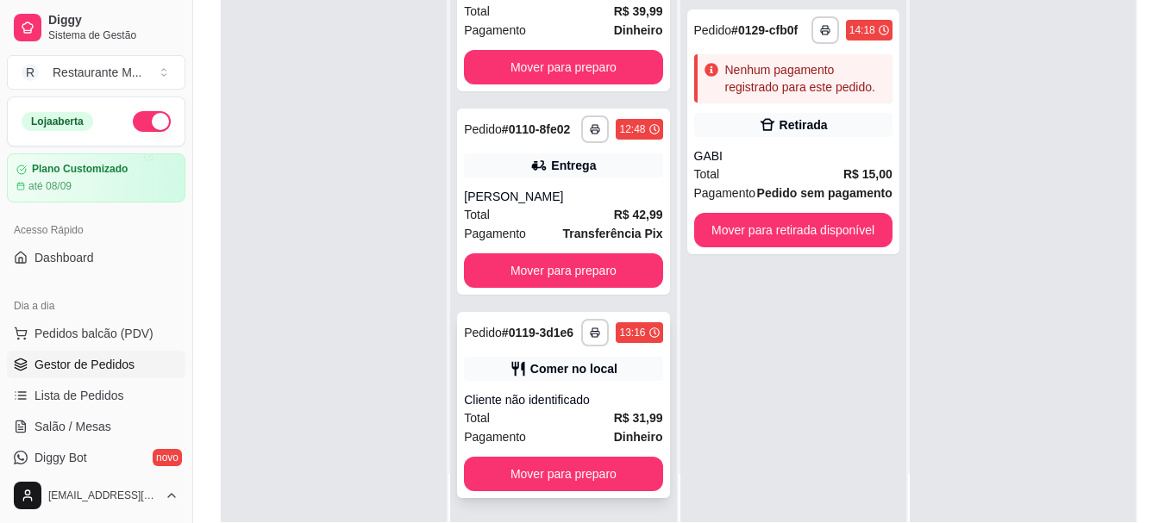
click at [572, 426] on div "Total R$ 31,99" at bounding box center [563, 418] width 198 height 19
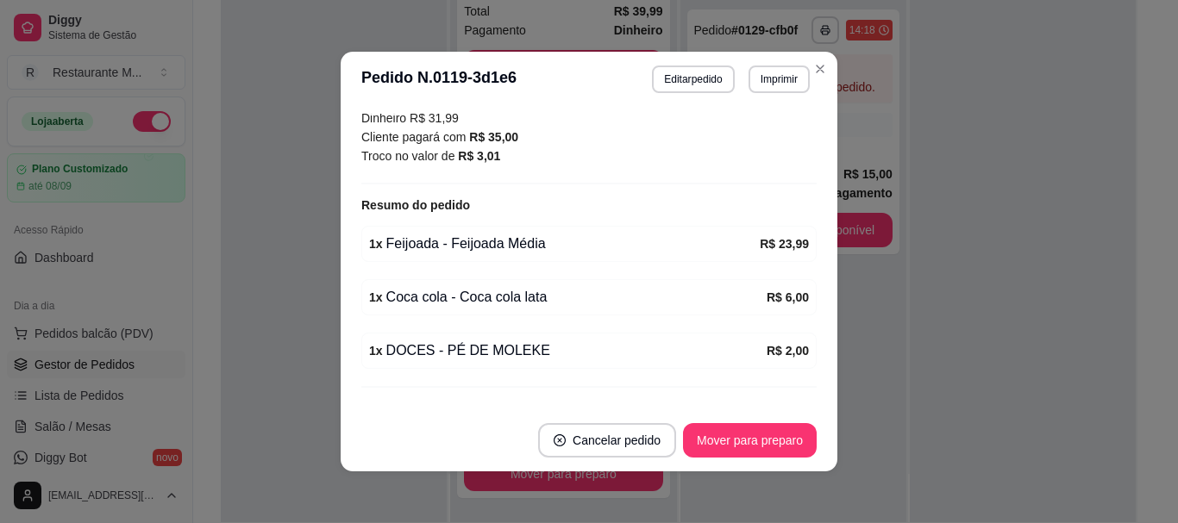
scroll to position [265, 0]
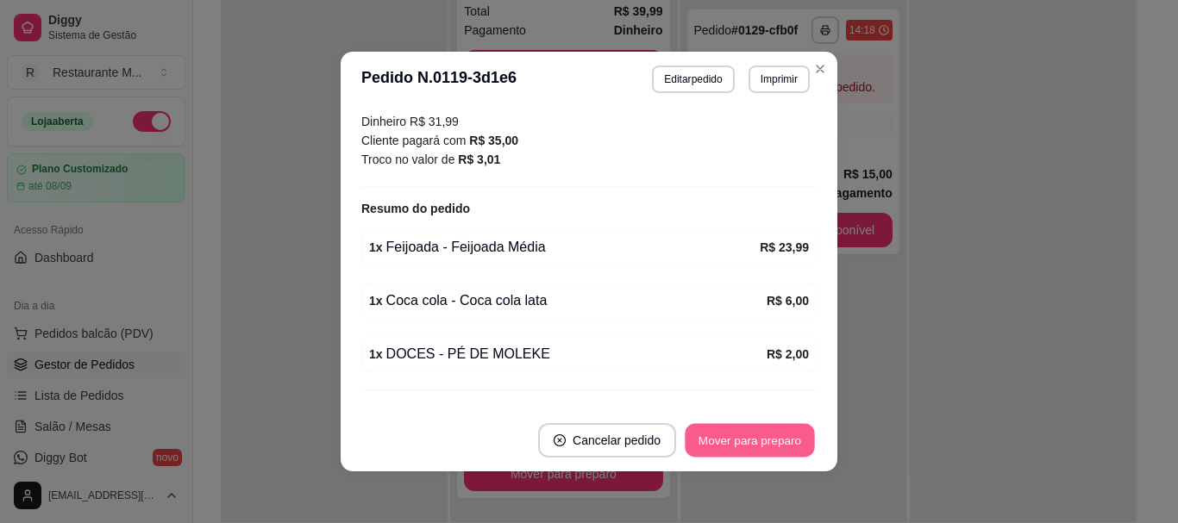
click at [750, 446] on button "Mover para preparo" at bounding box center [749, 441] width 129 height 34
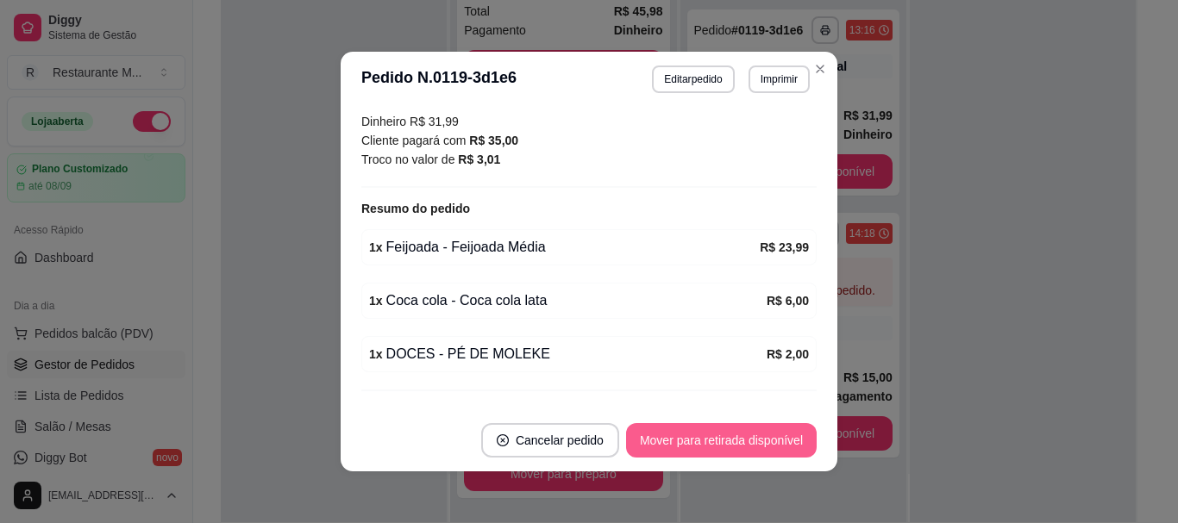
scroll to position [458, 0]
click at [750, 446] on button "Mover para retirada disponível" at bounding box center [721, 441] width 185 height 34
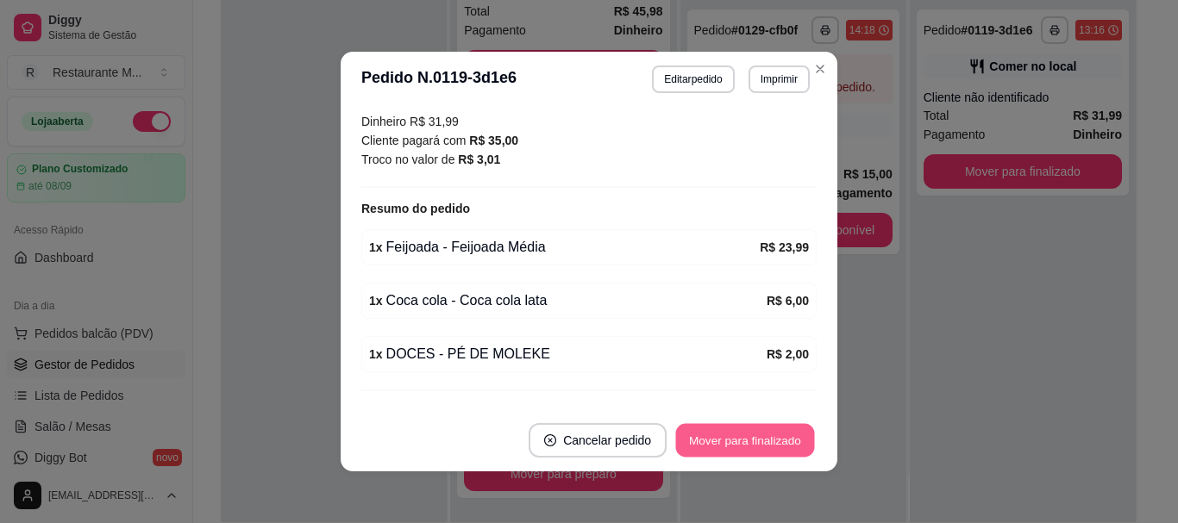
click at [750, 446] on button "Mover para finalizado" at bounding box center [745, 441] width 139 height 34
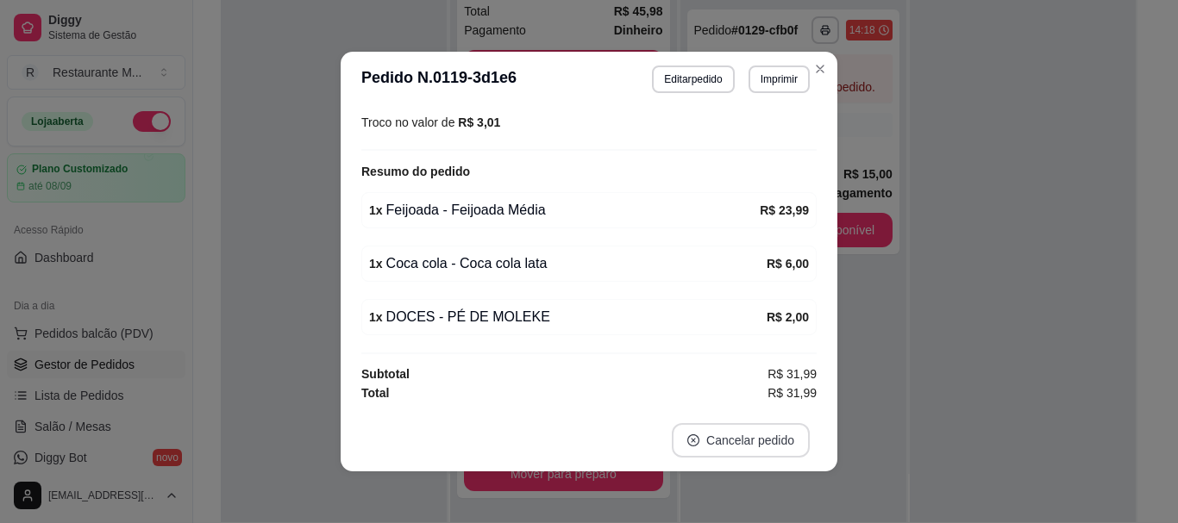
scroll to position [191, 0]
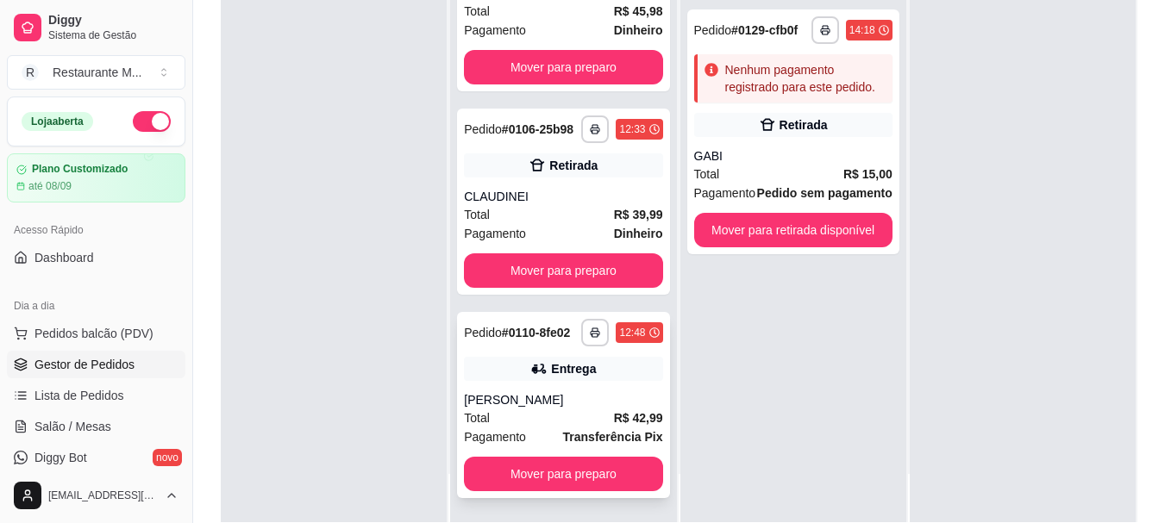
click at [562, 412] on div "Total R$ 42,99" at bounding box center [563, 418] width 198 height 19
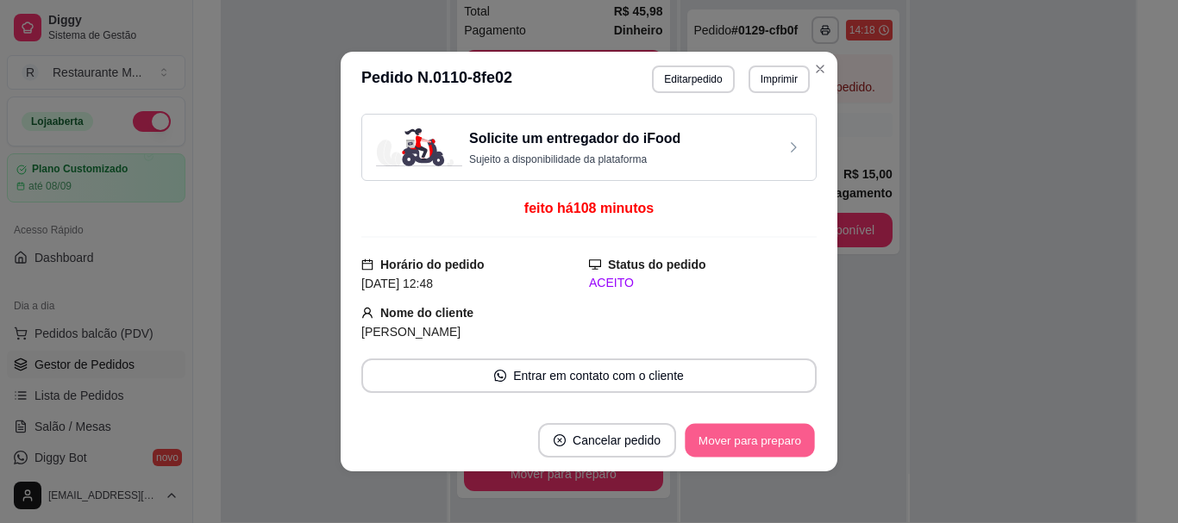
click at [709, 437] on button "Mover para preparo" at bounding box center [749, 441] width 129 height 34
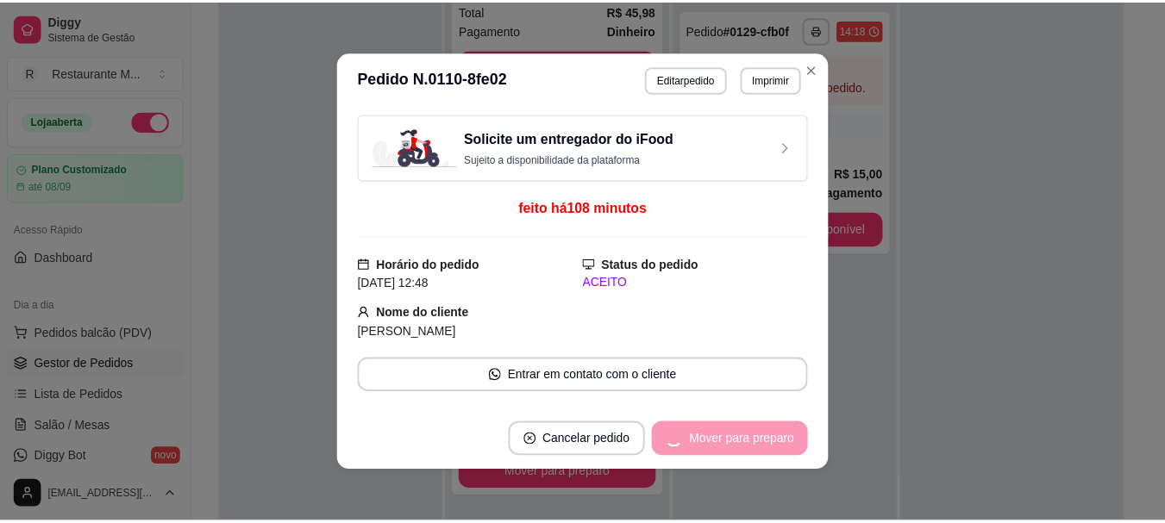
scroll to position [241, 0]
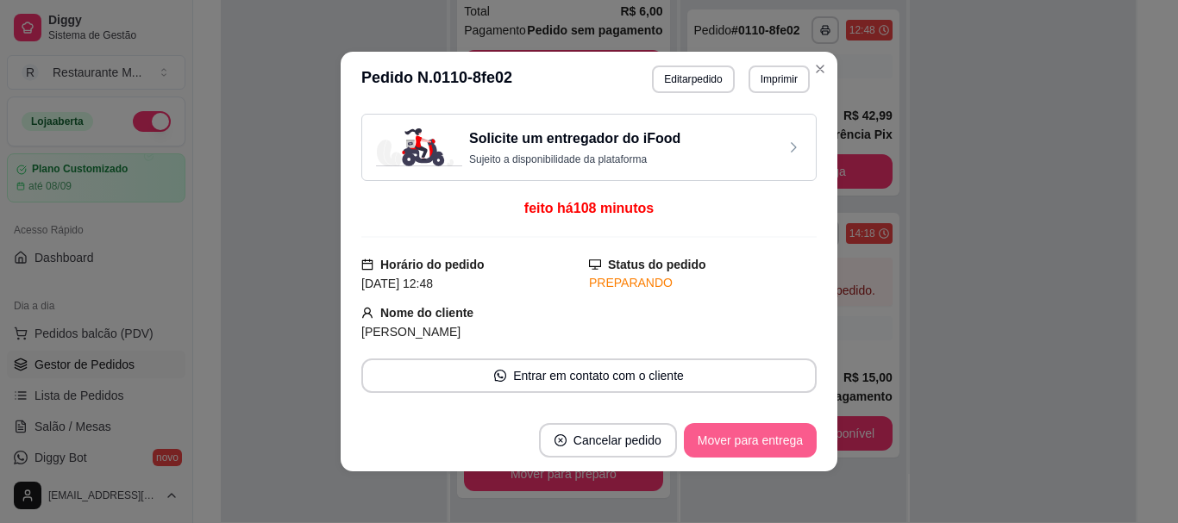
click at [709, 437] on button "Mover para entrega" at bounding box center [750, 440] width 133 height 34
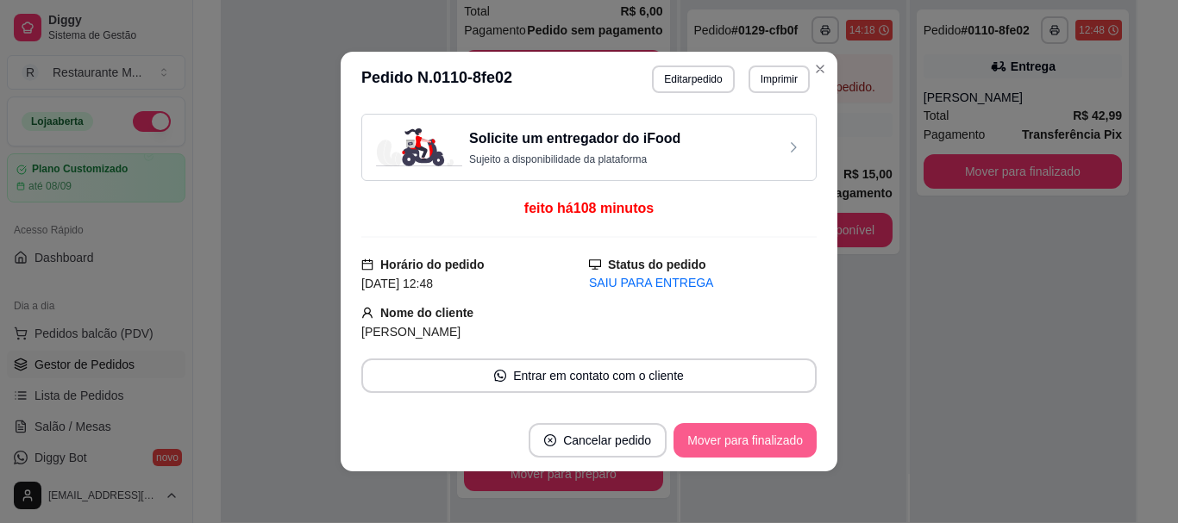
click at [709, 437] on button "Mover para finalizado" at bounding box center [744, 440] width 143 height 34
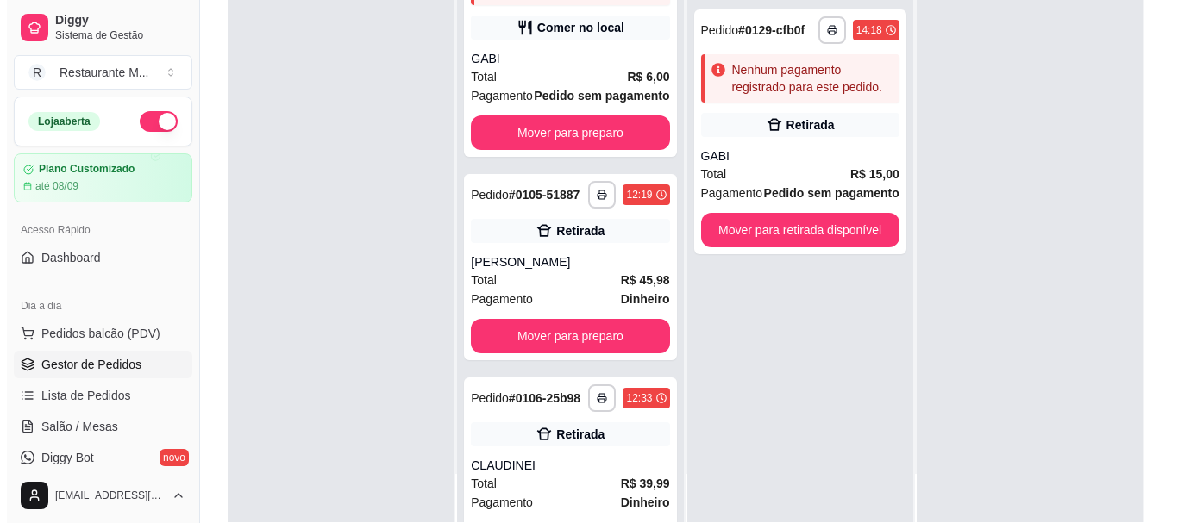
scroll to position [41, 0]
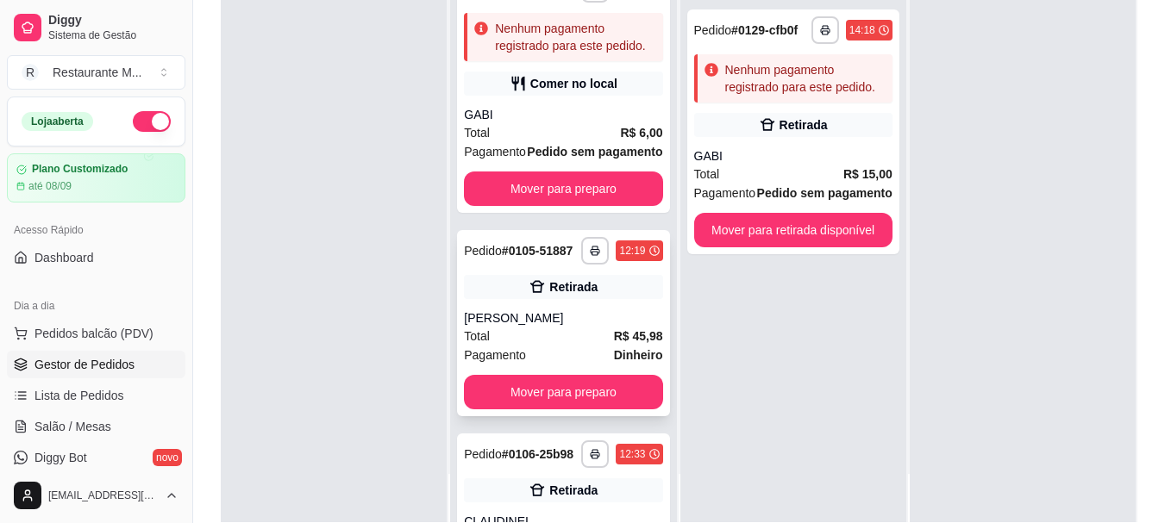
click at [570, 363] on div "**********" at bounding box center [563, 323] width 212 height 186
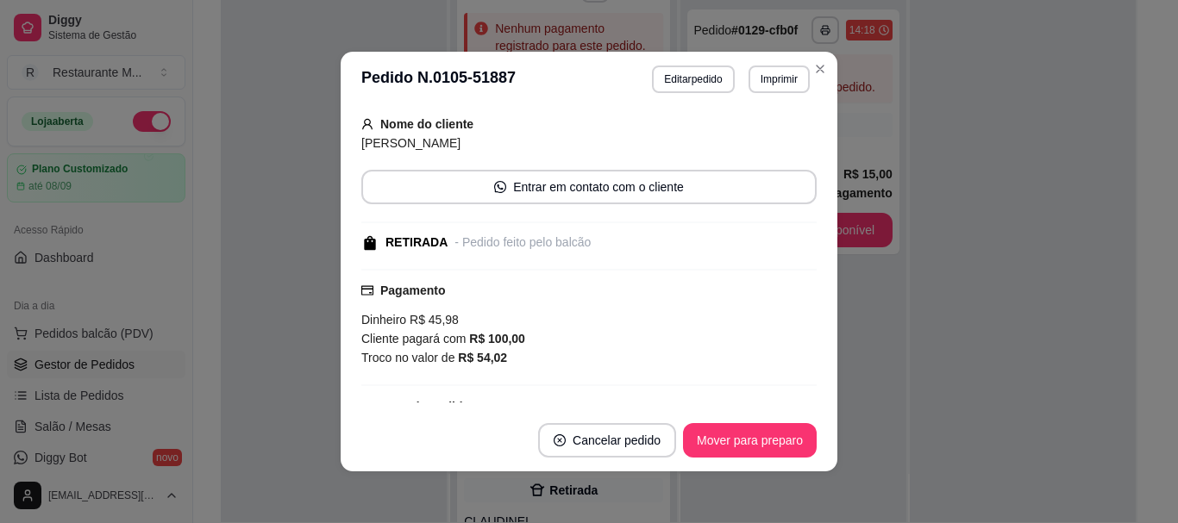
scroll to position [105, 0]
click at [723, 441] on button "Mover para preparo" at bounding box center [749, 441] width 129 height 34
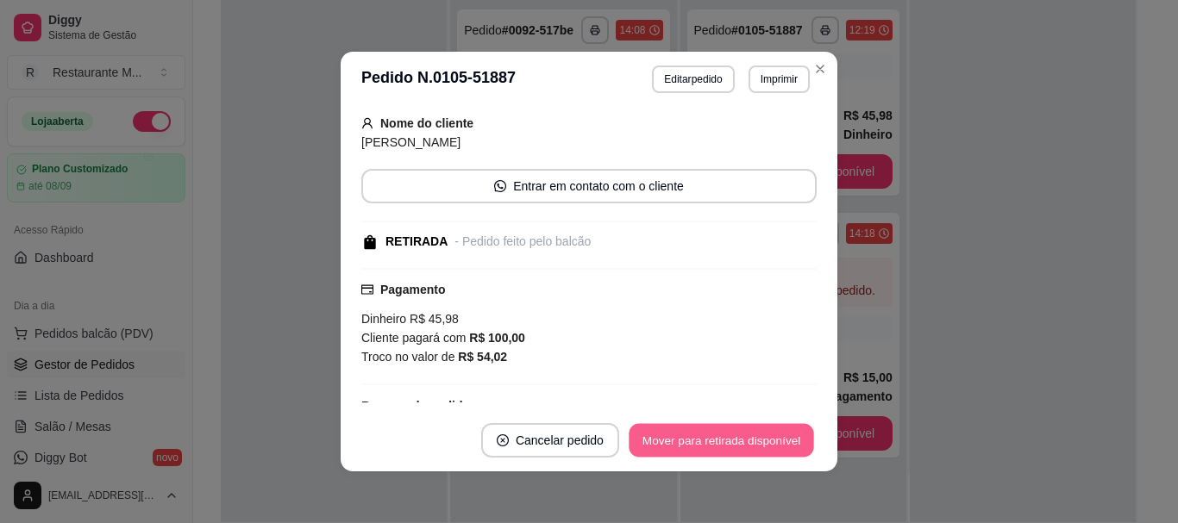
click at [723, 441] on button "Mover para retirada disponível" at bounding box center [721, 441] width 185 height 34
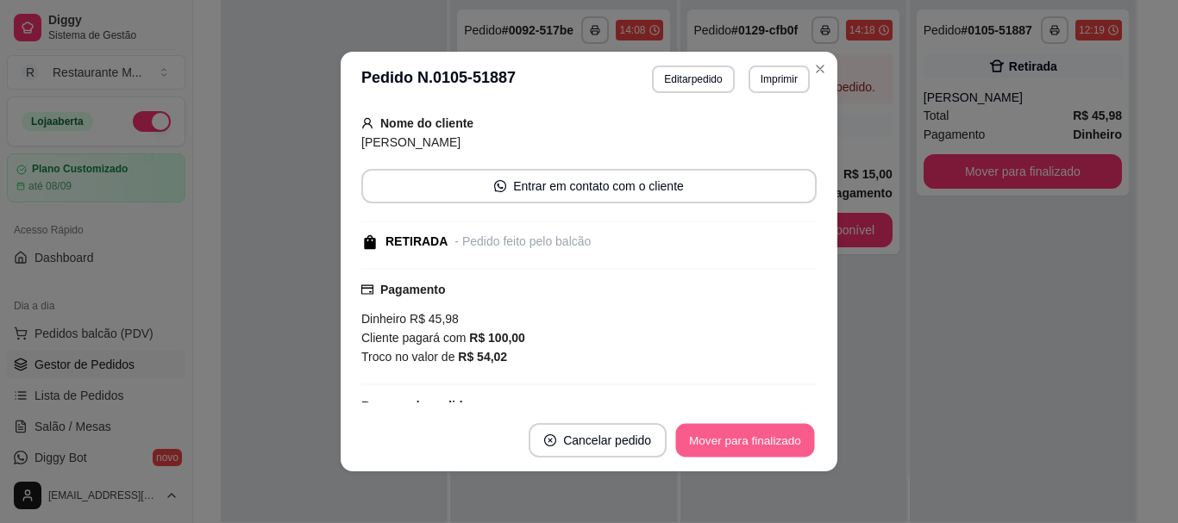
click at [723, 441] on button "Mover para finalizado" at bounding box center [745, 441] width 139 height 34
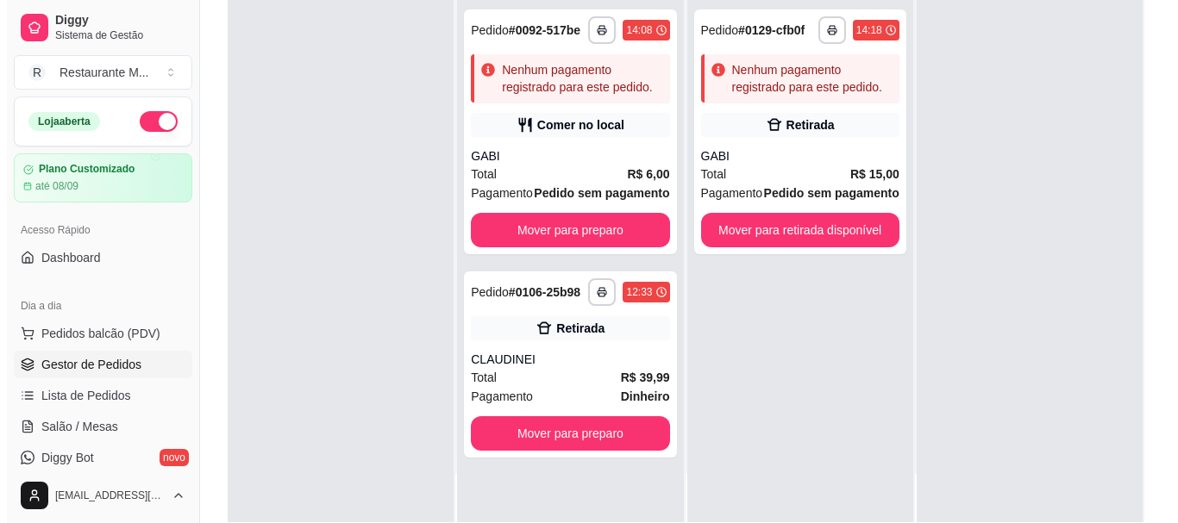
scroll to position [0, 0]
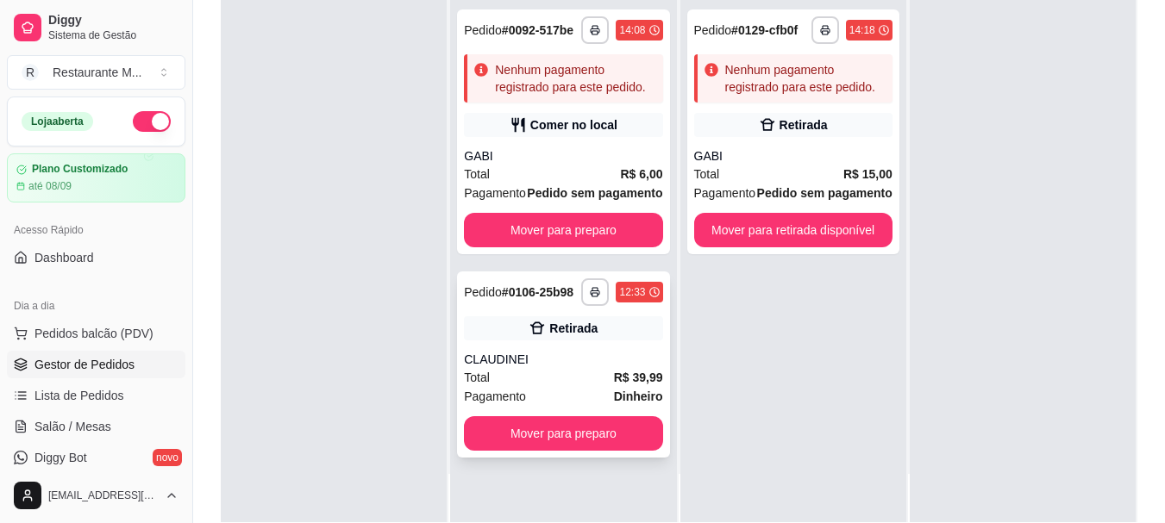
click at [554, 368] on div "CLAUDINEI" at bounding box center [563, 359] width 198 height 17
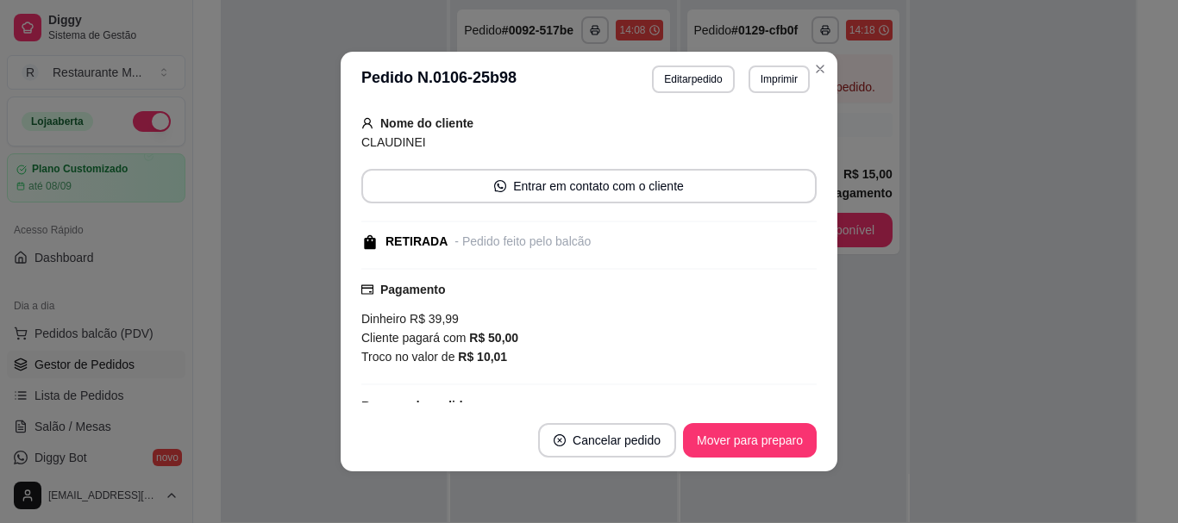
scroll to position [110, 0]
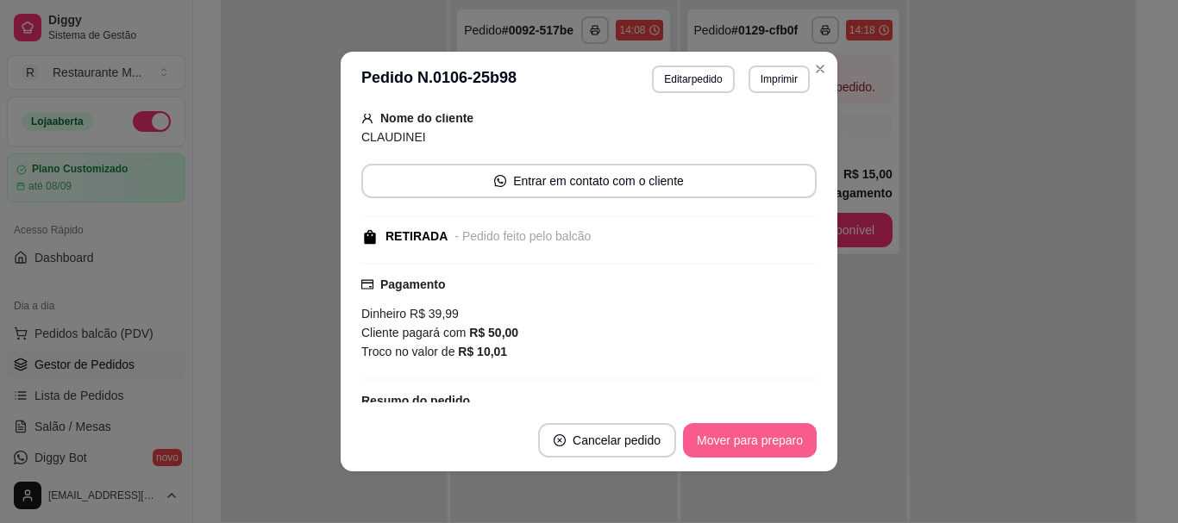
click at [742, 445] on button "Mover para preparo" at bounding box center [750, 440] width 134 height 34
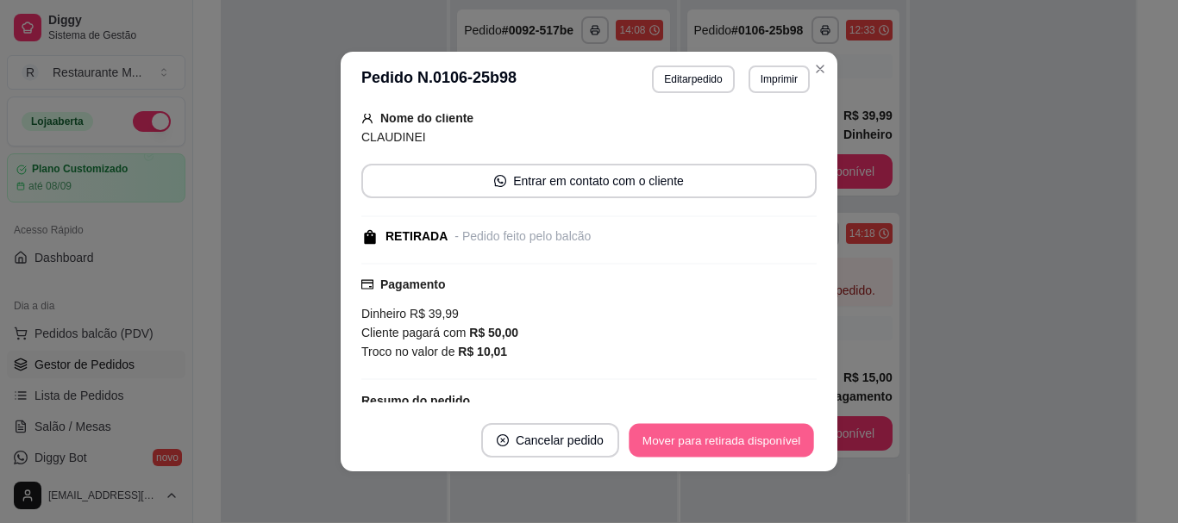
click at [742, 445] on button "Mover para retirada disponível" at bounding box center [721, 441] width 185 height 34
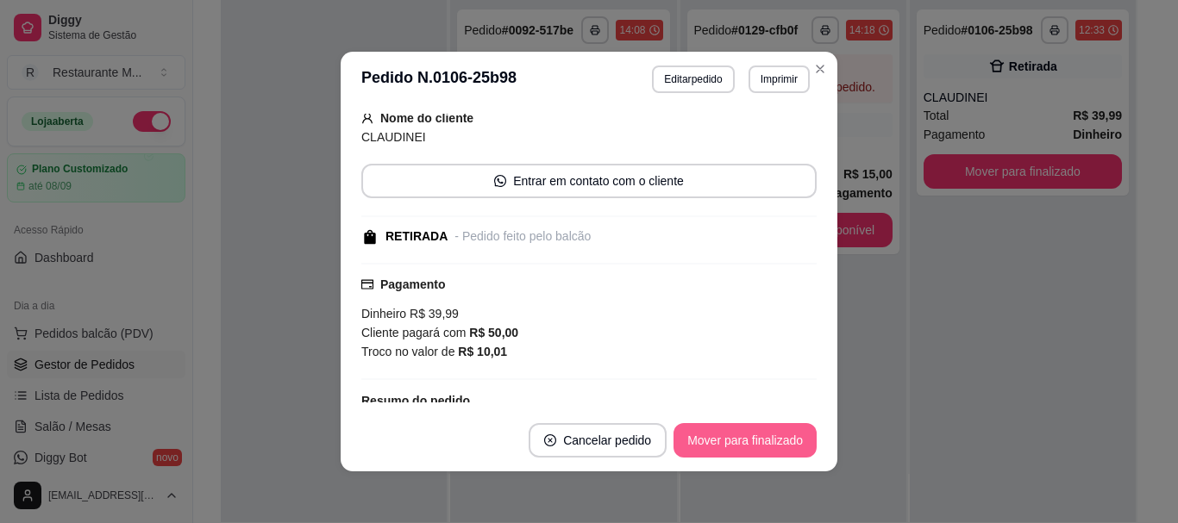
click at [742, 445] on button "Mover para finalizado" at bounding box center [744, 440] width 143 height 34
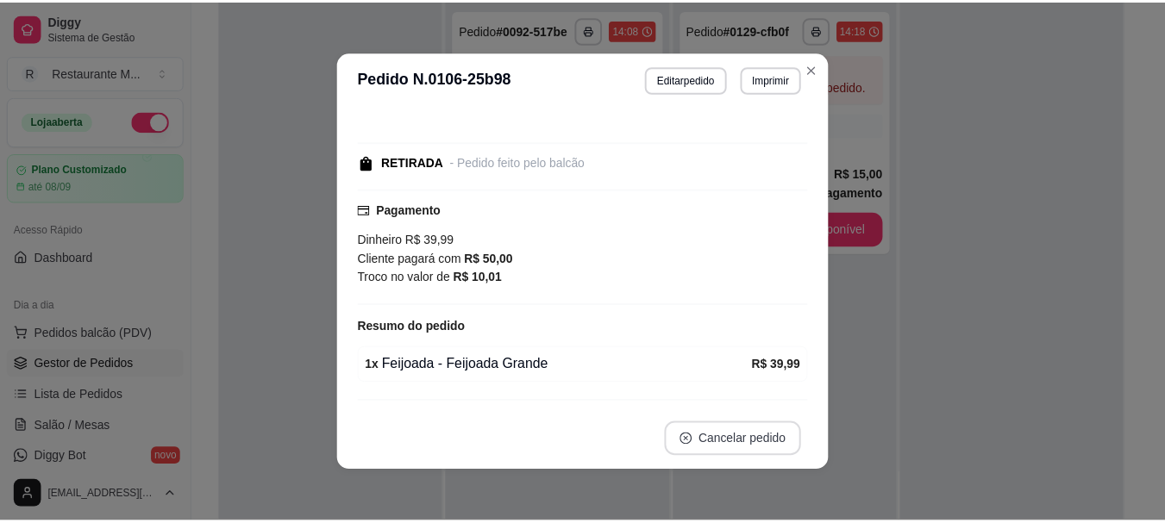
scroll to position [71, 0]
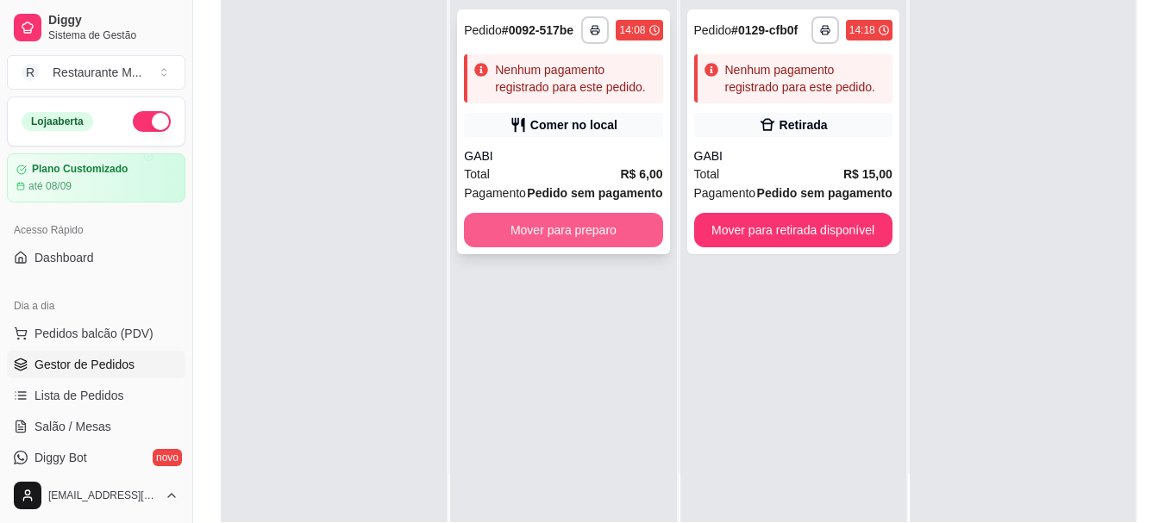
click at [572, 247] on button "Mover para preparo" at bounding box center [563, 230] width 198 height 34
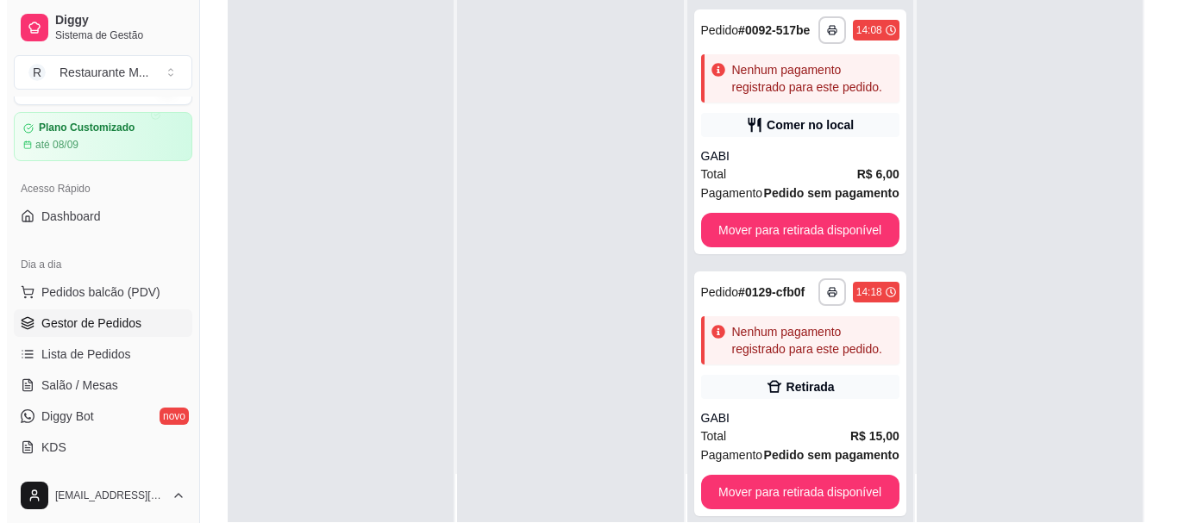
scroll to position [28, 0]
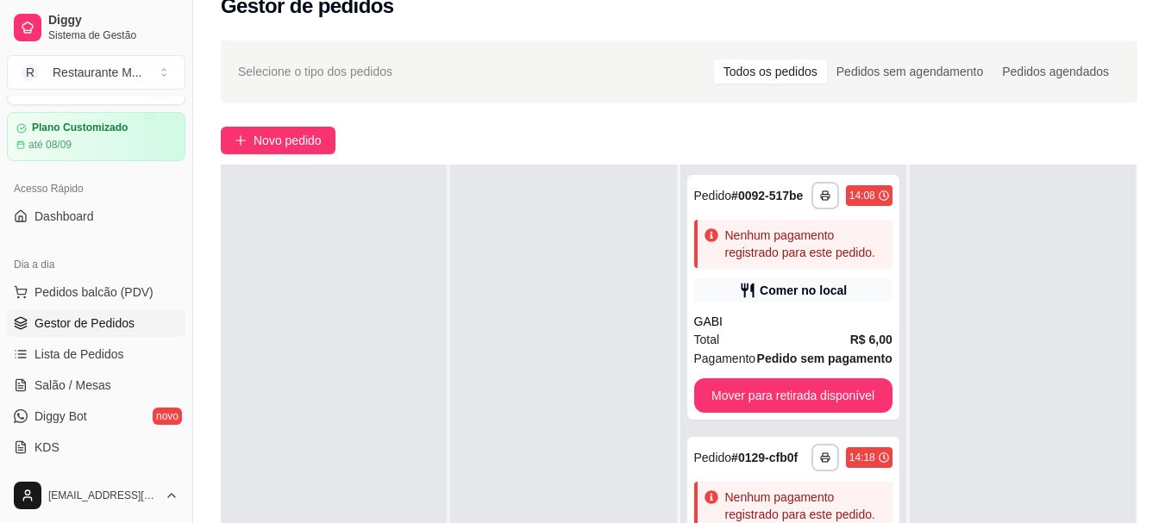
click at [291, 155] on div "**********" at bounding box center [679, 369] width 972 height 679
click at [299, 147] on span "Novo pedido" at bounding box center [287, 140] width 68 height 19
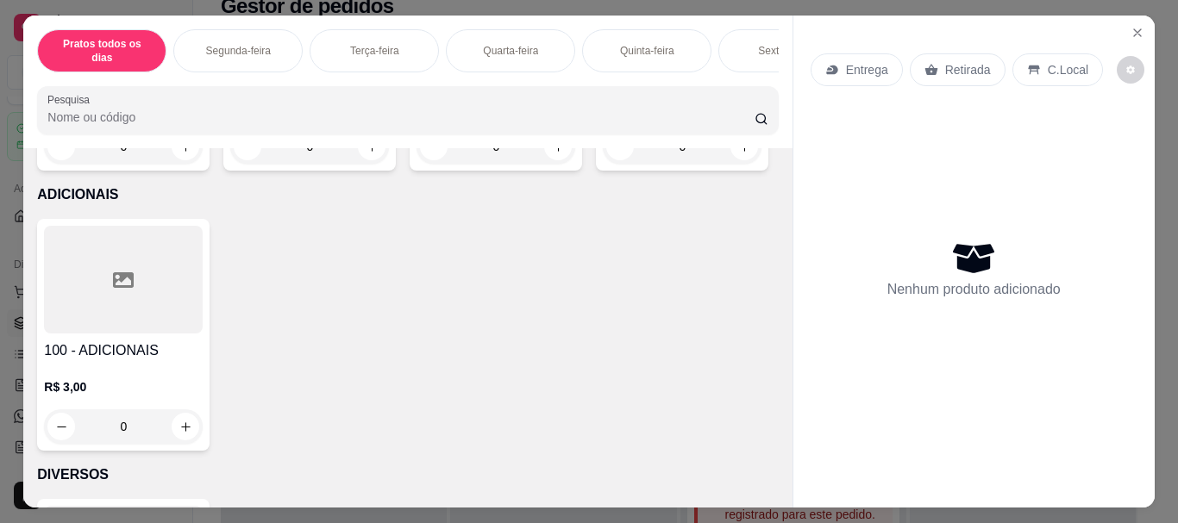
scroll to position [3243, 0]
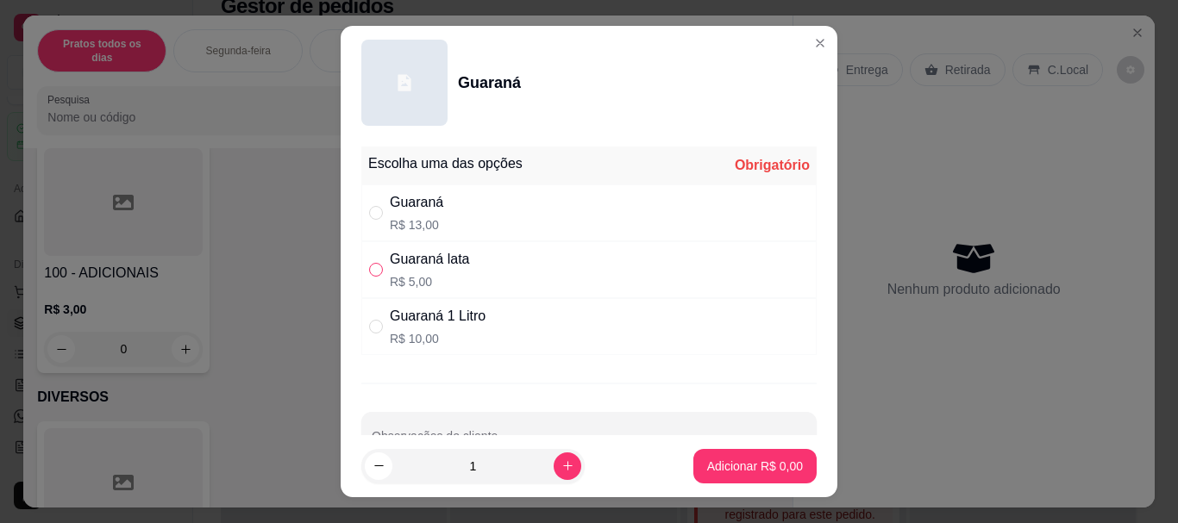
click at [372, 270] on input "" at bounding box center [376, 270] width 14 height 14
click at [695, 468] on button "Adicionar R$ 5,00" at bounding box center [755, 466] width 120 height 34
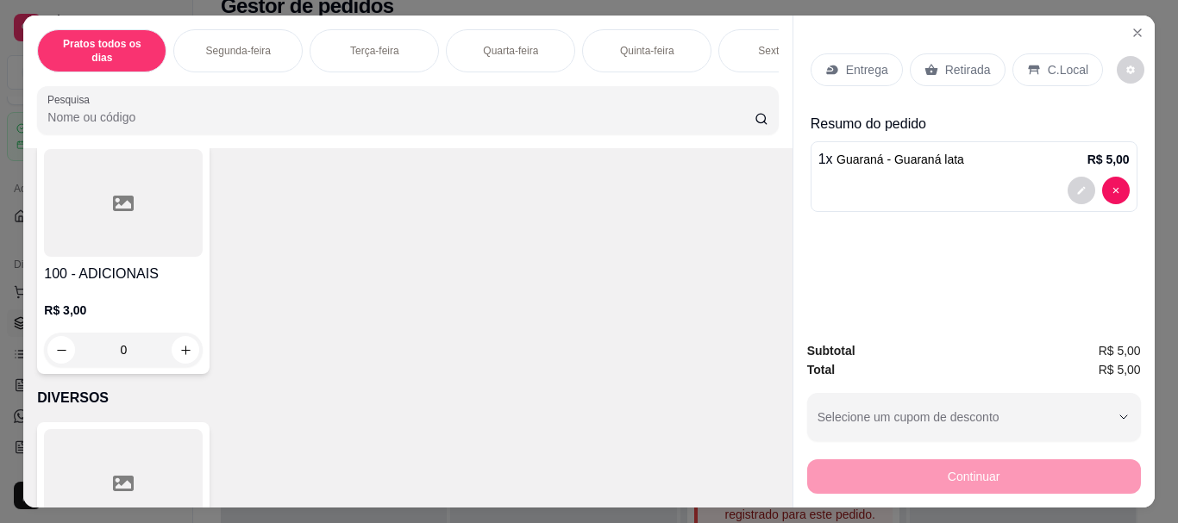
click at [1059, 69] on p "C.Local" at bounding box center [1068, 69] width 41 height 17
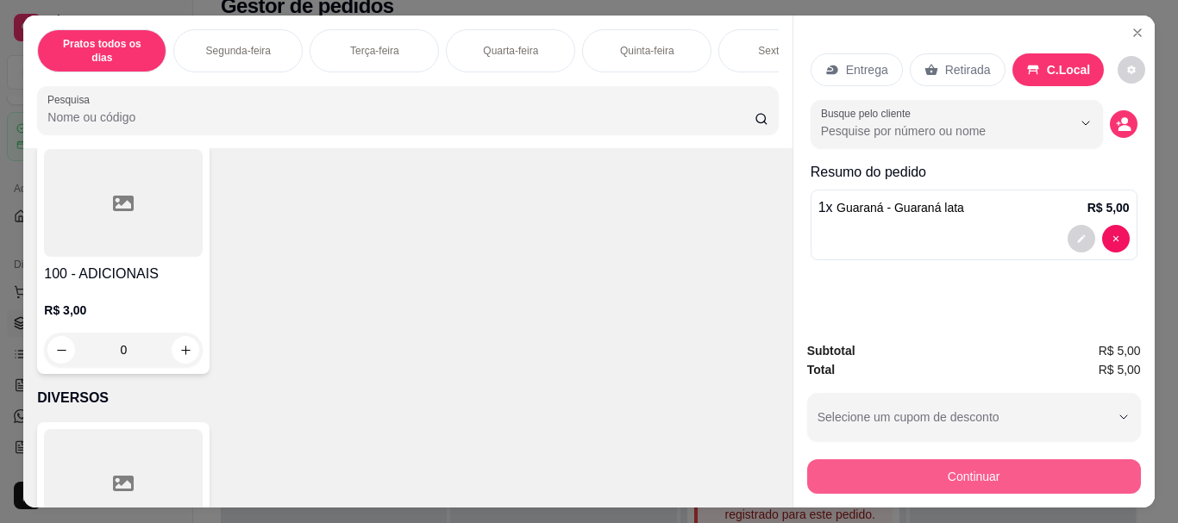
click at [948, 463] on button "Continuar" at bounding box center [974, 477] width 334 height 34
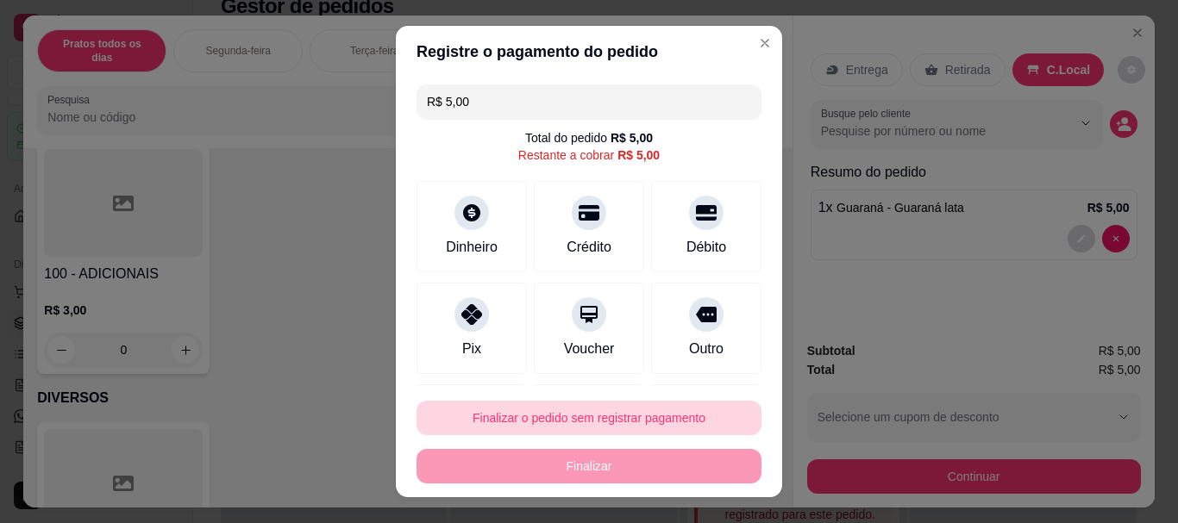
click at [650, 434] on button "Finalizar o pedido sem registrar pagamento" at bounding box center [588, 418] width 345 height 34
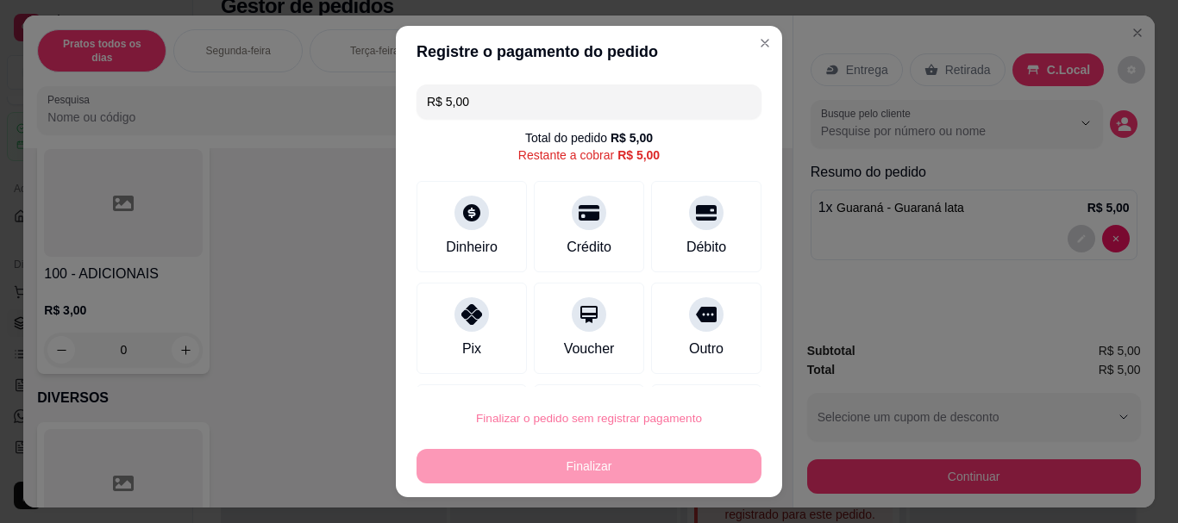
click at [702, 362] on button "Confirmar" at bounding box center [688, 369] width 64 height 27
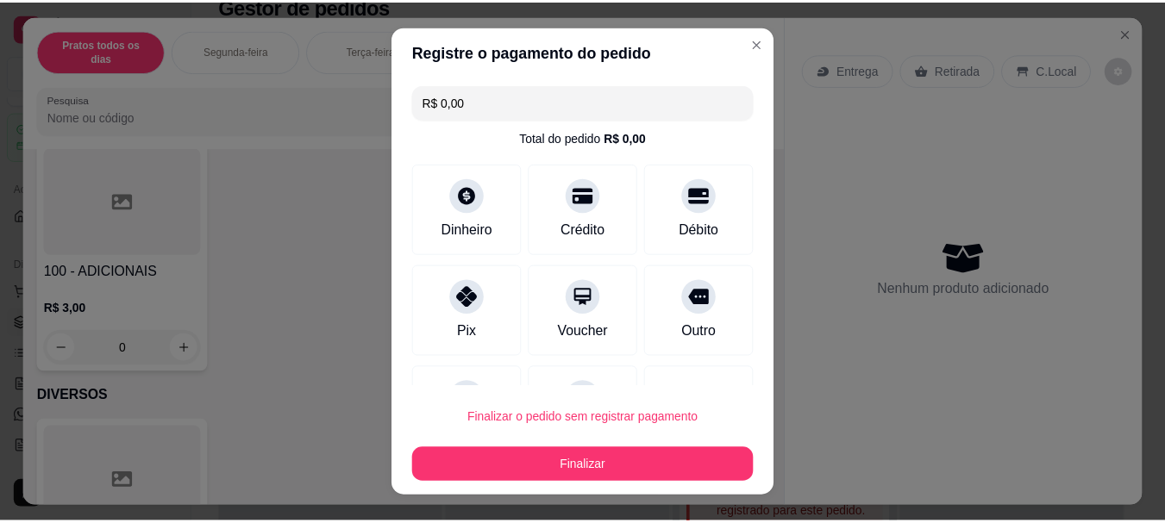
scroll to position [3243, 0]
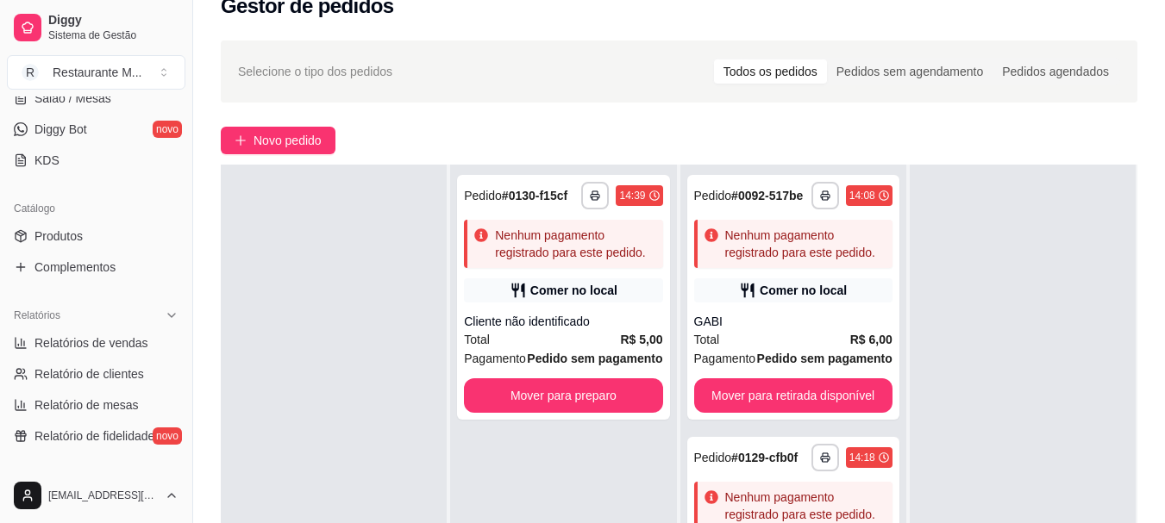
scroll to position [397, 0]
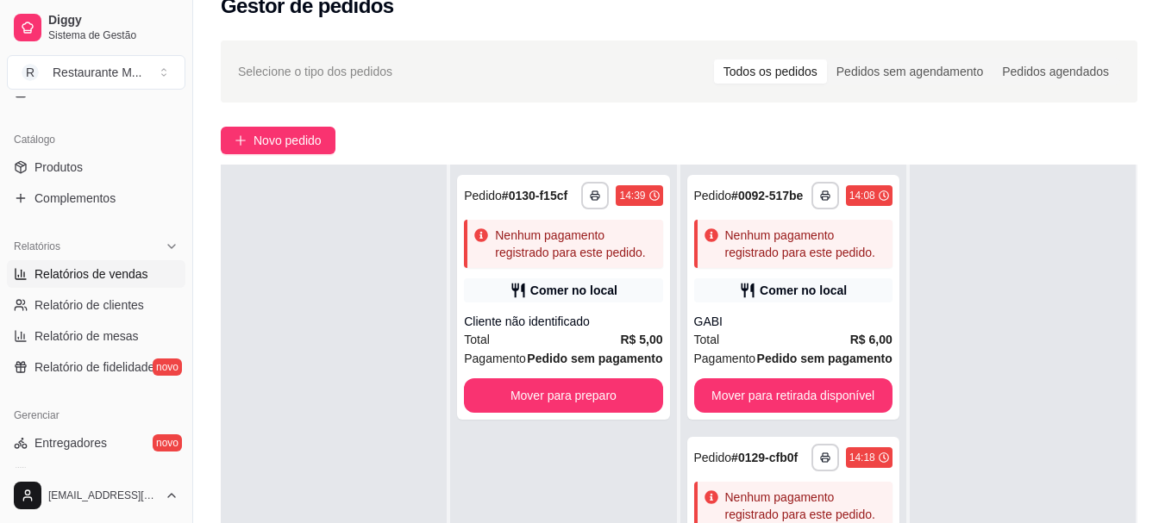
click at [97, 283] on link "Relatórios de vendas" at bounding box center [96, 274] width 178 height 28
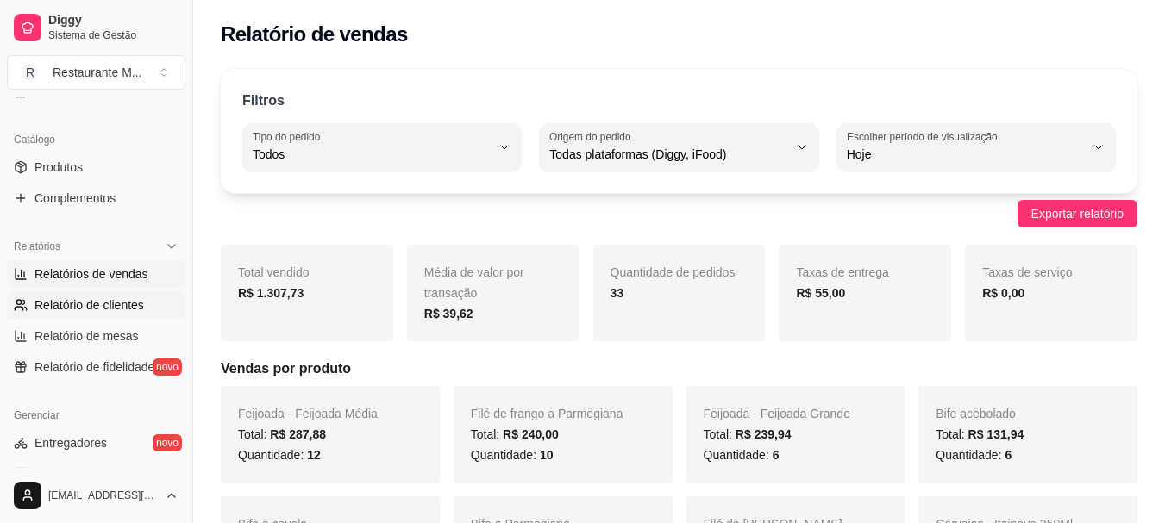
click at [105, 305] on span "Relatório de clientes" at bounding box center [88, 305] width 109 height 17
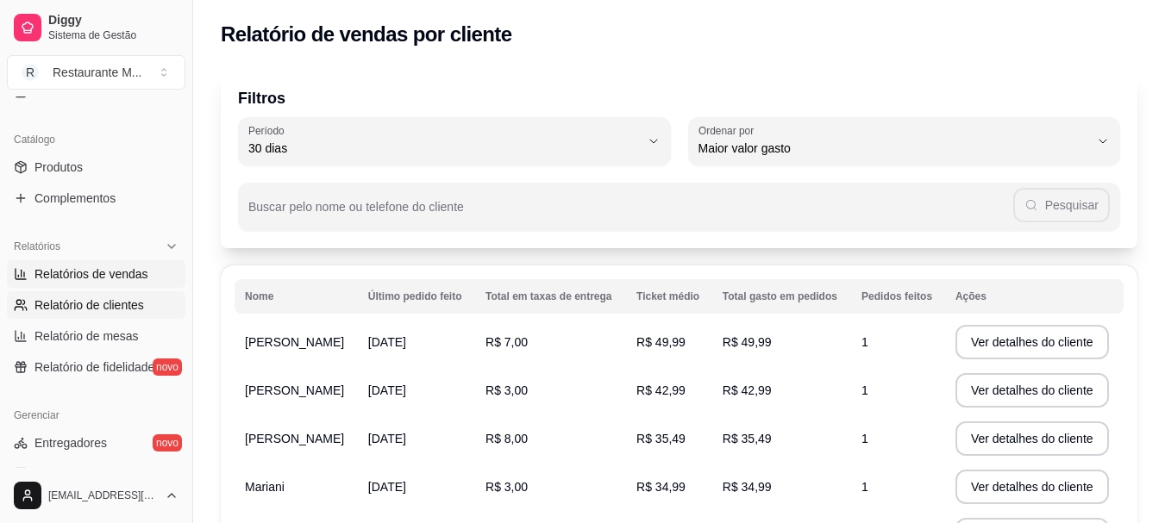
click at [121, 283] on link "Relatórios de vendas" at bounding box center [96, 274] width 178 height 28
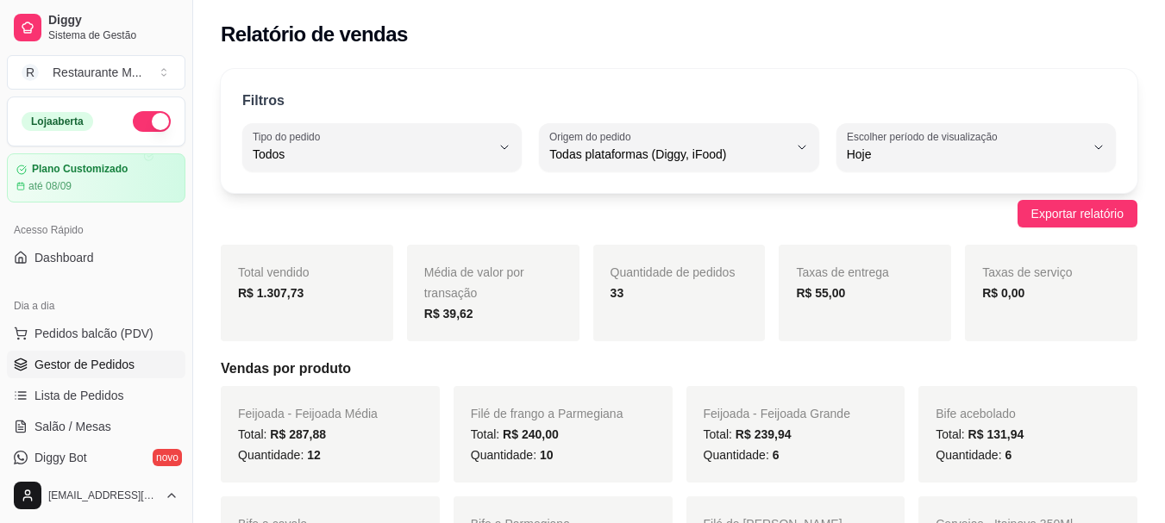
click at [72, 359] on span "Gestor de Pedidos" at bounding box center [84, 364] width 100 height 17
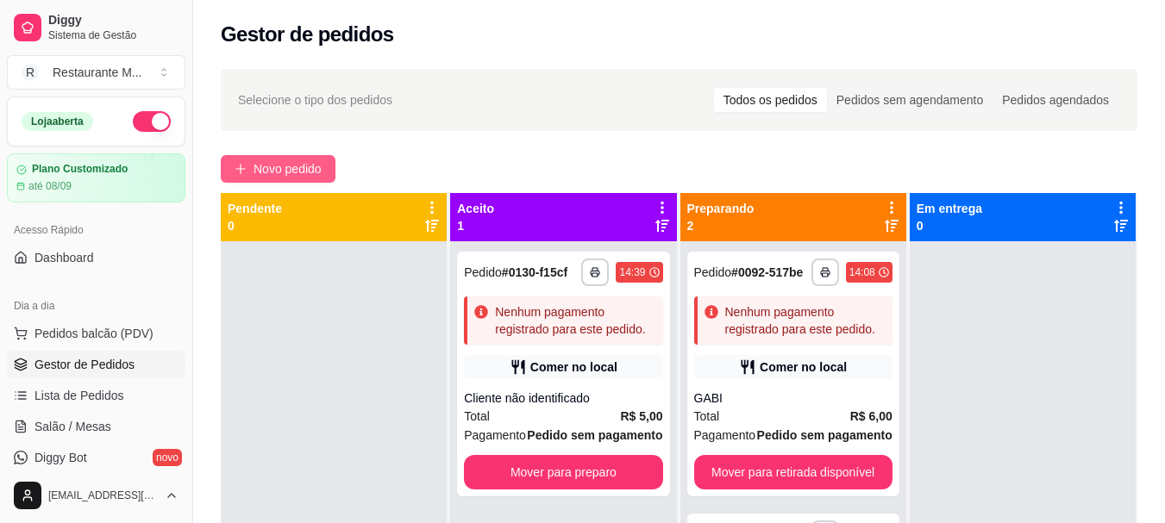
click at [283, 169] on span "Novo pedido" at bounding box center [287, 169] width 68 height 19
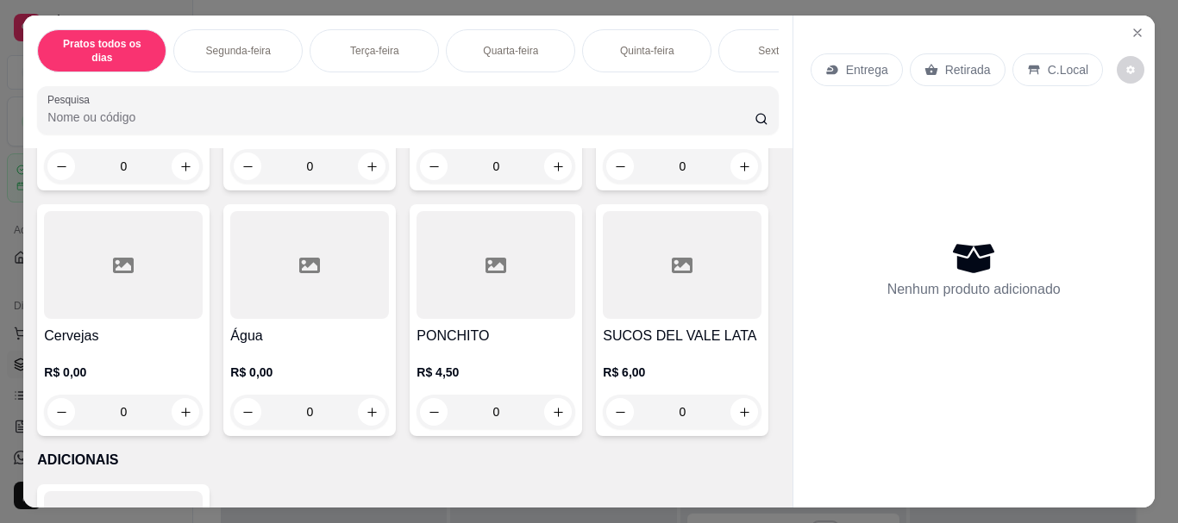
scroll to position [2911, 0]
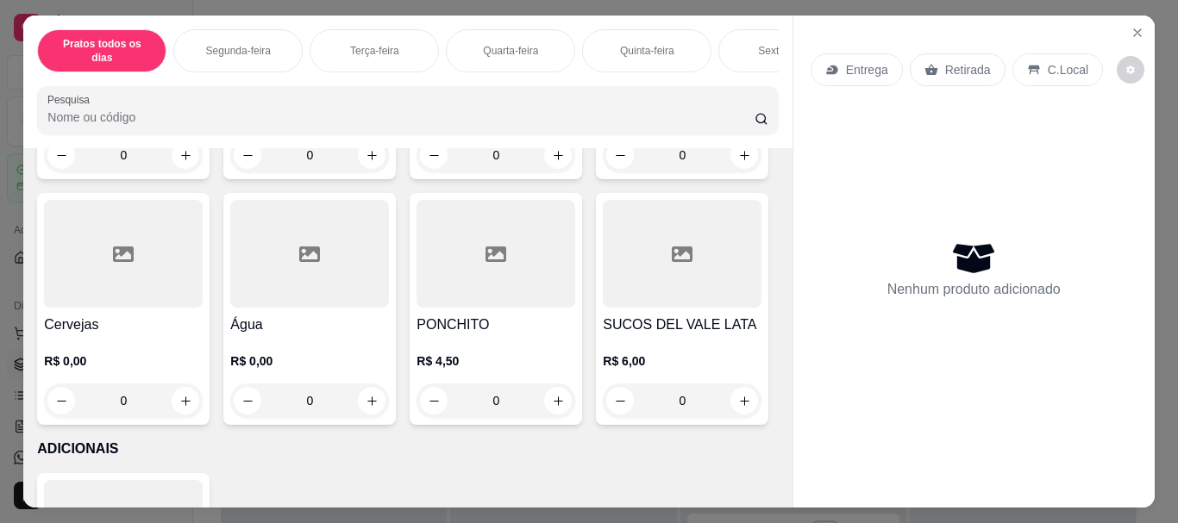
click at [499, 62] on div at bounding box center [495, 8] width 159 height 108
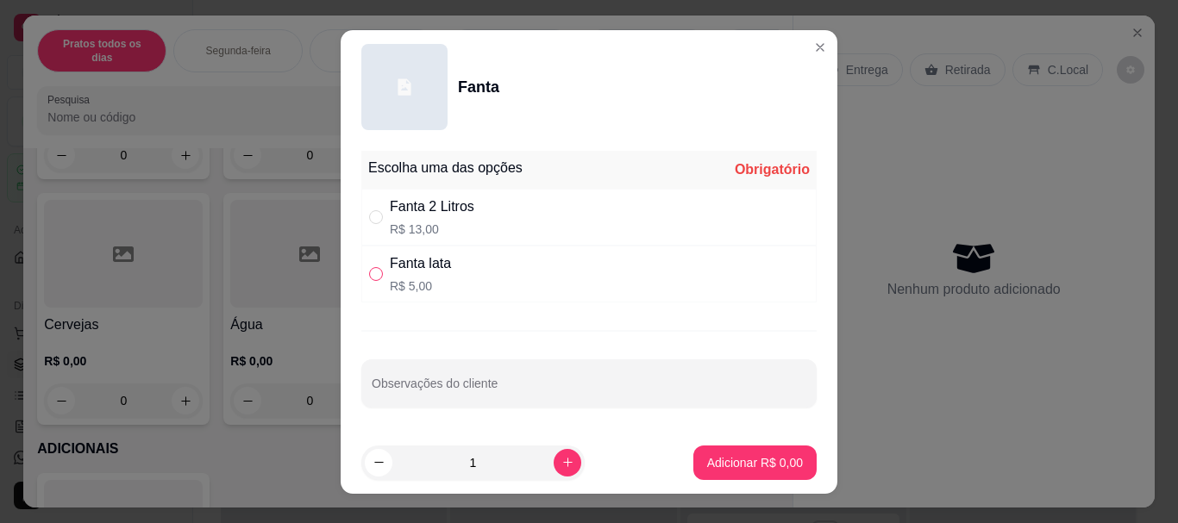
click at [375, 272] on input "" at bounding box center [376, 274] width 14 height 14
click at [693, 463] on button "Adicionar R$ 5,00" at bounding box center [754, 463] width 123 height 34
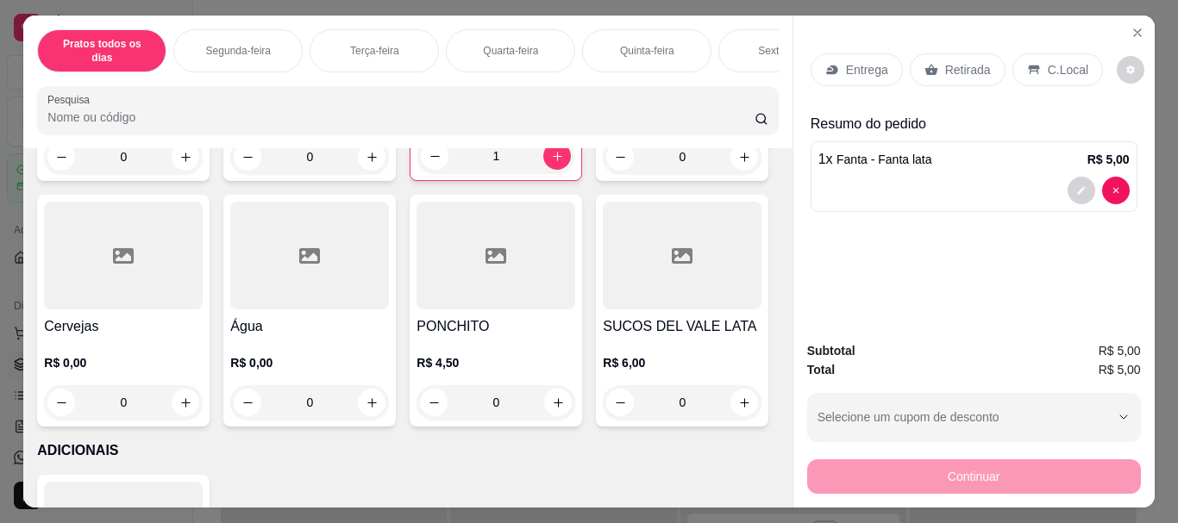
click at [1048, 61] on p "C.Local" at bounding box center [1068, 69] width 41 height 17
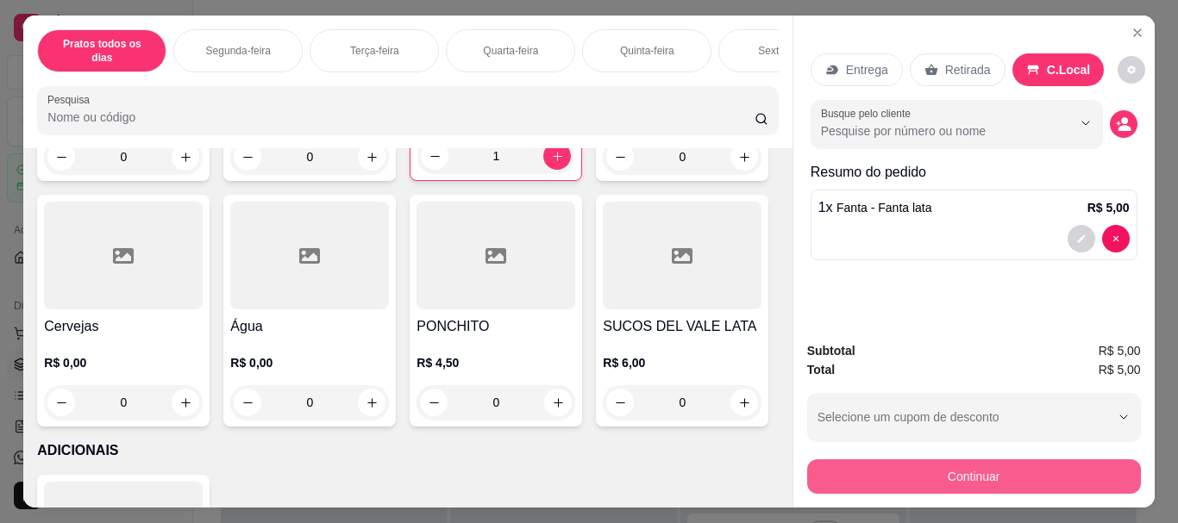
click at [985, 483] on button "Continuar" at bounding box center [974, 477] width 334 height 34
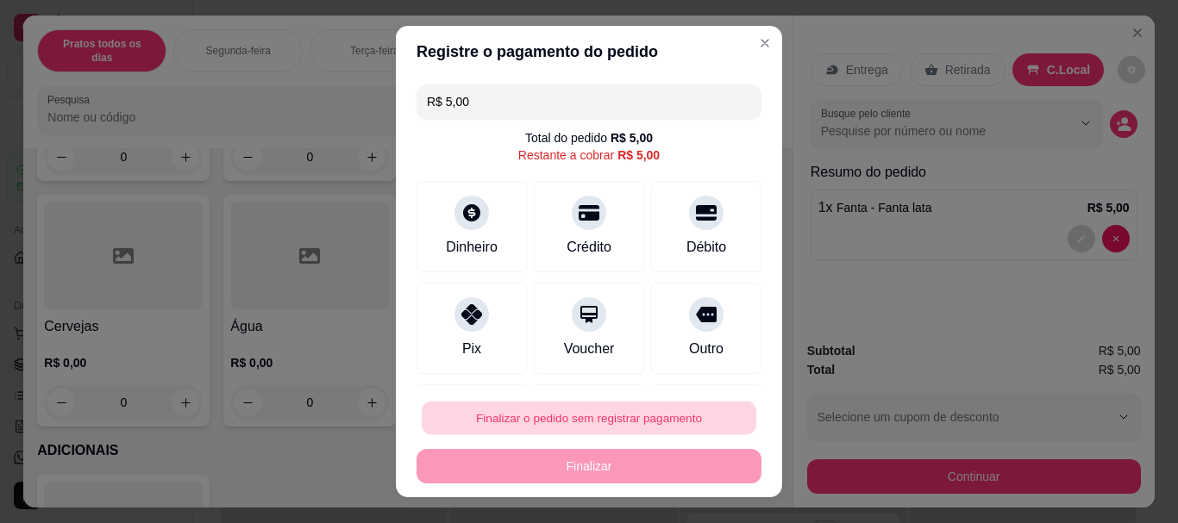
click at [660, 412] on button "Finalizar o pedido sem registrar pagamento" at bounding box center [589, 418] width 335 height 34
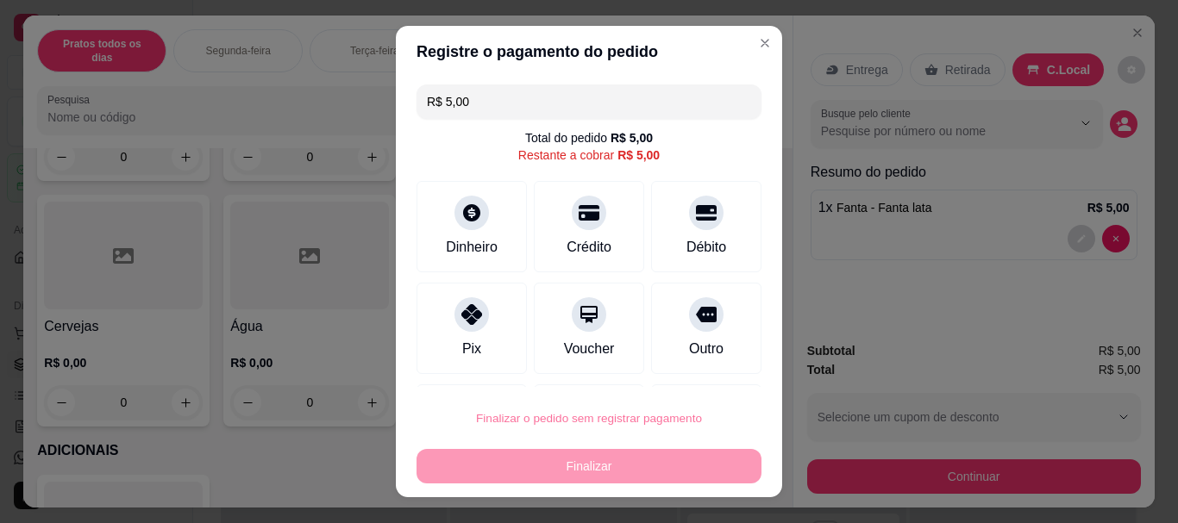
click at [685, 372] on button "Confirmar" at bounding box center [687, 369] width 61 height 26
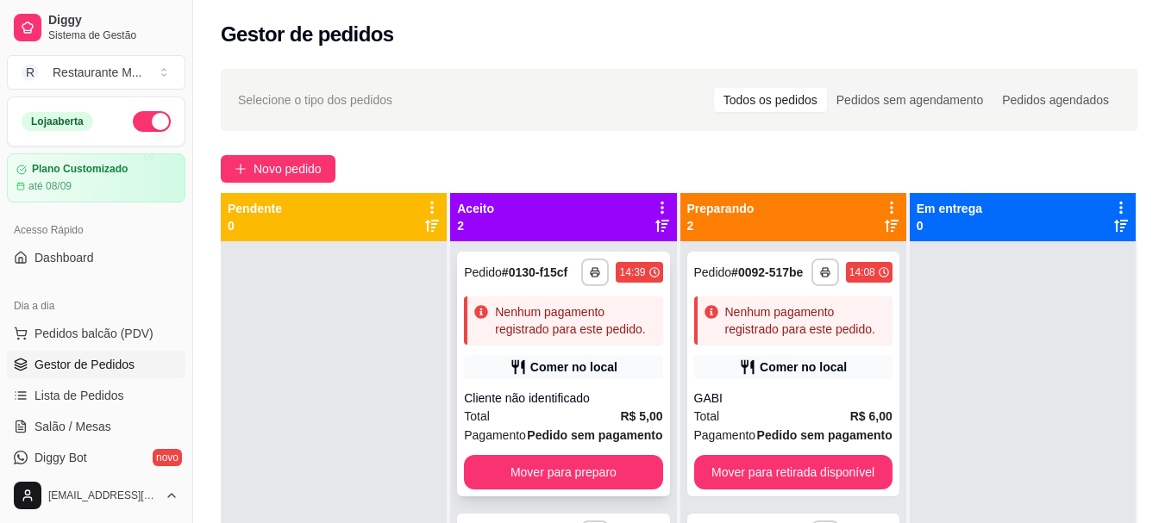
click at [538, 407] on div "Cliente não identificado" at bounding box center [563, 398] width 198 height 17
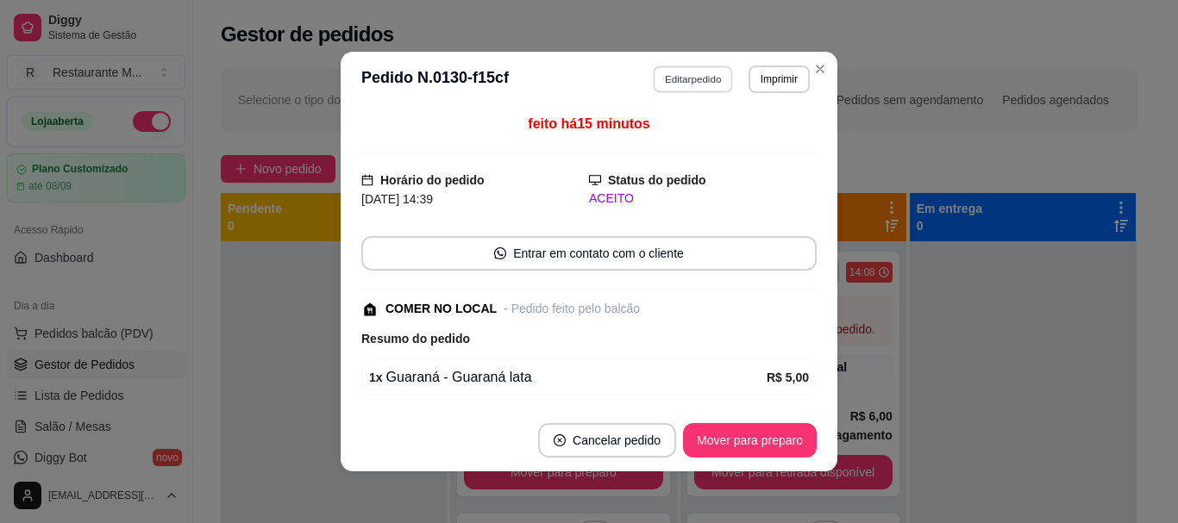
click at [675, 81] on button "Editar pedido" at bounding box center [694, 79] width 80 height 27
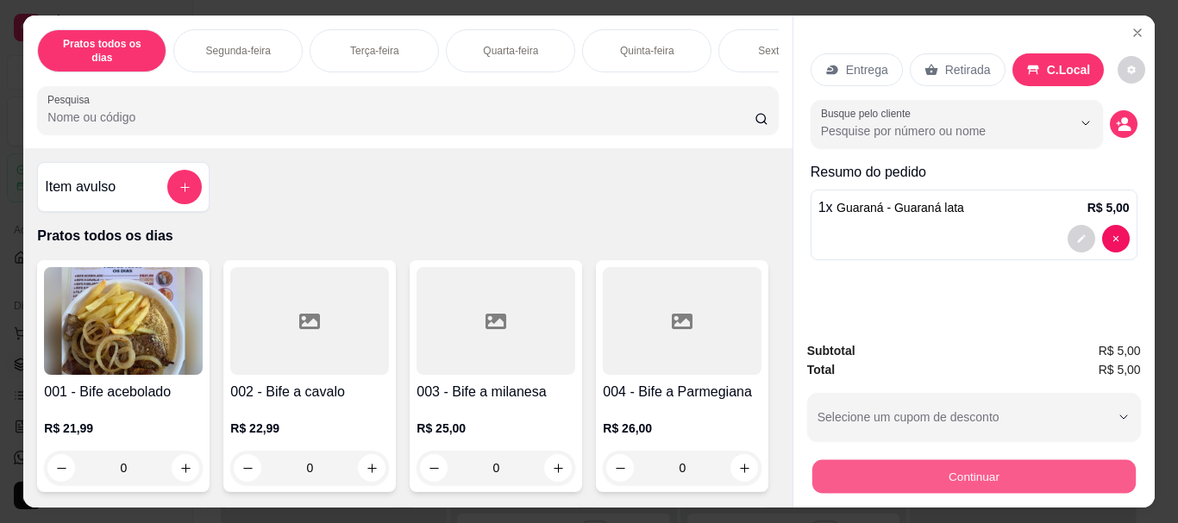
click at [830, 479] on button "Continuar" at bounding box center [972, 477] width 323 height 34
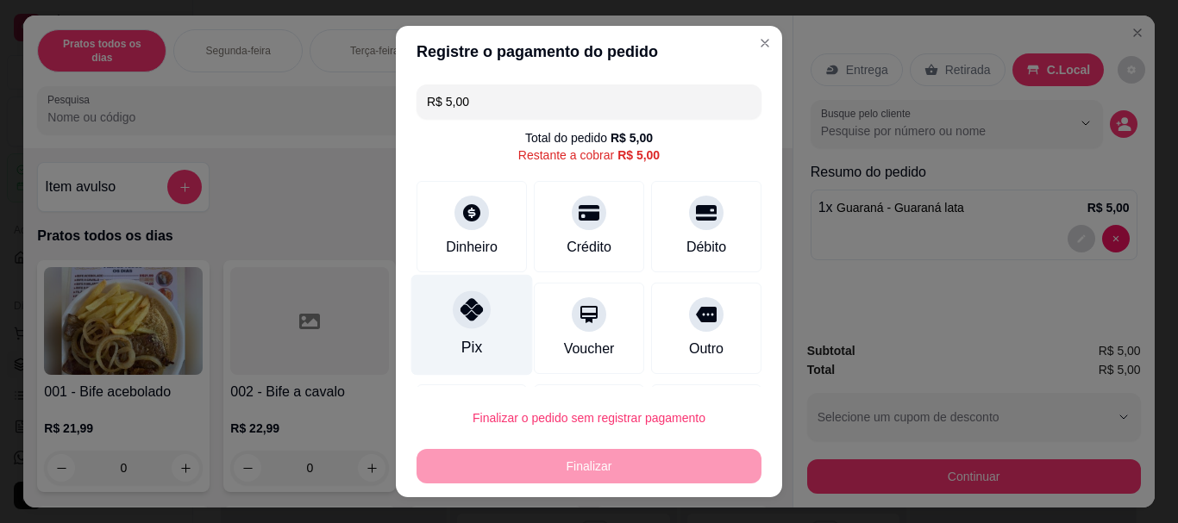
click at [479, 318] on div "Pix" at bounding box center [472, 325] width 122 height 101
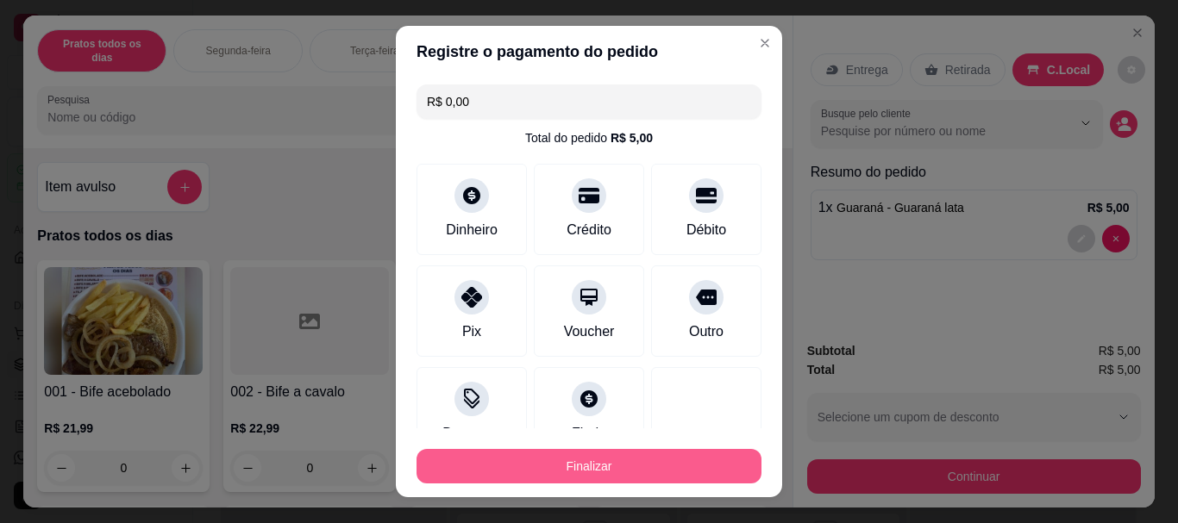
click at [602, 465] on button "Finalizar" at bounding box center [588, 466] width 345 height 34
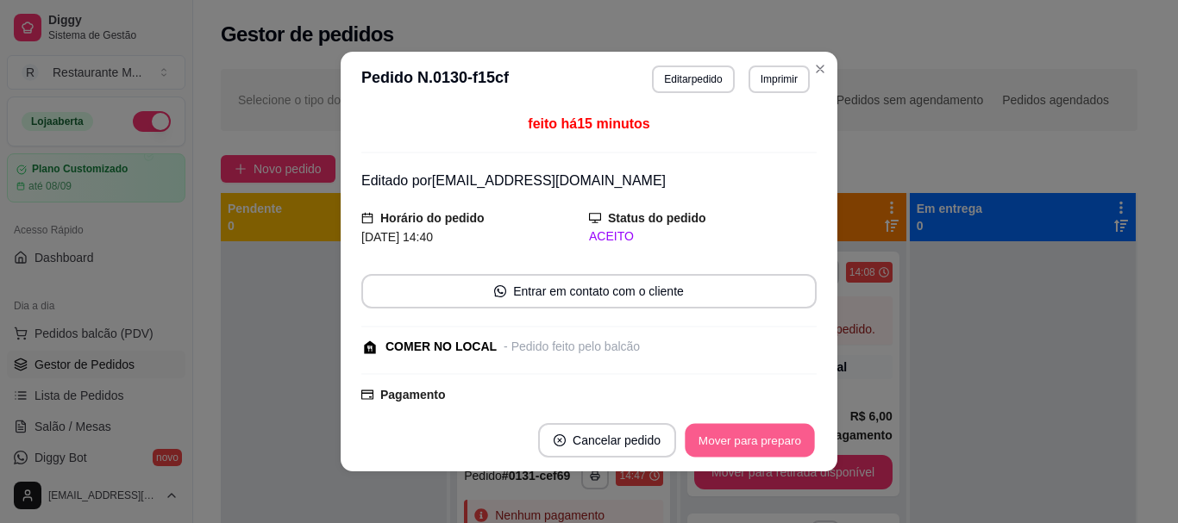
click at [734, 449] on button "Mover para preparo" at bounding box center [749, 441] width 129 height 34
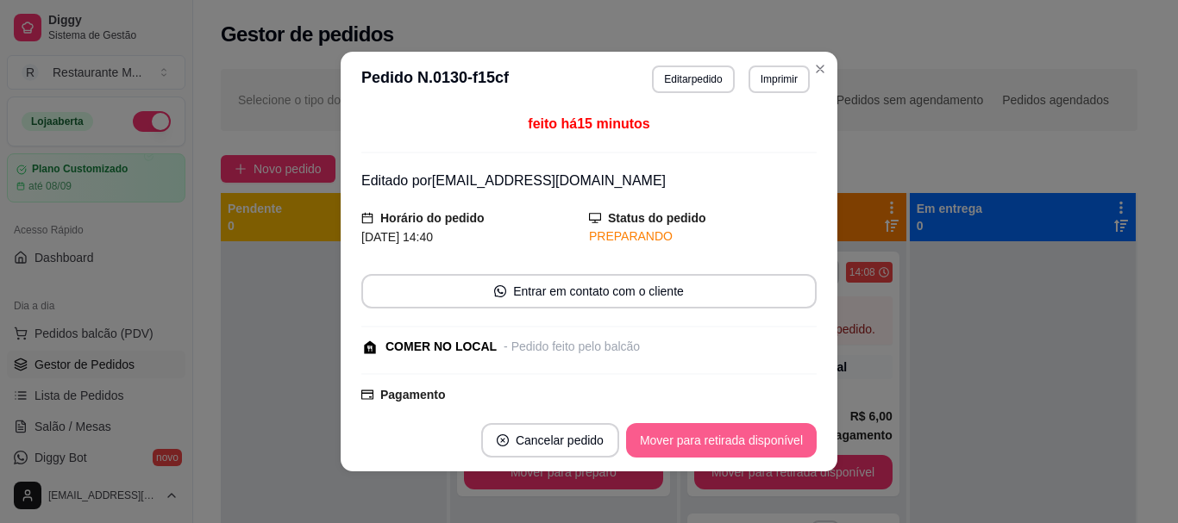
click at [739, 435] on button "Mover para retirada disponível" at bounding box center [721, 440] width 191 height 34
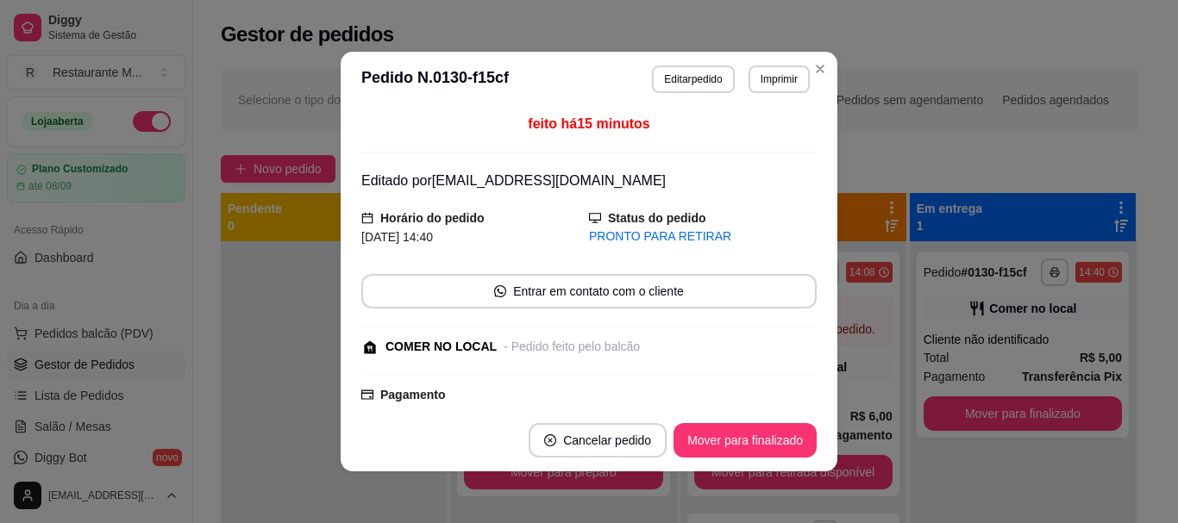
scroll to position [195, 0]
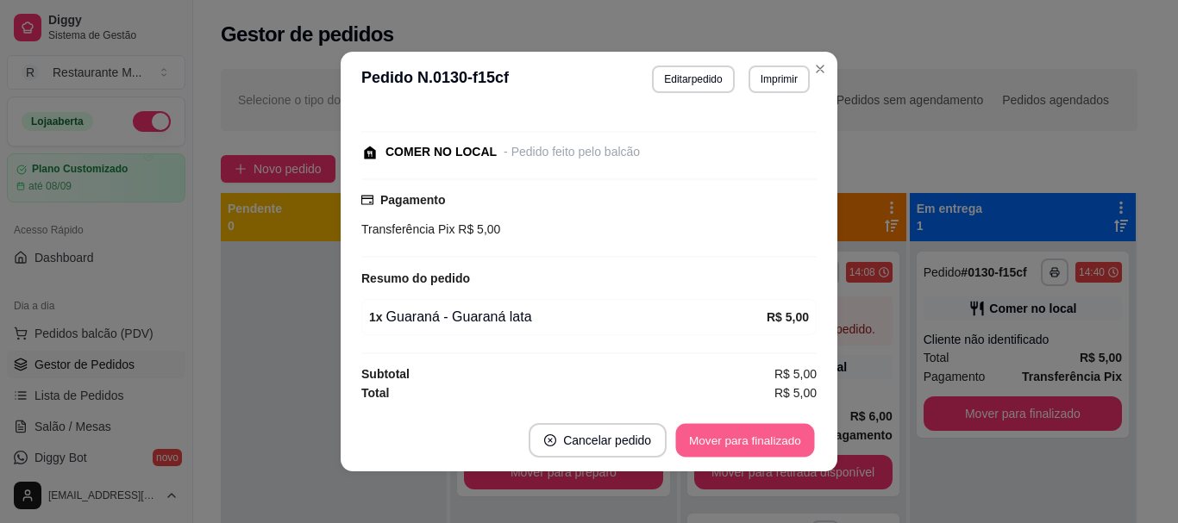
click at [746, 437] on button "Mover para finalizado" at bounding box center [745, 441] width 139 height 34
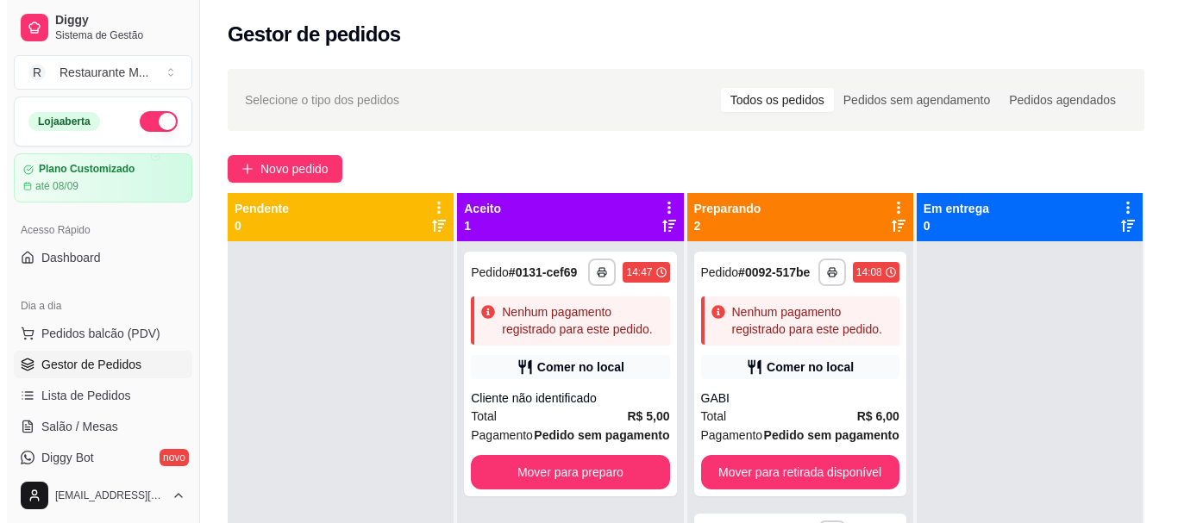
scroll to position [170, 0]
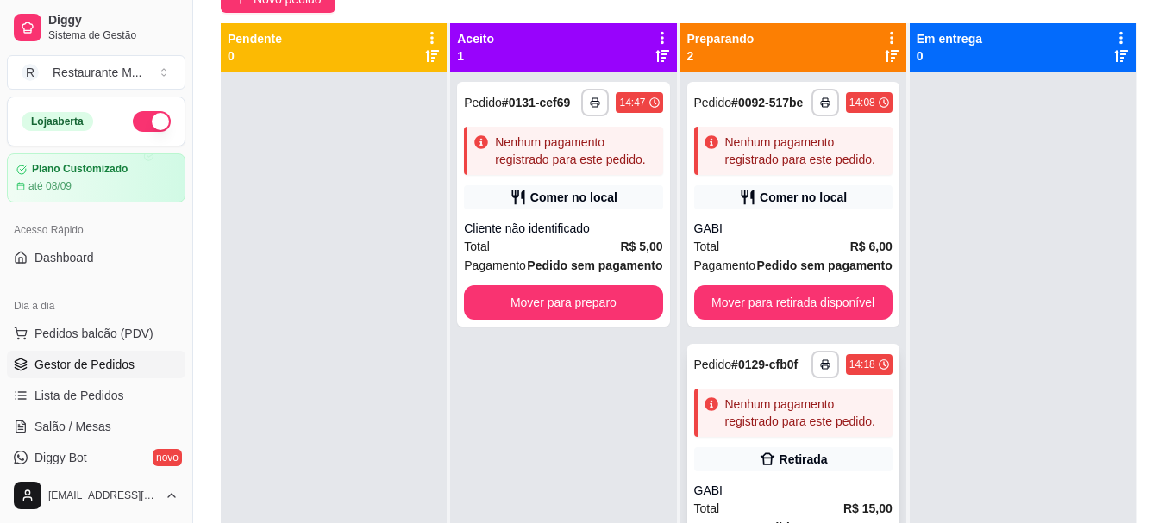
click at [731, 489] on div "GABI" at bounding box center [793, 490] width 198 height 17
click at [723, 473] on div "**********" at bounding box center [793, 466] width 212 height 245
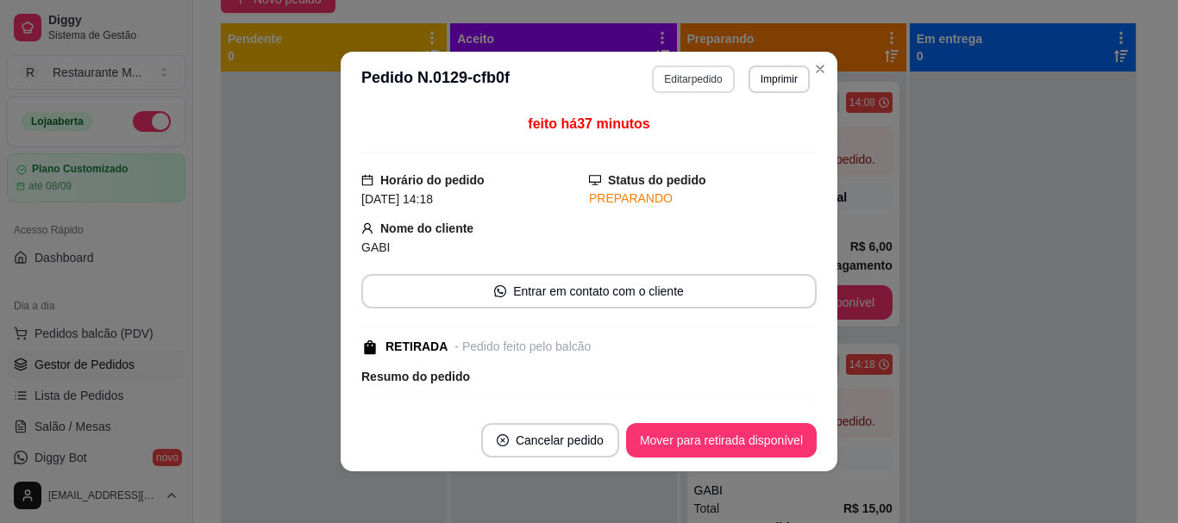
click at [682, 80] on button "Editar pedido" at bounding box center [693, 80] width 82 height 28
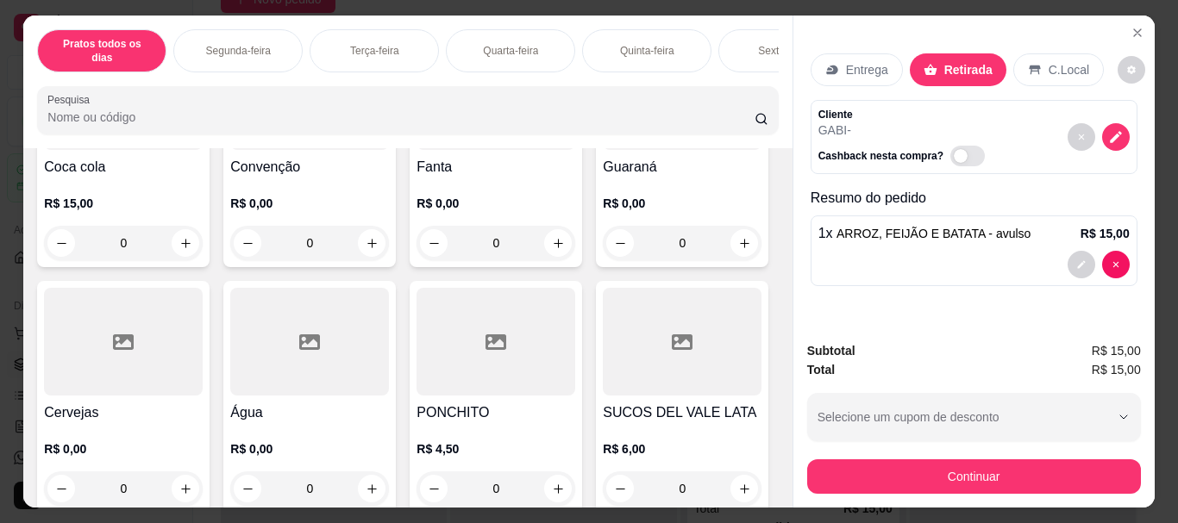
scroll to position [2911, 0]
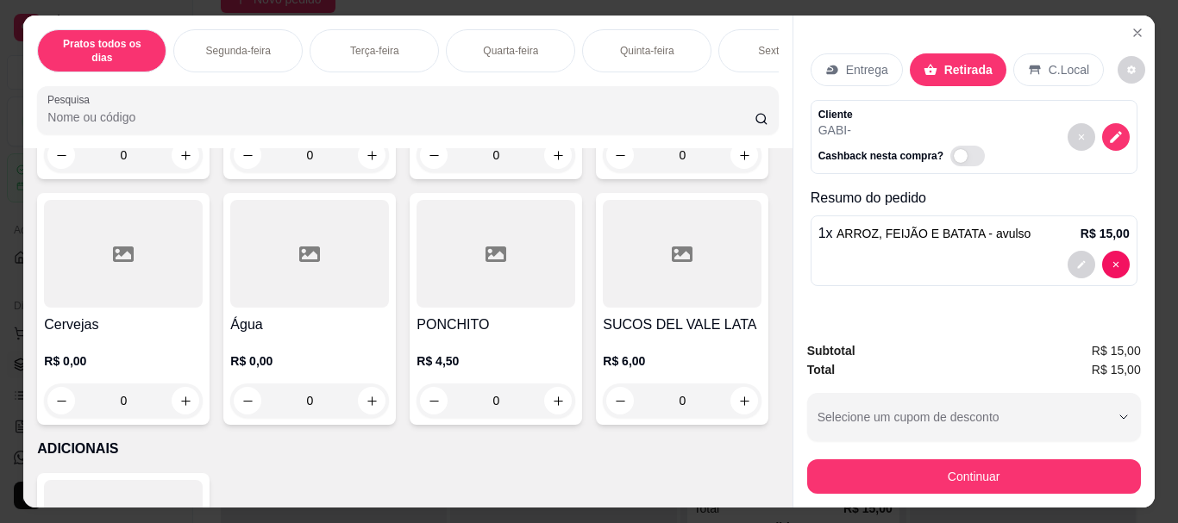
click at [341, 62] on div at bounding box center [309, 8] width 159 height 108
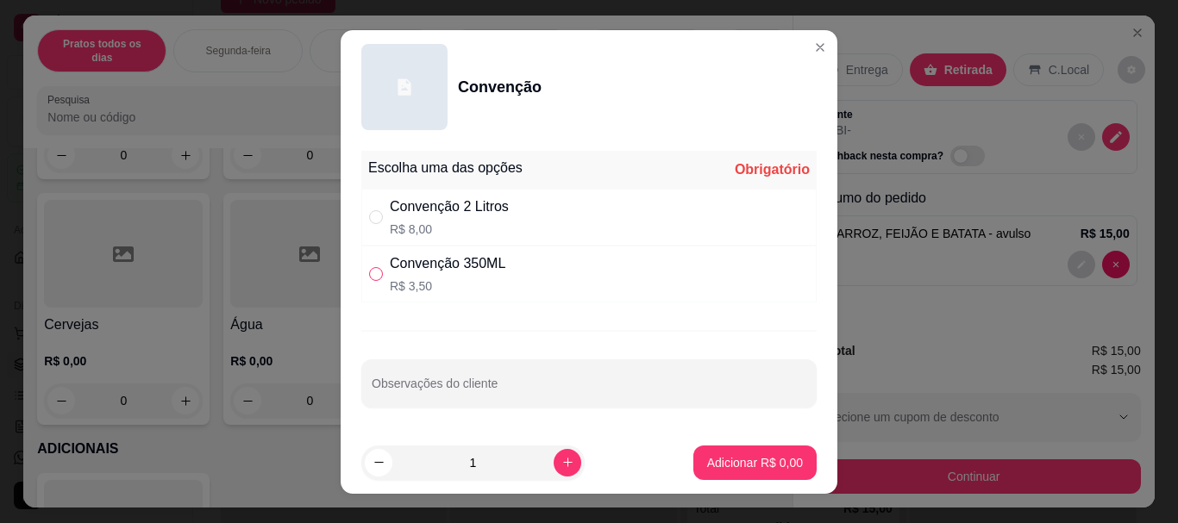
click at [369, 274] on input "" at bounding box center [376, 274] width 14 height 14
click at [710, 462] on p "Adicionar R$ 3,50" at bounding box center [754, 462] width 93 height 16
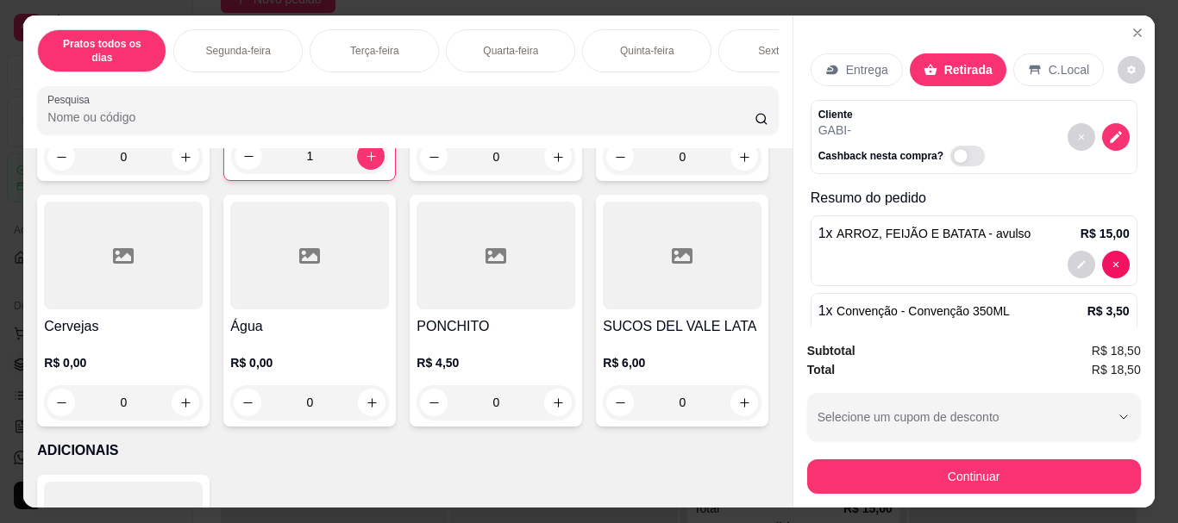
scroll to position [2978, 0]
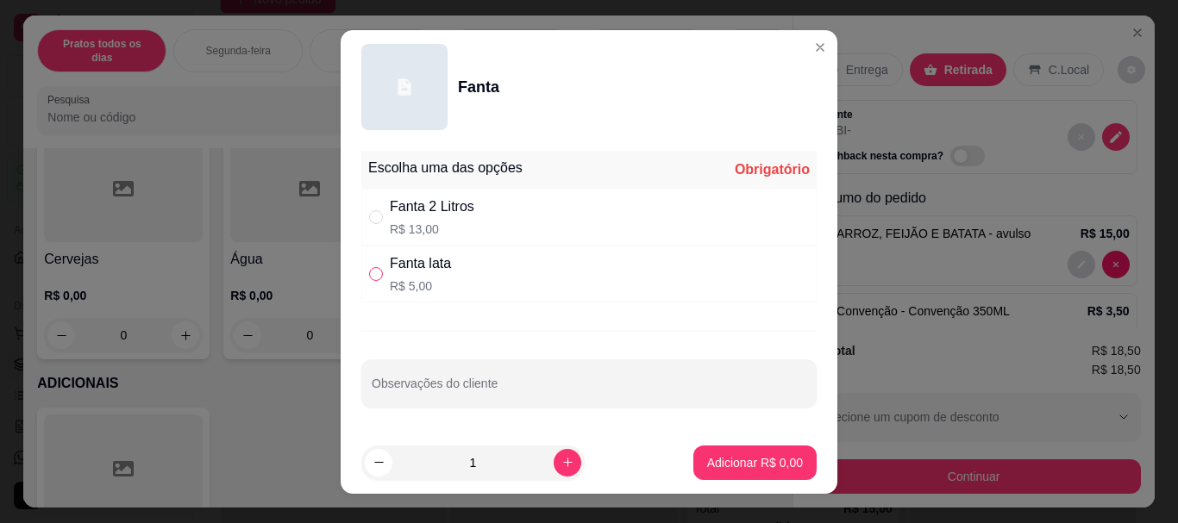
click at [369, 278] on input "" at bounding box center [376, 274] width 14 height 14
click at [720, 465] on p "Adicionar R$ 5,00" at bounding box center [754, 462] width 93 height 16
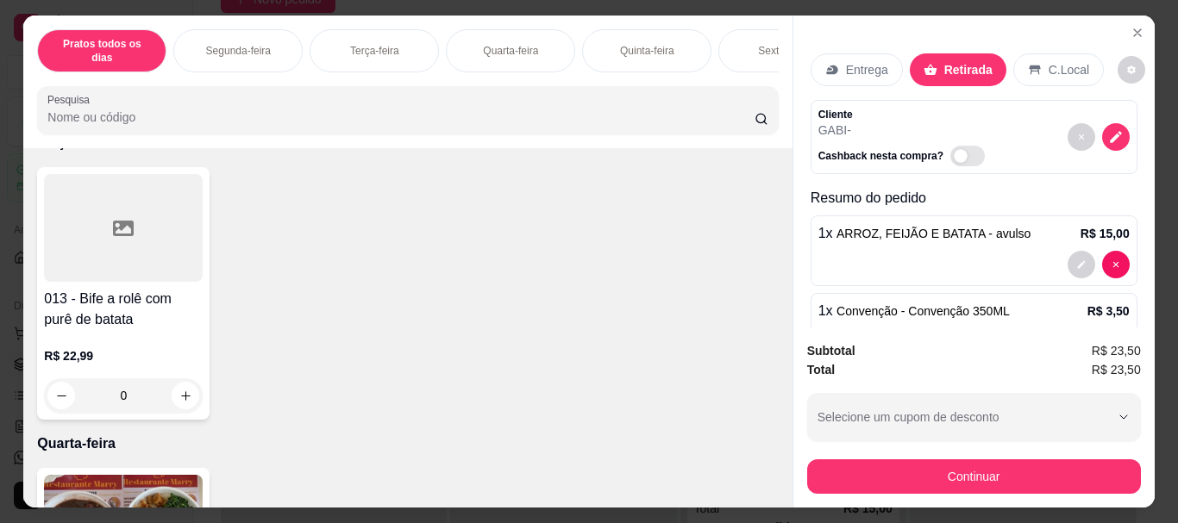
scroll to position [0, 0]
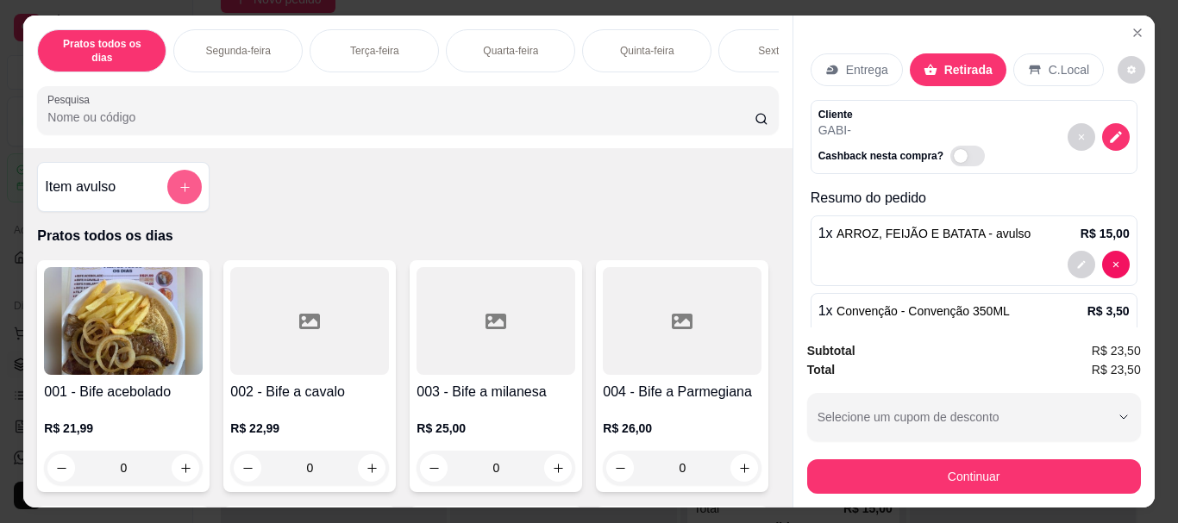
click at [192, 186] on button "add-separate-item" at bounding box center [184, 187] width 34 height 34
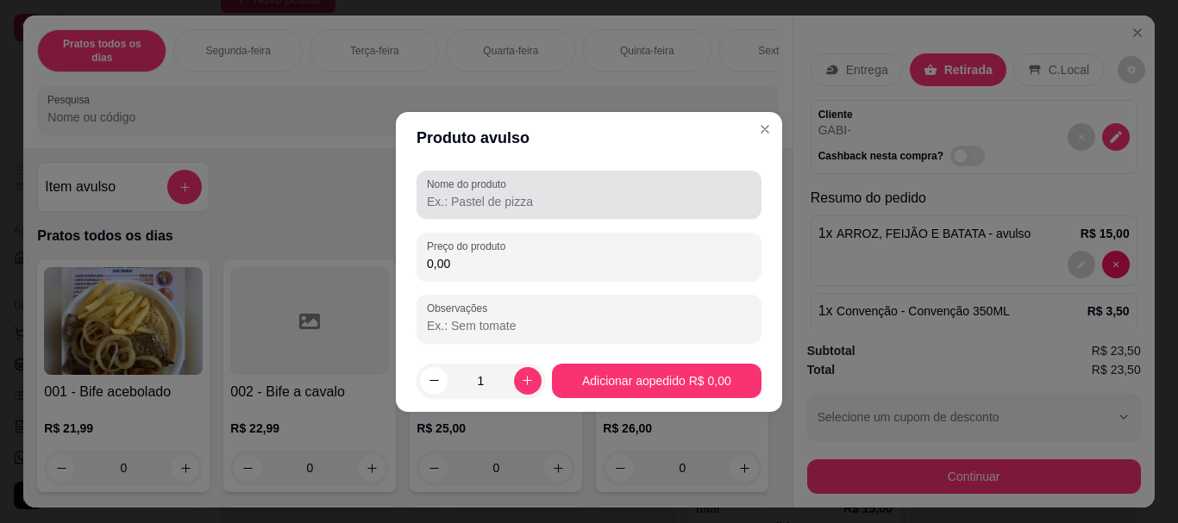
click at [450, 213] on div "Nome do produto" at bounding box center [588, 195] width 345 height 48
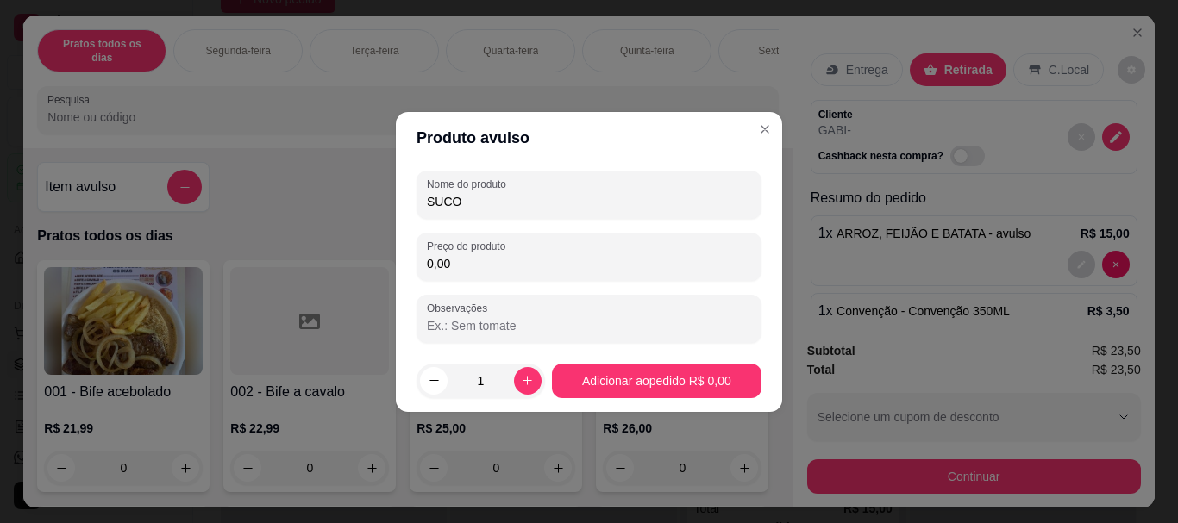
drag, startPoint x: 459, startPoint y: 260, endPoint x: 373, endPoint y: 242, distance: 87.1
click at [373, 242] on div "Produto avulso Nome do produto SUCO Preço do produto 0,00 Observações 1 Adicion…" at bounding box center [589, 261] width 1178 height 523
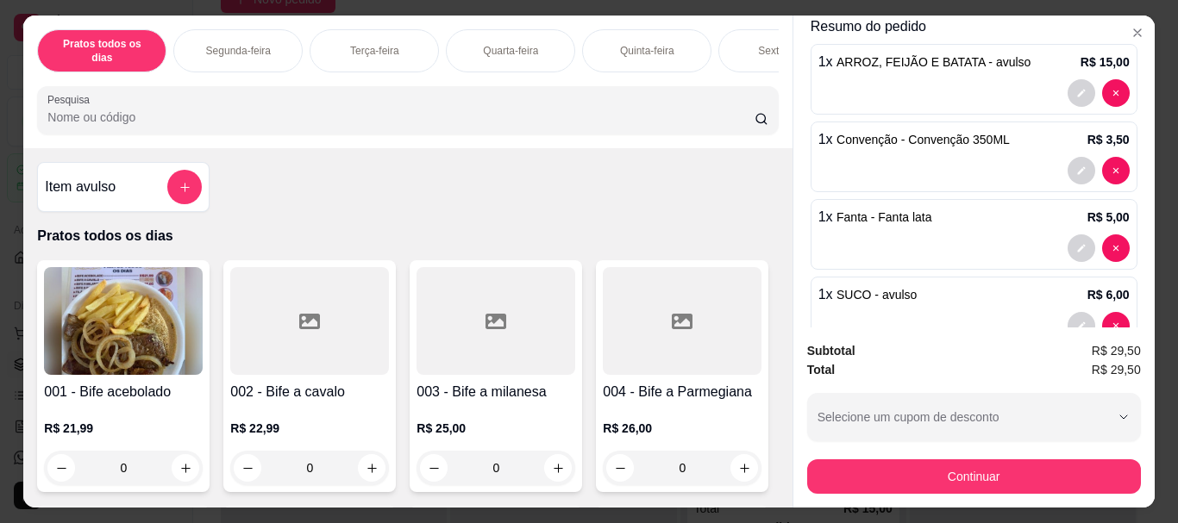
scroll to position [178, 0]
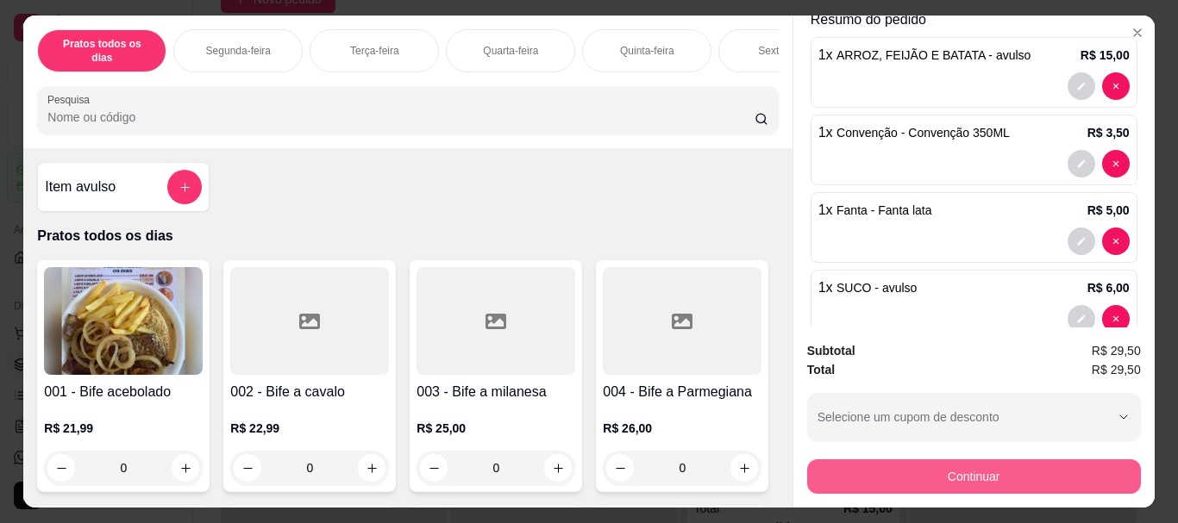
click at [989, 469] on button "Continuar" at bounding box center [974, 477] width 334 height 34
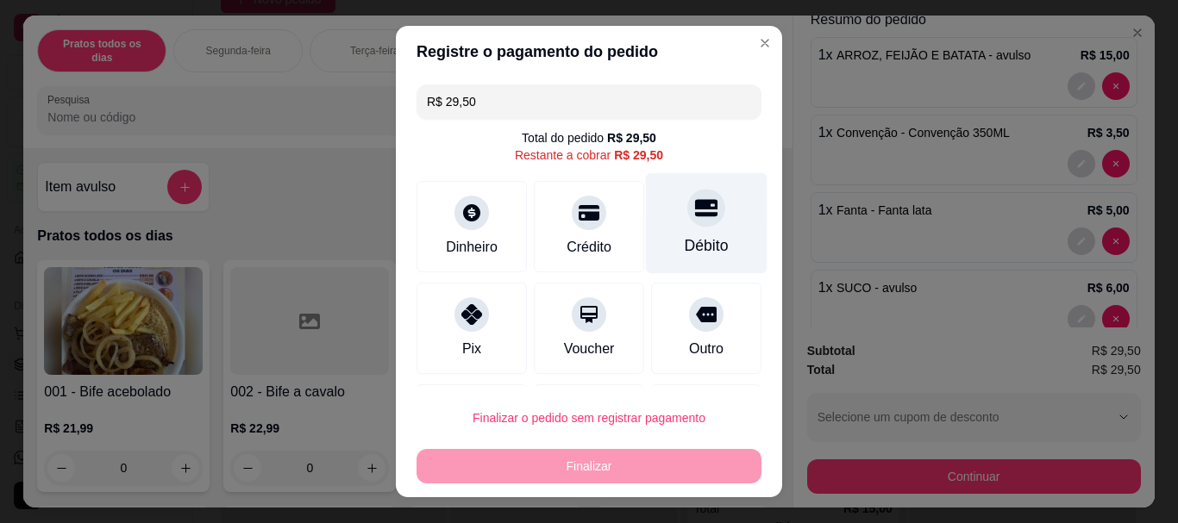
click at [685, 237] on div "Débito" at bounding box center [707, 246] width 44 height 22
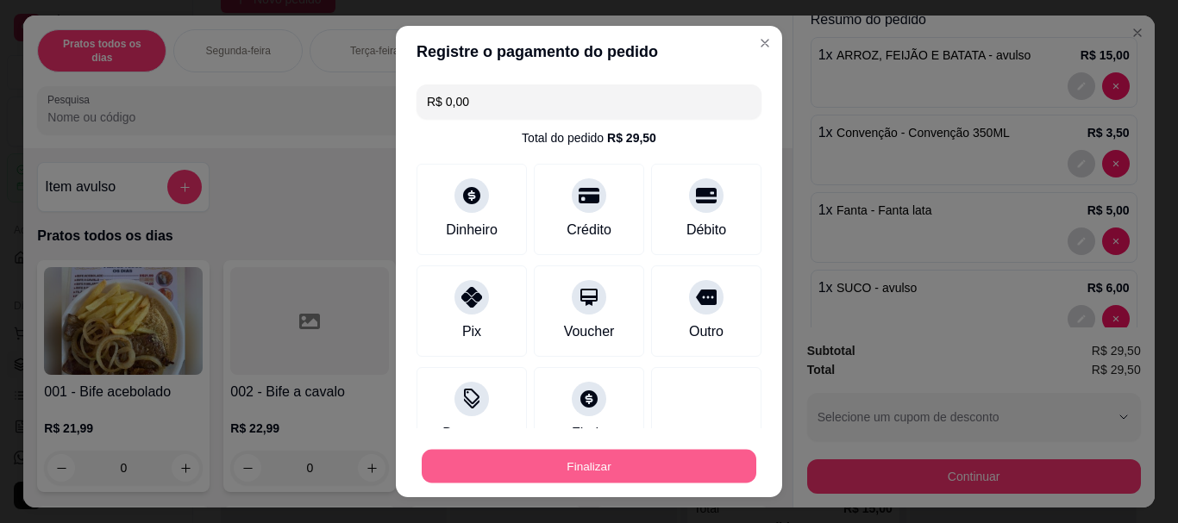
click at [579, 459] on button "Finalizar" at bounding box center [589, 466] width 335 height 34
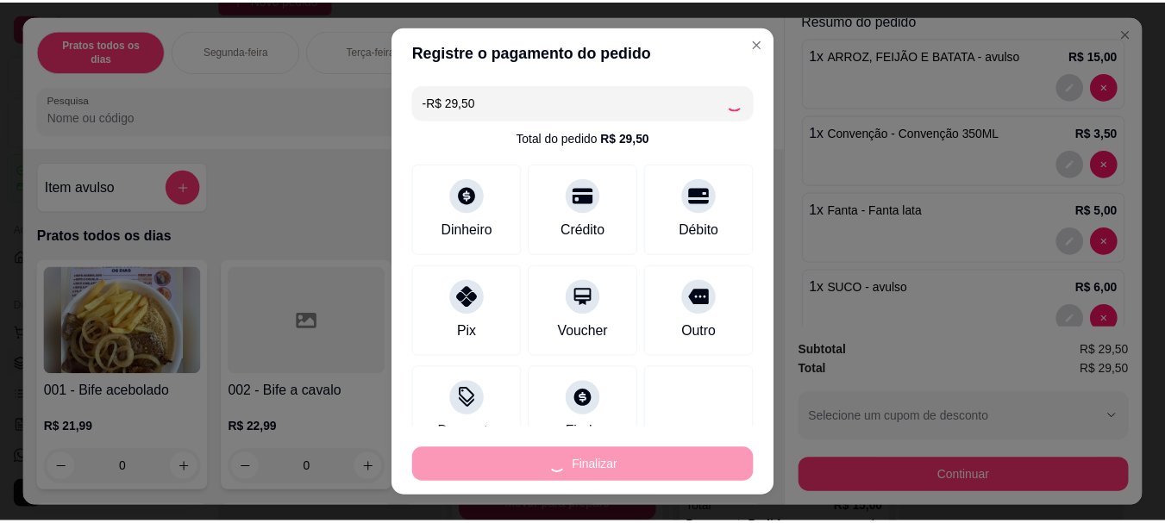
scroll to position [0, 0]
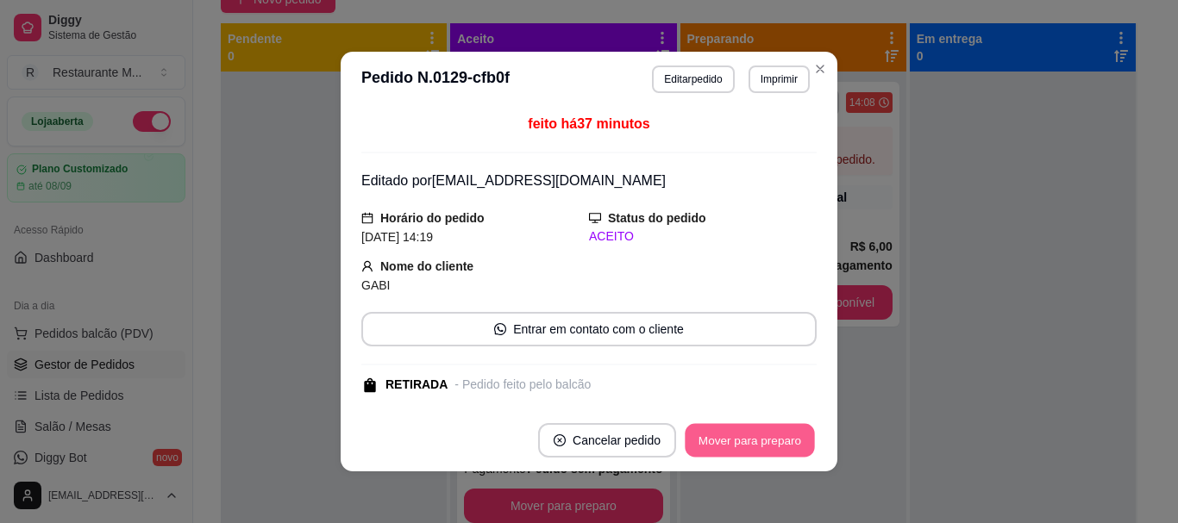
click at [793, 432] on button "Mover para preparo" at bounding box center [749, 441] width 129 height 34
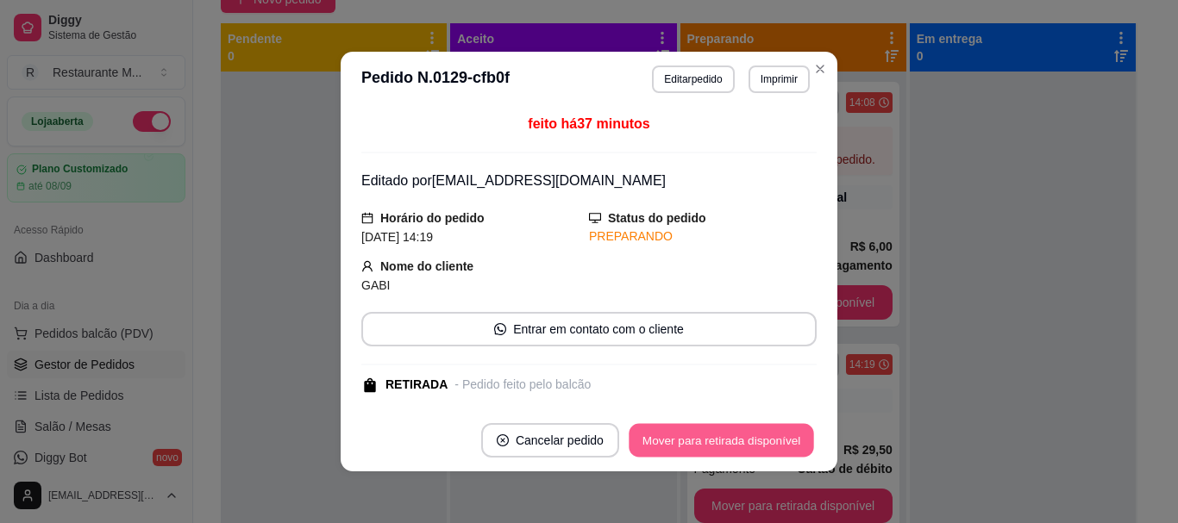
click at [750, 442] on button "Mover para retirada disponível" at bounding box center [721, 441] width 185 height 34
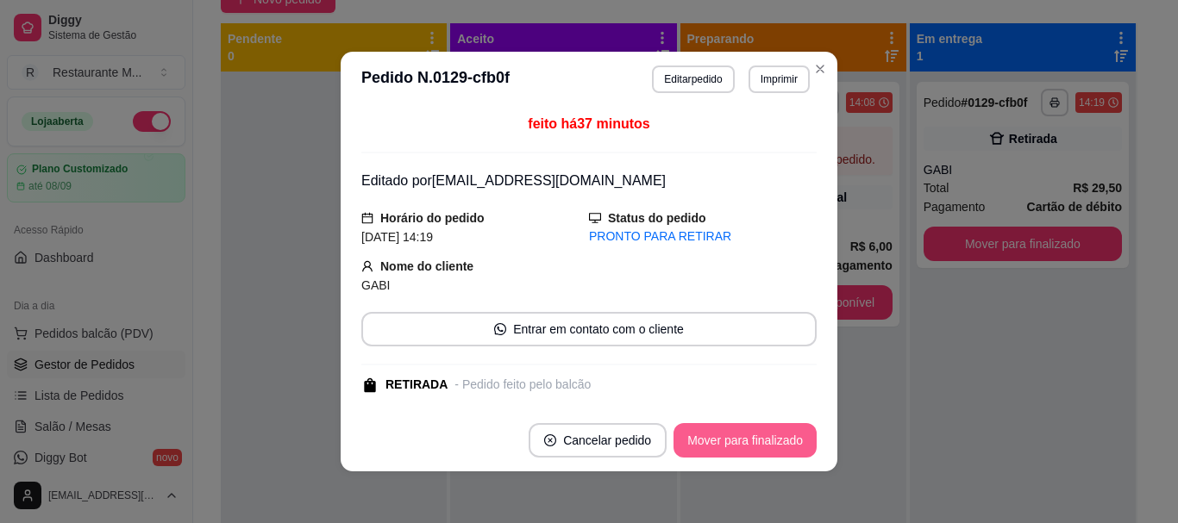
click at [763, 443] on button "Mover para finalizado" at bounding box center [744, 440] width 143 height 34
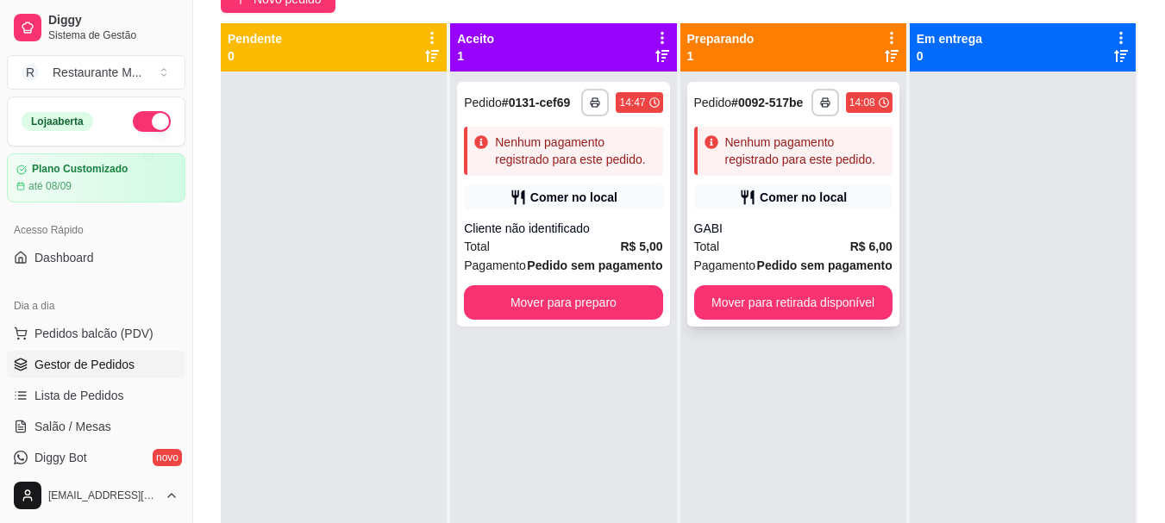
click at [779, 239] on div "Total R$ 6,00" at bounding box center [793, 246] width 198 height 19
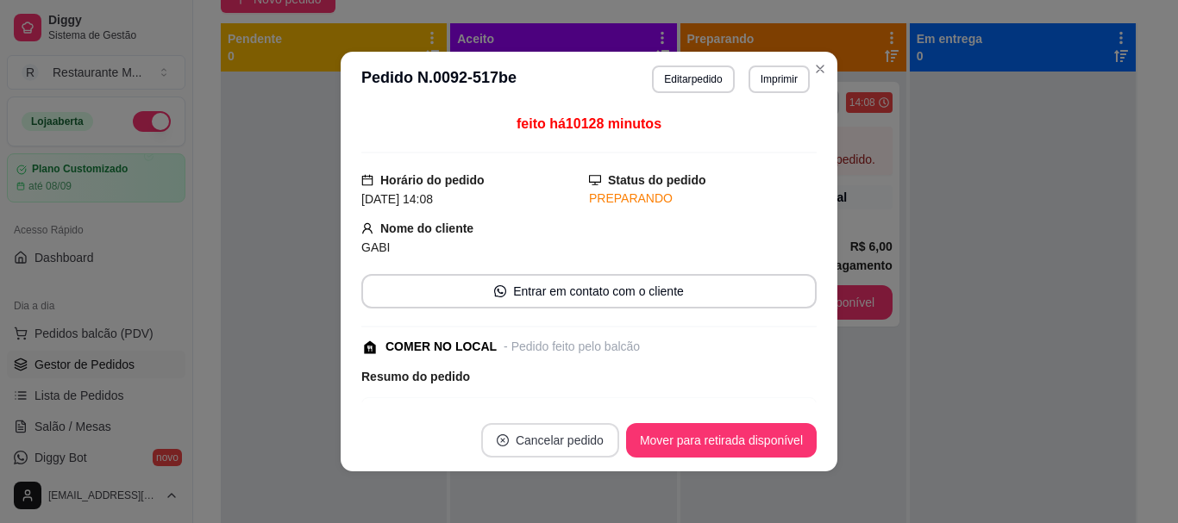
click at [553, 441] on button "Cancelar pedido" at bounding box center [550, 440] width 138 height 34
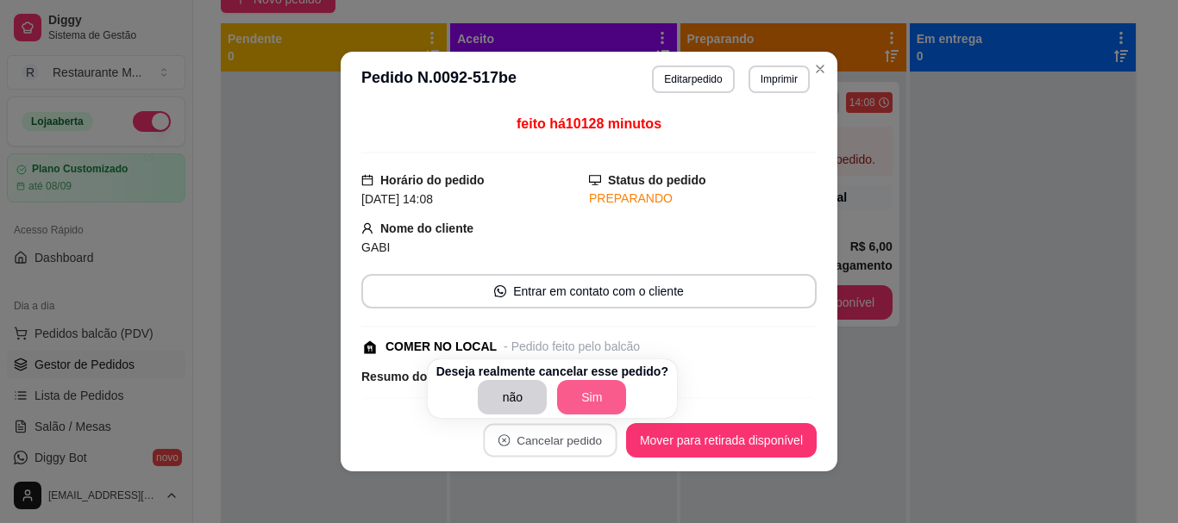
click at [582, 397] on button "Sim" at bounding box center [591, 397] width 69 height 34
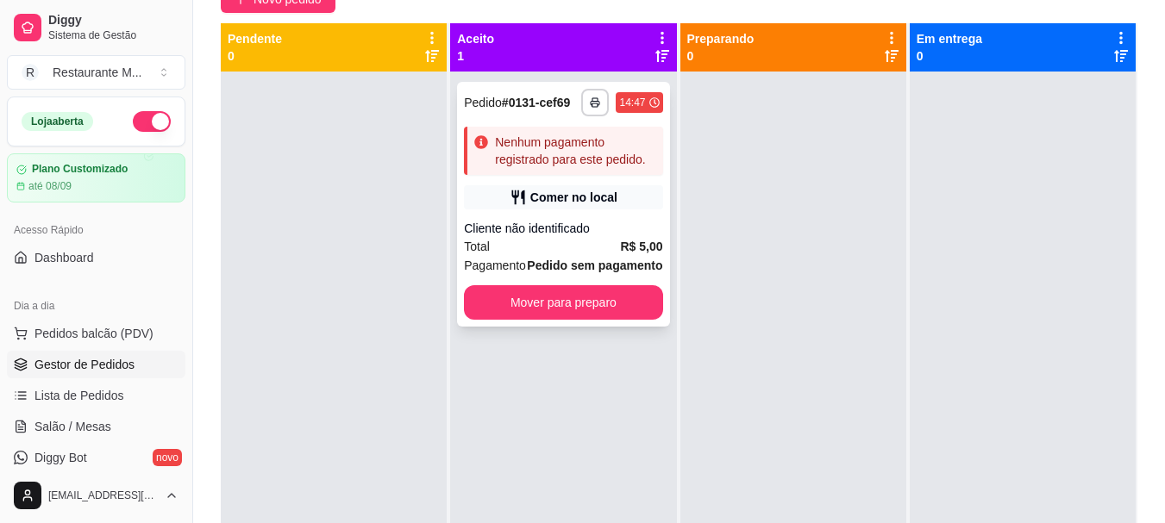
click at [589, 246] on div "Total R$ 5,00" at bounding box center [563, 246] width 198 height 19
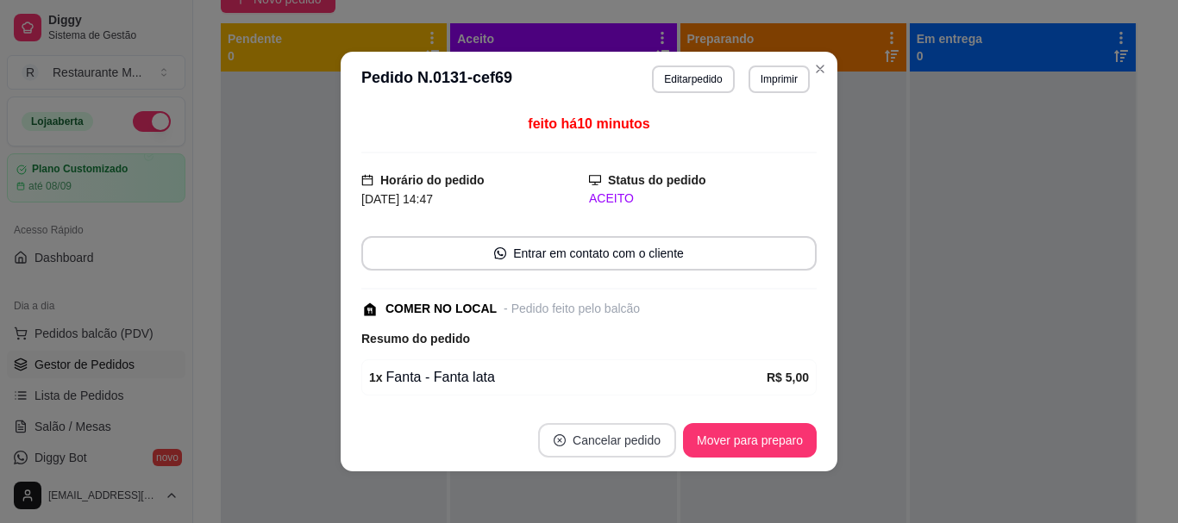
click at [612, 439] on button "Cancelar pedido" at bounding box center [607, 440] width 138 height 34
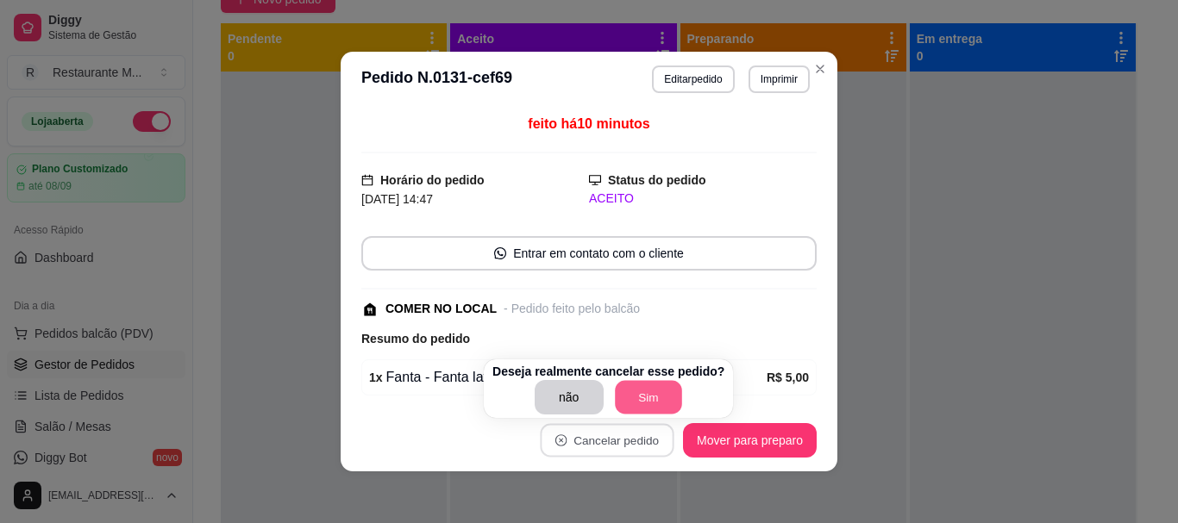
click at [654, 396] on button "Sim" at bounding box center [648, 398] width 67 height 34
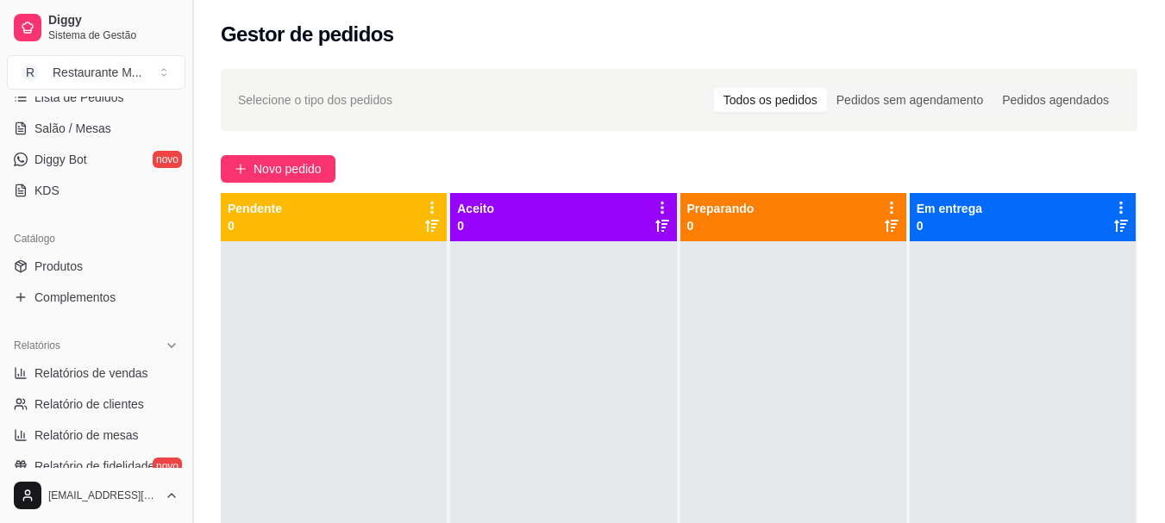
scroll to position [295, 0]
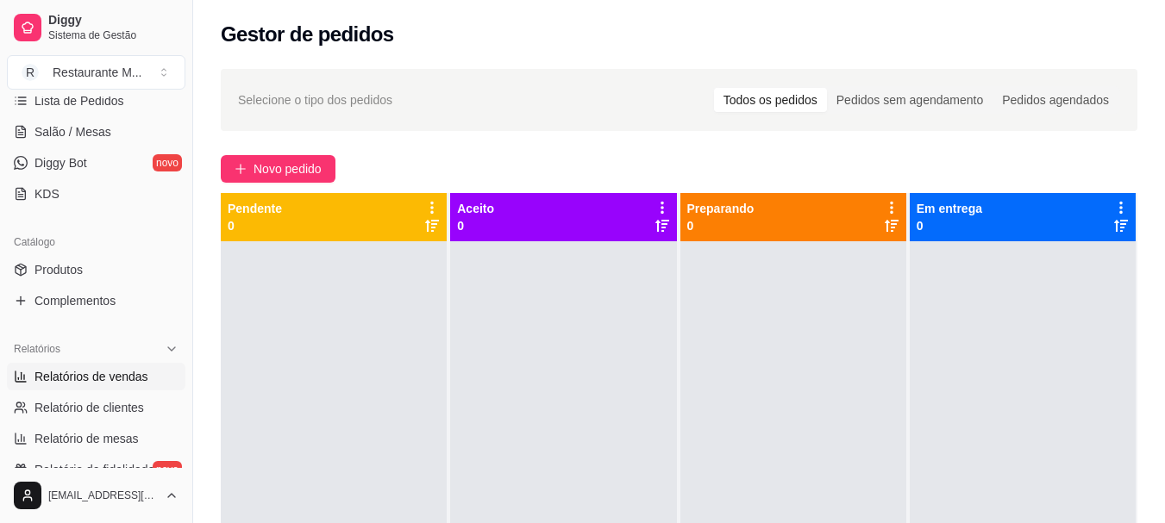
click at [111, 386] on link "Relatórios de vendas" at bounding box center [96, 377] width 178 height 28
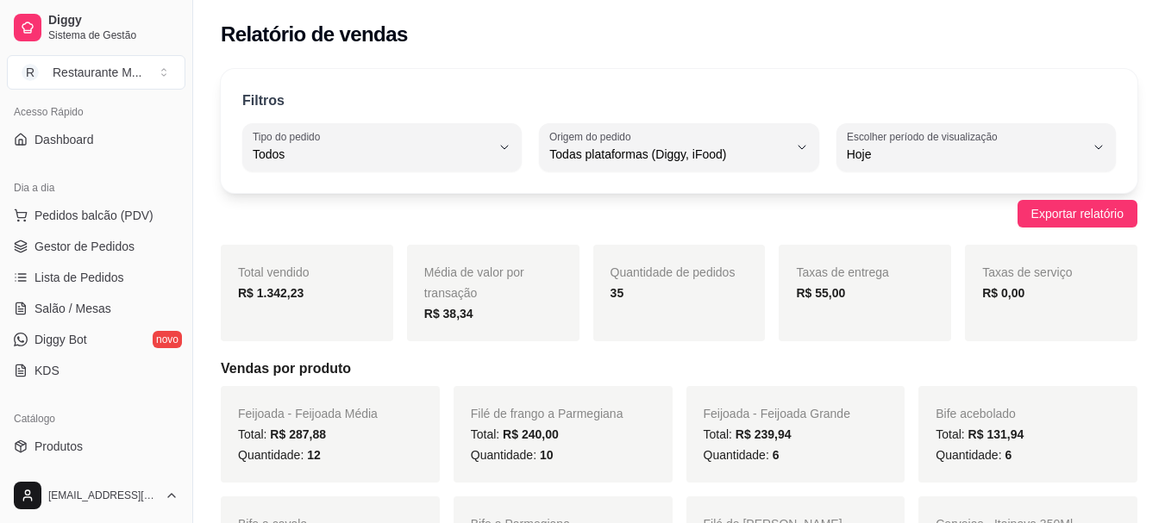
scroll to position [108, 0]
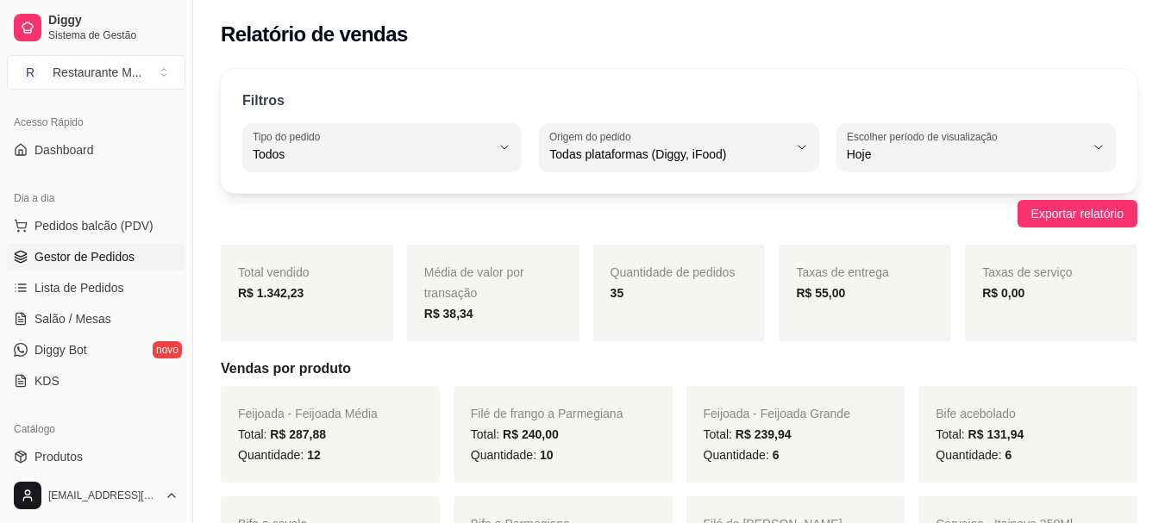
click at [127, 261] on span "Gestor de Pedidos" at bounding box center [84, 256] width 100 height 17
